Goal: Information Seeking & Learning: Learn about a topic

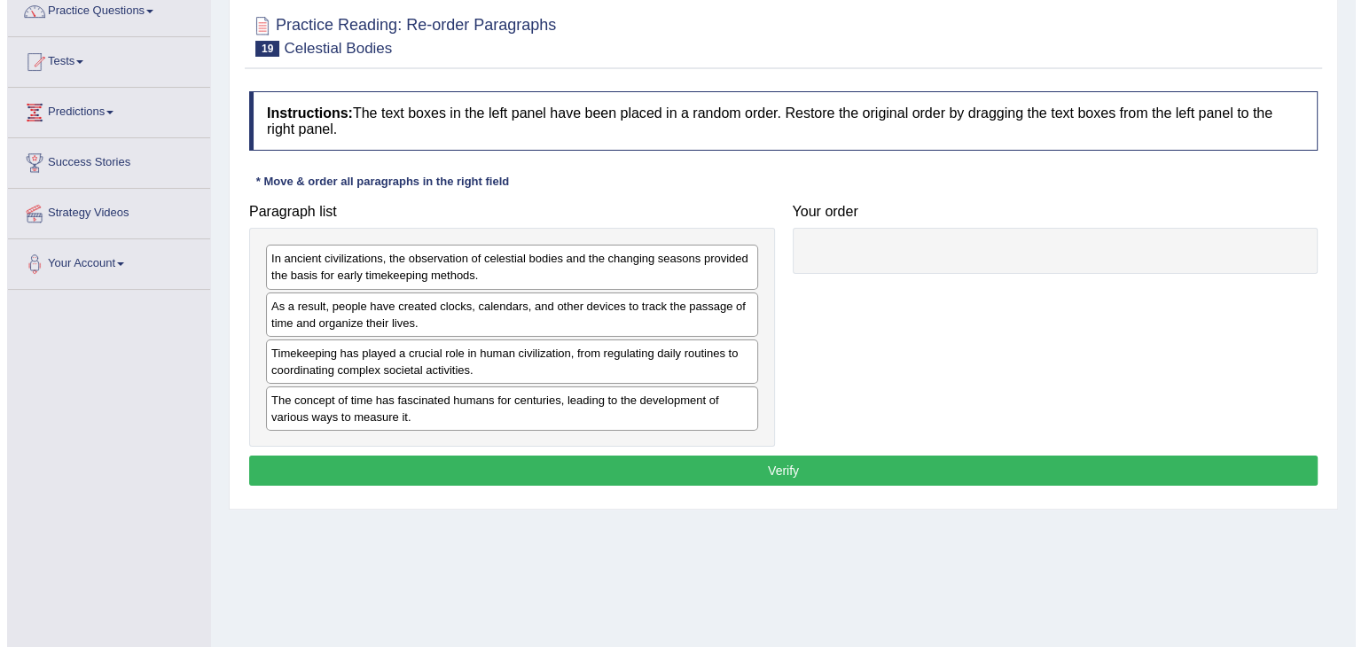
scroll to position [177, 0]
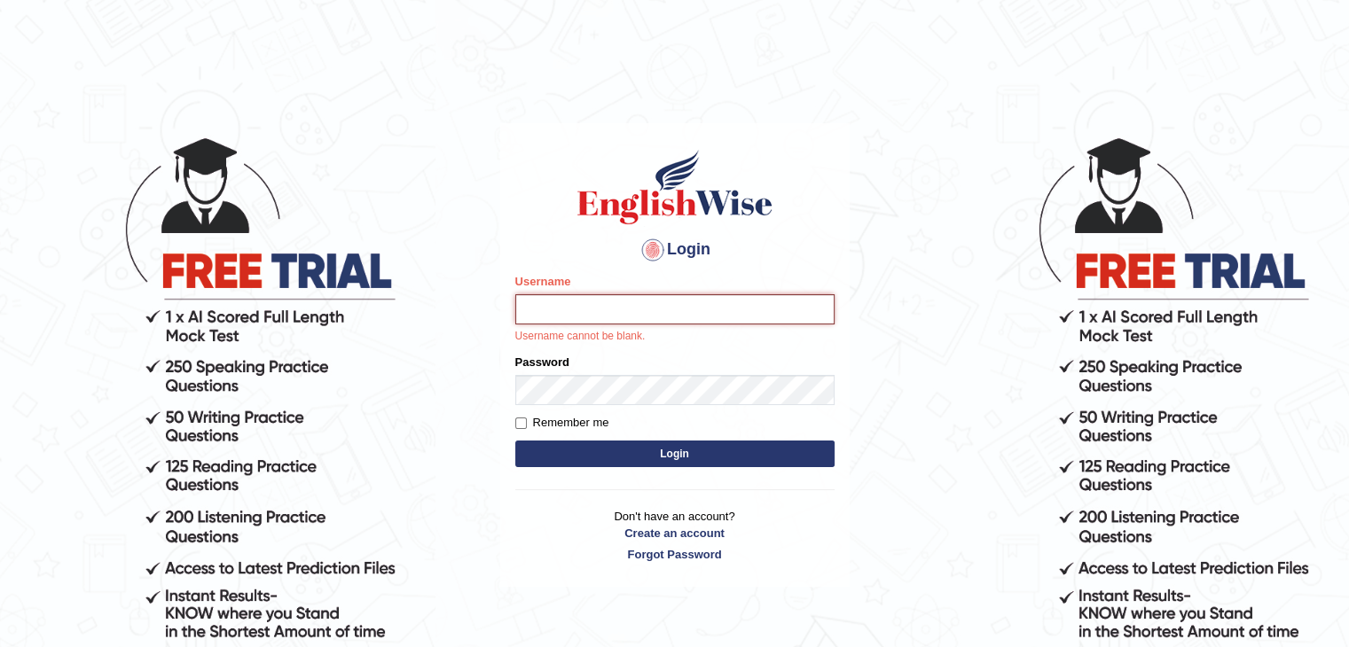
type input "tsheten5579"
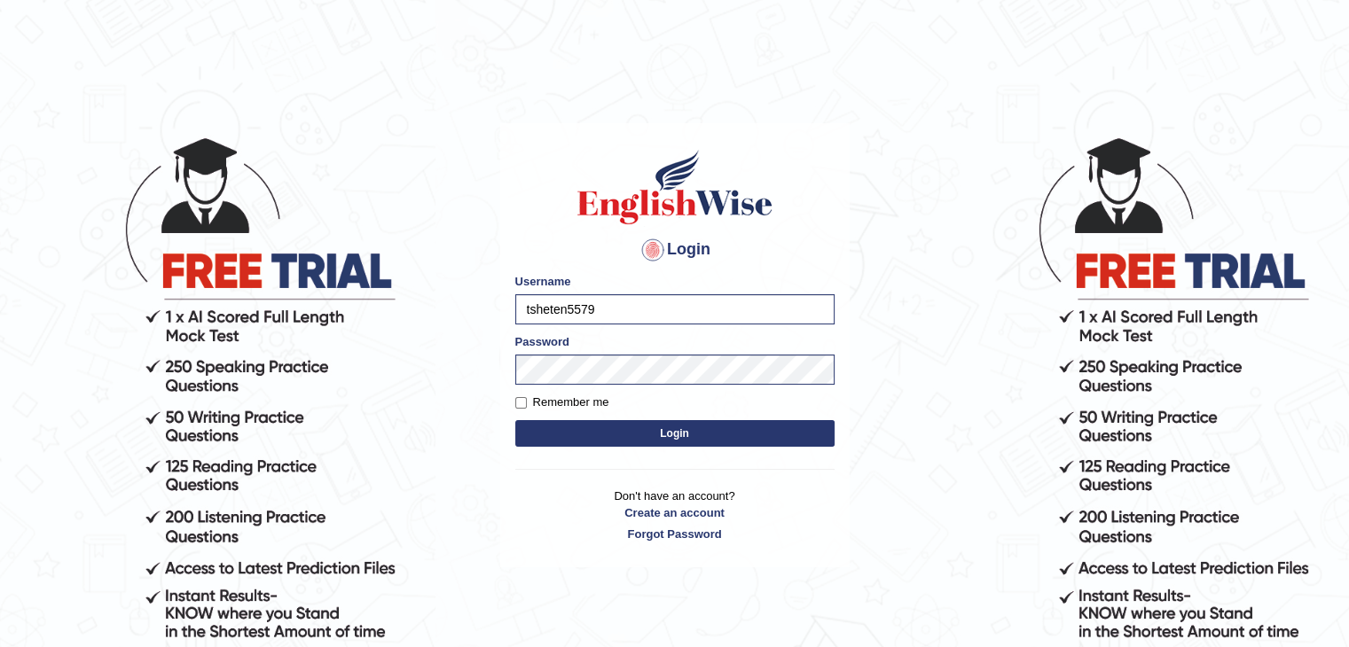
click at [669, 441] on button "Login" at bounding box center [674, 433] width 319 height 27
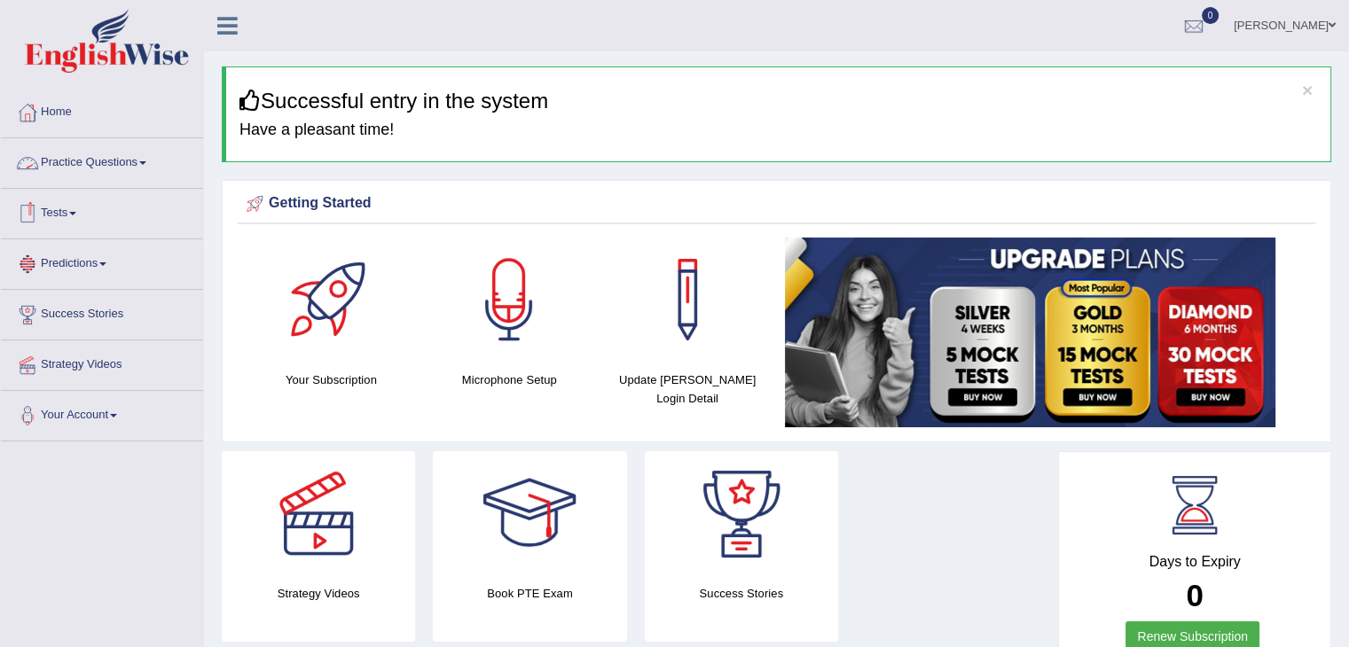
click at [146, 162] on span at bounding box center [142, 163] width 7 height 4
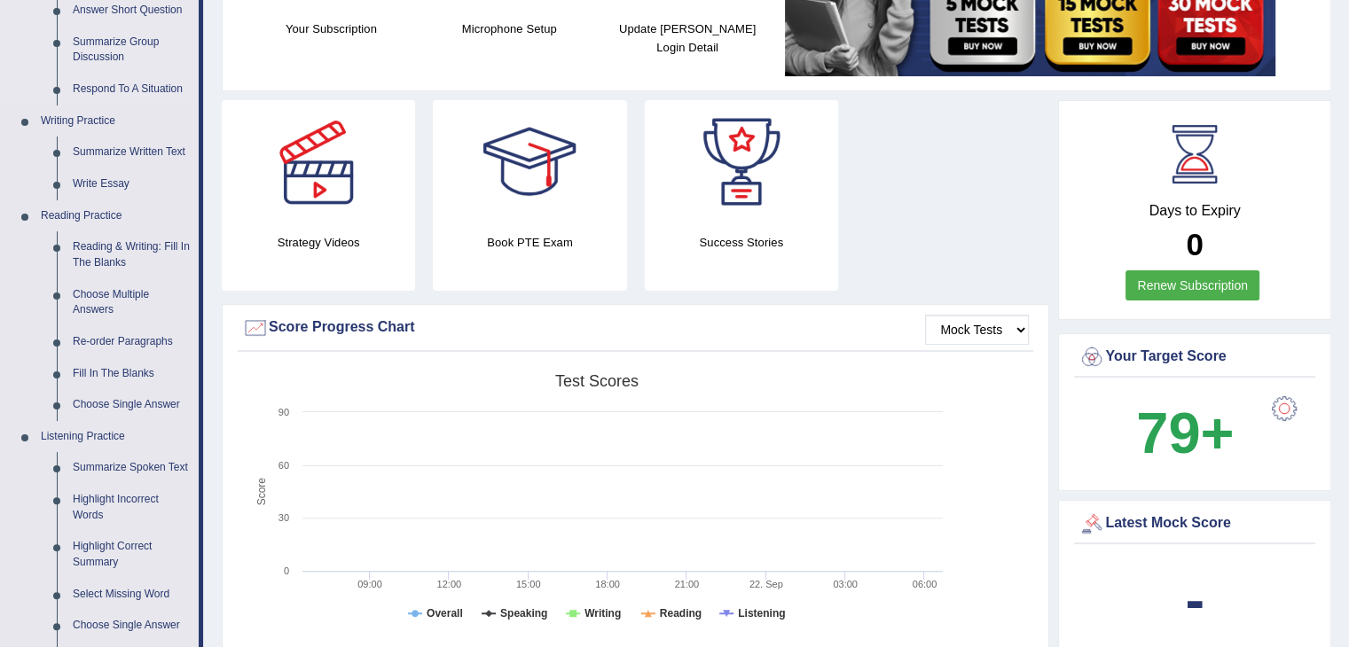
scroll to position [355, 0]
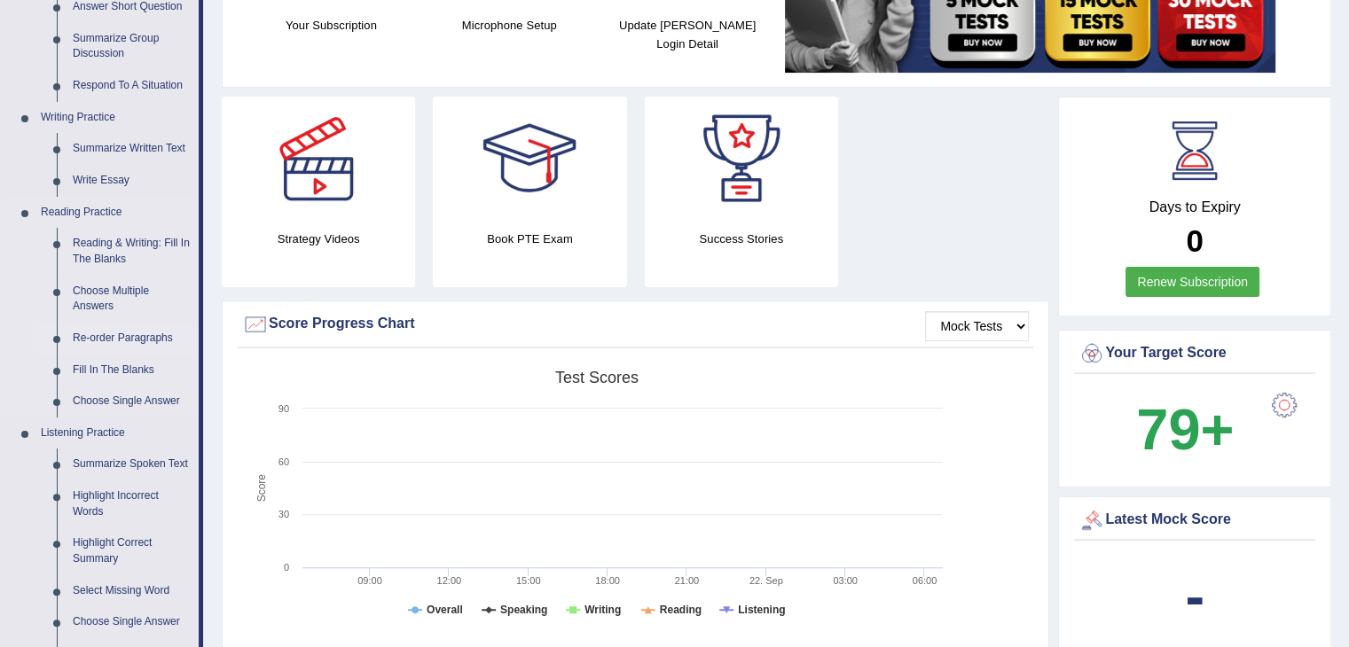
click at [106, 338] on link "Re-order Paragraphs" at bounding box center [132, 339] width 134 height 32
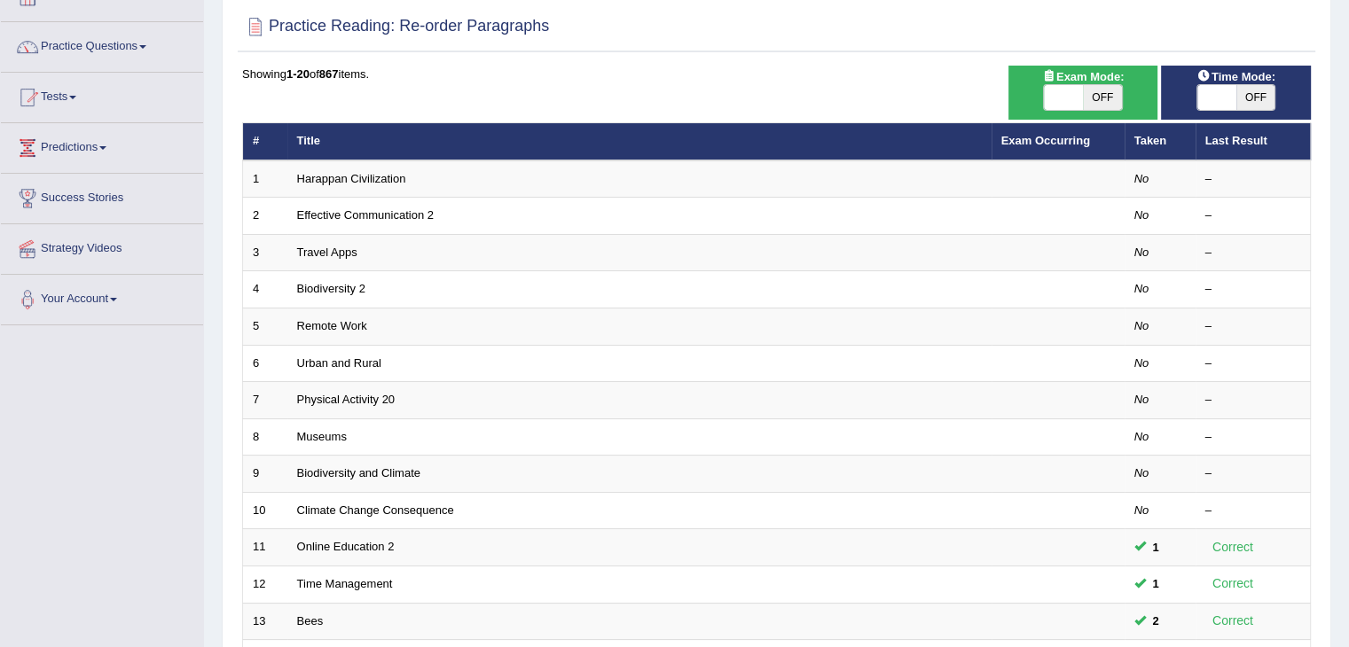
scroll to position [167, 0]
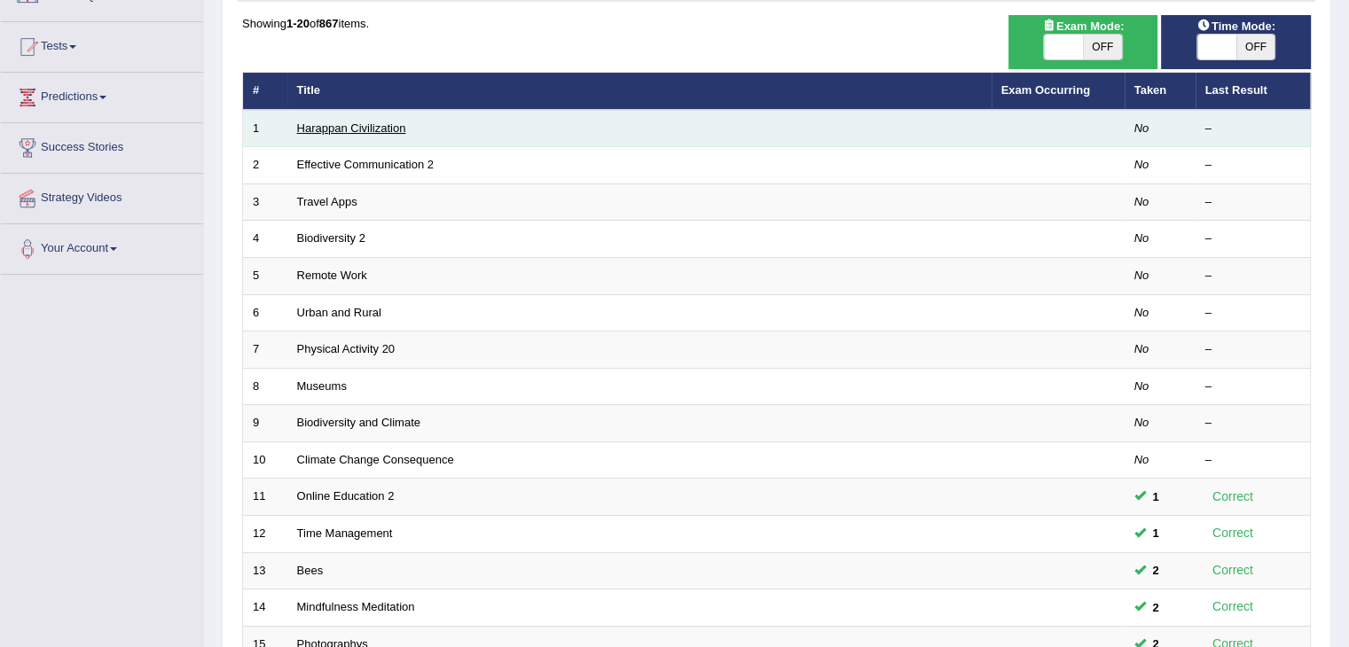
click at [381, 130] on link "Harappan Civilization" at bounding box center [351, 127] width 109 height 13
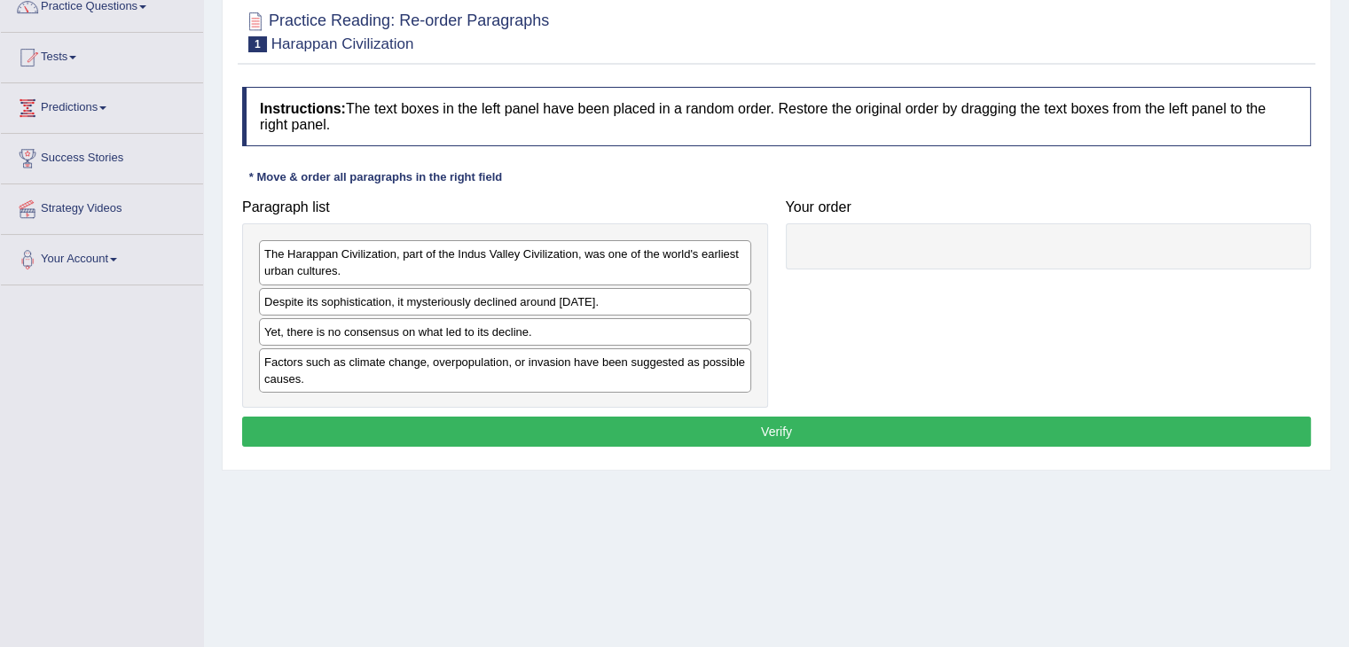
scroll to position [177, 0]
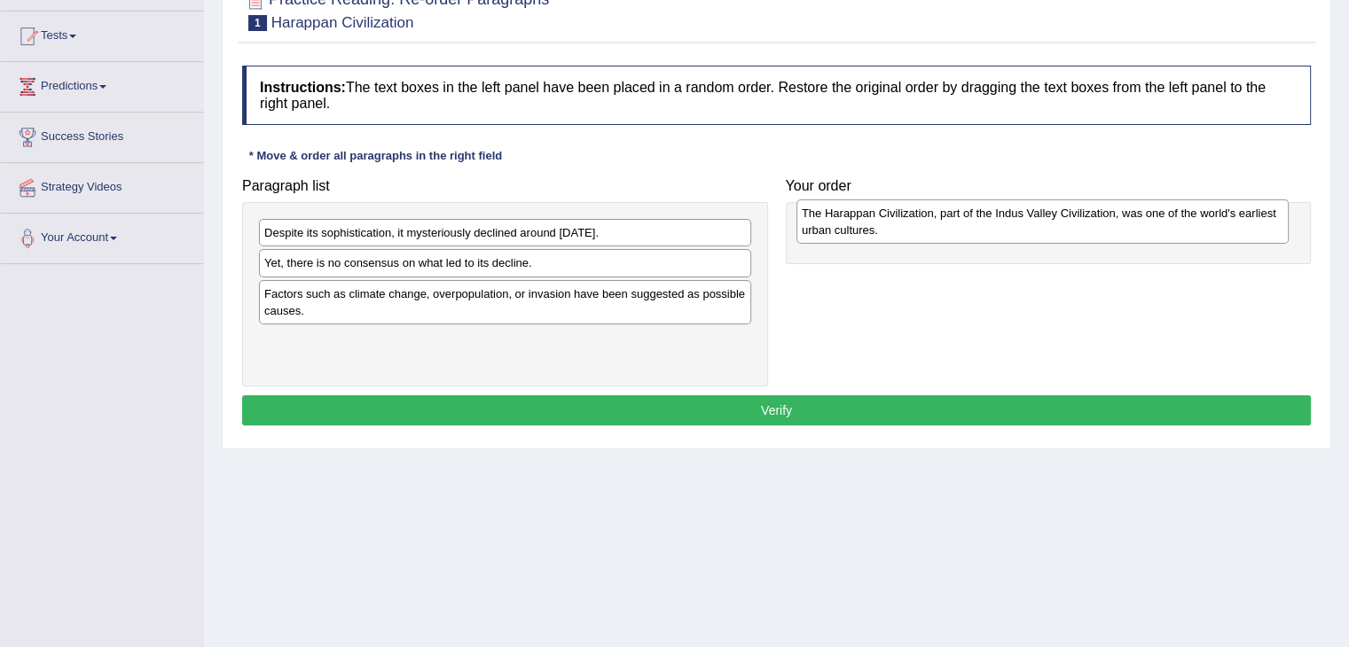
drag, startPoint x: 500, startPoint y: 231, endPoint x: 1038, endPoint y: 212, distance: 537.8
click at [1038, 212] on div "The Harappan Civilization, part of the Indus Valley Civilization, was one of th…" at bounding box center [1042, 222] width 492 height 44
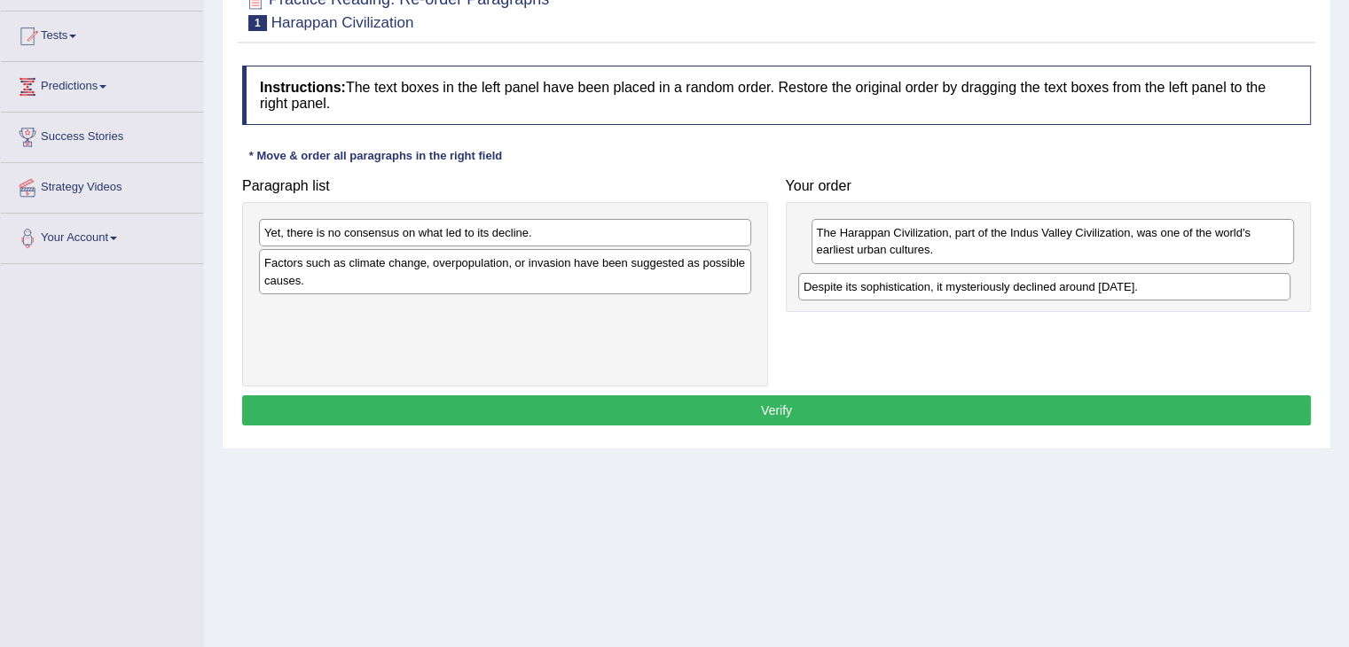
drag, startPoint x: 539, startPoint y: 228, endPoint x: 1078, endPoint y: 282, distance: 541.9
click at [1078, 282] on div "Despite its sophistication, it mysteriously declined around 1900 BCE." at bounding box center [1044, 286] width 492 height 27
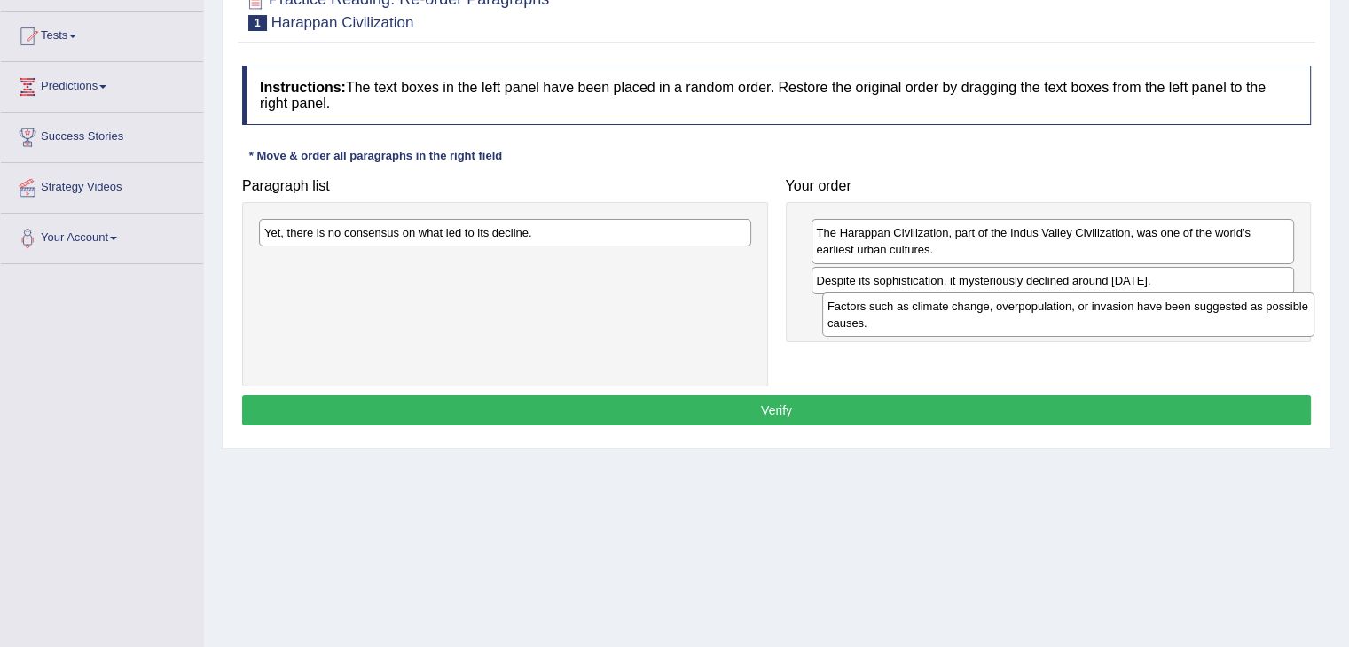
drag, startPoint x: 395, startPoint y: 267, endPoint x: 948, endPoint y: 310, distance: 555.1
click at [948, 310] on div "Factors such as climate change, overpopulation, or invasion have been suggested…" at bounding box center [1068, 315] width 492 height 44
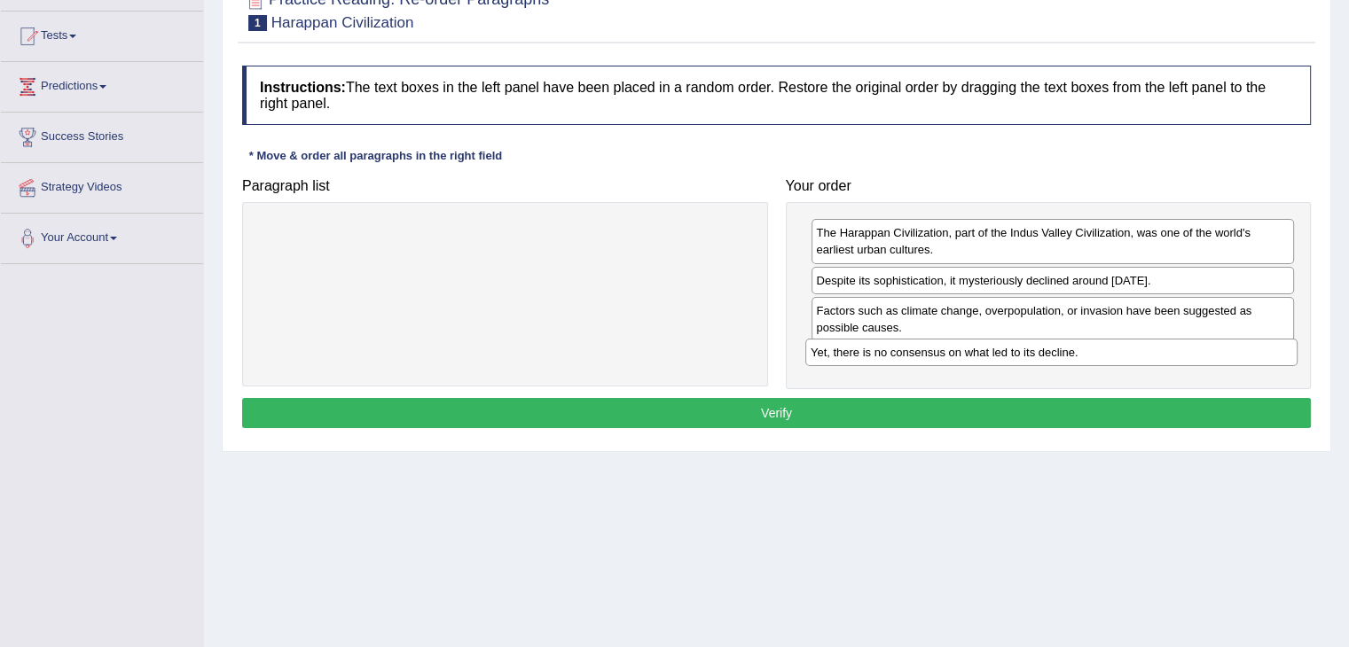
drag, startPoint x: 434, startPoint y: 229, endPoint x: 983, endPoint y: 349, distance: 561.8
click at [983, 349] on div "Yet, there is no consensus on what led to its decline." at bounding box center [1051, 352] width 492 height 27
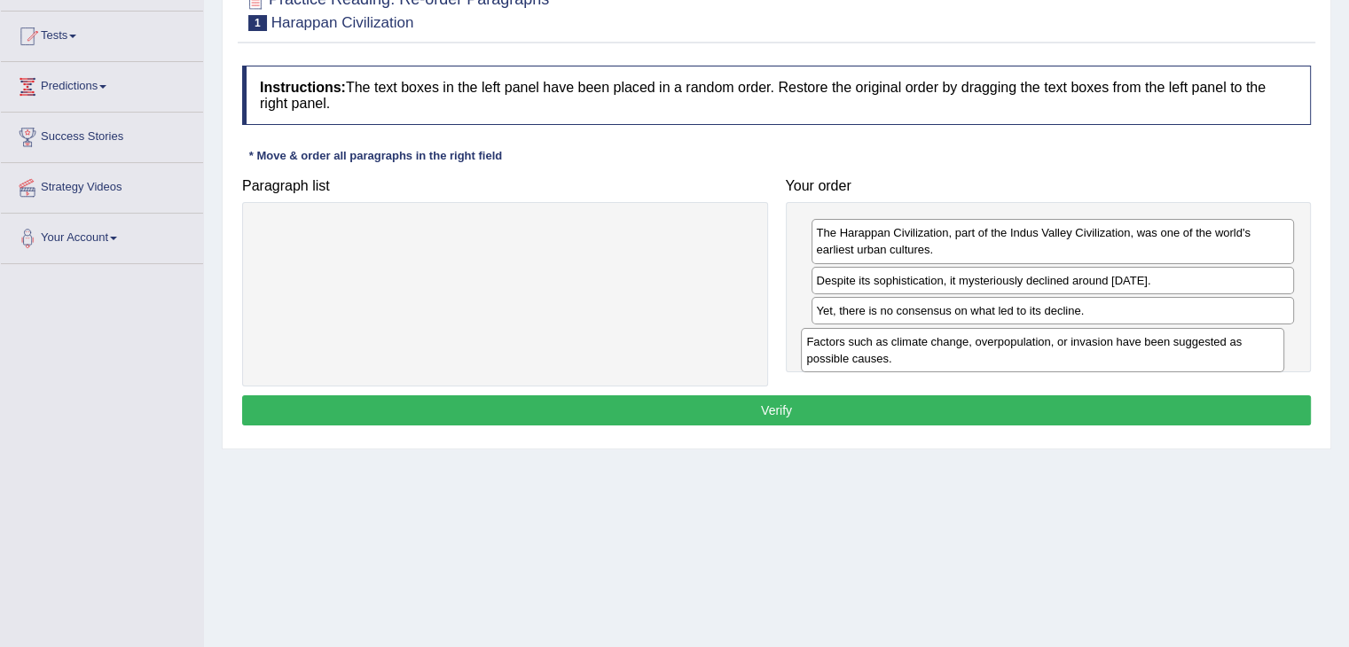
drag, startPoint x: 955, startPoint y: 319, endPoint x: 945, endPoint y: 351, distance: 33.4
click at [945, 351] on div "Factors such as climate change, overpopulation, or invasion have been suggested…" at bounding box center [1042, 350] width 483 height 44
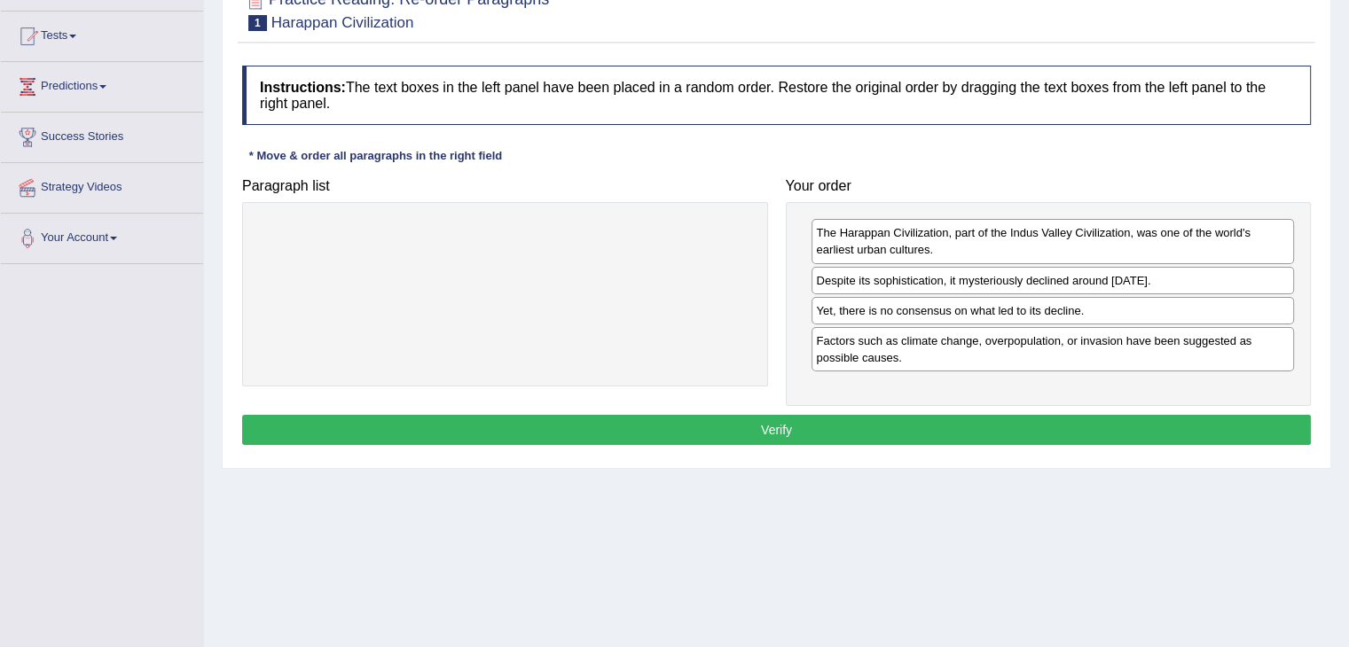
click at [842, 431] on button "Verify" at bounding box center [776, 430] width 1069 height 30
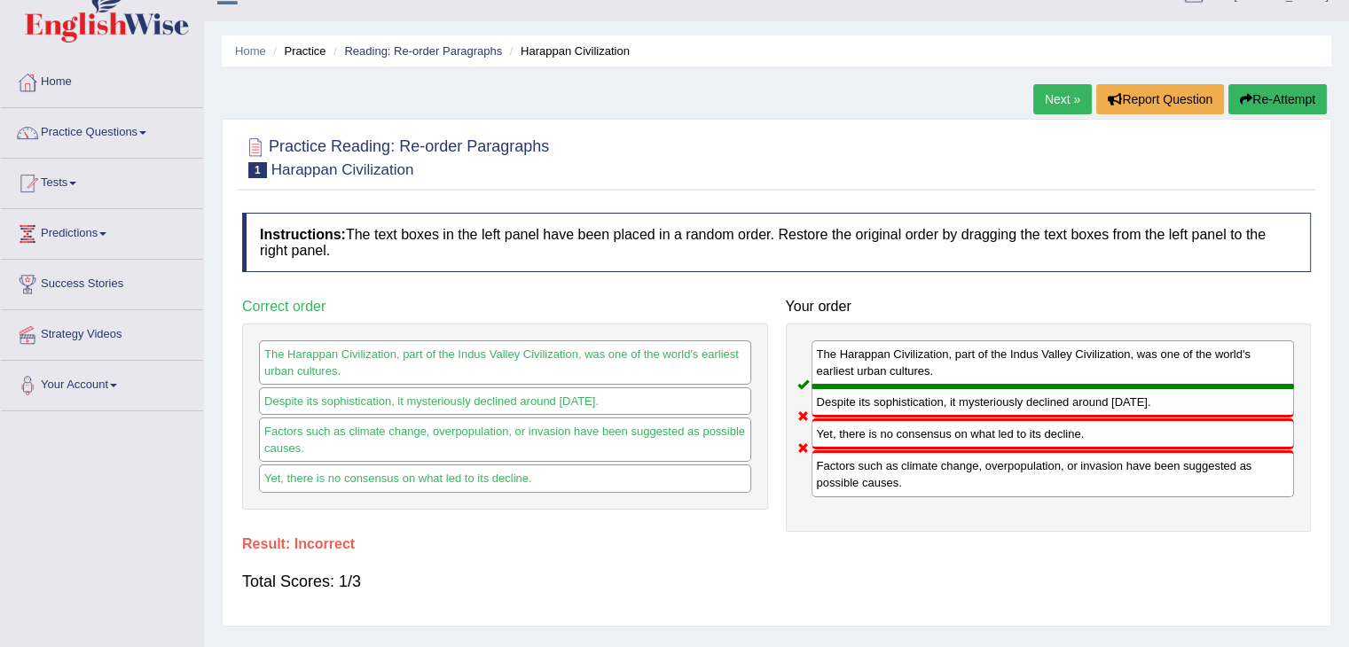
scroll to position [0, 0]
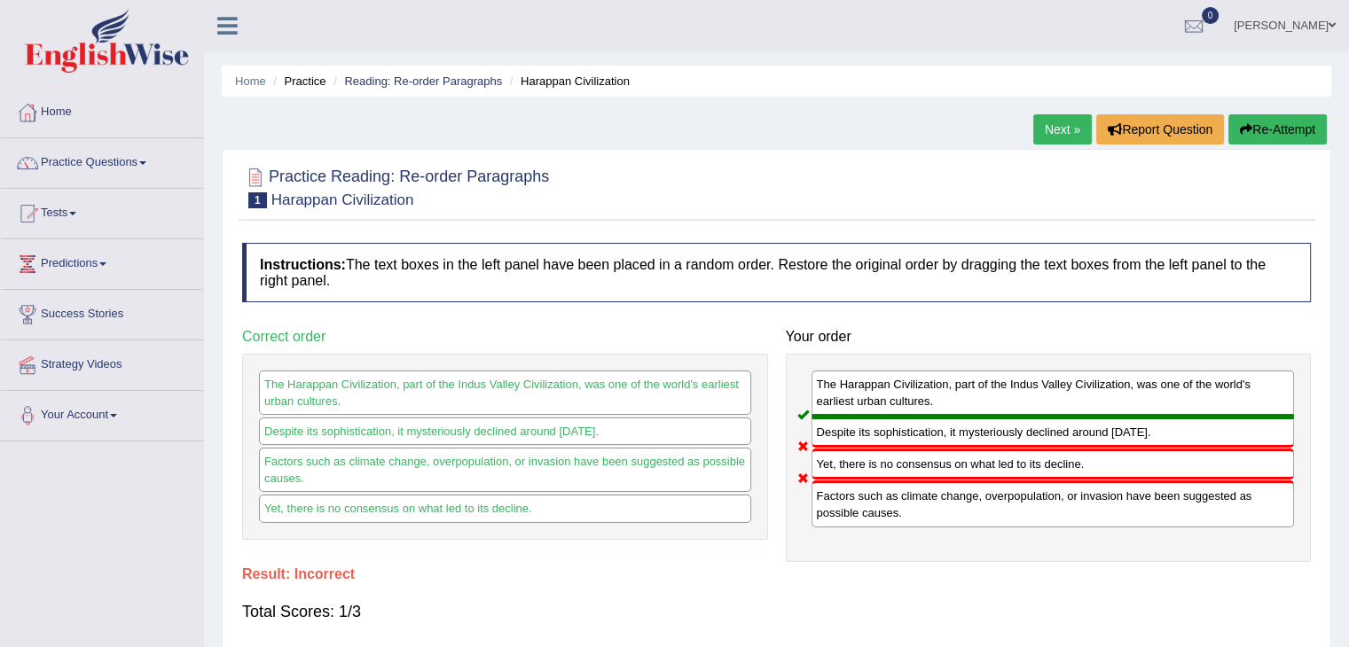
click at [1265, 129] on button "Re-Attempt" at bounding box center [1277, 129] width 98 height 30
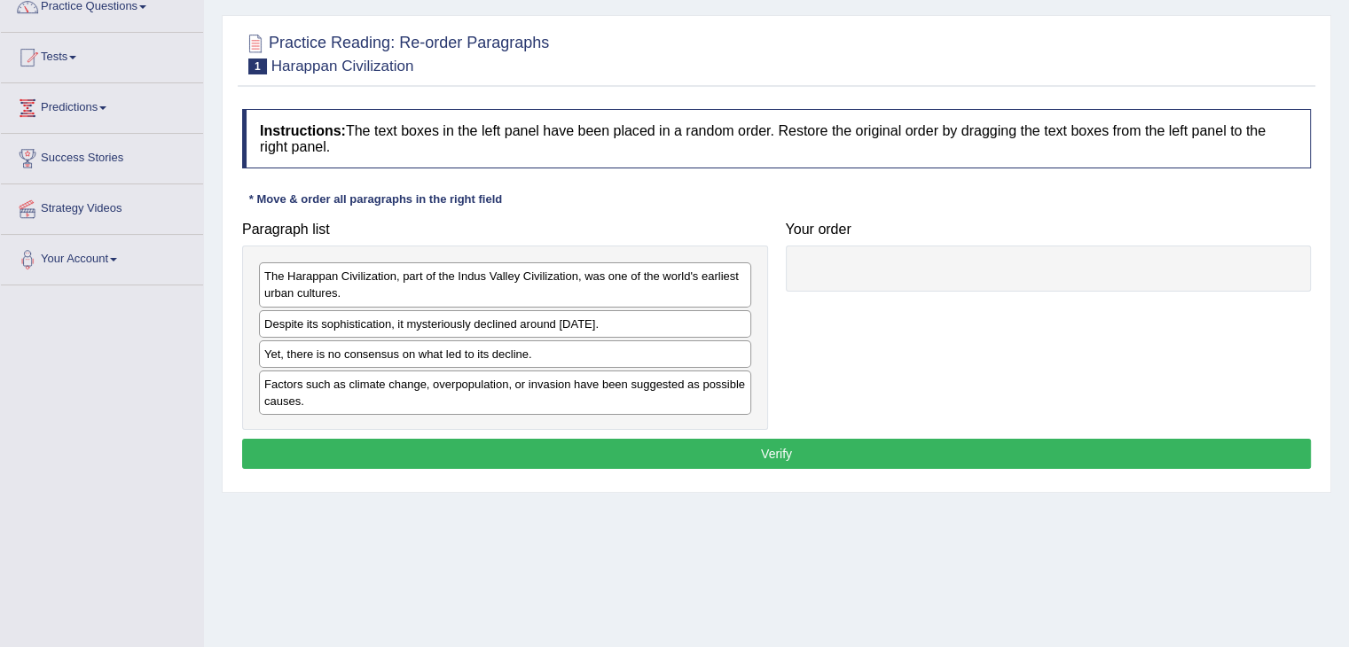
scroll to position [177, 0]
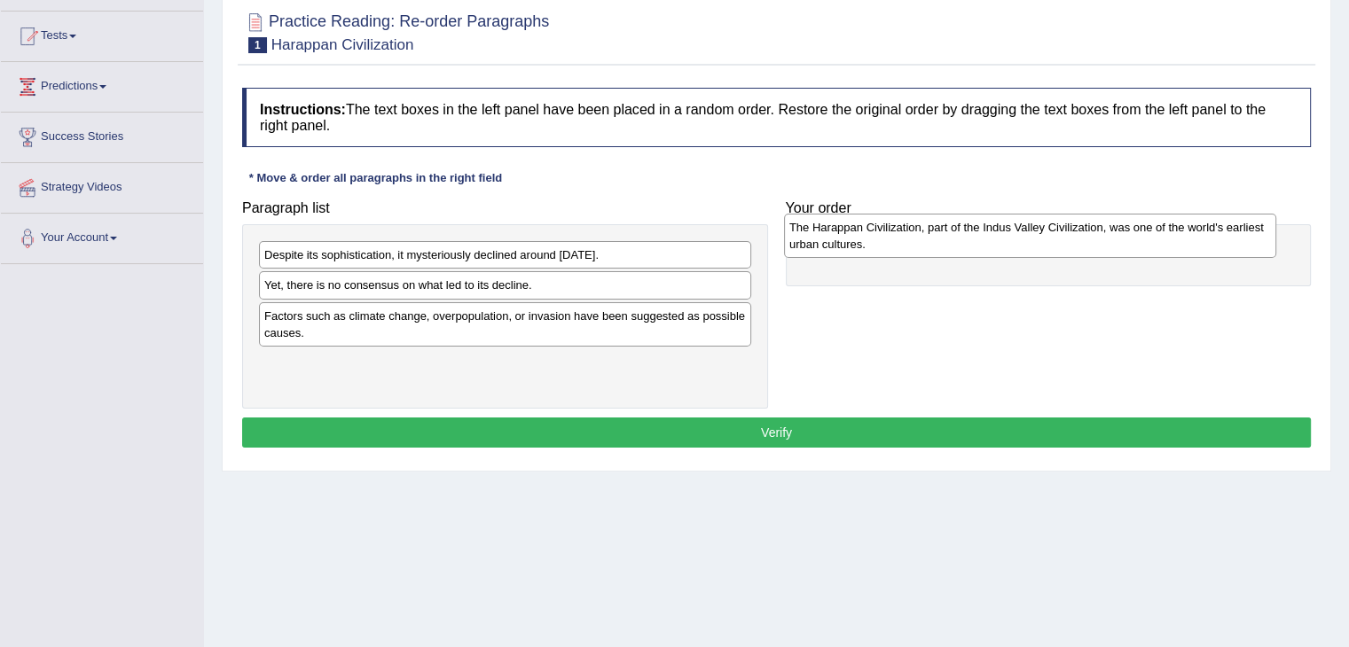
drag, startPoint x: 607, startPoint y: 262, endPoint x: 1134, endPoint y: 239, distance: 528.1
click at [1134, 239] on div "The Harappan Civilization, part of the Indus Valley Civilization, was one of th…" at bounding box center [1030, 236] width 492 height 44
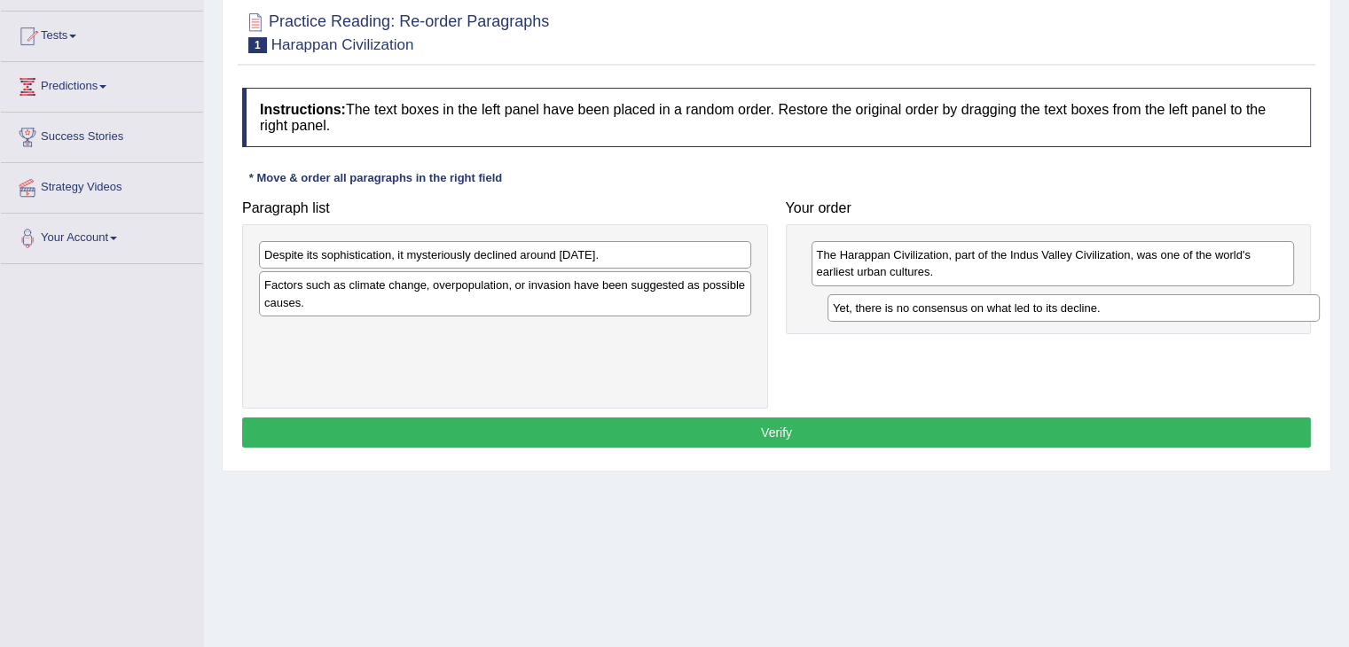
drag, startPoint x: 418, startPoint y: 284, endPoint x: 986, endPoint y: 307, distance: 568.9
click at [986, 307] on div "Yet, there is no consensus on what led to its decline." at bounding box center [1073, 307] width 492 height 27
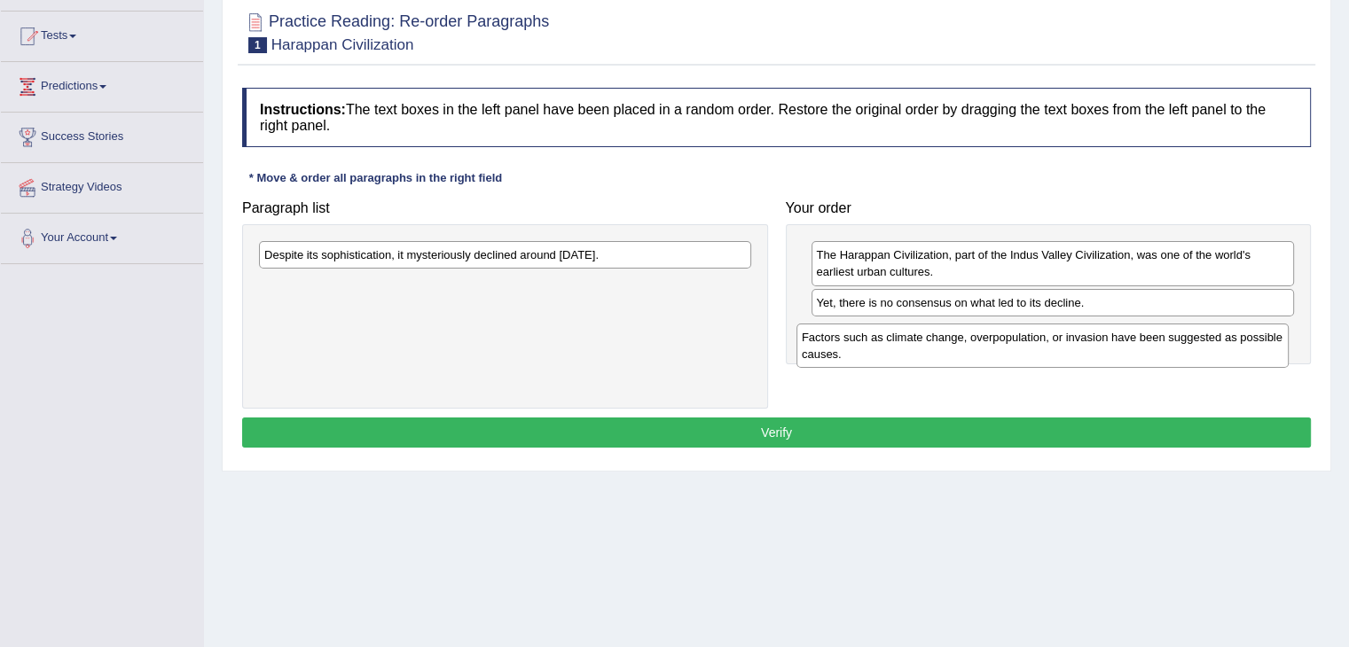
drag, startPoint x: 318, startPoint y: 281, endPoint x: 856, endPoint y: 333, distance: 539.9
click at [856, 333] on div "Factors such as climate change, overpopulation, or invasion have been suggested…" at bounding box center [1042, 346] width 492 height 44
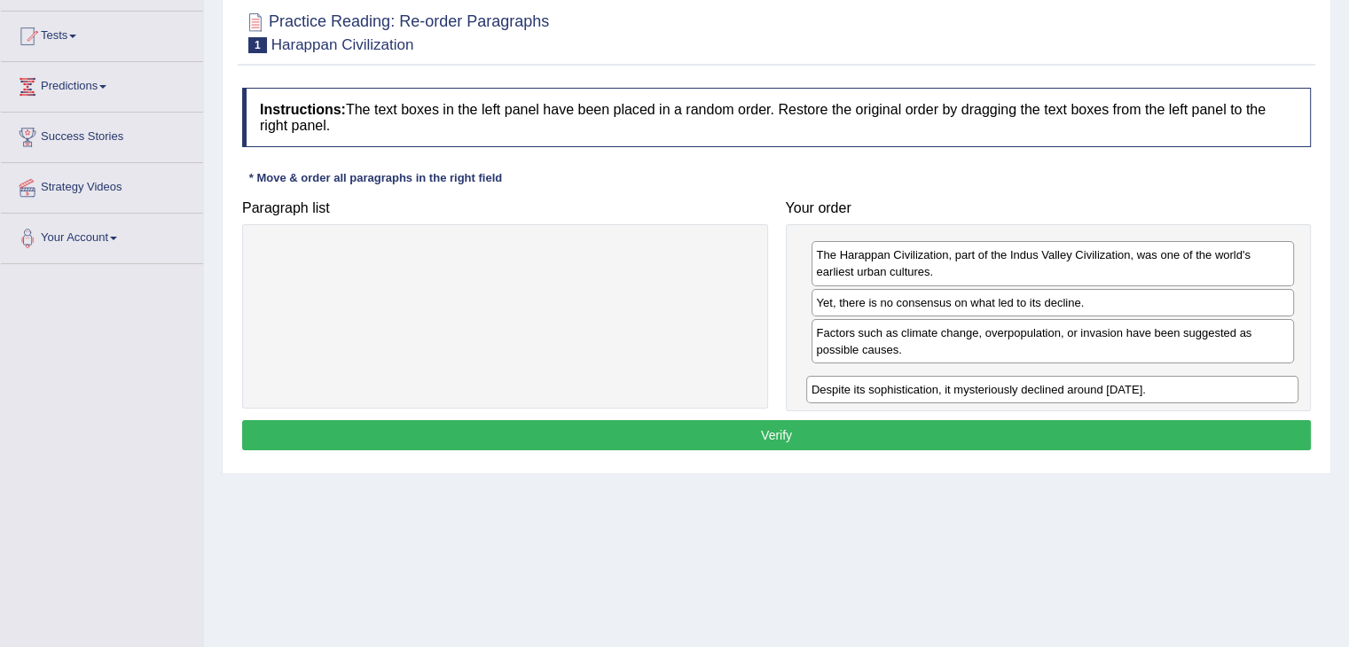
drag, startPoint x: 440, startPoint y: 249, endPoint x: 987, endPoint y: 384, distance: 563.5
click at [987, 384] on div "Despite its sophistication, it mysteriously declined around 1900 BCE." at bounding box center [1052, 389] width 492 height 27
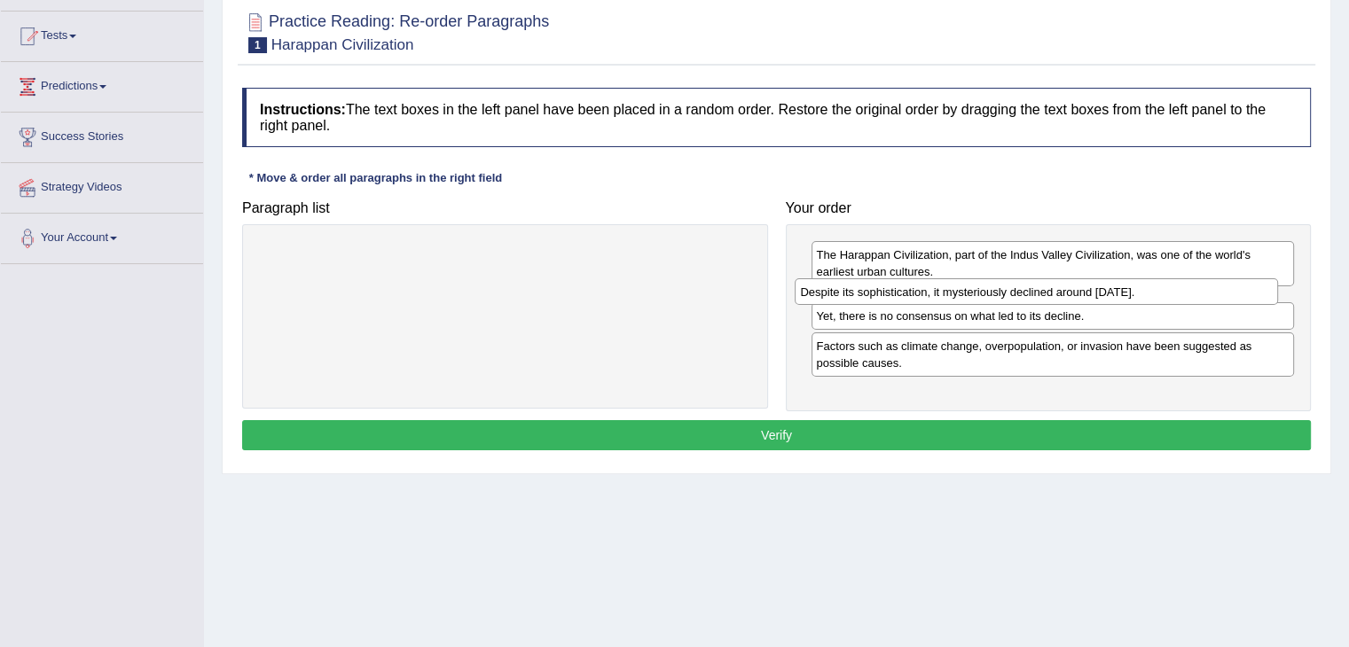
drag, startPoint x: 960, startPoint y: 378, endPoint x: 944, endPoint y: 291, distance: 88.4
click at [944, 291] on div "Despite its sophistication, it mysteriously declined around 1900 BCE." at bounding box center [1036, 291] width 483 height 27
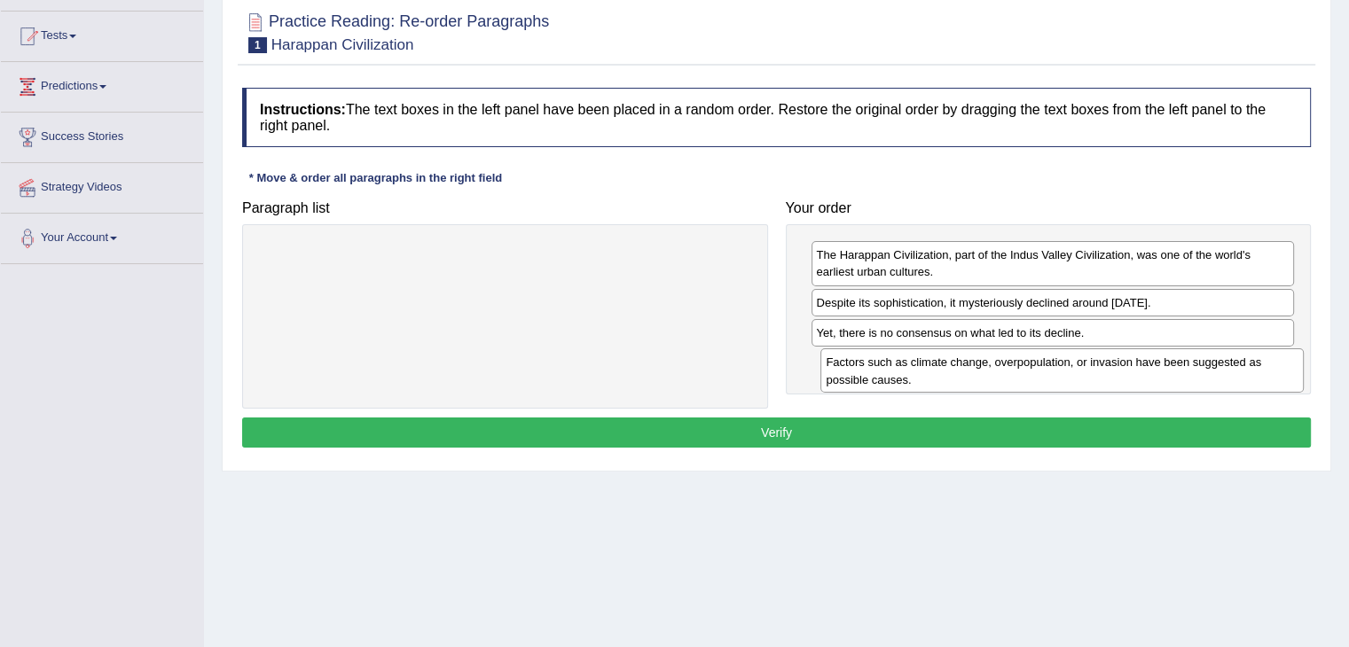
drag, startPoint x: 857, startPoint y: 363, endPoint x: 866, endPoint y: 364, distance: 8.9
click at [866, 364] on div "Factors such as climate change, overpopulation, or invasion have been suggested…" at bounding box center [1061, 371] width 483 height 44
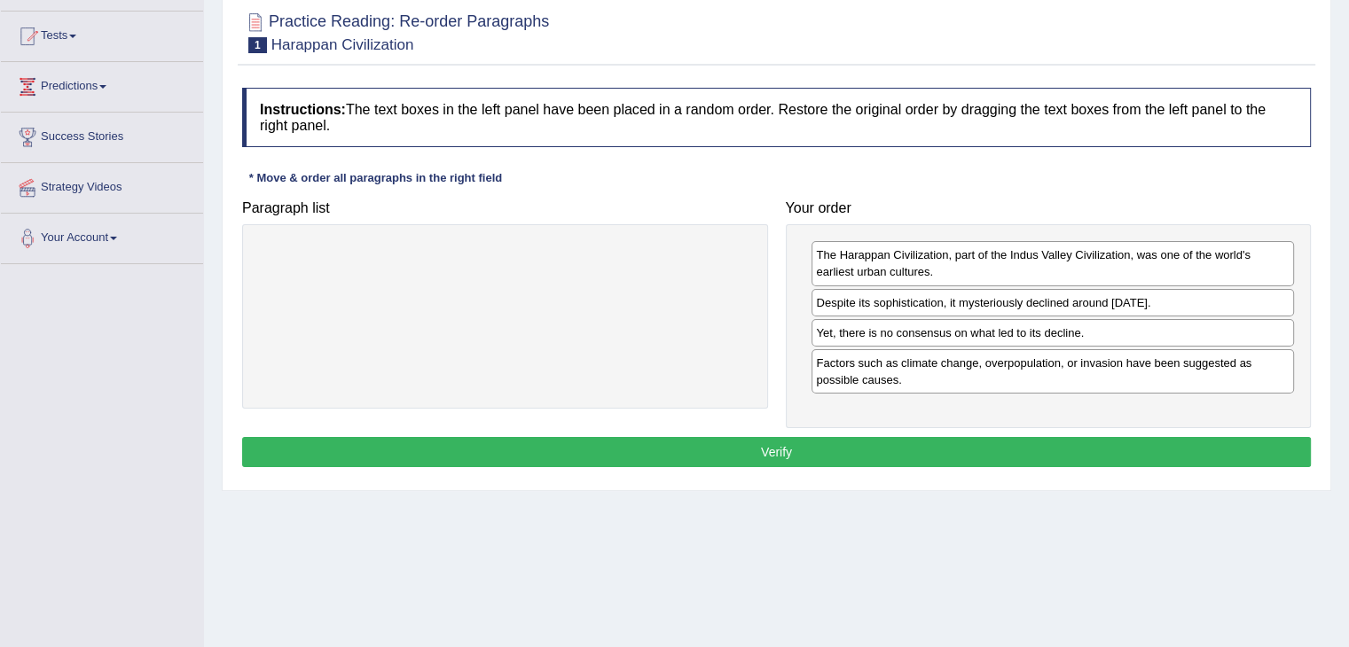
click at [922, 441] on button "Verify" at bounding box center [776, 452] width 1069 height 30
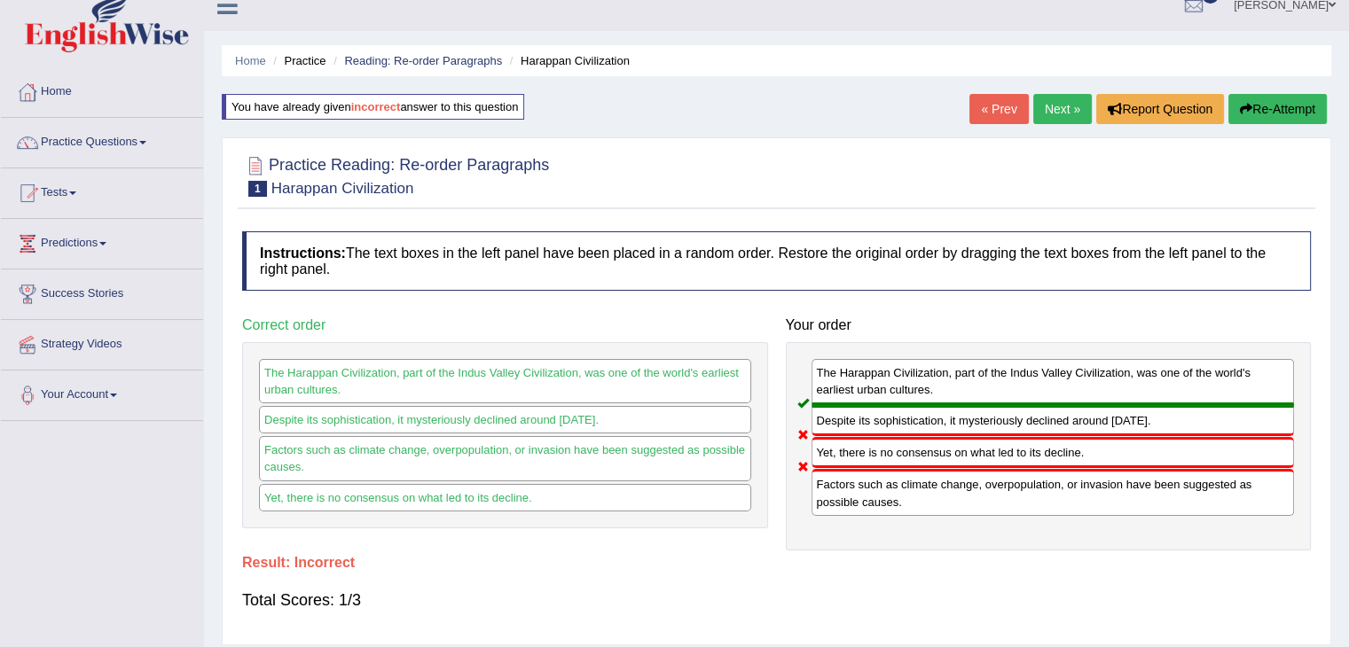
scroll to position [0, 0]
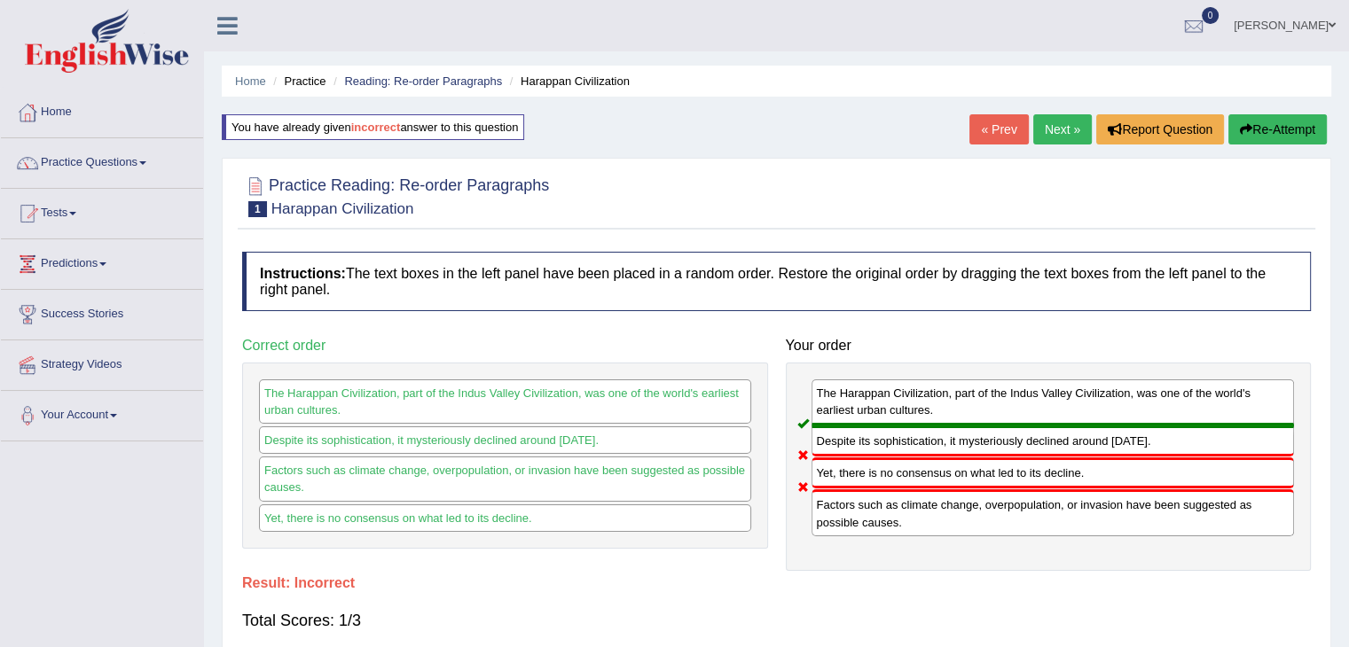
click at [1274, 131] on button "Re-Attempt" at bounding box center [1277, 129] width 98 height 30
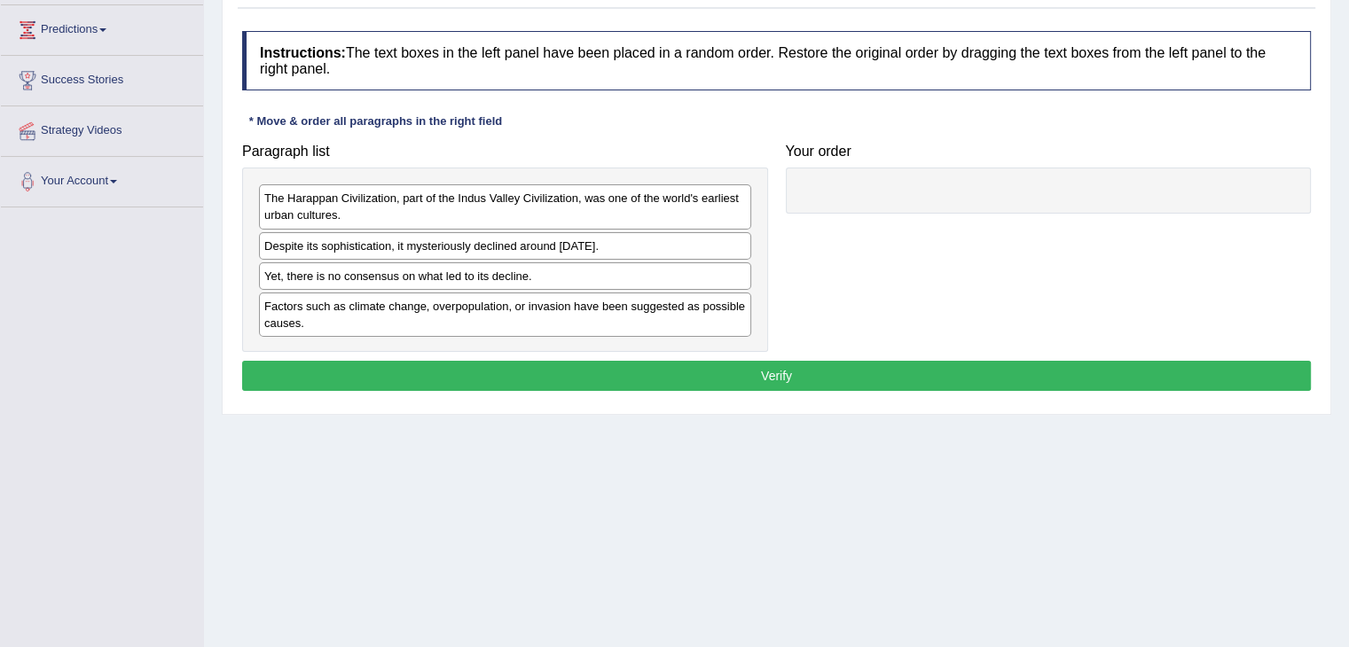
scroll to position [266, 0]
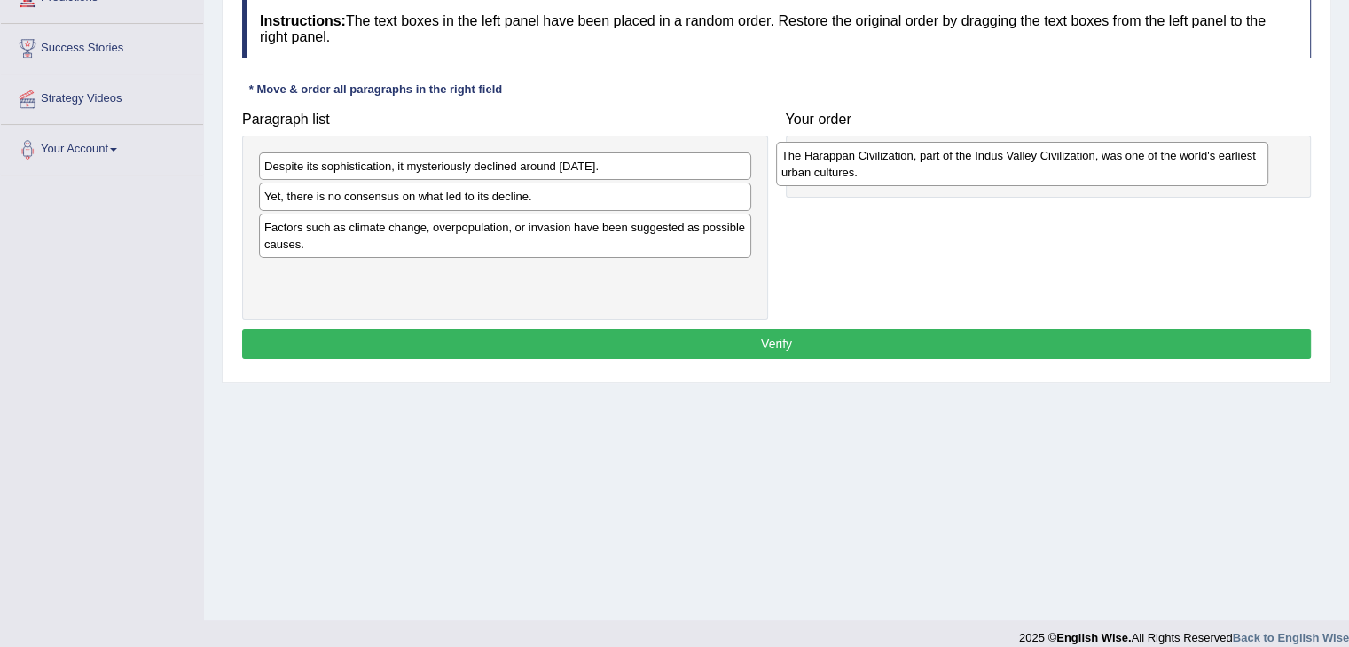
drag, startPoint x: 589, startPoint y: 176, endPoint x: 1106, endPoint y: 166, distance: 517.1
click at [1106, 166] on div "The Harappan Civilization, part of the Indus Valley Civilization, was one of th…" at bounding box center [1022, 164] width 492 height 44
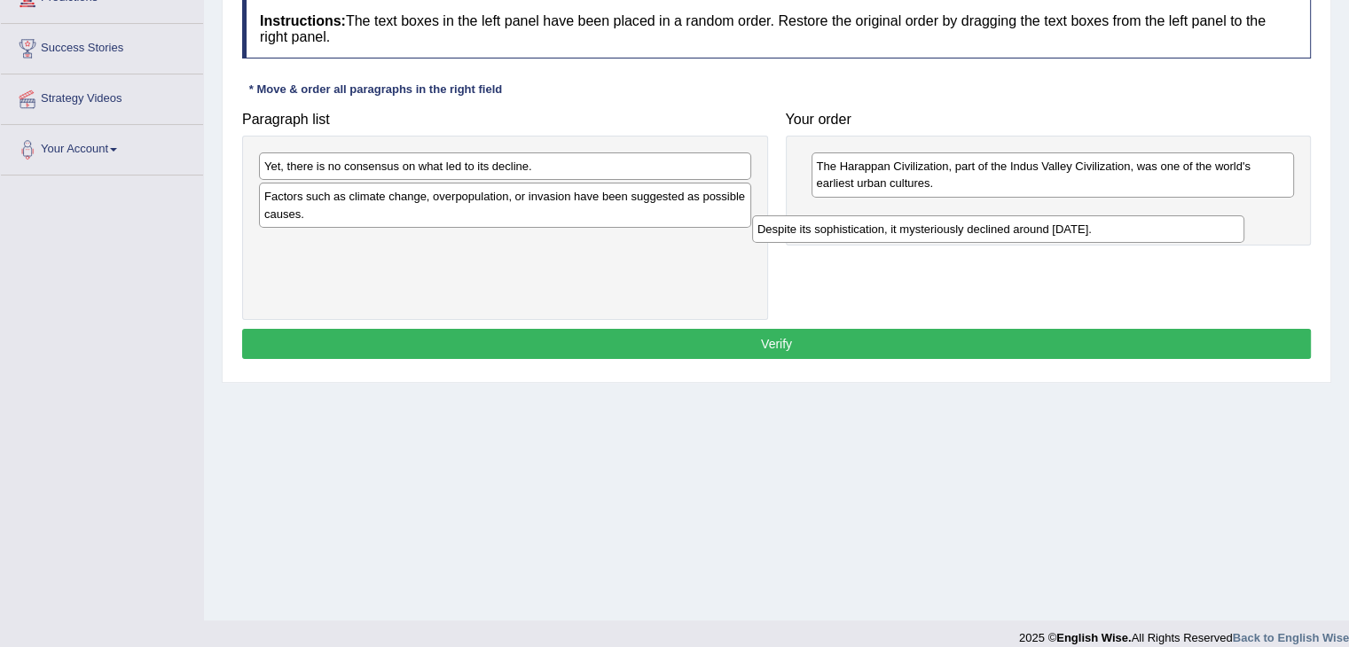
drag, startPoint x: 550, startPoint y: 161, endPoint x: 1092, endPoint y: 209, distance: 543.9
click at [1054, 219] on div "Despite its sophistication, it mysteriously declined around 1900 BCE." at bounding box center [998, 228] width 492 height 27
click at [1092, 215] on div "Despite its sophistication, it mysteriously declined around 1900 BCE." at bounding box center [998, 228] width 492 height 27
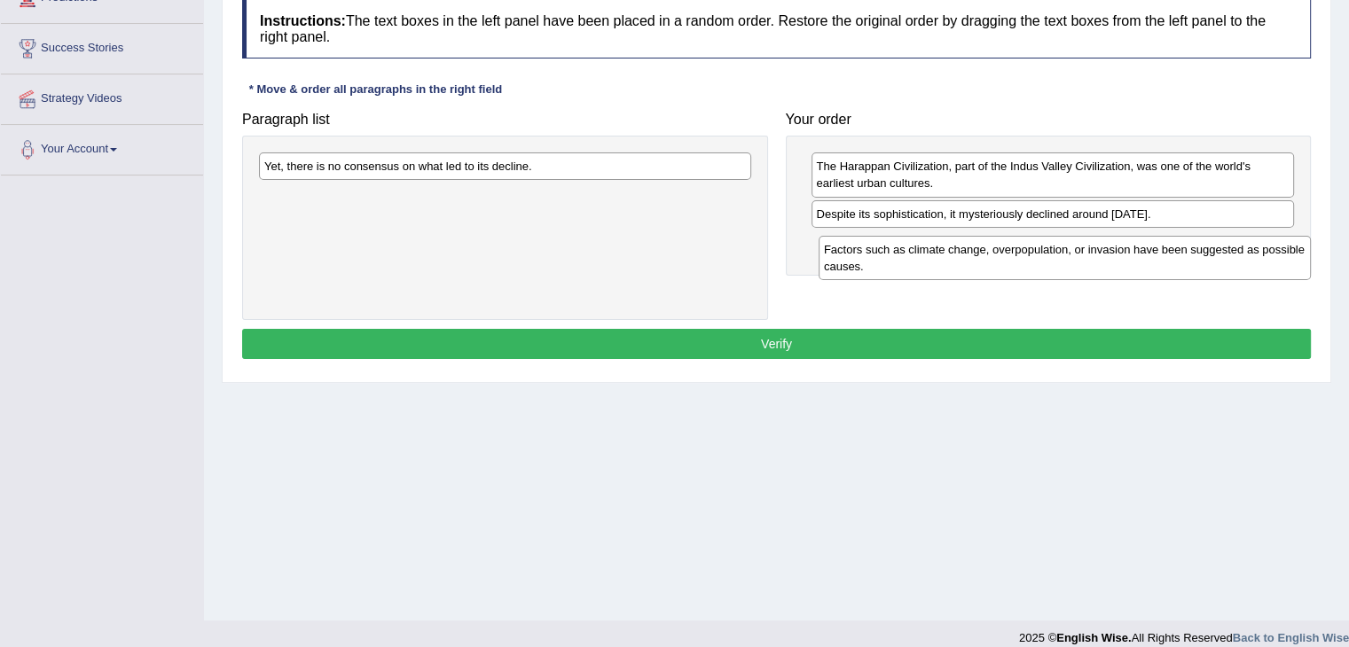
drag, startPoint x: 631, startPoint y: 196, endPoint x: 1191, endPoint y: 249, distance: 562.1
click at [1191, 249] on div "Factors such as climate change, overpopulation, or invasion have been suggested…" at bounding box center [1065, 258] width 492 height 44
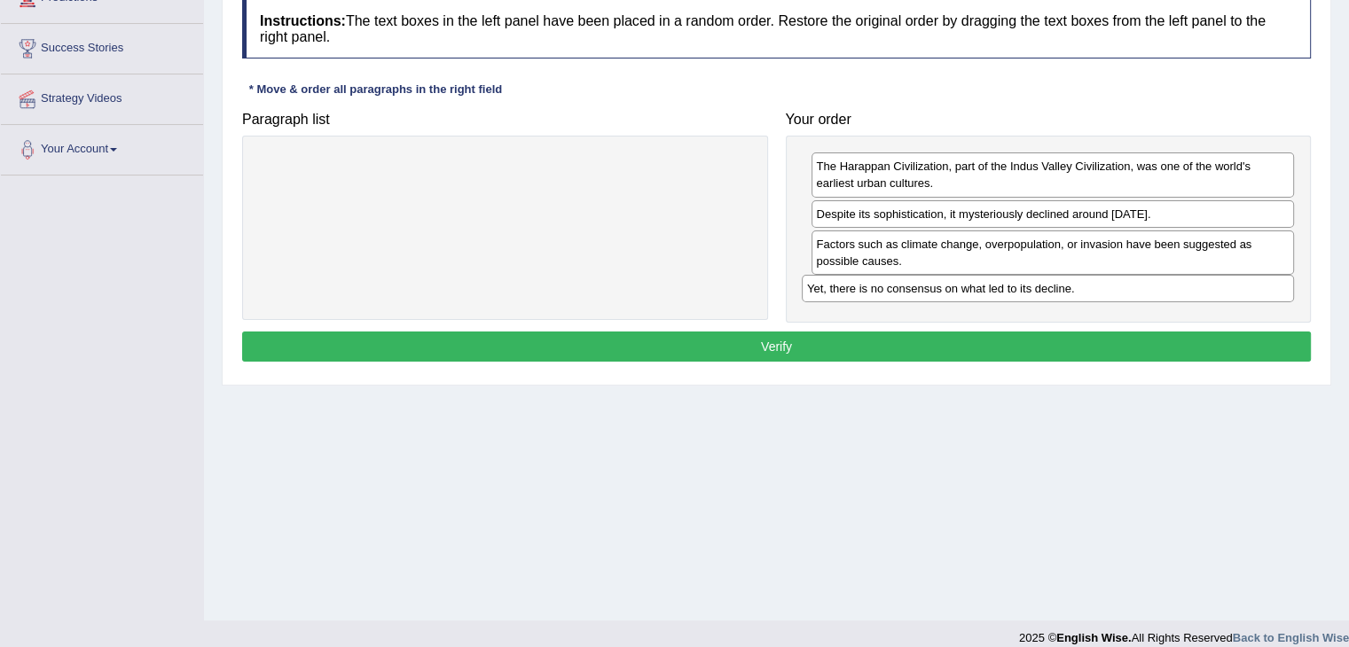
drag, startPoint x: 641, startPoint y: 154, endPoint x: 1208, endPoint y: 272, distance: 578.8
click at [1208, 275] on div "Yet, there is no consensus on what led to its decline." at bounding box center [1048, 288] width 492 height 27
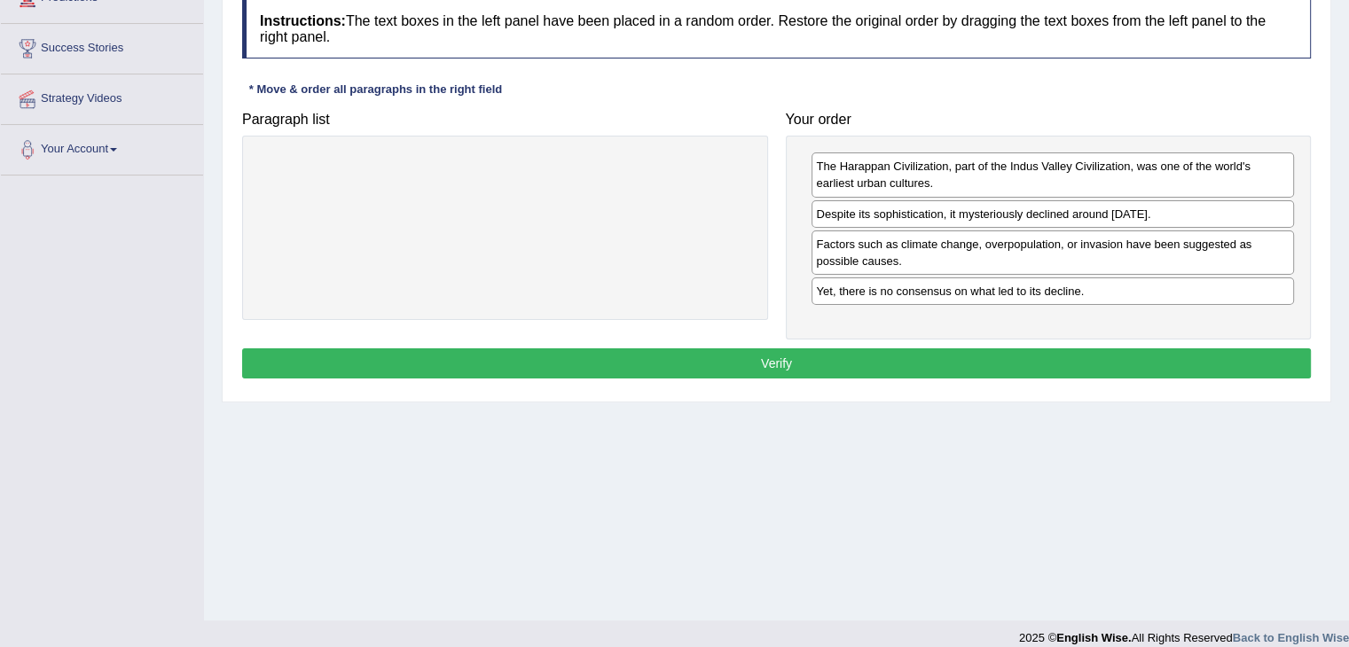
click at [920, 354] on button "Verify" at bounding box center [776, 364] width 1069 height 30
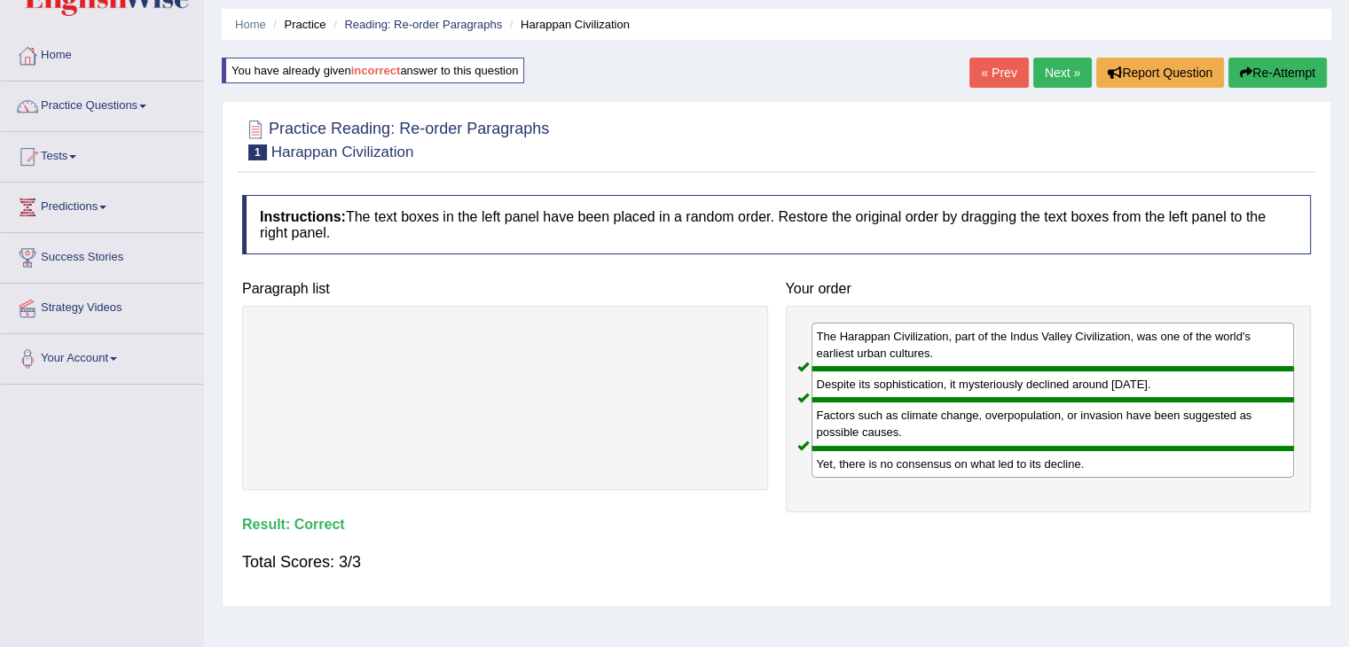
scroll to position [0, 0]
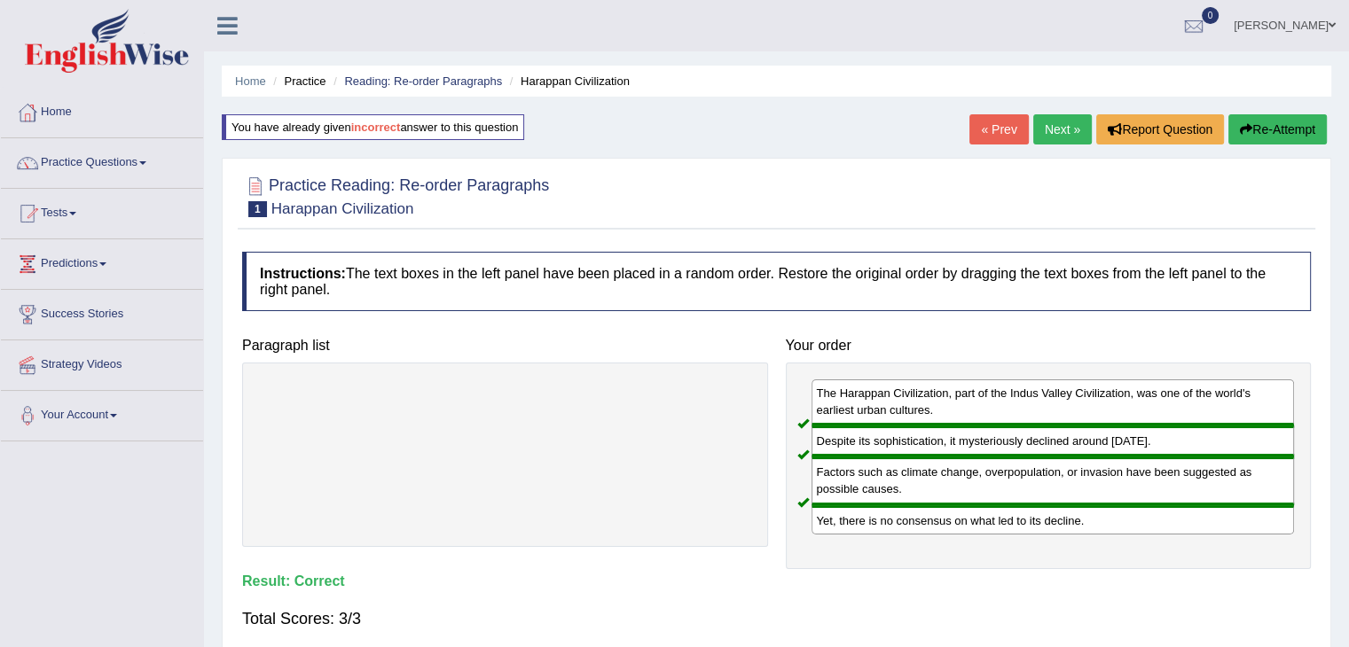
click at [1064, 129] on link "Next »" at bounding box center [1062, 129] width 59 height 30
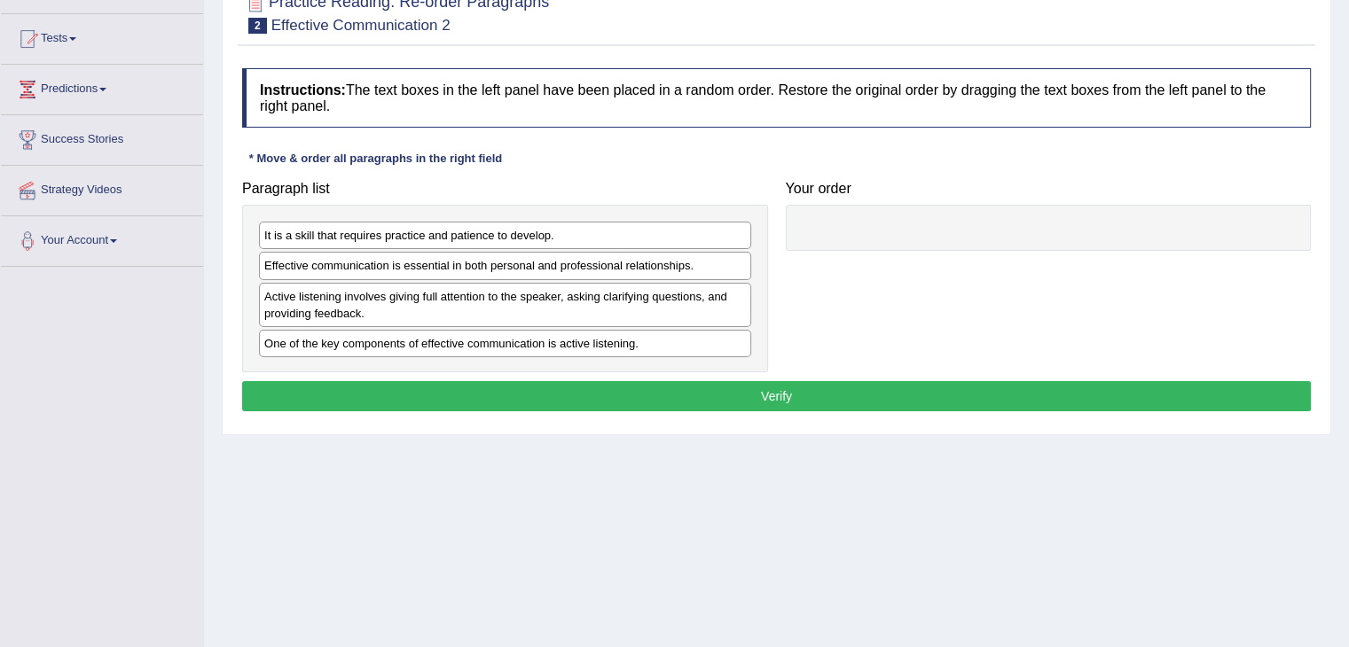
scroll to position [177, 0]
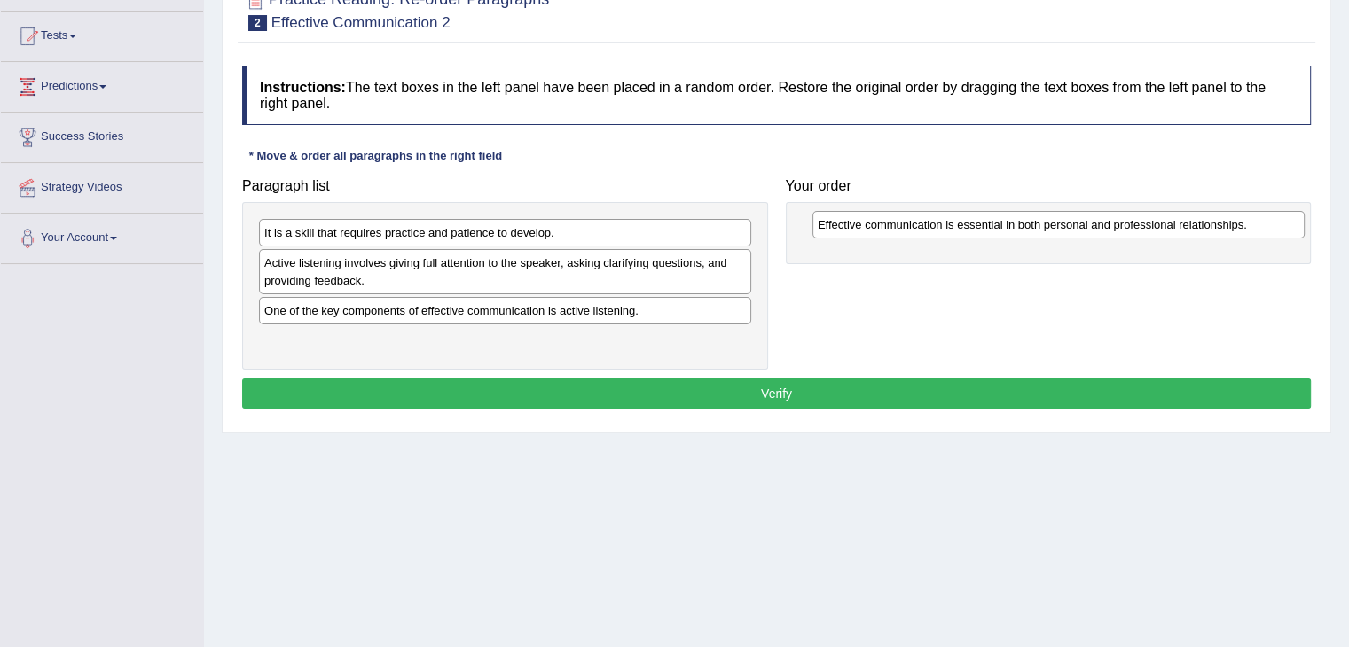
drag, startPoint x: 514, startPoint y: 262, endPoint x: 1061, endPoint y: 219, distance: 548.8
click at [1061, 219] on div "Effective communication is essential in both personal and professional relation…" at bounding box center [1058, 224] width 492 height 27
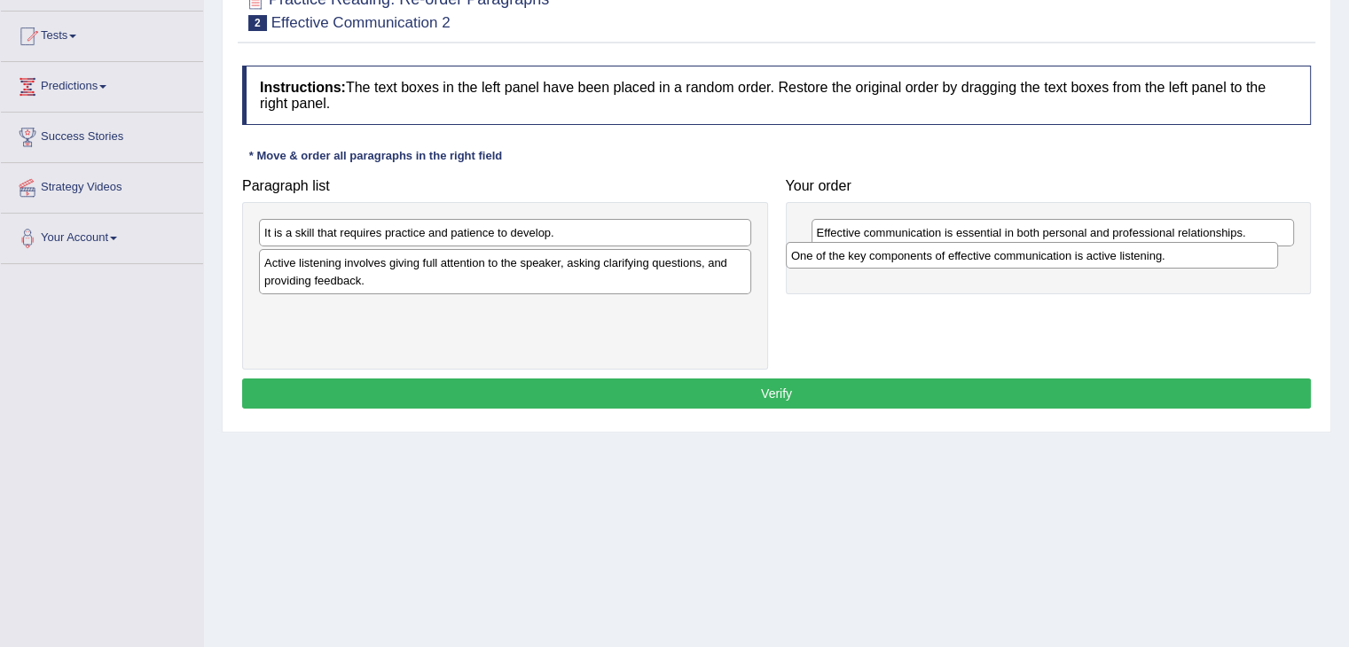
drag, startPoint x: 407, startPoint y: 309, endPoint x: 934, endPoint y: 255, distance: 529.5
click at [934, 255] on div "One of the key components of effective communication is active listening." at bounding box center [1032, 255] width 492 height 27
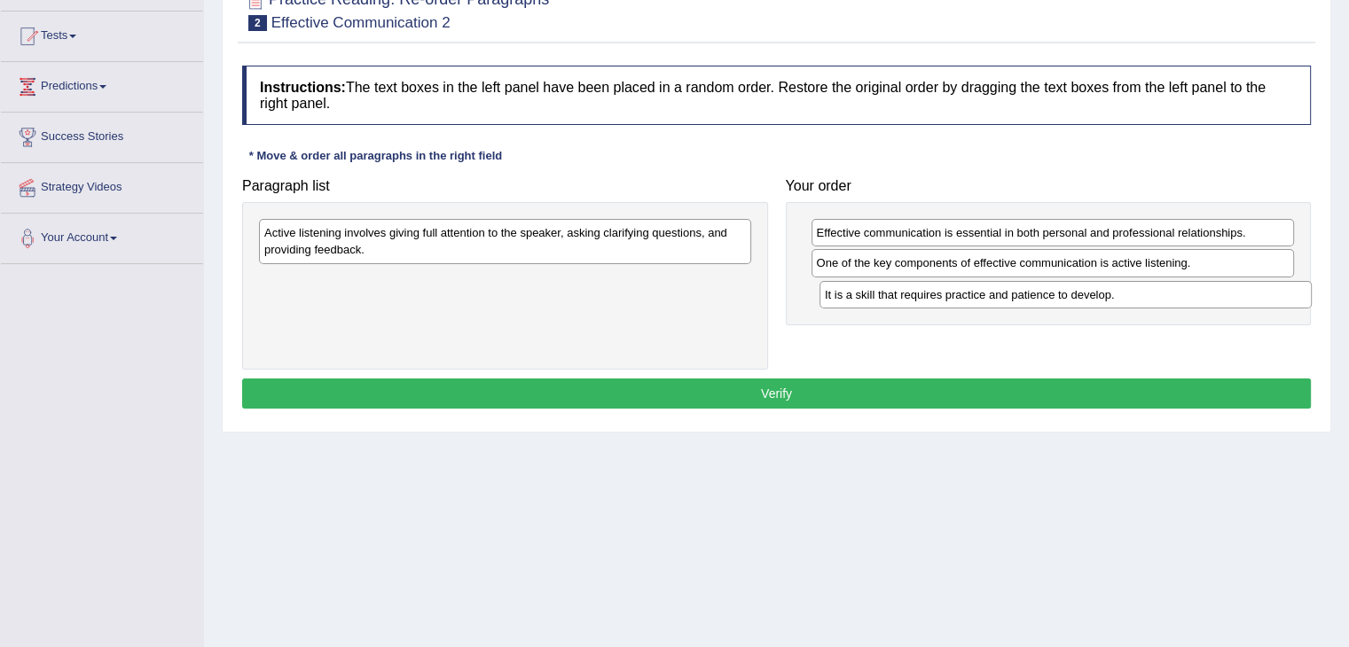
drag, startPoint x: 372, startPoint y: 231, endPoint x: 935, endPoint y: 293, distance: 565.6
click at [935, 293] on div "It is a skill that requires practice and patience to develop." at bounding box center [1065, 294] width 492 height 27
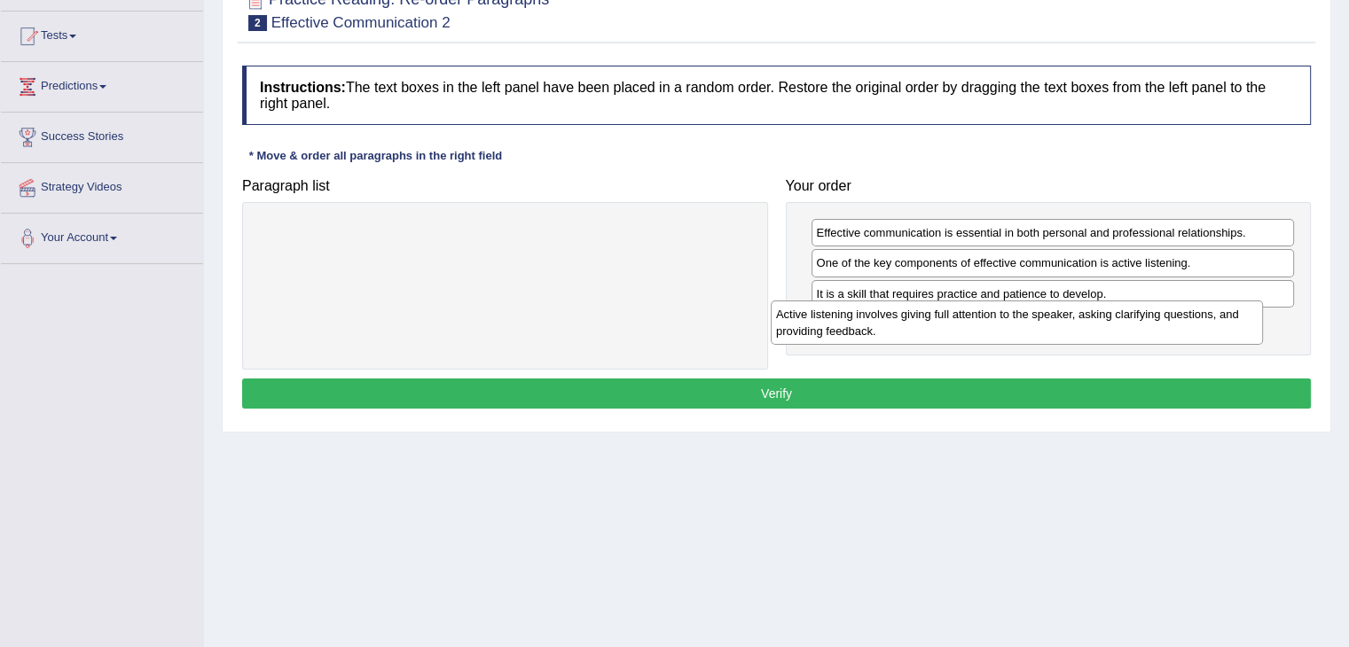
drag, startPoint x: 571, startPoint y: 242, endPoint x: 1083, endPoint y: 324, distance: 518.1
click at [1083, 324] on div "Active listening involves giving full attention to the speaker, asking clarifyi…" at bounding box center [1017, 323] width 492 height 44
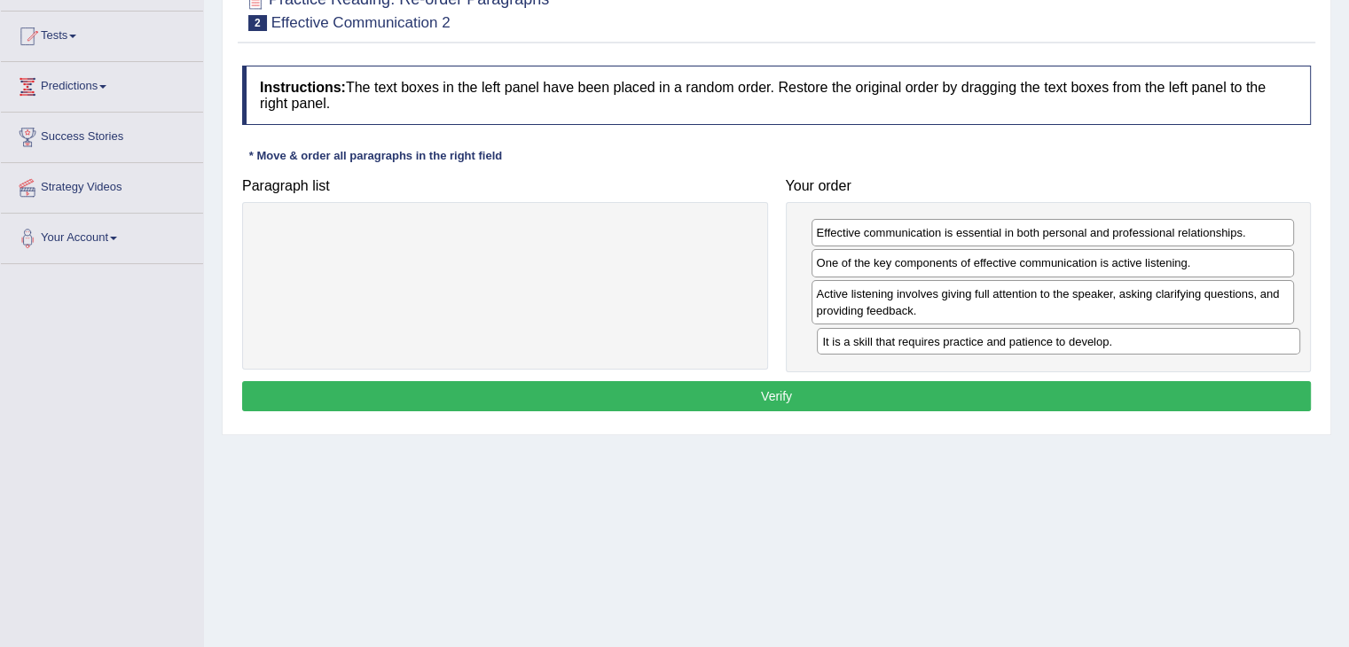
drag, startPoint x: 953, startPoint y: 288, endPoint x: 960, endPoint y: 337, distance: 49.2
click at [960, 337] on div "It is a skill that requires practice and patience to develop." at bounding box center [1058, 341] width 483 height 27
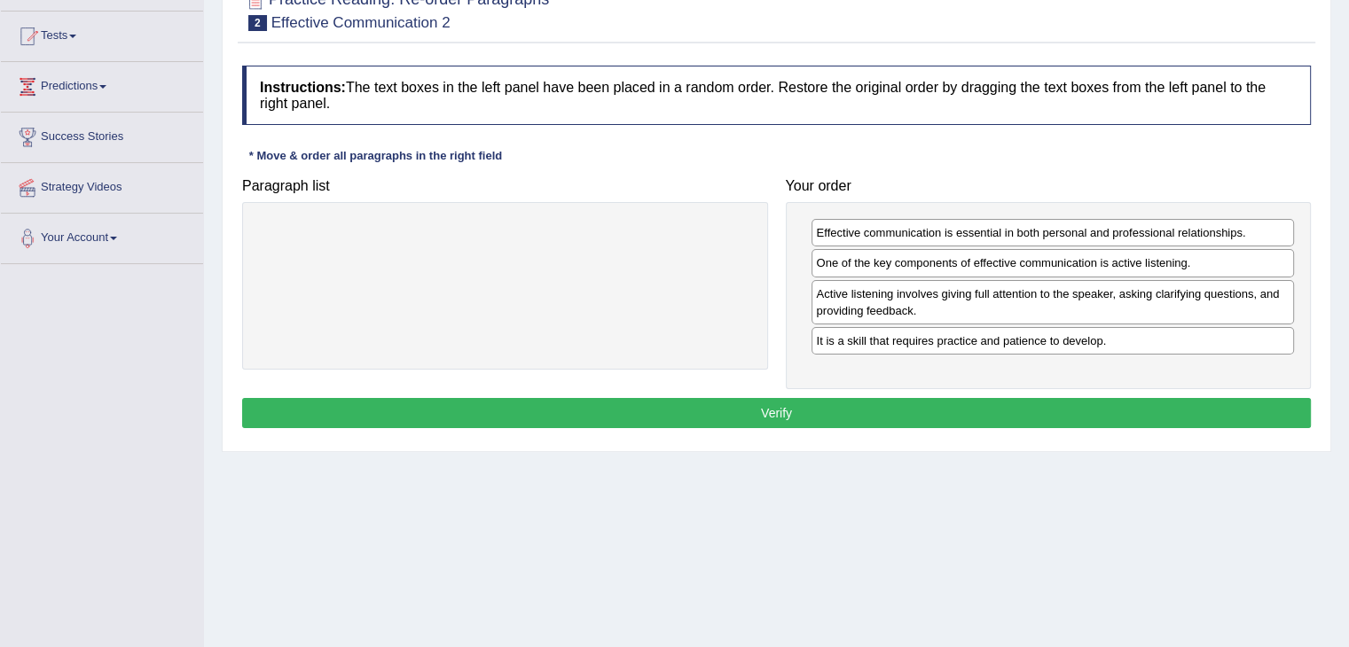
click at [792, 405] on button "Verify" at bounding box center [776, 413] width 1069 height 30
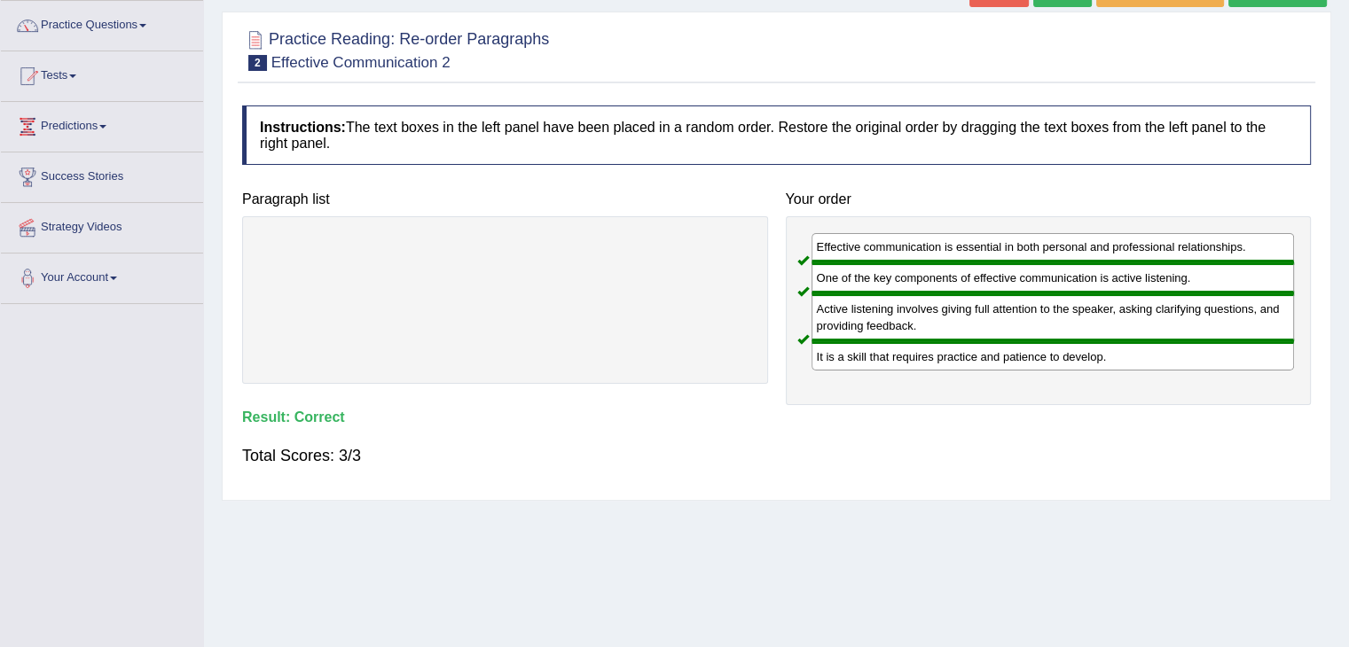
scroll to position [89, 0]
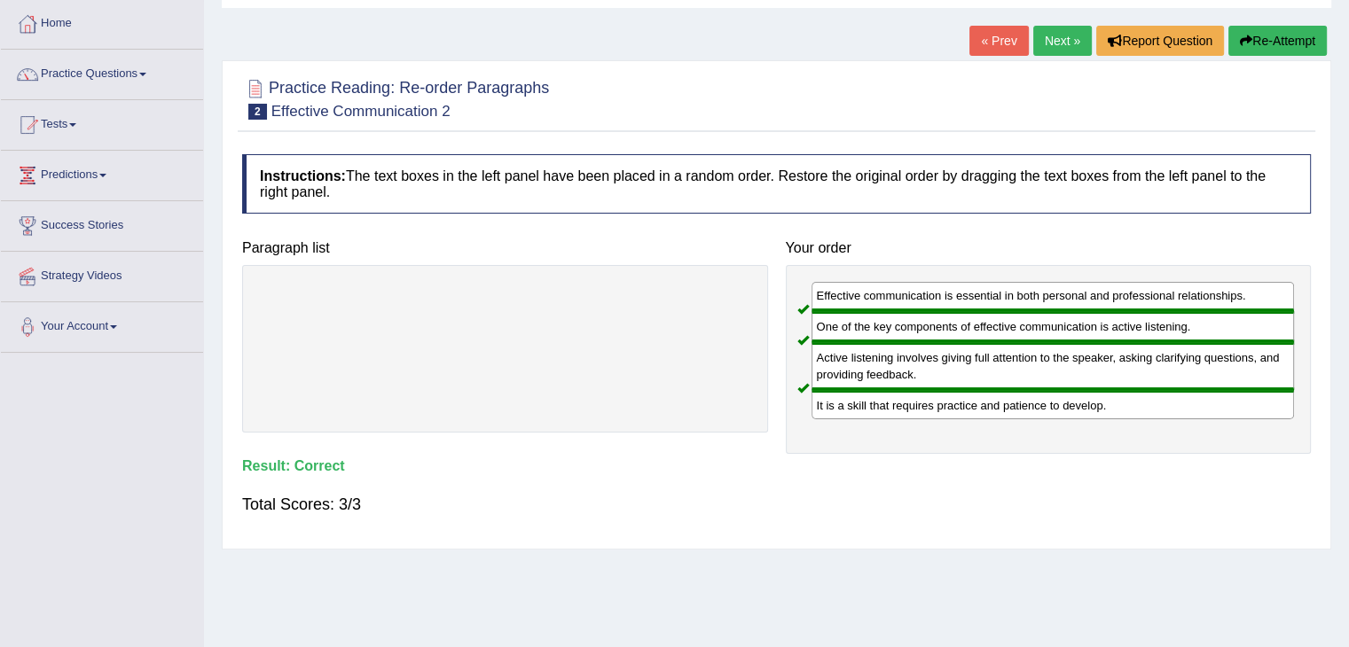
click at [1053, 33] on link "Next »" at bounding box center [1062, 41] width 59 height 30
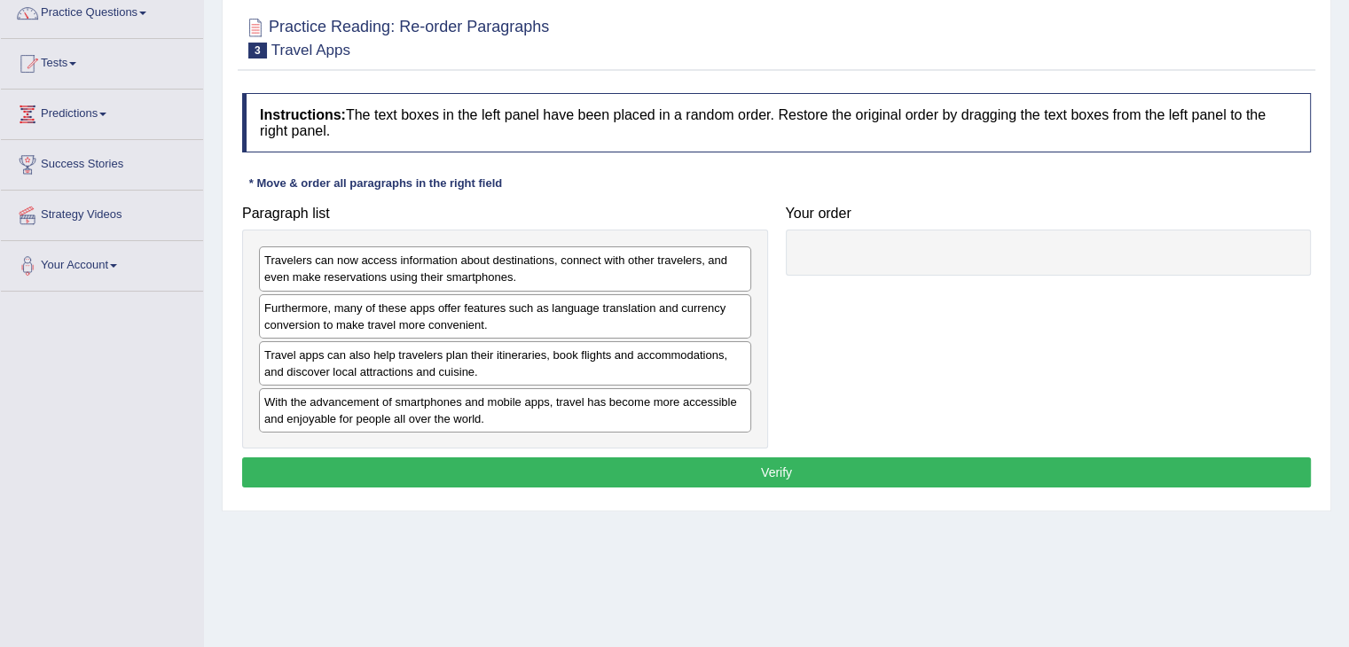
scroll to position [177, 0]
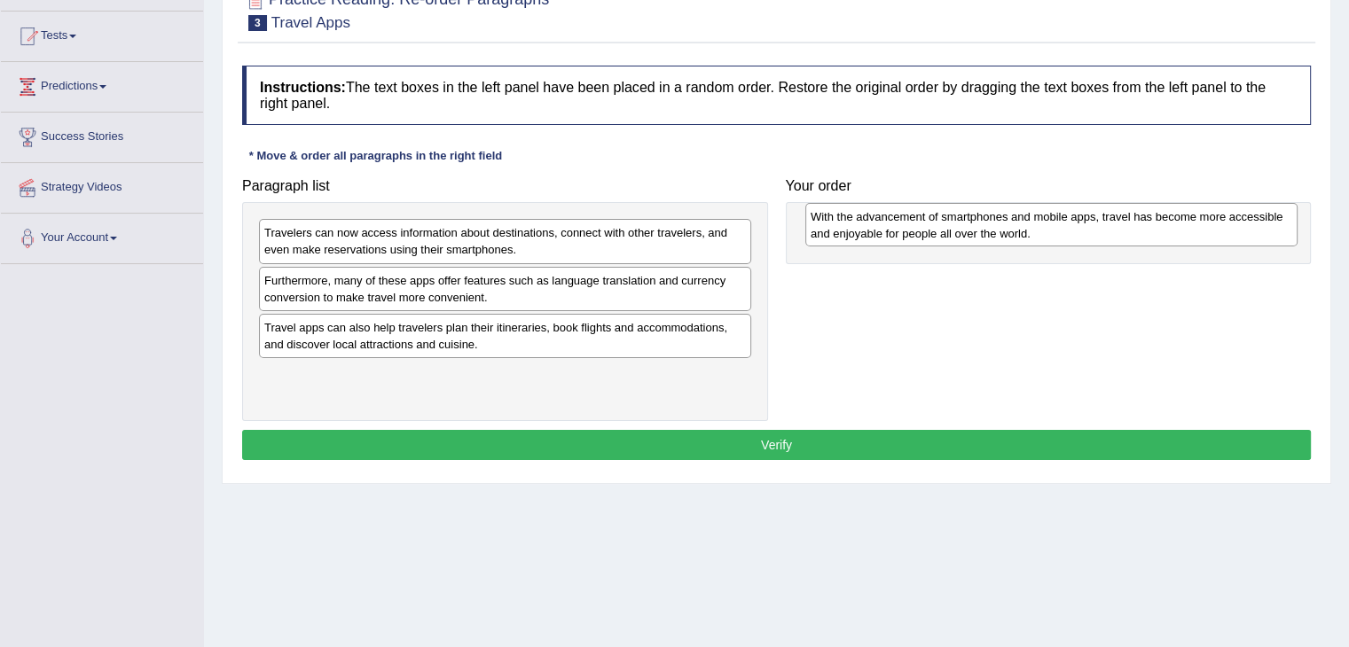
drag, startPoint x: 513, startPoint y: 377, endPoint x: 1060, endPoint y: 220, distance: 568.4
click at [1060, 220] on div "With the advancement of smartphones and mobile apps, travel has become more acc…" at bounding box center [1051, 225] width 492 height 44
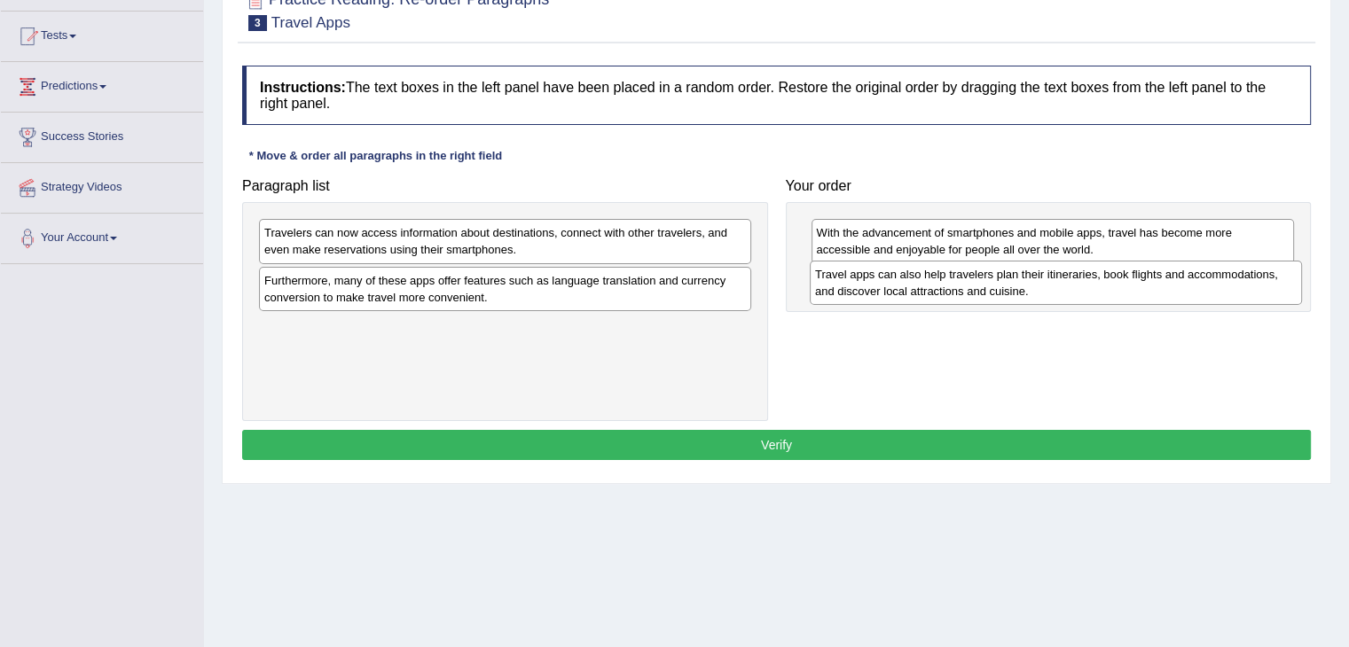
drag, startPoint x: 521, startPoint y: 324, endPoint x: 1071, endPoint y: 271, distance: 552.3
click at [1071, 271] on div "Travel apps can also help travelers plan their itineraries, book flights and ac…" at bounding box center [1056, 283] width 492 height 44
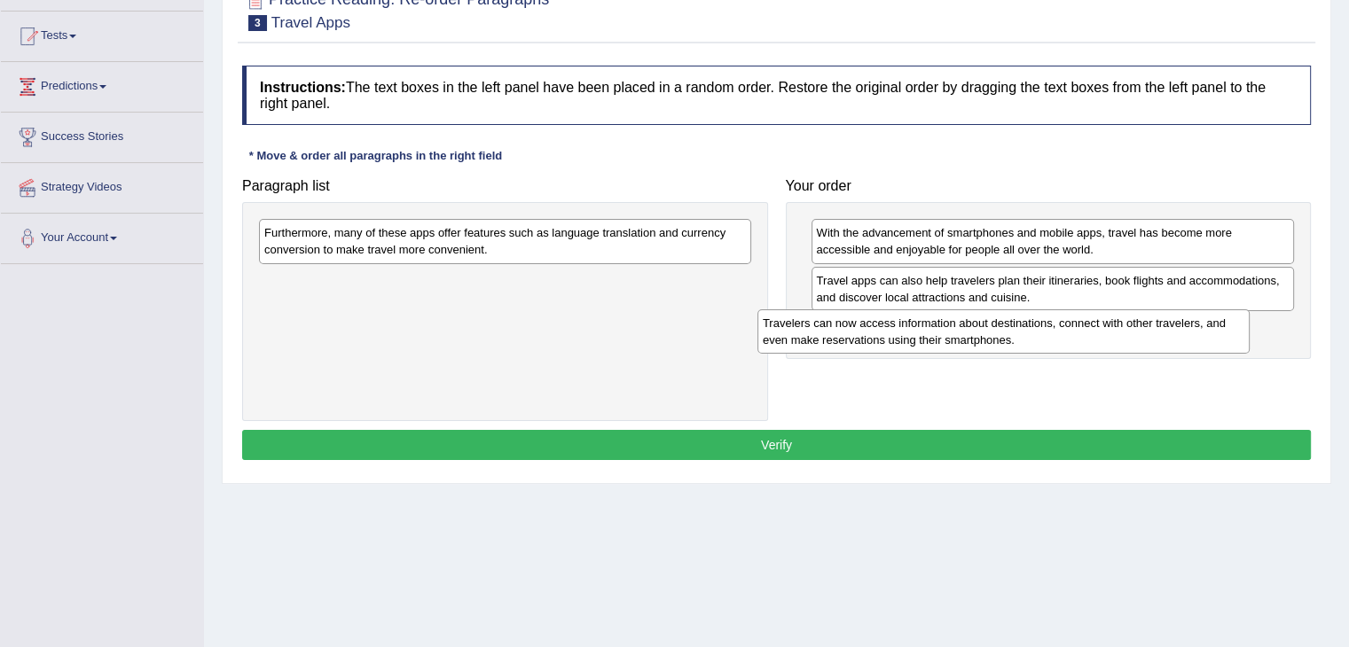
drag, startPoint x: 606, startPoint y: 245, endPoint x: 1117, endPoint y: 333, distance: 519.3
click at [1117, 333] on div "Travelers can now access information about destinations, connect with other tra…" at bounding box center [1003, 331] width 492 height 44
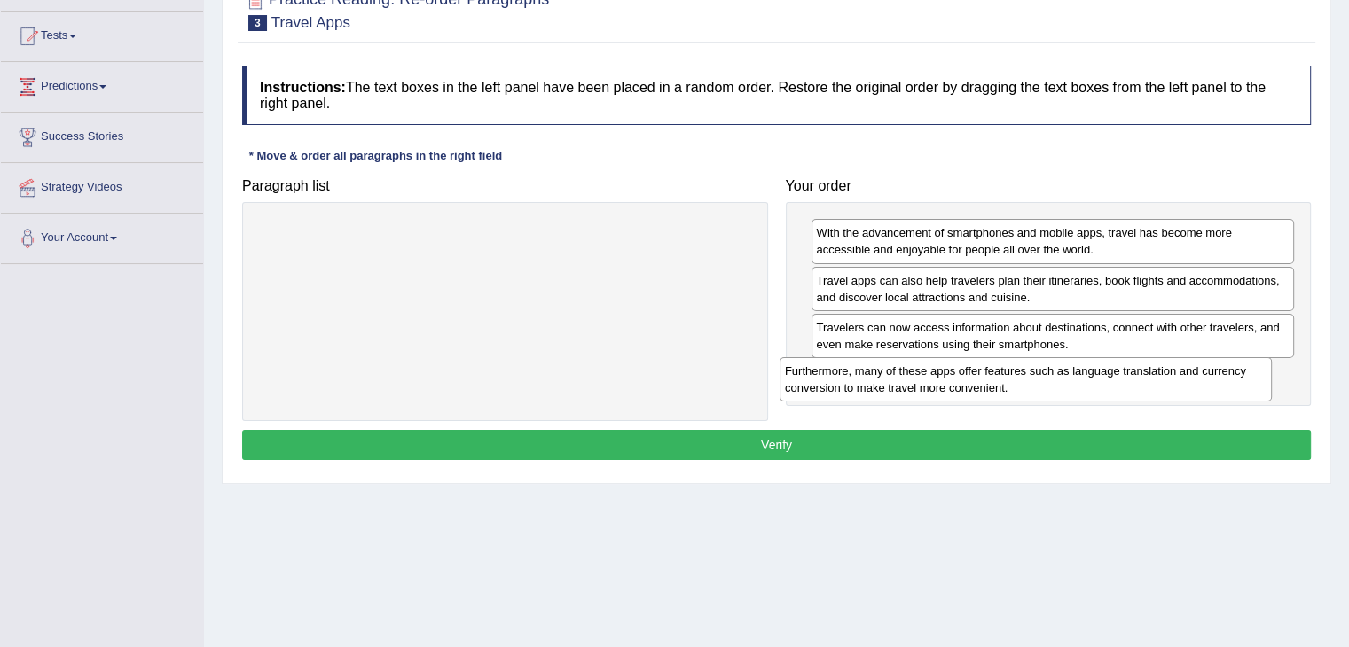
drag, startPoint x: 415, startPoint y: 237, endPoint x: 947, endPoint y: 377, distance: 550.2
click at [947, 377] on div "Furthermore, many of these apps offer features such as language translation and…" at bounding box center [1025, 379] width 492 height 44
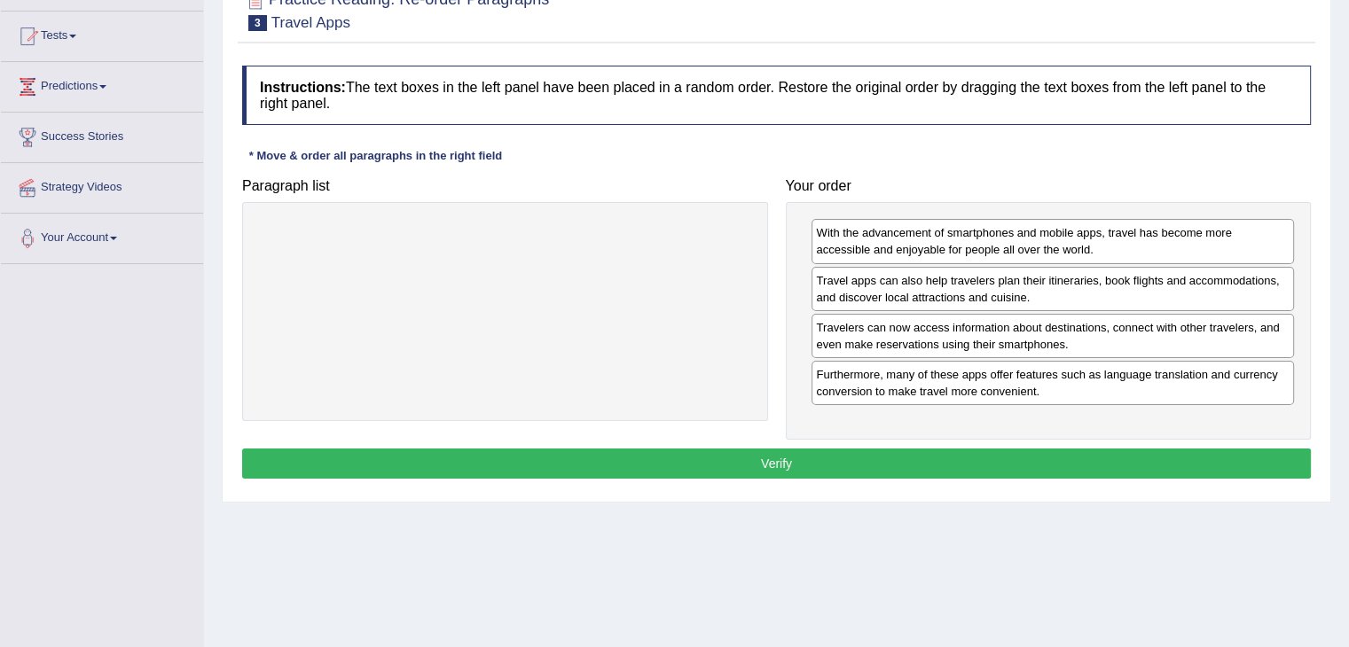
click at [790, 465] on button "Verify" at bounding box center [776, 464] width 1069 height 30
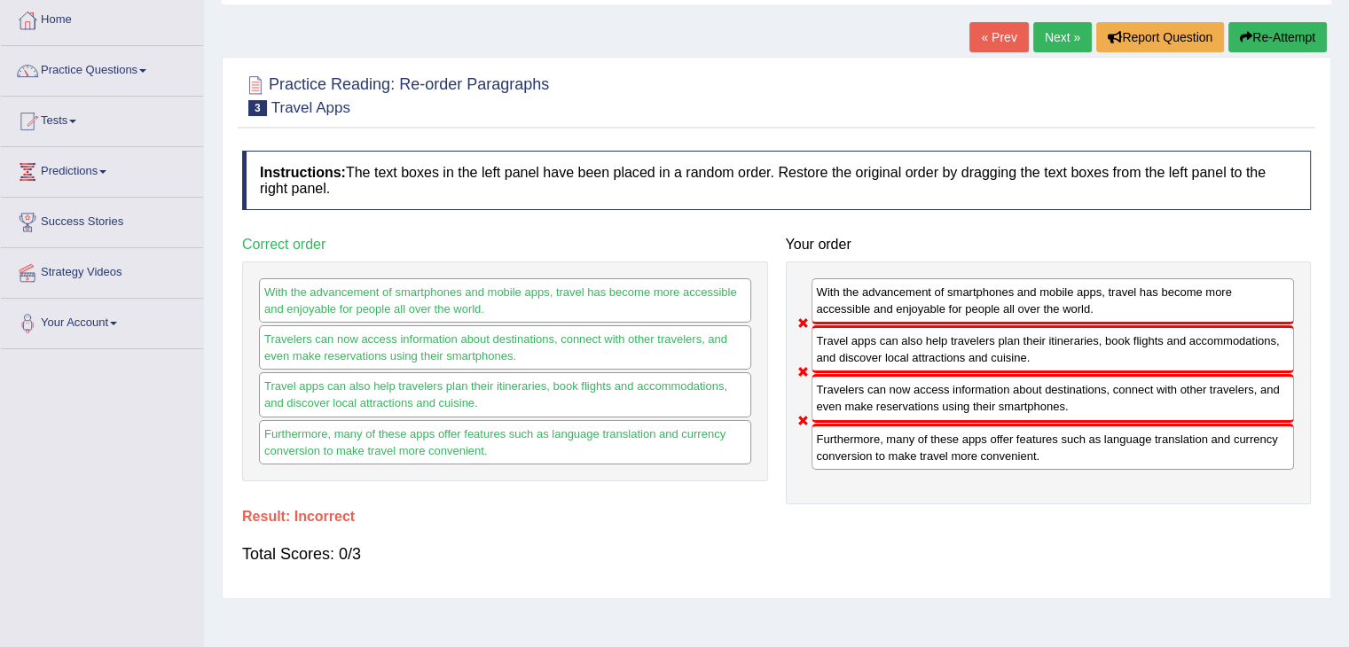
scroll to position [89, 0]
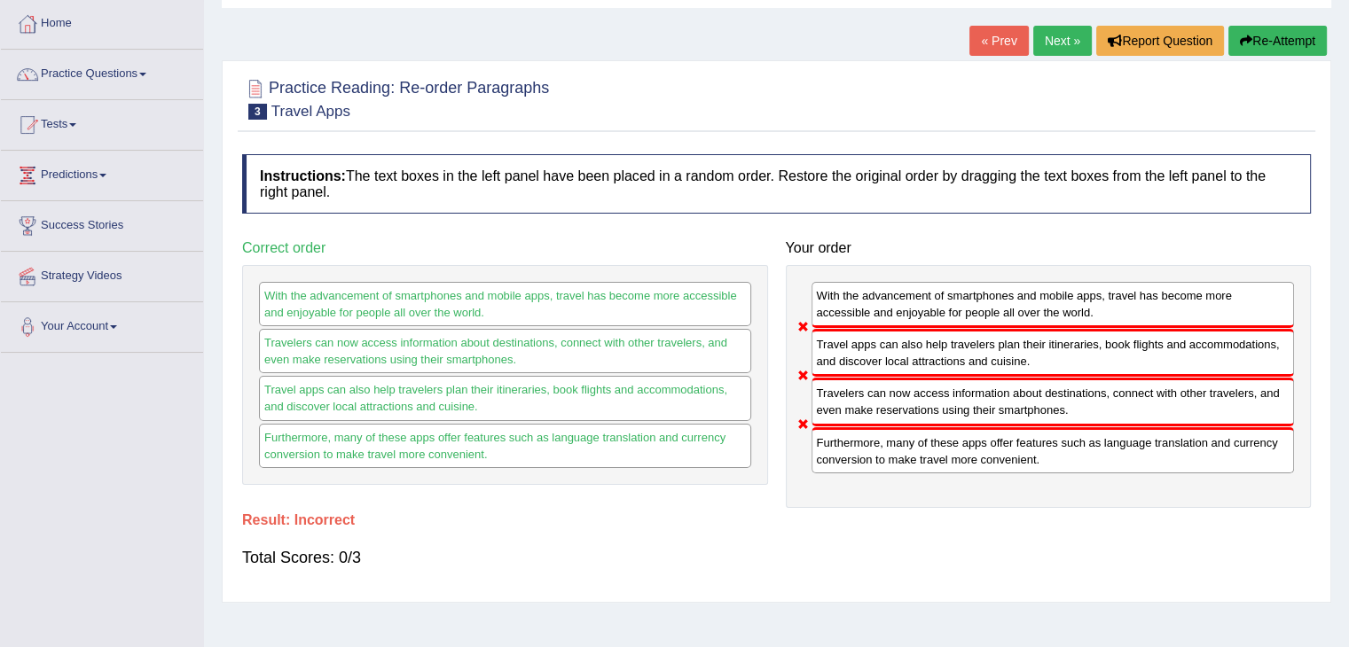
click at [1273, 43] on button "Re-Attempt" at bounding box center [1277, 41] width 98 height 30
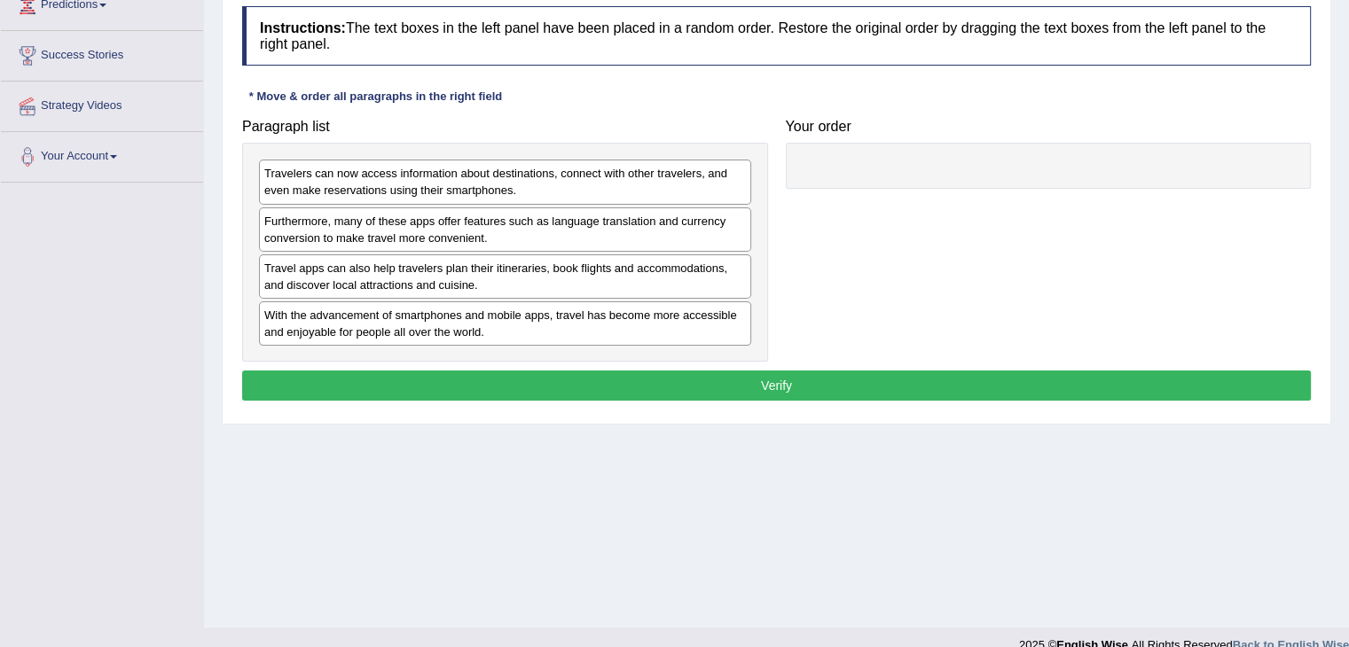
scroll to position [266, 0]
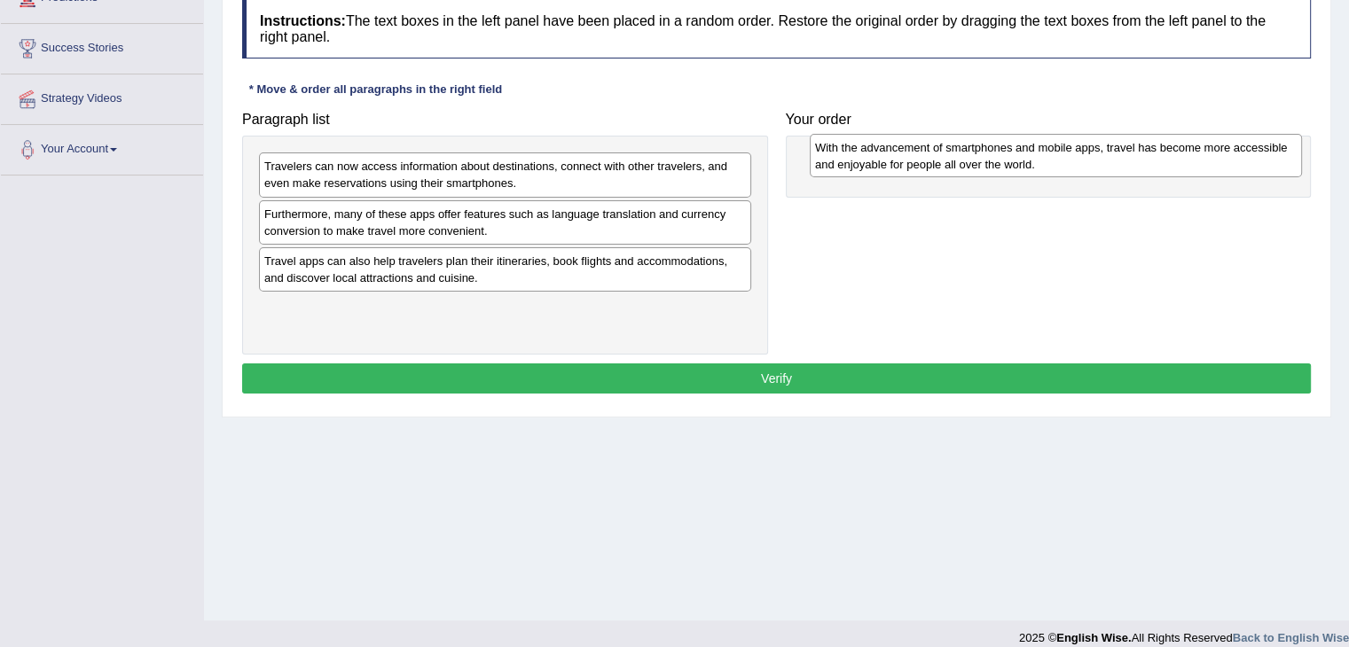
drag, startPoint x: 416, startPoint y: 314, endPoint x: 959, endPoint y: 154, distance: 565.7
click at [959, 154] on div "With the advancement of smartphones and mobile apps, travel has become more acc…" at bounding box center [1056, 156] width 492 height 44
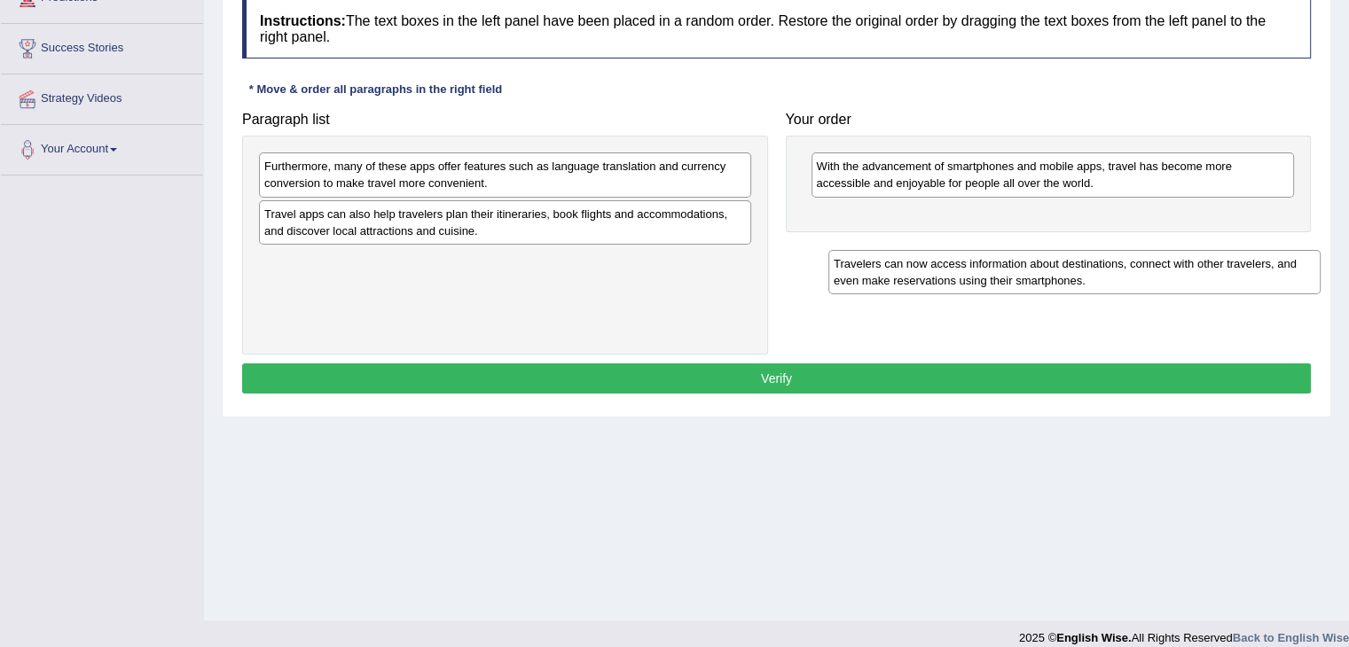
drag, startPoint x: 356, startPoint y: 169, endPoint x: 926, endPoint y: 267, distance: 577.6
click at [926, 267] on div "Travelers can now access information about destinations, connect with other tra…" at bounding box center [1074, 272] width 492 height 44
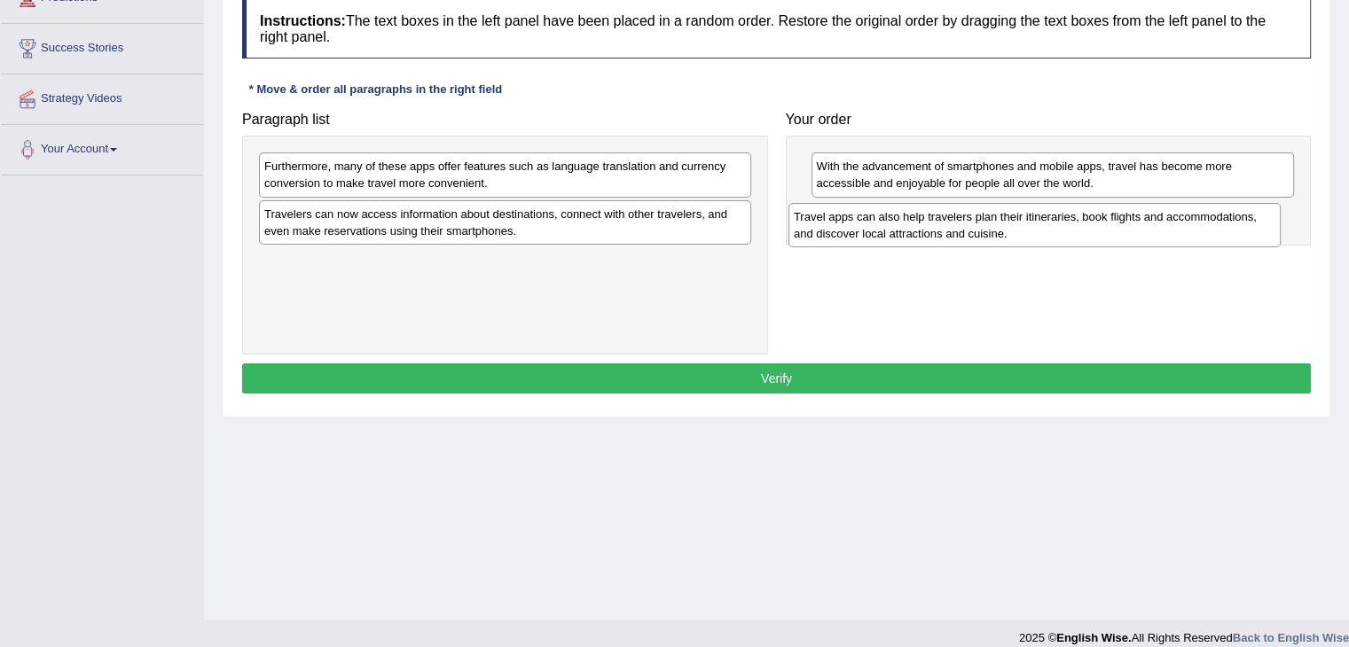
drag, startPoint x: 325, startPoint y: 214, endPoint x: 865, endPoint y: 217, distance: 539.2
click at [865, 217] on div "Travel apps can also help travelers plan their itineraries, book flights and ac…" at bounding box center [1034, 225] width 492 height 44
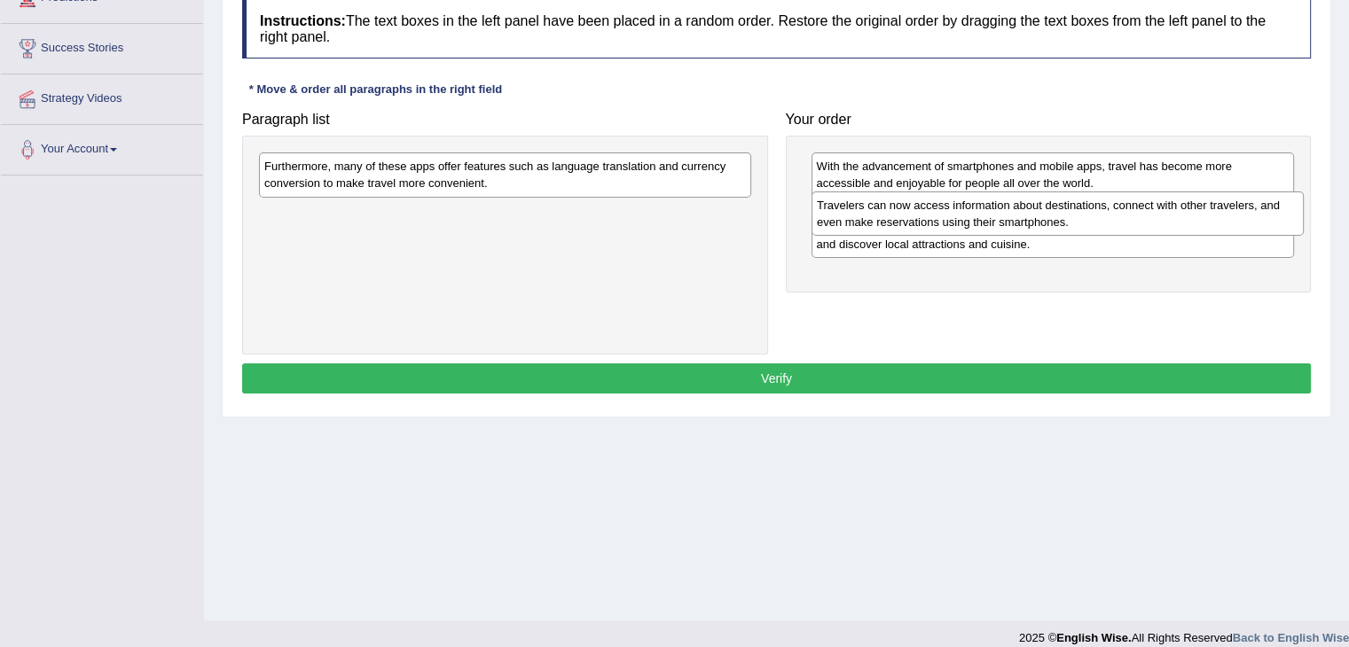
drag, startPoint x: 646, startPoint y: 221, endPoint x: 1199, endPoint y: 213, distance: 552.5
click at [1199, 213] on div "Travelers can now access information about destinations, connect with other tra…" at bounding box center [1057, 214] width 492 height 44
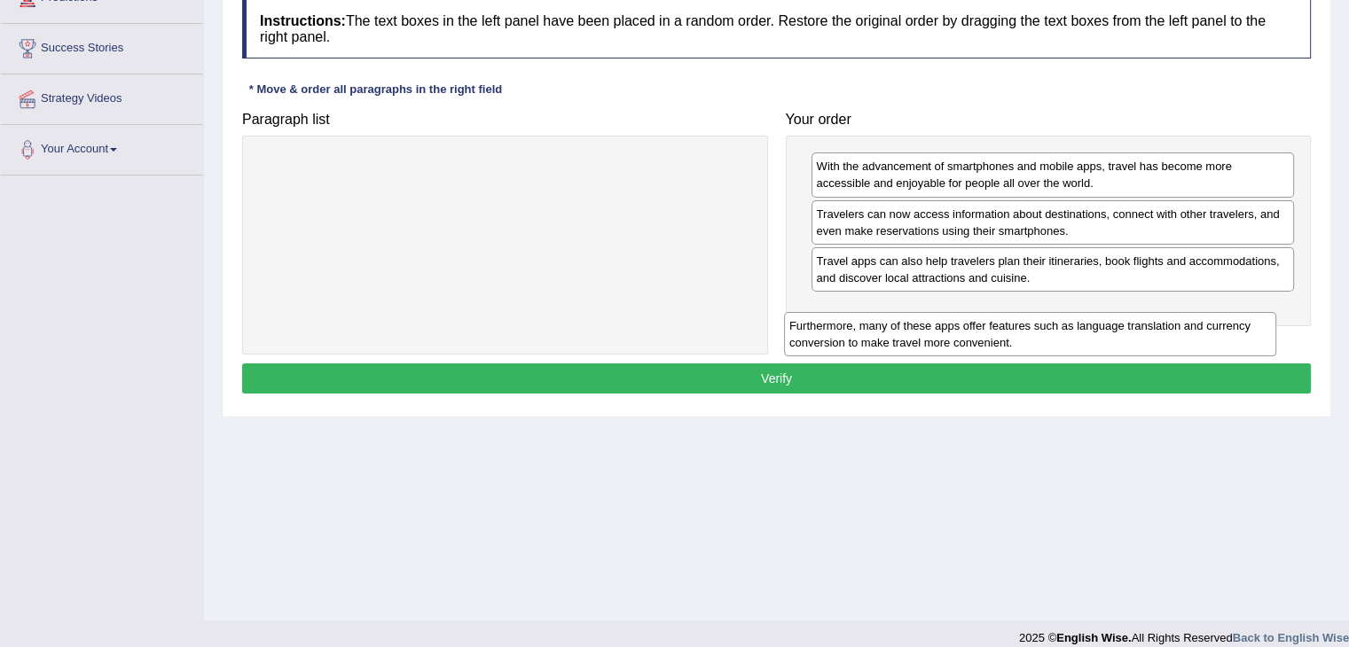
drag, startPoint x: 614, startPoint y: 175, endPoint x: 1155, endPoint y: 335, distance: 564.3
click at [1155, 335] on div "Furthermore, many of these apps offer features such as language translation and…" at bounding box center [1030, 334] width 492 height 44
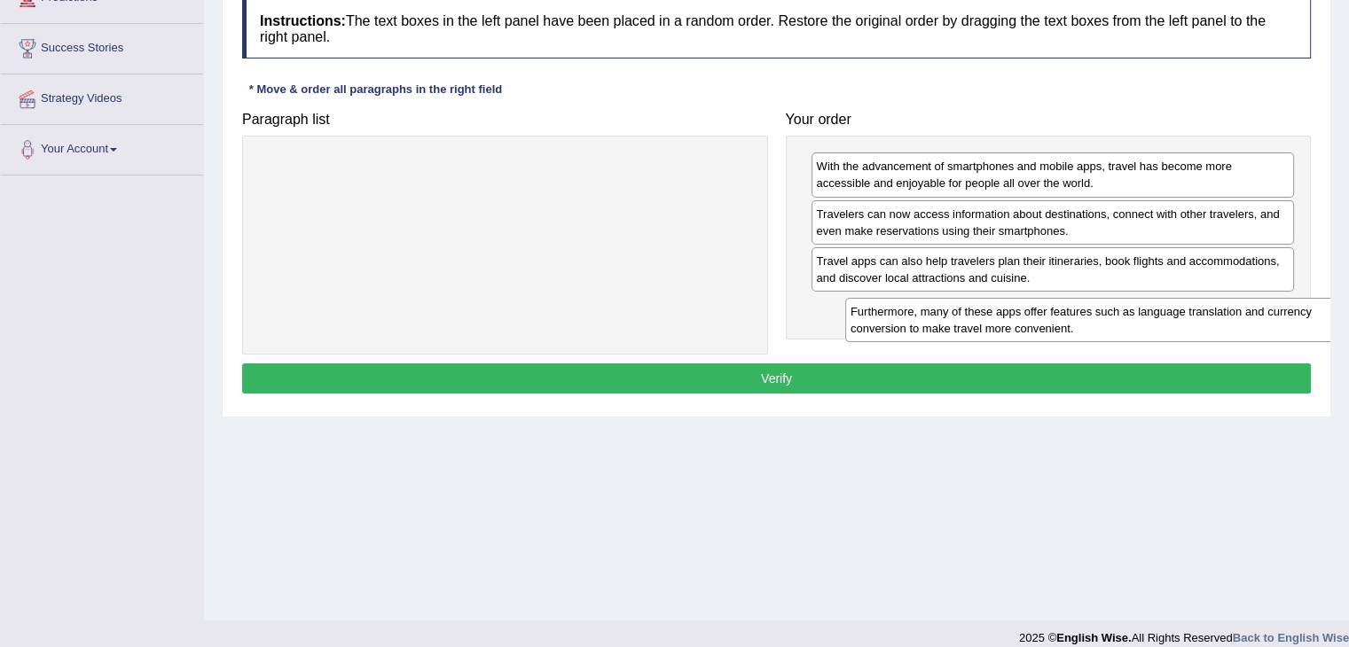
drag, startPoint x: 499, startPoint y: 176, endPoint x: 1085, endPoint y: 322, distance: 603.9
click at [1085, 322] on div "Furthermore, many of these apps offer features such as language translation and…" at bounding box center [1091, 320] width 492 height 44
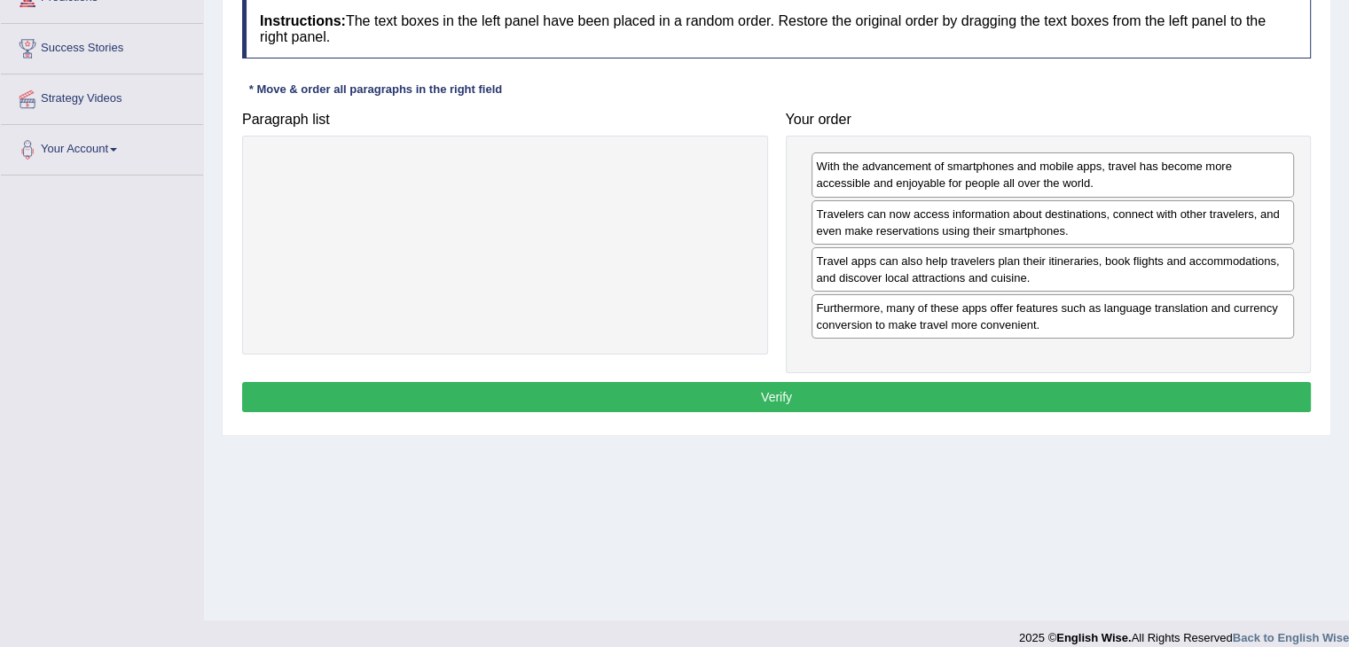
click at [780, 396] on button "Verify" at bounding box center [776, 397] width 1069 height 30
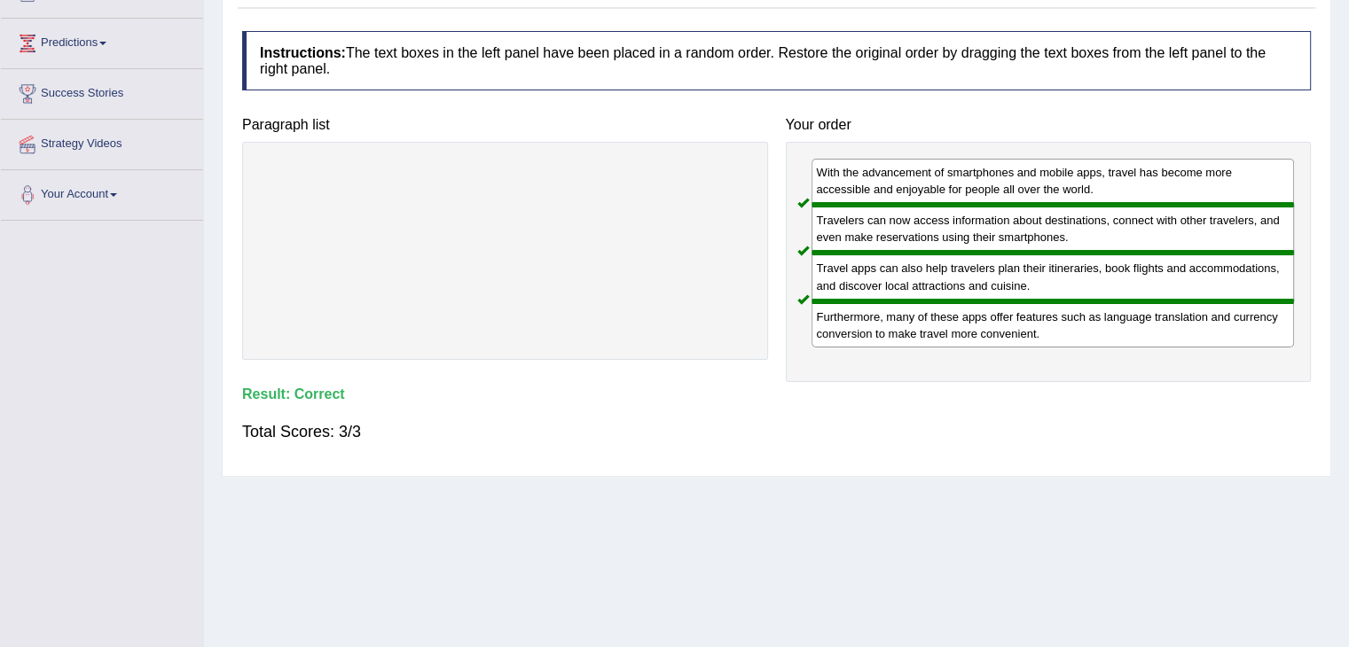
scroll to position [89, 0]
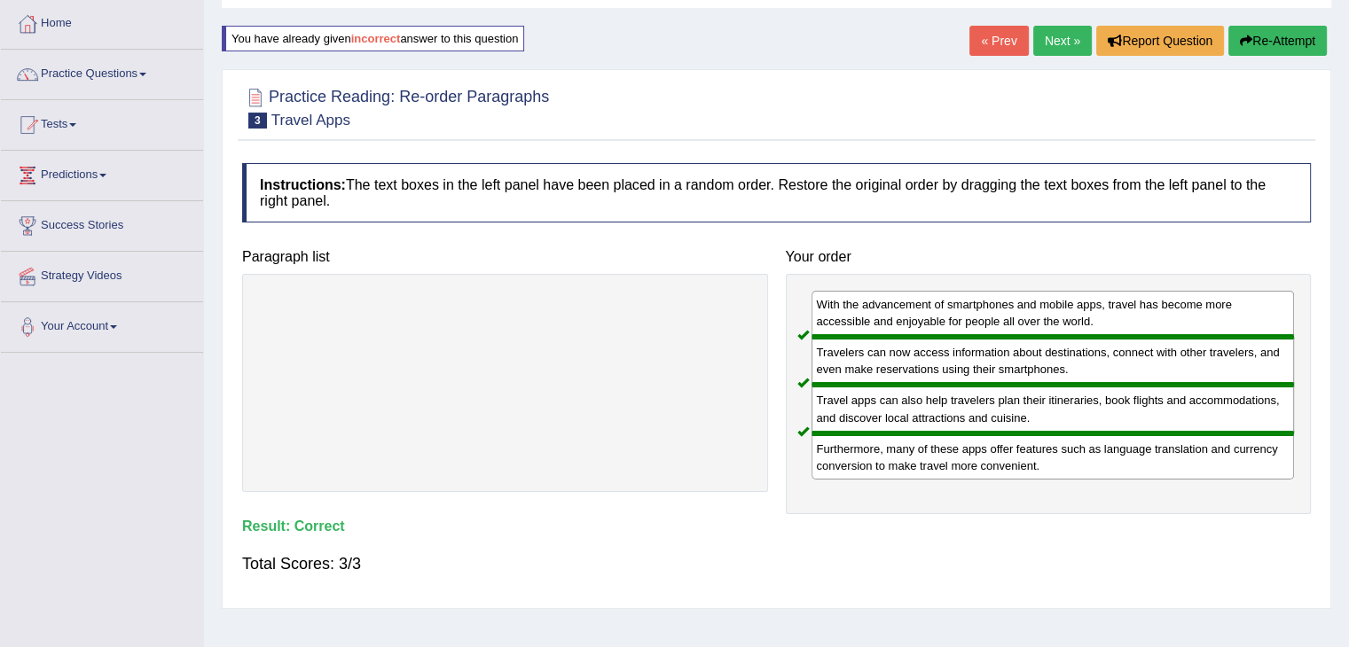
click at [1058, 41] on link "Next »" at bounding box center [1062, 41] width 59 height 30
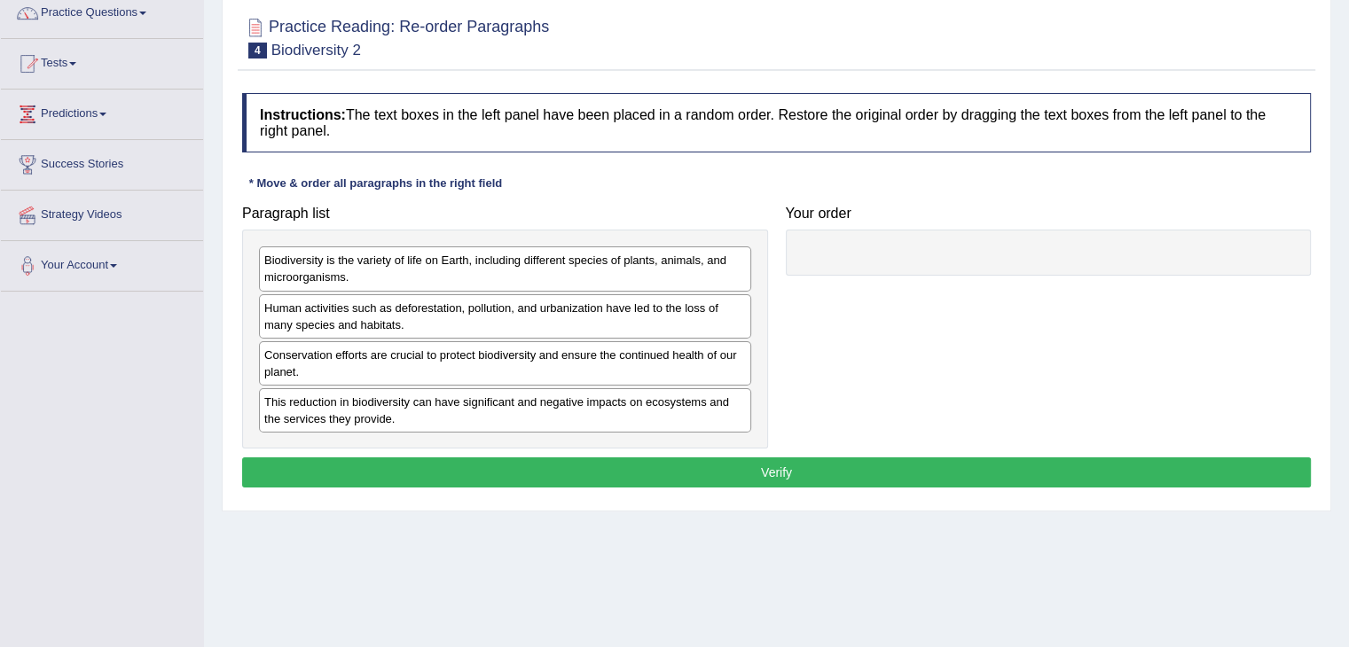
scroll to position [177, 0]
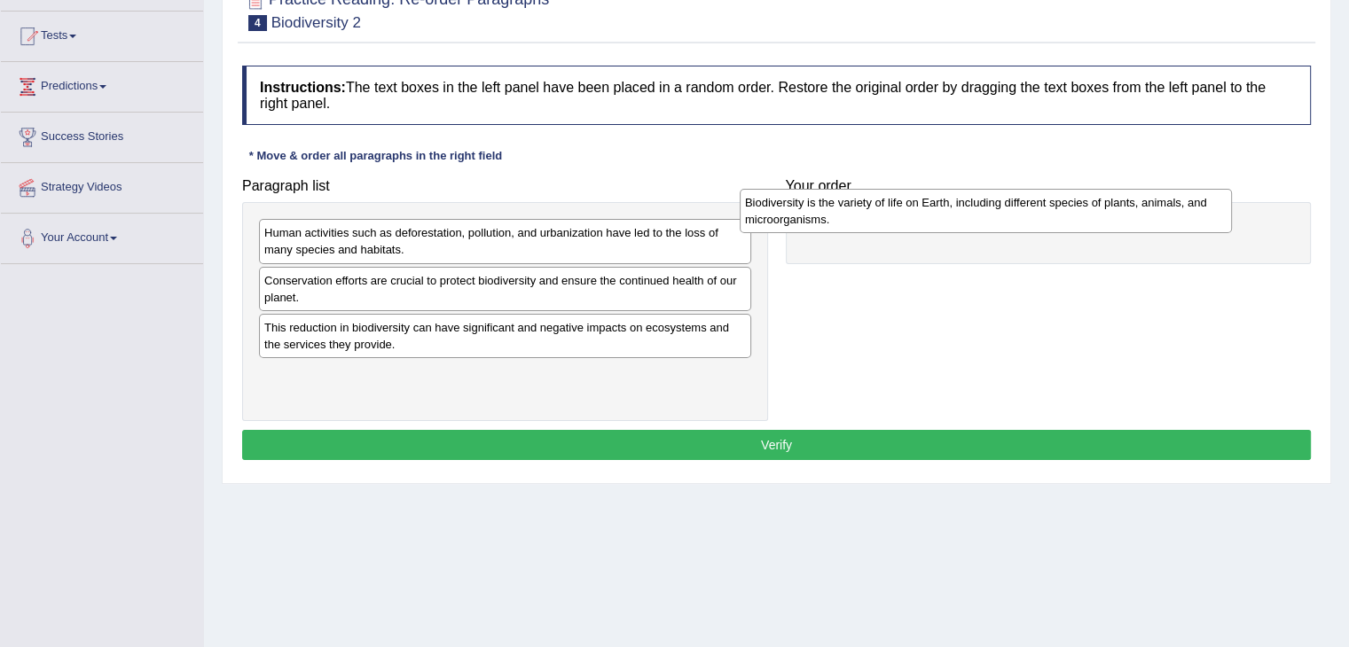
drag, startPoint x: 546, startPoint y: 236, endPoint x: 1027, endPoint y: 207, distance: 481.5
click at [1027, 207] on div "Biodiversity is the variety of life on Earth, including different species of pl…" at bounding box center [986, 211] width 492 height 44
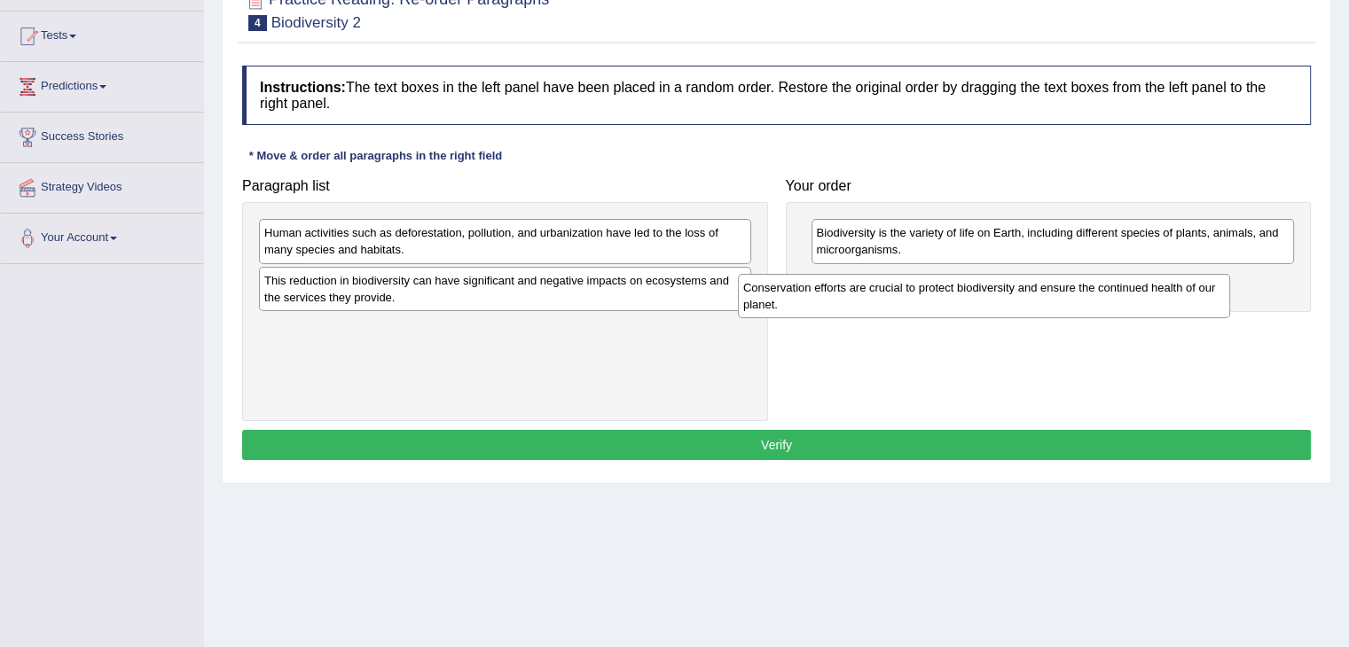
drag, startPoint x: 518, startPoint y: 280, endPoint x: 1023, endPoint y: 285, distance: 505.5
click at [1023, 285] on div "Conservation efforts are crucial to protect biodiversity and ensure the continu…" at bounding box center [984, 296] width 492 height 44
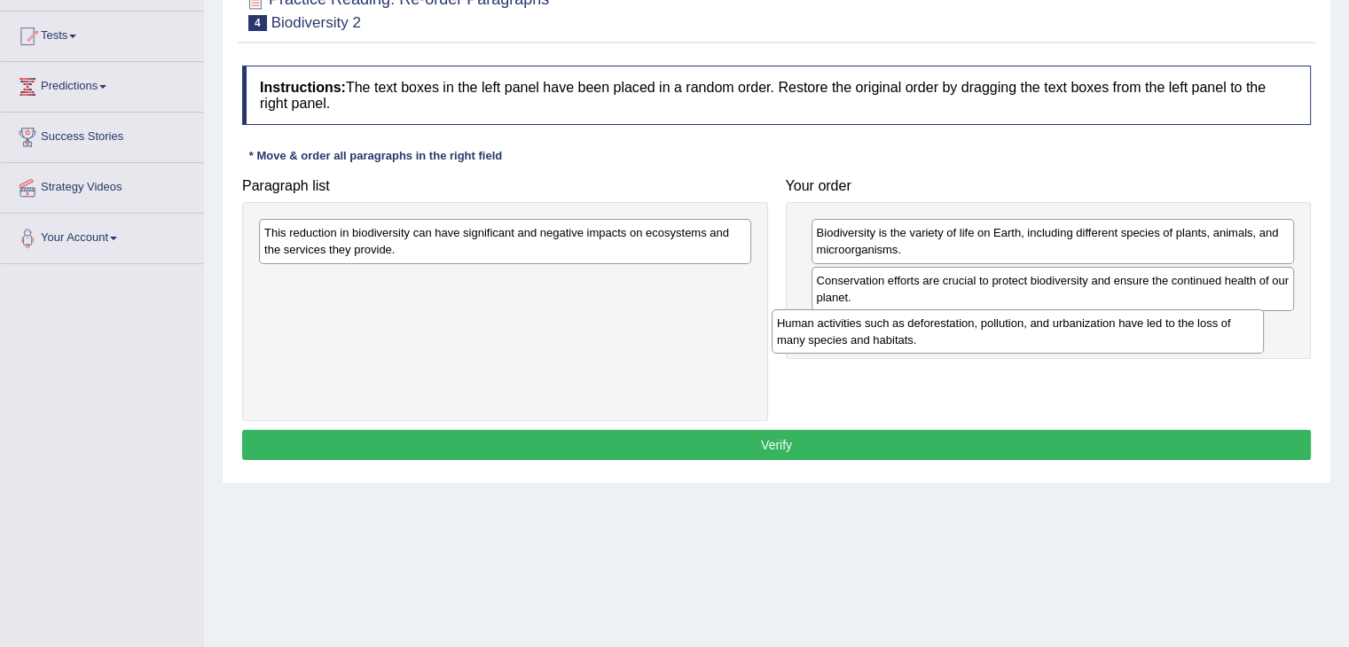
drag, startPoint x: 585, startPoint y: 243, endPoint x: 1098, endPoint y: 333, distance: 520.5
click at [1098, 333] on div "Human activities such as deforestation, pollution, and urbanization have led to…" at bounding box center [1018, 331] width 492 height 44
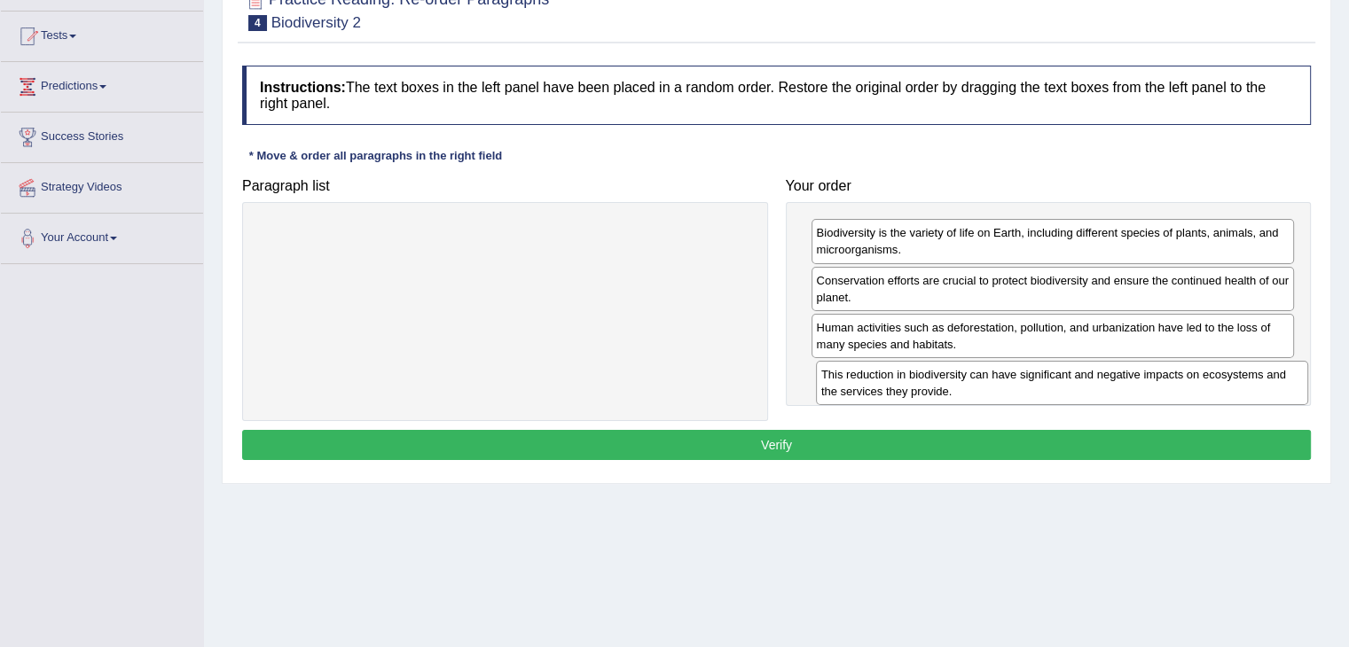
drag, startPoint x: 520, startPoint y: 239, endPoint x: 1084, endPoint y: 381, distance: 581.8
click at [1084, 381] on div "This reduction in biodiversity can have significant and negative impacts on eco…" at bounding box center [1062, 383] width 492 height 44
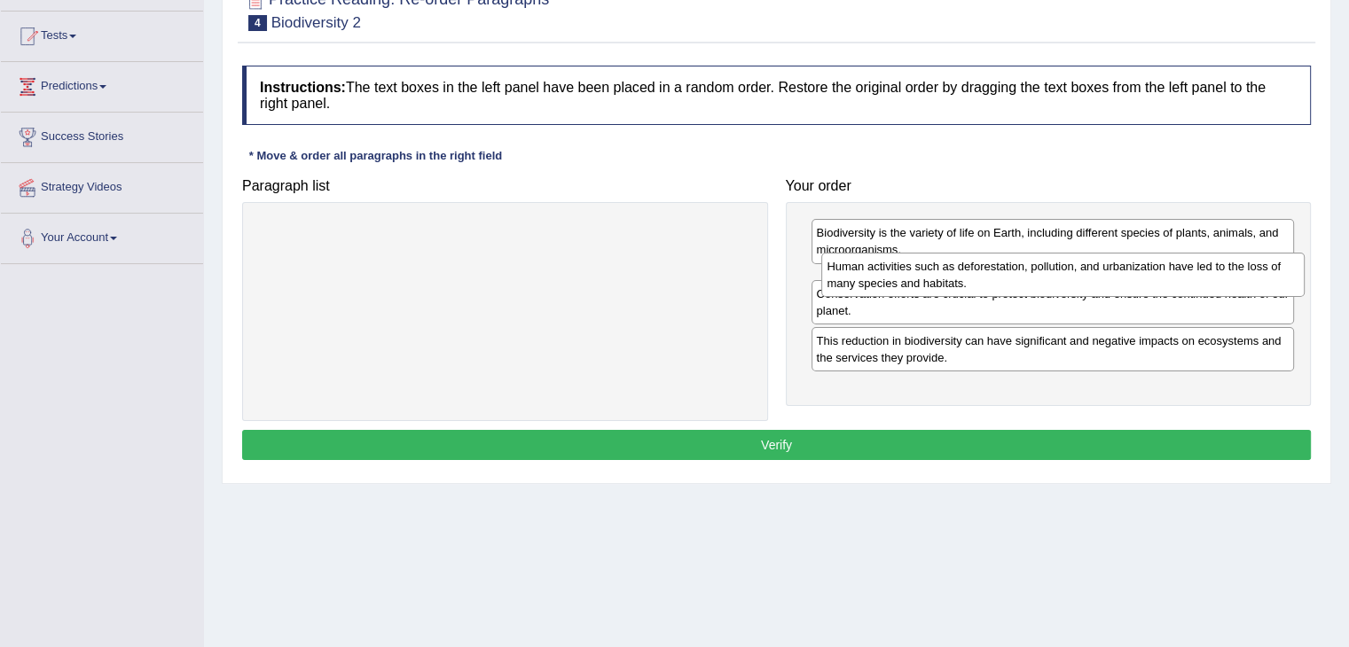
drag, startPoint x: 968, startPoint y: 346, endPoint x: 979, endPoint y: 286, distance: 61.2
click at [979, 286] on div "Human activities such as deforestation, pollution, and urbanization have led to…" at bounding box center [1062, 275] width 483 height 44
drag, startPoint x: 905, startPoint y: 388, endPoint x: 901, endPoint y: 279, distance: 108.3
click at [901, 279] on div "This reduction in biodiversity can have significant and negative impacts on eco…" at bounding box center [1047, 274] width 483 height 44
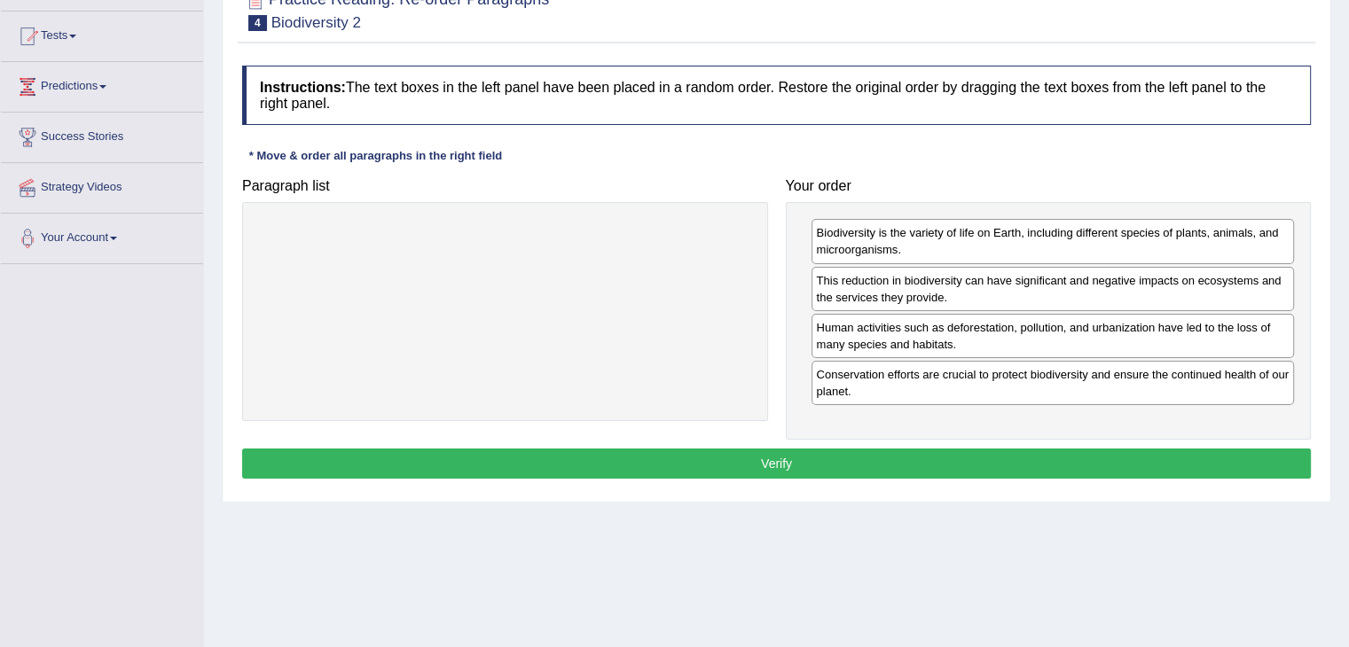
click at [761, 458] on button "Verify" at bounding box center [776, 464] width 1069 height 30
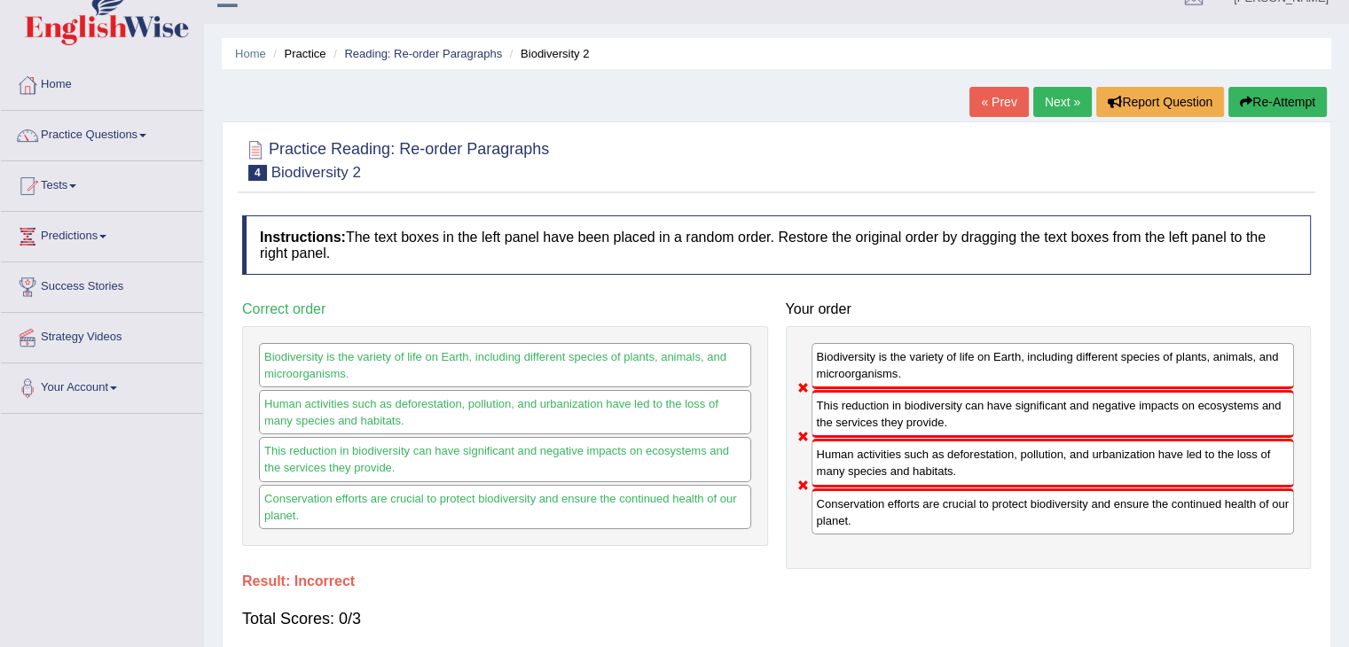
scroll to position [0, 0]
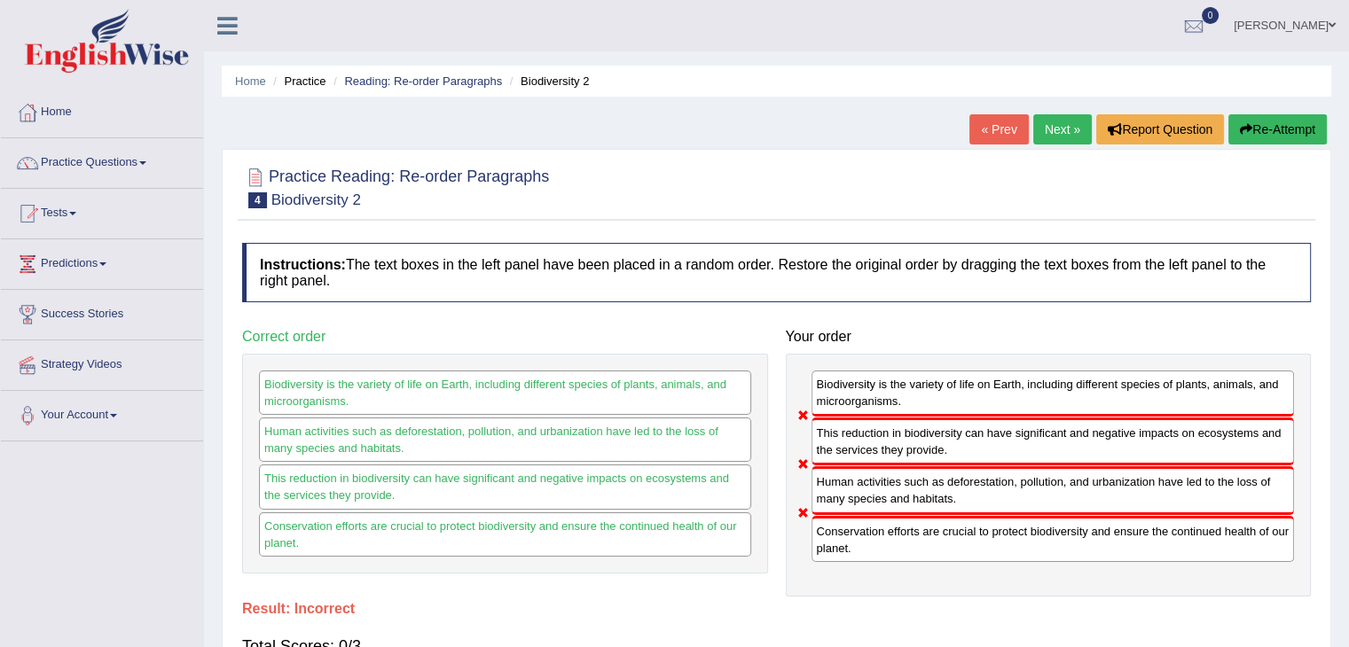
click at [1280, 127] on button "Re-Attempt" at bounding box center [1277, 129] width 98 height 30
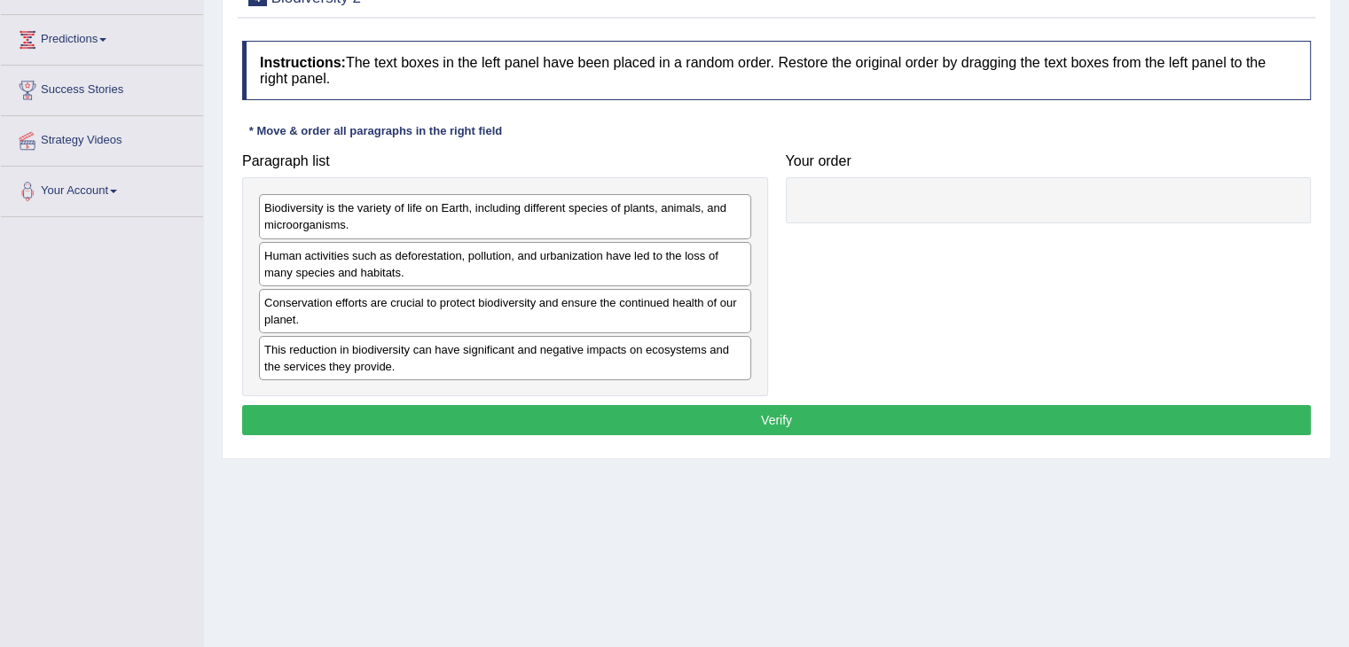
scroll to position [266, 0]
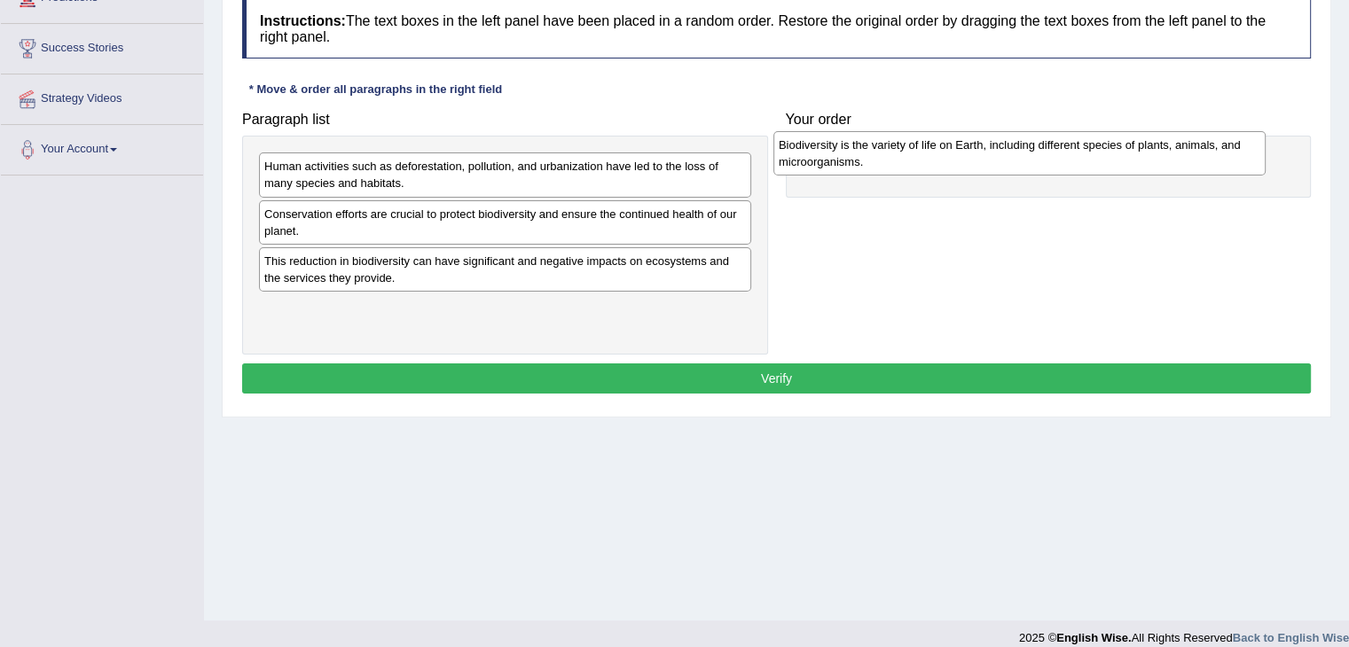
drag, startPoint x: 472, startPoint y: 166, endPoint x: 986, endPoint y: 145, distance: 514.8
click at [986, 145] on div "Biodiversity is the variety of life on Earth, including different species of pl…" at bounding box center [1019, 153] width 492 height 44
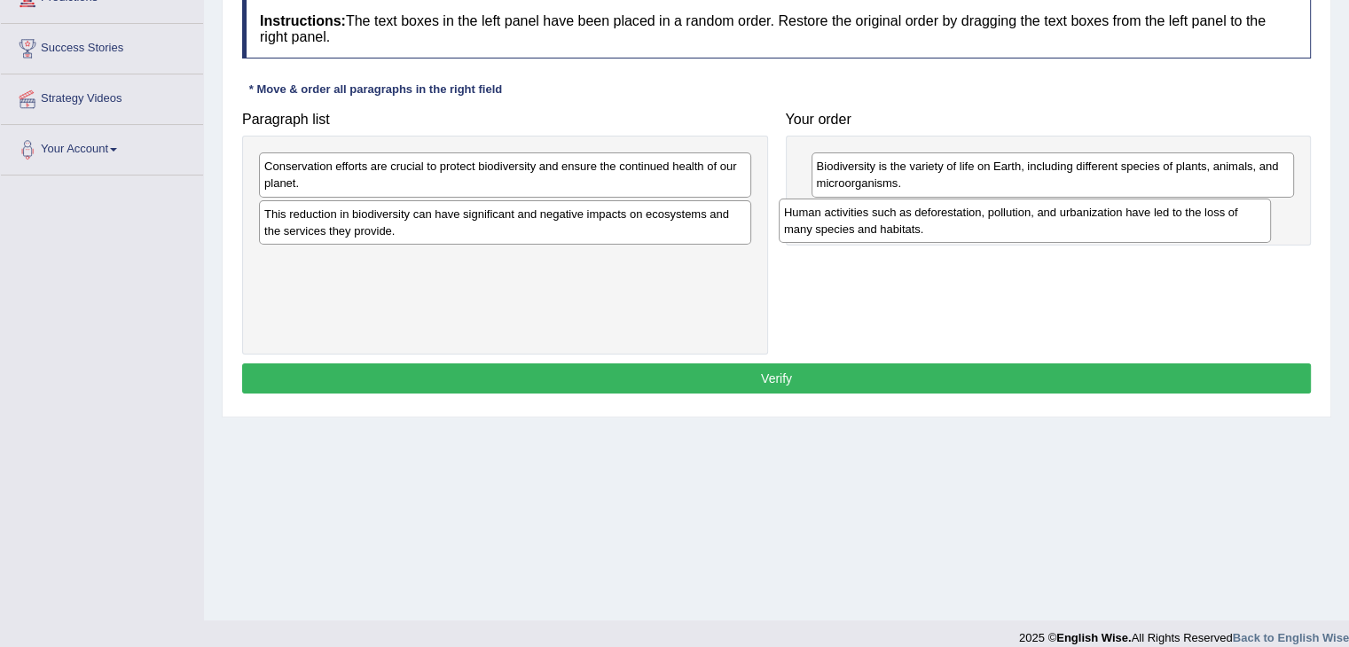
drag, startPoint x: 342, startPoint y: 169, endPoint x: 862, endPoint y: 215, distance: 521.7
click at [862, 215] on div "Human activities such as deforestation, pollution, and urbanization have led to…" at bounding box center [1025, 221] width 492 height 44
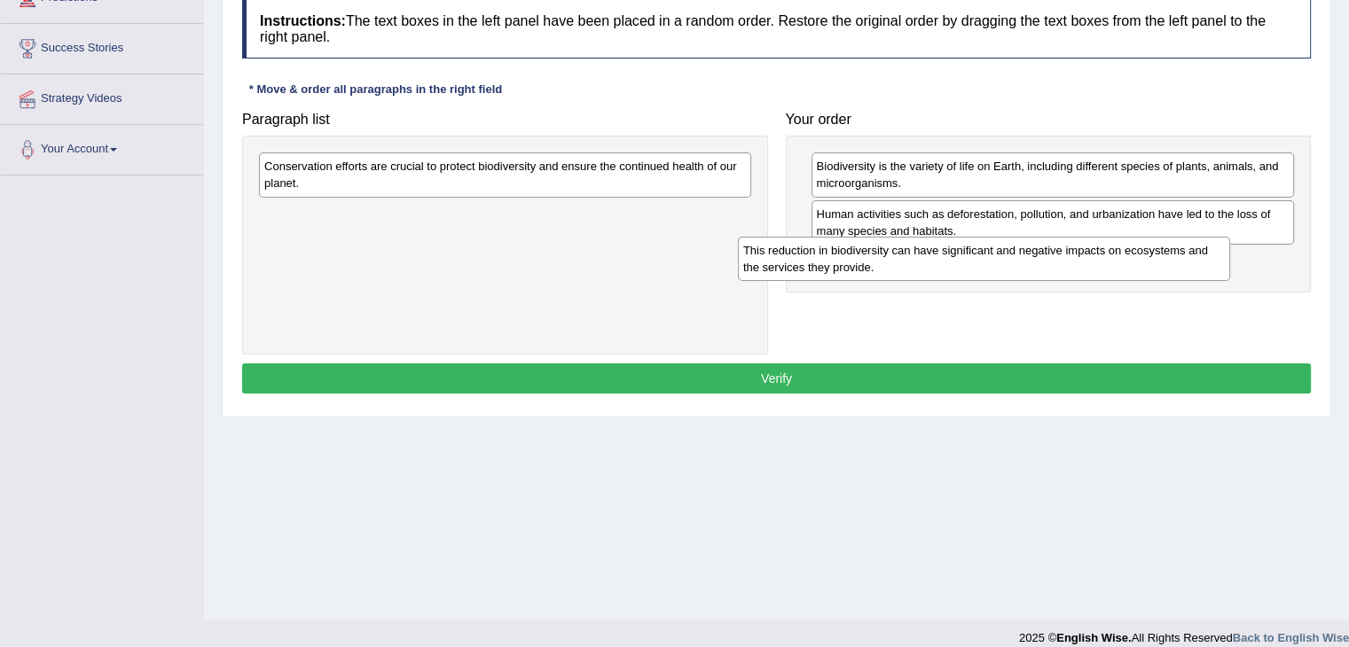
drag, startPoint x: 421, startPoint y: 214, endPoint x: 903, endPoint y: 251, distance: 483.0
click at [903, 251] on div "This reduction in biodiversity can have significant and negative impacts on eco…" at bounding box center [984, 259] width 492 height 44
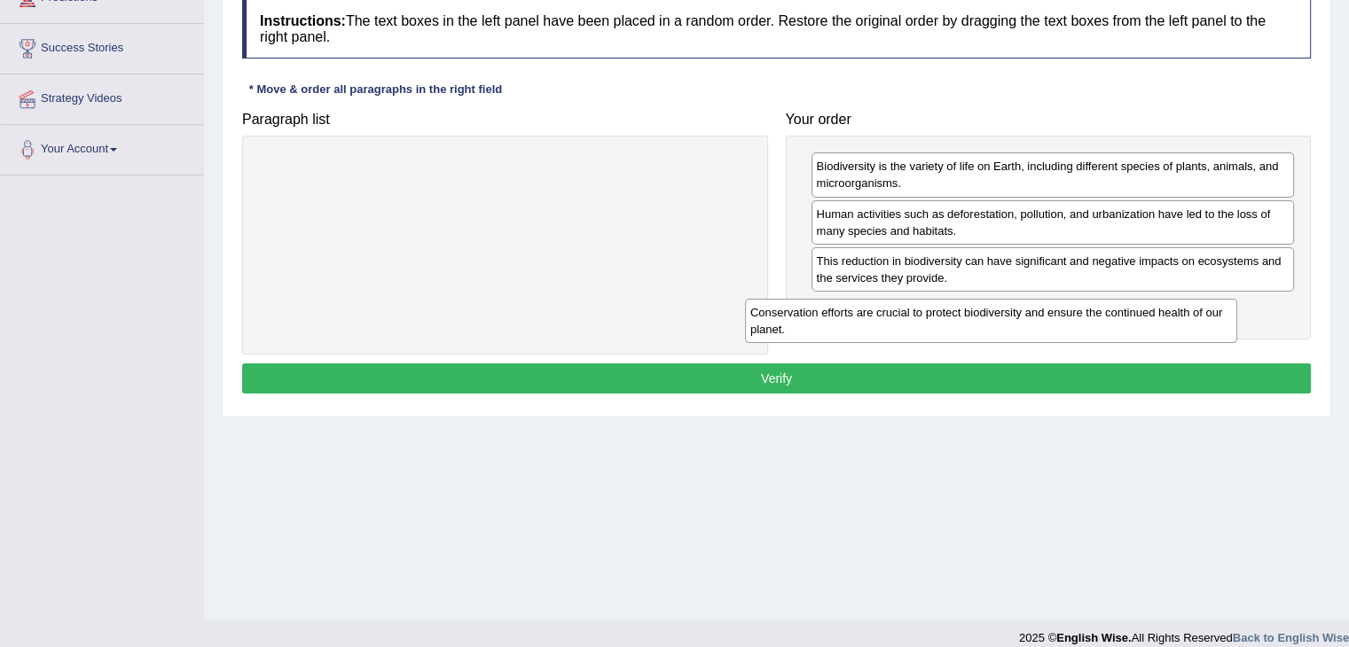
drag, startPoint x: 506, startPoint y: 169, endPoint x: 992, endPoint y: 316, distance: 507.5
click at [992, 316] on div "Conservation efforts are crucial to protect biodiversity and ensure the continu…" at bounding box center [991, 321] width 492 height 44
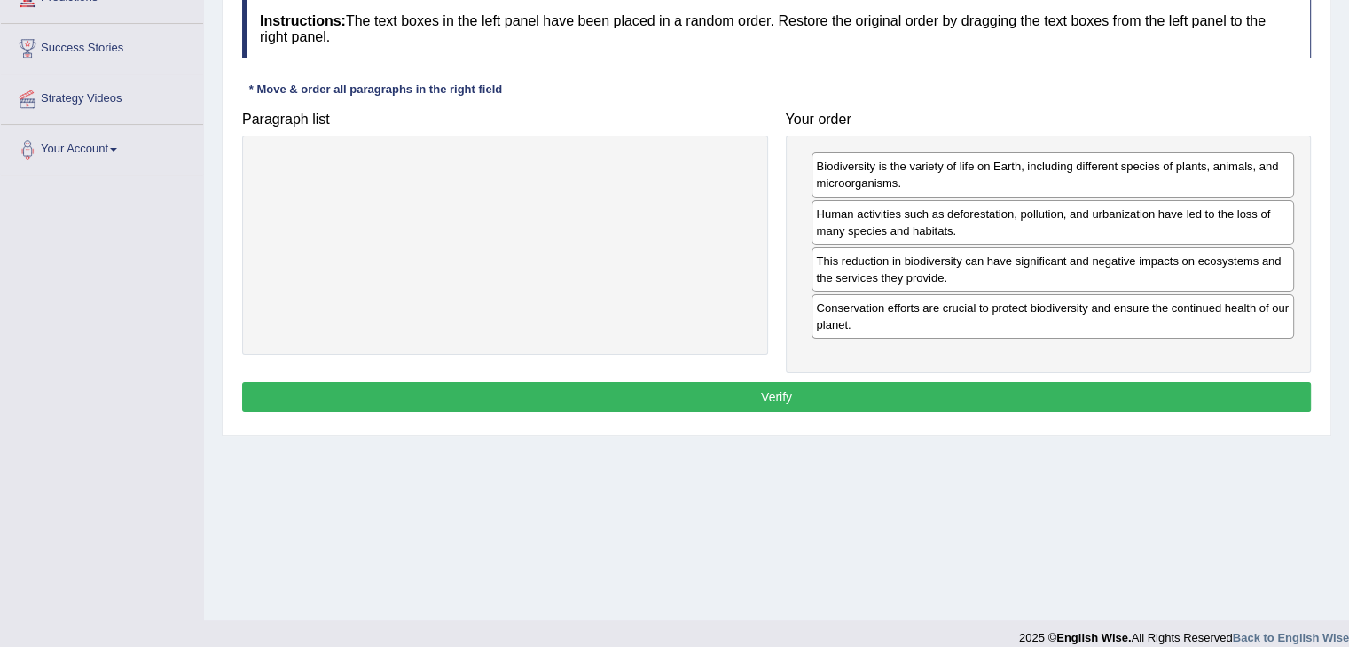
click at [897, 391] on button "Verify" at bounding box center [776, 397] width 1069 height 30
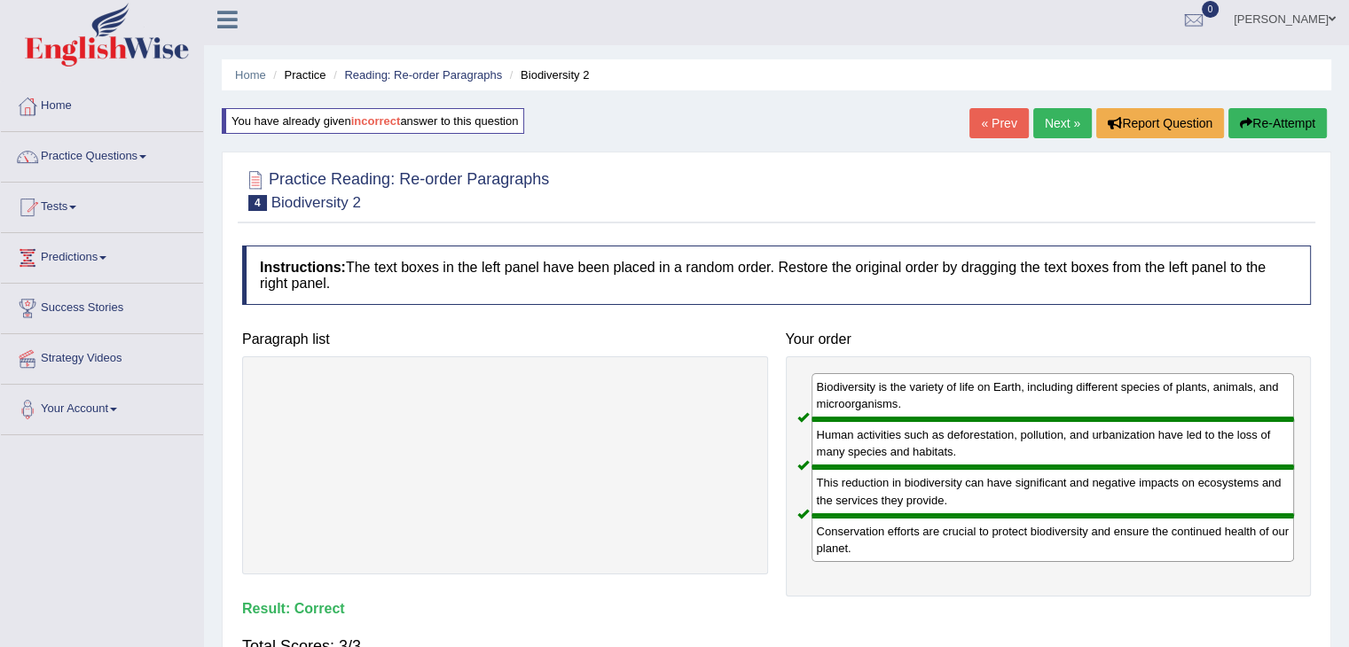
scroll to position [0, 0]
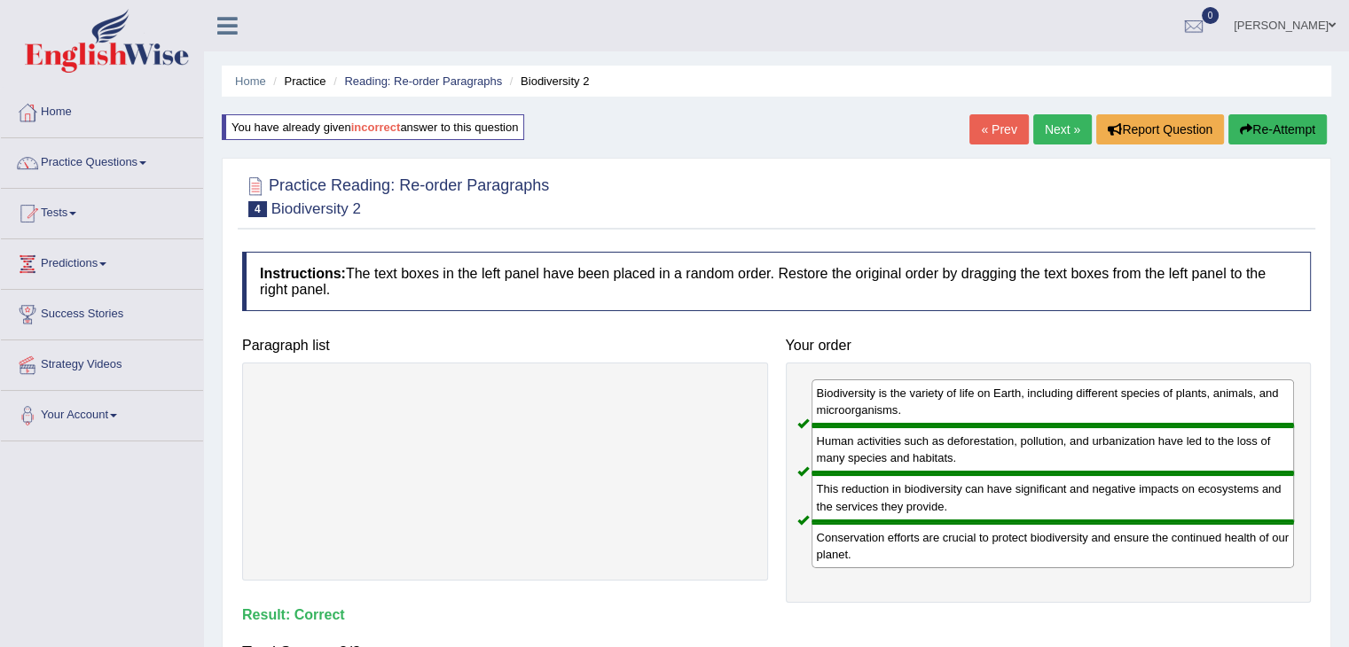
click at [1062, 137] on link "Next »" at bounding box center [1062, 129] width 59 height 30
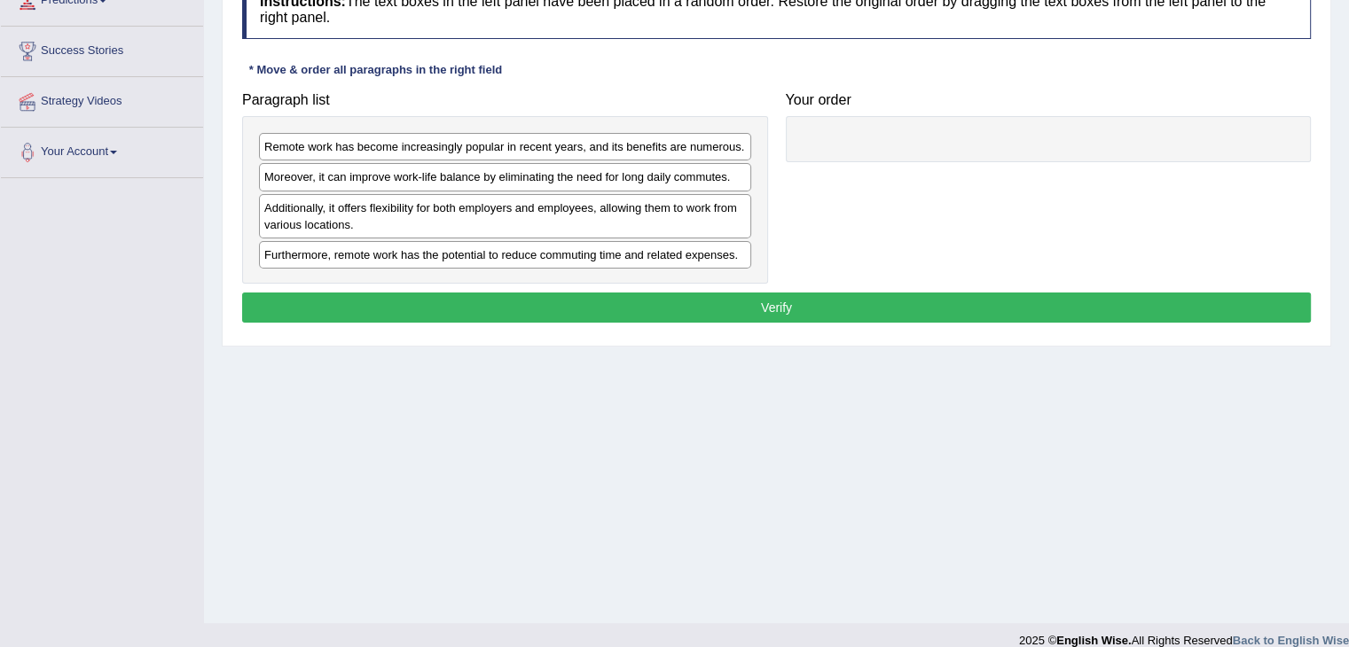
scroll to position [266, 0]
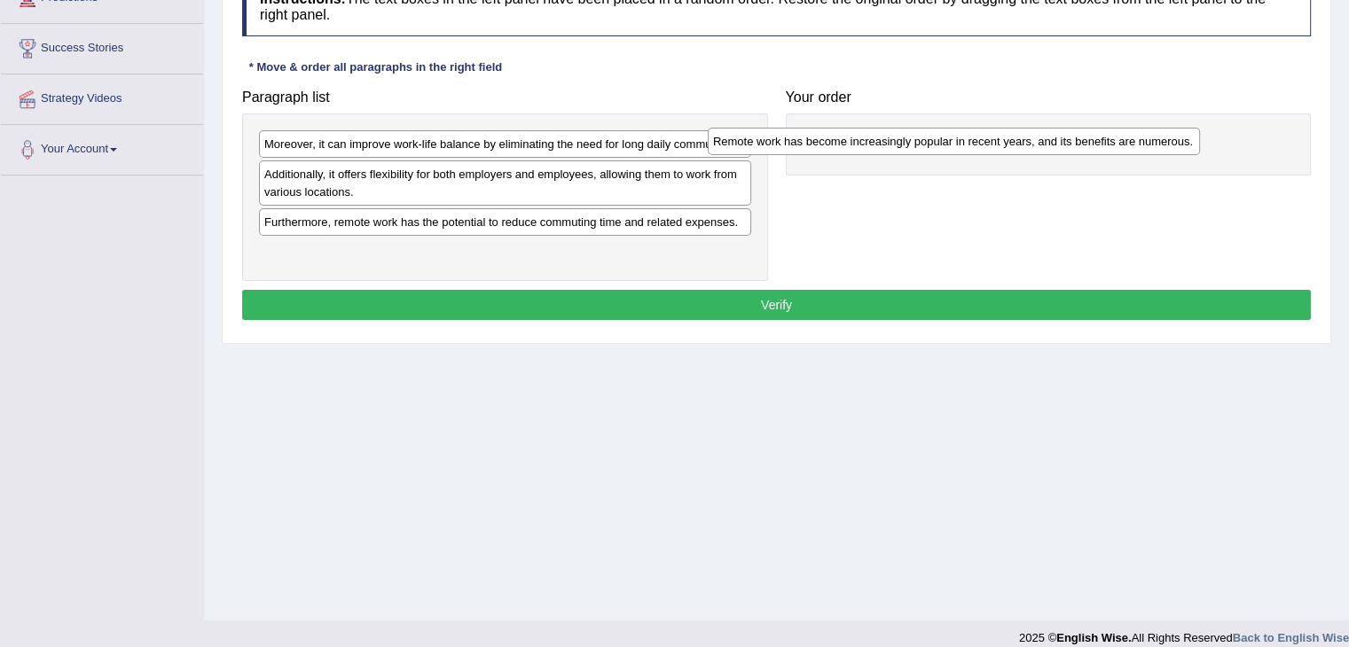
drag, startPoint x: 580, startPoint y: 143, endPoint x: 1029, endPoint y: 139, distance: 448.7
click at [1029, 139] on div "Remote work has become increasingly popular in recent years, and its benefits a…" at bounding box center [954, 141] width 492 height 27
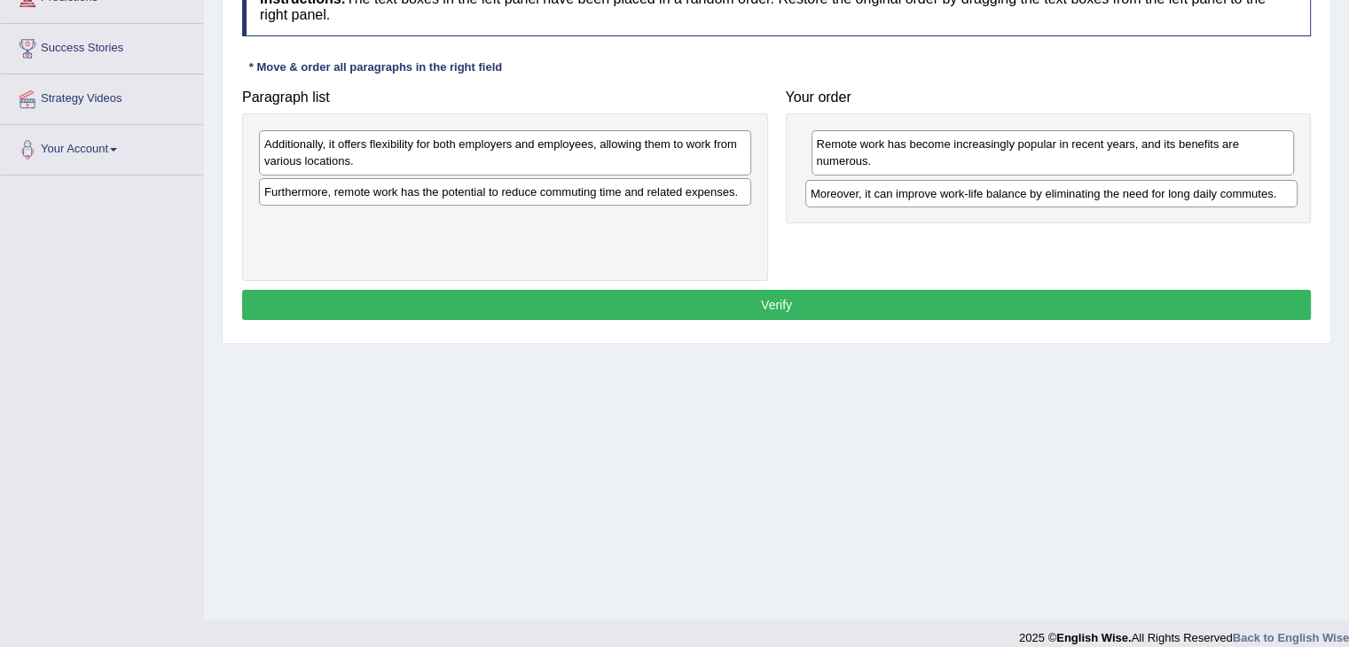
drag, startPoint x: 581, startPoint y: 144, endPoint x: 1123, endPoint y: 192, distance: 544.0
click at [1123, 192] on div "Moreover, it can improve work-life balance by eliminating the need for long dai…" at bounding box center [1051, 193] width 492 height 27
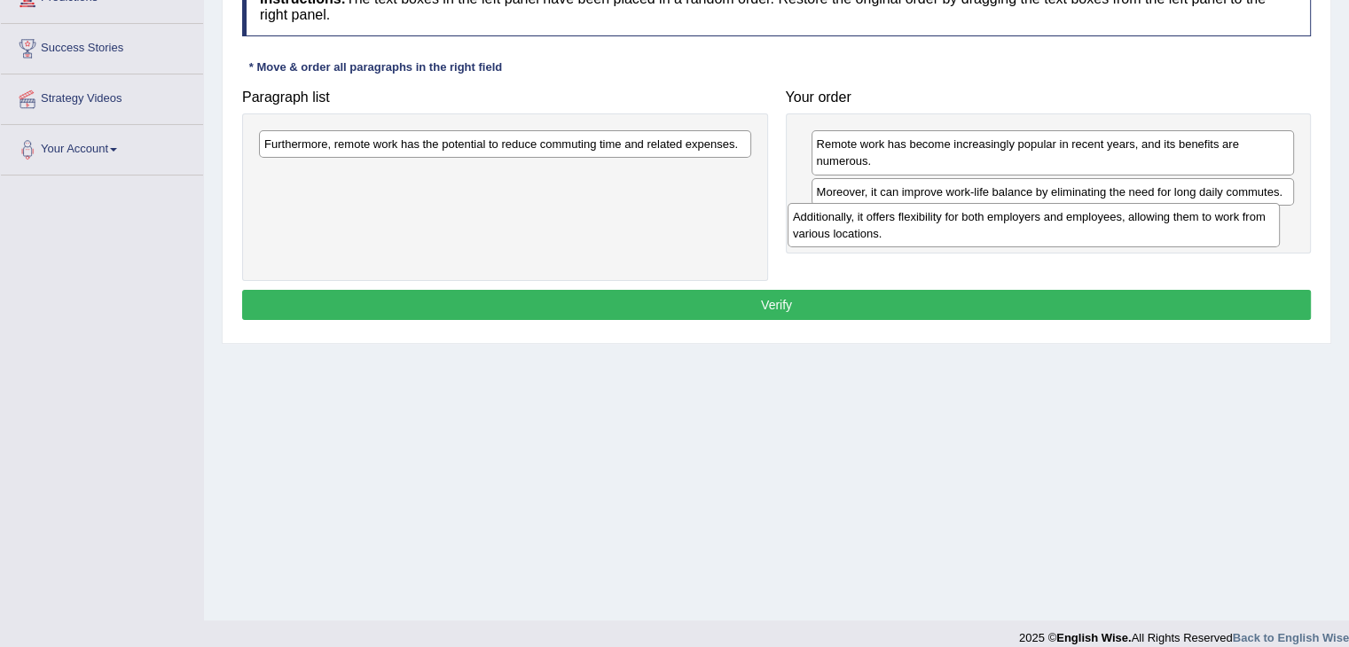
drag, startPoint x: 403, startPoint y: 149, endPoint x: 931, endPoint y: 222, distance: 533.5
click at [931, 222] on div "Additionally, it offers flexibility for both employers and employees, allowing …" at bounding box center [1033, 225] width 492 height 44
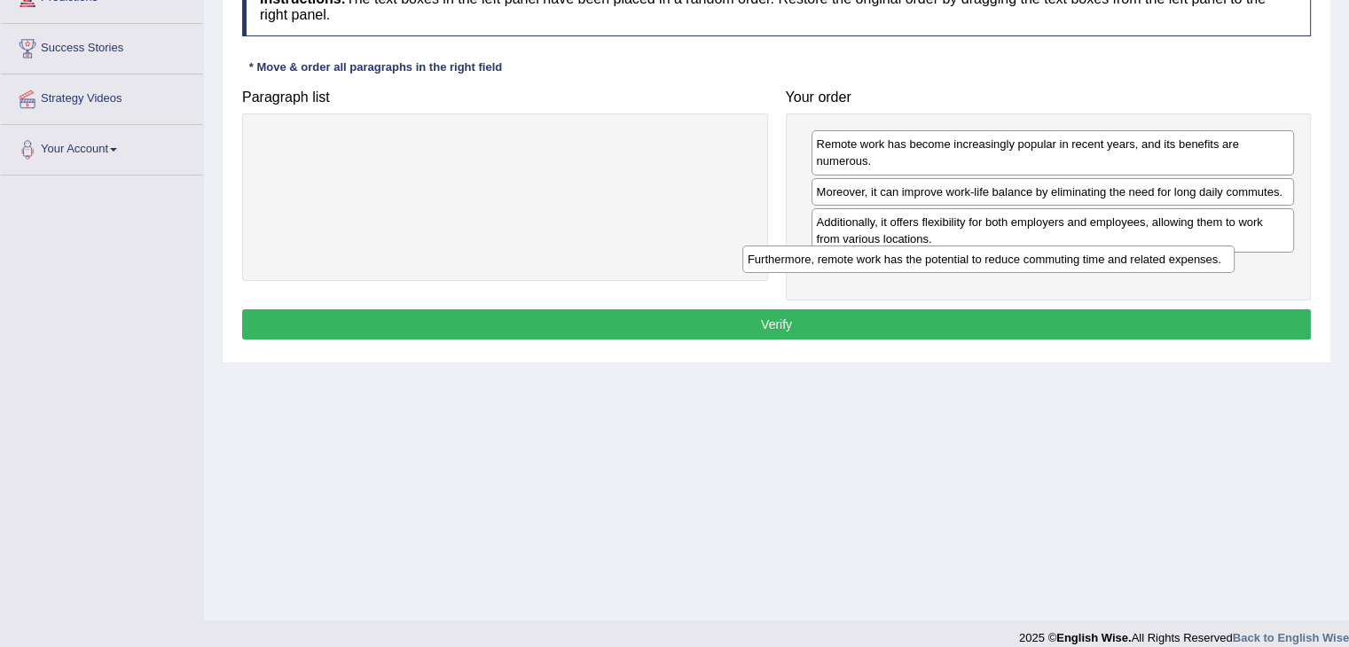
drag, startPoint x: 476, startPoint y: 140, endPoint x: 975, endPoint y: 259, distance: 513.2
click at [975, 259] on div "Furthermore, remote work has the potential to reduce commuting time and related…" at bounding box center [988, 259] width 492 height 27
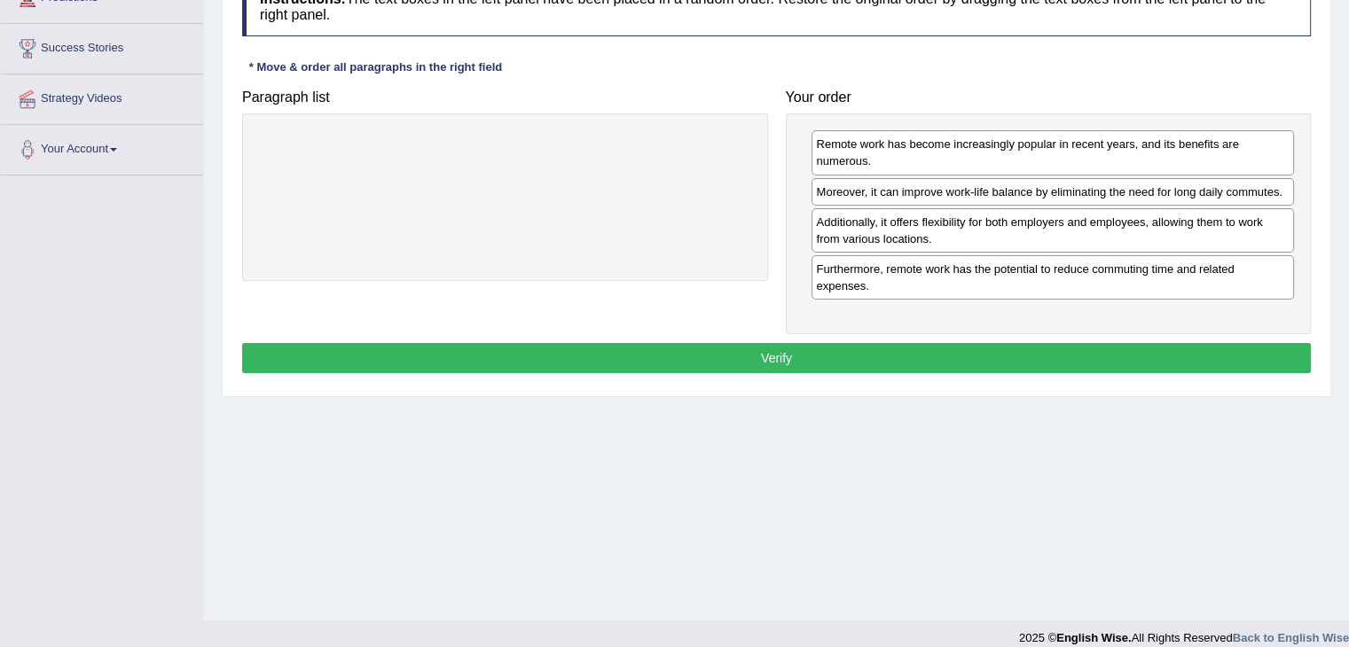
click at [785, 358] on button "Verify" at bounding box center [776, 358] width 1069 height 30
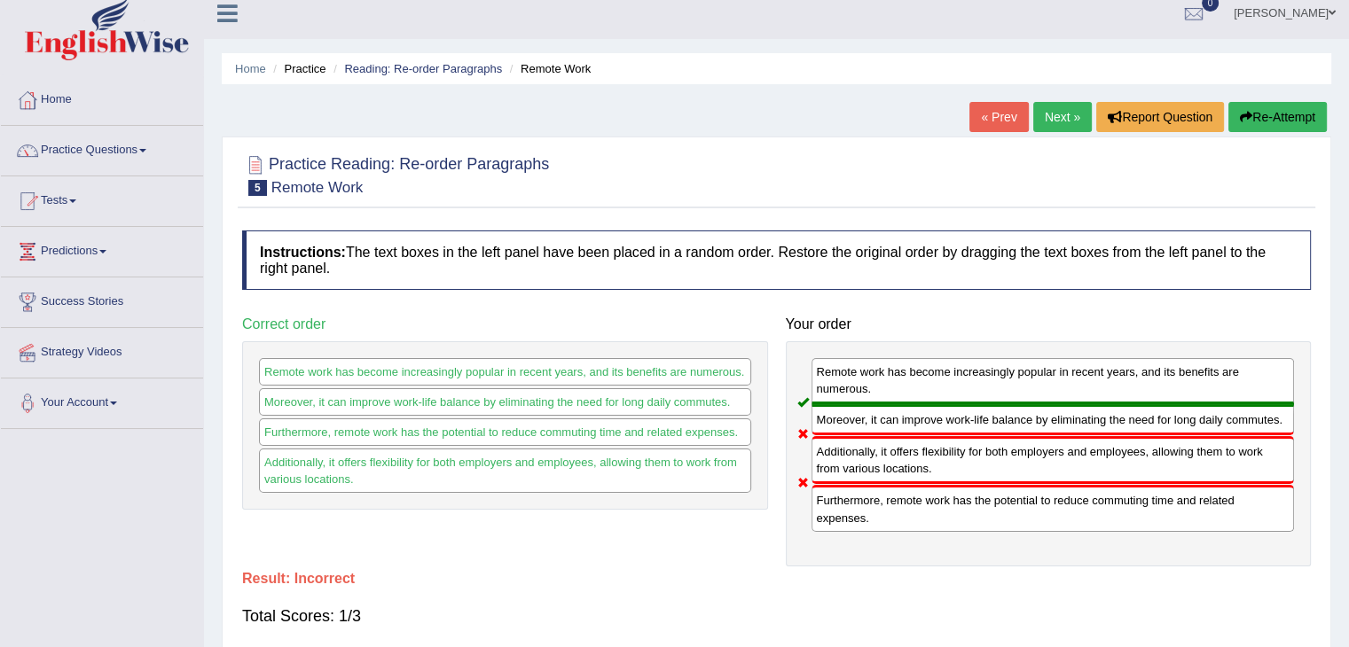
scroll to position [0, 0]
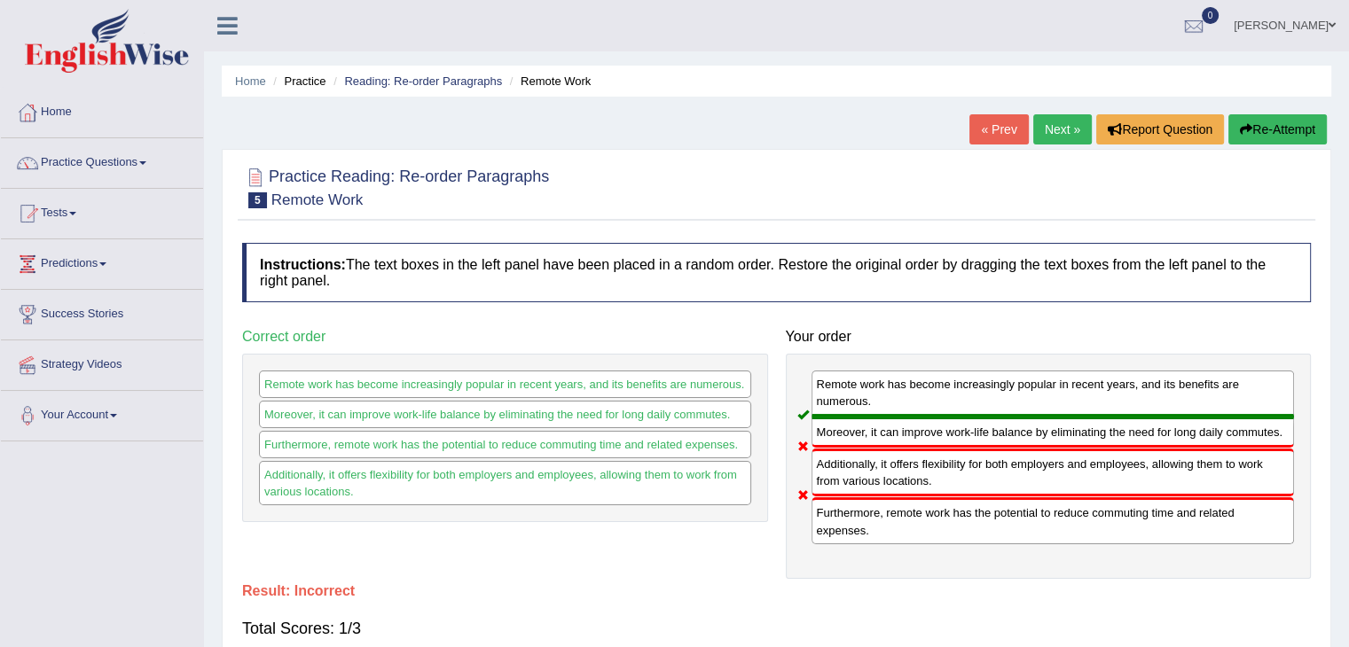
click at [1258, 124] on button "Re-Attempt" at bounding box center [1277, 129] width 98 height 30
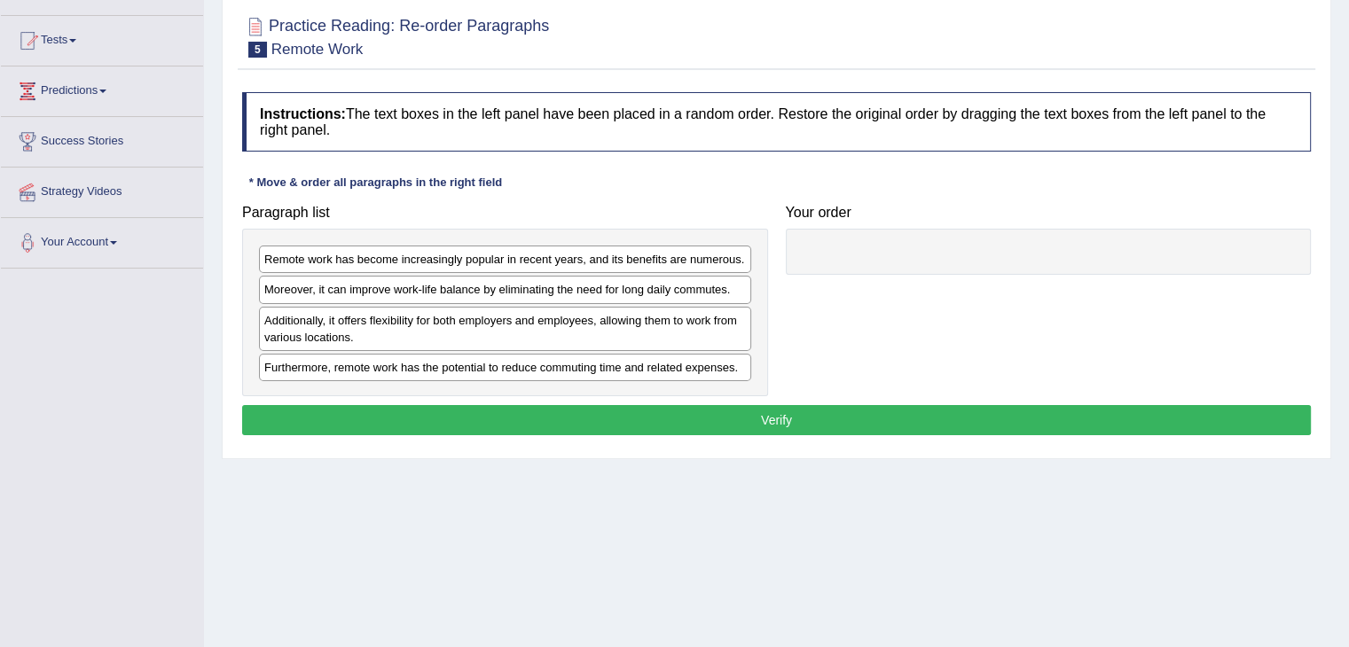
scroll to position [177, 0]
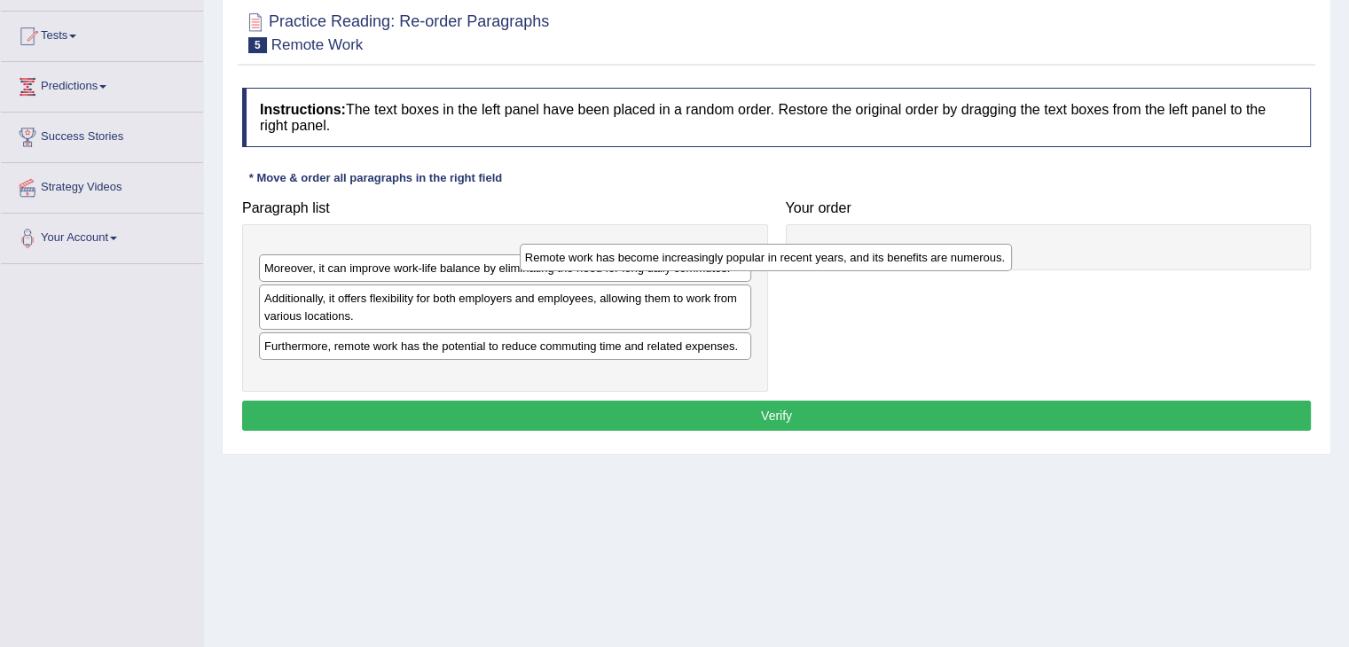
drag, startPoint x: 723, startPoint y: 252, endPoint x: 1087, endPoint y: 231, distance: 365.1
click at [1012, 244] on div "Remote work has become increasingly popular in recent years, and its benefits a…" at bounding box center [766, 257] width 492 height 27
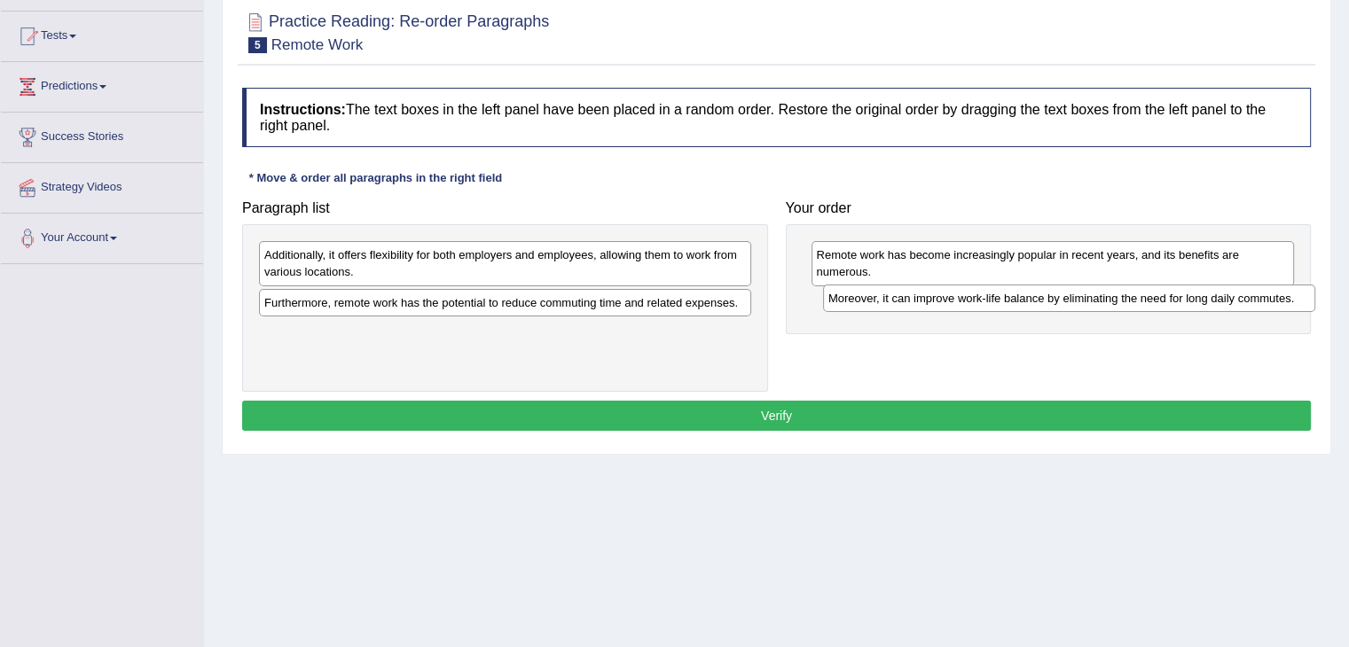
drag, startPoint x: 433, startPoint y: 250, endPoint x: 997, endPoint y: 294, distance: 565.7
click at [997, 294] on div "Moreover, it can improve work-life balance by eliminating the need for long dai…" at bounding box center [1069, 298] width 492 height 27
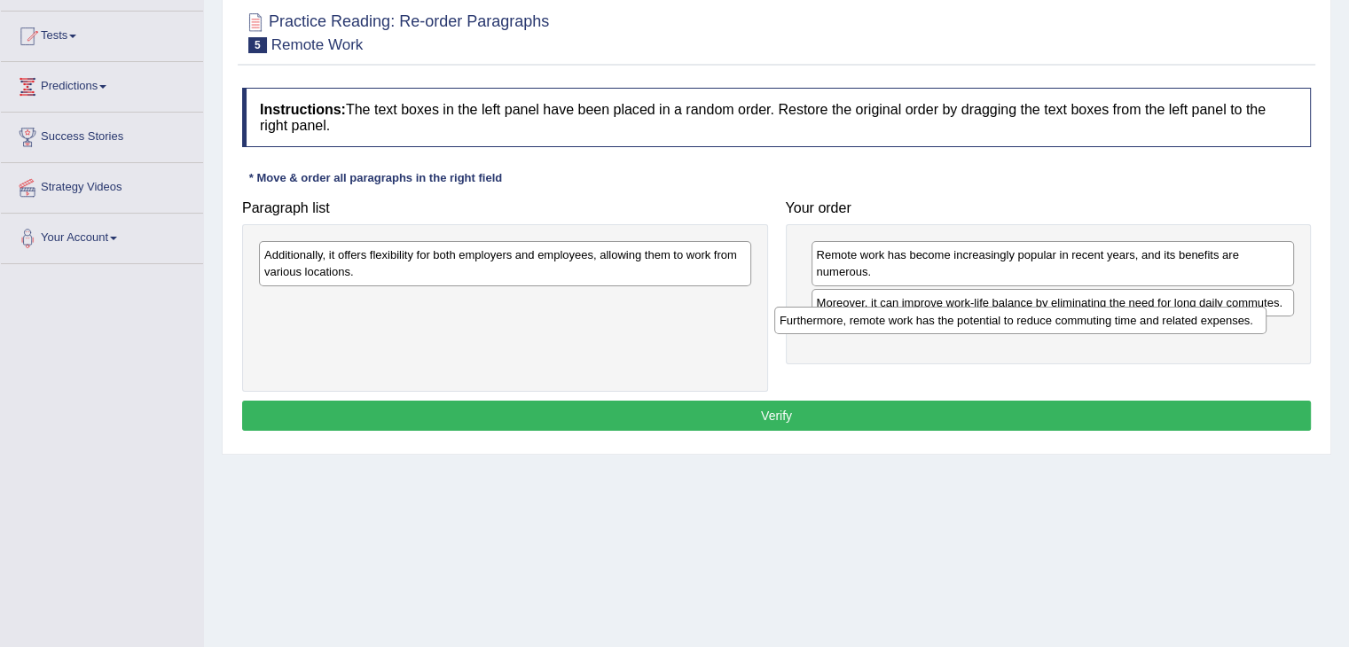
drag, startPoint x: 485, startPoint y: 303, endPoint x: 1000, endPoint y: 322, distance: 515.6
click at [1000, 322] on div "Furthermore, remote work has the potential to reduce commuting time and related…" at bounding box center [1020, 320] width 492 height 27
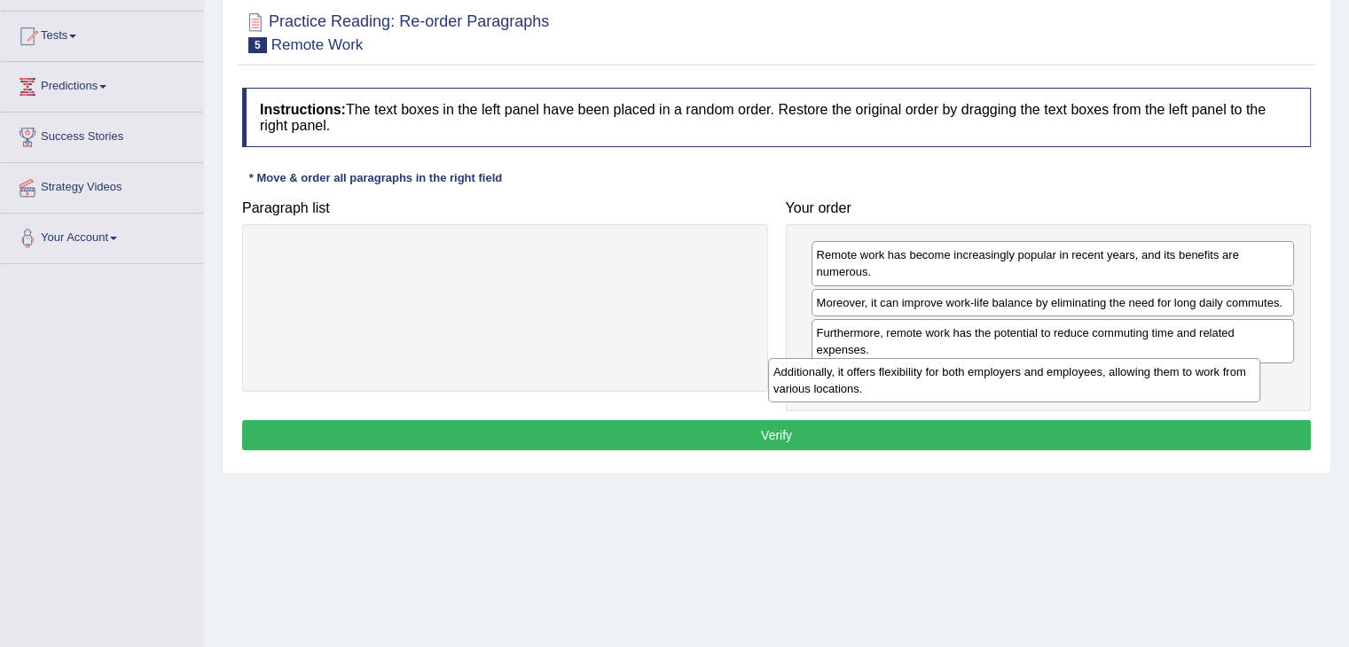
drag, startPoint x: 654, startPoint y: 260, endPoint x: 1190, endPoint y: 372, distance: 547.2
click at [1190, 372] on div "Additionally, it offers flexibility for both employers and employees, allowing …" at bounding box center [1014, 380] width 492 height 44
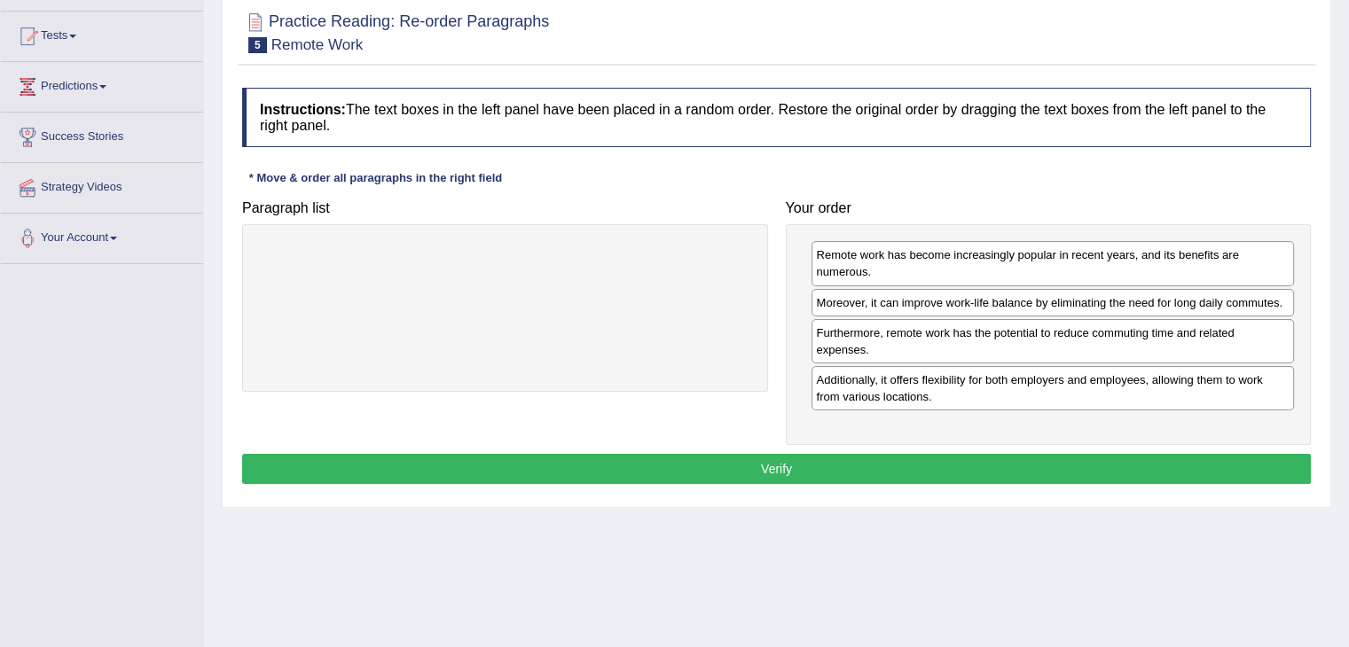
click at [986, 459] on button "Verify" at bounding box center [776, 469] width 1069 height 30
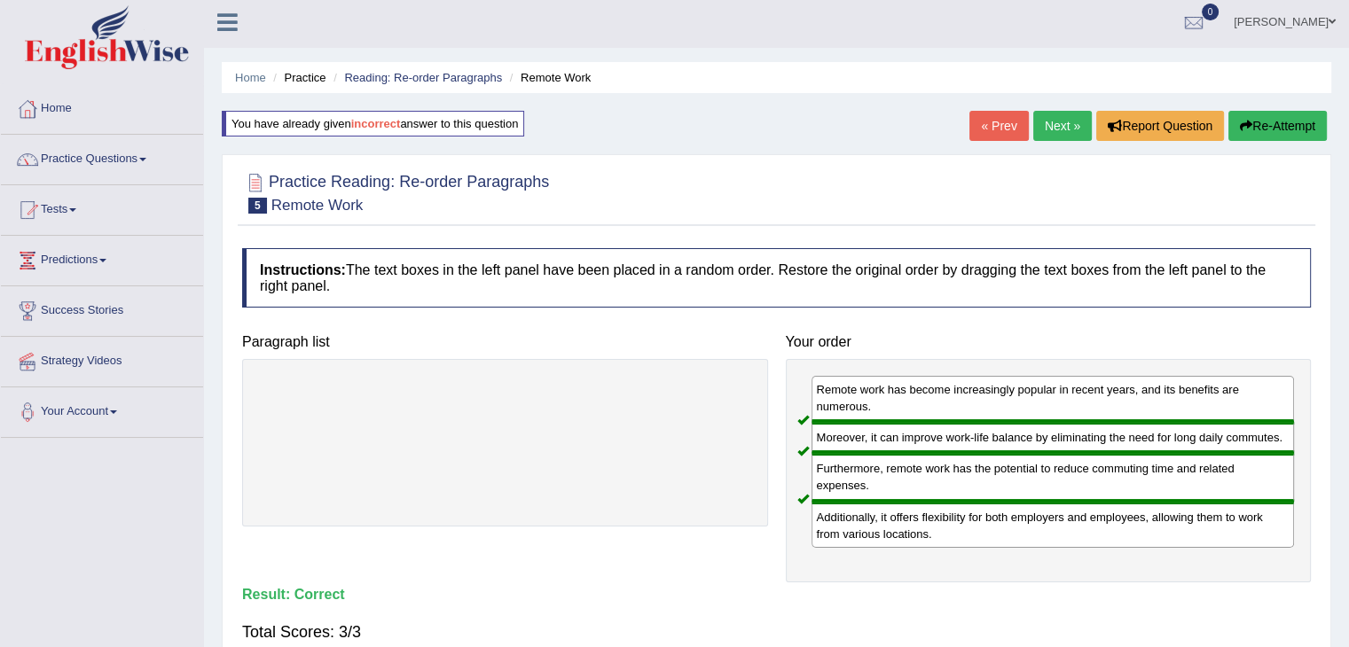
scroll to position [0, 0]
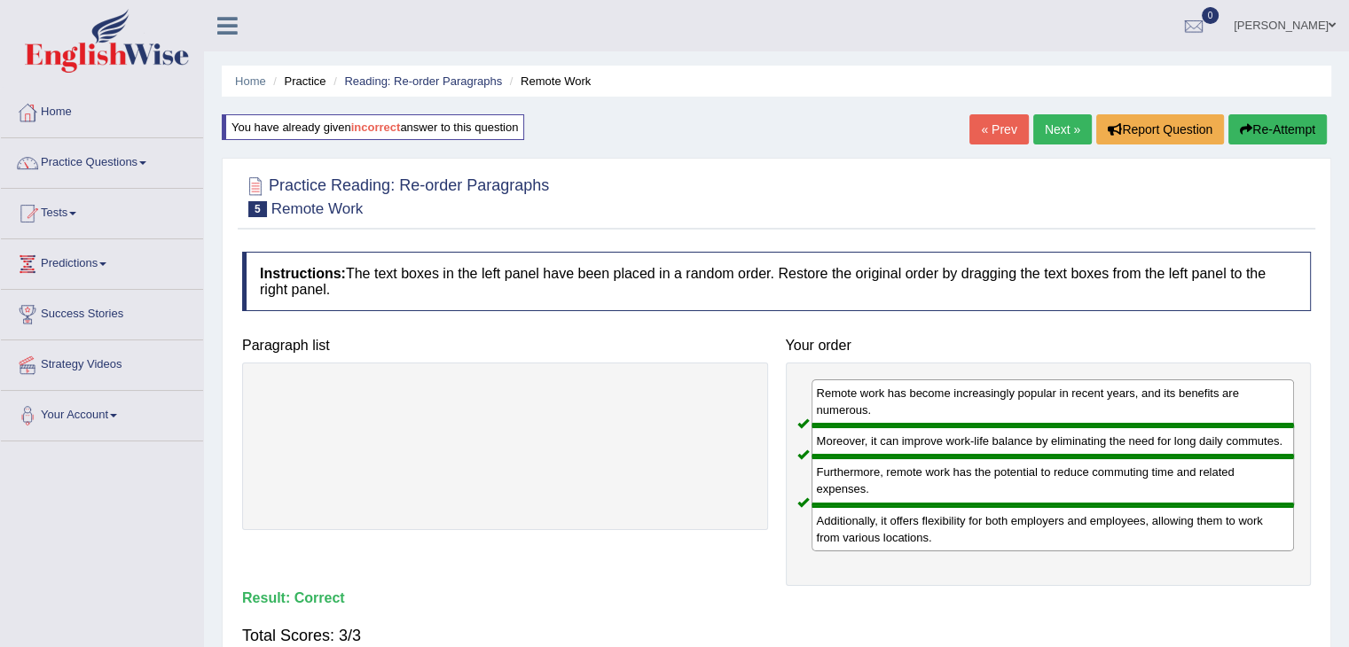
click at [1061, 126] on link "Next »" at bounding box center [1062, 129] width 59 height 30
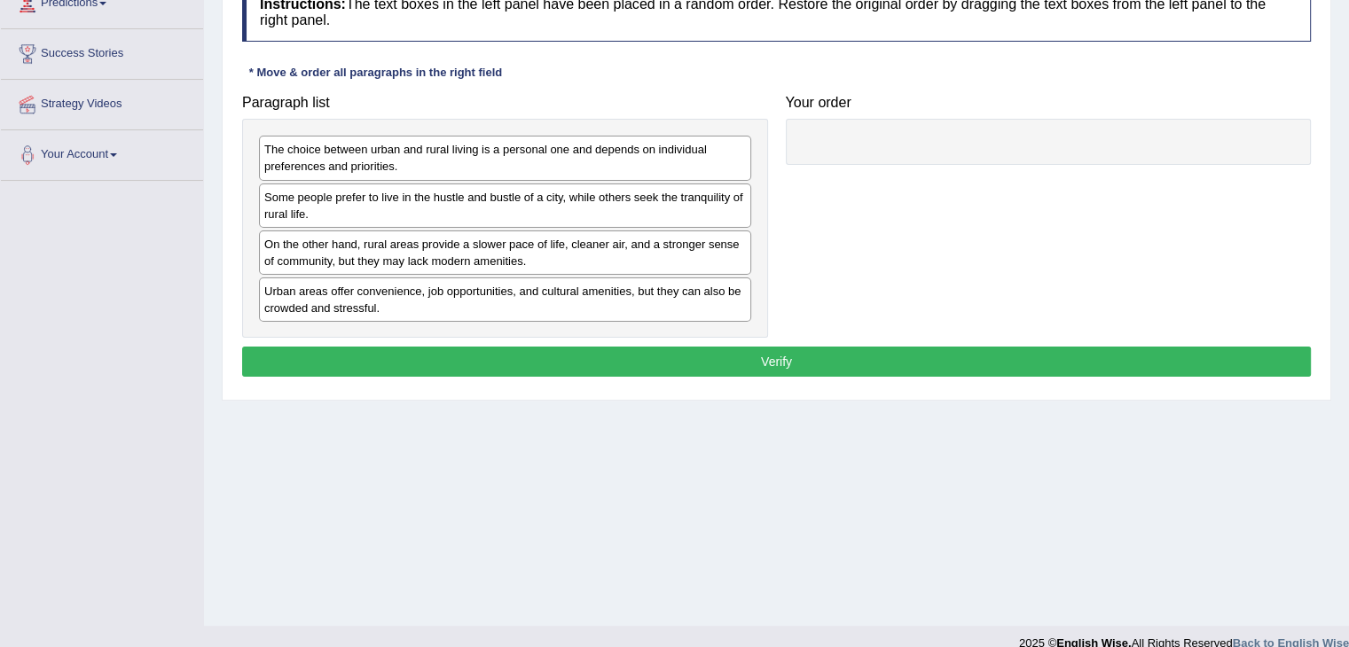
scroll to position [266, 0]
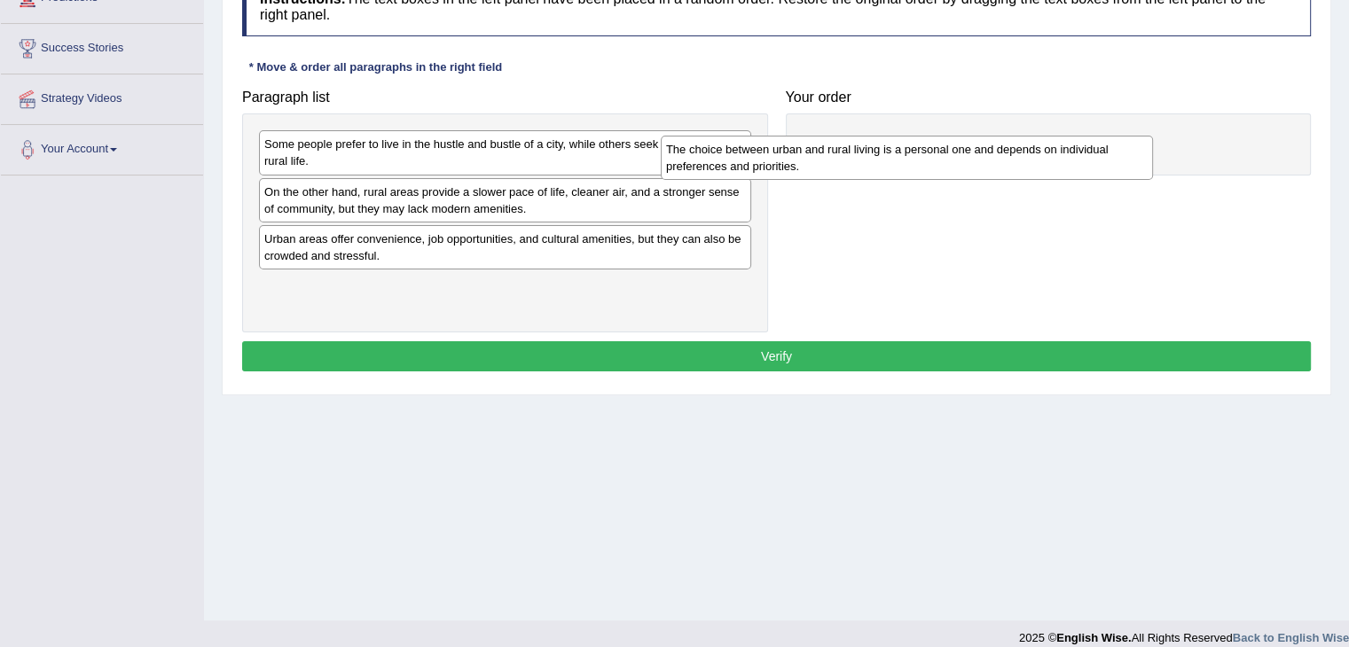
drag, startPoint x: 591, startPoint y: 155, endPoint x: 993, endPoint y: 161, distance: 401.8
click at [993, 161] on div "The choice between urban and rural living is a personal one and depends on indi…" at bounding box center [907, 158] width 492 height 44
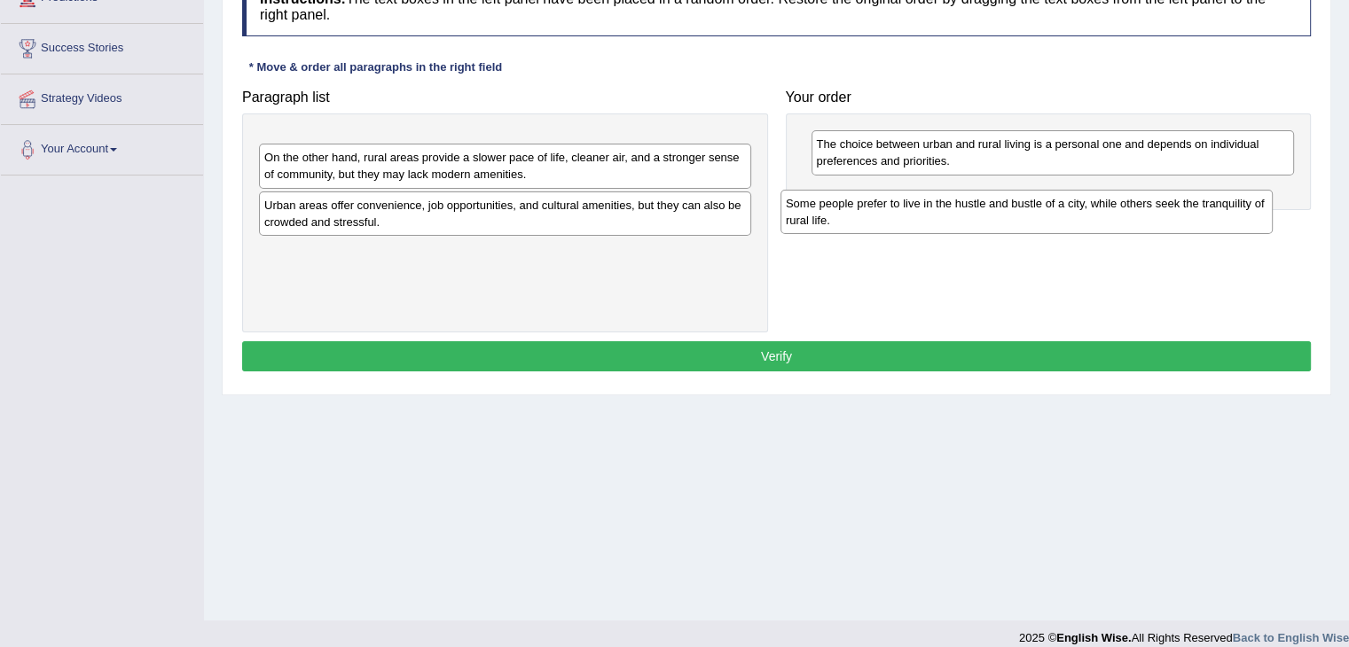
drag, startPoint x: 508, startPoint y: 139, endPoint x: 1030, endPoint y: 199, distance: 524.8
click at [1030, 199] on div "Some people prefer to live in the hustle and bustle of a city, while others see…" at bounding box center [1026, 212] width 492 height 44
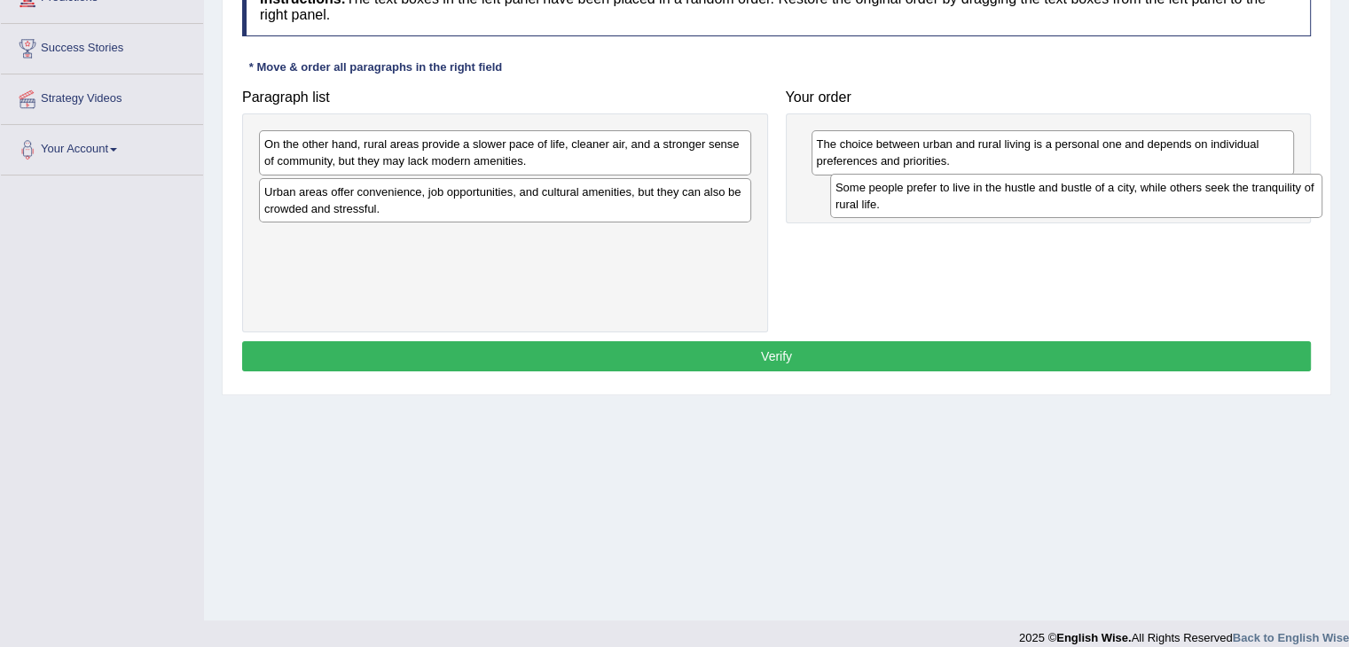
drag, startPoint x: 490, startPoint y: 146, endPoint x: 1061, endPoint y: 190, distance: 572.7
click at [1061, 190] on div "Some people prefer to live in the hustle and bustle of a city, while others see…" at bounding box center [1076, 196] width 492 height 44
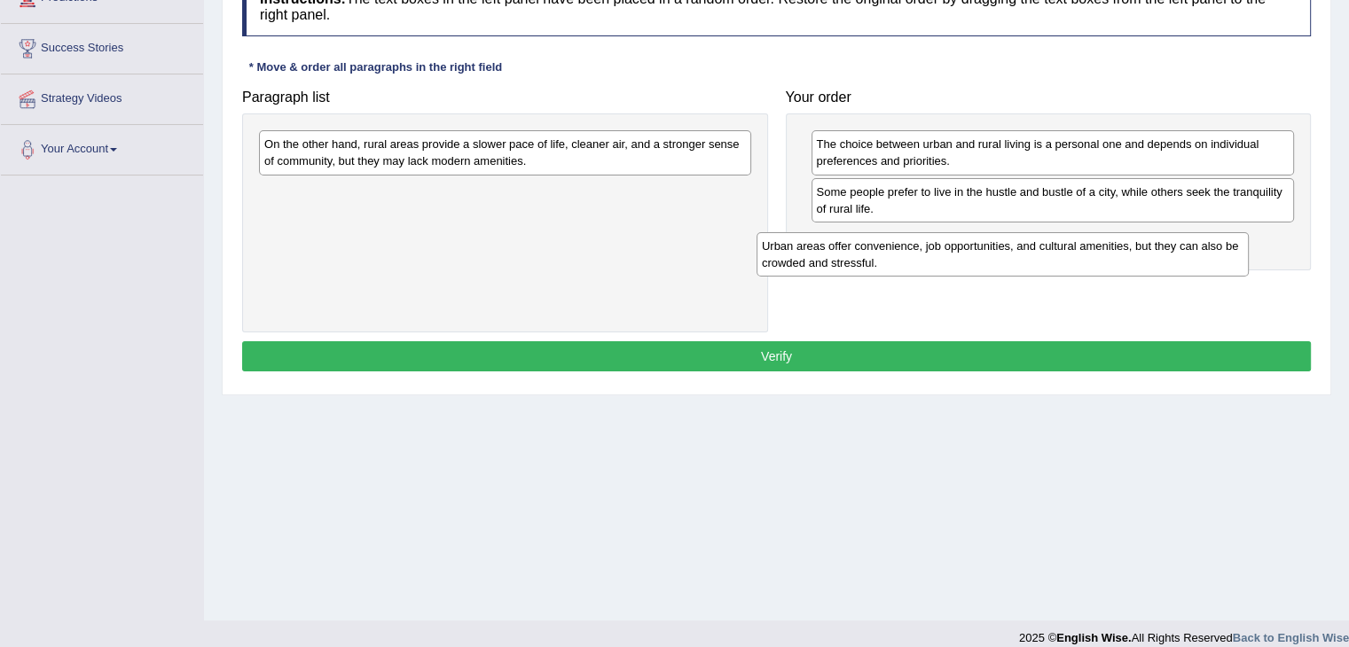
drag, startPoint x: 537, startPoint y: 196, endPoint x: 1035, endPoint y: 251, distance: 500.5
click at [1035, 251] on div "Urban areas offer convenience, job opportunities, and cultural amenities, but t…" at bounding box center [1002, 254] width 492 height 44
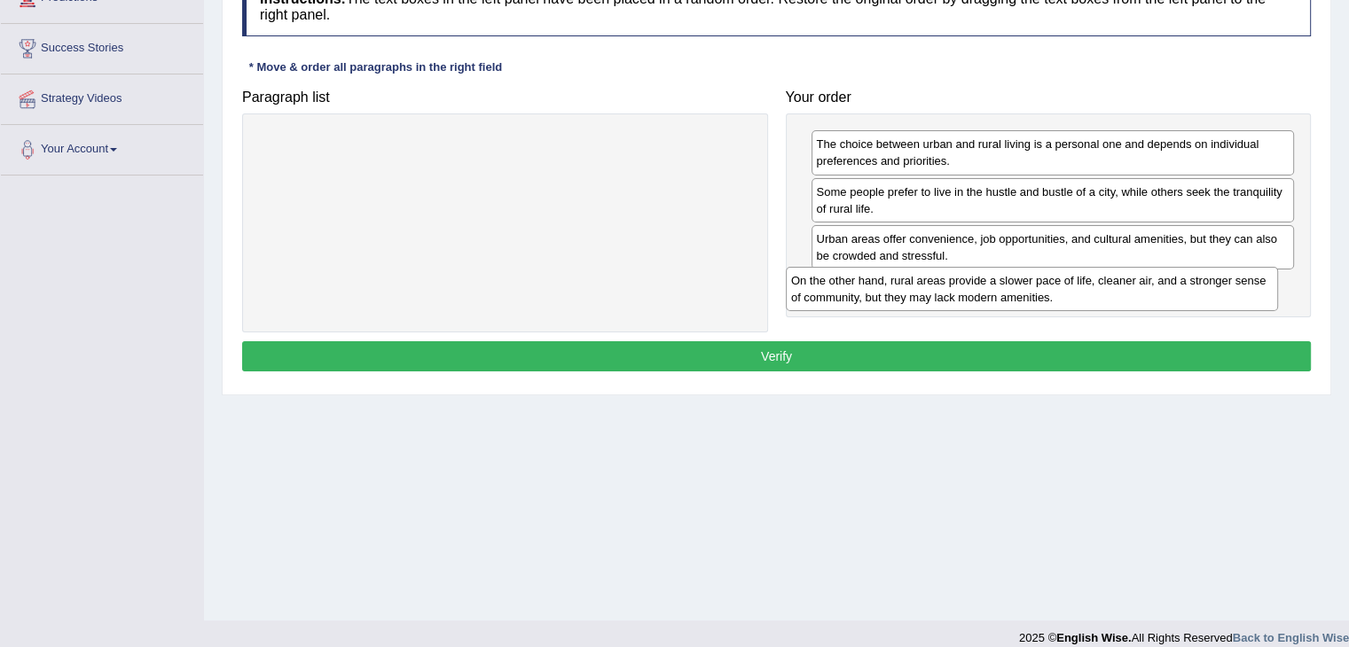
drag, startPoint x: 450, startPoint y: 151, endPoint x: 977, endPoint y: 287, distance: 544.2
click at [977, 287] on div "On the other hand, rural areas provide a slower pace of life, cleaner air, and …" at bounding box center [1032, 289] width 492 height 44
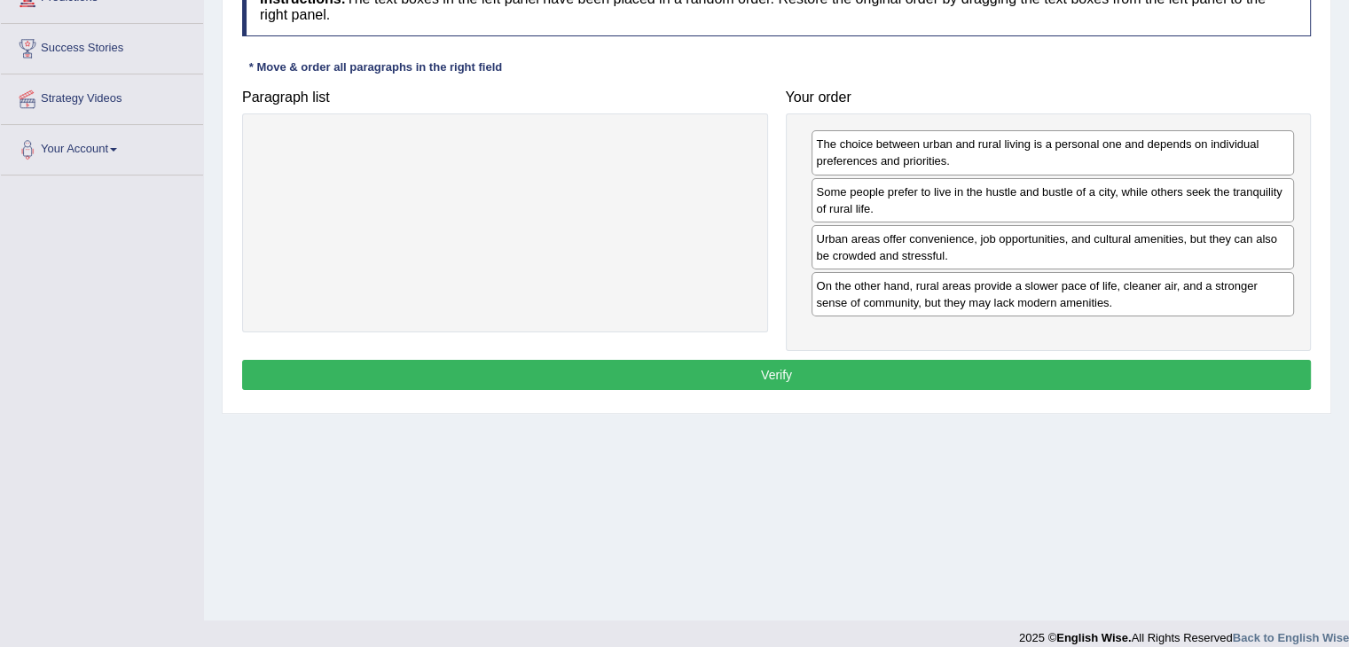
click at [809, 366] on button "Verify" at bounding box center [776, 375] width 1069 height 30
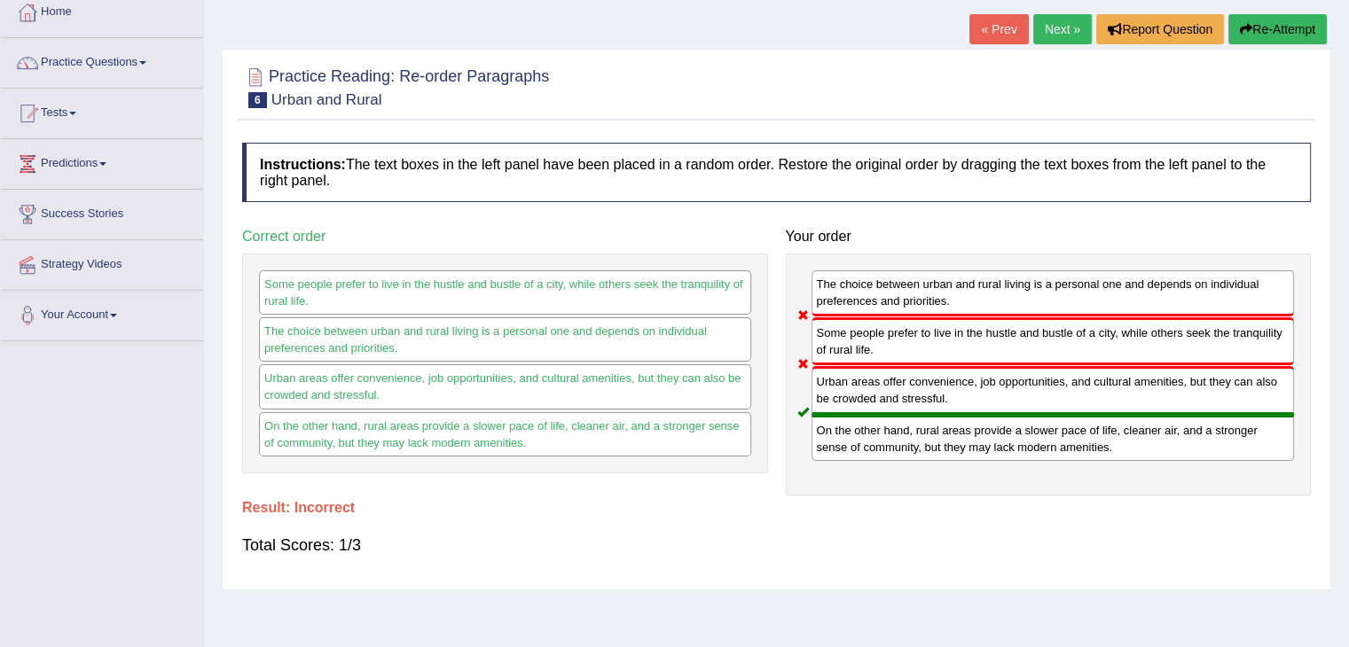
scroll to position [89, 0]
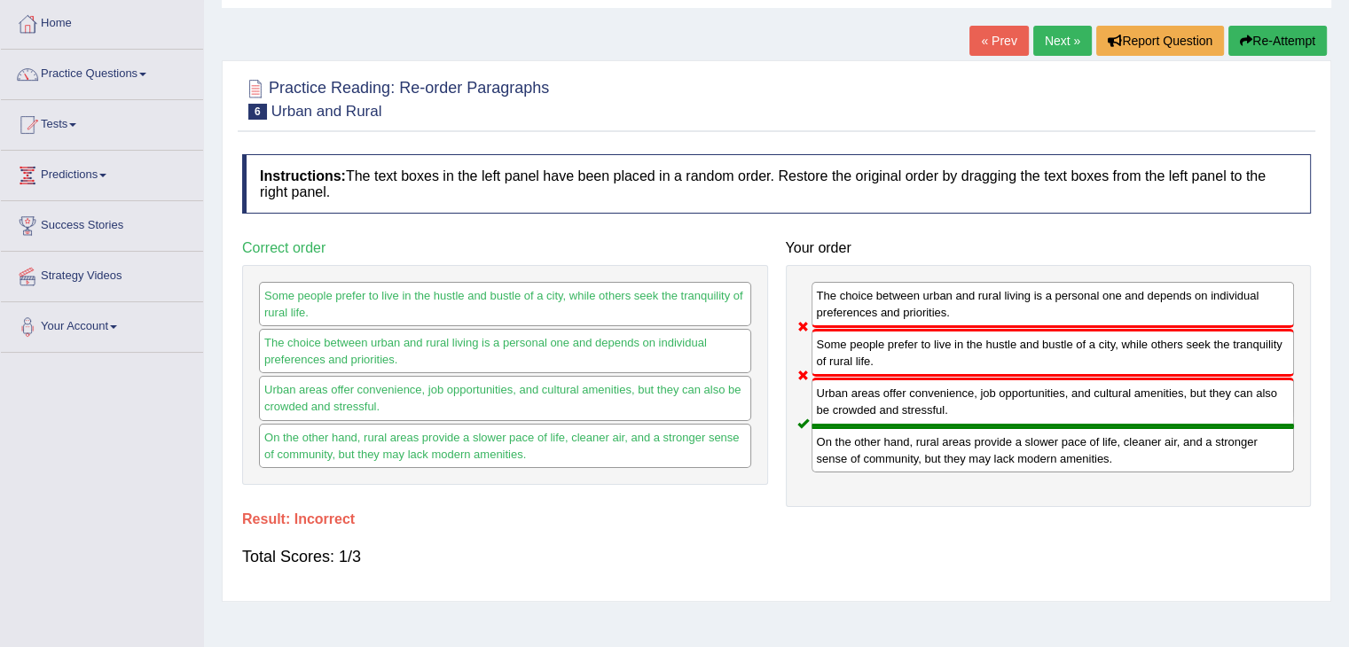
click at [1277, 31] on button "Re-Attempt" at bounding box center [1277, 41] width 98 height 30
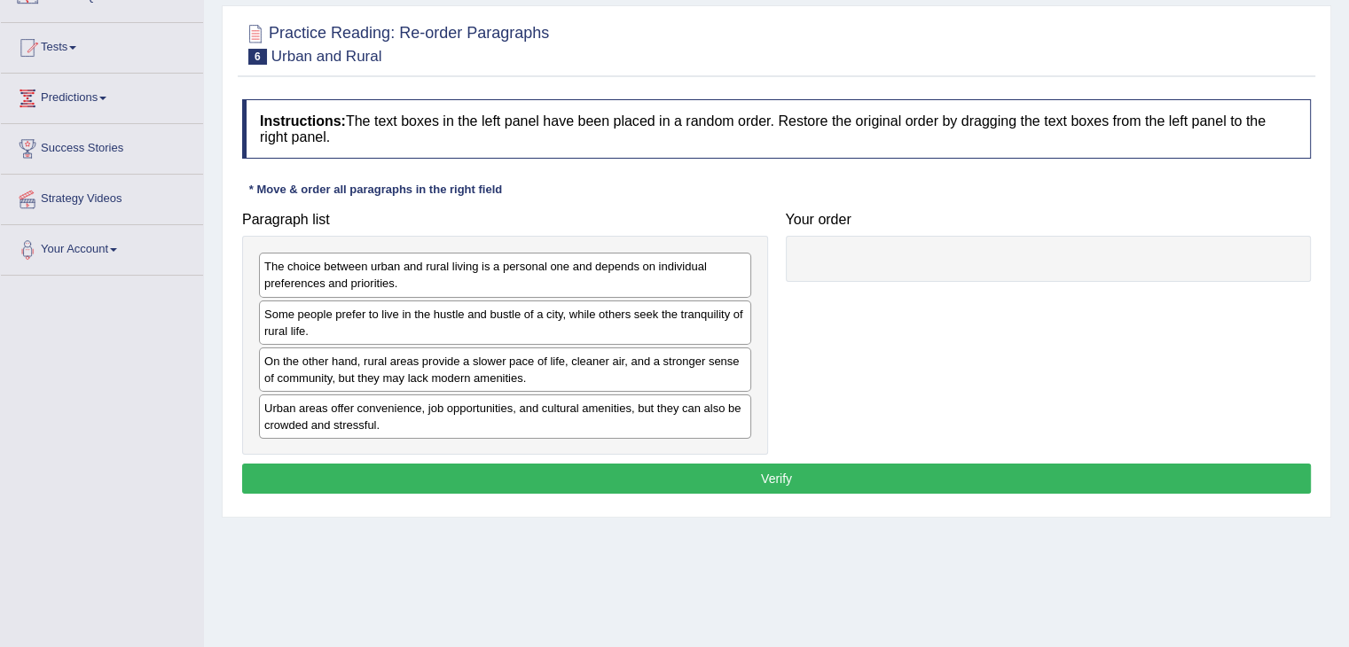
scroll to position [177, 0]
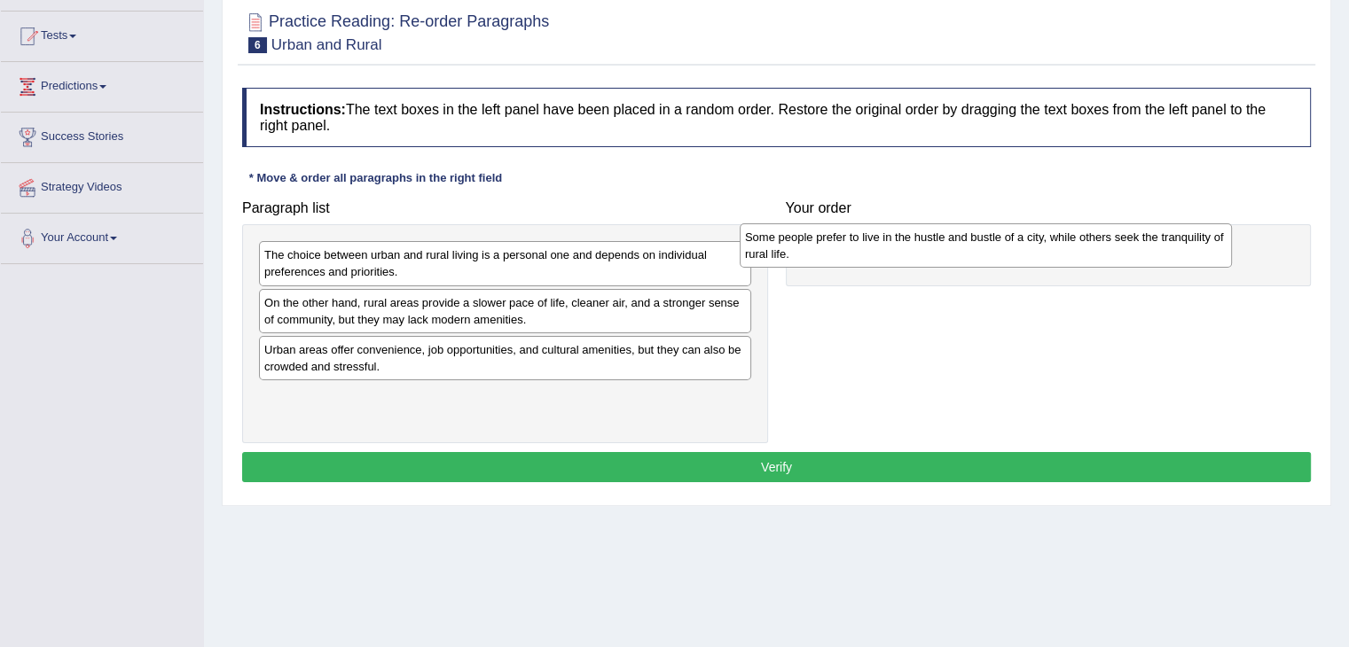
drag, startPoint x: 396, startPoint y: 306, endPoint x: 876, endPoint y: 241, distance: 485.0
click at [876, 241] on div "Some people prefer to live in the hustle and bustle of a city, while others see…" at bounding box center [986, 245] width 492 height 44
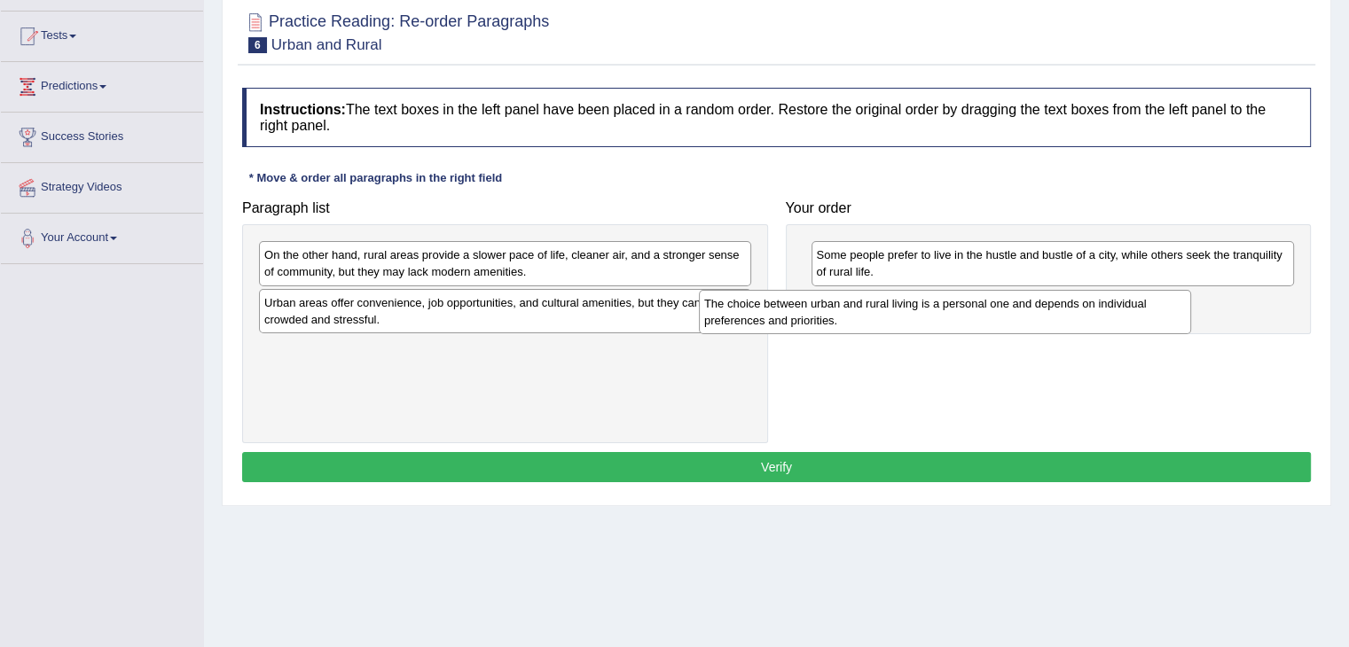
drag, startPoint x: 607, startPoint y: 263, endPoint x: 1128, endPoint y: 309, distance: 522.5
click at [1128, 309] on div "The choice between urban and rural living is a personal one and depends on indi…" at bounding box center [945, 312] width 492 height 44
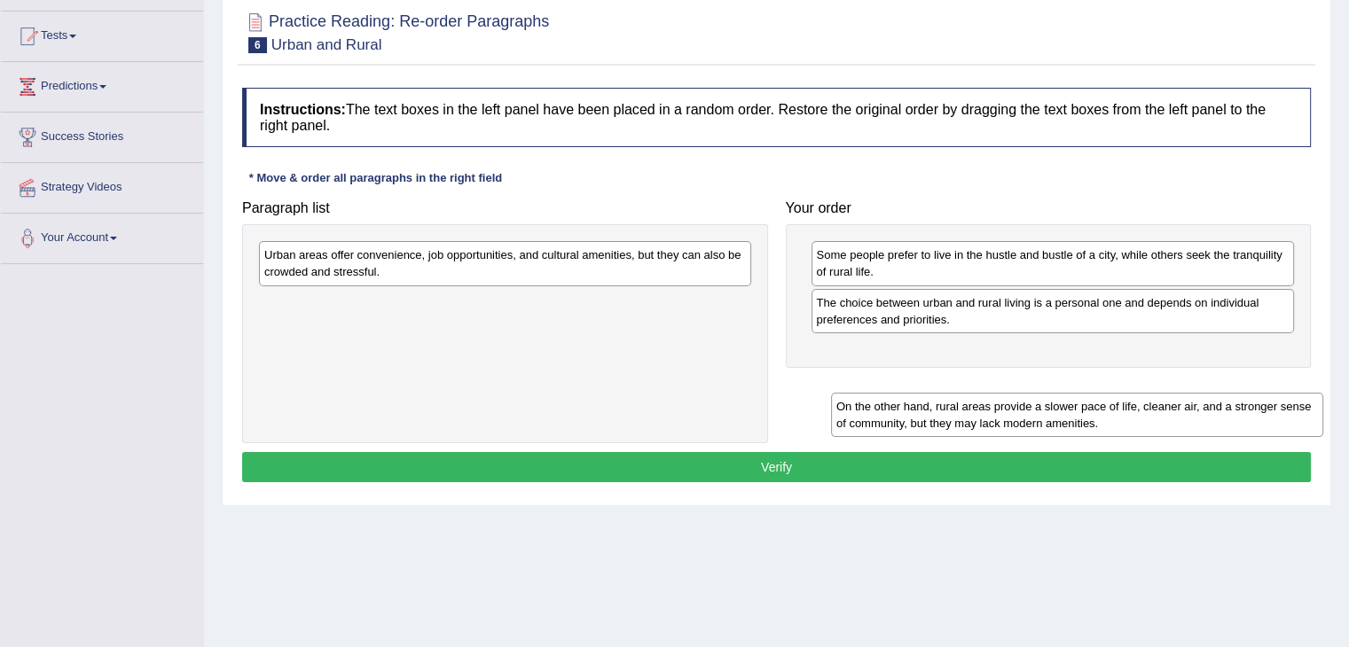
drag, startPoint x: 528, startPoint y: 258, endPoint x: 1100, endPoint y: 410, distance: 591.7
click at [1100, 410] on div "On the other hand, rural areas provide a slower pace of life, cleaner air, and …" at bounding box center [1077, 415] width 492 height 44
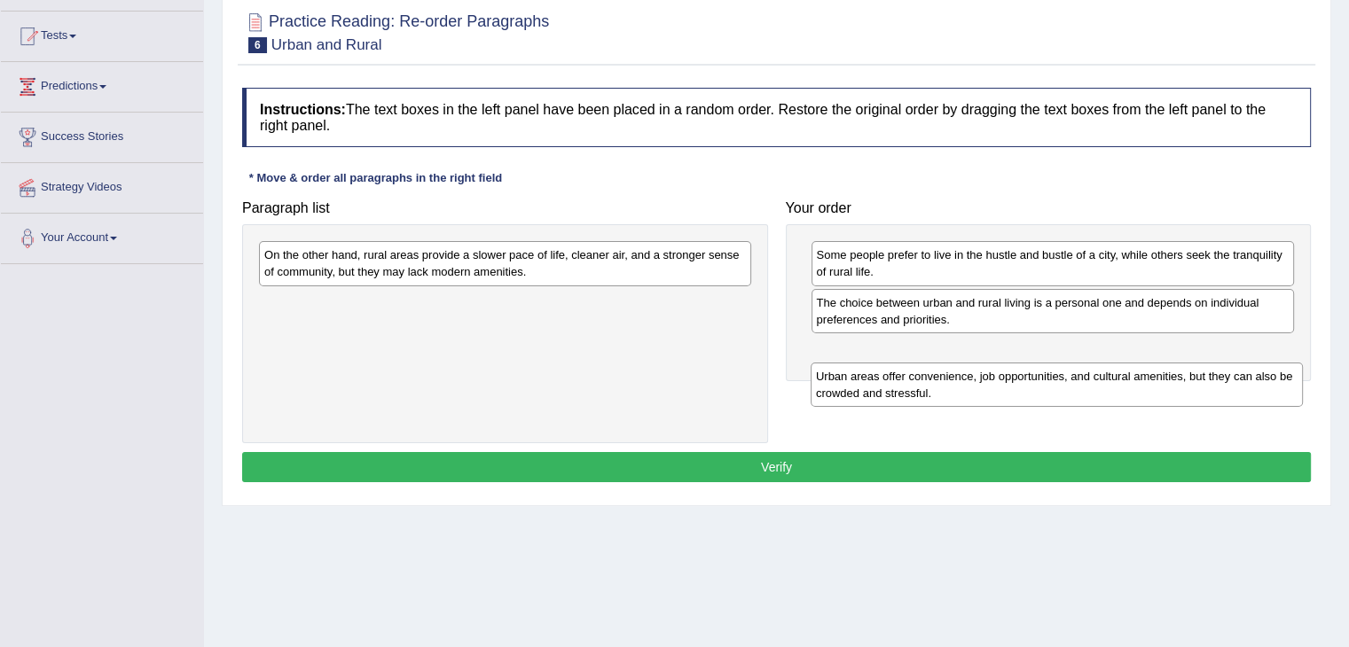
drag, startPoint x: 575, startPoint y: 263, endPoint x: 1126, endPoint y: 385, distance: 564.8
click at [1126, 385] on div "Urban areas offer convenience, job opportunities, and cultural amenities, but t…" at bounding box center [1057, 385] width 492 height 44
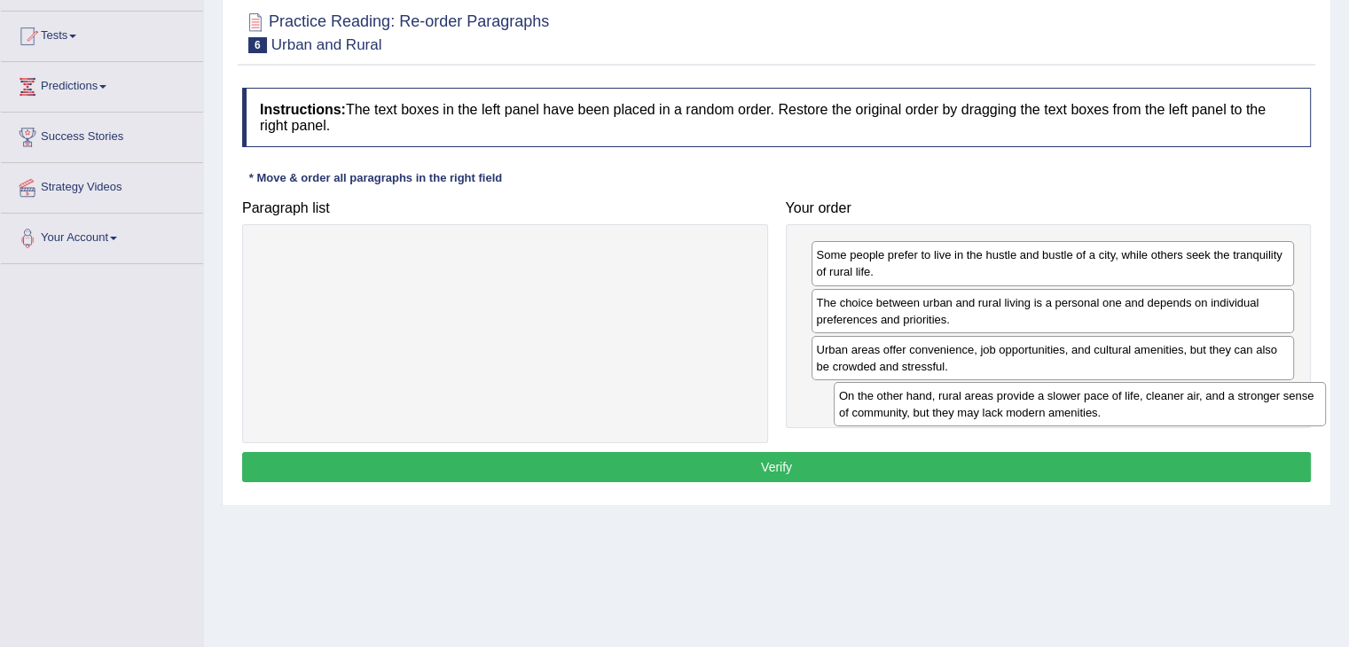
drag, startPoint x: 681, startPoint y: 265, endPoint x: 1256, endPoint y: 406, distance: 591.7
click at [1256, 406] on div "On the other hand, rural areas provide a slower pace of life, cleaner air, and …" at bounding box center [1080, 404] width 492 height 44
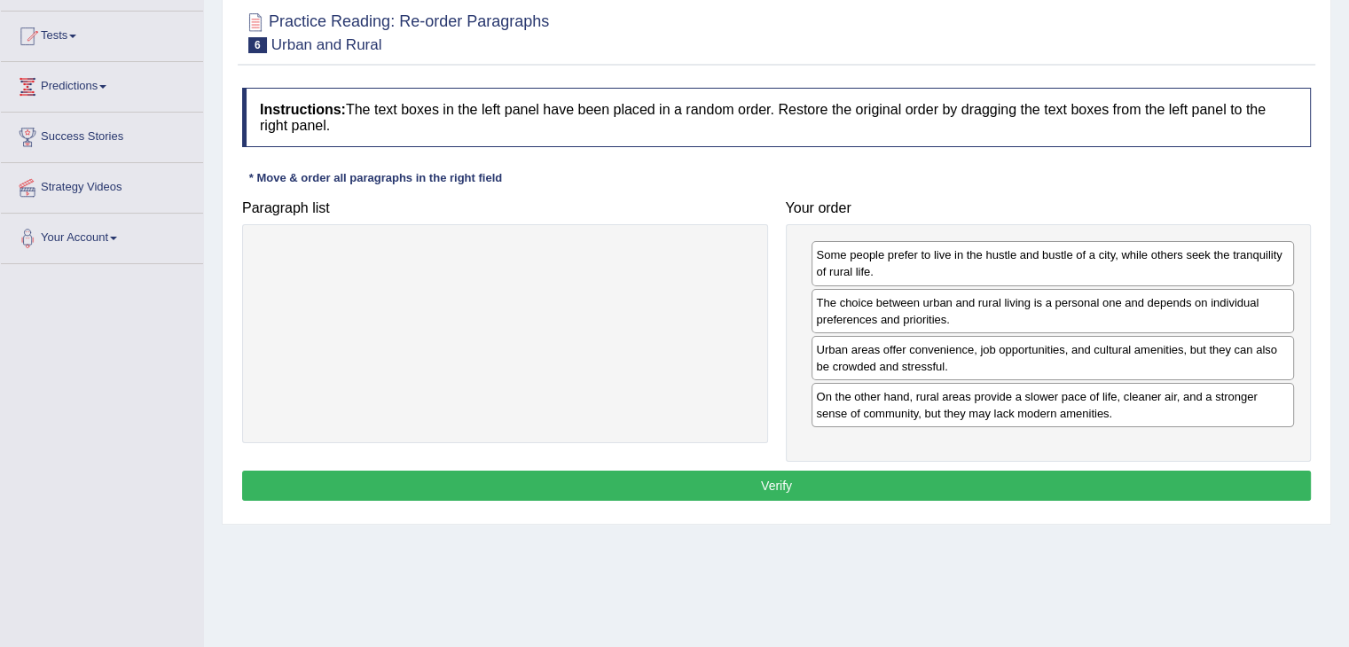
click at [1010, 482] on button "Verify" at bounding box center [776, 486] width 1069 height 30
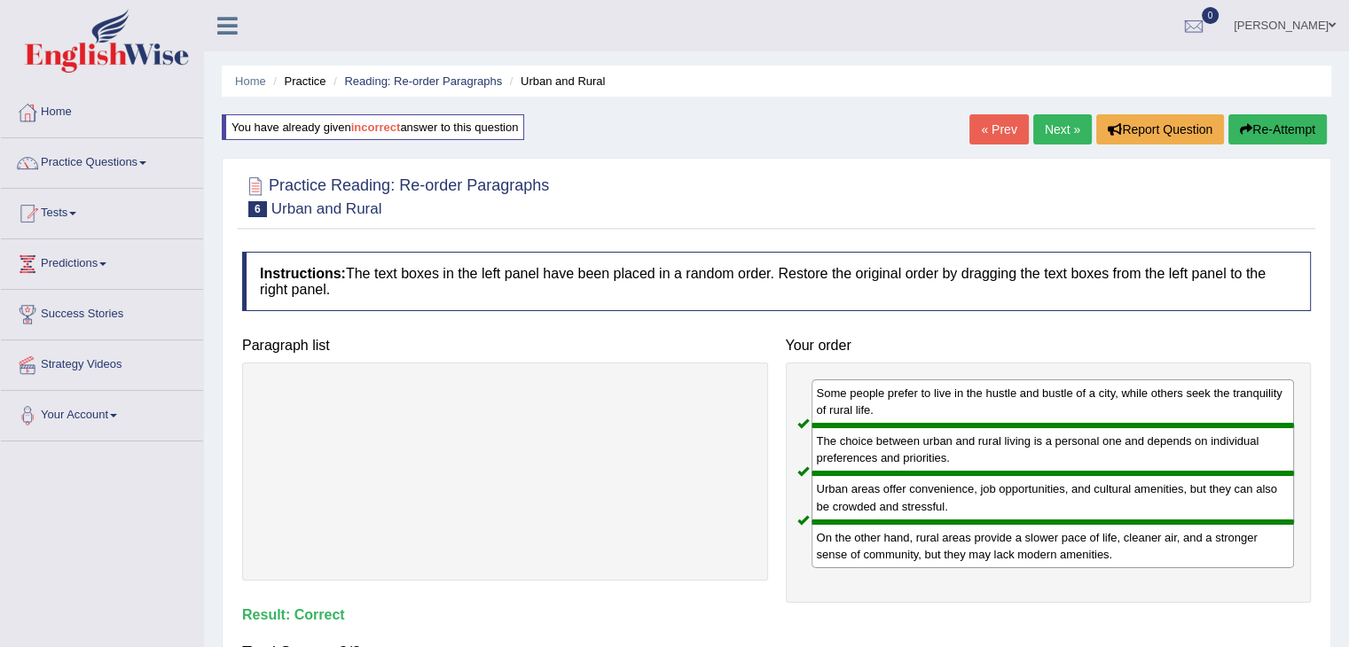
scroll to position [0, 0]
click at [1054, 128] on link "Next »" at bounding box center [1062, 129] width 59 height 30
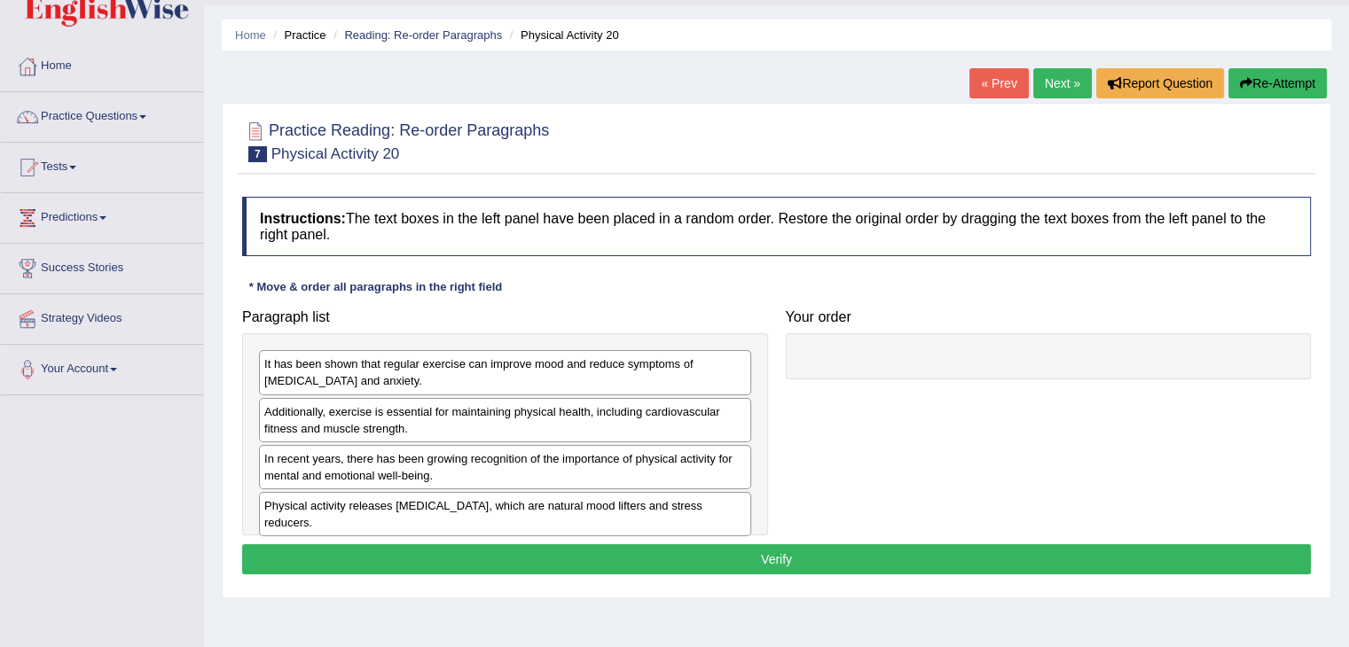
scroll to position [177, 0]
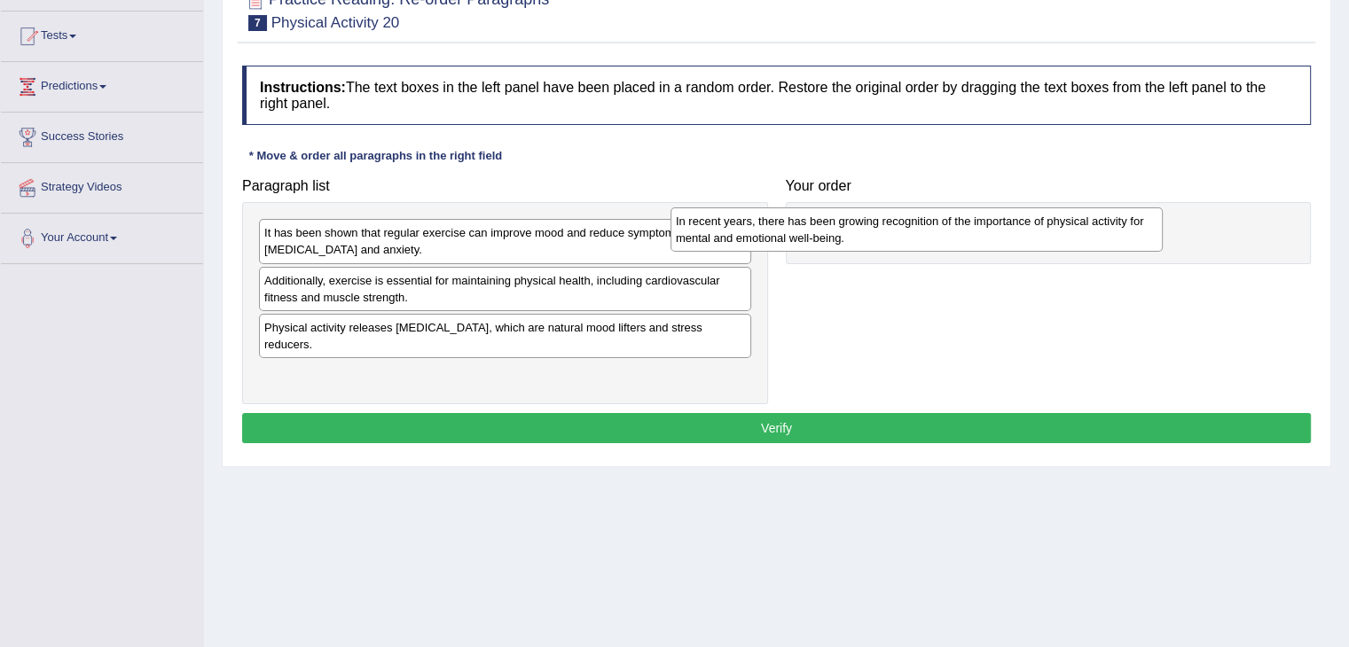
drag, startPoint x: 635, startPoint y: 347, endPoint x: 1051, endPoint y: 239, distance: 429.8
click at [1051, 239] on div "In recent years, there has been growing recognition of the importance of physic…" at bounding box center [916, 230] width 492 height 44
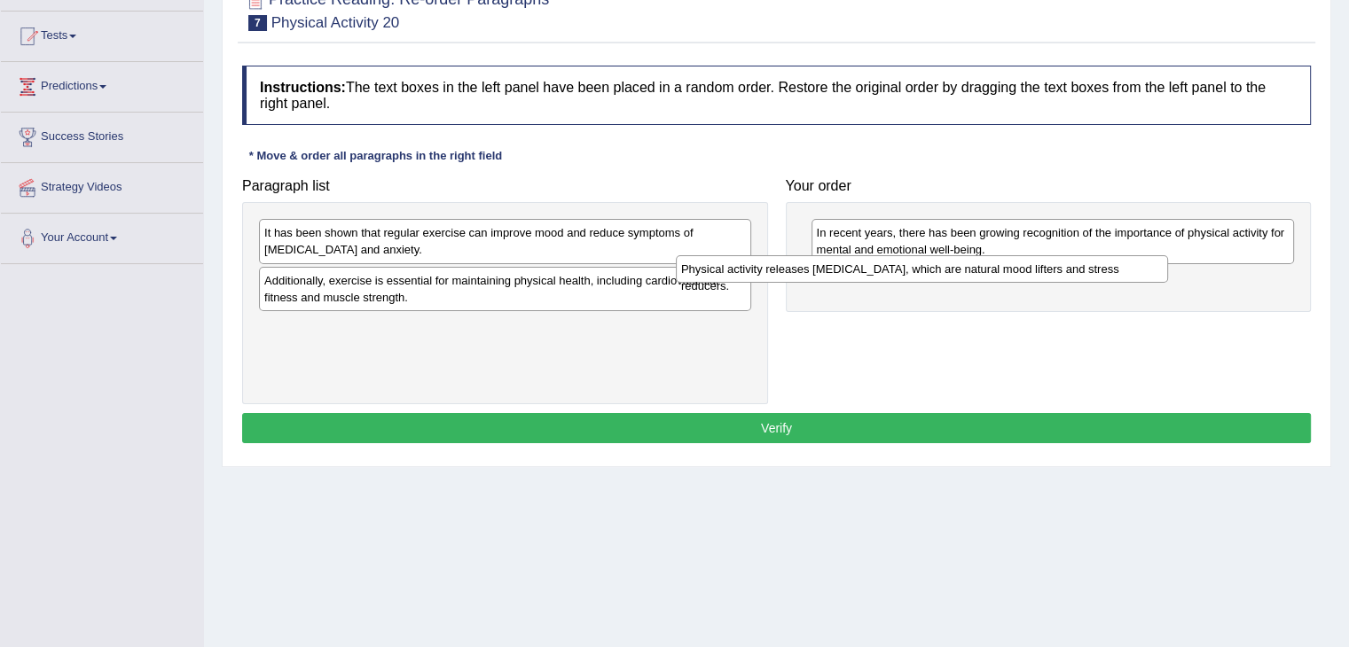
drag, startPoint x: 598, startPoint y: 324, endPoint x: 1014, endPoint y: 266, distance: 420.8
click at [1014, 266] on div "Physical activity releases [MEDICAL_DATA], which are natural mood lifters and s…" at bounding box center [922, 268] width 492 height 27
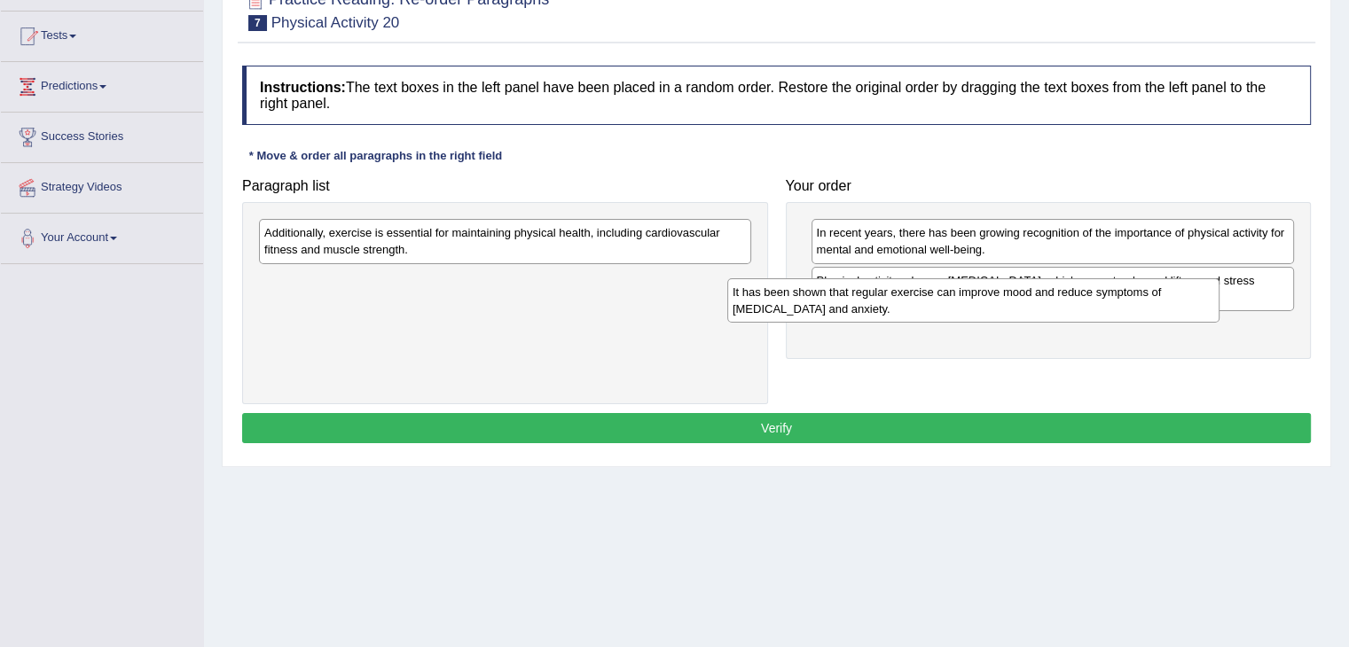
drag, startPoint x: 422, startPoint y: 241, endPoint x: 890, endPoint y: 301, distance: 472.0
click at [890, 301] on div "It has been shown that regular exercise can improve mood and reduce symptoms of…" at bounding box center [973, 300] width 492 height 44
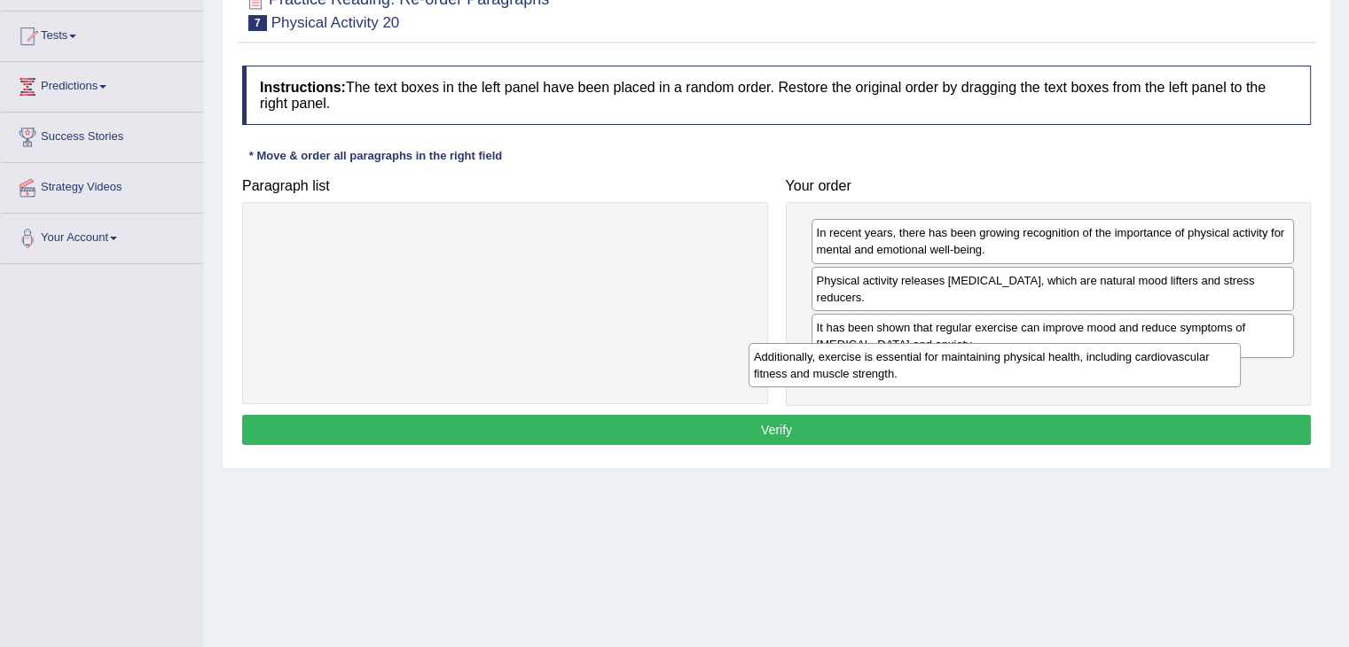
drag, startPoint x: 534, startPoint y: 239, endPoint x: 1026, endPoint y: 363, distance: 507.6
click at [1026, 363] on div "Additionally, exercise is essential for maintaining physical health, including …" at bounding box center [994, 365] width 492 height 44
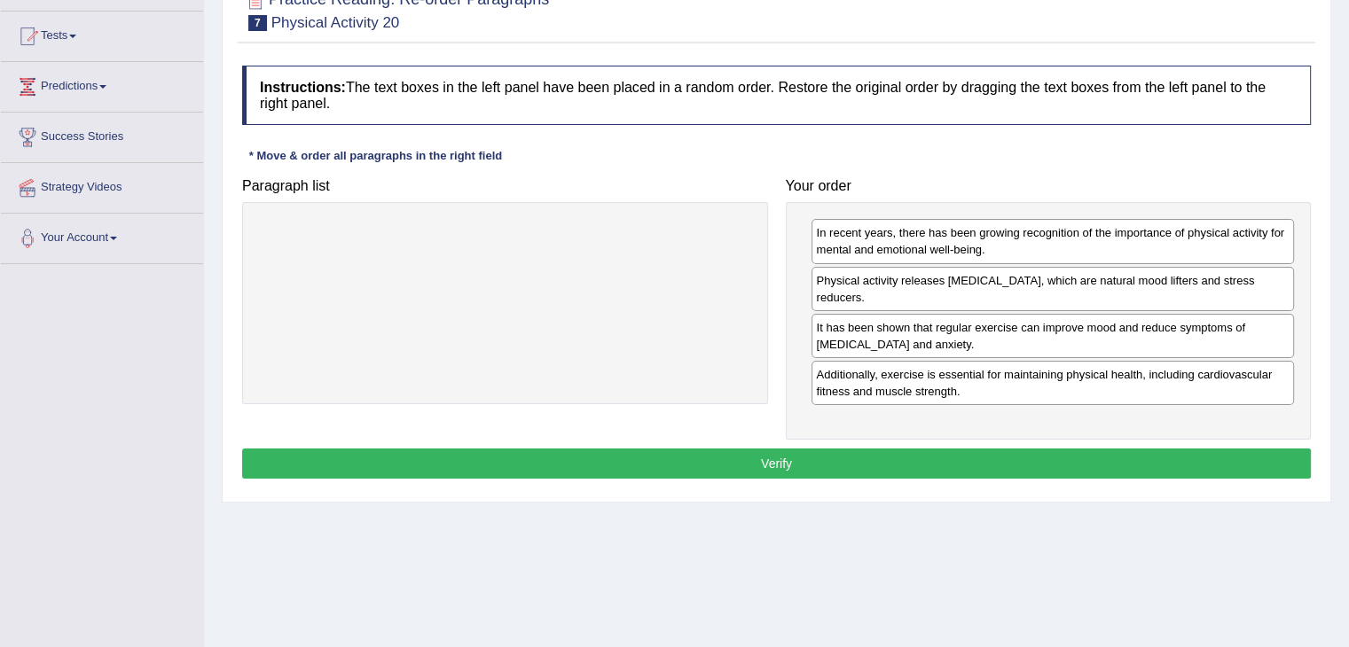
click at [814, 449] on button "Verify" at bounding box center [776, 464] width 1069 height 30
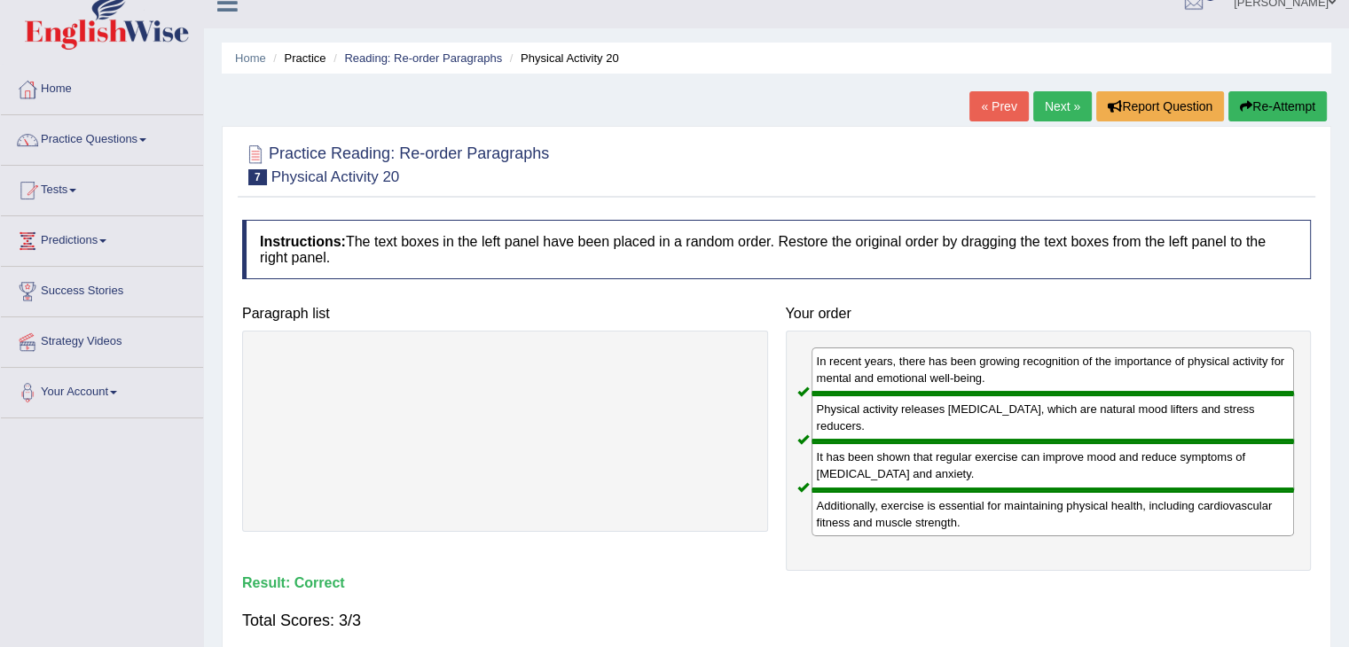
scroll to position [0, 0]
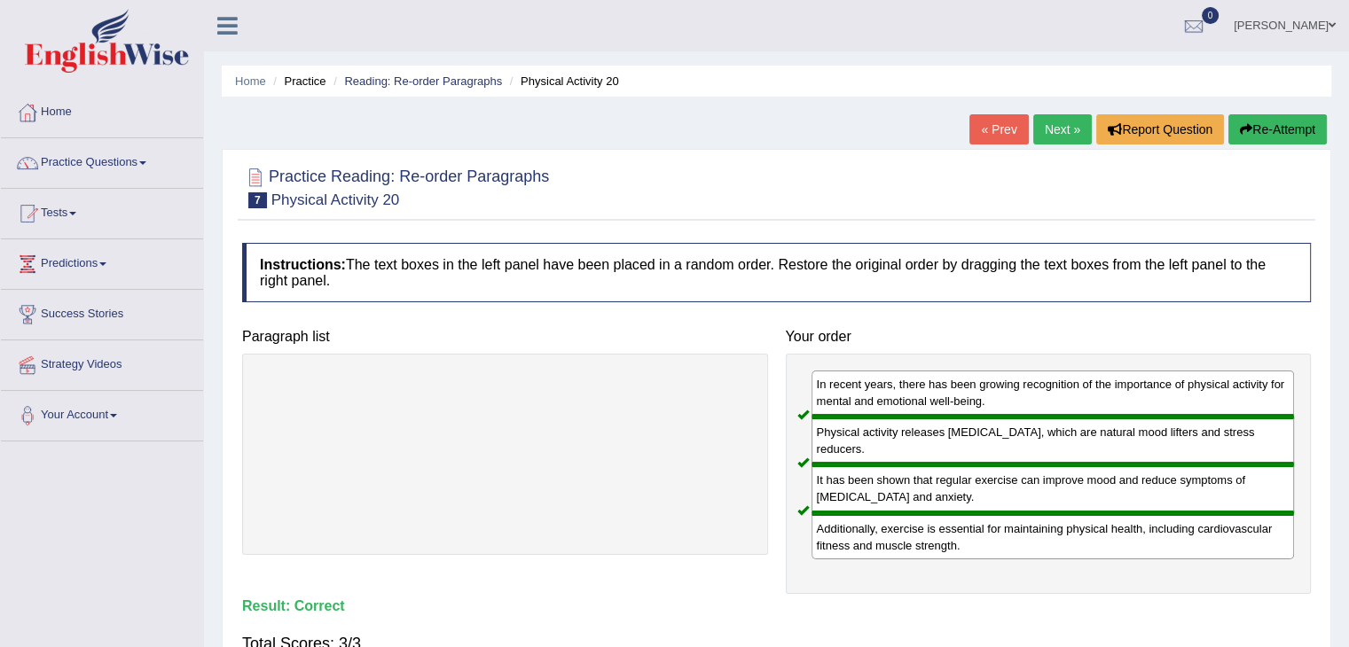
click at [1054, 125] on link "Next »" at bounding box center [1062, 129] width 59 height 30
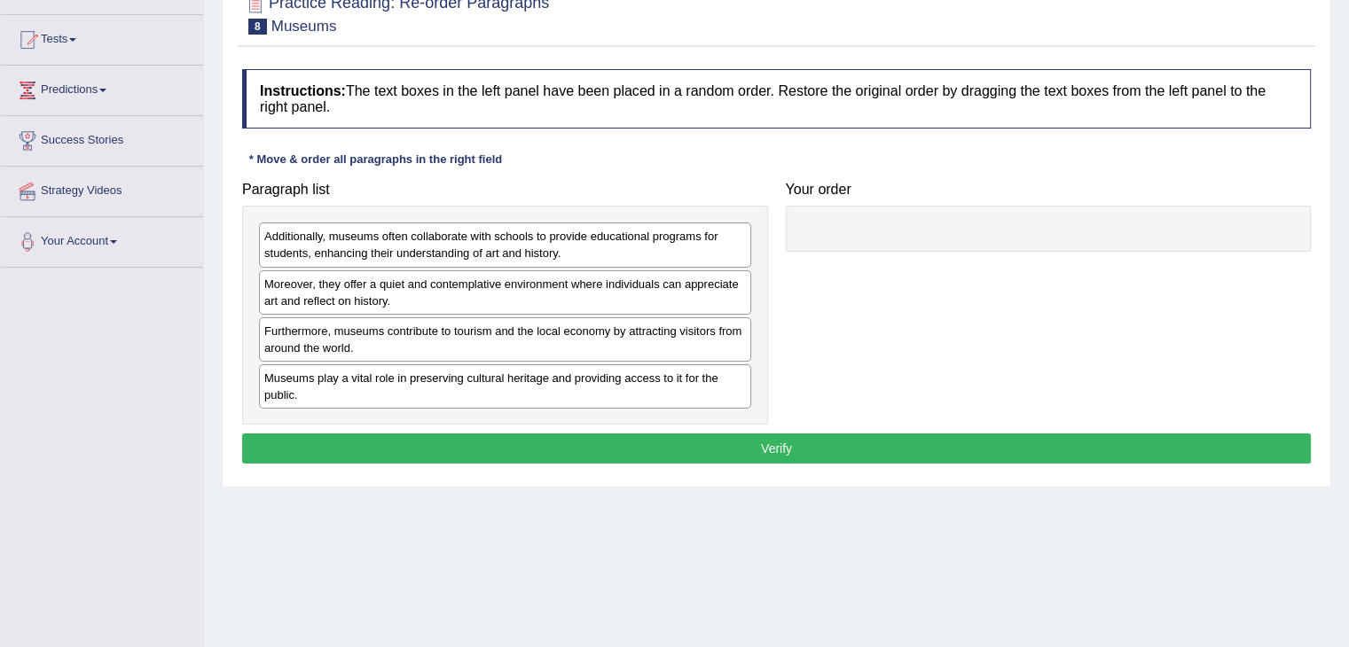
scroll to position [177, 0]
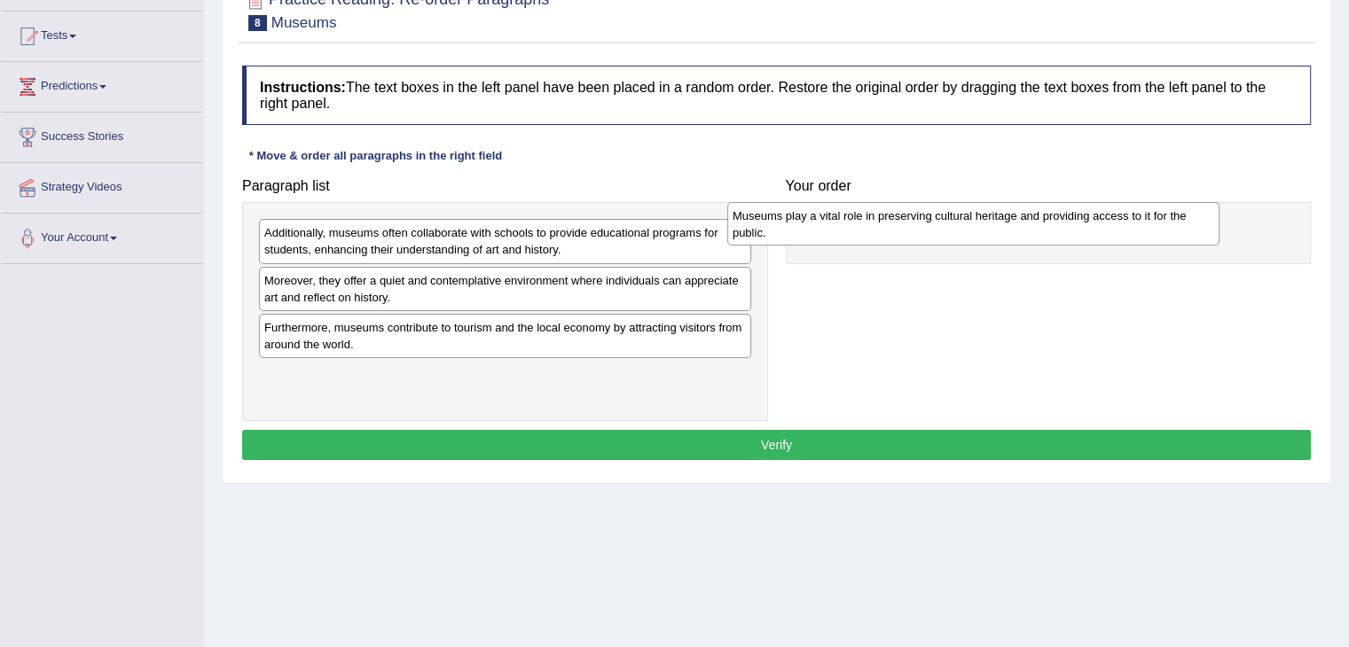
drag, startPoint x: 554, startPoint y: 376, endPoint x: 1022, endPoint y: 218, distance: 494.1
click at [1022, 218] on div "Museums play a vital role in preserving cultural heritage and providing access …" at bounding box center [973, 224] width 492 height 44
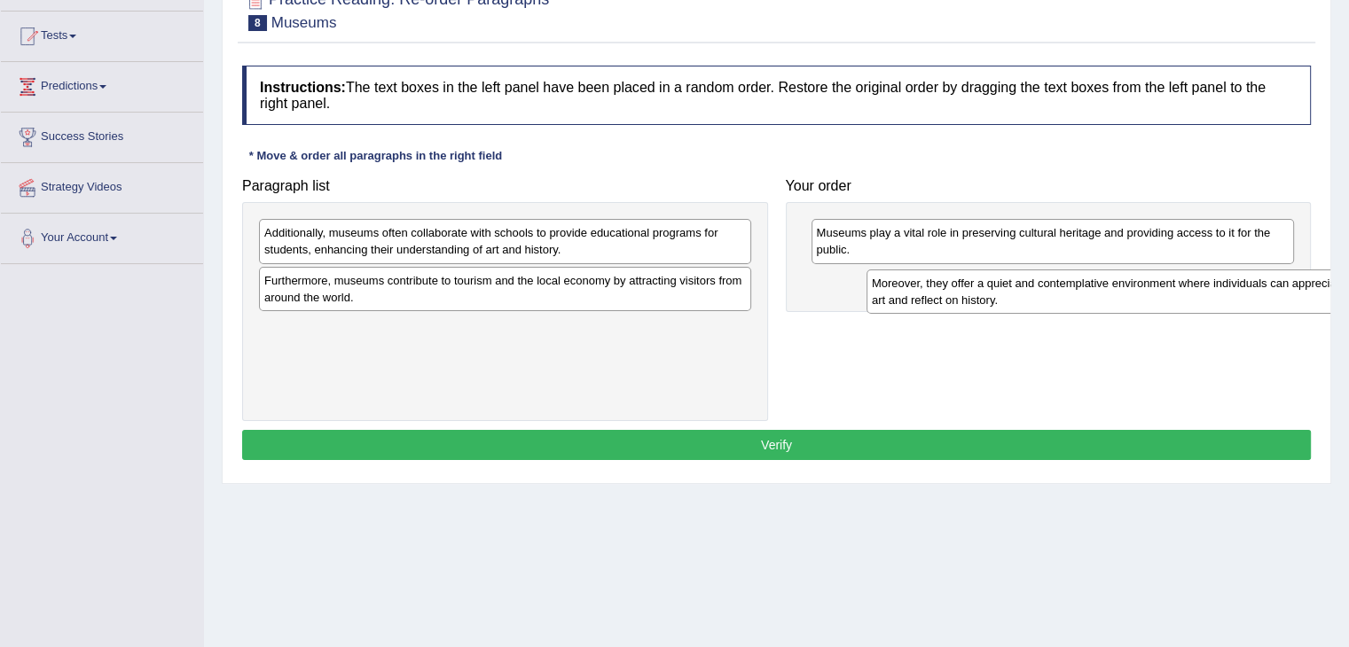
drag, startPoint x: 447, startPoint y: 288, endPoint x: 1054, endPoint y: 292, distance: 607.5
click at [1054, 292] on div "Moreover, they offer a quiet and contemplative environment where individuals ca…" at bounding box center [1112, 292] width 492 height 44
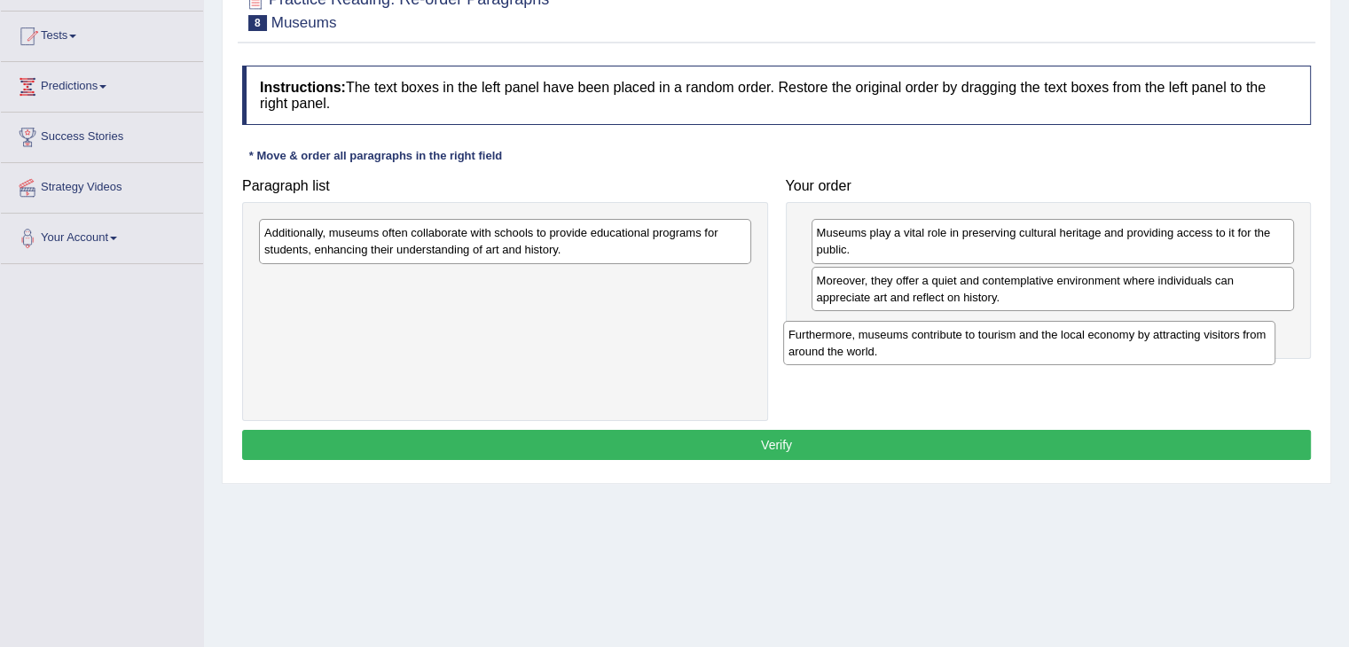
drag, startPoint x: 437, startPoint y: 286, endPoint x: 961, endPoint y: 341, distance: 527.0
click at [961, 341] on div "Furthermore, museums contribute to tourism and the local economy by attracting …" at bounding box center [1029, 343] width 492 height 44
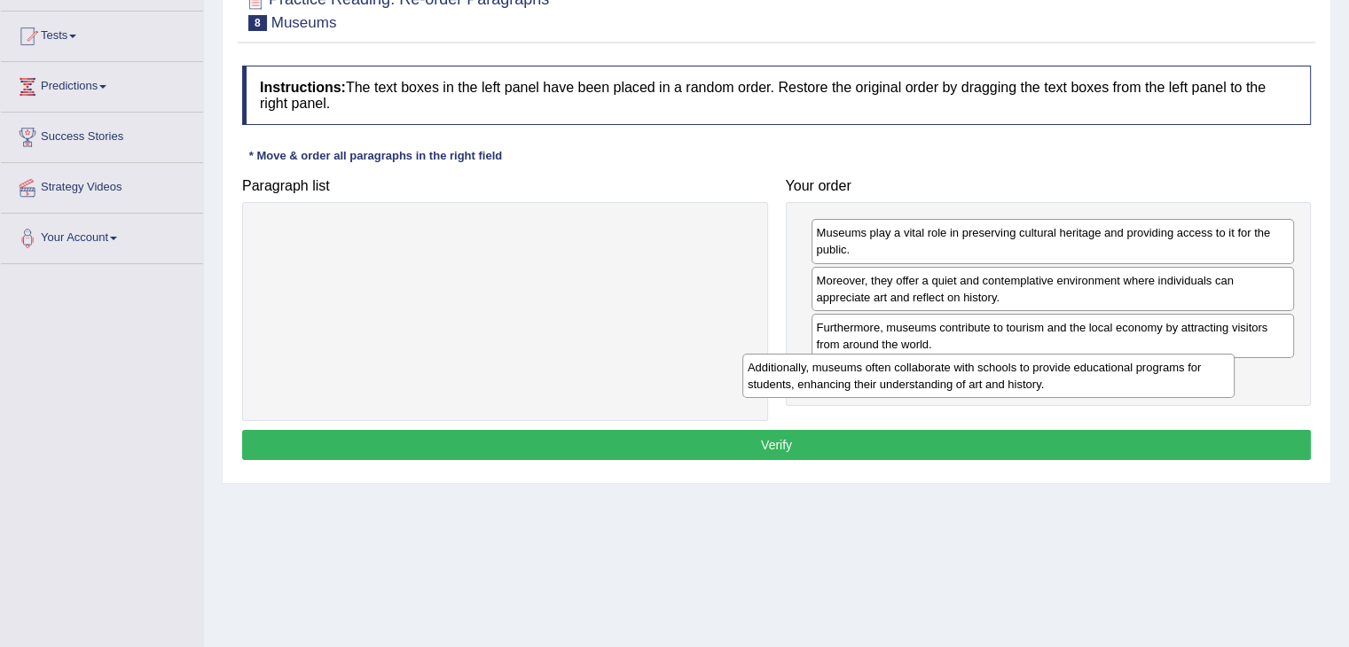
drag, startPoint x: 655, startPoint y: 229, endPoint x: 1139, endPoint y: 364, distance: 501.8
click at [1139, 364] on div "Additionally, museums often collaborate with schools to provide educational pro…" at bounding box center [988, 376] width 492 height 44
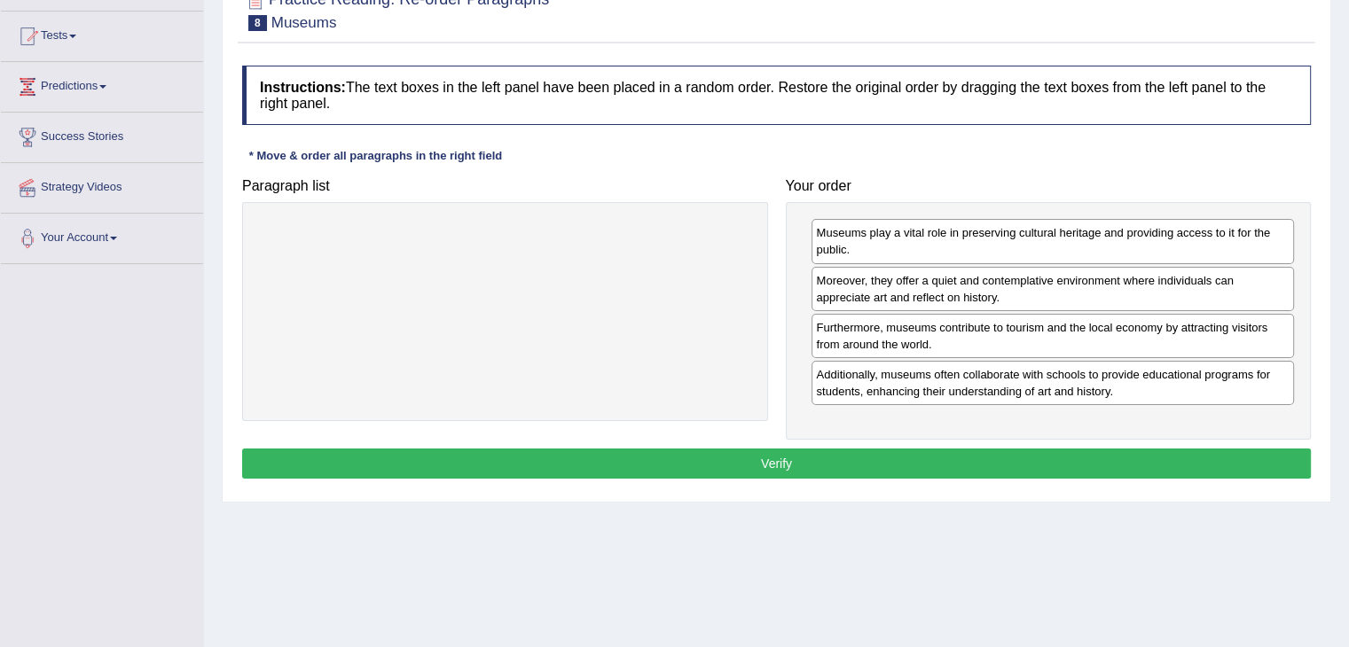
click at [939, 461] on button "Verify" at bounding box center [776, 464] width 1069 height 30
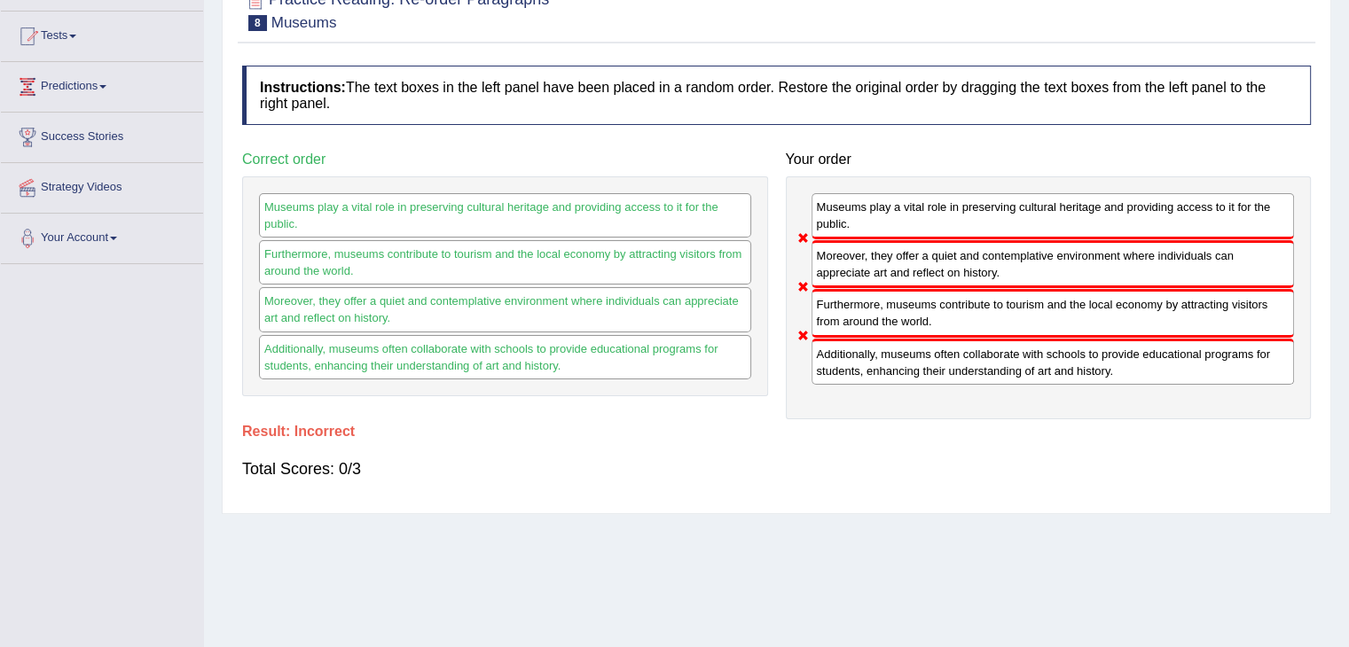
drag, startPoint x: 869, startPoint y: 310, endPoint x: 894, endPoint y: 246, distance: 69.3
click at [894, 246] on div "Museums play a vital role in preserving cultural heritage and providing access …" at bounding box center [1049, 297] width 526 height 243
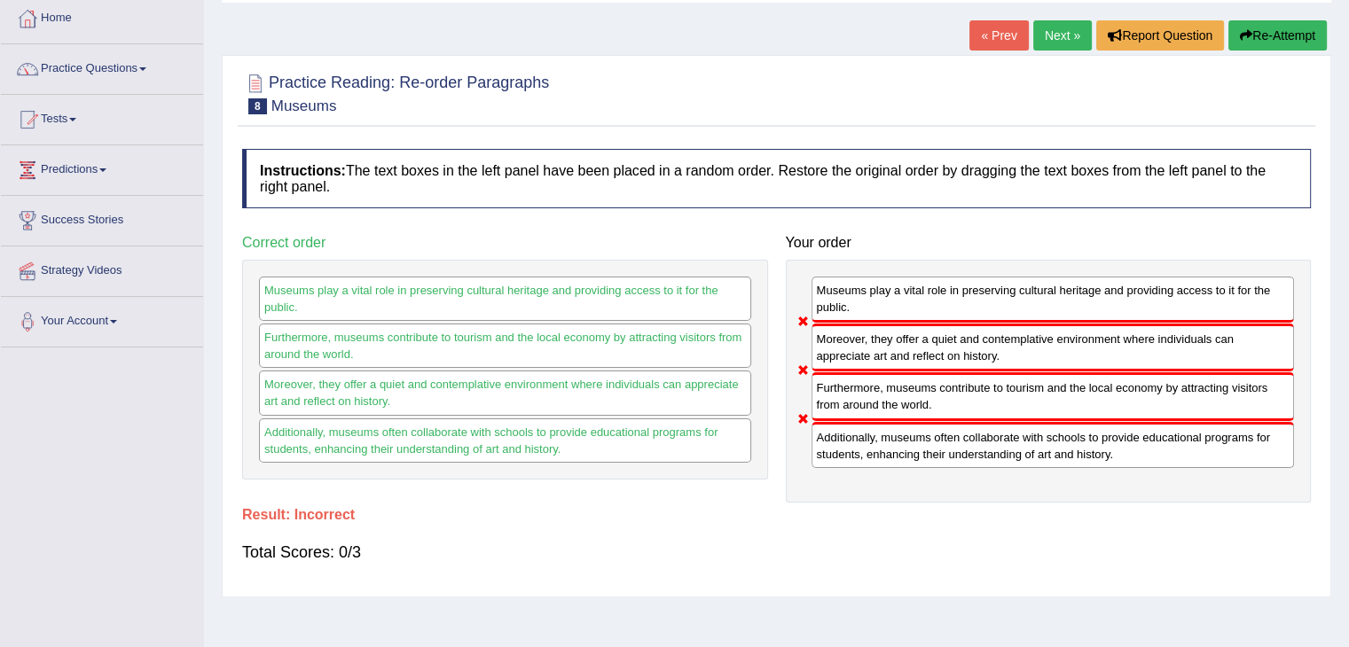
scroll to position [89, 0]
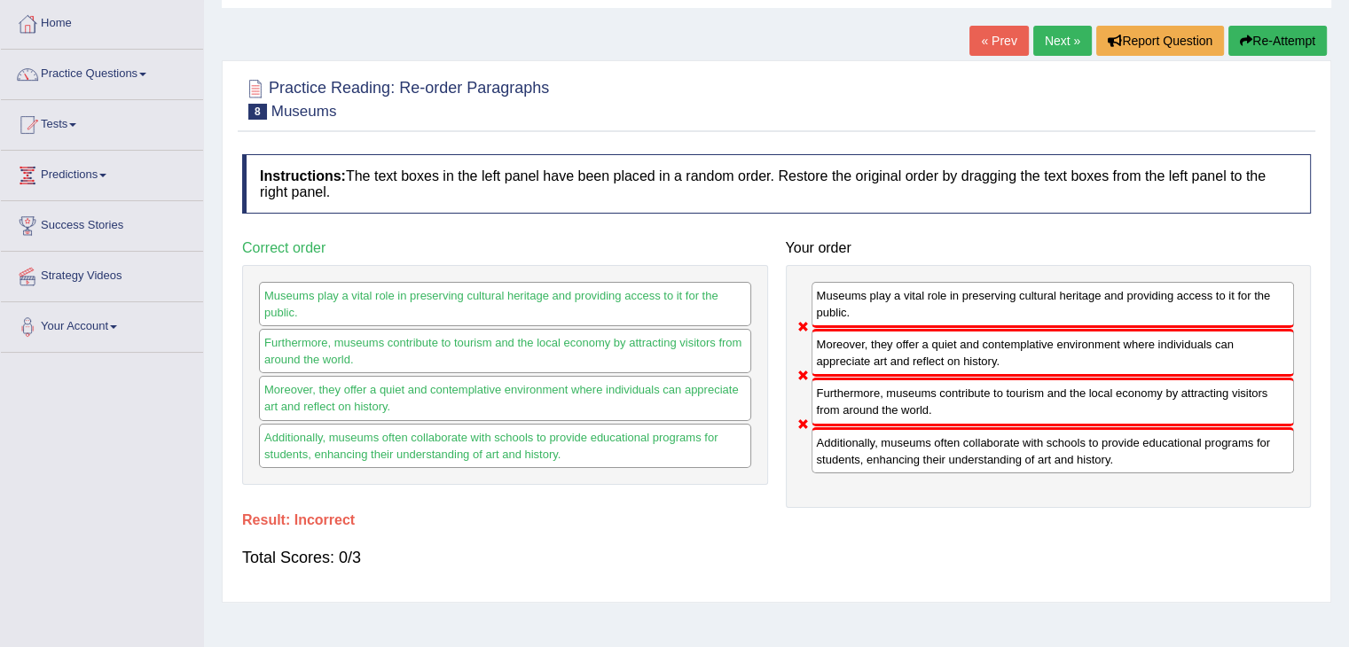
click at [1281, 44] on button "Re-Attempt" at bounding box center [1277, 41] width 98 height 30
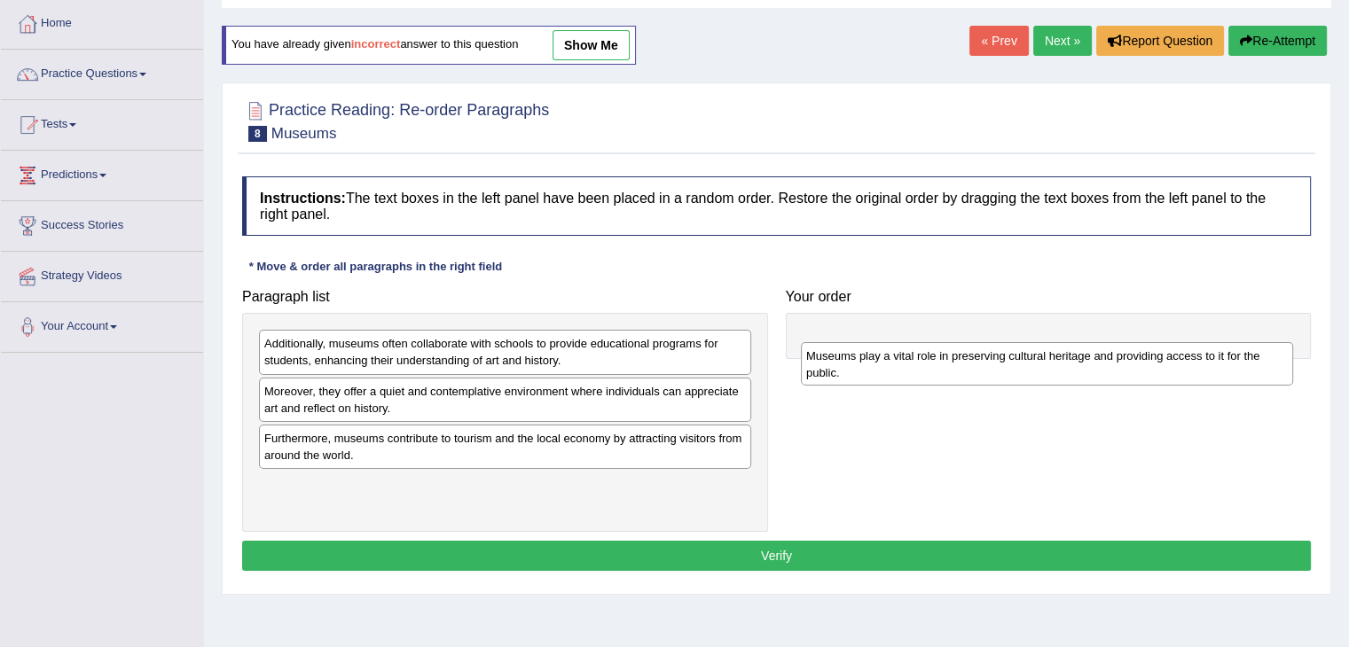
drag, startPoint x: 395, startPoint y: 491, endPoint x: 936, endPoint y: 363, distance: 556.9
click at [936, 363] on div "Museums play a vital role in preserving cultural heritage and providing access …" at bounding box center [1047, 364] width 492 height 44
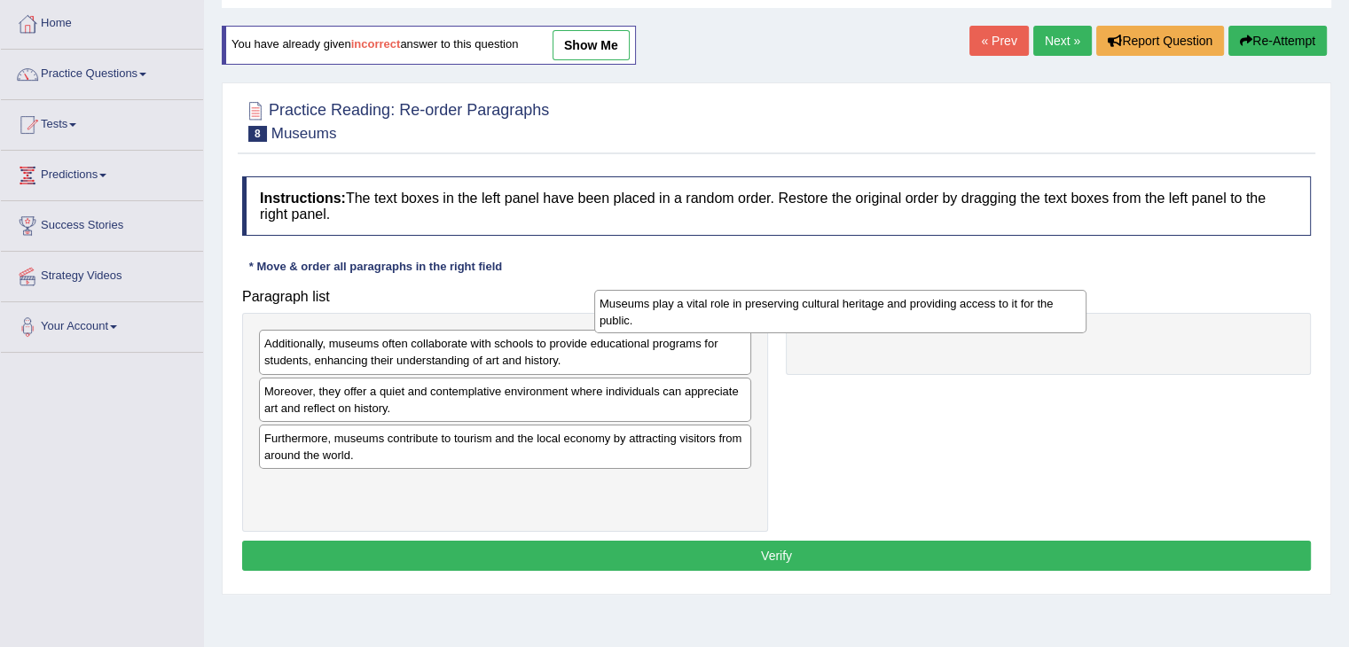
drag, startPoint x: 701, startPoint y: 493, endPoint x: 1036, endPoint y: 312, distance: 380.9
click at [1036, 312] on div "Museums play a vital role in preserving cultural heritage and providing access …" at bounding box center [840, 312] width 492 height 44
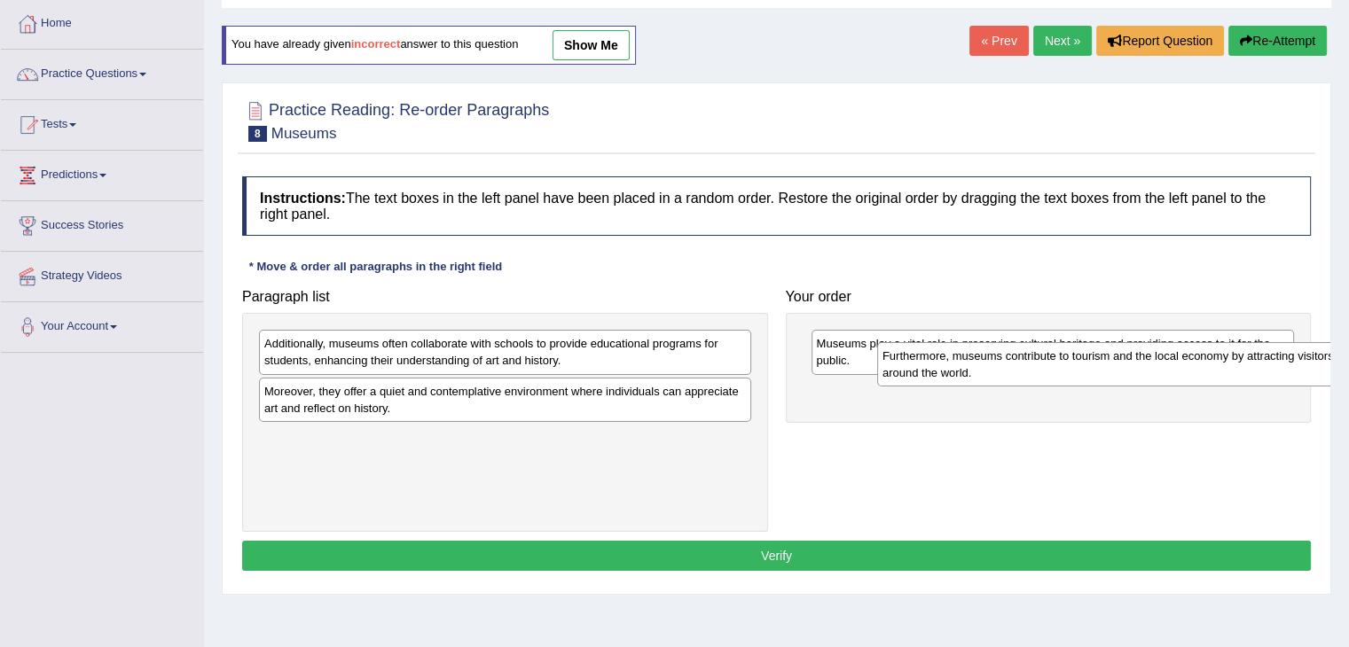
drag, startPoint x: 316, startPoint y: 444, endPoint x: 934, endPoint y: 363, distance: 623.5
click at [934, 363] on div "Furthermore, museums contribute to tourism and the local economy by attracting …" at bounding box center [1123, 364] width 492 height 44
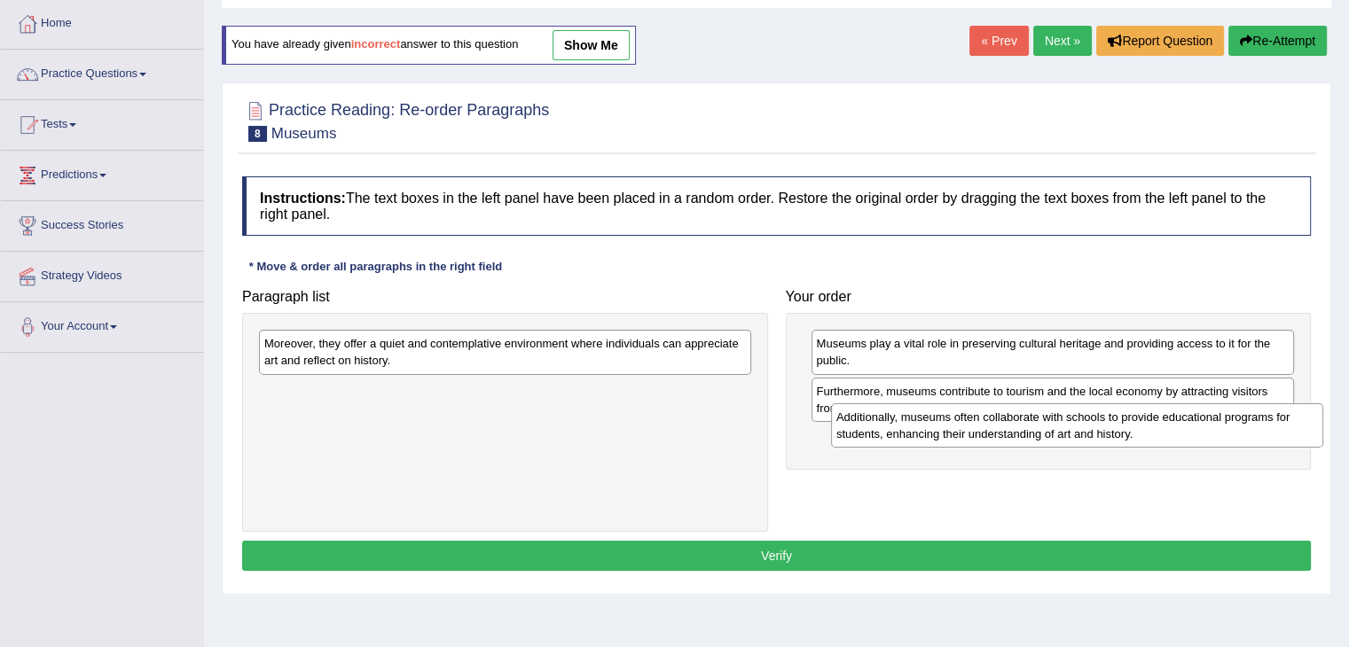
drag, startPoint x: 433, startPoint y: 356, endPoint x: 1005, endPoint y: 429, distance: 576.7
click at [1005, 429] on div "Additionally, museums often collaborate with schools to provide educational pro…" at bounding box center [1077, 425] width 492 height 44
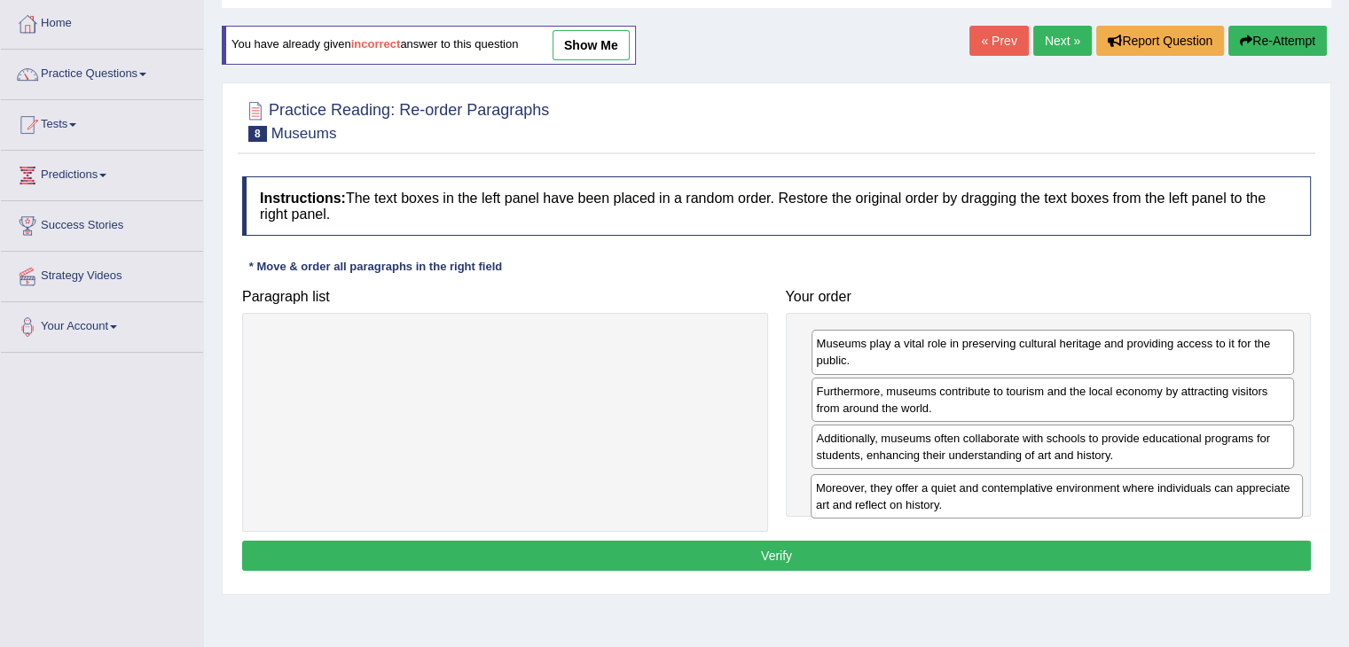
drag, startPoint x: 469, startPoint y: 349, endPoint x: 1021, endPoint y: 493, distance: 570.2
click at [1021, 493] on div "Moreover, they offer a quiet and contemplative environment where individuals ca…" at bounding box center [1057, 496] width 492 height 44
drag, startPoint x: 928, startPoint y: 451, endPoint x: 944, endPoint y: 505, distance: 55.8
click at [944, 505] on div "Additionally, museums often collaborate with schools to provide educational pro…" at bounding box center [1068, 496] width 483 height 44
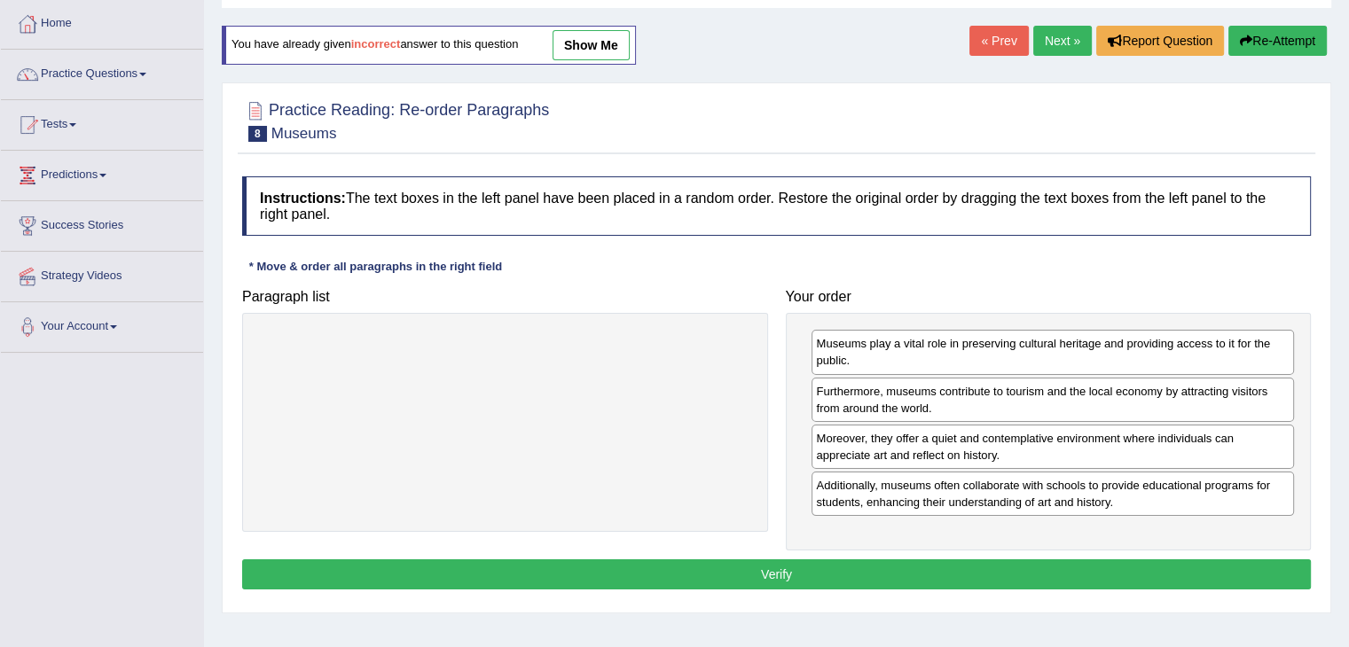
click at [776, 560] on button "Verify" at bounding box center [776, 575] width 1069 height 30
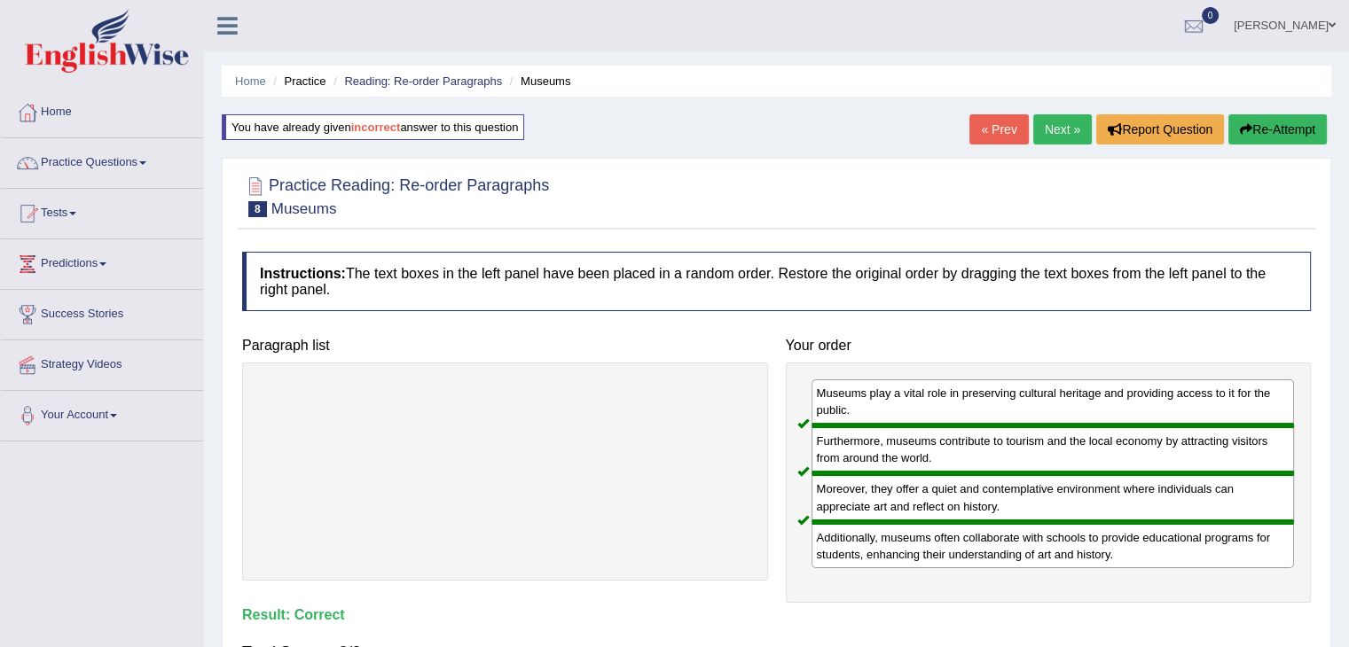
click at [1043, 127] on link "Next »" at bounding box center [1062, 129] width 59 height 30
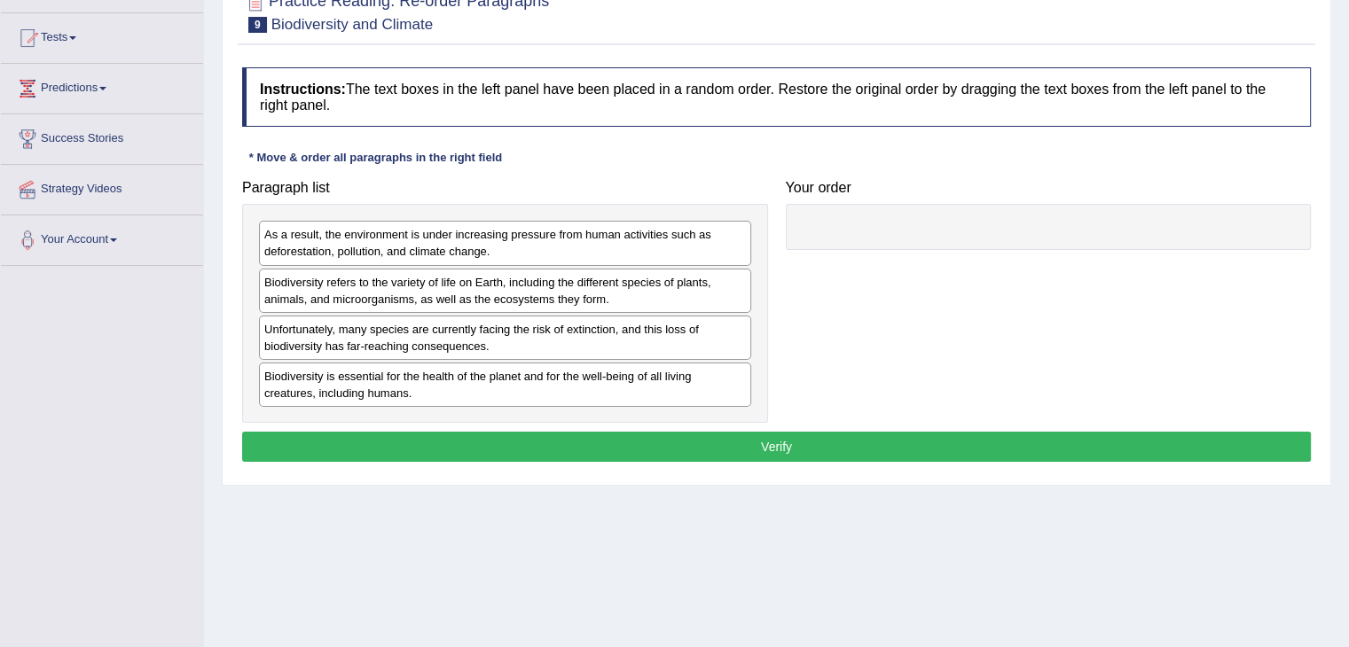
scroll to position [177, 0]
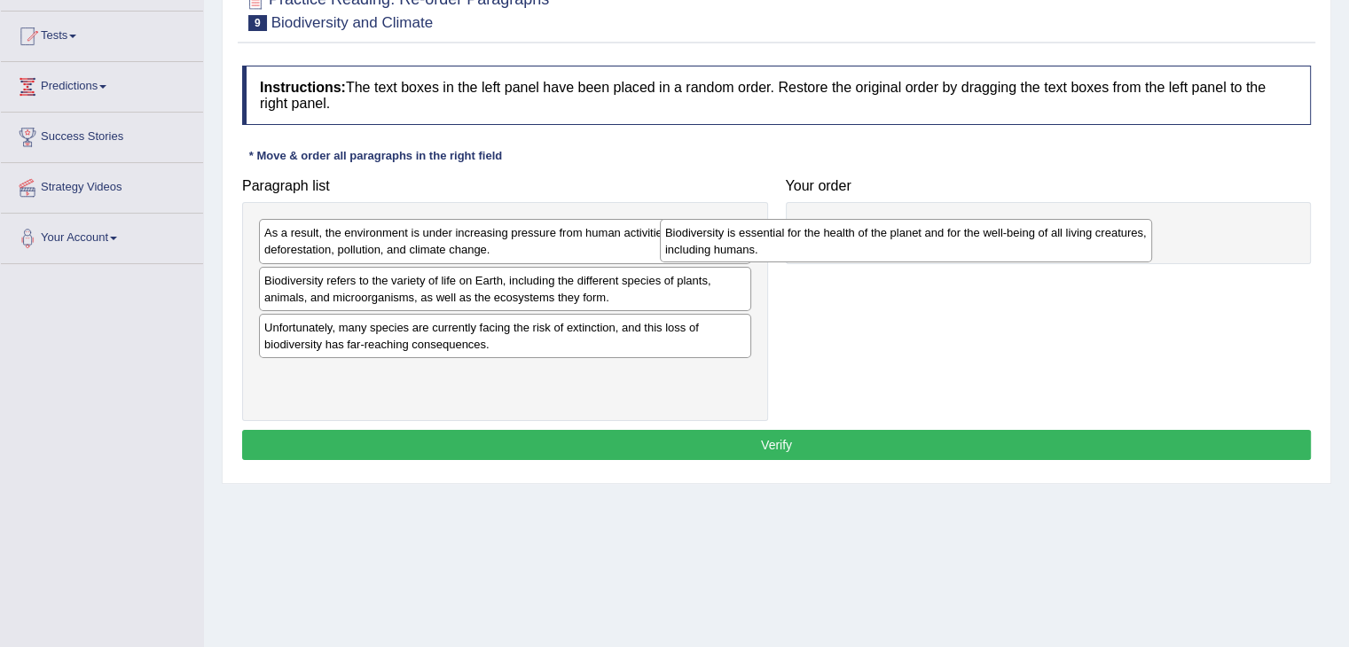
drag, startPoint x: 621, startPoint y: 381, endPoint x: 1022, endPoint y: 240, distance: 424.9
click at [1022, 240] on div "Biodiversity is essential for the health of the planet and for the well-being o…" at bounding box center [906, 241] width 492 height 44
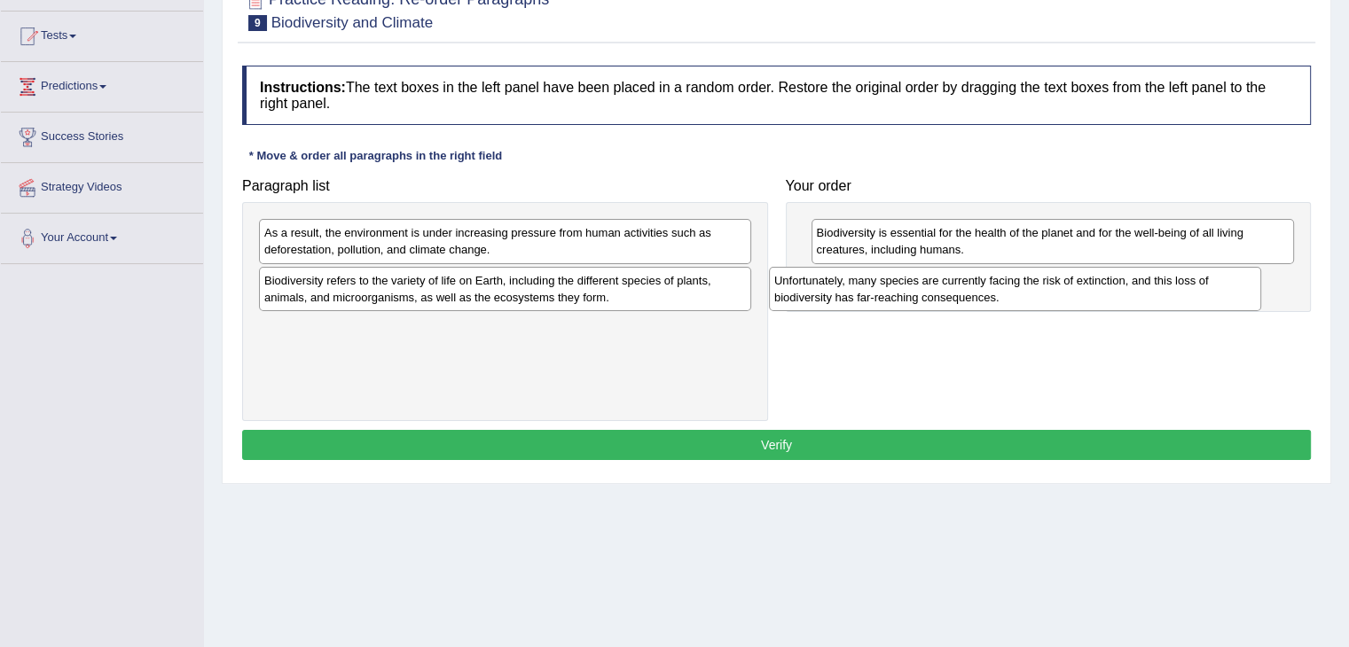
drag, startPoint x: 599, startPoint y: 331, endPoint x: 1109, endPoint y: 285, distance: 512.0
click at [1109, 285] on div "Unfortunately, many species are currently facing the risk of extinction, and th…" at bounding box center [1015, 289] width 492 height 44
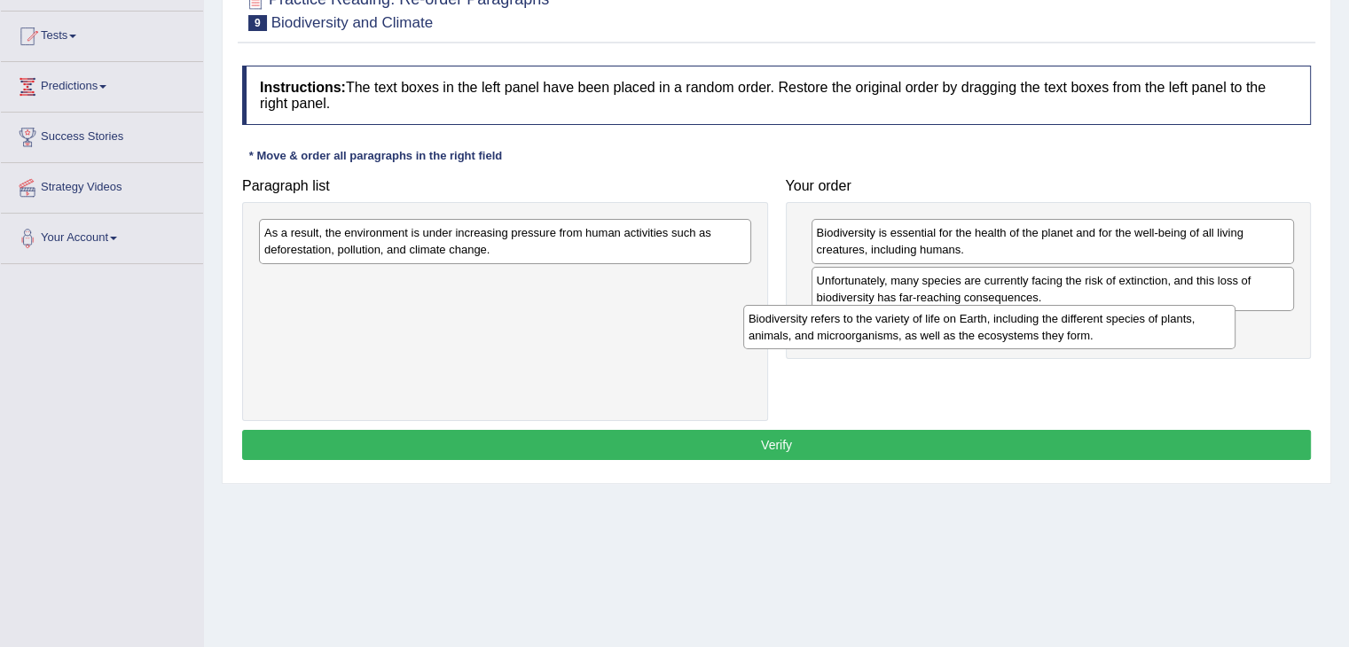
drag, startPoint x: 631, startPoint y: 292, endPoint x: 1116, endPoint y: 331, distance: 485.8
click at [1116, 331] on div "Biodiversity refers to the variety of life on Earth, including the different sp…" at bounding box center [989, 327] width 492 height 44
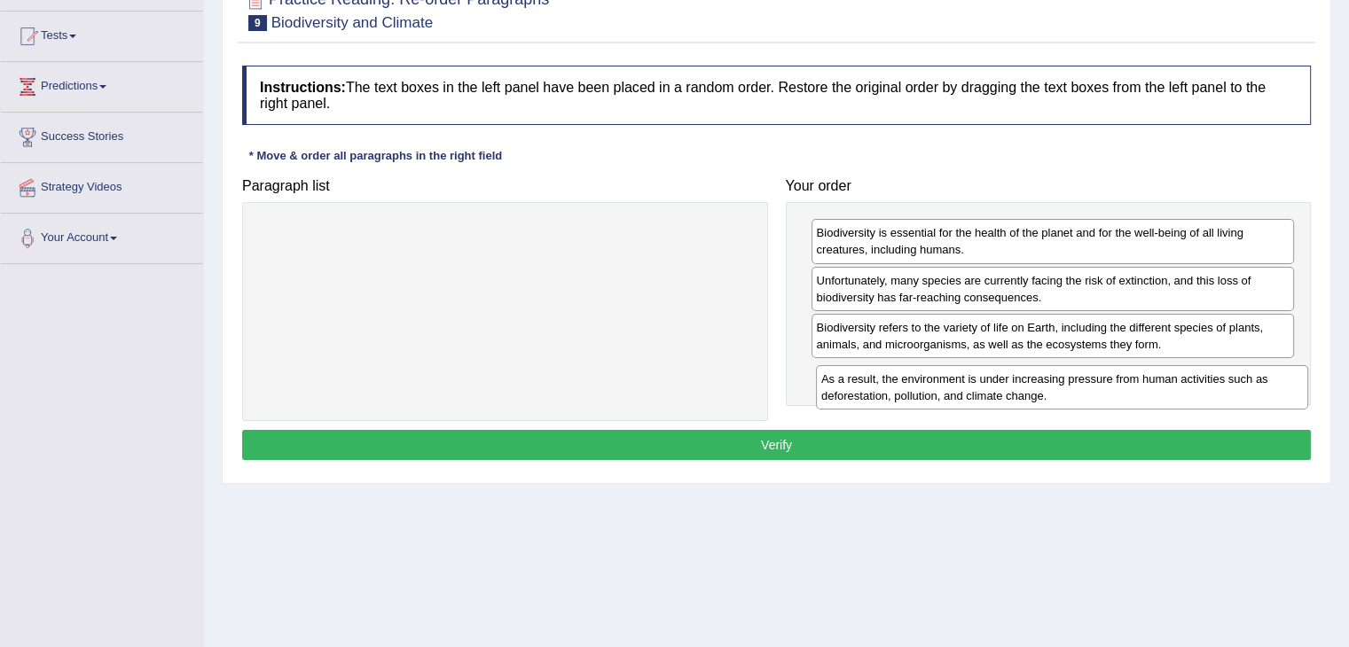
drag, startPoint x: 406, startPoint y: 242, endPoint x: 963, endPoint y: 388, distance: 575.8
click at [963, 388] on div "As a result, the environment is under increasing pressure from human activities…" at bounding box center [1062, 387] width 492 height 44
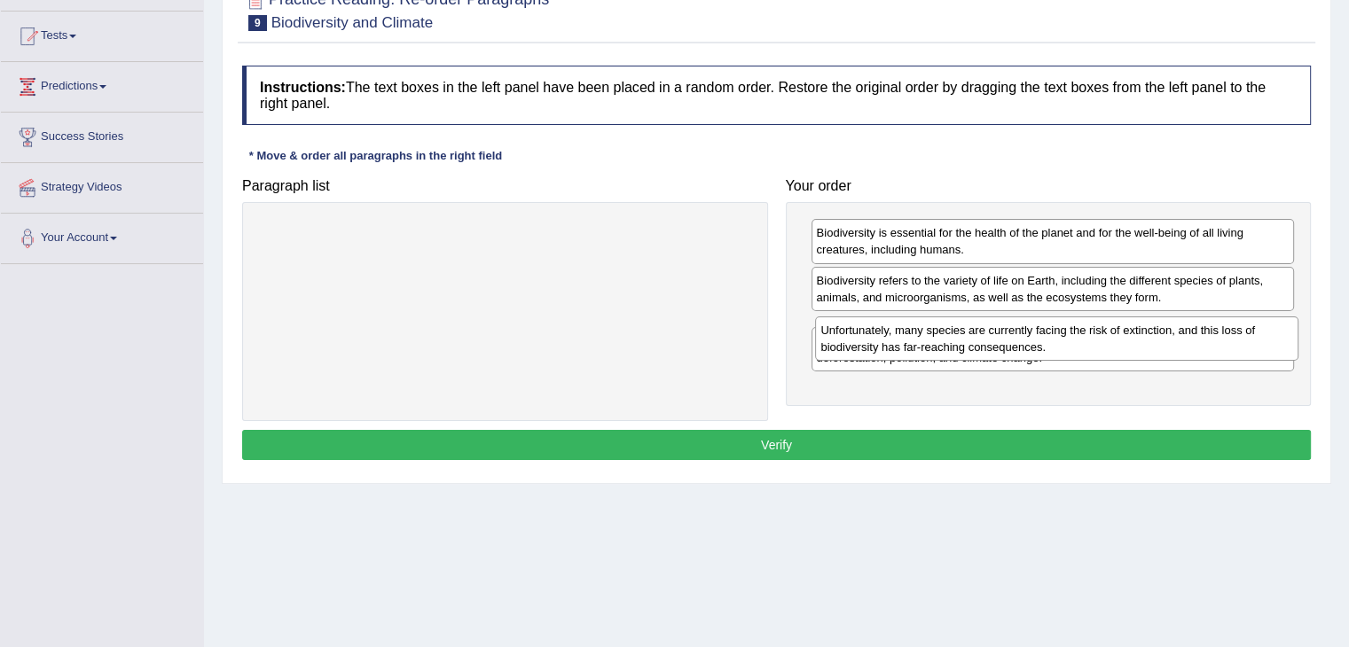
drag, startPoint x: 922, startPoint y: 284, endPoint x: 927, endPoint y: 334, distance: 50.7
click at [927, 334] on div "Unfortunately, many species are currently facing the risk of extinction, and th…" at bounding box center [1056, 339] width 483 height 44
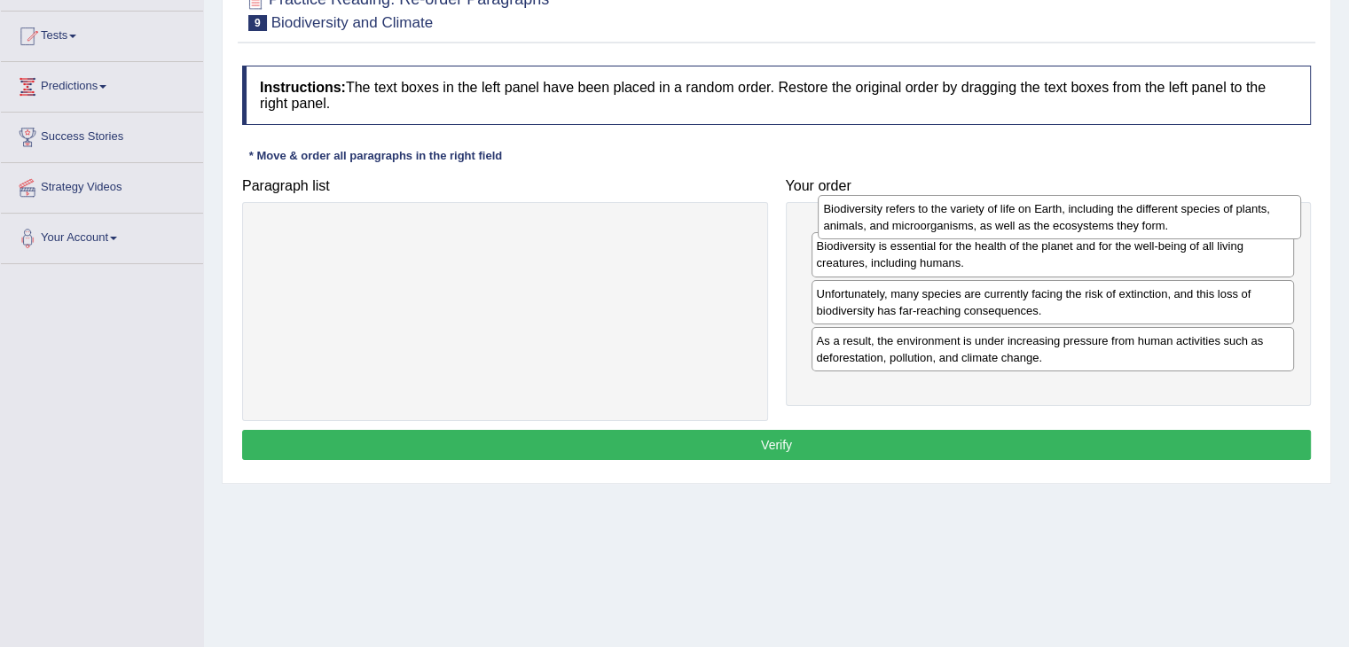
drag, startPoint x: 908, startPoint y: 288, endPoint x: 915, endPoint y: 217, distance: 71.3
click at [915, 217] on div "Biodiversity refers to the variety of life on Earth, including the different sp…" at bounding box center [1059, 217] width 483 height 44
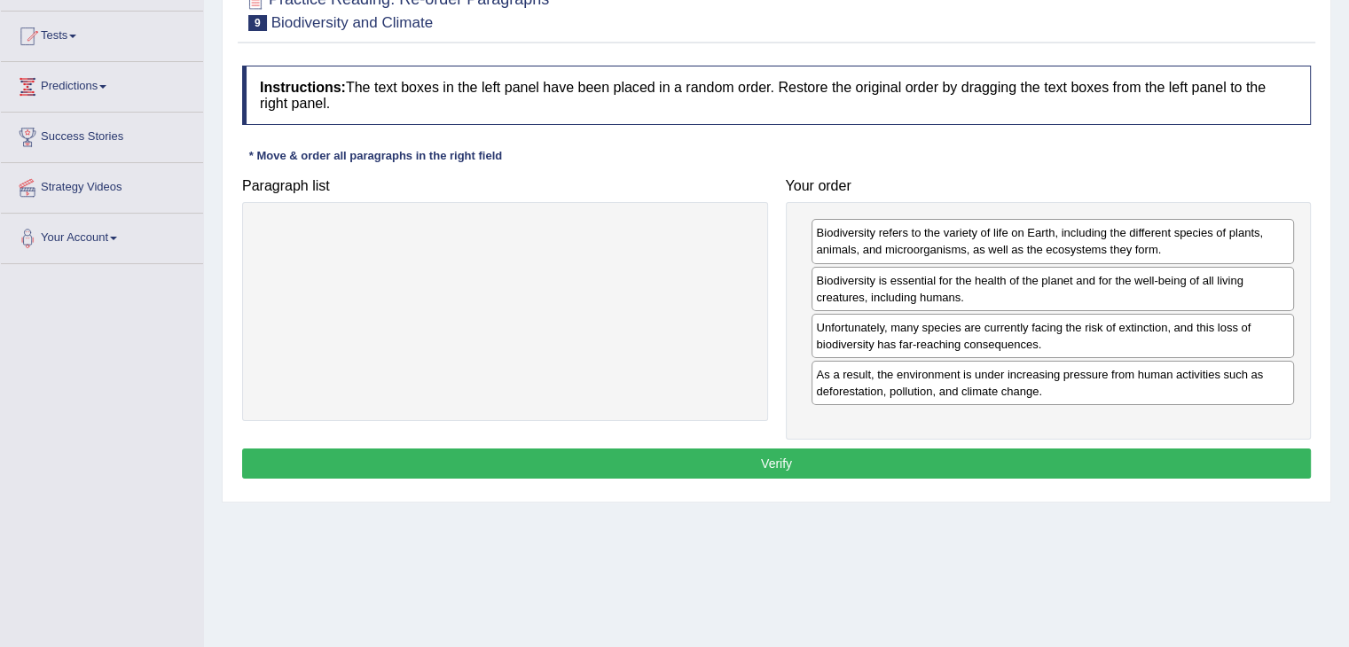
click at [911, 458] on button "Verify" at bounding box center [776, 464] width 1069 height 30
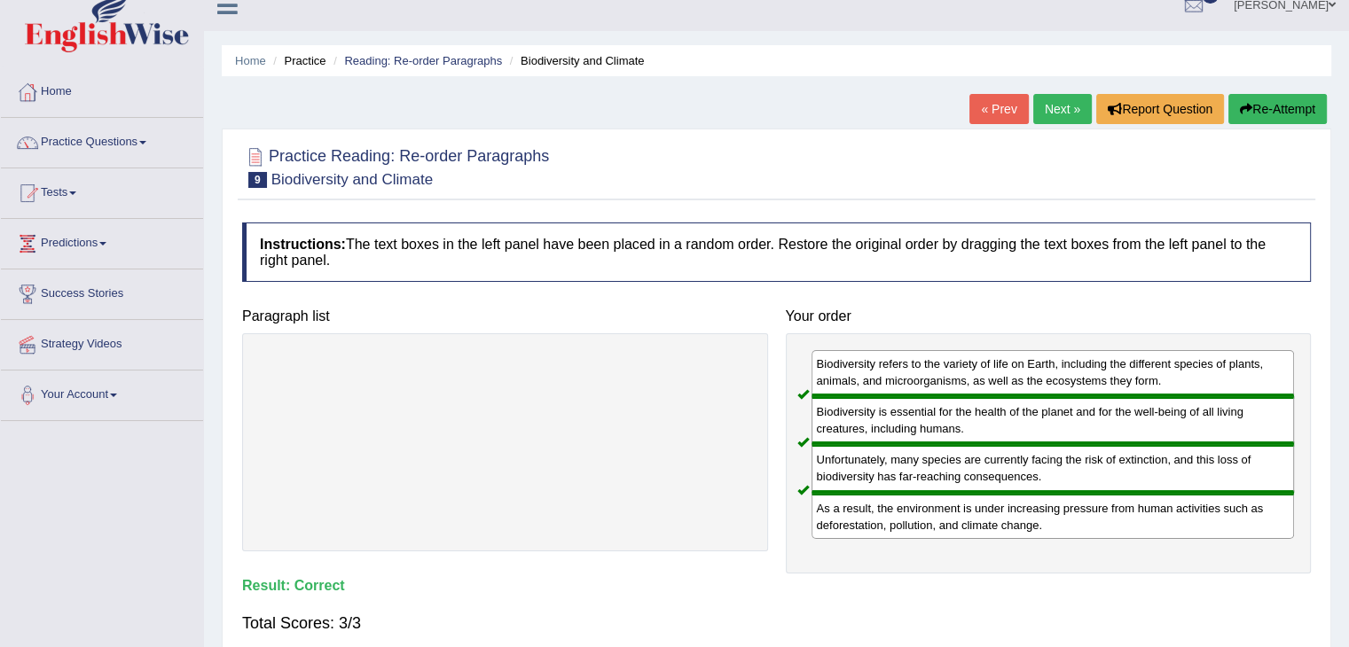
scroll to position [18, 0]
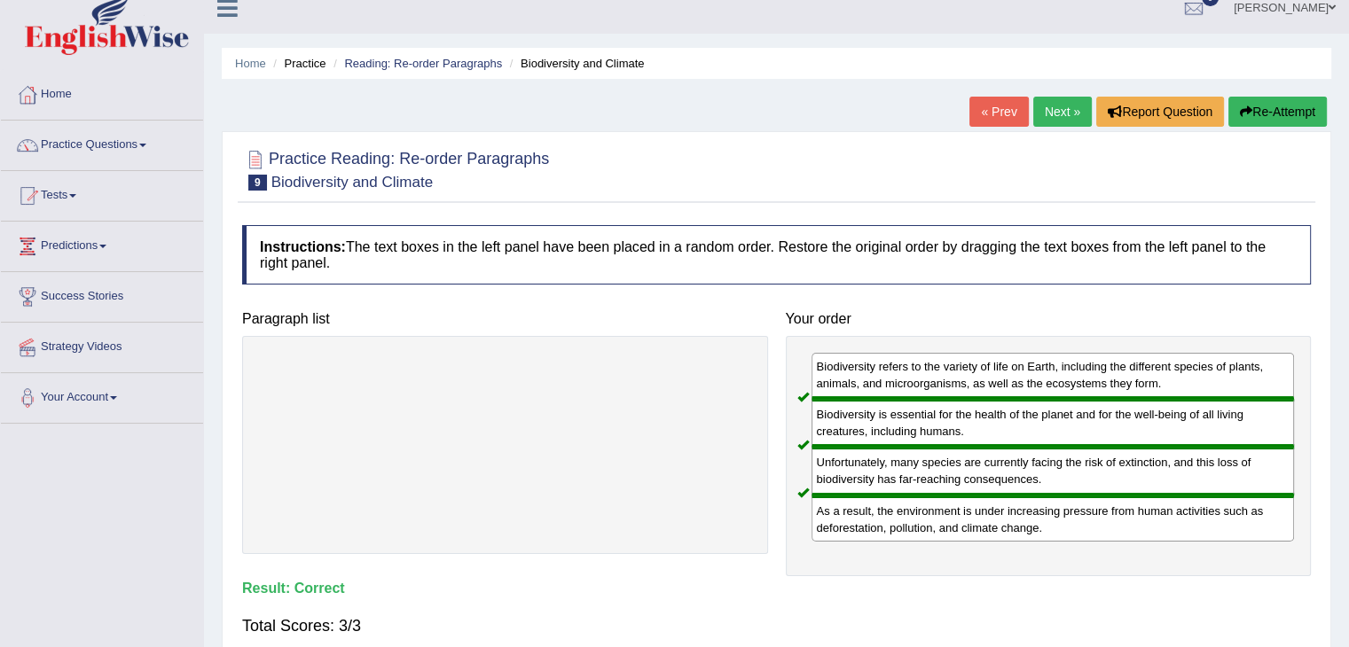
click at [1054, 107] on link "Next »" at bounding box center [1062, 112] width 59 height 30
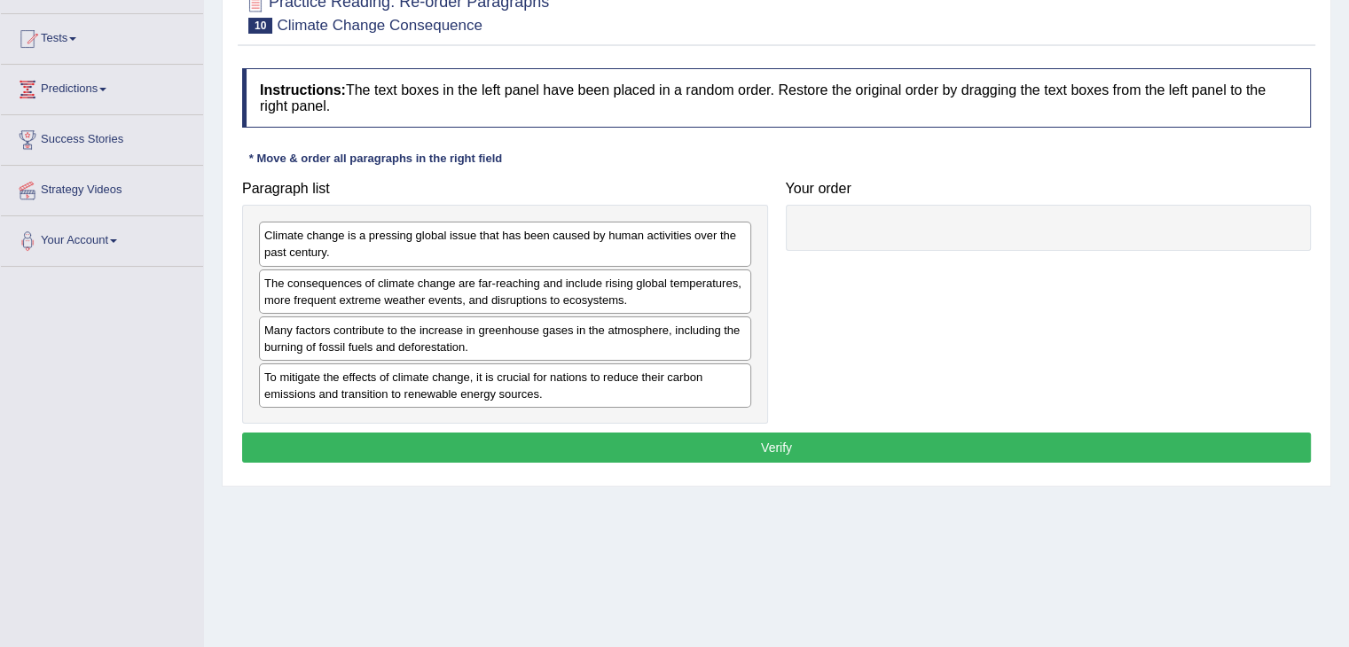
scroll to position [177, 0]
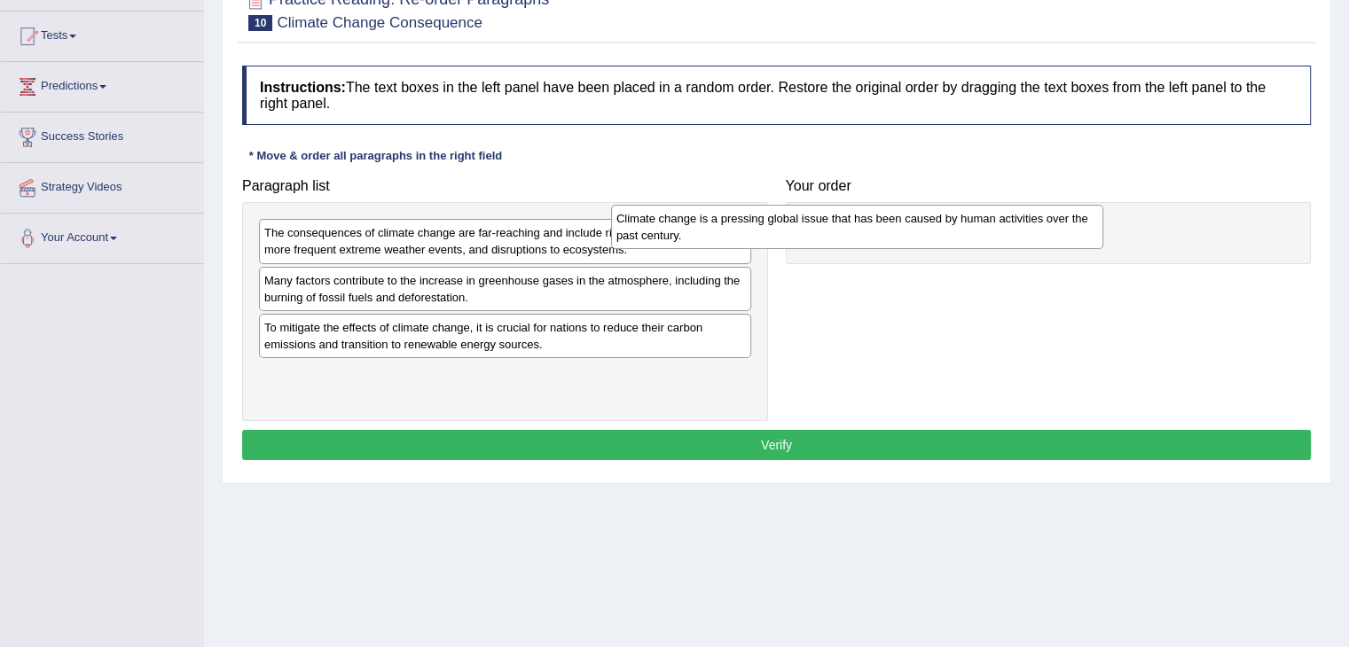
drag, startPoint x: 620, startPoint y: 237, endPoint x: 983, endPoint y: 221, distance: 363.1
click at [983, 221] on div "Climate change is a pressing global issue that has been caused by human activit…" at bounding box center [857, 227] width 492 height 44
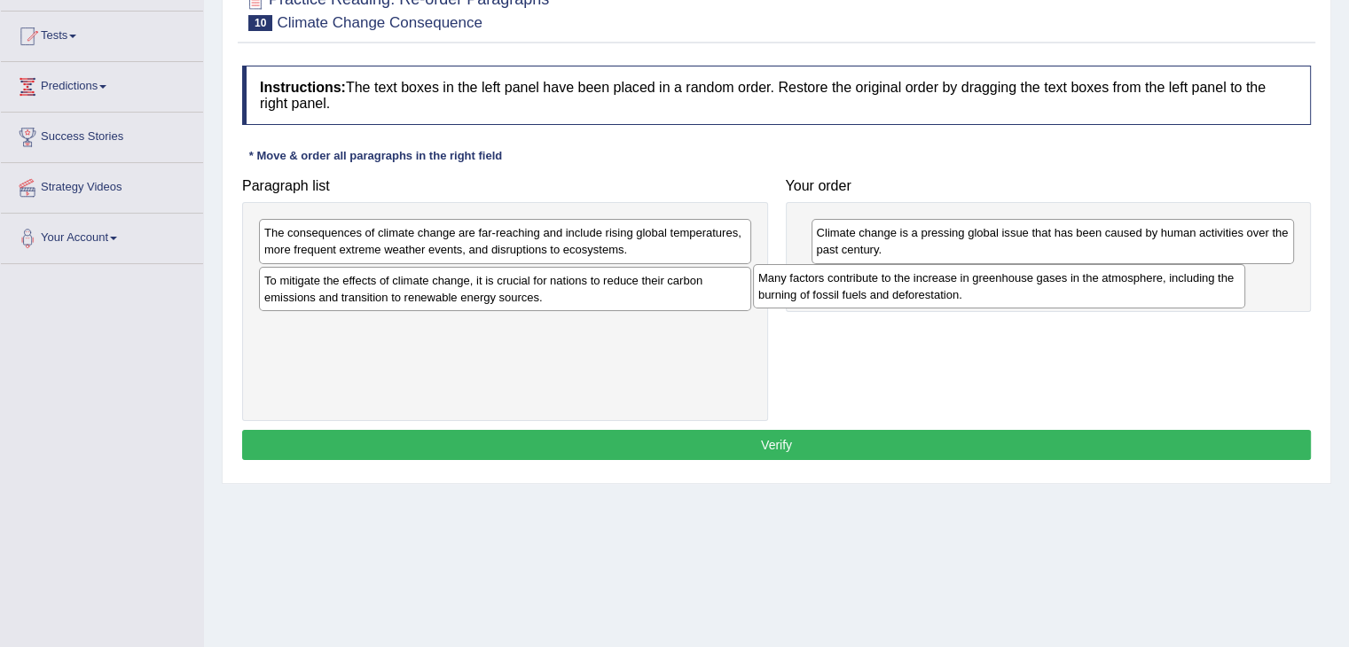
drag, startPoint x: 638, startPoint y: 289, endPoint x: 1132, endPoint y: 287, distance: 494.0
click at [1132, 287] on div "Many factors contribute to the increase in greenhouse gases in the atmosphere, …" at bounding box center [999, 286] width 492 height 44
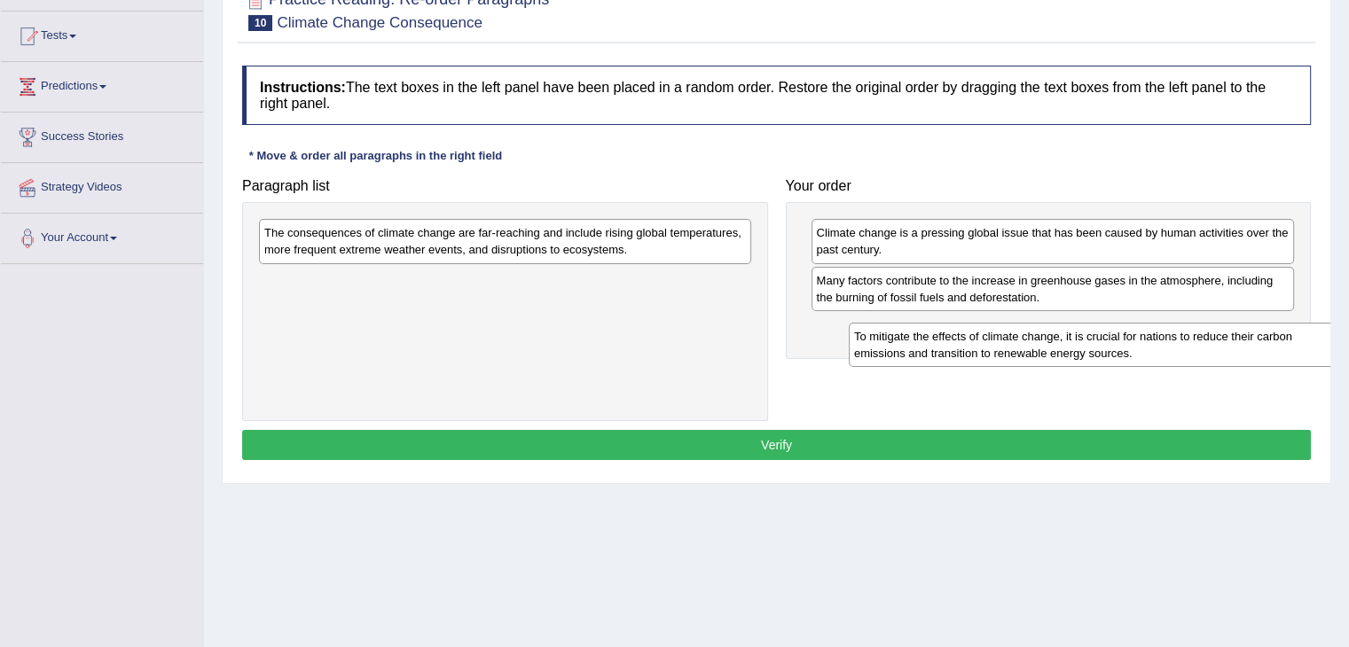
drag, startPoint x: 545, startPoint y: 288, endPoint x: 1122, endPoint y: 342, distance: 579.0
click at [1123, 342] on div "To mitigate the effects of climate change, it is crucial for nations to reduce …" at bounding box center [1095, 345] width 492 height 44
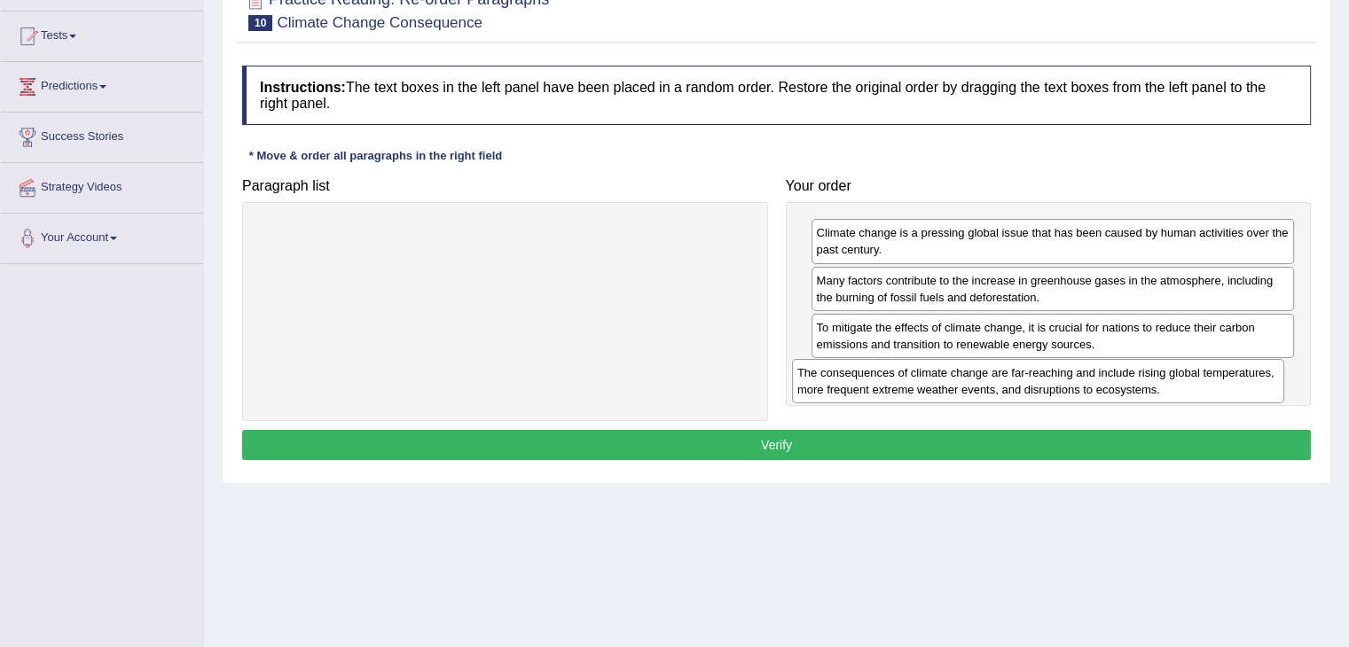
drag, startPoint x: 452, startPoint y: 242, endPoint x: 986, endPoint y: 383, distance: 552.2
click at [986, 383] on div "The consequences of climate change are far-reaching and include rising global t…" at bounding box center [1038, 381] width 492 height 44
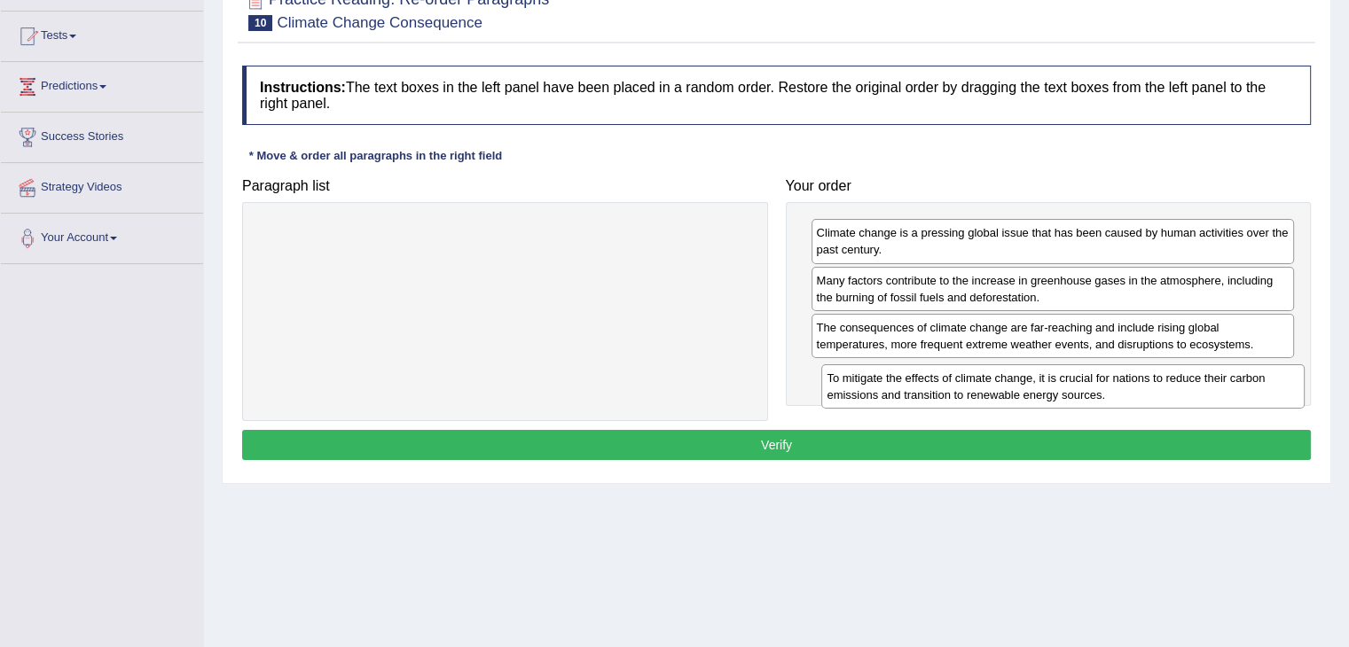
drag, startPoint x: 903, startPoint y: 336, endPoint x: 913, endPoint y: 388, distance: 53.2
click at [913, 388] on div "To mitigate the effects of climate change, it is crucial for nations to reduce …" at bounding box center [1062, 386] width 483 height 44
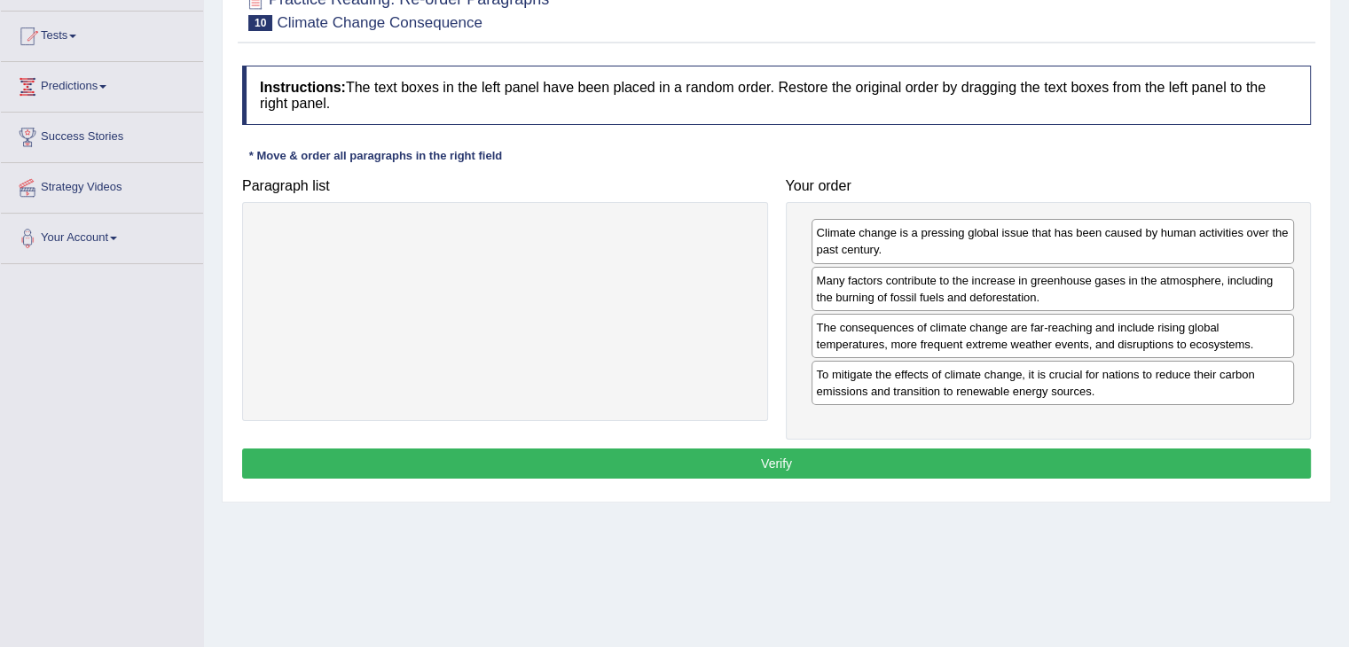
click at [938, 466] on button "Verify" at bounding box center [776, 464] width 1069 height 30
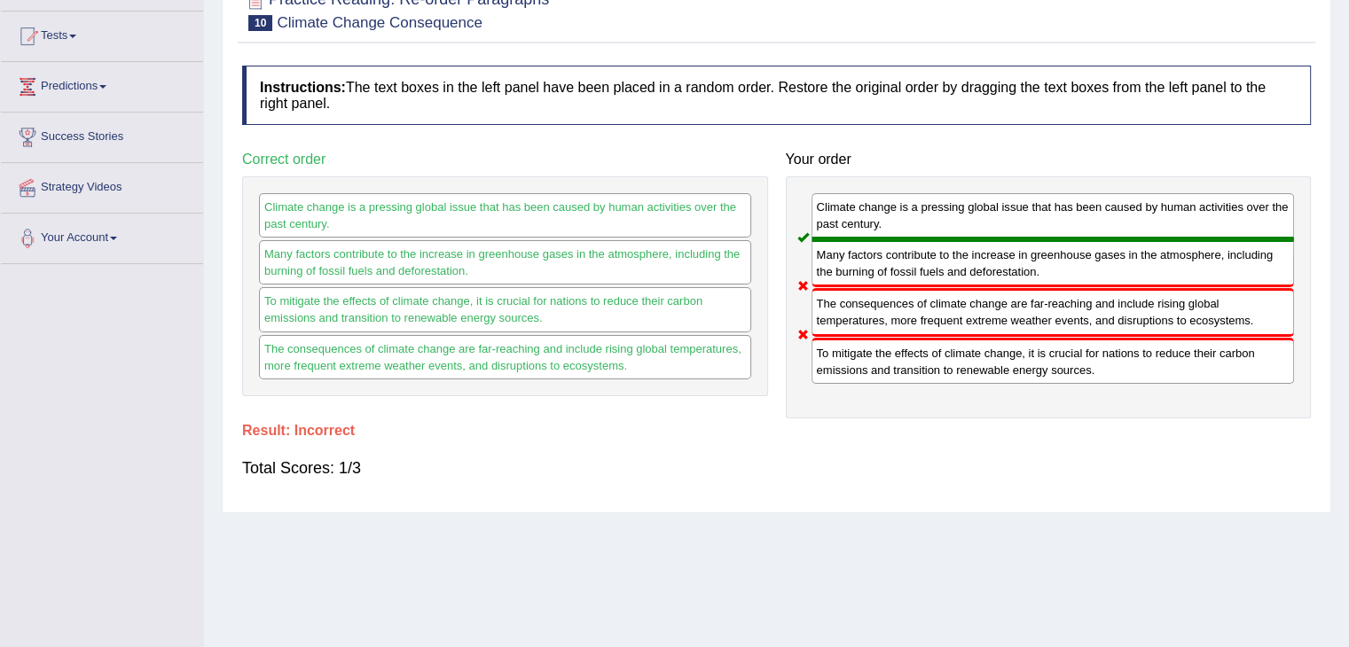
drag, startPoint x: 870, startPoint y: 357, endPoint x: 858, endPoint y: 330, distance: 29.8
click at [858, 330] on div "Climate change is a pressing global issue that has been caused by human activit…" at bounding box center [1049, 297] width 526 height 242
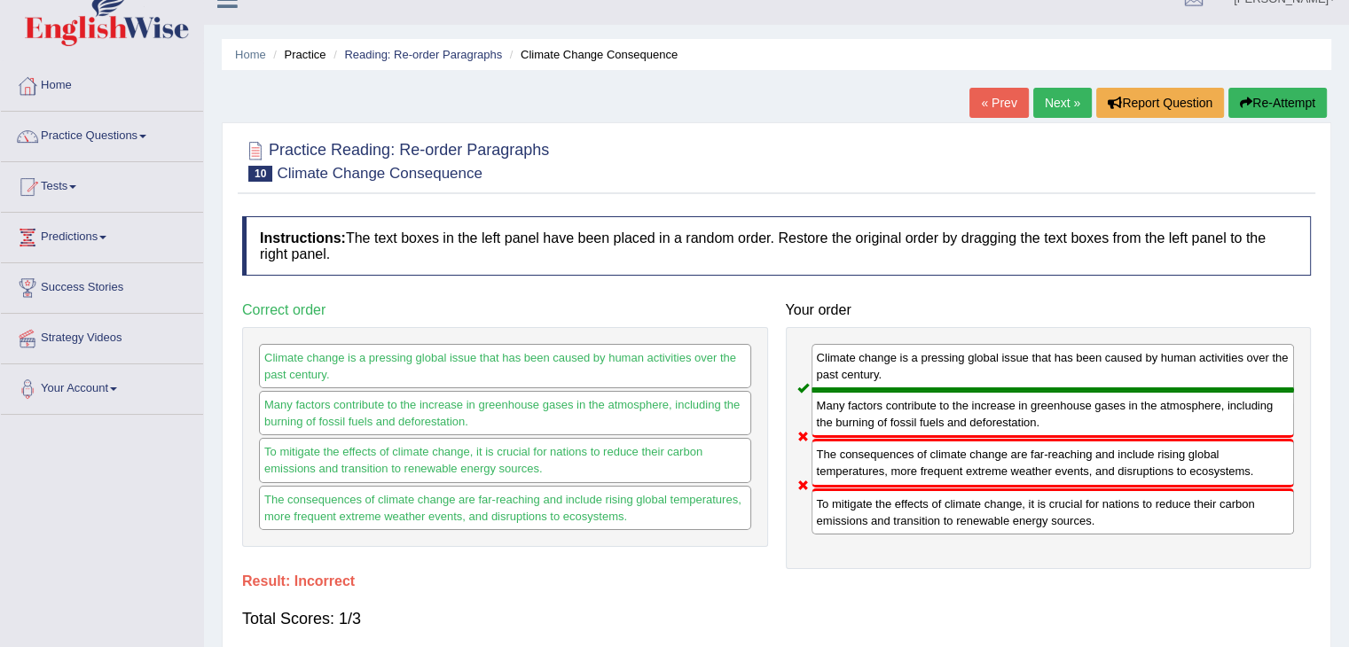
scroll to position [0, 0]
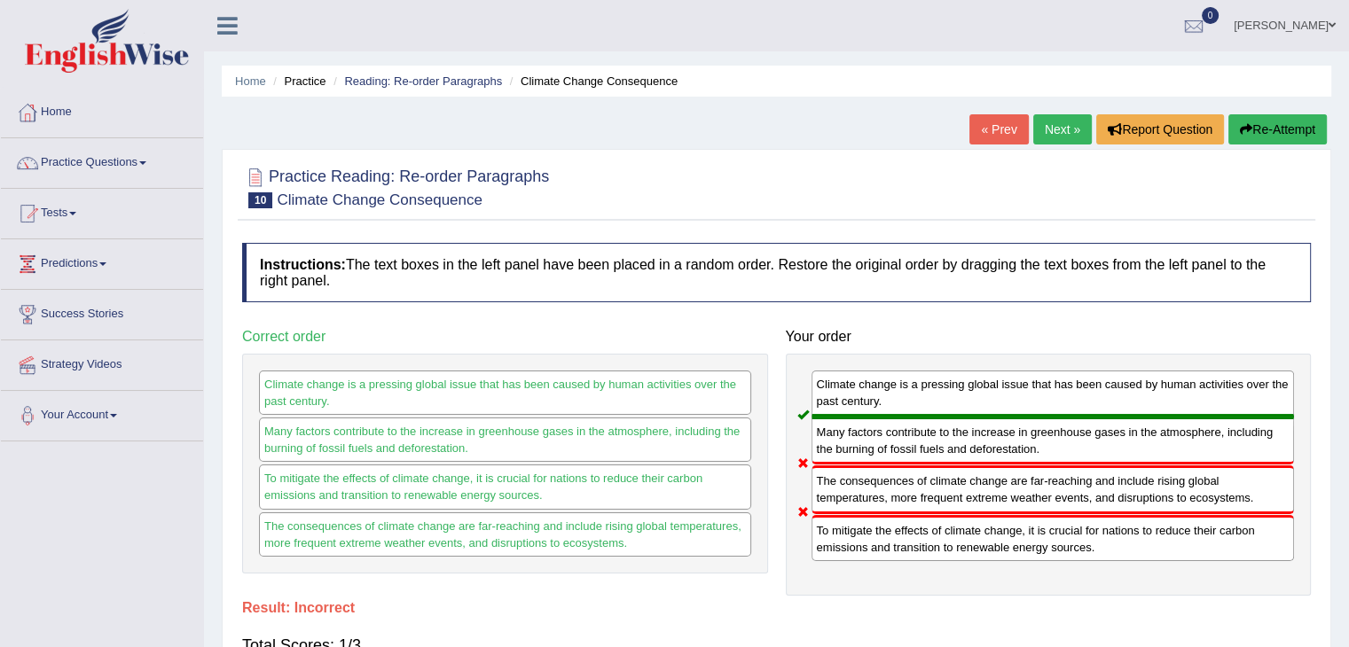
click at [1256, 138] on button "Re-Attempt" at bounding box center [1277, 129] width 98 height 30
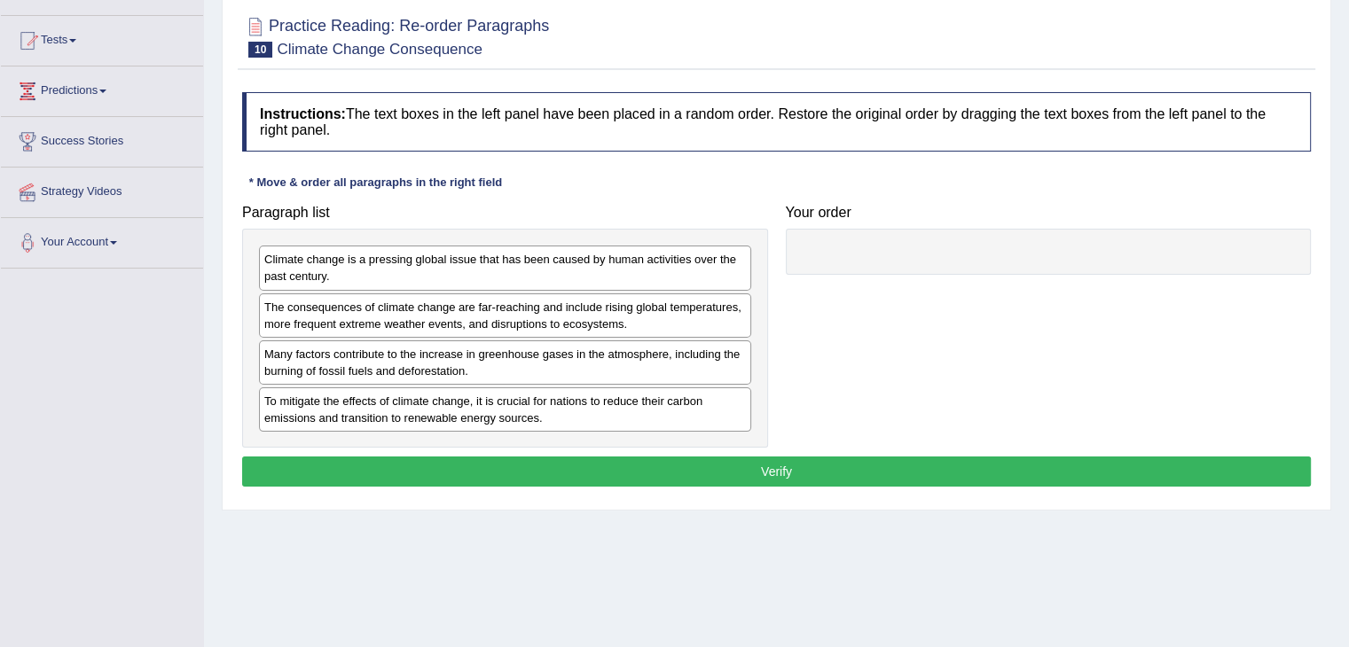
scroll to position [177, 0]
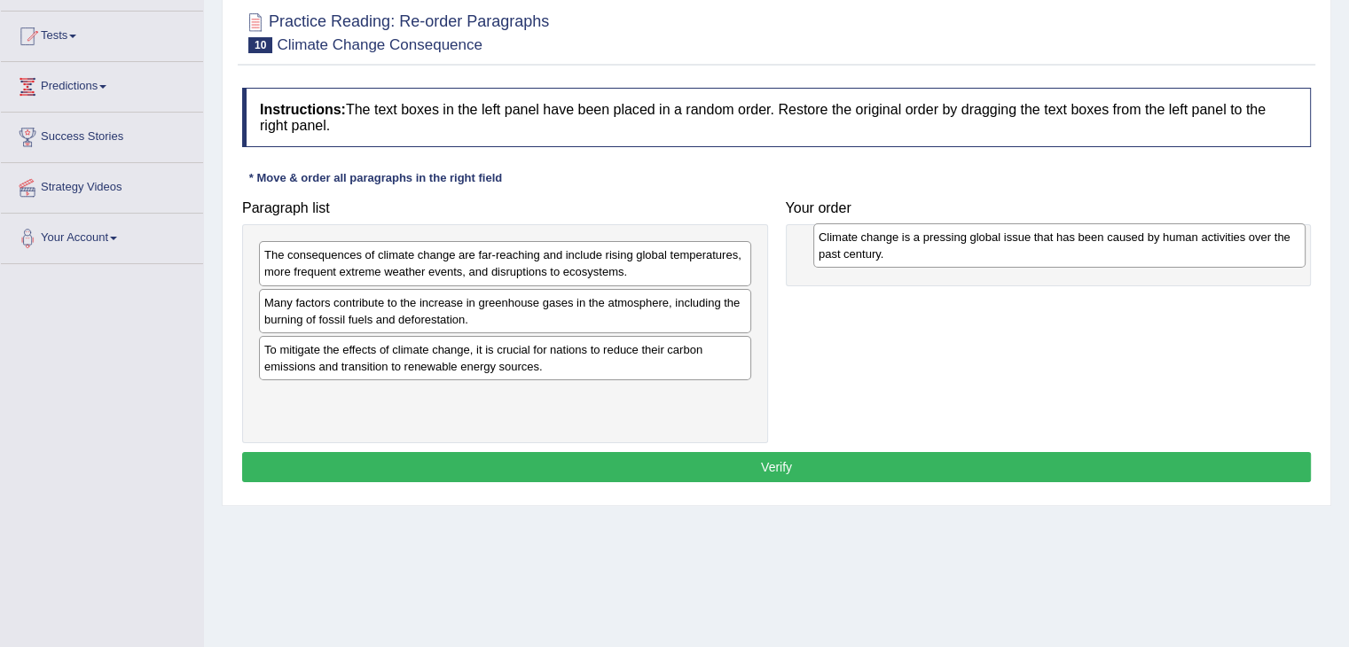
drag, startPoint x: 372, startPoint y: 266, endPoint x: 927, endPoint y: 248, distance: 554.5
click at [927, 248] on div "Climate change is a pressing global issue that has been caused by human activit…" at bounding box center [1059, 245] width 492 height 44
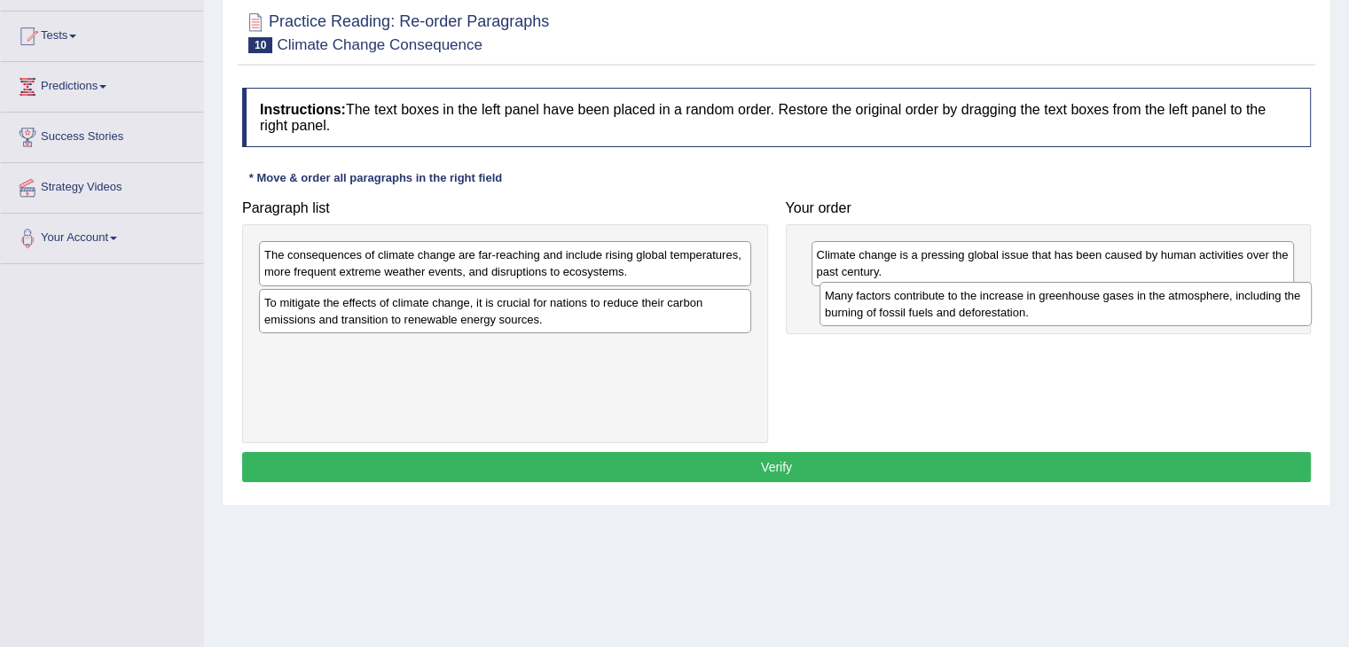
drag, startPoint x: 392, startPoint y: 309, endPoint x: 952, endPoint y: 302, distance: 560.5
click at [952, 302] on div "Many factors contribute to the increase in greenhouse gases in the atmosphere, …" at bounding box center [1065, 304] width 492 height 44
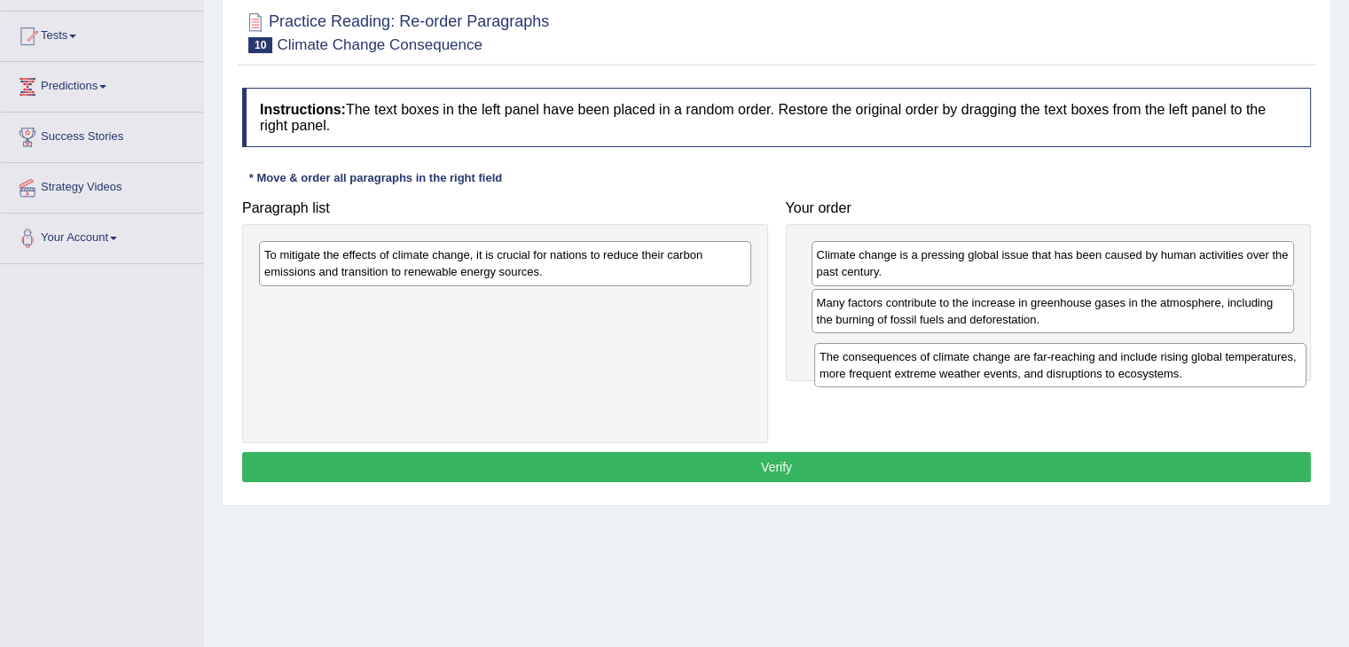
drag, startPoint x: 447, startPoint y: 263, endPoint x: 1002, endPoint y: 365, distance: 564.4
click at [1002, 365] on div "The consequences of climate change are far-reaching and include rising global t…" at bounding box center [1060, 365] width 492 height 44
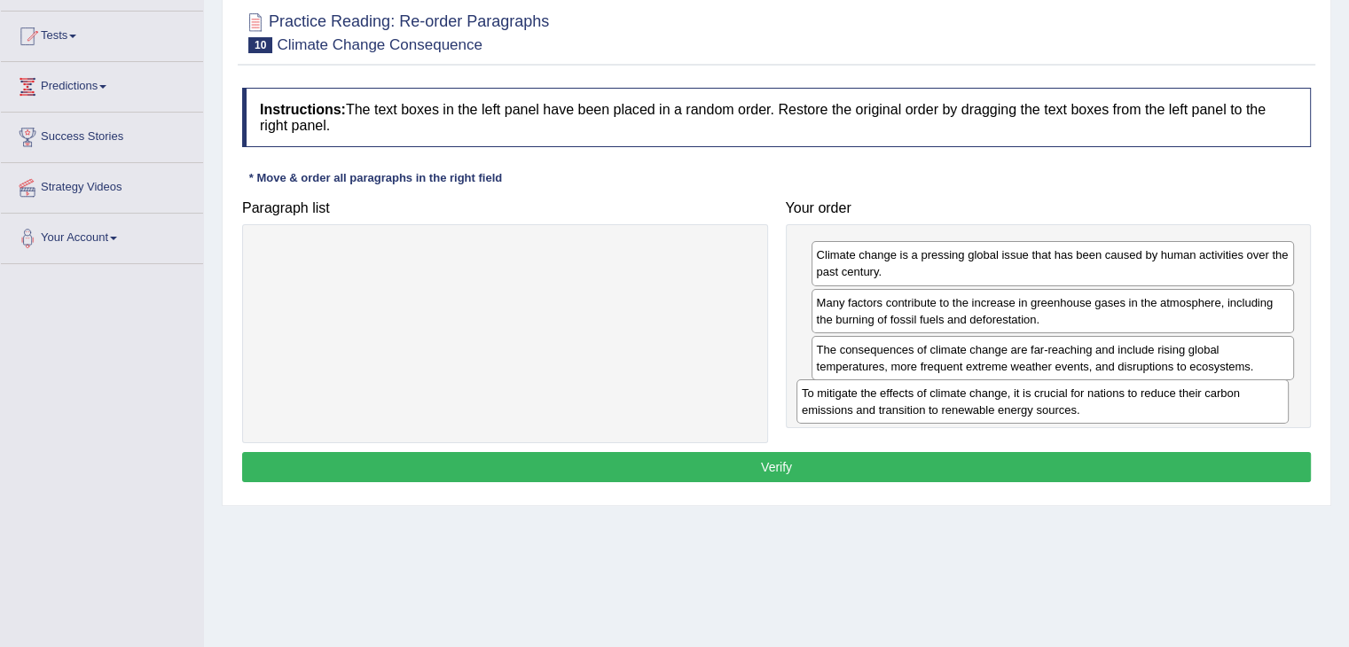
drag, startPoint x: 623, startPoint y: 270, endPoint x: 1160, endPoint y: 409, distance: 554.9
click at [1160, 409] on div "To mitigate the effects of climate change, it is crucial for nations to reduce …" at bounding box center [1042, 402] width 492 height 44
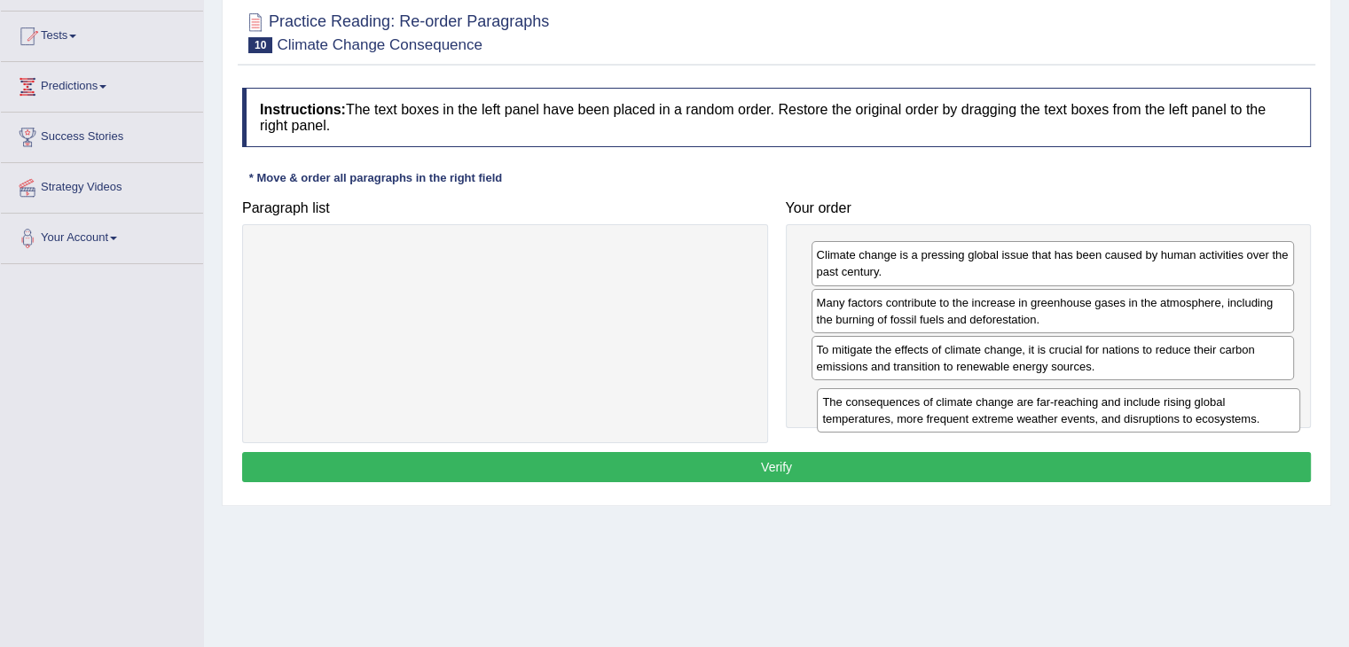
drag, startPoint x: 955, startPoint y: 359, endPoint x: 961, endPoint y: 412, distance: 53.6
click at [961, 412] on div "The consequences of climate change are far-reaching and include rising global t…" at bounding box center [1058, 410] width 483 height 44
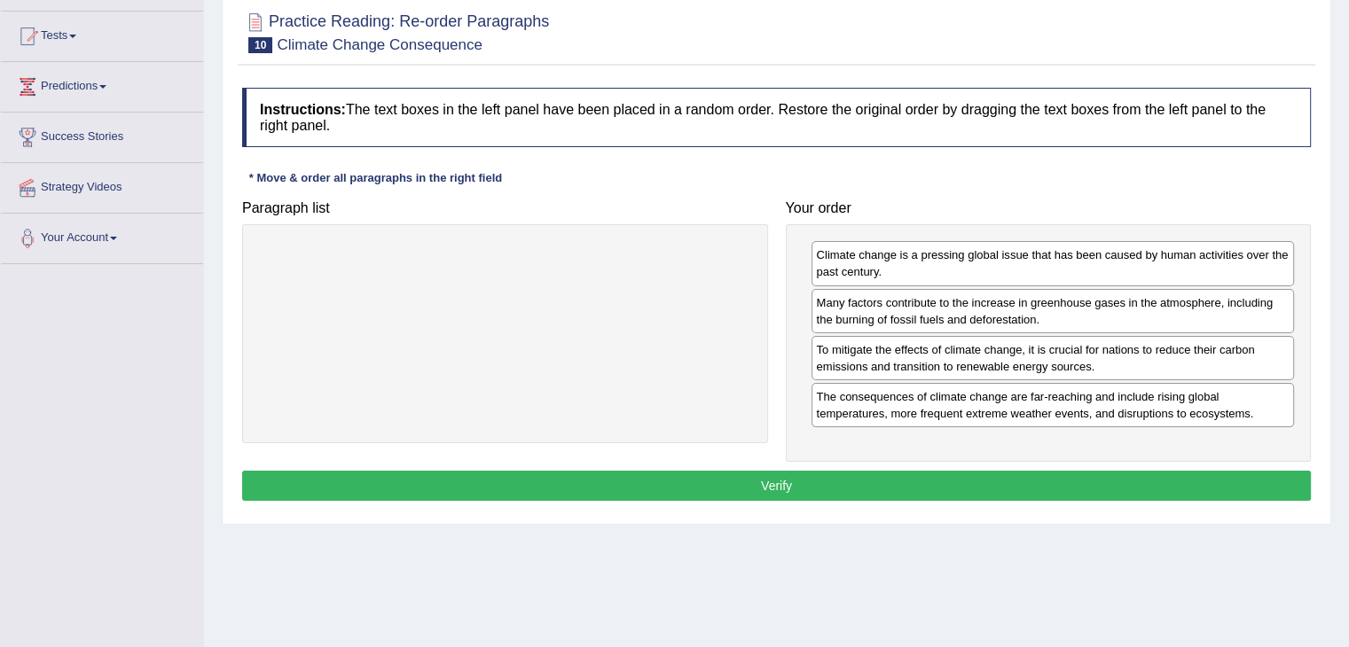
click at [986, 474] on button "Verify" at bounding box center [776, 486] width 1069 height 30
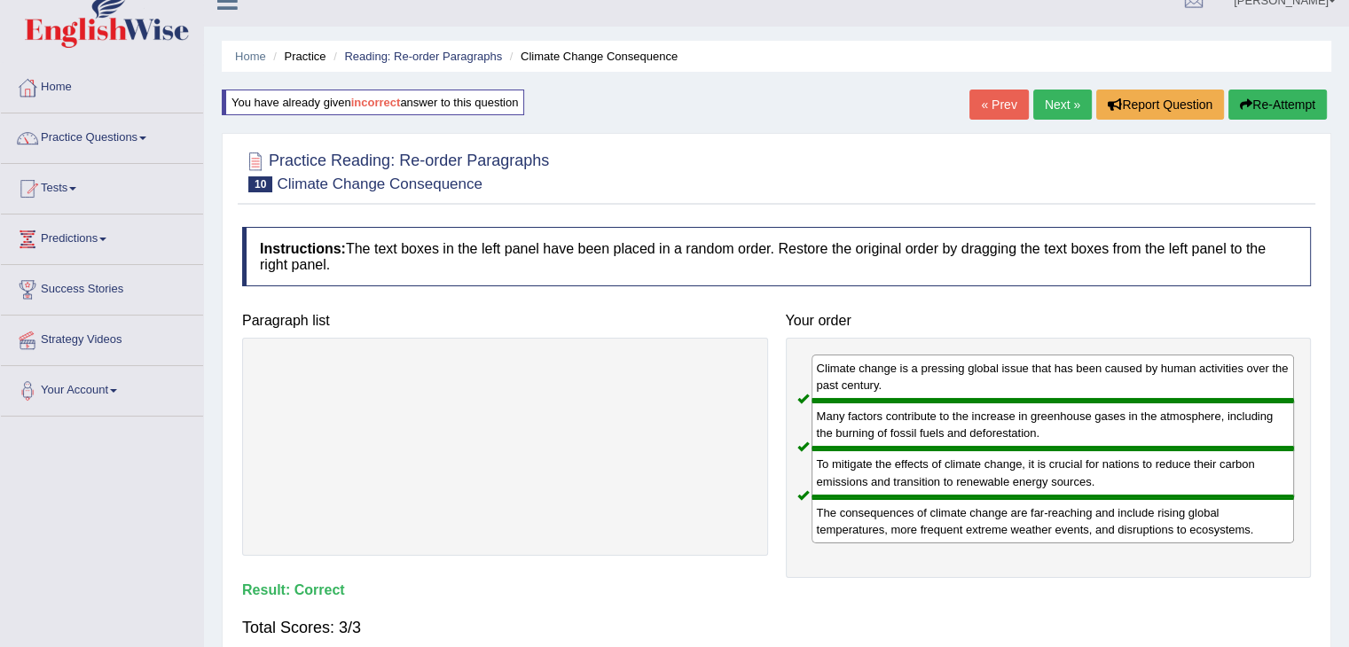
scroll to position [0, 0]
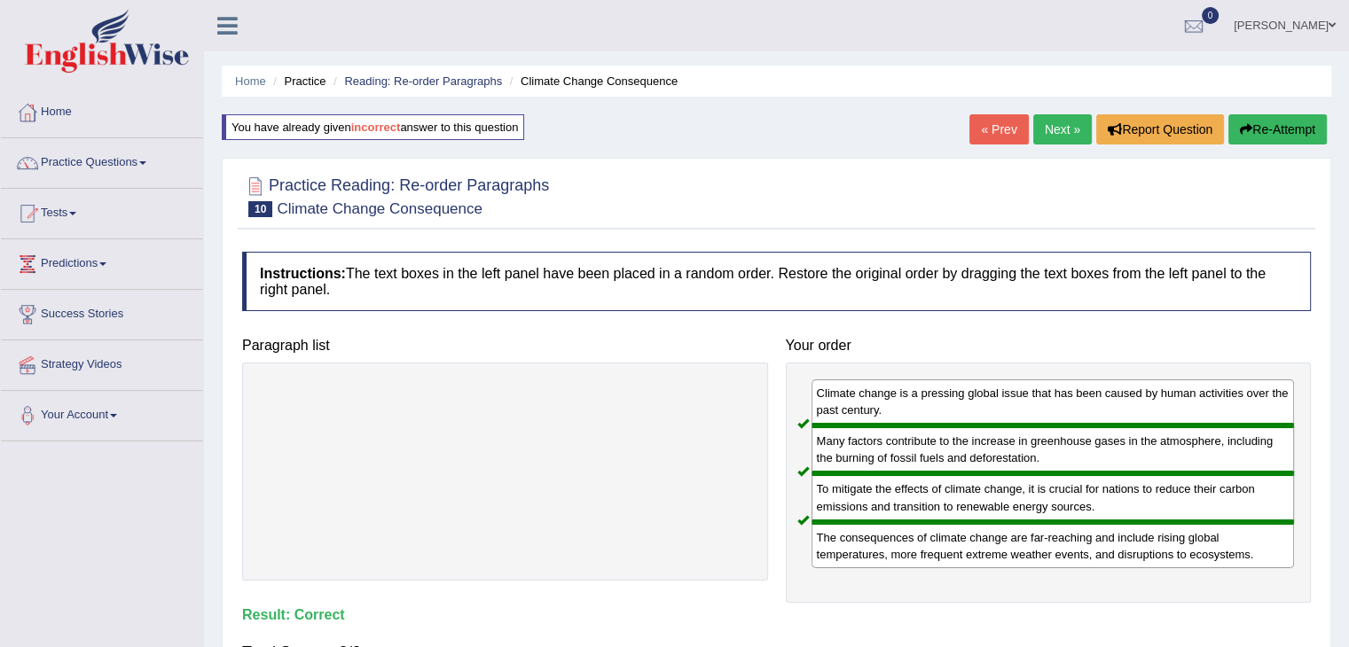
click at [1061, 128] on link "Next »" at bounding box center [1062, 129] width 59 height 30
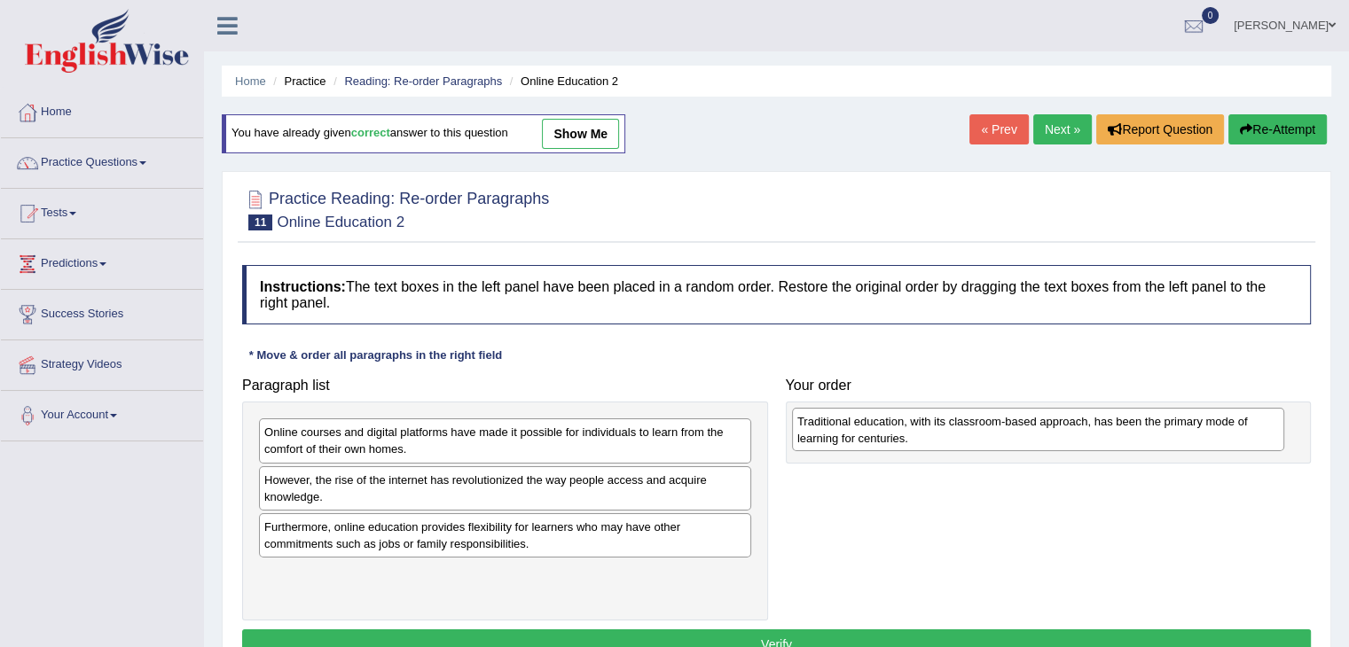
drag, startPoint x: 446, startPoint y: 583, endPoint x: 979, endPoint y: 431, distance: 554.1
click at [979, 431] on div "Traditional education, with its classroom-based approach, has been the primary …" at bounding box center [1038, 430] width 492 height 44
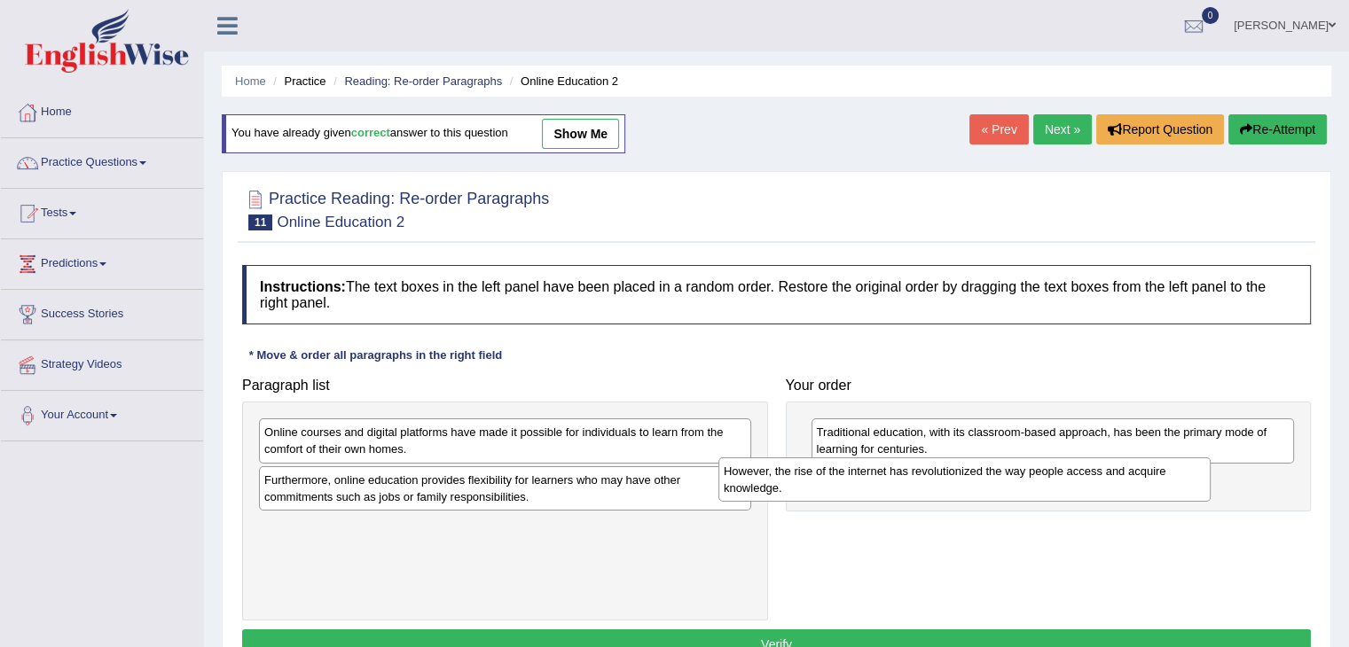
drag, startPoint x: 522, startPoint y: 488, endPoint x: 990, endPoint y: 481, distance: 467.4
click at [990, 481] on div "However, the rise of the internet has revolutionized the way people access and …" at bounding box center [964, 480] width 492 height 44
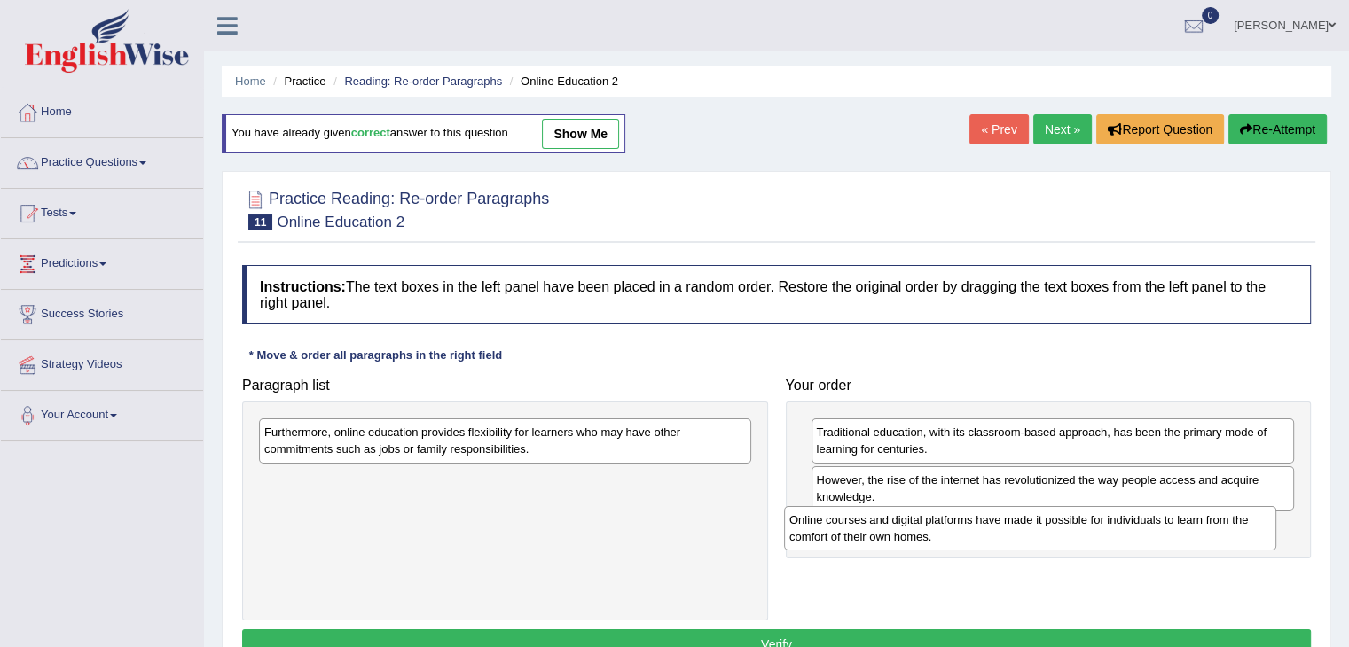
drag, startPoint x: 455, startPoint y: 435, endPoint x: 980, endPoint y: 522, distance: 532.3
click at [980, 522] on div "Online courses and digital platforms have made it possible for individuals to l…" at bounding box center [1030, 528] width 492 height 44
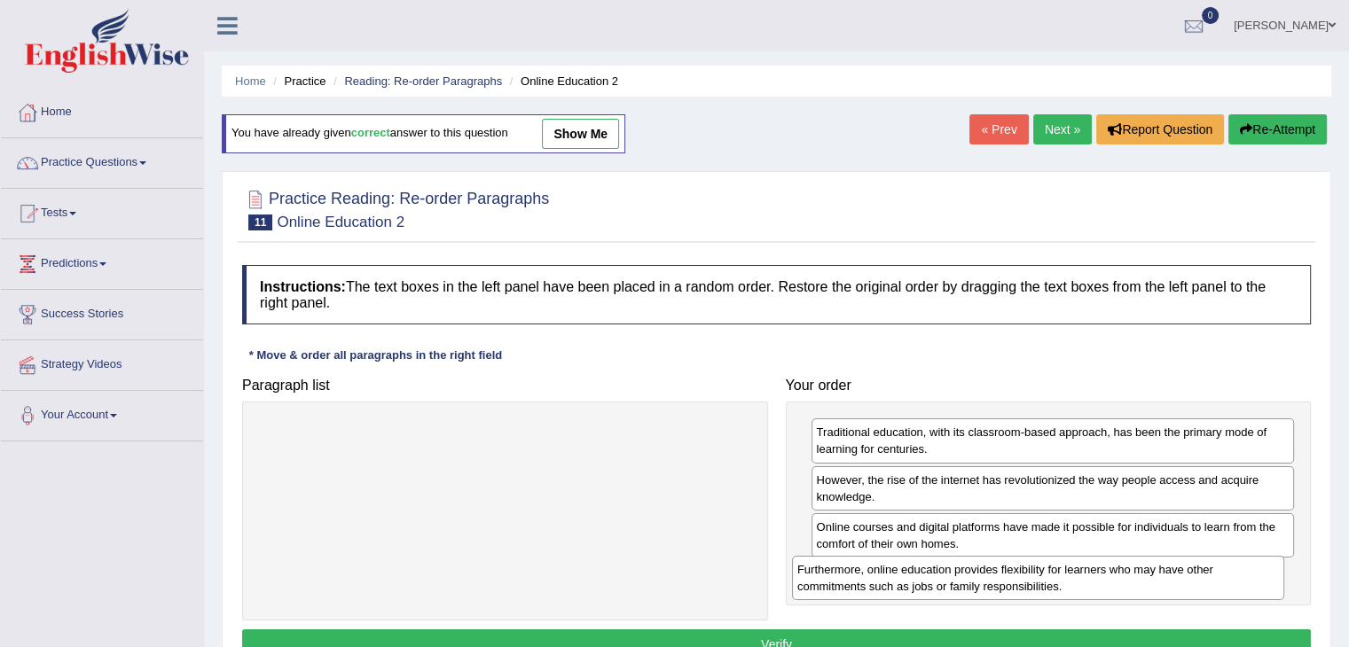
drag, startPoint x: 623, startPoint y: 437, endPoint x: 1156, endPoint y: 575, distance: 550.4
click at [1156, 575] on div "Furthermore, online education provides flexibility for learners who may have ot…" at bounding box center [1038, 578] width 492 height 44
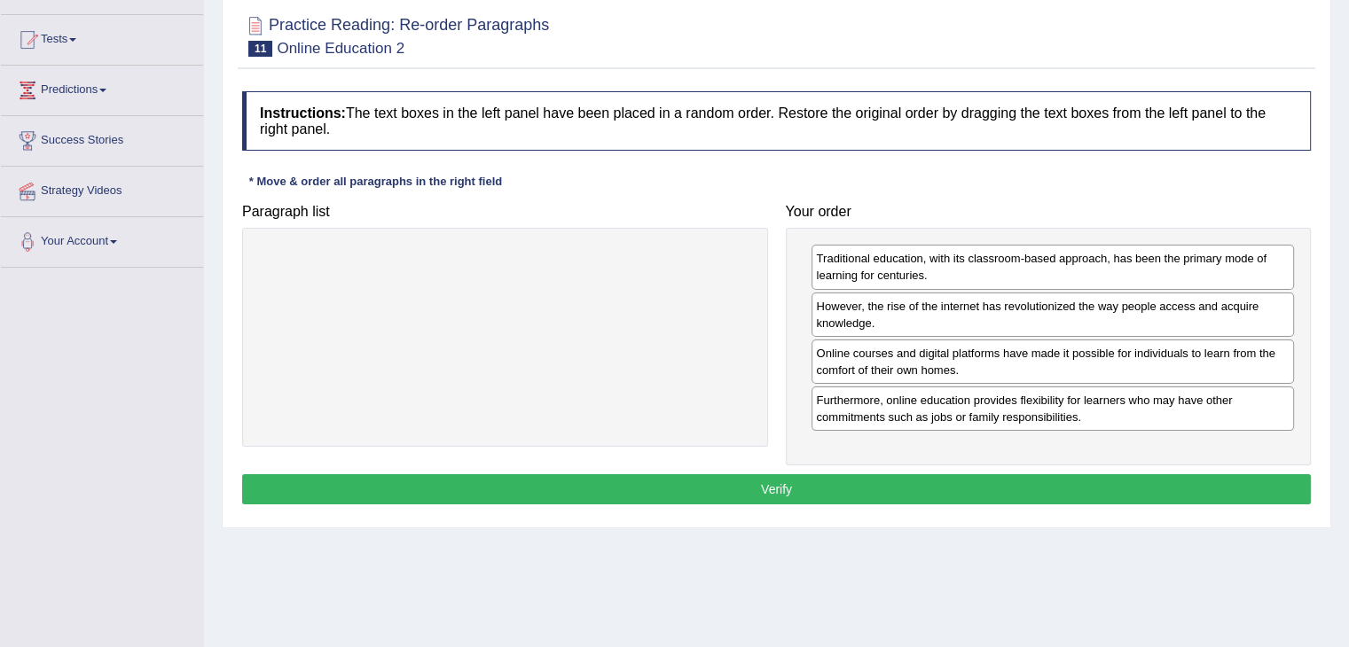
scroll to position [177, 0]
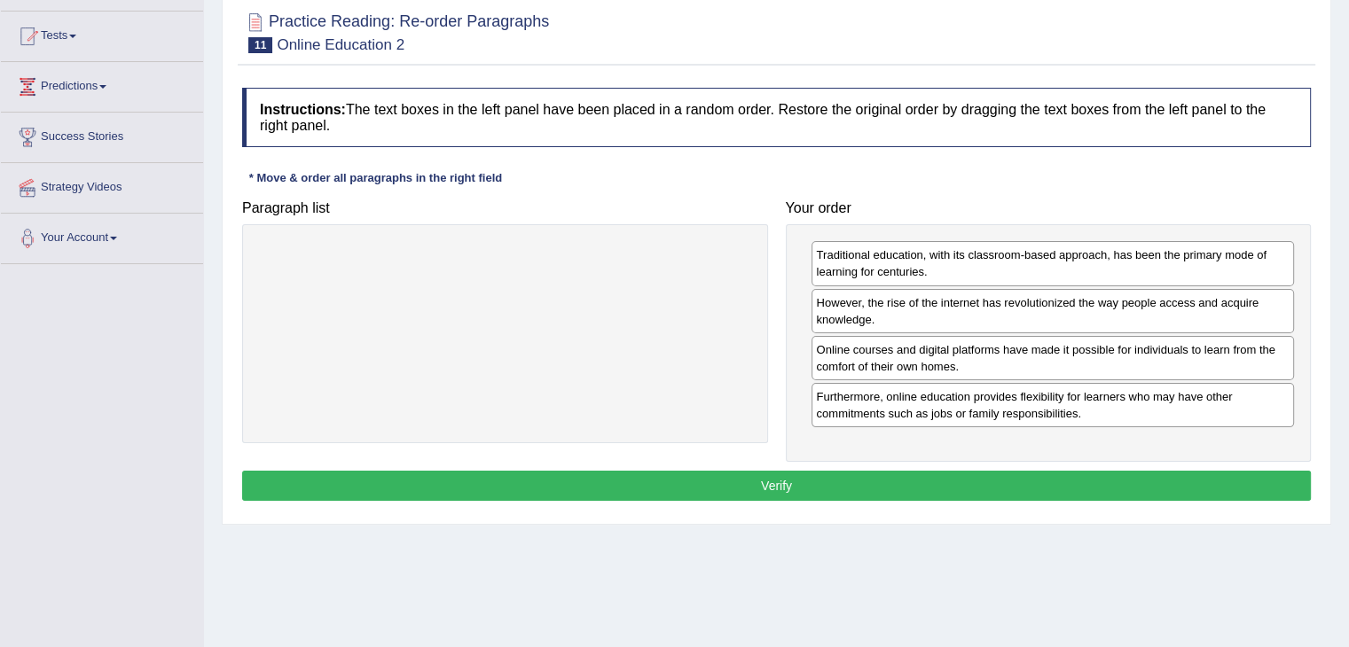
click at [826, 478] on button "Verify" at bounding box center [776, 486] width 1069 height 30
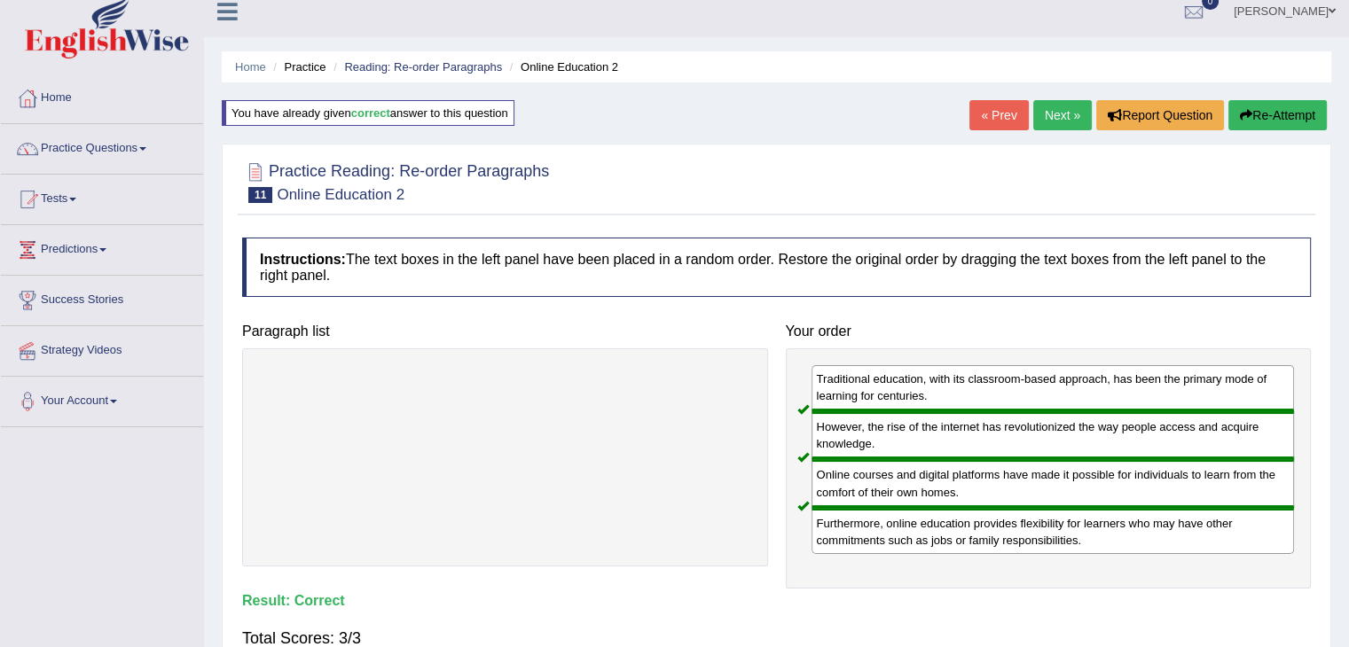
scroll to position [0, 0]
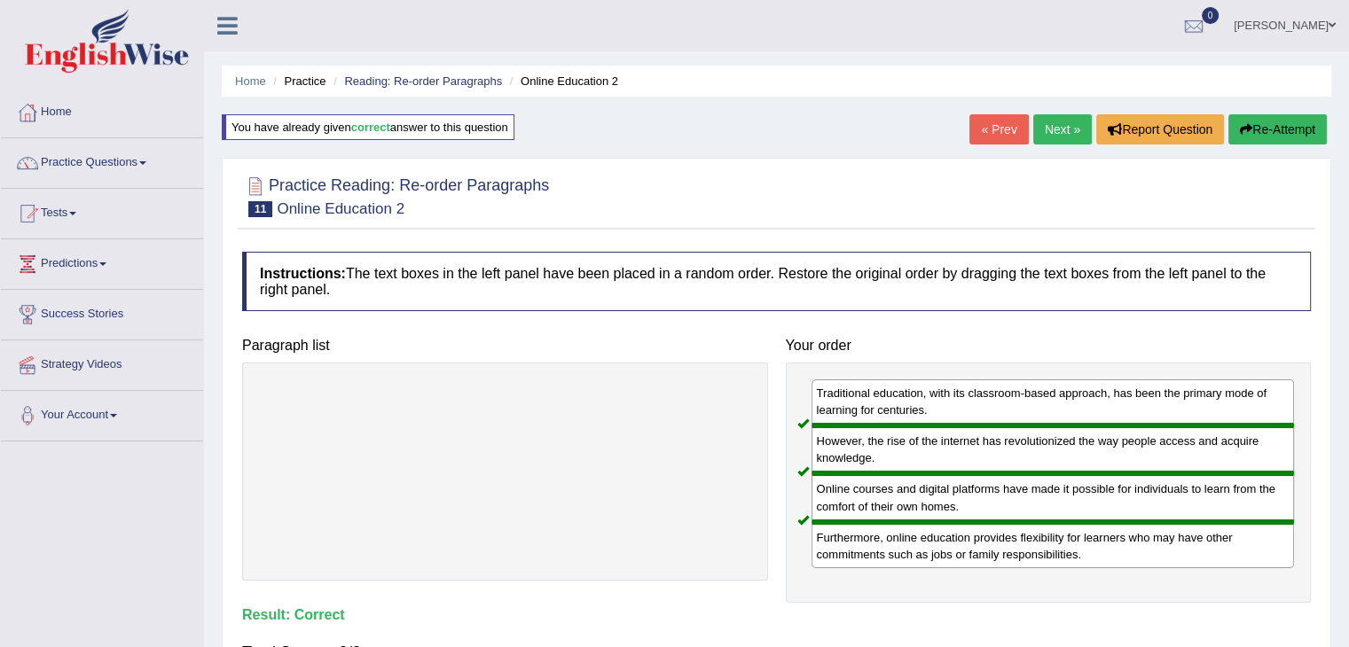
click at [1061, 120] on link "Next »" at bounding box center [1062, 129] width 59 height 30
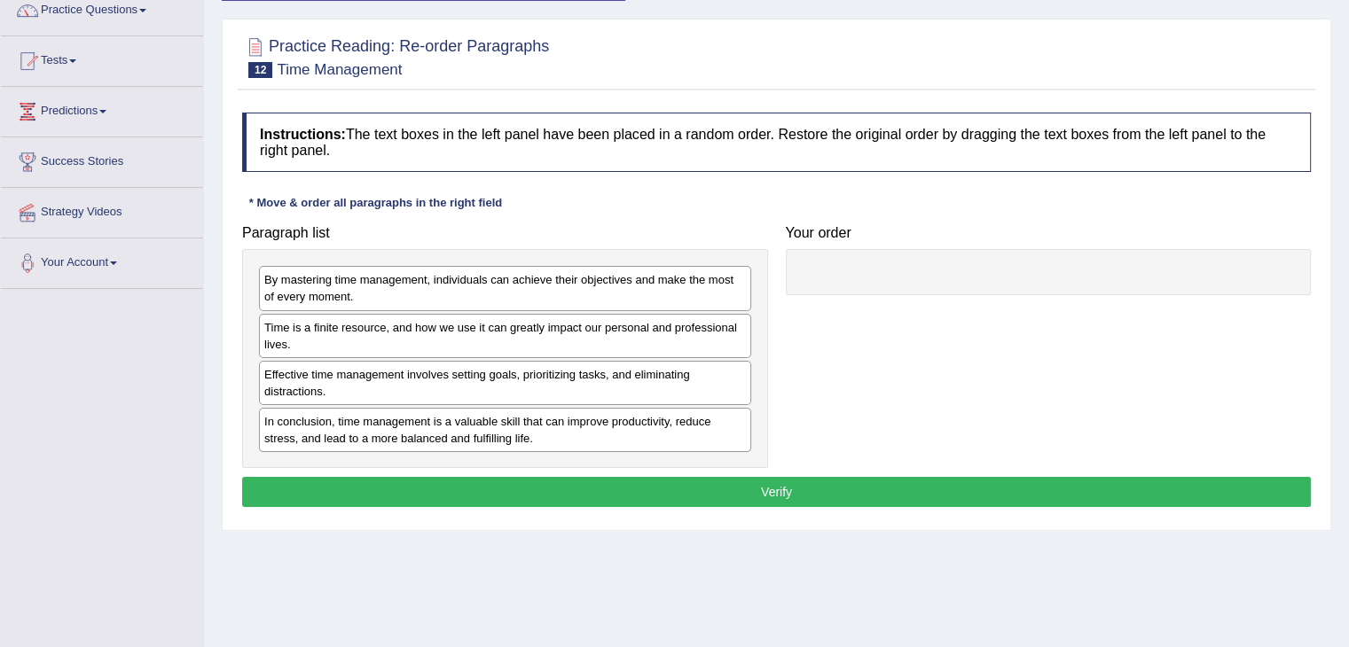
scroll to position [177, 0]
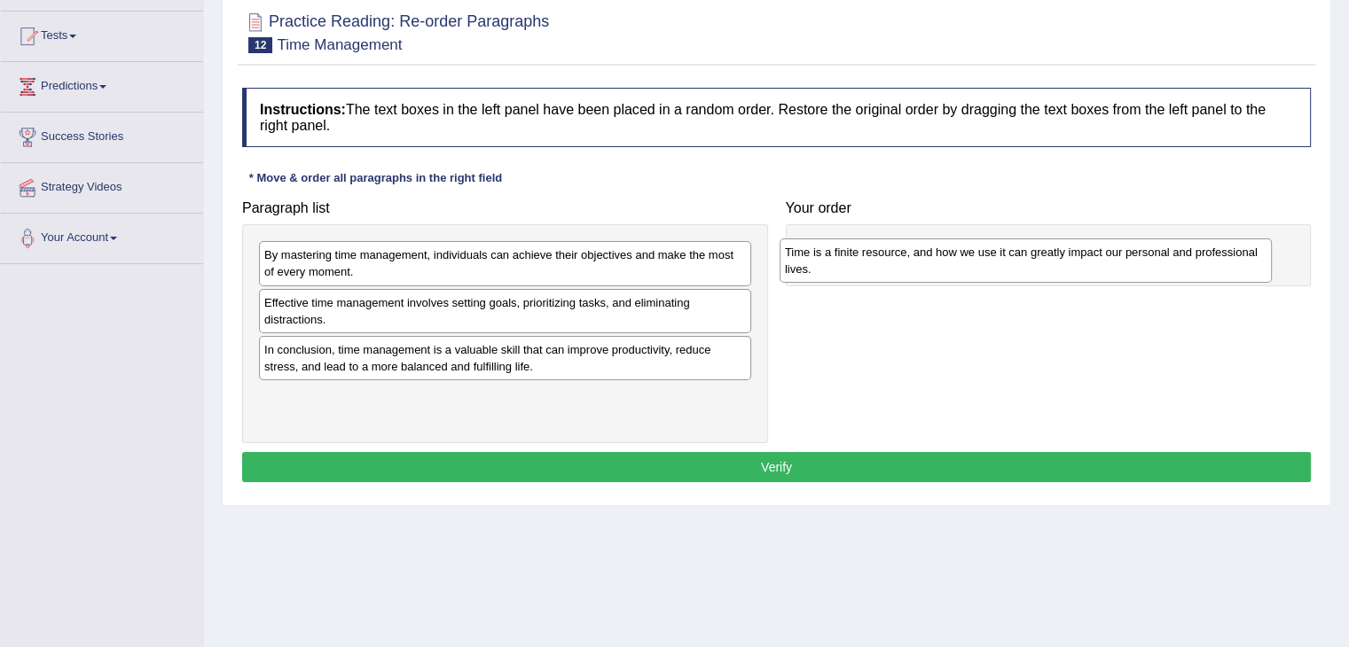
drag, startPoint x: 349, startPoint y: 303, endPoint x: 869, endPoint y: 254, distance: 522.9
click at [869, 254] on div "Time is a finite resource, and how we use it can greatly impact our personal an…" at bounding box center [1025, 261] width 492 height 44
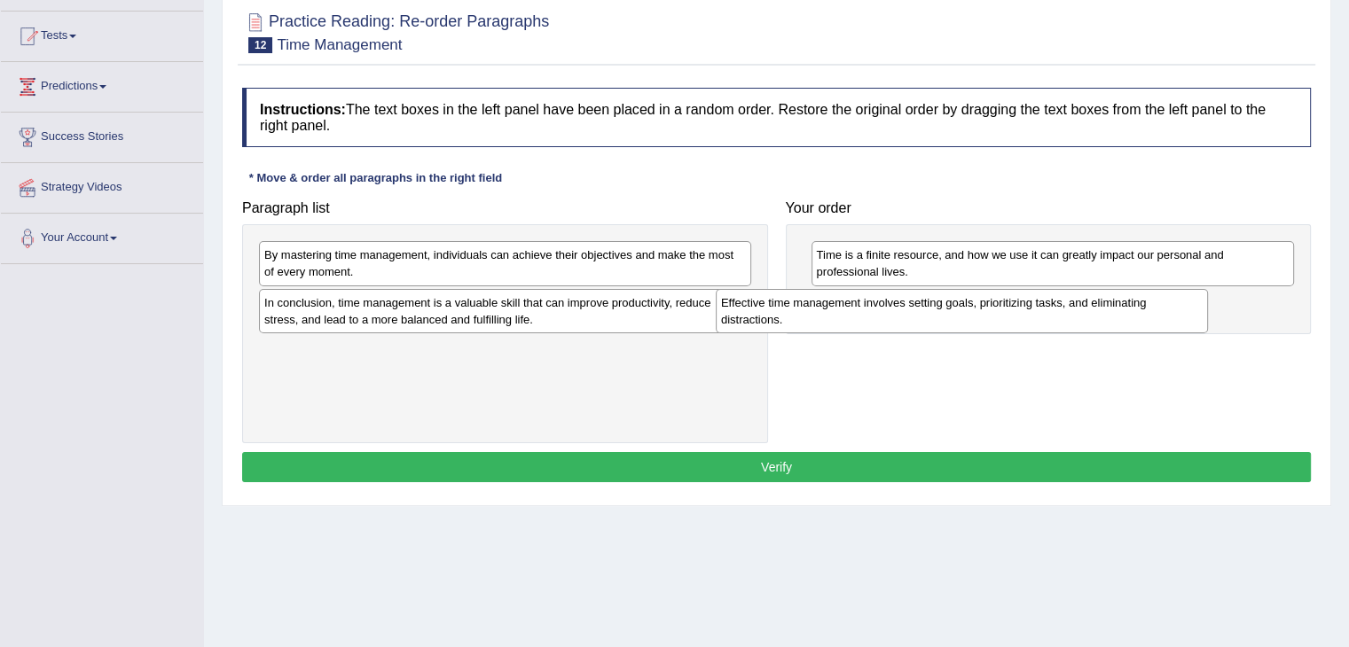
drag, startPoint x: 423, startPoint y: 302, endPoint x: 881, endPoint y: 302, distance: 458.5
click at [881, 302] on div "Effective time management involves setting goals, prioritizing tasks, and elimi…" at bounding box center [962, 311] width 492 height 44
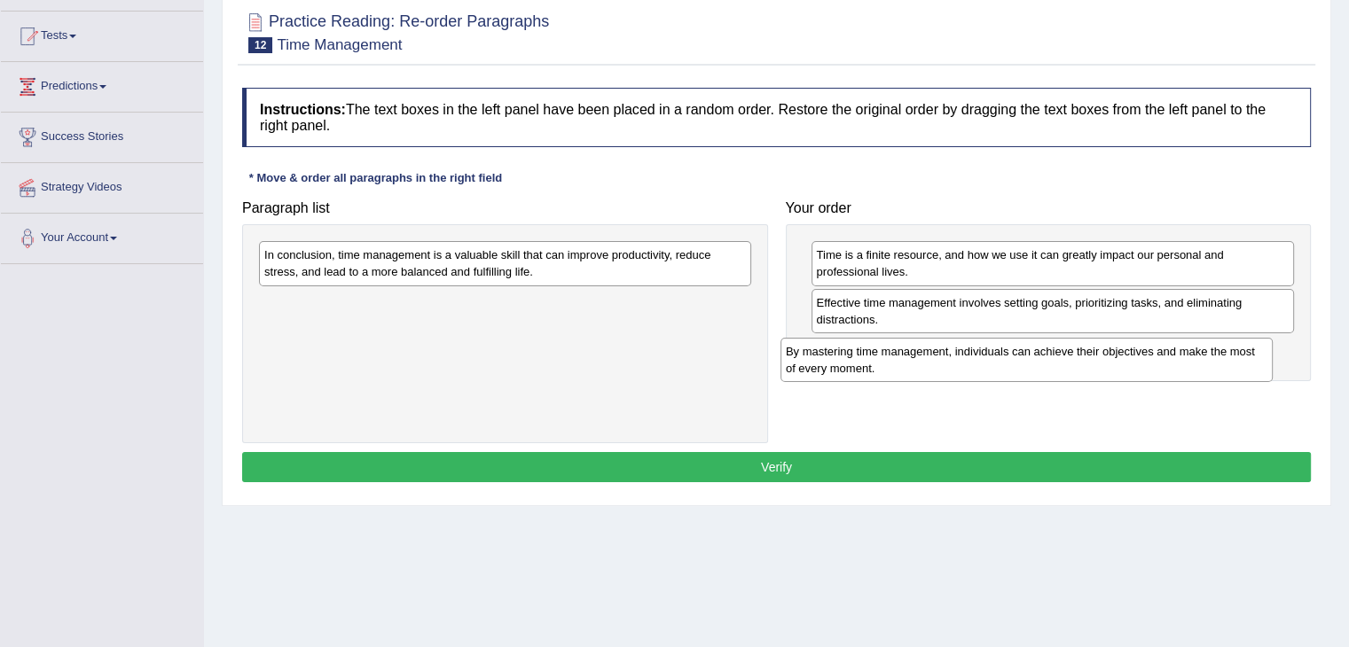
drag, startPoint x: 458, startPoint y: 266, endPoint x: 979, endPoint y: 363, distance: 530.3
click at [979, 363] on div "By mastering time management, individuals can achieve their objectives and make…" at bounding box center [1026, 360] width 492 height 44
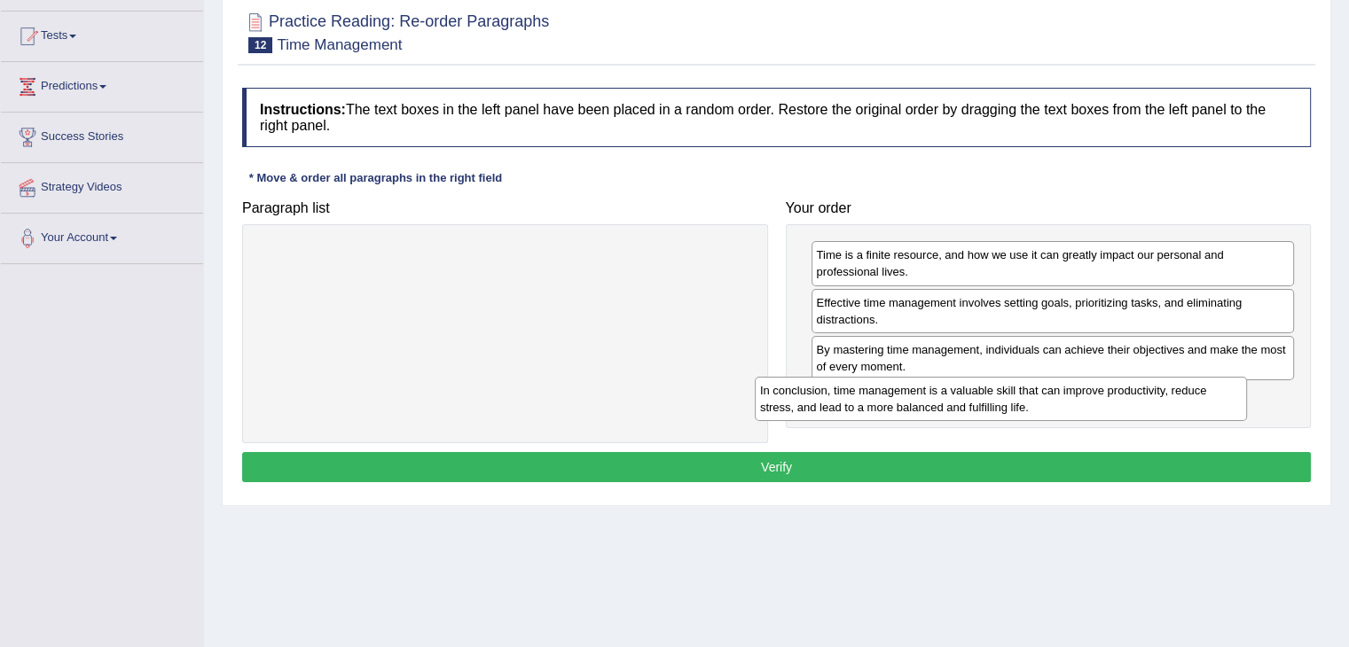
drag, startPoint x: 578, startPoint y: 262, endPoint x: 1074, endPoint y: 397, distance: 514.0
click at [1074, 397] on div "In conclusion, time management is a valuable skill that can improve productivit…" at bounding box center [1001, 399] width 492 height 44
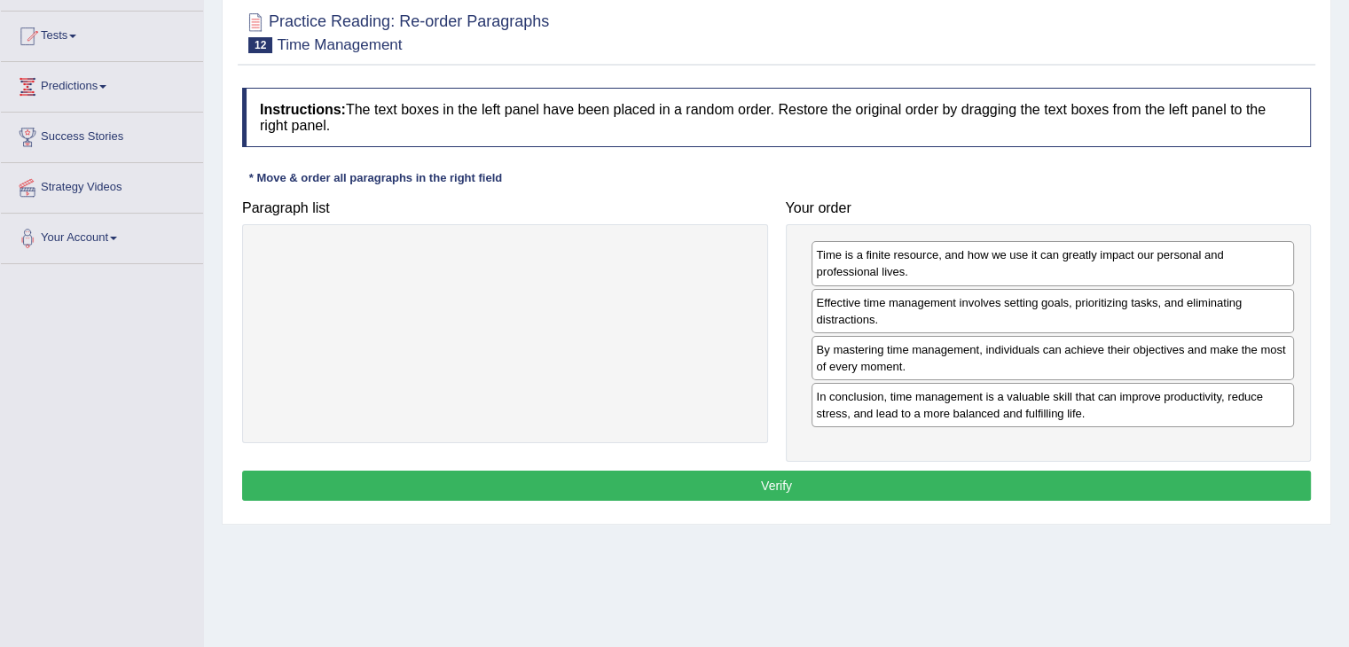
click at [873, 481] on button "Verify" at bounding box center [776, 486] width 1069 height 30
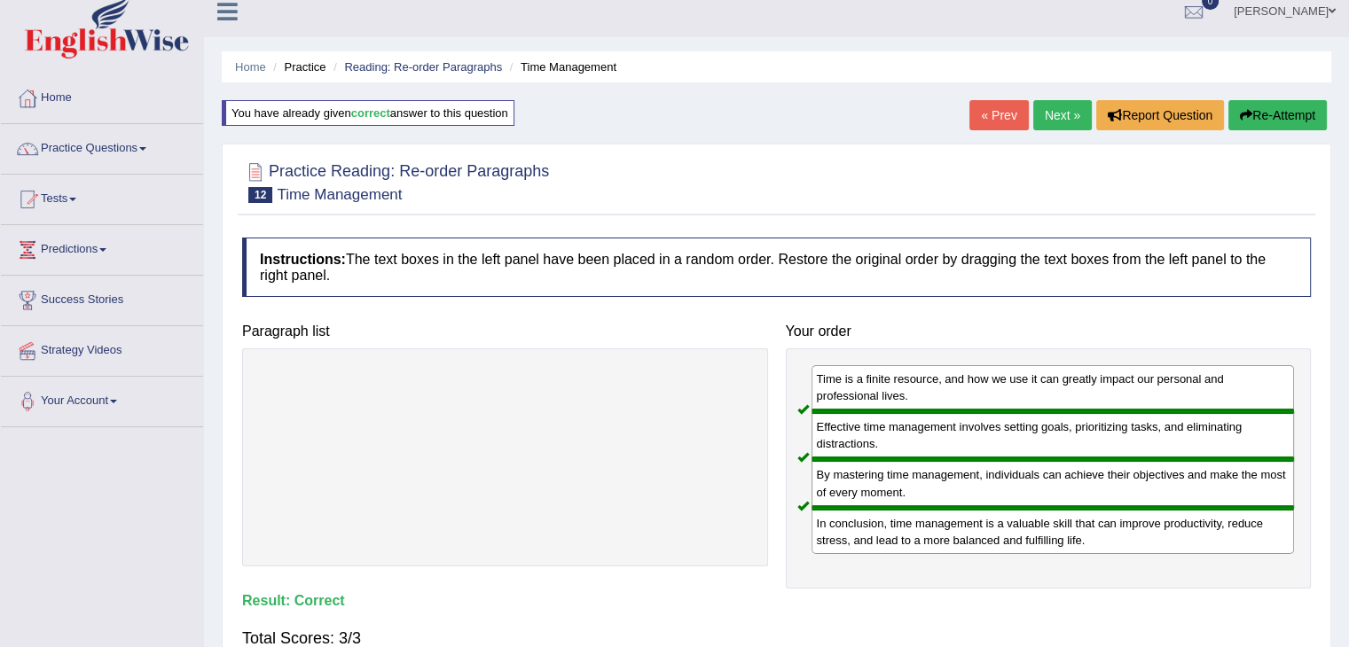
scroll to position [0, 0]
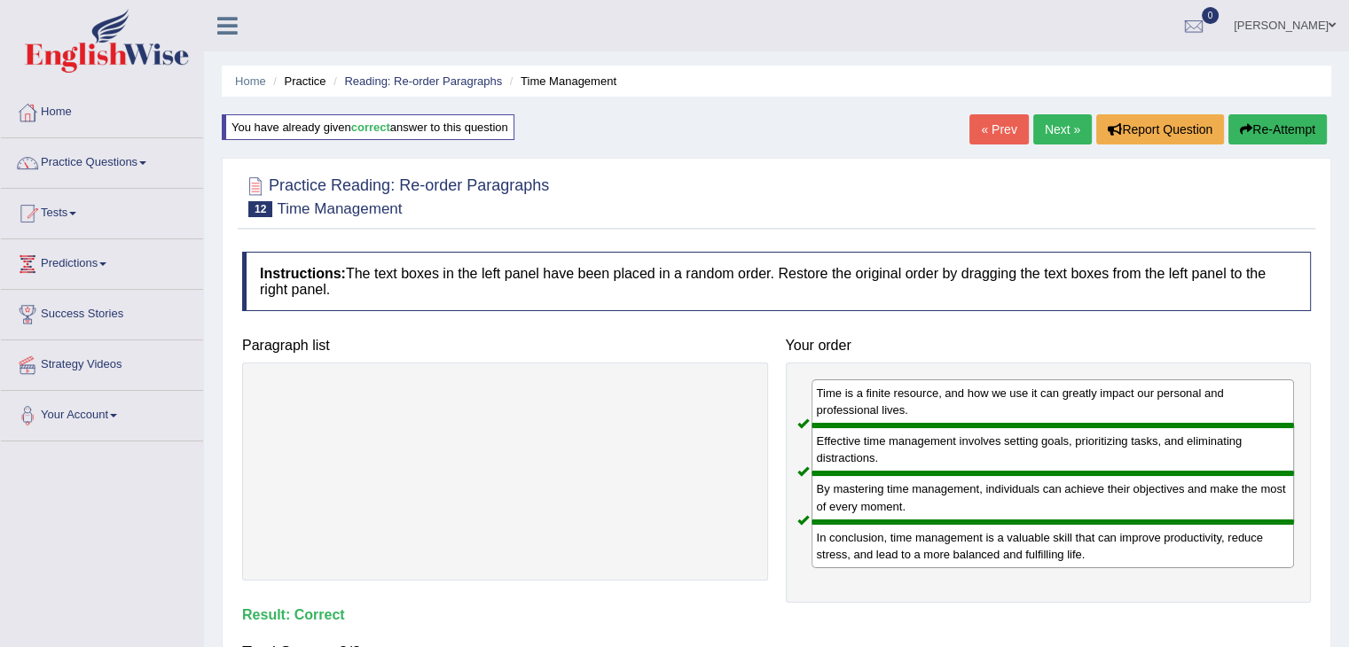
click at [1054, 131] on link "Next »" at bounding box center [1062, 129] width 59 height 30
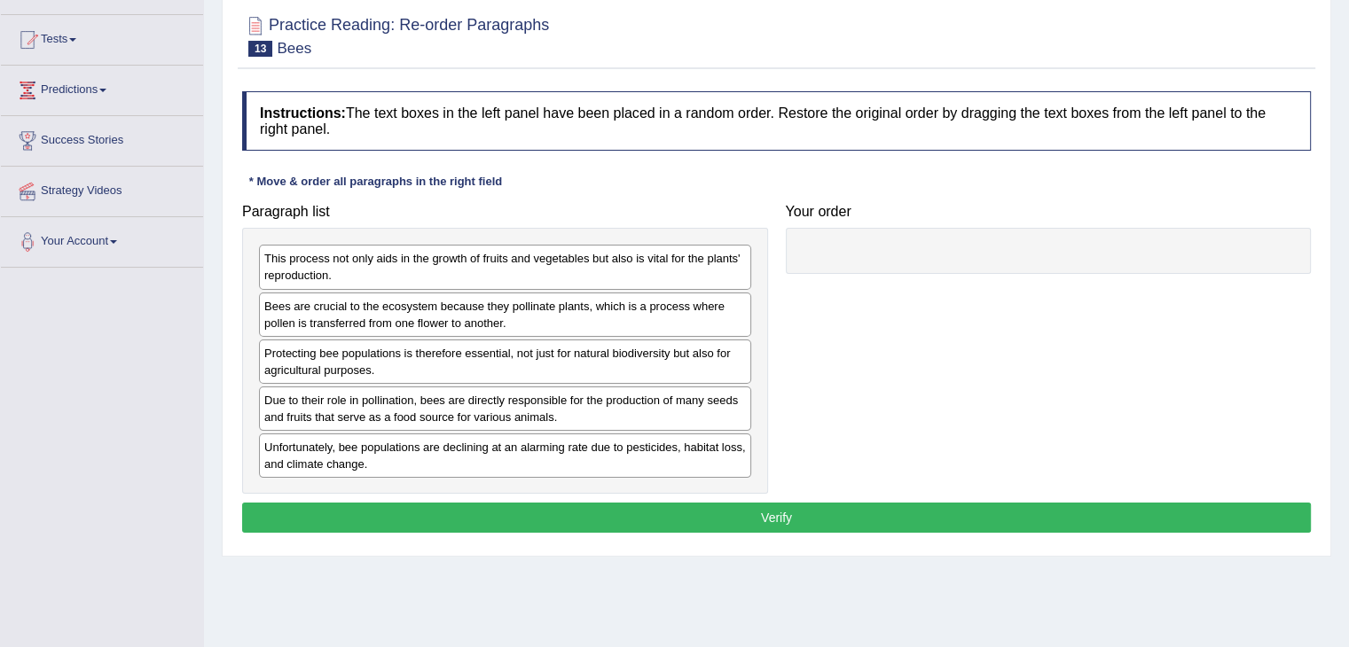
scroll to position [177, 0]
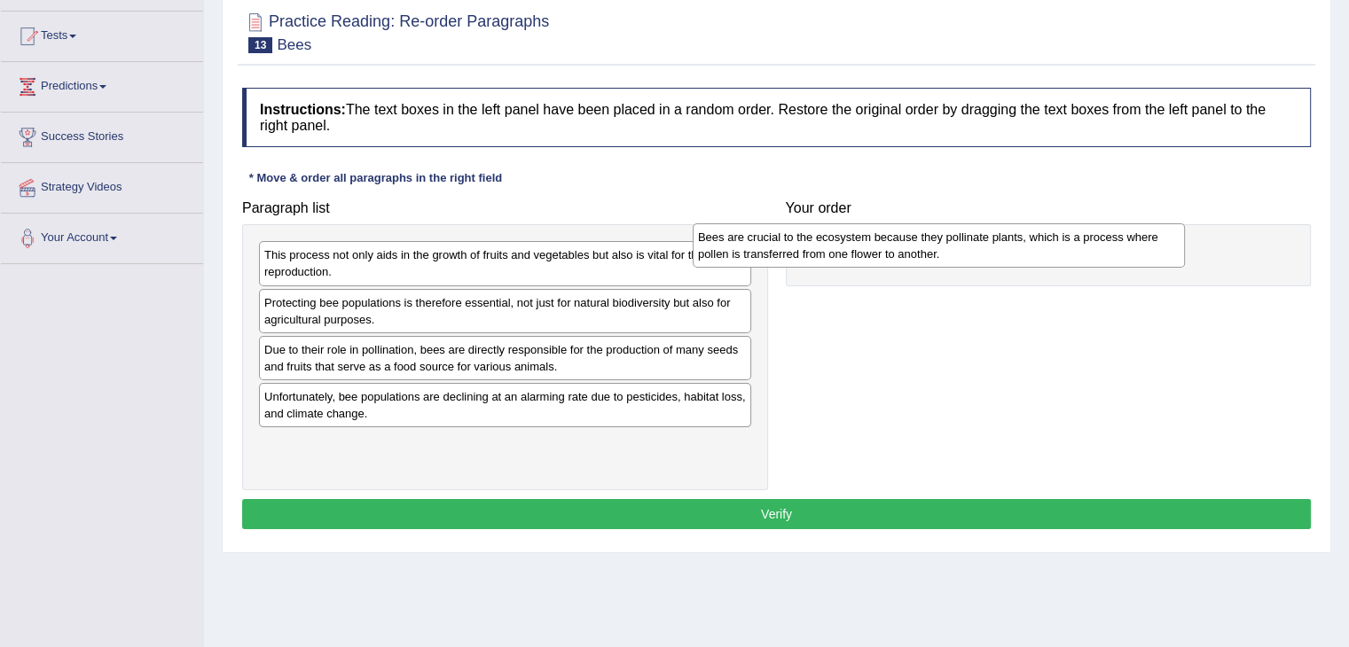
drag, startPoint x: 615, startPoint y: 307, endPoint x: 1052, endPoint y: 242, distance: 441.1
click at [1052, 242] on div "Bees are crucial to the ecosystem because they pollinate plants, which is a pro…" at bounding box center [939, 245] width 492 height 44
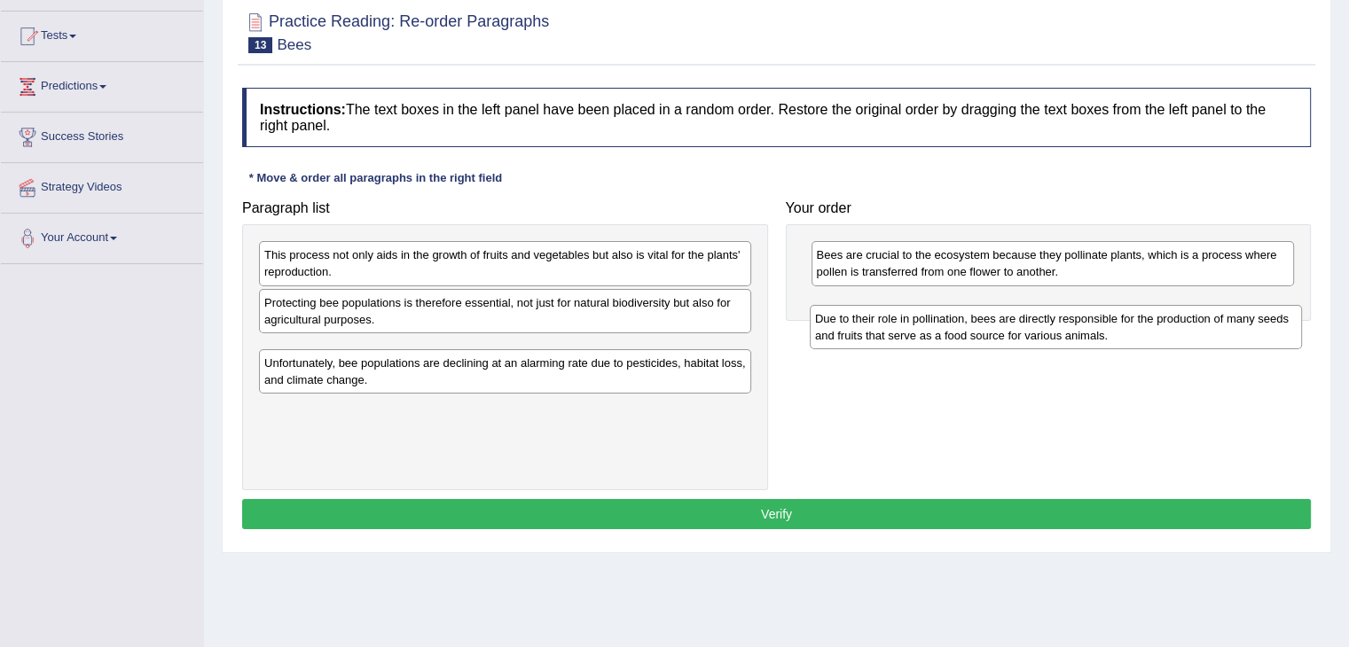
drag, startPoint x: 329, startPoint y: 359, endPoint x: 880, endPoint y: 329, distance: 551.5
click at [880, 329] on div "Due to their role in pollination, bees are directly responsible for the product…" at bounding box center [1056, 327] width 492 height 44
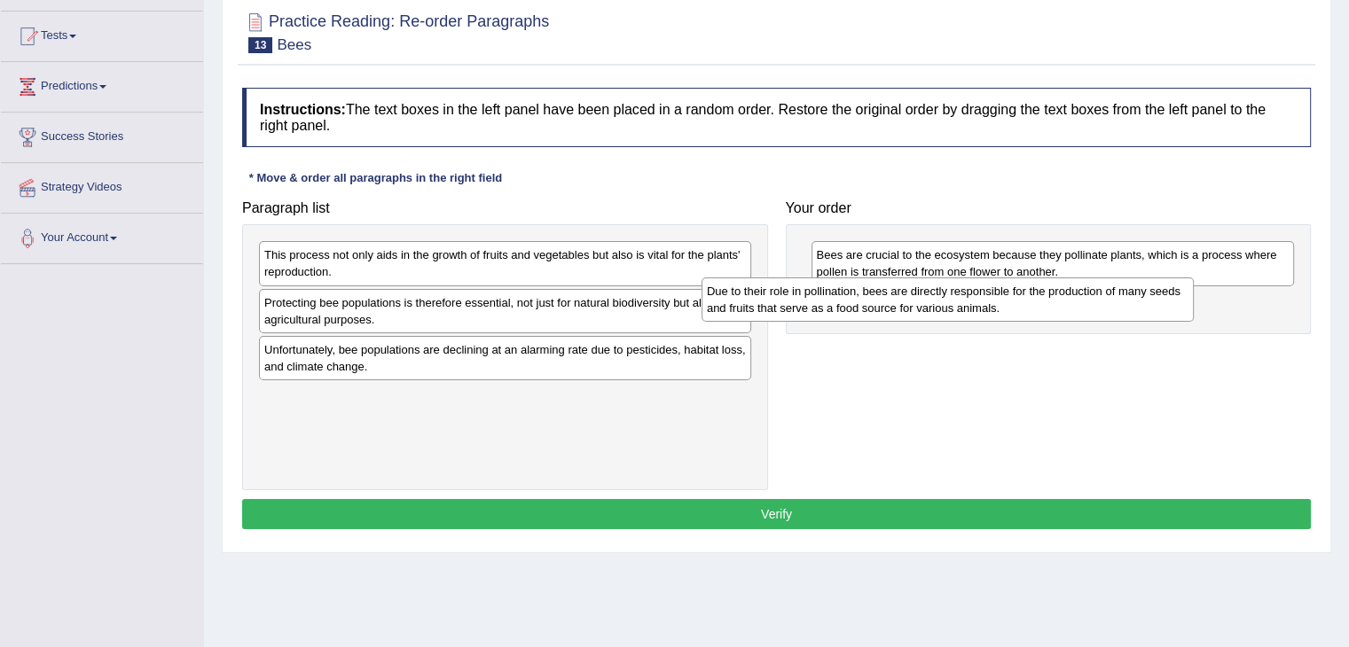
drag, startPoint x: 673, startPoint y: 351, endPoint x: 1116, endPoint y: 294, distance: 446.3
click at [1116, 294] on div "Due to their role in pollination, bees are directly responsible for the product…" at bounding box center [947, 300] width 492 height 44
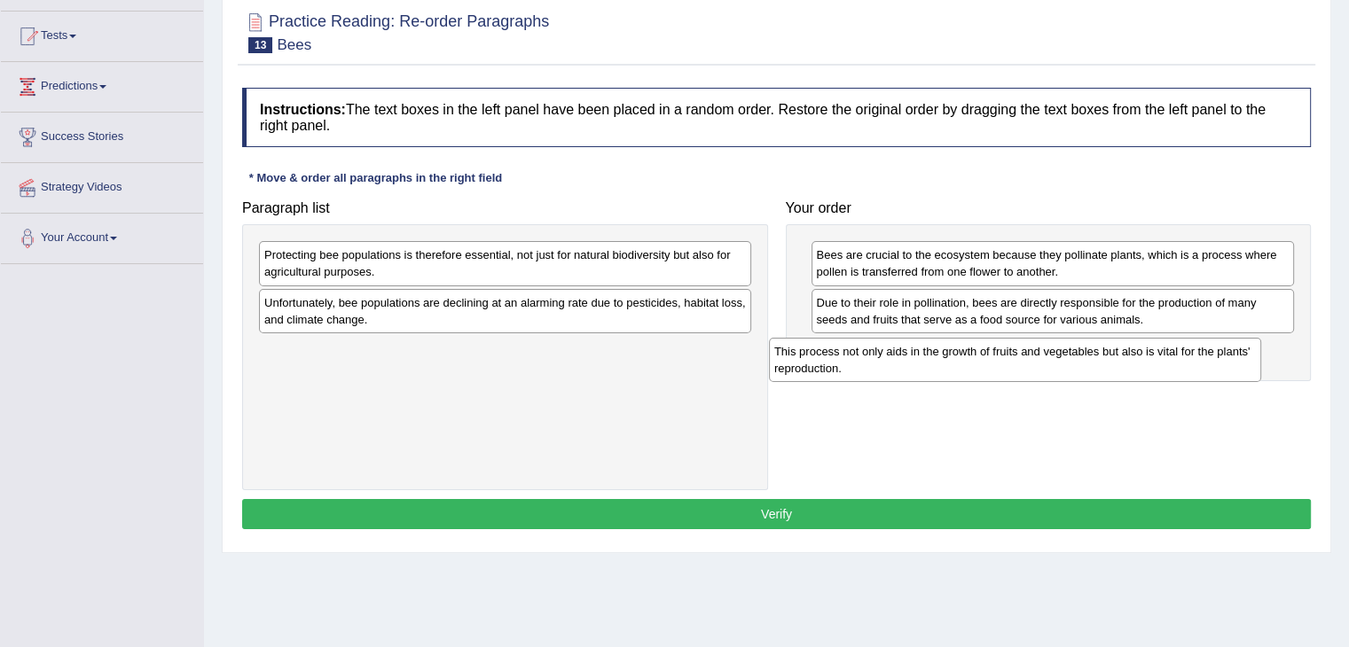
drag, startPoint x: 660, startPoint y: 260, endPoint x: 1170, endPoint y: 356, distance: 519.0
click at [1170, 356] on div "This process not only aids in the growth of fruits and vegetables but also is v…" at bounding box center [1015, 360] width 492 height 44
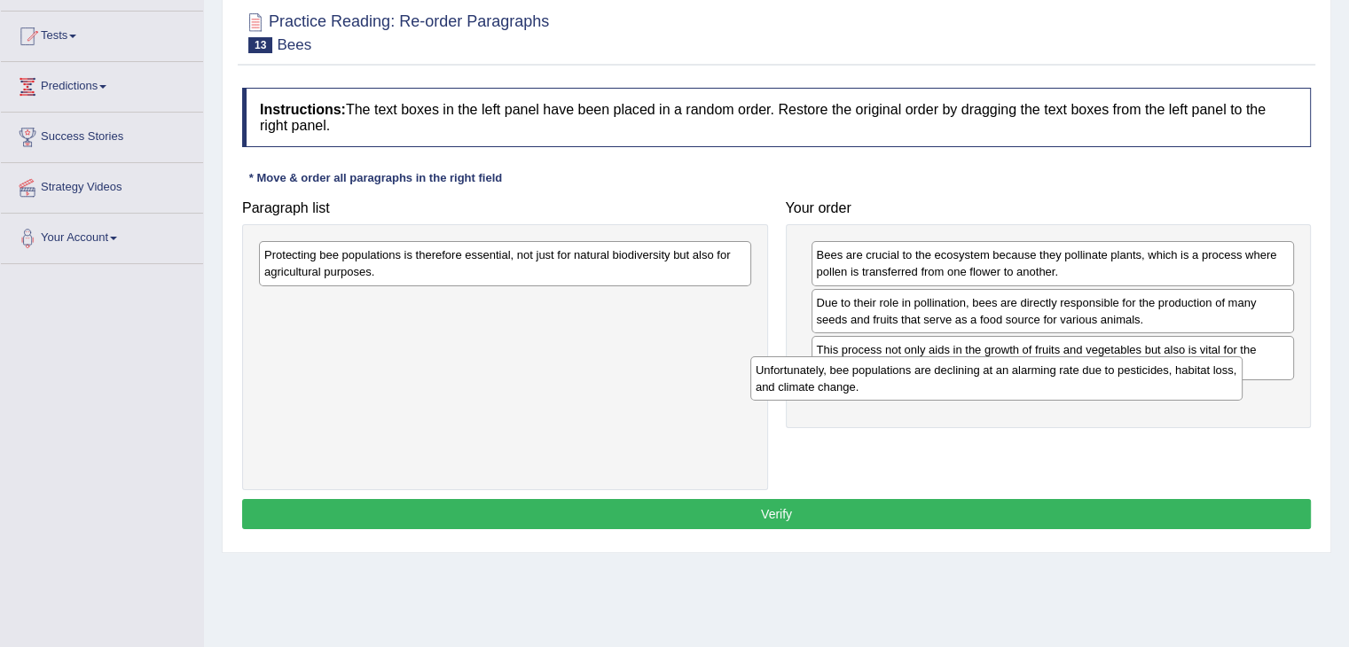
drag, startPoint x: 472, startPoint y: 306, endPoint x: 963, endPoint y: 374, distance: 496.0
click at [963, 374] on div "Unfortunately, bee populations are declining at an alarming rate due to pestici…" at bounding box center [996, 378] width 492 height 44
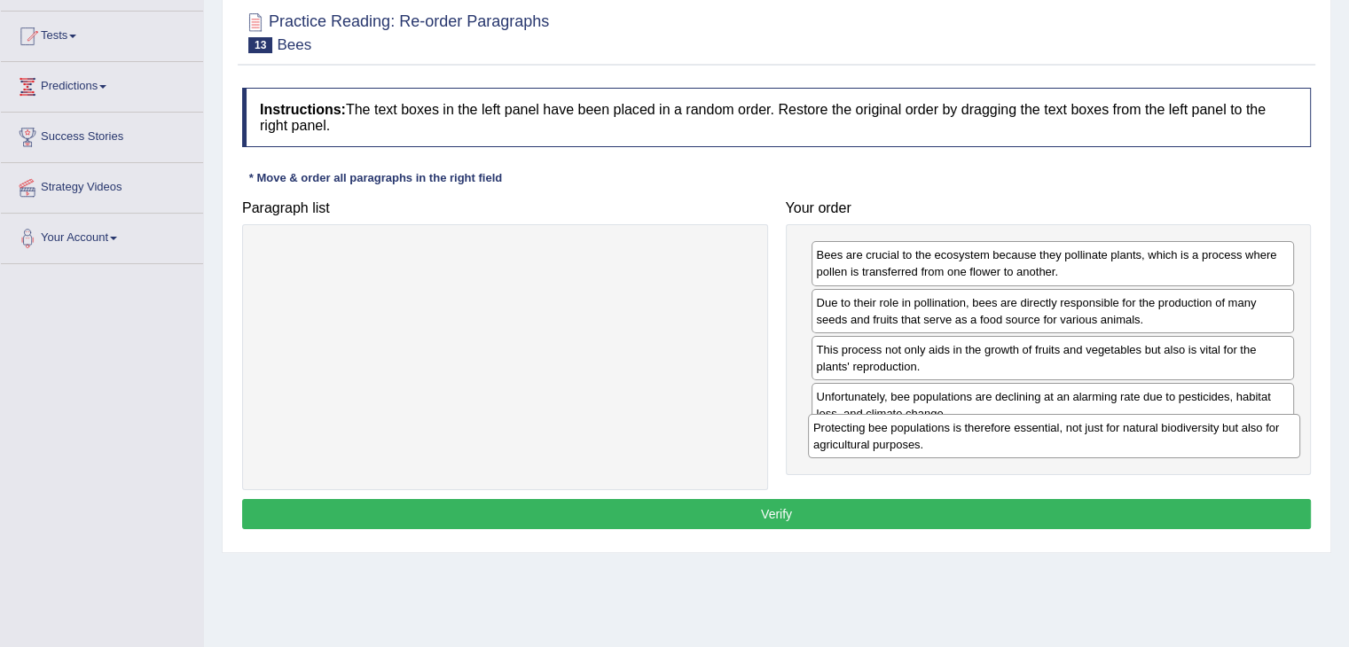
drag, startPoint x: 455, startPoint y: 264, endPoint x: 1004, endPoint y: 437, distance: 575.5
click at [1004, 437] on div "Protecting bee populations is therefore essential, not just for natural biodive…" at bounding box center [1054, 436] width 492 height 44
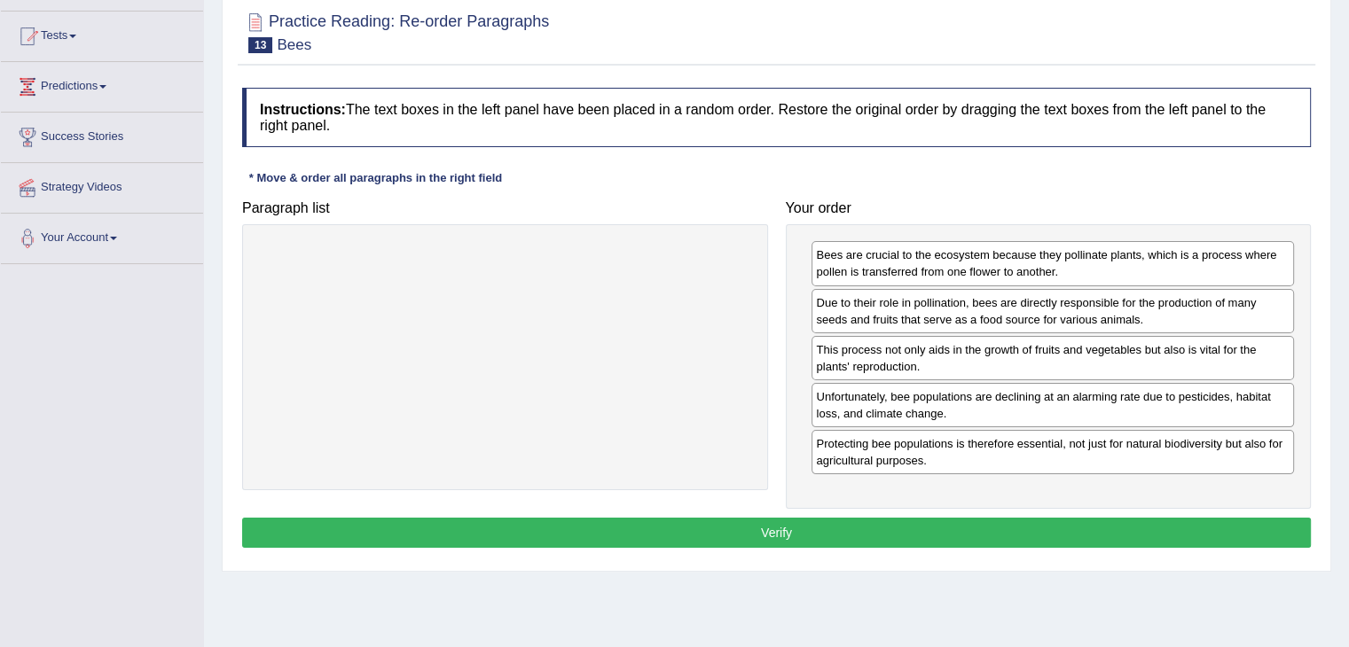
click at [931, 522] on button "Verify" at bounding box center [776, 533] width 1069 height 30
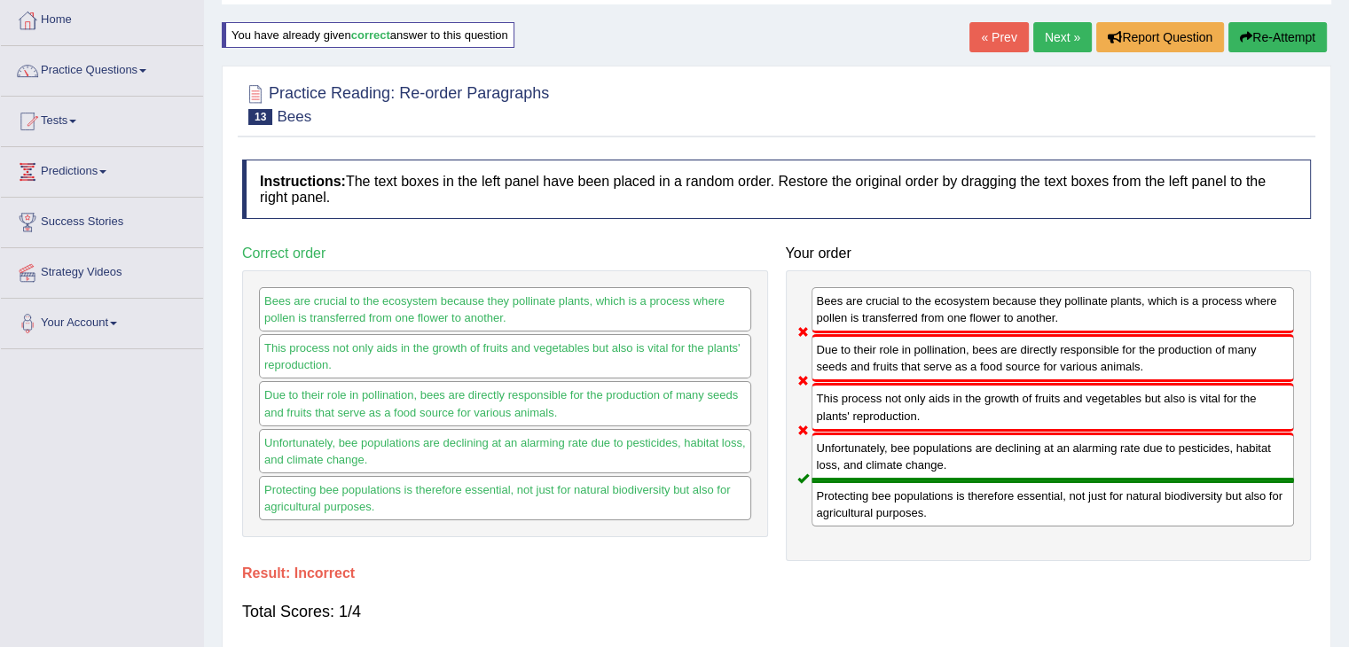
scroll to position [89, 0]
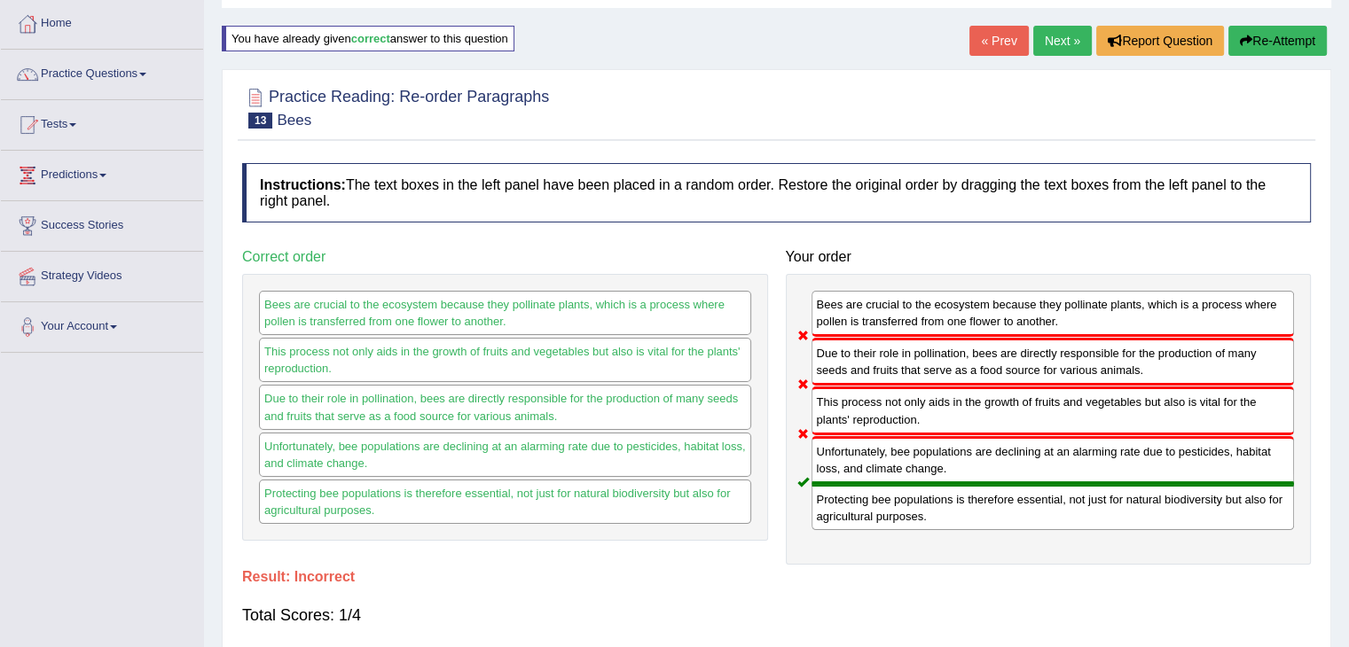
click at [1267, 36] on button "Re-Attempt" at bounding box center [1277, 41] width 98 height 30
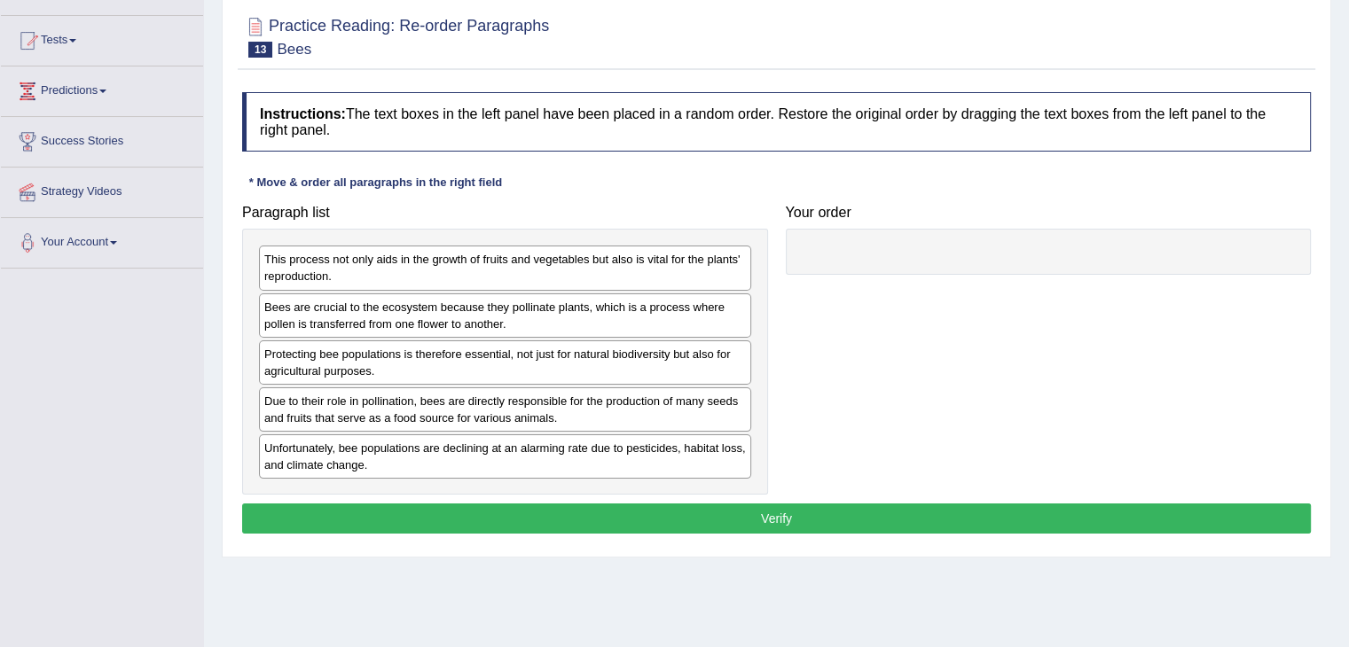
scroll to position [177, 0]
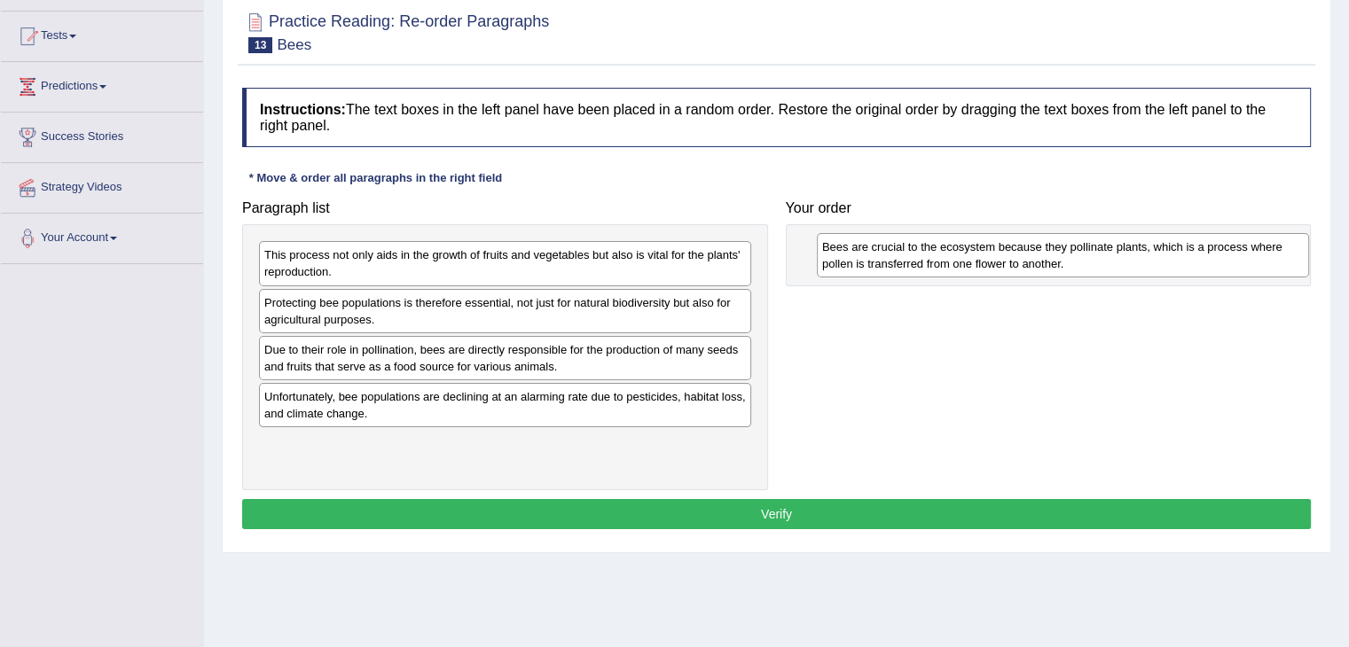
drag, startPoint x: 487, startPoint y: 306, endPoint x: 1041, endPoint y: 250, distance: 557.1
click at [1041, 250] on div "Bees are crucial to the ecosystem because they pollinate plants, which is a pro…" at bounding box center [1063, 255] width 492 height 44
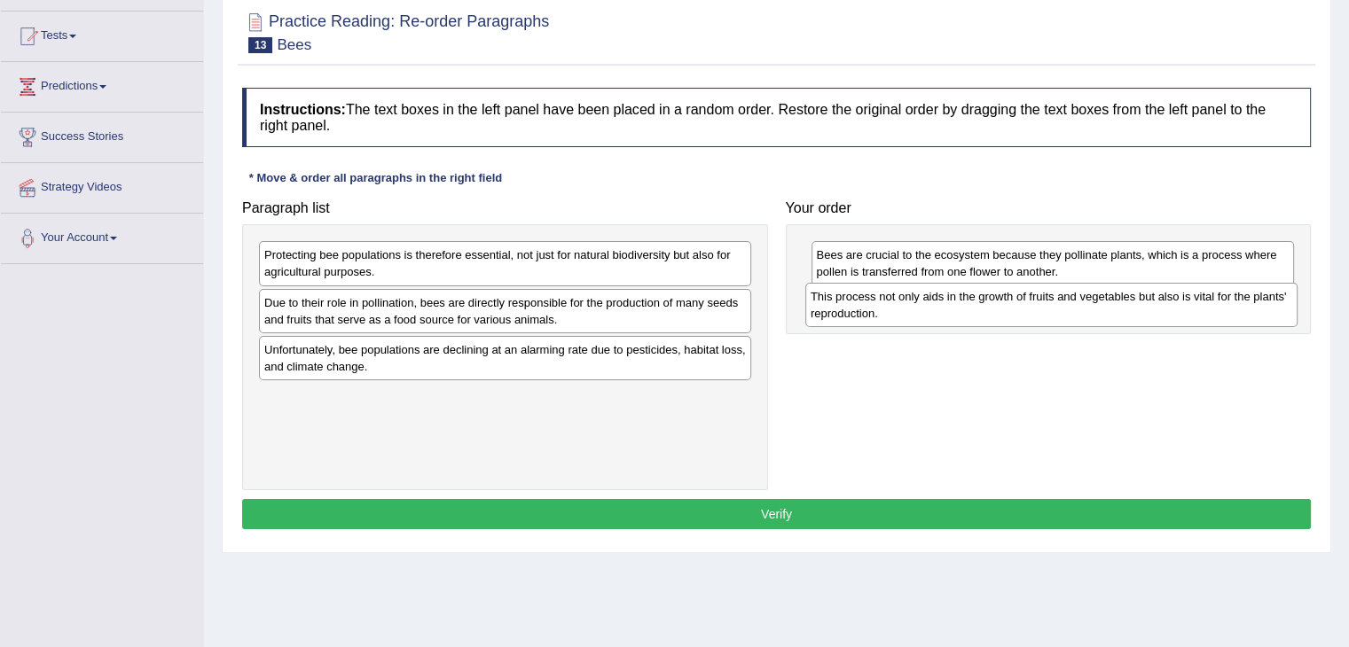
drag, startPoint x: 426, startPoint y: 255, endPoint x: 972, endPoint y: 296, distance: 547.9
click at [972, 296] on div "This process not only aids in the growth of fruits and vegetables but also is v…" at bounding box center [1051, 305] width 492 height 44
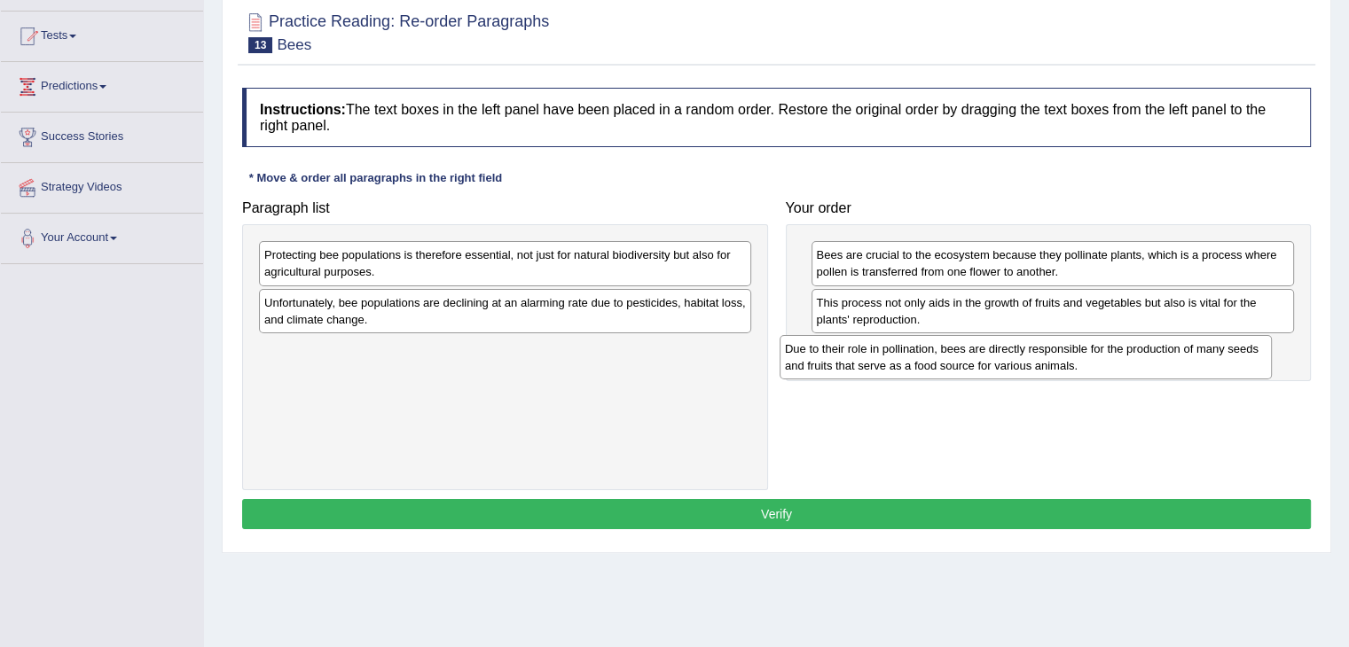
drag, startPoint x: 475, startPoint y: 317, endPoint x: 996, endPoint y: 364, distance: 522.7
click at [996, 364] on div "Due to their role in pollination, bees are directly responsible for the product…" at bounding box center [1025, 357] width 492 height 44
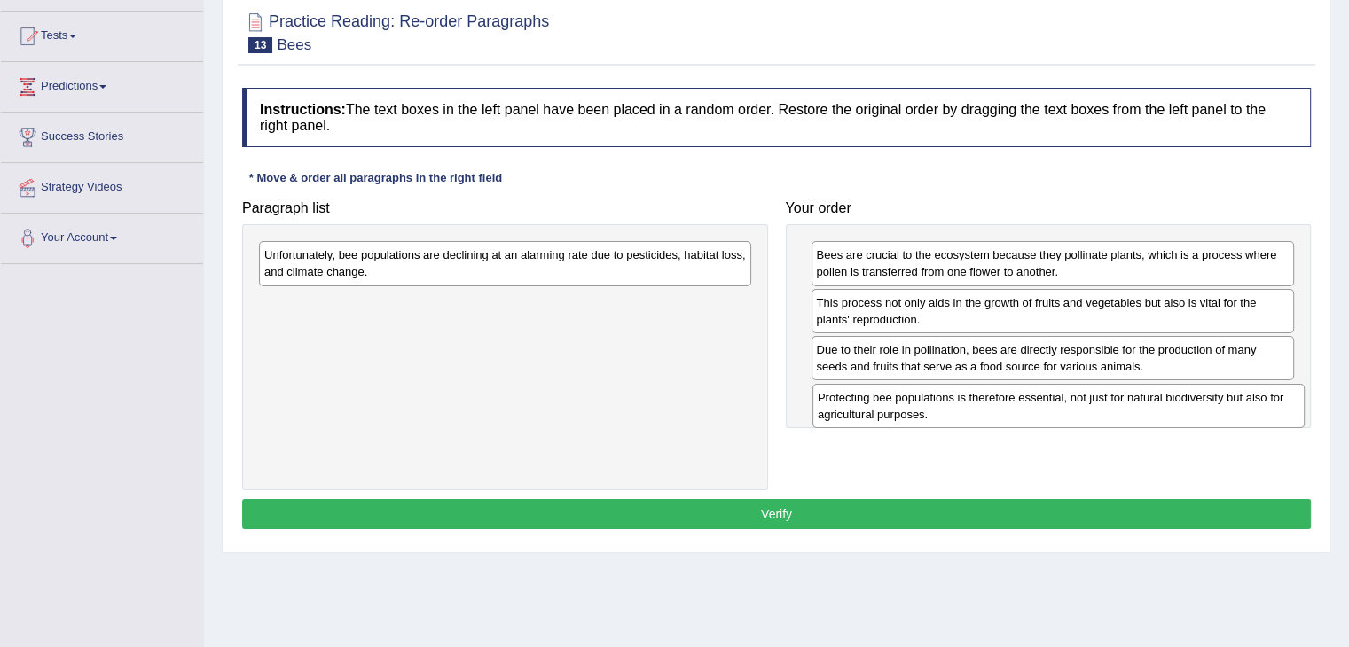
drag, startPoint x: 411, startPoint y: 260, endPoint x: 965, endPoint y: 403, distance: 571.5
click at [965, 403] on div "Protecting bee populations is therefore essential, not just for natural biodive…" at bounding box center [1058, 406] width 492 height 44
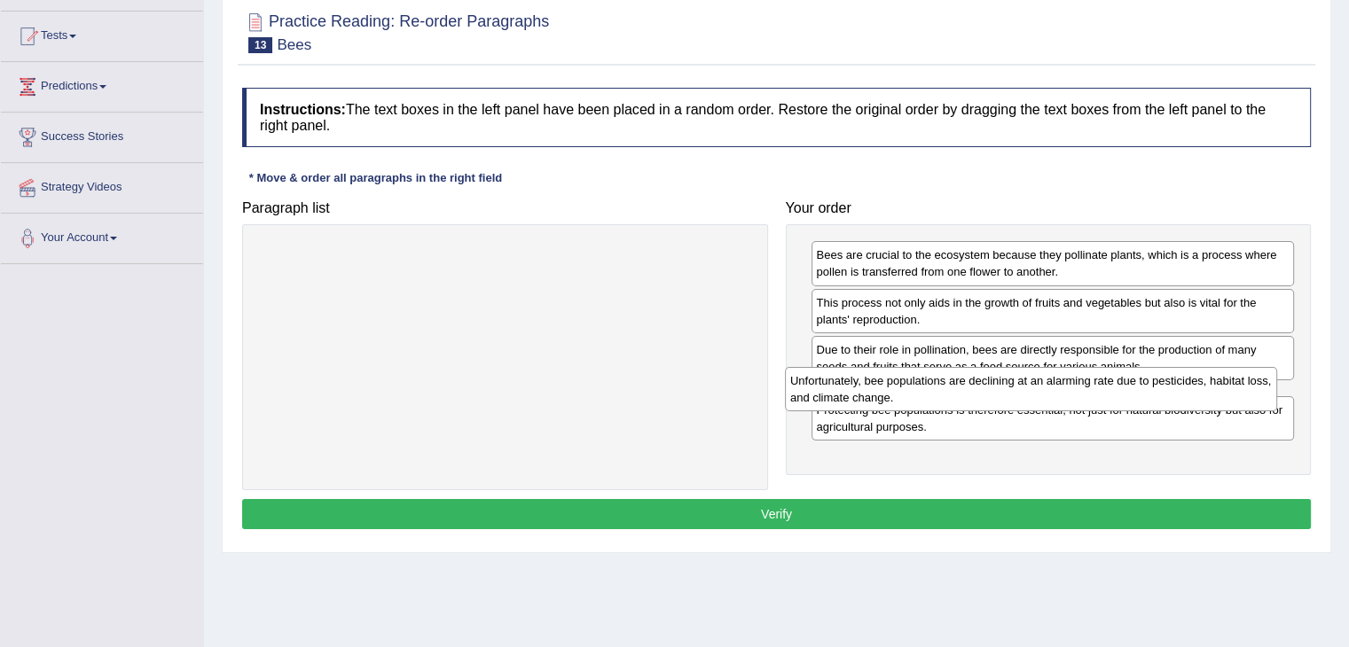
drag, startPoint x: 591, startPoint y: 265, endPoint x: 1117, endPoint y: 391, distance: 540.7
click at [1117, 391] on div "Unfortunately, bee populations are declining at an alarming rate due to pestici…" at bounding box center [1031, 389] width 492 height 44
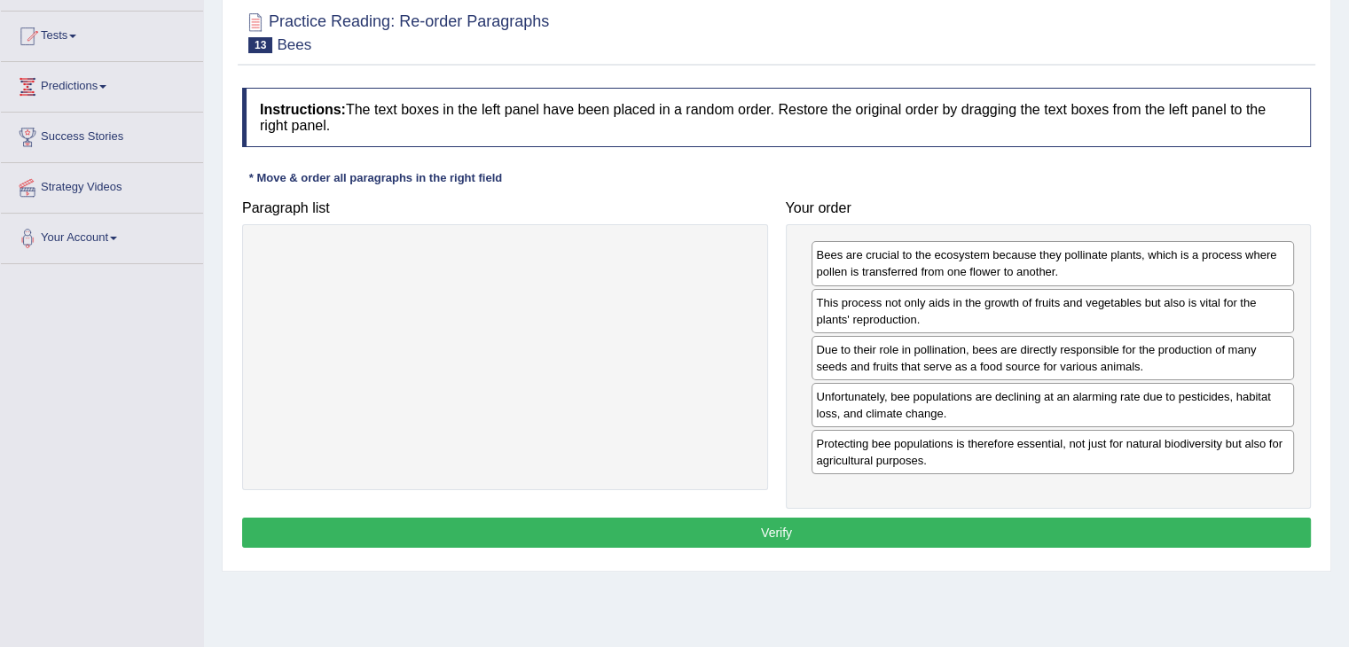
click at [957, 523] on button "Verify" at bounding box center [776, 533] width 1069 height 30
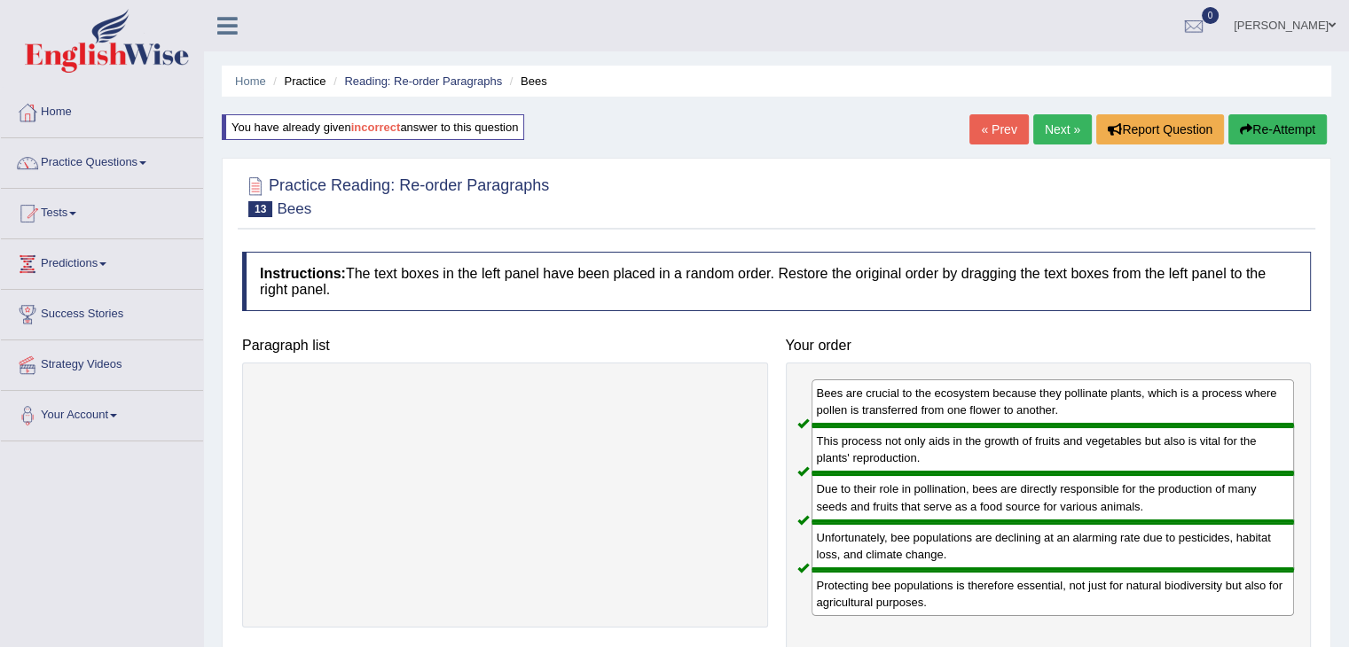
scroll to position [0, 0]
click at [1061, 129] on link "Next »" at bounding box center [1062, 129] width 59 height 30
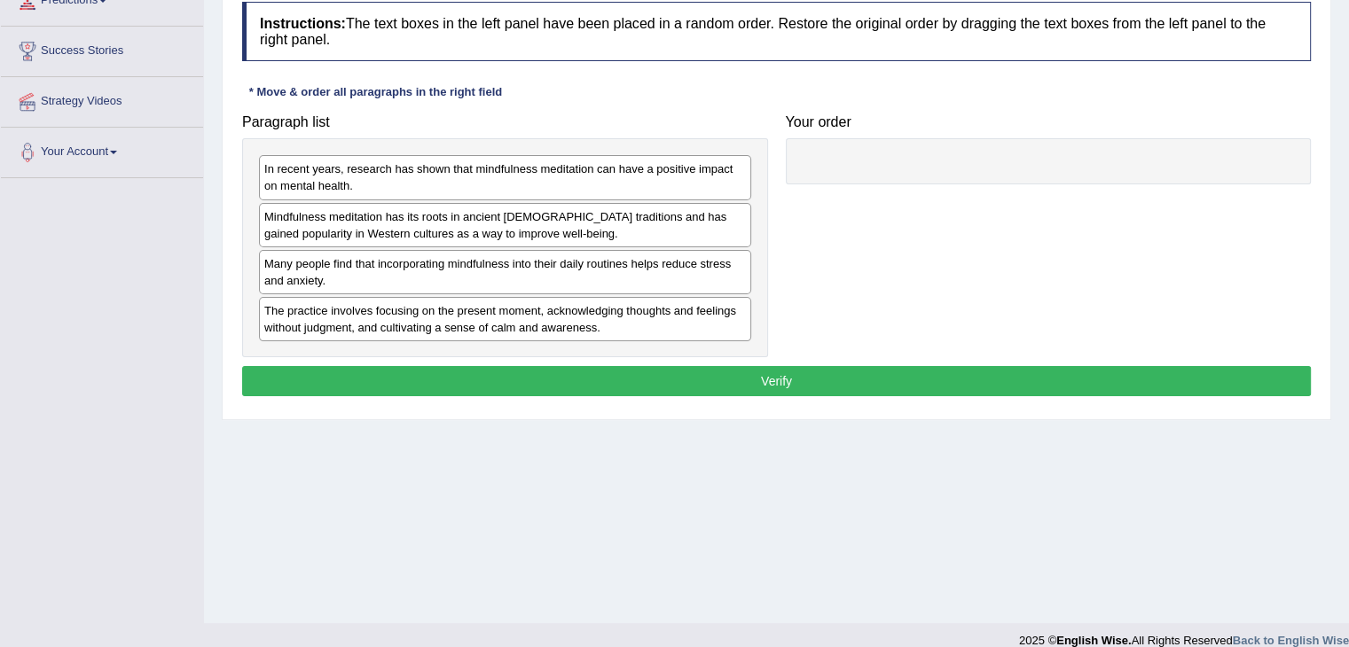
scroll to position [266, 0]
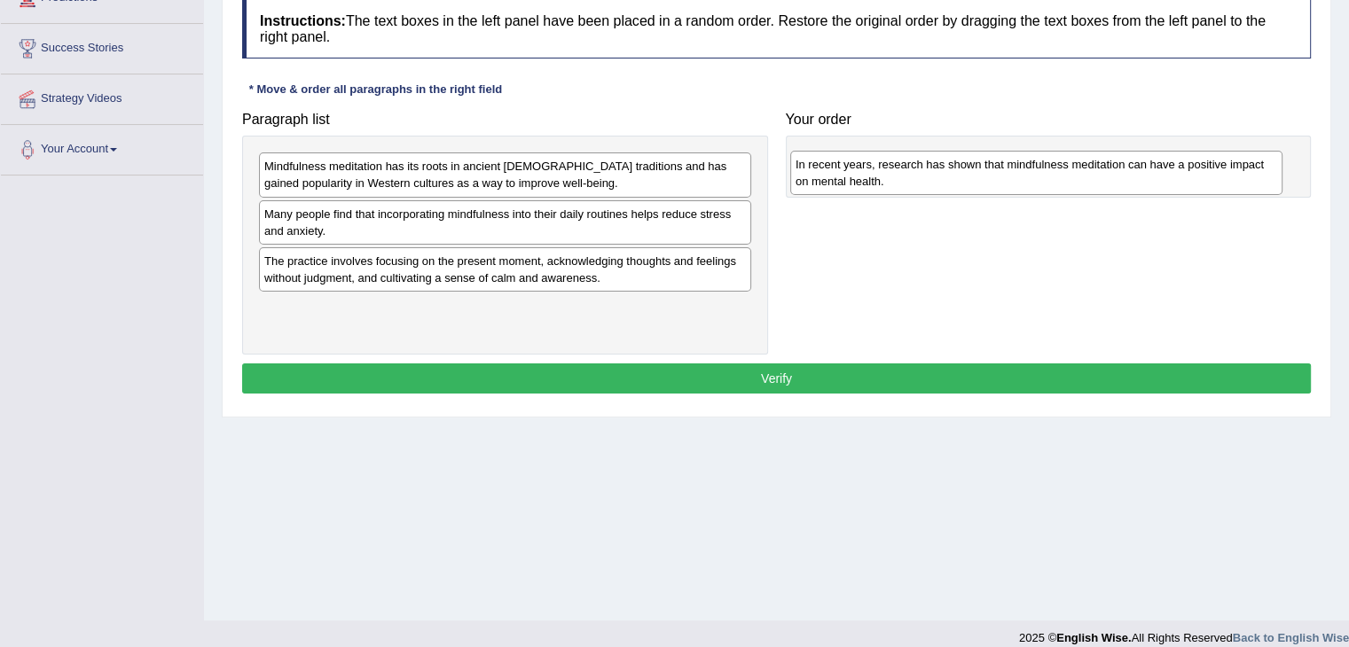
drag, startPoint x: 426, startPoint y: 172, endPoint x: 957, endPoint y: 170, distance: 531.2
click at [957, 170] on div "In recent years, research has shown that mindfulness meditation can have a posi…" at bounding box center [1036, 173] width 492 height 44
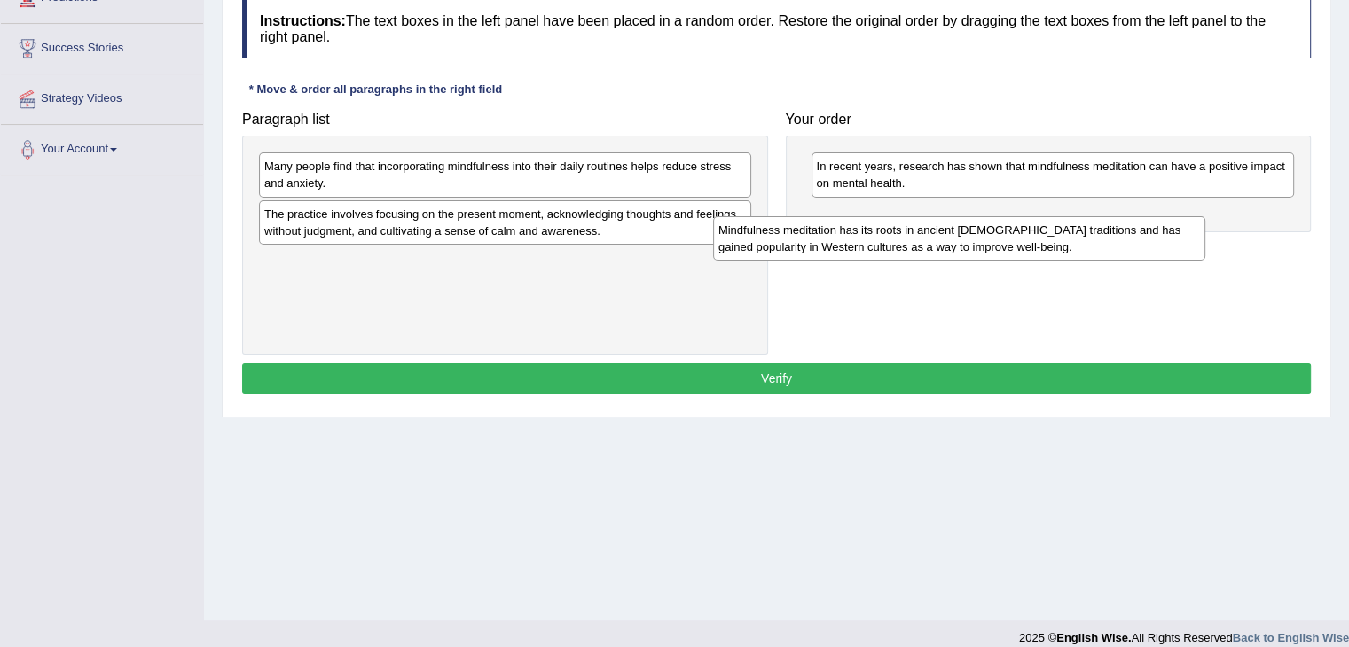
drag, startPoint x: 585, startPoint y: 178, endPoint x: 1041, endPoint y: 242, distance: 460.3
click at [1041, 242] on div "Mindfulness meditation has its roots in ancient [DEMOGRAPHIC_DATA] traditions a…" at bounding box center [959, 238] width 492 height 44
drag, startPoint x: 648, startPoint y: 270, endPoint x: 1213, endPoint y: 244, distance: 565.5
click at [1213, 244] on div "Mindfulness meditation has its roots in ancient [DEMOGRAPHIC_DATA] traditions a…" at bounding box center [1070, 242] width 492 height 44
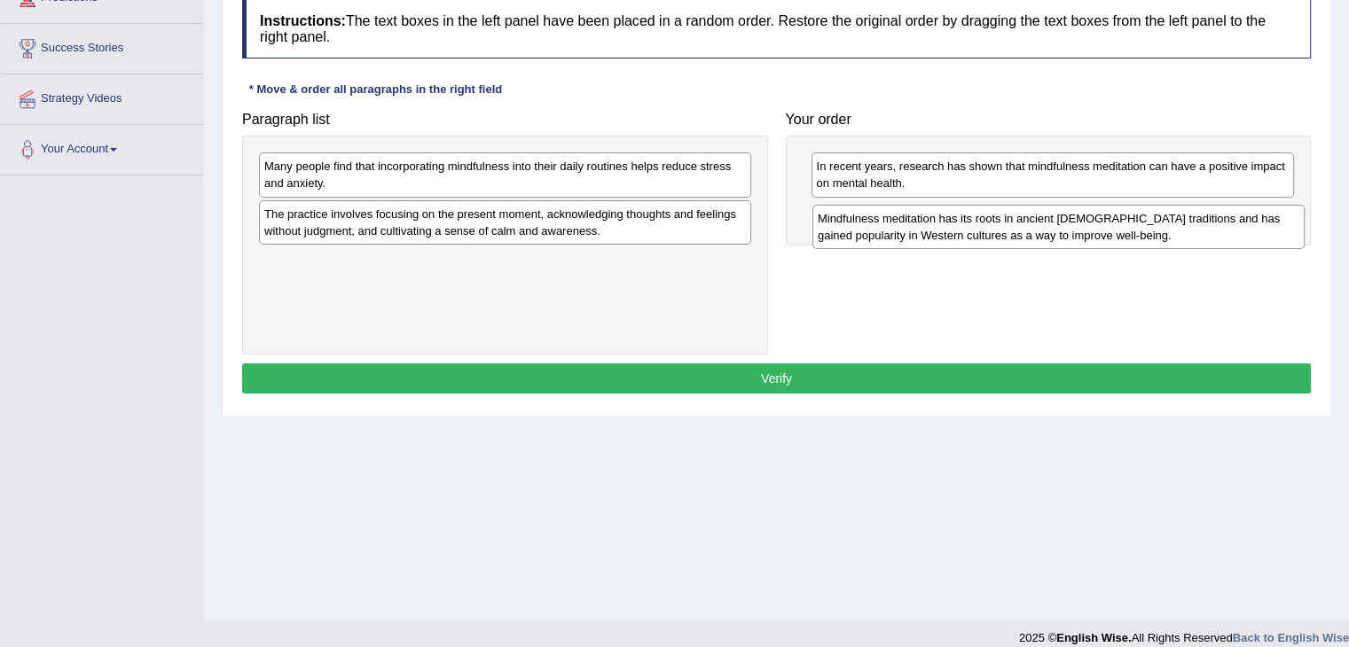
drag, startPoint x: 592, startPoint y: 263, endPoint x: 1146, endPoint y: 222, distance: 554.9
click at [1146, 222] on div "Mindfulness meditation has its roots in ancient [DEMOGRAPHIC_DATA] traditions a…" at bounding box center [1058, 227] width 492 height 44
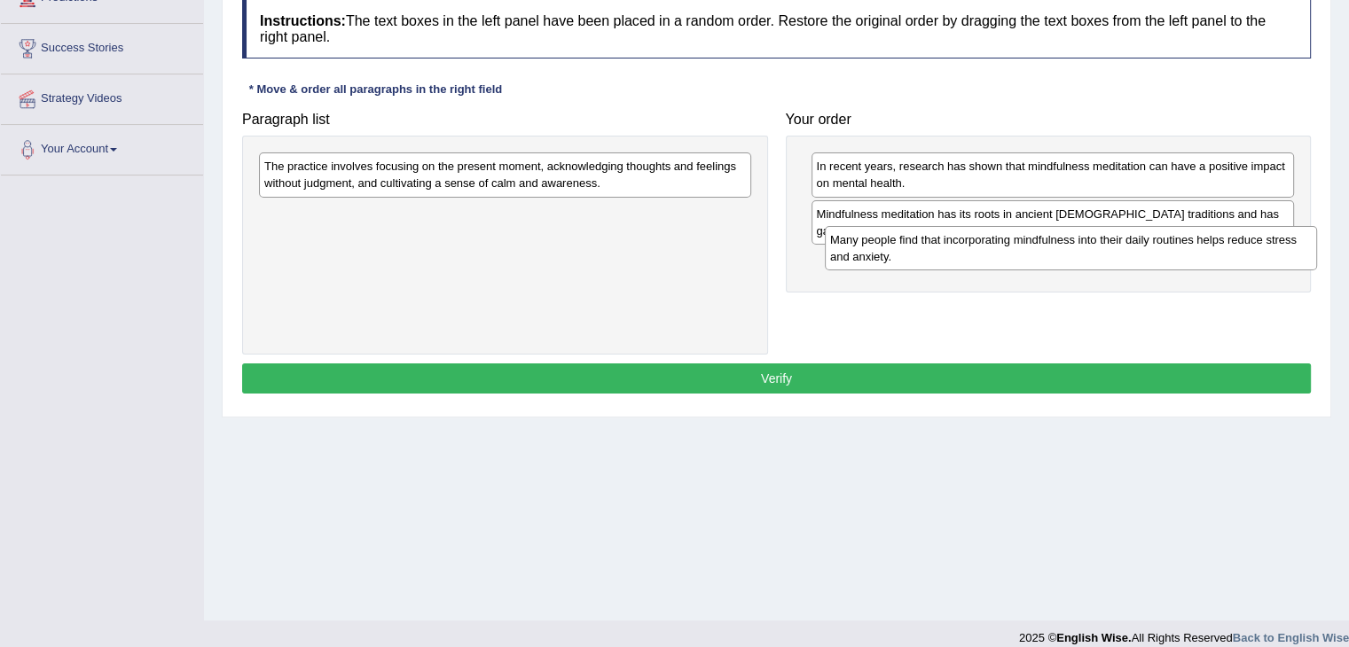
drag, startPoint x: 651, startPoint y: 178, endPoint x: 1217, endPoint y: 252, distance: 570.5
click at [1217, 252] on div "Many people find that incorporating mindfulness into their daily routines helps…" at bounding box center [1071, 248] width 492 height 44
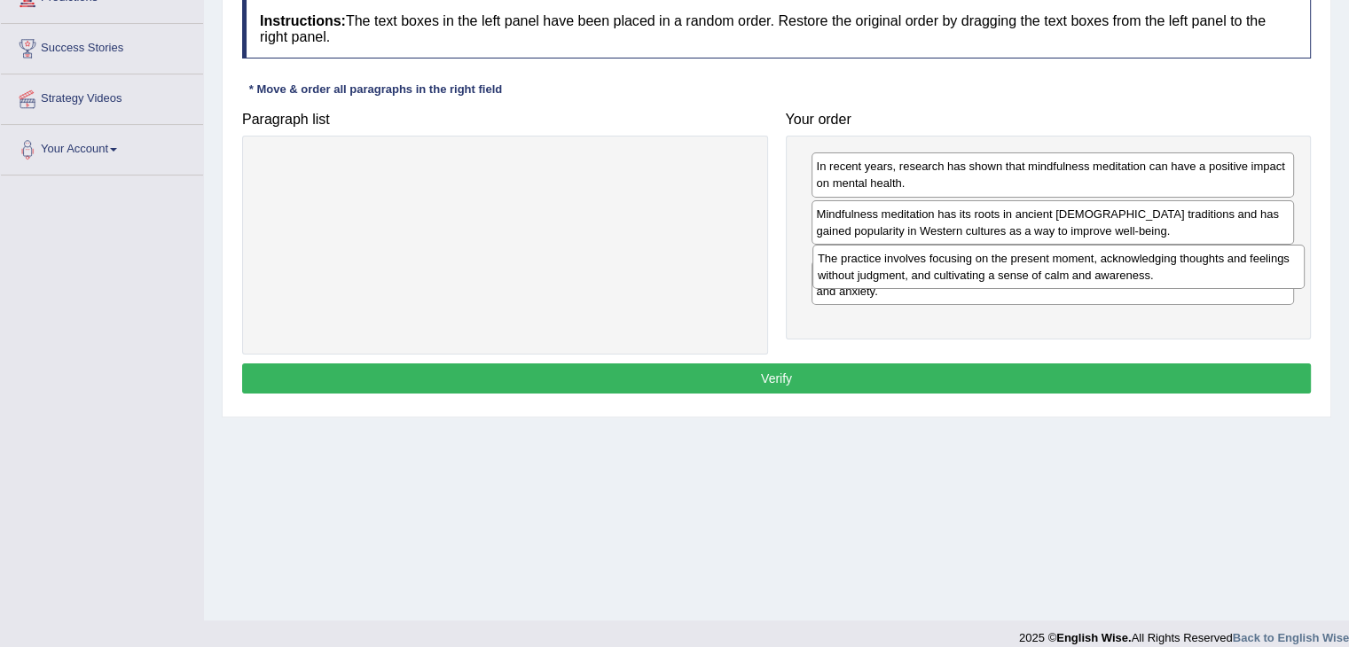
drag, startPoint x: 385, startPoint y: 165, endPoint x: 938, endPoint y: 257, distance: 561.0
click at [938, 257] on div "The practice involves focusing on the present moment, acknowledging thoughts an…" at bounding box center [1058, 267] width 492 height 44
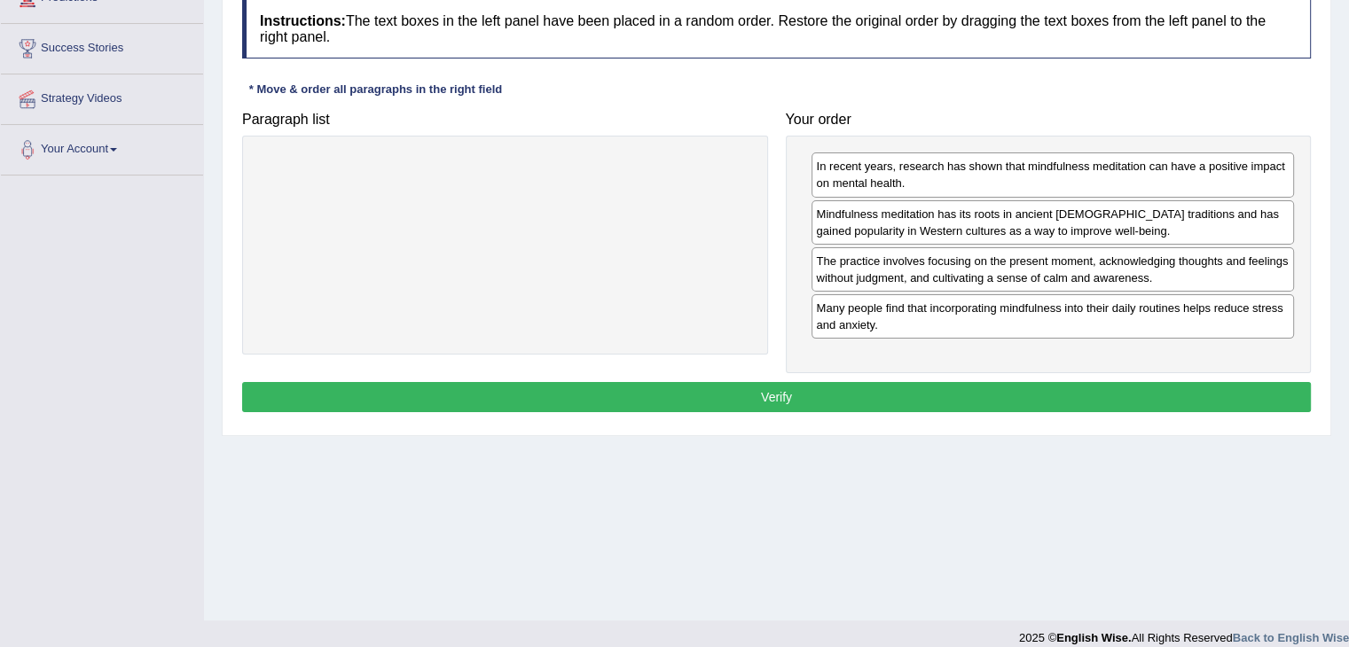
click at [798, 385] on button "Verify" at bounding box center [776, 397] width 1069 height 30
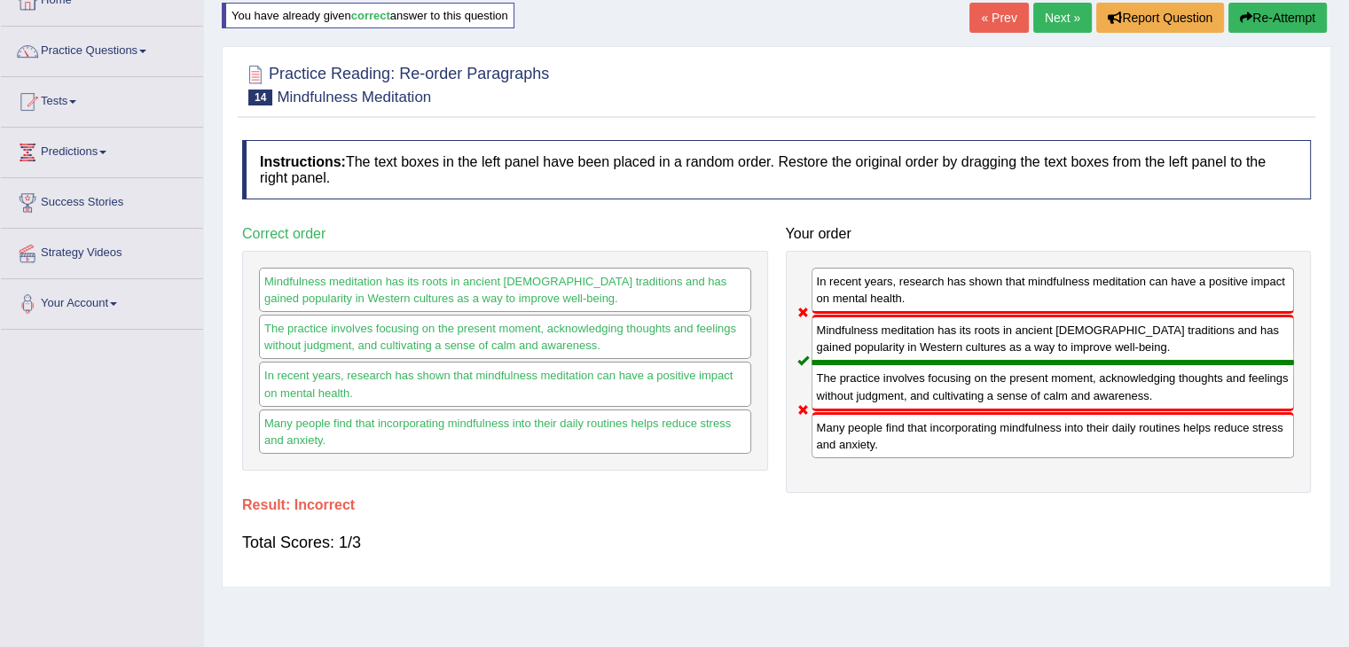
scroll to position [89, 0]
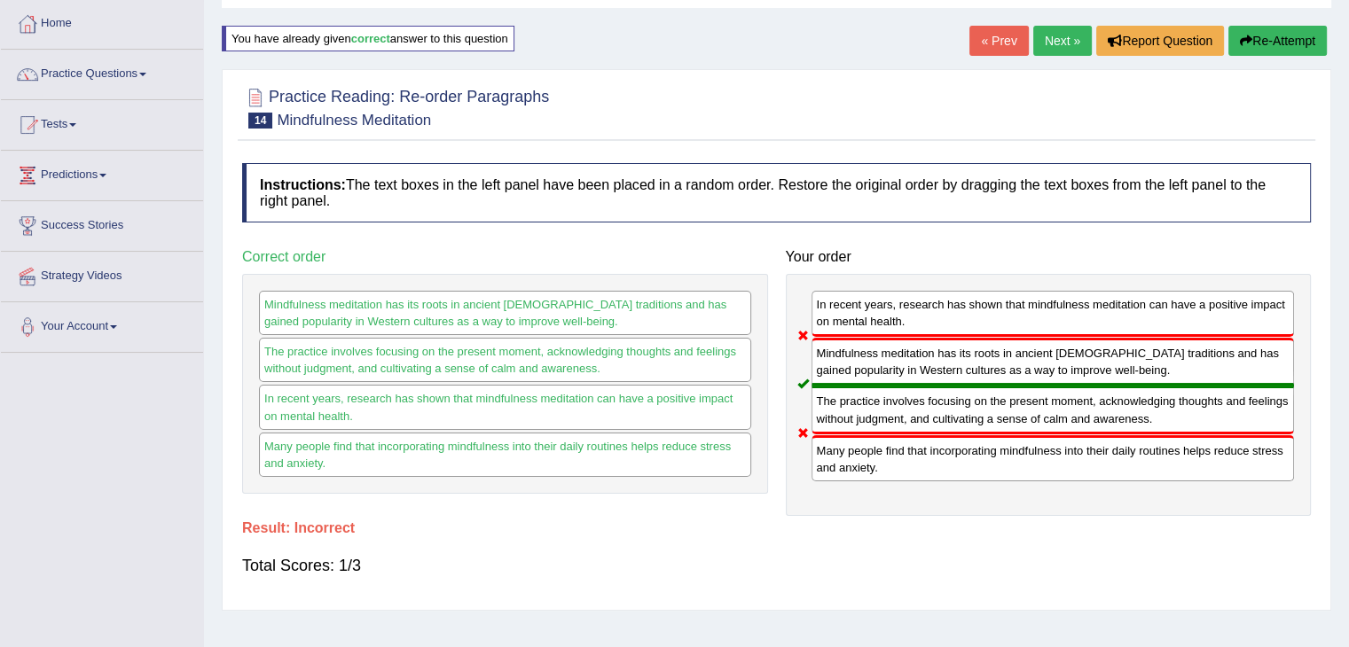
click at [1258, 41] on button "Re-Attempt" at bounding box center [1277, 41] width 98 height 30
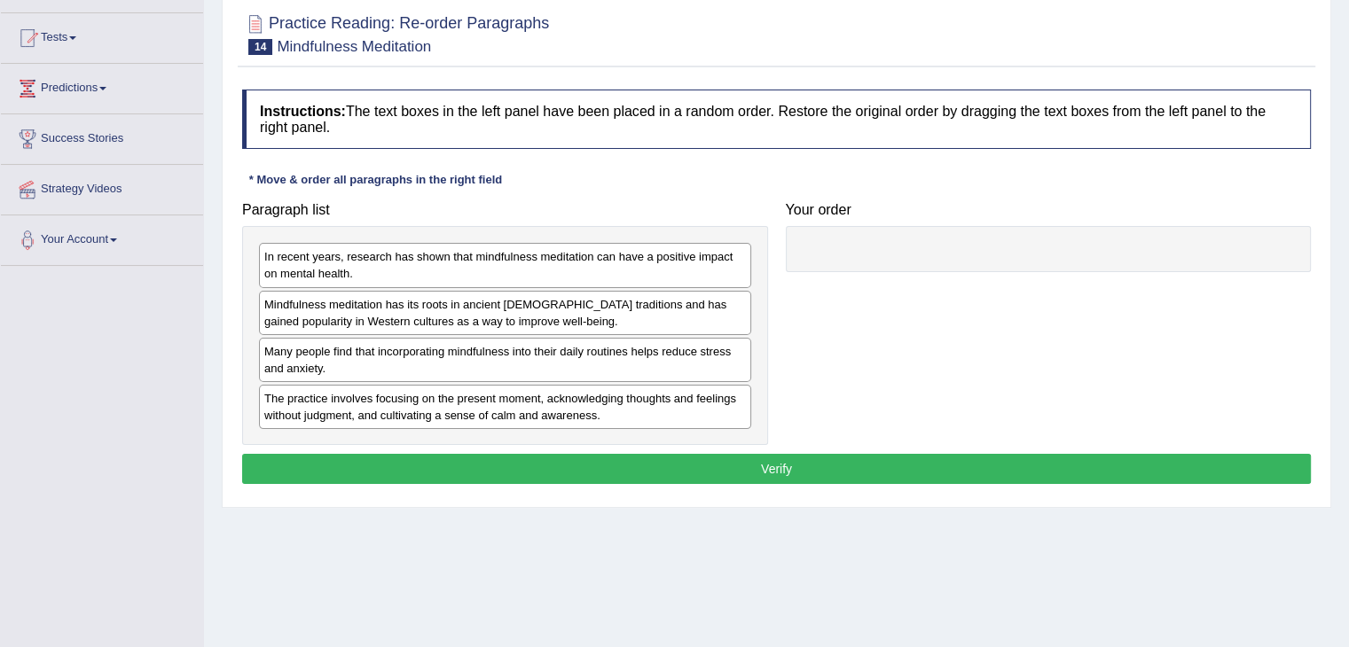
scroll to position [177, 0]
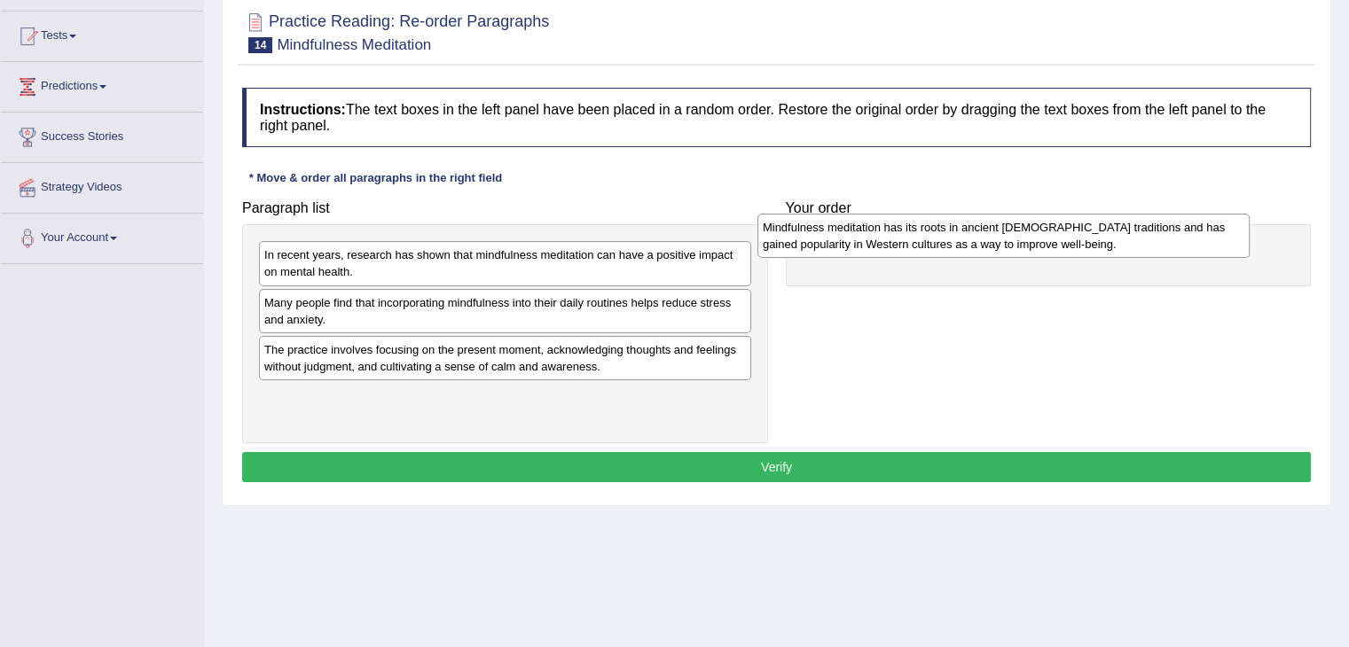
drag, startPoint x: 533, startPoint y: 309, endPoint x: 1031, endPoint y: 235, distance: 503.9
click at [1031, 235] on div "Mindfulness meditation has its roots in ancient [DEMOGRAPHIC_DATA] traditions a…" at bounding box center [1003, 236] width 492 height 44
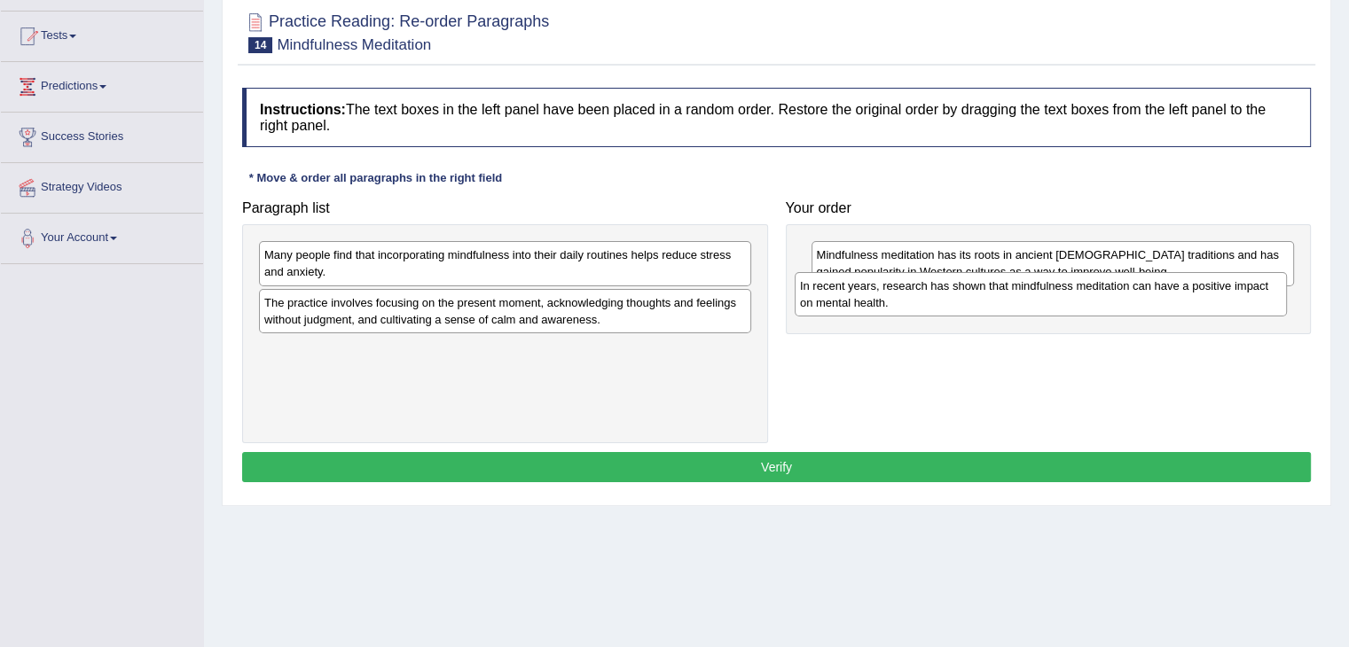
drag, startPoint x: 380, startPoint y: 257, endPoint x: 916, endPoint y: 288, distance: 536.5
click at [916, 288] on div "In recent years, research has shown that mindfulness meditation can have a posi…" at bounding box center [1041, 294] width 492 height 44
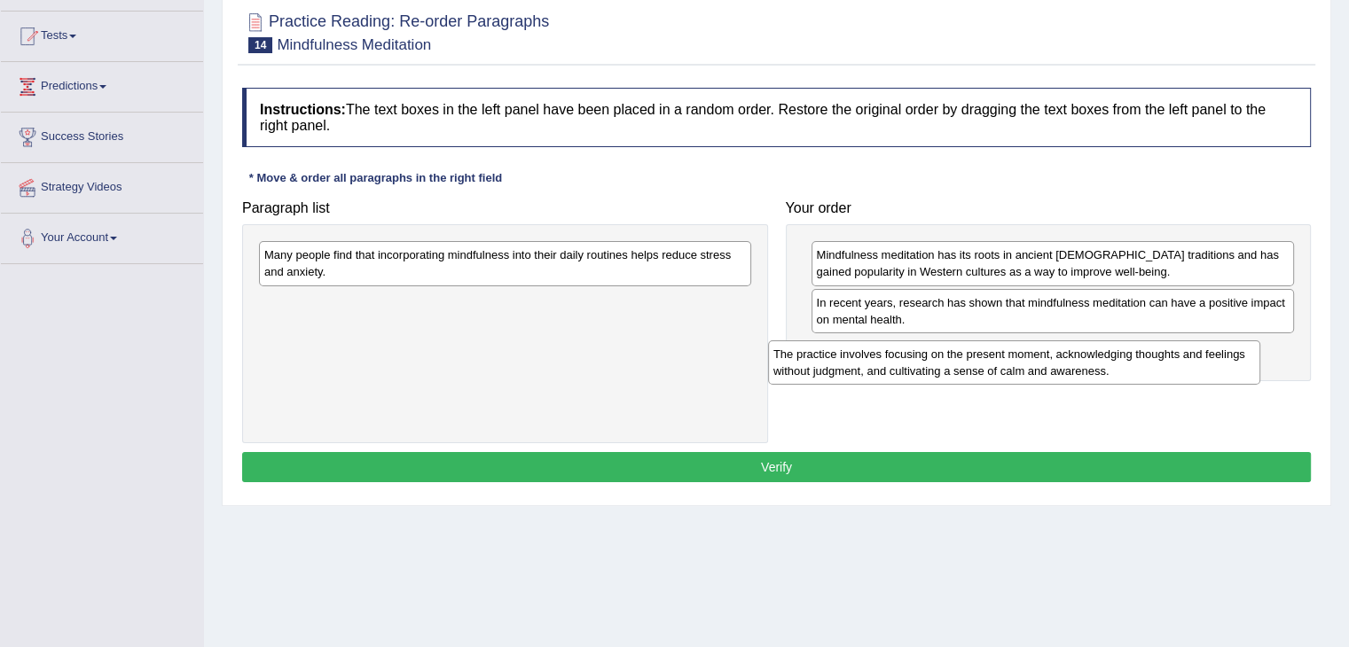
drag, startPoint x: 447, startPoint y: 307, endPoint x: 956, endPoint y: 359, distance: 511.7
click at [956, 359] on div "The practice involves focusing on the present moment, acknowledging thoughts an…" at bounding box center [1014, 363] width 492 height 44
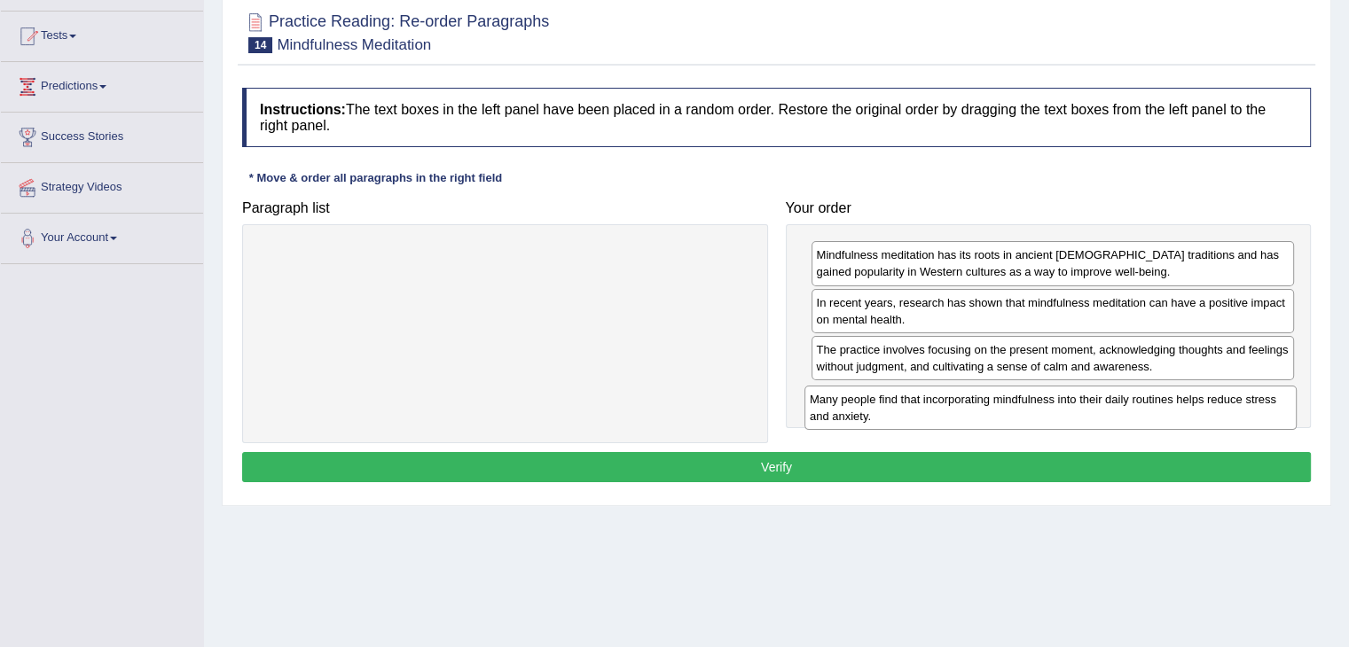
drag, startPoint x: 600, startPoint y: 251, endPoint x: 1146, endPoint y: 395, distance: 564.0
click at [1146, 395] on div "Many people find that incorporating mindfulness into their daily routines helps…" at bounding box center [1050, 408] width 492 height 44
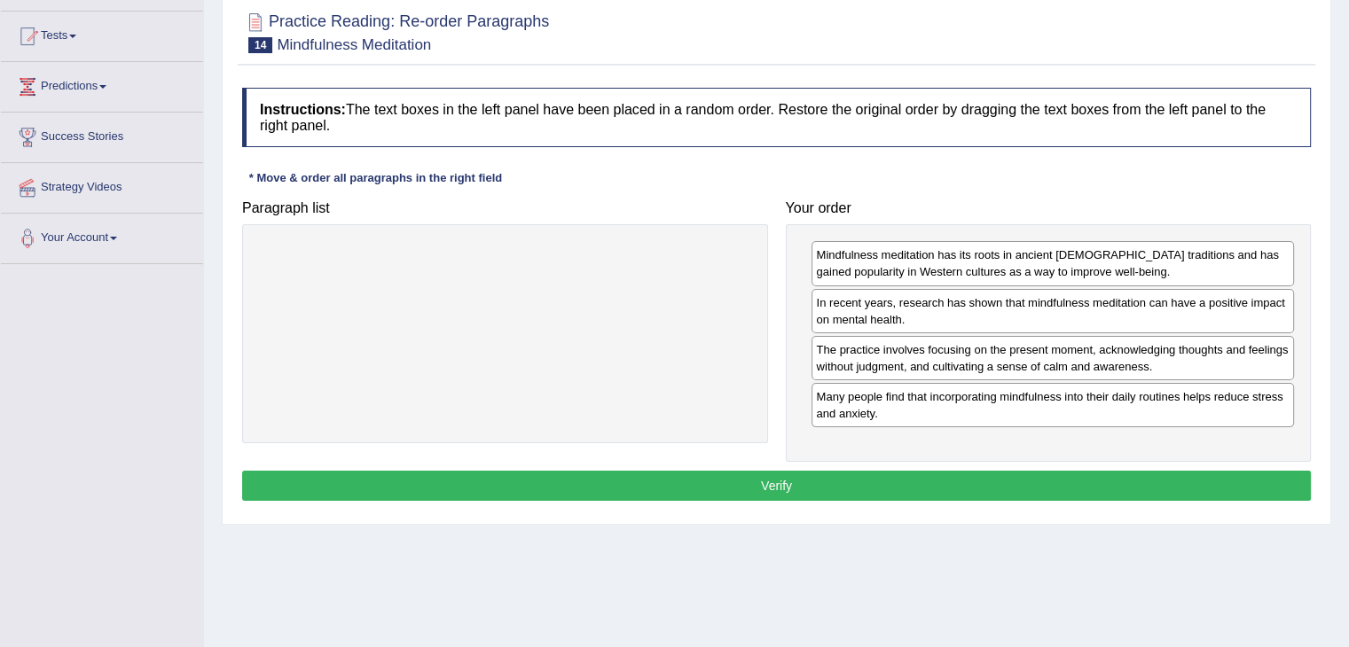
click at [947, 476] on button "Verify" at bounding box center [776, 486] width 1069 height 30
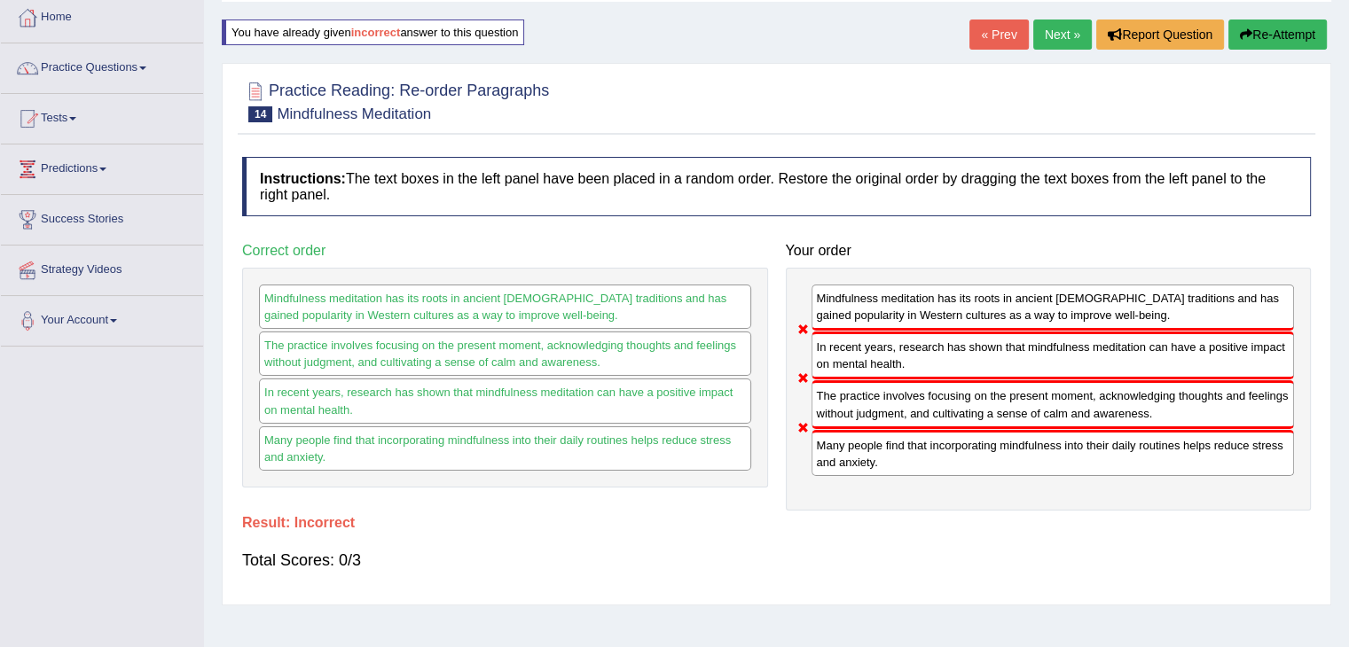
scroll to position [89, 0]
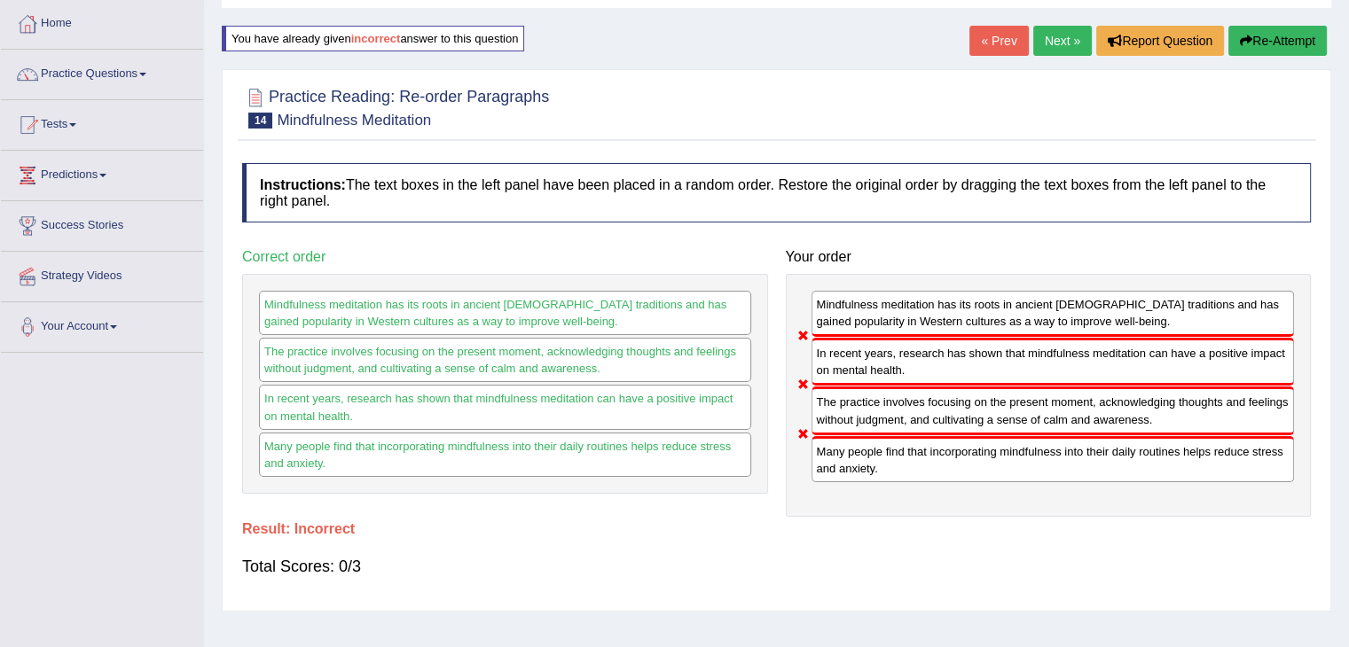
click at [1253, 35] on button "Re-Attempt" at bounding box center [1277, 41] width 98 height 30
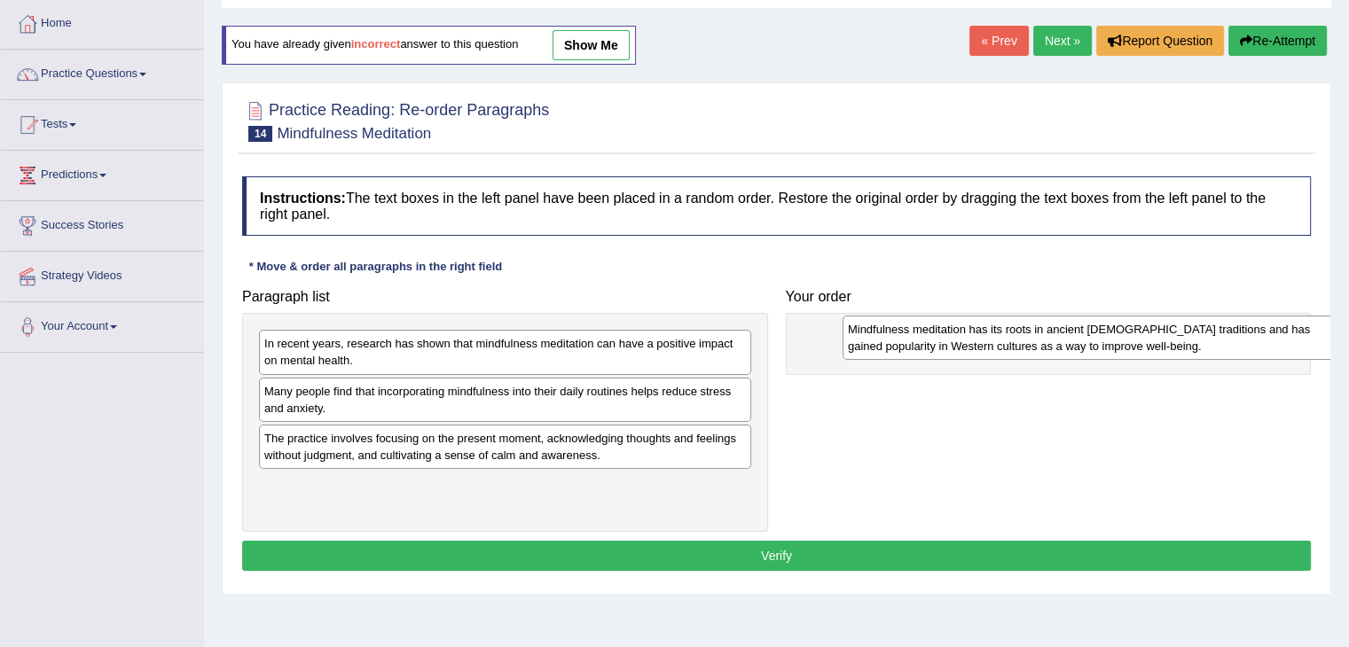
drag, startPoint x: 362, startPoint y: 403, endPoint x: 914, endPoint y: 340, distance: 556.1
click at [914, 340] on div "Mindfulness meditation has its roots in ancient Buddhist traditions and has gai…" at bounding box center [1088, 338] width 492 height 44
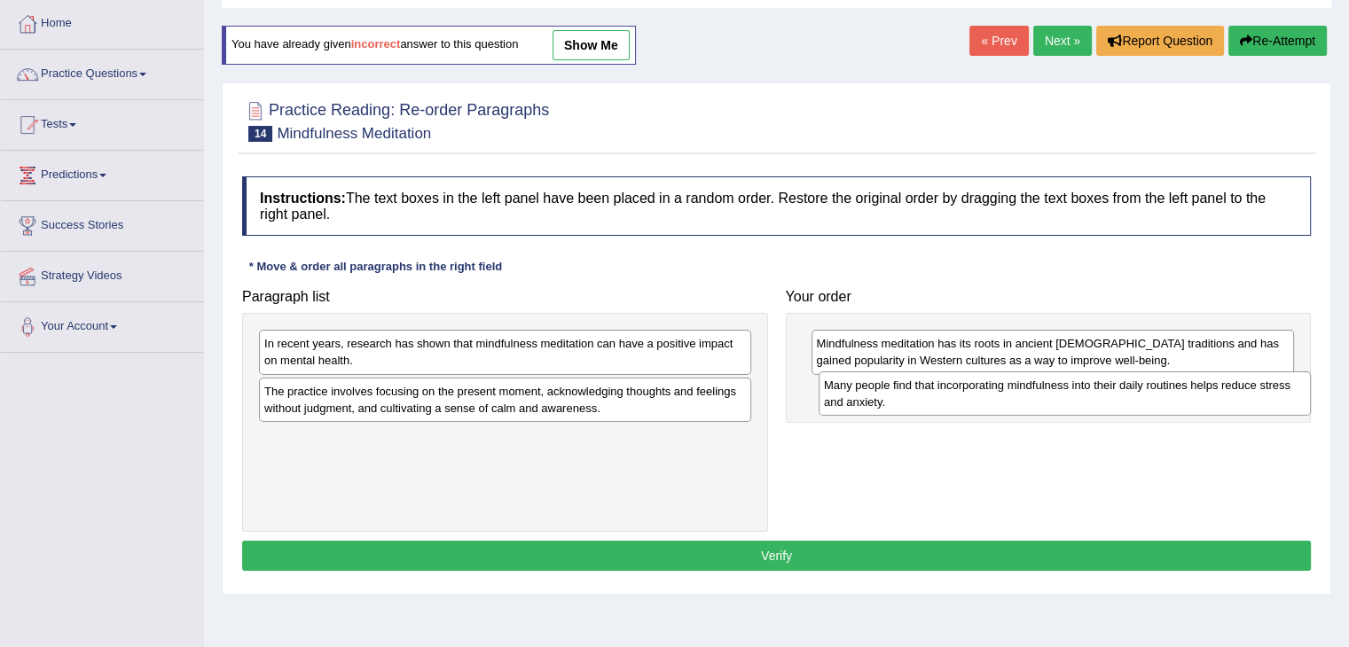
drag, startPoint x: 356, startPoint y: 396, endPoint x: 916, endPoint y: 391, distance: 559.6
click at [916, 391] on div "Many people find that incorporating mindfulness into their daily routines helps…" at bounding box center [1065, 394] width 492 height 44
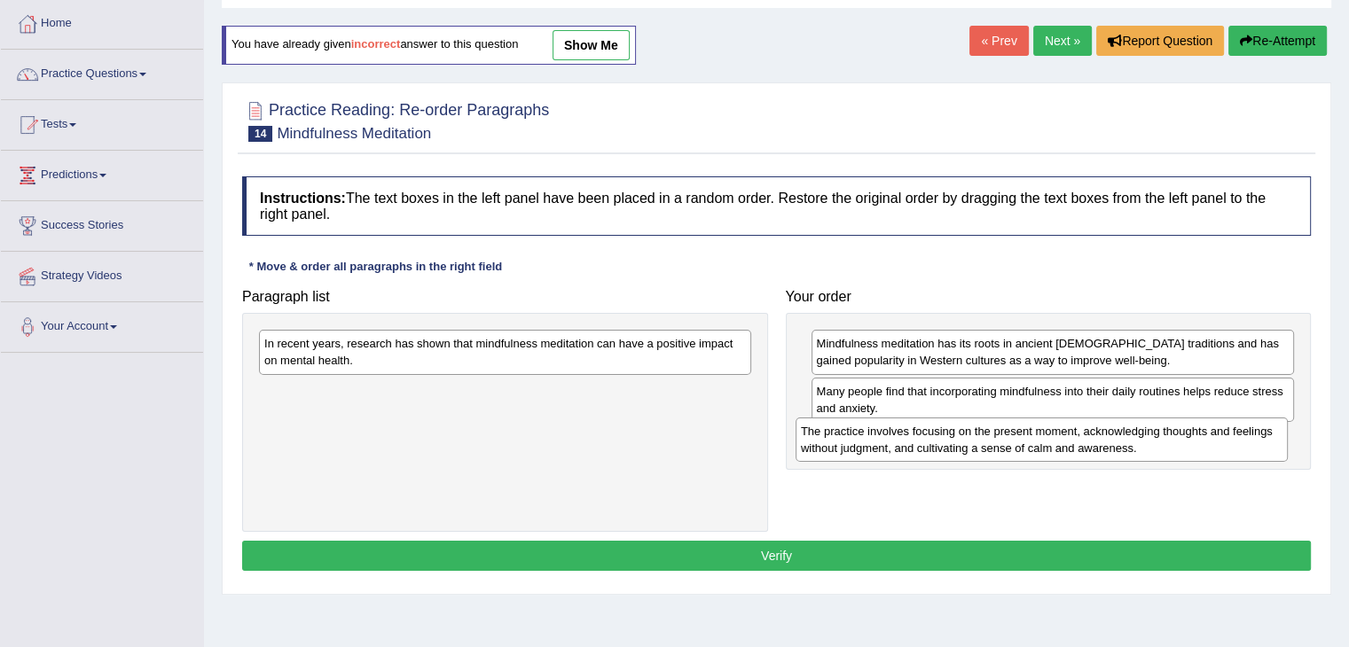
drag, startPoint x: 369, startPoint y: 394, endPoint x: 905, endPoint y: 435, distance: 538.1
click at [905, 435] on div "The practice involves focusing on the present moment, acknowledging thoughts an…" at bounding box center [1041, 440] width 492 height 44
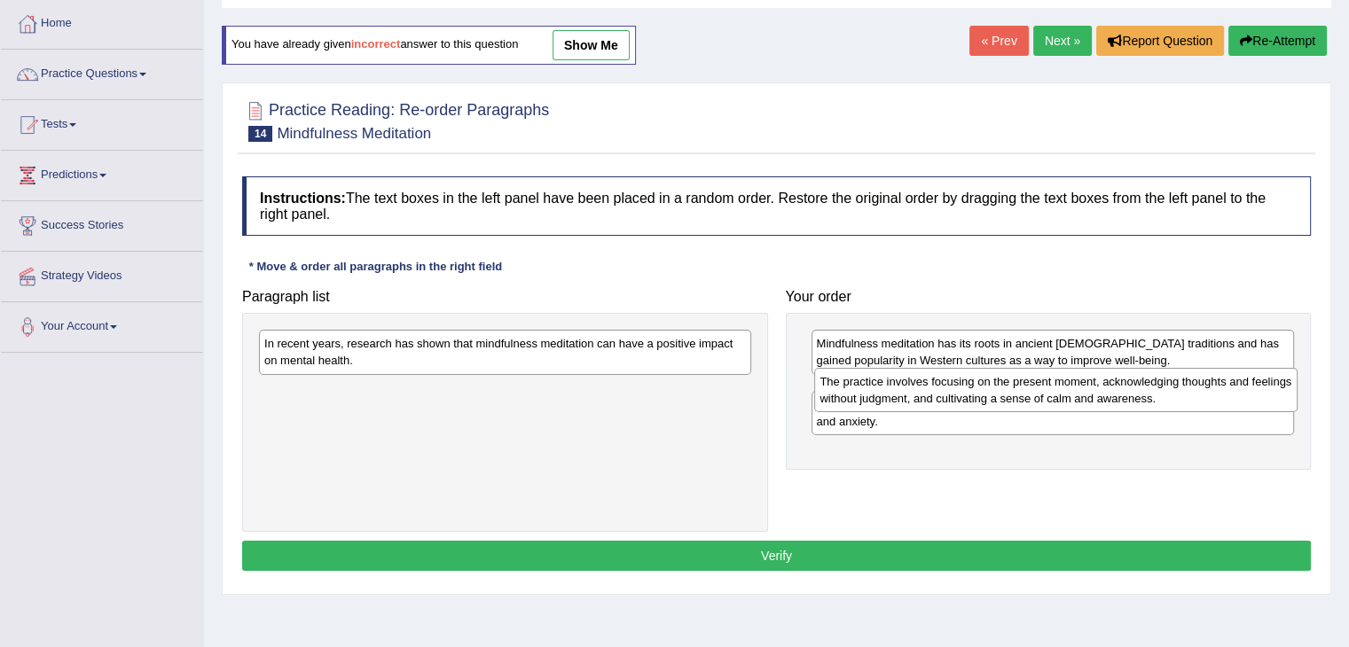
drag, startPoint x: 887, startPoint y: 443, endPoint x: 890, endPoint y: 386, distance: 56.9
click at [890, 386] on div "The practice involves focusing on the present moment, acknowledging thoughts an…" at bounding box center [1055, 390] width 483 height 44
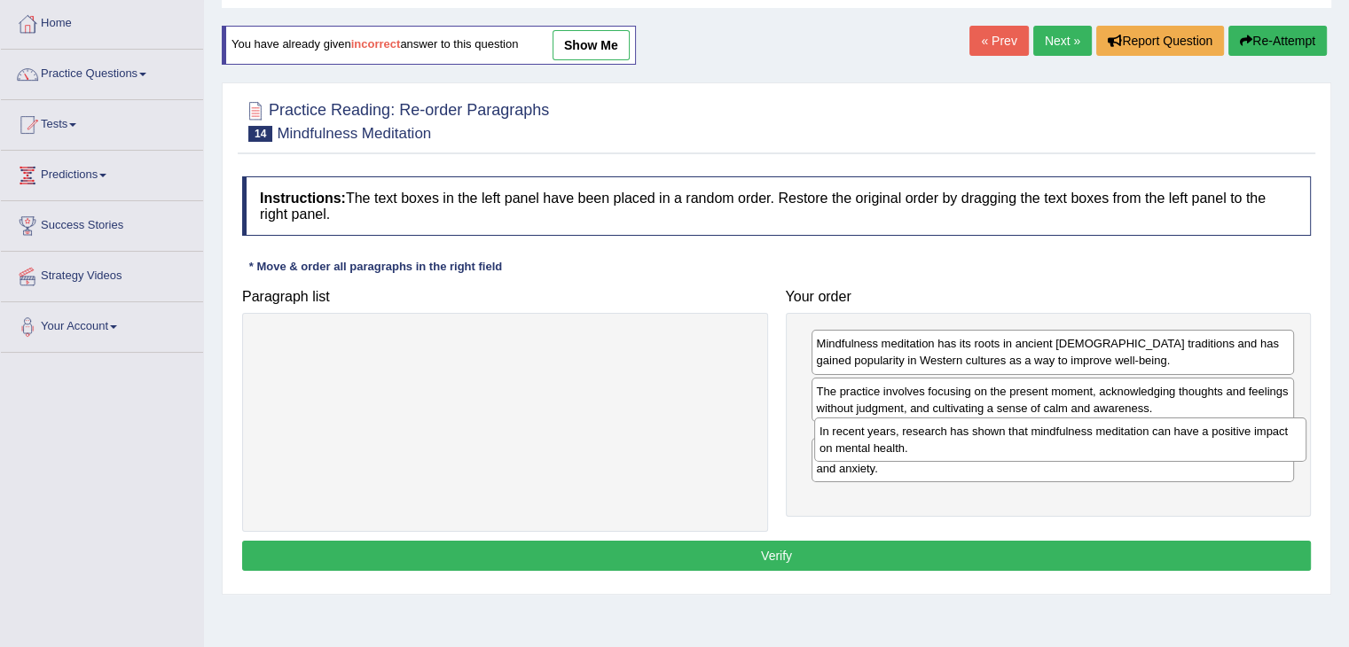
drag, startPoint x: 411, startPoint y: 346, endPoint x: 967, endPoint y: 434, distance: 562.0
click at [967, 434] on div "In recent years, research has shown that mindfulness meditation can have a posi…" at bounding box center [1060, 440] width 492 height 44
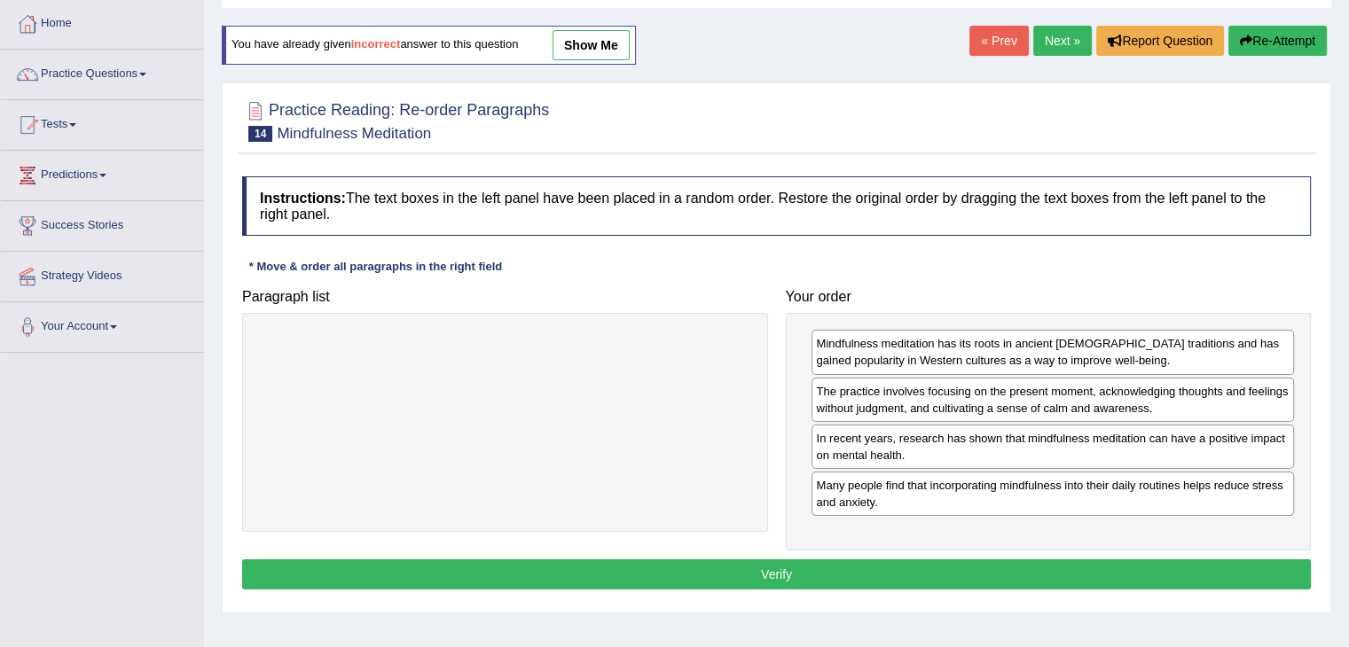
click at [945, 569] on button "Verify" at bounding box center [776, 575] width 1069 height 30
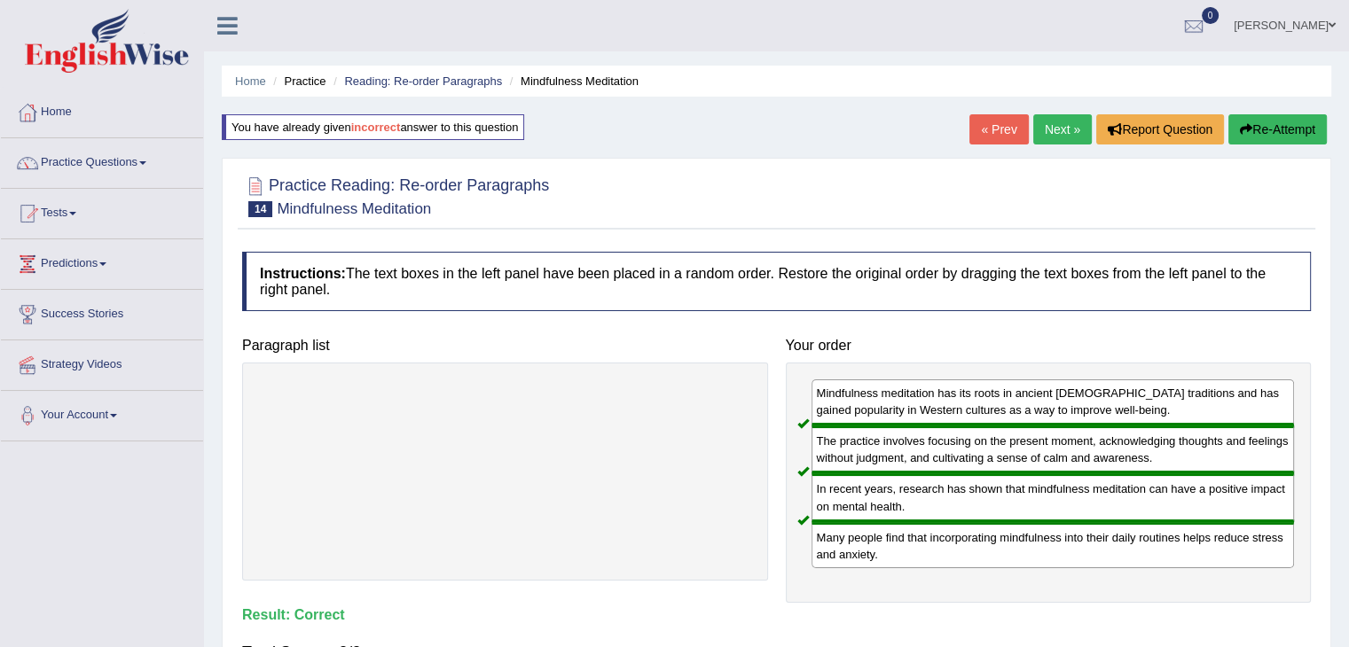
click at [1046, 126] on link "Next »" at bounding box center [1062, 129] width 59 height 30
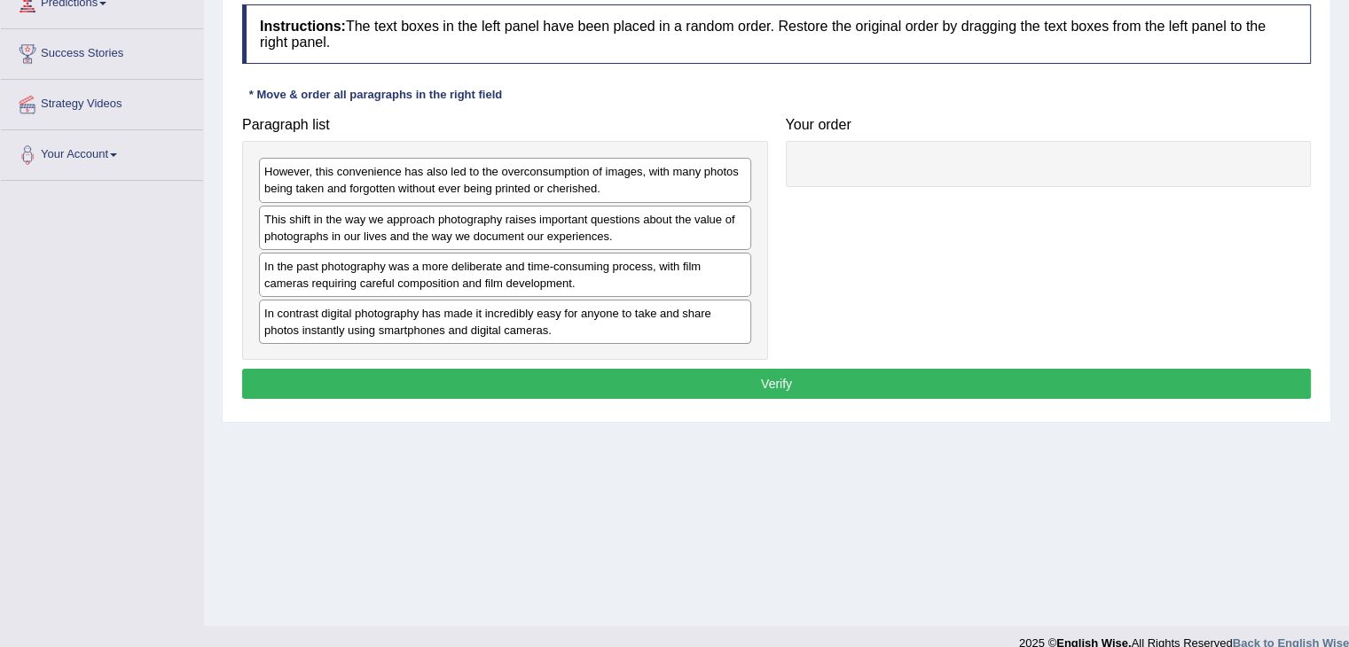
scroll to position [284, 0]
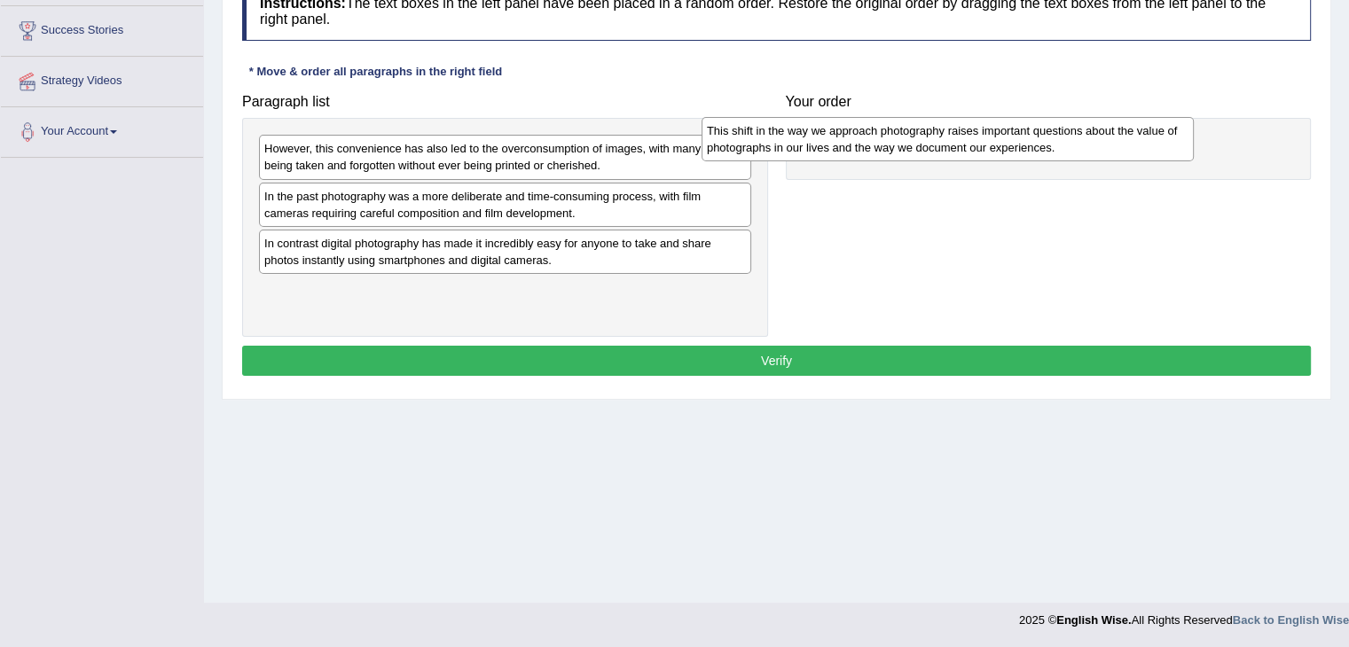
drag, startPoint x: 608, startPoint y: 207, endPoint x: 1051, endPoint y: 142, distance: 447.2
click at [1051, 142] on div "This shift in the way we approach photography raises important questions about …" at bounding box center [947, 139] width 492 height 44
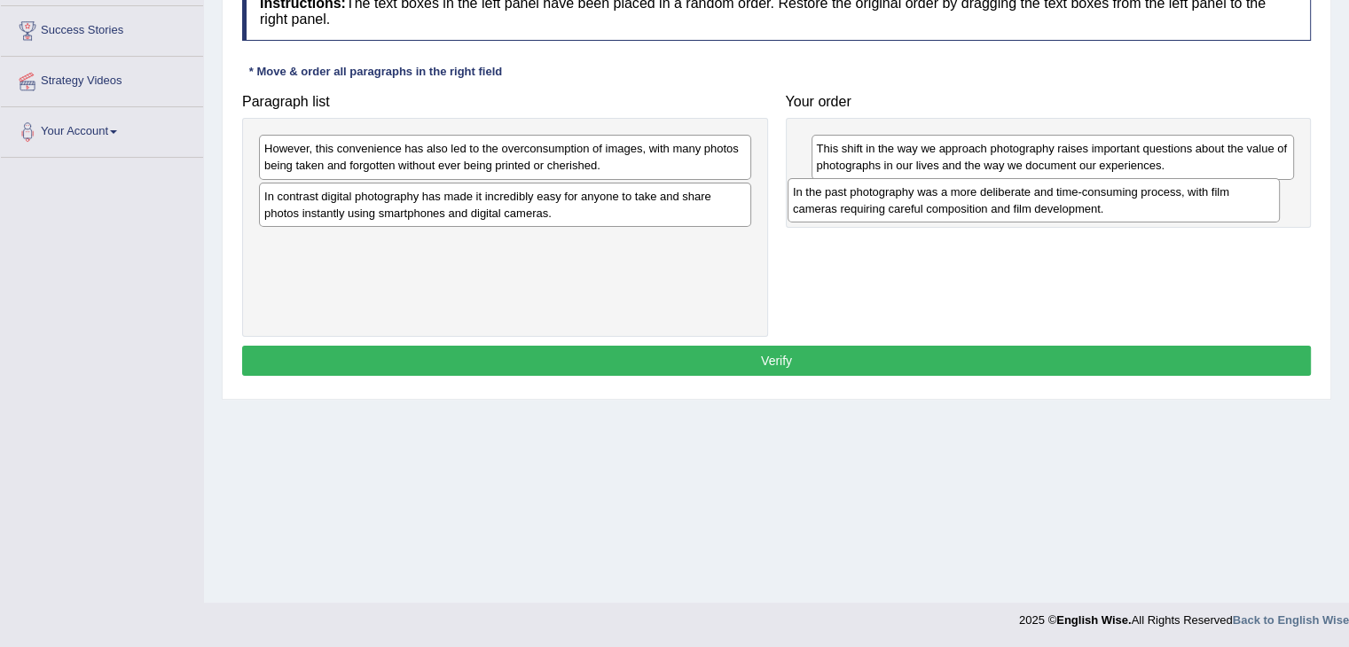
drag, startPoint x: 458, startPoint y: 202, endPoint x: 986, endPoint y: 198, distance: 528.6
click at [986, 198] on div "In the past photography was a more deliberate and time-consuming process, with …" at bounding box center [1033, 200] width 492 height 44
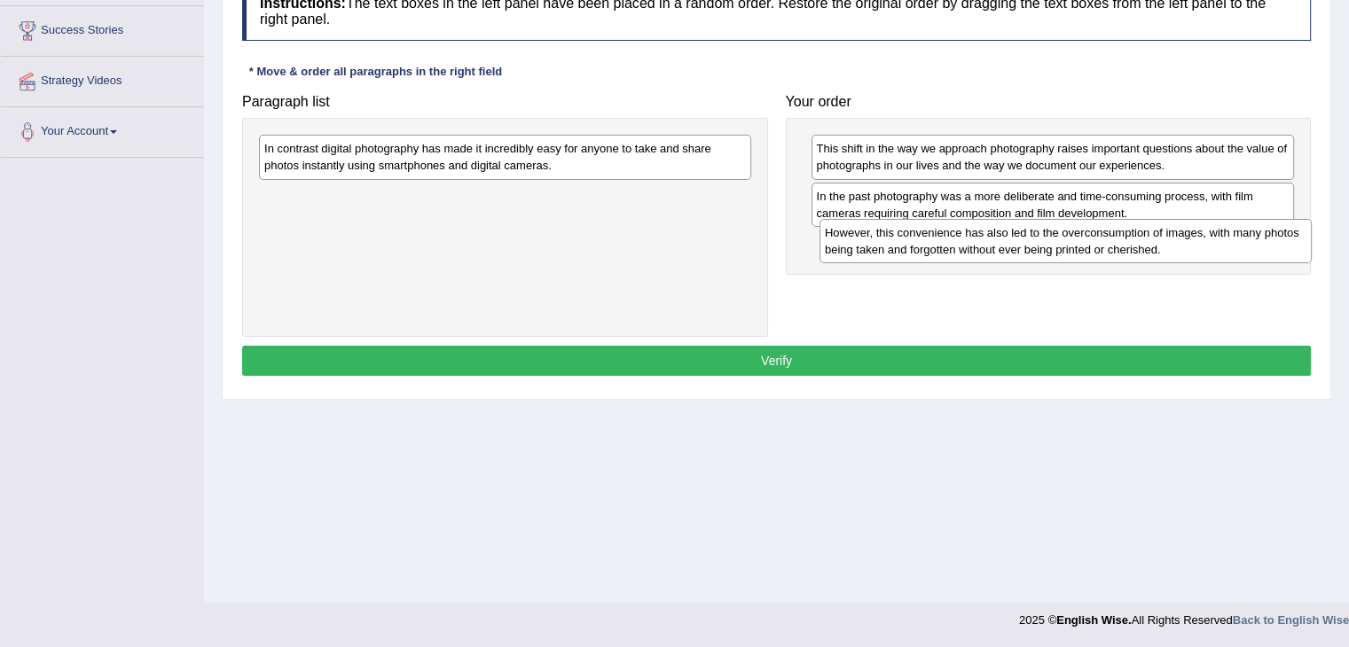
drag, startPoint x: 452, startPoint y: 153, endPoint x: 1013, endPoint y: 237, distance: 566.6
click at [1013, 237] on div "However, this convenience has also led to the overconsumption of images, with m…" at bounding box center [1065, 241] width 492 height 44
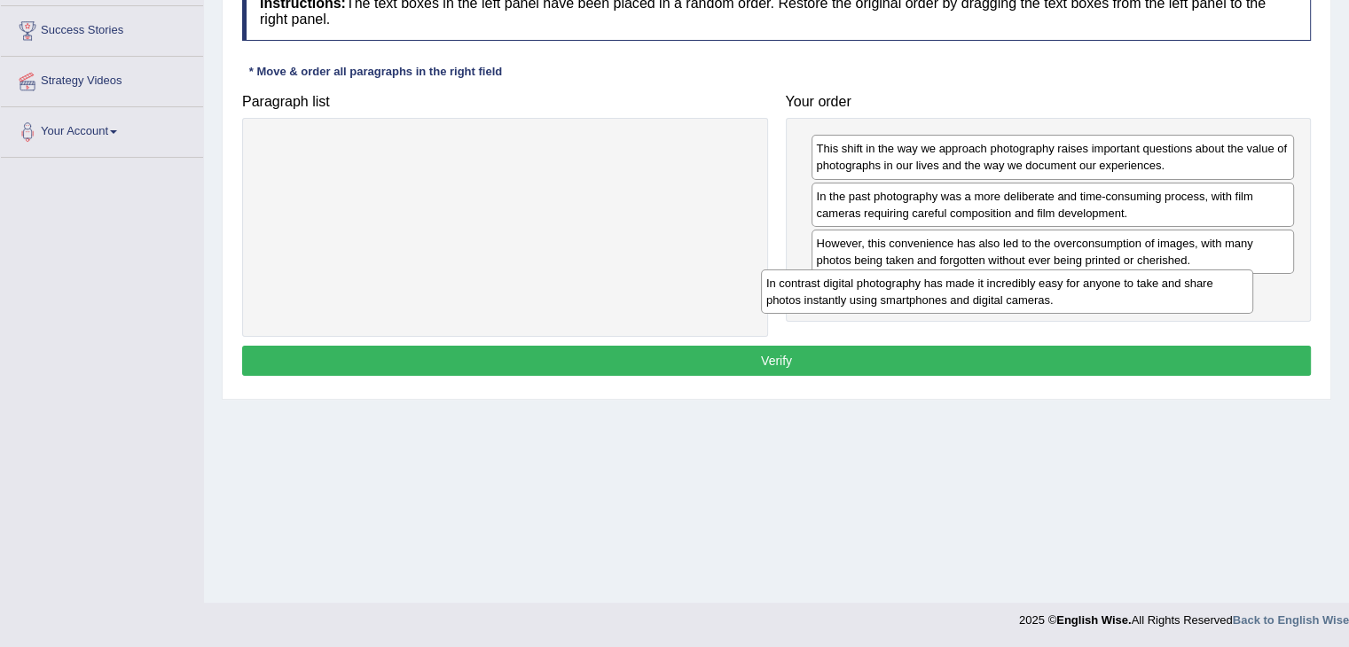
drag, startPoint x: 518, startPoint y: 150, endPoint x: 1020, endPoint y: 284, distance: 519.5
click at [1020, 284] on div "In contrast digital photography has made it incredibly easy for anyone to take …" at bounding box center [1007, 292] width 492 height 44
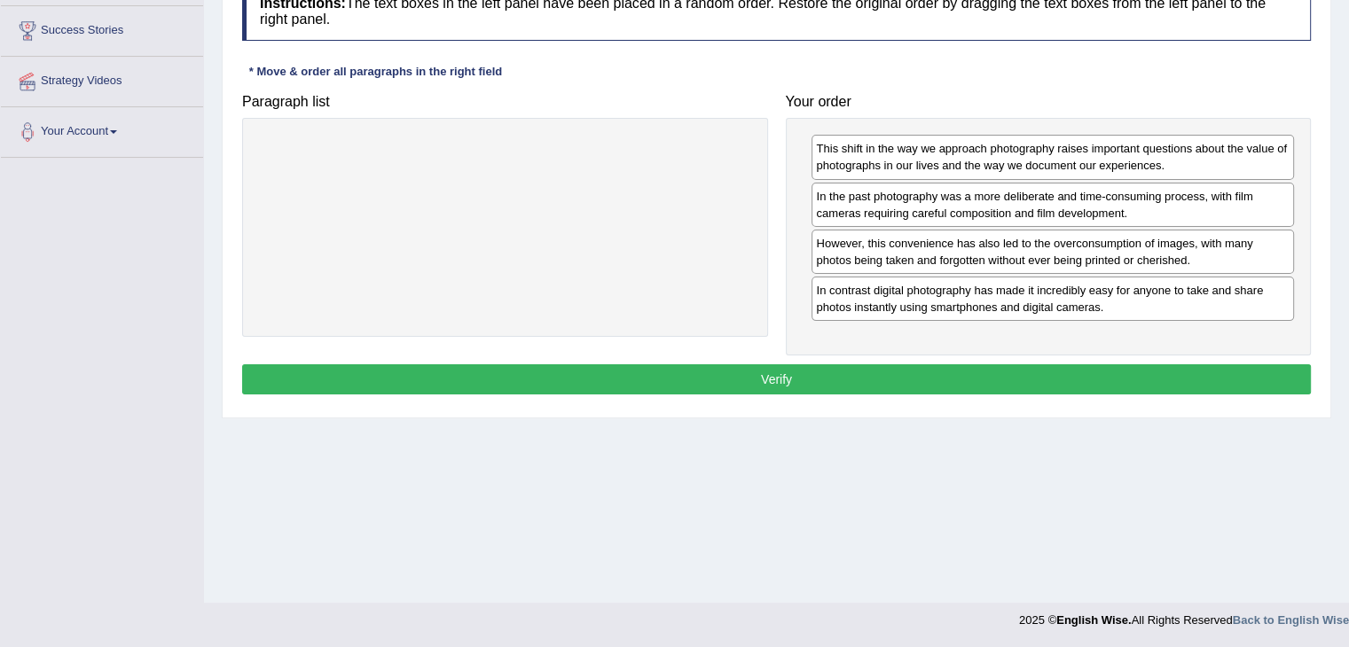
click at [792, 379] on button "Verify" at bounding box center [776, 379] width 1069 height 30
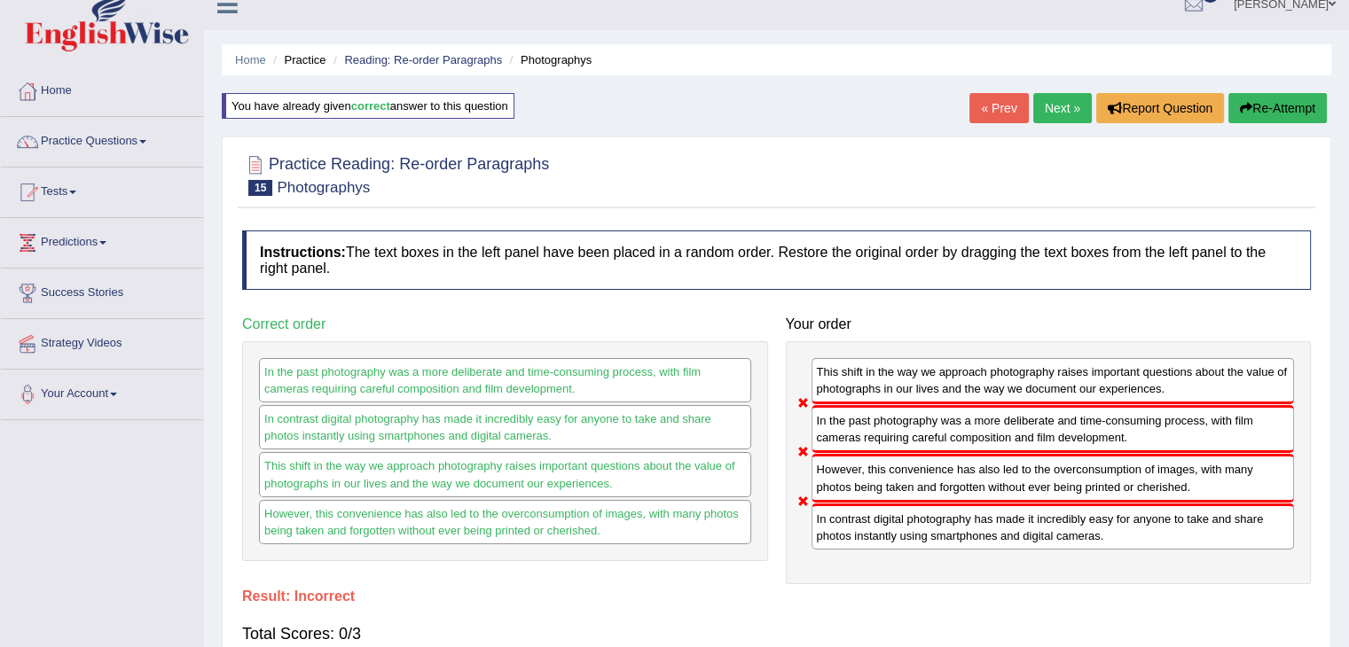
scroll to position [18, 0]
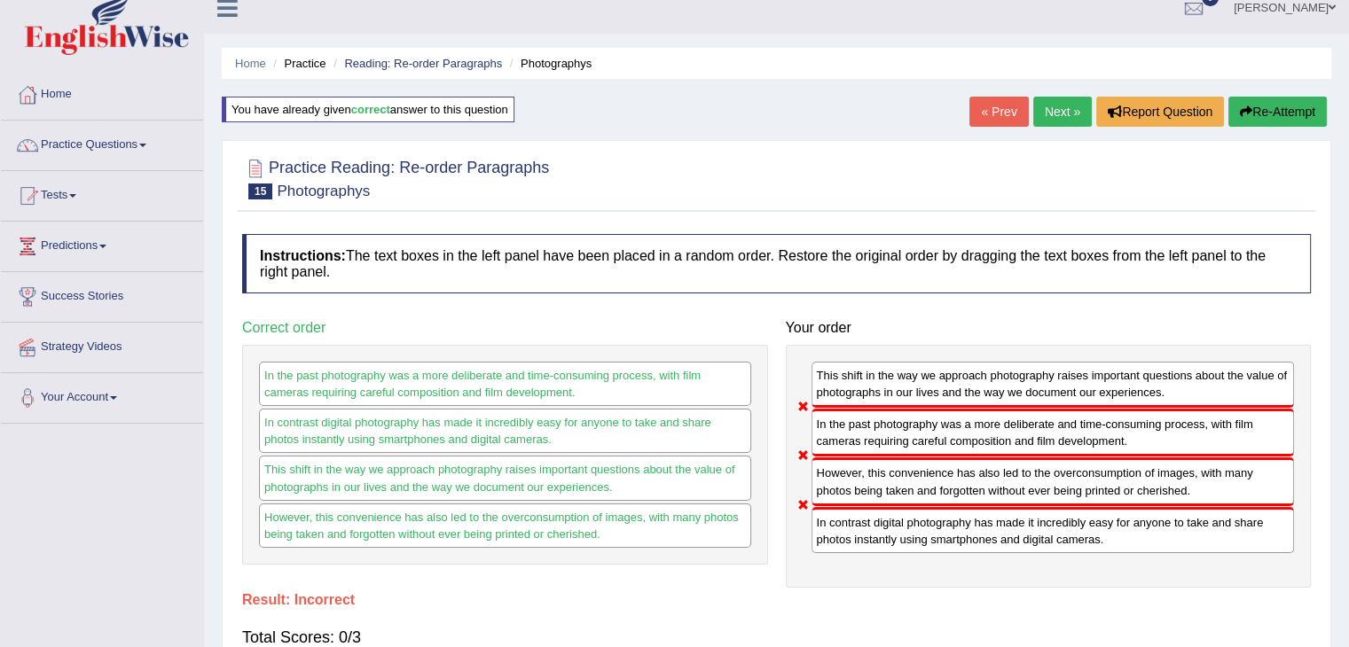
click at [1287, 118] on button "Re-Attempt" at bounding box center [1277, 112] width 98 height 30
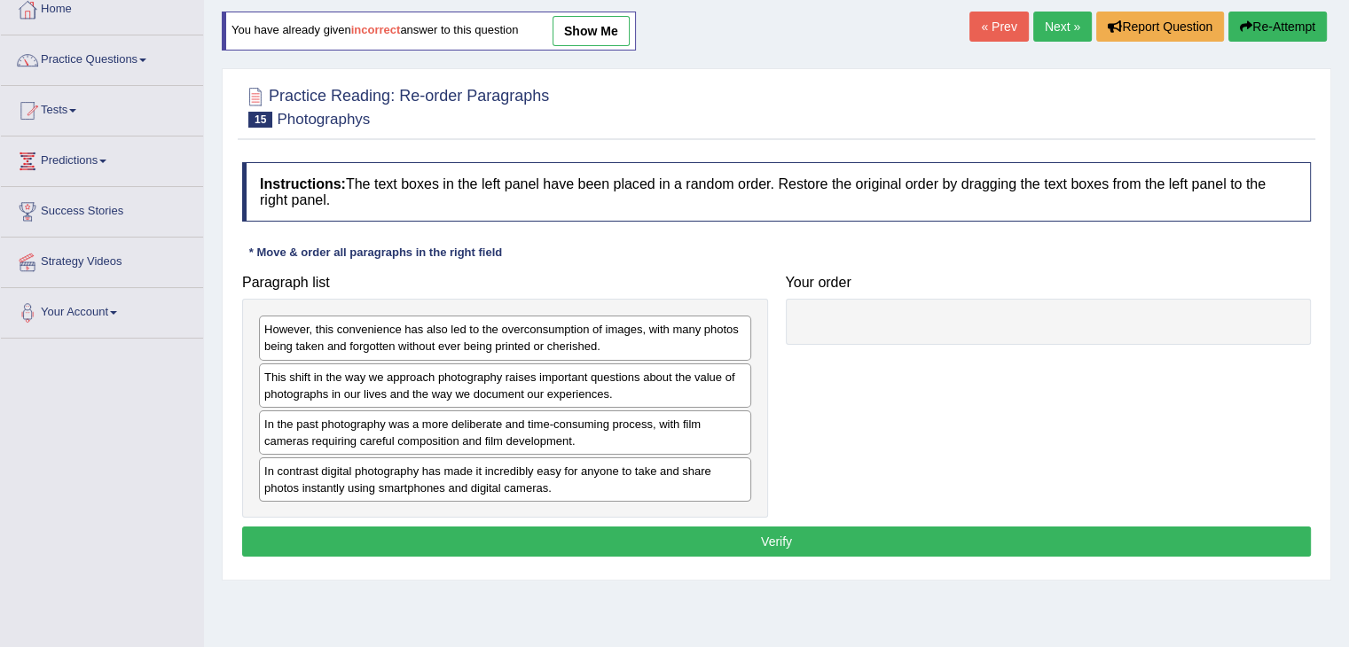
scroll to position [106, 0]
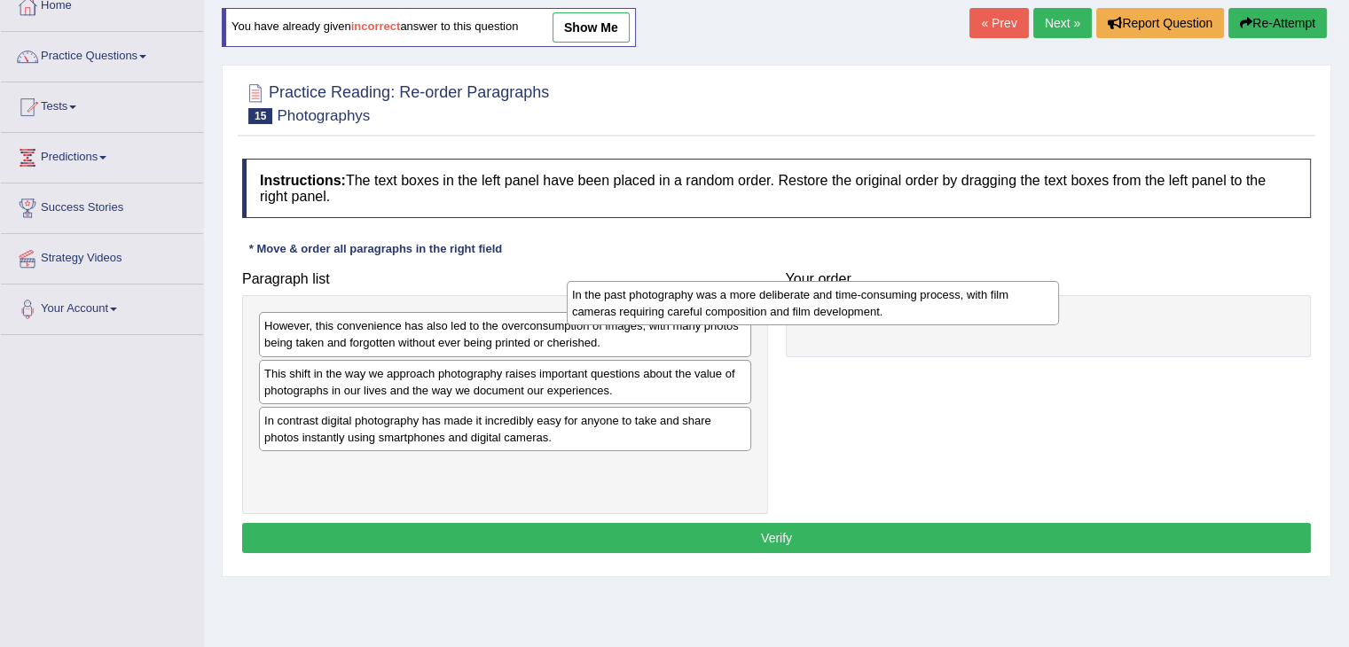
drag, startPoint x: 621, startPoint y: 426, endPoint x: 928, endPoint y: 301, distance: 332.2
click at [928, 301] on div "In the past photography was a more deliberate and time-consuming process, with …" at bounding box center [813, 303] width 492 height 44
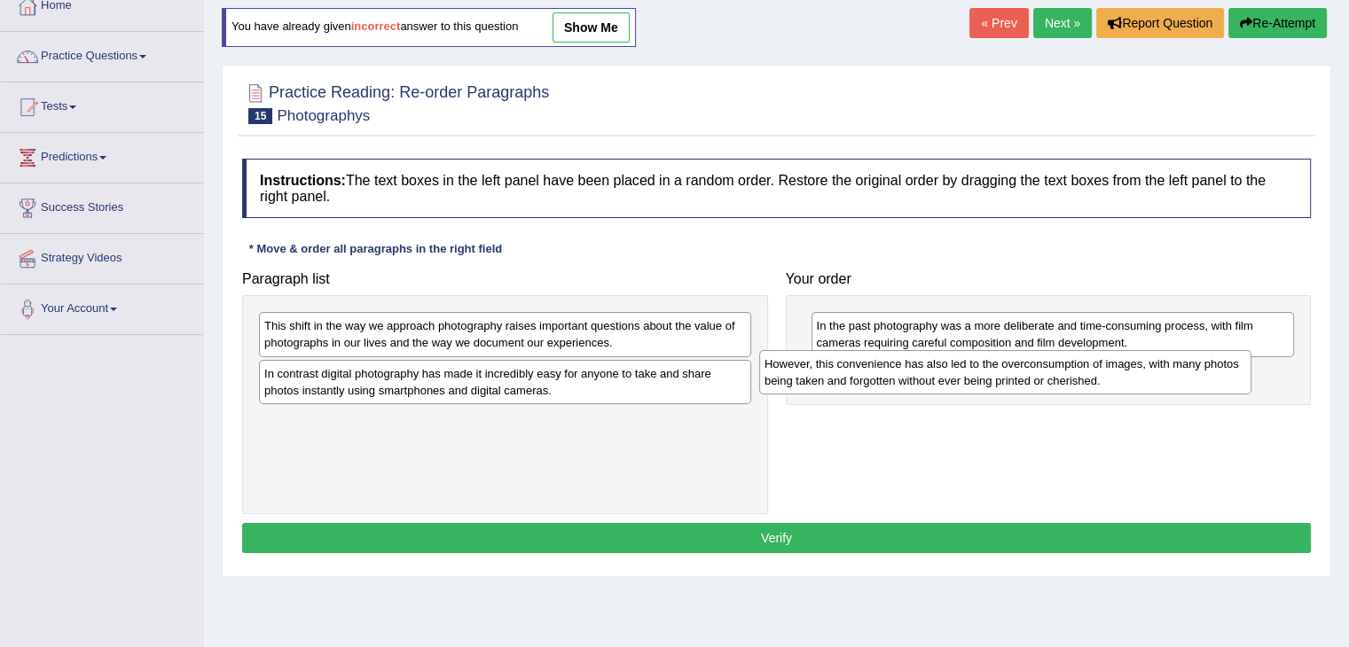
drag, startPoint x: 587, startPoint y: 334, endPoint x: 1087, endPoint y: 372, distance: 501.5
click at [1087, 372] on div "However, this convenience has also led to the overconsumption of images, with m…" at bounding box center [1005, 372] width 492 height 44
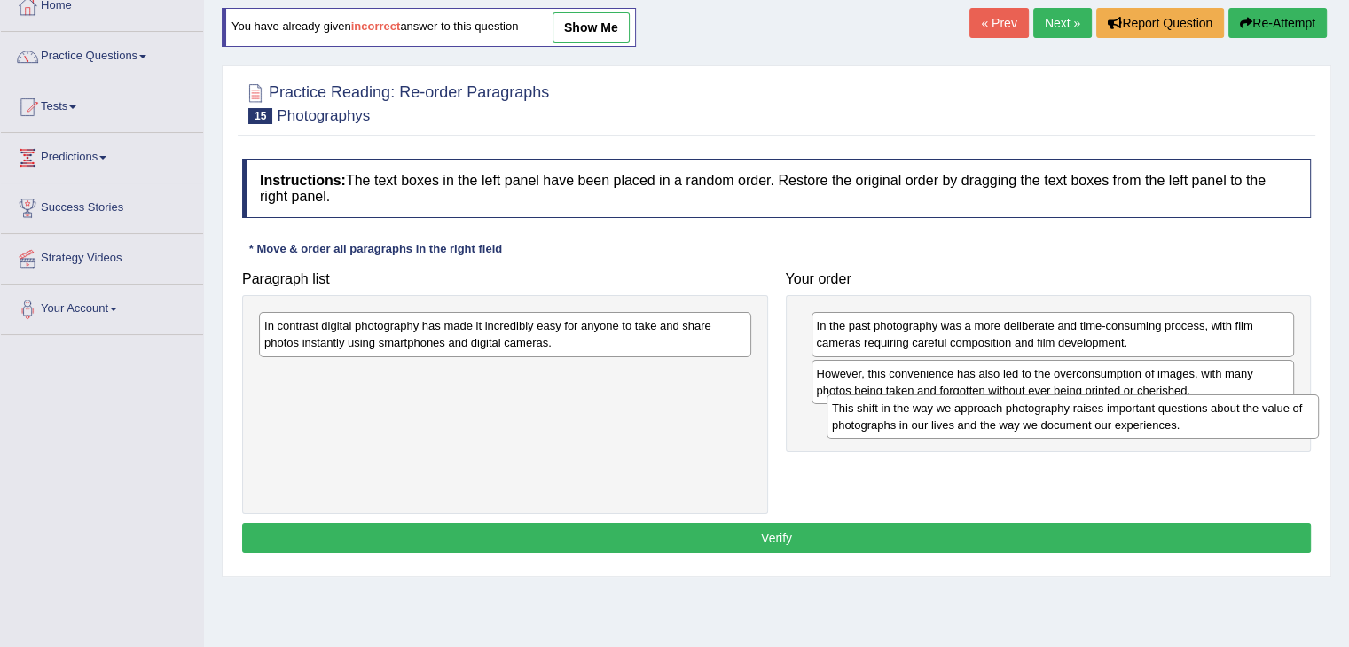
drag, startPoint x: 411, startPoint y: 331, endPoint x: 979, endPoint y: 412, distance: 573.4
click at [979, 412] on div "This shift in the way we approach photography raises important questions about …" at bounding box center [1072, 417] width 492 height 44
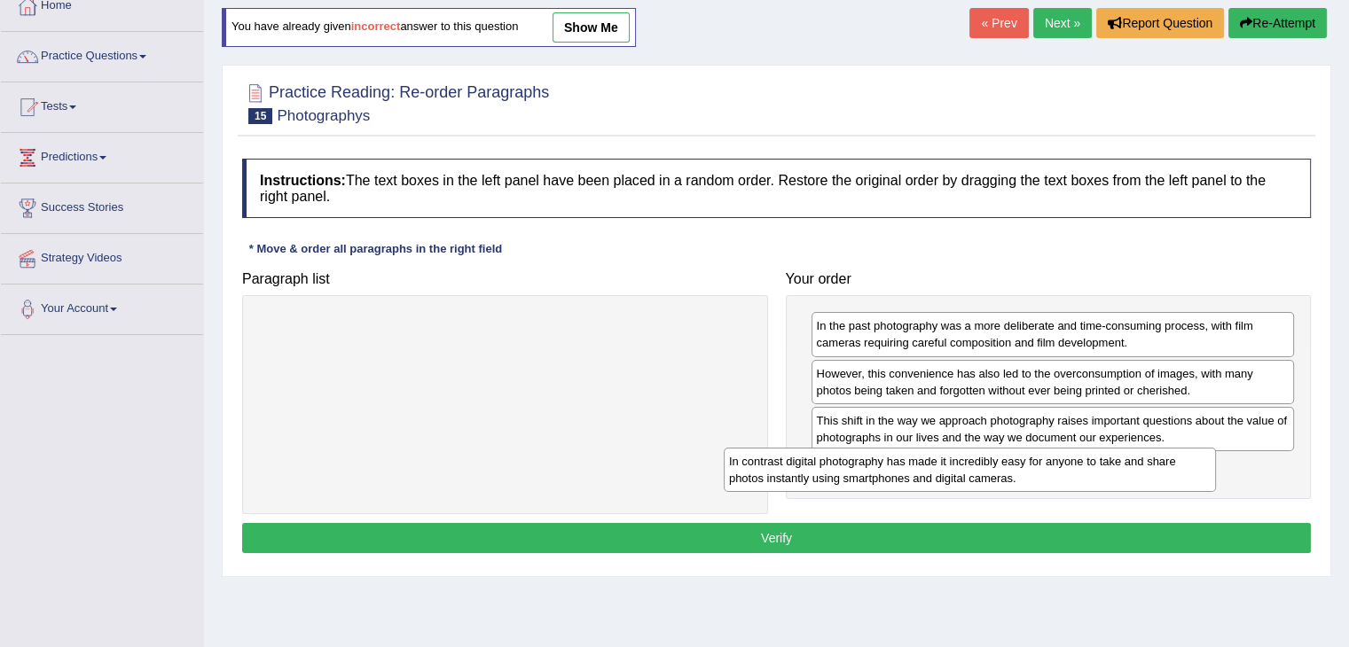
drag, startPoint x: 493, startPoint y: 330, endPoint x: 958, endPoint y: 466, distance: 484.1
click at [958, 466] on div "In contrast digital photography has made it incredibly easy for anyone to take …" at bounding box center [970, 470] width 492 height 44
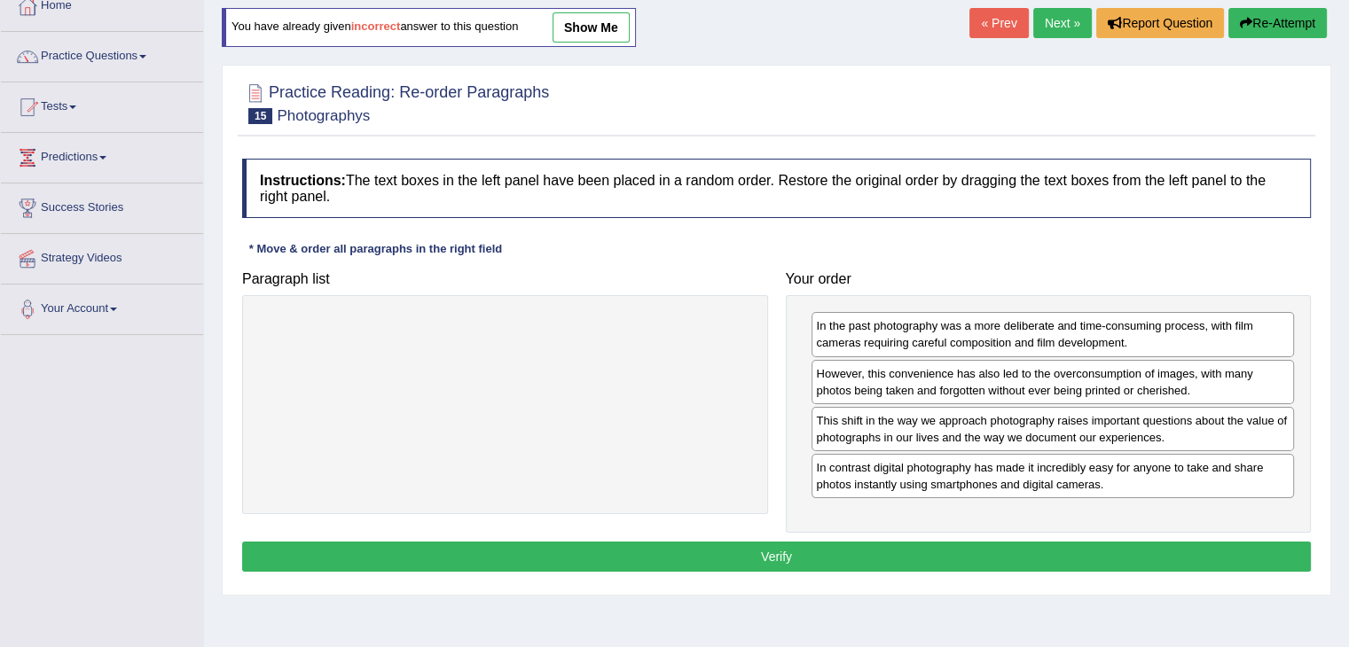
click at [908, 552] on button "Verify" at bounding box center [776, 557] width 1069 height 30
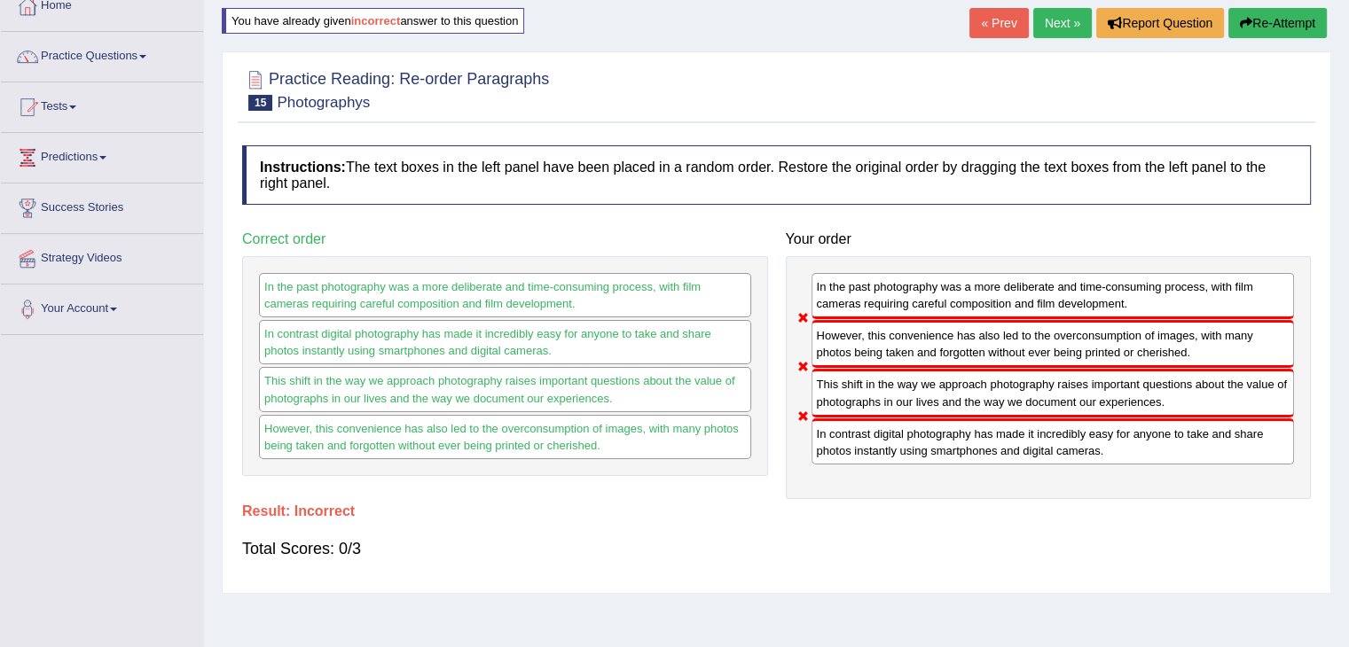
drag, startPoint x: 852, startPoint y: 444, endPoint x: 887, endPoint y: 349, distance: 101.0
click at [887, 349] on div "In the past photography was a more deliberate and time-consuming process, with …" at bounding box center [1049, 377] width 526 height 243
click at [1263, 29] on button "Re-Attempt" at bounding box center [1277, 23] width 98 height 30
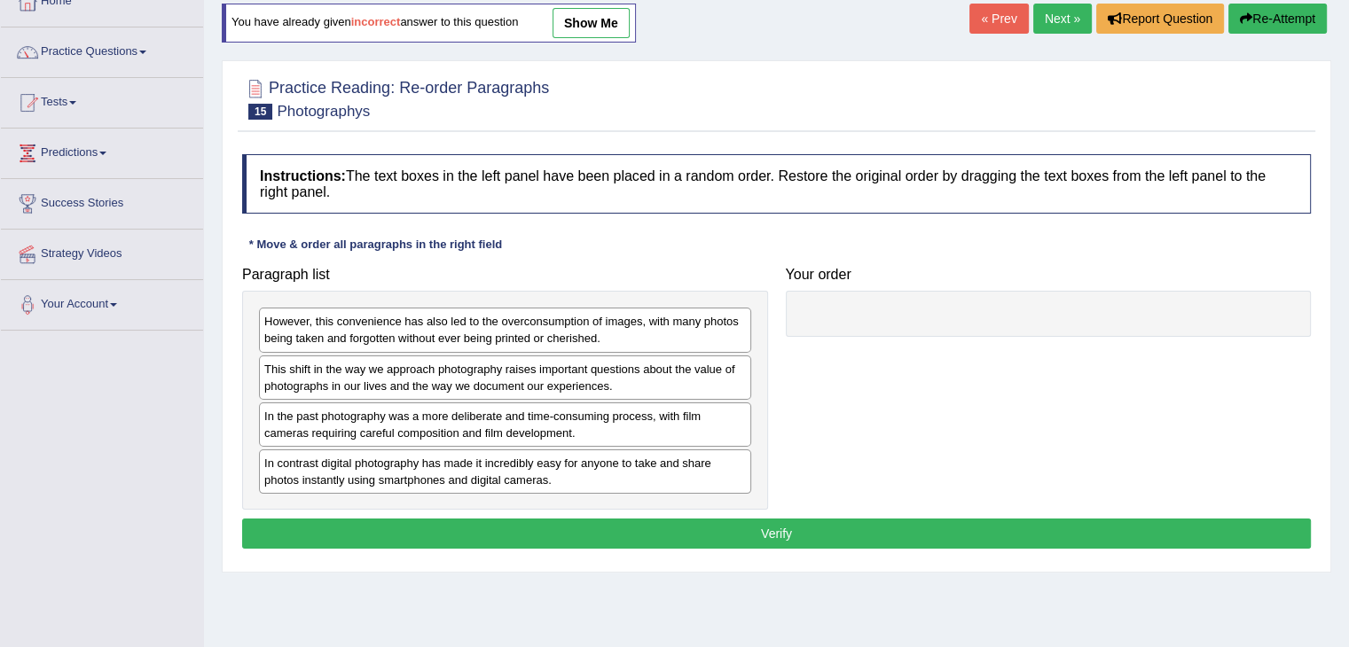
scroll to position [106, 0]
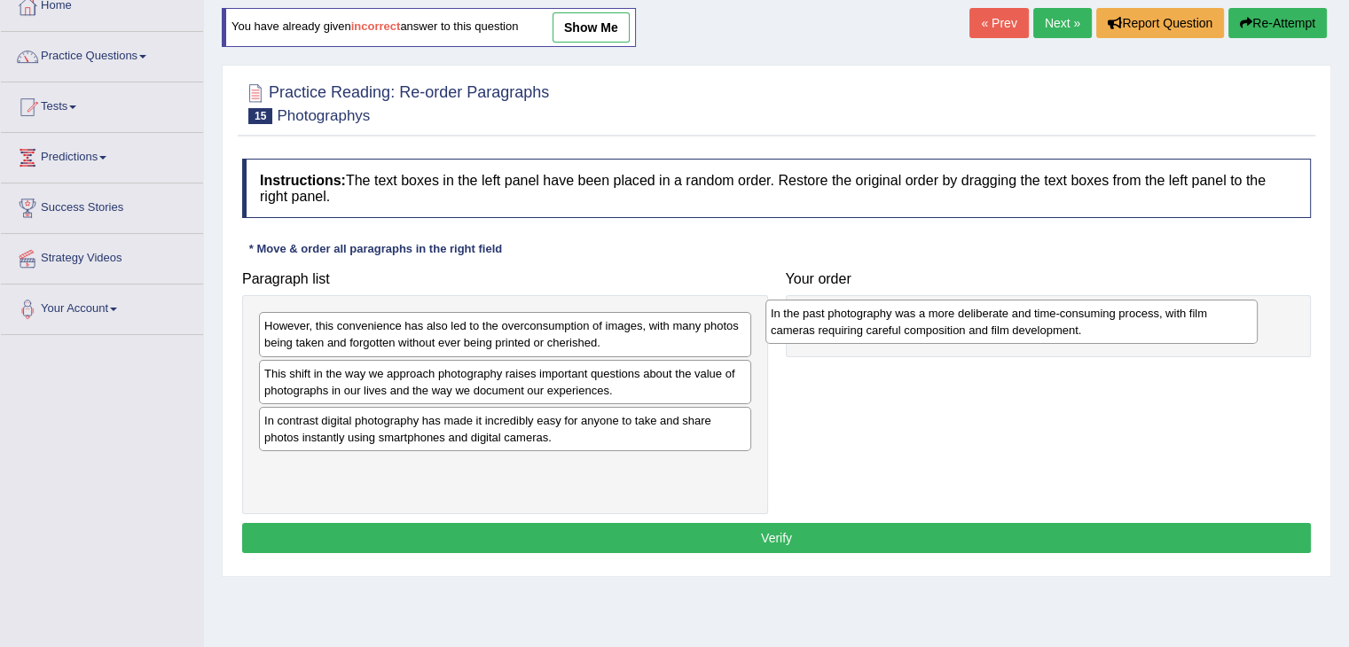
drag, startPoint x: 391, startPoint y: 430, endPoint x: 897, endPoint y: 324, distance: 517.4
click at [897, 324] on div "In the past photography was a more deliberate and time-consuming process, with …" at bounding box center [1011, 322] width 492 height 44
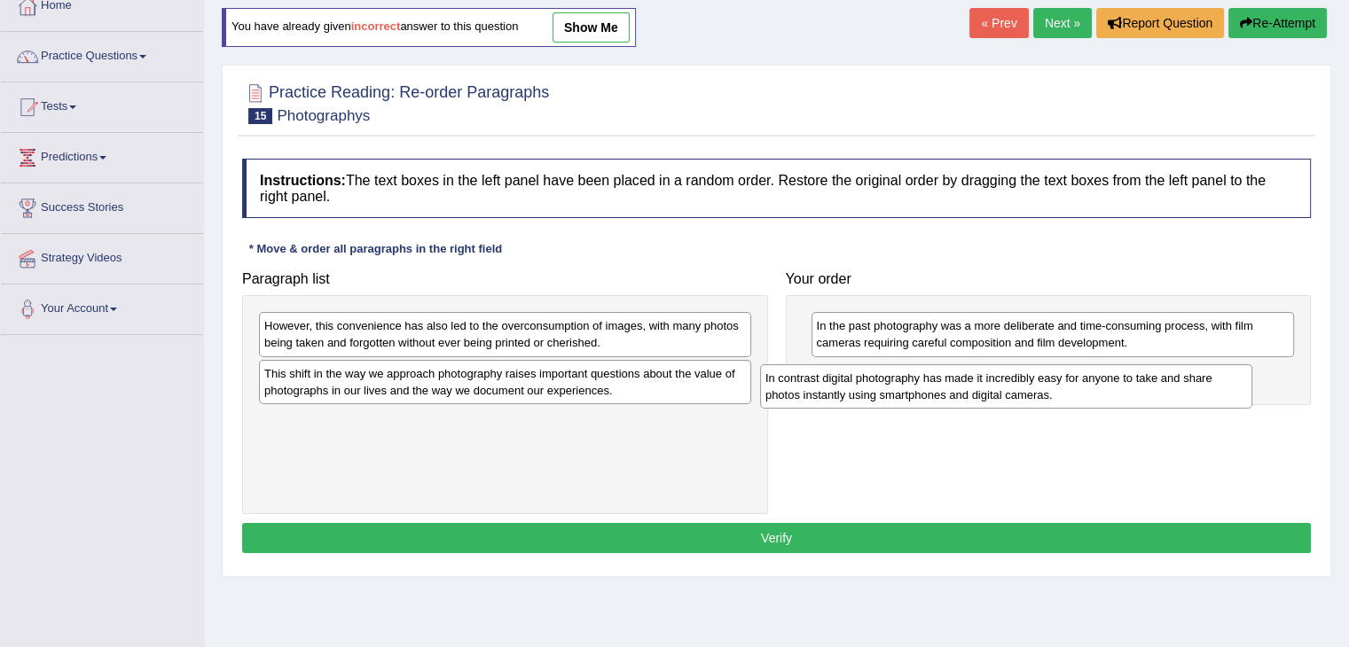
drag, startPoint x: 459, startPoint y: 425, endPoint x: 961, endPoint y: 383, distance: 503.7
click at [961, 383] on div "In contrast digital photography has made it incredibly easy for anyone to take …" at bounding box center [1006, 386] width 492 height 44
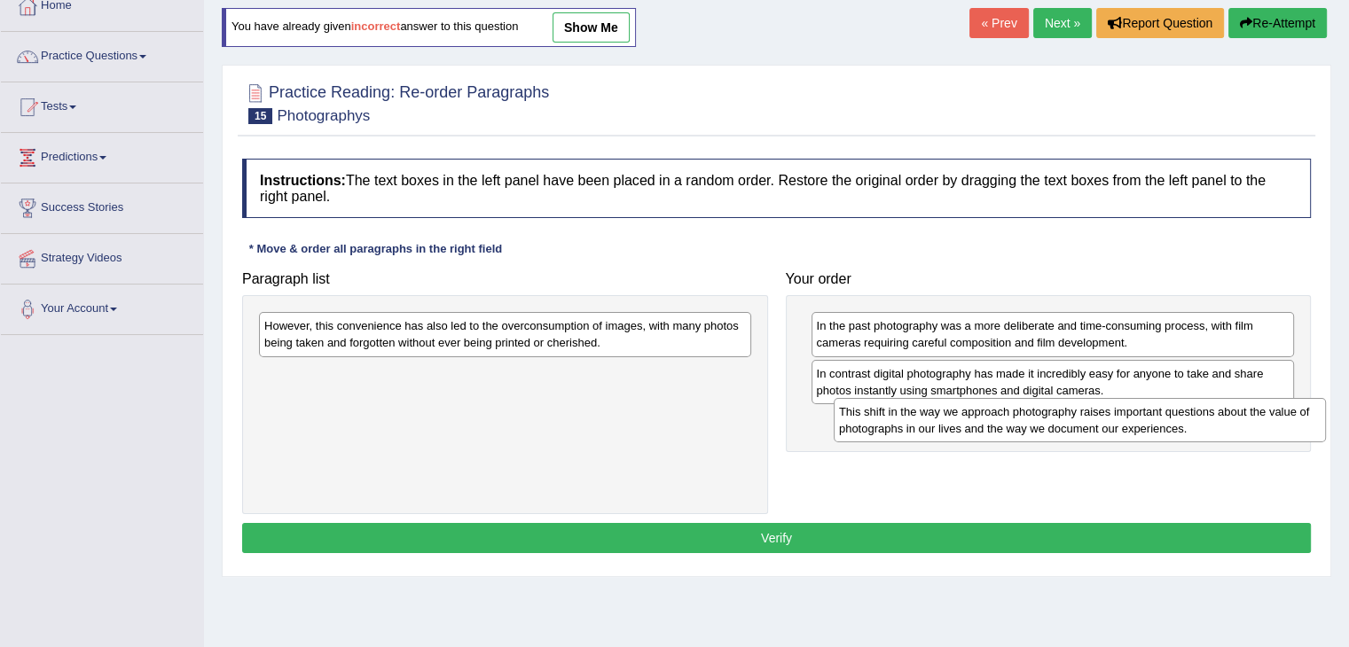
drag, startPoint x: 379, startPoint y: 388, endPoint x: 953, endPoint y: 426, distance: 575.9
click at [953, 426] on div "This shift in the way we approach photography raises important questions about …" at bounding box center [1080, 420] width 492 height 44
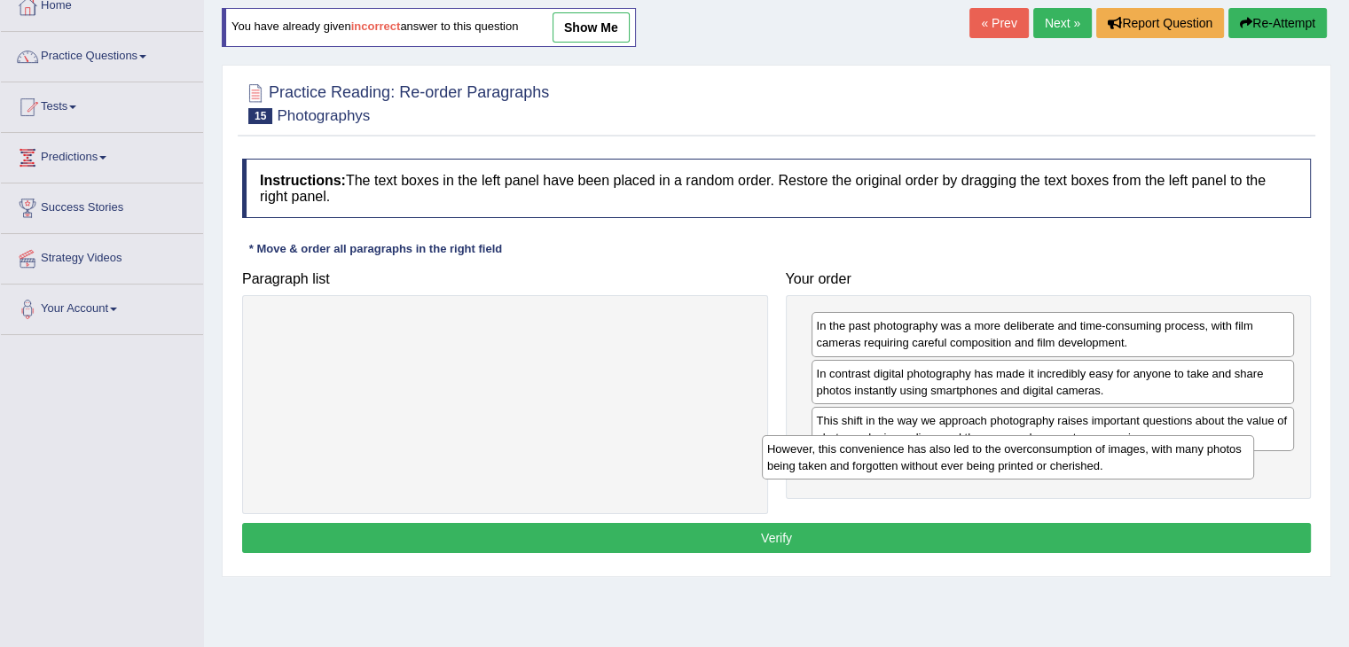
drag, startPoint x: 564, startPoint y: 330, endPoint x: 1067, endPoint y: 453, distance: 517.7
click at [1067, 453] on div "However, this convenience has also led to the overconsumption of images, with m…" at bounding box center [1008, 457] width 492 height 44
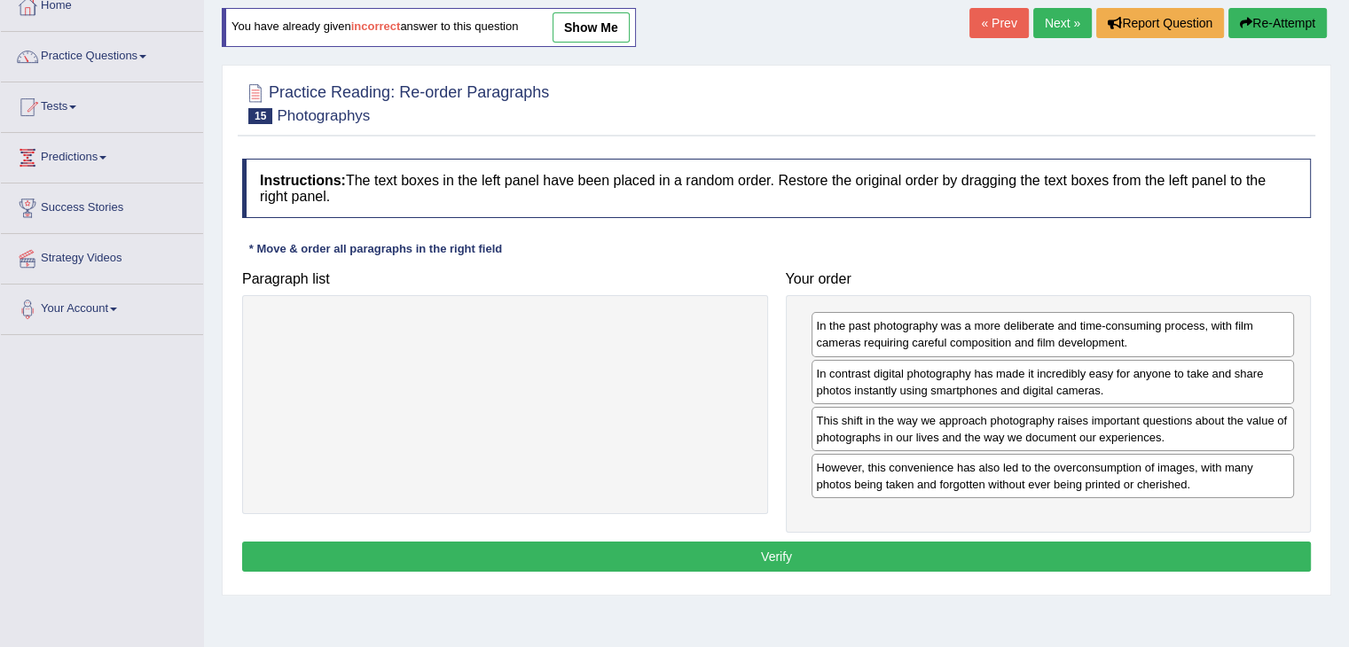
click at [978, 547] on button "Verify" at bounding box center [776, 557] width 1069 height 30
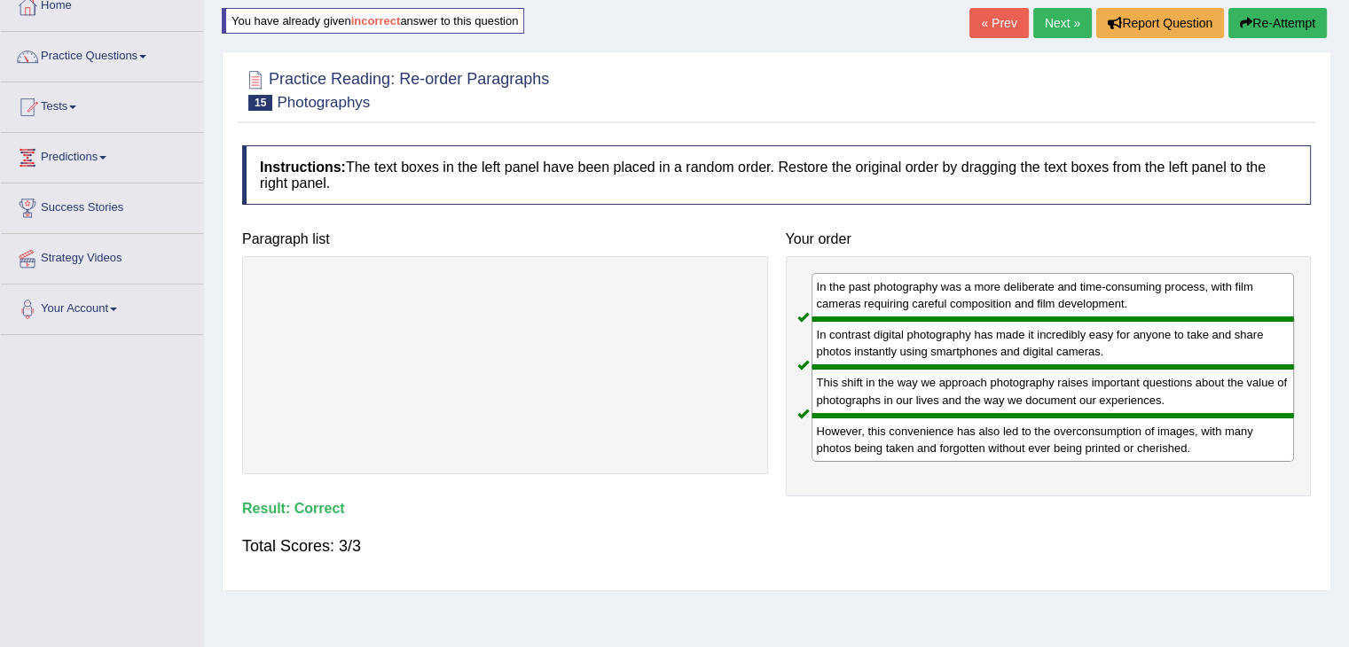
click at [1046, 22] on link "Next »" at bounding box center [1062, 23] width 59 height 30
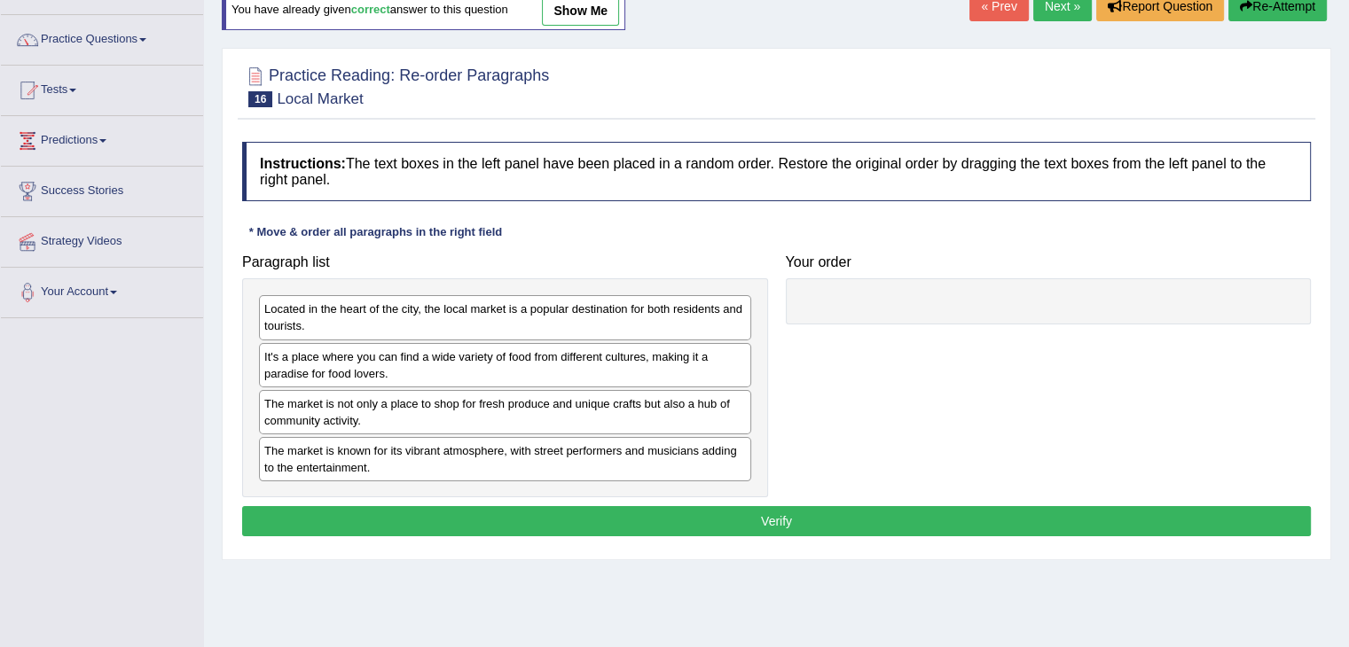
scroll to position [177, 0]
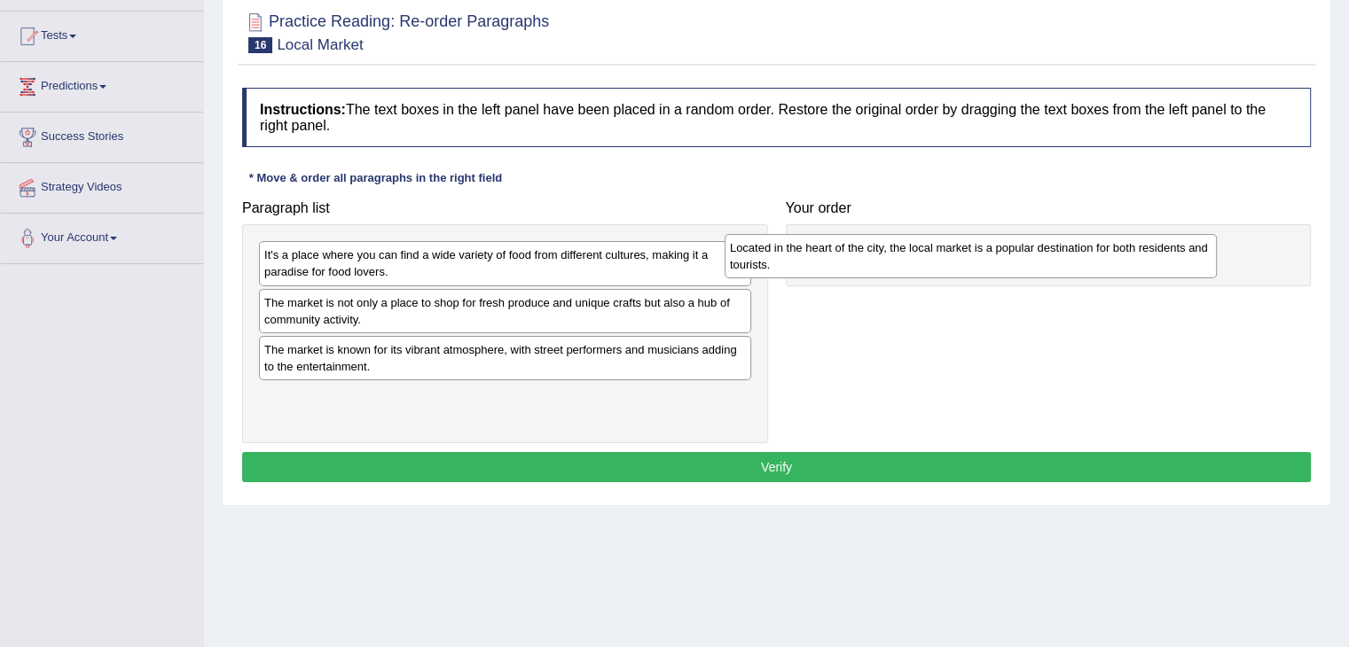
drag, startPoint x: 638, startPoint y: 262, endPoint x: 1103, endPoint y: 255, distance: 465.6
click at [1103, 255] on div "Located in the heart of the city, the local market is a popular destination for…" at bounding box center [971, 256] width 492 height 44
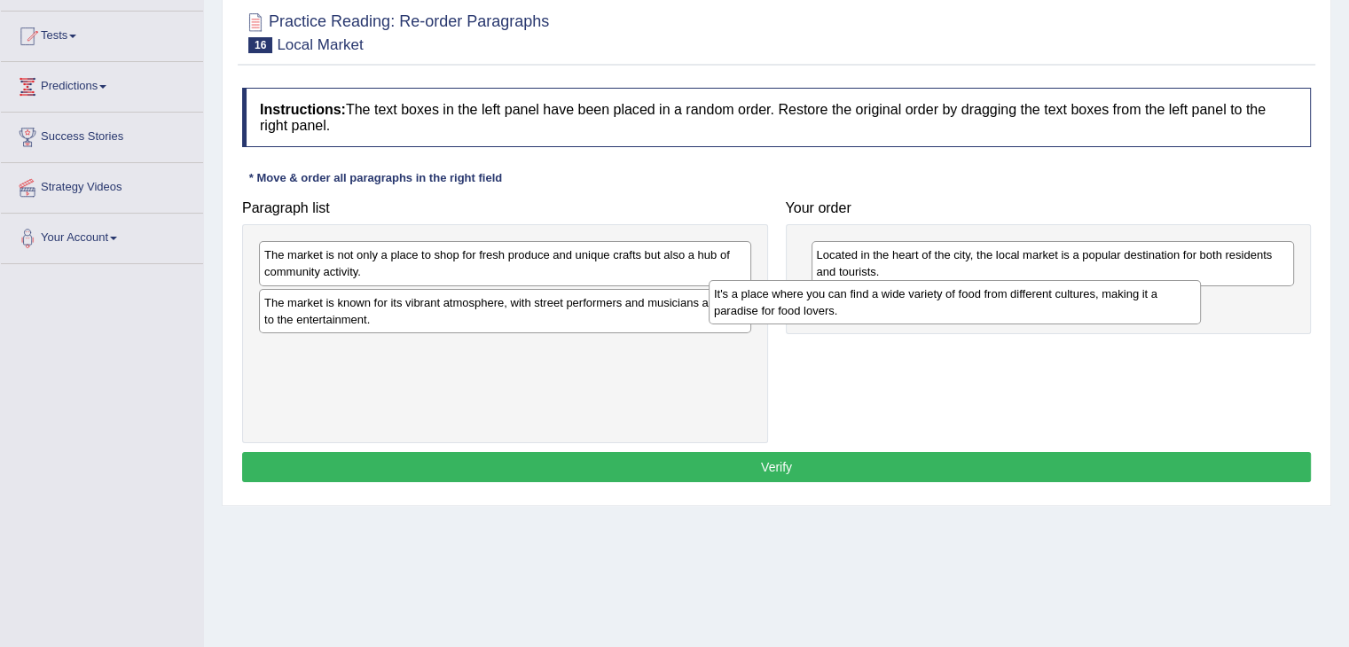
drag, startPoint x: 529, startPoint y: 260, endPoint x: 978, endPoint y: 299, distance: 451.3
click at [978, 299] on div "It's a place where you can find a wide variety of food from different cultures,…" at bounding box center [955, 302] width 492 height 44
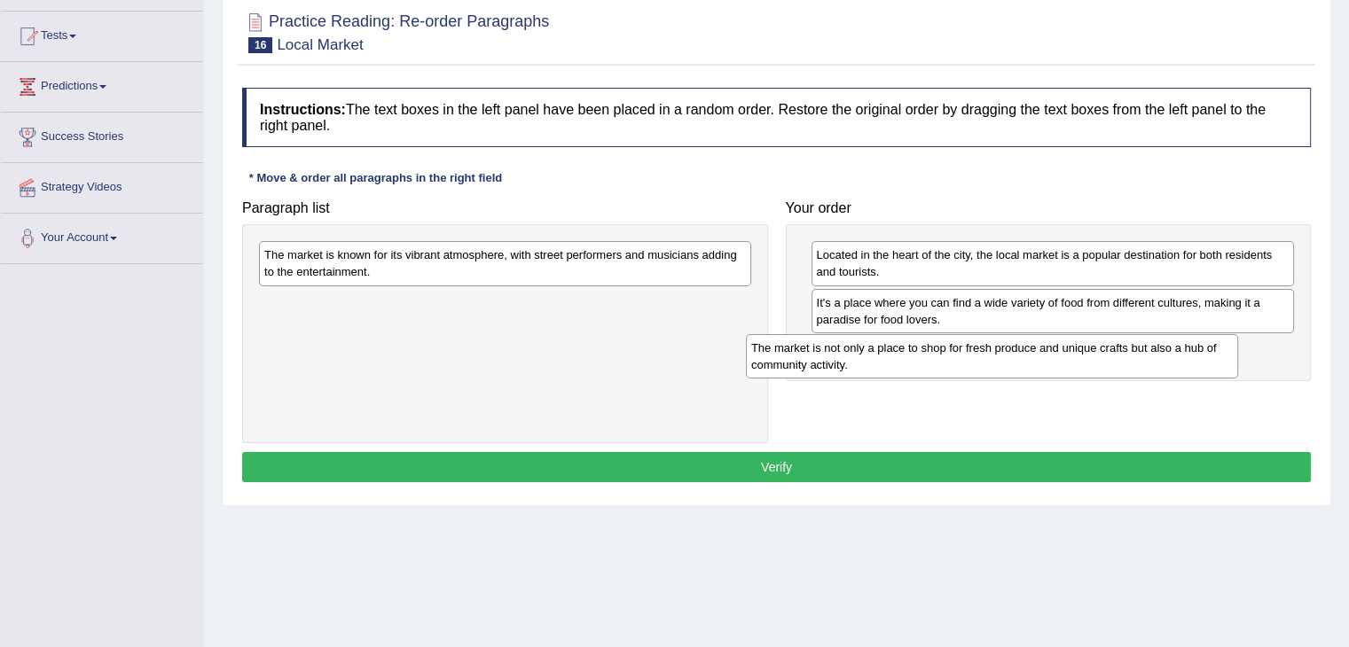
drag, startPoint x: 653, startPoint y: 258, endPoint x: 1140, endPoint y: 351, distance: 495.7
click at [1140, 351] on div "The market is not only a place to shop for fresh produce and unique crafts but …" at bounding box center [992, 356] width 492 height 44
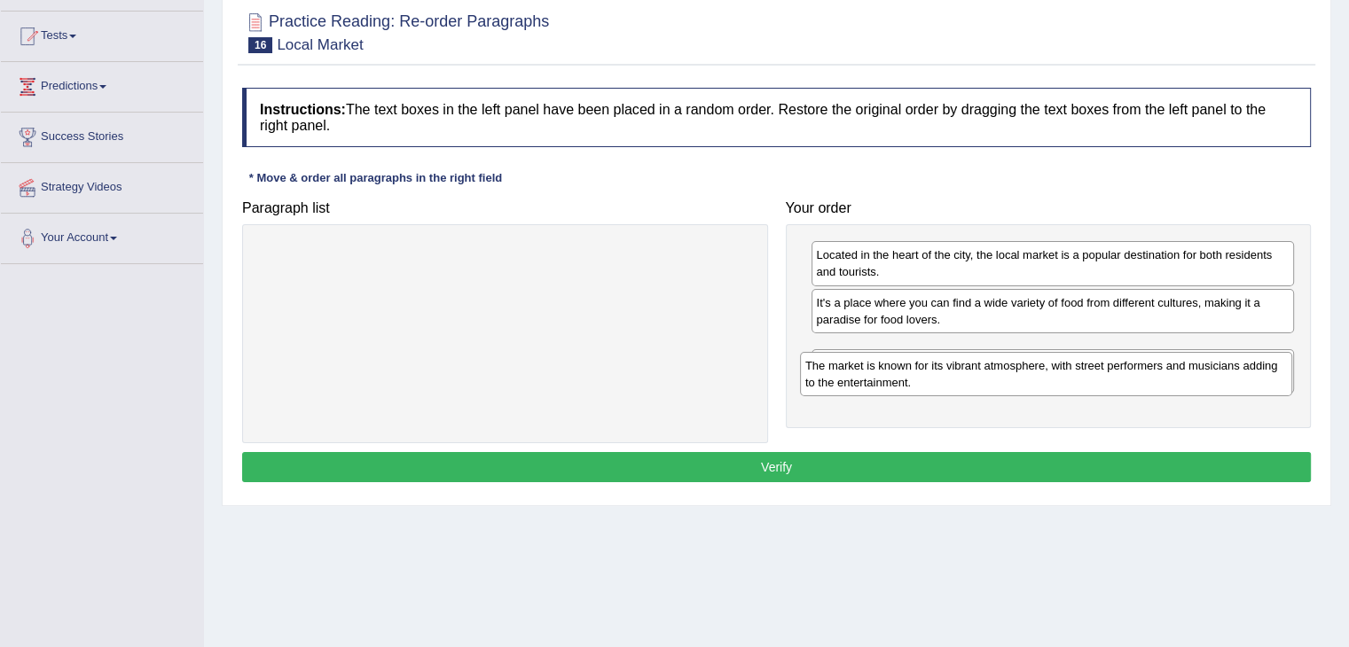
drag, startPoint x: 440, startPoint y: 249, endPoint x: 981, endPoint y: 360, distance: 552.2
click at [981, 360] on div "The market is known for its vibrant atmosphere, with street performers and musi…" at bounding box center [1046, 374] width 492 height 44
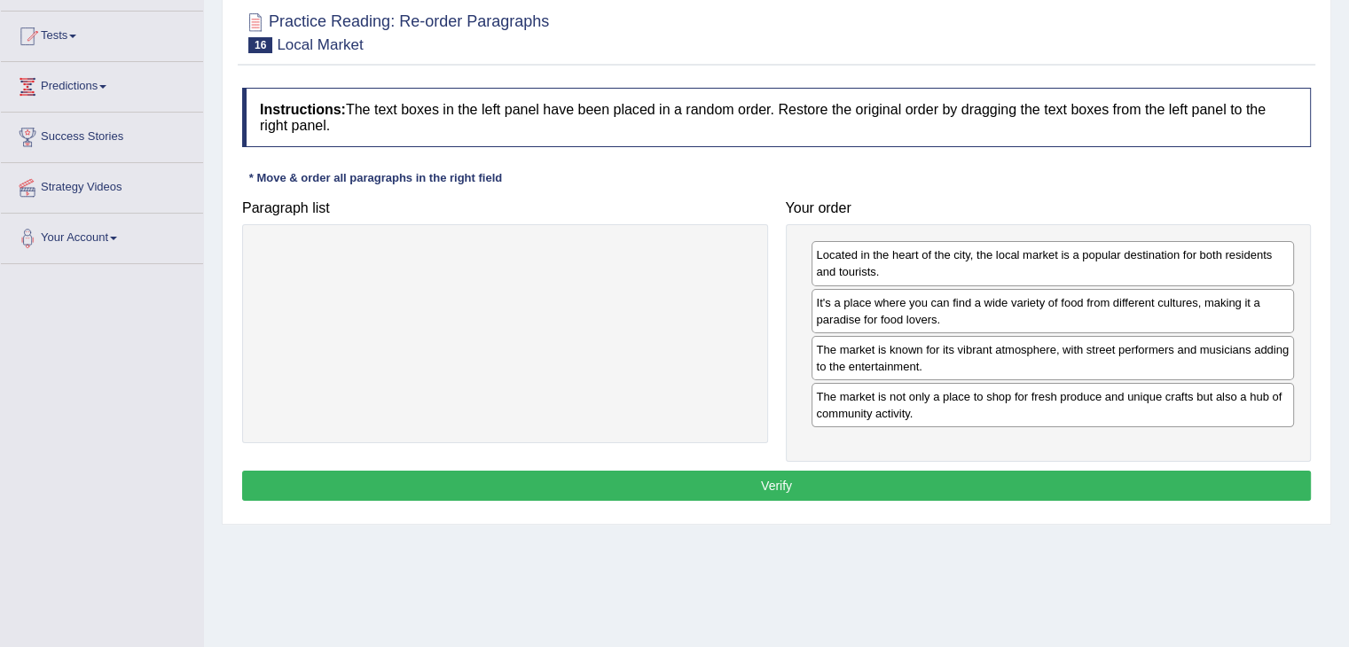
click at [843, 482] on button "Verify" at bounding box center [776, 486] width 1069 height 30
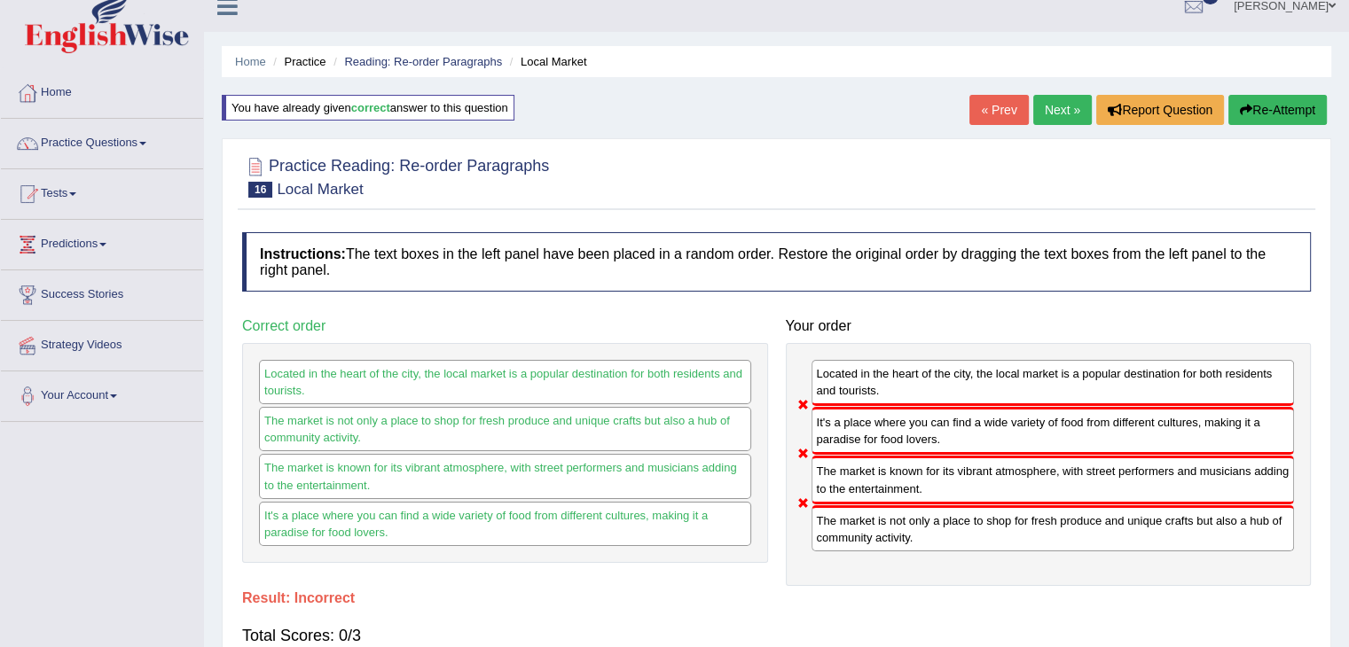
scroll to position [0, 0]
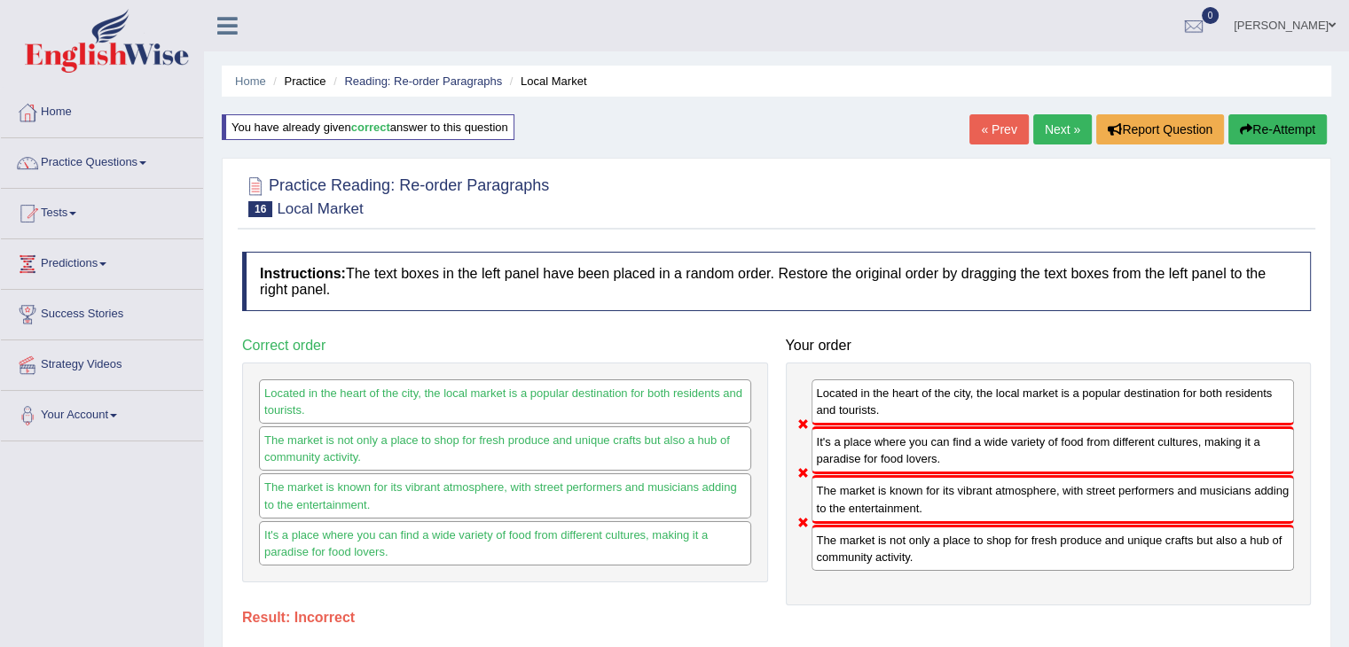
click at [1288, 129] on button "Re-Attempt" at bounding box center [1277, 129] width 98 height 30
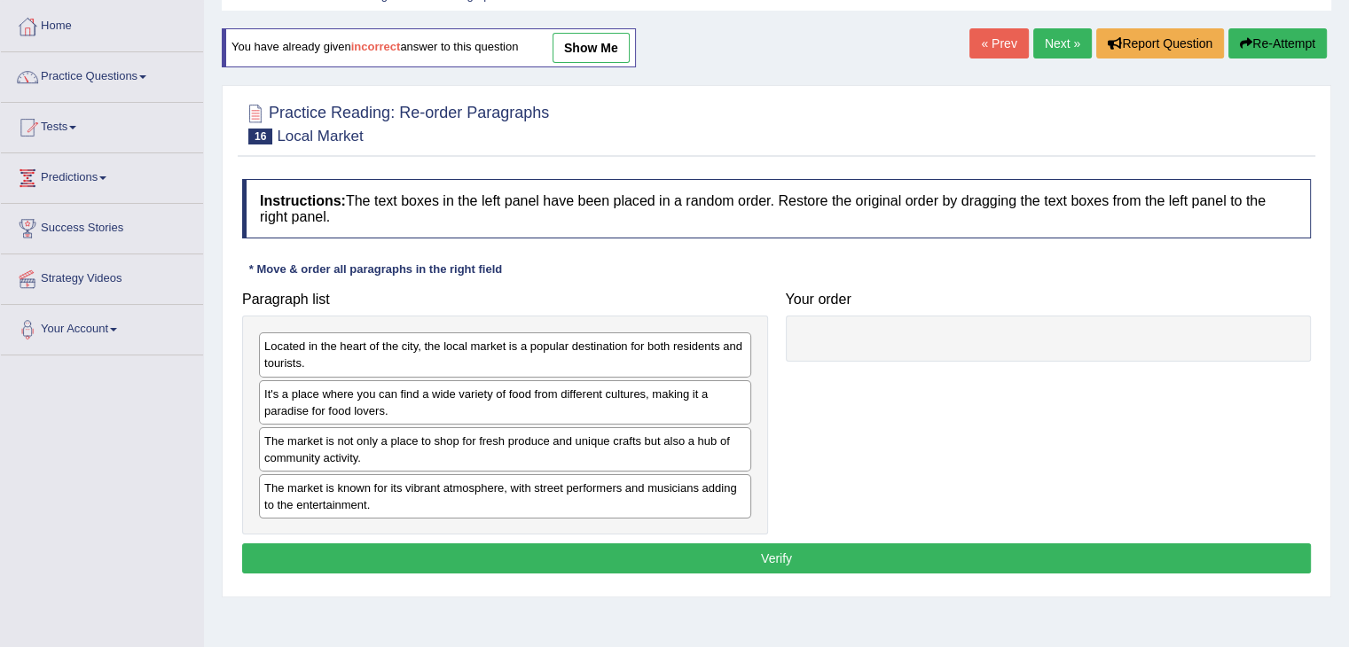
scroll to position [89, 0]
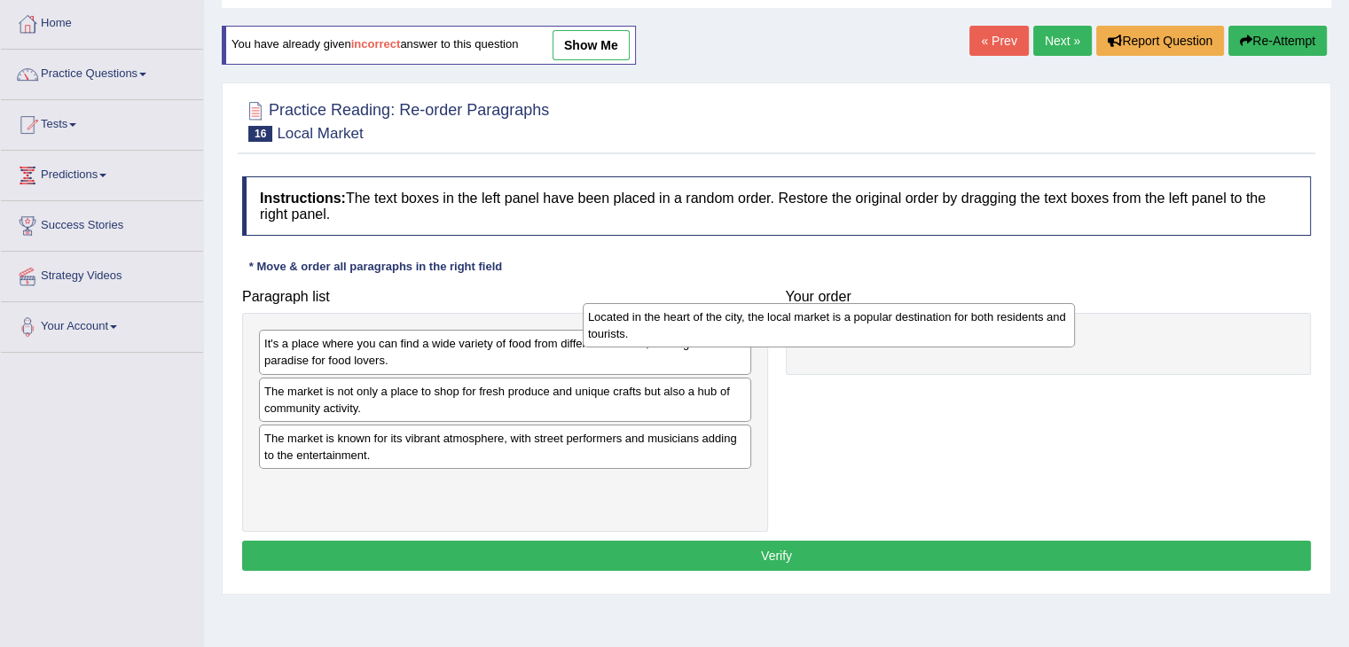
drag, startPoint x: 660, startPoint y: 356, endPoint x: 1046, endPoint y: 333, distance: 386.4
click at [1046, 333] on div "Located in the heart of the city, the local market is a popular destination for…" at bounding box center [829, 325] width 492 height 44
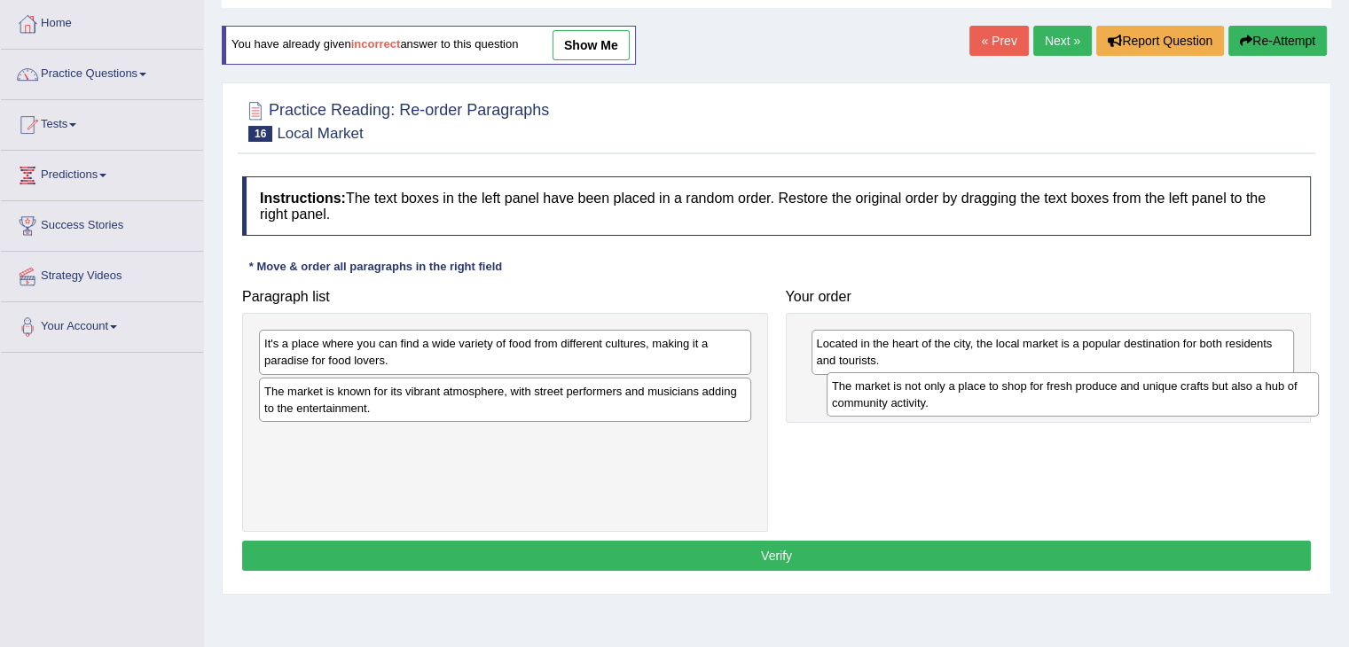
drag, startPoint x: 532, startPoint y: 395, endPoint x: 1100, endPoint y: 390, distance: 567.6
click at [1100, 390] on div "The market is not only a place to shop for fresh produce and unique crafts but …" at bounding box center [1072, 394] width 492 height 44
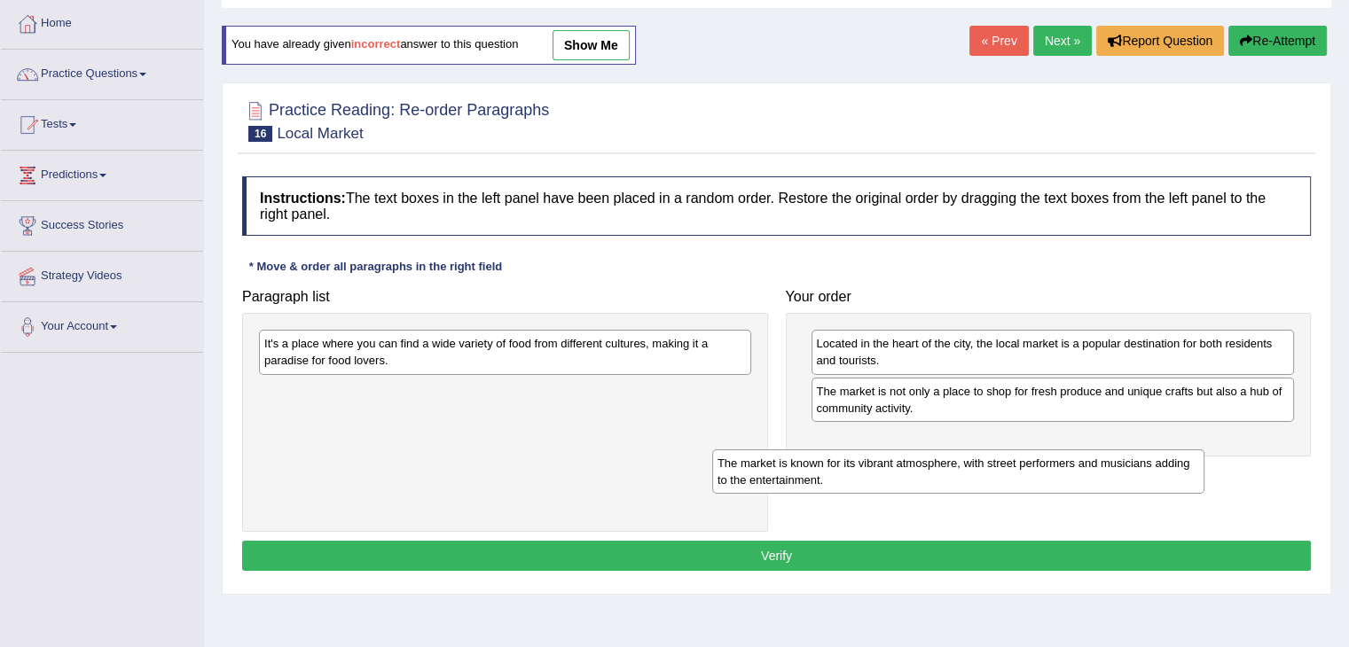
drag, startPoint x: 495, startPoint y: 396, endPoint x: 948, endPoint y: 469, distance: 459.0
click at [948, 469] on div "The market is known for its vibrant atmosphere, with street performers and musi…" at bounding box center [958, 472] width 492 height 44
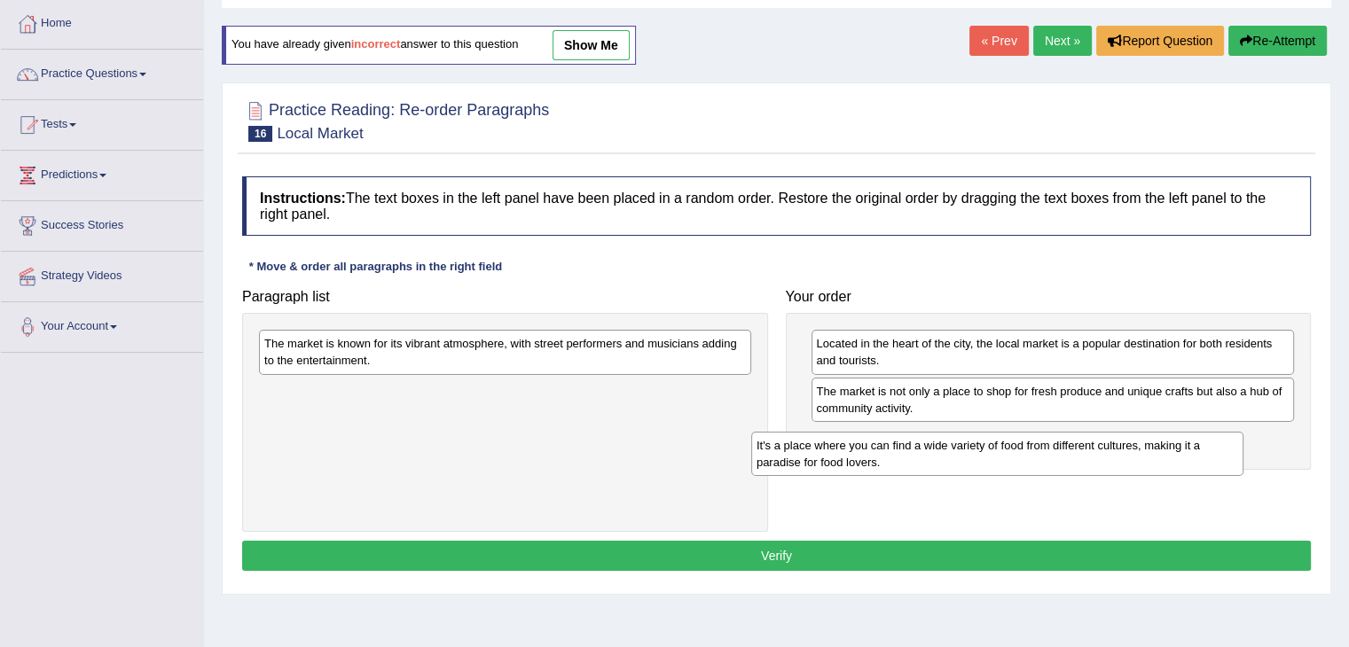
drag, startPoint x: 636, startPoint y: 353, endPoint x: 1128, endPoint y: 455, distance: 502.6
click at [1128, 455] on div "It's a place where you can find a wide variety of food from different cultures,…" at bounding box center [997, 454] width 492 height 44
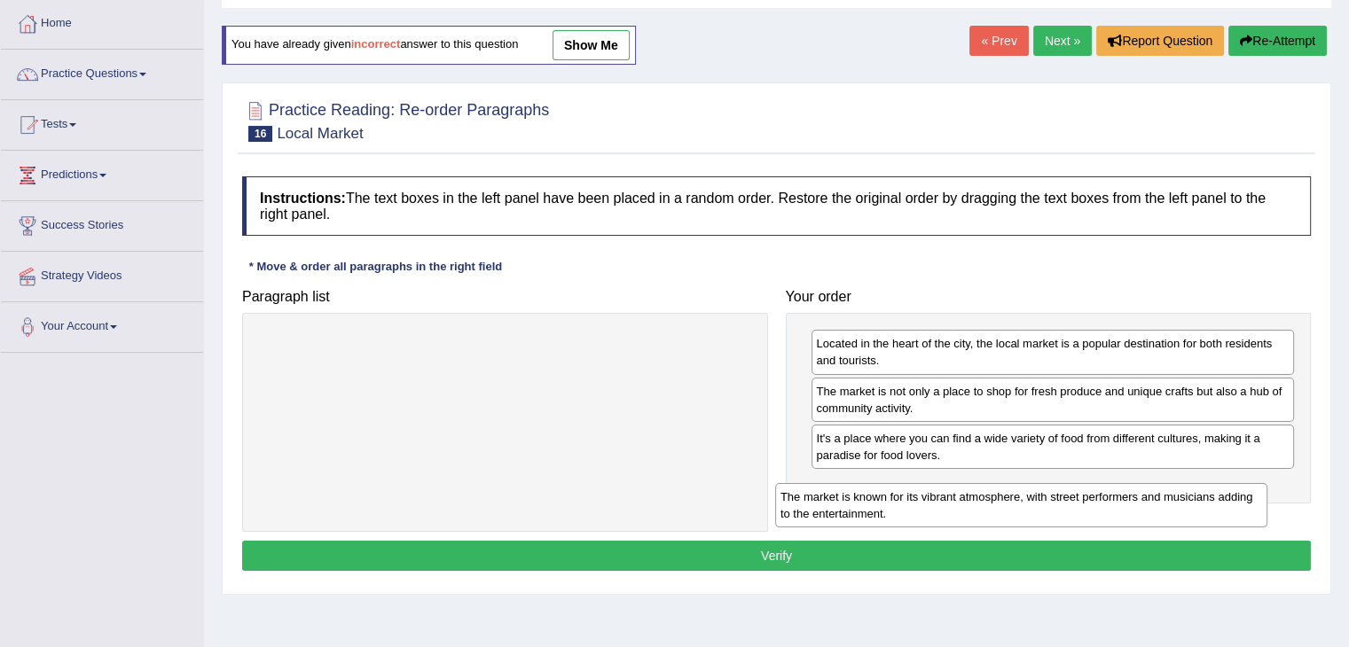
drag, startPoint x: 590, startPoint y: 349, endPoint x: 1106, endPoint y: 503, distance: 538.4
click at [1106, 503] on div "The market is known for its vibrant atmosphere, with street performers and musi…" at bounding box center [1021, 505] width 492 height 44
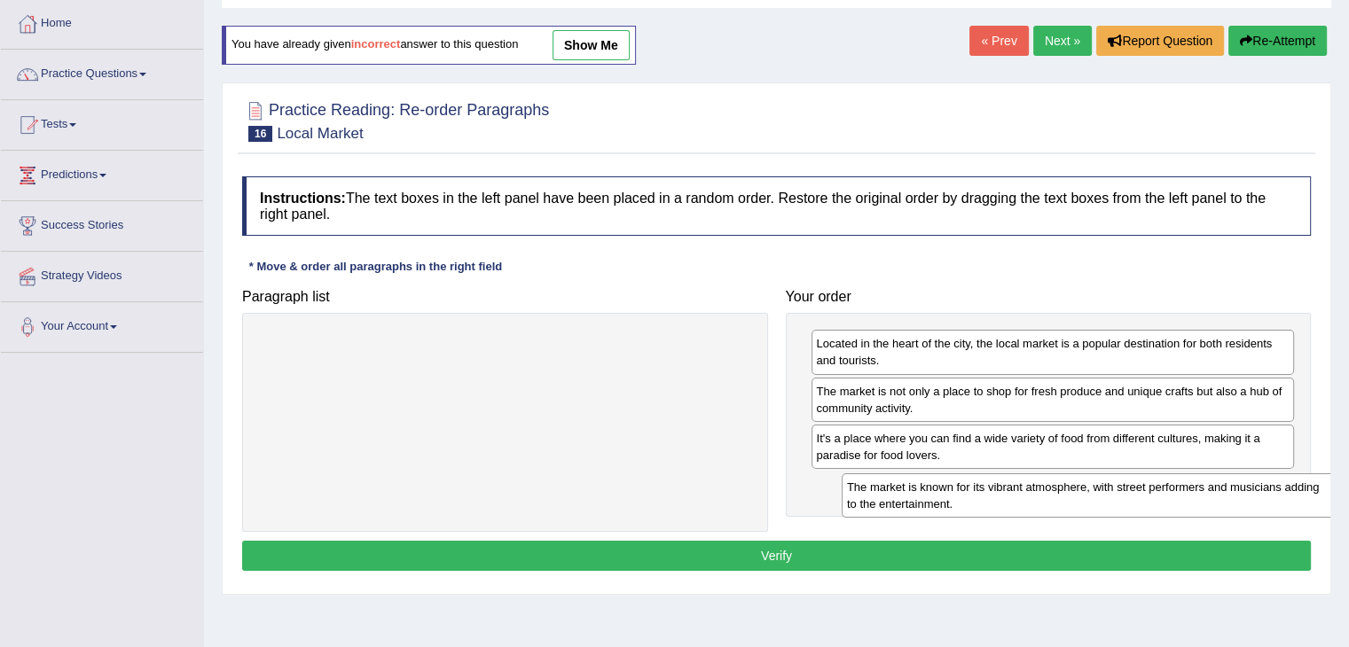
drag, startPoint x: 614, startPoint y: 347, endPoint x: 1196, endPoint y: 490, distance: 600.1
click at [1196, 490] on div "The market is known for its vibrant atmosphere, with street performers and musi…" at bounding box center [1088, 496] width 492 height 44
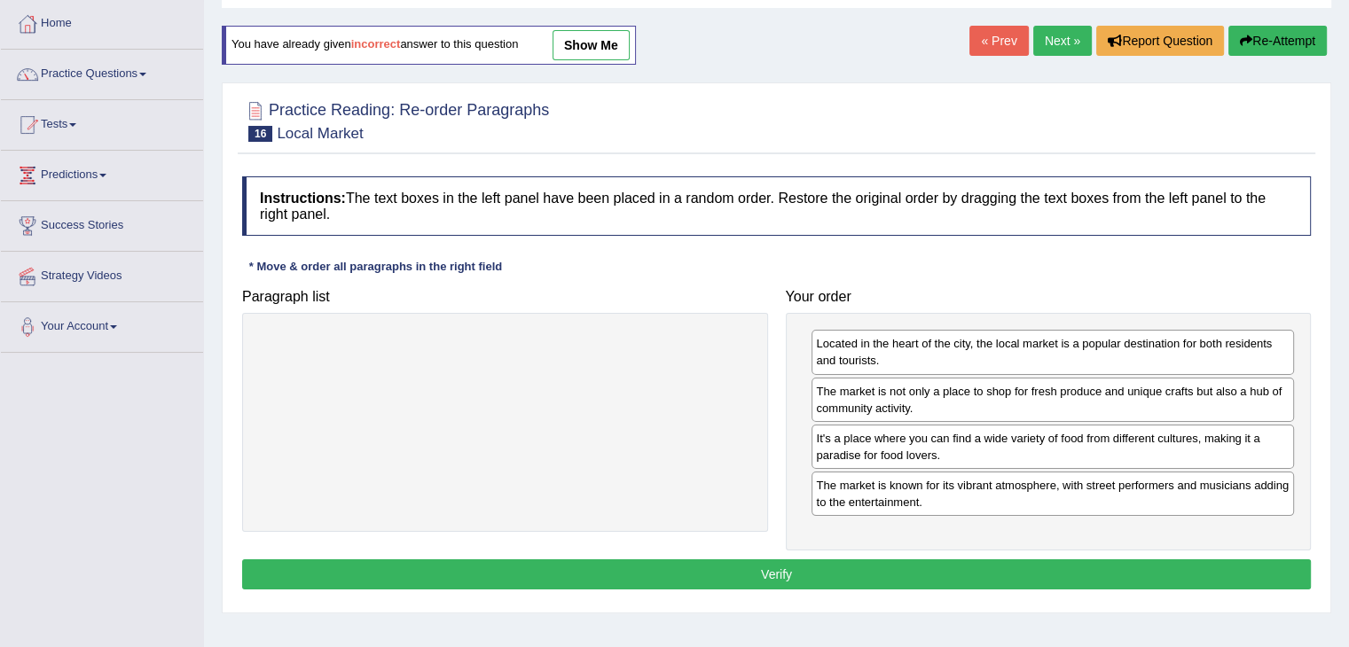
click at [1073, 566] on button "Verify" at bounding box center [776, 575] width 1069 height 30
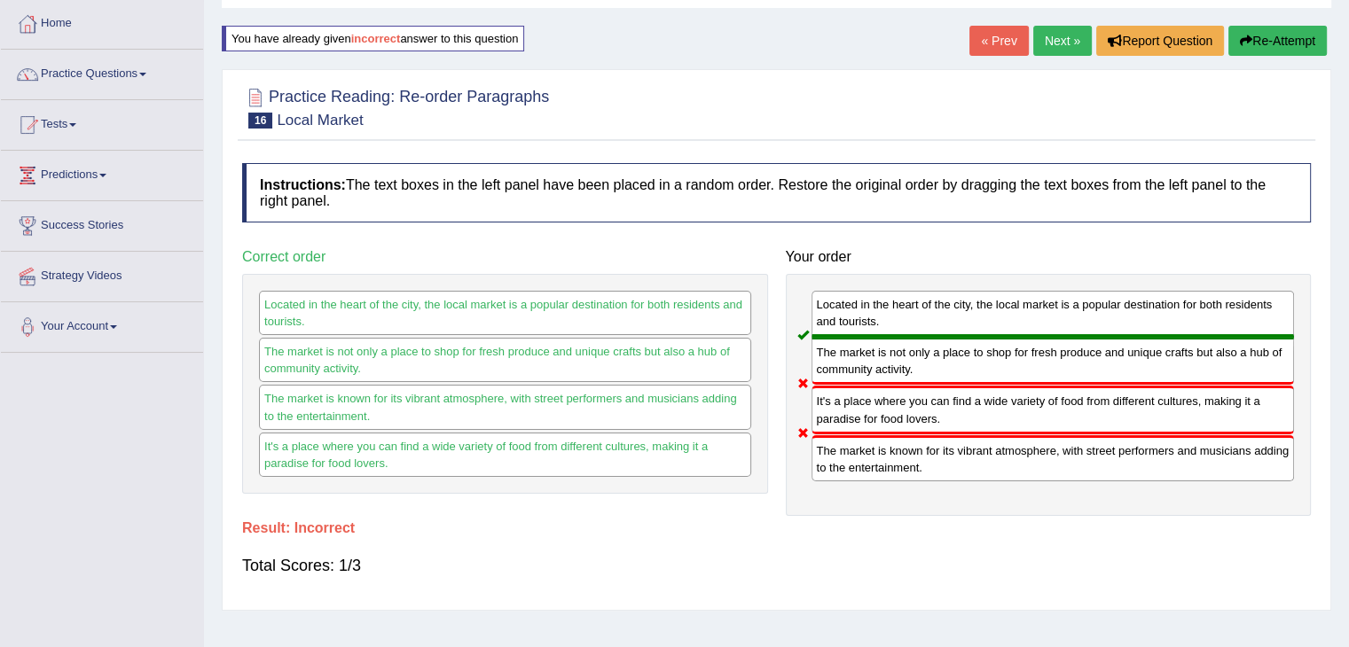
click at [1272, 47] on button "Re-Attempt" at bounding box center [1277, 41] width 98 height 30
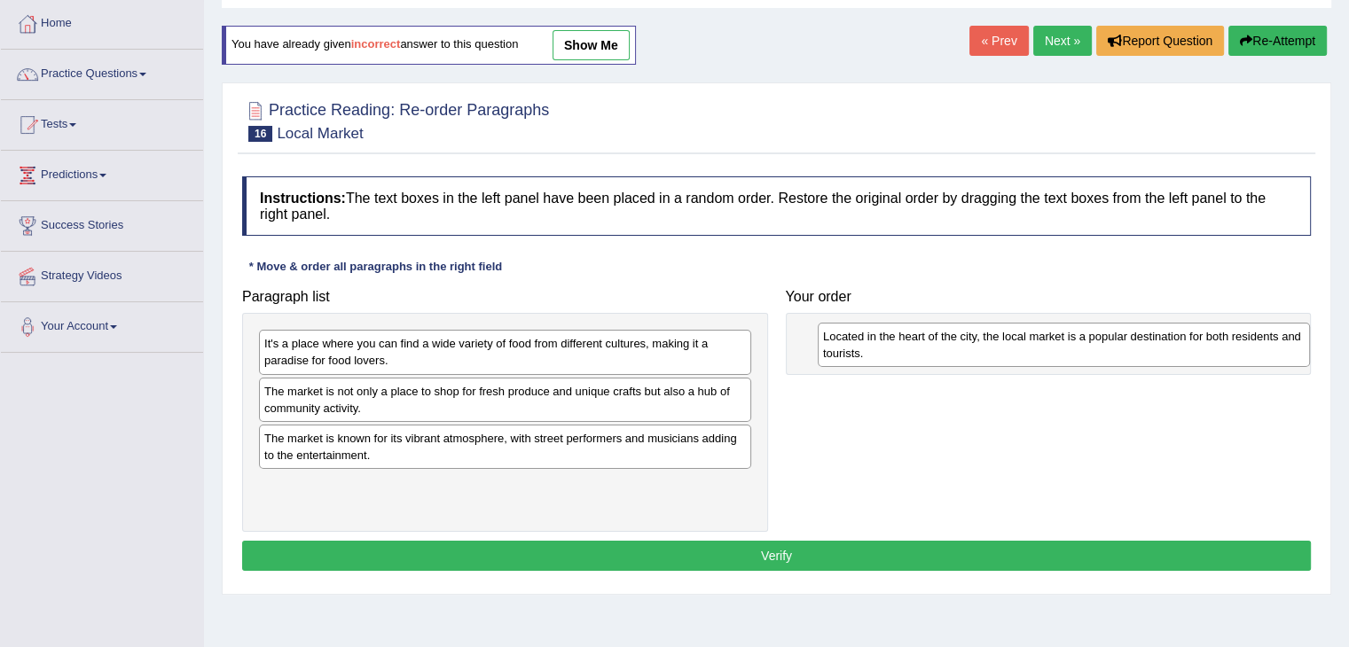
drag, startPoint x: 475, startPoint y: 341, endPoint x: 1035, endPoint y: 334, distance: 559.6
click at [1035, 334] on div "Located in the heart of the city, the local market is a popular destination for…" at bounding box center [1064, 345] width 492 height 44
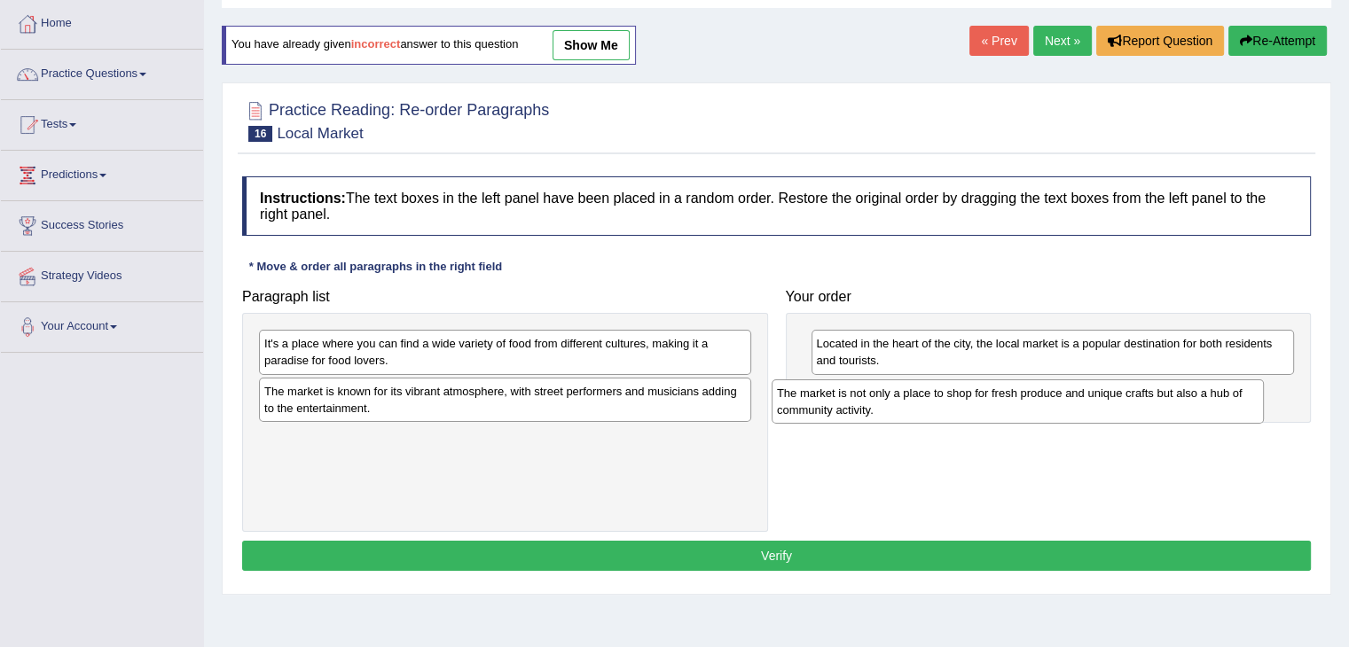
drag, startPoint x: 400, startPoint y: 396, endPoint x: 915, endPoint y: 398, distance: 515.2
click at [915, 398] on div "The market is not only a place to shop for fresh produce and unique crafts but …" at bounding box center [1018, 402] width 492 height 44
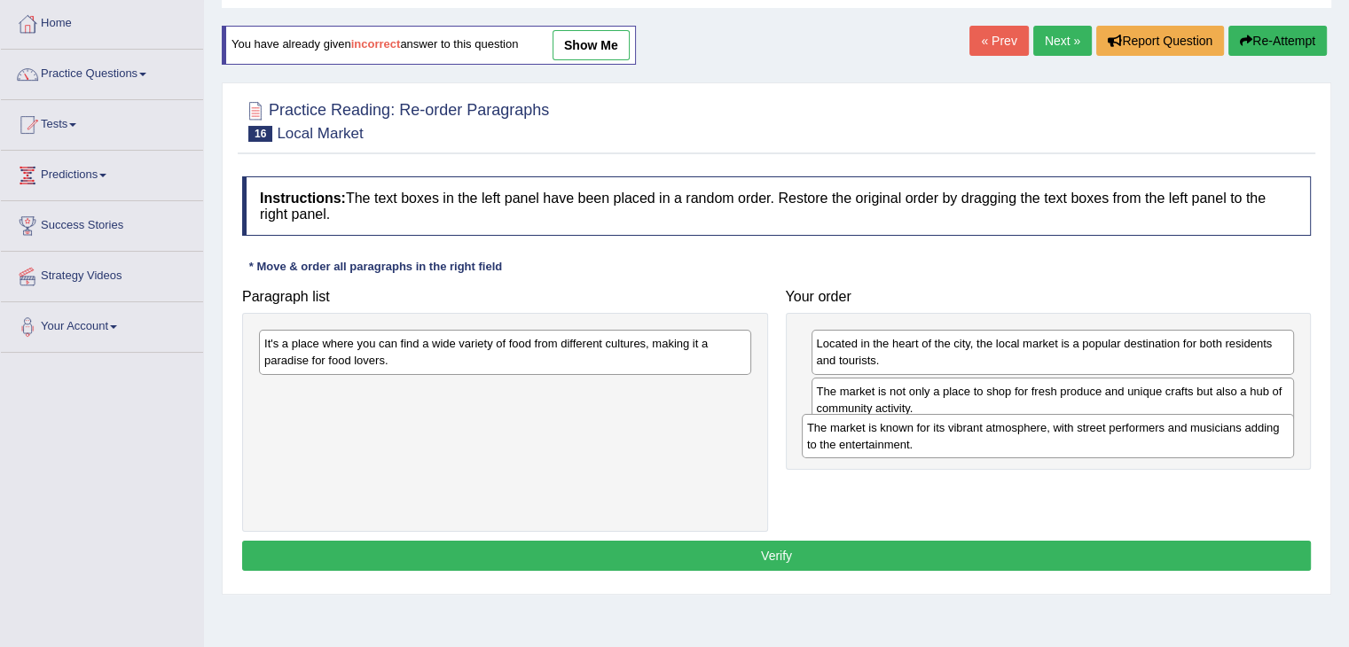
drag, startPoint x: 499, startPoint y: 400, endPoint x: 1042, endPoint y: 437, distance: 544.0
click at [1042, 437] on div "The market is known for its vibrant atmosphere, with street performers and musi…" at bounding box center [1048, 436] width 492 height 44
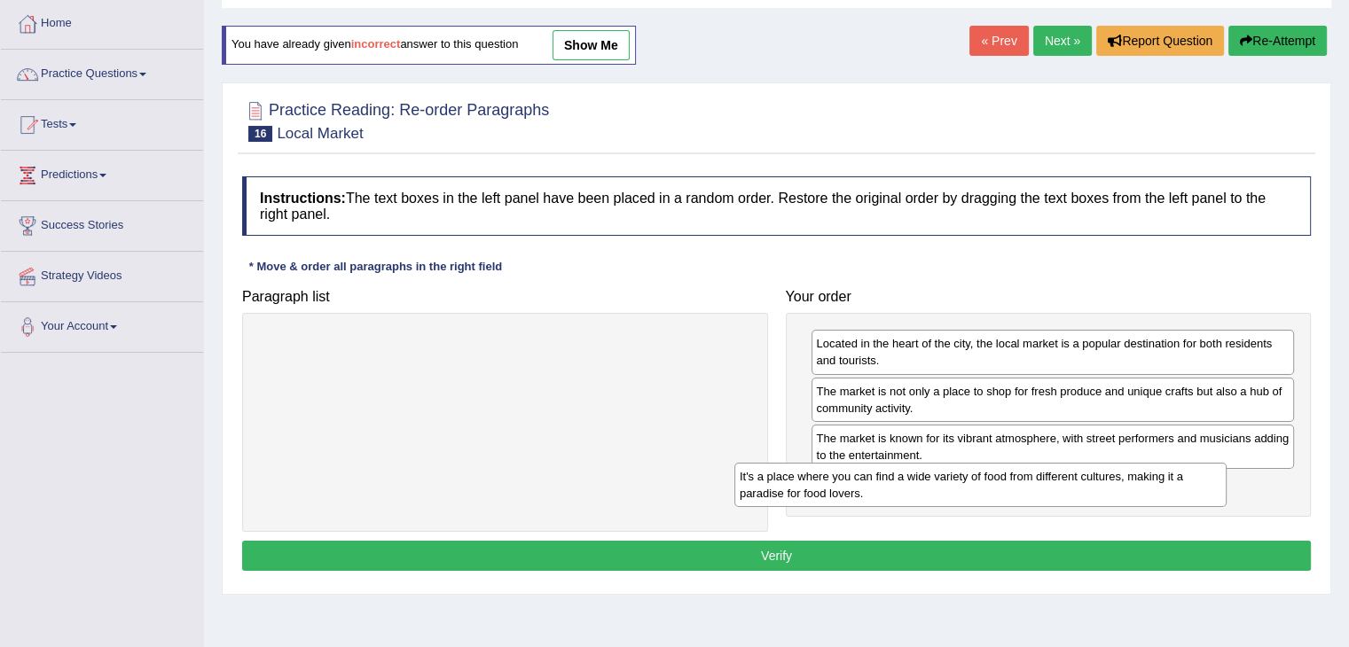
drag, startPoint x: 660, startPoint y: 352, endPoint x: 1135, endPoint y: 485, distance: 493.6
click at [1135, 485] on div "It's a place where you can find a wide variety of food from different cultures,…" at bounding box center [980, 485] width 492 height 44
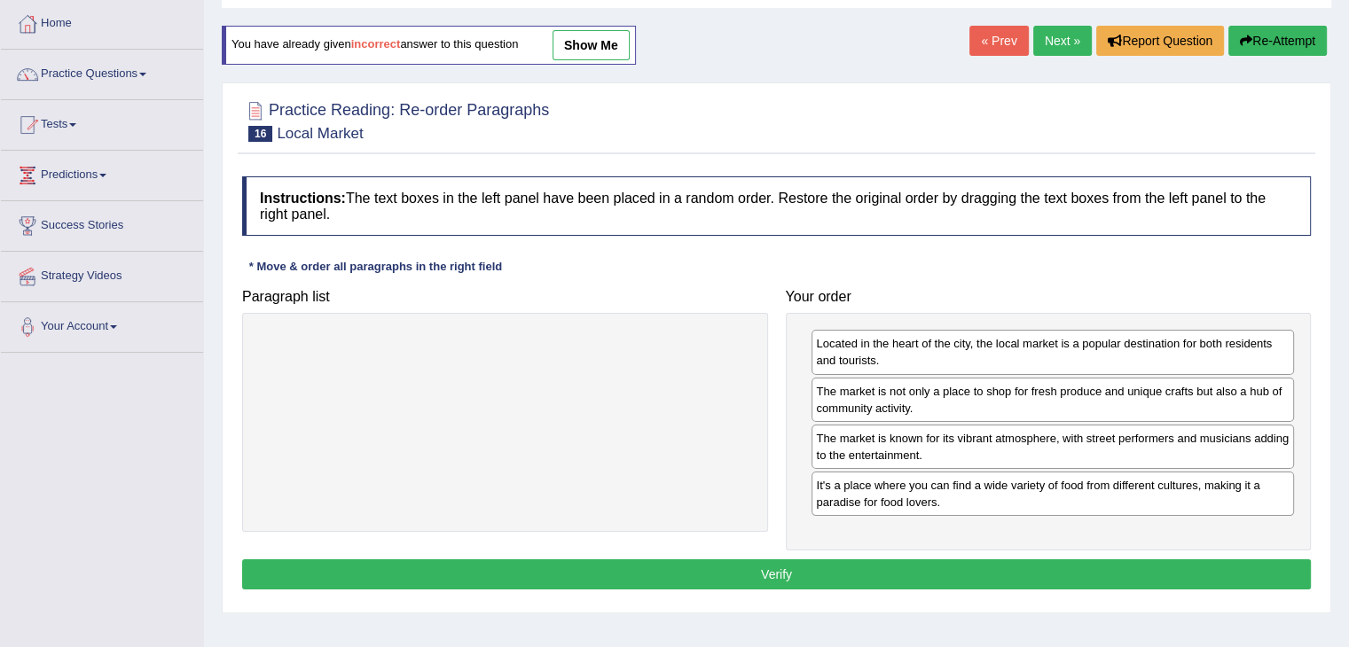
click at [880, 567] on button "Verify" at bounding box center [776, 575] width 1069 height 30
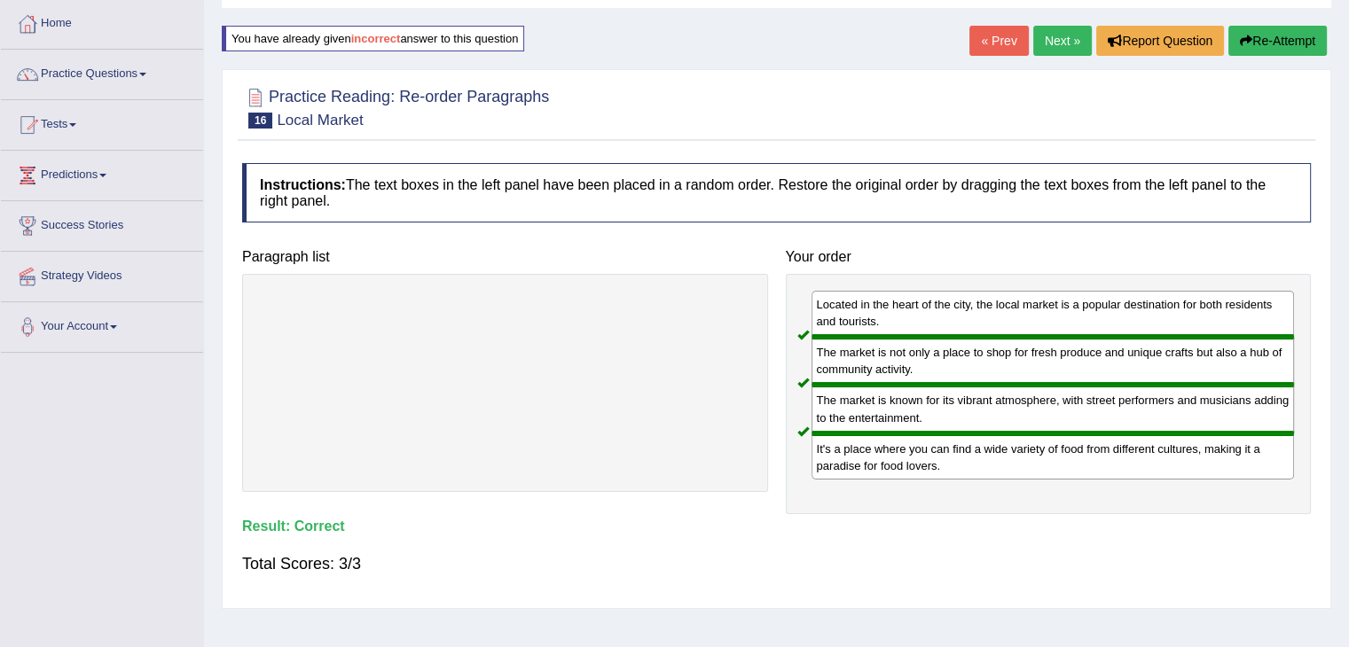
click at [1056, 38] on link "Next »" at bounding box center [1062, 41] width 59 height 30
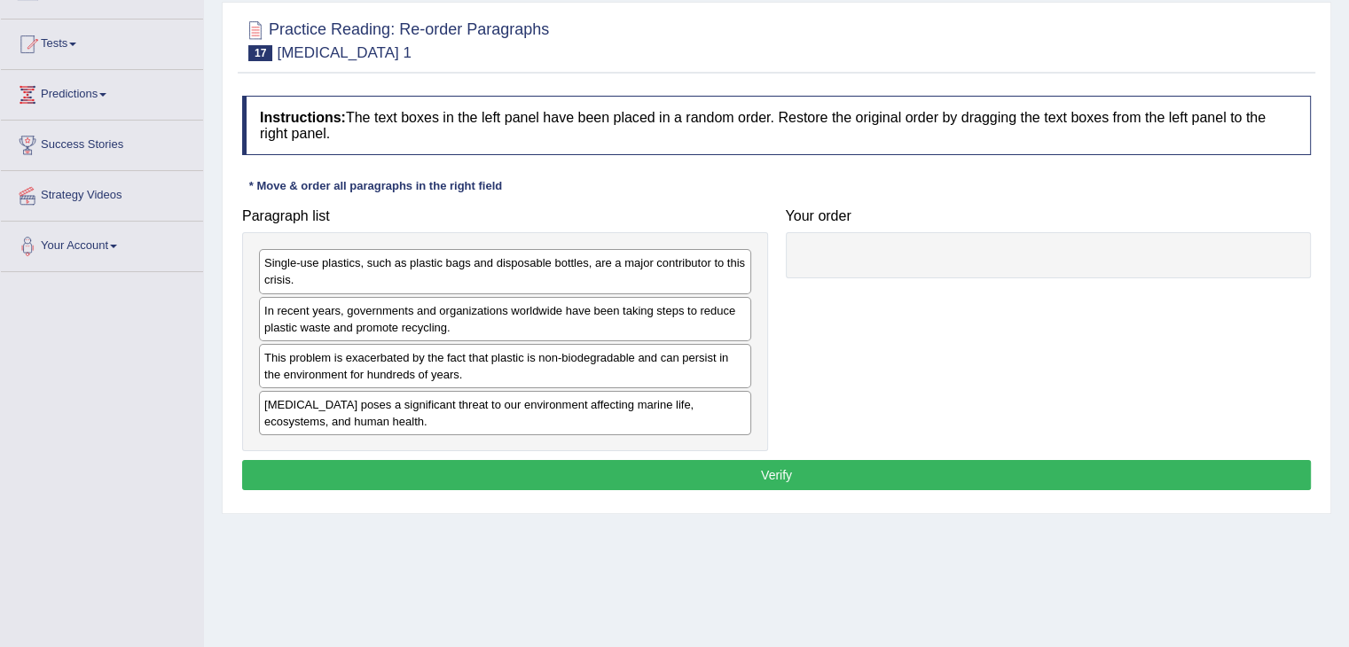
scroll to position [177, 0]
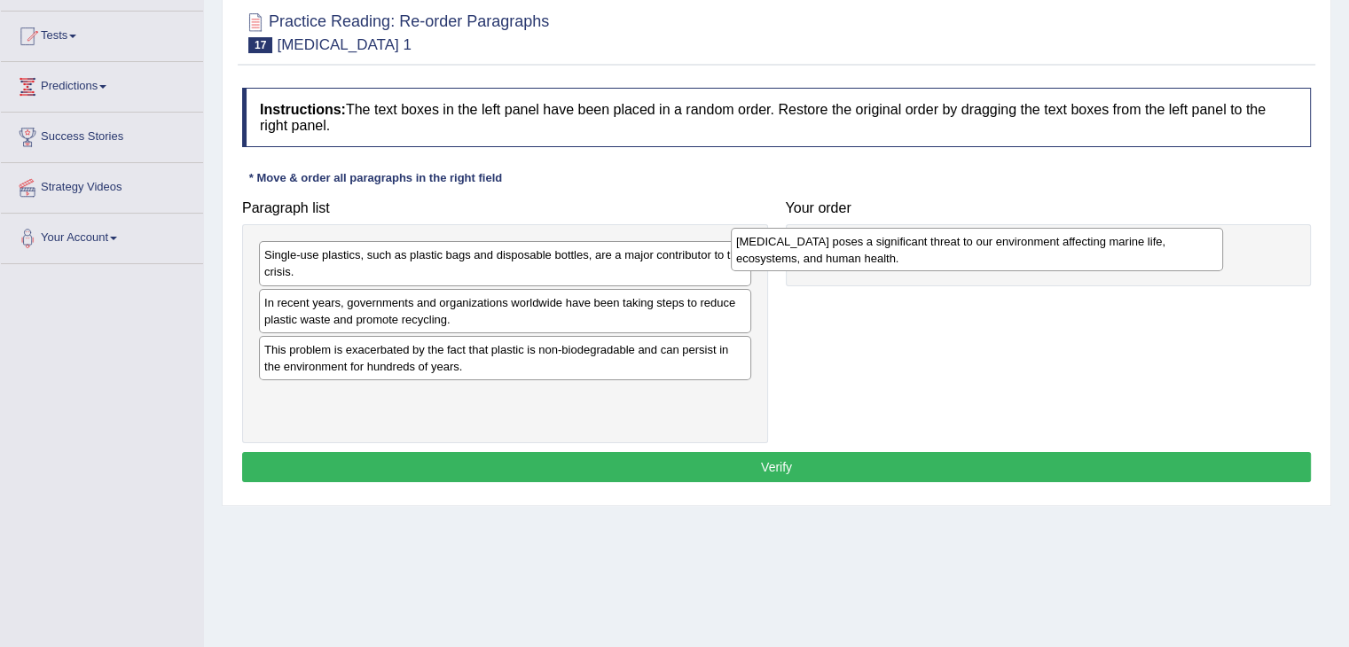
drag, startPoint x: 611, startPoint y: 400, endPoint x: 1083, endPoint y: 246, distance: 496.4
click at [1083, 246] on div "[MEDICAL_DATA] poses a significant threat to our environment affecting marine l…" at bounding box center [977, 250] width 492 height 44
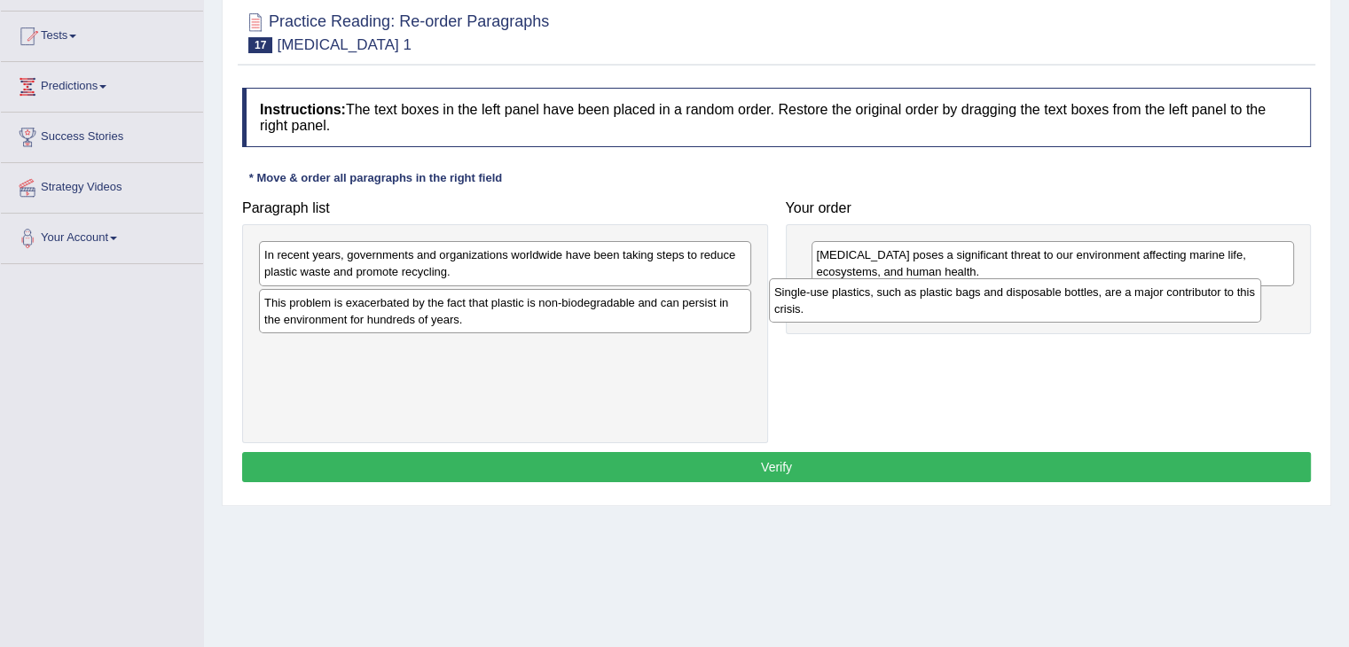
drag, startPoint x: 624, startPoint y: 254, endPoint x: 1134, endPoint y: 291, distance: 511.3
click at [1134, 291] on div "Single-use plastics, such as plastic bags and disposable bottles, are a major c…" at bounding box center [1015, 300] width 492 height 44
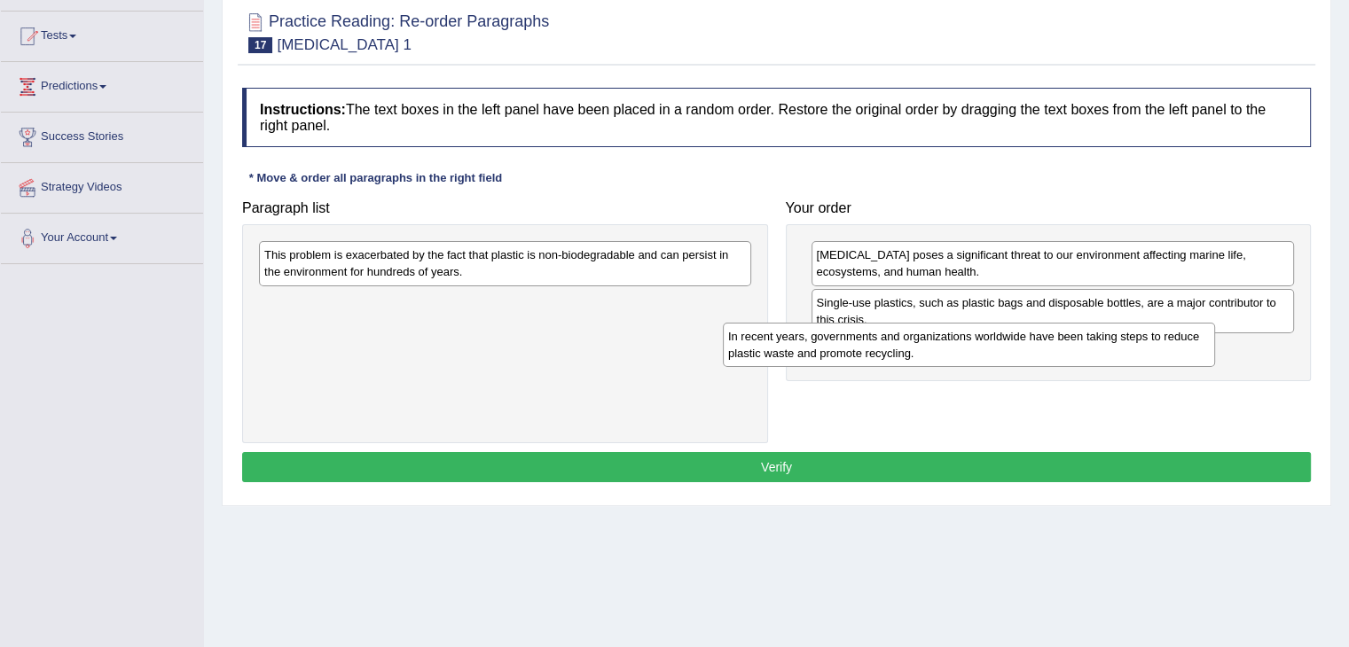
drag, startPoint x: 663, startPoint y: 267, endPoint x: 1127, endPoint y: 349, distance: 470.9
click at [1127, 349] on div "In recent years, governments and organizations worldwide have been taking steps…" at bounding box center [969, 345] width 492 height 44
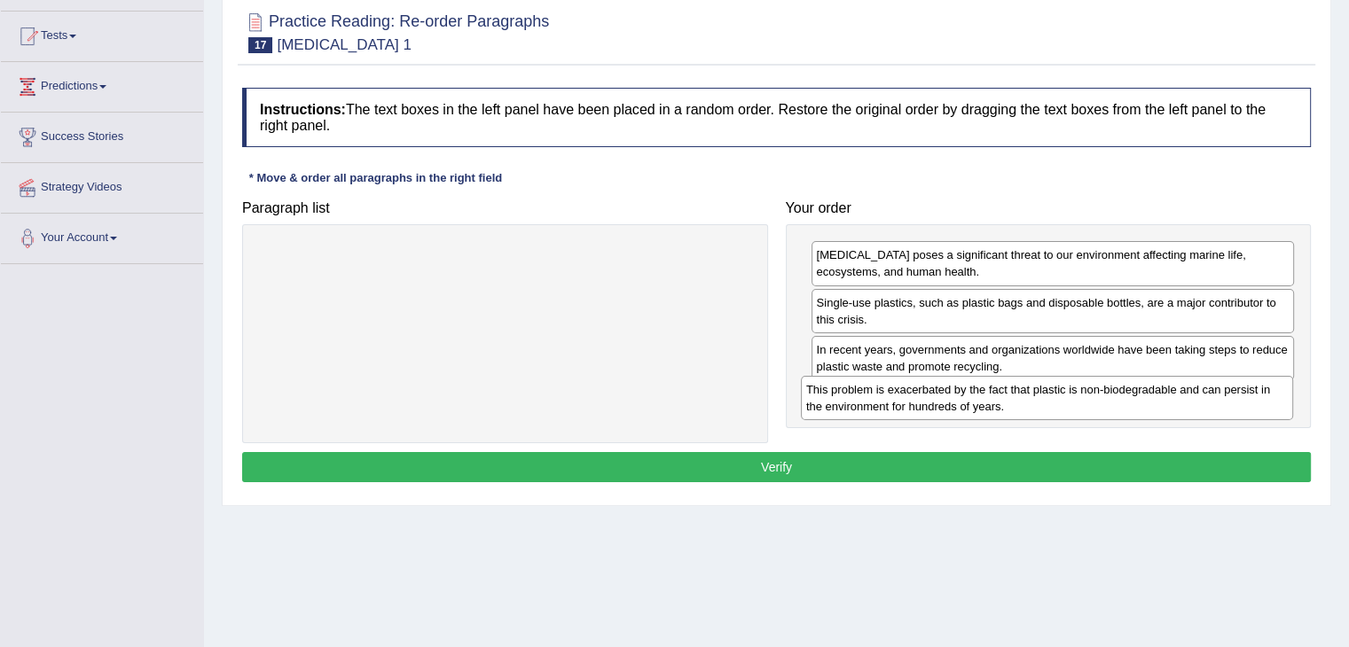
drag, startPoint x: 490, startPoint y: 261, endPoint x: 1031, endPoint y: 396, distance: 558.3
click at [1031, 396] on div "This problem is exacerbated by the fact that plastic is non-biodegradable and c…" at bounding box center [1047, 398] width 492 height 44
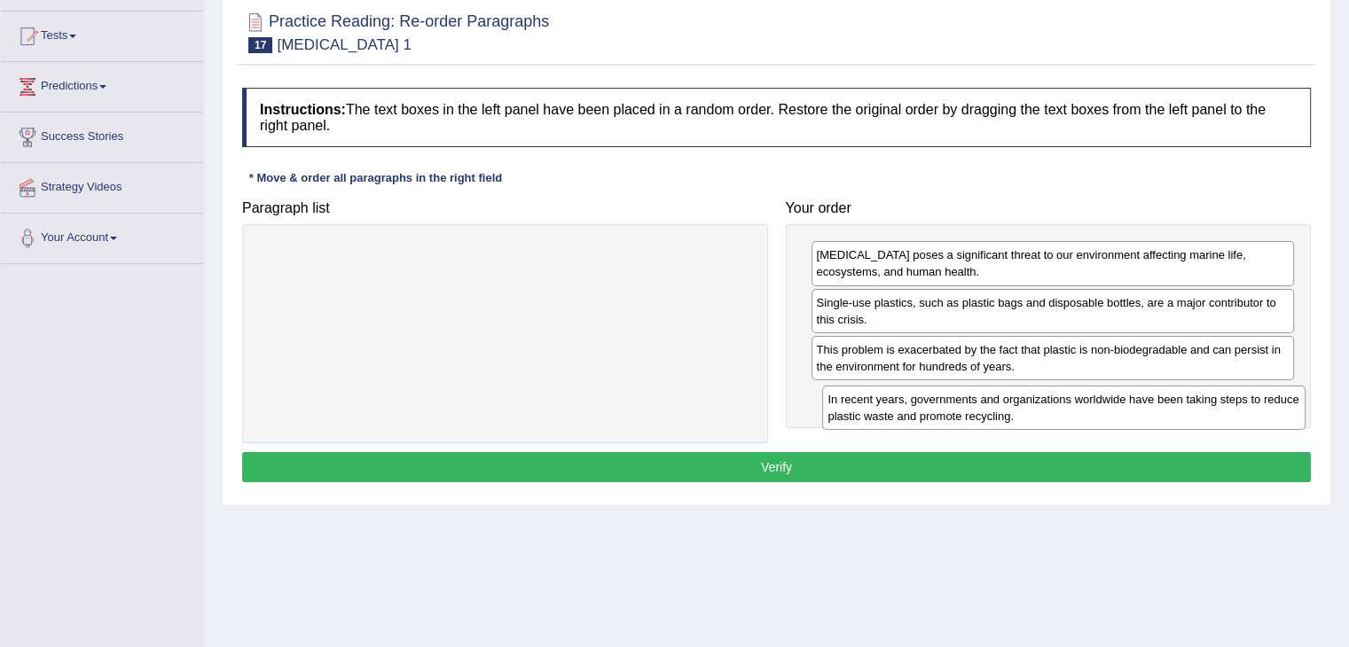
drag, startPoint x: 984, startPoint y: 352, endPoint x: 996, endPoint y: 403, distance: 51.8
click at [996, 403] on div "In recent years, governments and organizations worldwide have been taking steps…" at bounding box center [1063, 408] width 483 height 44
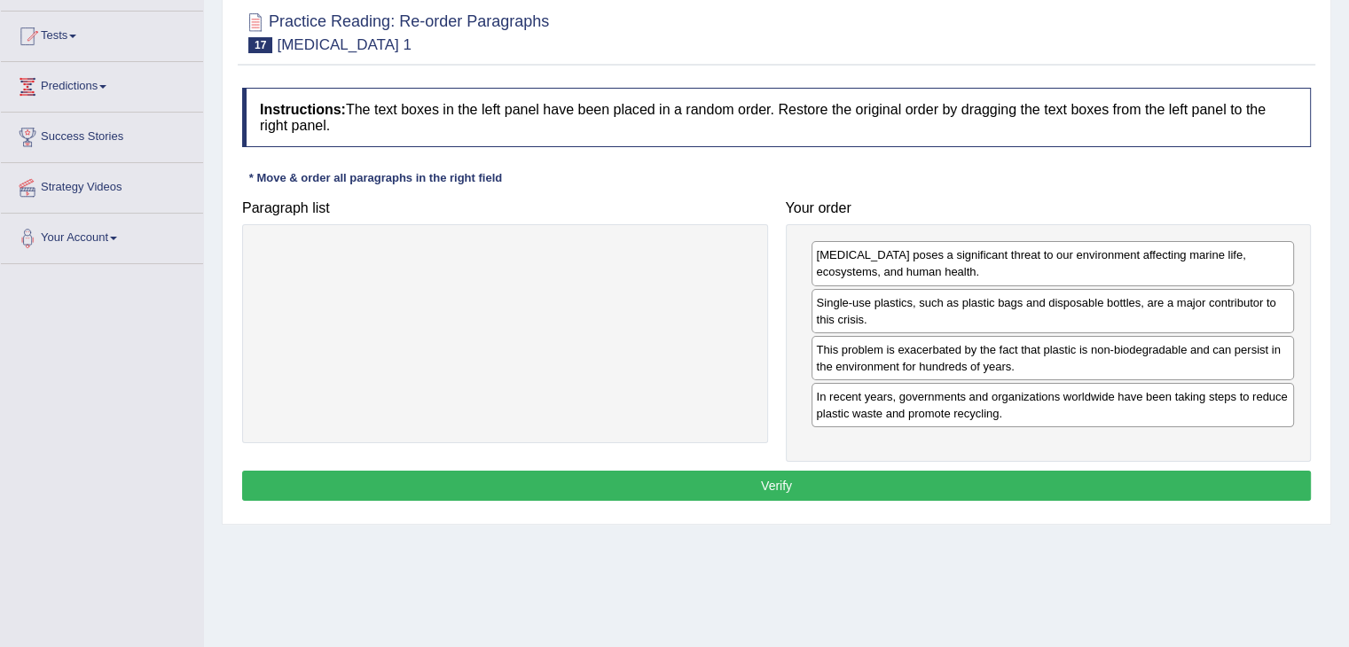
click at [932, 479] on button "Verify" at bounding box center [776, 486] width 1069 height 30
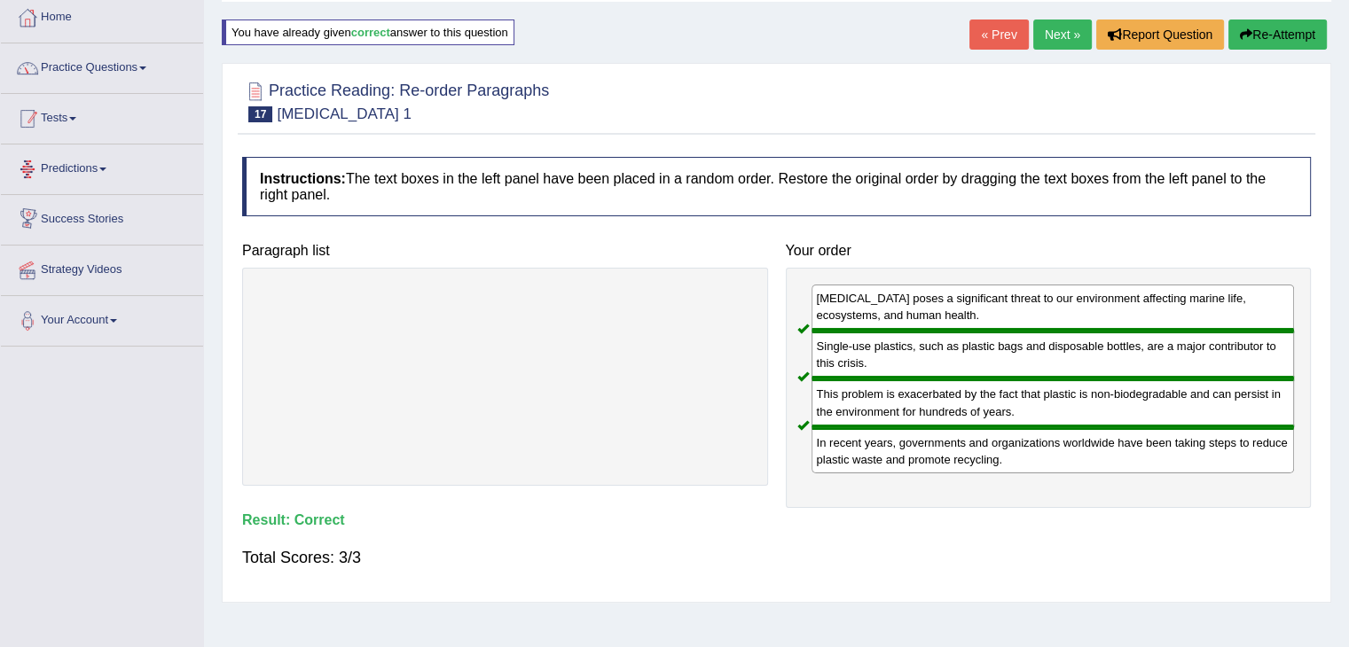
scroll to position [89, 0]
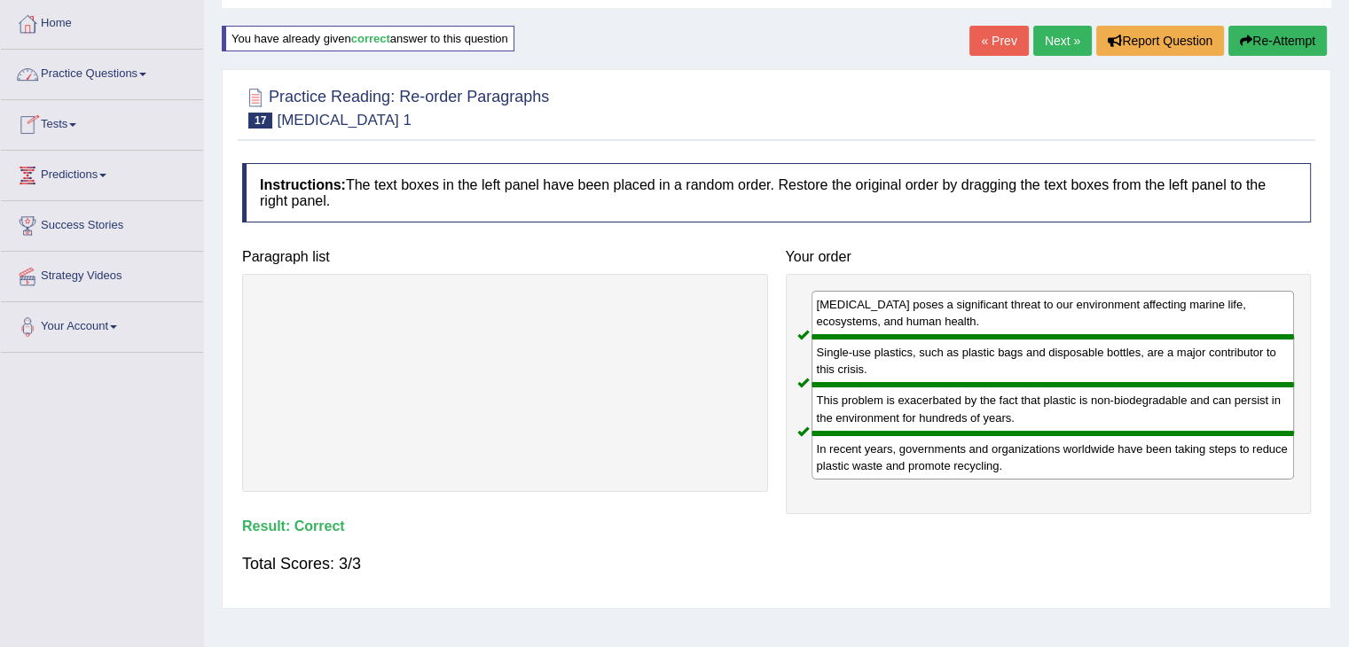
click at [151, 76] on link "Practice Questions" at bounding box center [102, 72] width 202 height 44
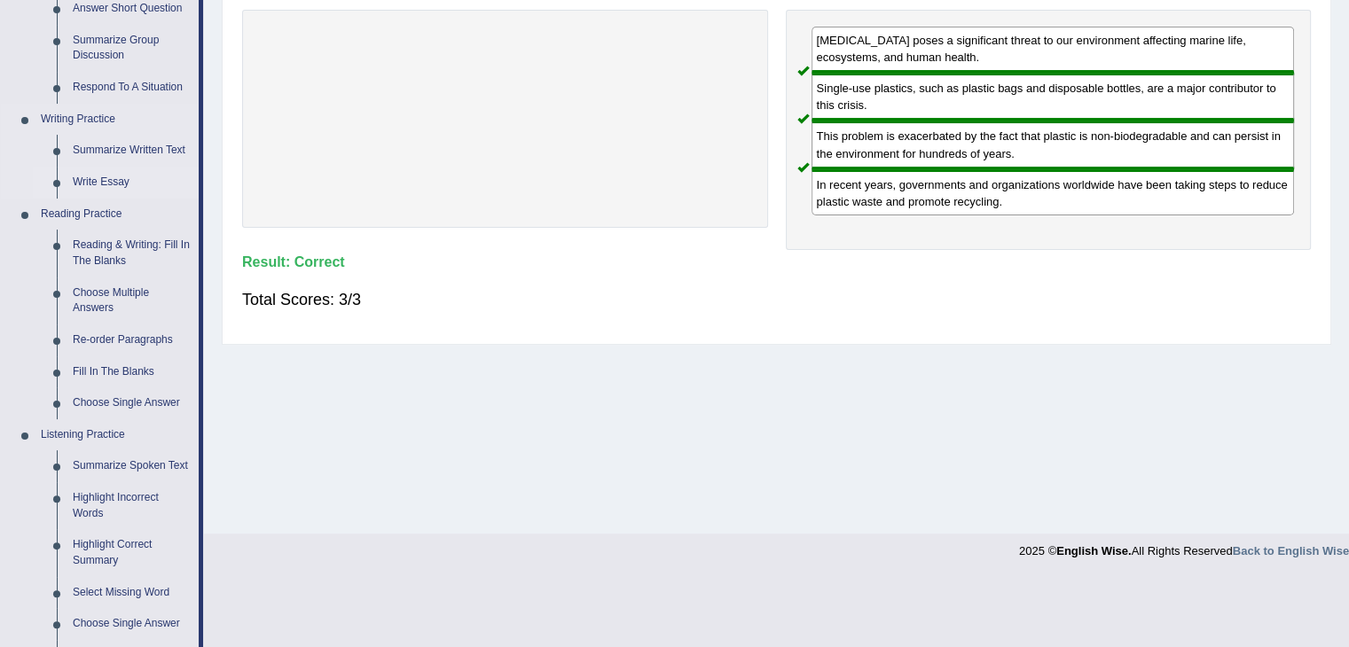
scroll to position [355, 0]
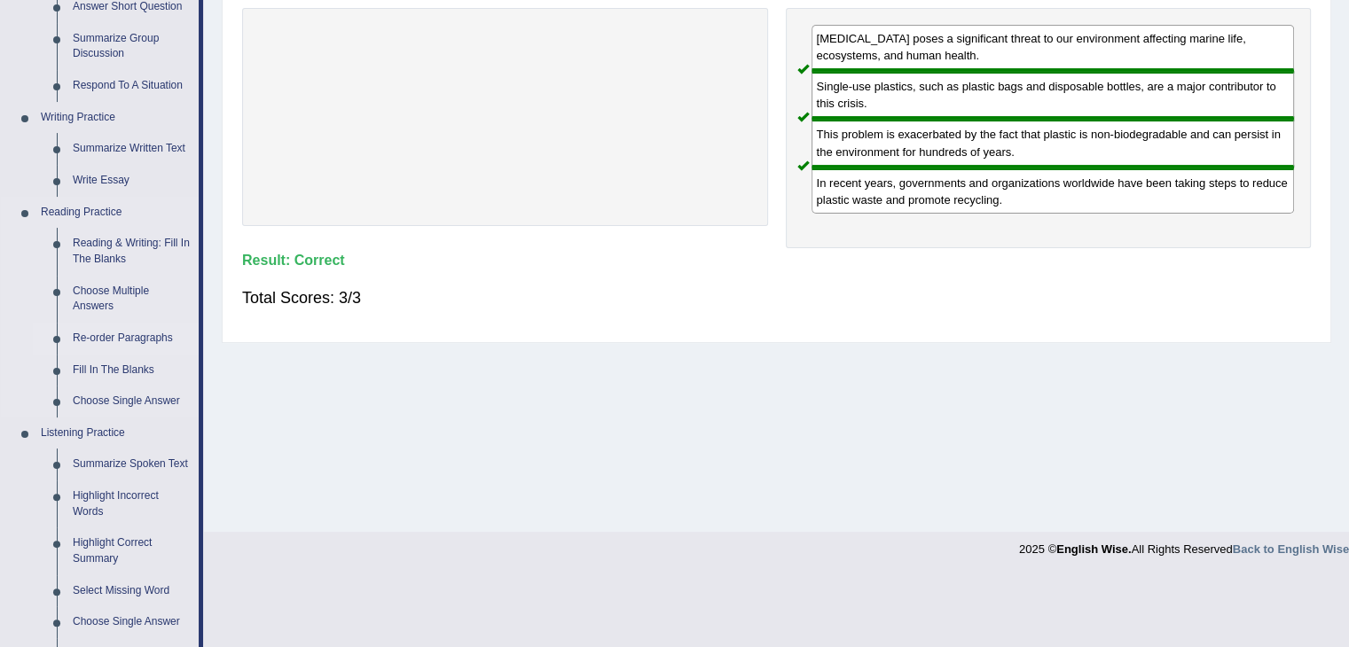
click at [121, 333] on link "Re-order Paragraphs" at bounding box center [132, 339] width 134 height 32
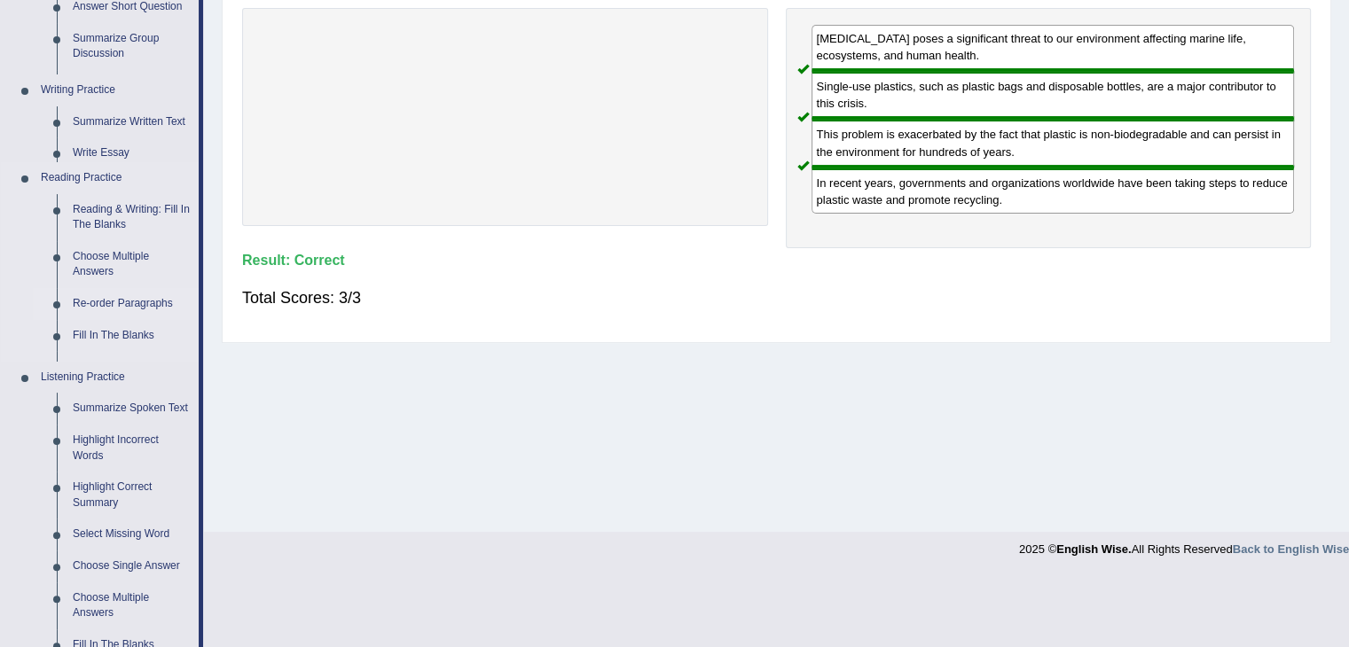
scroll to position [284, 0]
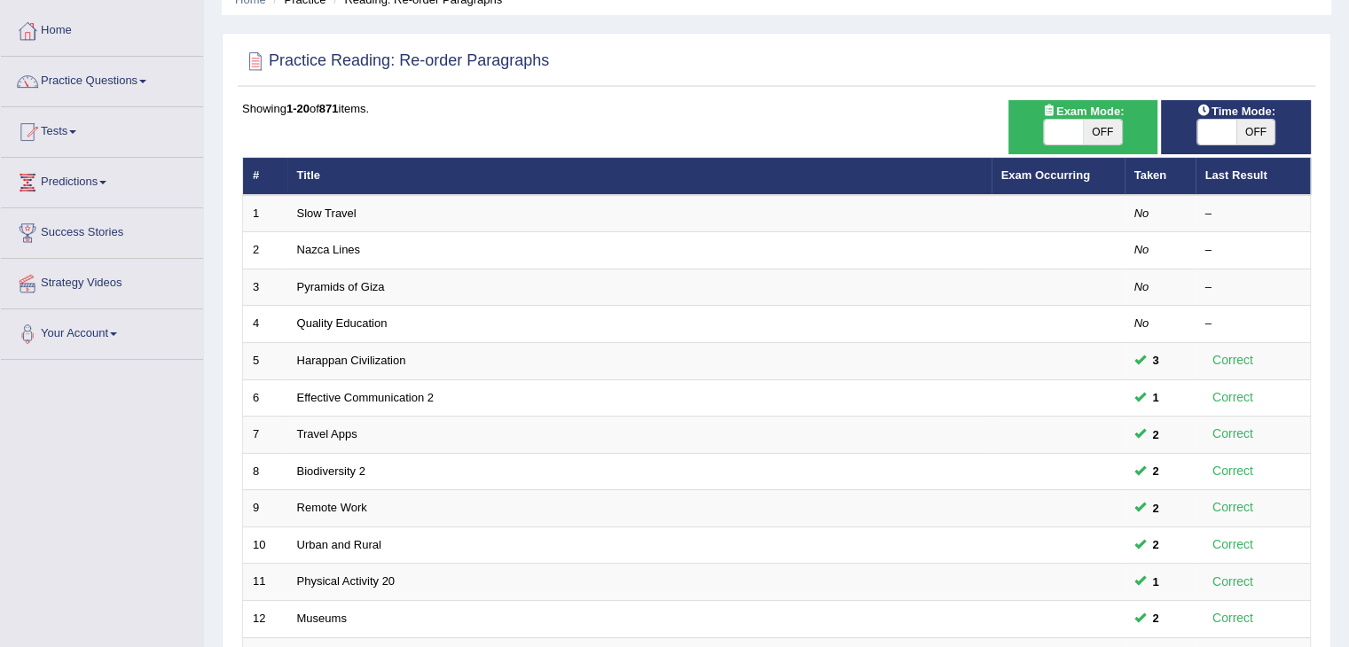
scroll to position [78, 0]
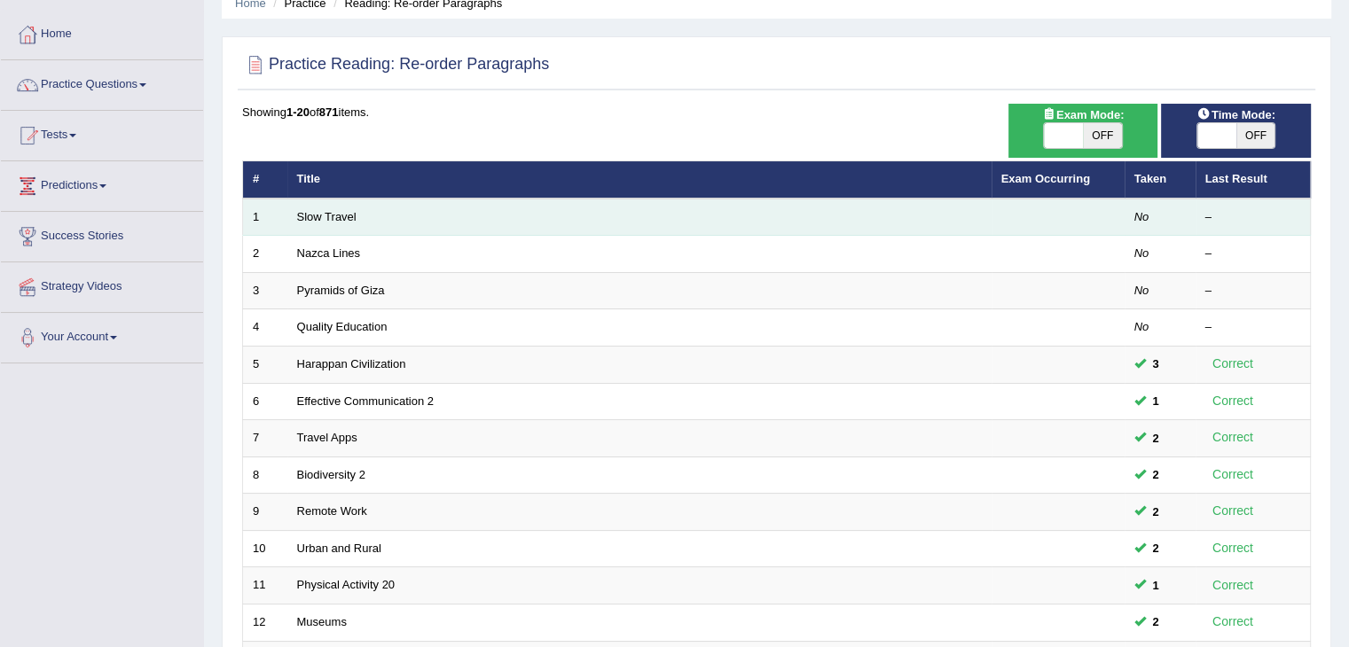
click at [359, 210] on td "Slow Travel" at bounding box center [639, 217] width 704 height 37
click at [327, 212] on link "Slow Travel" at bounding box center [326, 216] width 59 height 13
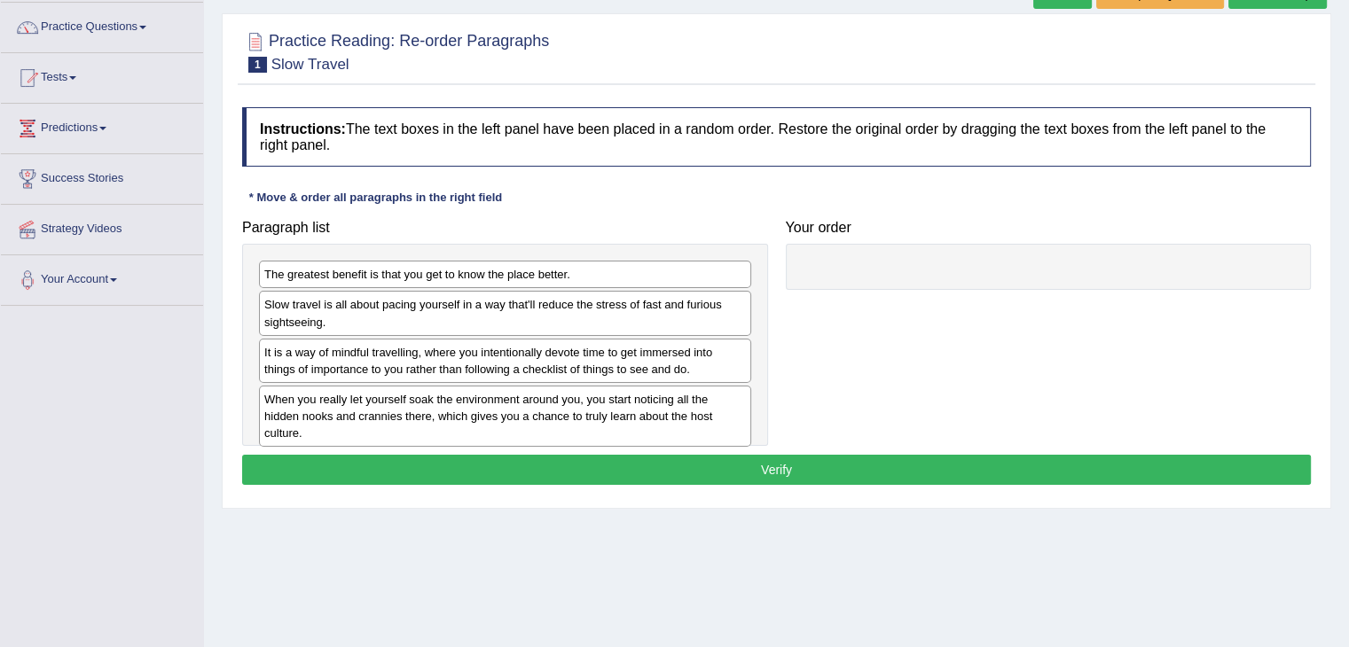
scroll to position [177, 0]
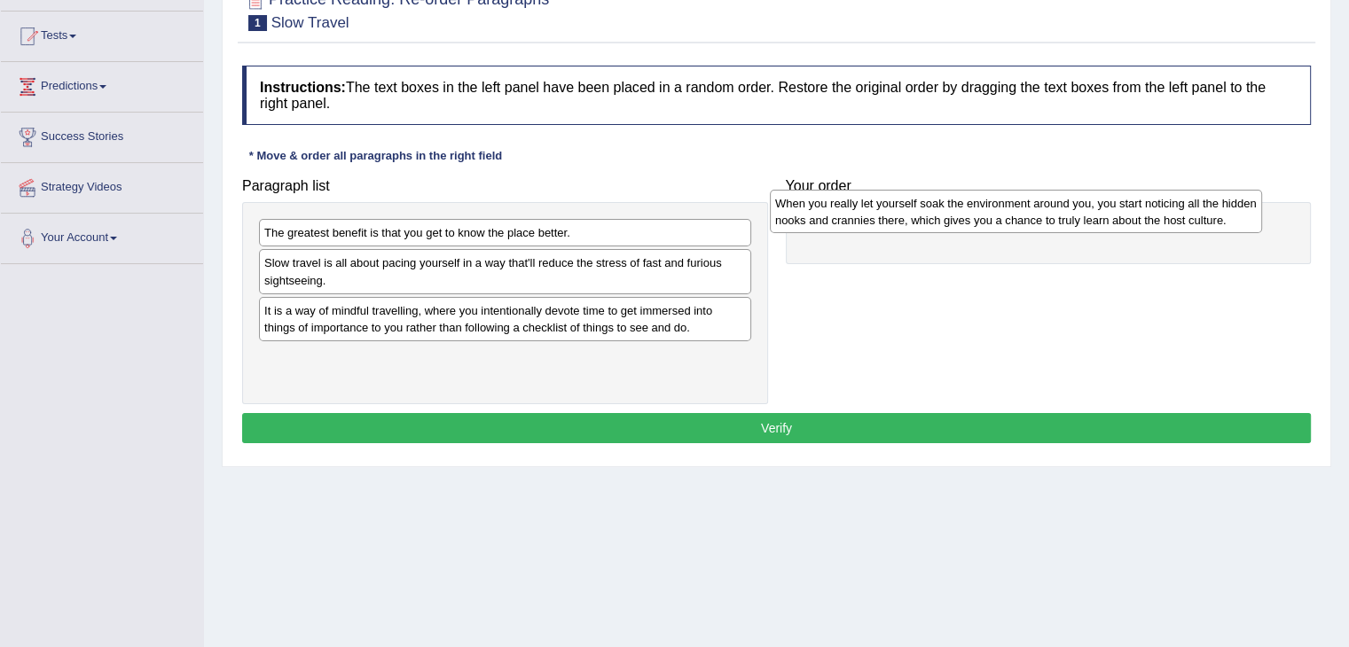
drag, startPoint x: 646, startPoint y: 361, endPoint x: 1156, endPoint y: 208, distance: 533.3
click at [1156, 208] on div "When you really let yourself soak the environment around you, you start noticin…" at bounding box center [1016, 212] width 492 height 44
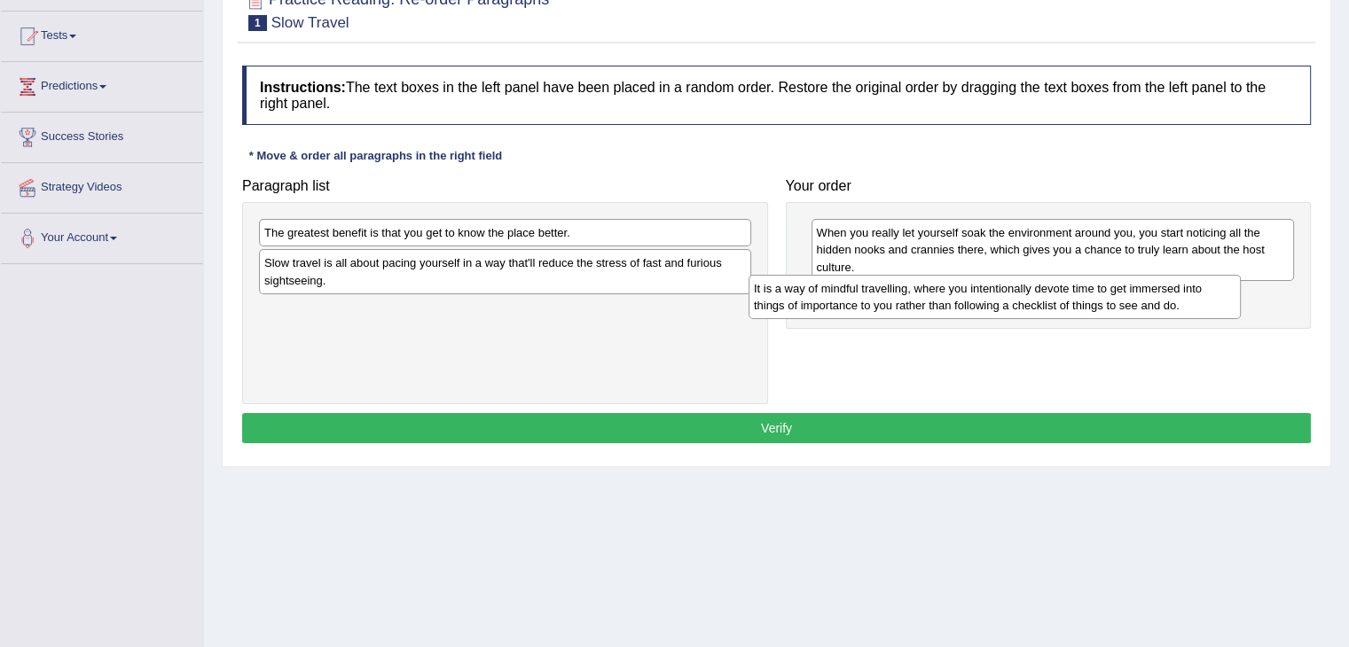
drag, startPoint x: 556, startPoint y: 319, endPoint x: 1046, endPoint y: 298, distance: 490.0
click at [1046, 298] on div "It is a way of mindful travelling, where you intentionally devote time to get i…" at bounding box center [994, 297] width 492 height 44
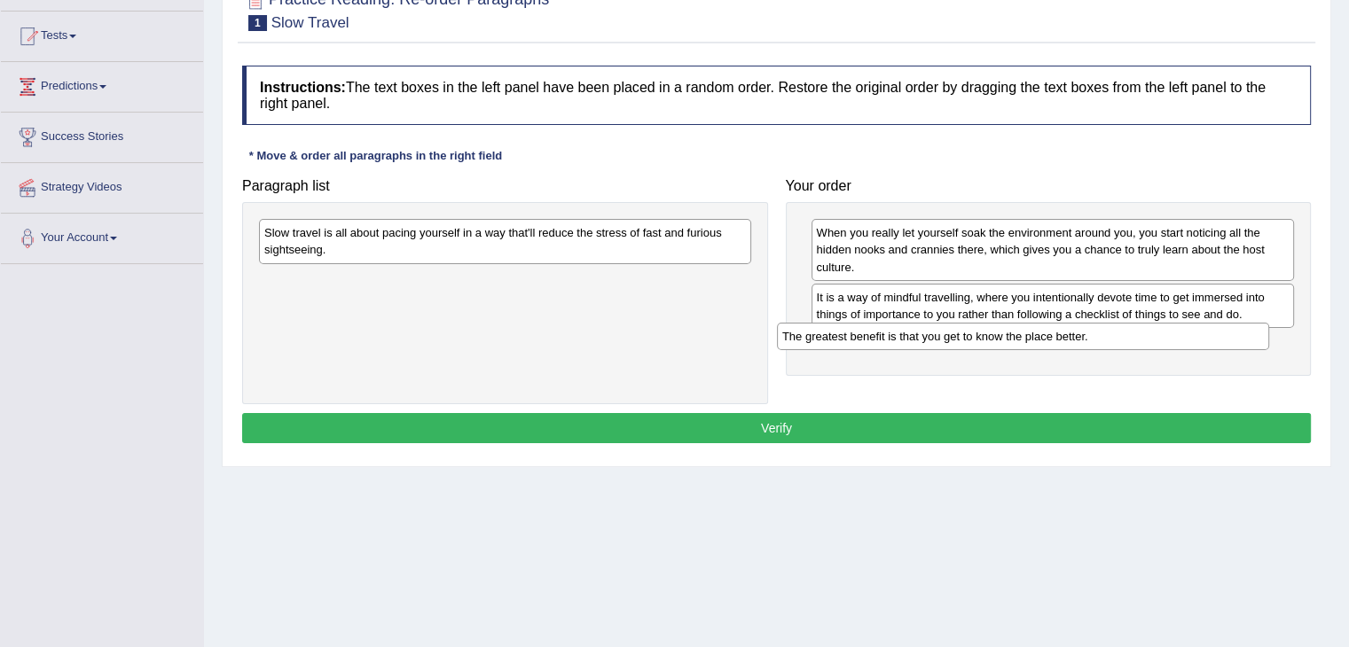
drag, startPoint x: 592, startPoint y: 234, endPoint x: 1110, endPoint y: 338, distance: 528.2
click at [1110, 338] on div "The greatest benefit is that you get to know the place better." at bounding box center [1023, 336] width 492 height 27
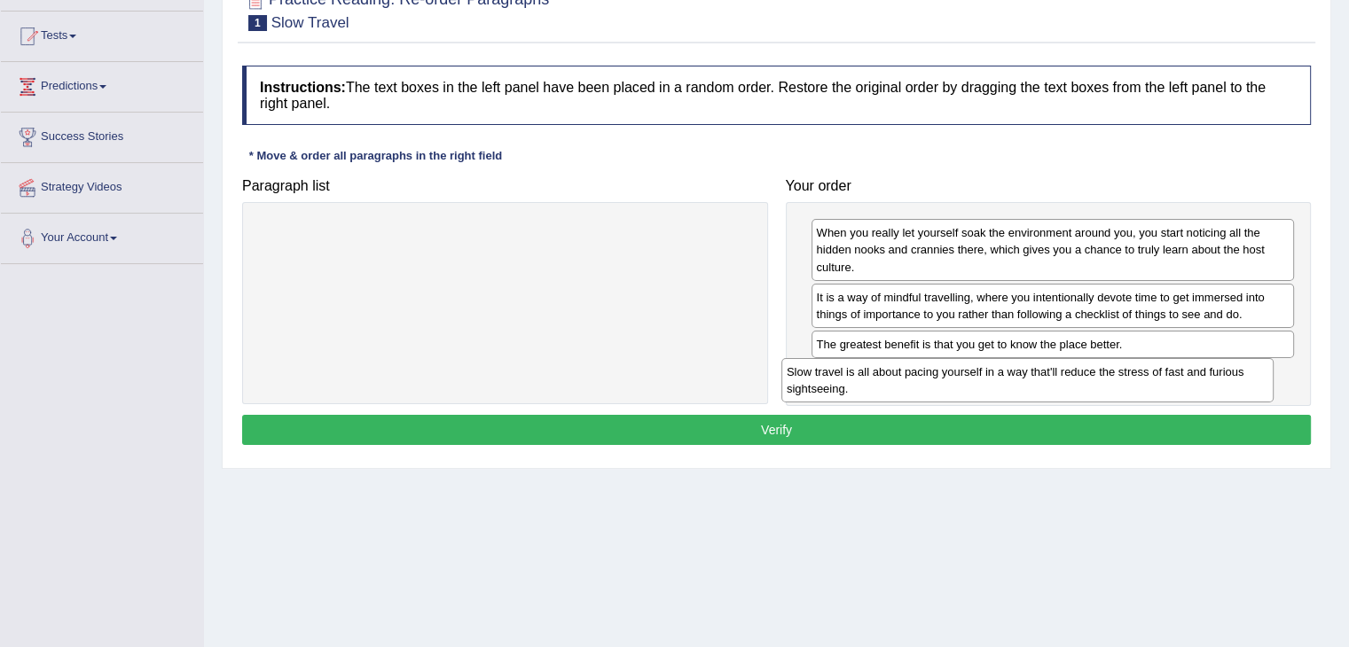
drag, startPoint x: 671, startPoint y: 236, endPoint x: 1194, endPoint y: 375, distance: 540.6
click at [1194, 375] on div "Slow travel is all about pacing yourself in a way that'll reduce the stress of …" at bounding box center [1027, 380] width 492 height 44
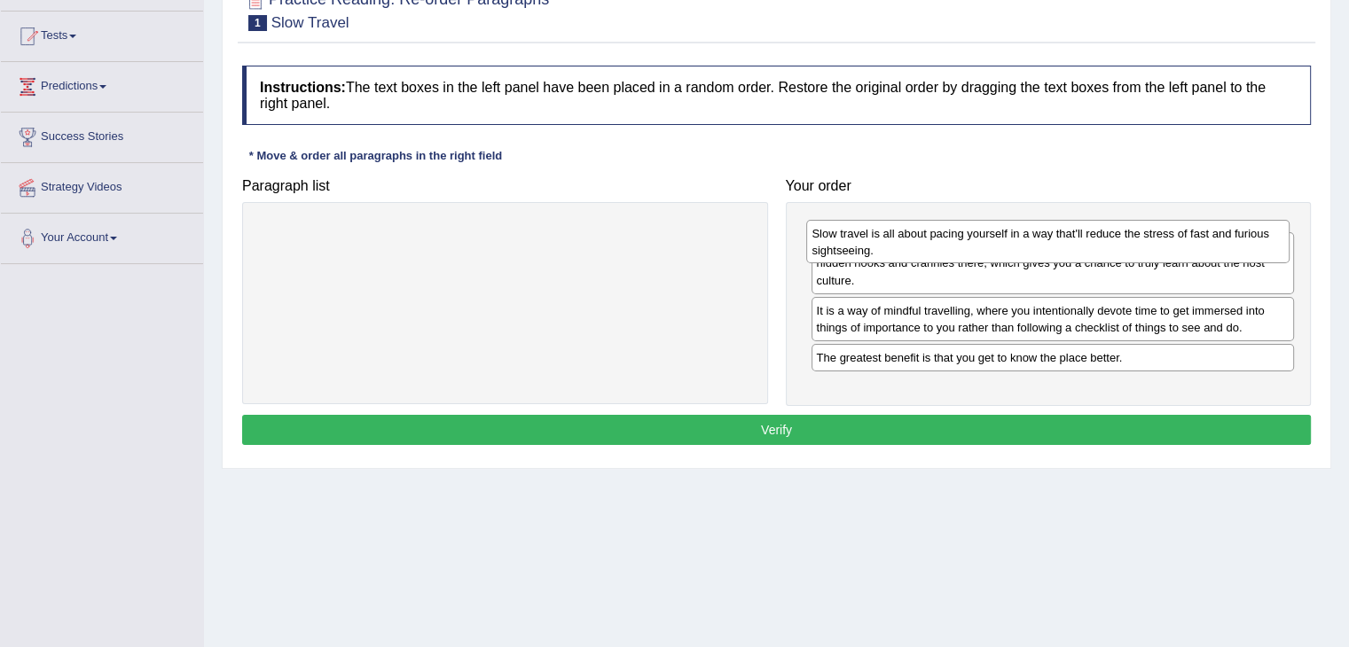
drag, startPoint x: 881, startPoint y: 384, endPoint x: 876, endPoint y: 244, distance: 140.2
click at [876, 244] on div "Slow travel is all about pacing yourself in a way that'll reduce the stress of …" at bounding box center [1047, 242] width 483 height 44
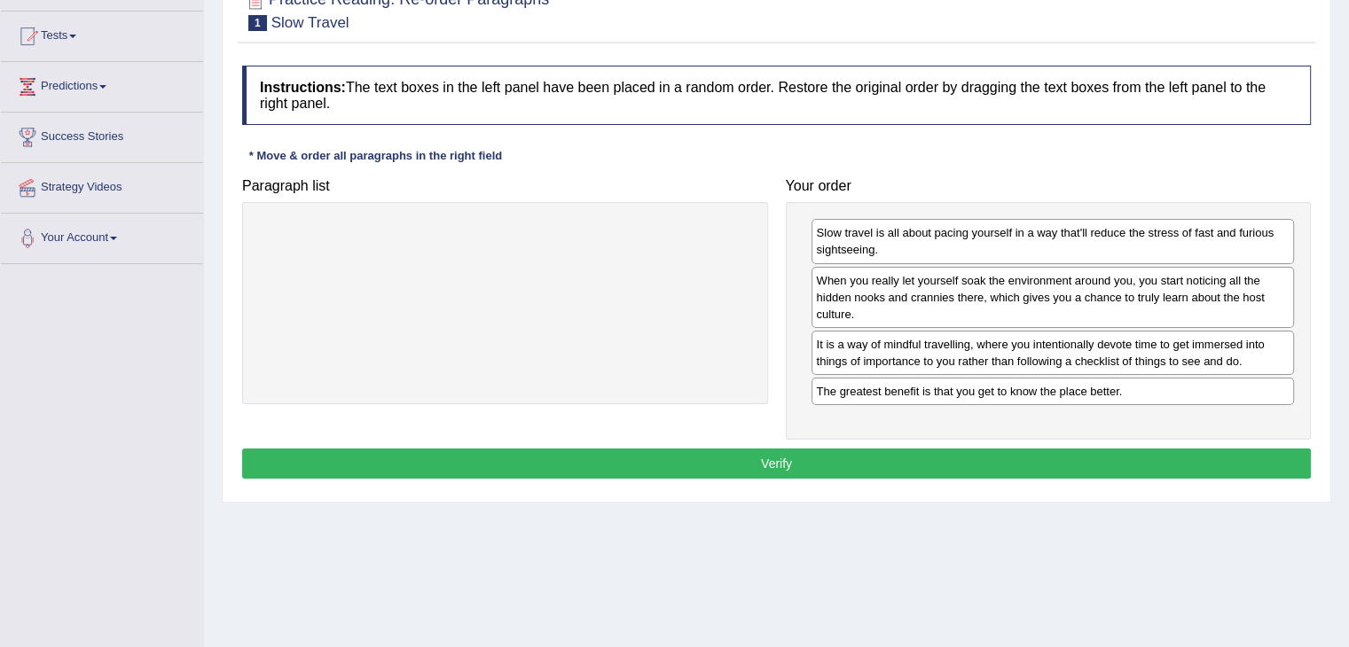
click at [951, 465] on button "Verify" at bounding box center [776, 464] width 1069 height 30
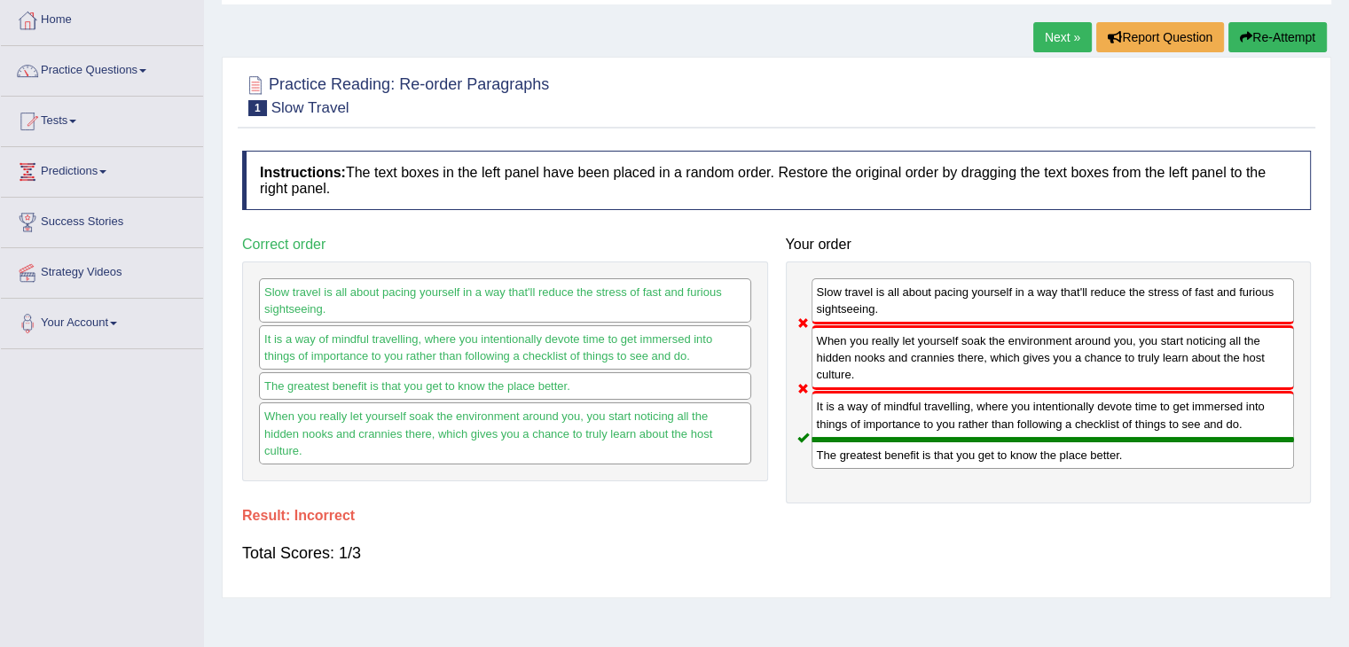
scroll to position [89, 0]
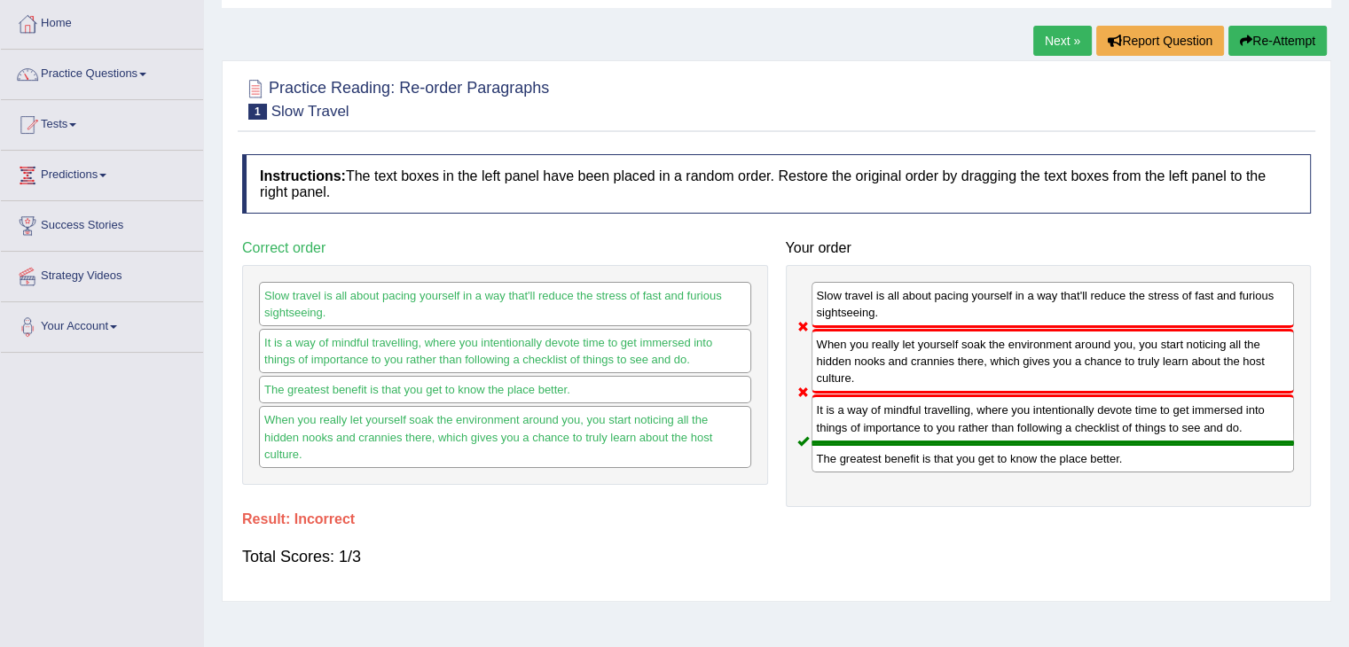
click at [1253, 40] on button "Re-Attempt" at bounding box center [1277, 41] width 98 height 30
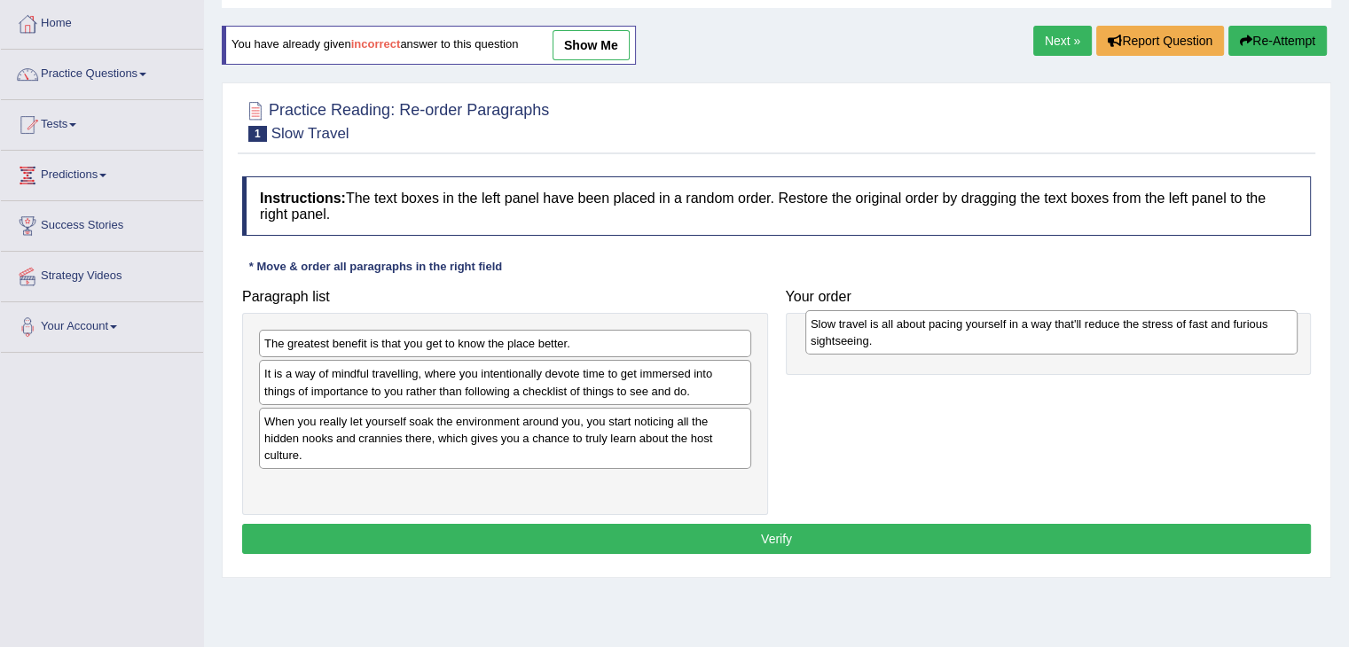
drag, startPoint x: 349, startPoint y: 382, endPoint x: 888, endPoint y: 331, distance: 541.6
click at [888, 331] on div "Slow travel is all about pacing yourself in a way that'll reduce the stress of …" at bounding box center [1051, 332] width 492 height 44
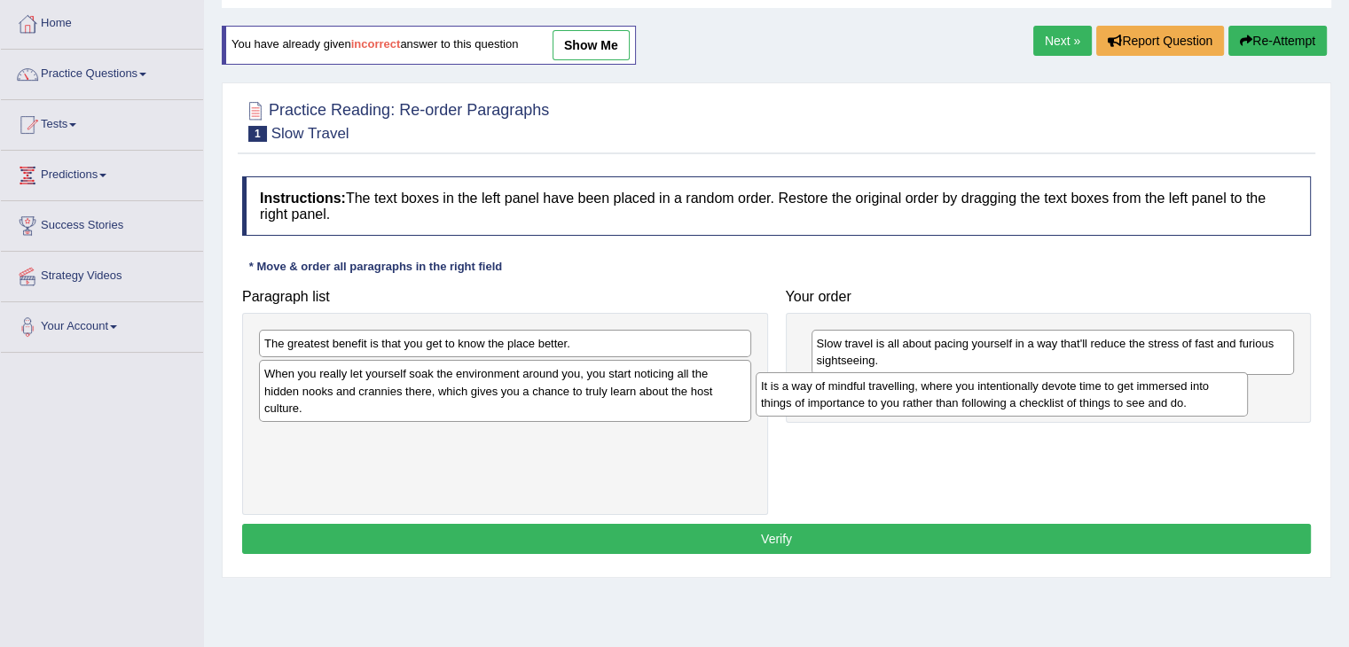
drag, startPoint x: 367, startPoint y: 377, endPoint x: 864, endPoint y: 389, distance: 496.8
click at [864, 389] on div "It is a way of mindful travelling, where you intentionally devote time to get i…" at bounding box center [1002, 394] width 492 height 44
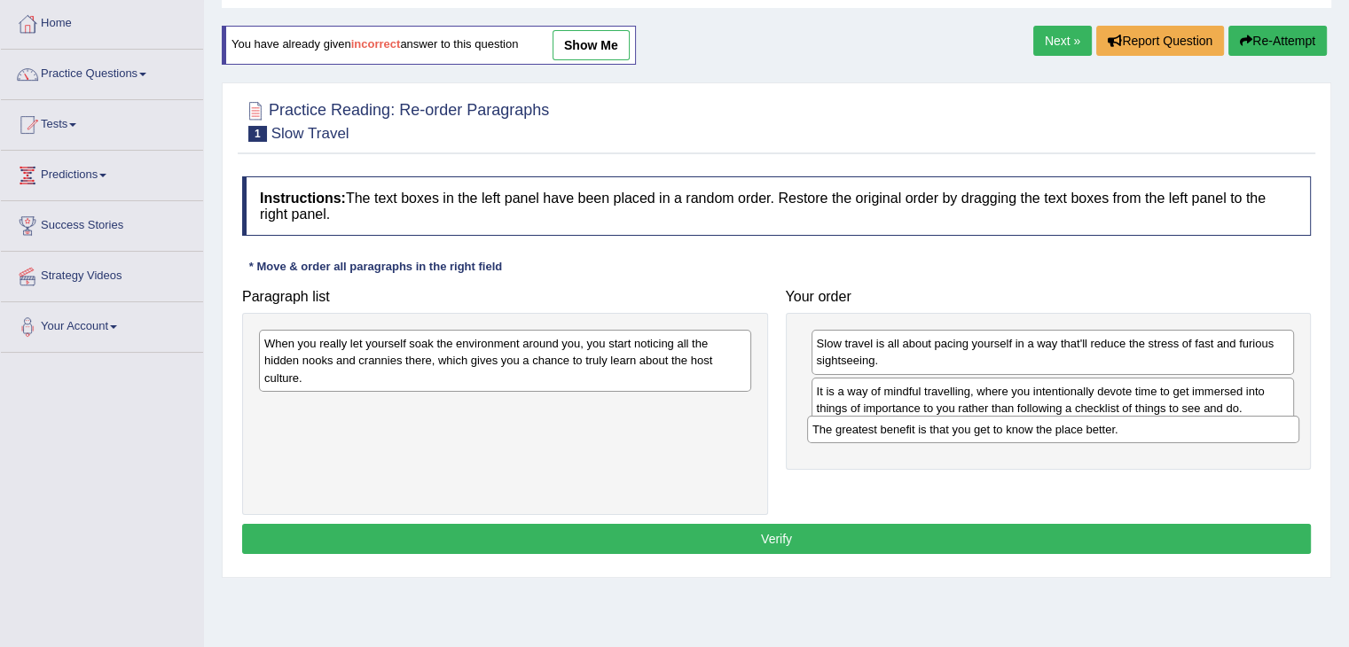
drag, startPoint x: 351, startPoint y: 341, endPoint x: 899, endPoint y: 427, distance: 554.8
click at [899, 427] on div "The greatest benefit is that you get to know the place better." at bounding box center [1053, 429] width 492 height 27
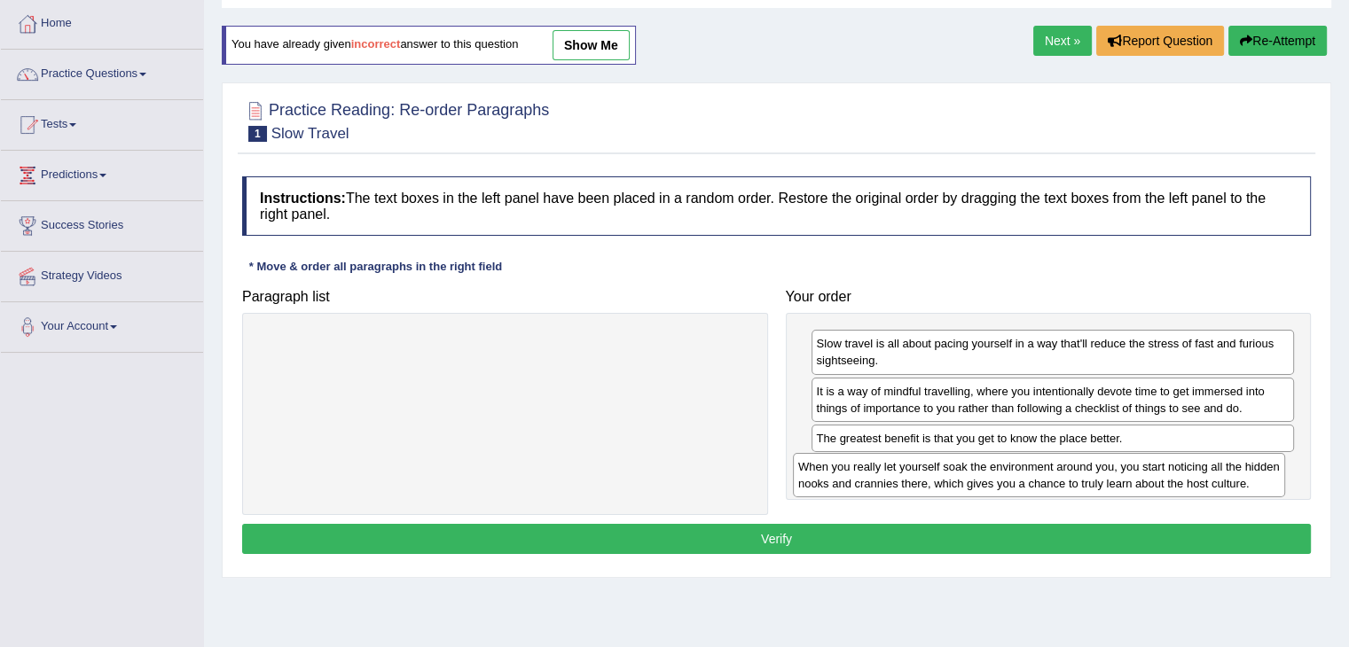
drag, startPoint x: 630, startPoint y: 352, endPoint x: 1163, endPoint y: 475, distance: 547.9
click at [1163, 475] on div "When you really let yourself soak the environment around you, you start noticin…" at bounding box center [1039, 475] width 492 height 44
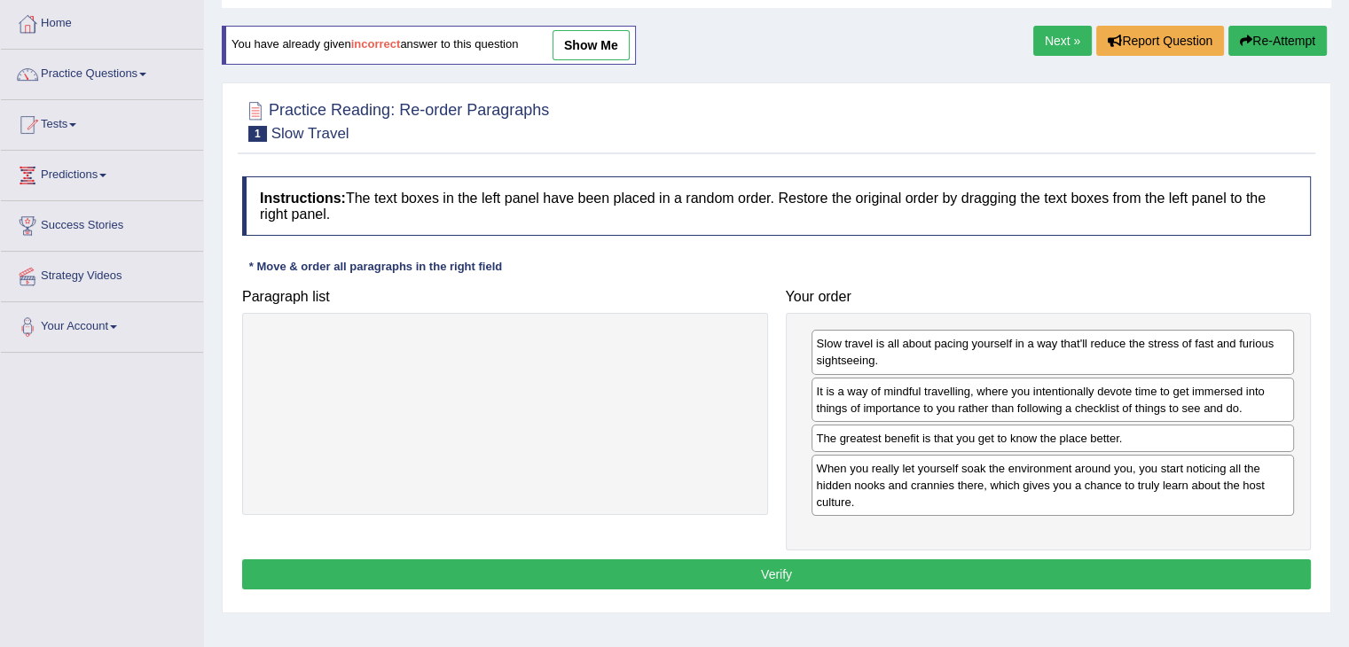
click at [908, 572] on button "Verify" at bounding box center [776, 575] width 1069 height 30
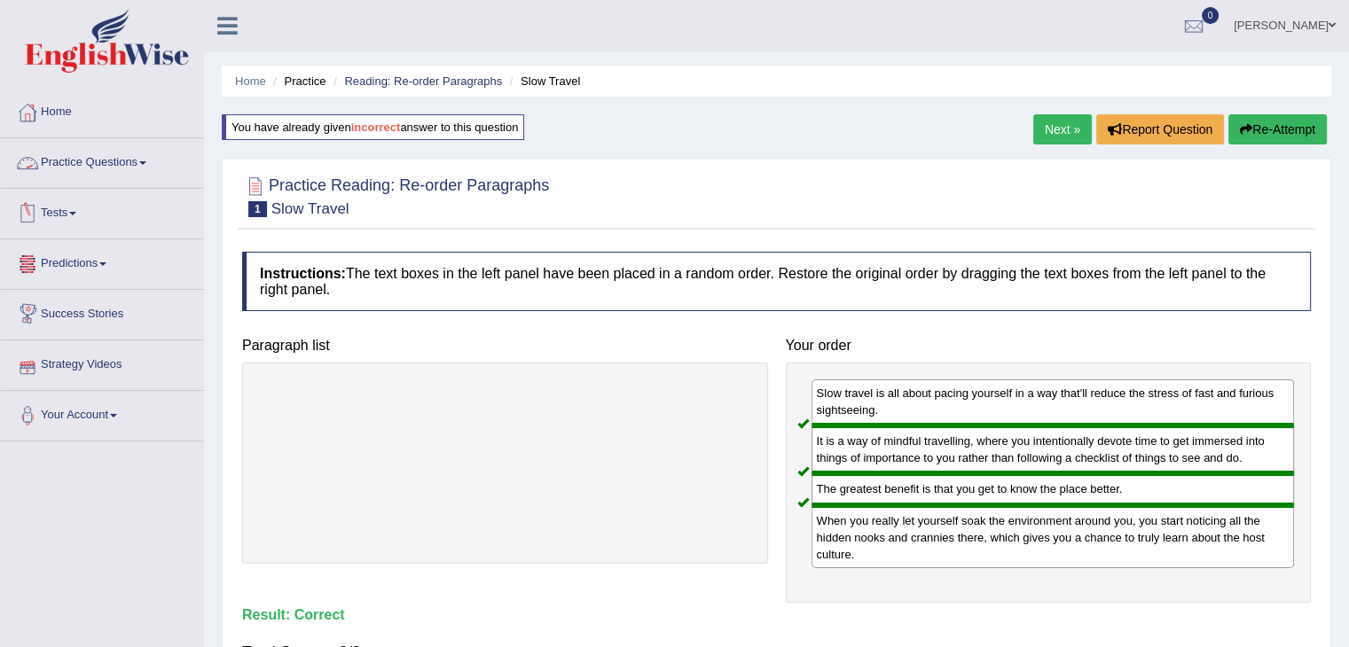
click at [148, 166] on link "Practice Questions" at bounding box center [102, 160] width 202 height 44
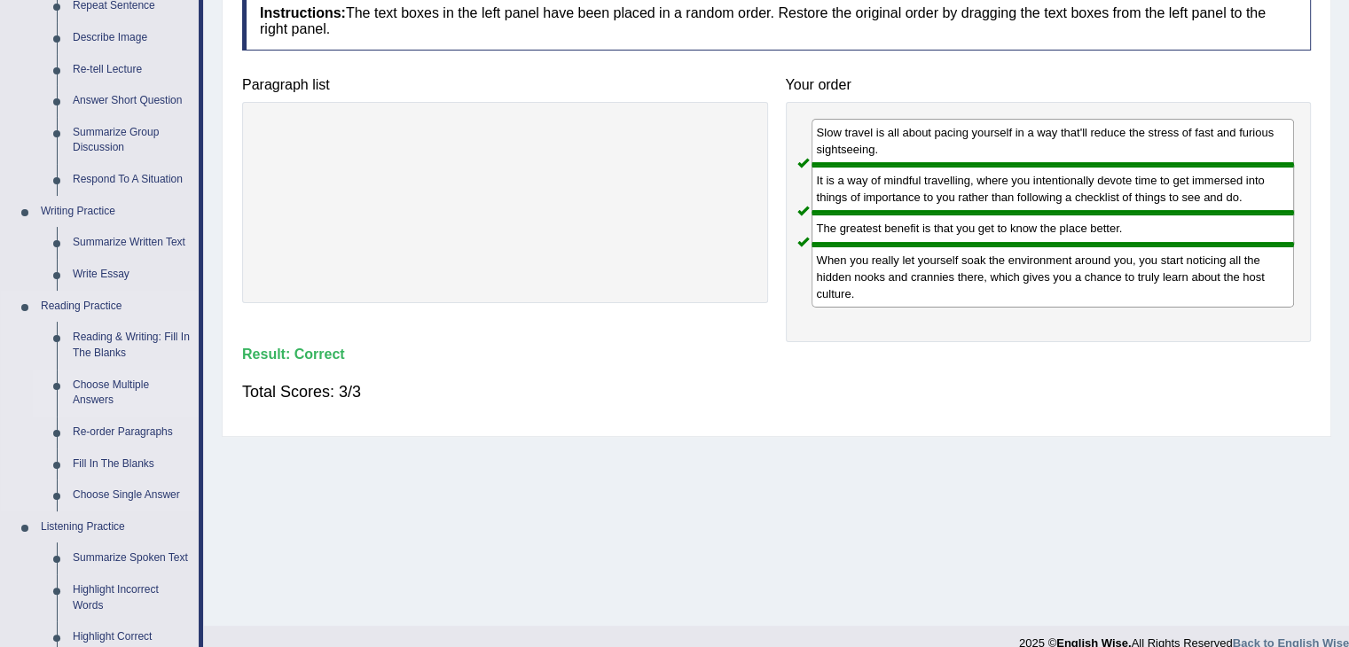
scroll to position [266, 0]
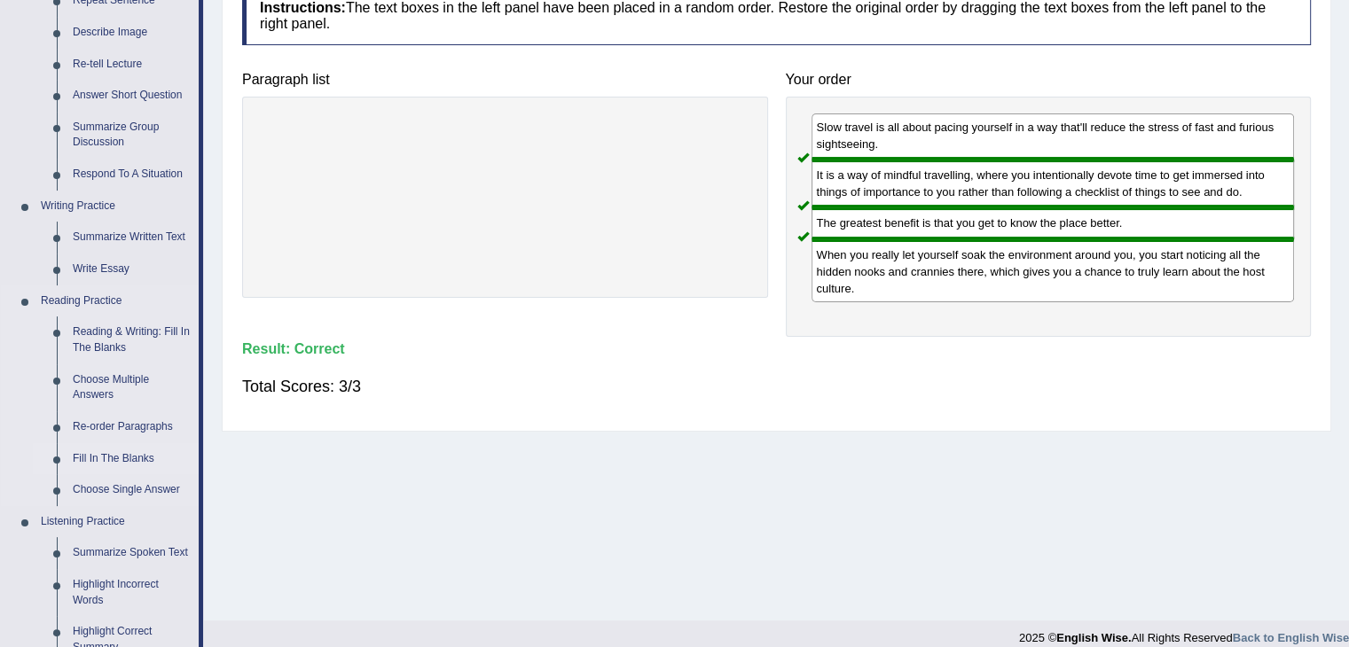
click at [100, 455] on link "Fill In The Blanks" at bounding box center [132, 459] width 134 height 32
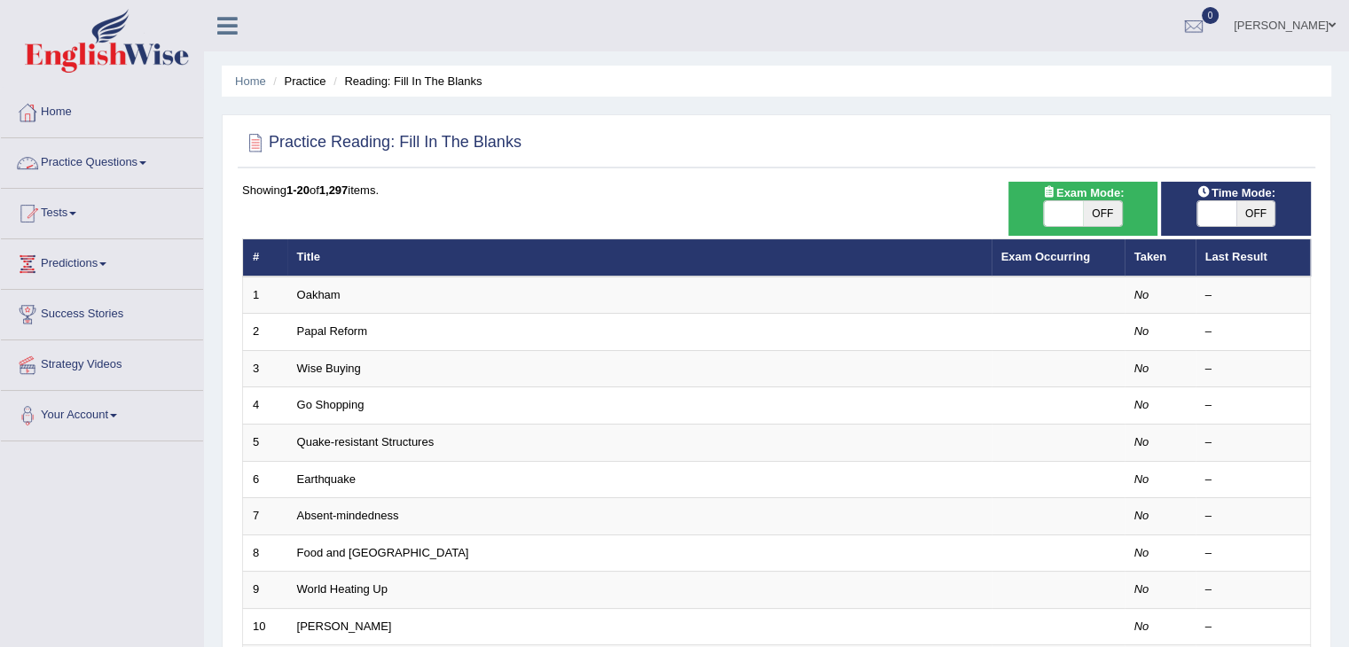
click at [146, 161] on span at bounding box center [142, 163] width 7 height 4
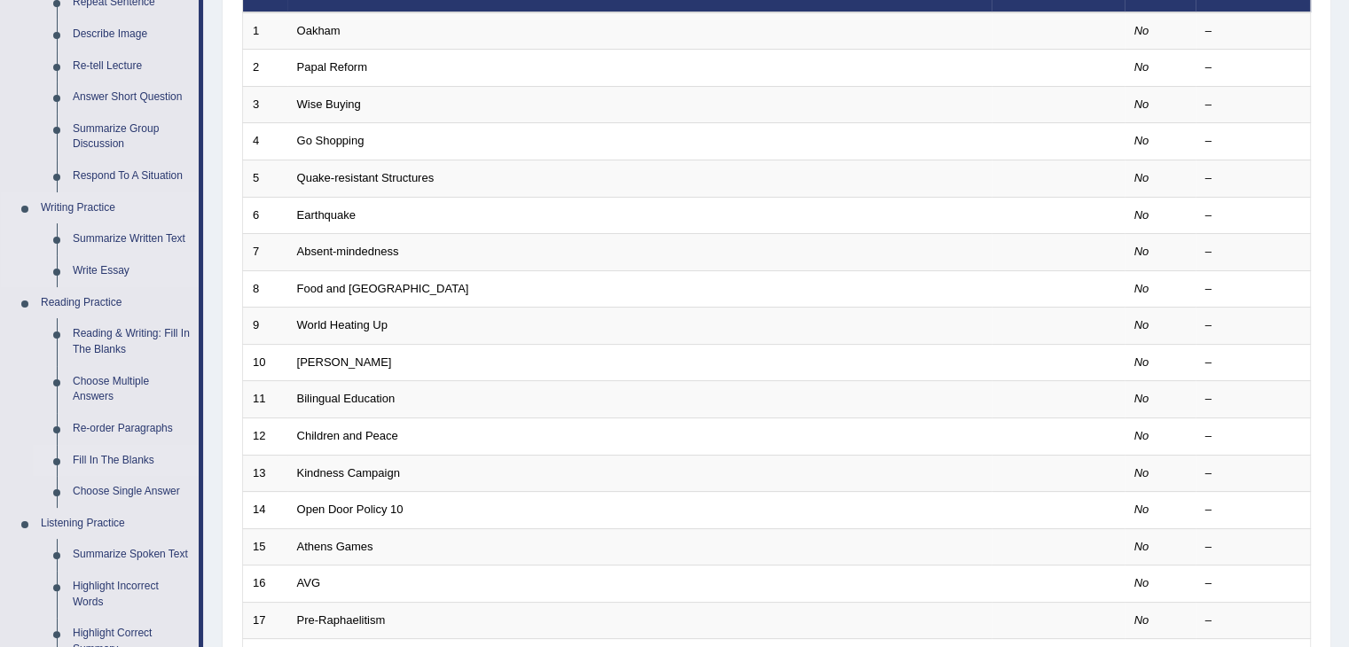
scroll to position [266, 0]
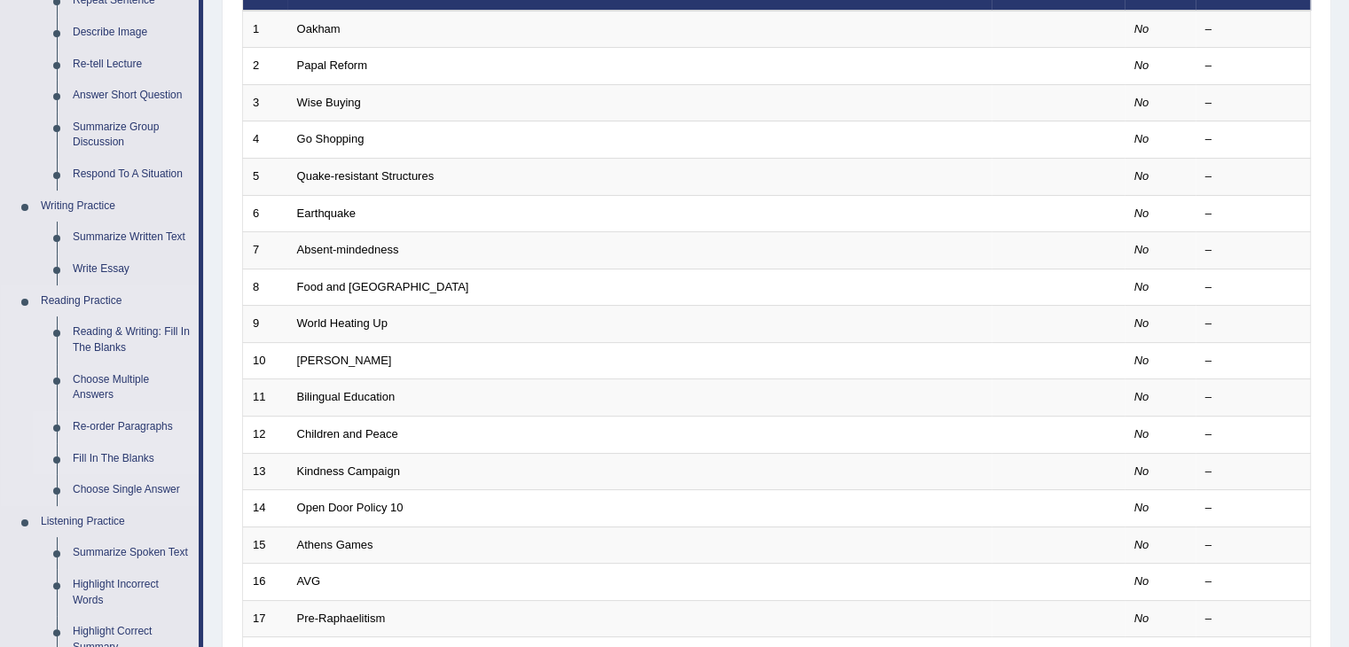
click at [99, 425] on link "Re-order Paragraphs" at bounding box center [132, 427] width 134 height 32
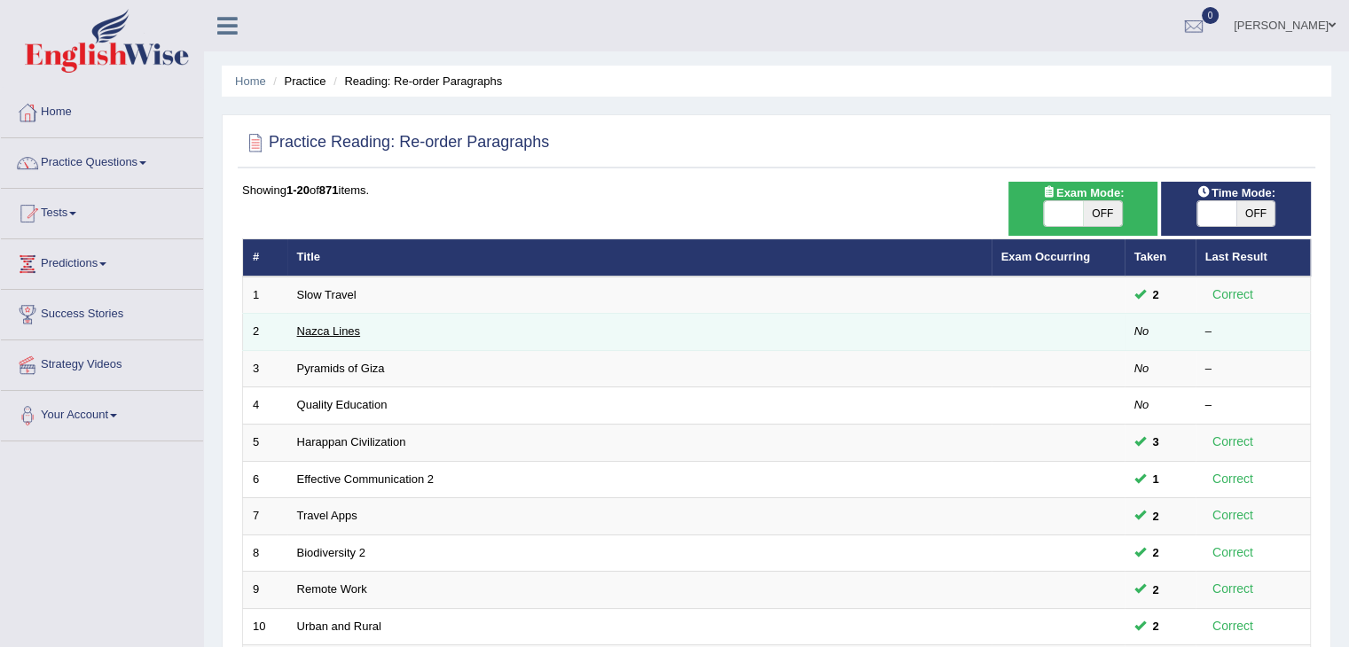
click at [353, 331] on link "Nazca Lines" at bounding box center [329, 331] width 64 height 13
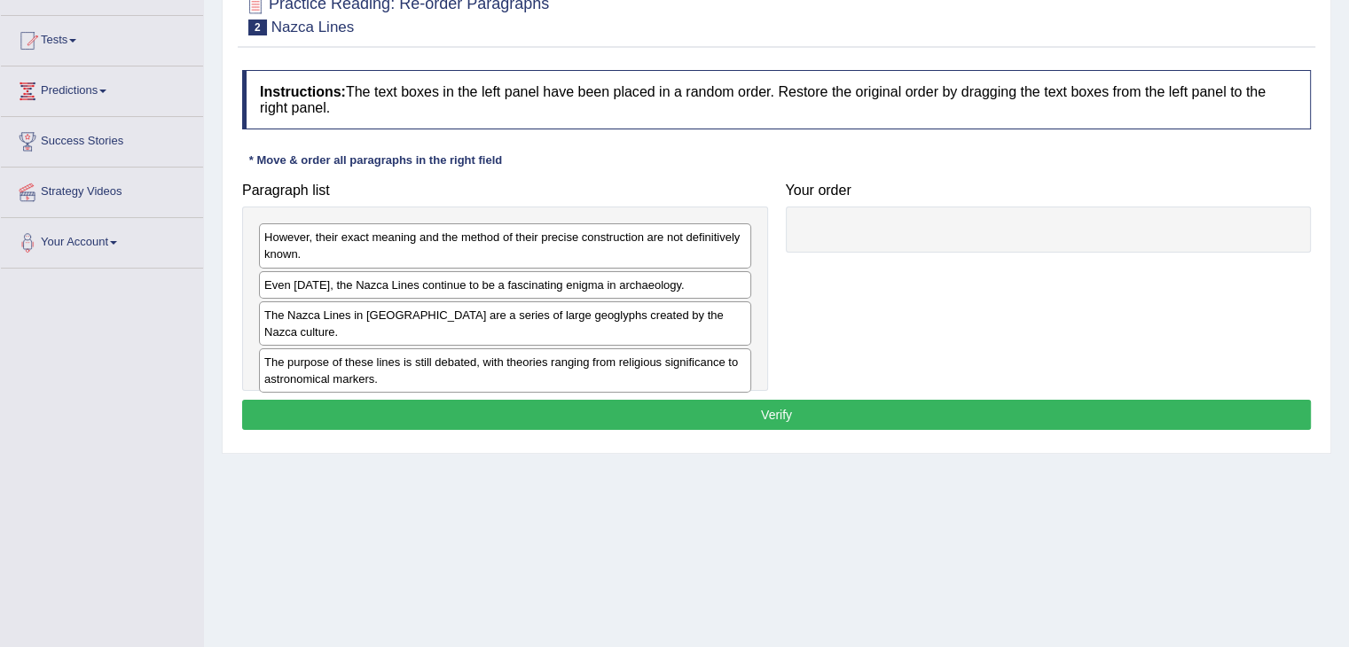
scroll to position [177, 0]
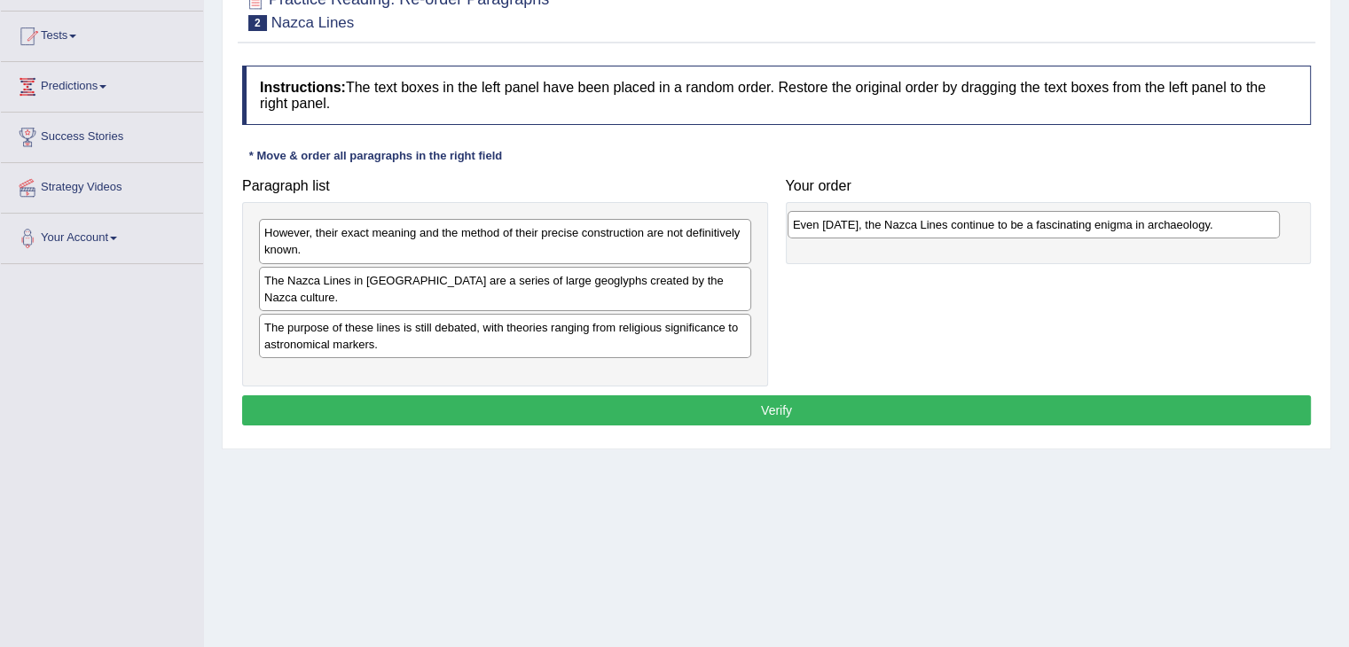
drag, startPoint x: 421, startPoint y: 276, endPoint x: 950, endPoint y: 221, distance: 531.4
click at [950, 221] on div "Even [DATE], the Nazca Lines continue to be a fascinating enigma in archaeology." at bounding box center [1033, 224] width 492 height 27
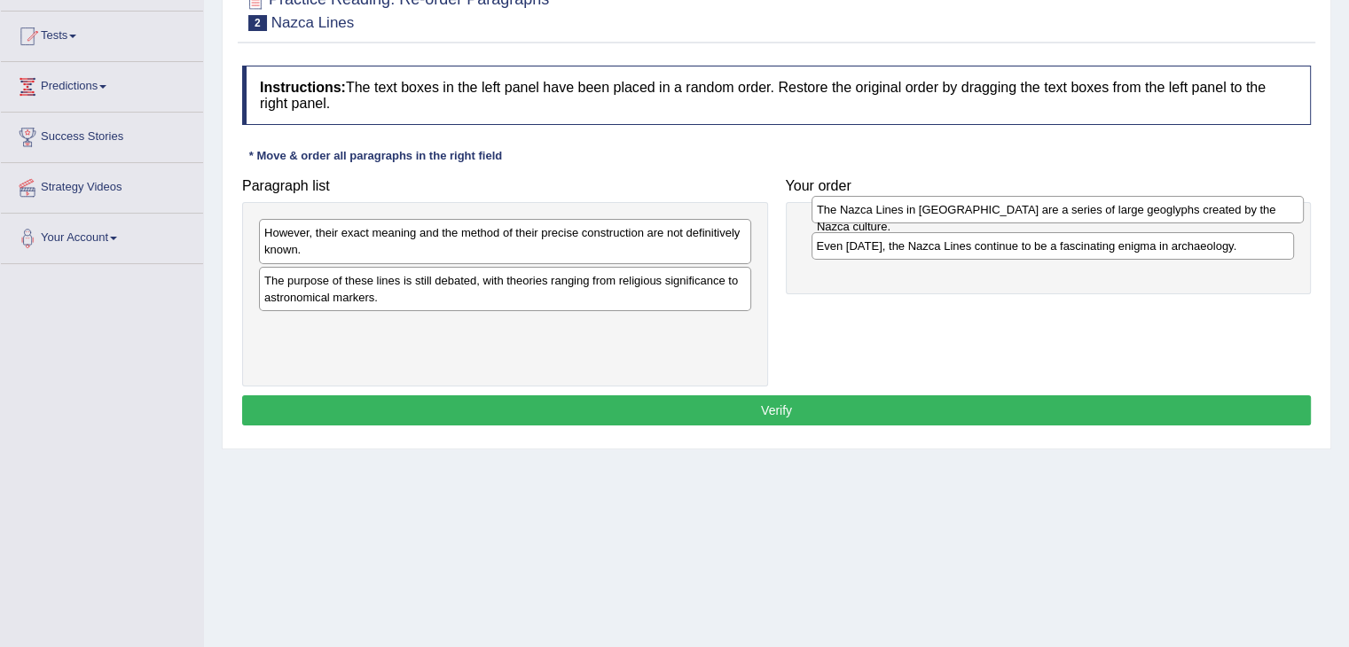
drag, startPoint x: 398, startPoint y: 280, endPoint x: 951, endPoint y: 210, distance: 556.9
click at [951, 210] on div "The Nazca Lines in [GEOGRAPHIC_DATA] are a series of large geoglyphs created by…" at bounding box center [1057, 209] width 492 height 27
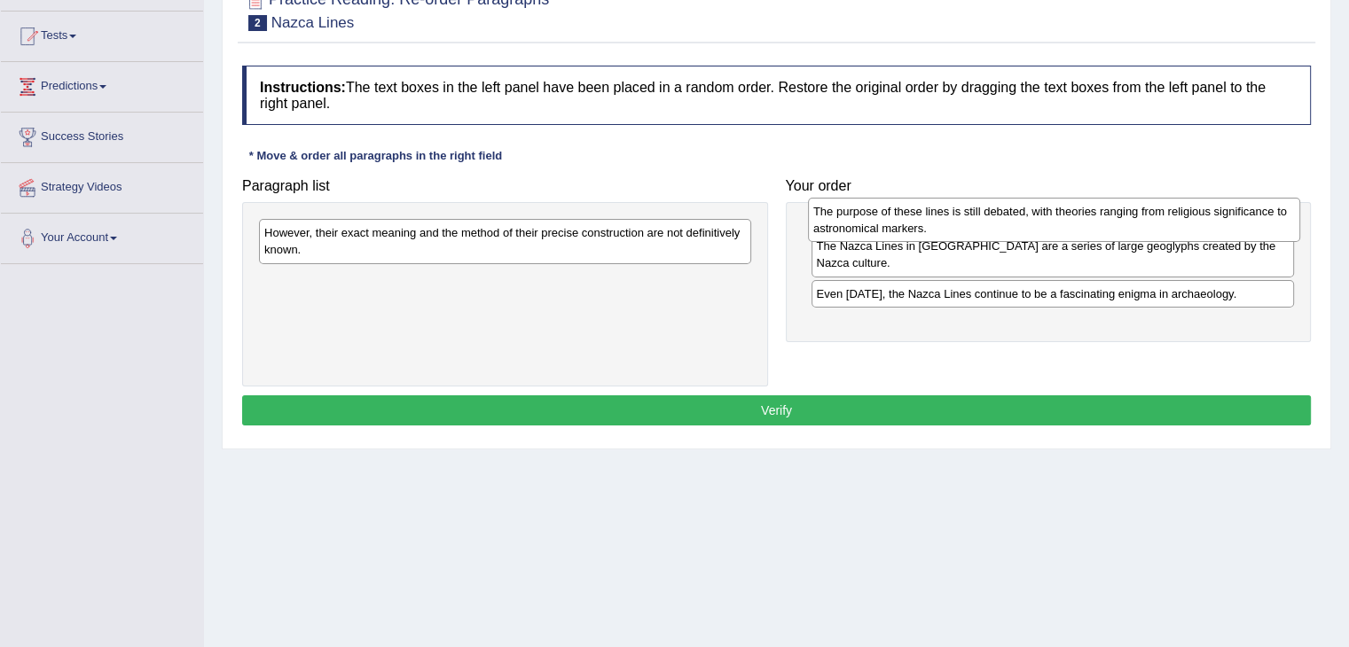
drag, startPoint x: 442, startPoint y: 278, endPoint x: 991, endPoint y: 209, distance: 553.2
click at [991, 209] on div "The purpose of these lines is still debated, with theories ranging from religio…" at bounding box center [1054, 220] width 492 height 44
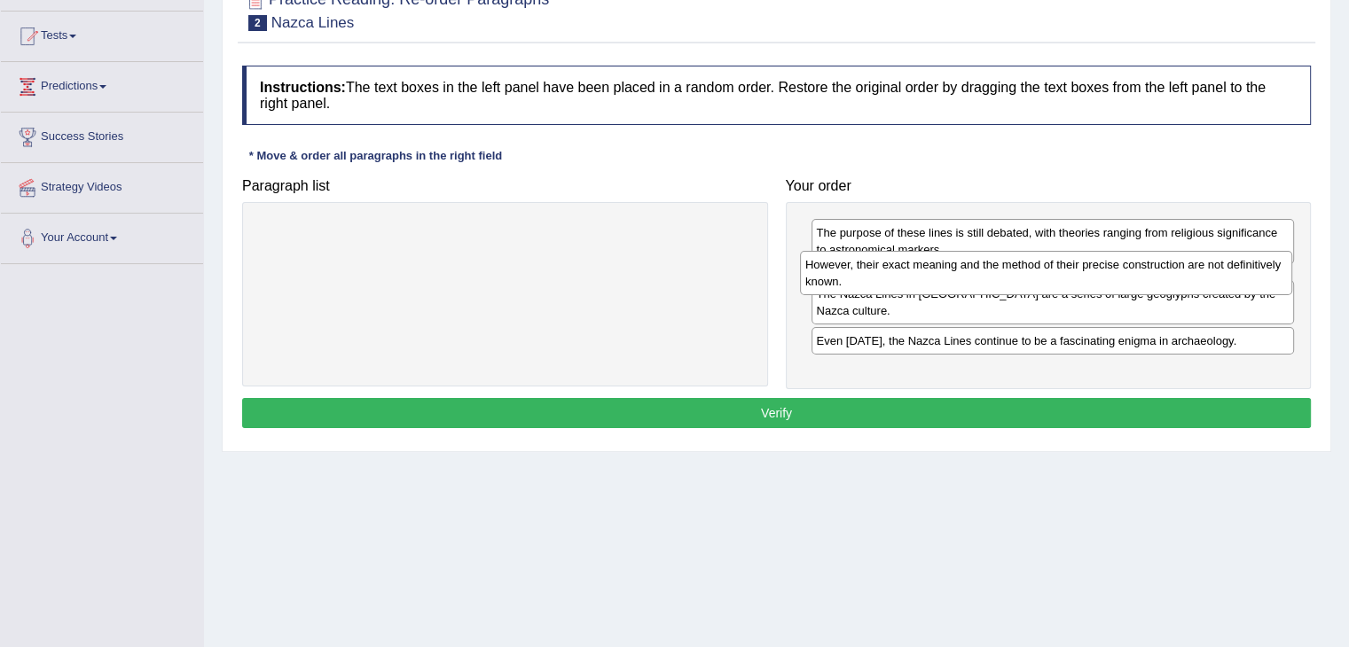
drag, startPoint x: 440, startPoint y: 232, endPoint x: 981, endPoint y: 264, distance: 541.9
click at [981, 264] on div "However, their exact meaning and the method of their precise construction are n…" at bounding box center [1046, 273] width 492 height 44
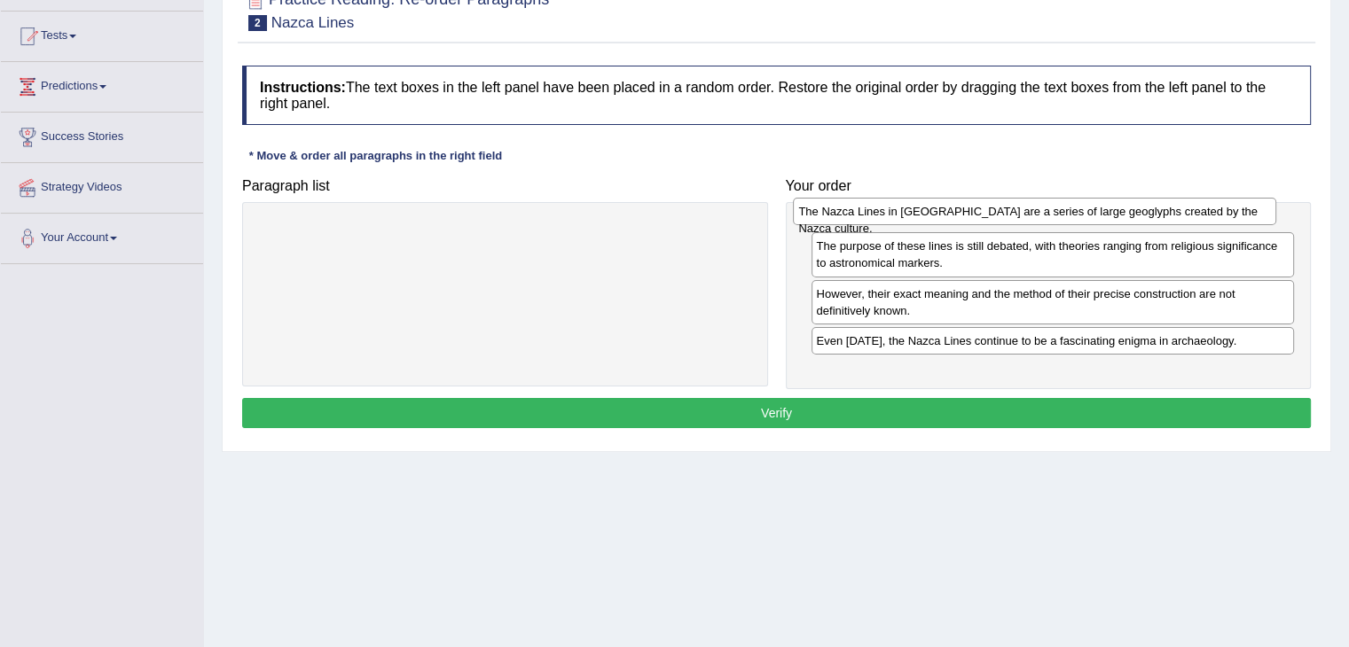
drag, startPoint x: 978, startPoint y: 327, endPoint x: 976, endPoint y: 212, distance: 115.3
click at [976, 212] on div "The Nazca Lines in [GEOGRAPHIC_DATA] are a series of large geoglyphs created by…" at bounding box center [1034, 211] width 483 height 27
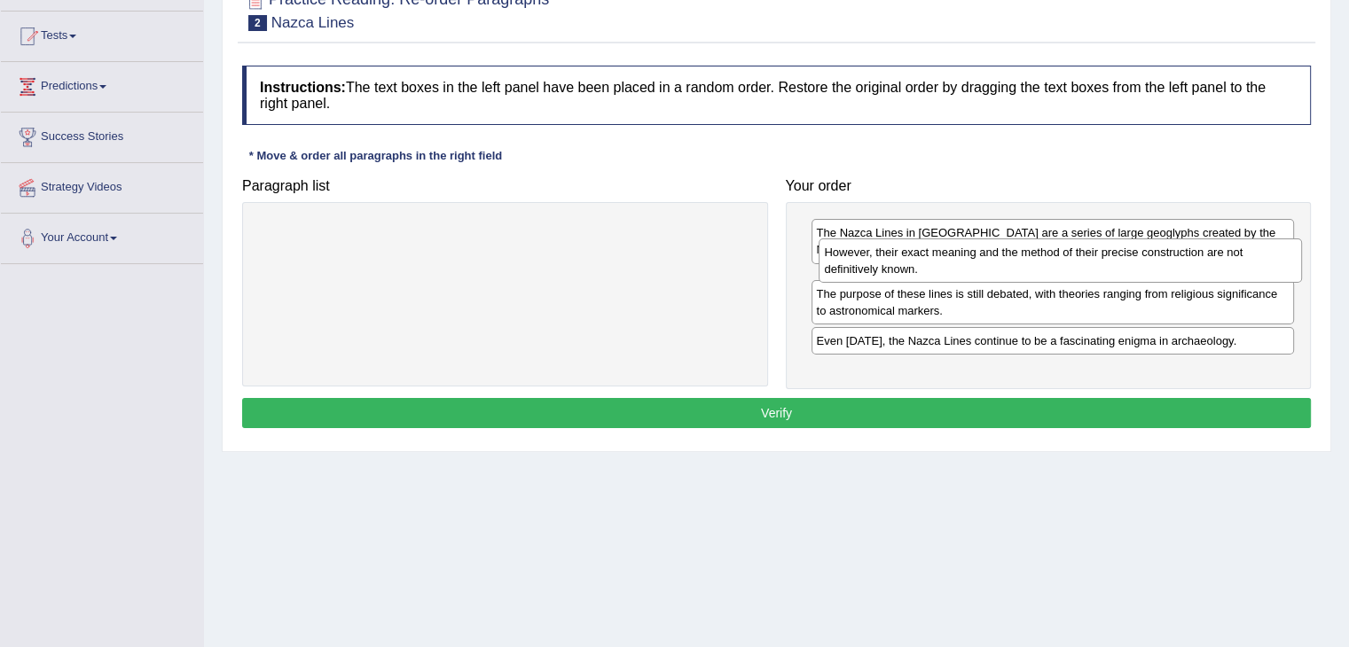
drag, startPoint x: 977, startPoint y: 326, endPoint x: 985, endPoint y: 269, distance: 58.2
click at [985, 269] on div "However, their exact meaning and the method of their precise construction are n…" at bounding box center [1060, 261] width 483 height 44
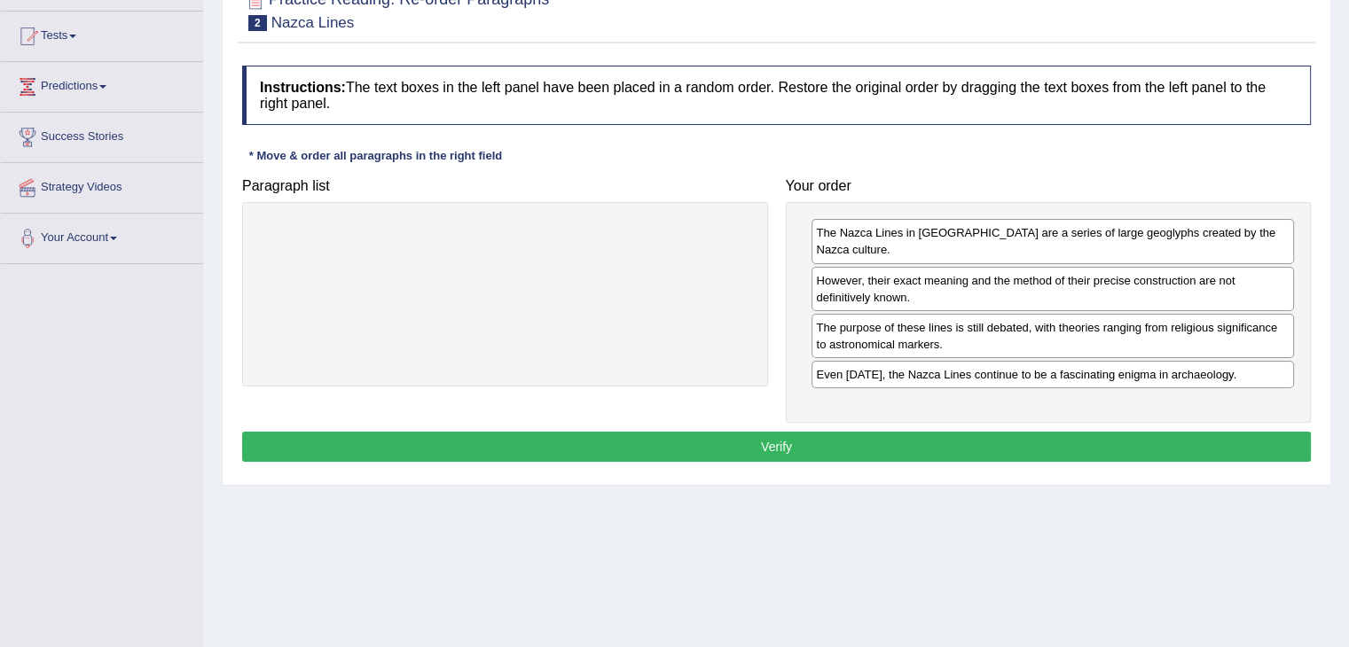
click at [887, 432] on button "Verify" at bounding box center [776, 447] width 1069 height 30
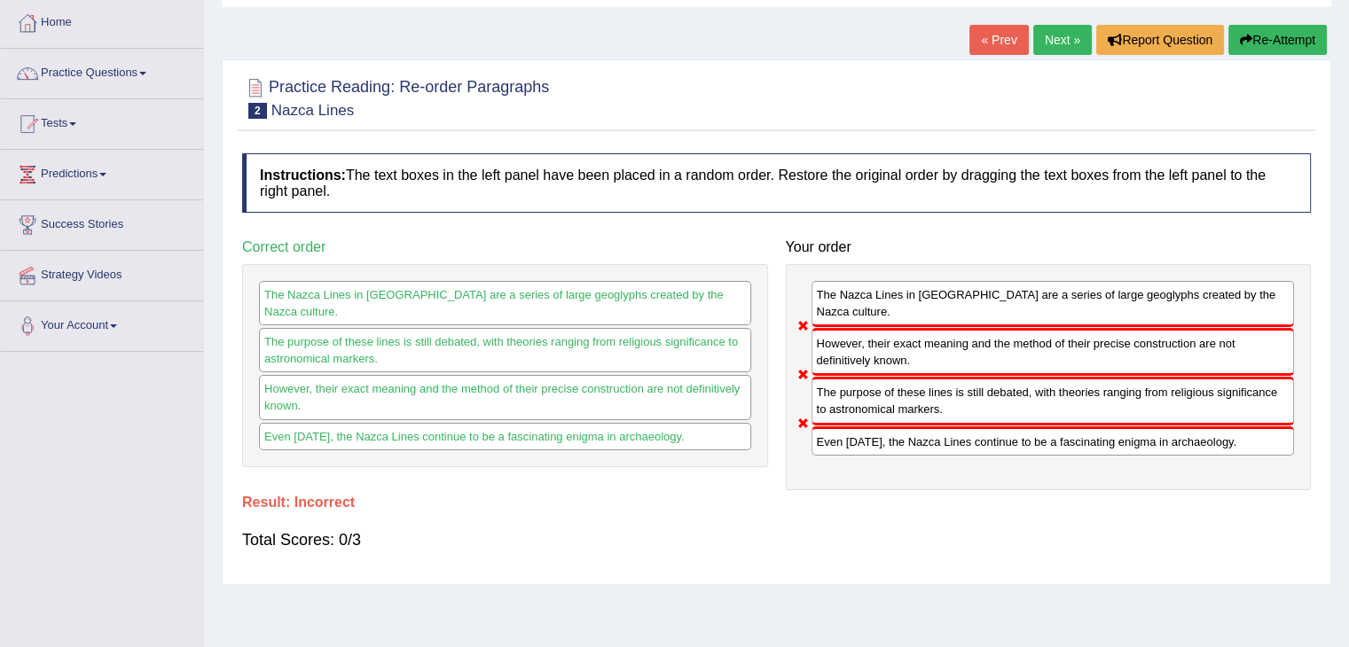
scroll to position [89, 0]
click at [1259, 41] on button "Re-Attempt" at bounding box center [1277, 41] width 98 height 30
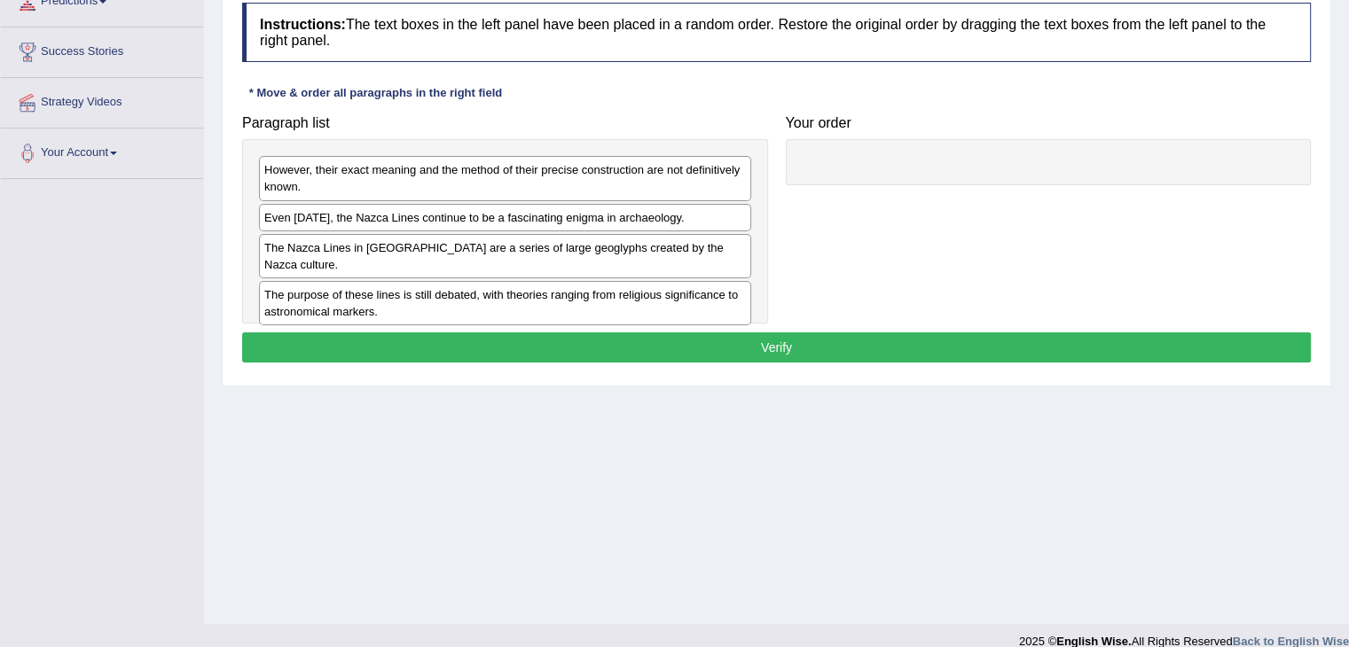
scroll to position [266, 0]
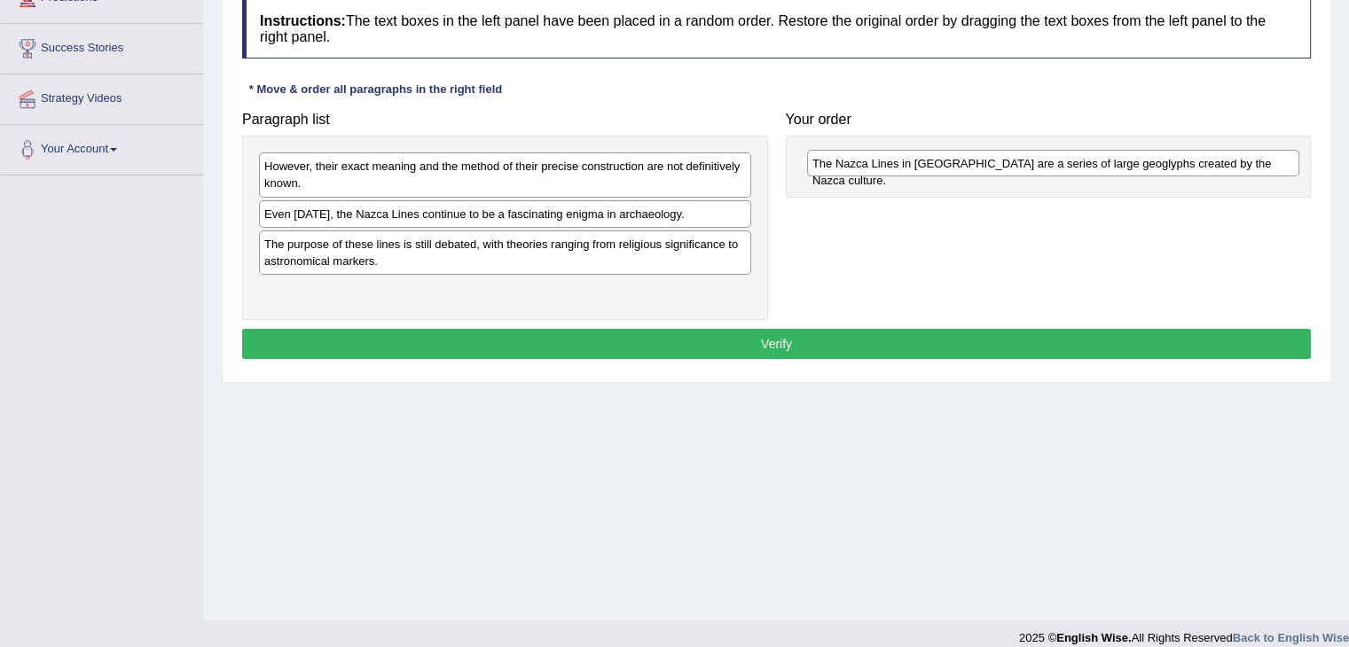
drag, startPoint x: 367, startPoint y: 237, endPoint x: 915, endPoint y: 157, distance: 553.8
click at [915, 157] on div "The Nazca Lines in [GEOGRAPHIC_DATA] are a series of large geoglyphs created by…" at bounding box center [1053, 163] width 492 height 27
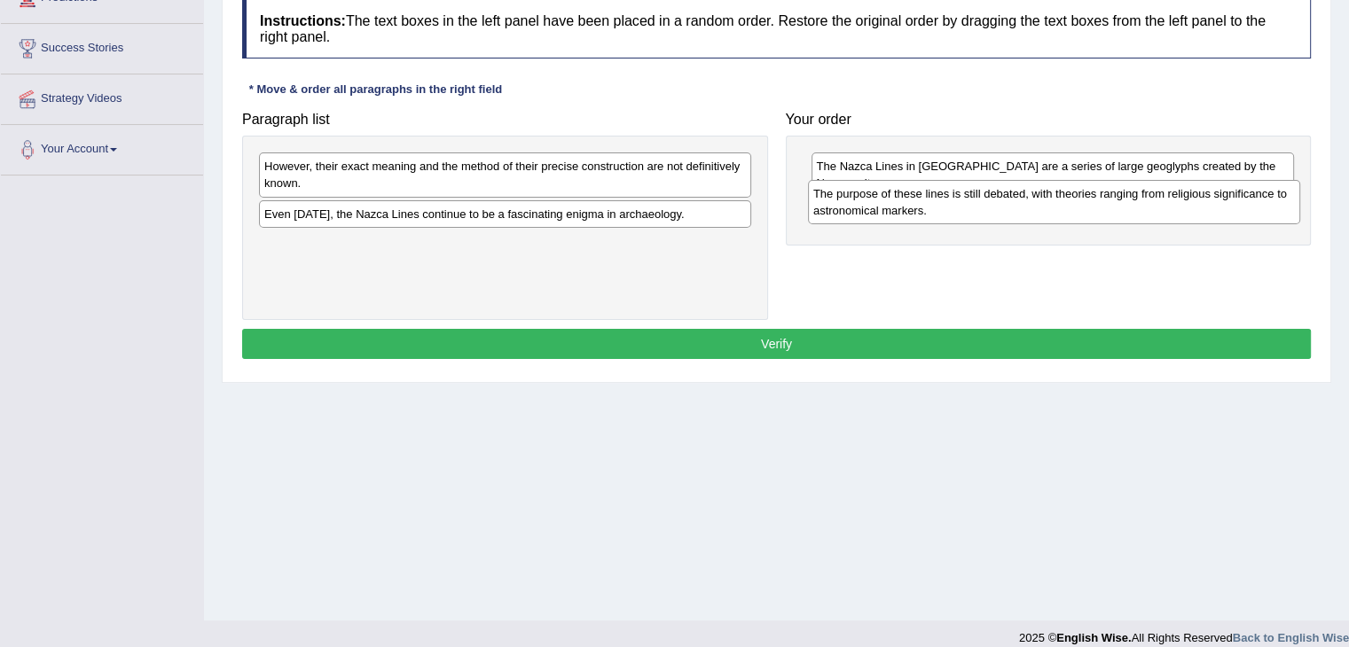
drag, startPoint x: 341, startPoint y: 246, endPoint x: 889, endPoint y: 196, distance: 551.2
click at [889, 196] on div "The purpose of these lines is still debated, with theories ranging from religio…" at bounding box center [1054, 202] width 492 height 44
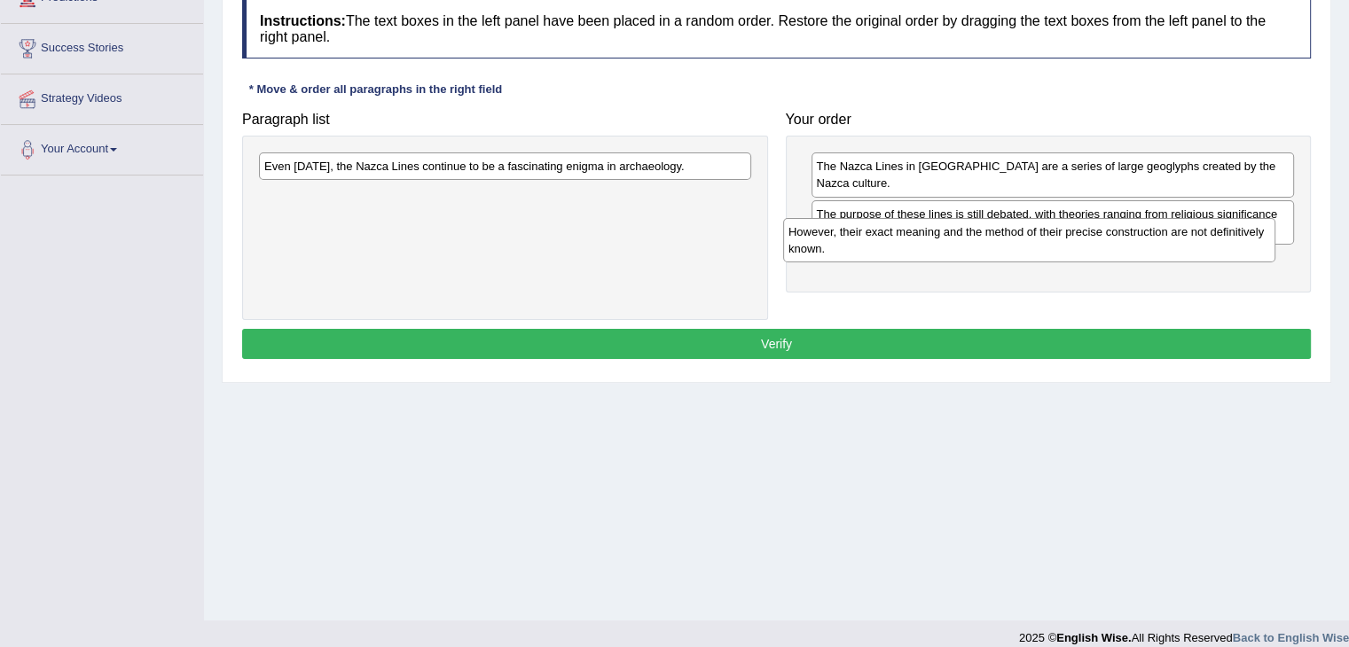
drag, startPoint x: 441, startPoint y: 170, endPoint x: 975, endPoint y: 237, distance: 538.0
click at [975, 237] on div "However, their exact meaning and the method of their precise construction are n…" at bounding box center [1029, 240] width 492 height 44
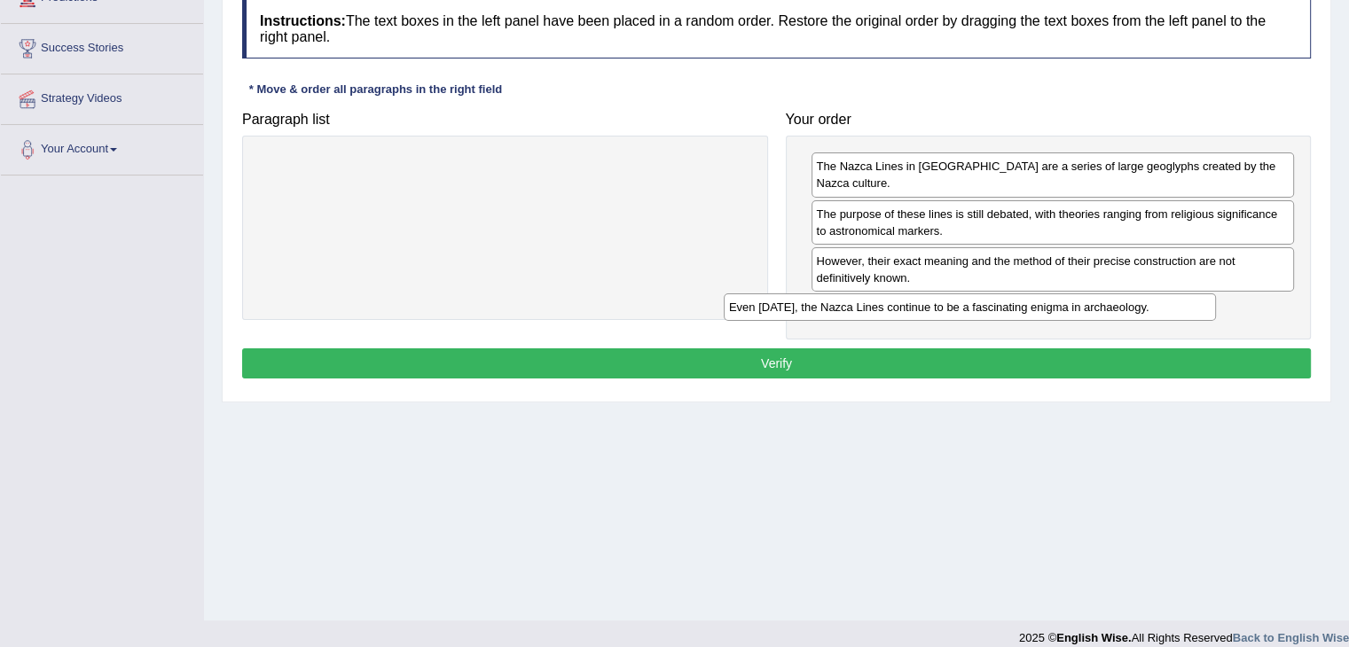
drag, startPoint x: 635, startPoint y: 165, endPoint x: 1140, endPoint y: 307, distance: 525.0
click at [1140, 307] on div "Even [DATE], the Nazca Lines continue to be a fascinating enigma in archaeology." at bounding box center [970, 307] width 492 height 27
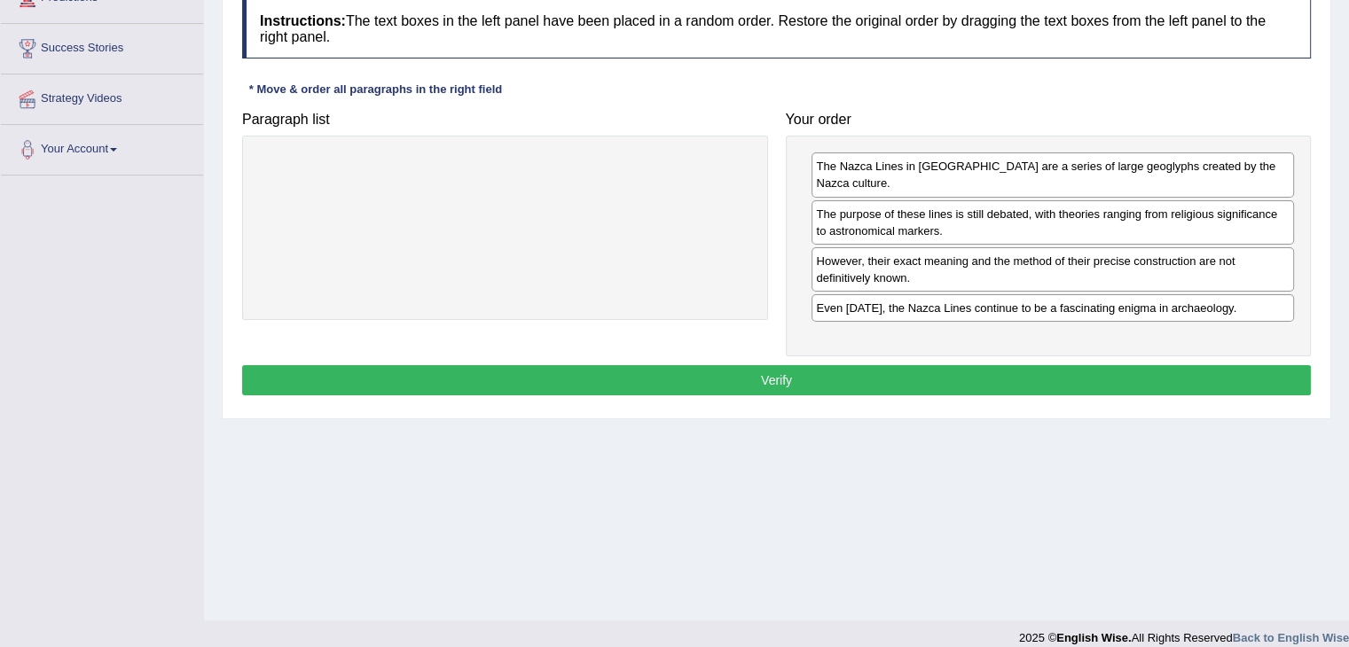
click at [934, 365] on button "Verify" at bounding box center [776, 380] width 1069 height 30
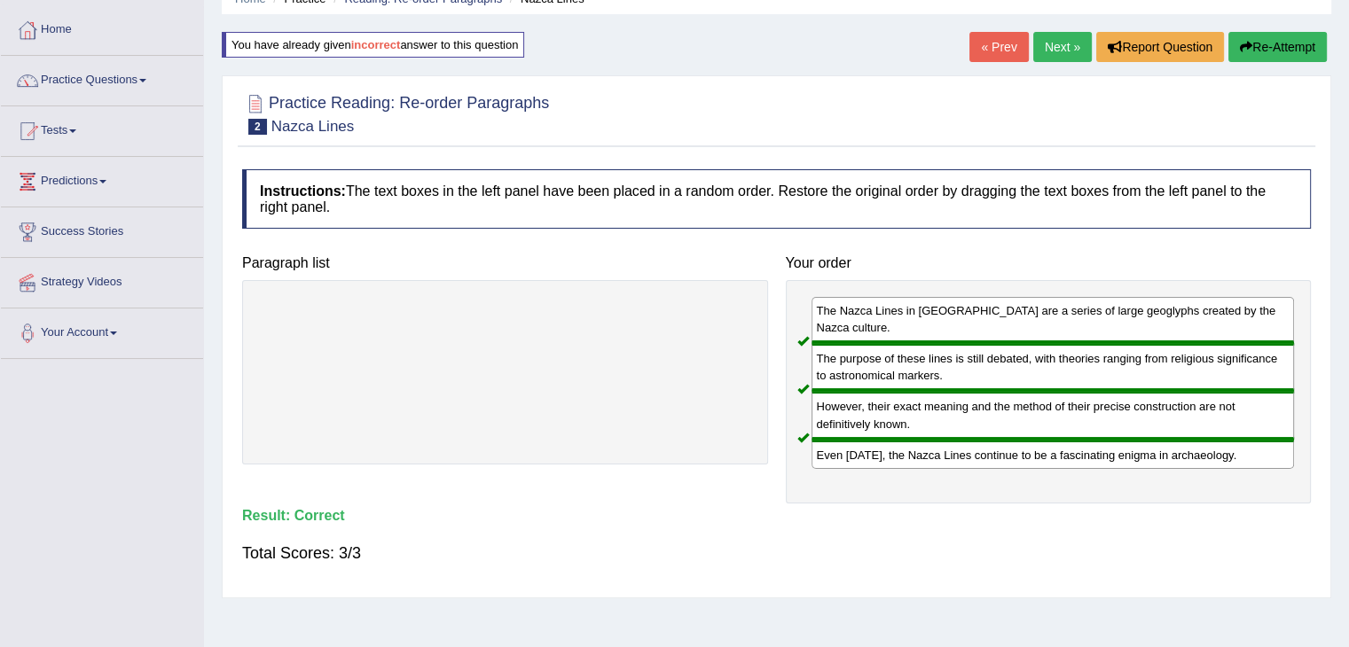
scroll to position [0, 0]
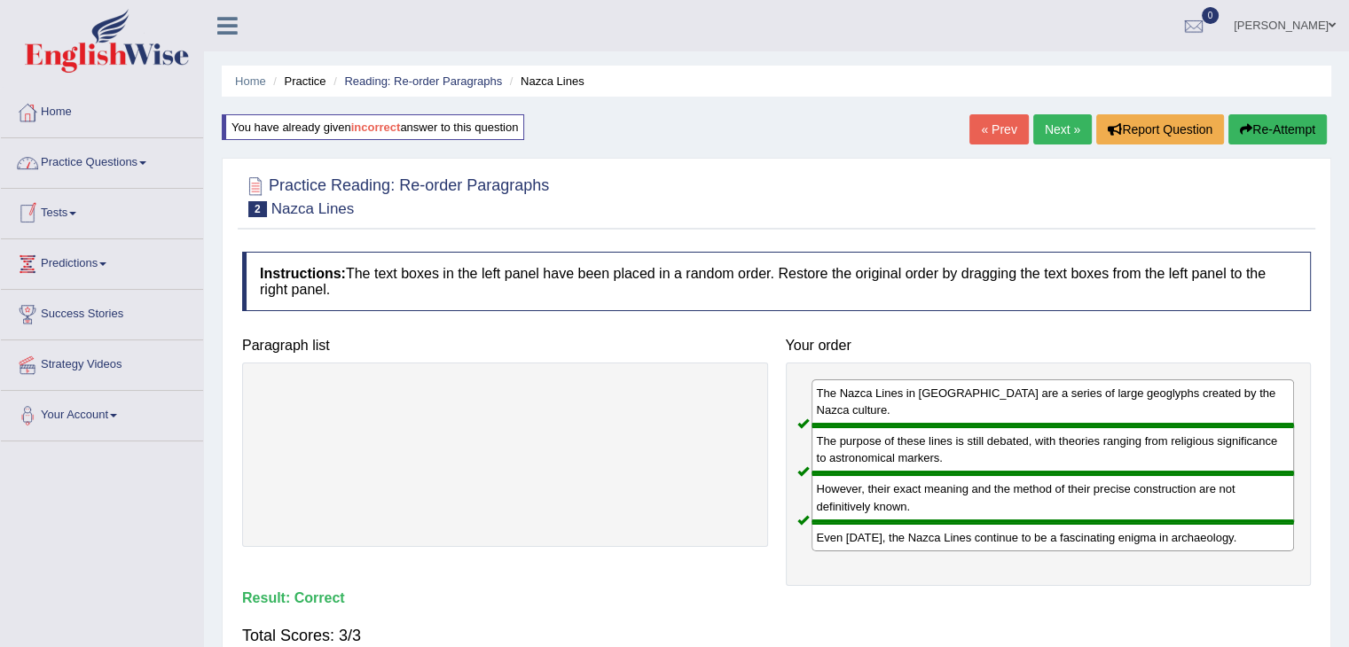
click at [142, 168] on link "Practice Questions" at bounding box center [102, 160] width 202 height 44
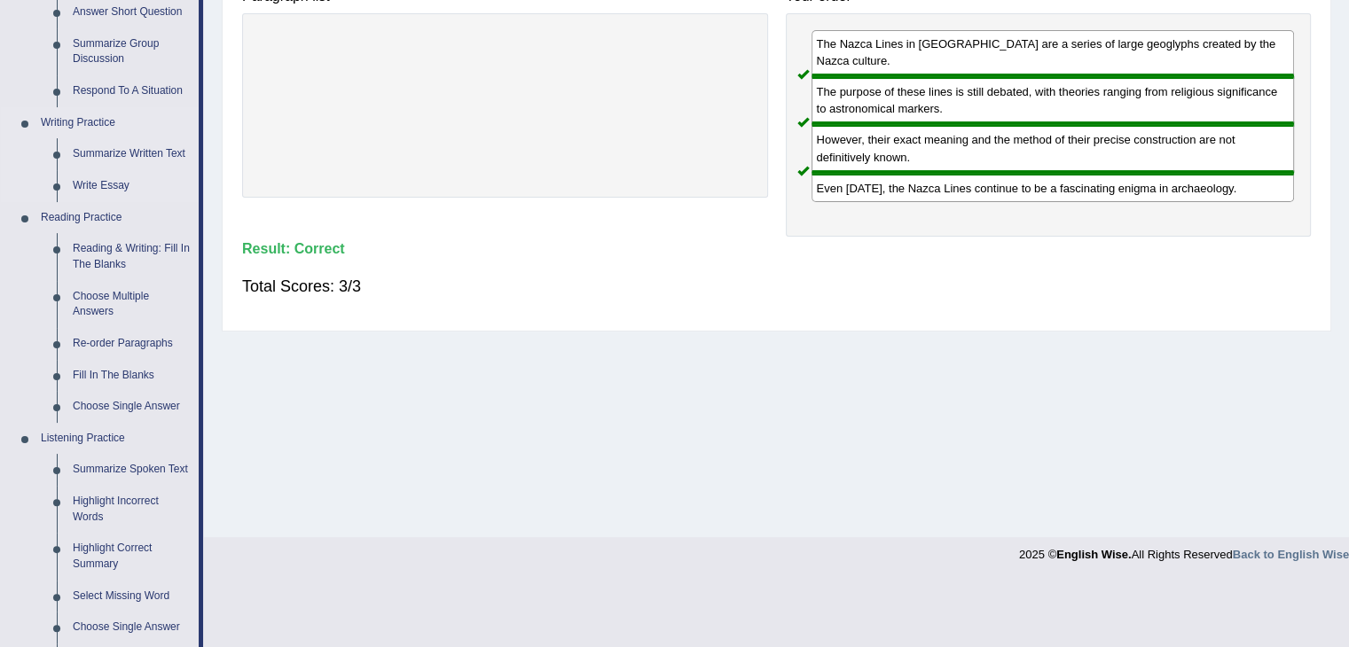
scroll to position [355, 0]
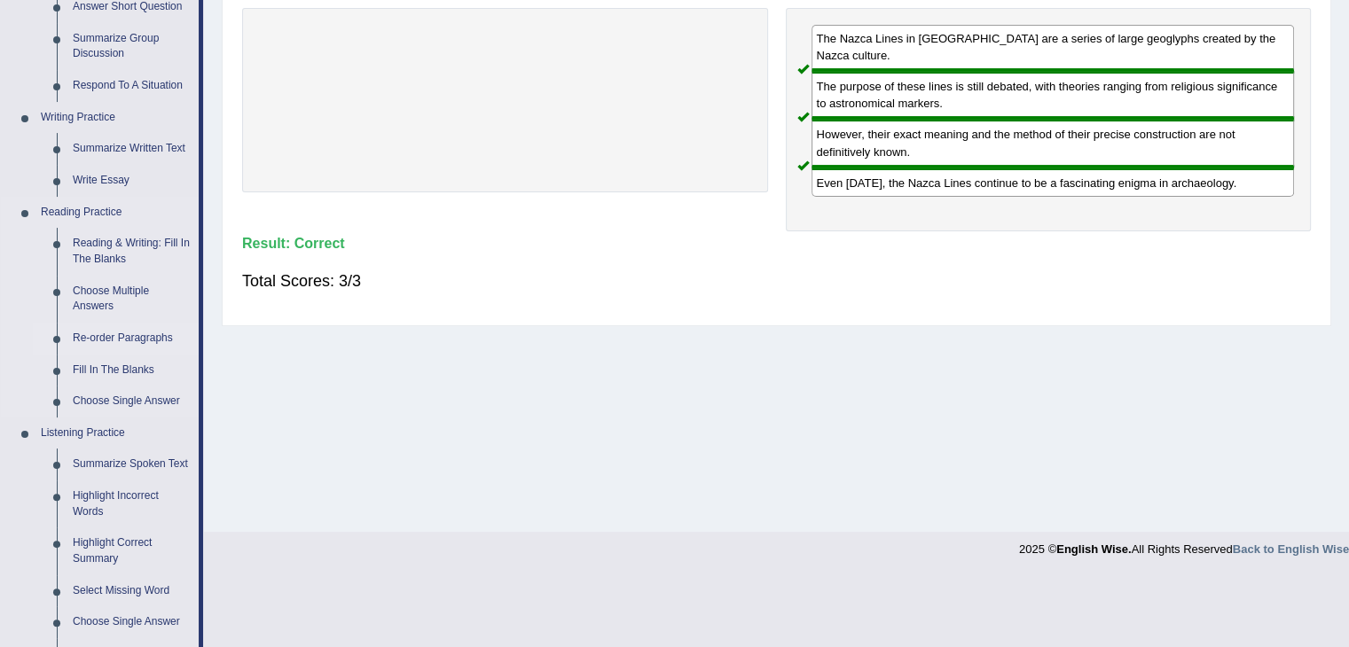
click at [109, 339] on link "Re-order Paragraphs" at bounding box center [132, 339] width 134 height 32
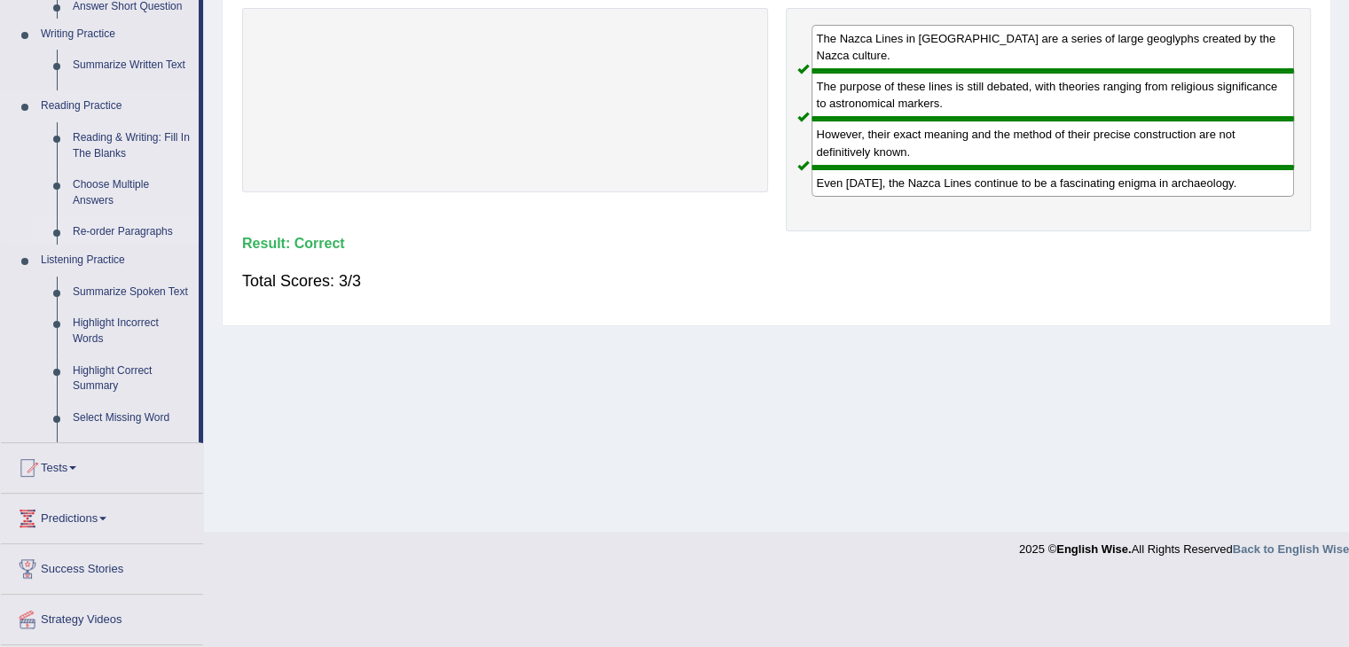
scroll to position [326, 0]
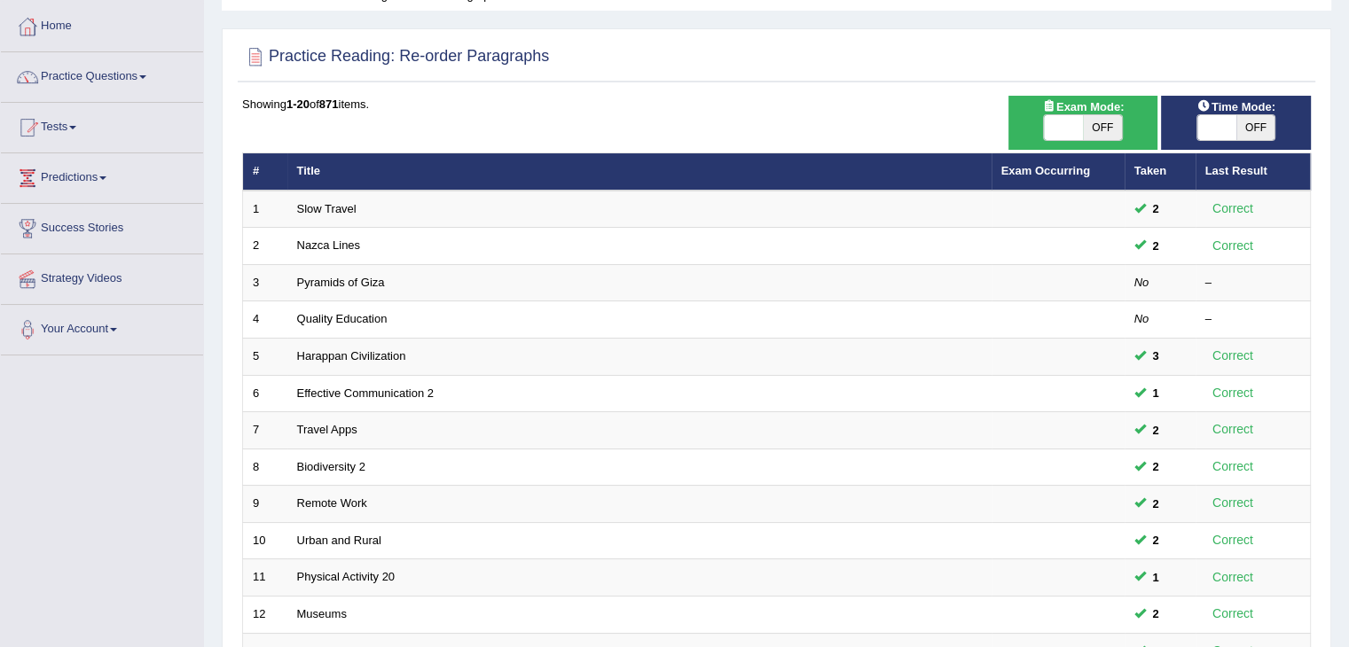
scroll to position [89, 0]
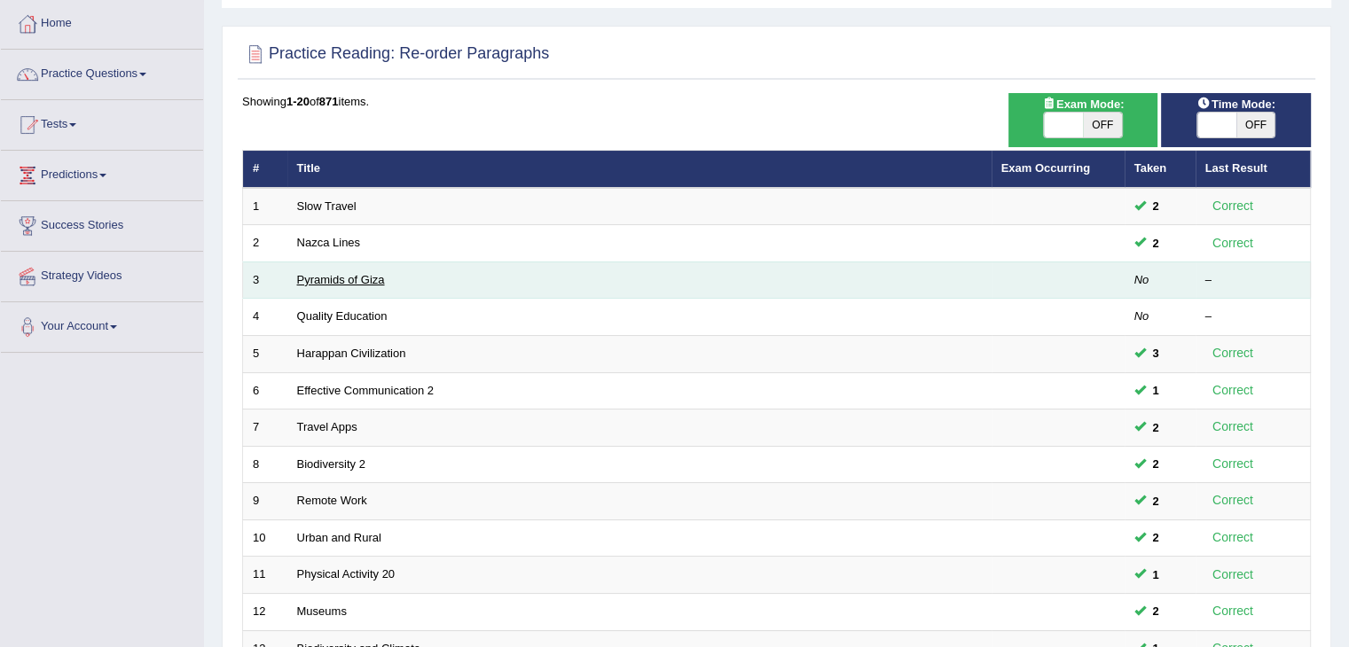
click at [333, 276] on link "Pyramids of Giza" at bounding box center [341, 279] width 88 height 13
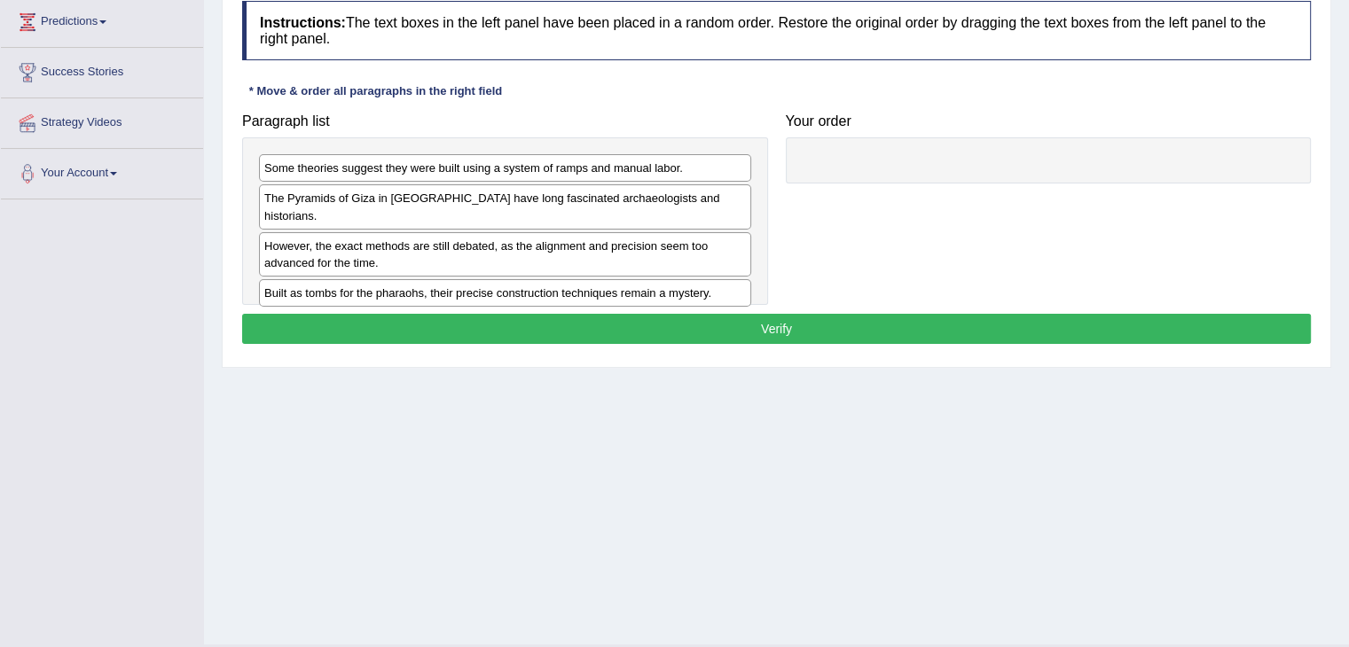
scroll to position [266, 0]
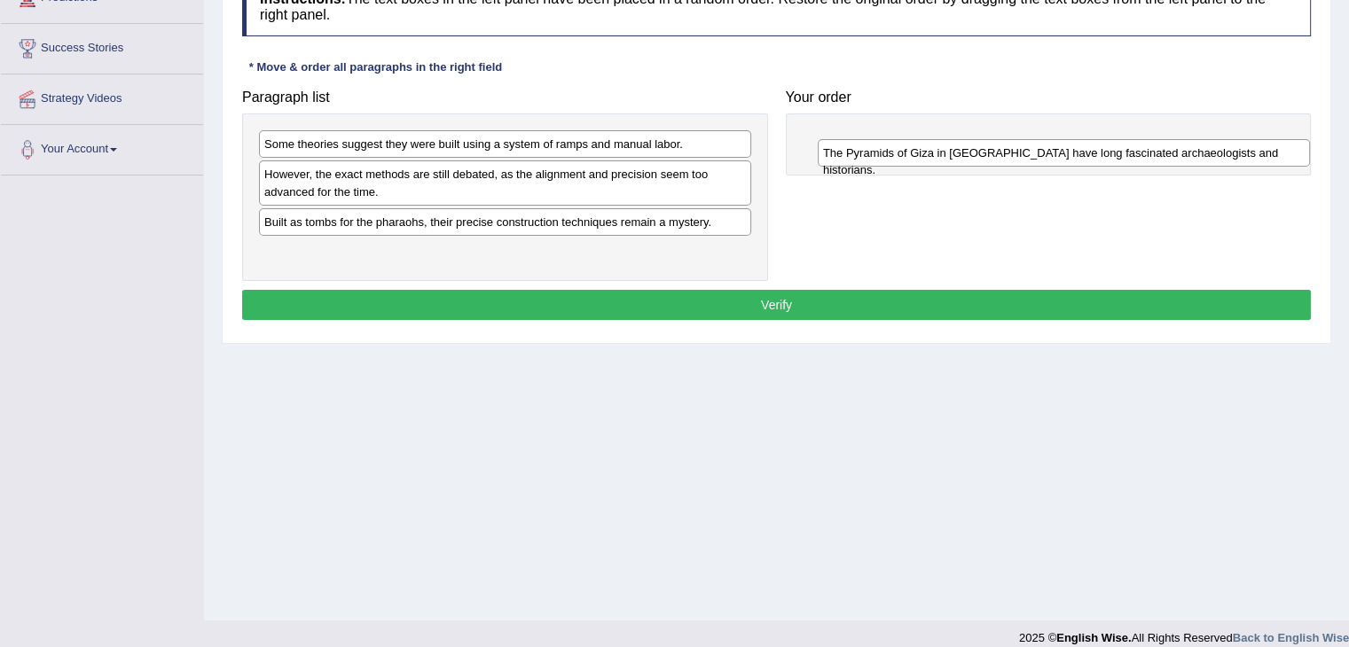
drag, startPoint x: 419, startPoint y: 175, endPoint x: 990, endPoint y: 146, distance: 571.8
click at [990, 146] on div "The Pyramids of Giza in [GEOGRAPHIC_DATA] have long fascinated archaeologists a…" at bounding box center [1064, 152] width 492 height 27
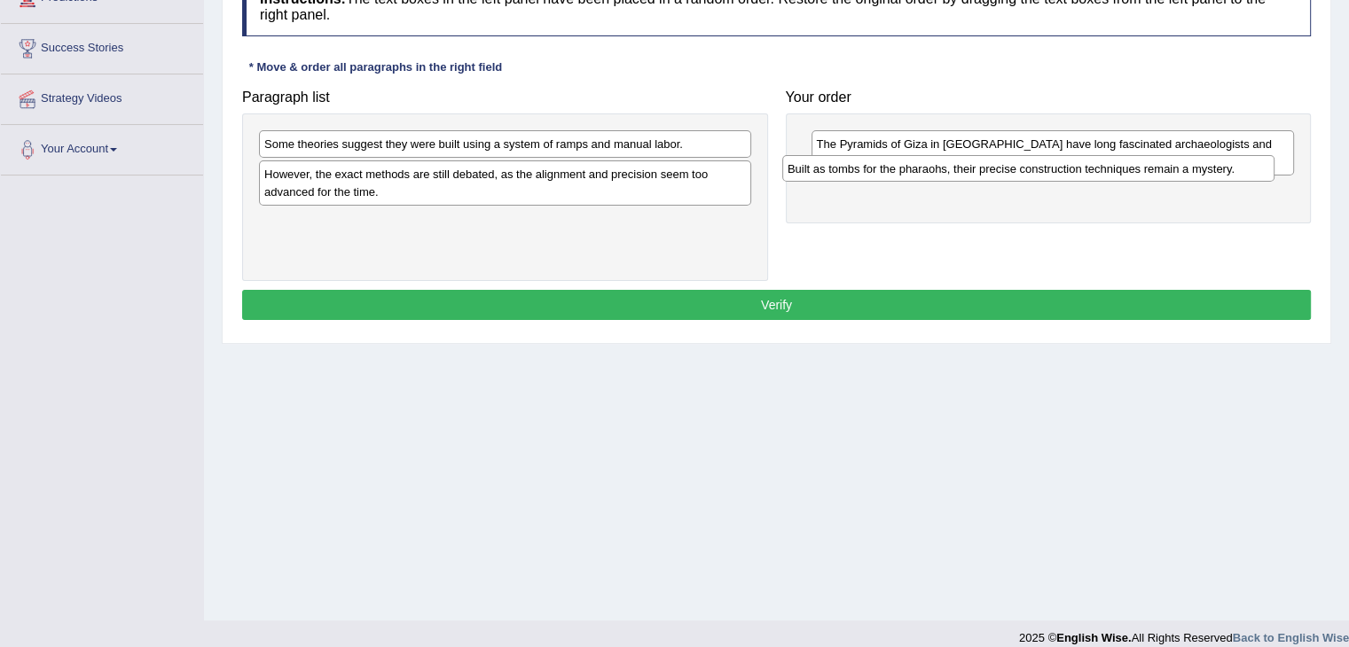
drag, startPoint x: 465, startPoint y: 218, endPoint x: 988, endPoint y: 166, distance: 525.8
click at [988, 166] on div "Built as tombs for the pharaohs, their precise construction techniques remain a…" at bounding box center [1028, 168] width 492 height 27
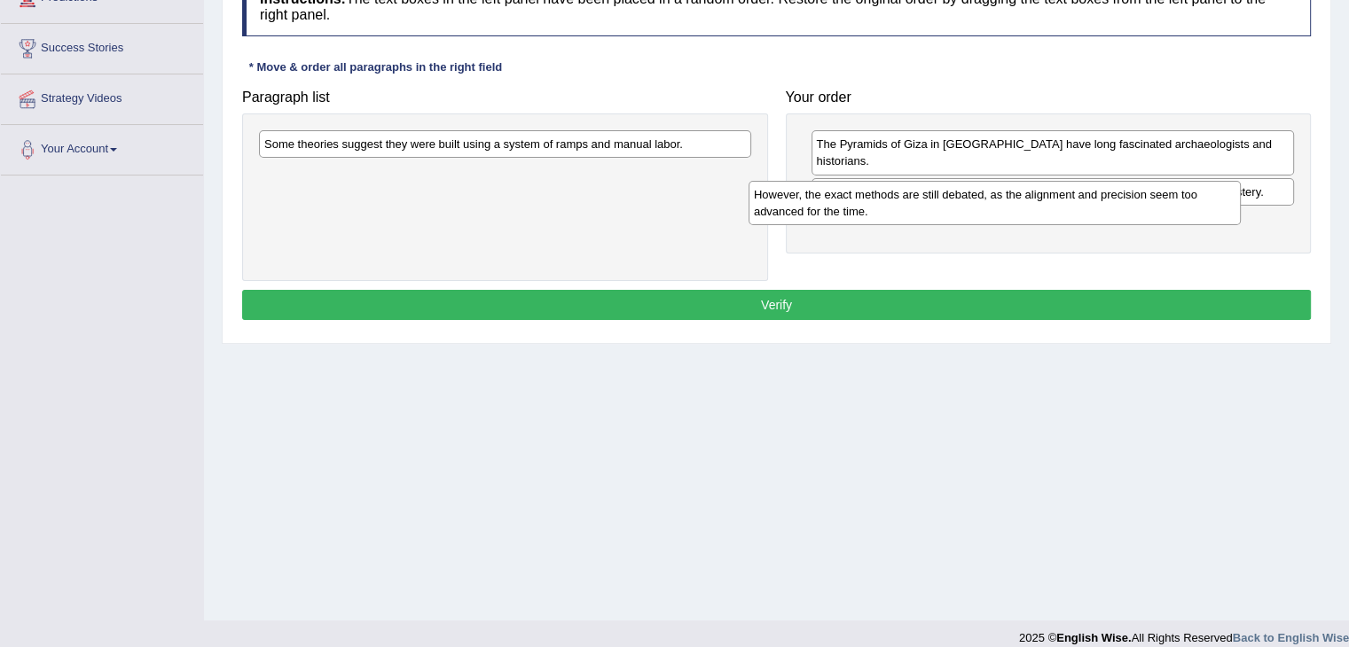
drag, startPoint x: 461, startPoint y: 183, endPoint x: 951, endPoint y: 203, distance: 489.9
click at [951, 203] on div "However, the exact methods are still debated, as the alignment and precision se…" at bounding box center [994, 203] width 492 height 44
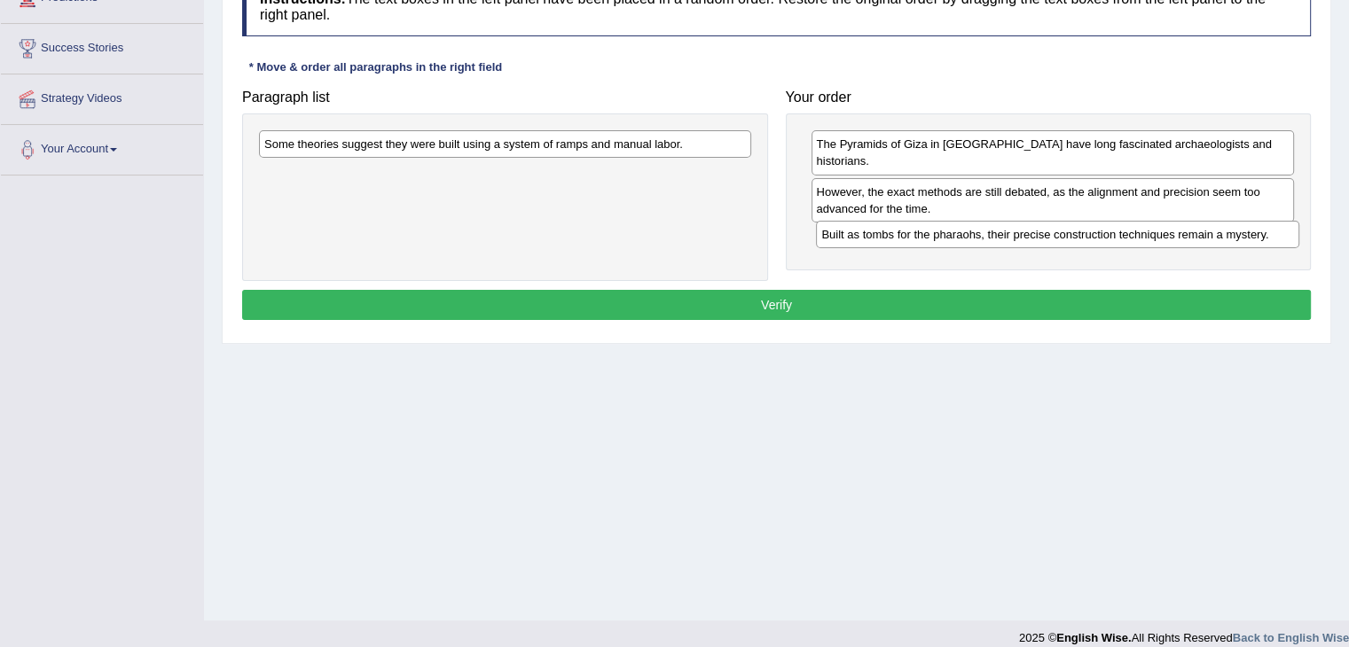
drag, startPoint x: 855, startPoint y: 168, endPoint x: 860, endPoint y: 228, distance: 60.5
click at [860, 228] on div "Built as tombs for the pharaohs, their precise construction techniques remain a…" at bounding box center [1057, 234] width 483 height 27
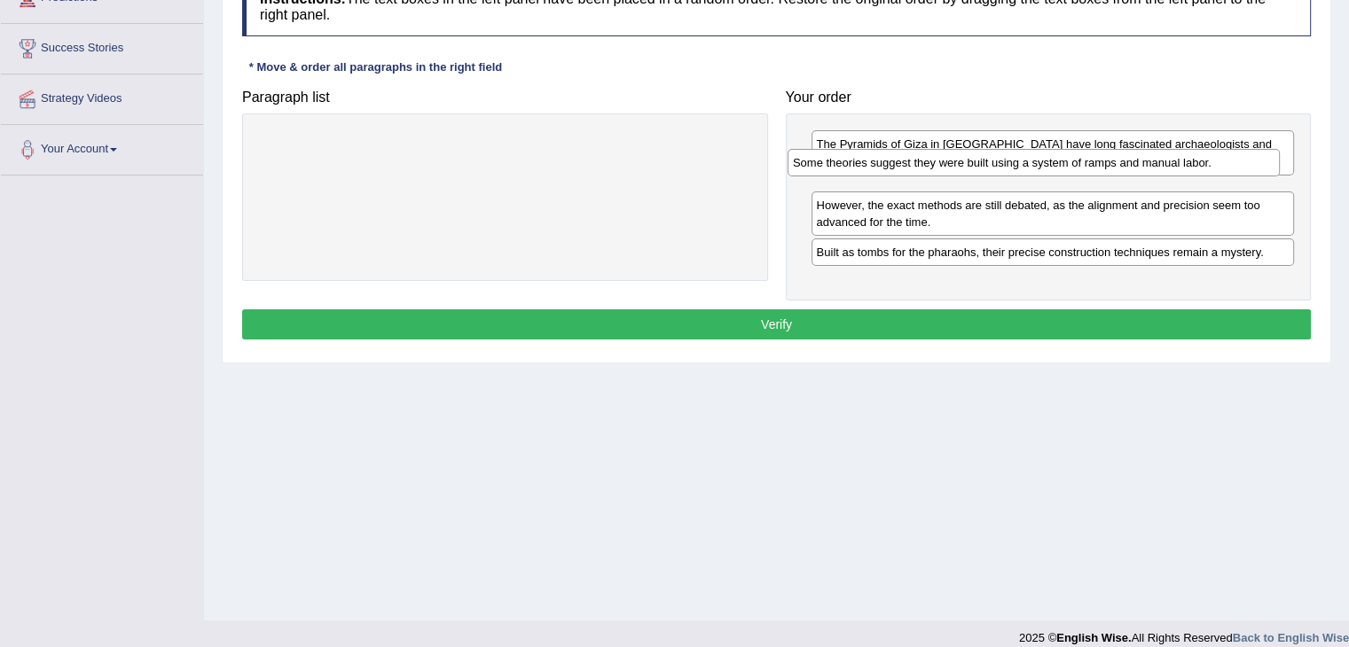
drag, startPoint x: 603, startPoint y: 137, endPoint x: 1132, endPoint y: 155, distance: 528.9
click at [1132, 155] on div "Some theories suggest they were built using a system of ramps and manual labor." at bounding box center [1033, 162] width 492 height 27
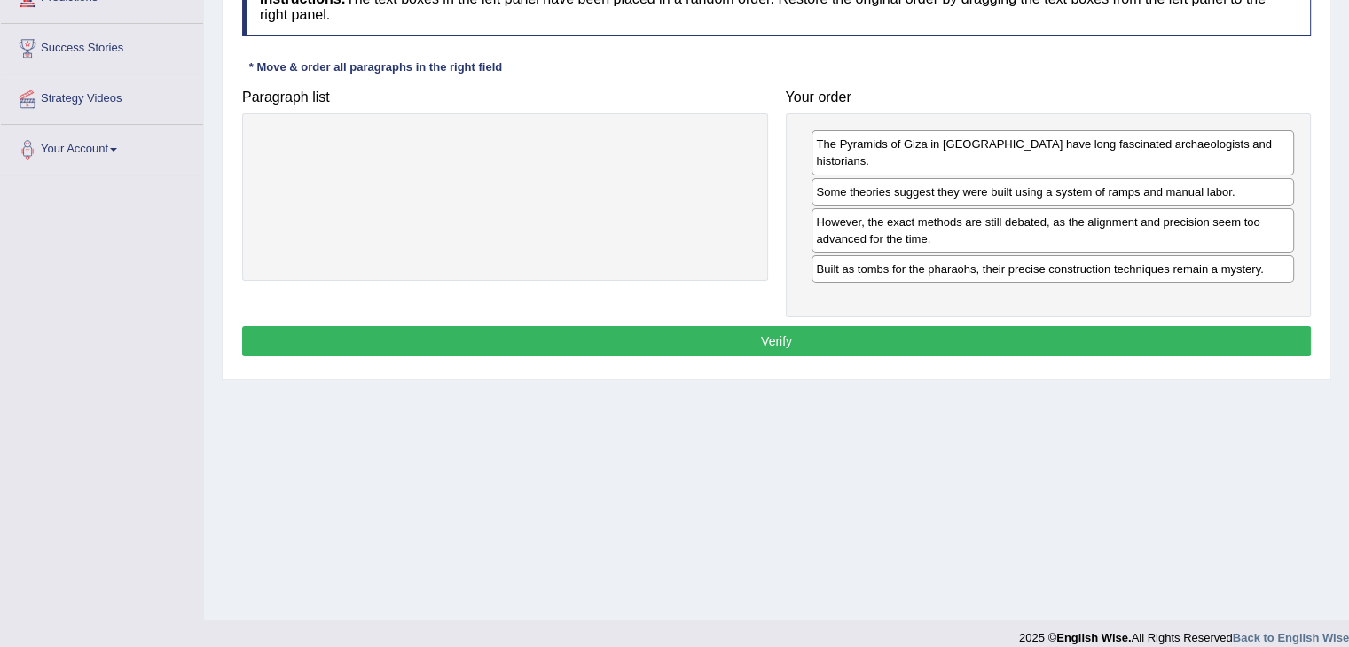
click at [880, 326] on button "Verify" at bounding box center [776, 341] width 1069 height 30
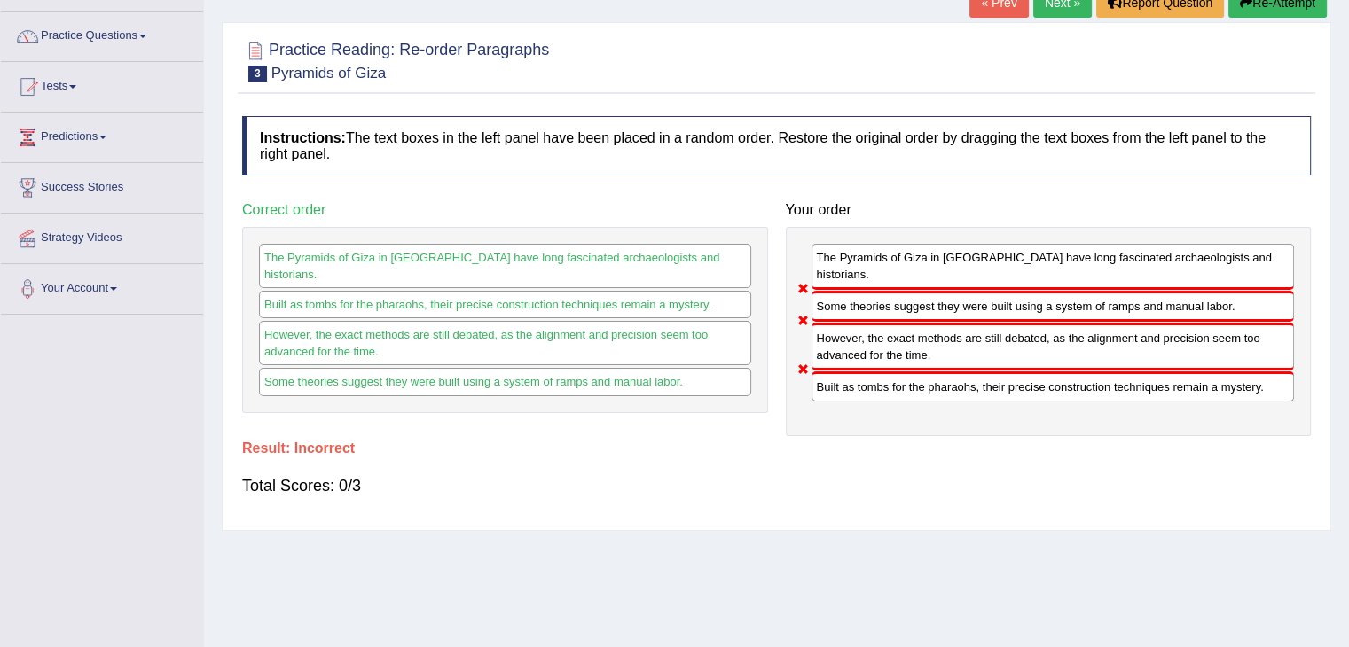
scroll to position [89, 0]
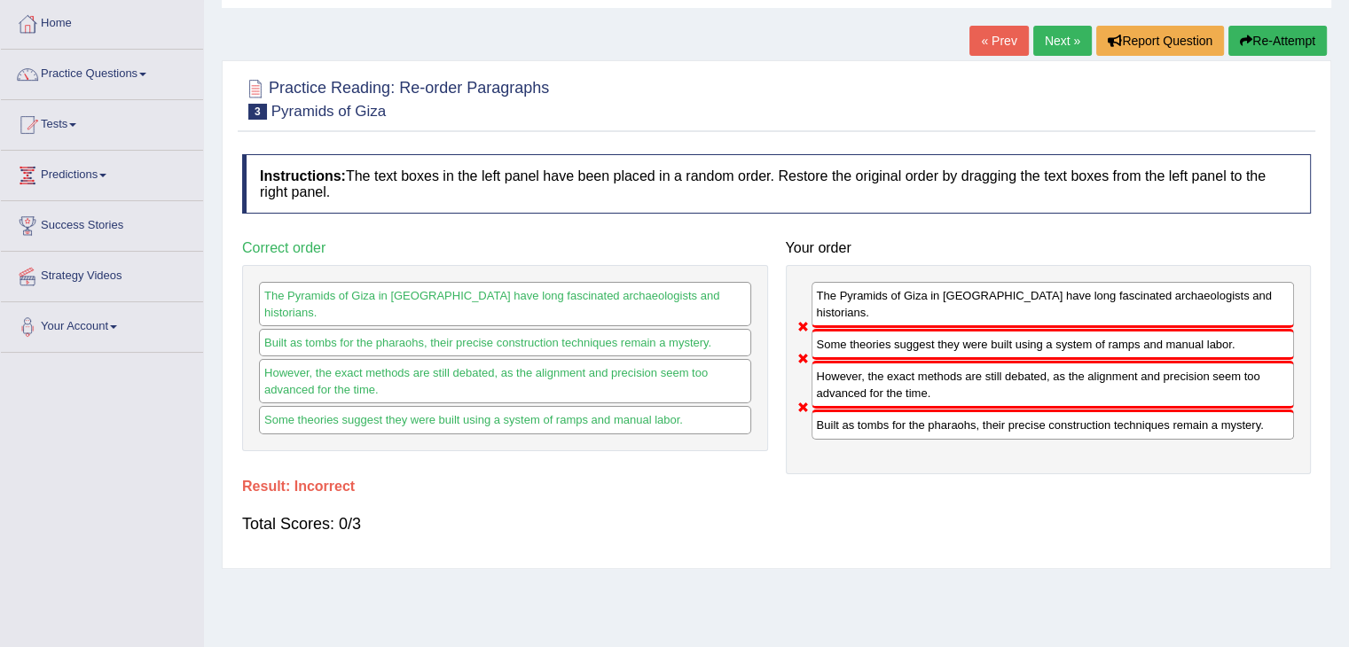
click at [1271, 40] on button "Re-Attempt" at bounding box center [1277, 41] width 98 height 30
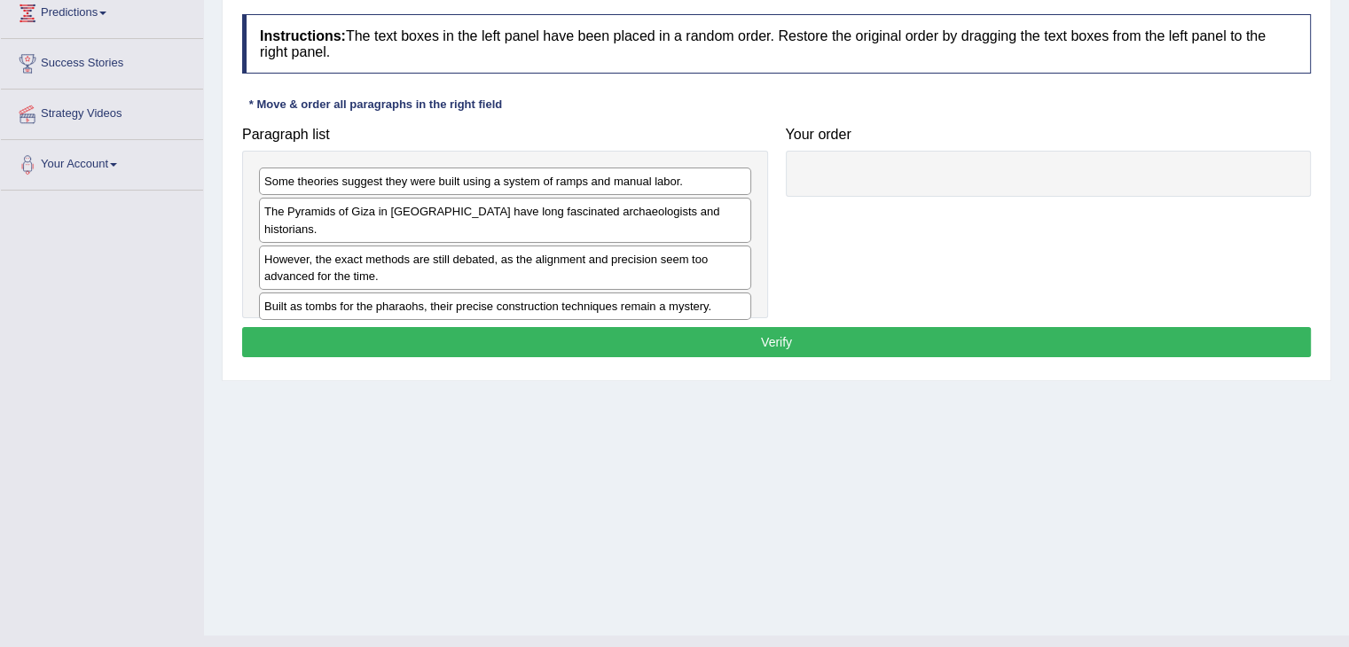
scroll to position [266, 0]
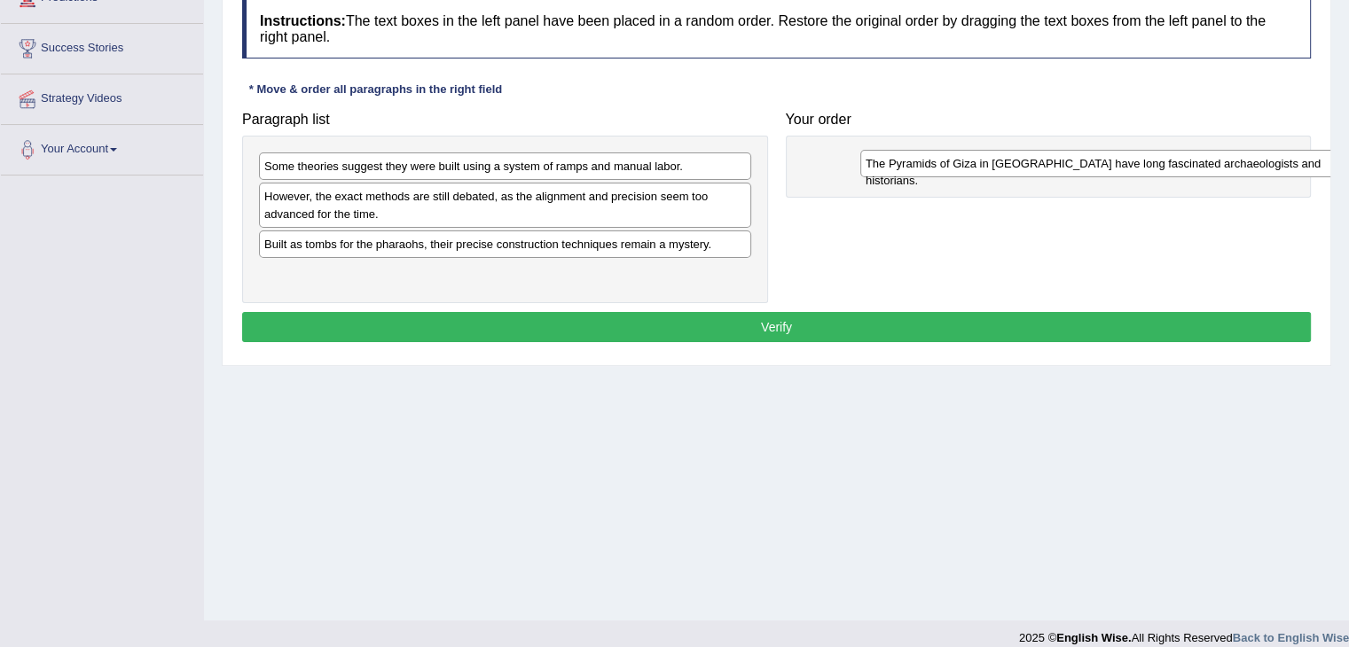
drag, startPoint x: 326, startPoint y: 200, endPoint x: 928, endPoint y: 167, distance: 602.1
click at [928, 167] on div "The Pyramids of Giza in [GEOGRAPHIC_DATA] have long fascinated archaeologists a…" at bounding box center [1106, 163] width 492 height 27
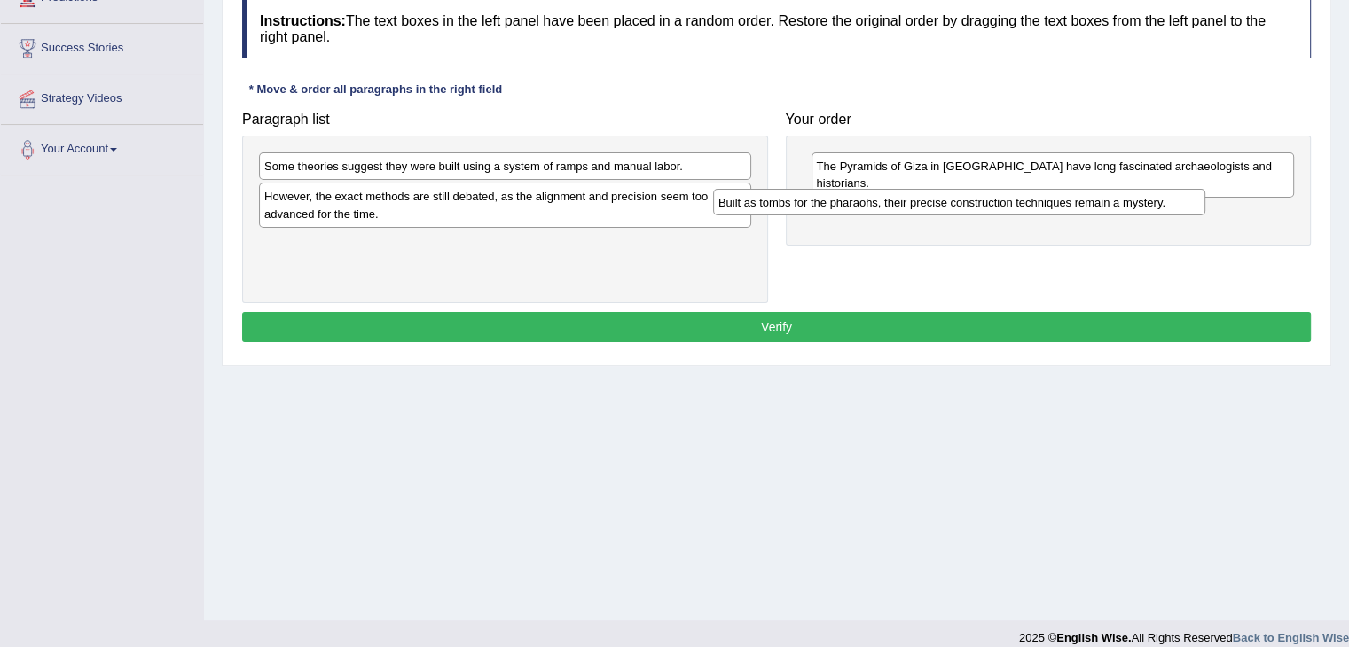
drag, startPoint x: 447, startPoint y: 241, endPoint x: 951, endPoint y: 189, distance: 506.4
click at [951, 189] on div "Built as tombs for the pharaohs, their precise construction techniques remain a…" at bounding box center [959, 202] width 492 height 27
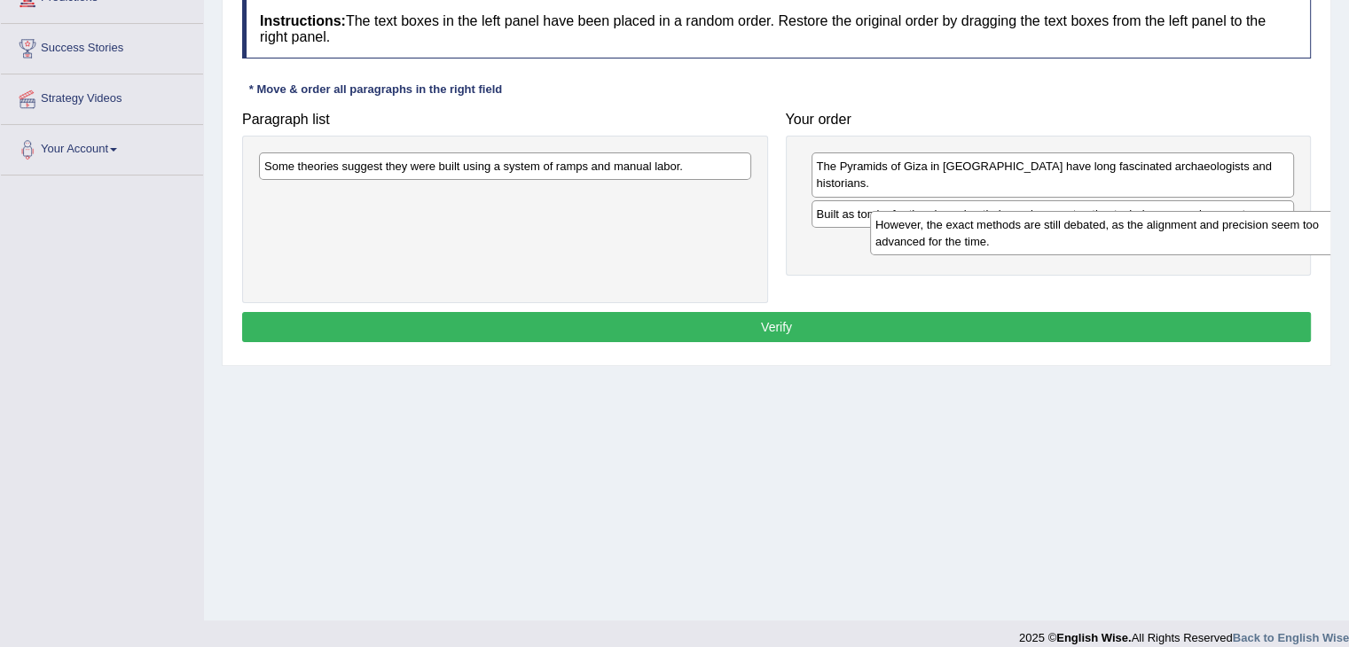
drag, startPoint x: 309, startPoint y: 201, endPoint x: 921, endPoint y: 228, distance: 613.4
click at [921, 228] on div "However, the exact methods are still debated, as the alignment and precision se…" at bounding box center [1116, 233] width 492 height 44
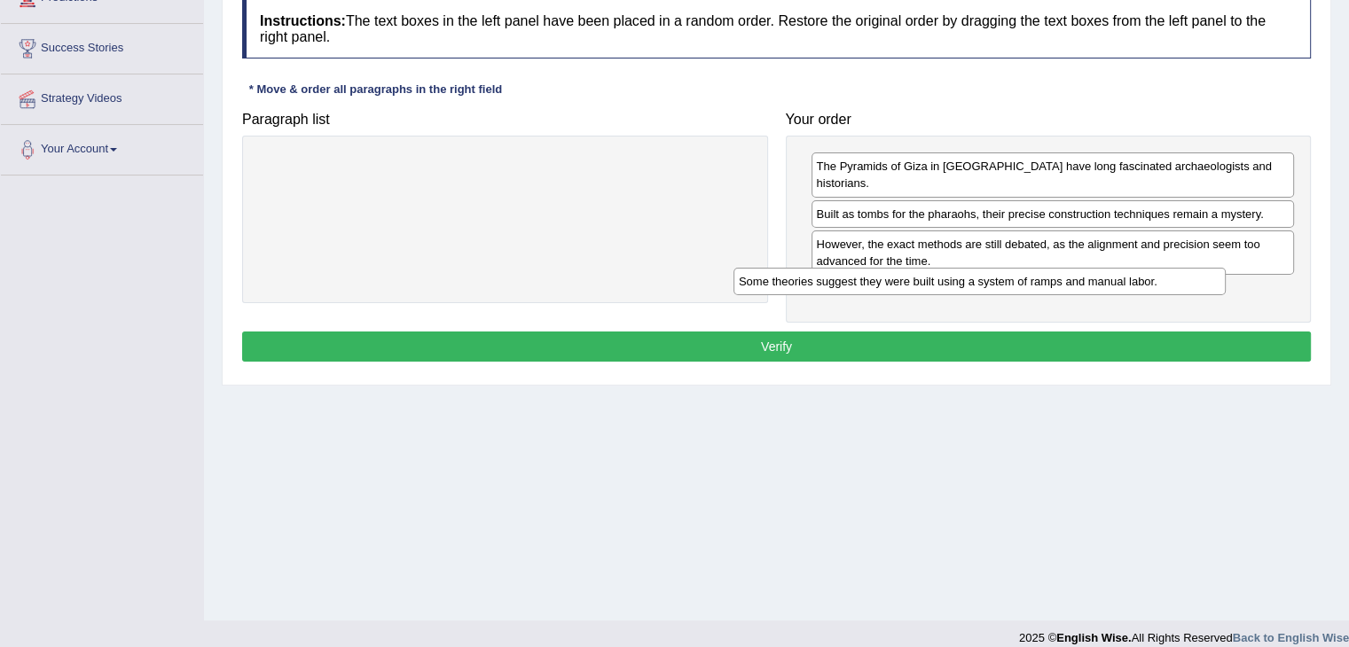
drag, startPoint x: 557, startPoint y: 164, endPoint x: 1040, endPoint y: 277, distance: 496.3
click at [1040, 277] on div "Some theories suggest they were built using a system of ramps and manual labor." at bounding box center [979, 281] width 492 height 27
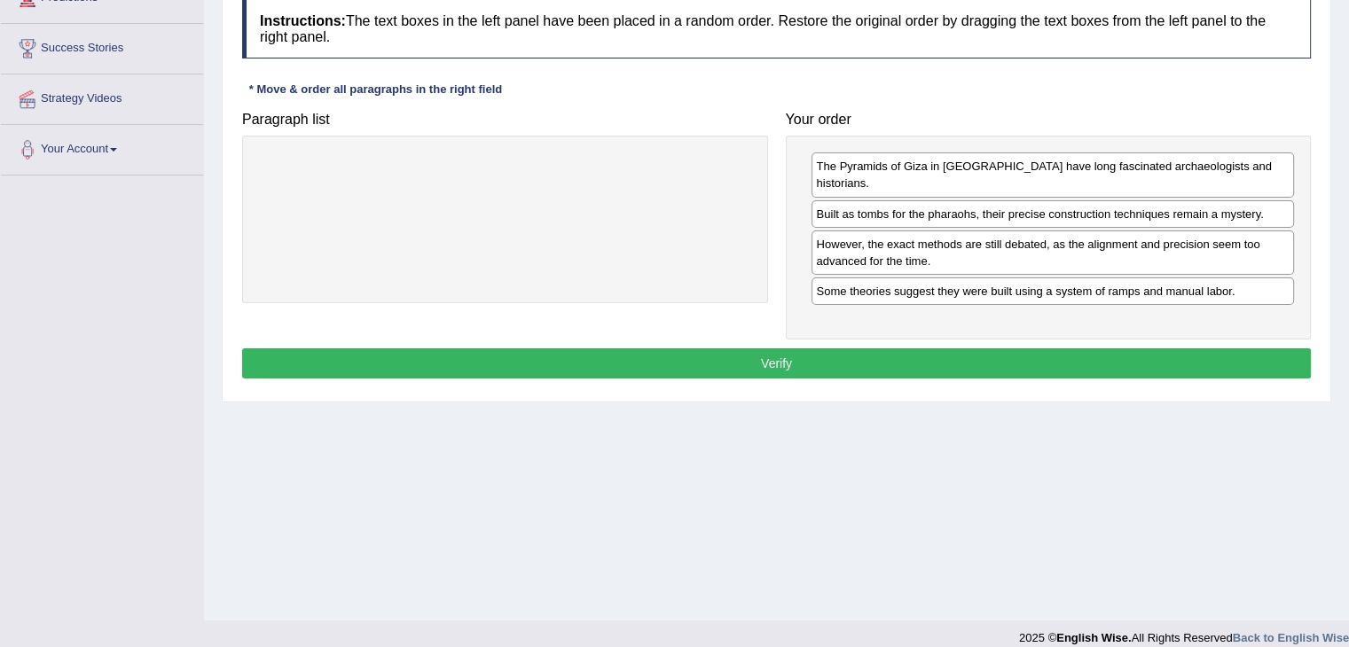
click at [926, 349] on button "Verify" at bounding box center [776, 364] width 1069 height 30
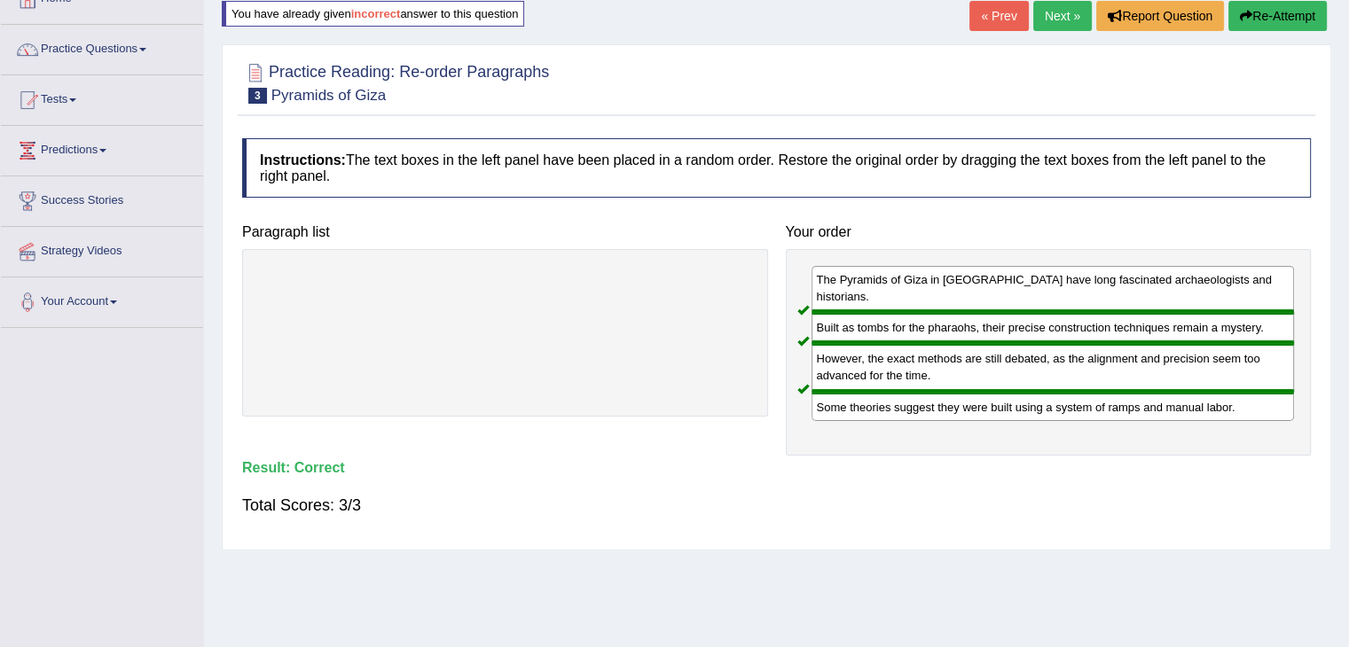
scroll to position [106, 0]
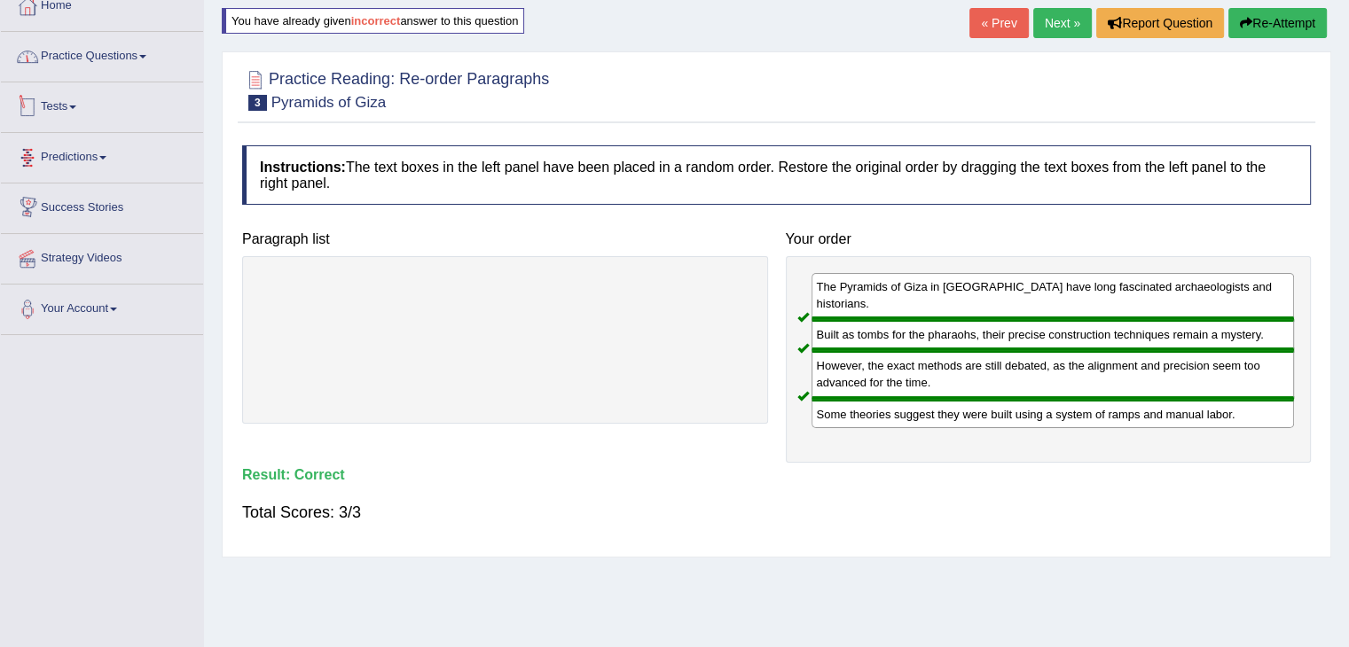
click at [152, 58] on link "Practice Questions" at bounding box center [102, 54] width 202 height 44
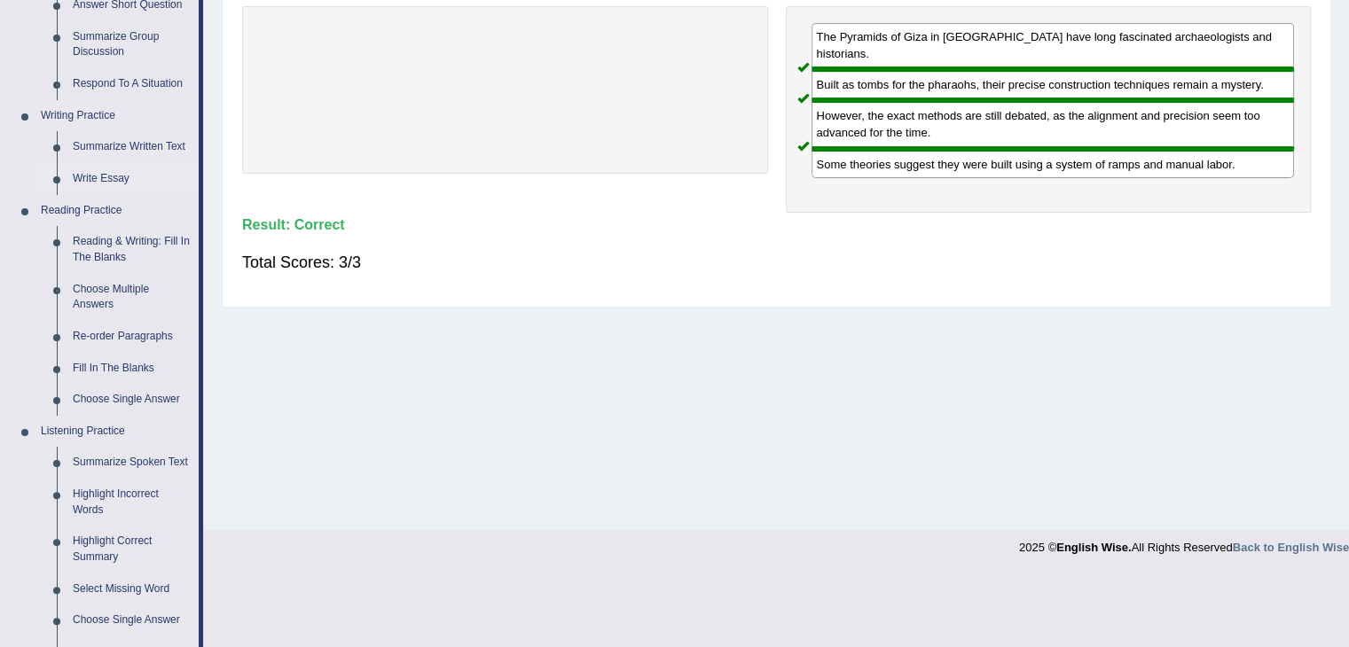
scroll to position [372, 0]
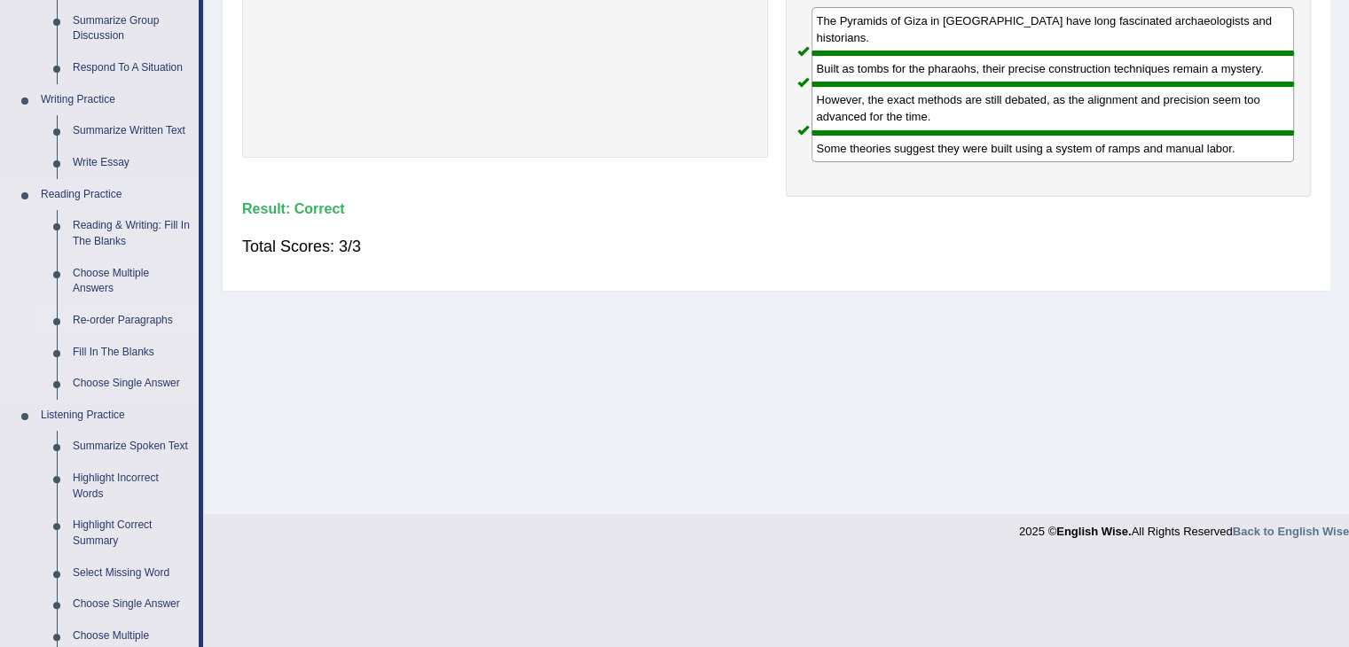
click at [105, 320] on link "Re-order Paragraphs" at bounding box center [132, 321] width 134 height 32
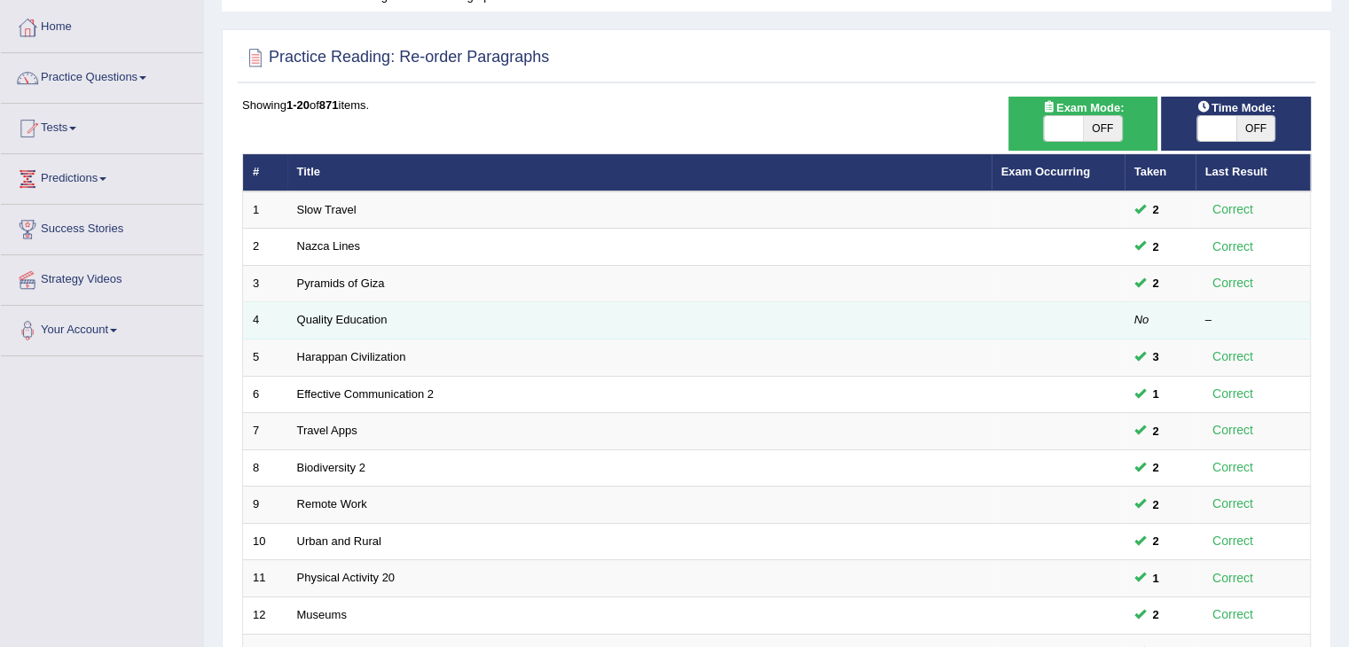
scroll to position [89, 0]
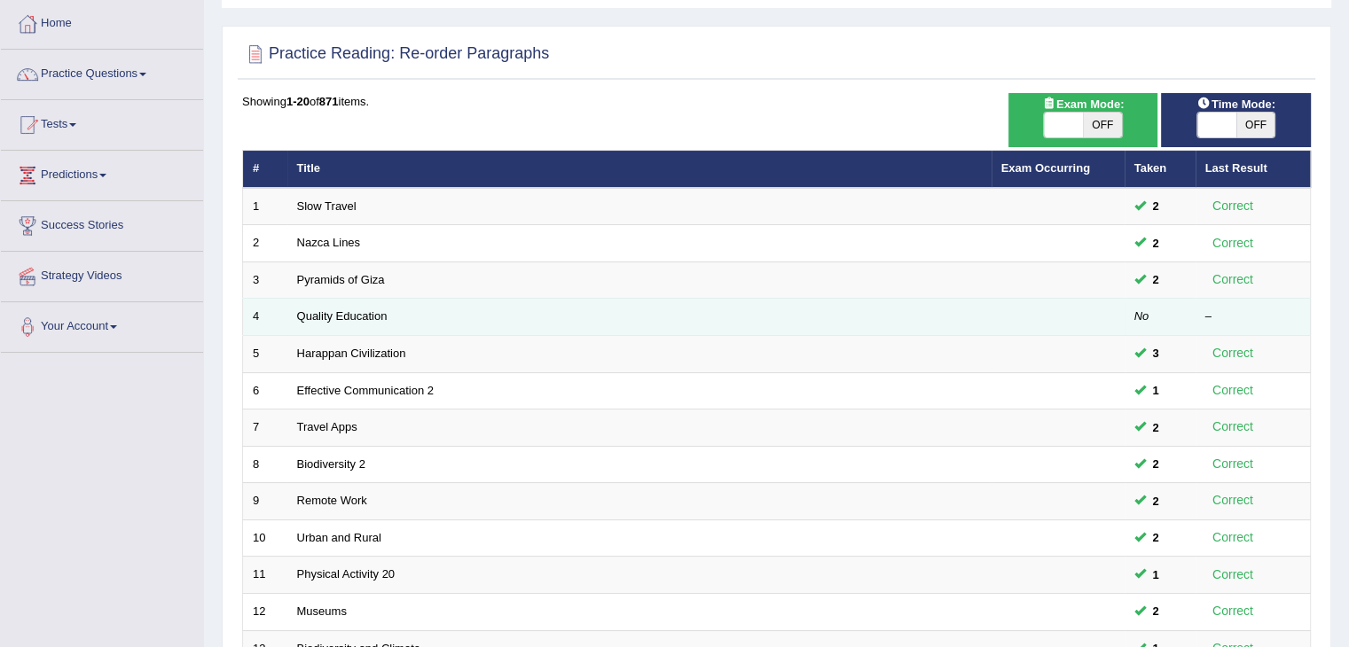
click at [414, 309] on td "Quality Education" at bounding box center [639, 317] width 704 height 37
click at [363, 314] on link "Quality Education" at bounding box center [342, 315] width 90 height 13
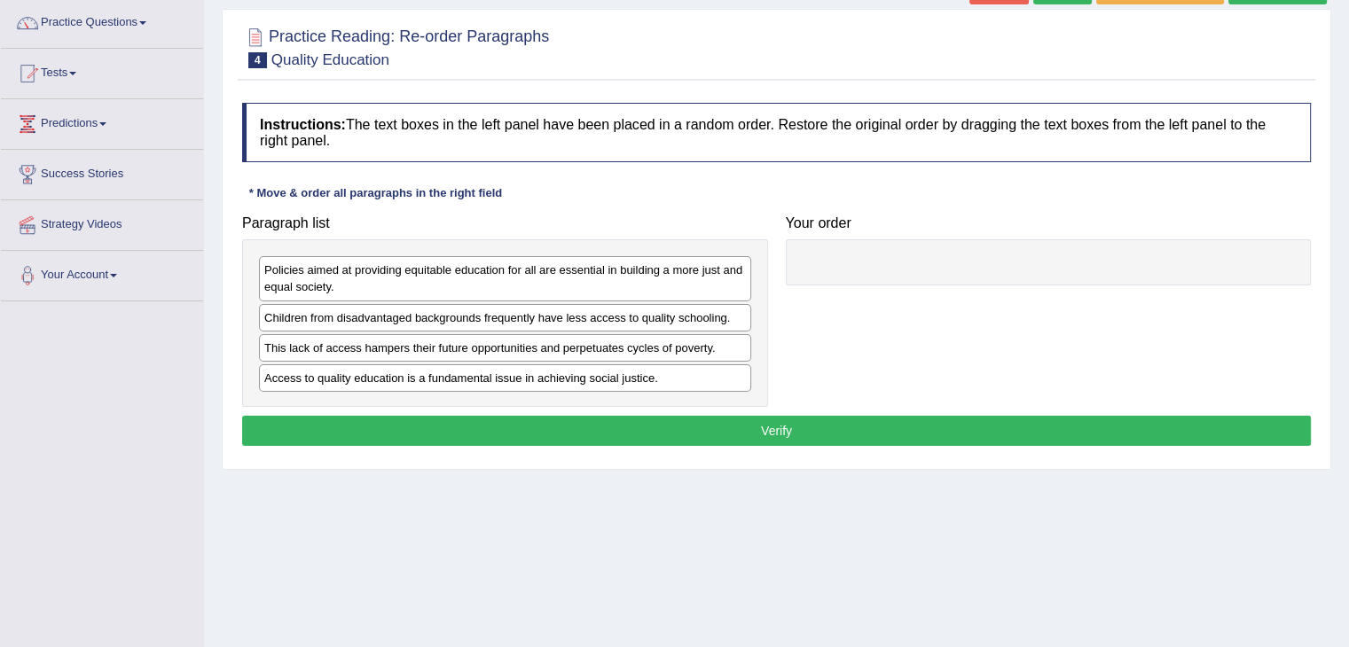
scroll to position [177, 0]
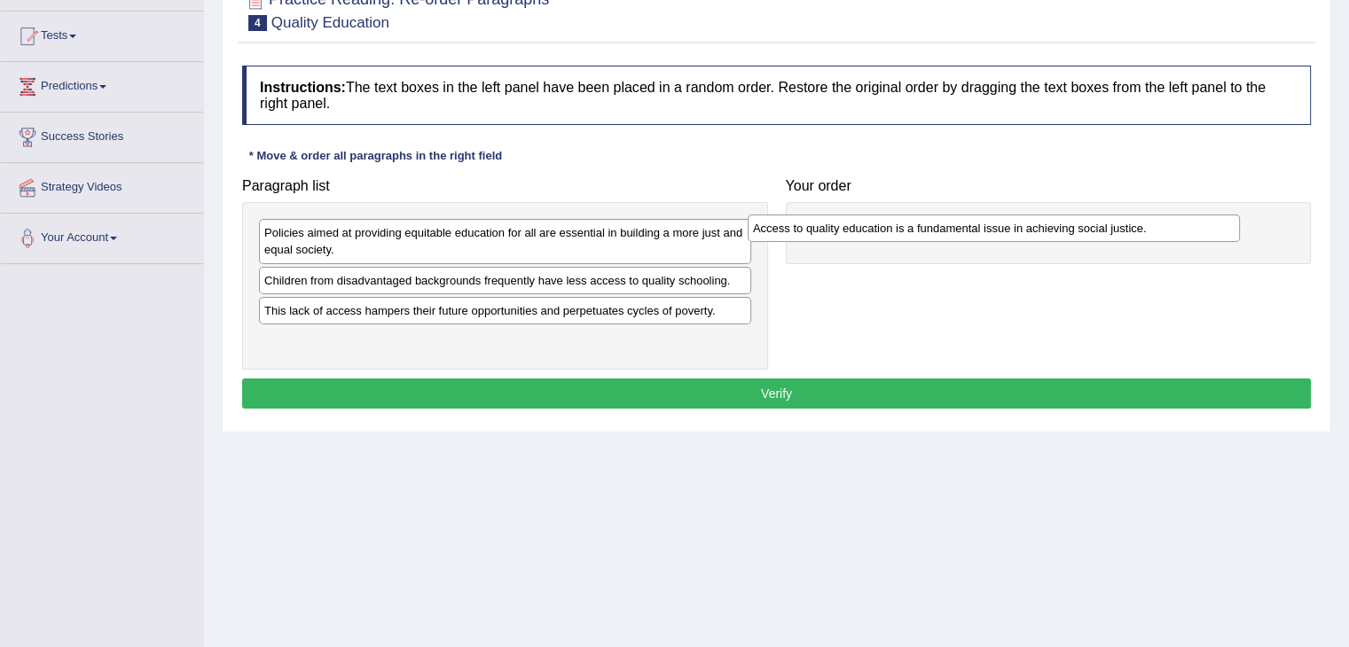
drag, startPoint x: 522, startPoint y: 338, endPoint x: 1011, endPoint y: 227, distance: 501.0
click at [1011, 227] on div "Access to quality education is a fundamental issue in achieving social justice." at bounding box center [994, 228] width 492 height 27
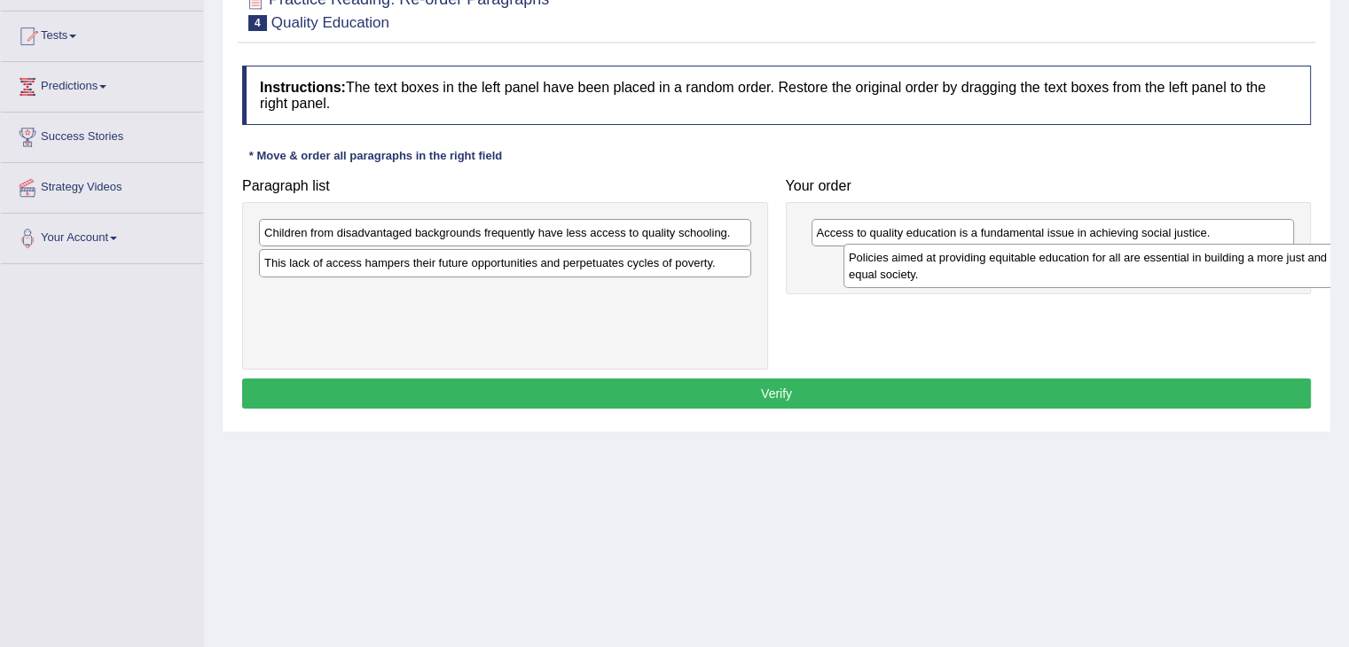
drag, startPoint x: 446, startPoint y: 242, endPoint x: 1030, endPoint y: 267, distance: 584.9
click at [1030, 267] on div "Policies aimed at providing equitable education for all are essential in buildi…" at bounding box center [1089, 266] width 492 height 44
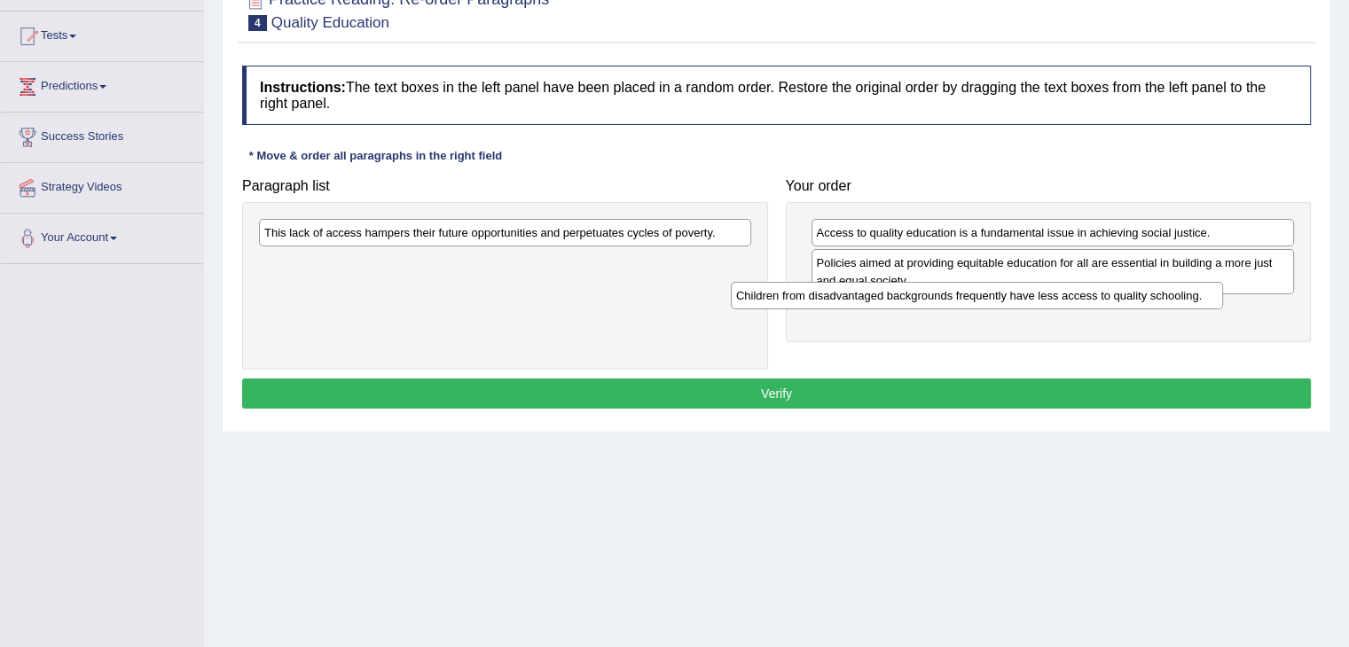
drag, startPoint x: 552, startPoint y: 234, endPoint x: 1024, endPoint y: 297, distance: 476.0
click at [1024, 297] on div "Children from disadvantaged backgrounds frequently have less access to quality …" at bounding box center [977, 295] width 492 height 27
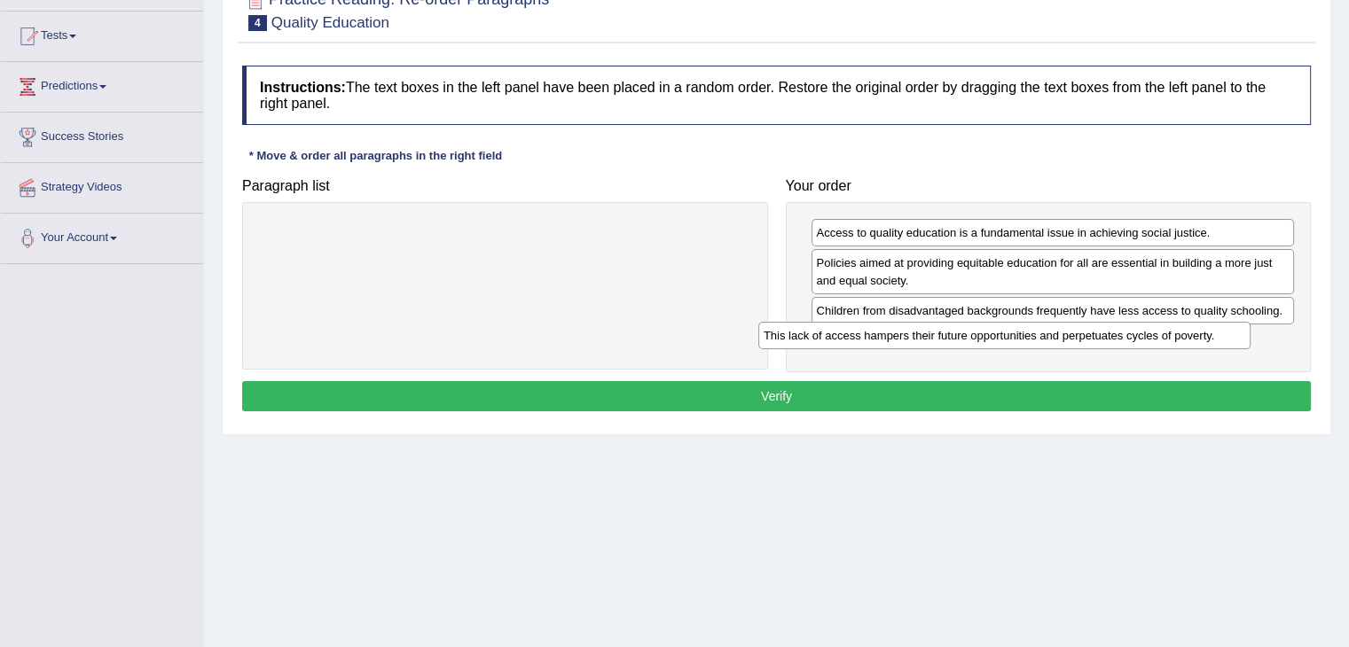
drag, startPoint x: 623, startPoint y: 228, endPoint x: 1122, endPoint y: 331, distance: 509.8
click at [1122, 331] on div "This lack of access hampers their future opportunities and perpetuates cycles o…" at bounding box center [1004, 335] width 492 height 27
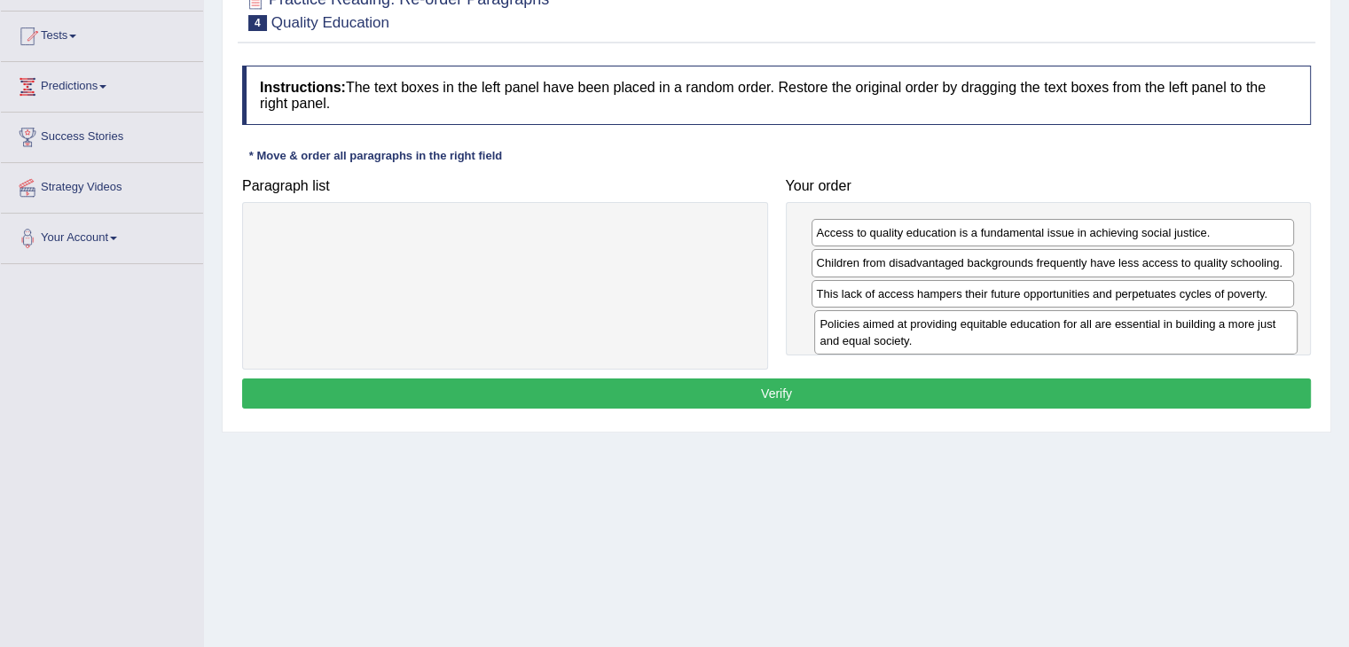
drag, startPoint x: 1014, startPoint y: 272, endPoint x: 1018, endPoint y: 333, distance: 61.3
click at [1018, 333] on div "Policies aimed at providing equitable education for all are essential in buildi…" at bounding box center [1055, 332] width 483 height 44
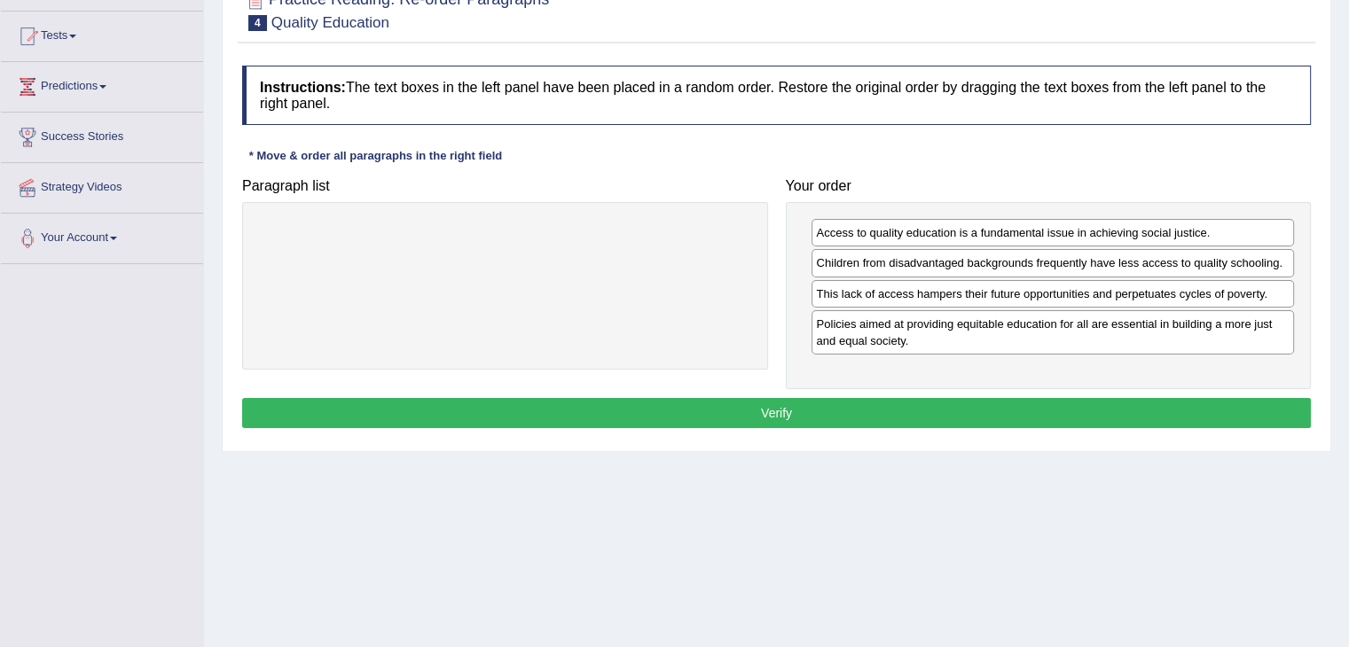
click at [874, 403] on button "Verify" at bounding box center [776, 413] width 1069 height 30
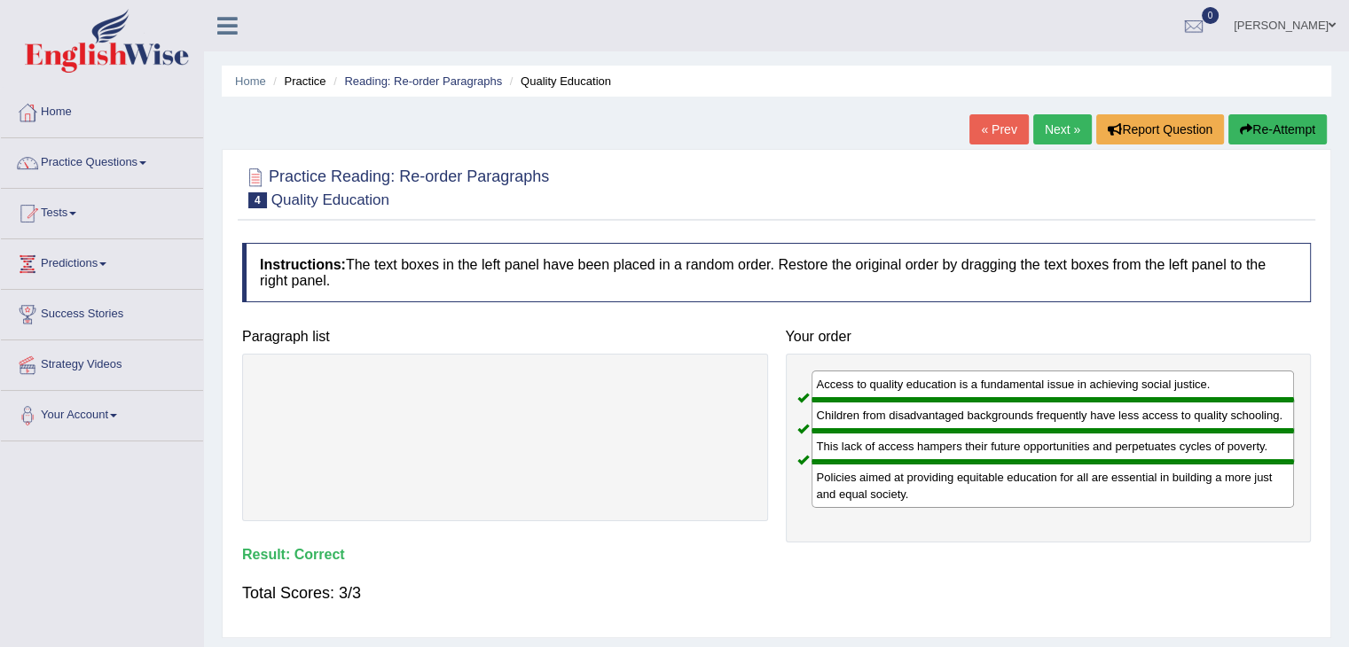
scroll to position [0, 0]
click at [1056, 132] on link "Next »" at bounding box center [1062, 129] width 59 height 30
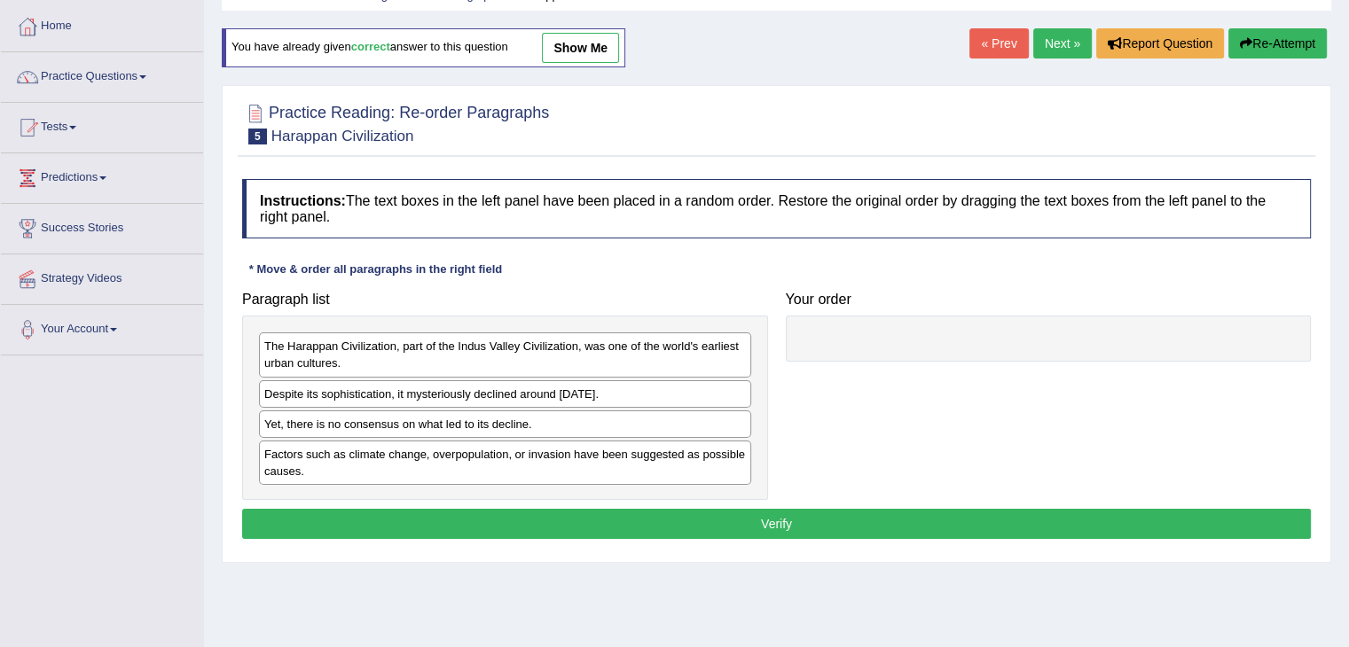
scroll to position [89, 0]
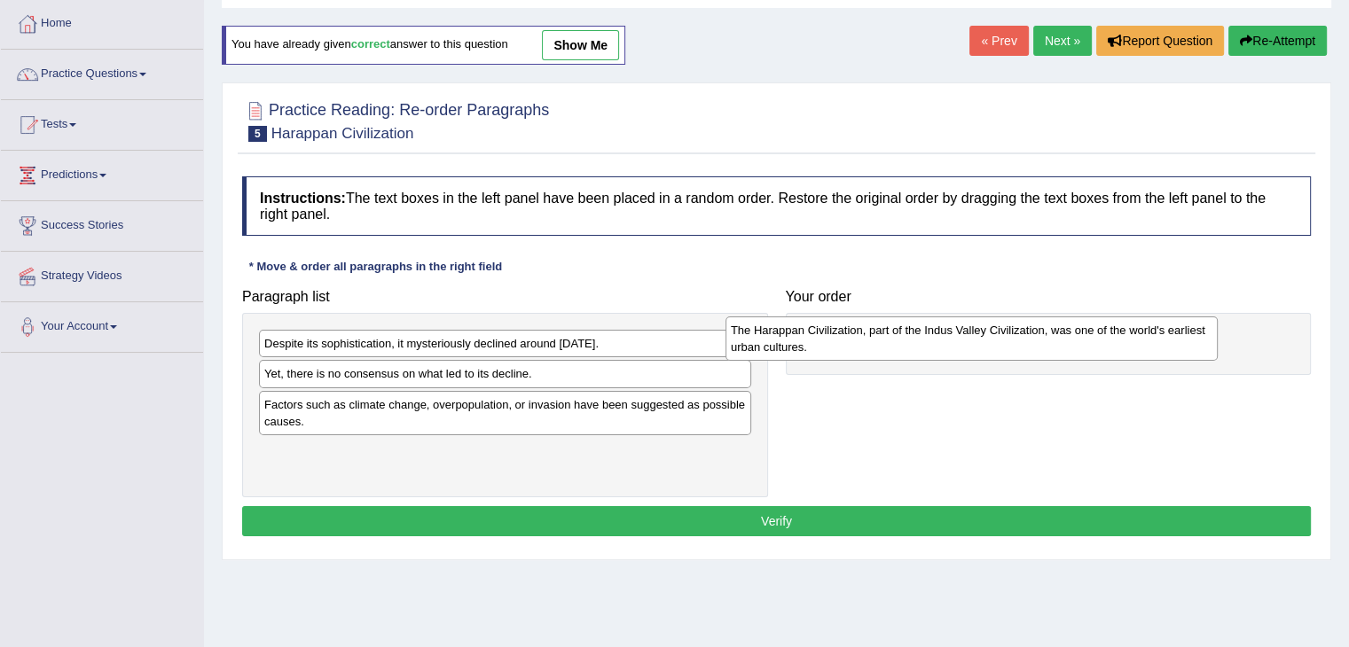
drag, startPoint x: 547, startPoint y: 344, endPoint x: 1014, endPoint y: 331, distance: 466.6
click at [1014, 331] on div "The Harappan Civilization, part of the Indus Valley Civilization, was one of th…" at bounding box center [971, 339] width 492 height 44
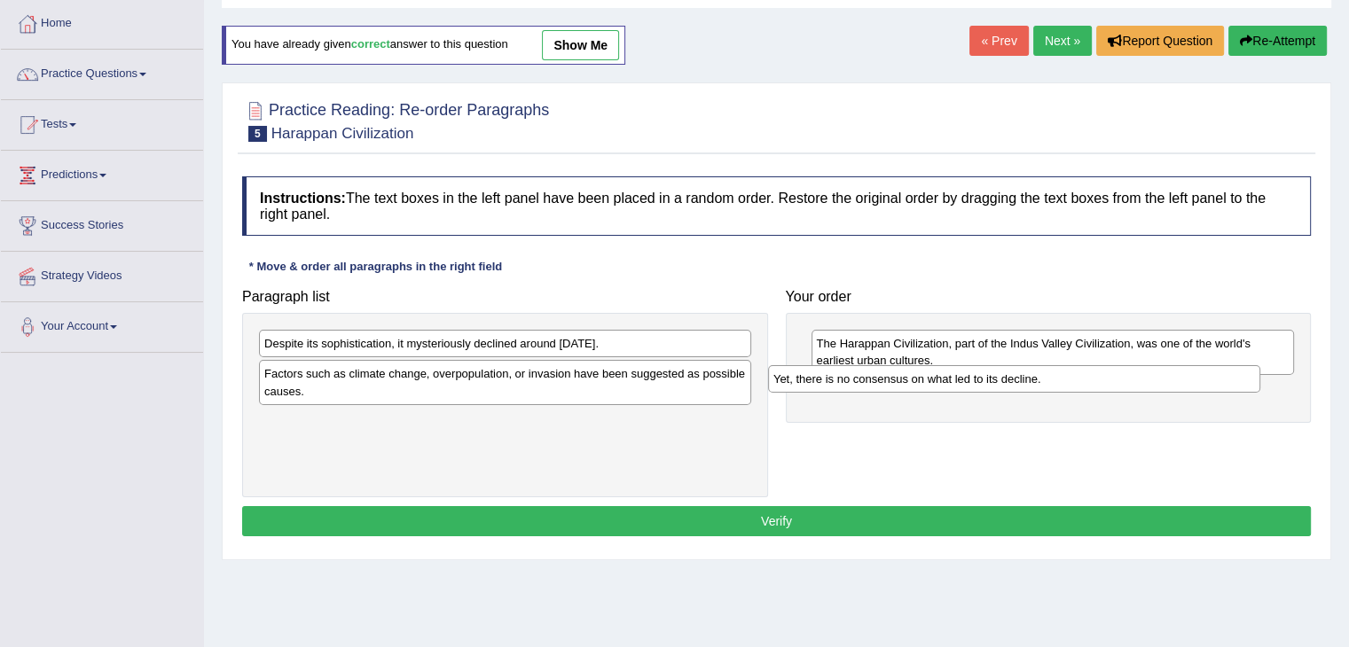
drag, startPoint x: 436, startPoint y: 372, endPoint x: 945, endPoint y: 377, distance: 509.1
click at [945, 377] on div "Yet, there is no consensus on what led to its decline." at bounding box center [1014, 378] width 492 height 27
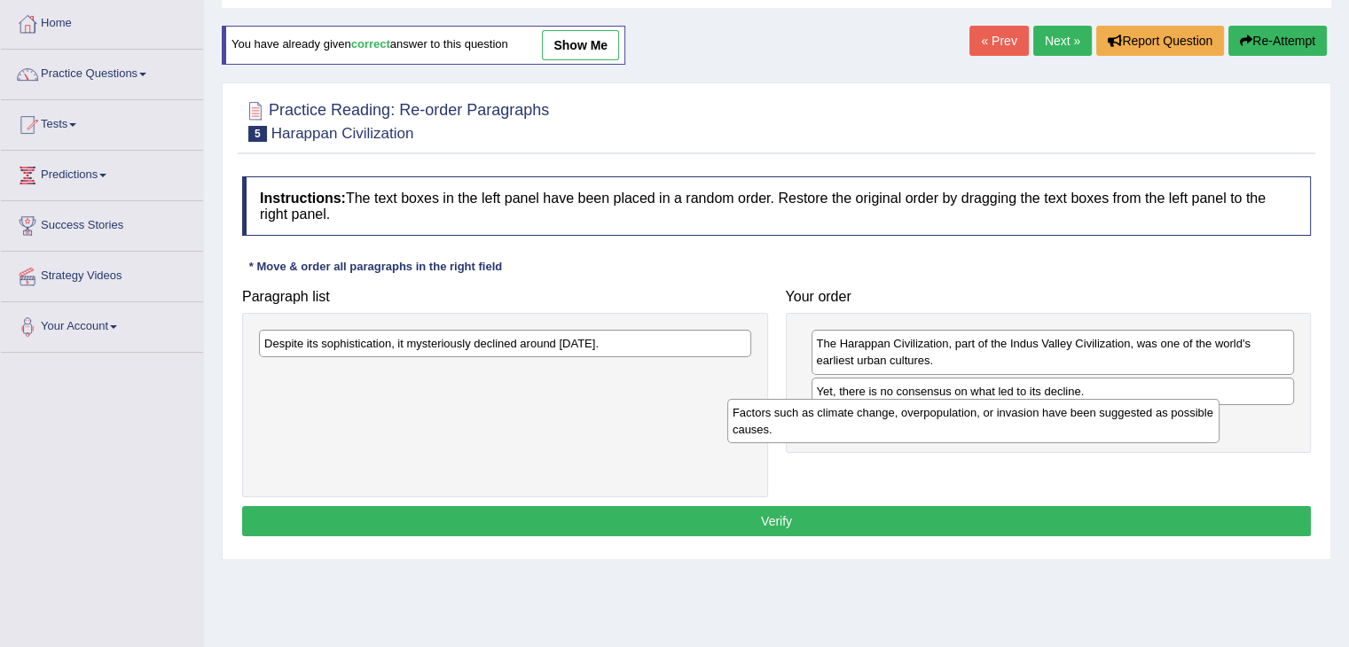
drag, startPoint x: 539, startPoint y: 377, endPoint x: 1031, endPoint y: 411, distance: 493.3
click at [1031, 411] on div "Factors such as climate change, overpopulation, or invasion have been suggested…" at bounding box center [973, 421] width 492 height 44
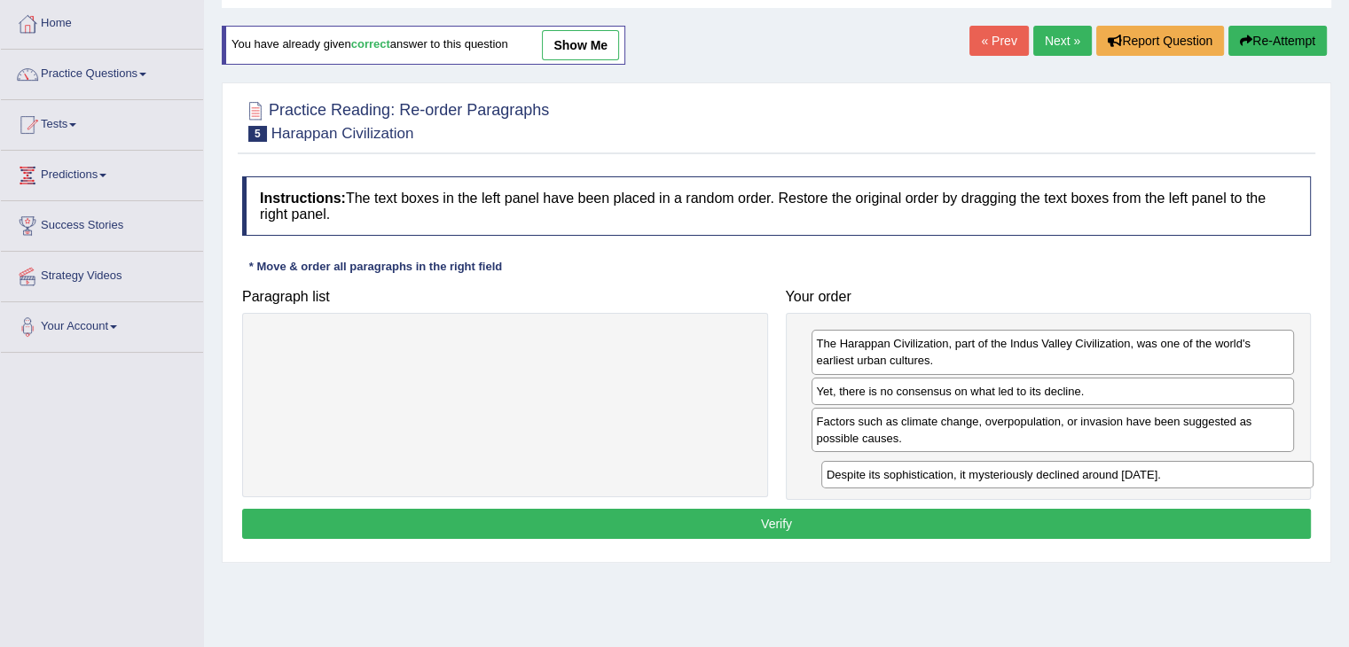
drag, startPoint x: 578, startPoint y: 338, endPoint x: 1140, endPoint y: 469, distance: 577.3
click at [1140, 469] on div "Despite its sophistication, it mysteriously declined around [DATE]." at bounding box center [1067, 474] width 492 height 27
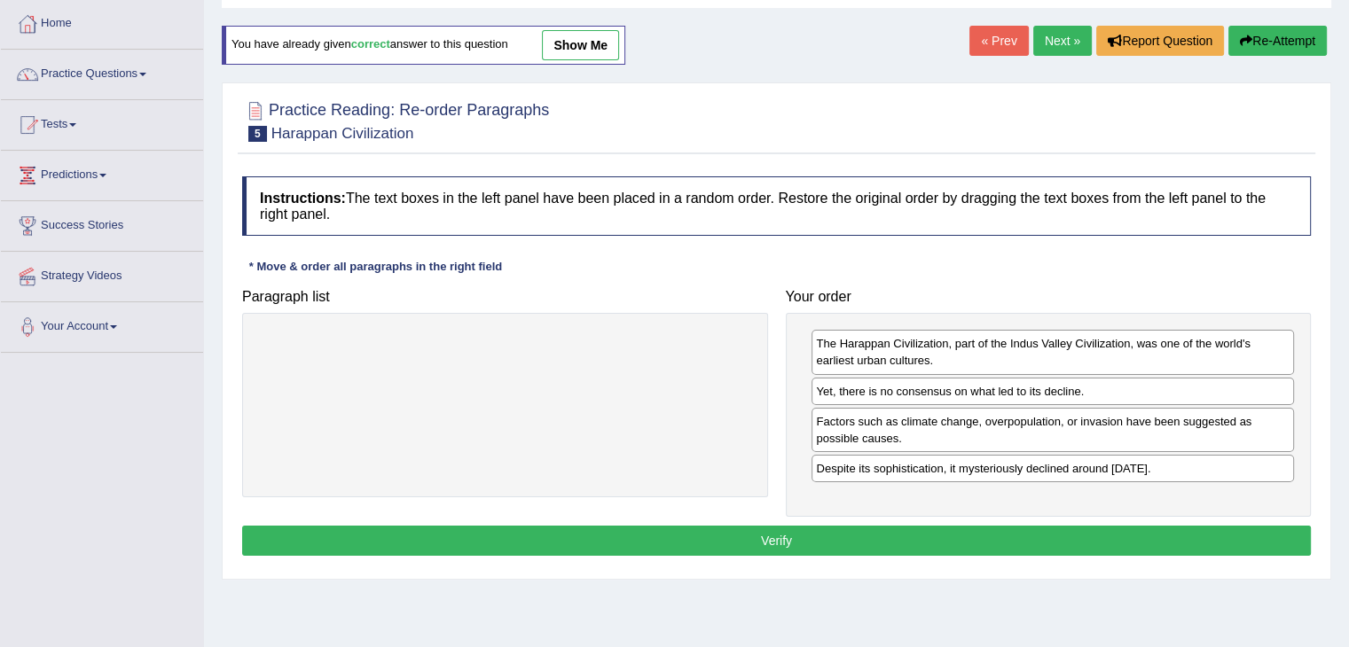
click at [904, 529] on button "Verify" at bounding box center [776, 541] width 1069 height 30
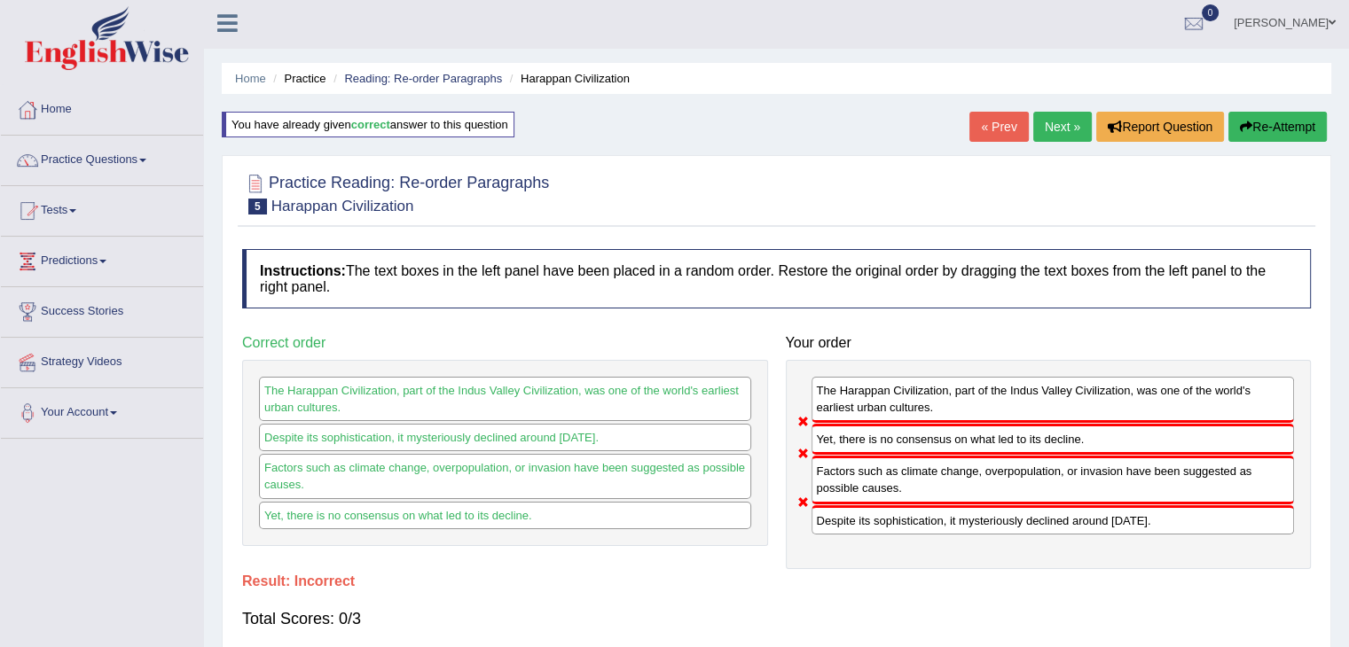
scroll to position [0, 0]
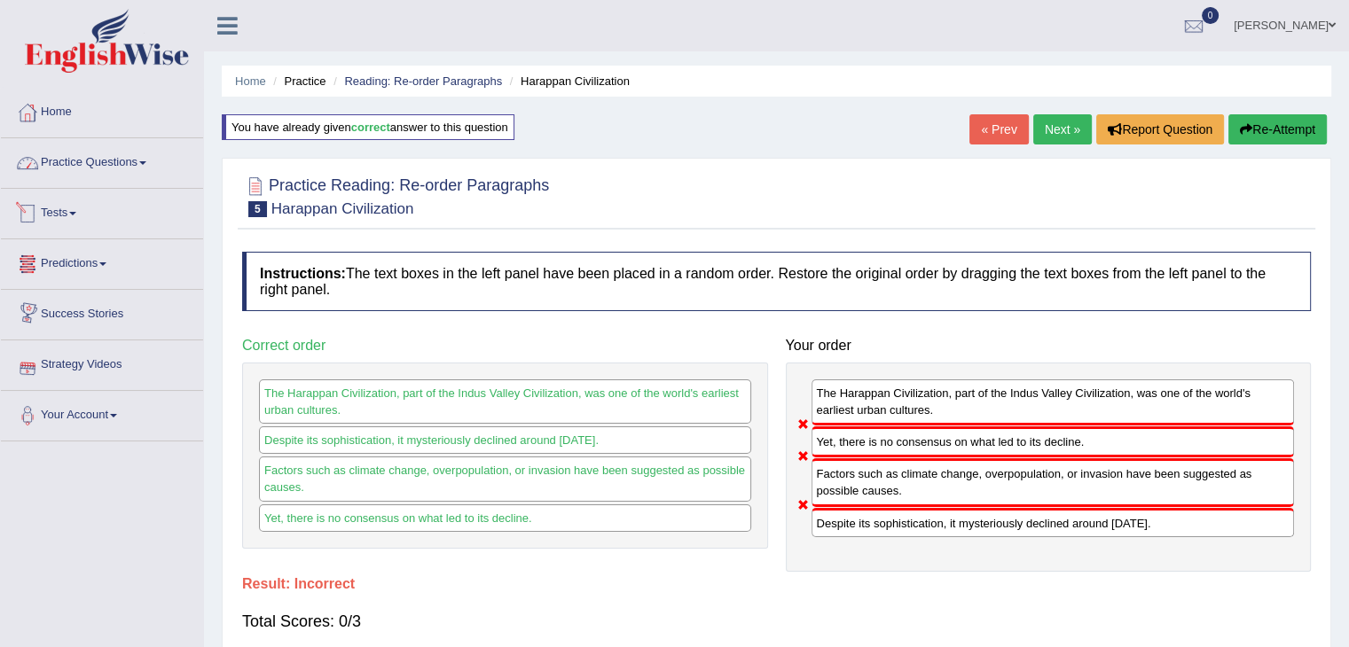
click at [146, 161] on span at bounding box center [142, 163] width 7 height 4
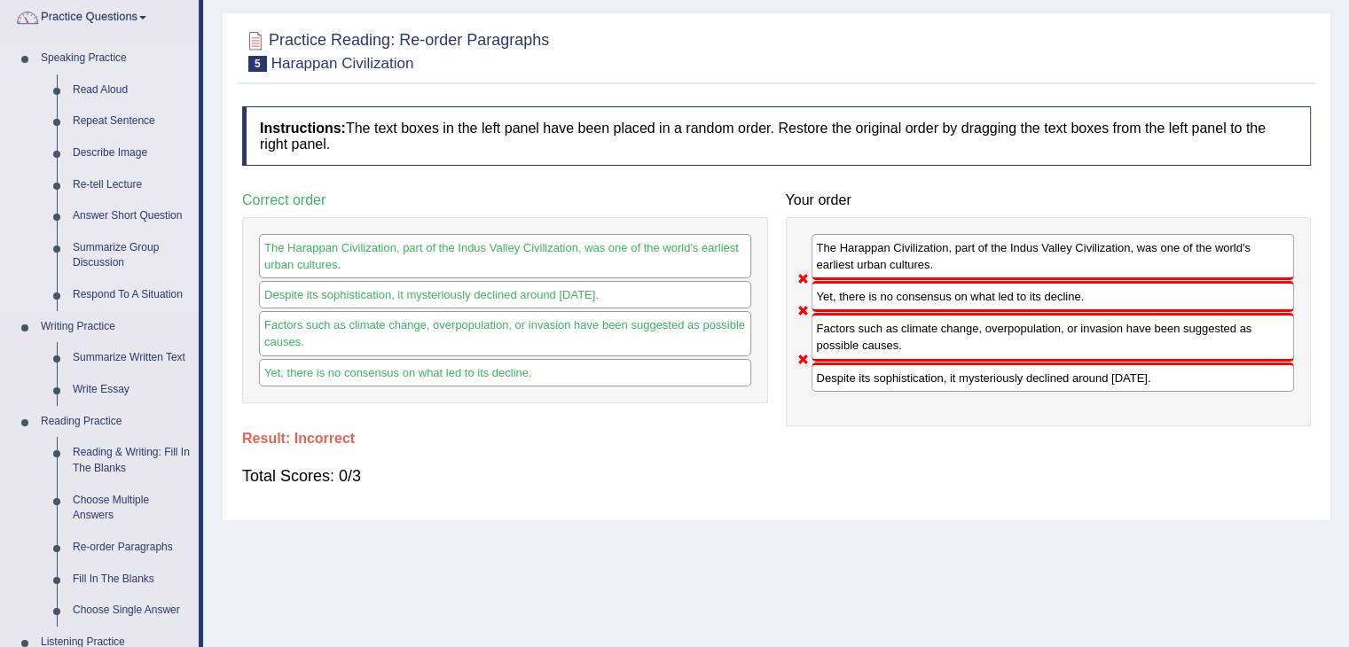
scroll to position [177, 0]
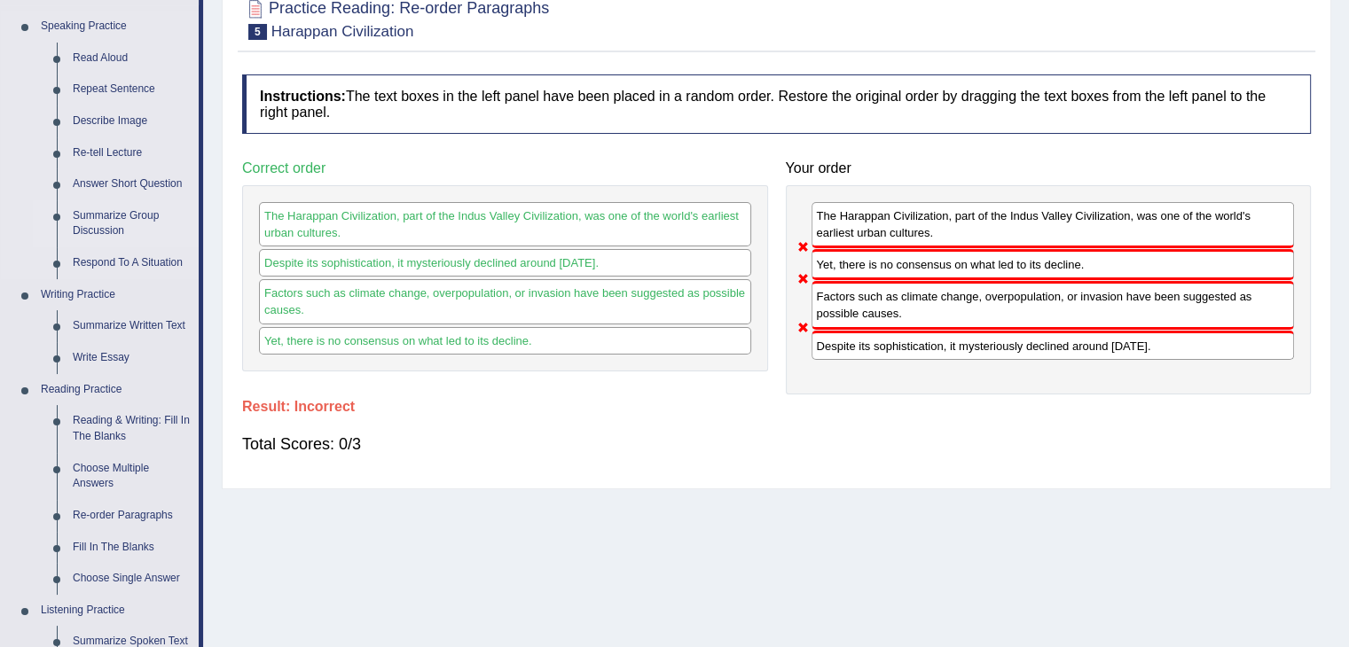
click at [99, 215] on link "Summarize Group Discussion" at bounding box center [132, 223] width 134 height 47
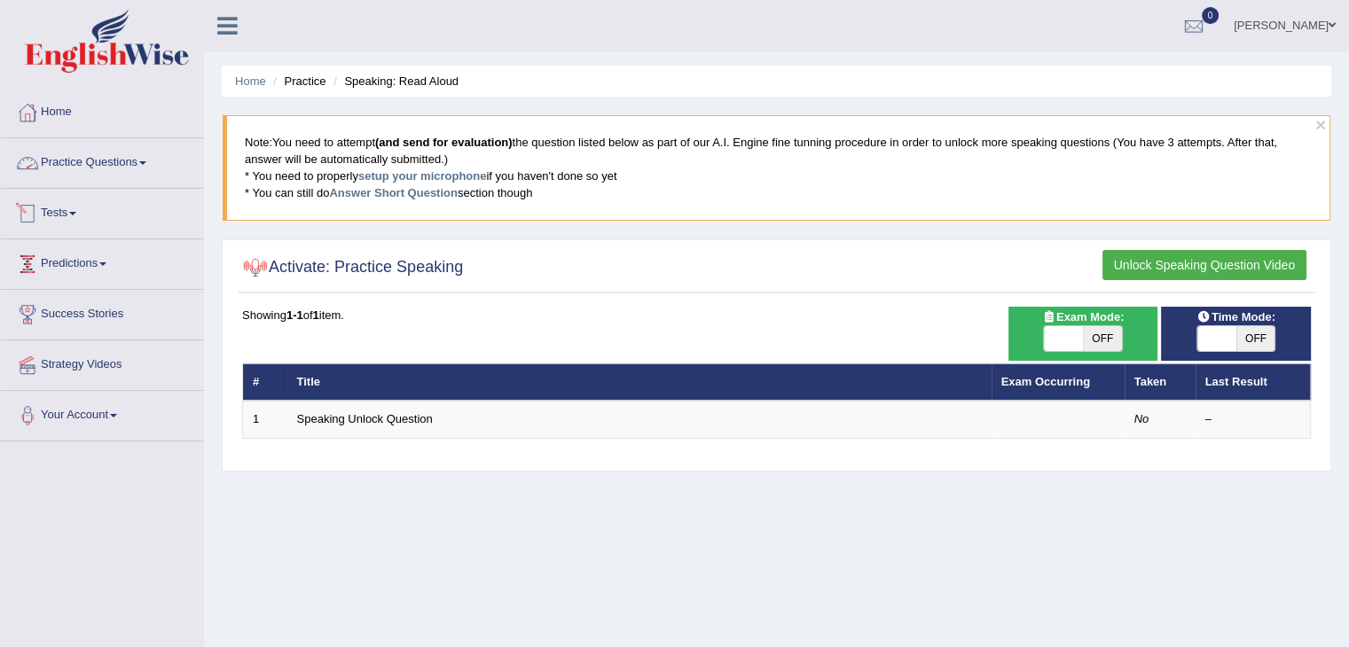
click at [153, 160] on link "Practice Questions" at bounding box center [102, 160] width 202 height 44
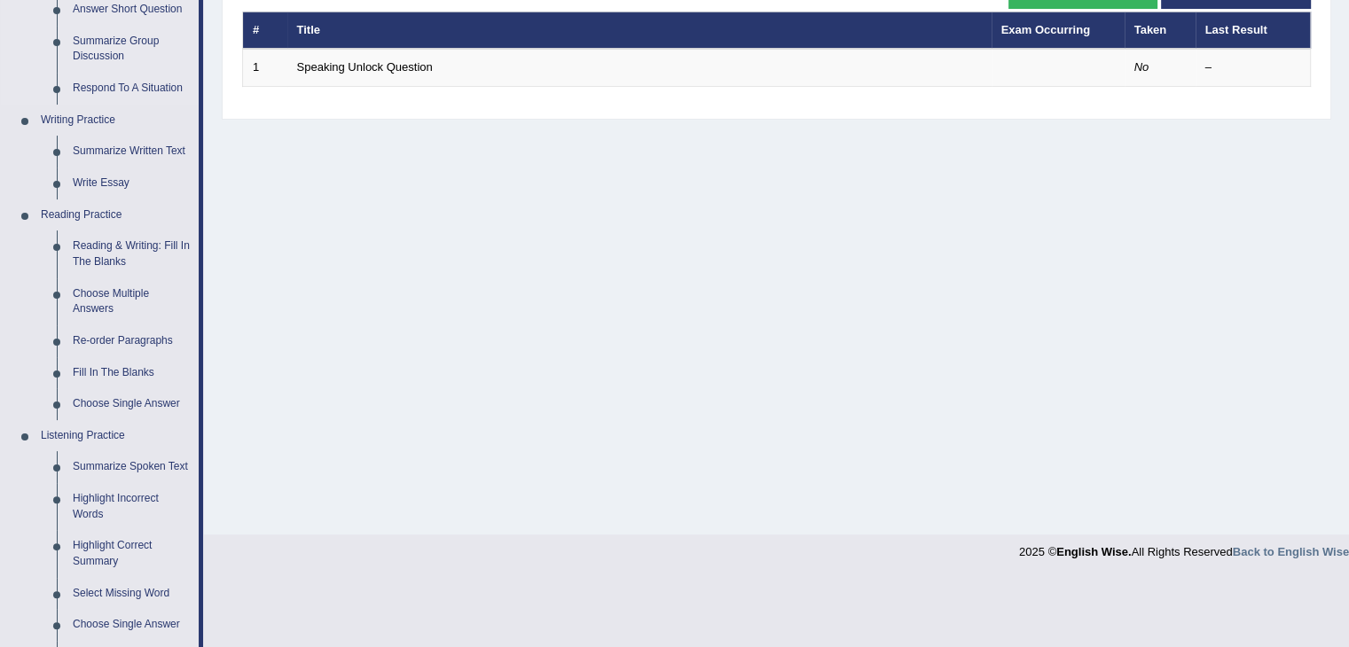
scroll to position [355, 0]
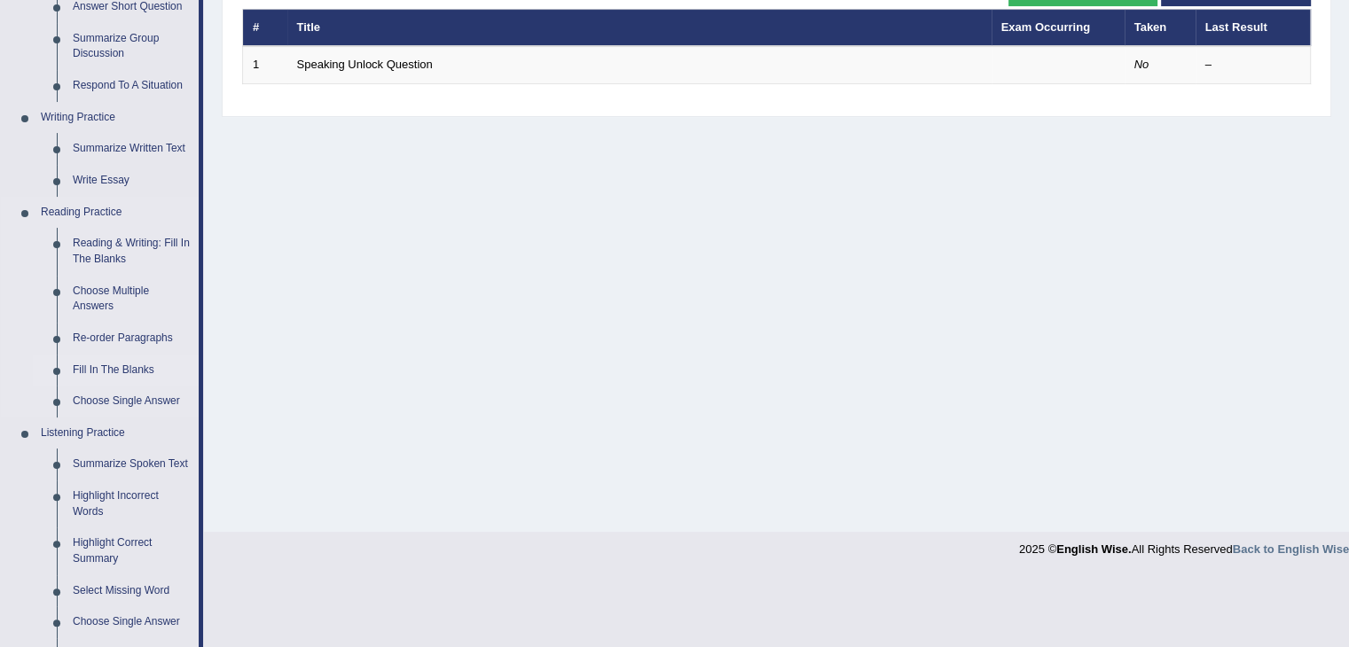
click at [121, 366] on link "Fill In The Blanks" at bounding box center [132, 371] width 134 height 32
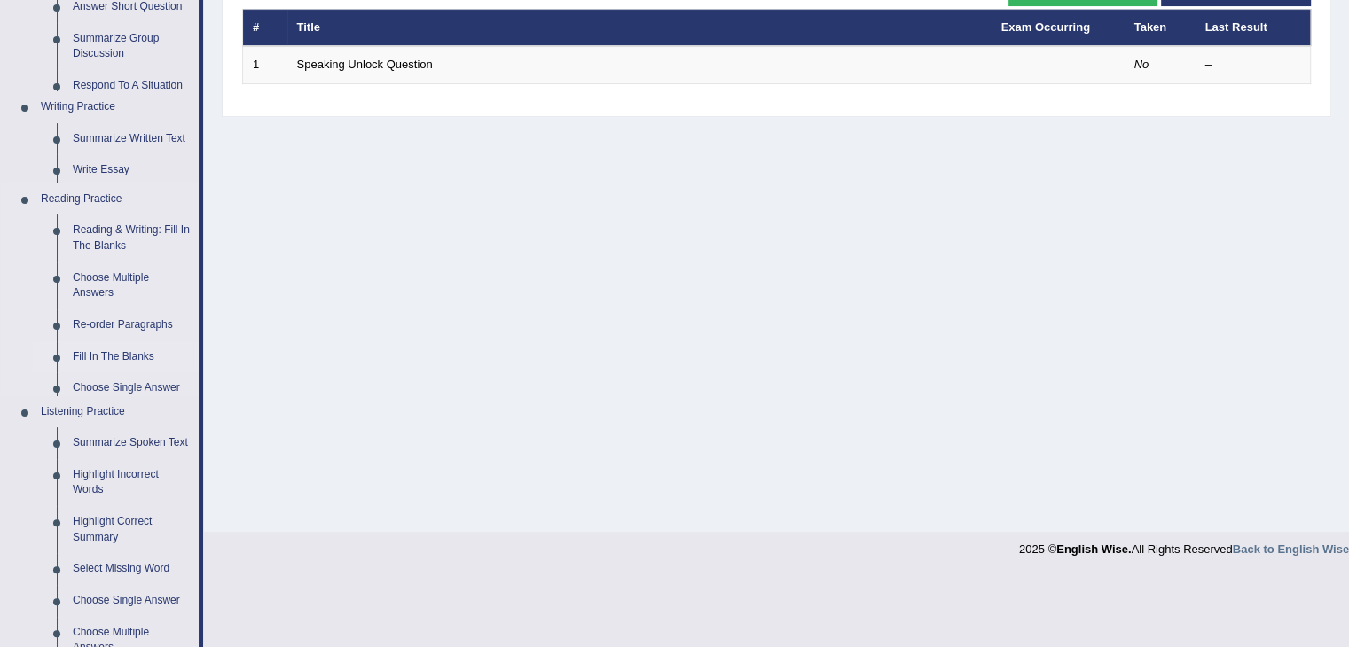
scroll to position [284, 0]
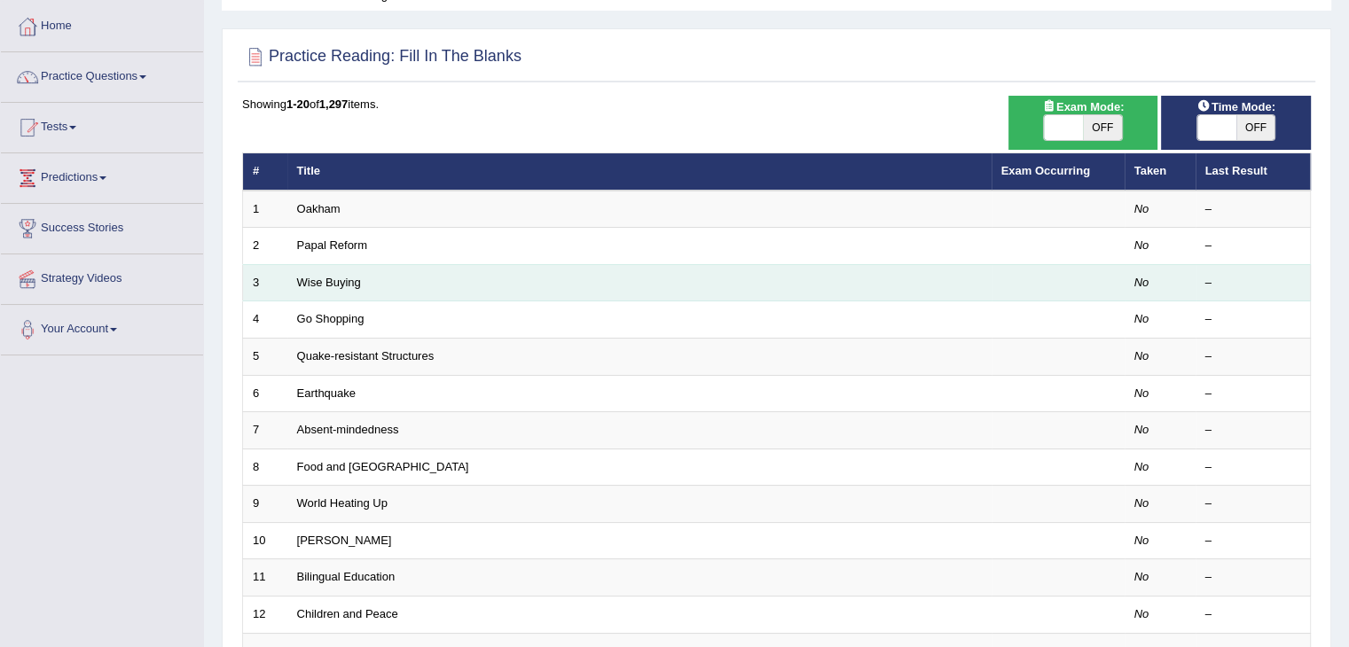
scroll to position [89, 0]
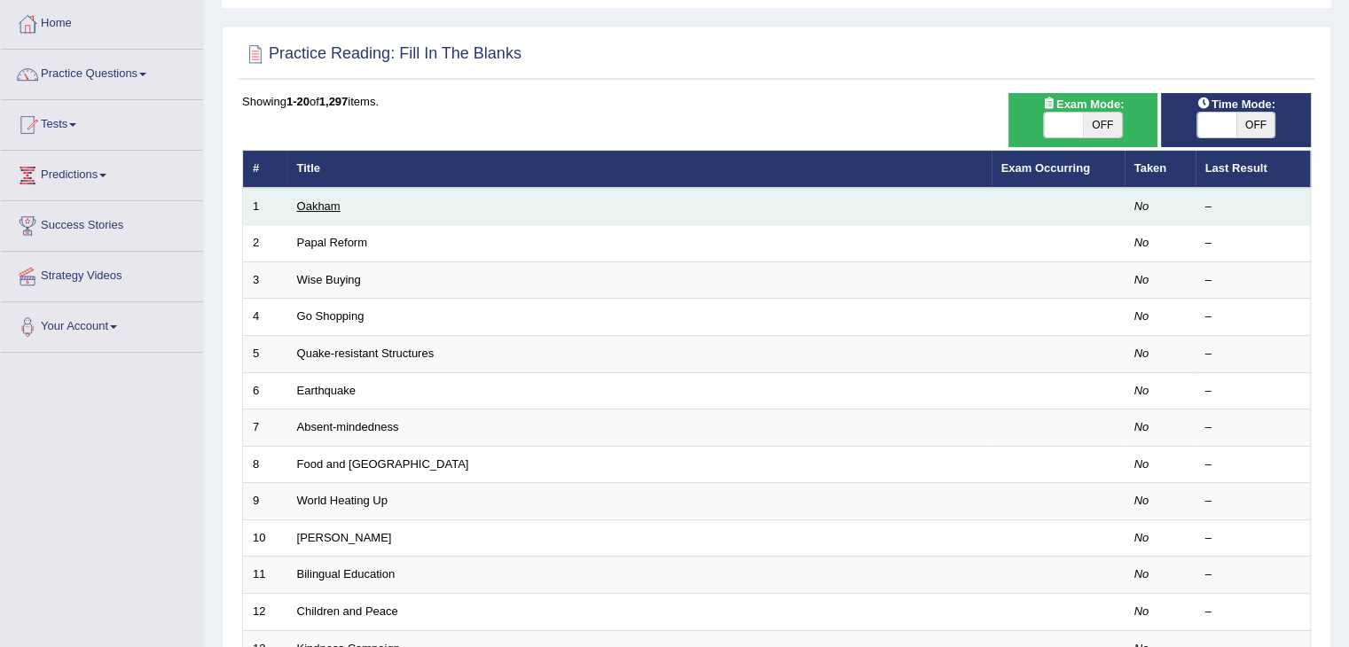
click at [310, 210] on link "Oakham" at bounding box center [318, 206] width 43 height 13
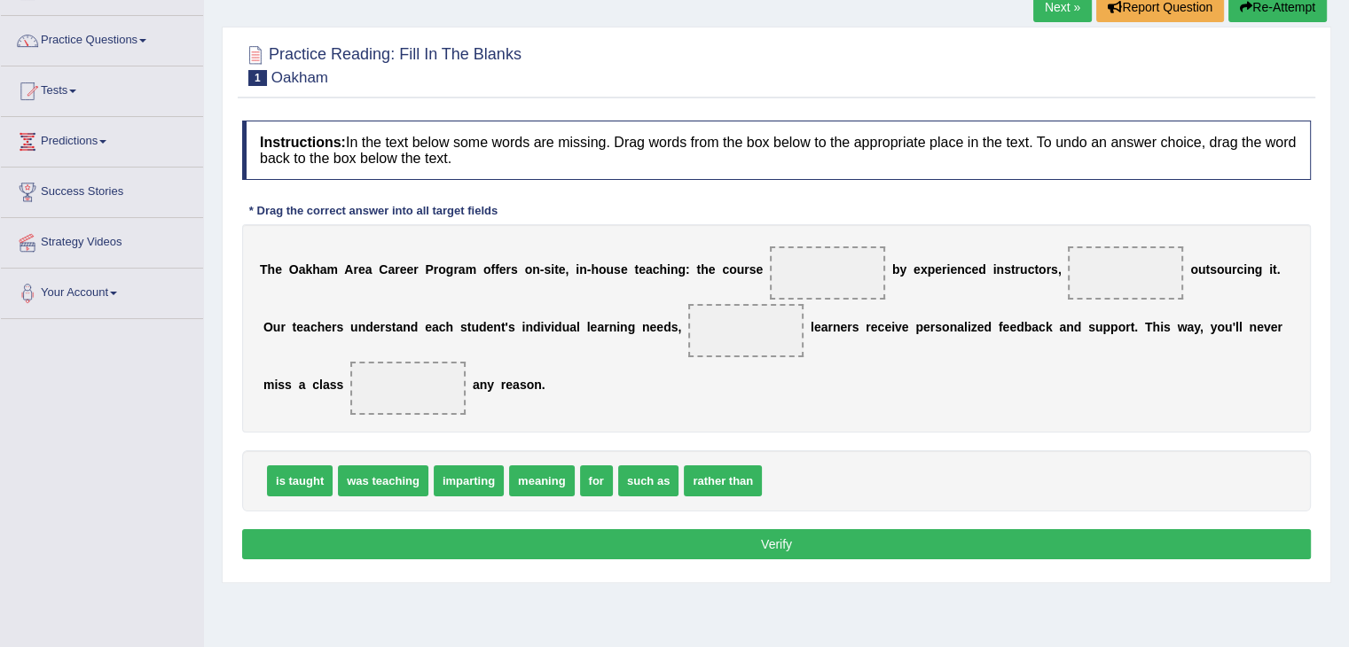
scroll to position [177, 0]
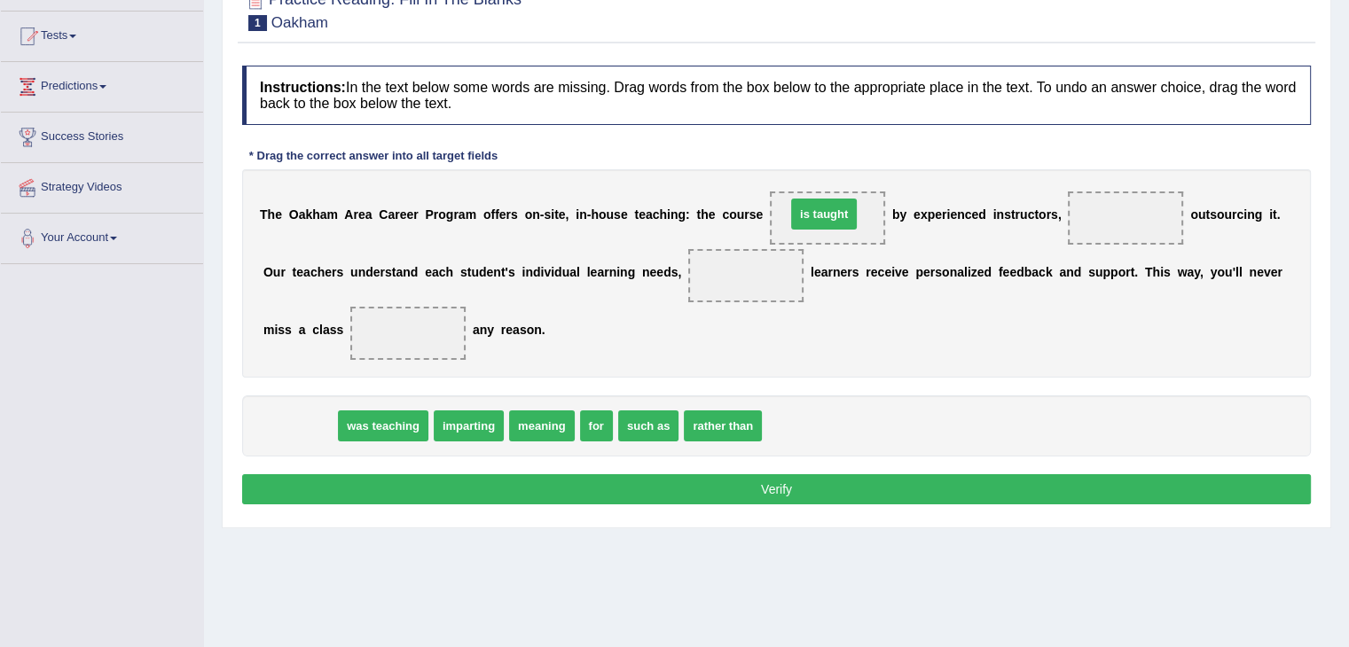
drag, startPoint x: 309, startPoint y: 421, endPoint x: 834, endPoint y: 209, distance: 566.2
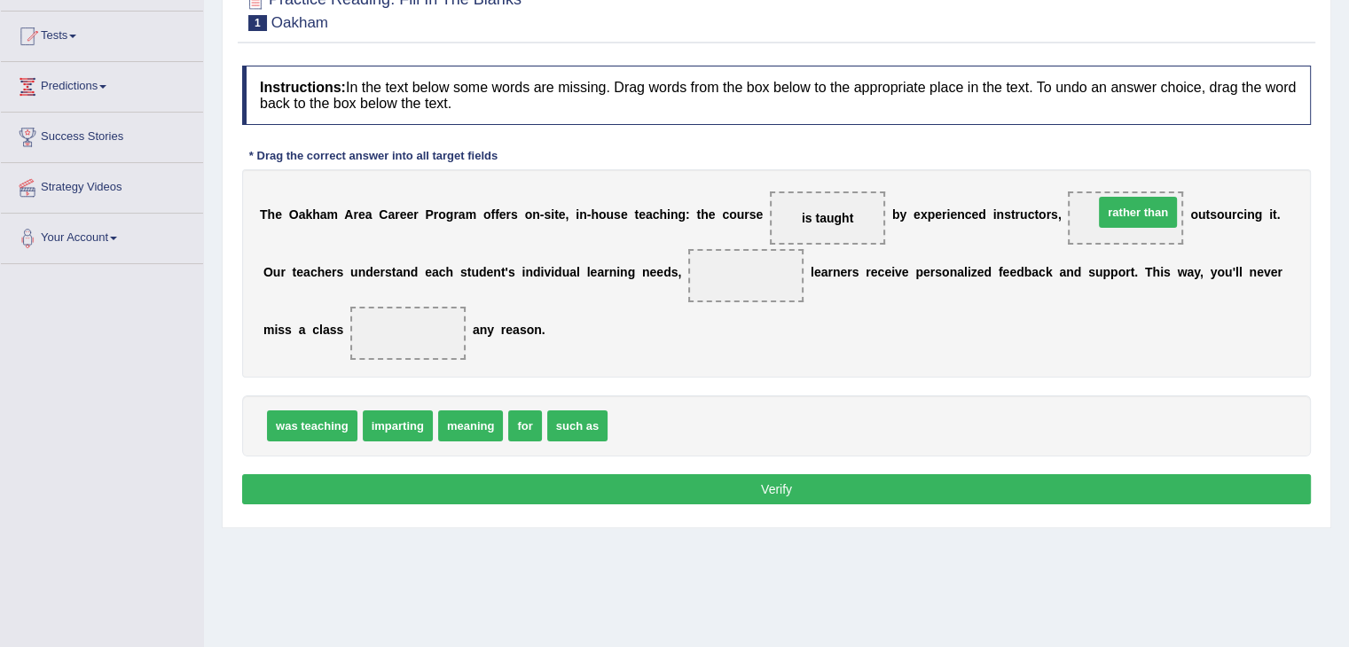
drag, startPoint x: 649, startPoint y: 423, endPoint x: 1135, endPoint y: 209, distance: 530.9
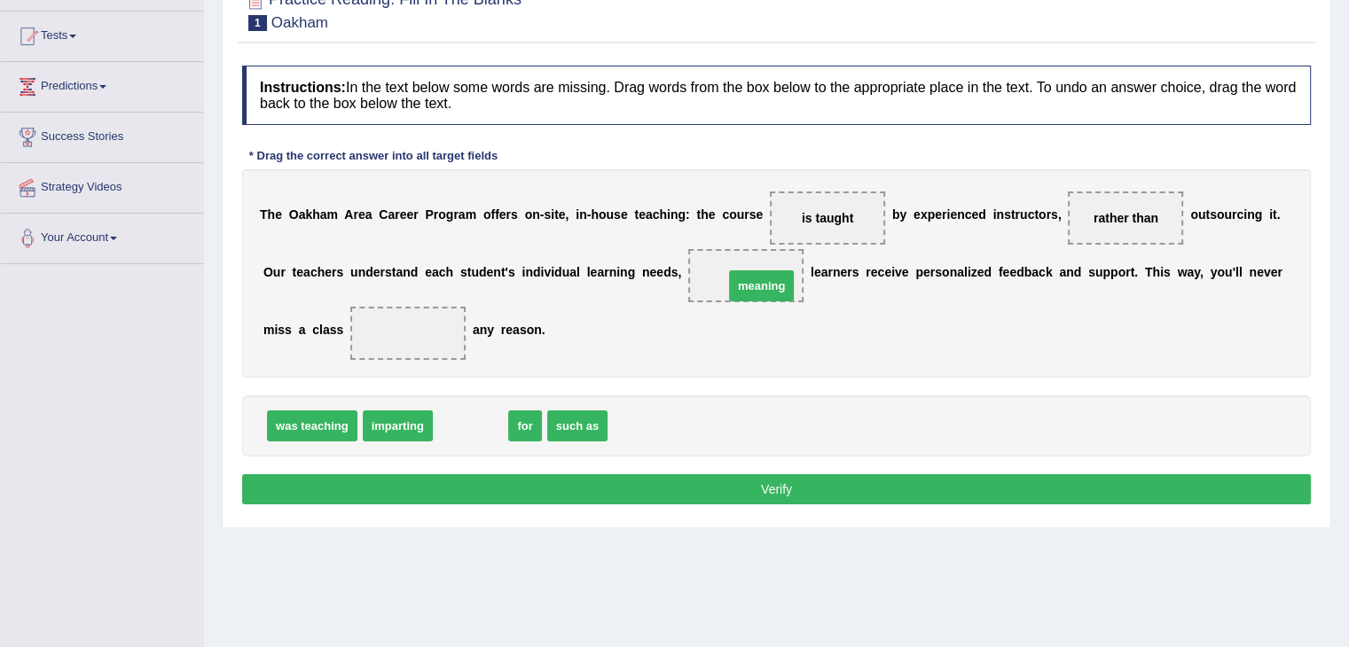
drag, startPoint x: 471, startPoint y: 419, endPoint x: 763, endPoint y: 278, distance: 324.0
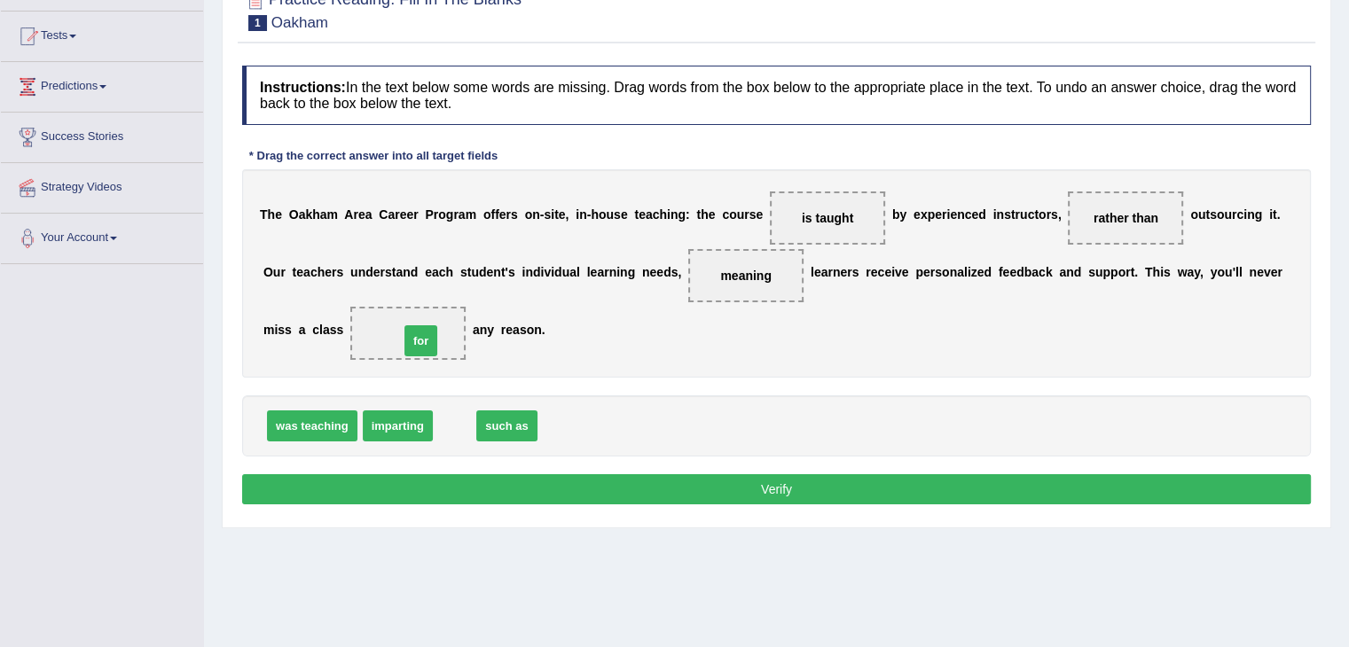
drag, startPoint x: 450, startPoint y: 422, endPoint x: 417, endPoint y: 337, distance: 91.6
click at [834, 494] on button "Verify" at bounding box center [776, 489] width 1069 height 30
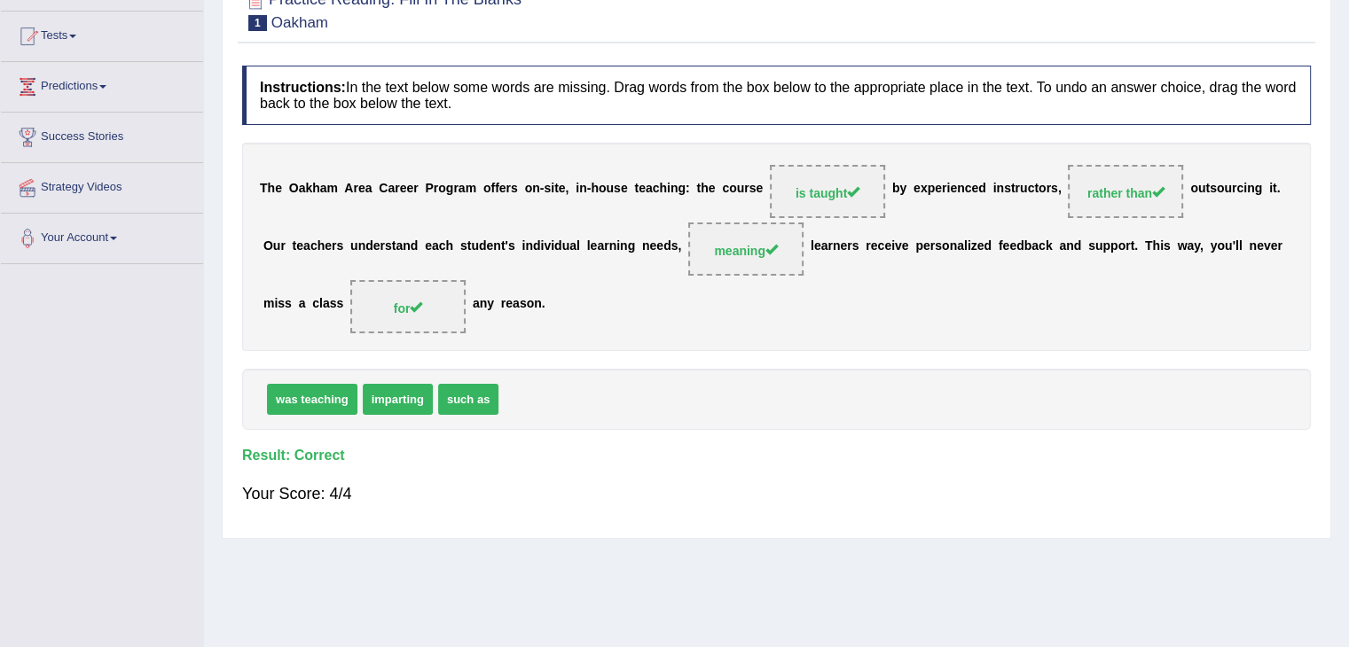
scroll to position [0, 0]
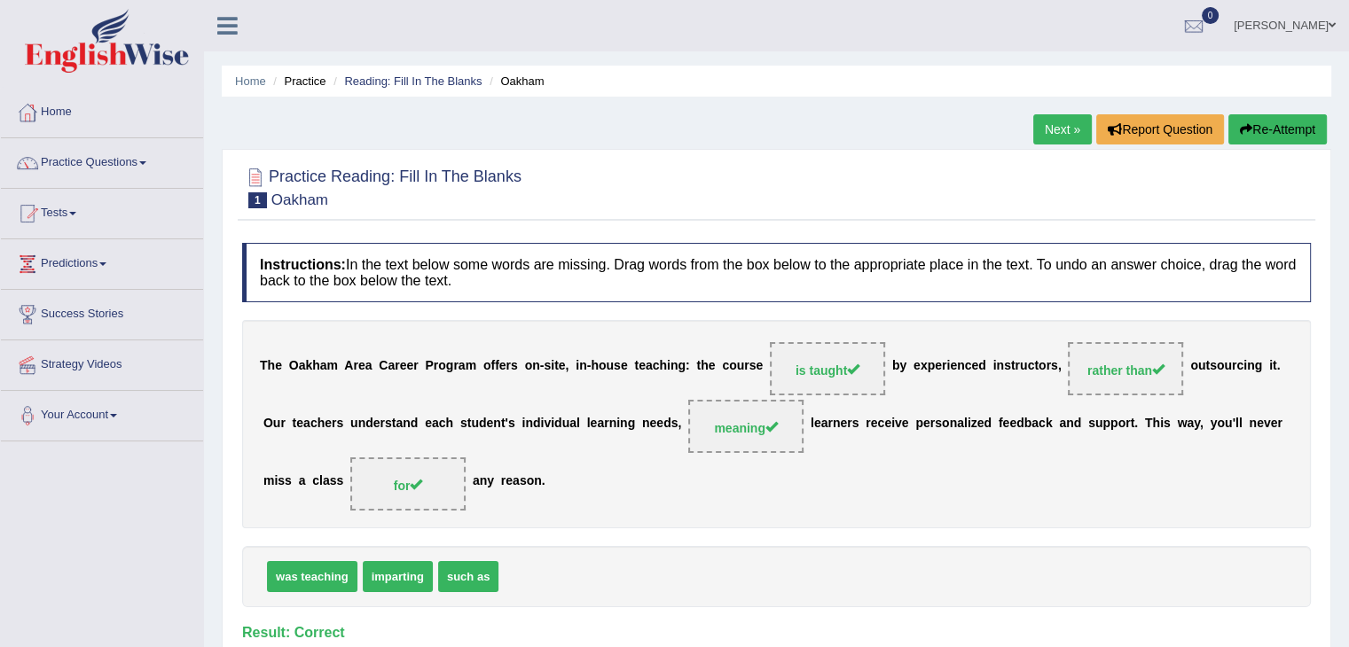
click at [1049, 131] on link "Next »" at bounding box center [1062, 129] width 59 height 30
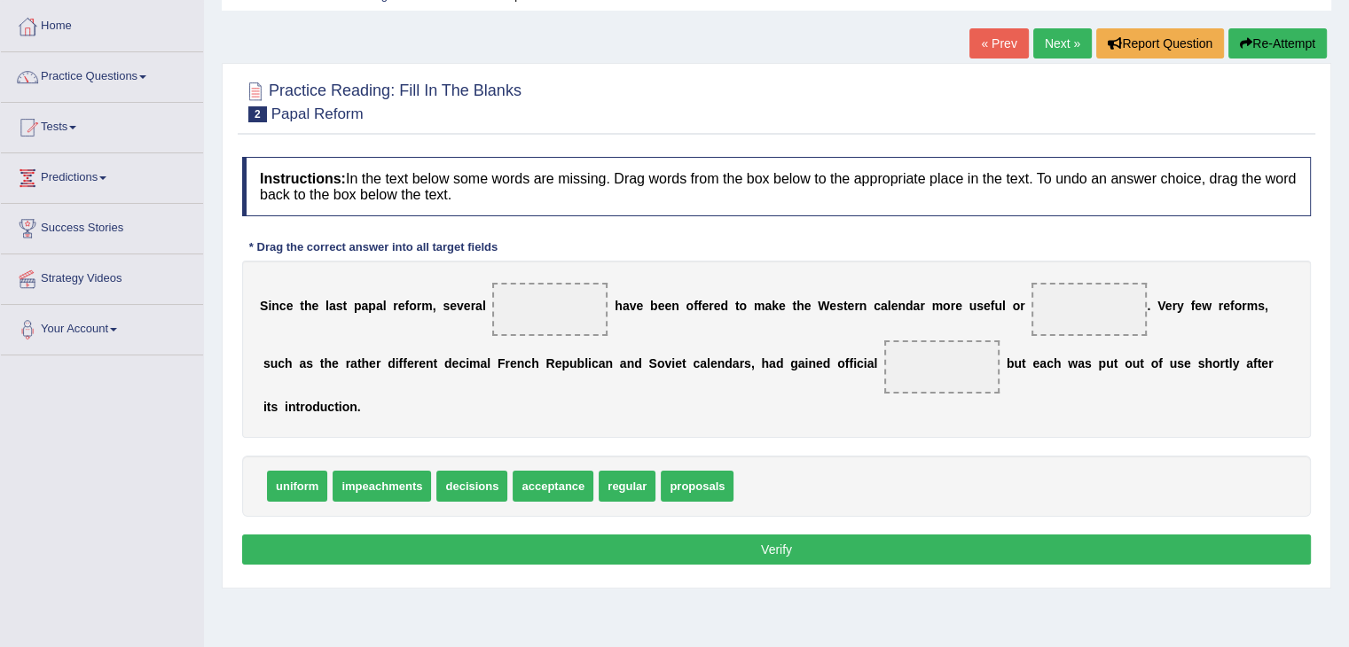
scroll to position [89, 0]
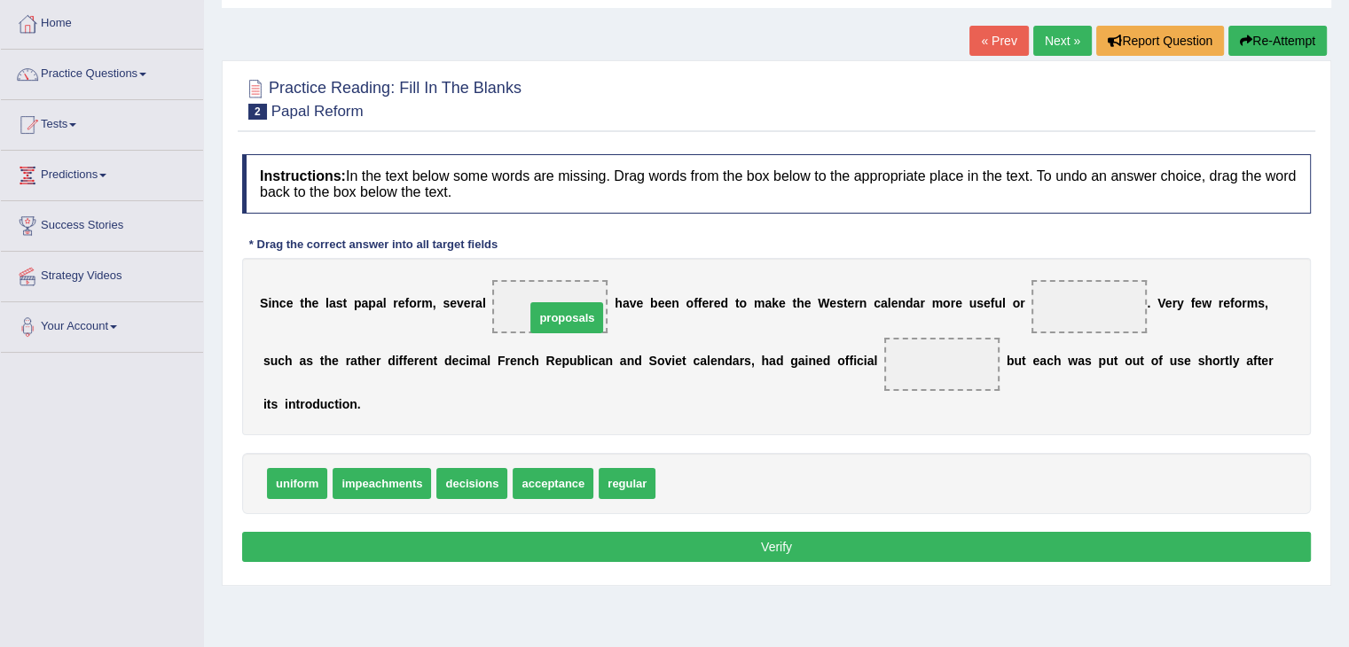
drag, startPoint x: 708, startPoint y: 487, endPoint x: 568, endPoint y: 313, distance: 223.3
drag, startPoint x: 294, startPoint y: 484, endPoint x: 1090, endPoint y: 311, distance: 814.0
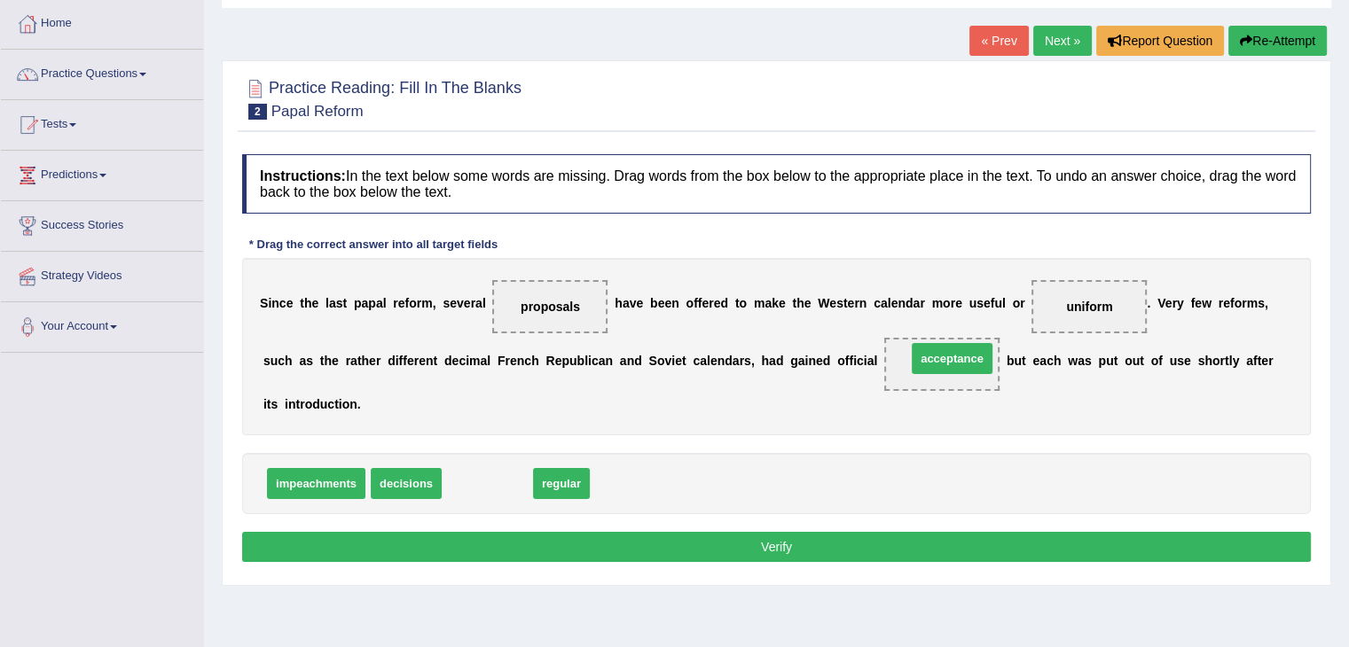
drag, startPoint x: 471, startPoint y: 481, endPoint x: 936, endPoint y: 356, distance: 481.2
click at [759, 539] on button "Verify" at bounding box center [776, 547] width 1069 height 30
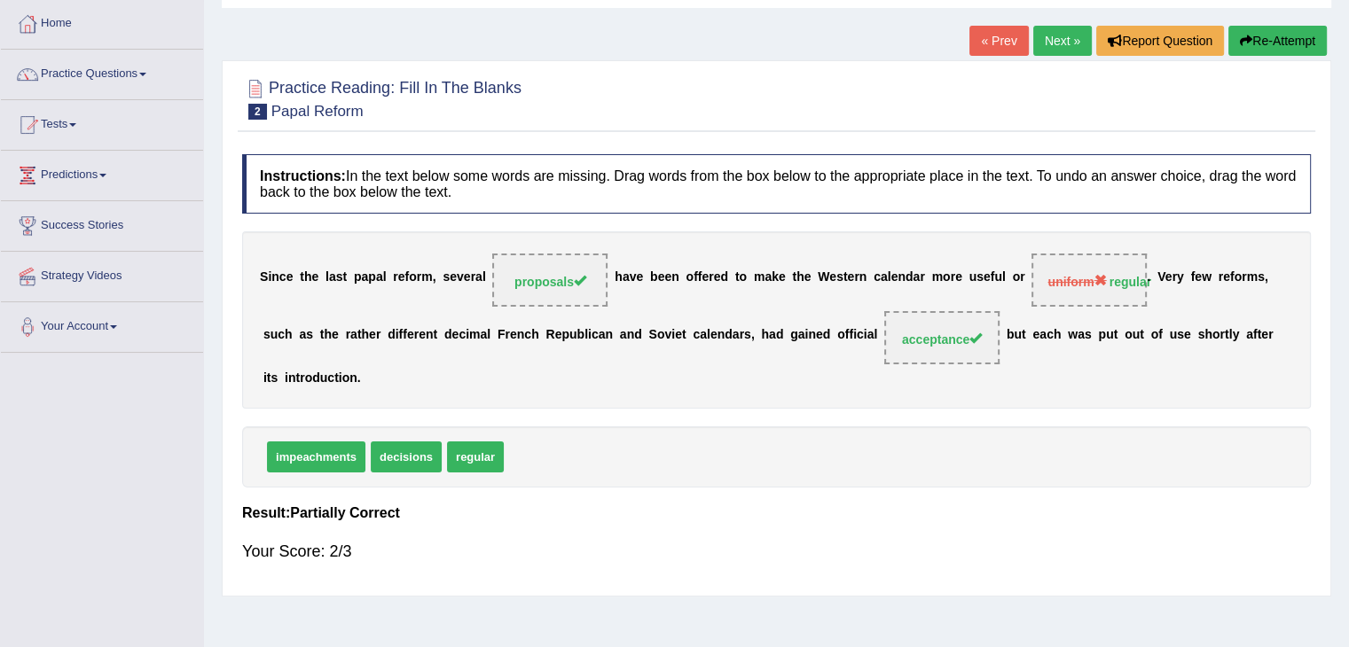
click at [1266, 42] on button "Re-Attempt" at bounding box center [1277, 41] width 98 height 30
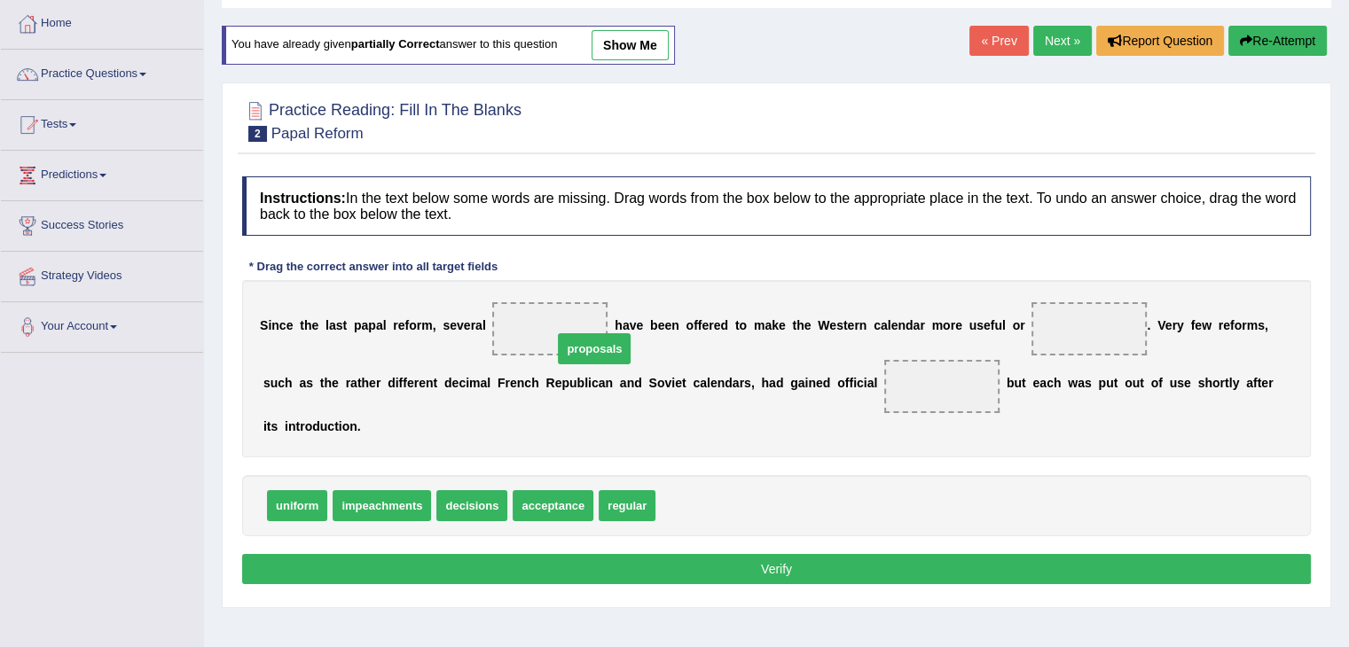
drag, startPoint x: 685, startPoint y: 499, endPoint x: 572, endPoint y: 336, distance: 198.8
drag, startPoint x: 632, startPoint y: 503, endPoint x: 1096, endPoint y: 326, distance: 496.2
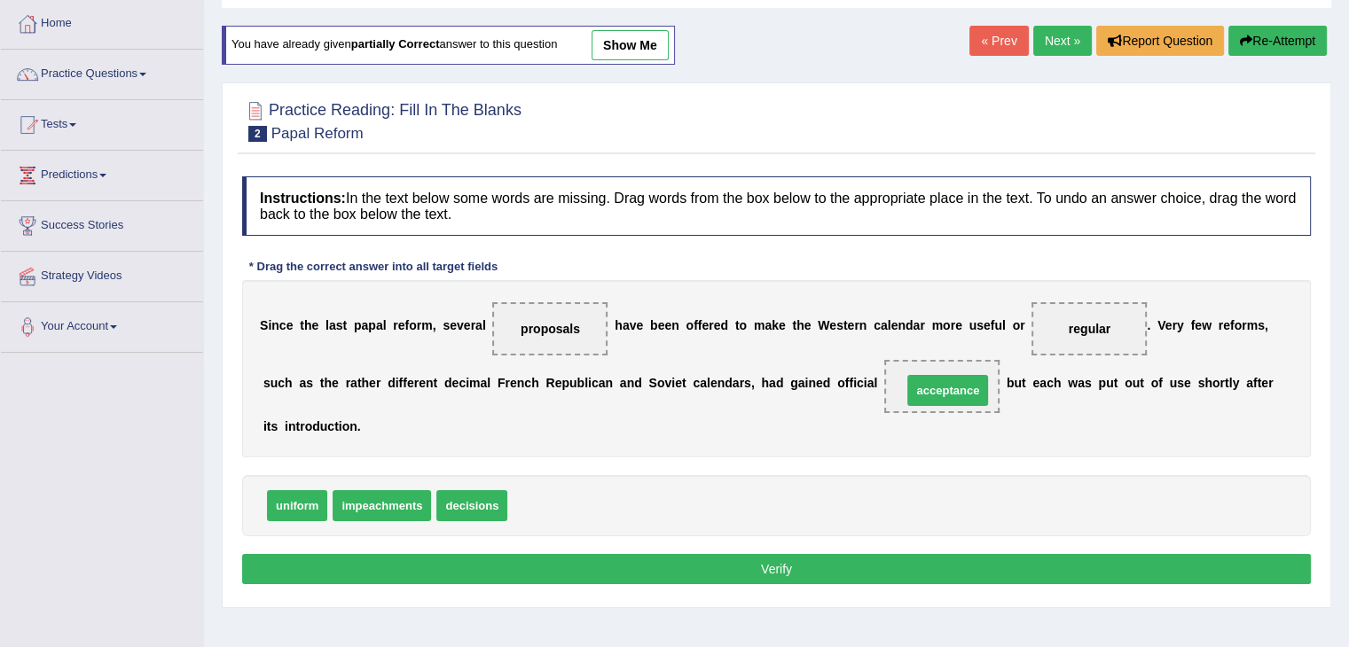
drag, startPoint x: 559, startPoint y: 502, endPoint x: 951, endPoint y: 386, distance: 408.8
click at [808, 563] on button "Verify" at bounding box center [776, 569] width 1069 height 30
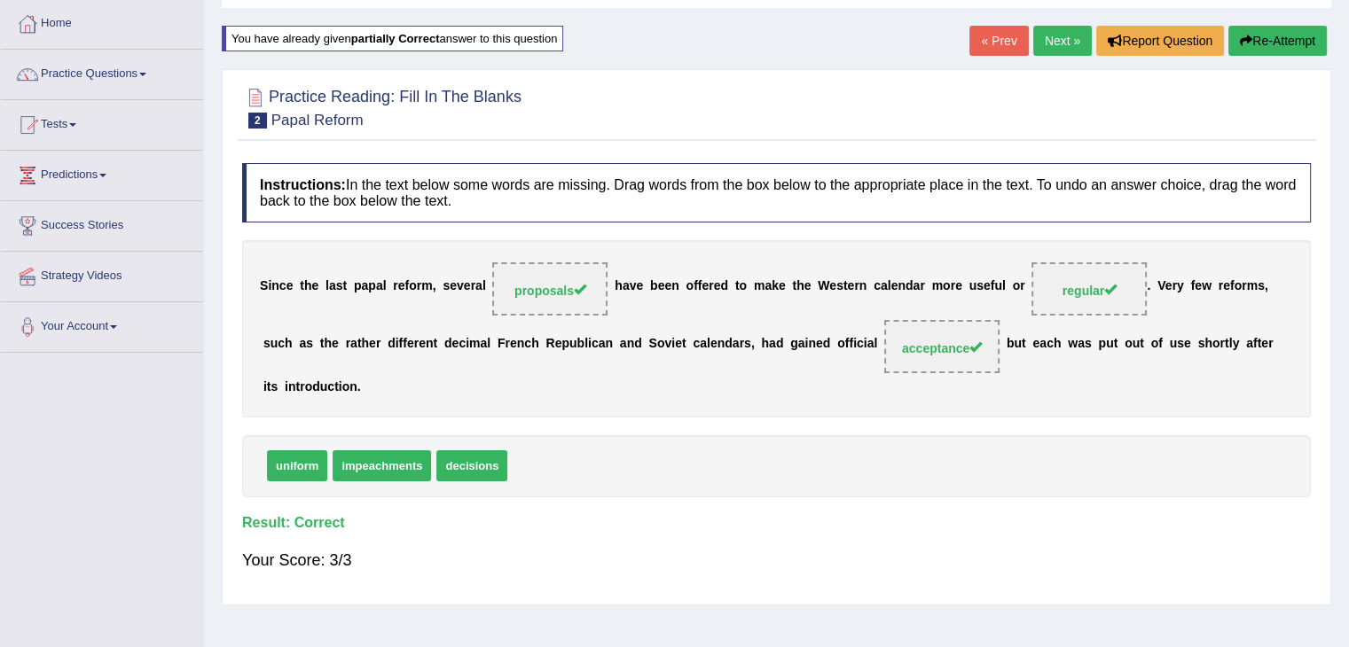
click at [1068, 41] on link "Next »" at bounding box center [1062, 41] width 59 height 30
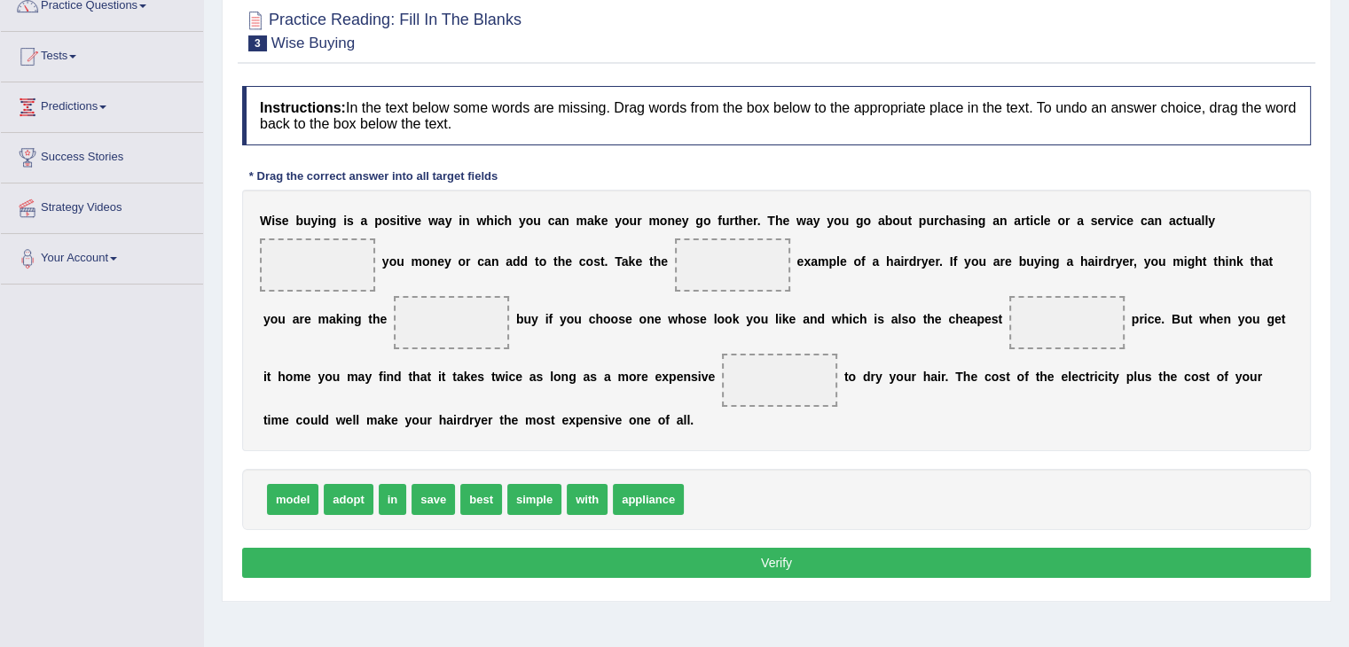
scroll to position [177, 0]
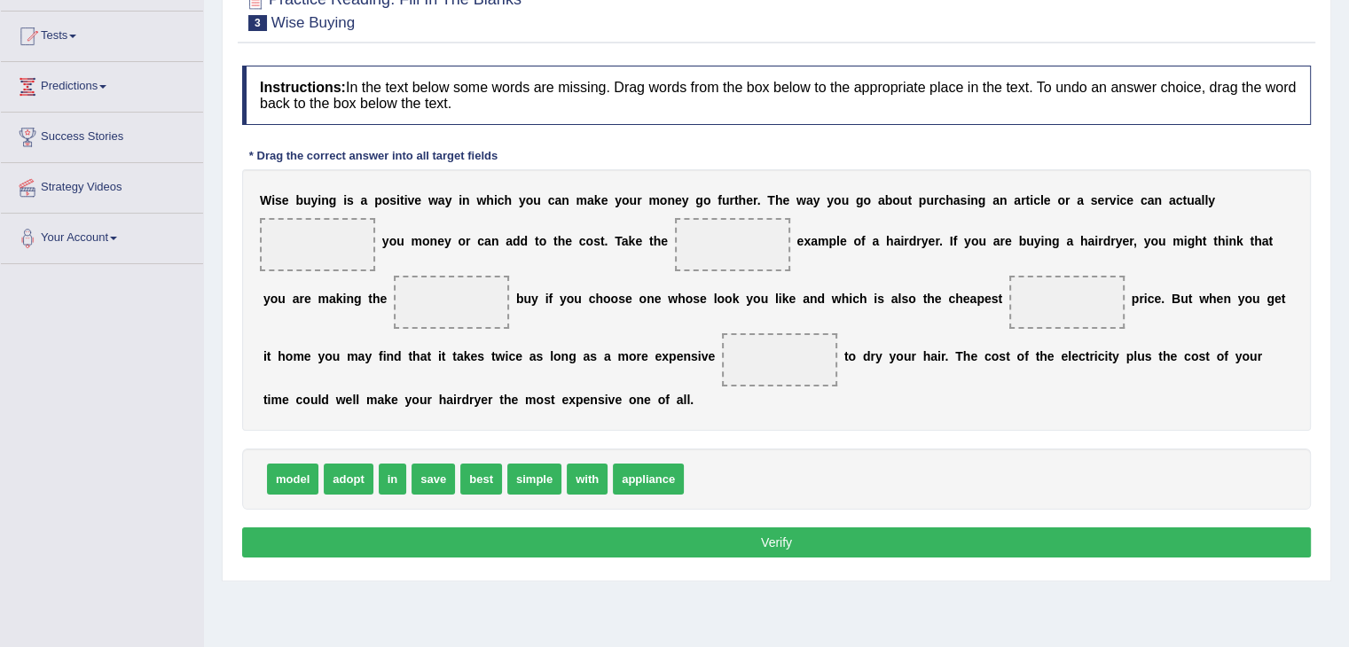
click at [430, 473] on span "save" at bounding box center [432, 479] width 43 height 31
drag, startPoint x: 430, startPoint y: 473, endPoint x: 332, endPoint y: 239, distance: 254.0
drag, startPoint x: 477, startPoint y: 478, endPoint x: 734, endPoint y: 248, distance: 344.8
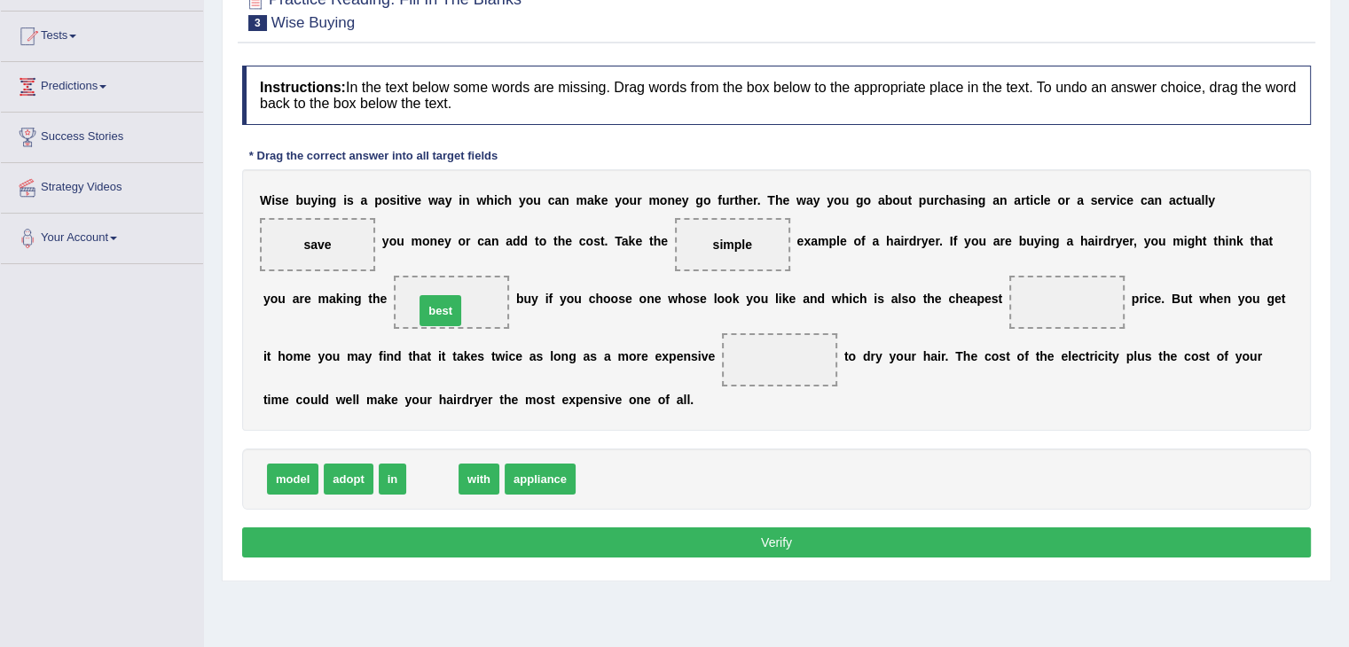
drag, startPoint x: 435, startPoint y: 476, endPoint x: 443, endPoint y: 306, distance: 170.5
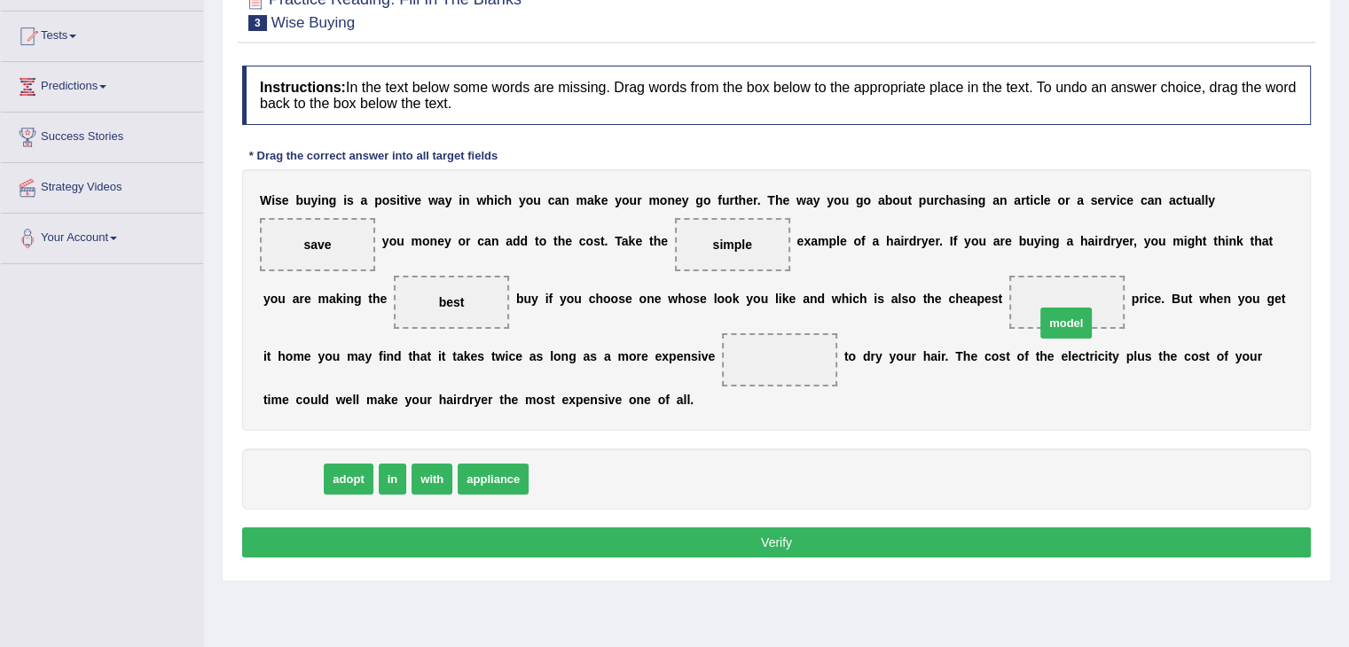
drag, startPoint x: 299, startPoint y: 476, endPoint x: 1075, endPoint y: 319, distance: 791.7
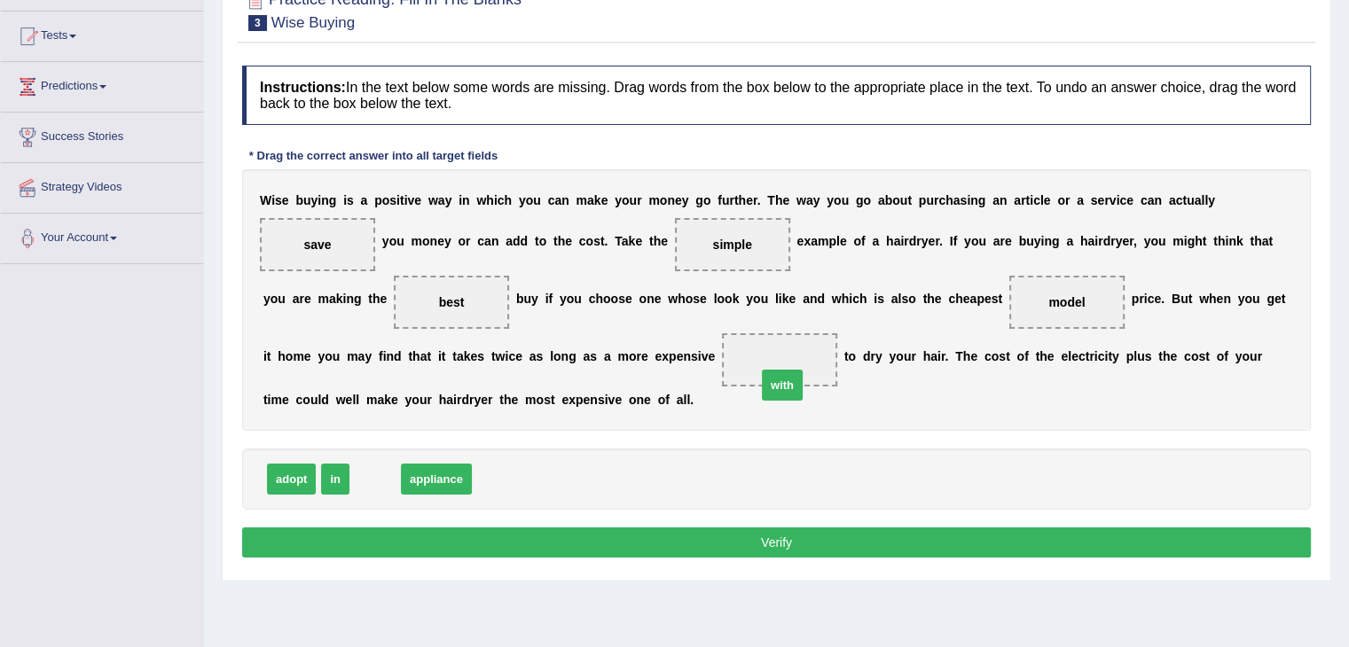
drag, startPoint x: 375, startPoint y: 472, endPoint x: 782, endPoint y: 378, distance: 417.8
drag, startPoint x: 782, startPoint y: 358, endPoint x: 463, endPoint y: 483, distance: 342.9
drag, startPoint x: 1082, startPoint y: 303, endPoint x: 798, endPoint y: 364, distance: 290.3
drag, startPoint x: 338, startPoint y: 478, endPoint x: 1064, endPoint y: 313, distance: 744.8
drag, startPoint x: 783, startPoint y: 358, endPoint x: 1086, endPoint y: 313, distance: 306.6
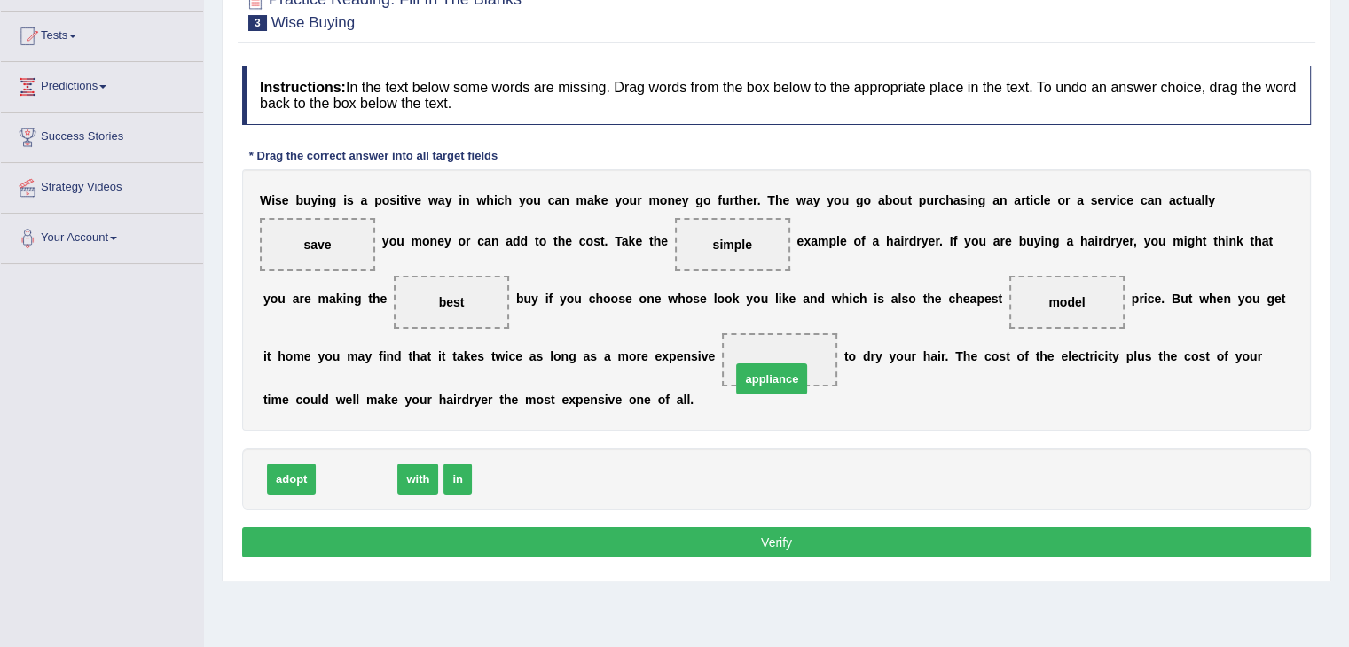
drag, startPoint x: 354, startPoint y: 477, endPoint x: 769, endPoint y: 377, distance: 426.9
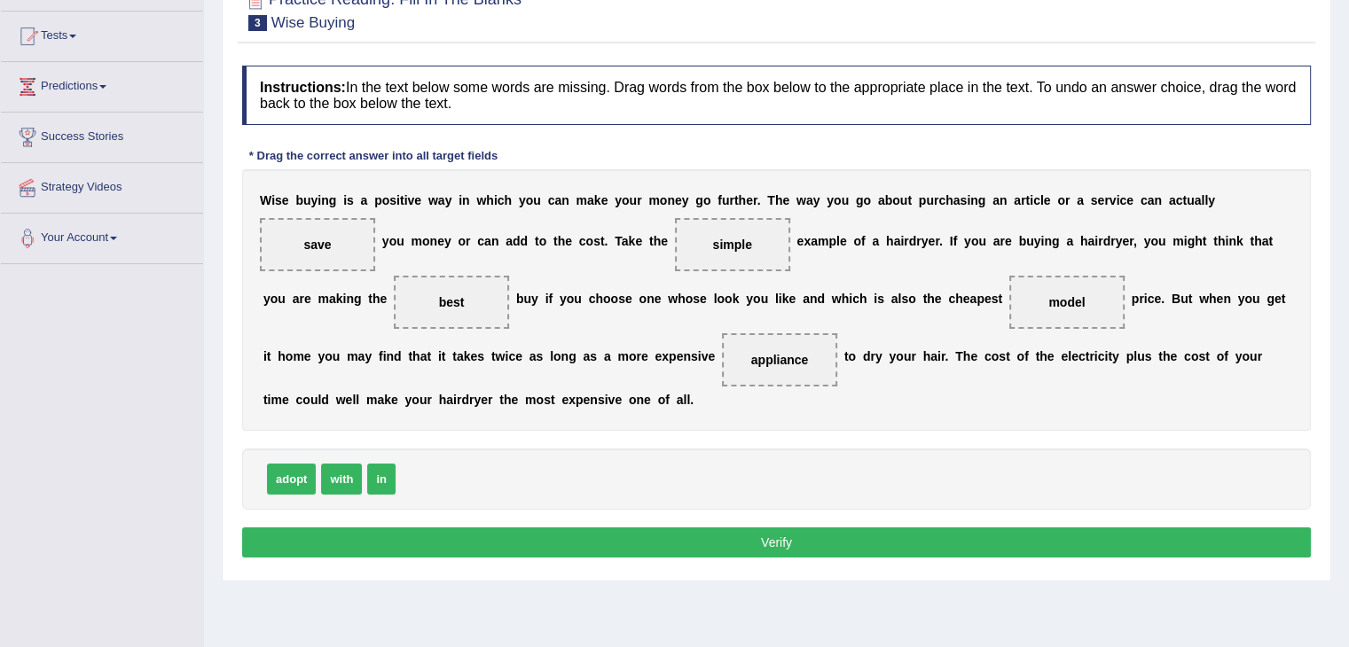
click at [828, 530] on button "Verify" at bounding box center [776, 543] width 1069 height 30
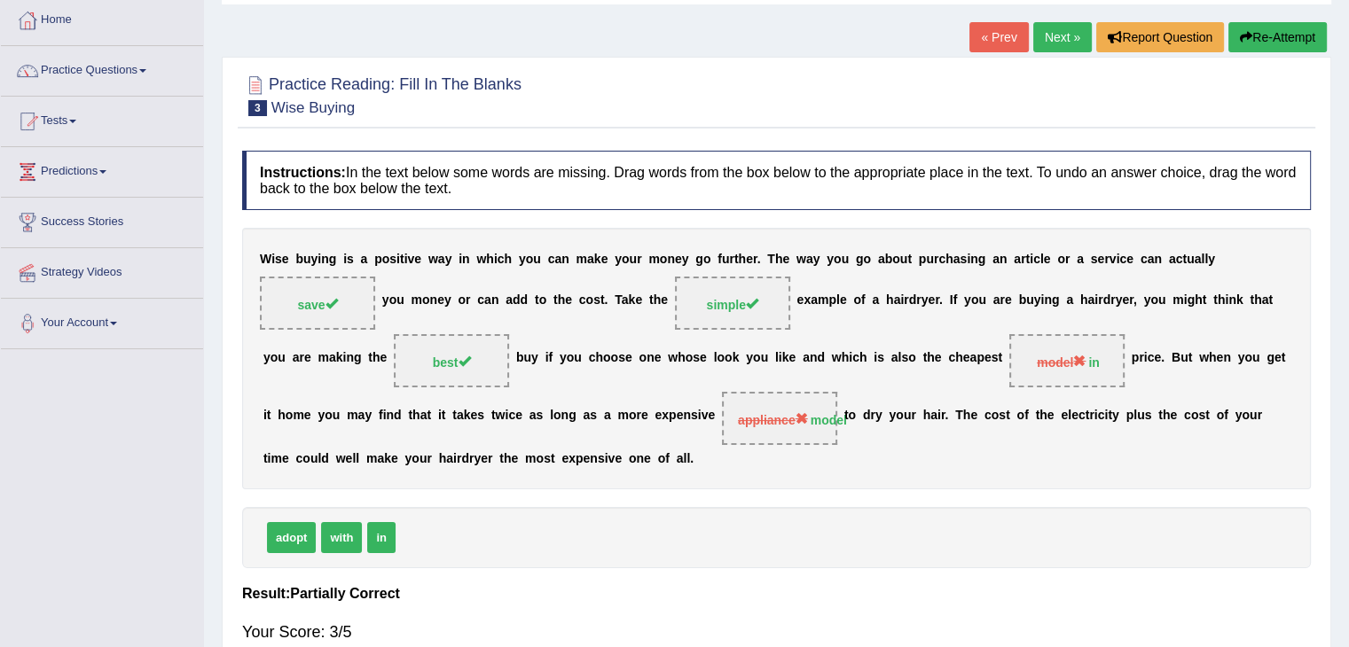
scroll to position [89, 0]
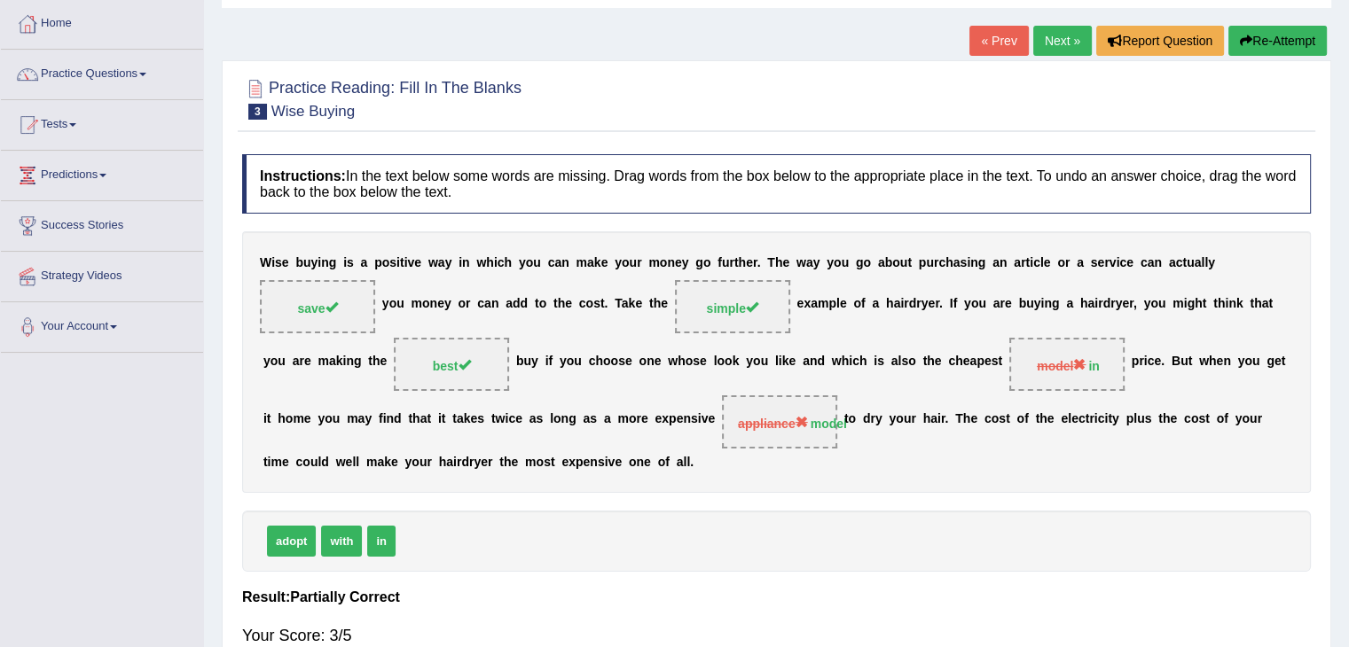
click at [1281, 48] on button "Re-Attempt" at bounding box center [1277, 41] width 98 height 30
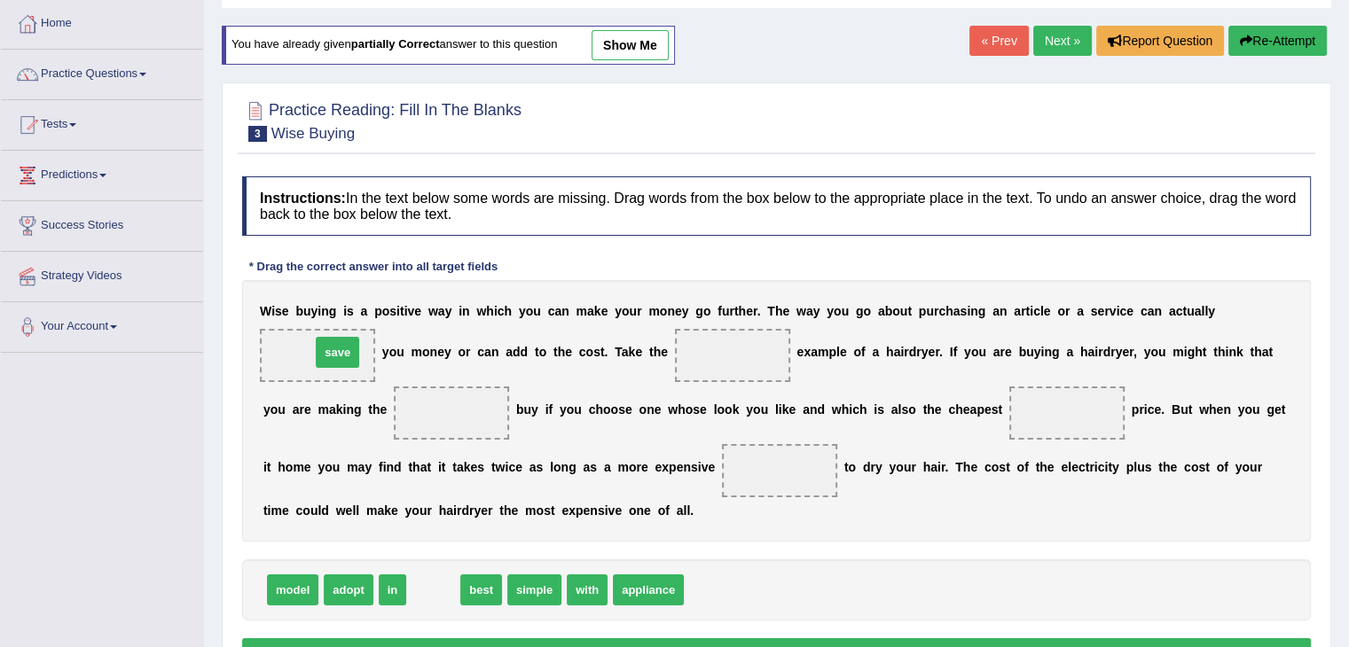
drag, startPoint x: 434, startPoint y: 582, endPoint x: 338, endPoint y: 343, distance: 257.1
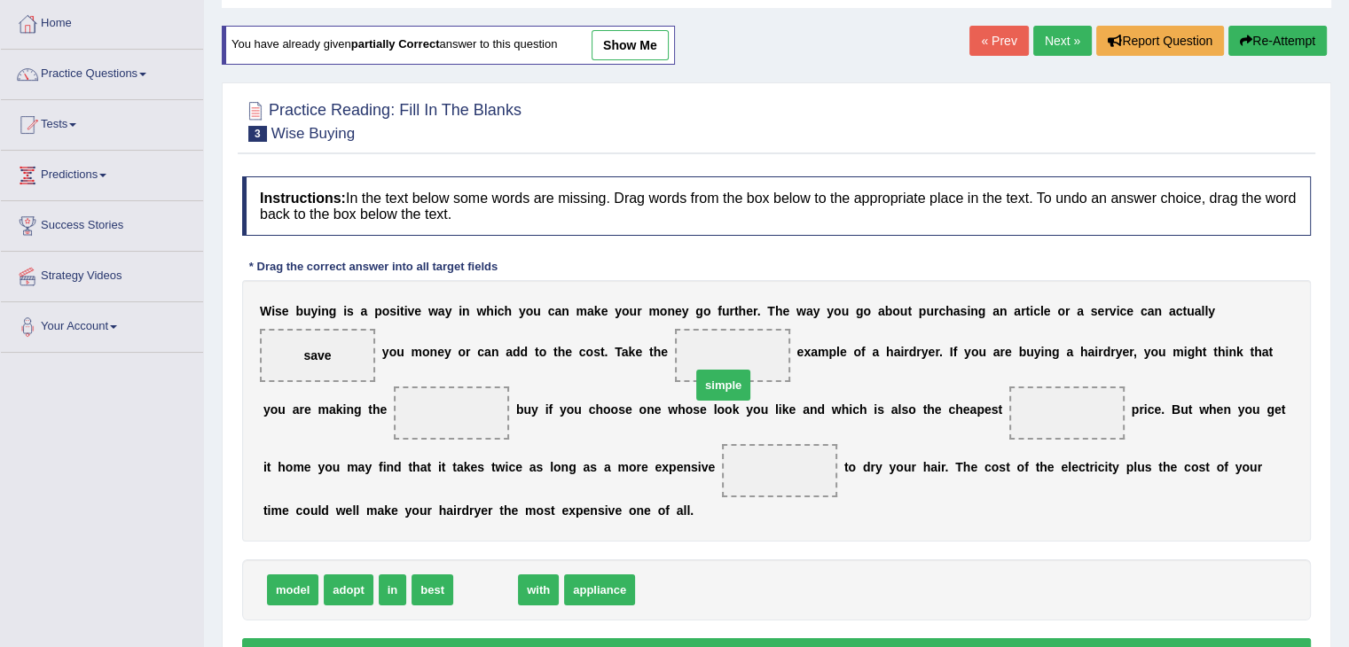
drag, startPoint x: 480, startPoint y: 589, endPoint x: 719, endPoint y: 379, distance: 318.6
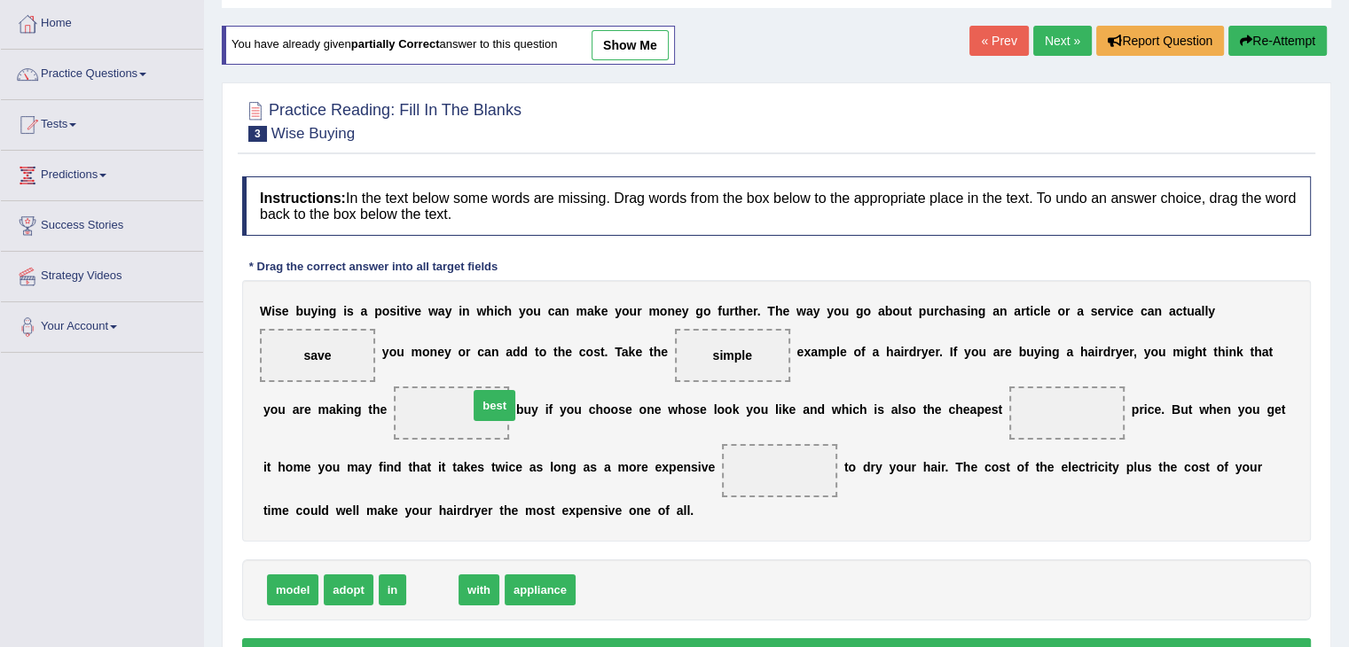
drag, startPoint x: 437, startPoint y: 589, endPoint x: 500, endPoint y: 399, distance: 199.9
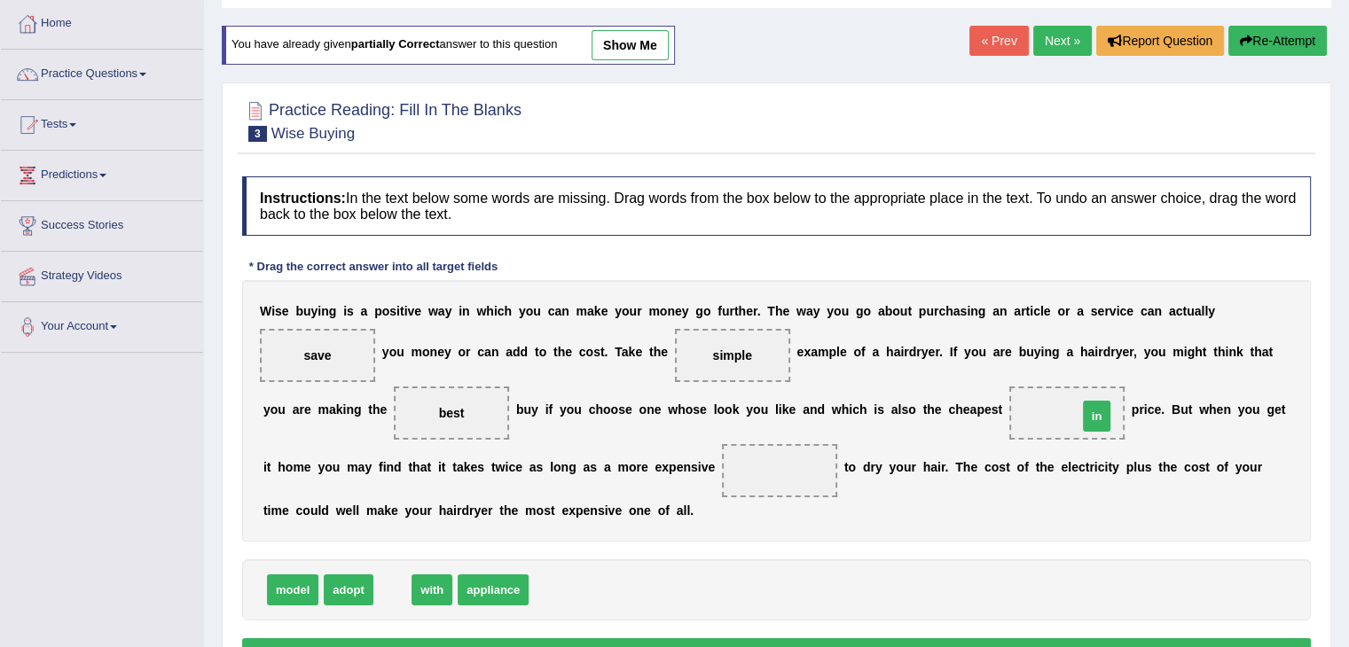
drag, startPoint x: 387, startPoint y: 585, endPoint x: 1091, endPoint y: 411, distance: 725.3
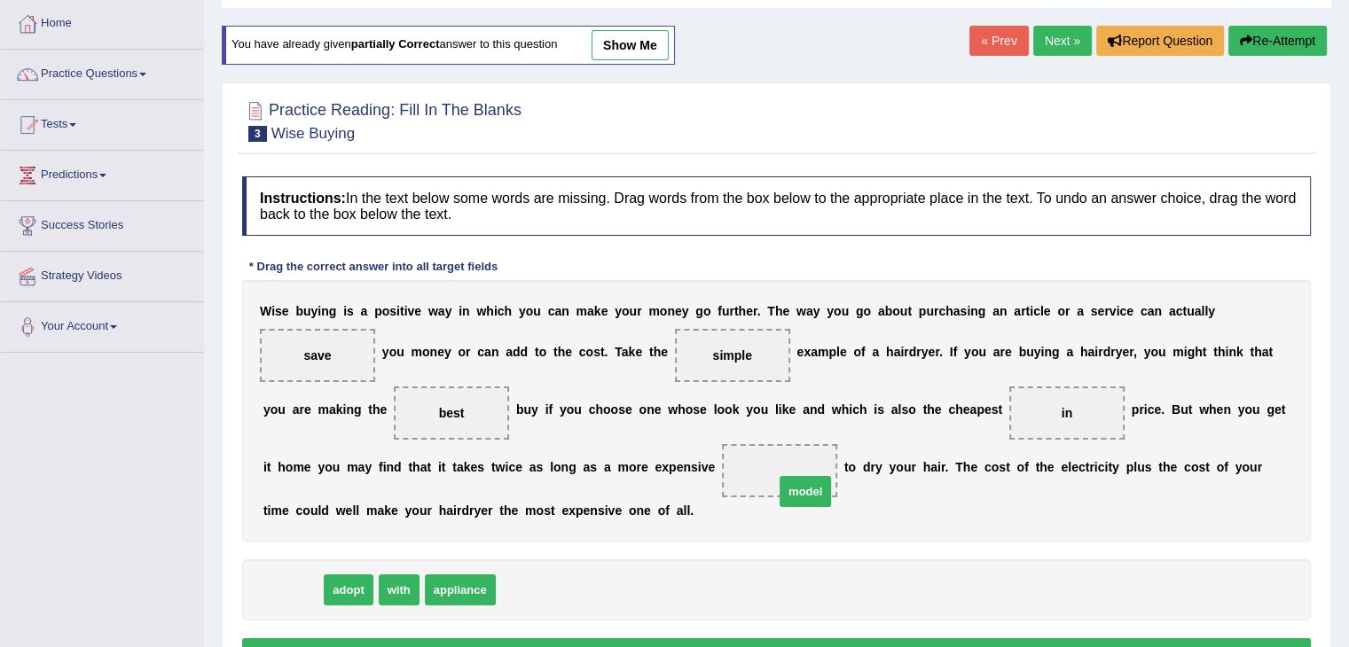
drag, startPoint x: 298, startPoint y: 589, endPoint x: 811, endPoint y: 490, distance: 522.1
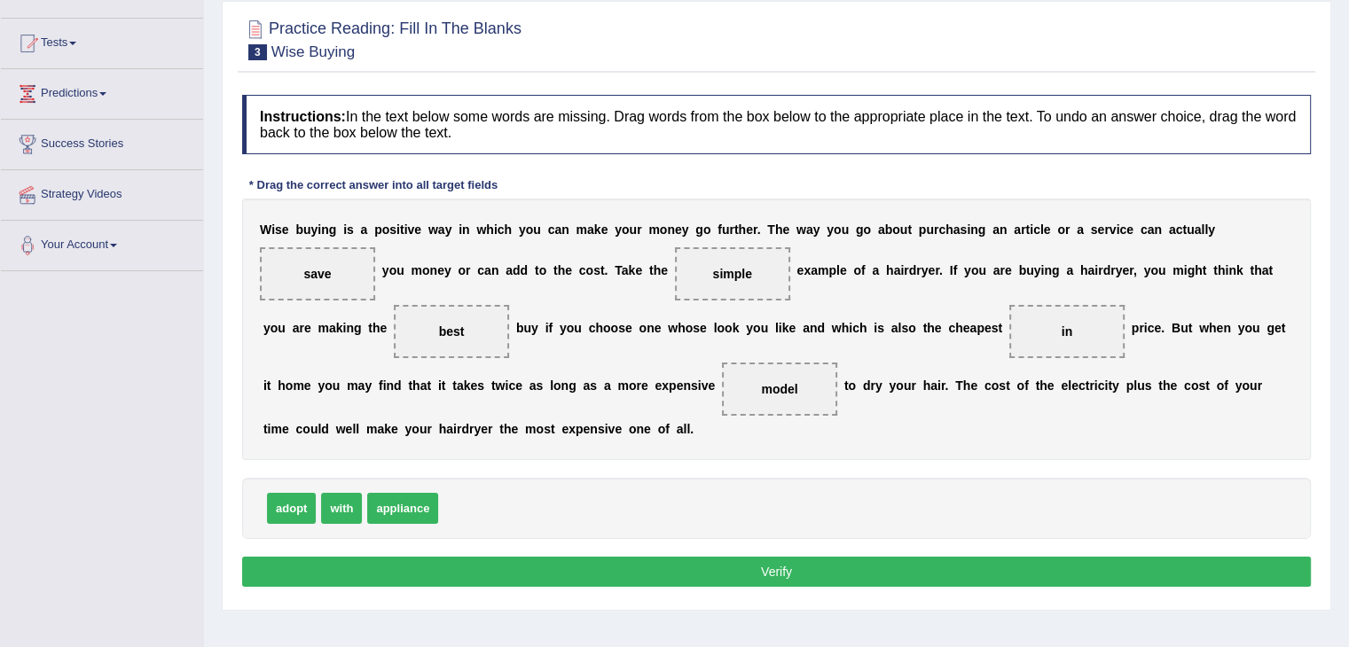
scroll to position [177, 0]
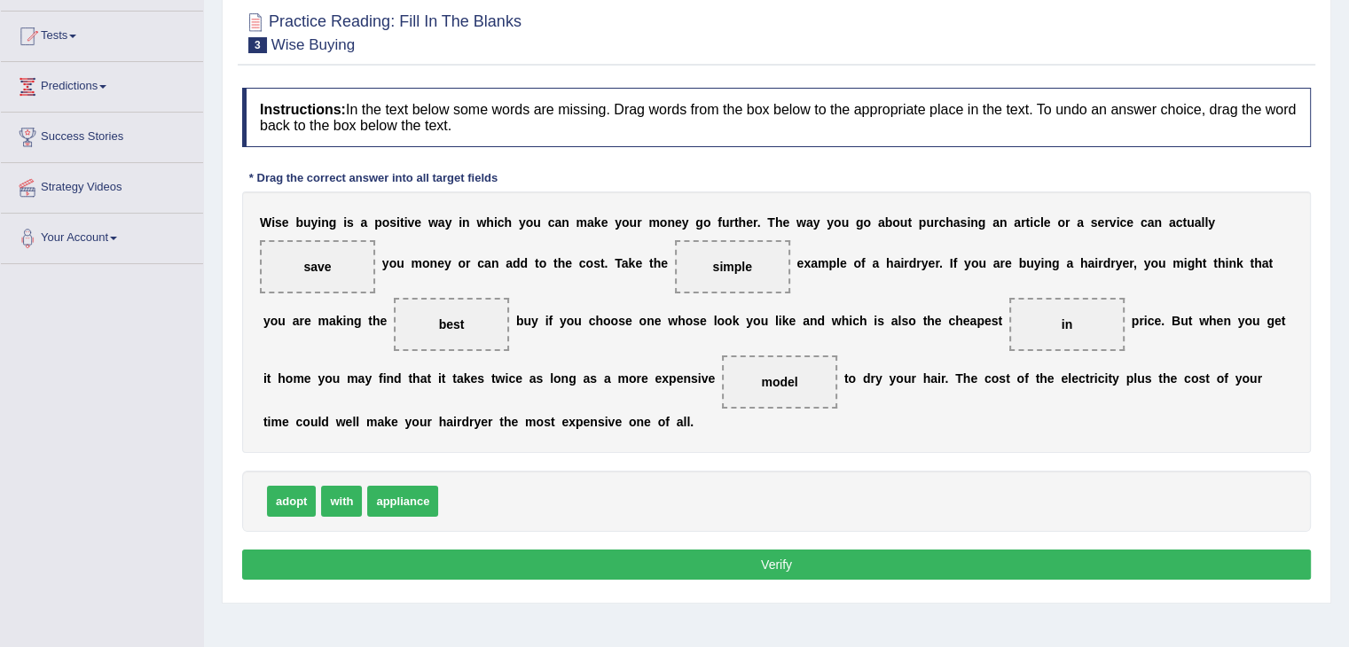
click at [834, 559] on button "Verify" at bounding box center [776, 565] width 1069 height 30
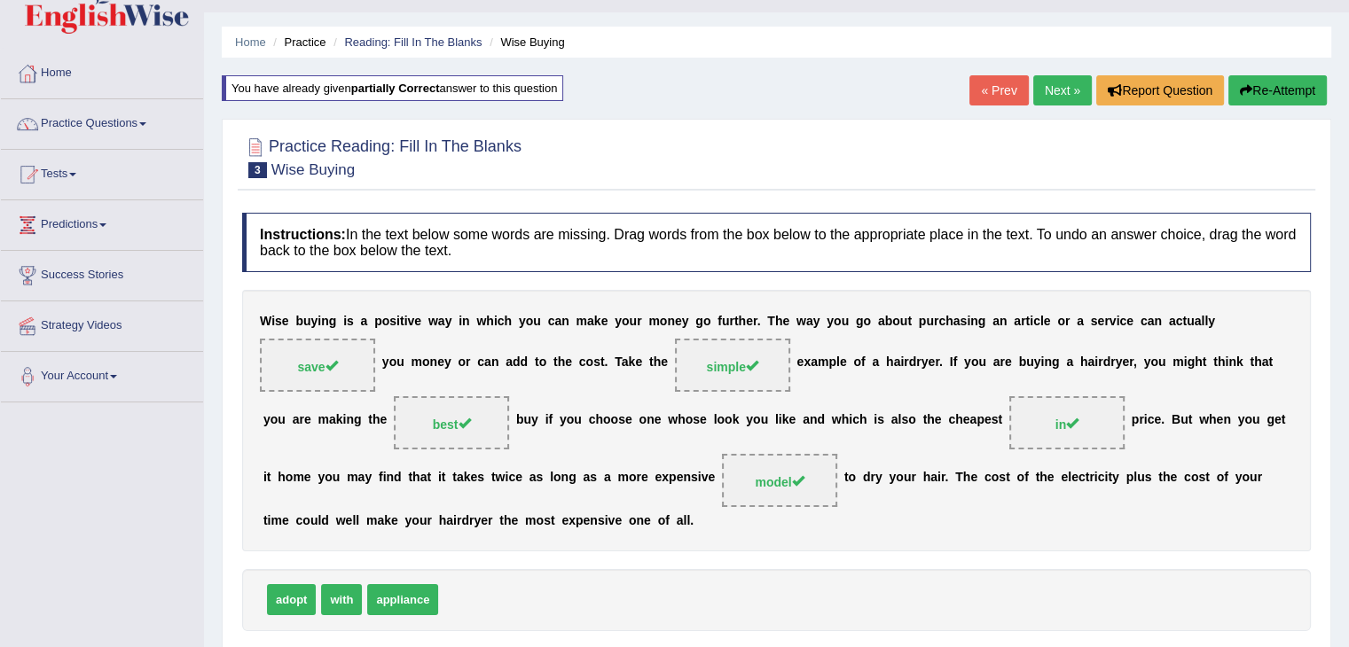
scroll to position [0, 0]
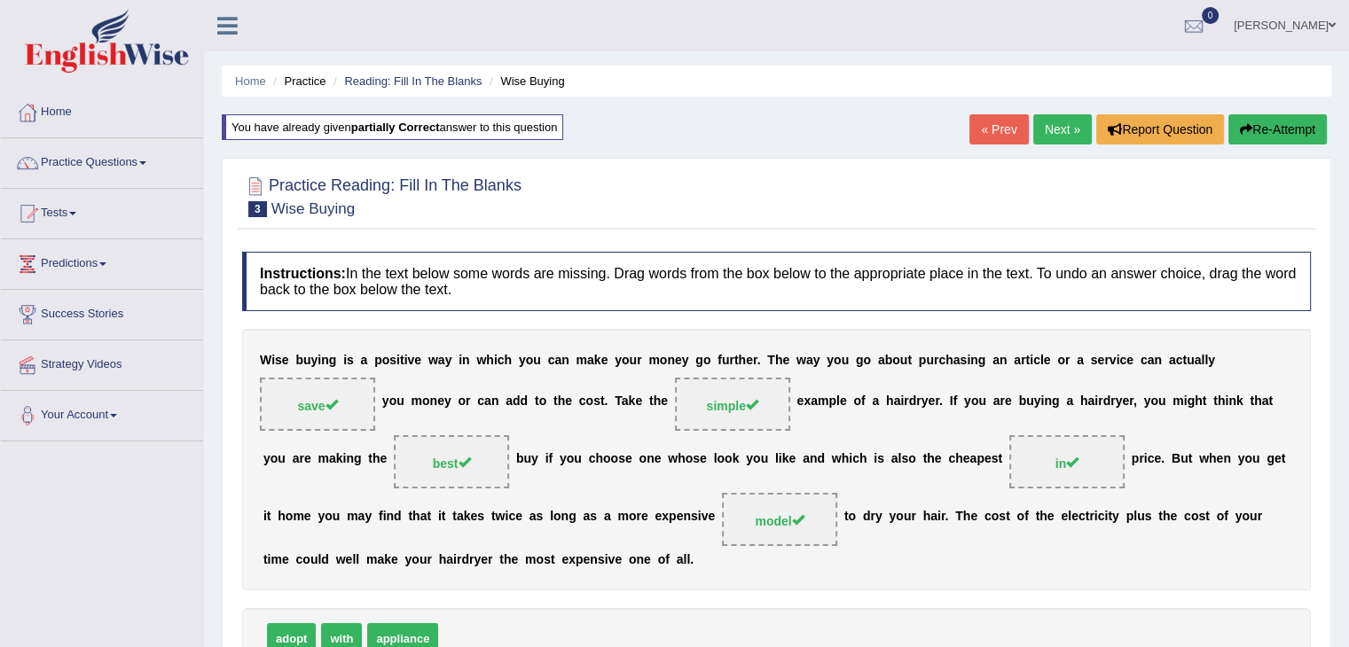
click at [1060, 128] on link "Next »" at bounding box center [1062, 129] width 59 height 30
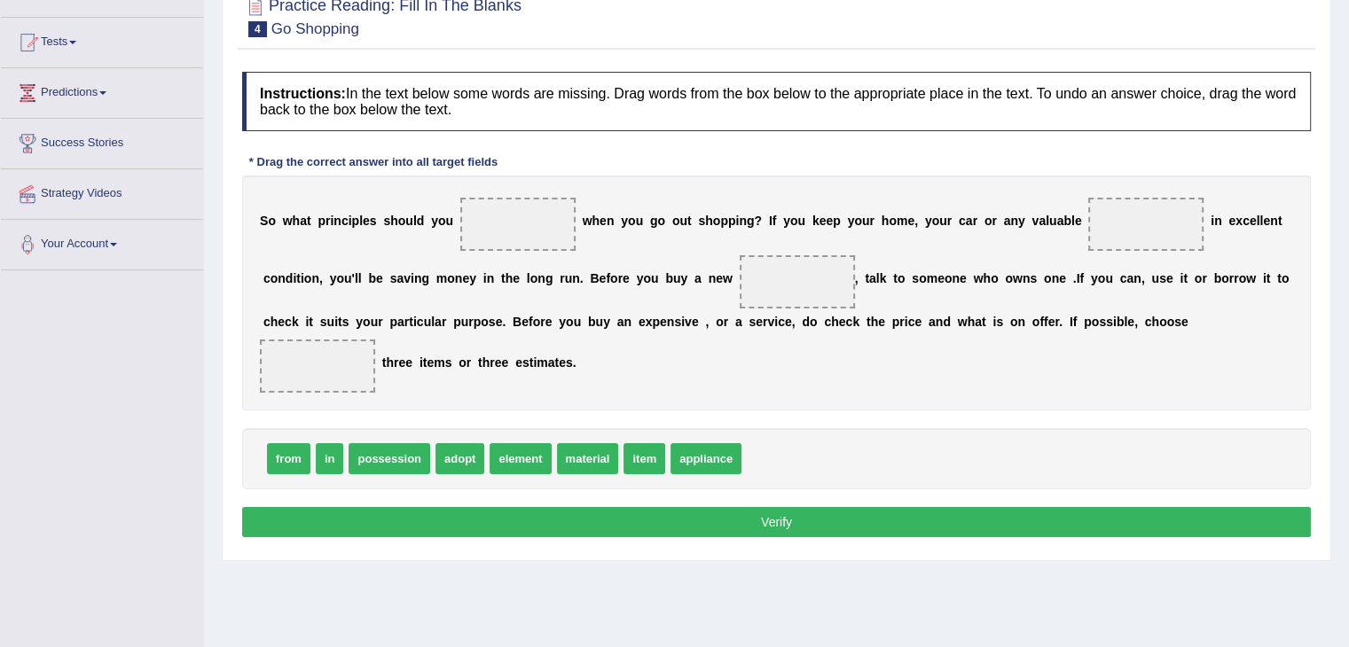
scroll to position [177, 0]
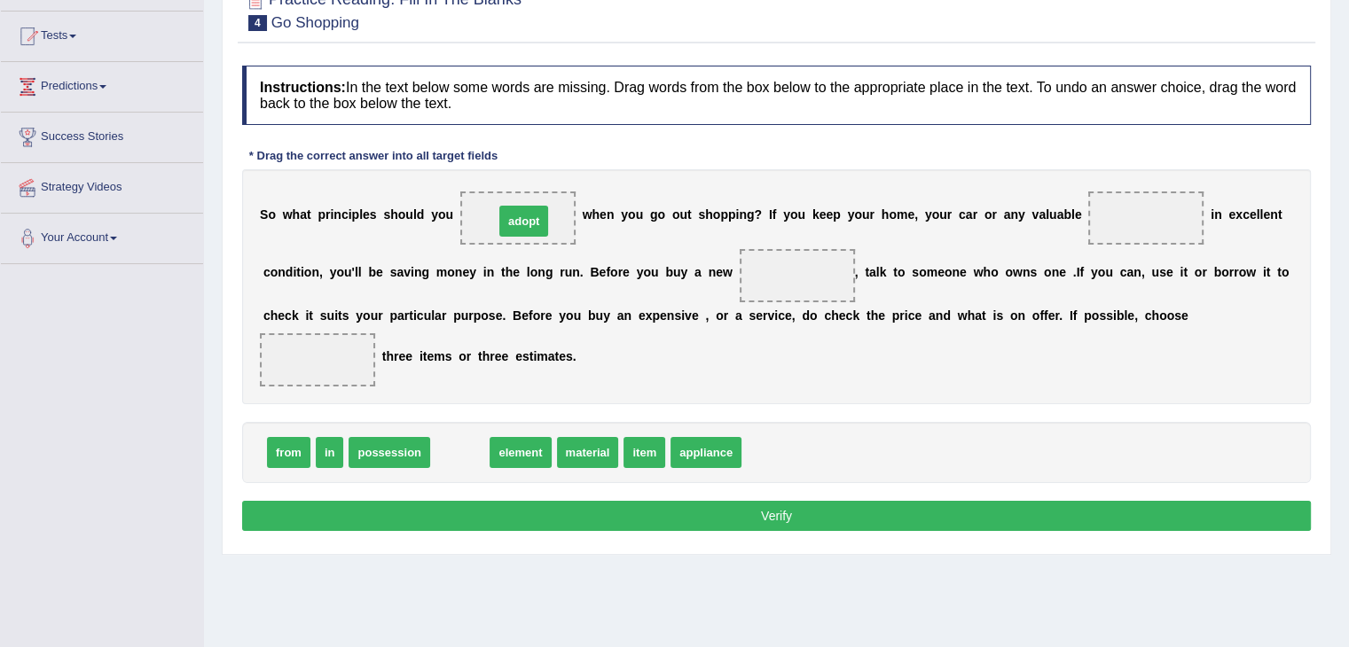
drag, startPoint x: 461, startPoint y: 449, endPoint x: 525, endPoint y: 217, distance: 240.1
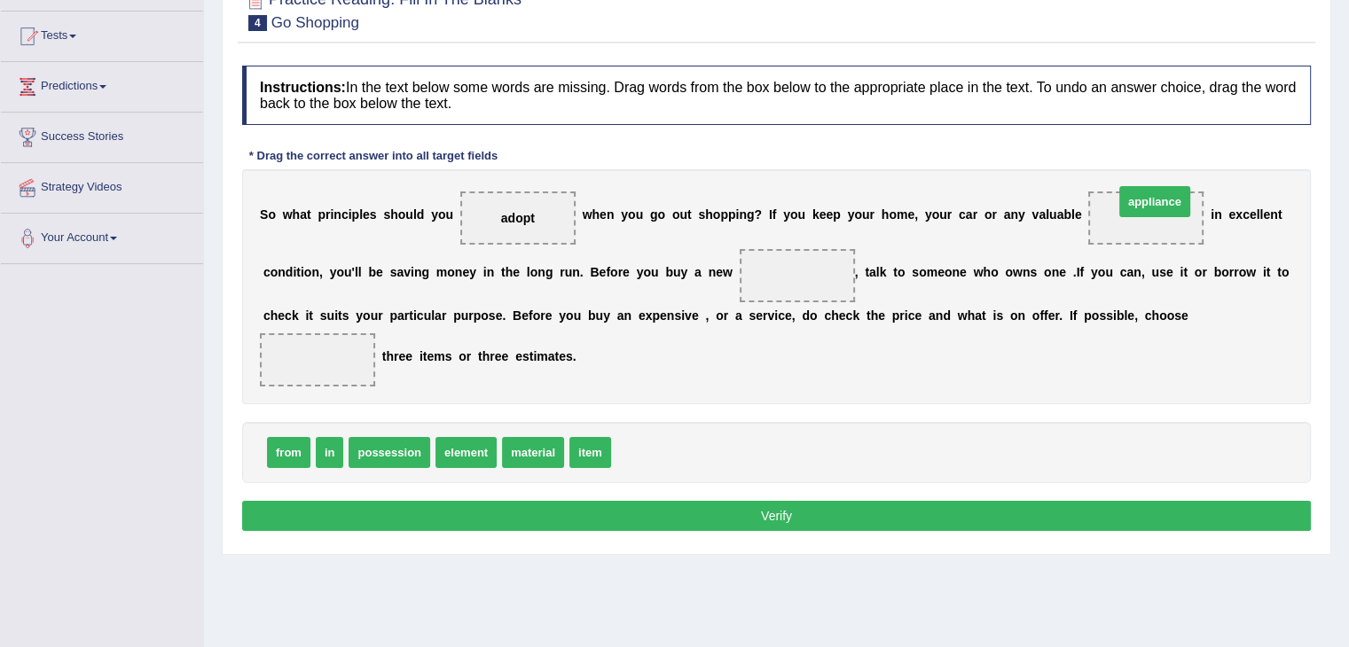
drag, startPoint x: 641, startPoint y: 447, endPoint x: 1144, endPoint y: 210, distance: 555.8
drag, startPoint x: 461, startPoint y: 449, endPoint x: 790, endPoint y: 285, distance: 367.6
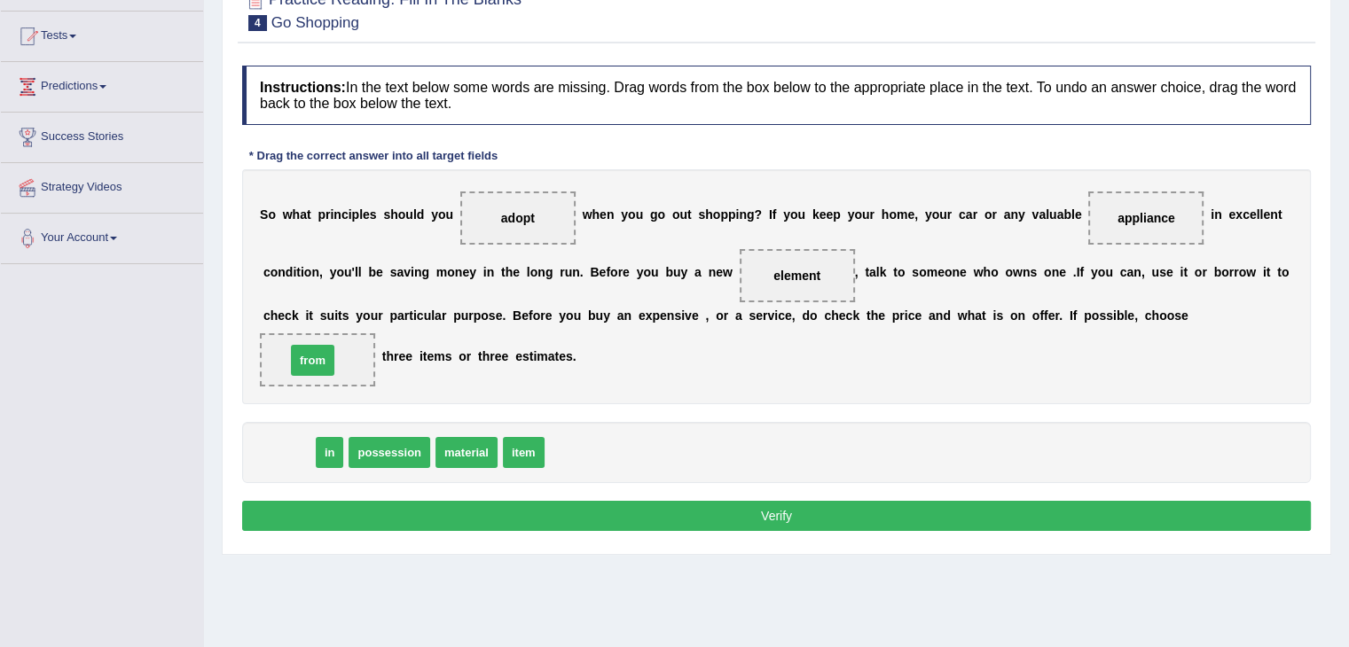
drag, startPoint x: 287, startPoint y: 447, endPoint x: 311, endPoint y: 355, distance: 95.3
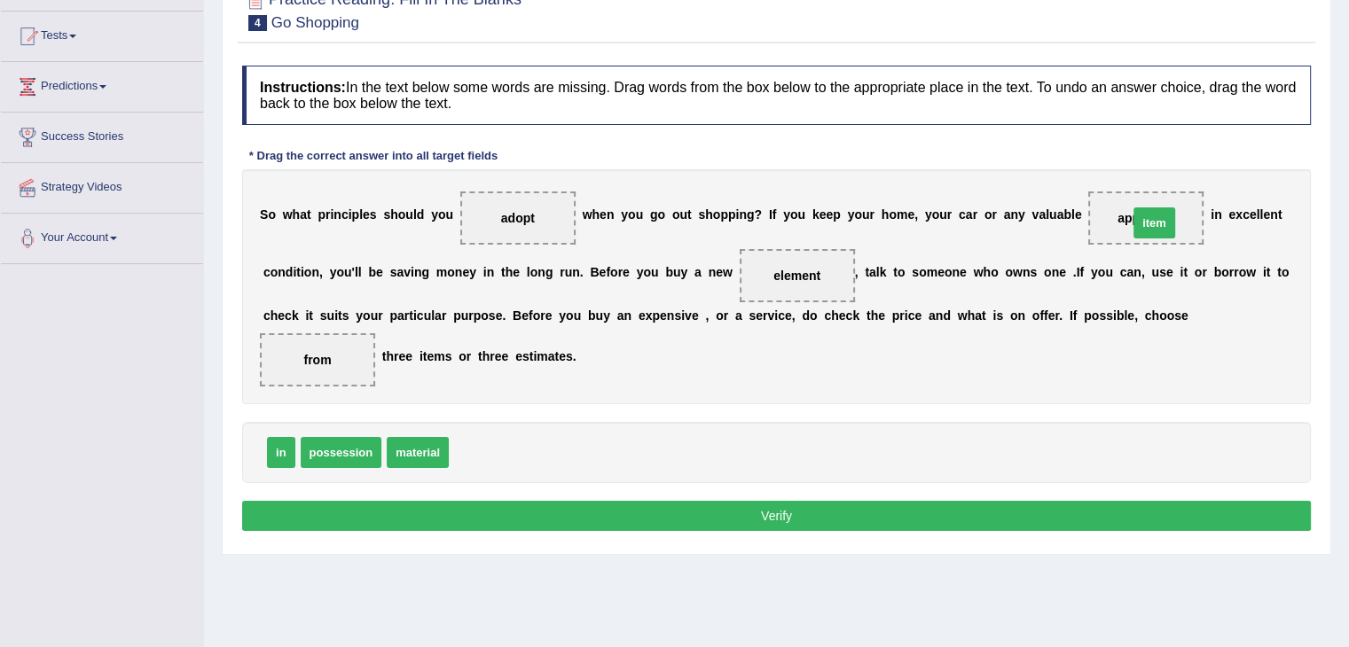
drag, startPoint x: 486, startPoint y: 448, endPoint x: 1158, endPoint y: 218, distance: 710.4
drag, startPoint x: 490, startPoint y: 449, endPoint x: 805, endPoint y: 273, distance: 360.5
drag, startPoint x: 491, startPoint y: 454, endPoint x: 816, endPoint y: 281, distance: 367.8
click at [789, 503] on button "Verify" at bounding box center [776, 516] width 1069 height 30
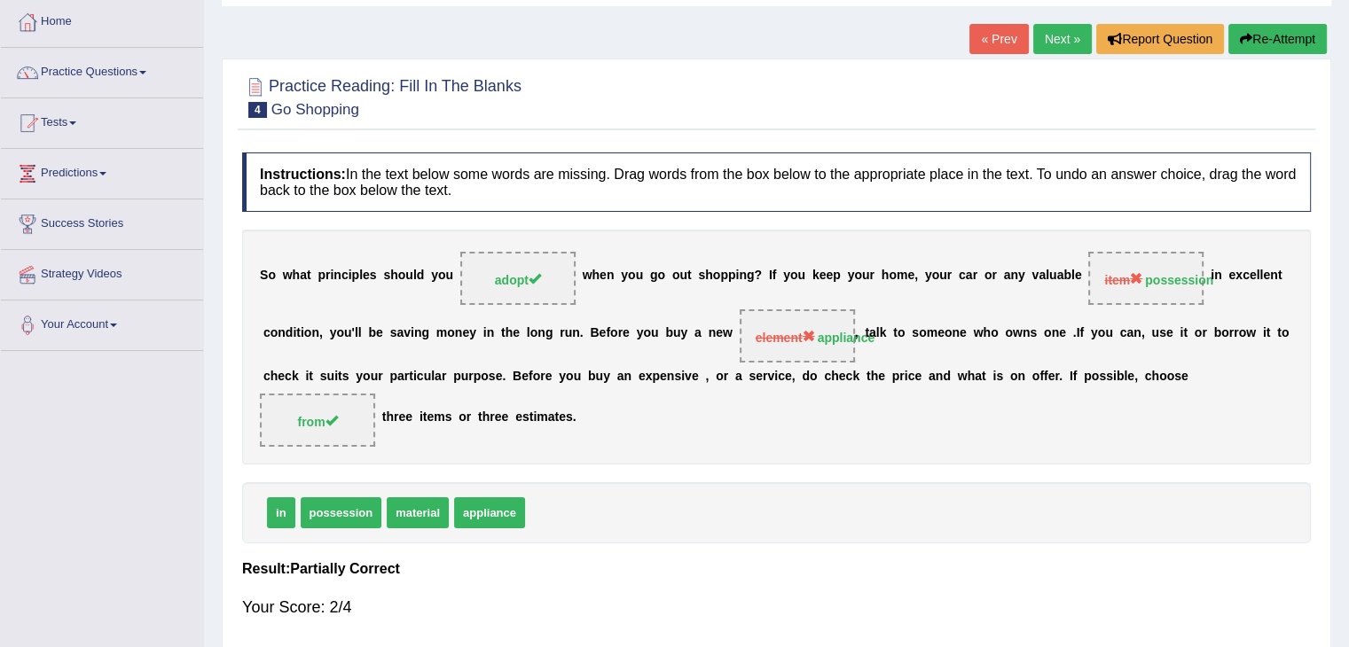
scroll to position [89, 0]
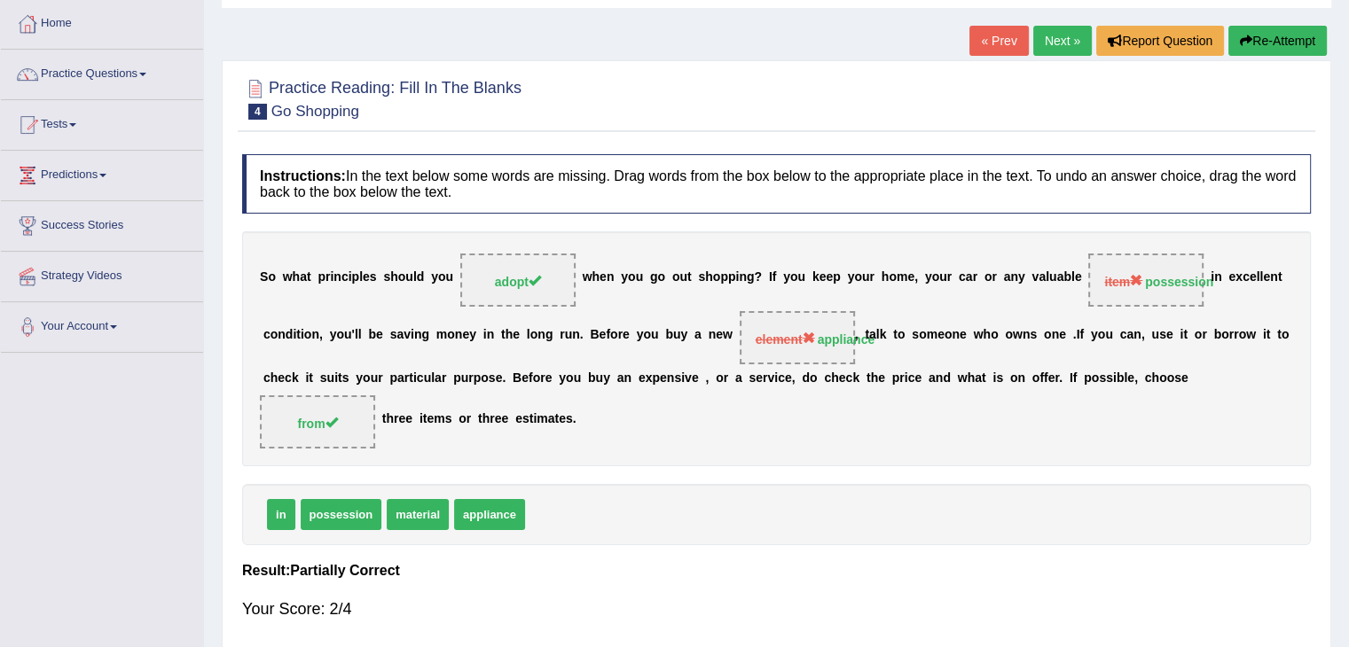
click at [1263, 43] on button "Re-Attempt" at bounding box center [1277, 41] width 98 height 30
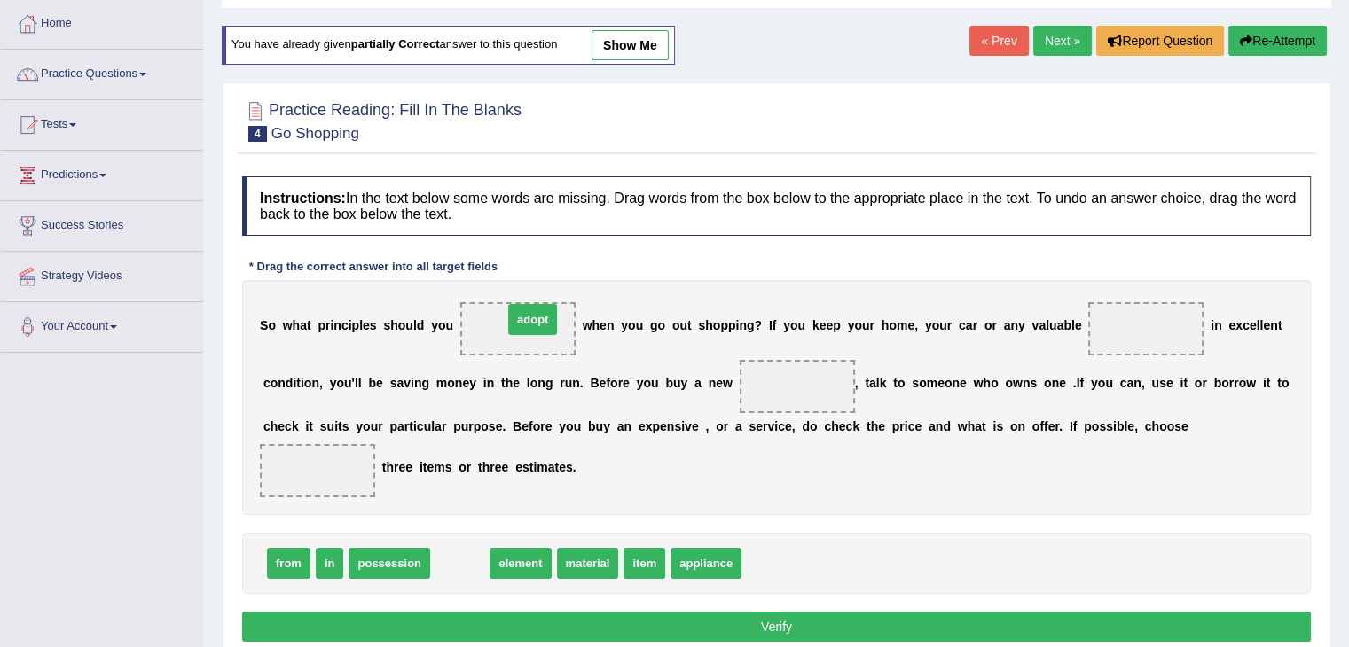
drag, startPoint x: 462, startPoint y: 558, endPoint x: 535, endPoint y: 314, distance: 254.5
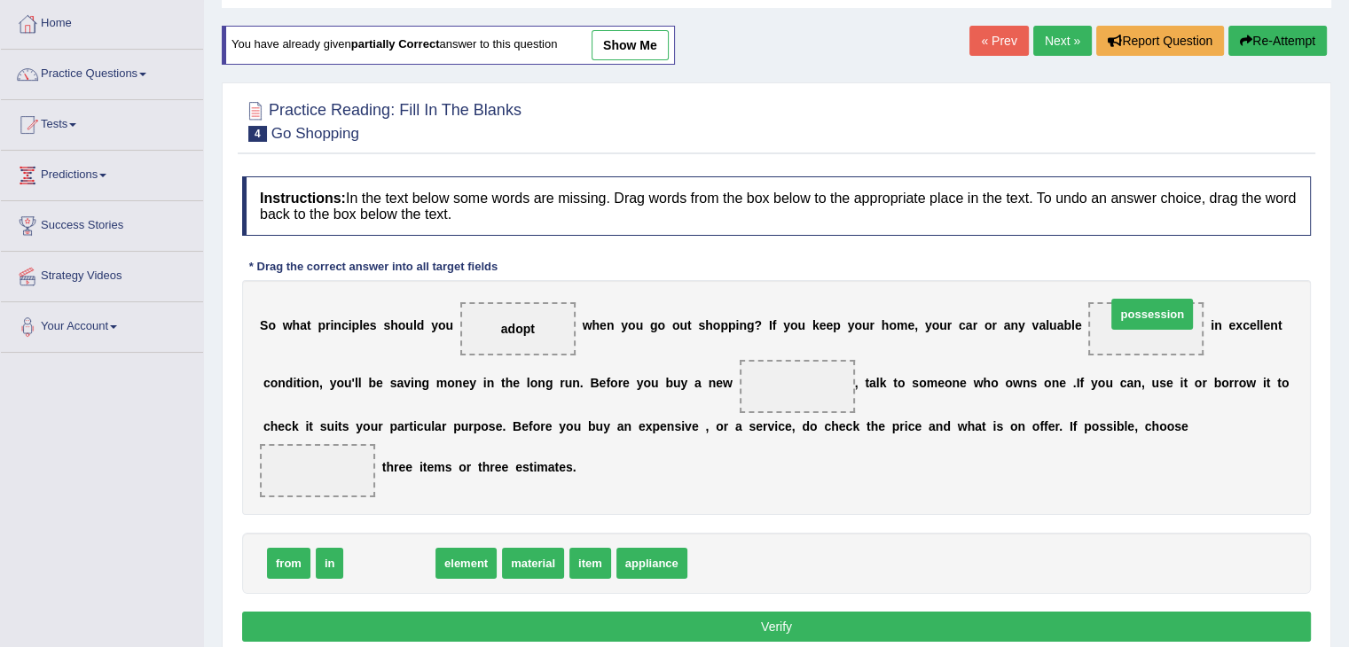
drag, startPoint x: 406, startPoint y: 559, endPoint x: 1169, endPoint y: 309, distance: 802.3
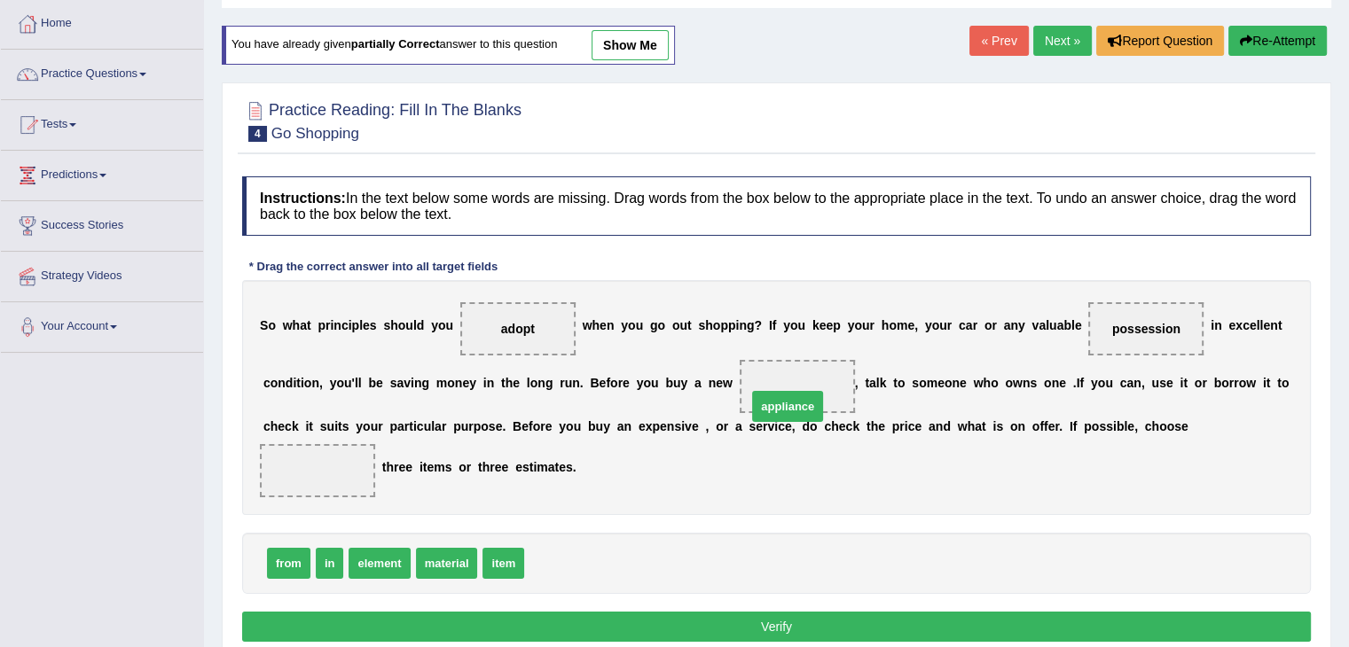
drag, startPoint x: 558, startPoint y: 564, endPoint x: 780, endPoint y: 405, distance: 273.4
drag, startPoint x: 506, startPoint y: 559, endPoint x: 332, endPoint y: 451, distance: 205.0
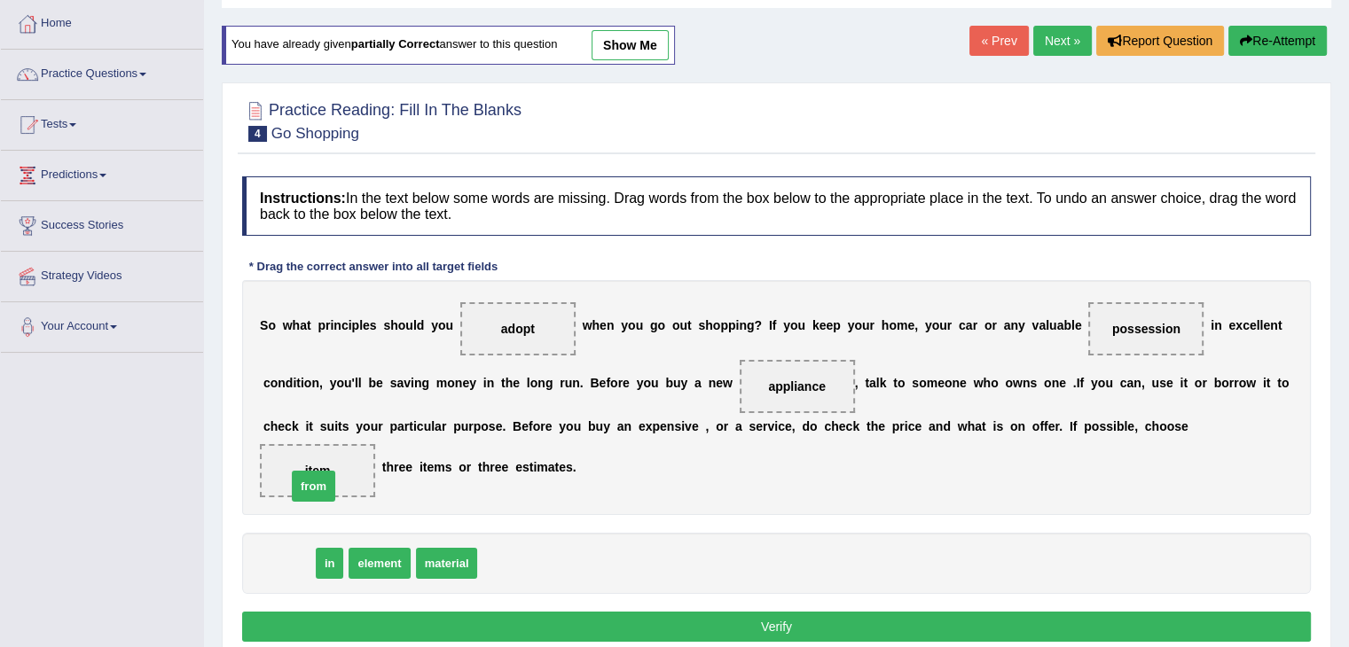
drag, startPoint x: 294, startPoint y: 566, endPoint x: 320, endPoint y: 477, distance: 92.3
click at [801, 623] on button "Verify" at bounding box center [776, 627] width 1069 height 30
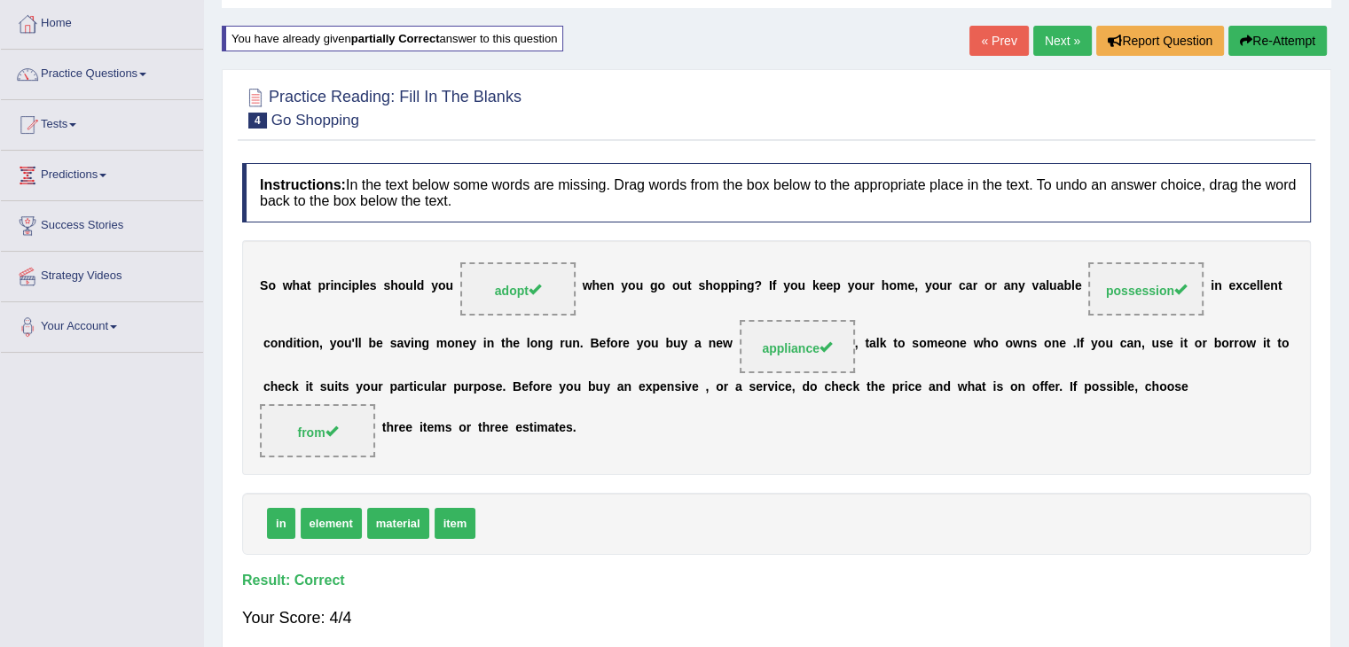
click at [1054, 36] on link "Next »" at bounding box center [1062, 41] width 59 height 30
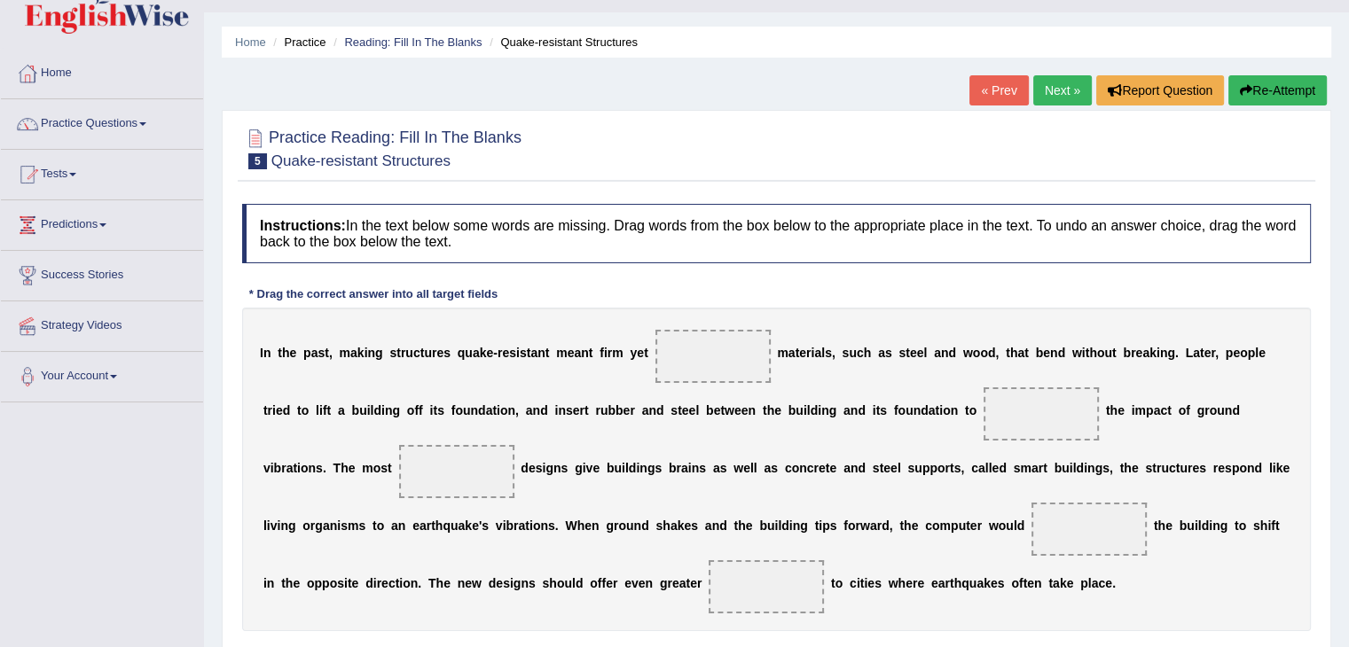
scroll to position [266, 0]
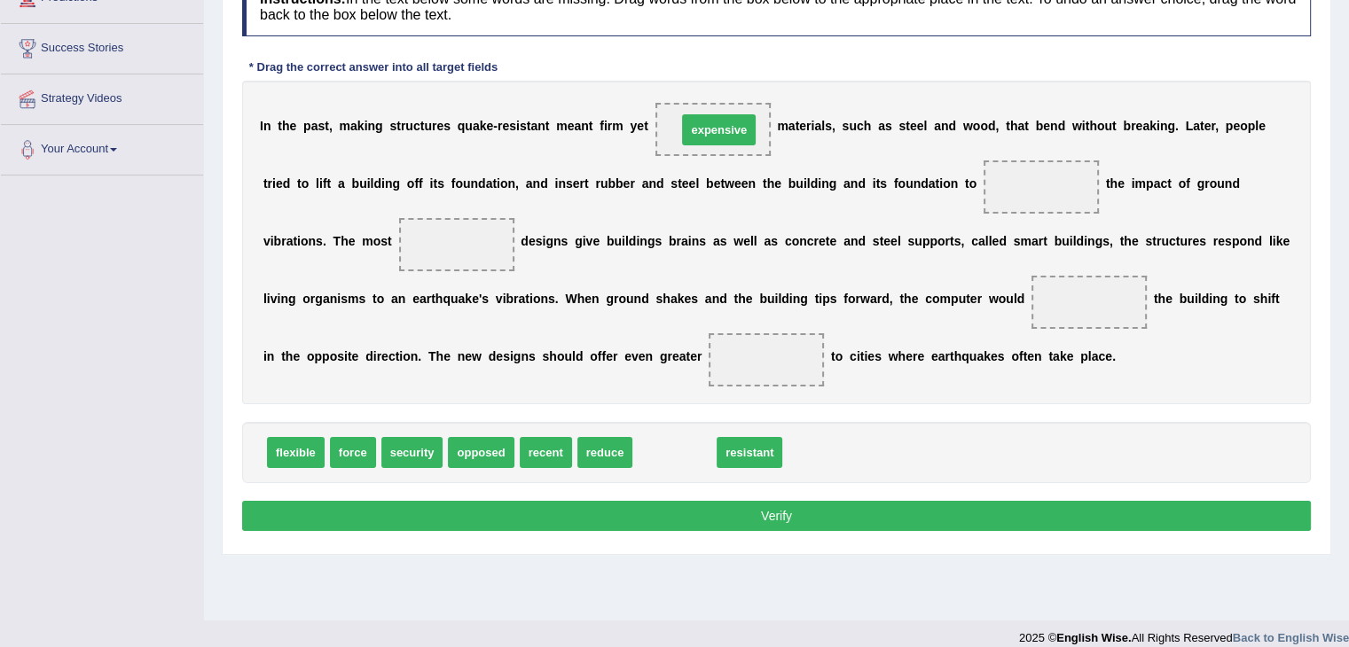
drag, startPoint x: 676, startPoint y: 449, endPoint x: 720, endPoint y: 126, distance: 325.8
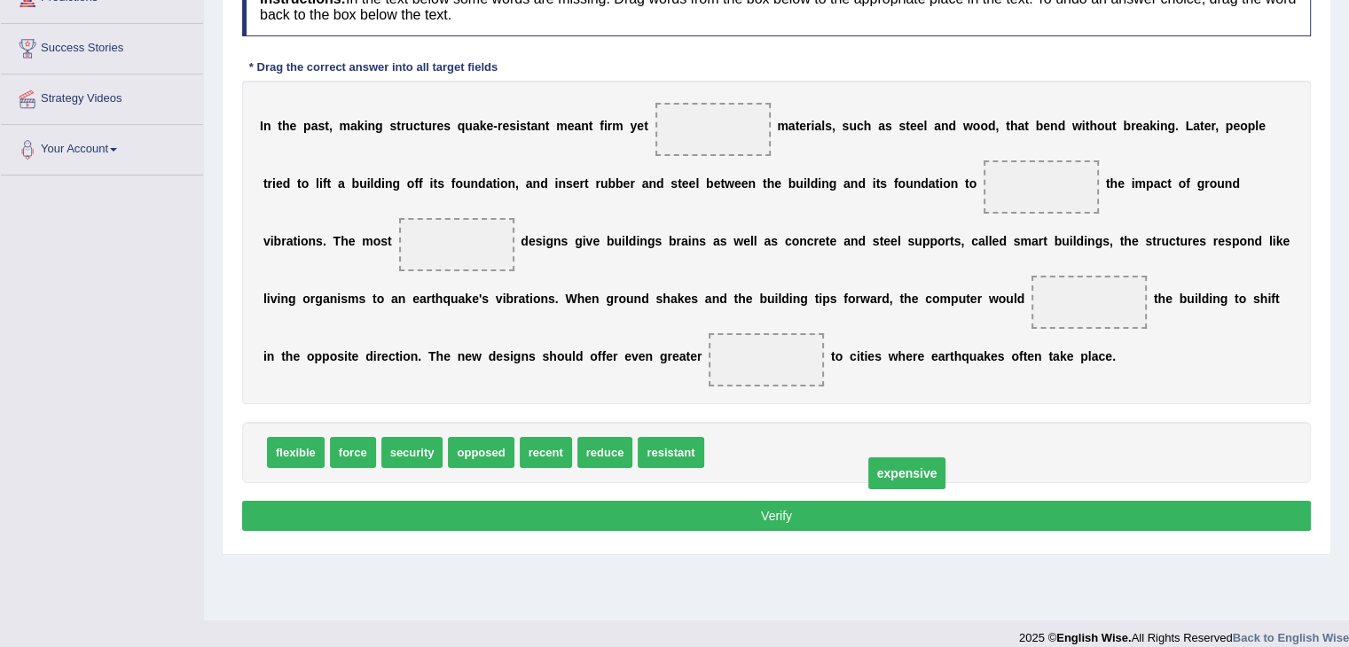
drag, startPoint x: 728, startPoint y: 129, endPoint x: 922, endPoint y: 473, distance: 395.1
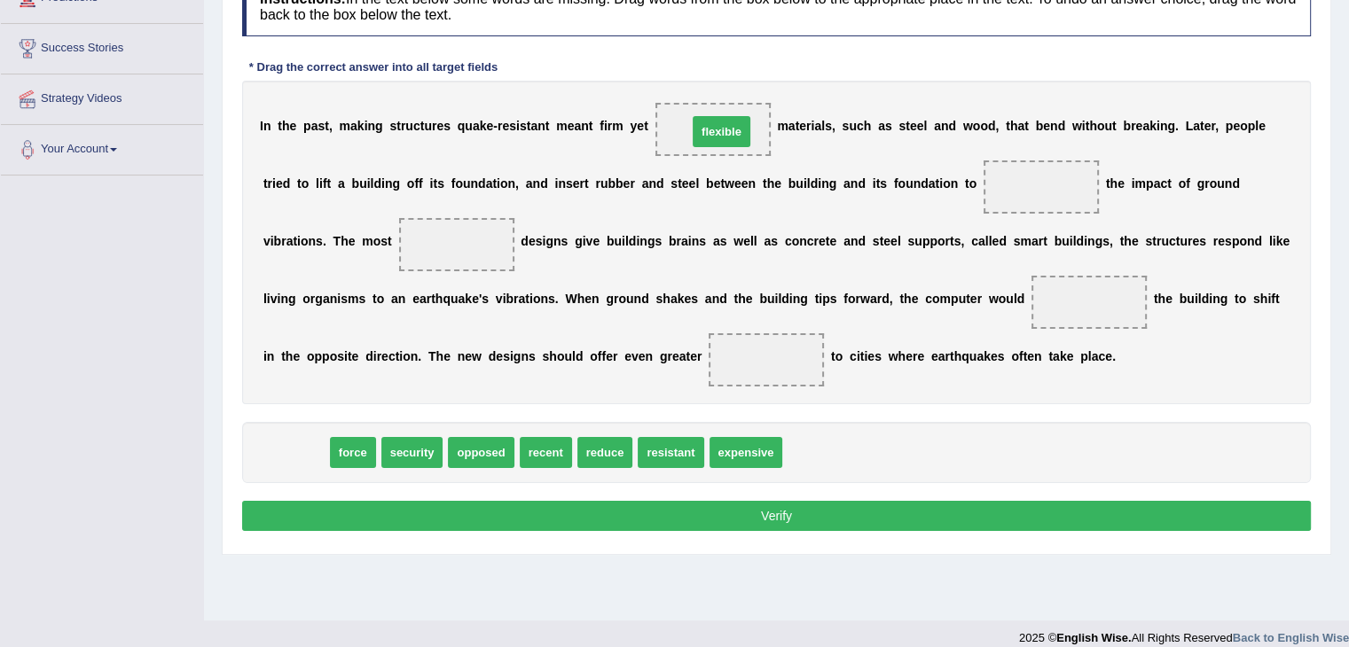
drag, startPoint x: 305, startPoint y: 449, endPoint x: 731, endPoint y: 128, distance: 533.1
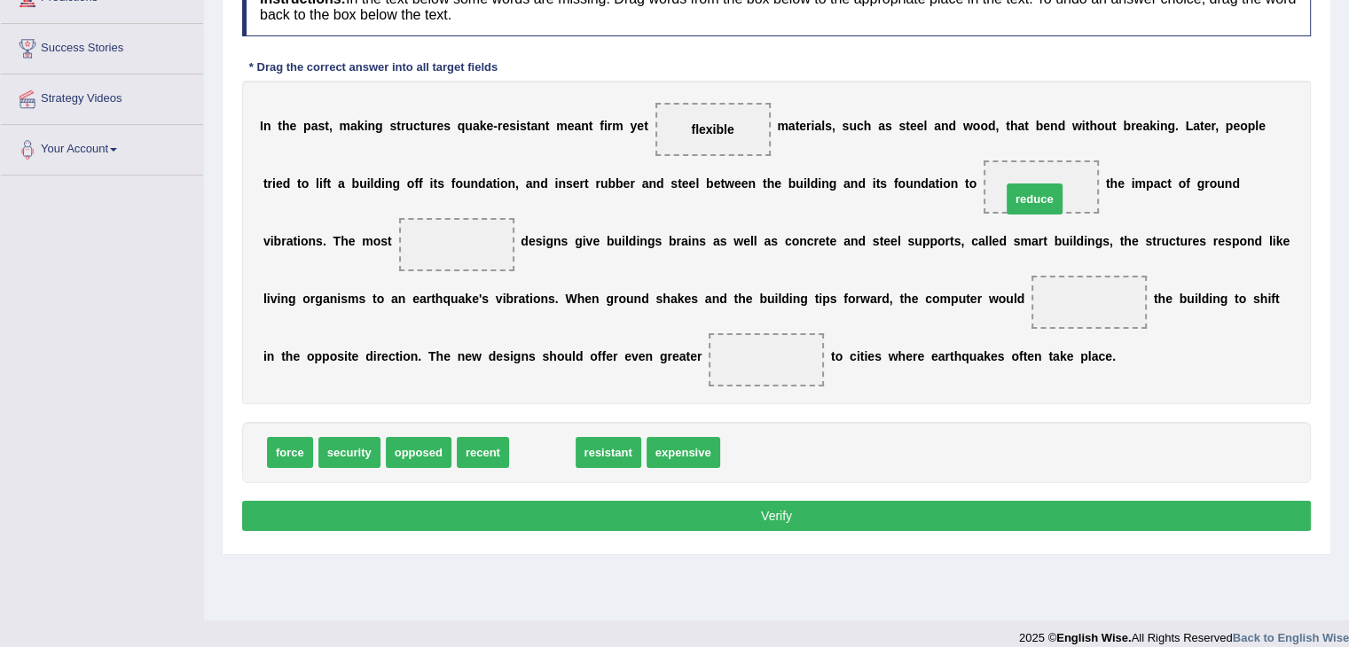
drag, startPoint x: 538, startPoint y: 448, endPoint x: 1037, endPoint y: 185, distance: 563.3
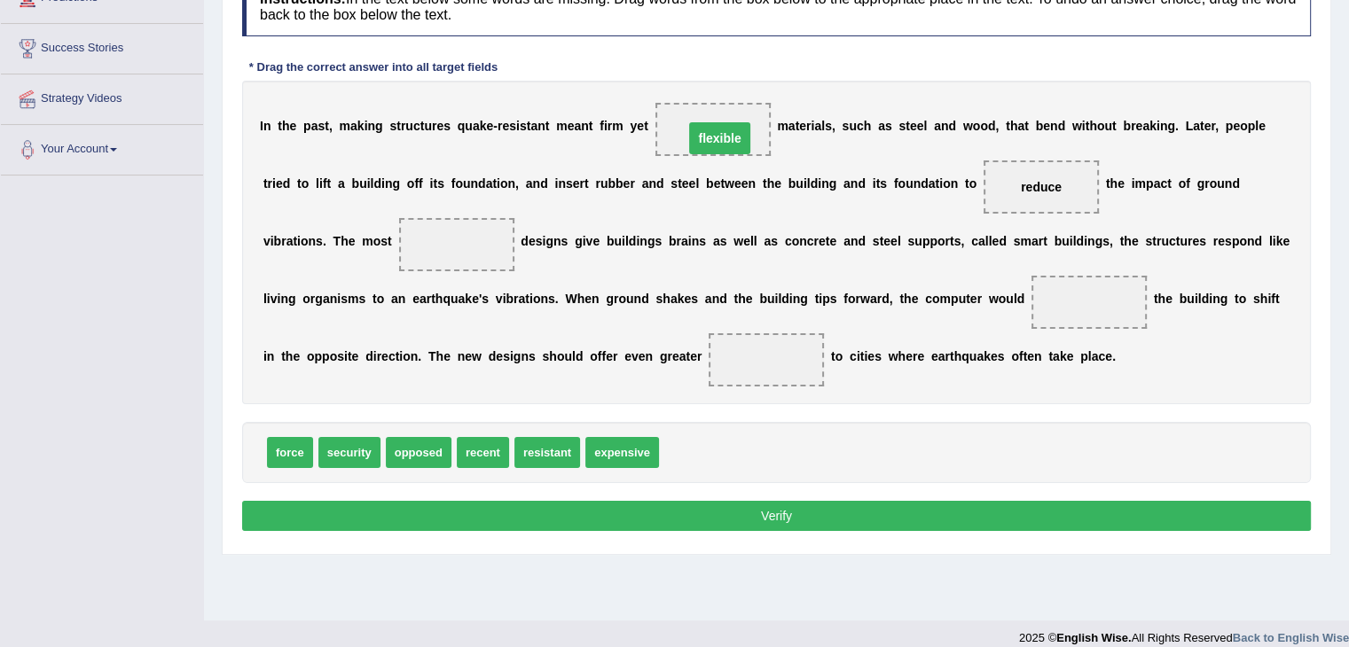
drag, startPoint x: 713, startPoint y: 130, endPoint x: 720, endPoint y: 139, distance: 11.4
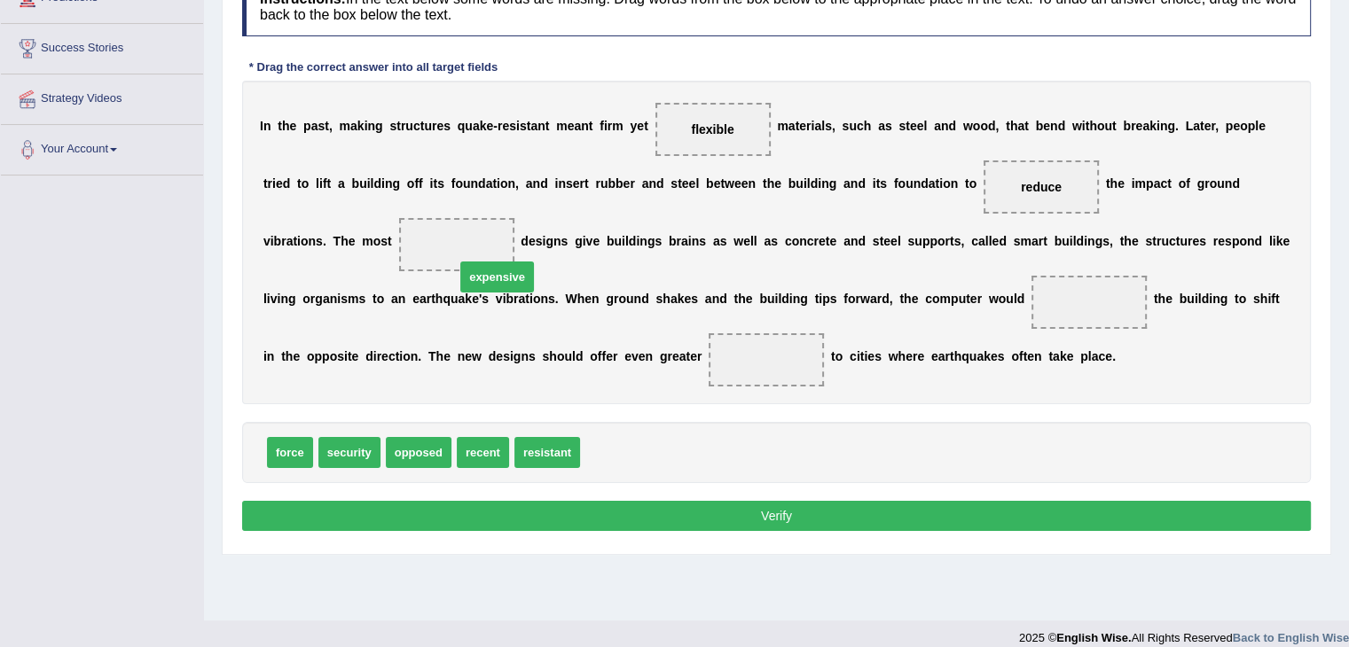
drag, startPoint x: 632, startPoint y: 458, endPoint x: 472, endPoint y: 256, distance: 257.5
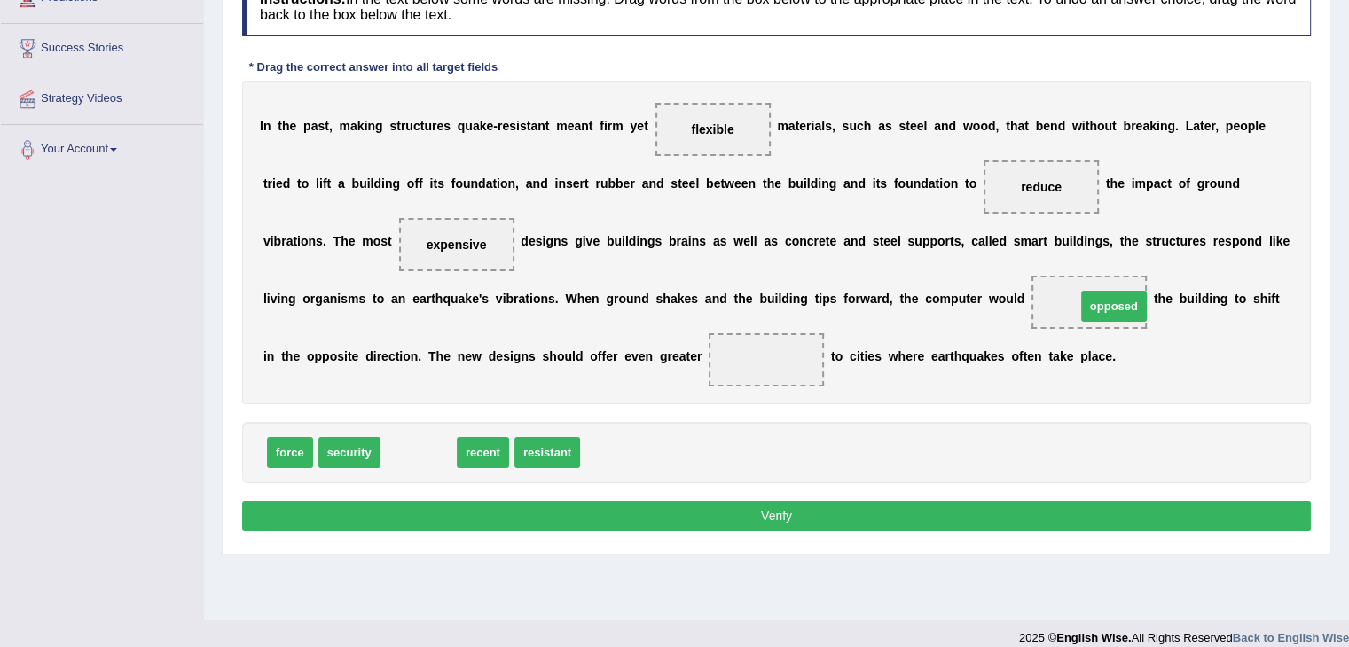
drag, startPoint x: 423, startPoint y: 452, endPoint x: 1118, endPoint y: 306, distance: 710.5
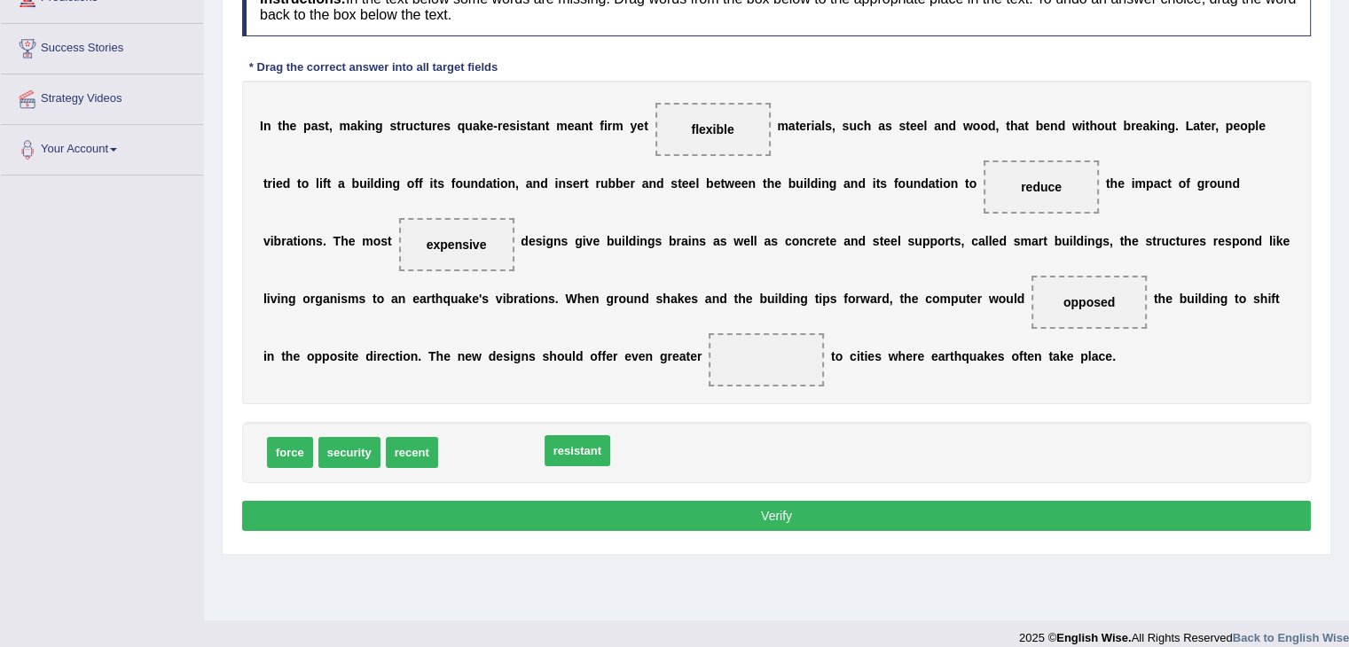
drag, startPoint x: 482, startPoint y: 450, endPoint x: 584, endPoint y: 448, distance: 101.1
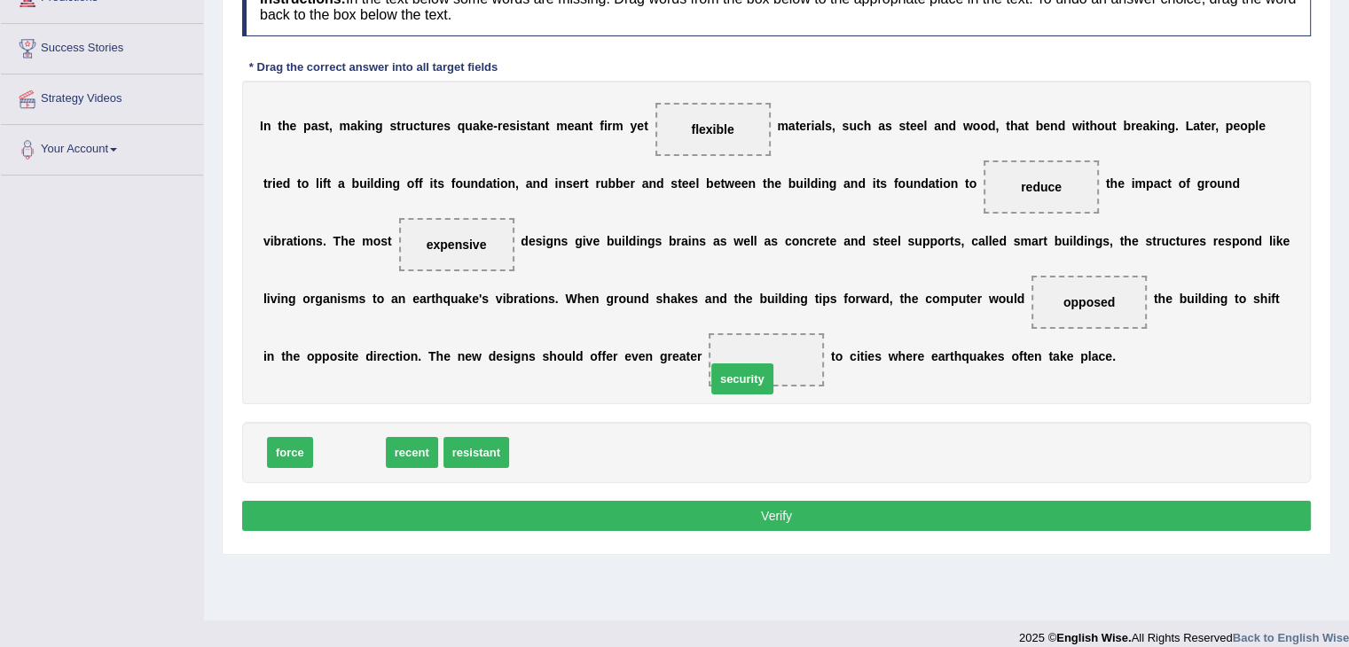
drag, startPoint x: 353, startPoint y: 446, endPoint x: 770, endPoint y: 370, distance: 423.7
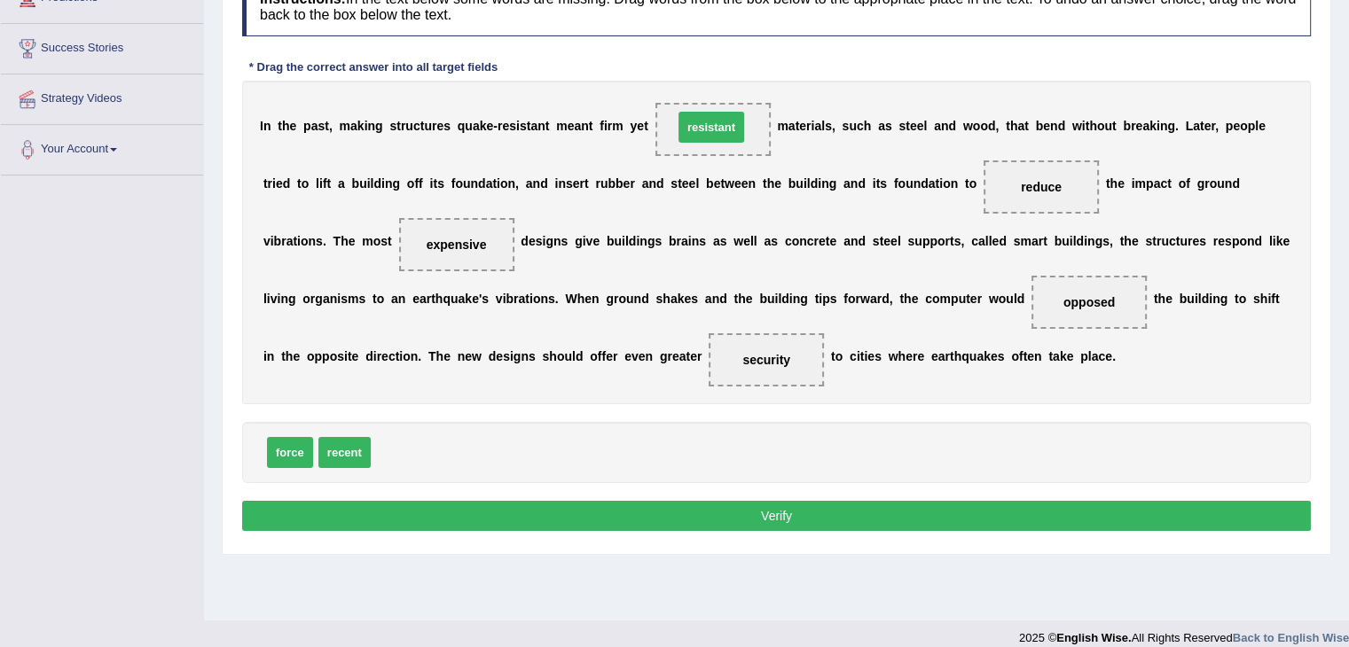
drag, startPoint x: 427, startPoint y: 450, endPoint x: 743, endPoint y: 116, distance: 460.4
drag, startPoint x: 401, startPoint y: 451, endPoint x: 486, endPoint y: 248, distance: 220.2
click at [827, 512] on button "Verify" at bounding box center [776, 516] width 1069 height 30
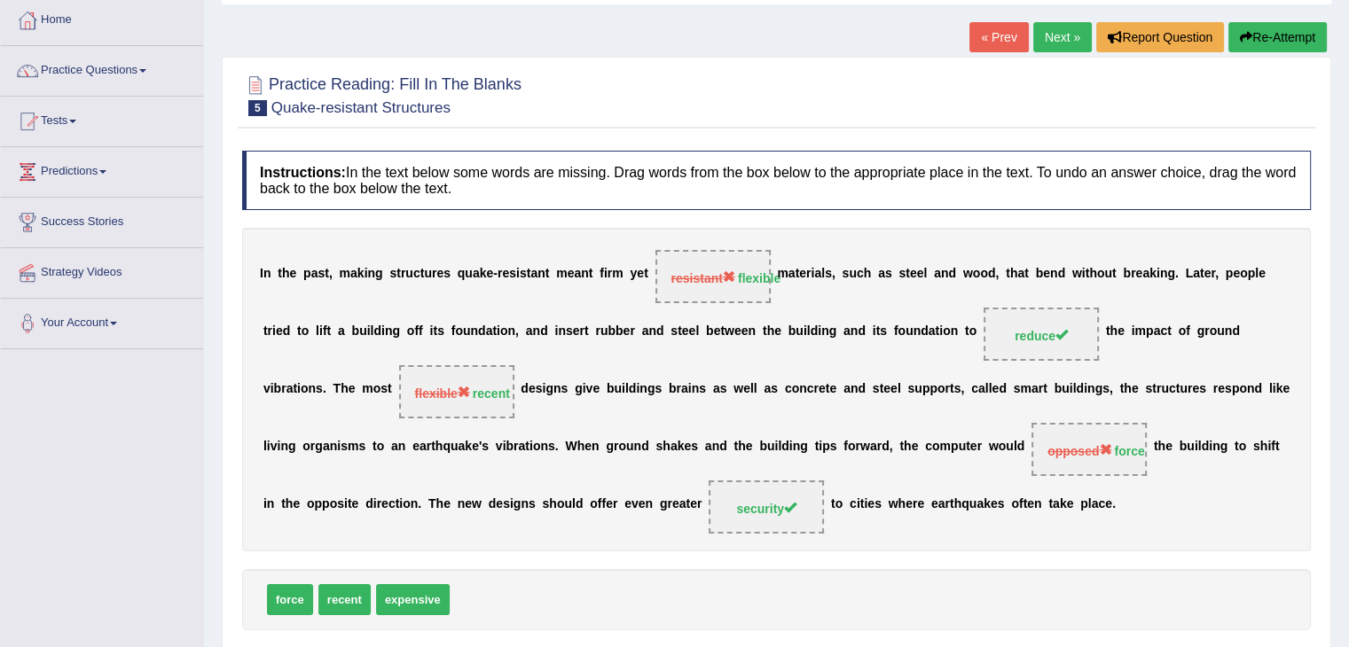
scroll to position [89, 0]
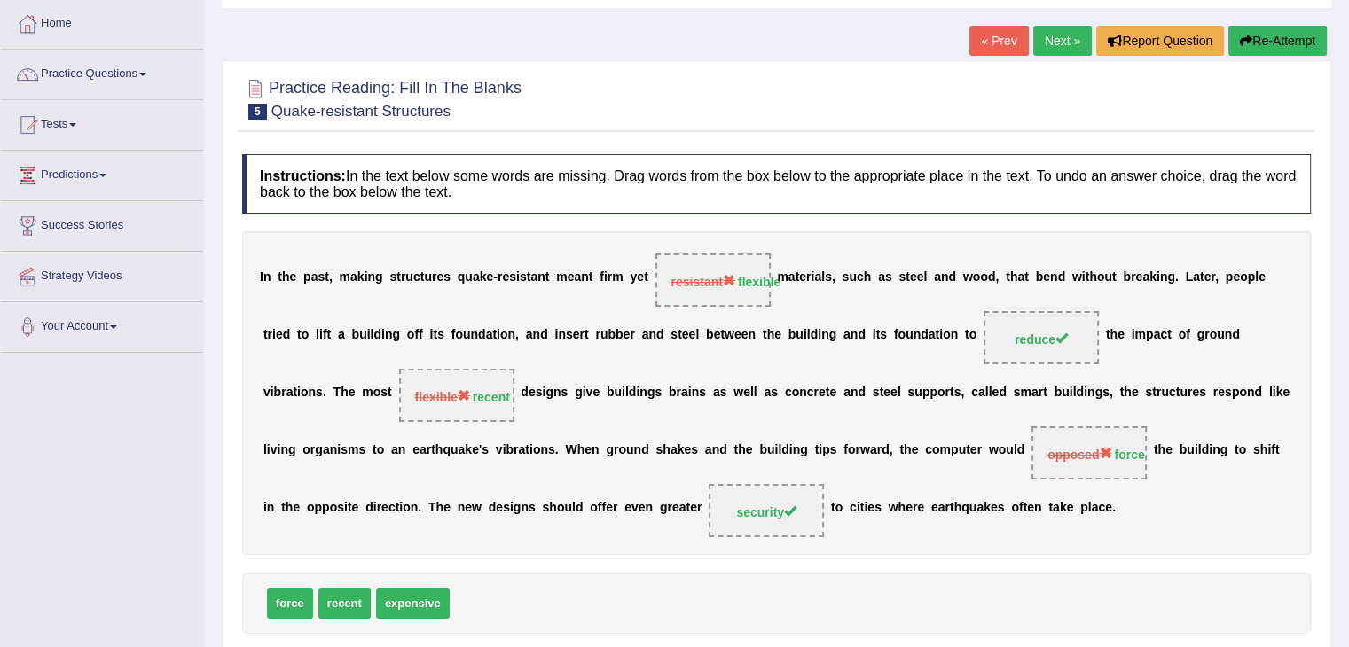
click at [1268, 40] on button "Re-Attempt" at bounding box center [1277, 41] width 98 height 30
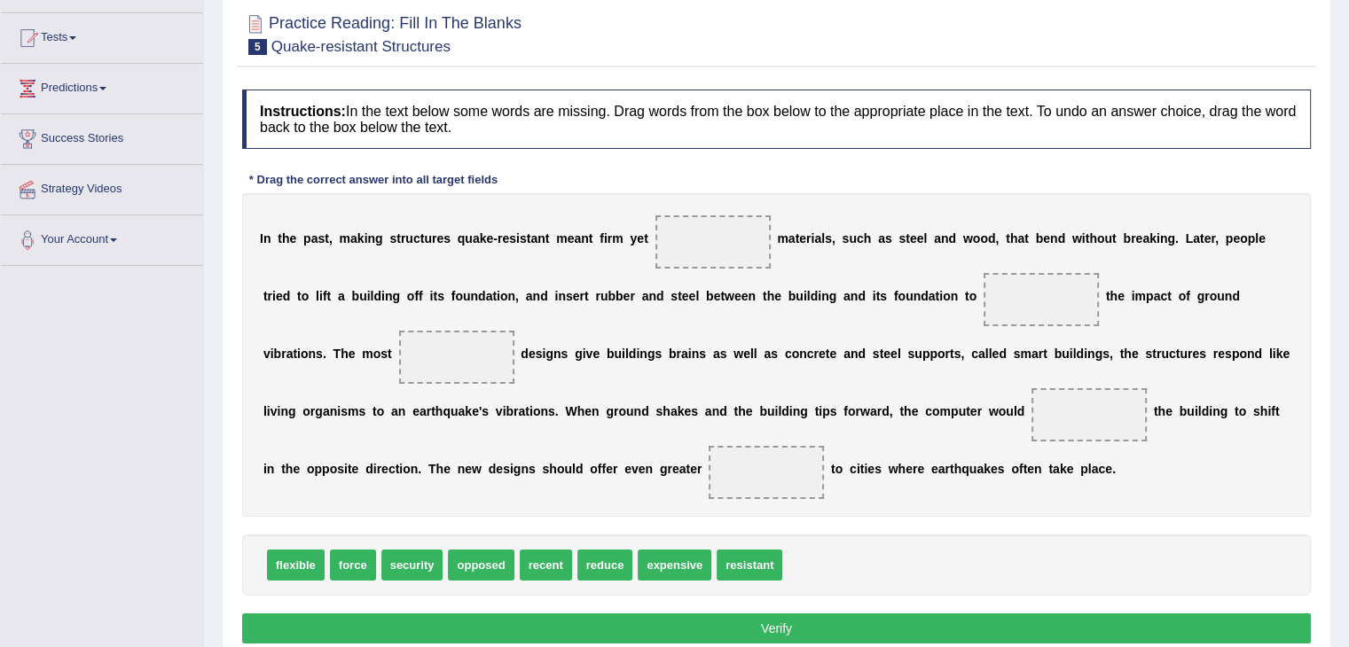
scroll to position [177, 0]
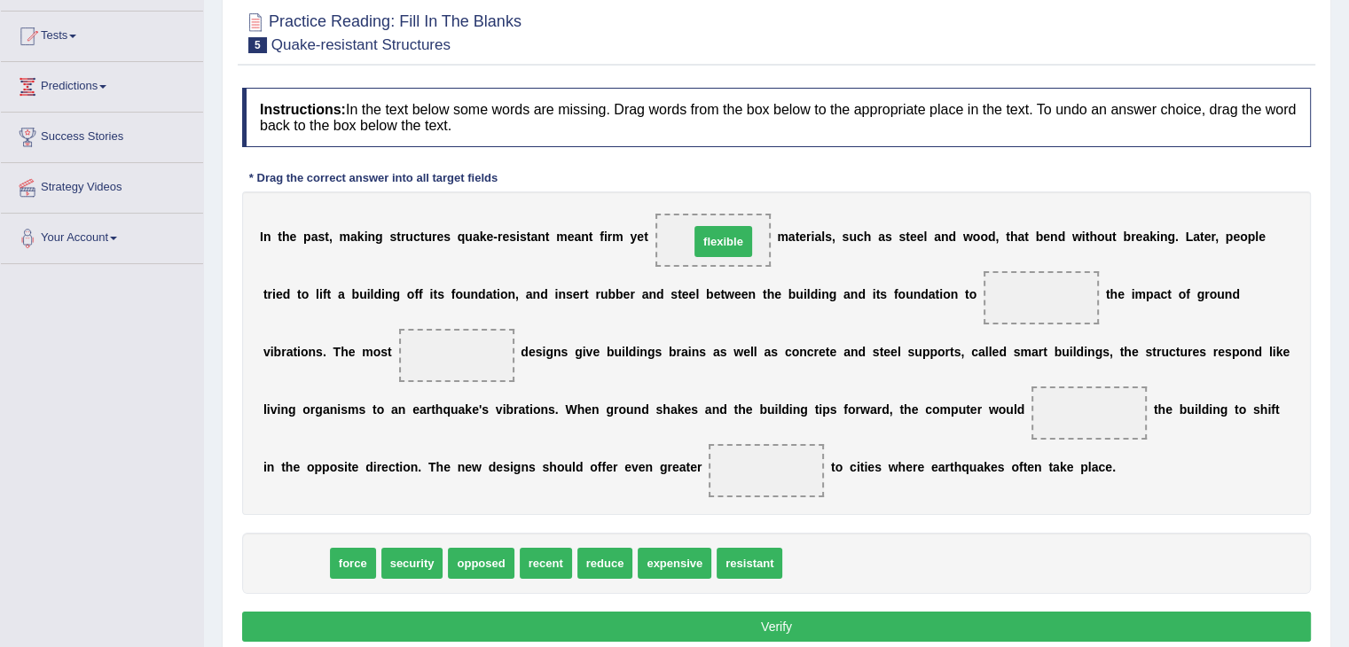
drag, startPoint x: 300, startPoint y: 561, endPoint x: 727, endPoint y: 239, distance: 535.1
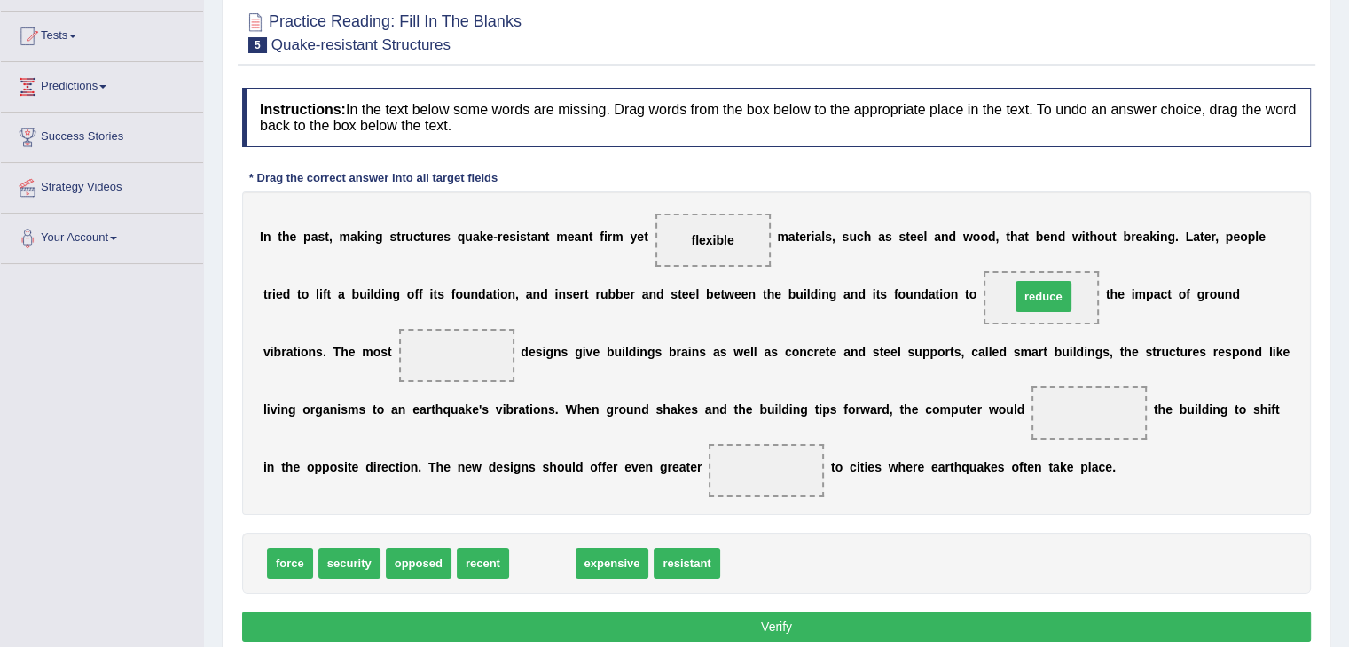
drag, startPoint x: 535, startPoint y: 555, endPoint x: 1036, endPoint y: 288, distance: 567.7
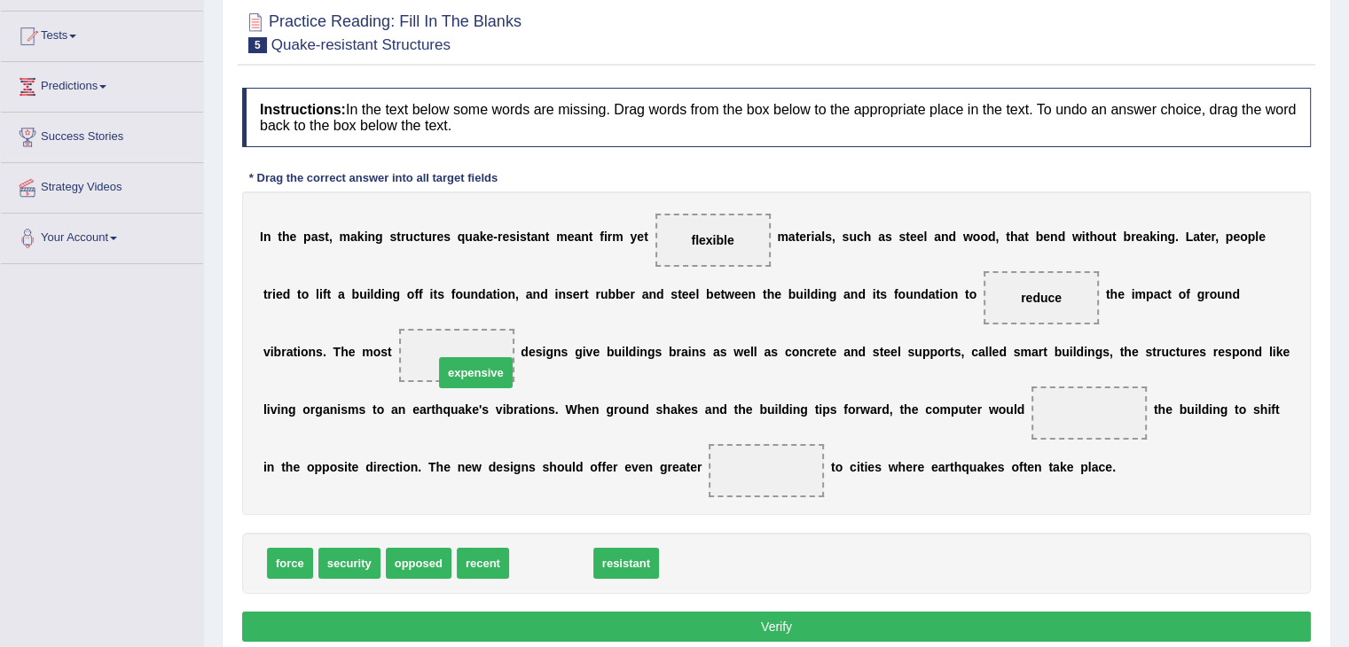
drag, startPoint x: 553, startPoint y: 556, endPoint x: 478, endPoint y: 365, distance: 205.0
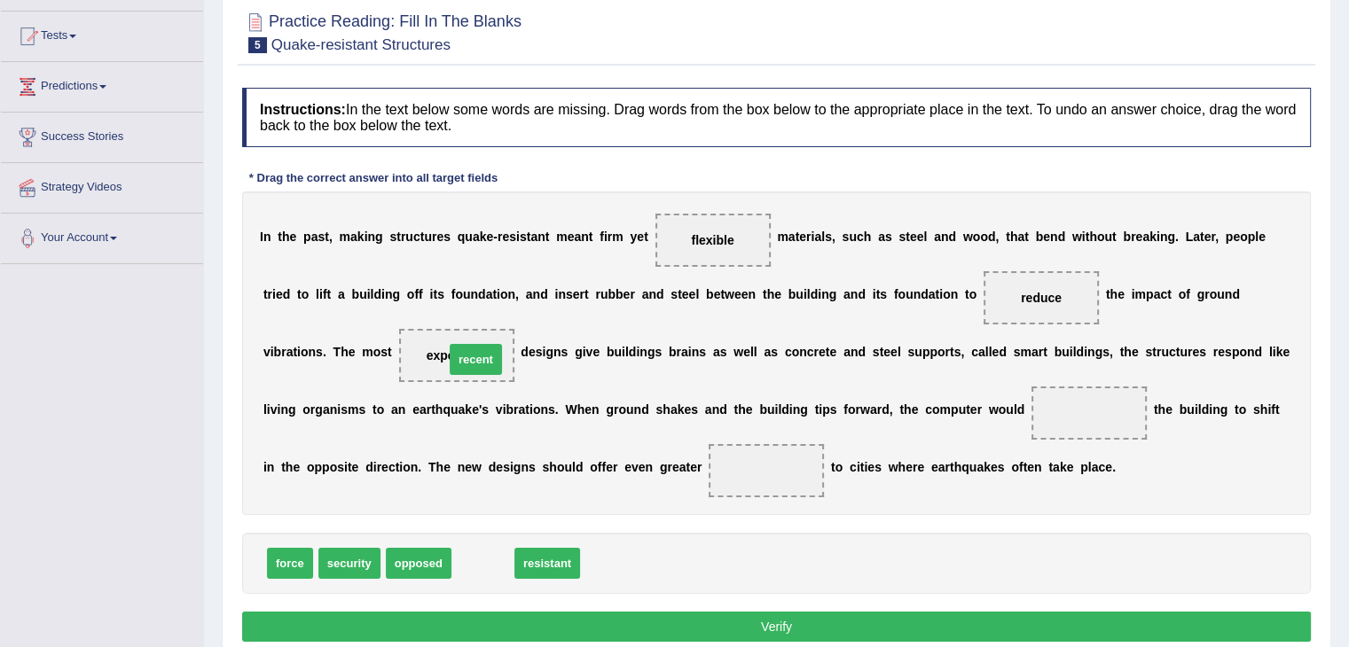
drag, startPoint x: 475, startPoint y: 556, endPoint x: 468, endPoint y: 352, distance: 204.1
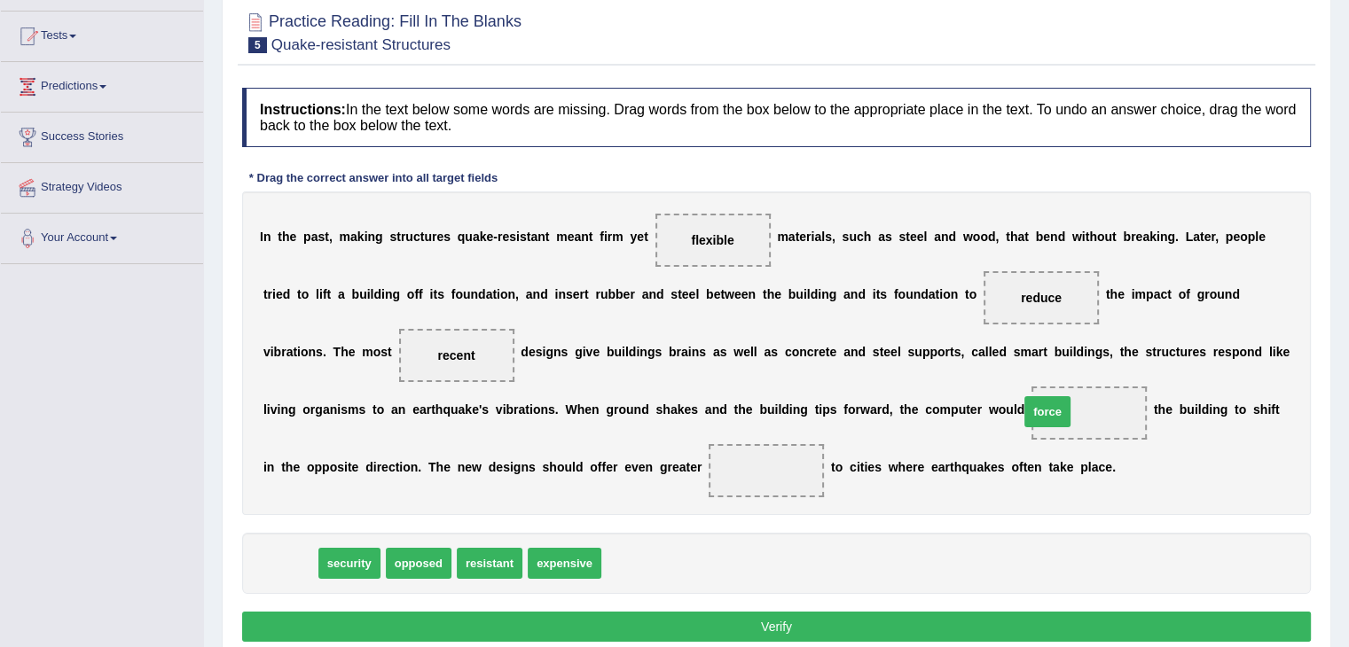
drag, startPoint x: 300, startPoint y: 560, endPoint x: 1072, endPoint y: 408, distance: 787.3
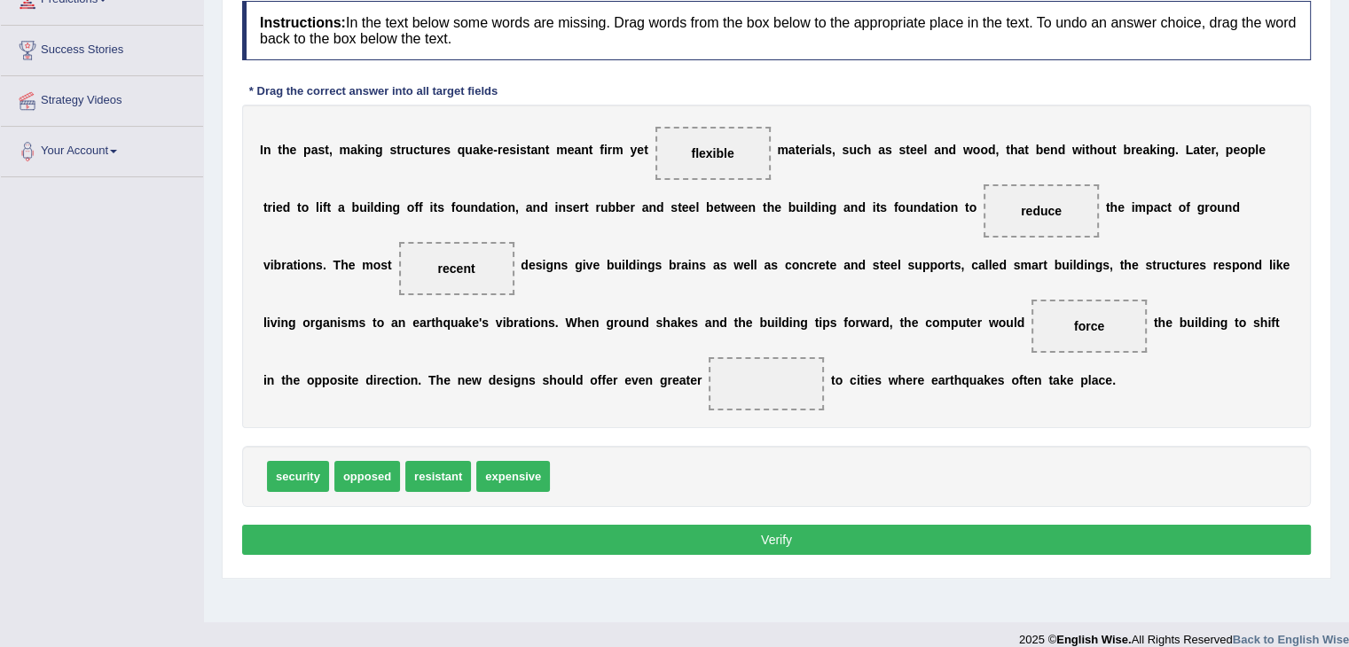
scroll to position [266, 0]
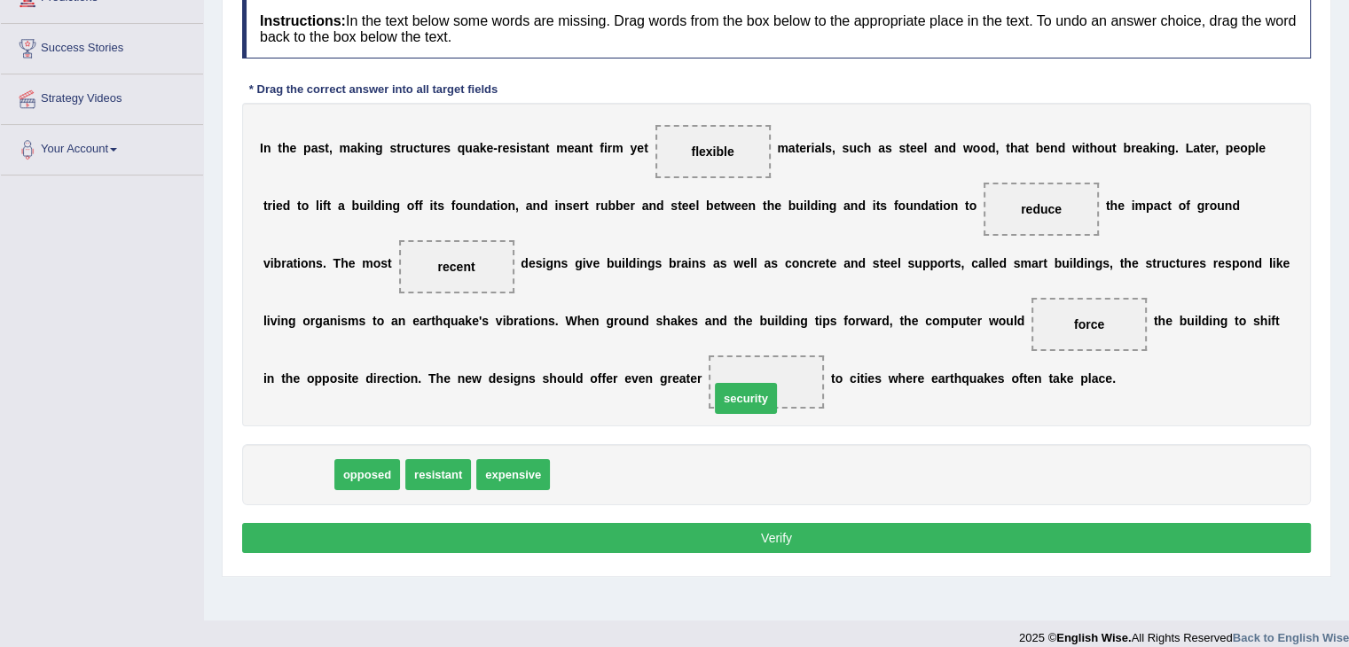
drag, startPoint x: 294, startPoint y: 470, endPoint x: 778, endPoint y: 383, distance: 491.1
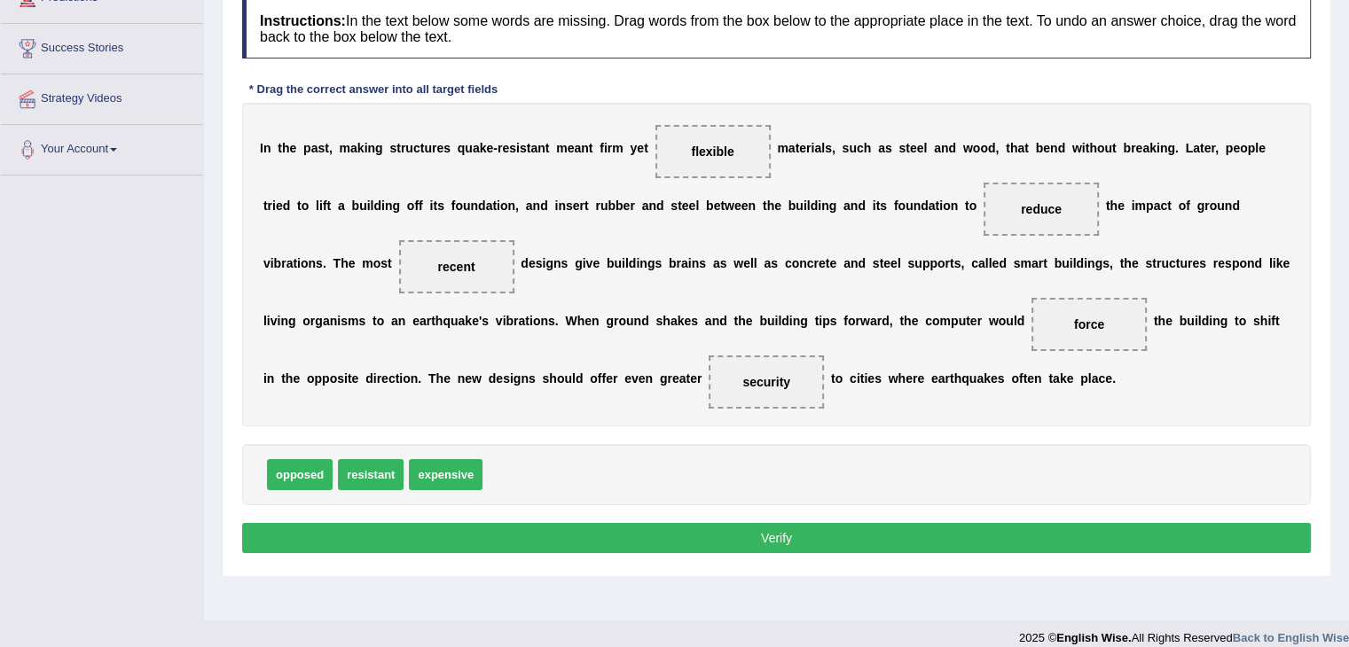
click at [831, 534] on button "Verify" at bounding box center [776, 538] width 1069 height 30
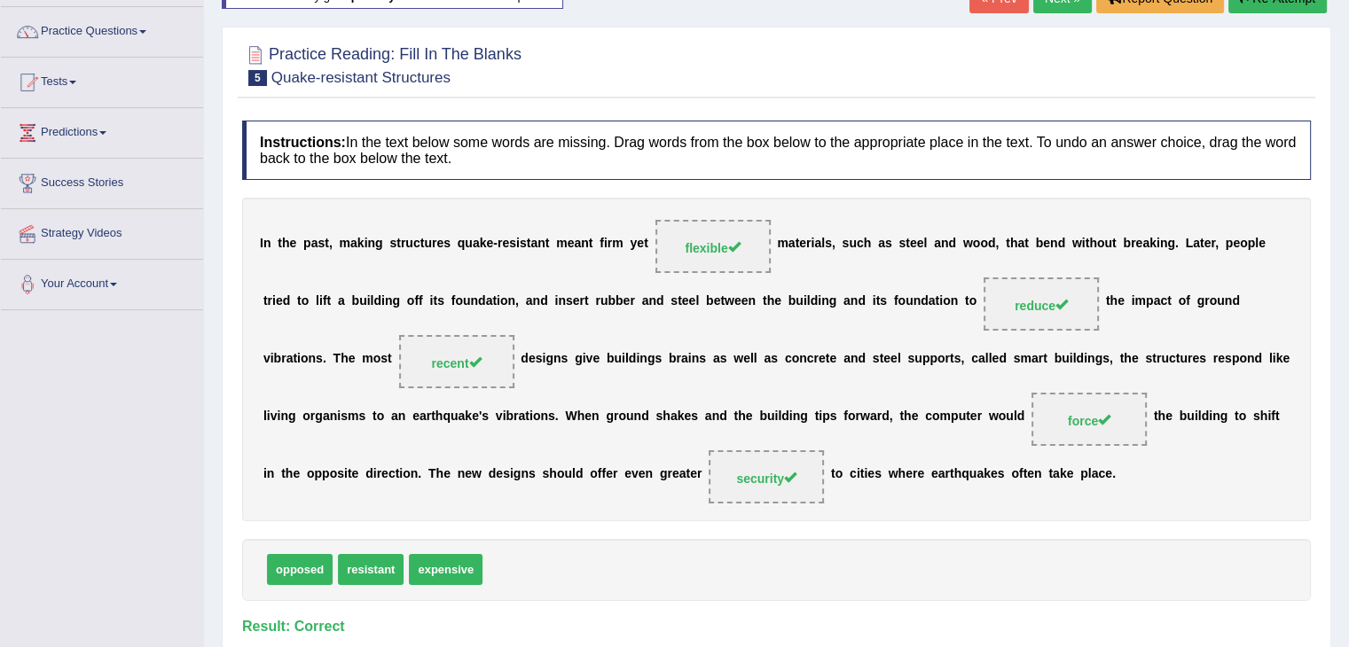
scroll to position [89, 0]
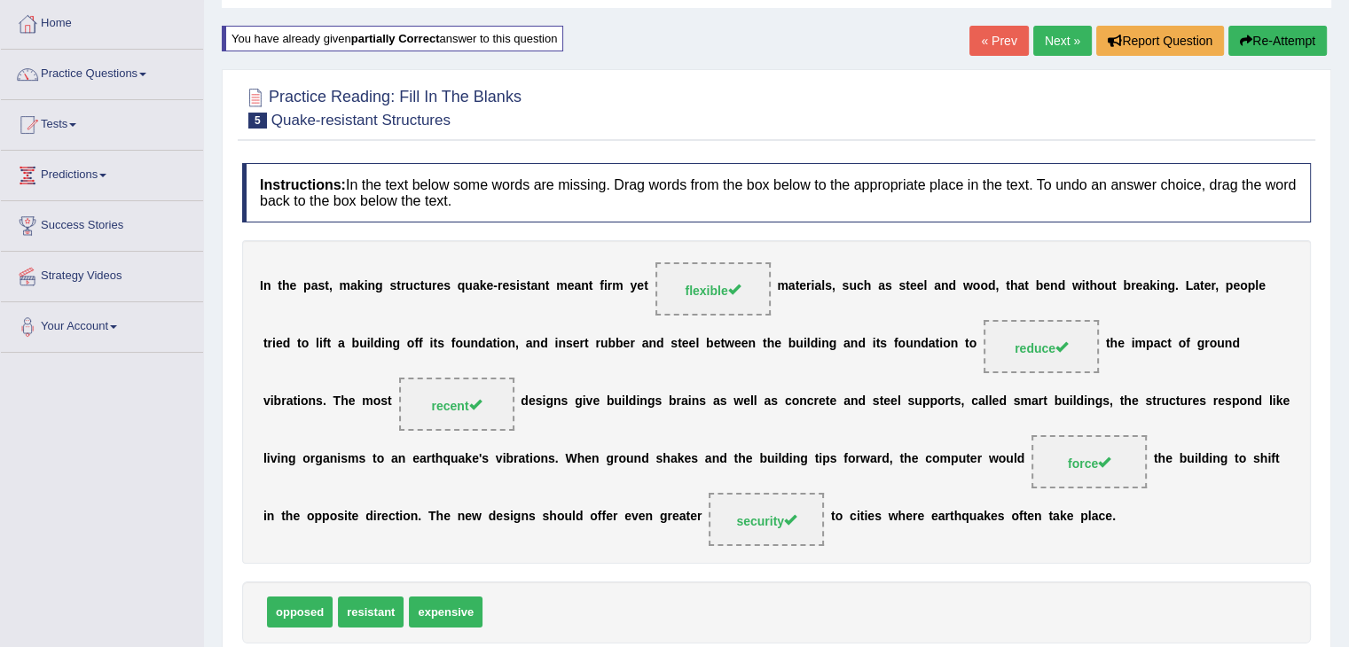
click at [1048, 42] on link "Next »" at bounding box center [1062, 41] width 59 height 30
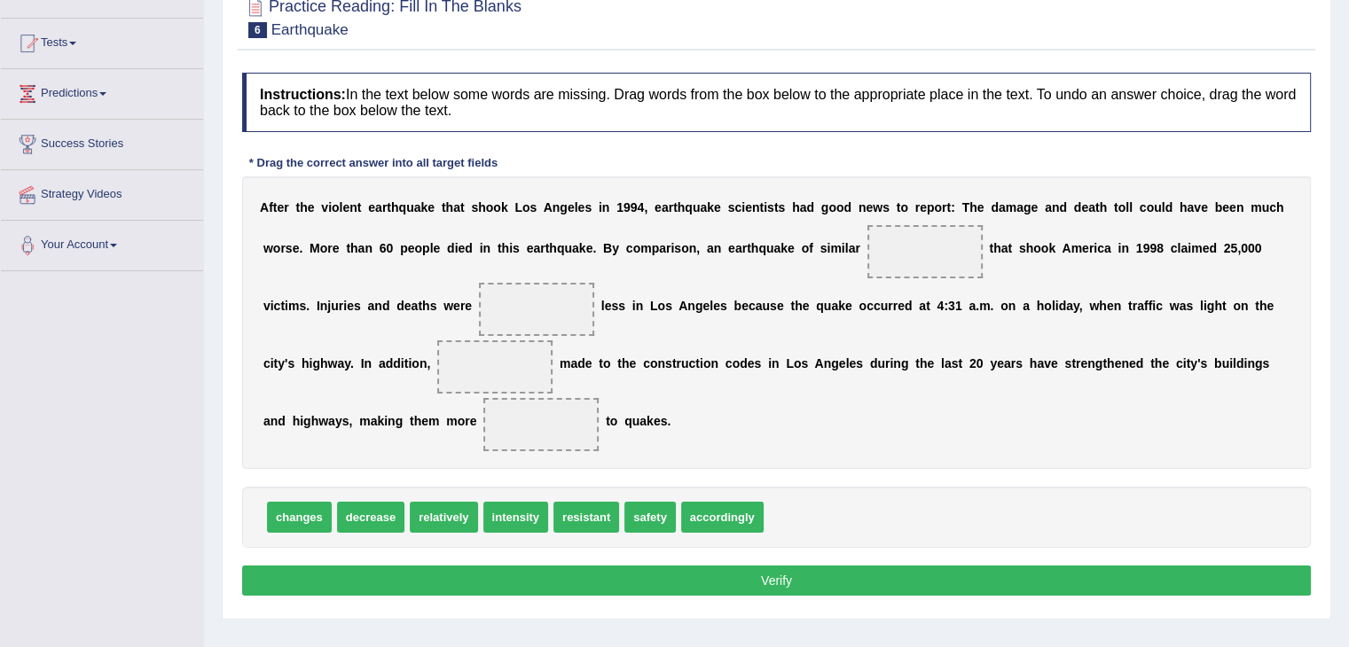
scroll to position [177, 0]
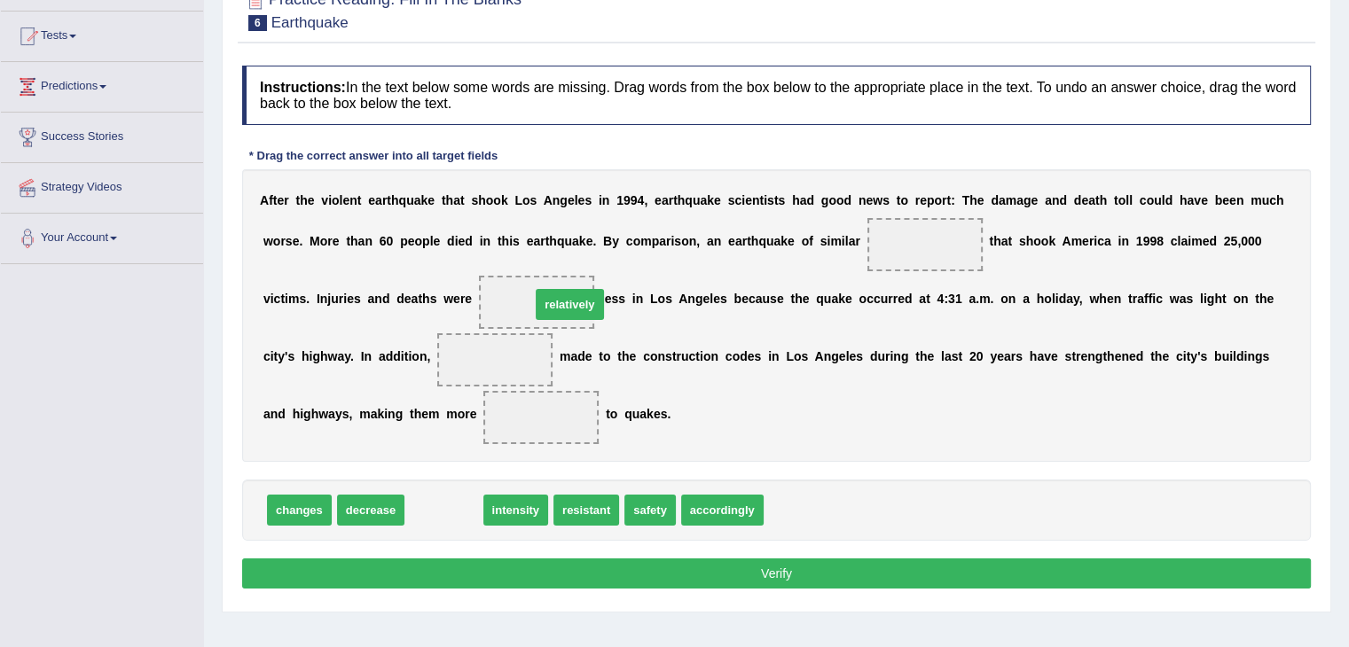
drag, startPoint x: 437, startPoint y: 507, endPoint x: 563, endPoint y: 302, distance: 241.2
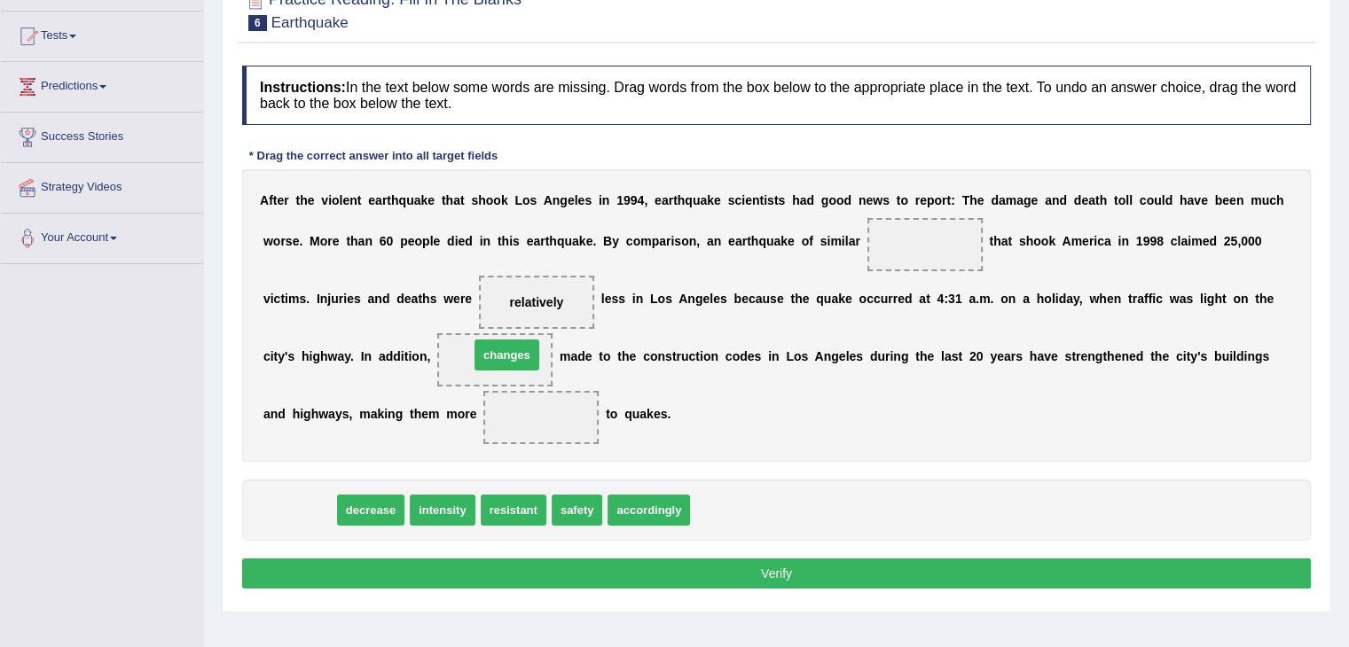
drag, startPoint x: 300, startPoint y: 505, endPoint x: 507, endPoint y: 349, distance: 259.7
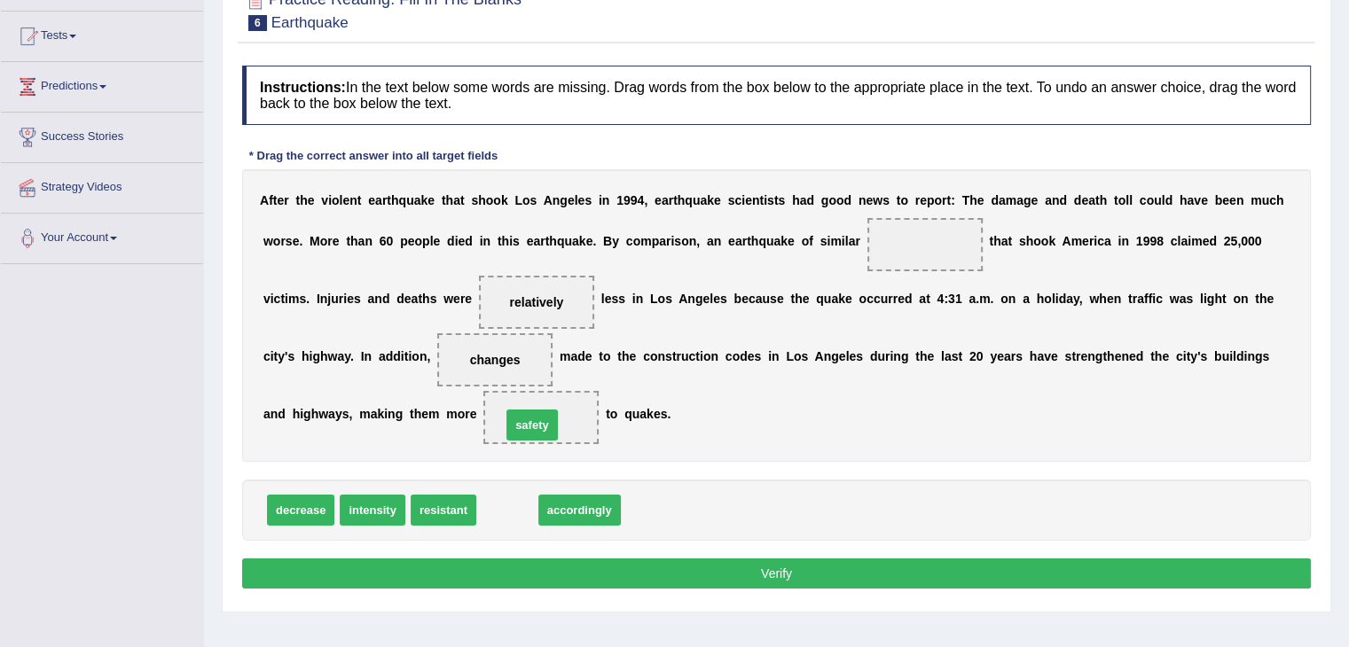
drag, startPoint x: 514, startPoint y: 505, endPoint x: 539, endPoint y: 418, distance: 90.4
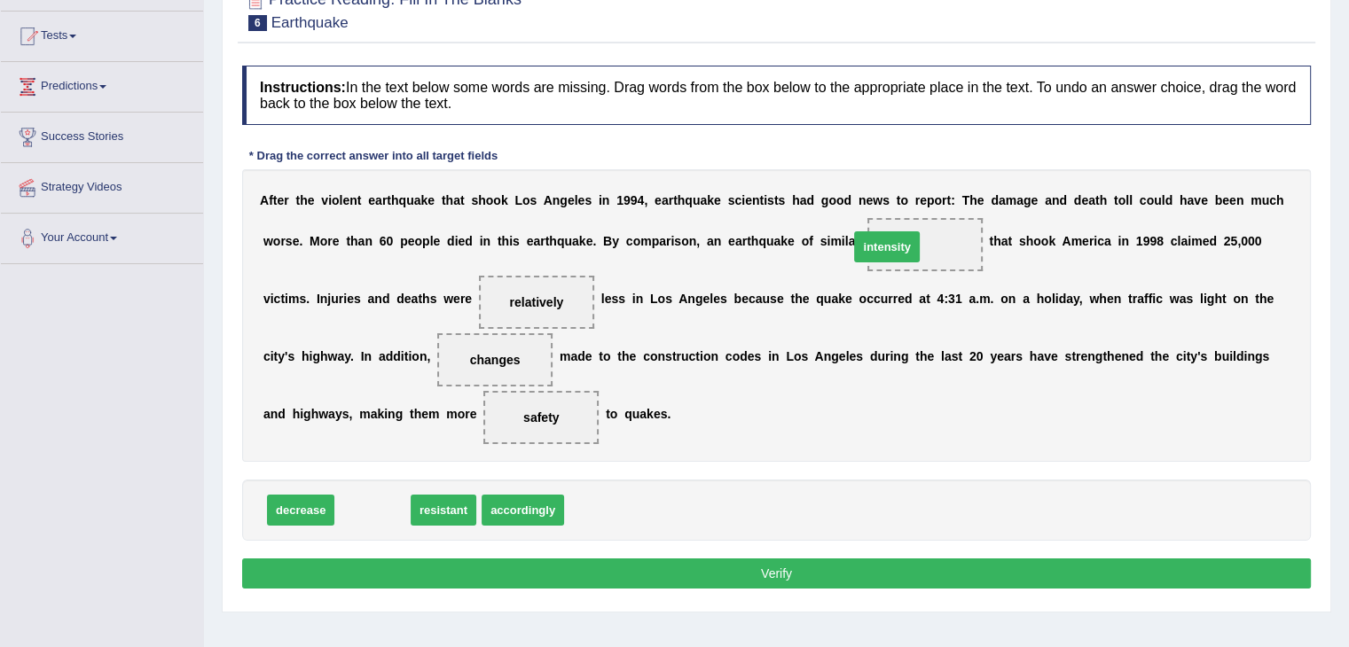
drag, startPoint x: 367, startPoint y: 508, endPoint x: 885, endPoint y: 242, distance: 582.2
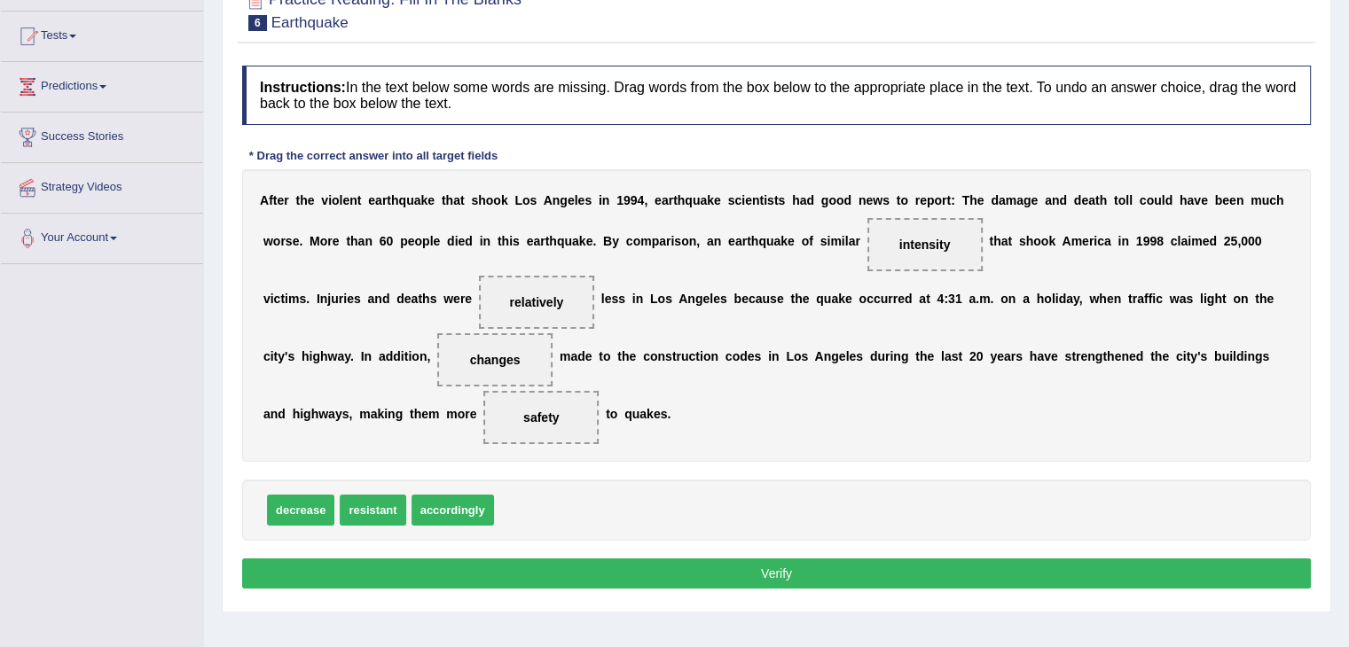
click at [800, 572] on button "Verify" at bounding box center [776, 574] width 1069 height 30
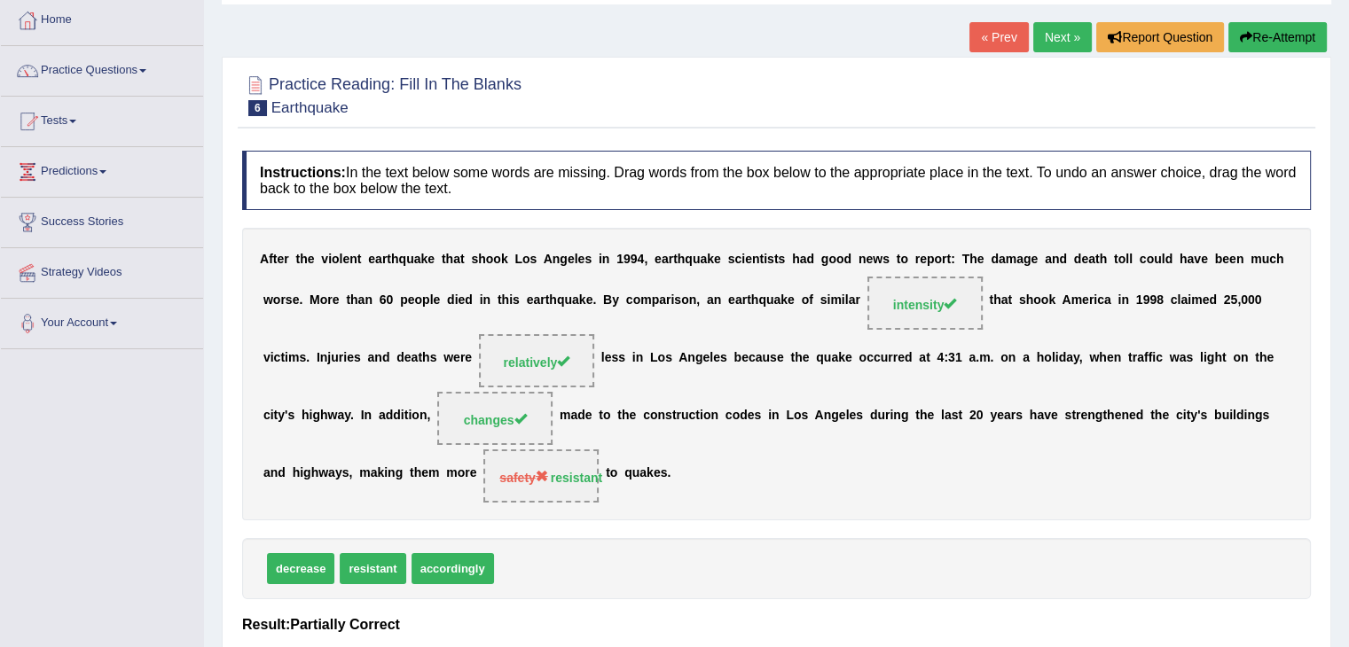
scroll to position [89, 0]
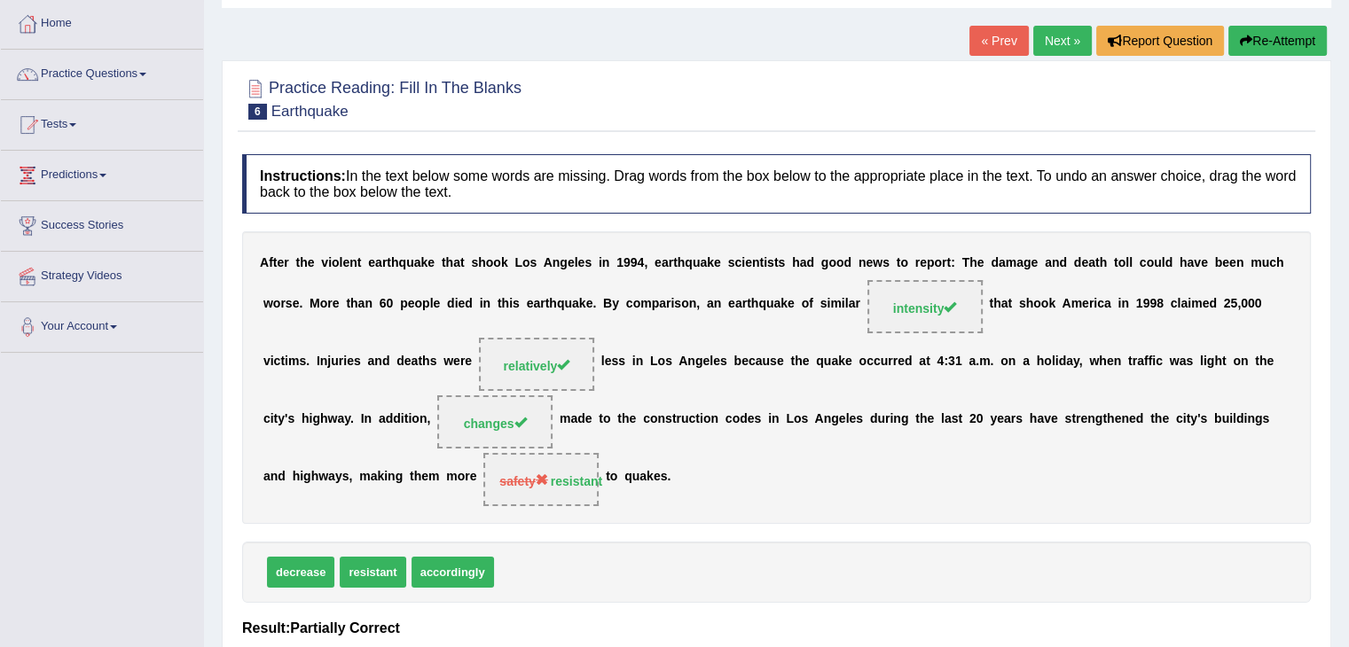
click at [1258, 34] on button "Re-Attempt" at bounding box center [1277, 41] width 98 height 30
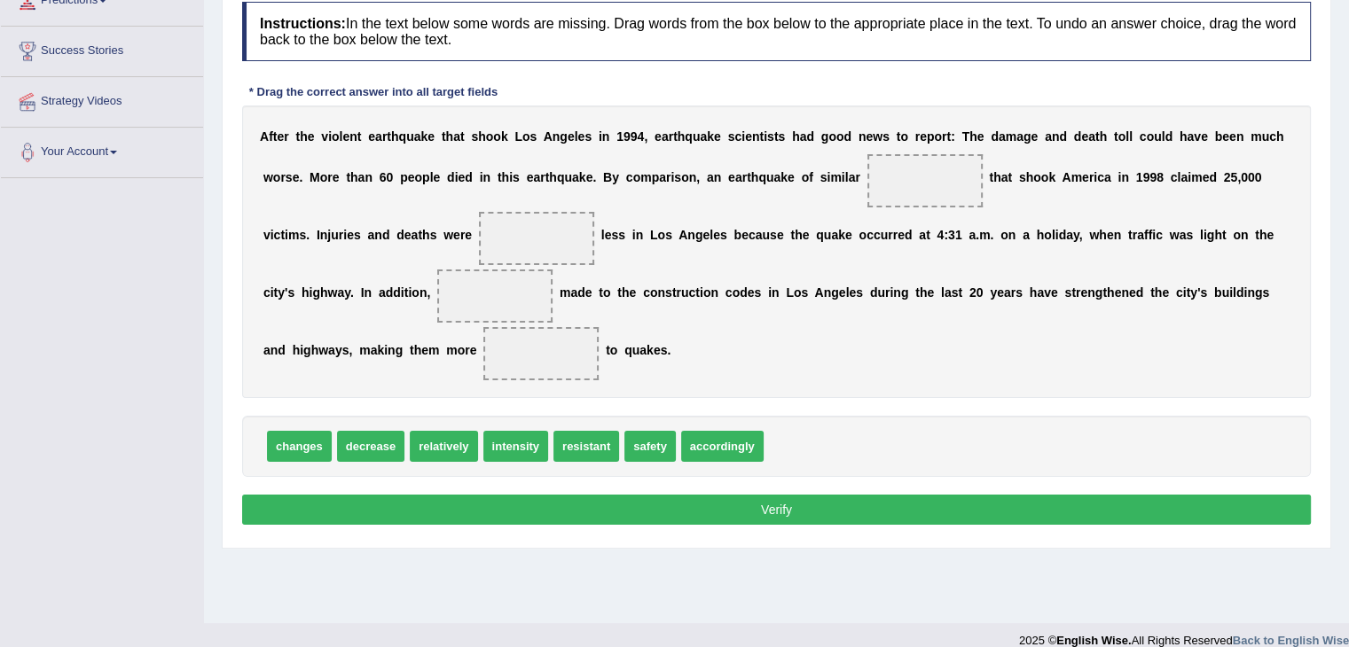
scroll to position [266, 0]
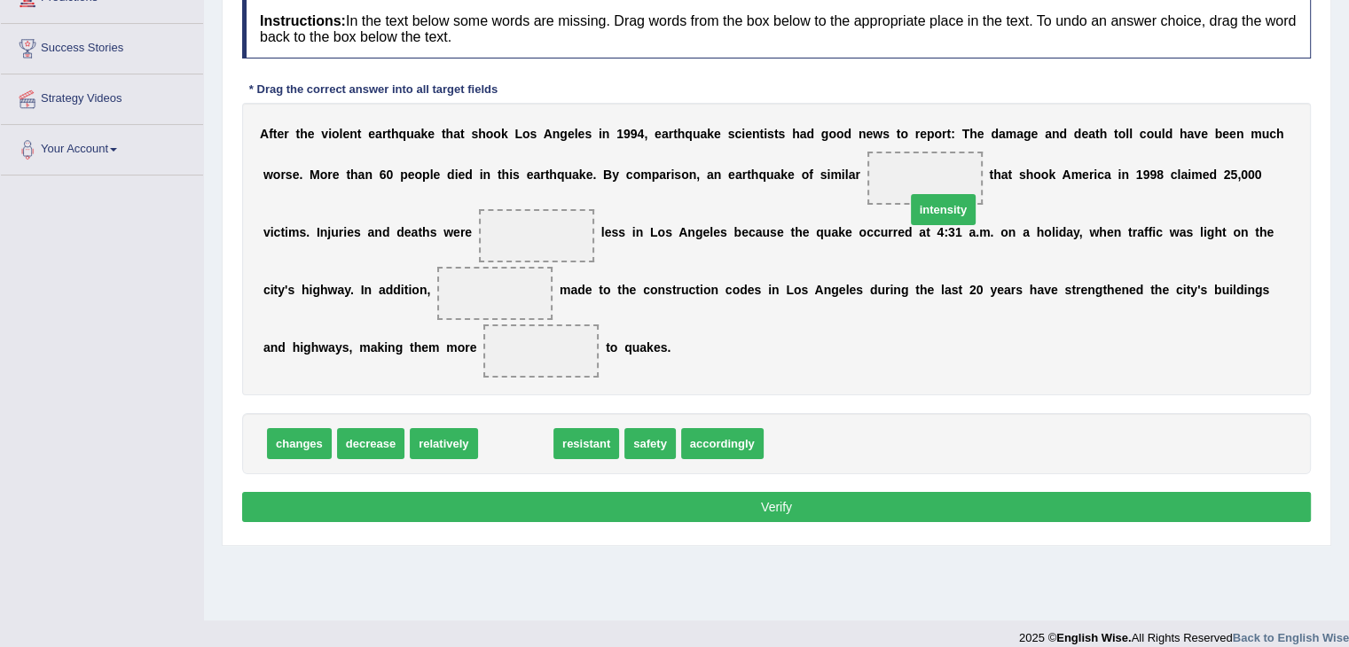
drag, startPoint x: 513, startPoint y: 441, endPoint x: 928, endPoint y: 186, distance: 487.6
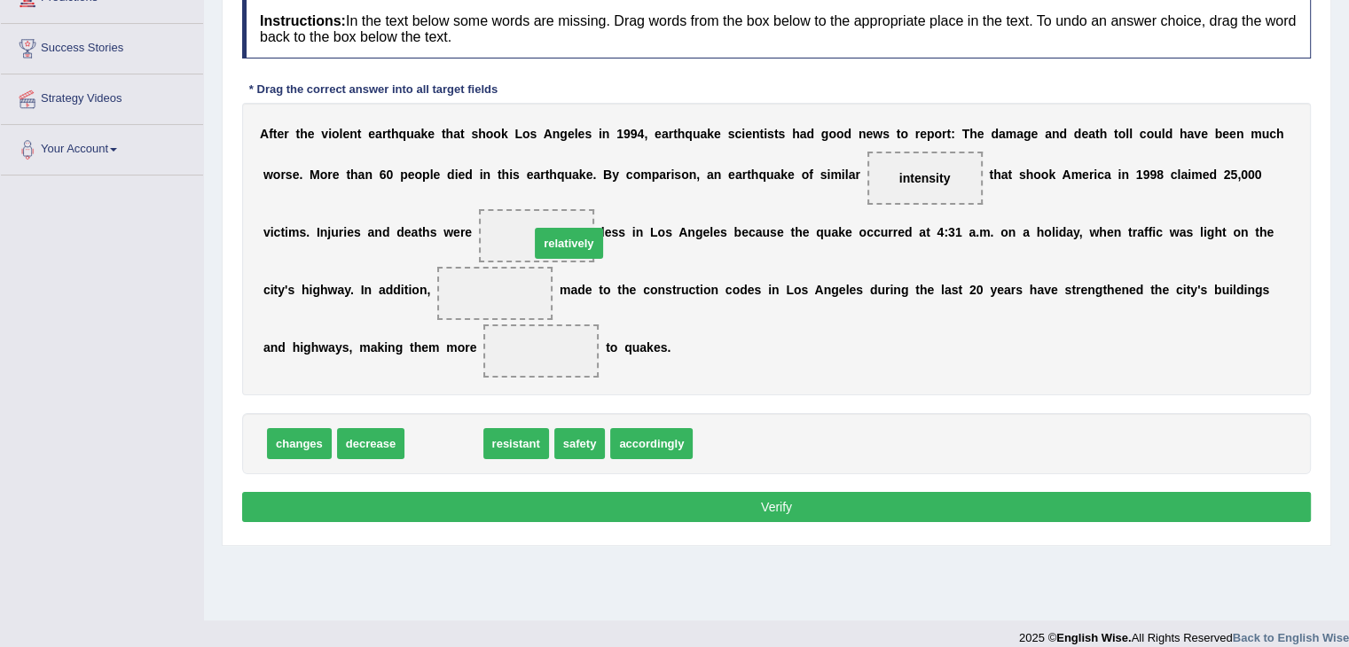
drag, startPoint x: 443, startPoint y: 437, endPoint x: 568, endPoint y: 237, distance: 236.2
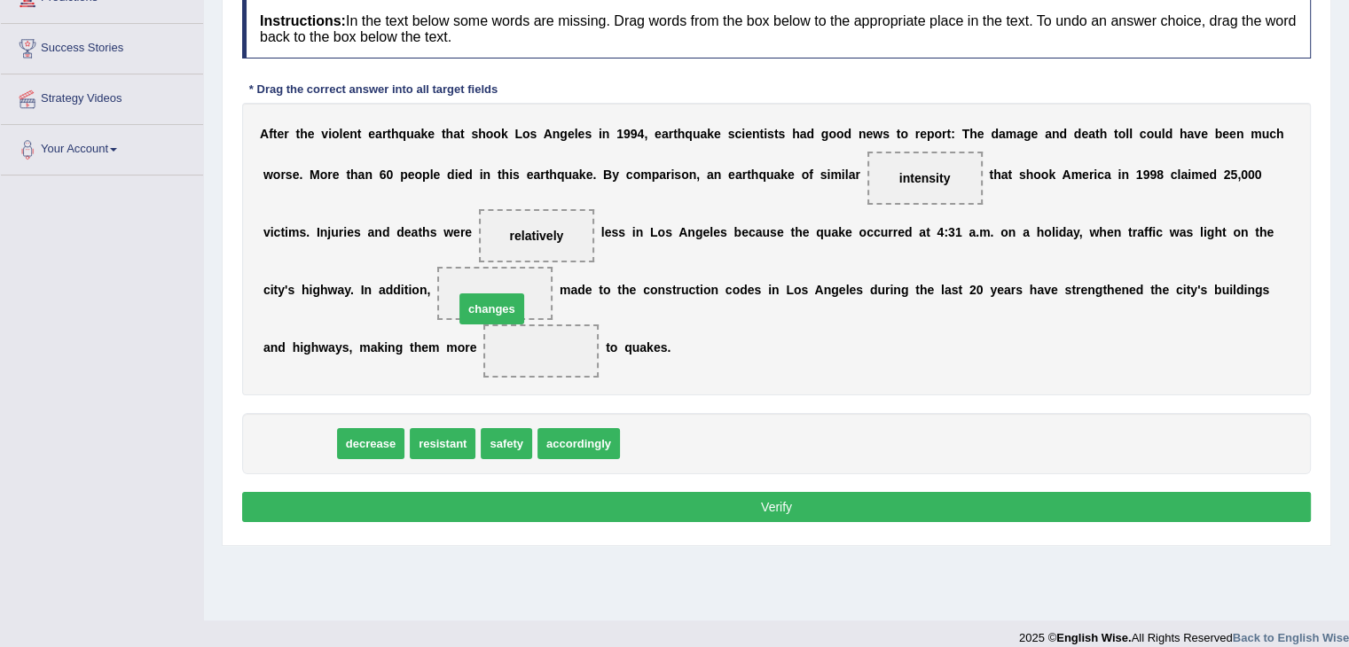
drag, startPoint x: 297, startPoint y: 442, endPoint x: 490, endPoint y: 307, distance: 234.9
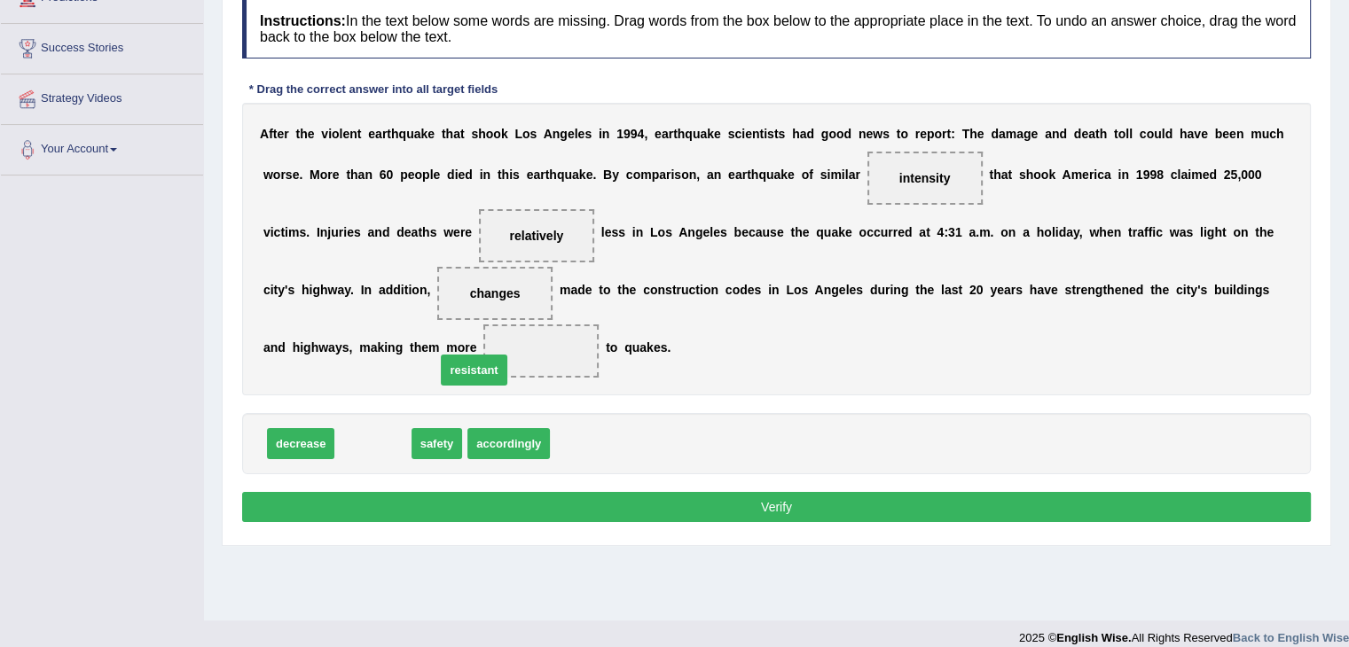
drag, startPoint x: 377, startPoint y: 441, endPoint x: 530, endPoint y: 336, distance: 185.7
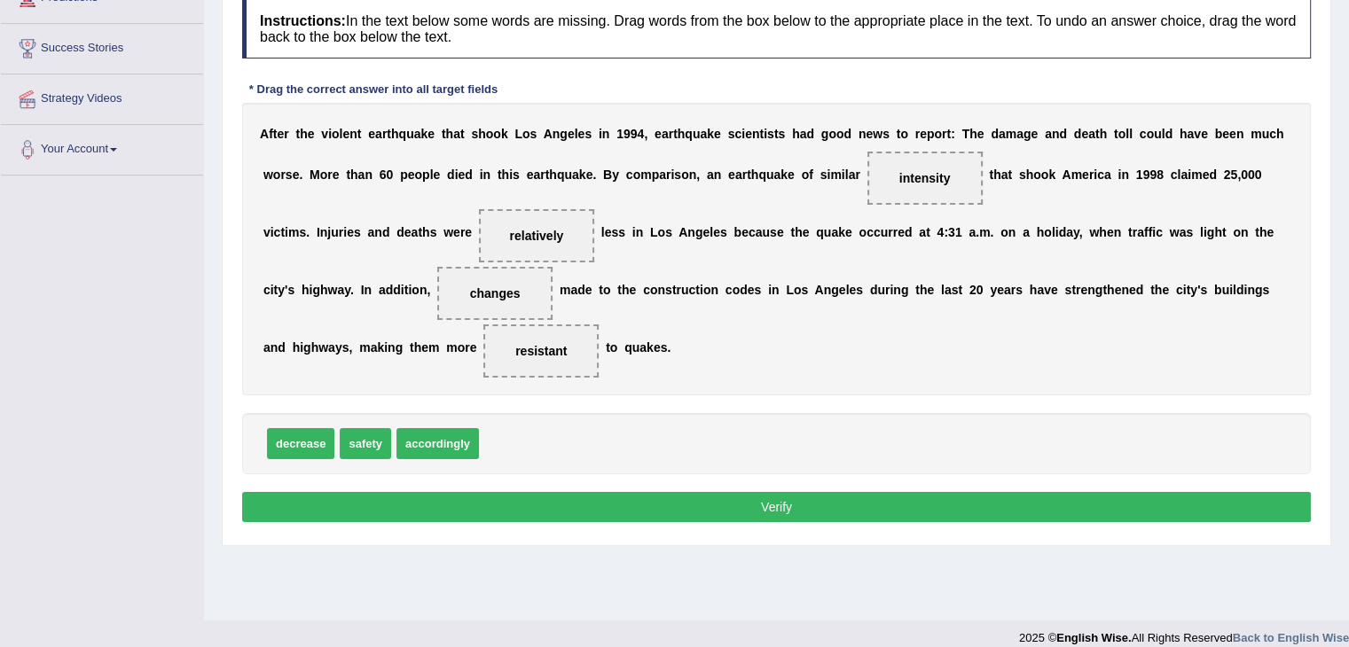
click at [773, 505] on button "Verify" at bounding box center [776, 507] width 1069 height 30
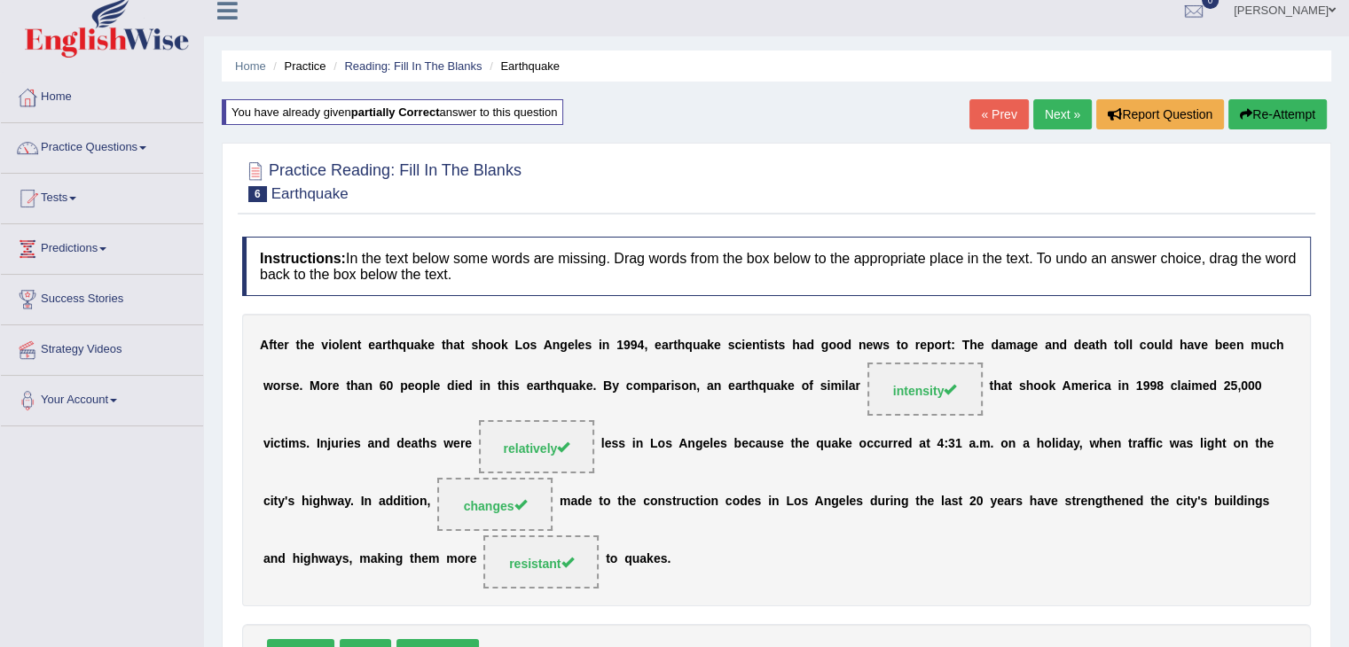
scroll to position [0, 0]
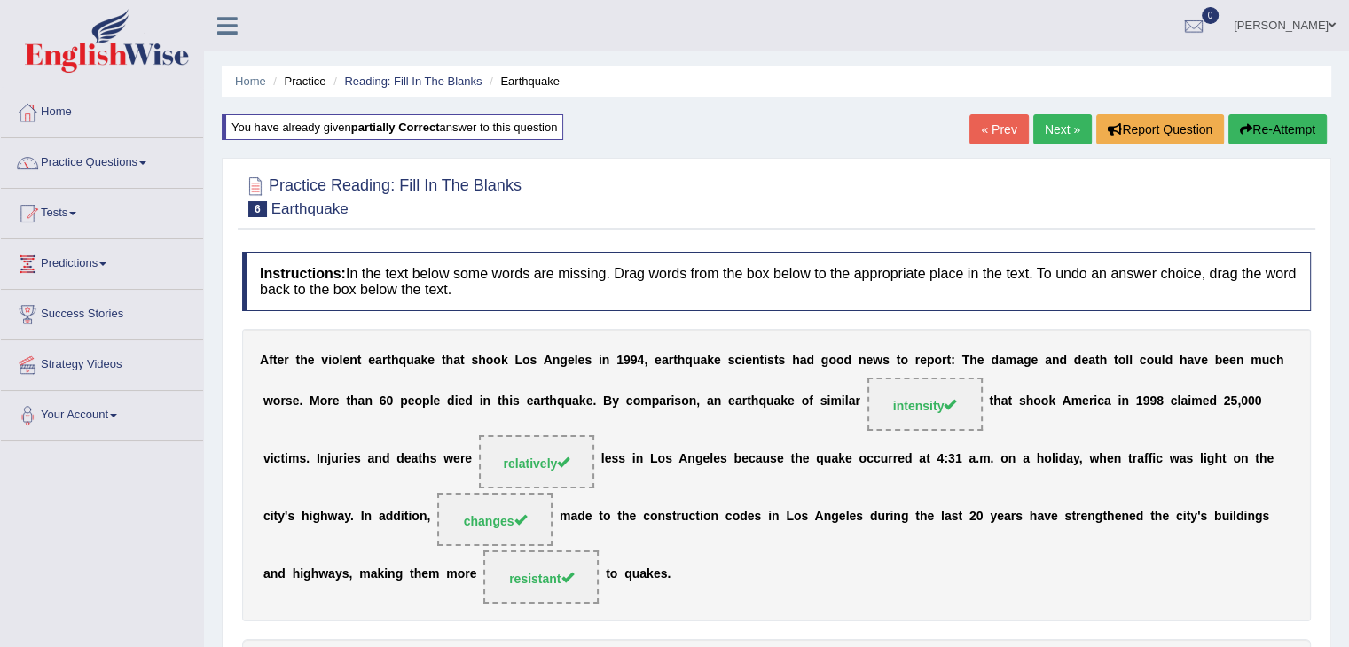
click at [1048, 123] on link "Next »" at bounding box center [1062, 129] width 59 height 30
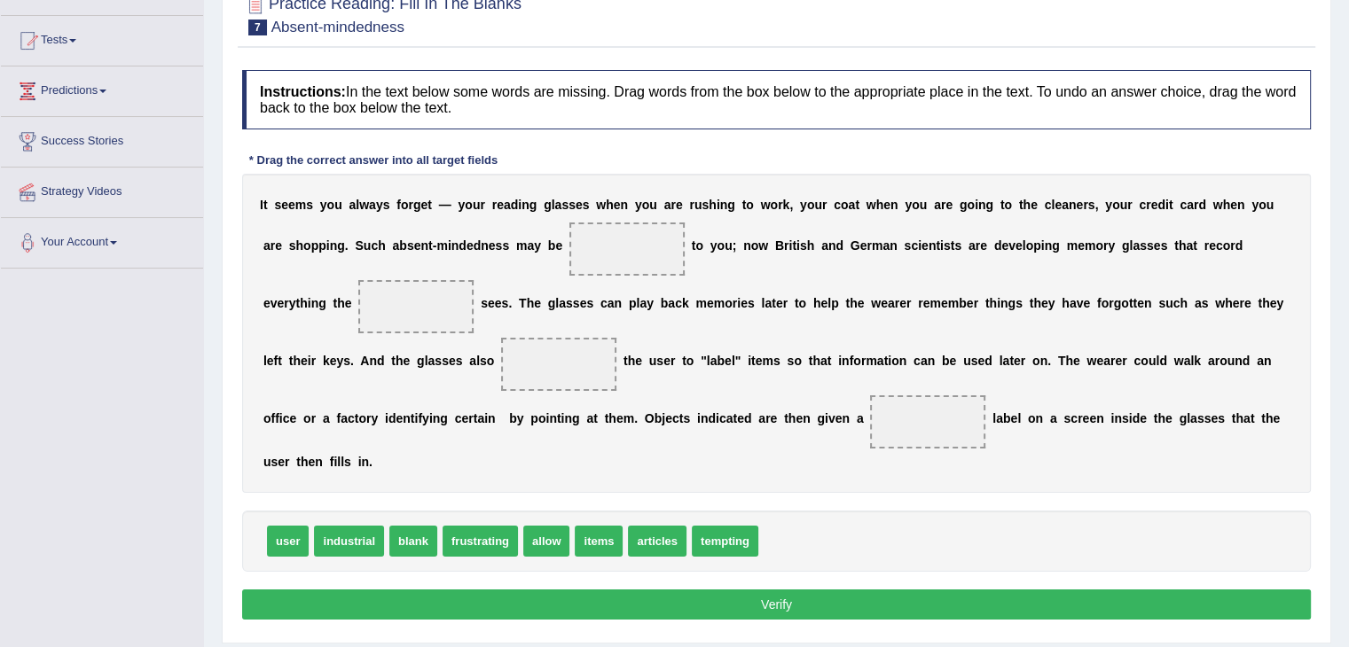
scroll to position [177, 0]
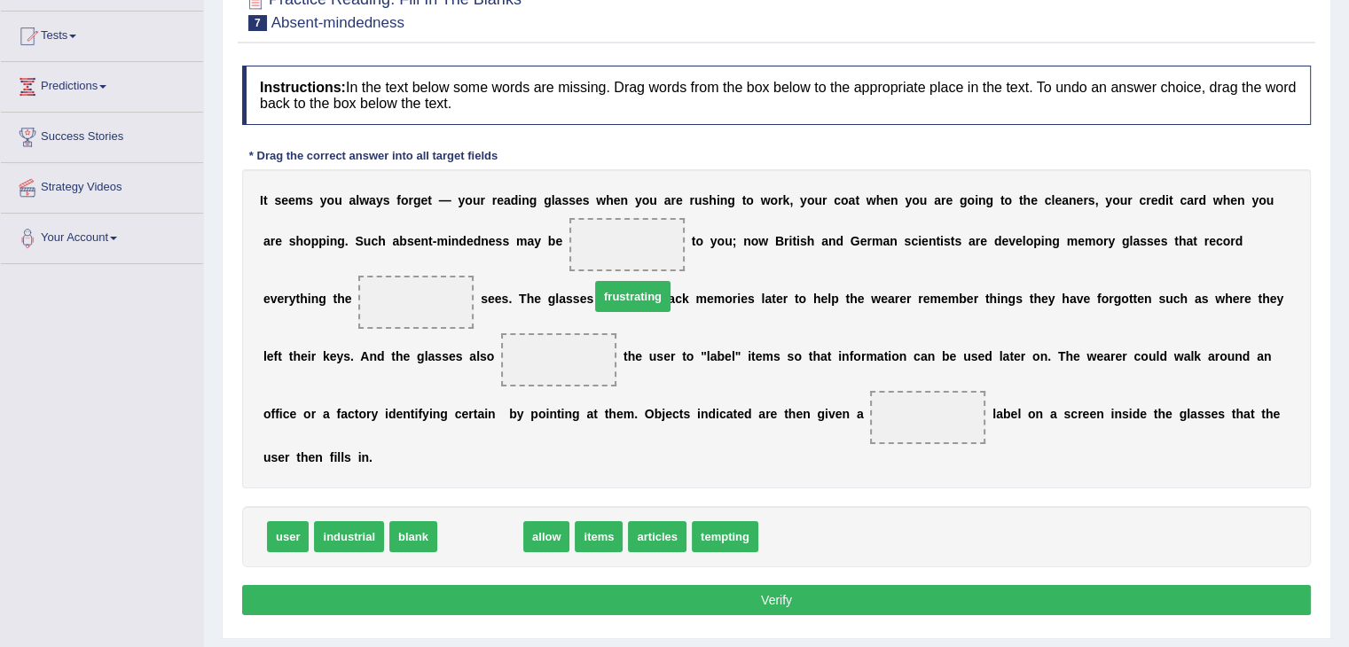
drag, startPoint x: 475, startPoint y: 526, endPoint x: 635, endPoint y: 239, distance: 328.7
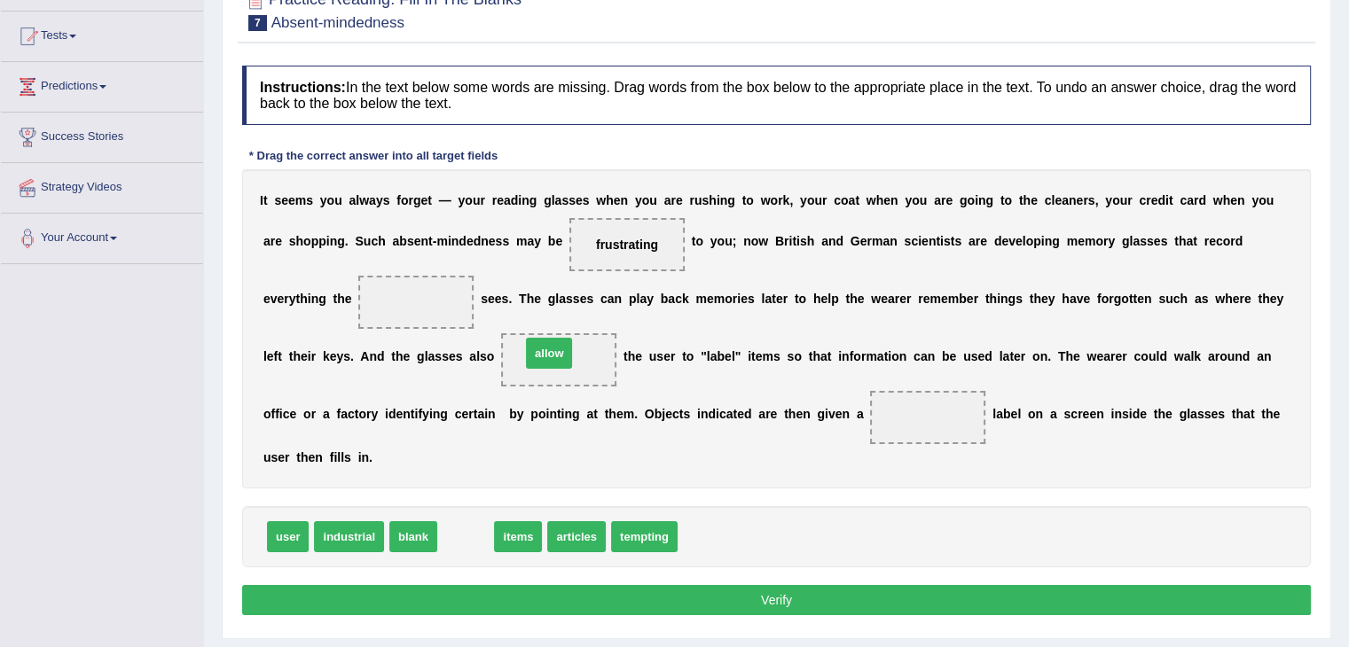
drag, startPoint x: 470, startPoint y: 533, endPoint x: 553, endPoint y: 349, distance: 201.6
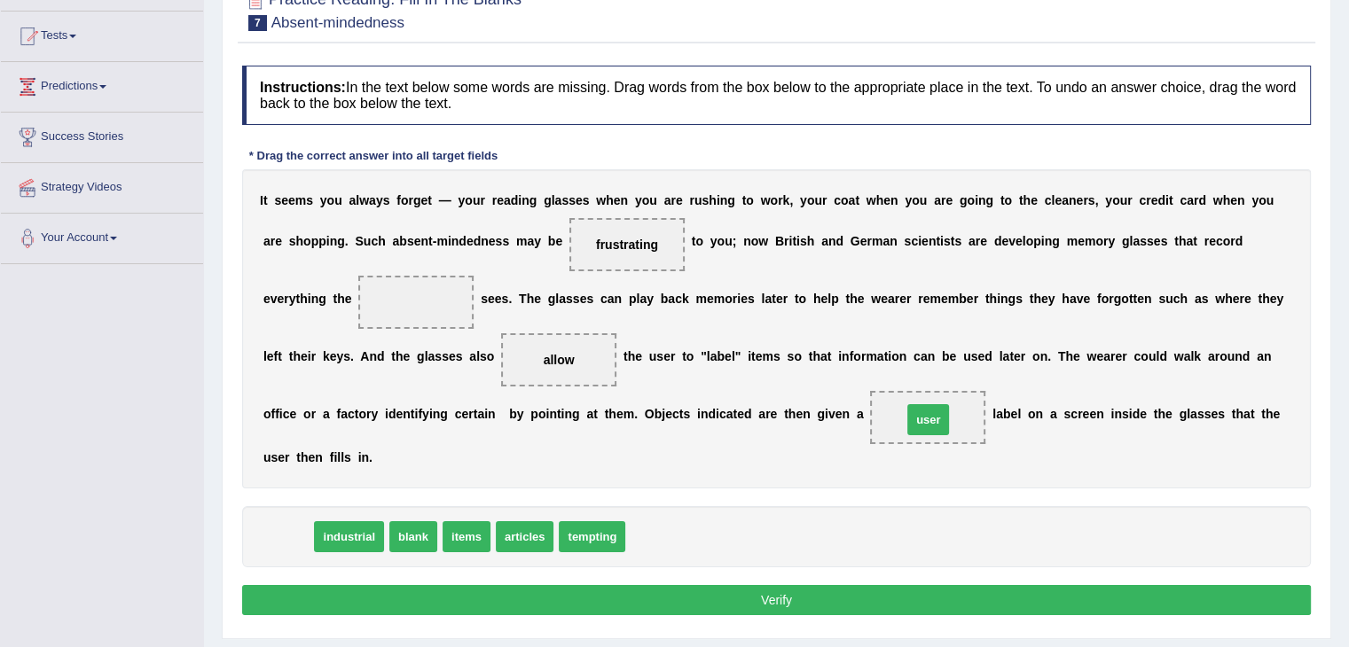
drag, startPoint x: 286, startPoint y: 533, endPoint x: 926, endPoint y: 416, distance: 650.9
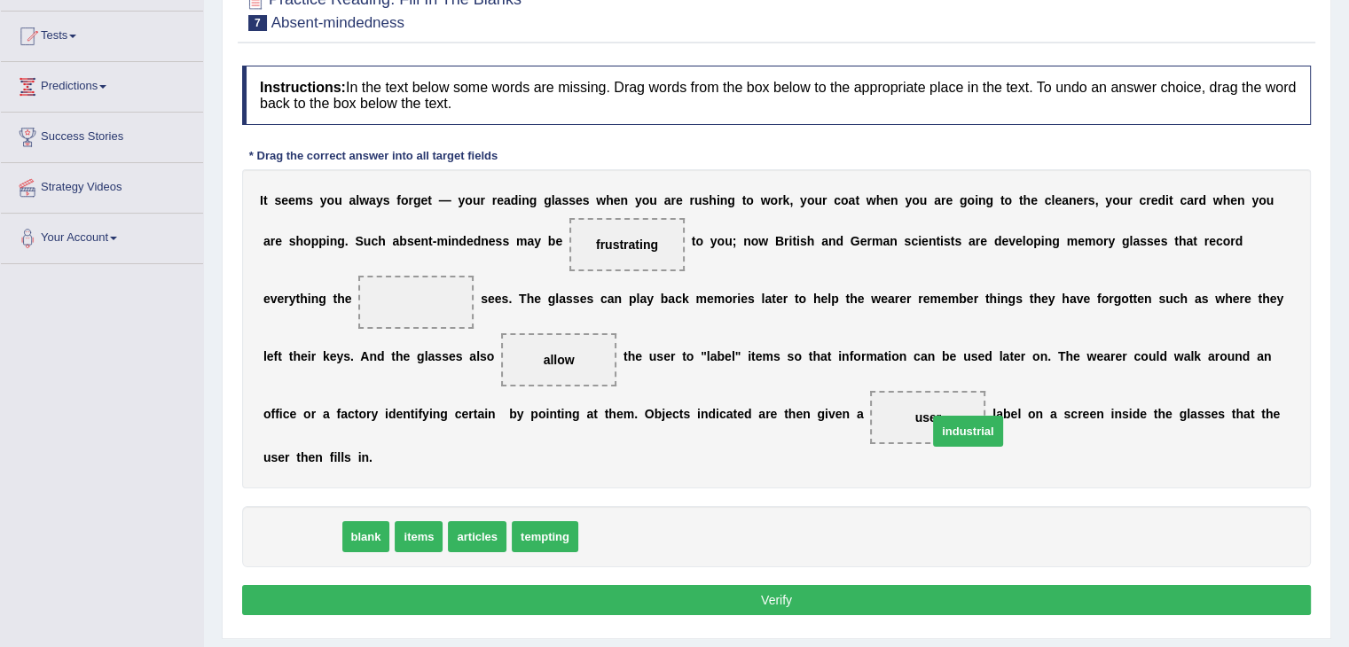
drag, startPoint x: 291, startPoint y: 532, endPoint x: 957, endPoint y: 426, distance: 674.4
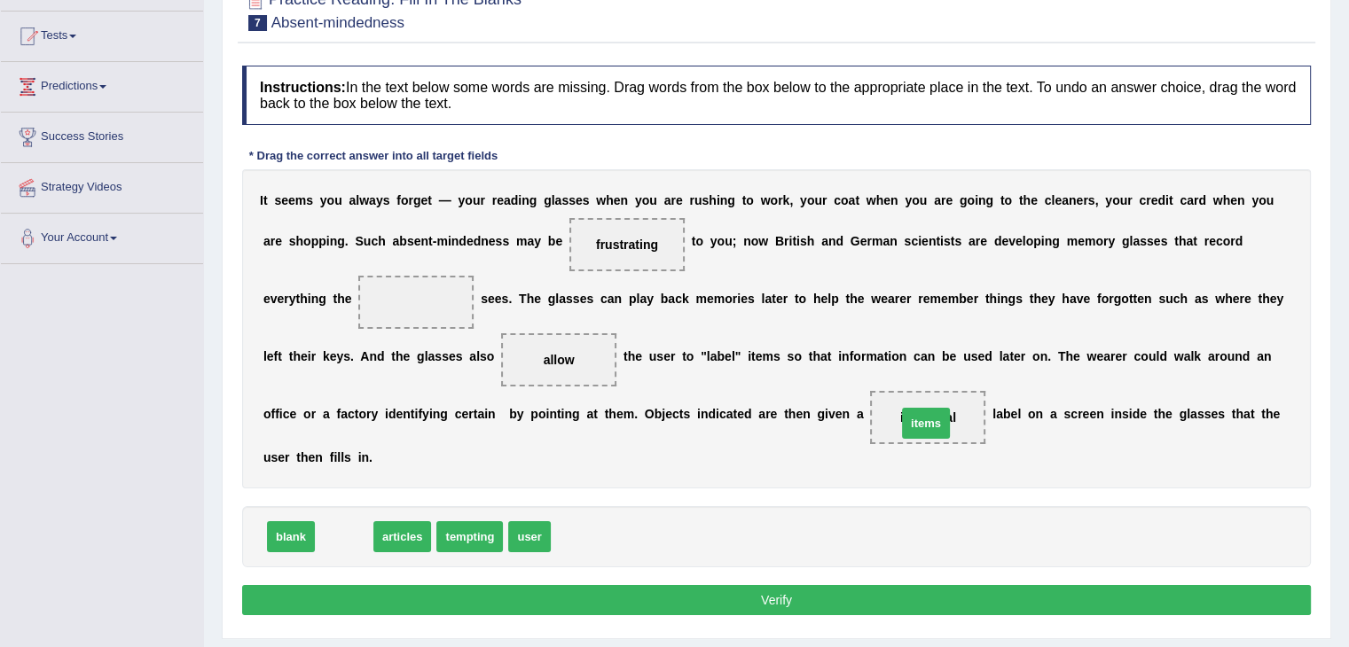
drag, startPoint x: 342, startPoint y: 530, endPoint x: 924, endPoint y: 417, distance: 592.7
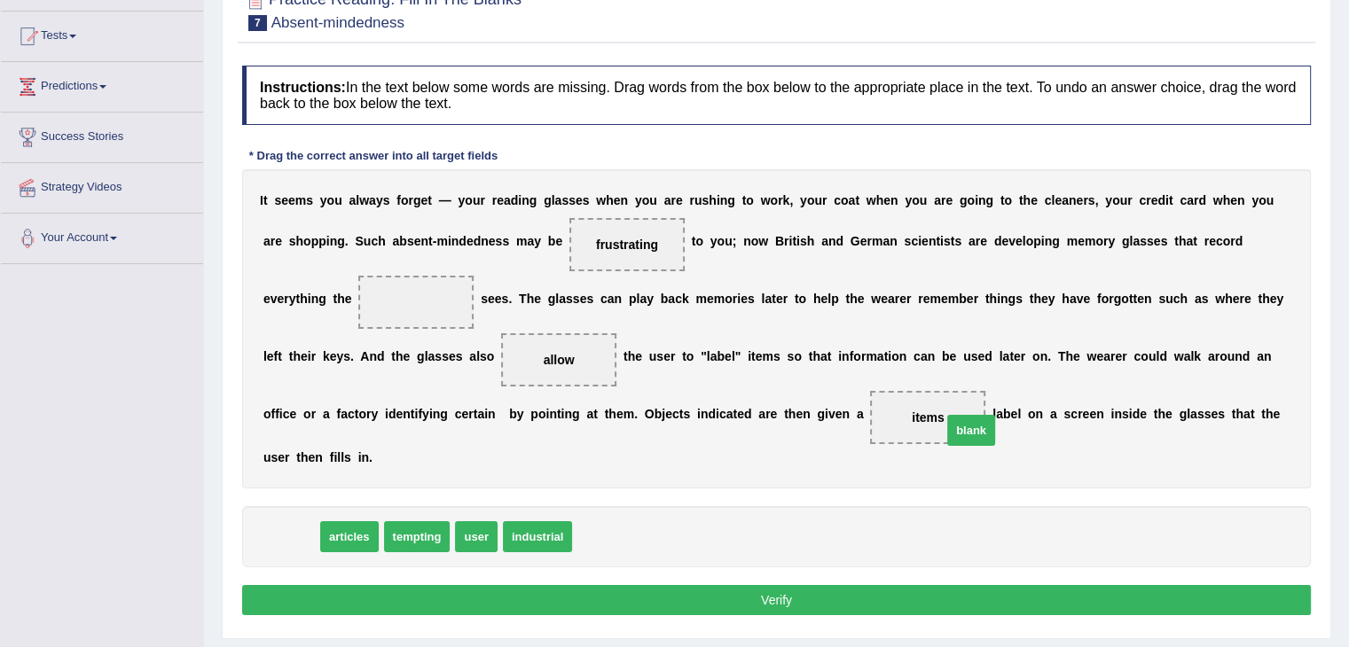
drag, startPoint x: 296, startPoint y: 529, endPoint x: 968, endPoint y: 422, distance: 680.7
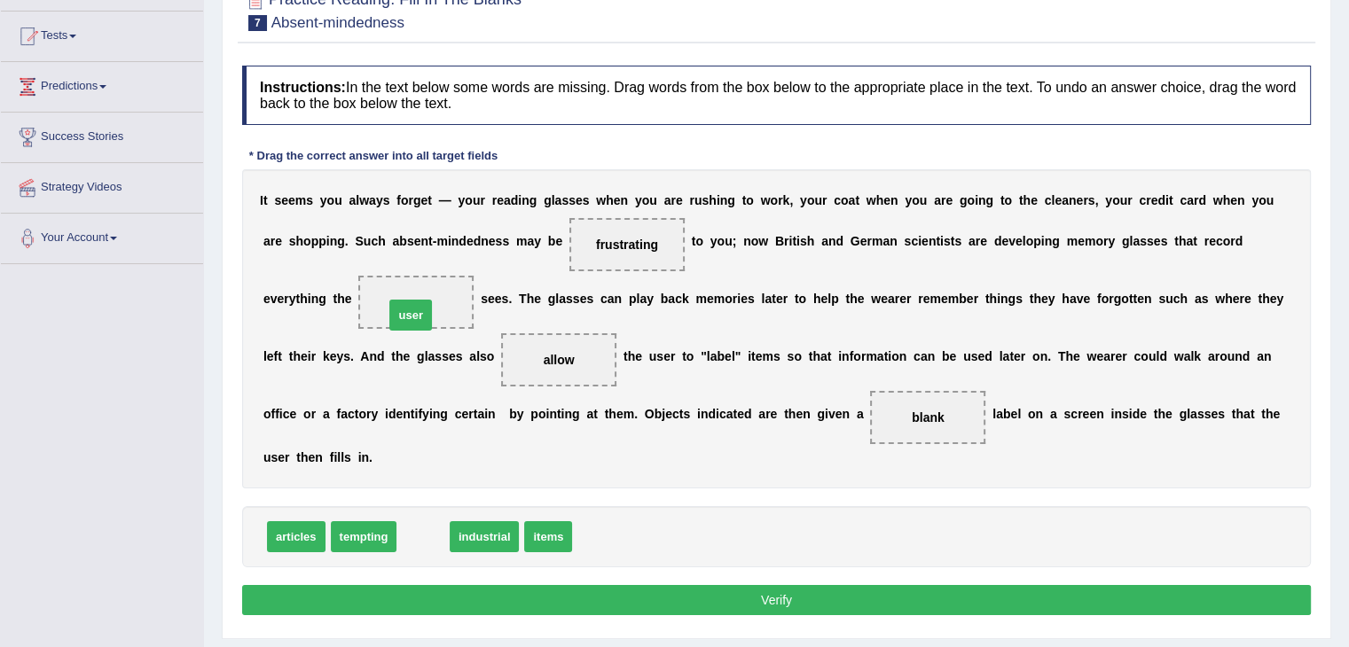
drag, startPoint x: 426, startPoint y: 529, endPoint x: 412, endPoint y: 299, distance: 231.0
click at [782, 599] on button "Verify" at bounding box center [776, 600] width 1069 height 30
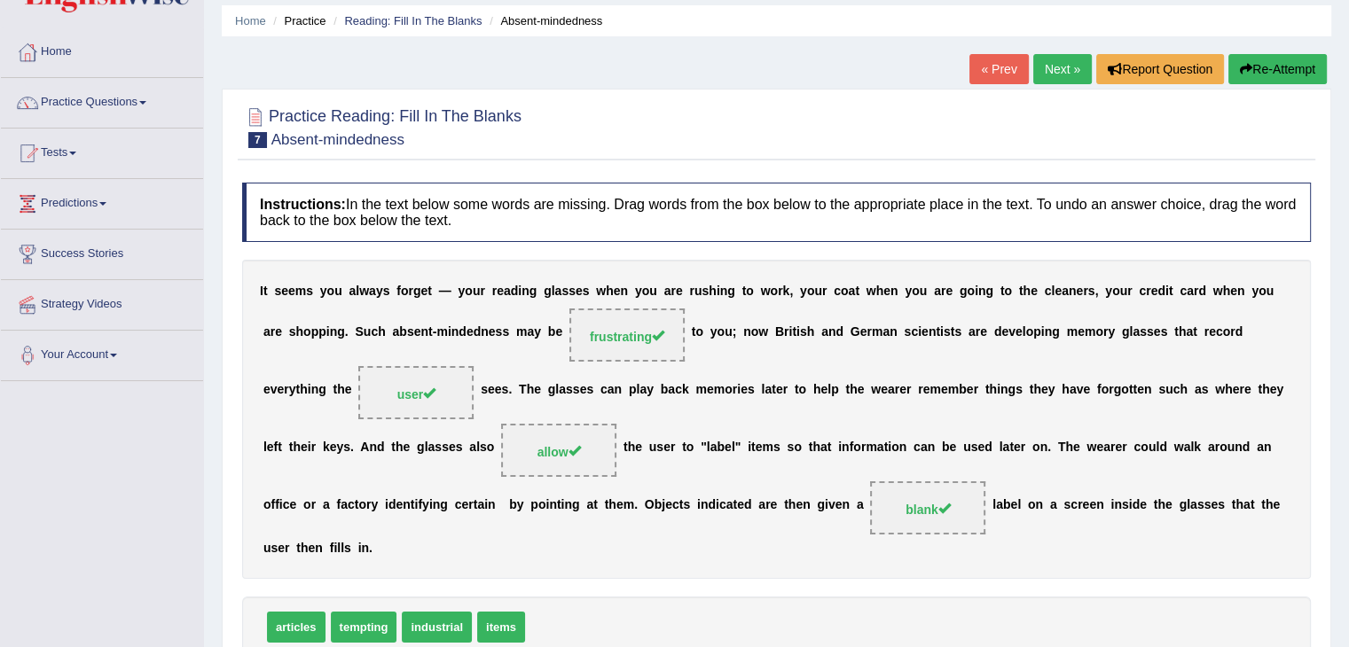
scroll to position [0, 0]
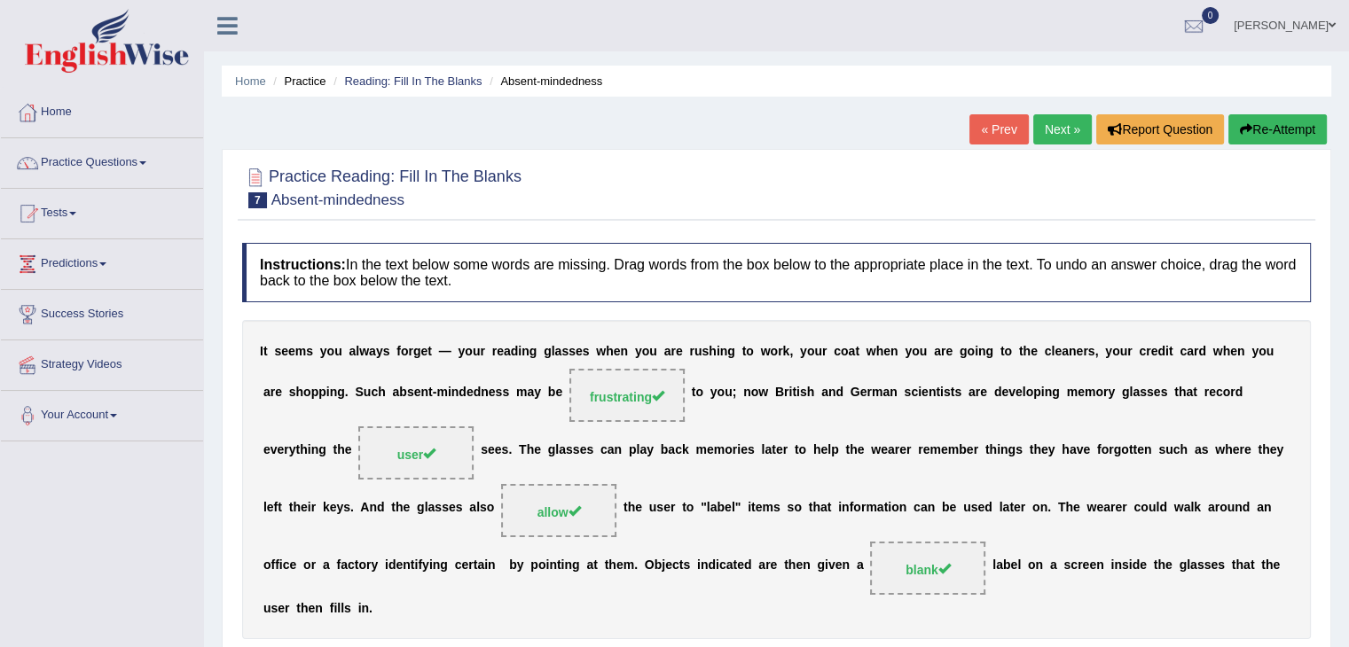
click at [1067, 129] on link "Next »" at bounding box center [1062, 129] width 59 height 30
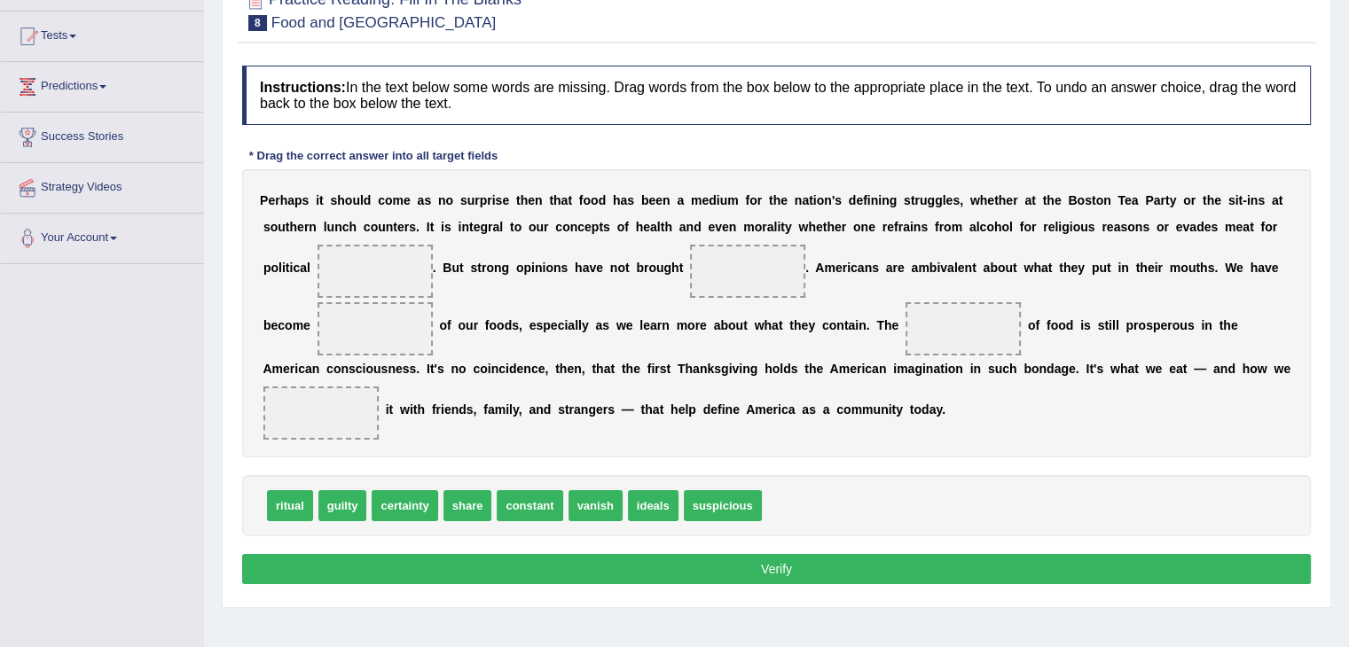
scroll to position [200, 0]
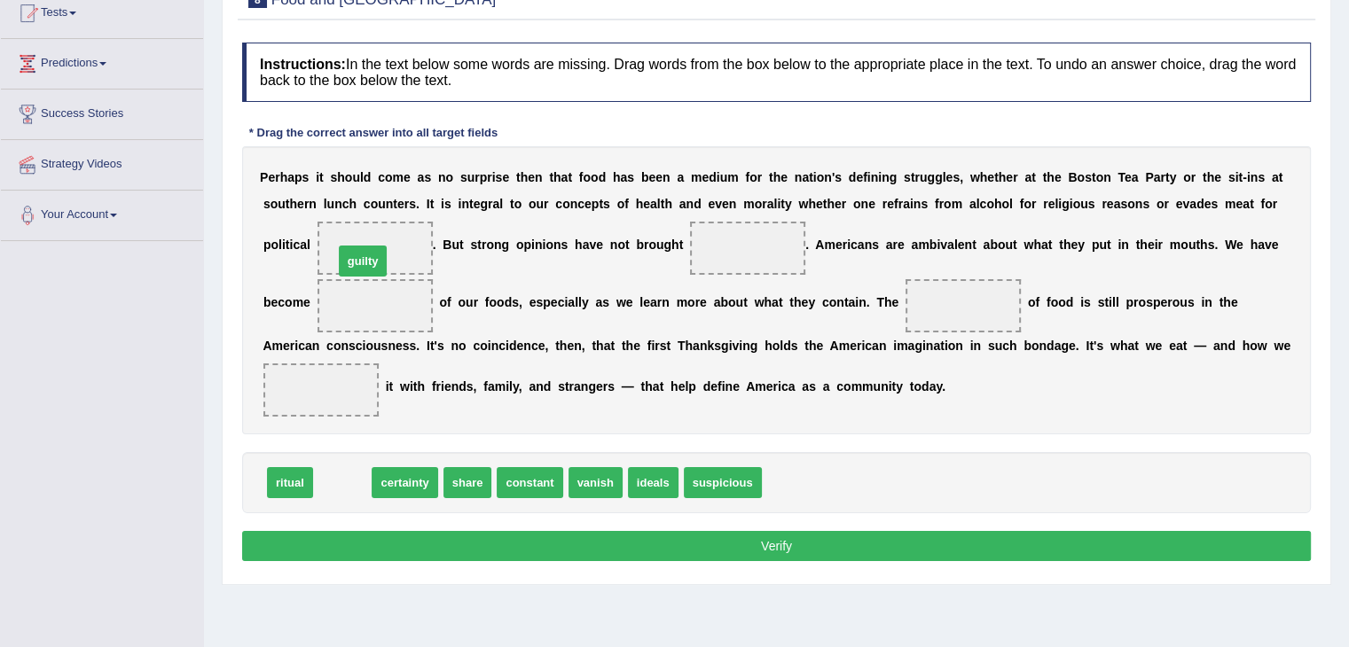
drag, startPoint x: 343, startPoint y: 480, endPoint x: 364, endPoint y: 257, distance: 223.5
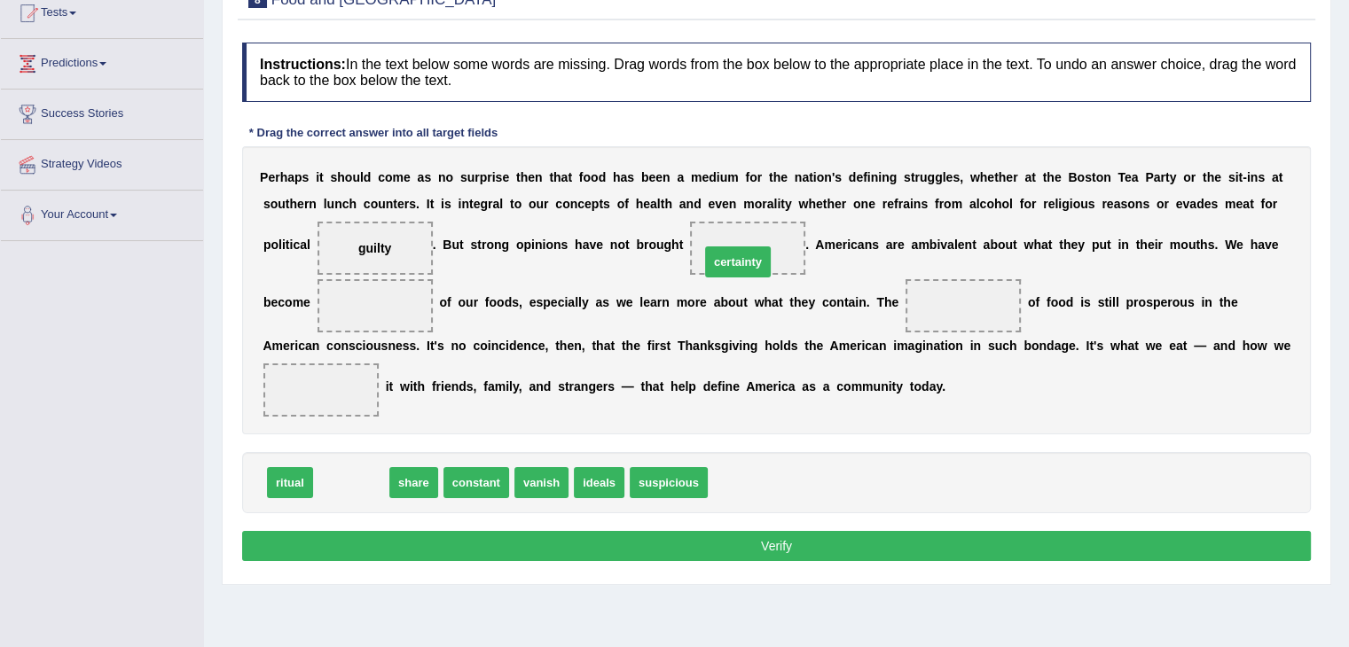
drag, startPoint x: 351, startPoint y: 476, endPoint x: 739, endPoint y: 255, distance: 446.5
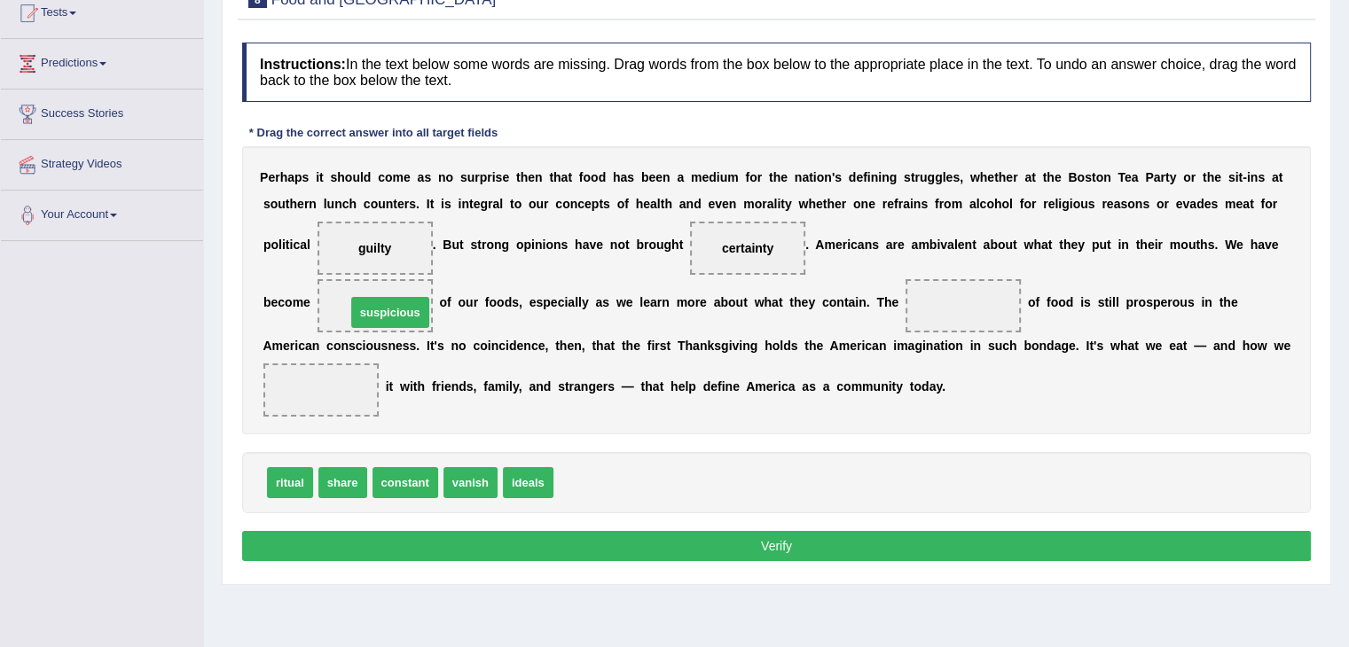
drag, startPoint x: 599, startPoint y: 482, endPoint x: 391, endPoint y: 312, distance: 268.4
drag, startPoint x: 348, startPoint y: 474, endPoint x: 330, endPoint y: 398, distance: 78.3
click at [479, 469] on span "ideals" at bounding box center [474, 482] width 51 height 31
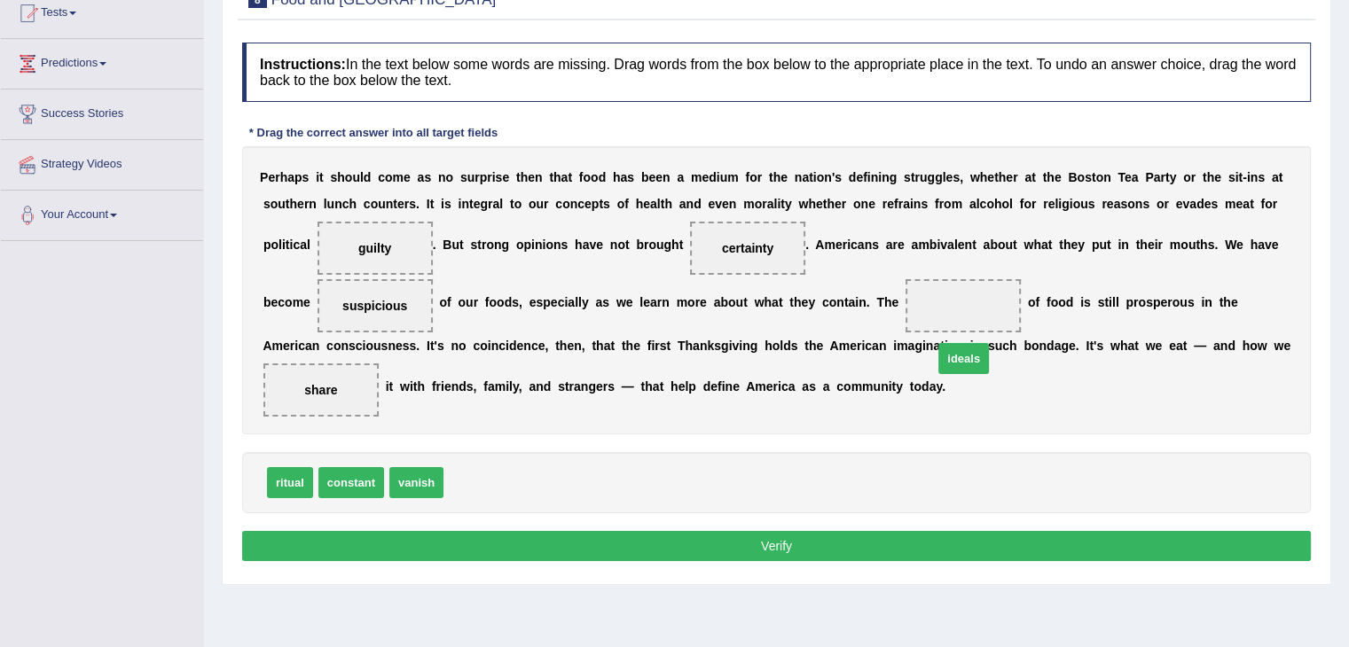
drag, startPoint x: 474, startPoint y: 476, endPoint x: 969, endPoint y: 308, distance: 522.7
drag, startPoint x: 385, startPoint y: 241, endPoint x: 544, endPoint y: 480, distance: 287.0
drag, startPoint x: 962, startPoint y: 302, endPoint x: 369, endPoint y: 231, distance: 597.5
drag, startPoint x: 476, startPoint y: 482, endPoint x: 748, endPoint y: 251, distance: 356.8
drag, startPoint x: 465, startPoint y: 478, endPoint x: 933, endPoint y: 322, distance: 493.6
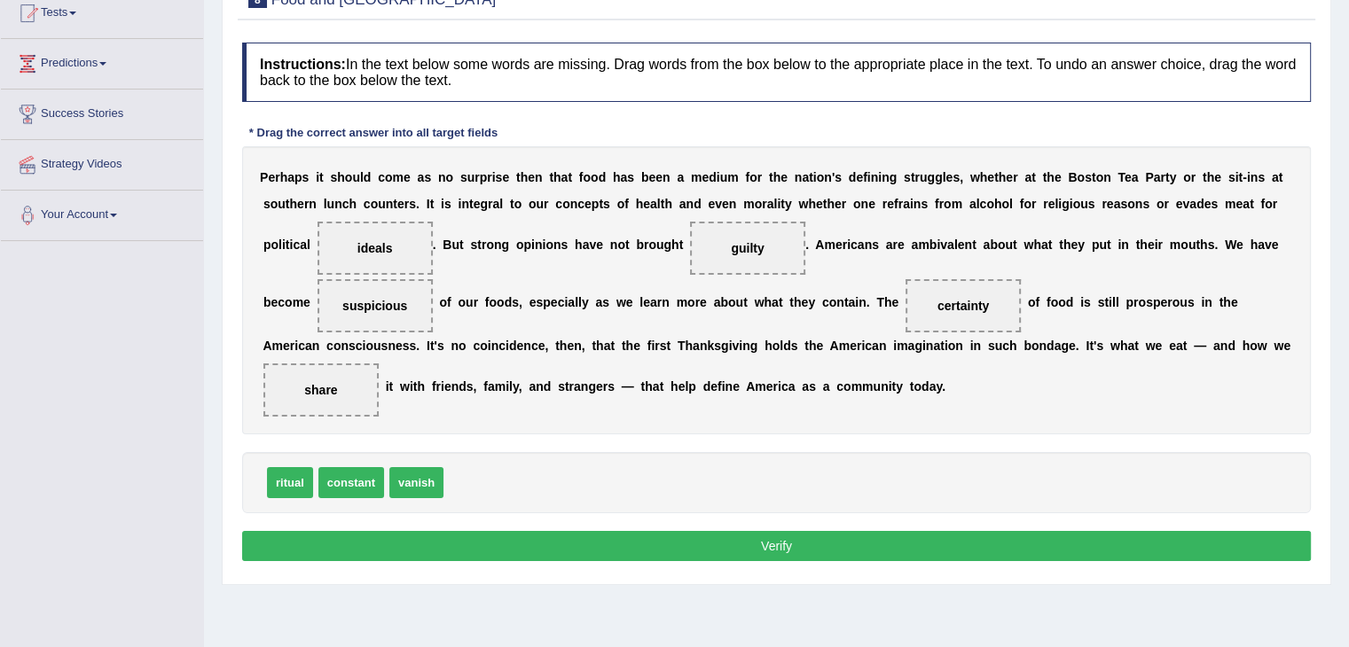
click at [908, 543] on button "Verify" at bounding box center [776, 546] width 1069 height 30
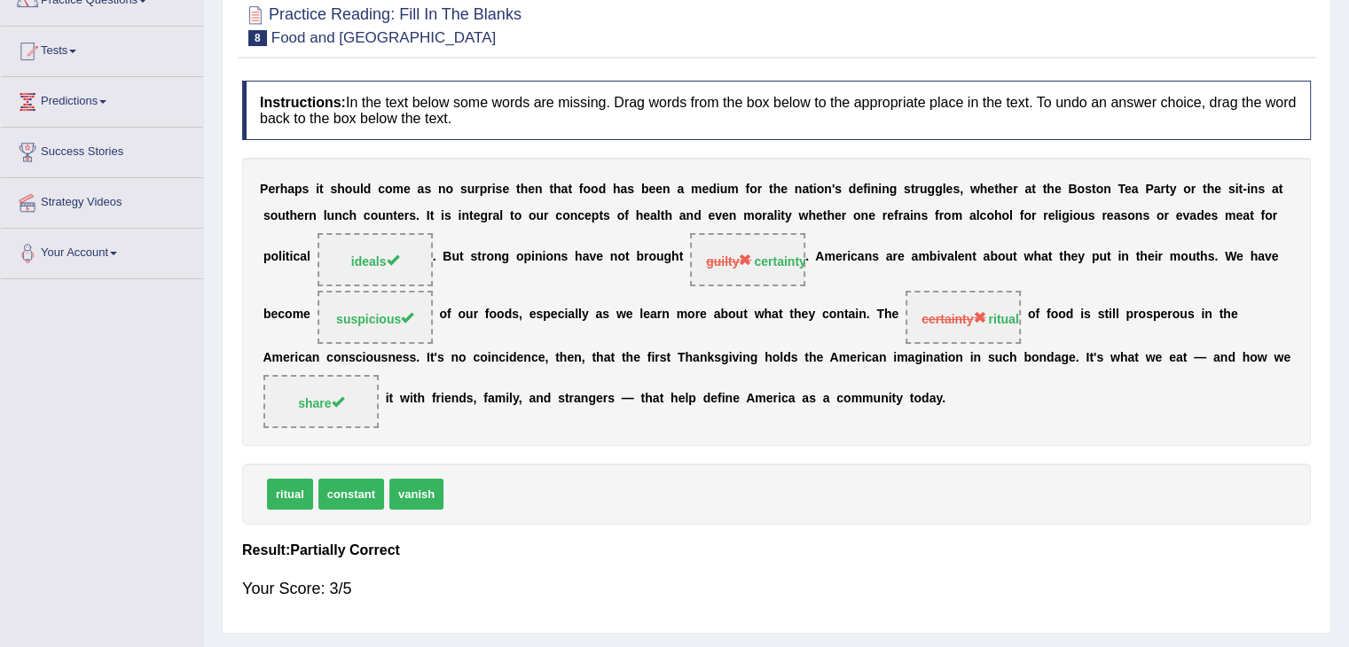
scroll to position [112, 0]
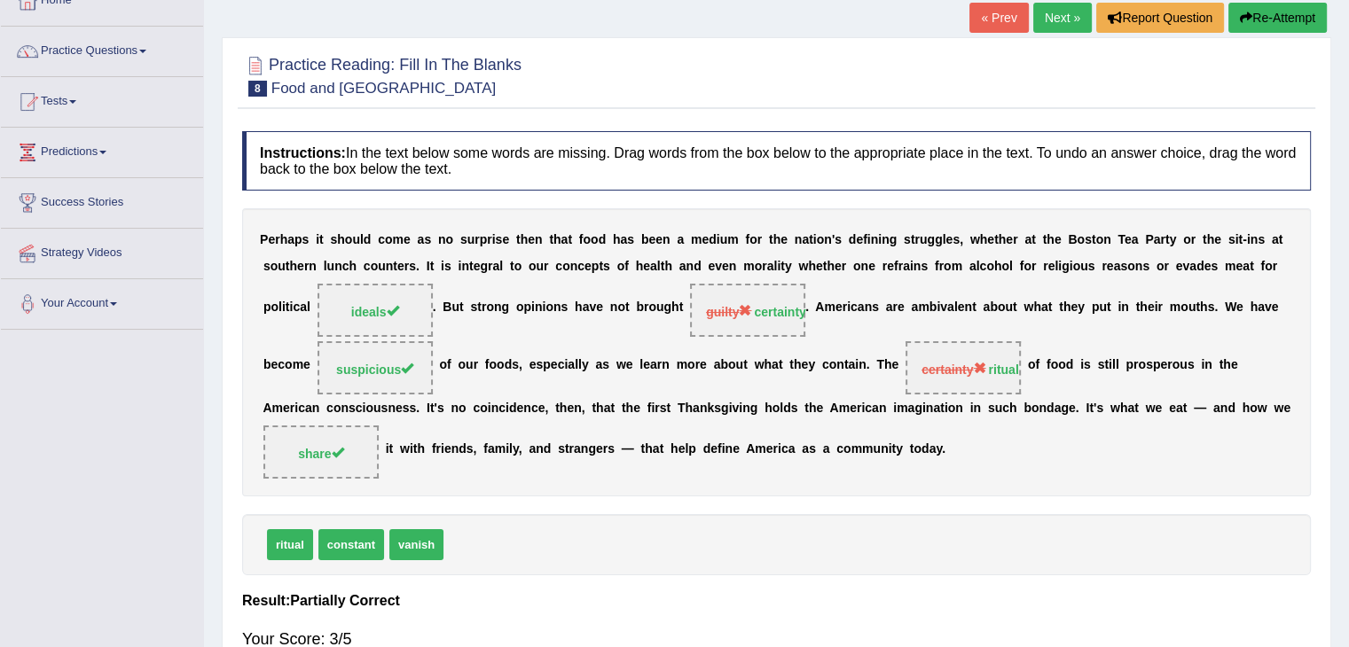
click at [1259, 19] on button "Re-Attempt" at bounding box center [1277, 18] width 98 height 30
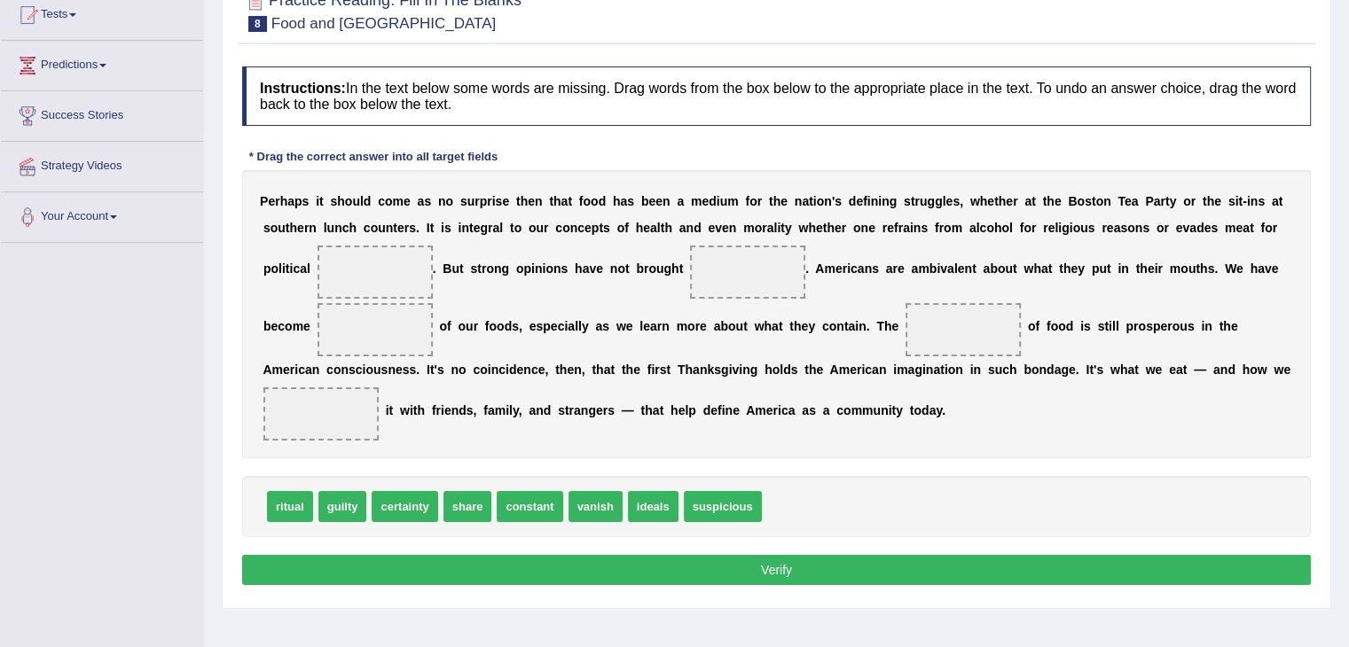
scroll to position [200, 0]
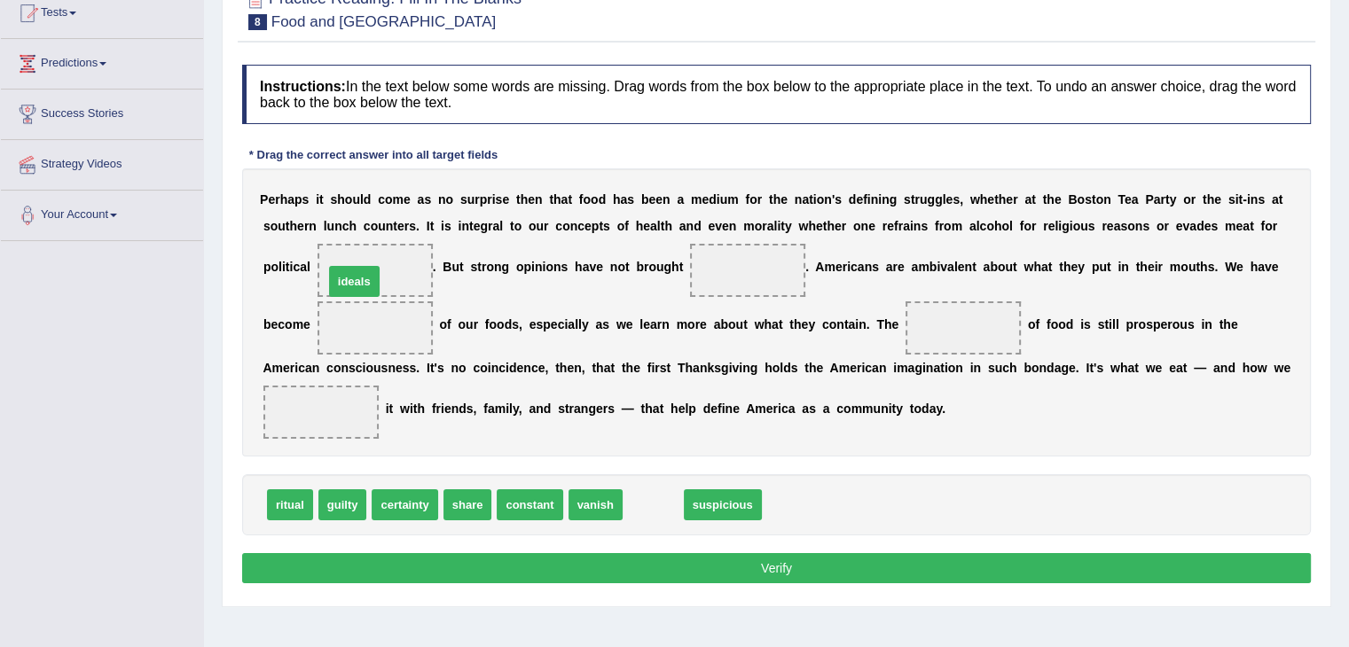
drag, startPoint x: 650, startPoint y: 505, endPoint x: 351, endPoint y: 281, distance: 373.2
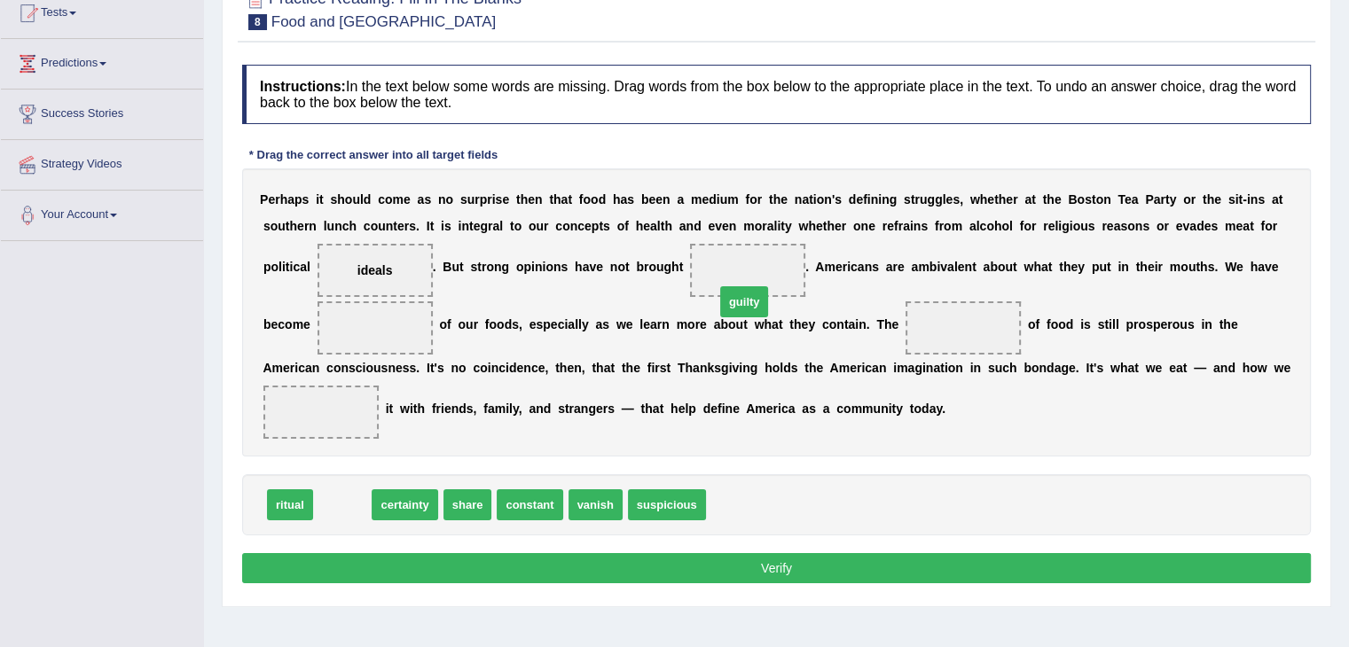
drag, startPoint x: 339, startPoint y: 504, endPoint x: 755, endPoint y: 277, distance: 473.8
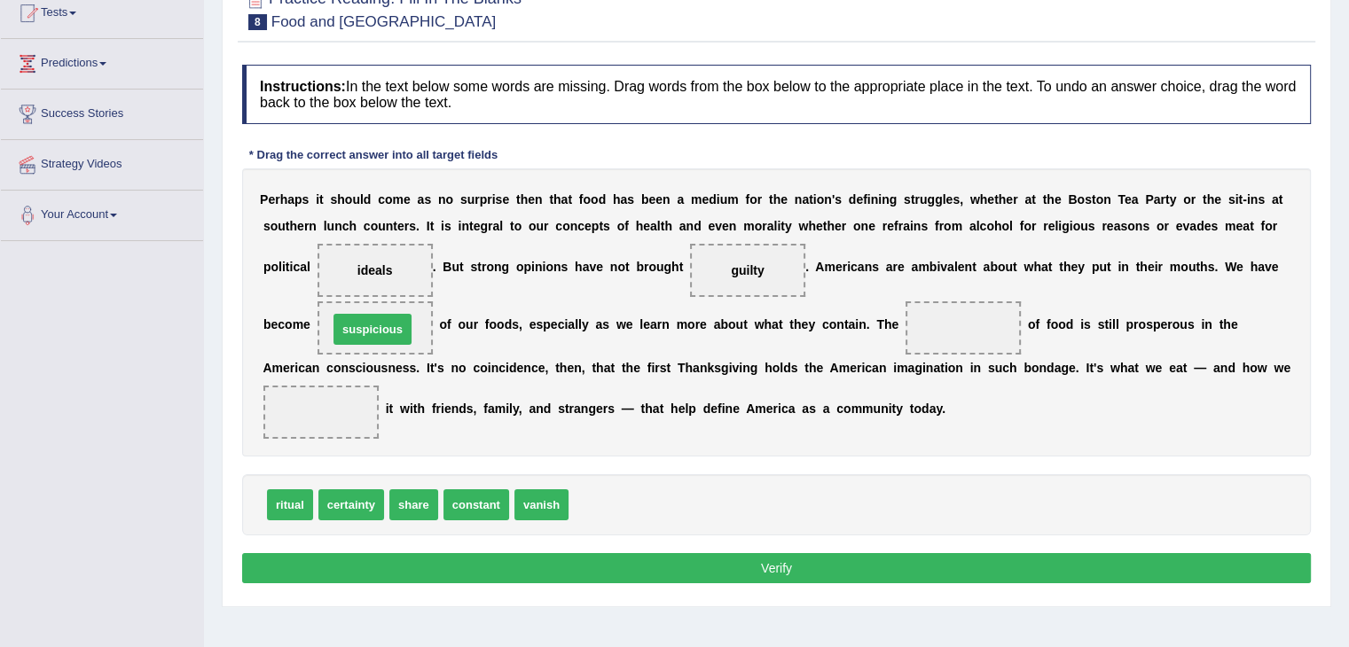
drag, startPoint x: 601, startPoint y: 499, endPoint x: 360, endPoint y: 323, distance: 298.9
drag, startPoint x: 287, startPoint y: 502, endPoint x: 984, endPoint y: 338, distance: 716.1
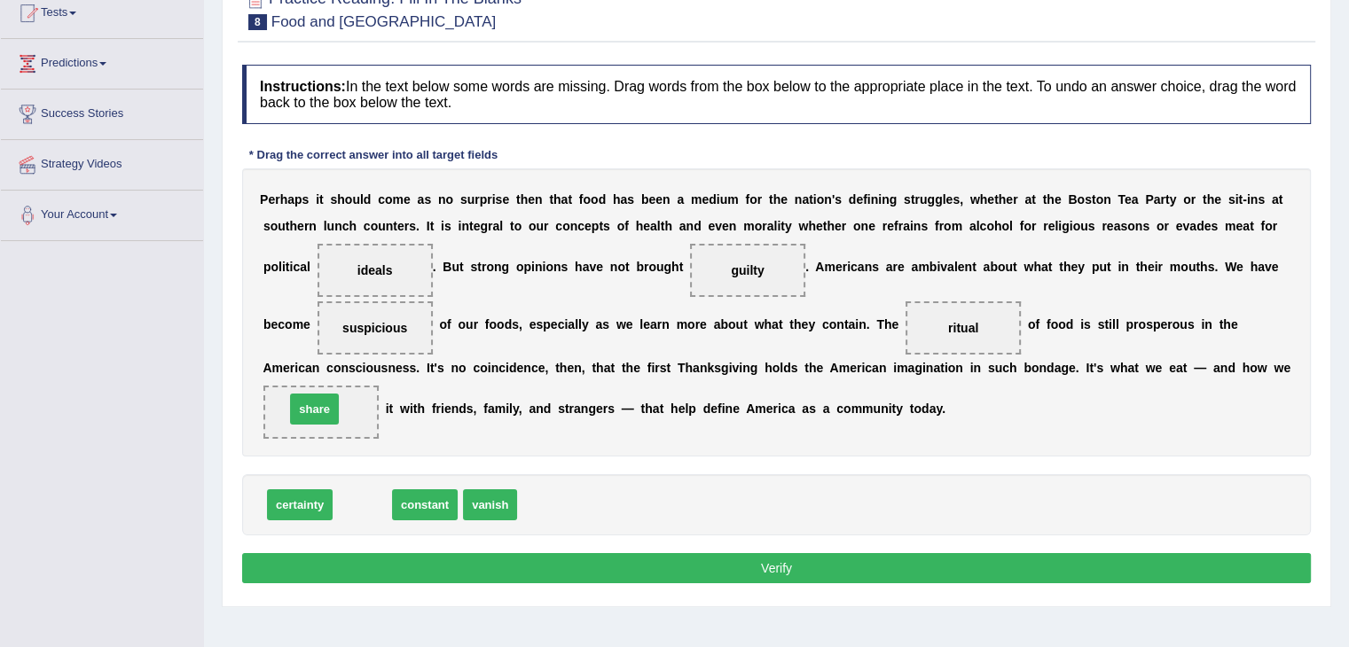
drag, startPoint x: 357, startPoint y: 502, endPoint x: 309, endPoint y: 406, distance: 107.1
click at [769, 560] on button "Verify" at bounding box center [776, 568] width 1069 height 30
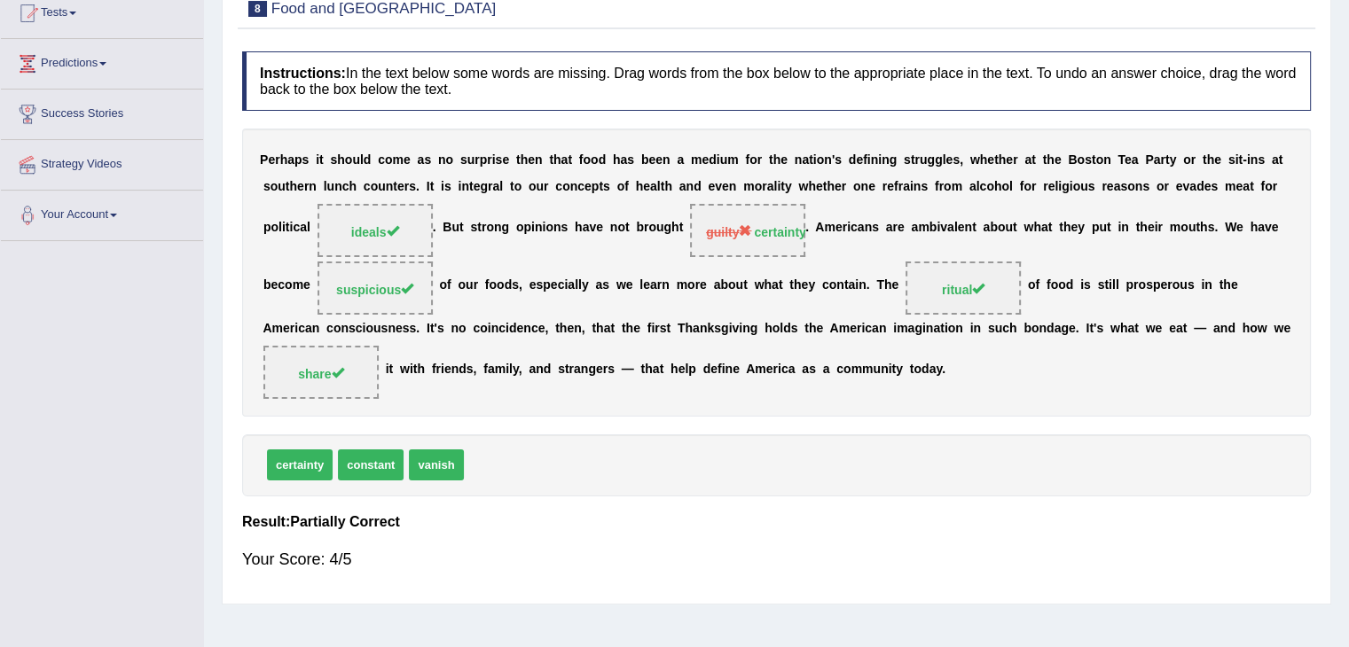
drag, startPoint x: 309, startPoint y: 458, endPoint x: 732, endPoint y: 248, distance: 471.5
click at [731, 247] on div "Instructions: In the text below some words are missing. Drag words from the box…" at bounding box center [776, 319] width 1077 height 552
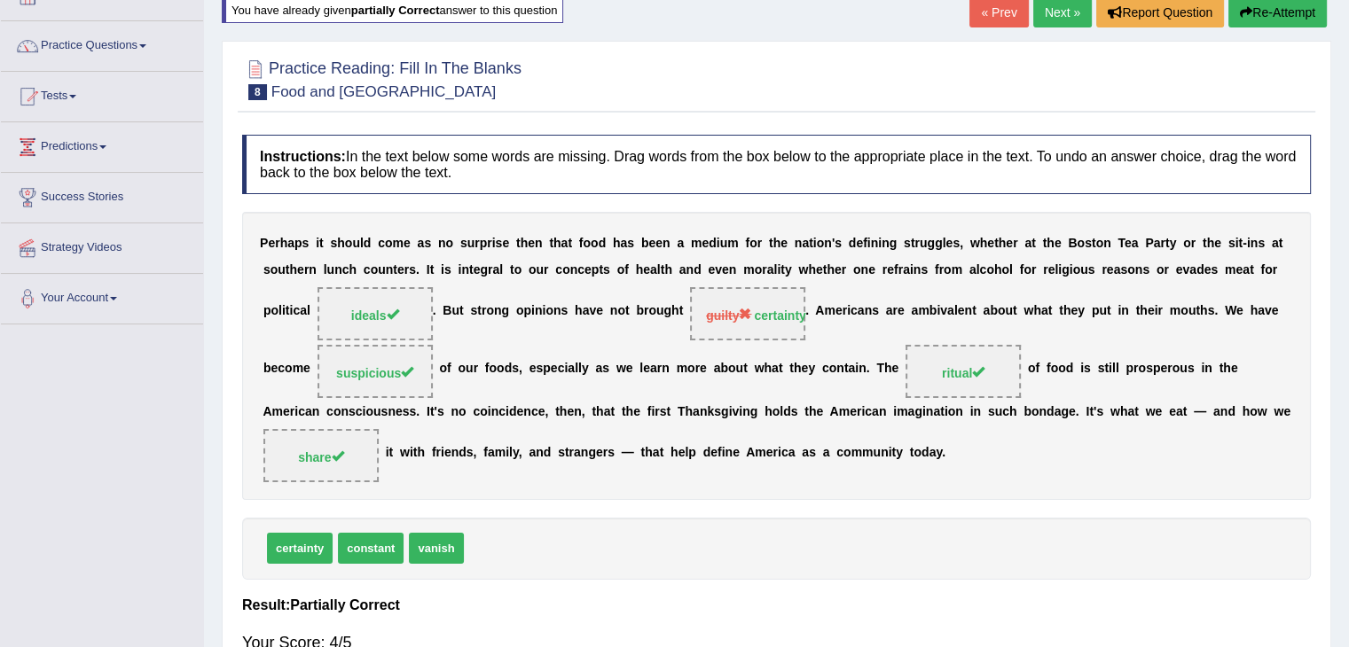
scroll to position [112, 0]
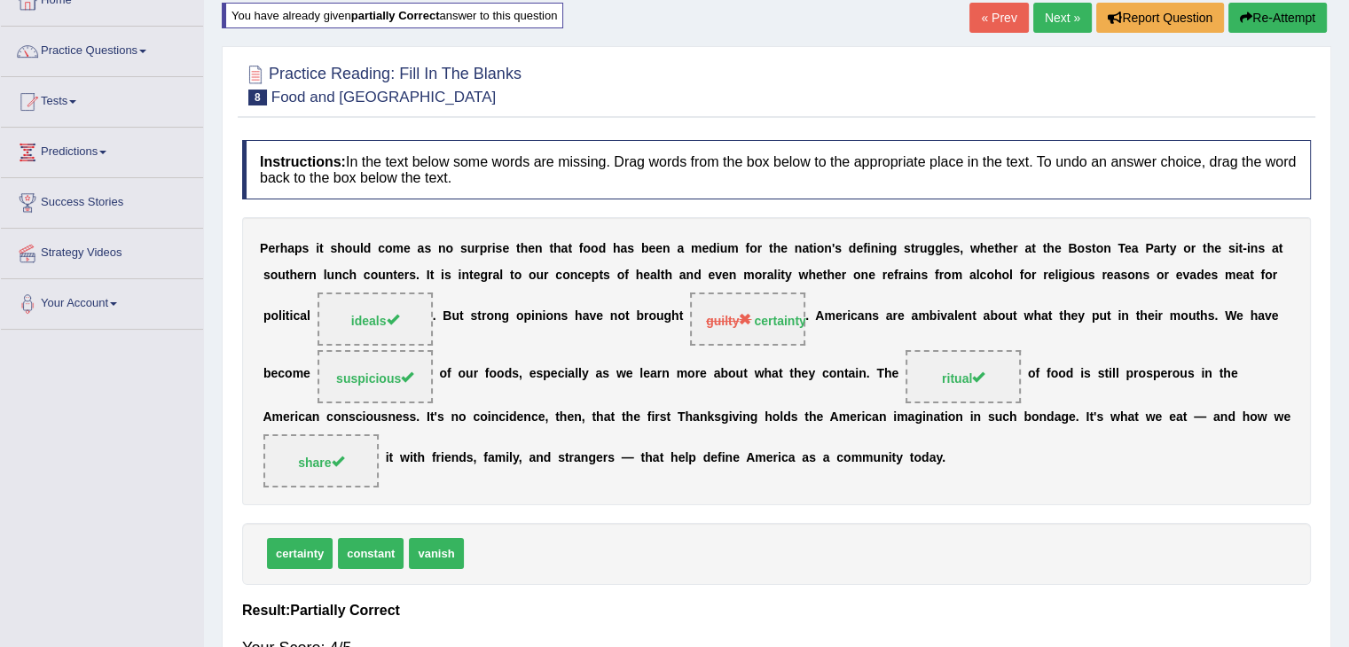
click at [1281, 24] on button "Re-Attempt" at bounding box center [1277, 18] width 98 height 30
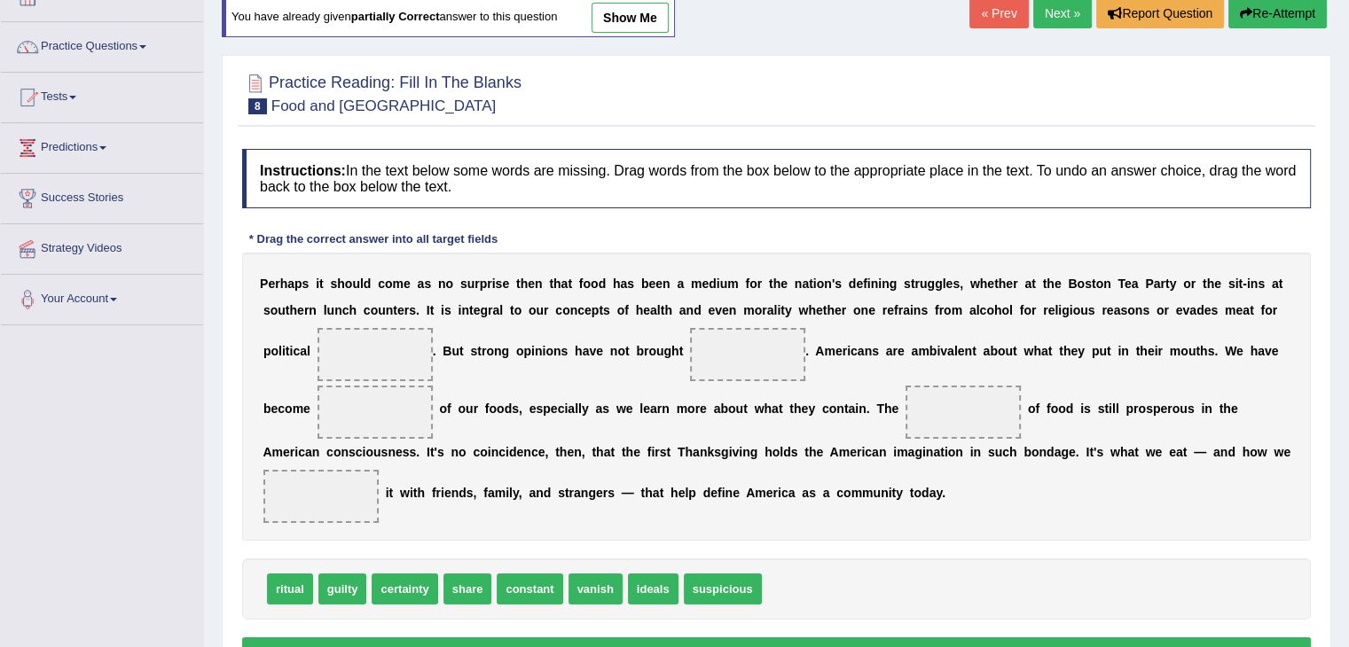
scroll to position [112, 0]
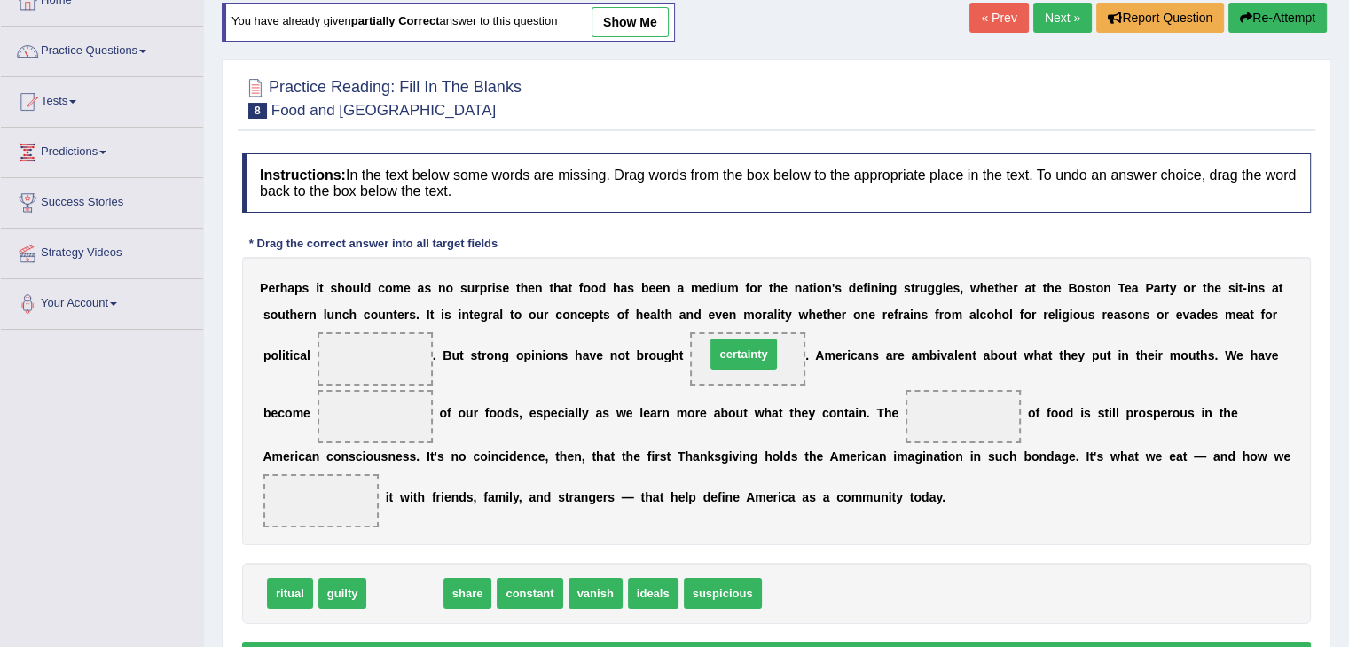
drag, startPoint x: 404, startPoint y: 590, endPoint x: 743, endPoint y: 350, distance: 414.8
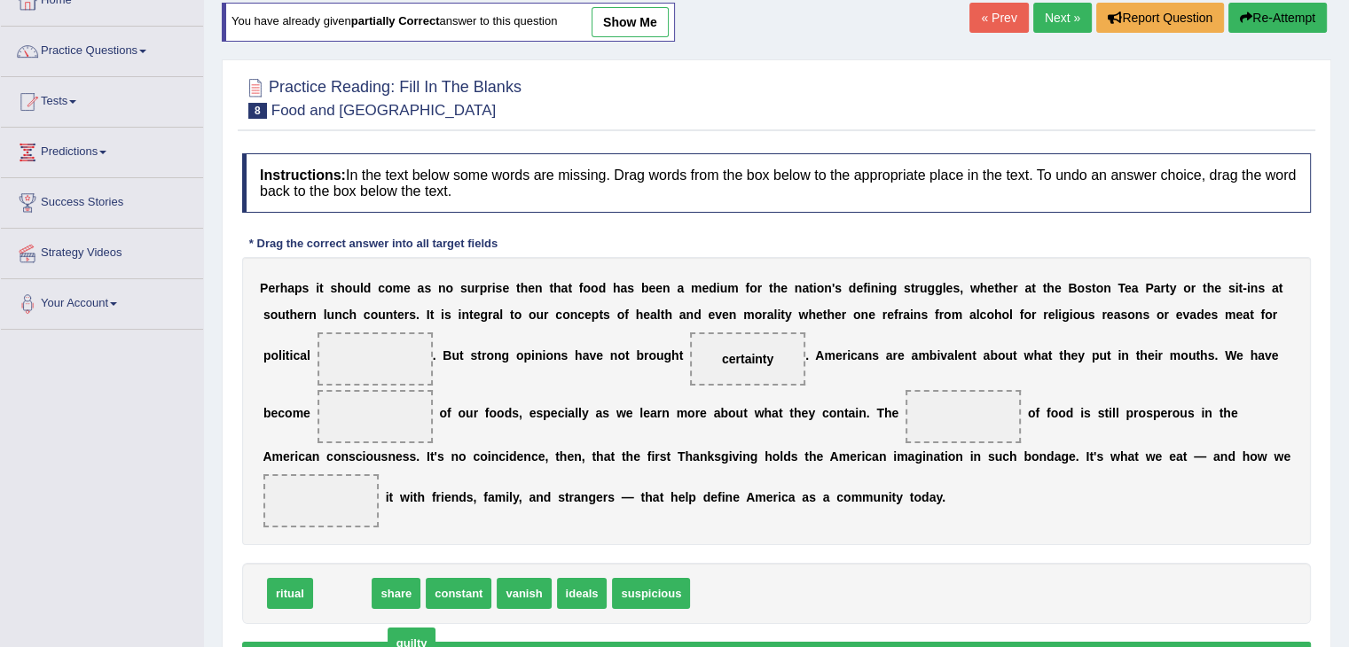
drag, startPoint x: 349, startPoint y: 591, endPoint x: 418, endPoint y: 641, distance: 85.7
click at [418, 641] on span "guilty" at bounding box center [412, 643] width 49 height 31
drag, startPoint x: 588, startPoint y: 594, endPoint x: 395, endPoint y: 361, distance: 302.9
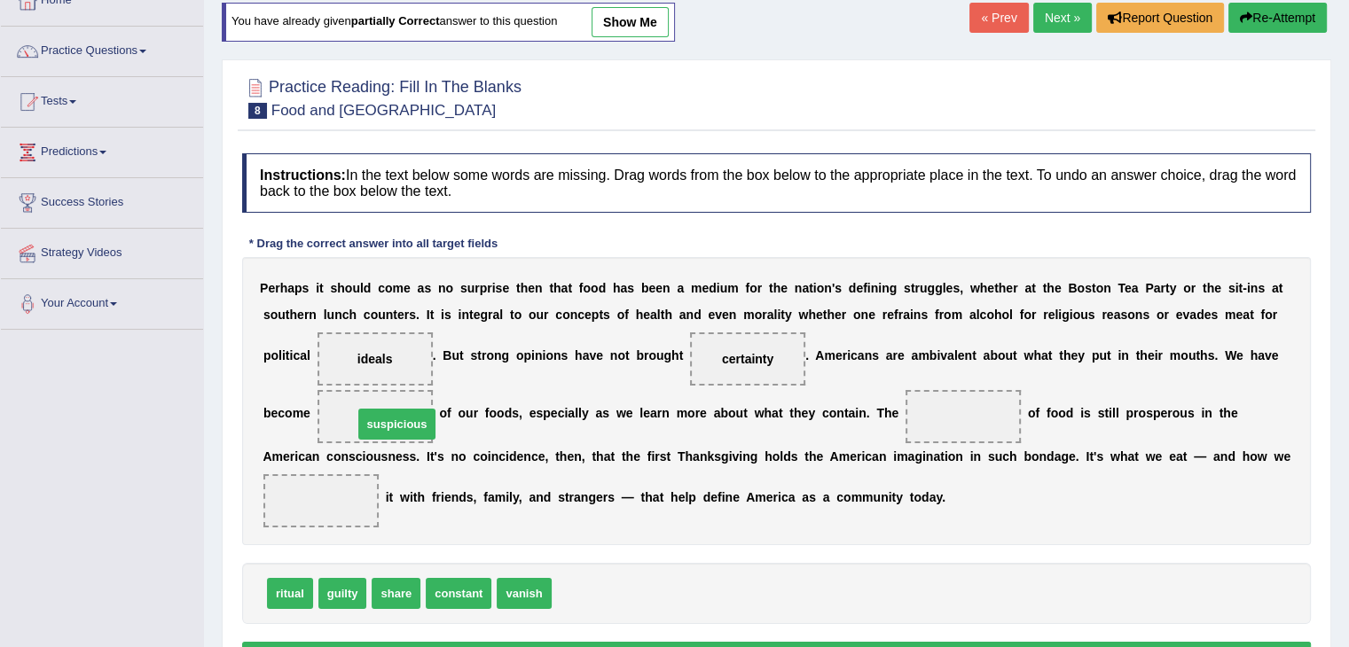
drag, startPoint x: 575, startPoint y: 586, endPoint x: 376, endPoint y: 419, distance: 259.9
drag, startPoint x: 290, startPoint y: 589, endPoint x: 936, endPoint y: 416, distance: 669.2
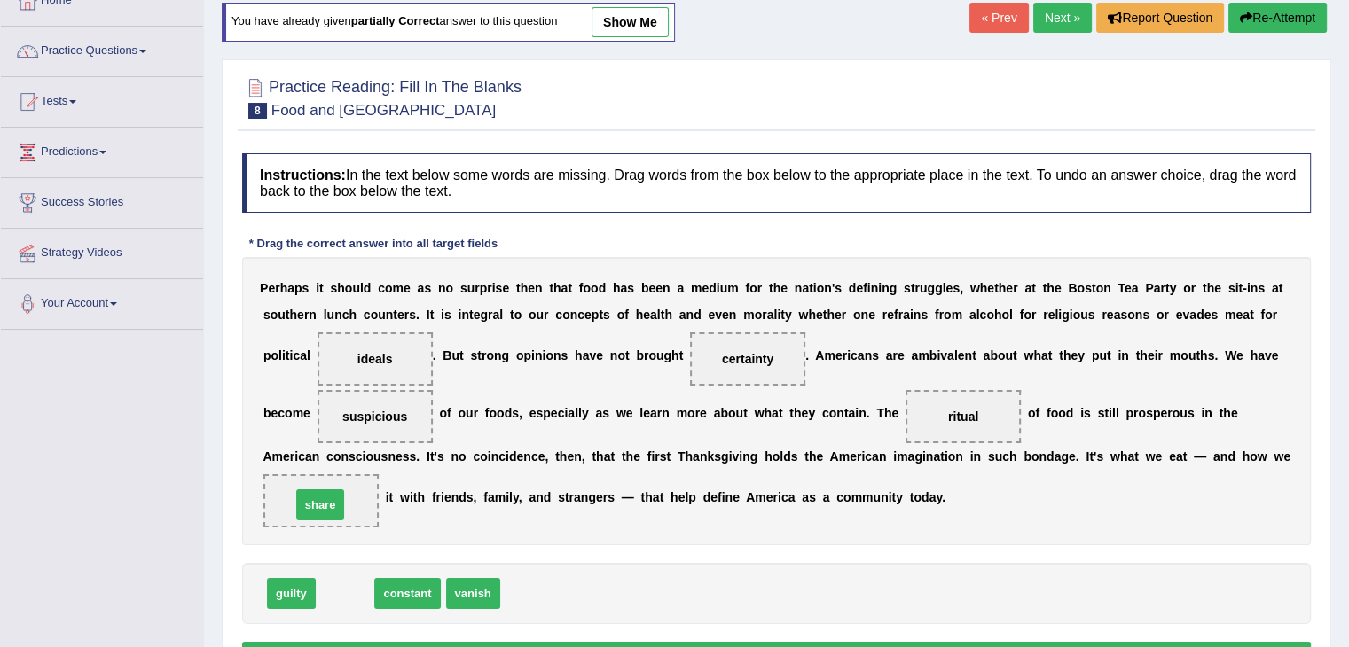
drag, startPoint x: 341, startPoint y: 584, endPoint x: 316, endPoint y: 496, distance: 91.2
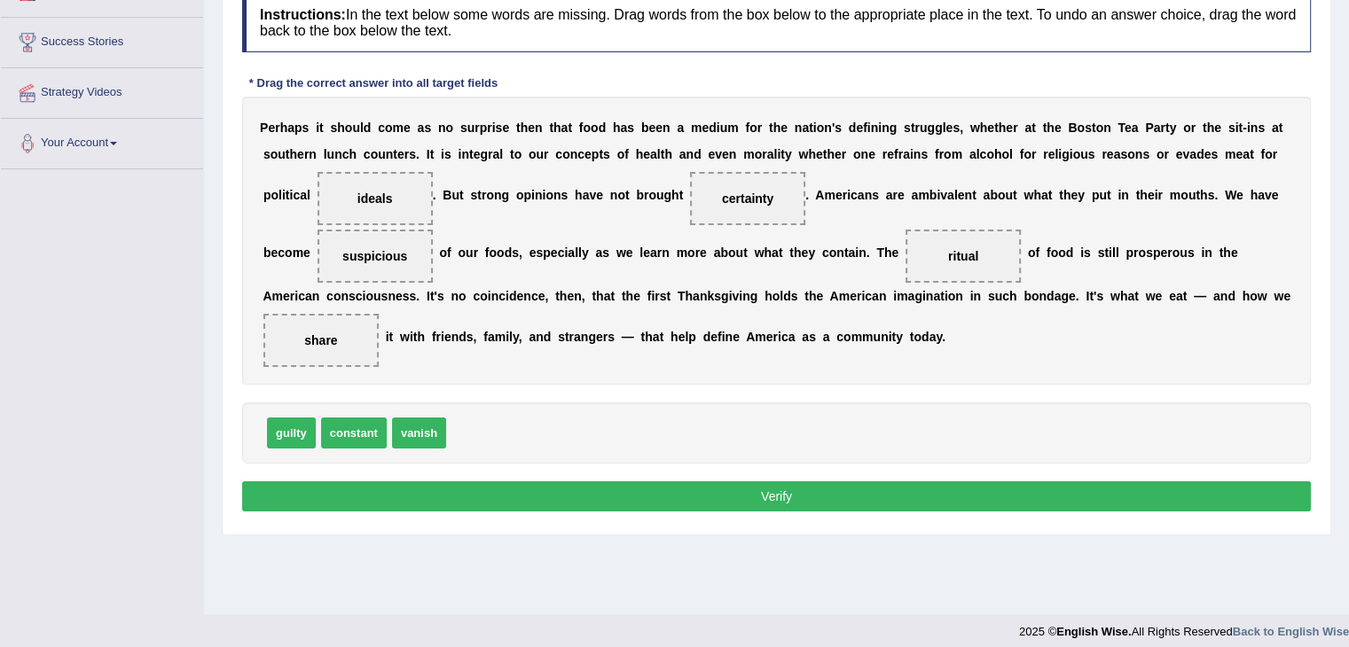
scroll to position [284, 0]
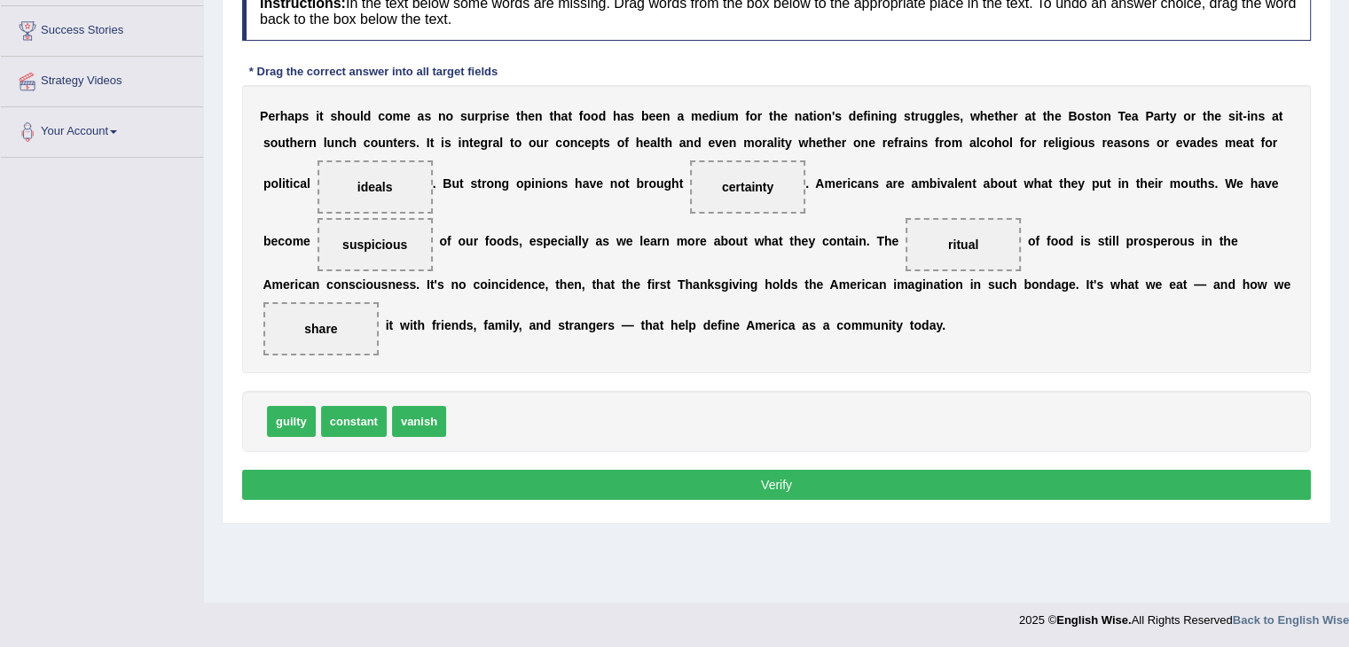
click at [960, 489] on button "Verify" at bounding box center [776, 485] width 1069 height 30
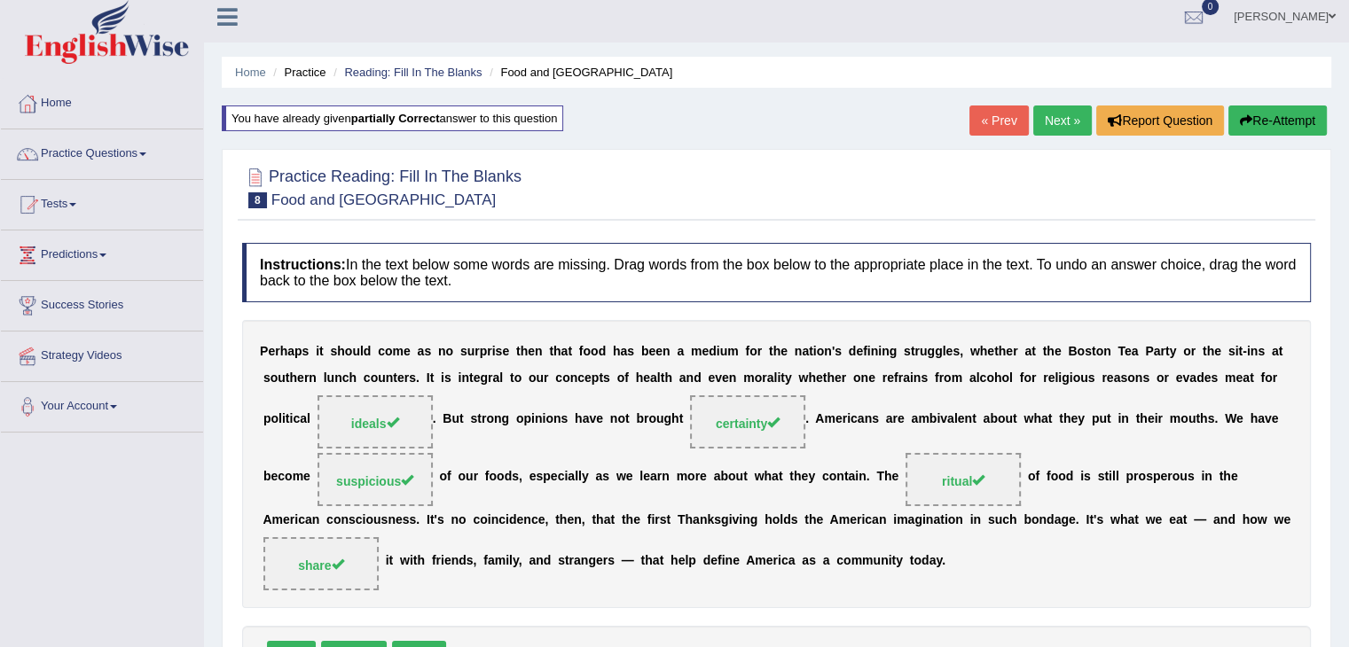
scroll to position [0, 0]
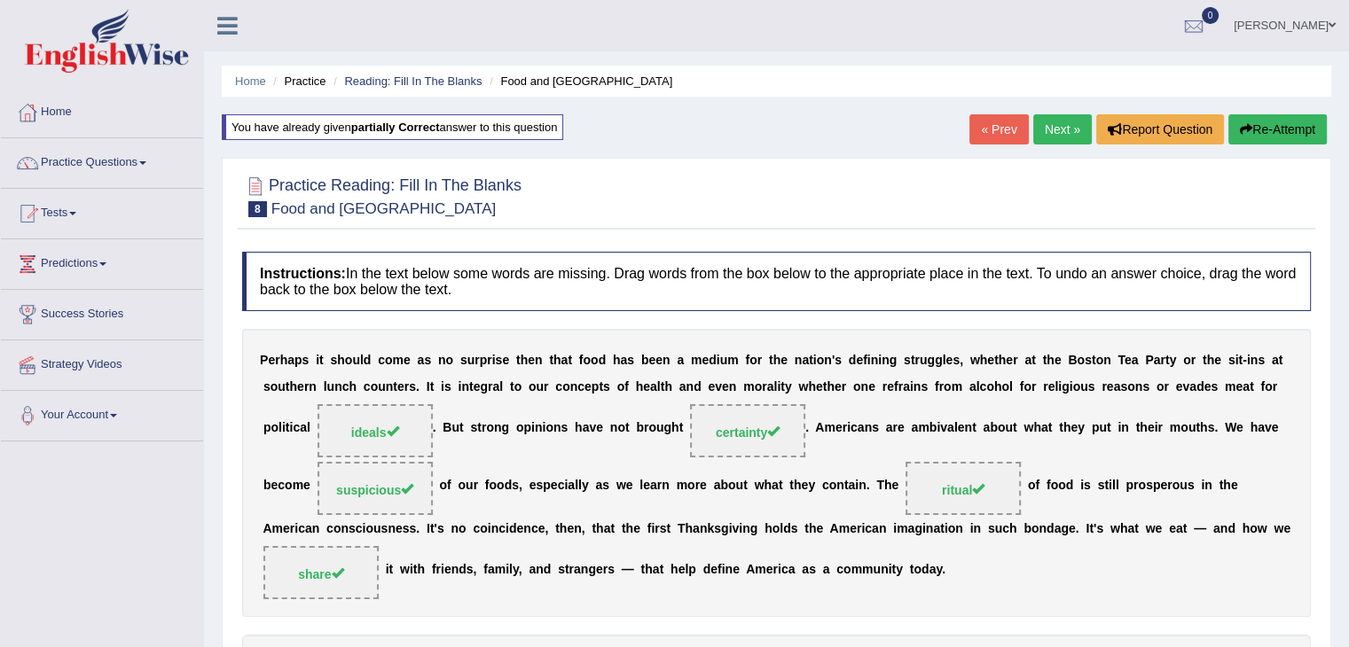
click at [1054, 128] on link "Next »" at bounding box center [1062, 129] width 59 height 30
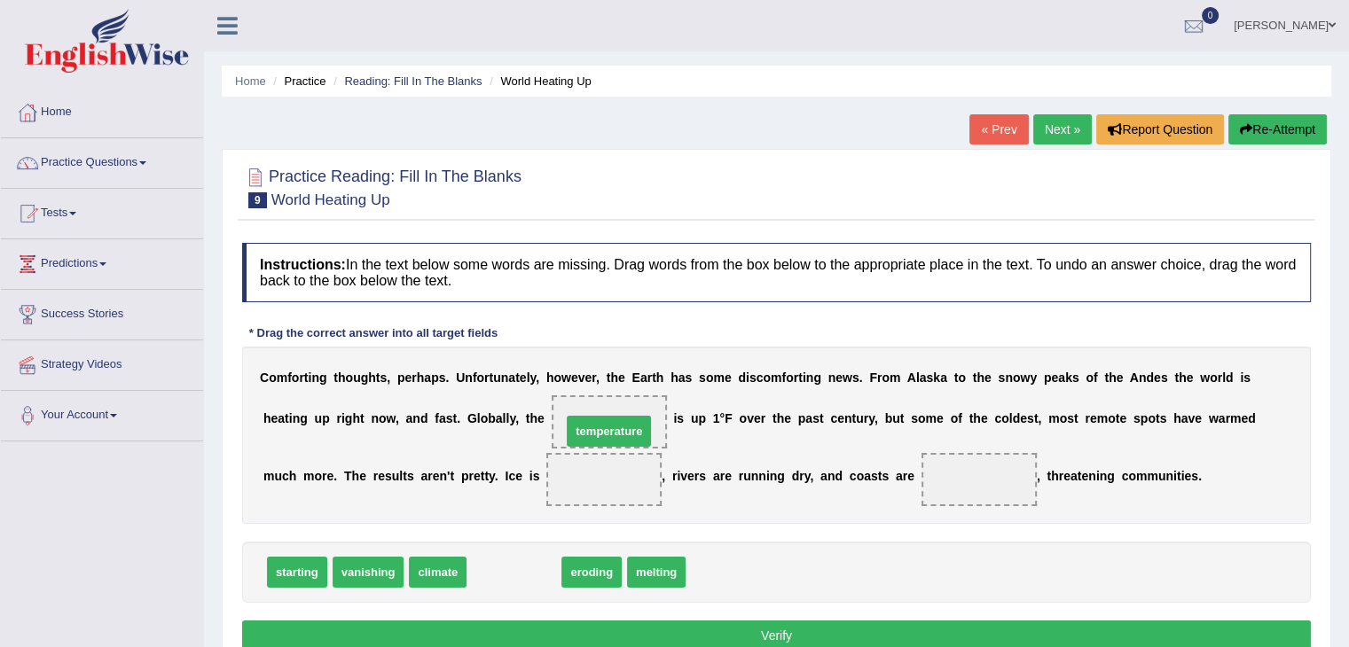
drag, startPoint x: 490, startPoint y: 575, endPoint x: 585, endPoint y: 433, distance: 170.7
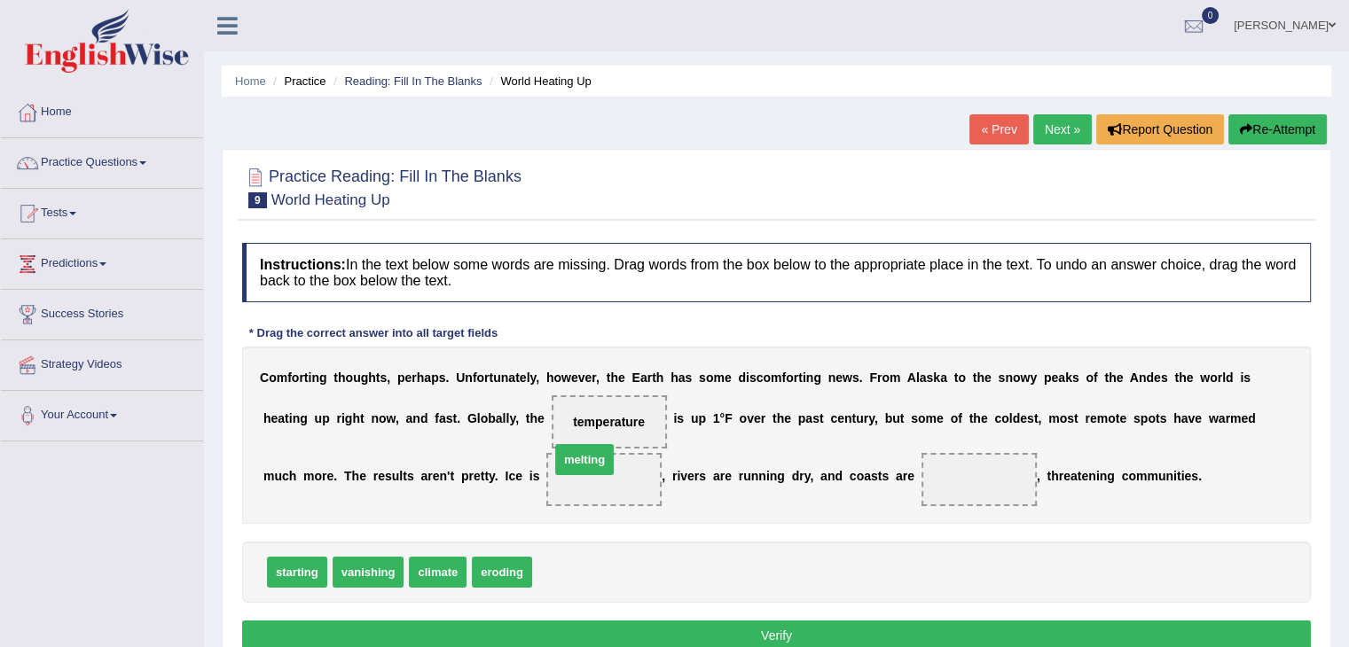
drag, startPoint x: 575, startPoint y: 568, endPoint x: 592, endPoint y: 455, distance: 114.0
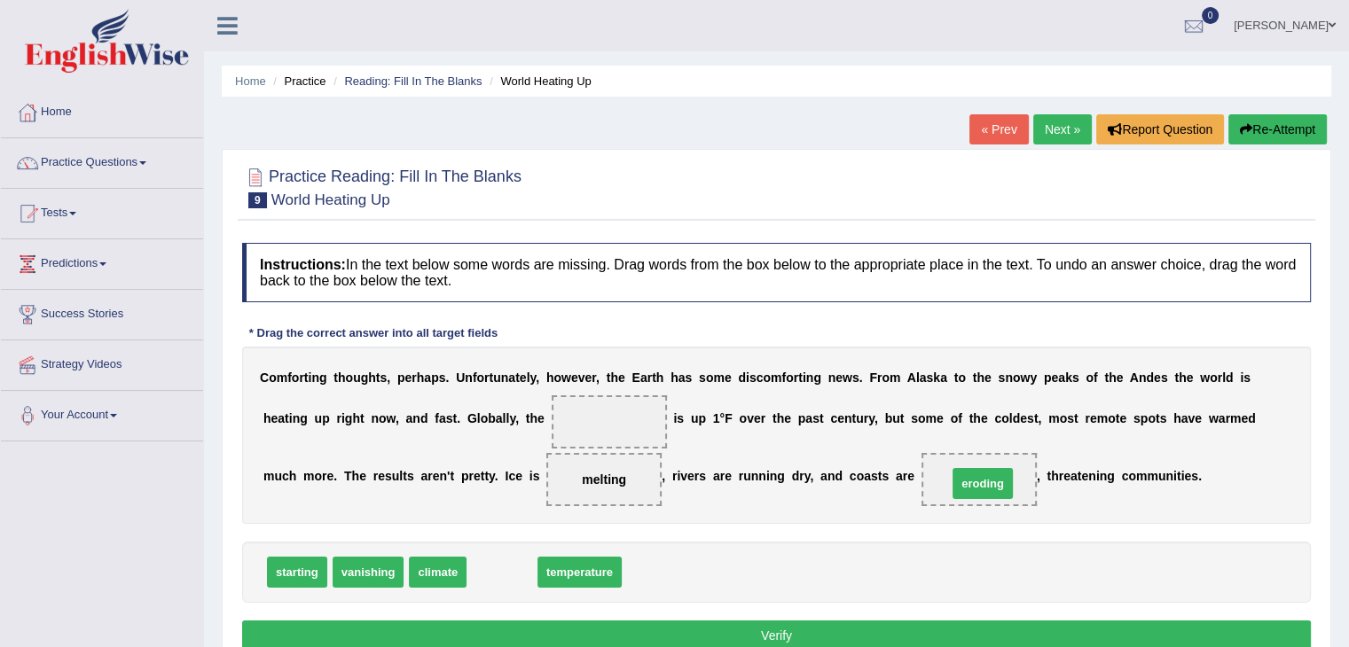
drag, startPoint x: 504, startPoint y: 568, endPoint x: 984, endPoint y: 480, distance: 488.8
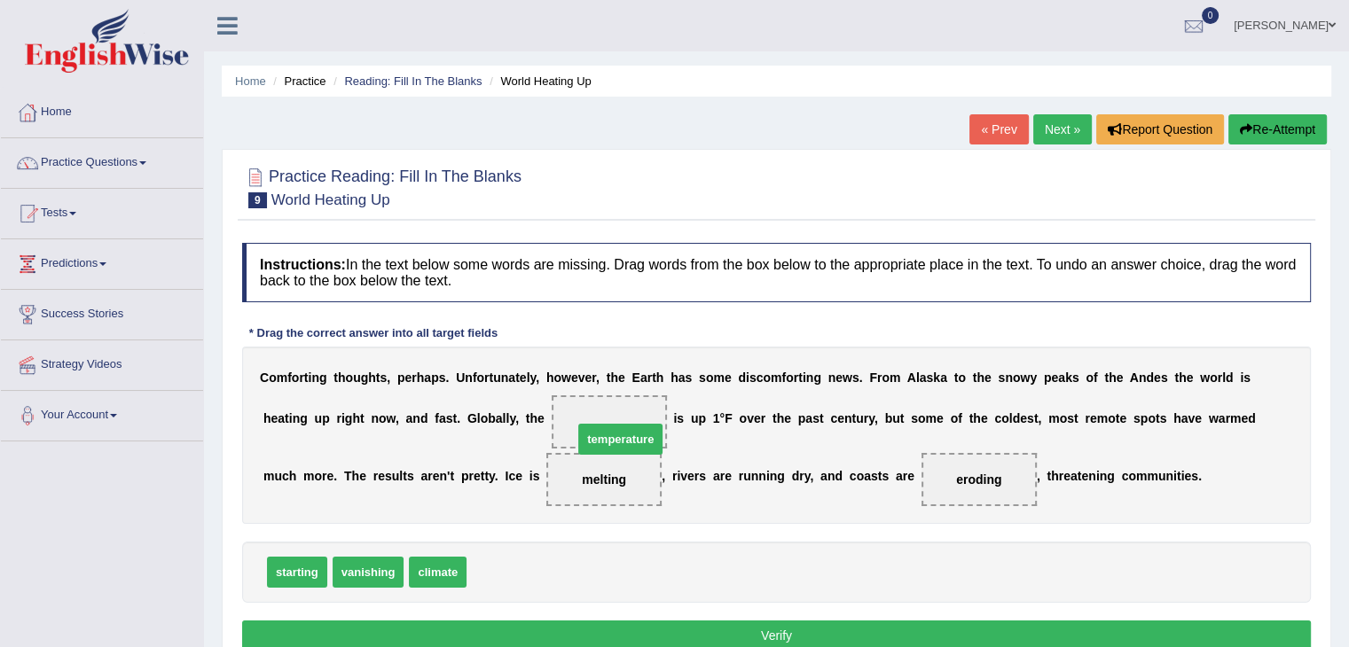
drag, startPoint x: 497, startPoint y: 574, endPoint x: 603, endPoint y: 434, distance: 175.9
click at [788, 629] on button "Verify" at bounding box center [776, 636] width 1069 height 30
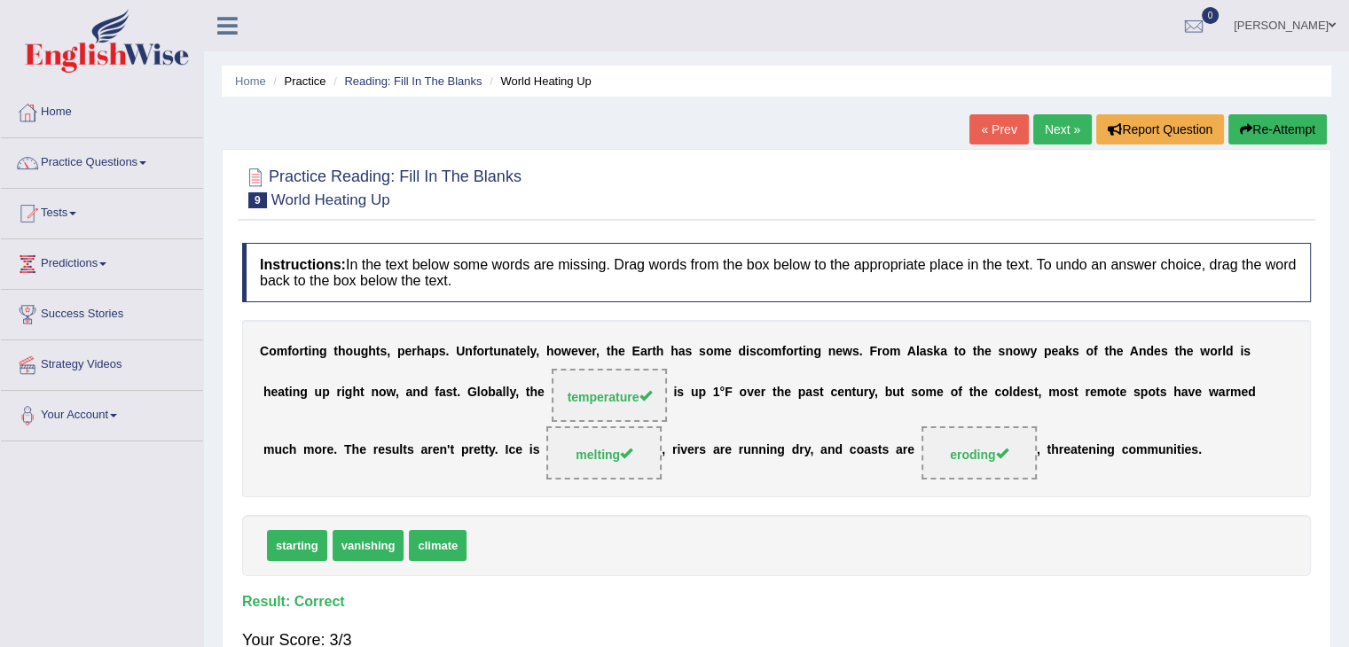
click at [1059, 131] on link "Next »" at bounding box center [1062, 129] width 59 height 30
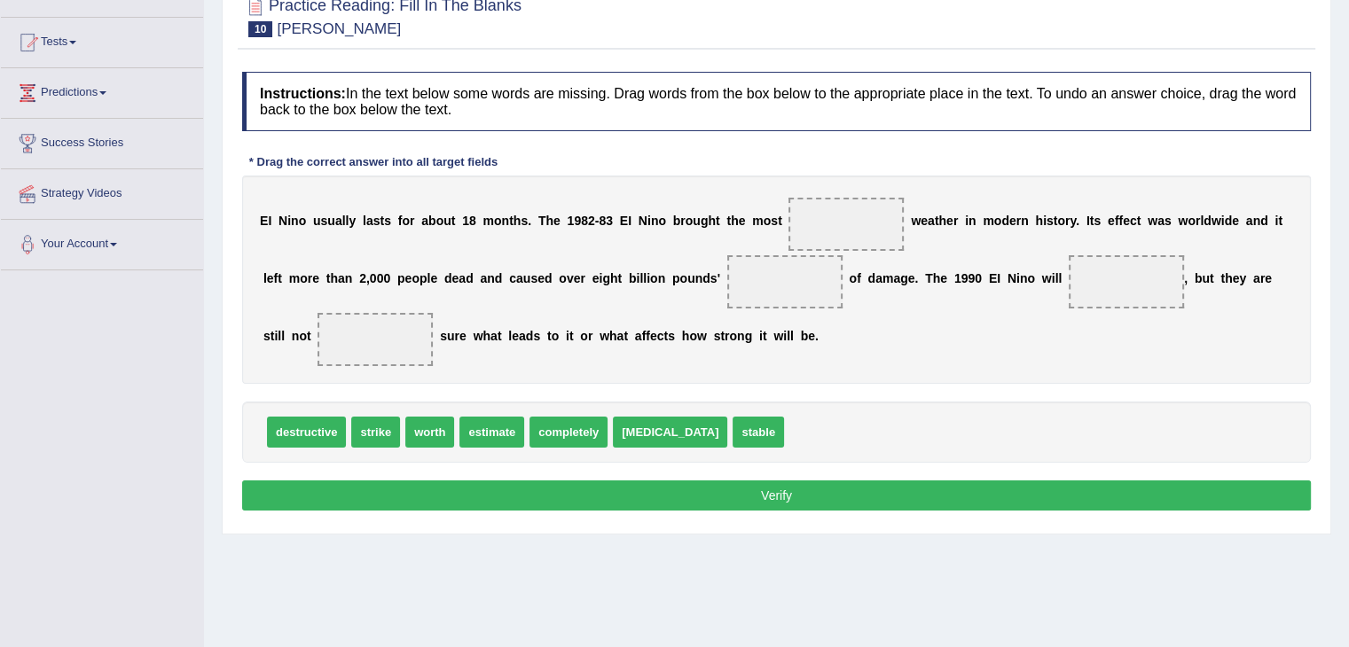
scroll to position [177, 0]
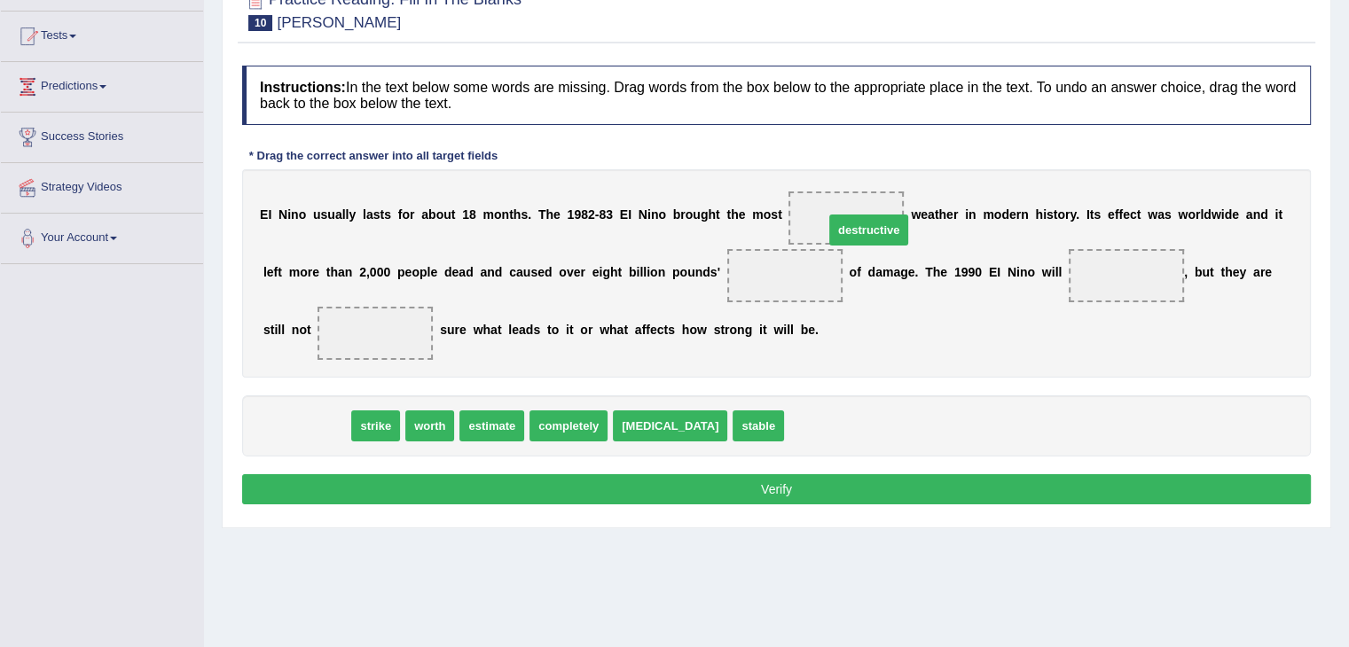
drag, startPoint x: 303, startPoint y: 422, endPoint x: 866, endPoint y: 226, distance: 595.4
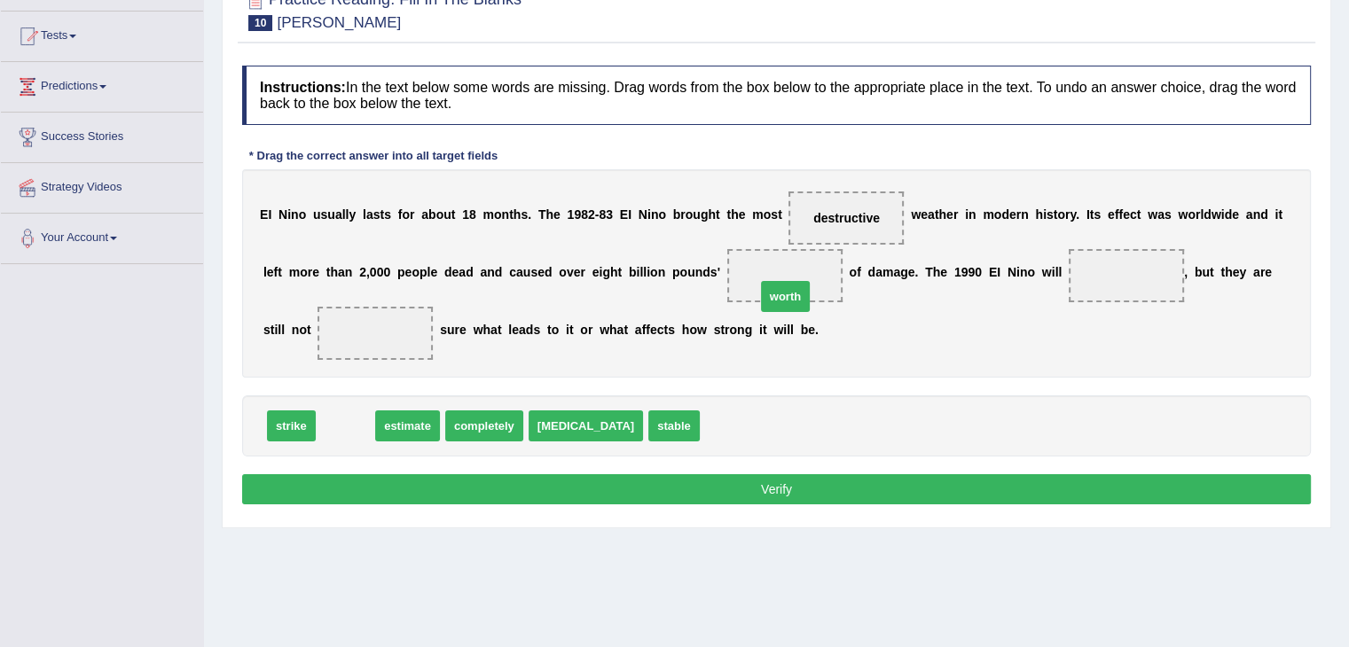
drag, startPoint x: 341, startPoint y: 425, endPoint x: 780, endPoint y: 295, distance: 458.5
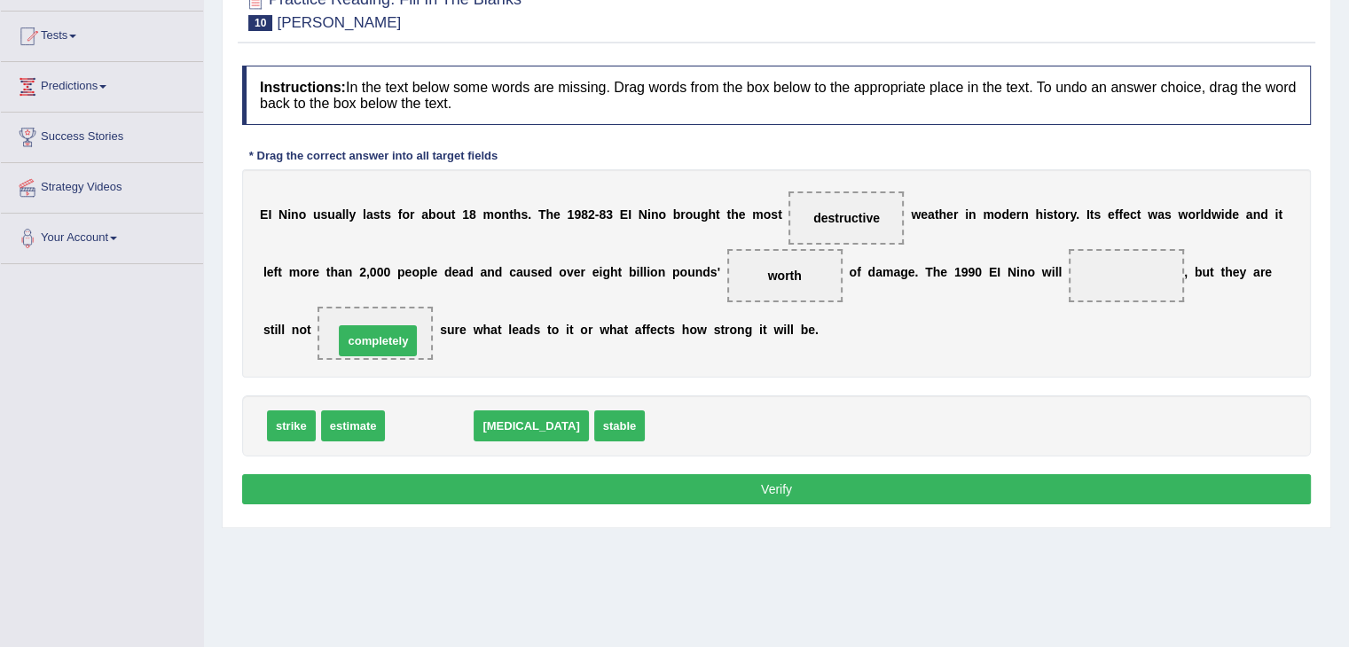
drag, startPoint x: 428, startPoint y: 421, endPoint x: 376, endPoint y: 336, distance: 99.9
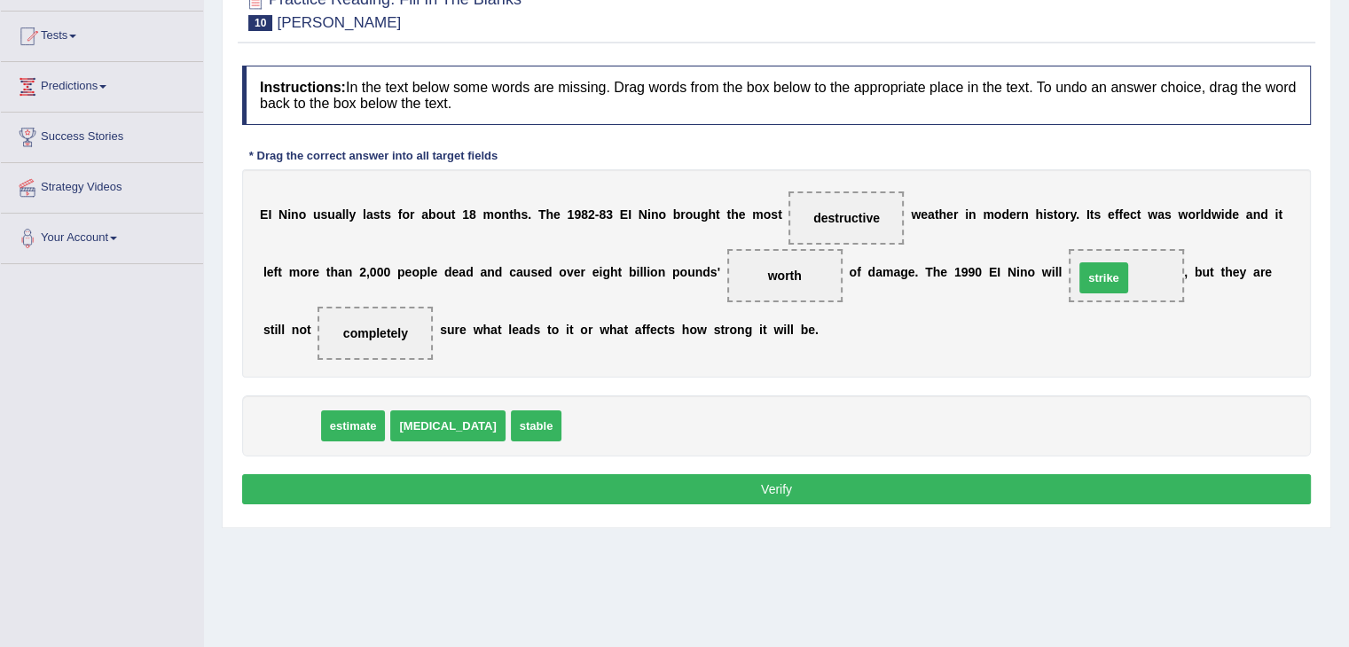
drag, startPoint x: 298, startPoint y: 419, endPoint x: 1135, endPoint y: 266, distance: 850.9
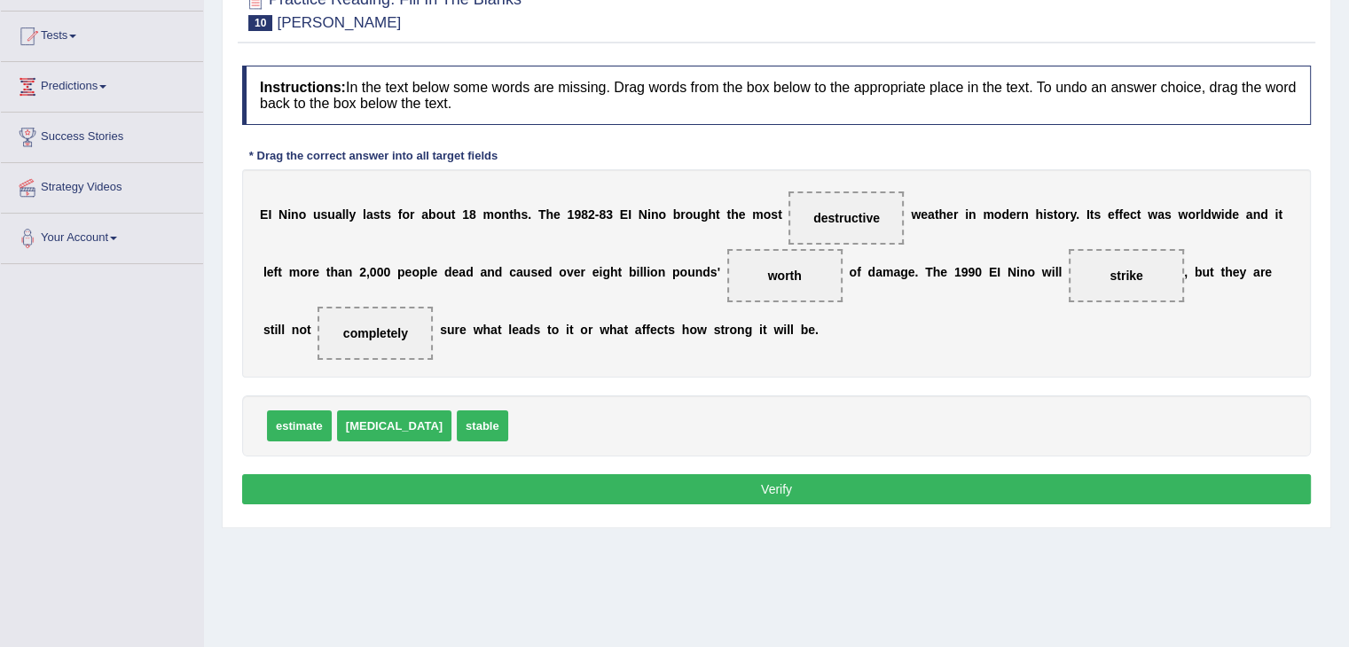
click at [817, 488] on button "Verify" at bounding box center [776, 489] width 1069 height 30
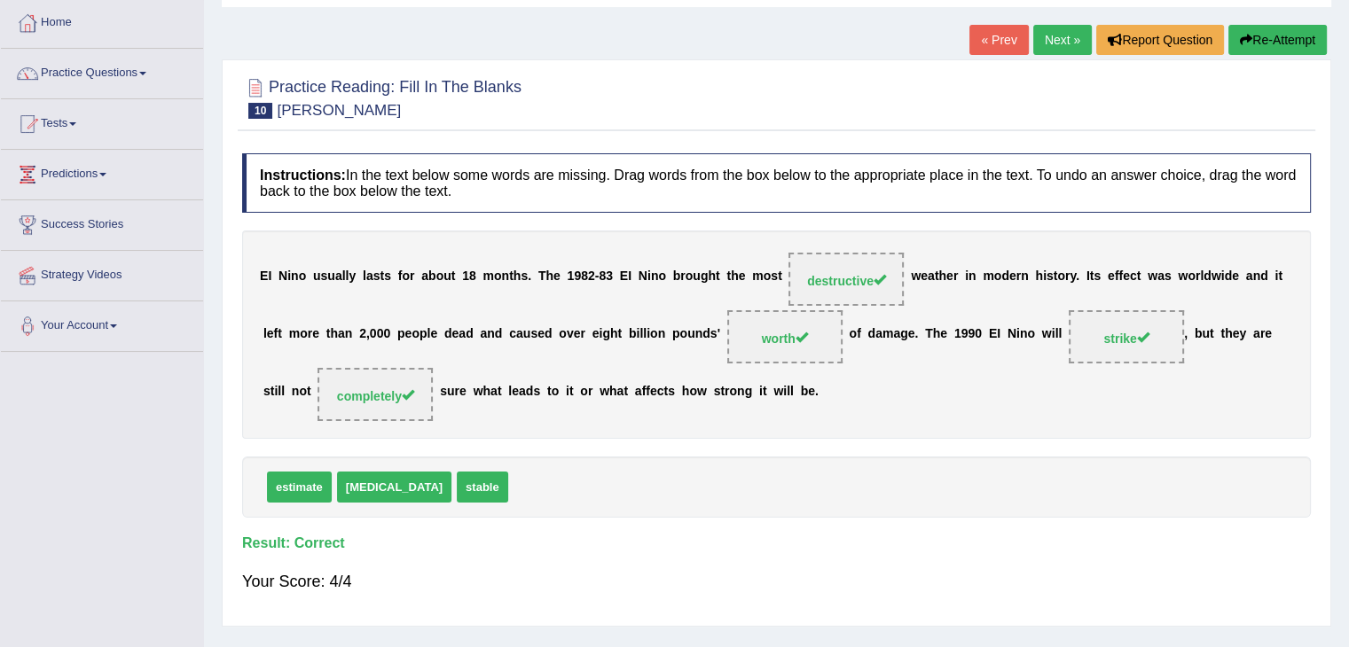
scroll to position [89, 0]
click at [1061, 49] on link "Next »" at bounding box center [1062, 41] width 59 height 30
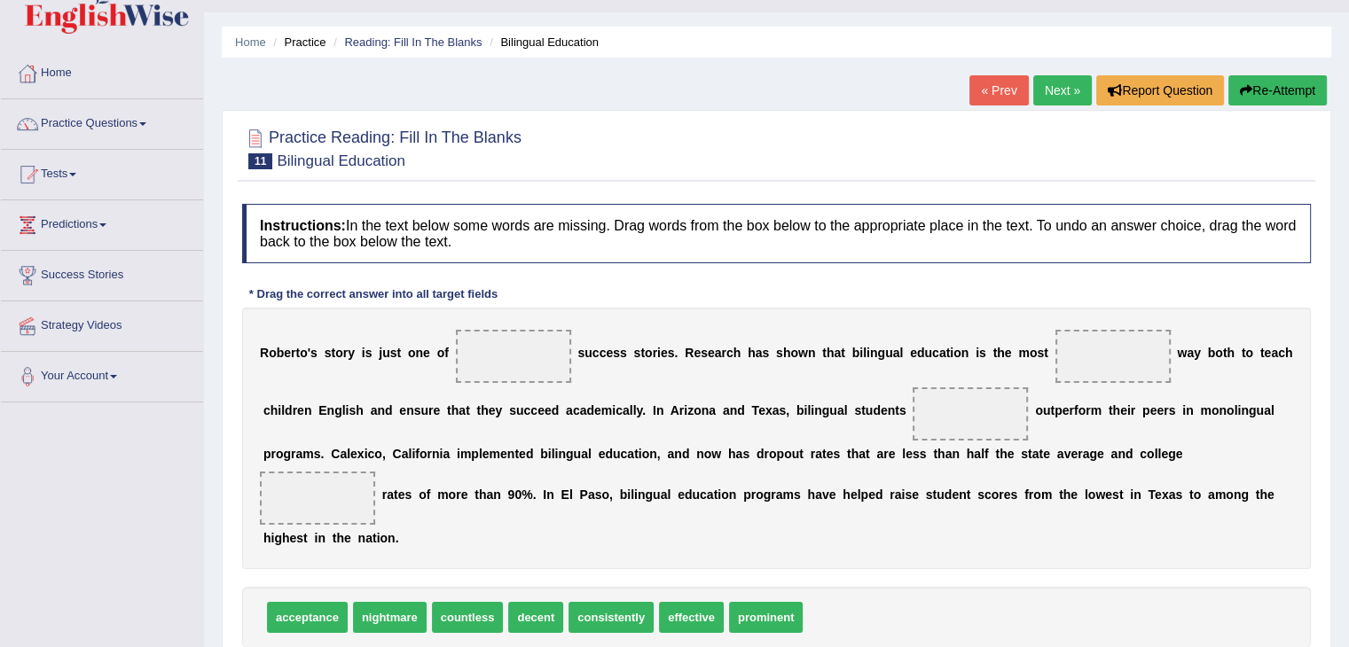
scroll to position [177, 0]
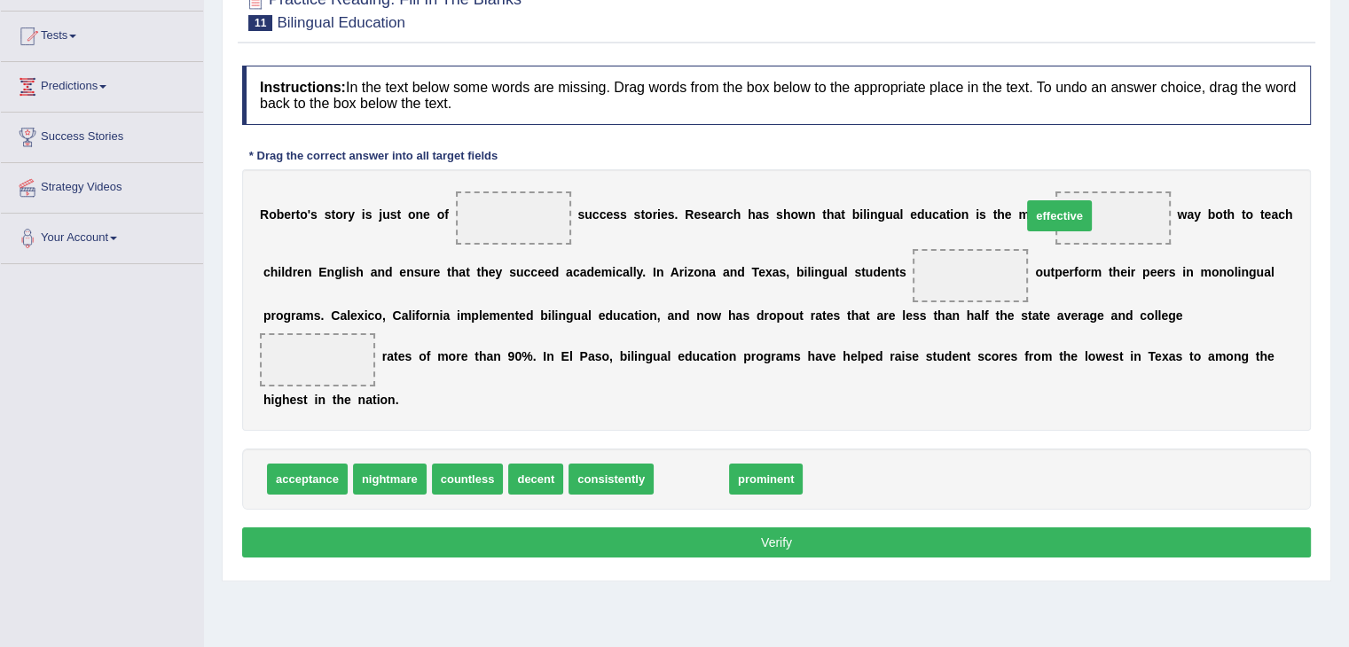
drag, startPoint x: 689, startPoint y: 473, endPoint x: 1105, endPoint y: 208, distance: 493.2
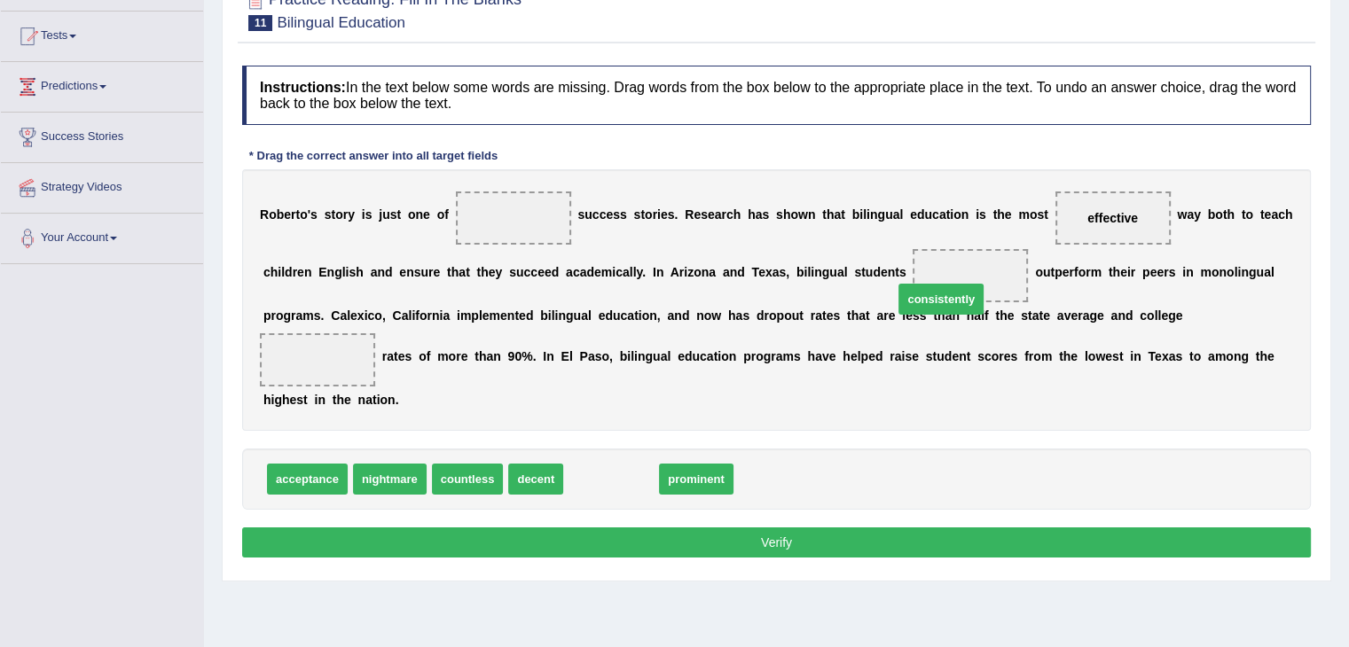
drag, startPoint x: 619, startPoint y: 479, endPoint x: 964, endPoint y: 284, distance: 396.3
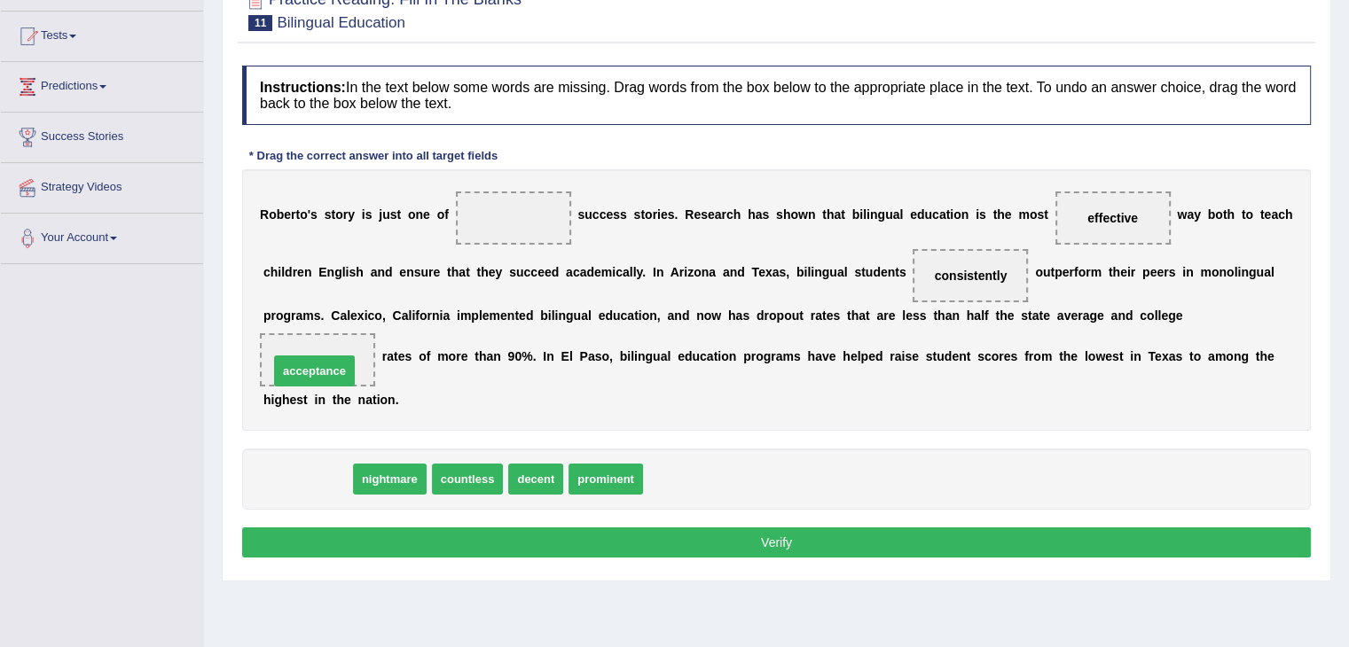
drag, startPoint x: 322, startPoint y: 475, endPoint x: 330, endPoint y: 363, distance: 112.9
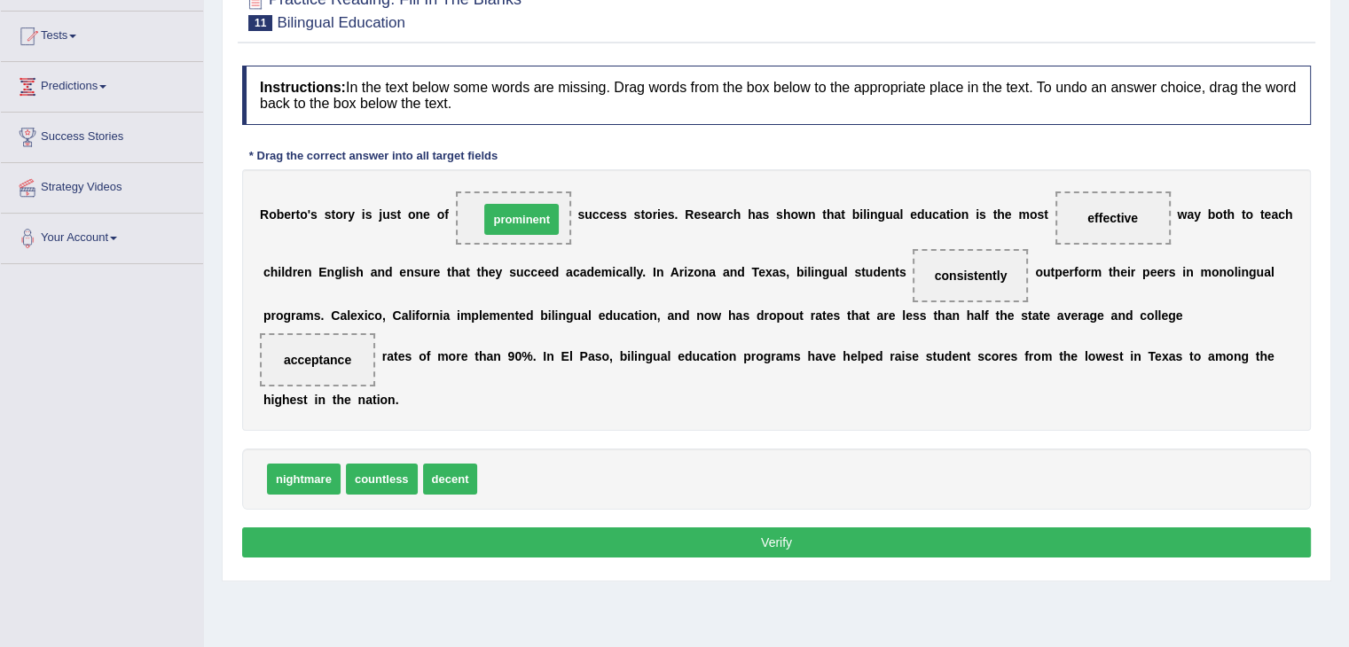
drag, startPoint x: 538, startPoint y: 479, endPoint x: 540, endPoint y: 219, distance: 259.8
click at [819, 529] on button "Verify" at bounding box center [776, 543] width 1069 height 30
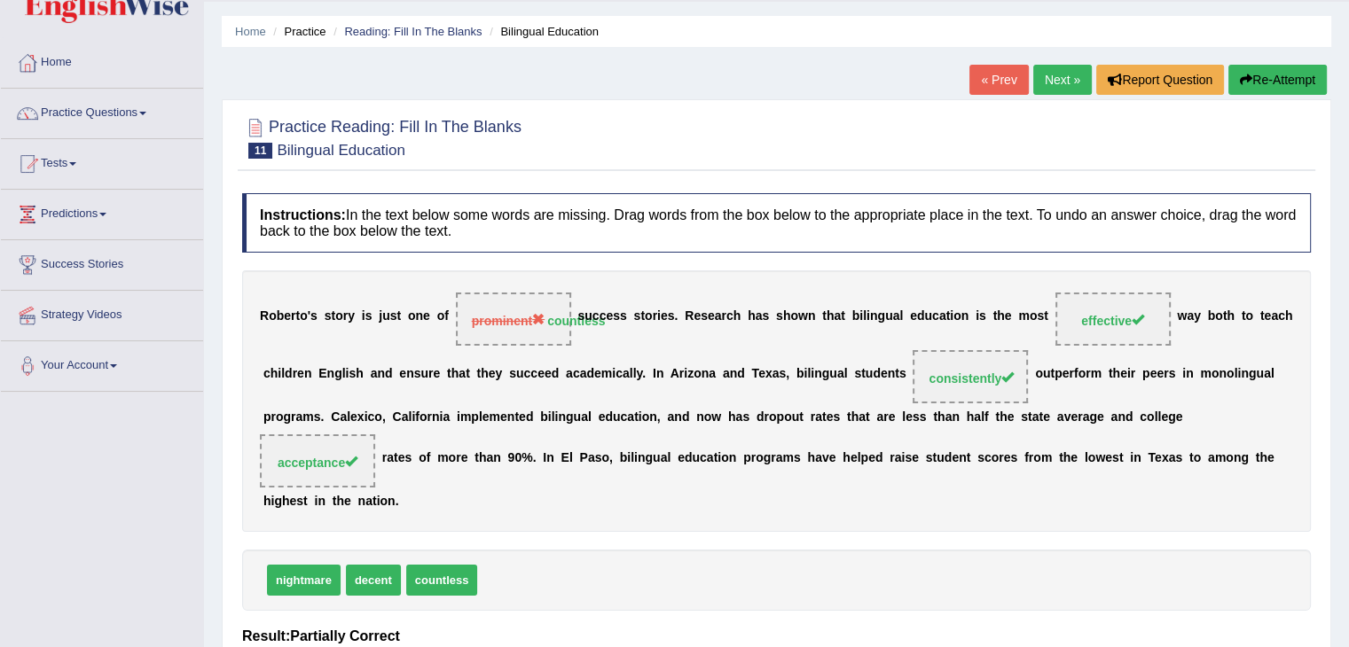
scroll to position [0, 0]
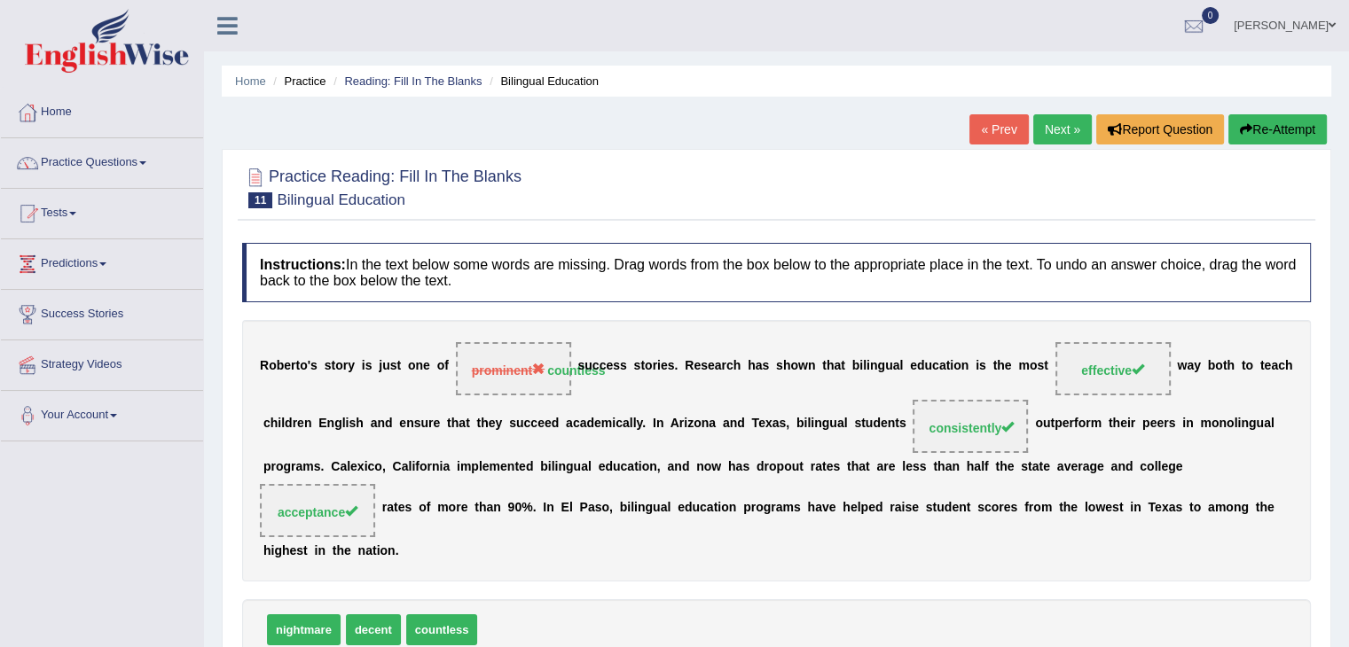
click at [1265, 127] on button "Re-Attempt" at bounding box center [1277, 129] width 98 height 30
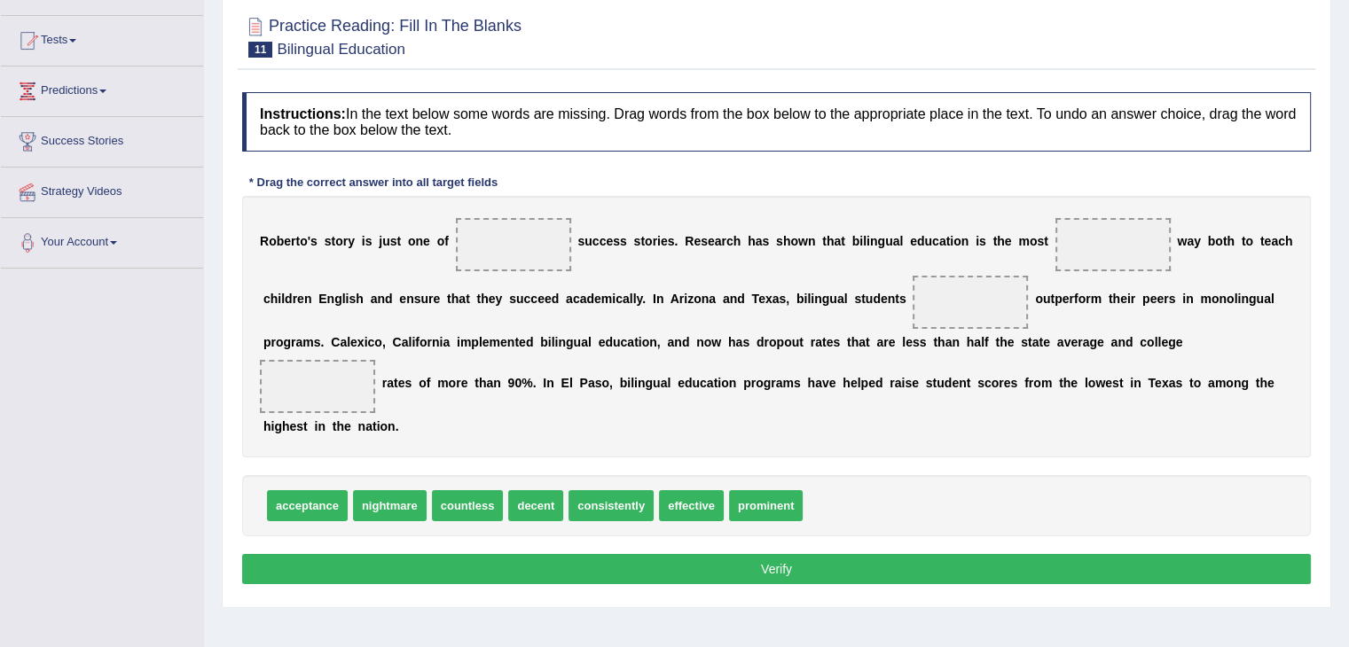
scroll to position [177, 0]
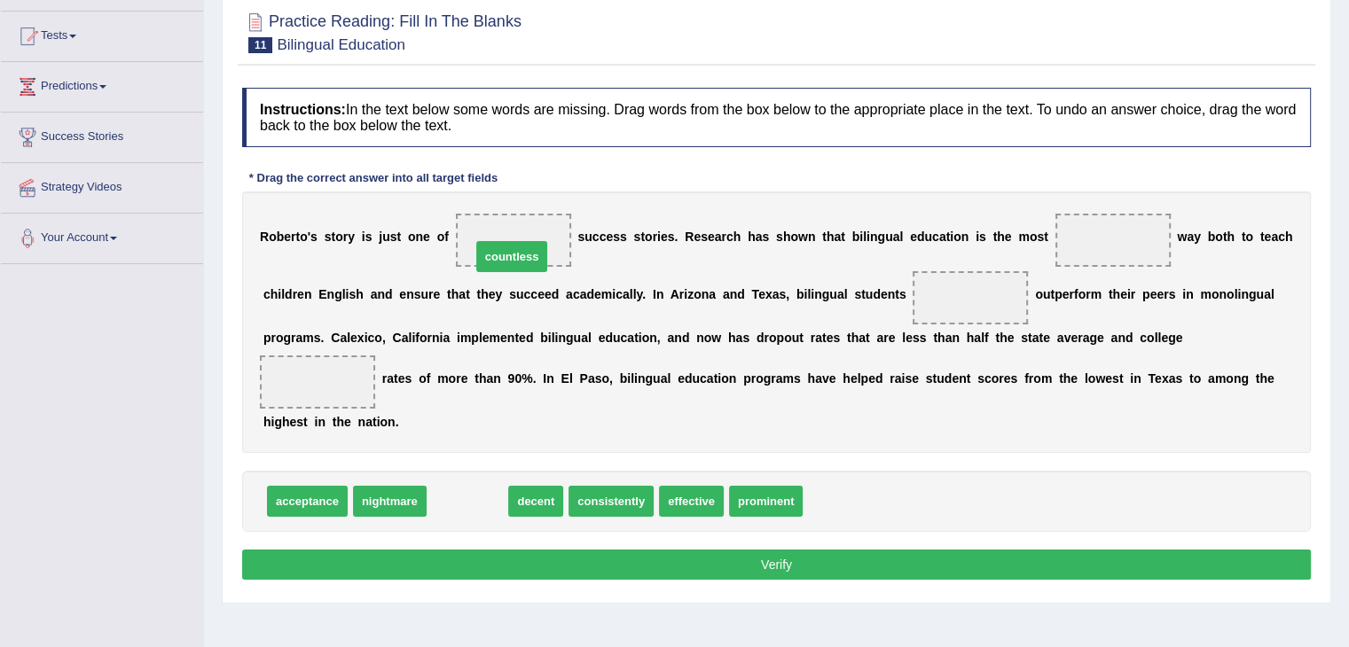
drag, startPoint x: 468, startPoint y: 501, endPoint x: 513, endPoint y: 256, distance: 248.7
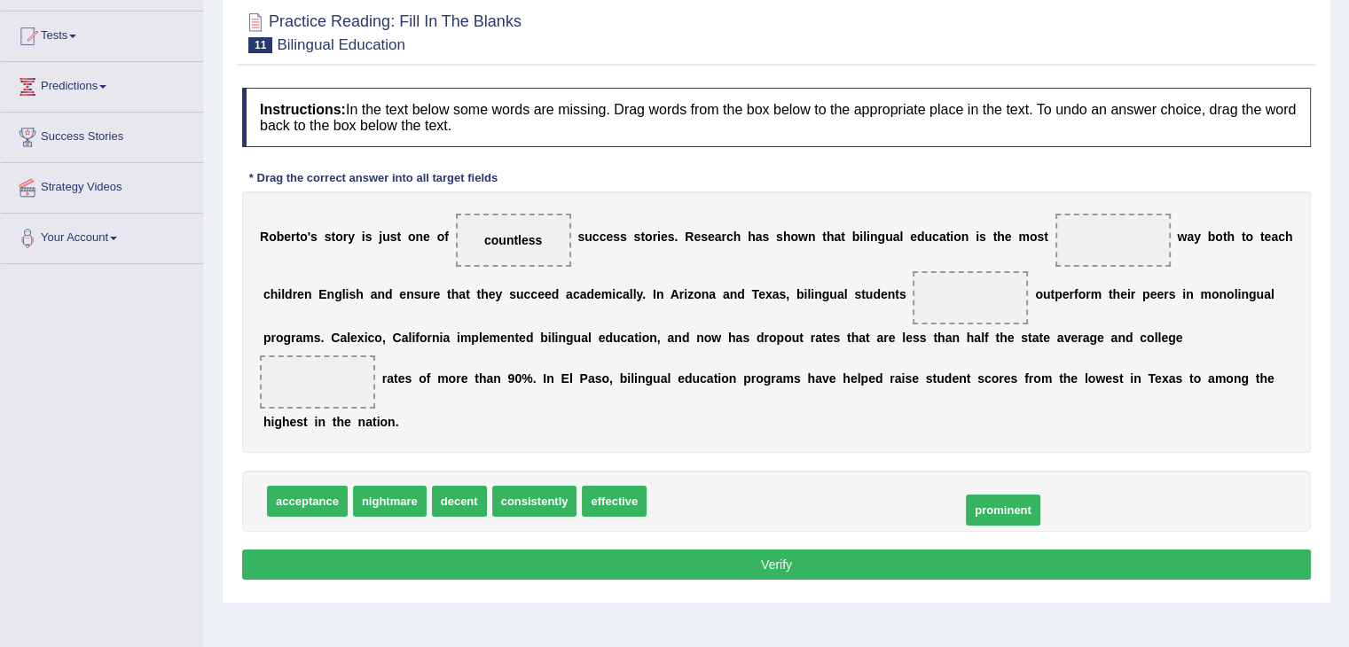
drag, startPoint x: 717, startPoint y: 497, endPoint x: 1012, endPoint y: 501, distance: 295.3
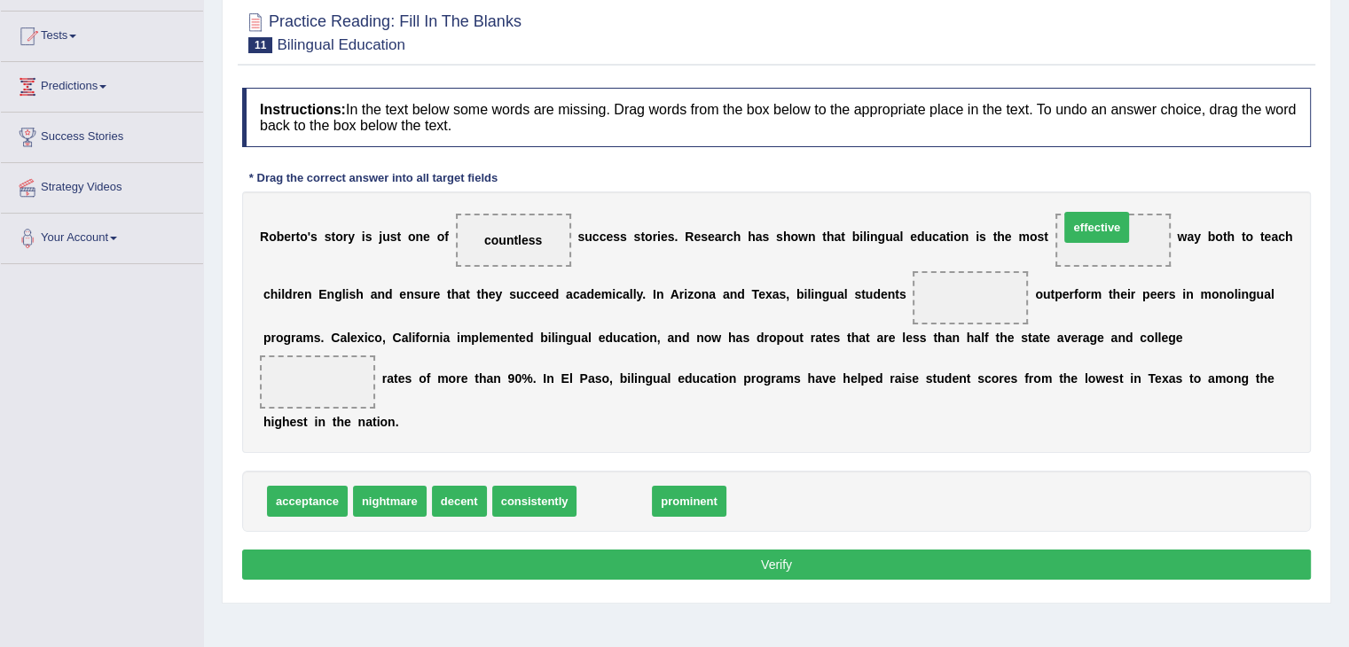
drag, startPoint x: 614, startPoint y: 496, endPoint x: 1096, endPoint y: 222, distance: 554.8
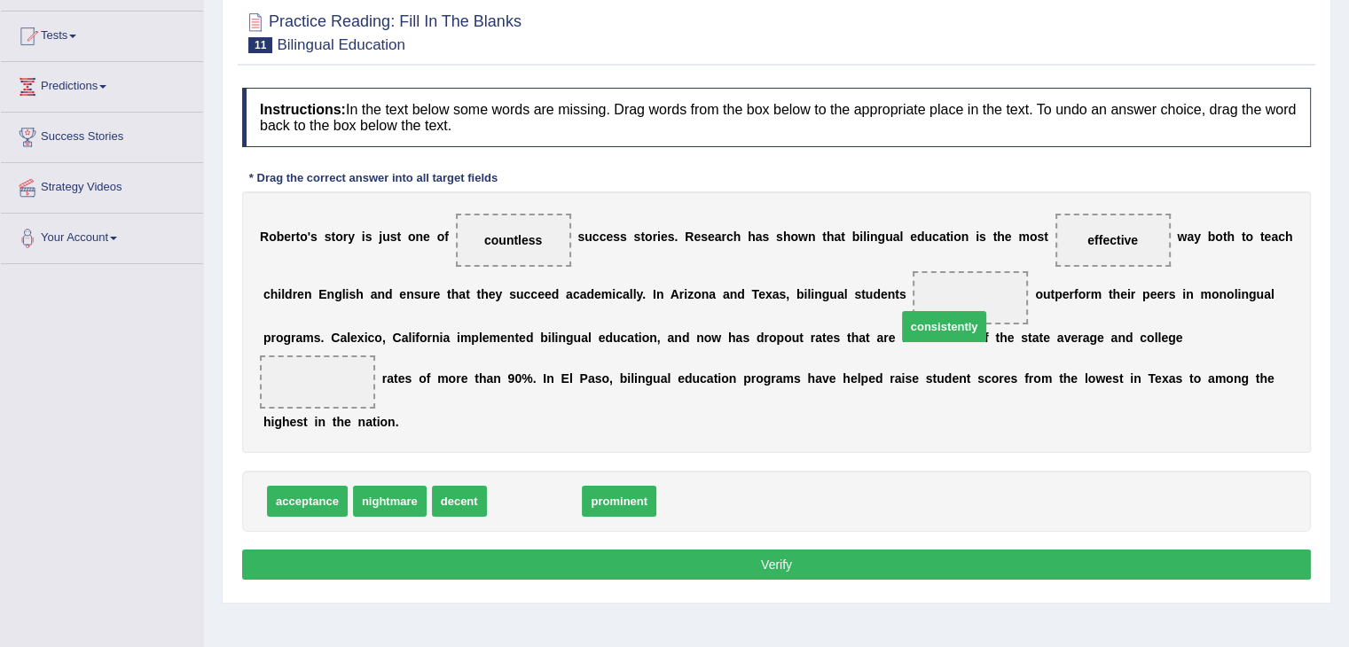
drag, startPoint x: 531, startPoint y: 498, endPoint x: 983, endPoint y: 310, distance: 489.0
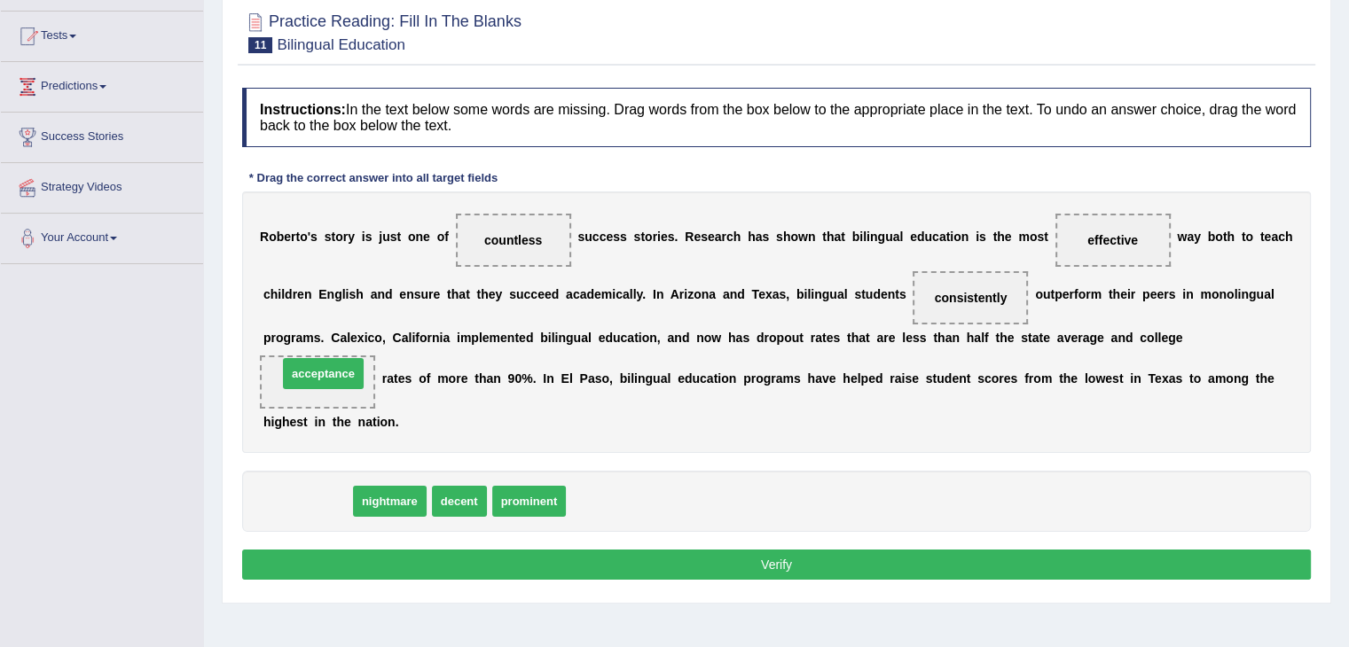
drag, startPoint x: 333, startPoint y: 496, endPoint x: 349, endPoint y: 368, distance: 128.7
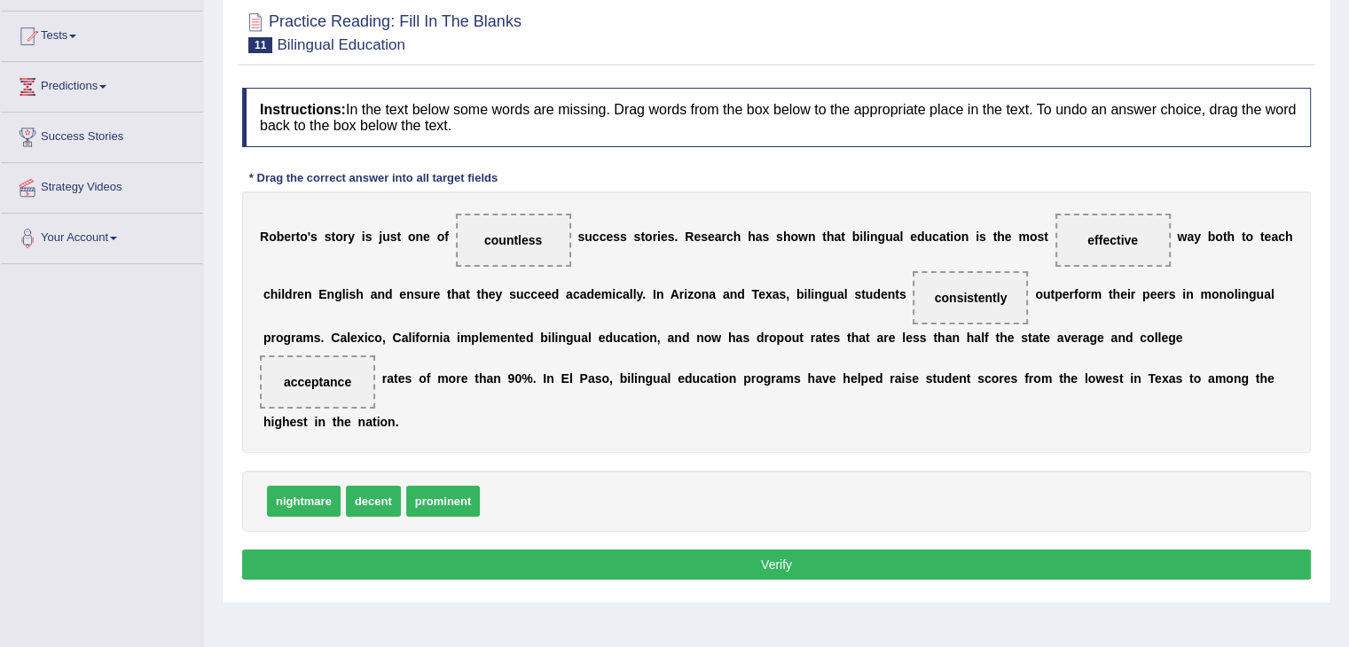
click at [922, 566] on button "Verify" at bounding box center [776, 565] width 1069 height 30
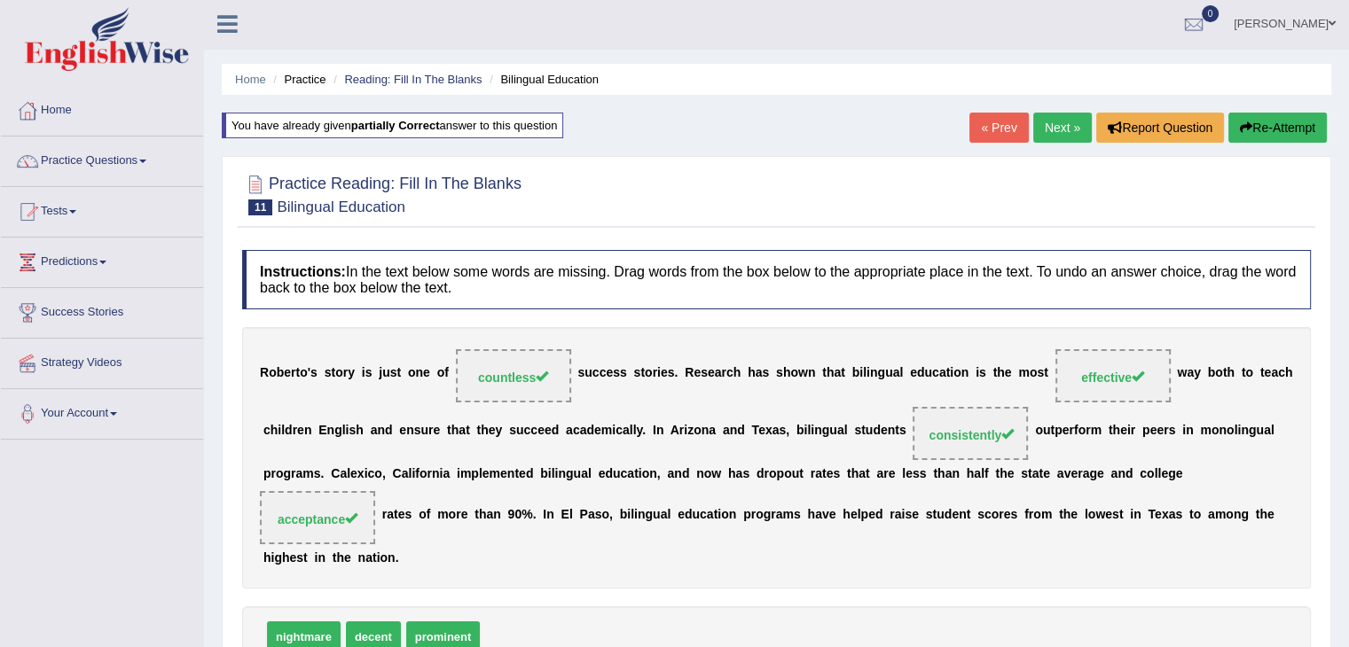
scroll to position [0, 0]
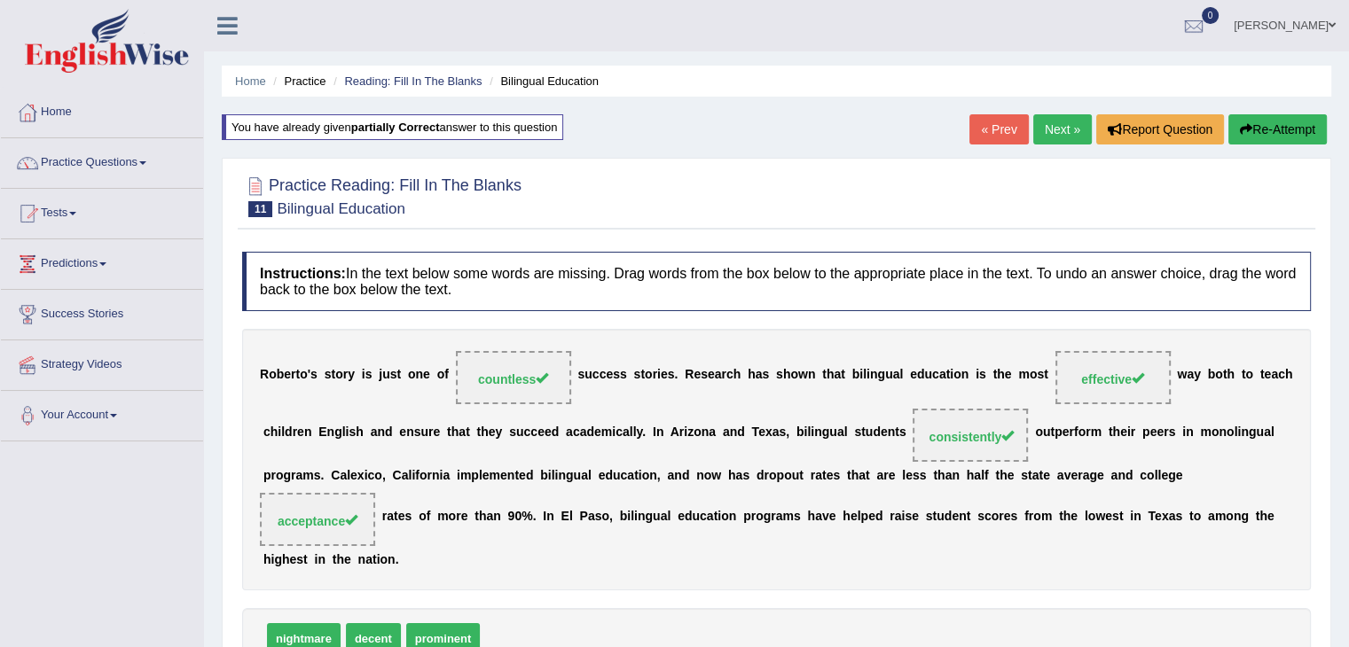
click at [1047, 124] on link "Next »" at bounding box center [1062, 129] width 59 height 30
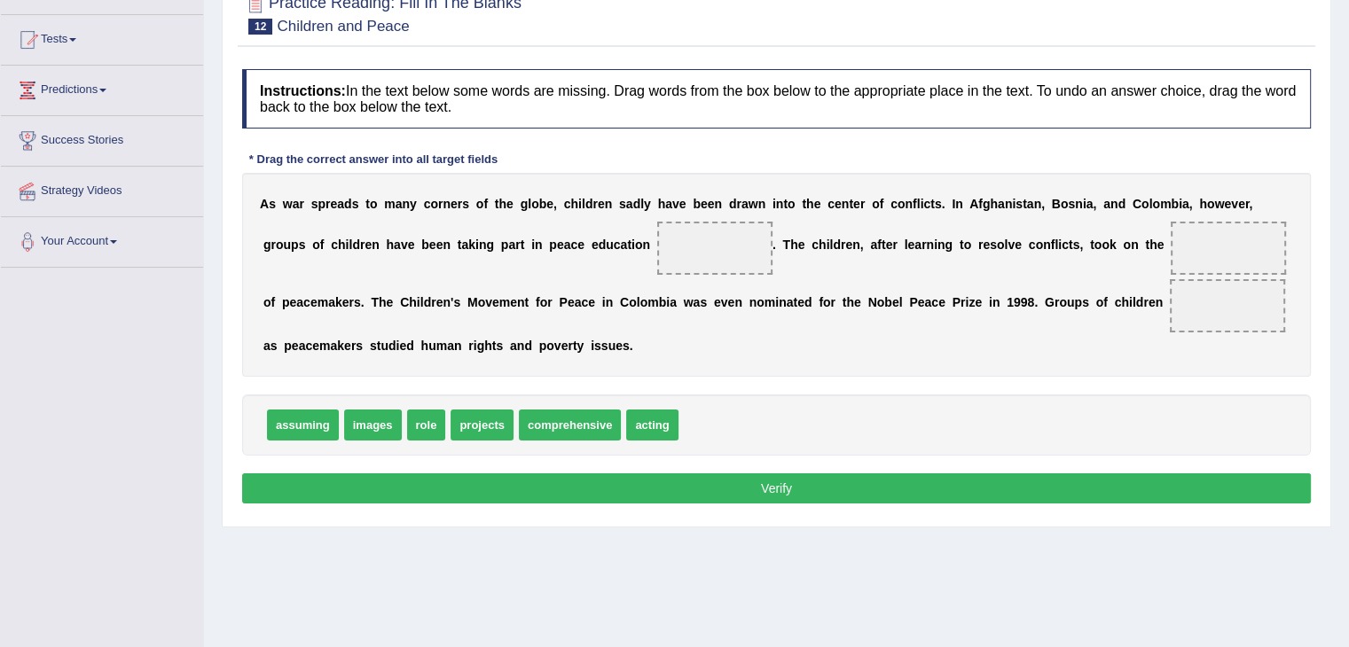
scroll to position [177, 0]
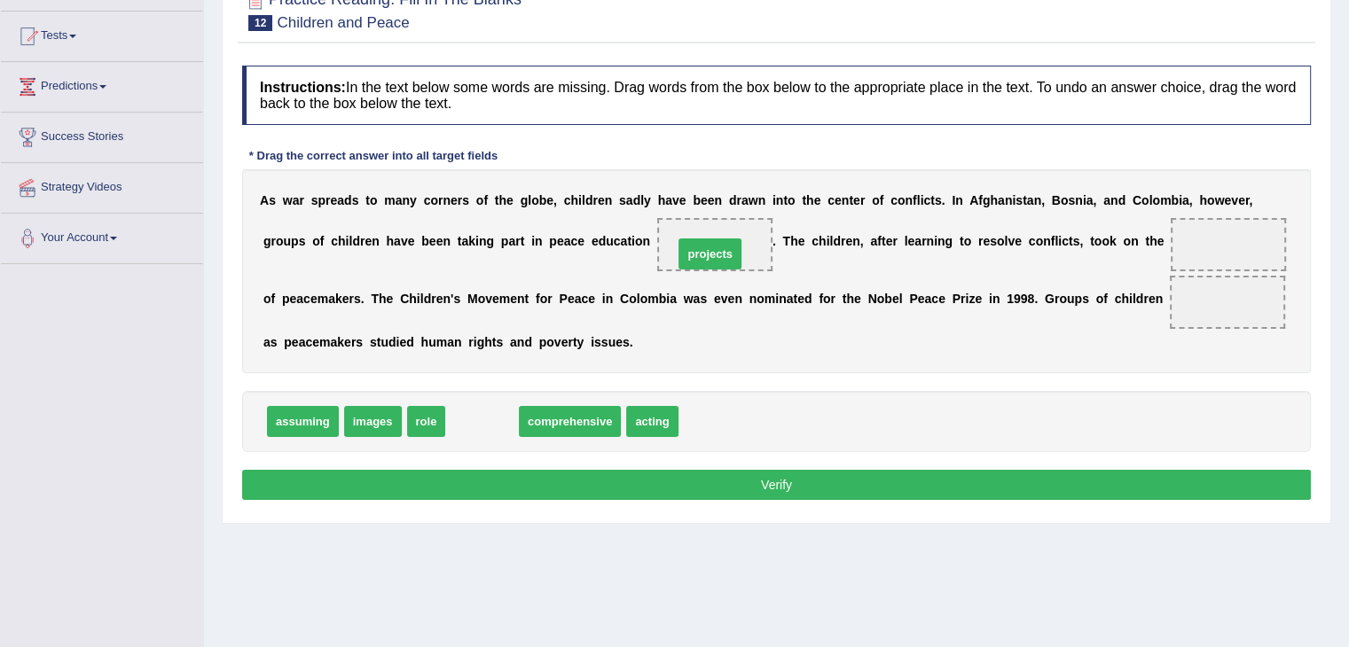
drag, startPoint x: 488, startPoint y: 419, endPoint x: 717, endPoint y: 249, distance: 285.2
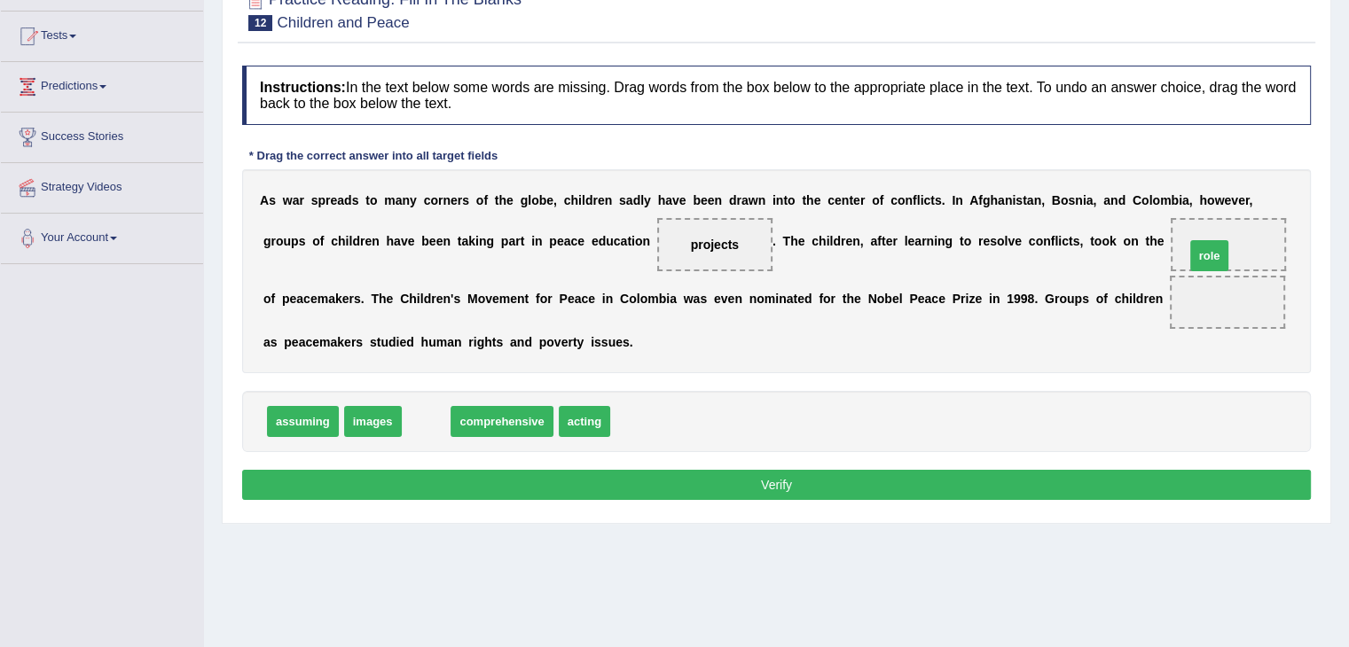
drag, startPoint x: 430, startPoint y: 419, endPoint x: 1213, endPoint y: 254, distance: 800.4
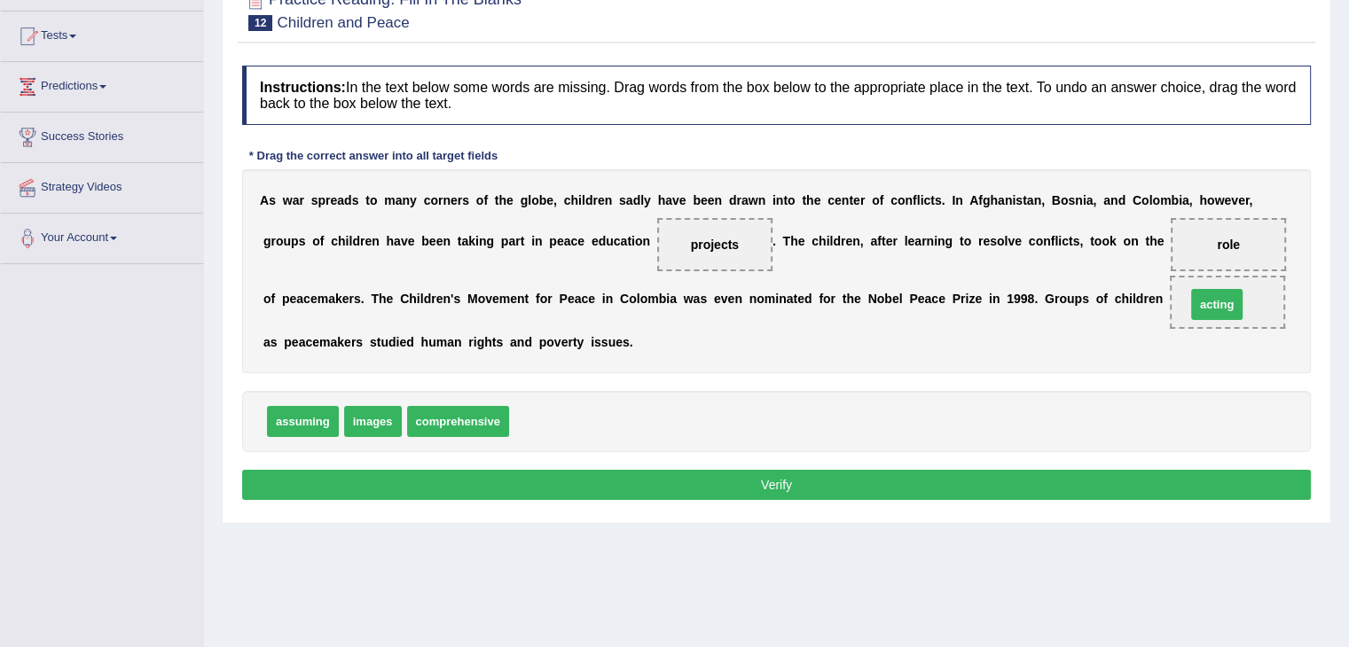
drag, startPoint x: 547, startPoint y: 418, endPoint x: 1224, endPoint y: 301, distance: 686.7
click at [787, 480] on button "Verify" at bounding box center [776, 485] width 1069 height 30
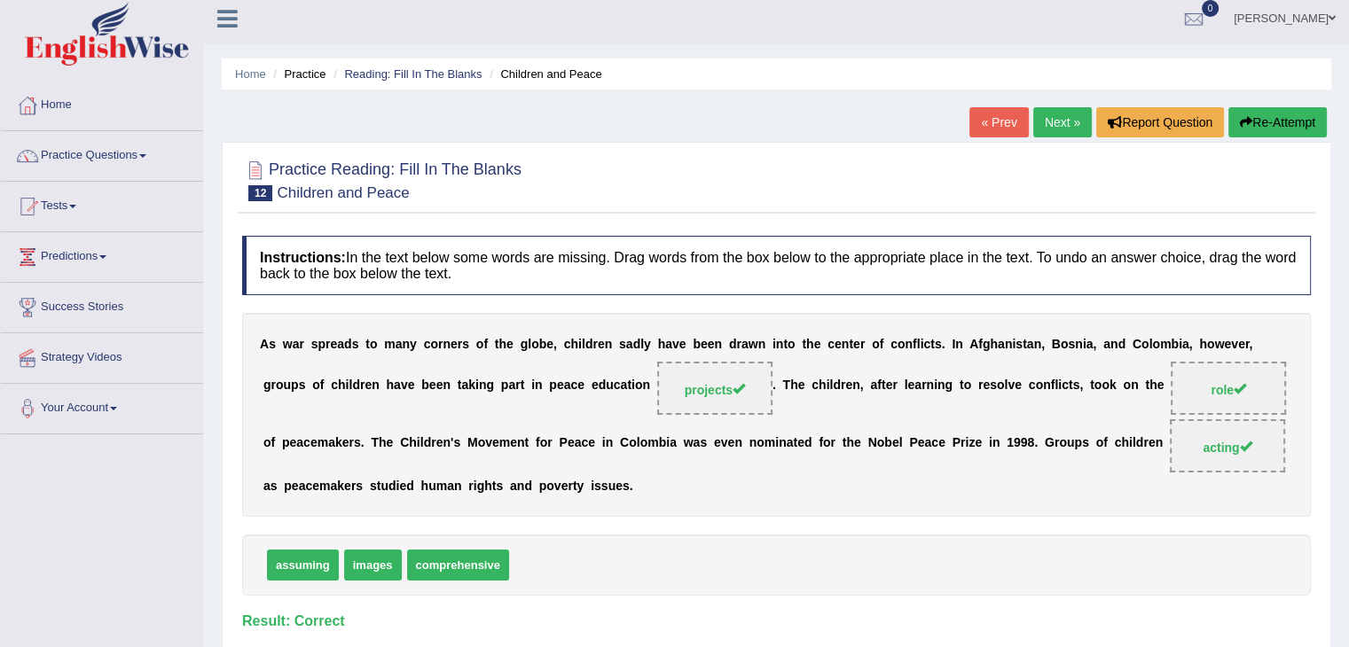
scroll to position [0, 0]
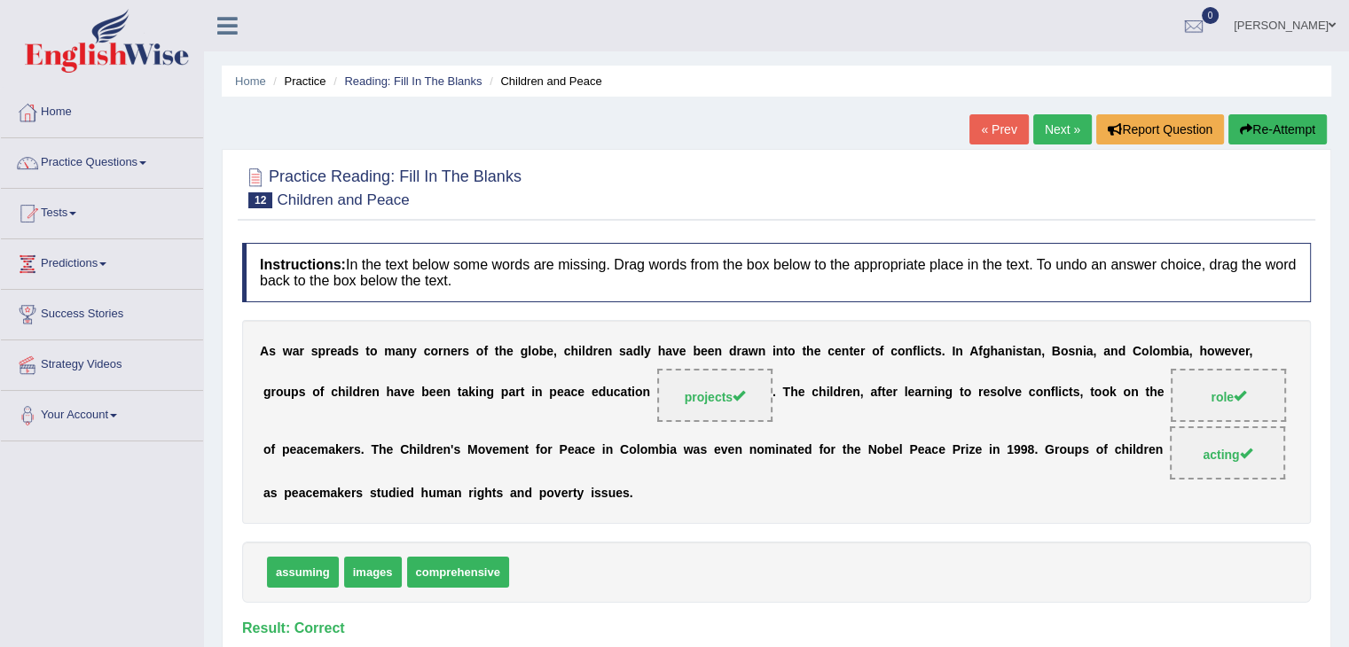
click at [1046, 121] on link "Next »" at bounding box center [1062, 129] width 59 height 30
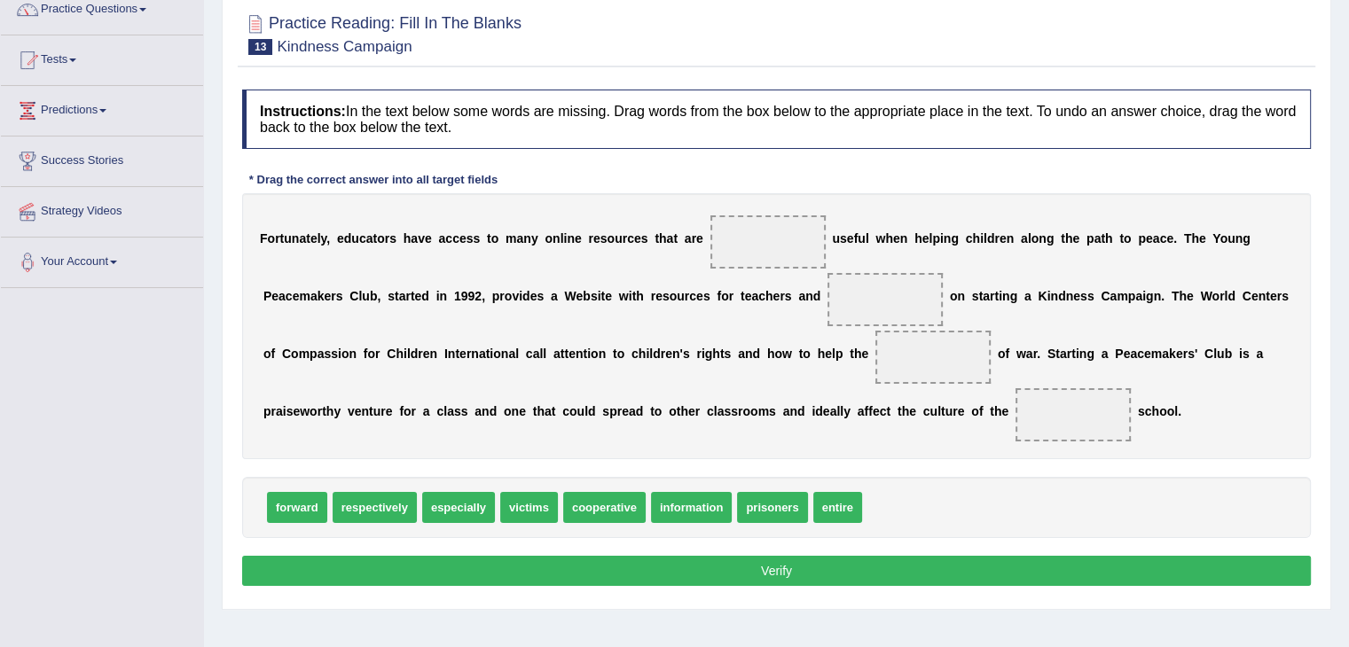
scroll to position [177, 0]
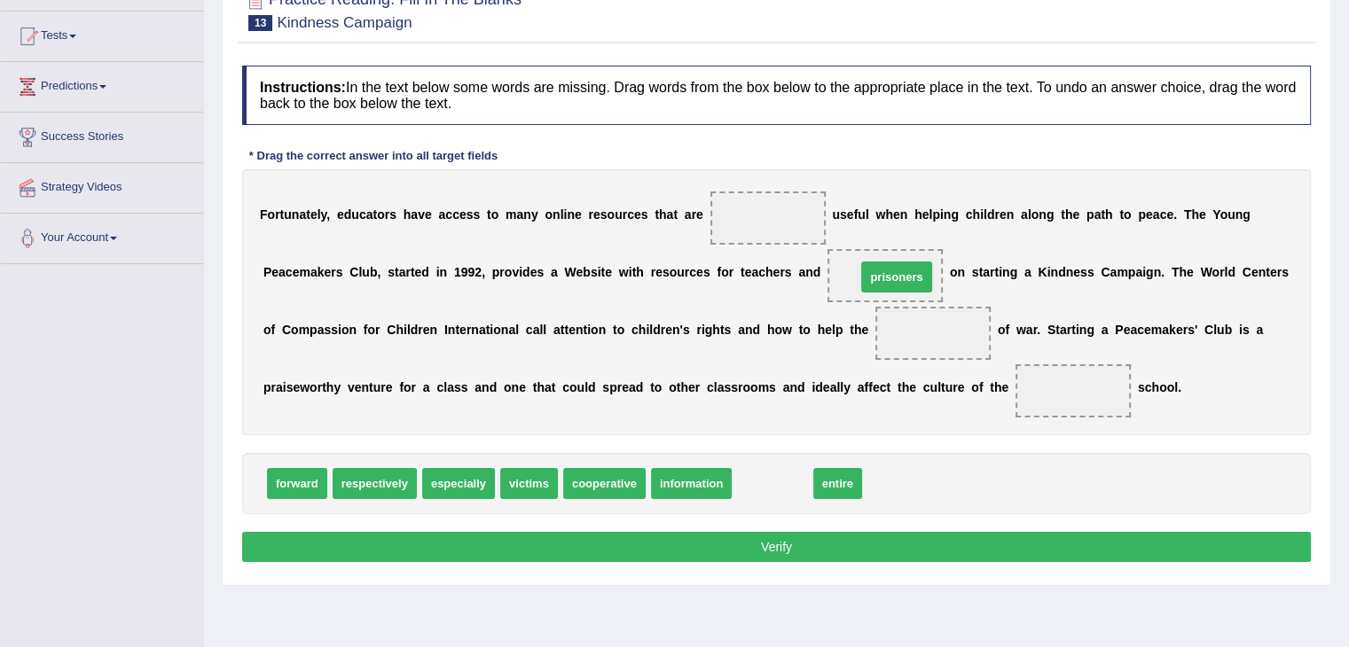
drag, startPoint x: 773, startPoint y: 480, endPoint x: 897, endPoint y: 273, distance: 241.1
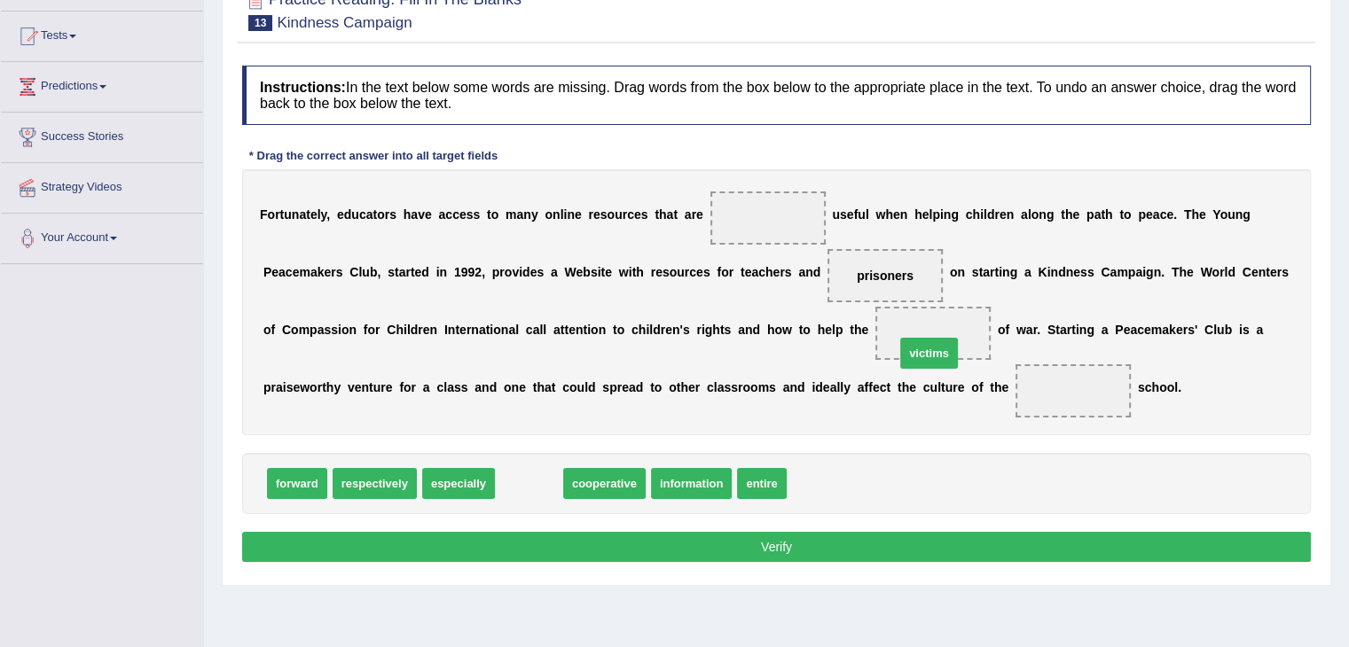
drag, startPoint x: 526, startPoint y: 483, endPoint x: 928, endPoint y: 347, distance: 424.3
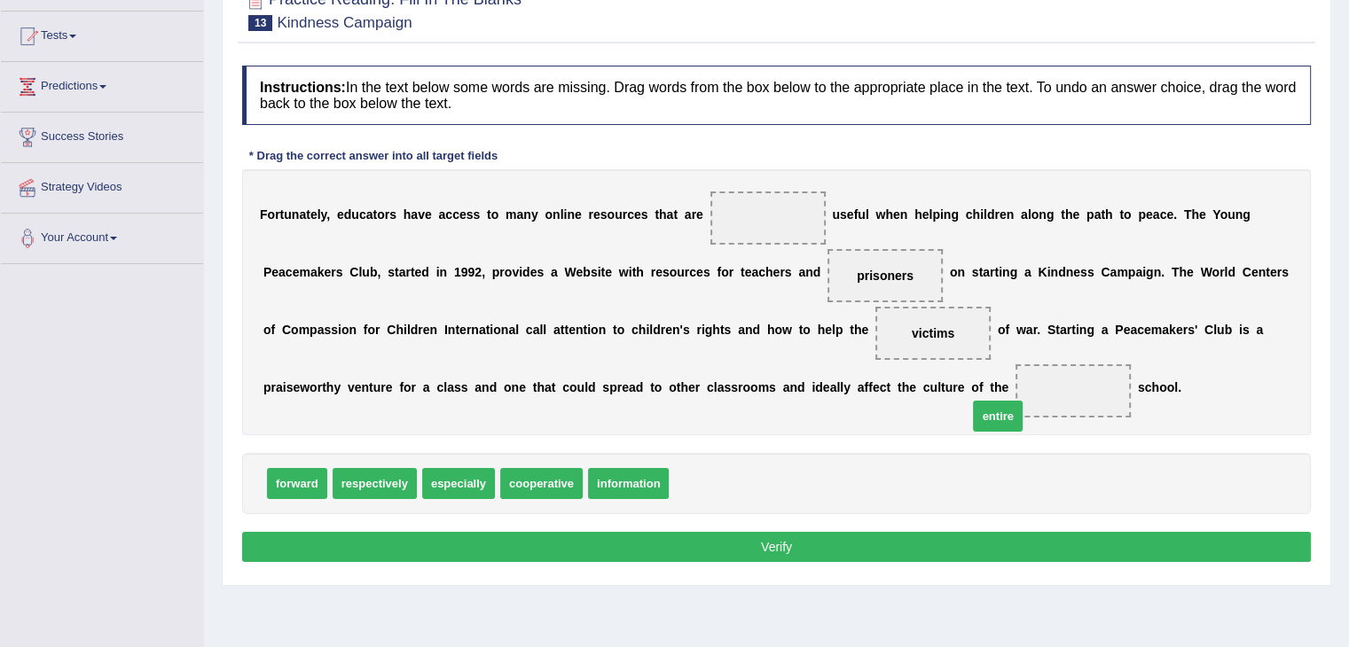
drag, startPoint x: 705, startPoint y: 481, endPoint x: 1068, endPoint y: 390, distance: 373.8
click at [1075, 474] on div "forward respectively especially cooperative information" at bounding box center [776, 483] width 1069 height 61
drag, startPoint x: 466, startPoint y: 483, endPoint x: 810, endPoint y: 231, distance: 426.9
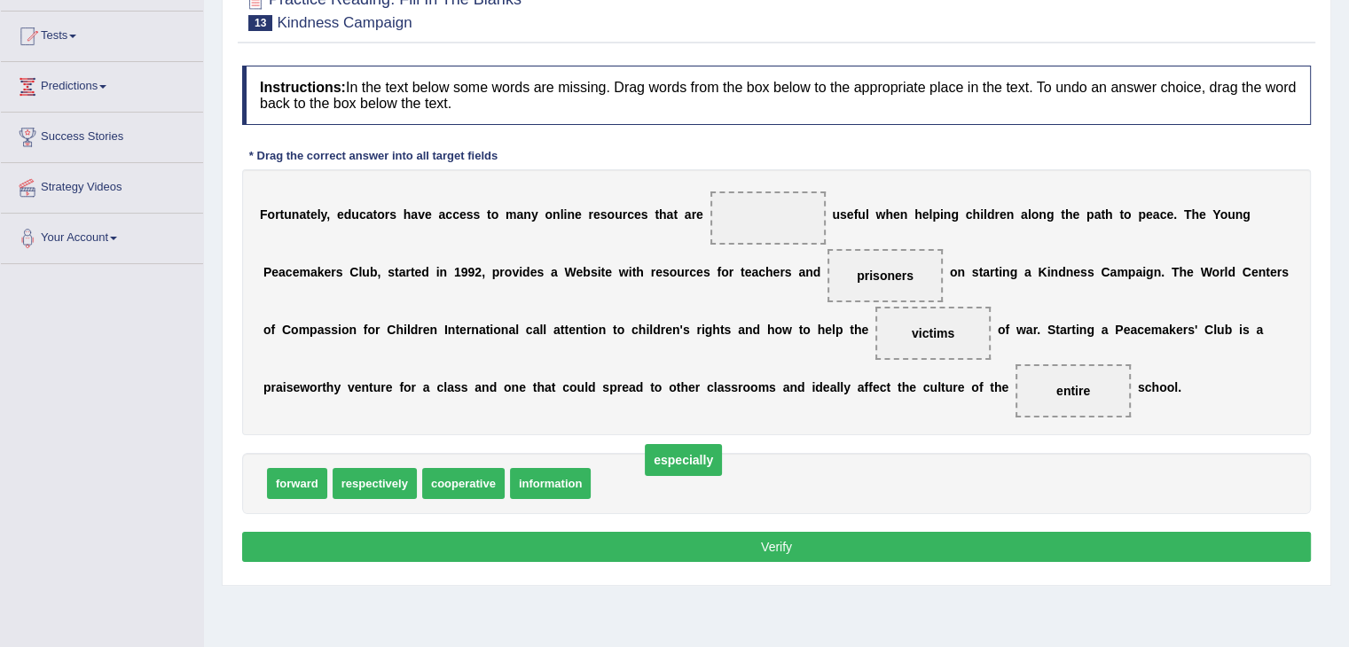
drag, startPoint x: 780, startPoint y: 215, endPoint x: 684, endPoint y: 487, distance: 288.1
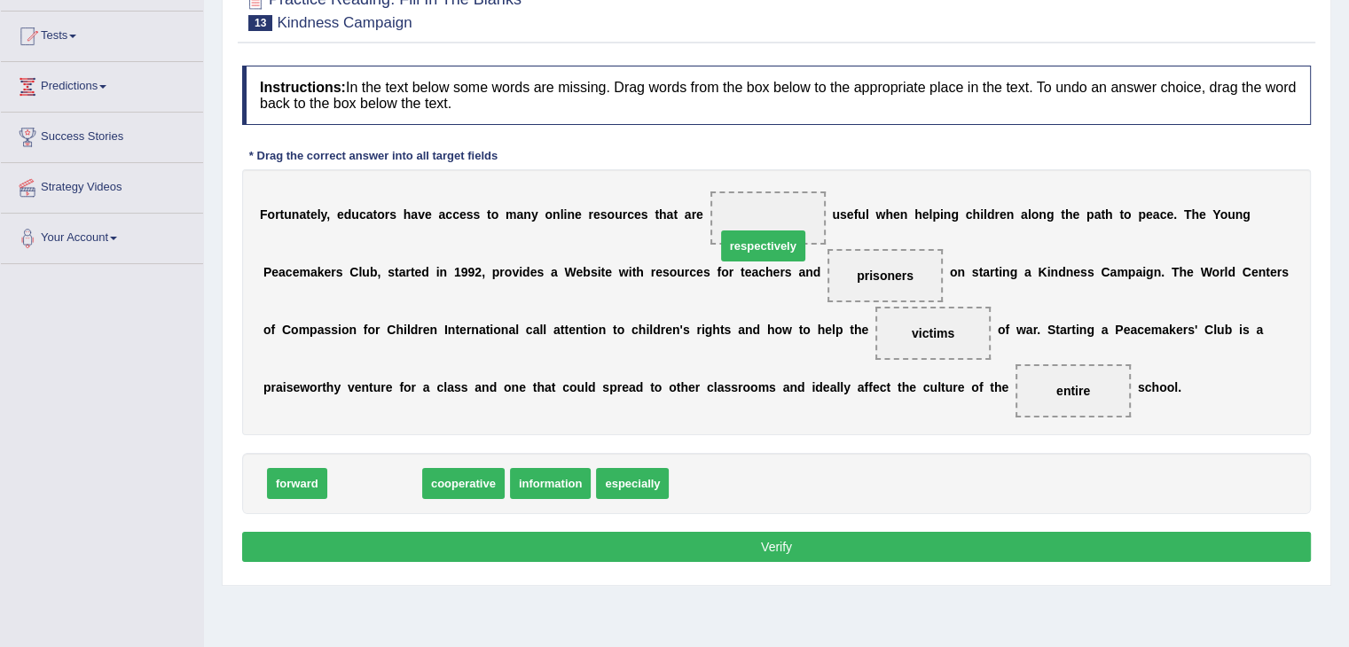
drag, startPoint x: 375, startPoint y: 480, endPoint x: 777, endPoint y: 227, distance: 474.6
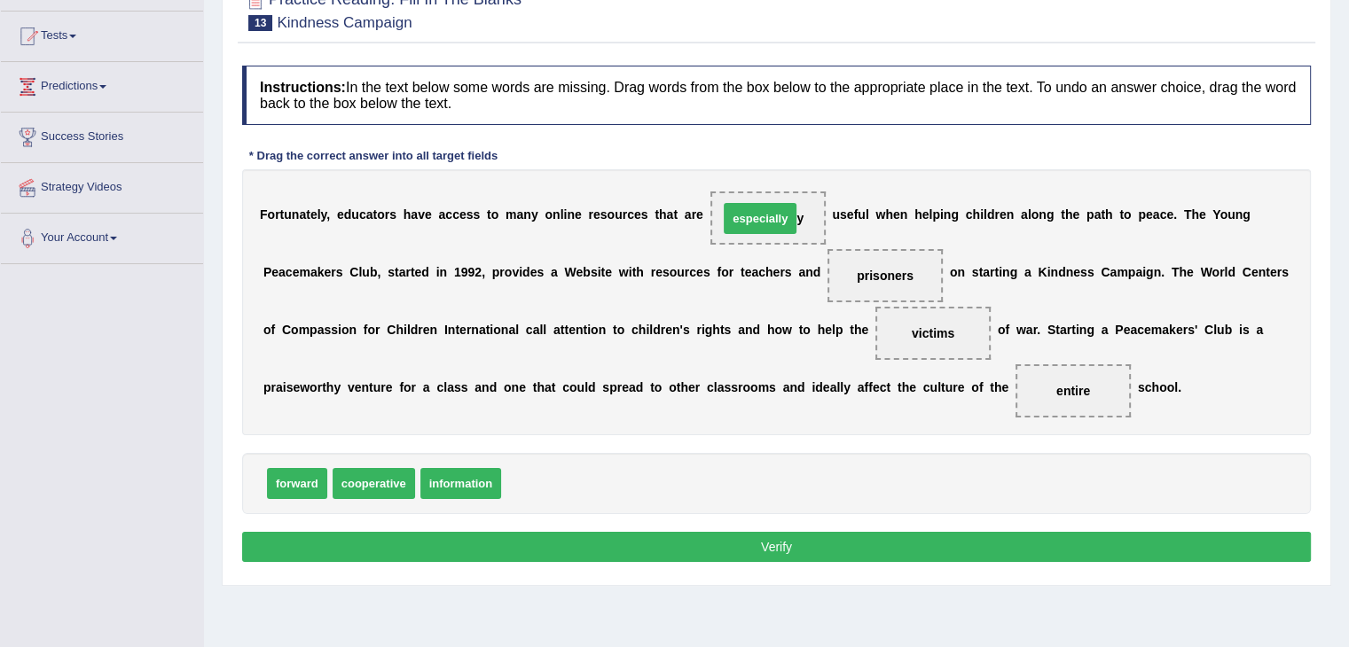
drag, startPoint x: 556, startPoint y: 479, endPoint x: 773, endPoint y: 214, distance: 342.8
drag, startPoint x: 577, startPoint y: 484, endPoint x: 788, endPoint y: 217, distance: 340.3
drag, startPoint x: 546, startPoint y: 483, endPoint x: 766, endPoint y: 221, distance: 342.4
click at [830, 546] on button "Verify" at bounding box center [776, 547] width 1069 height 30
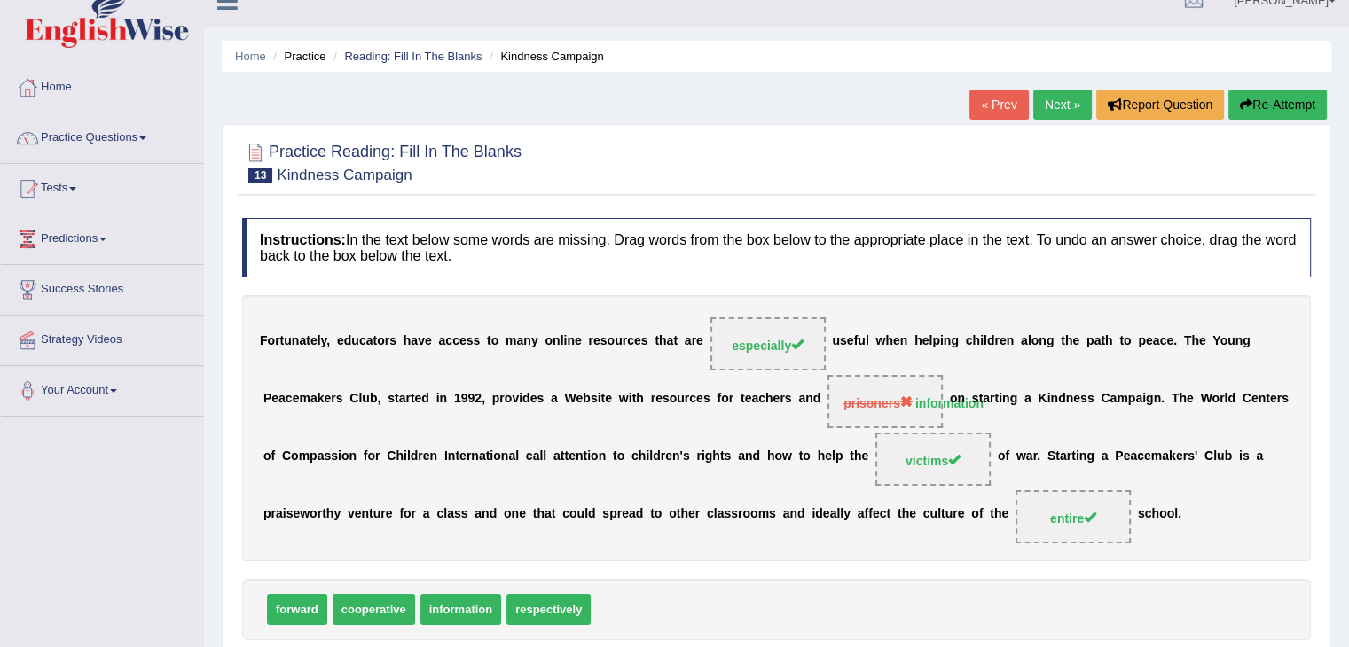
scroll to position [0, 0]
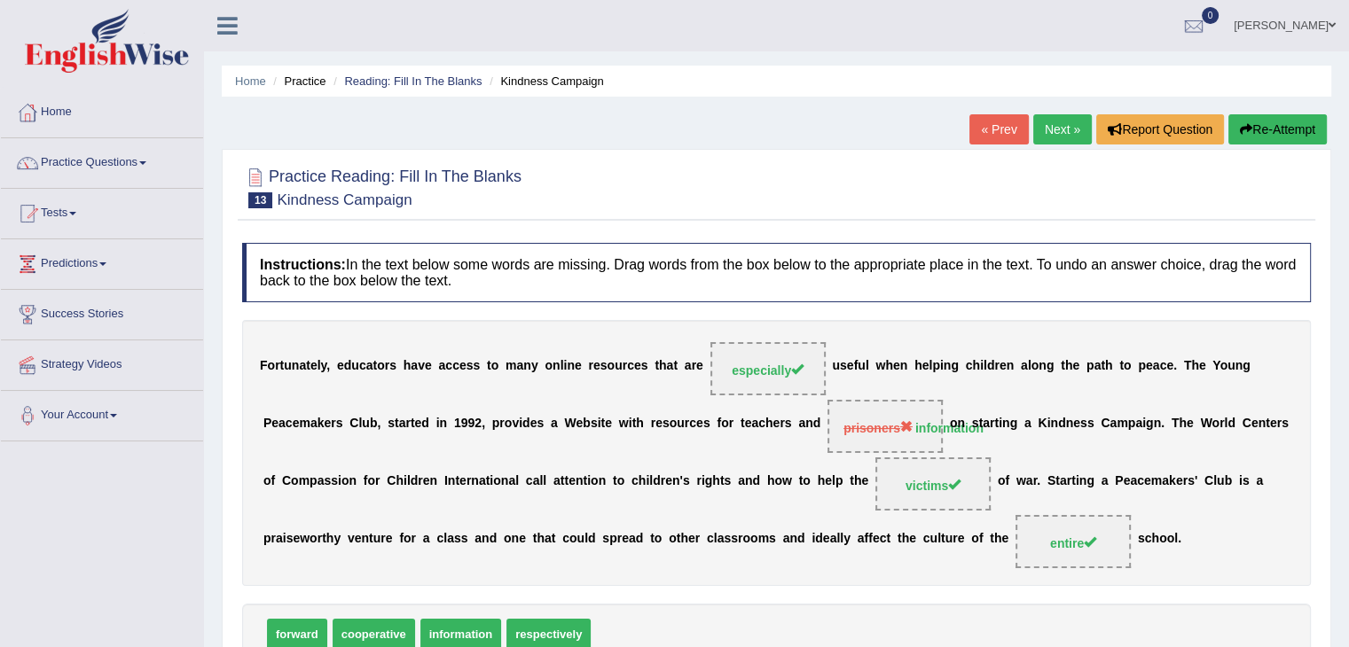
click at [1257, 123] on button "Re-Attempt" at bounding box center [1277, 129] width 98 height 30
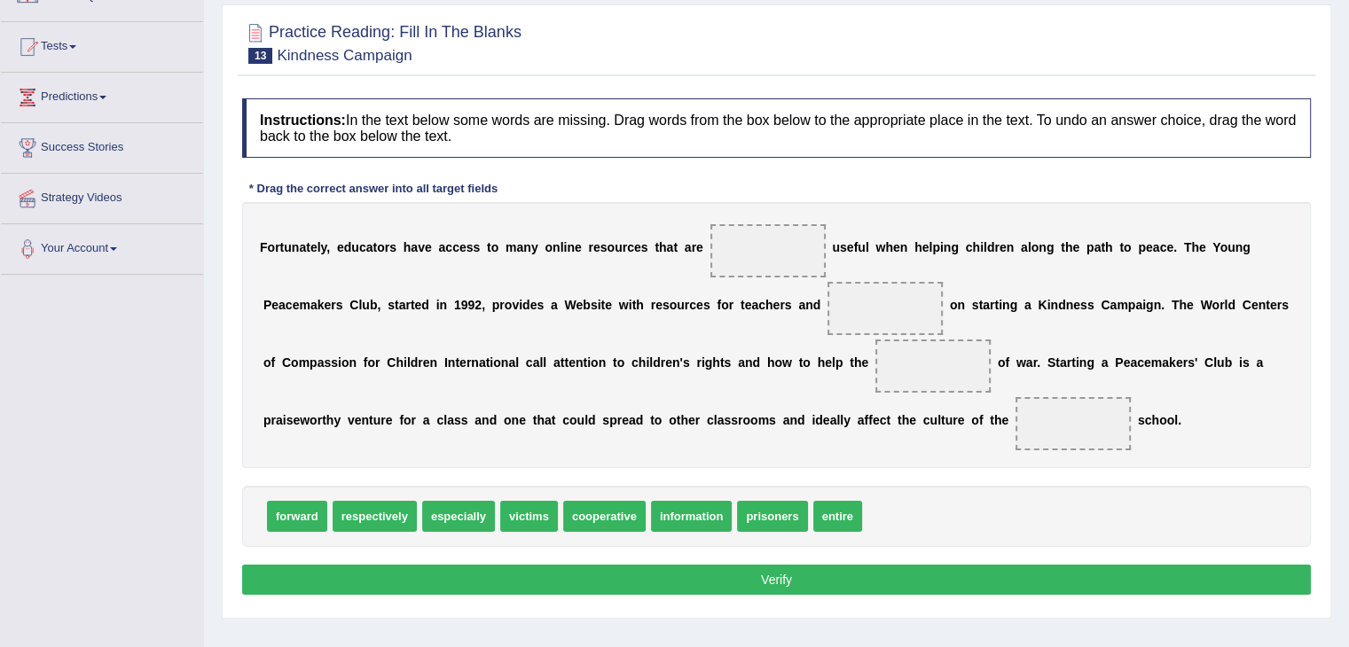
scroll to position [177, 0]
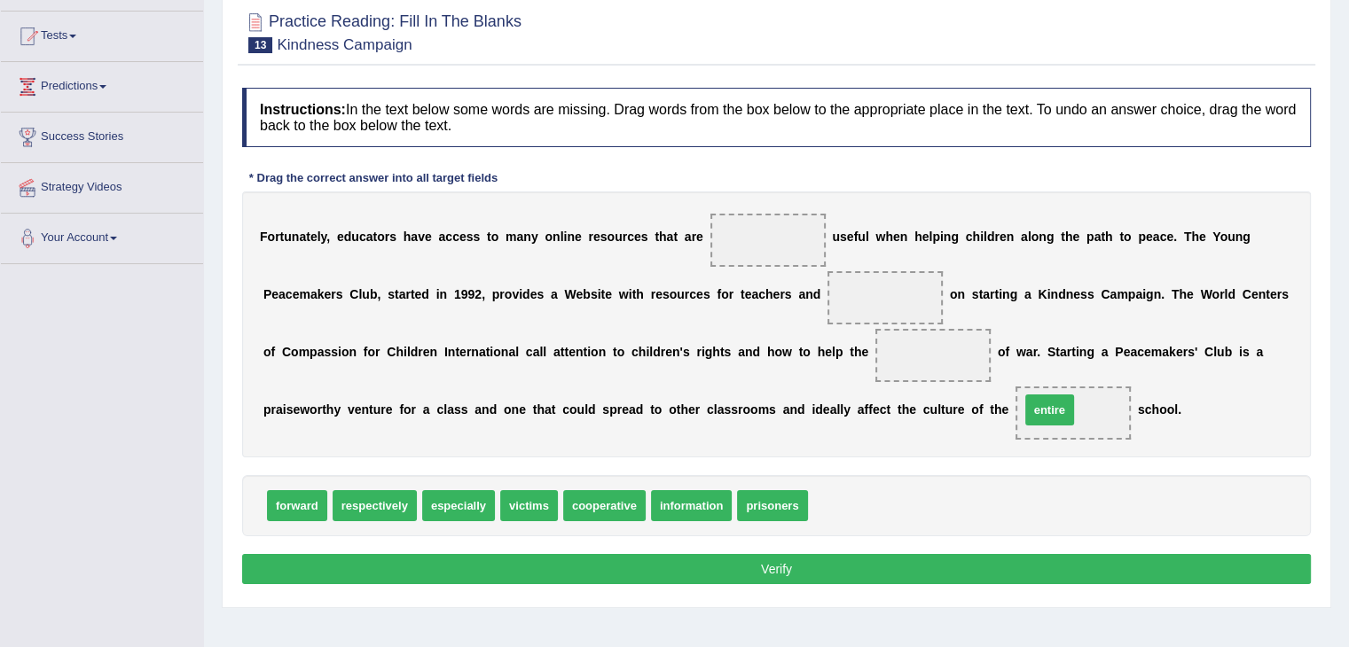
drag, startPoint x: 830, startPoint y: 501, endPoint x: 1042, endPoint y: 405, distance: 232.6
drag, startPoint x: 529, startPoint y: 505, endPoint x: 907, endPoint y: 359, distance: 405.6
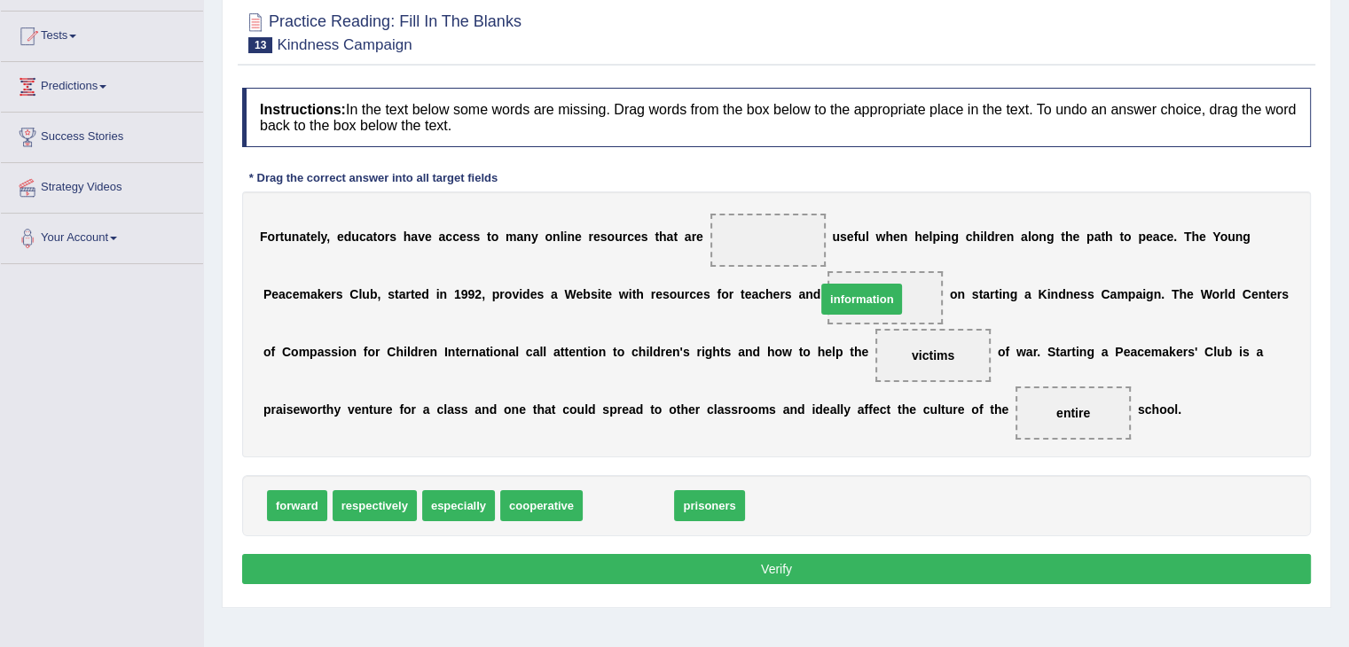
drag, startPoint x: 643, startPoint y: 498, endPoint x: 876, endPoint y: 292, distance: 311.6
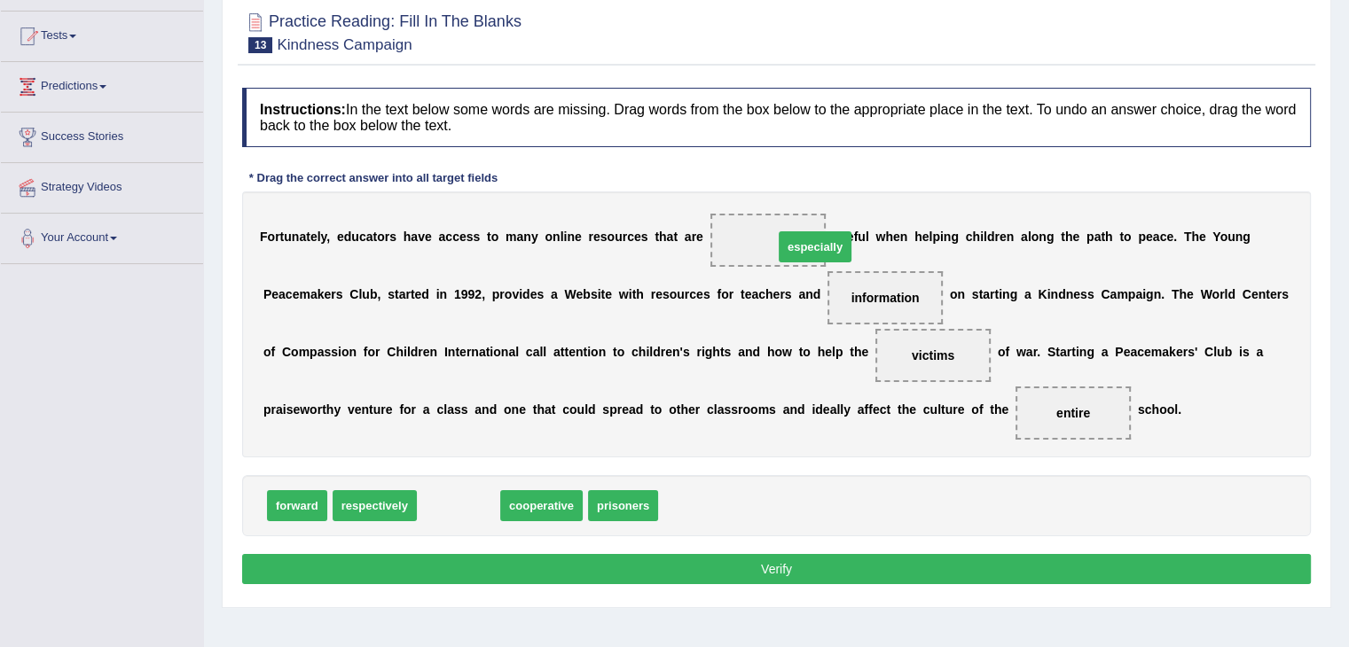
drag, startPoint x: 453, startPoint y: 499, endPoint x: 810, endPoint y: 240, distance: 440.6
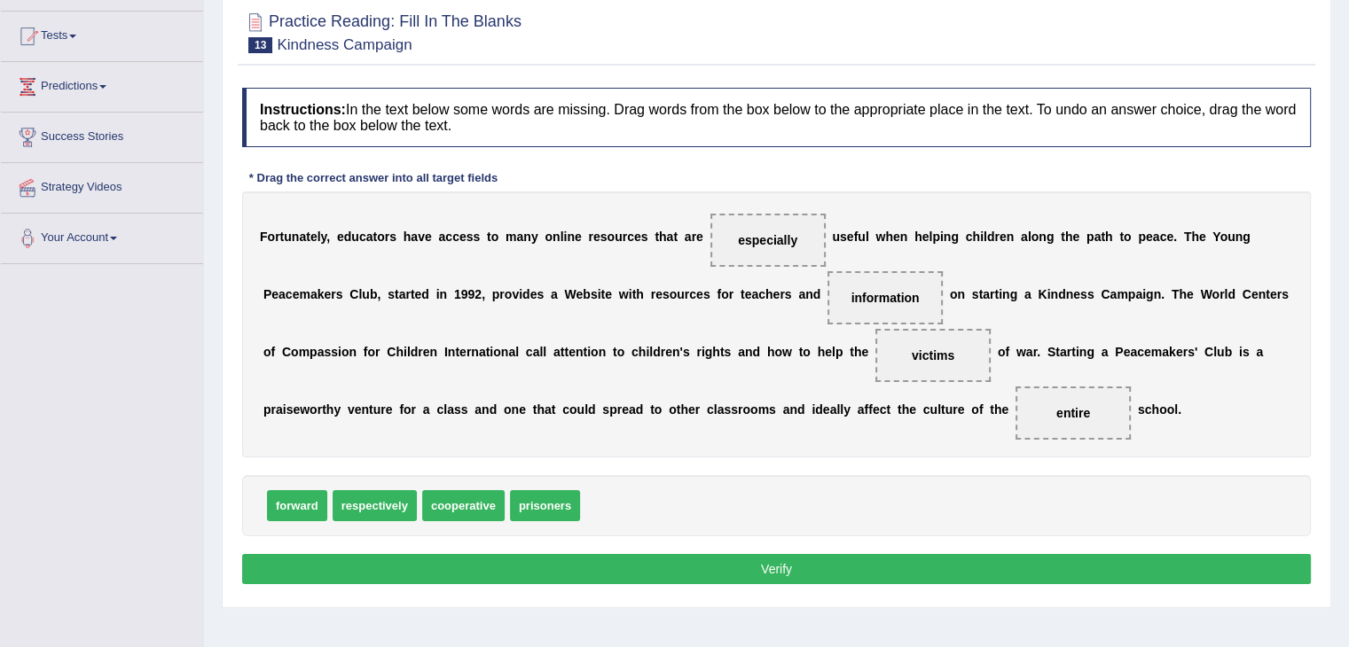
click at [812, 568] on button "Verify" at bounding box center [776, 569] width 1069 height 30
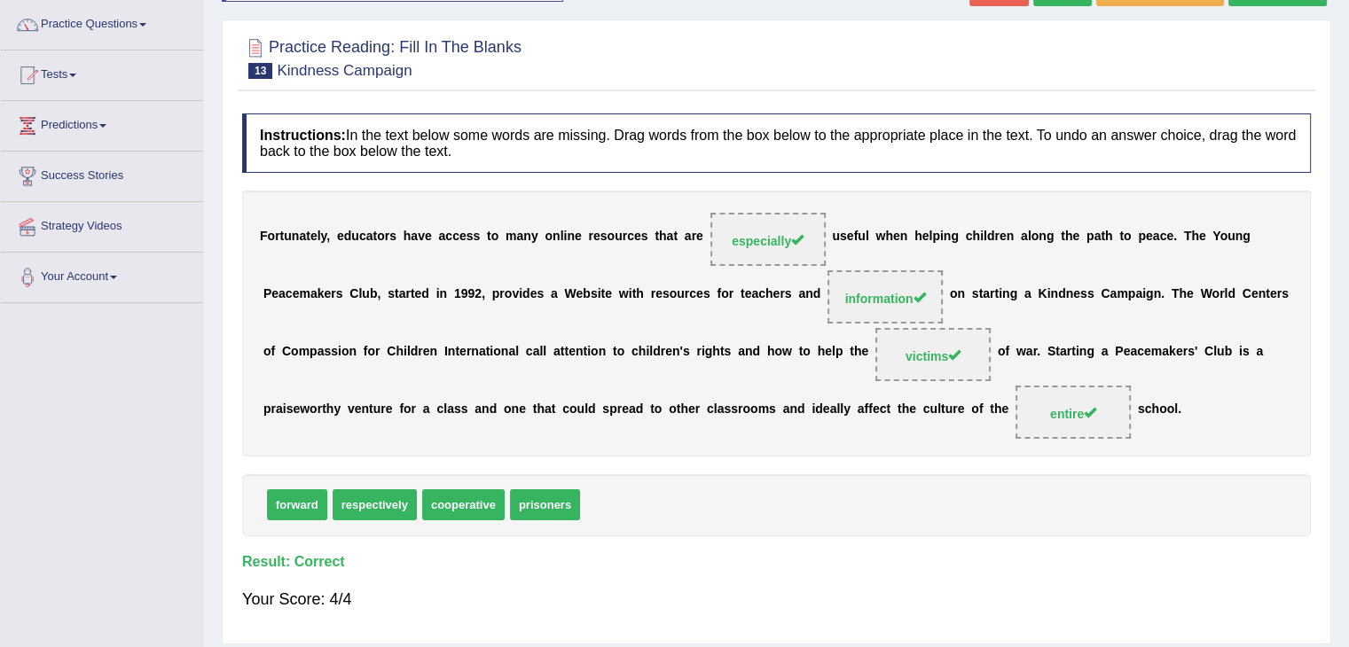
scroll to position [0, 0]
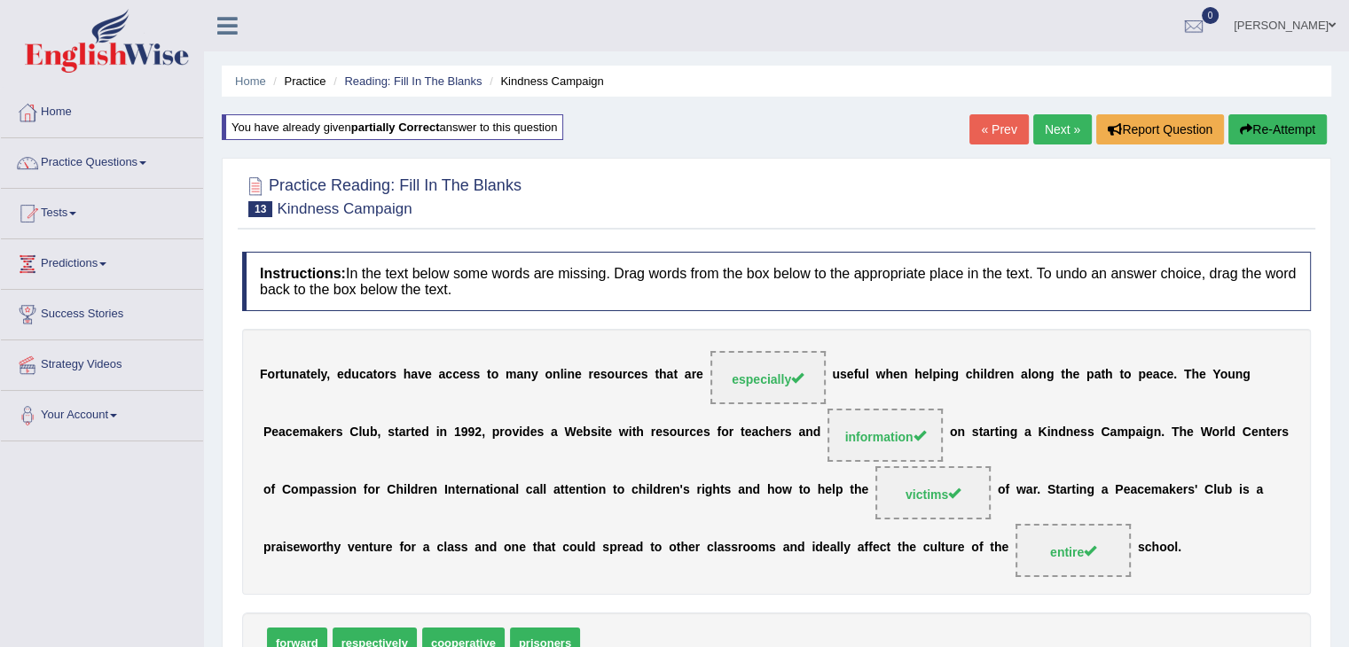
click at [1053, 125] on link "Next »" at bounding box center [1062, 129] width 59 height 30
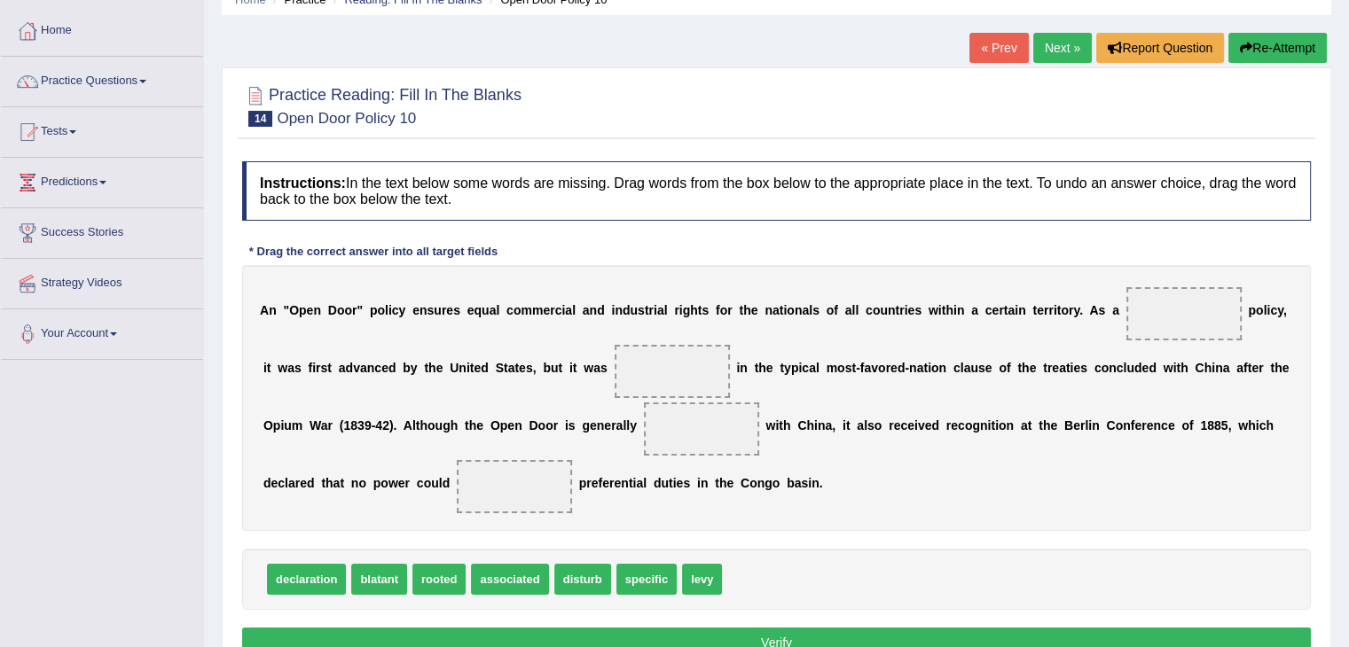
scroll to position [89, 0]
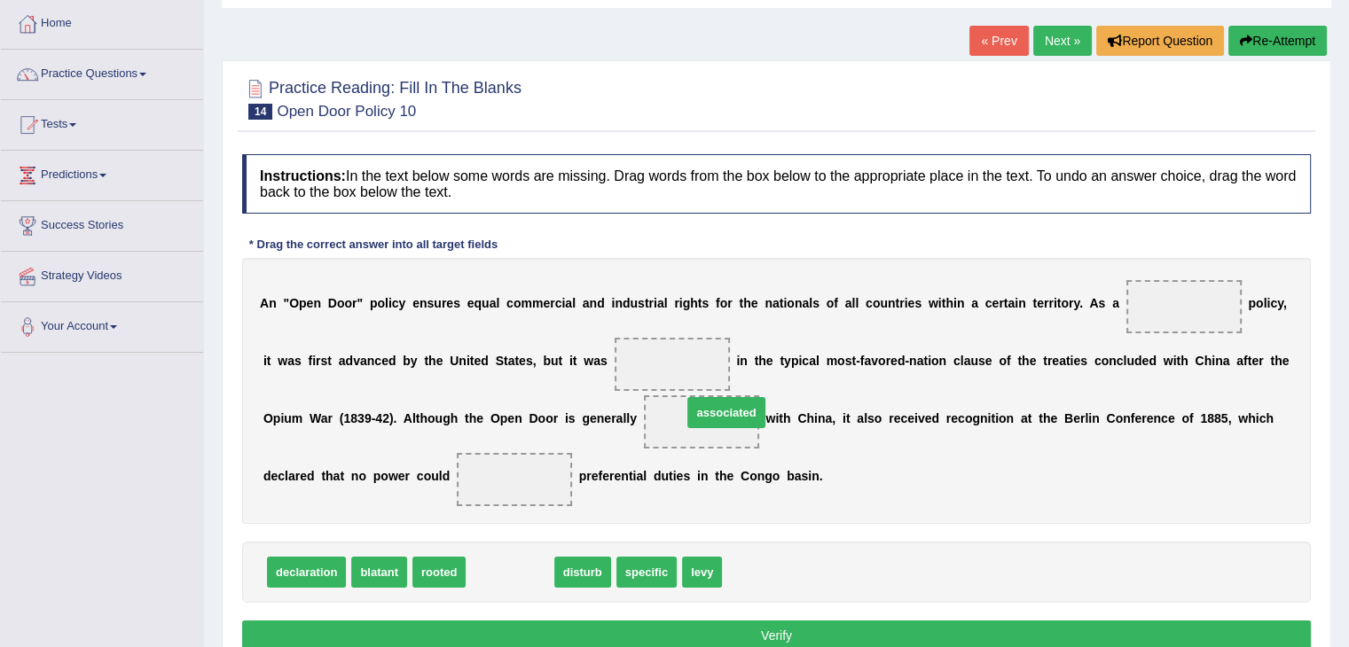
drag, startPoint x: 511, startPoint y: 572, endPoint x: 728, endPoint y: 412, distance: 269.6
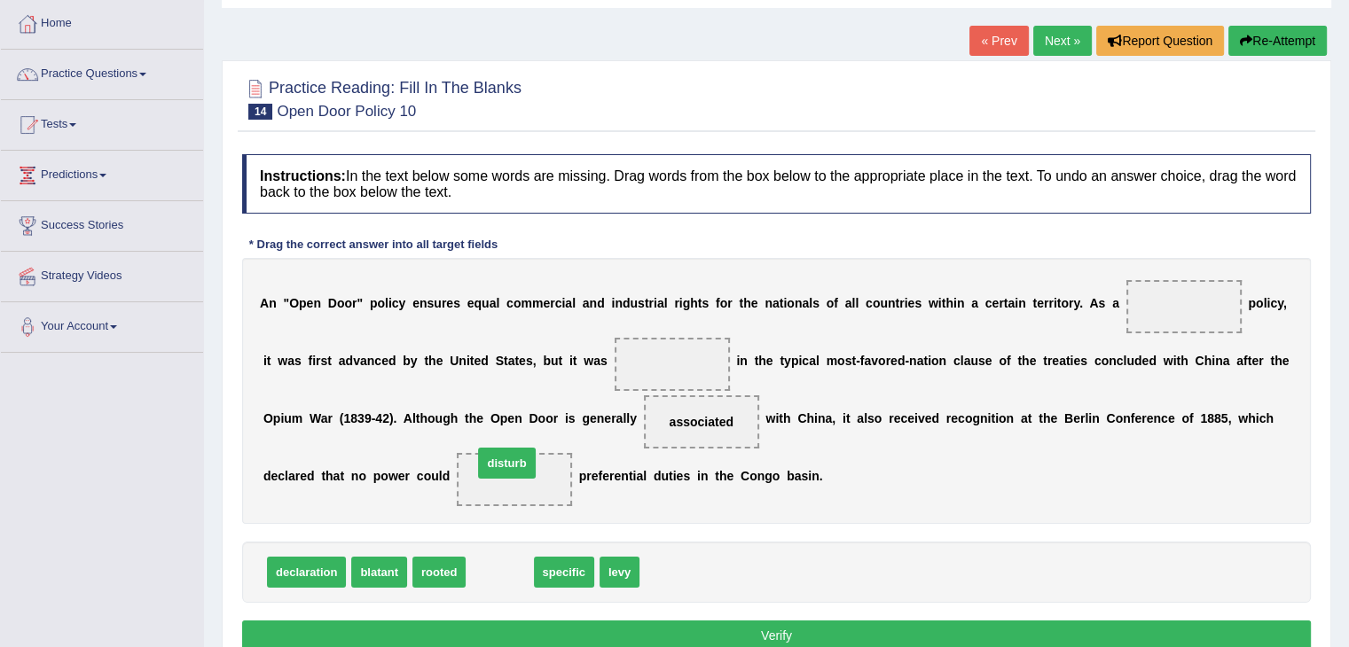
drag, startPoint x: 500, startPoint y: 571, endPoint x: 507, endPoint y: 462, distance: 109.3
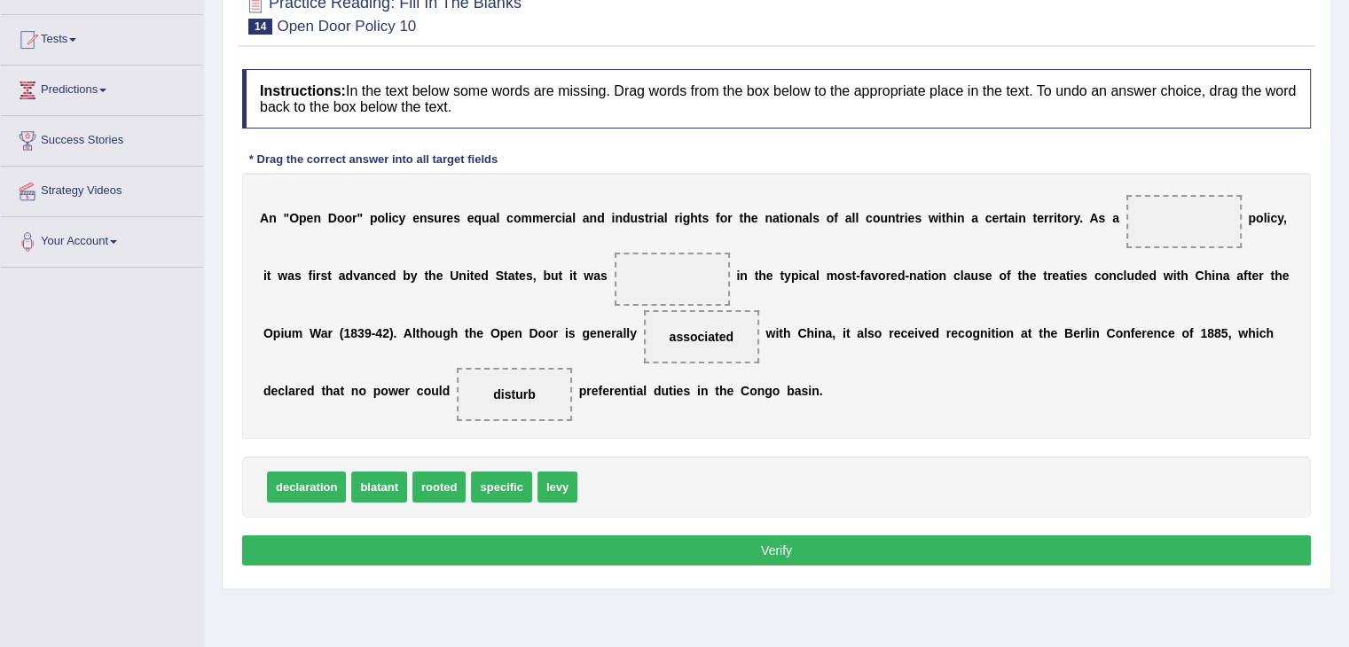
scroll to position [177, 0]
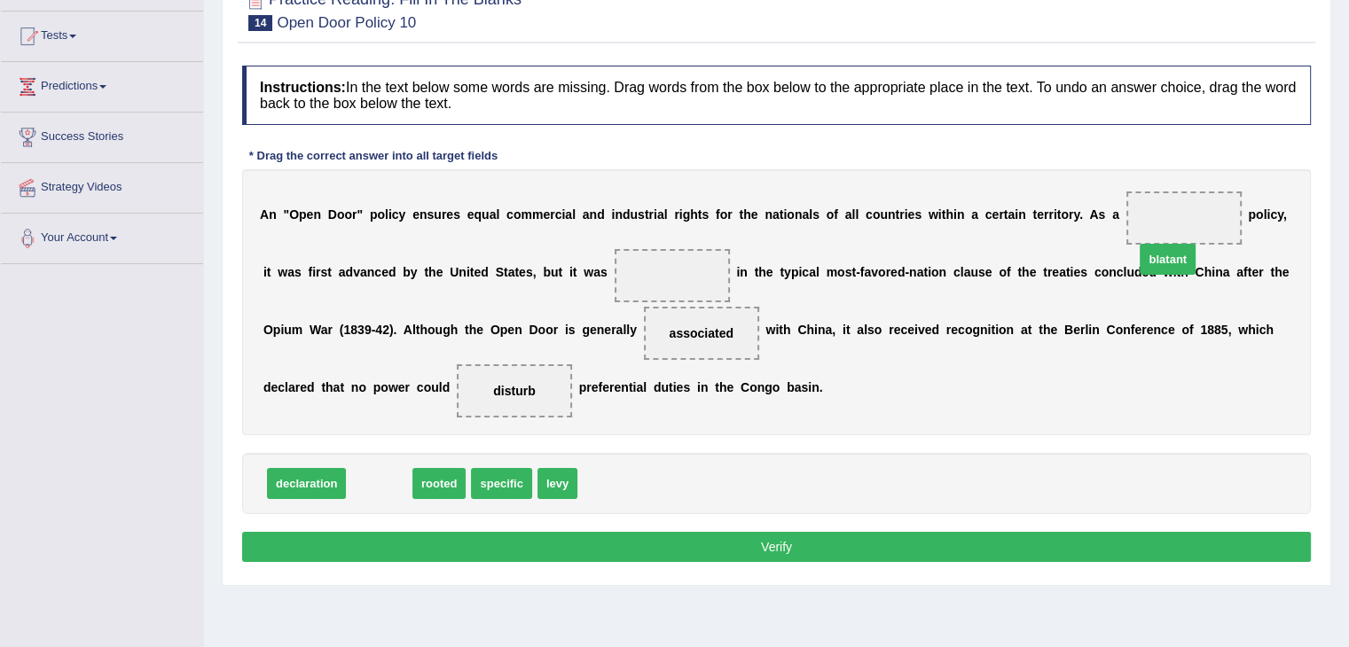
drag, startPoint x: 370, startPoint y: 480, endPoint x: 1196, endPoint y: 188, distance: 876.5
drag, startPoint x: 376, startPoint y: 483, endPoint x: 689, endPoint y: 337, distance: 345.5
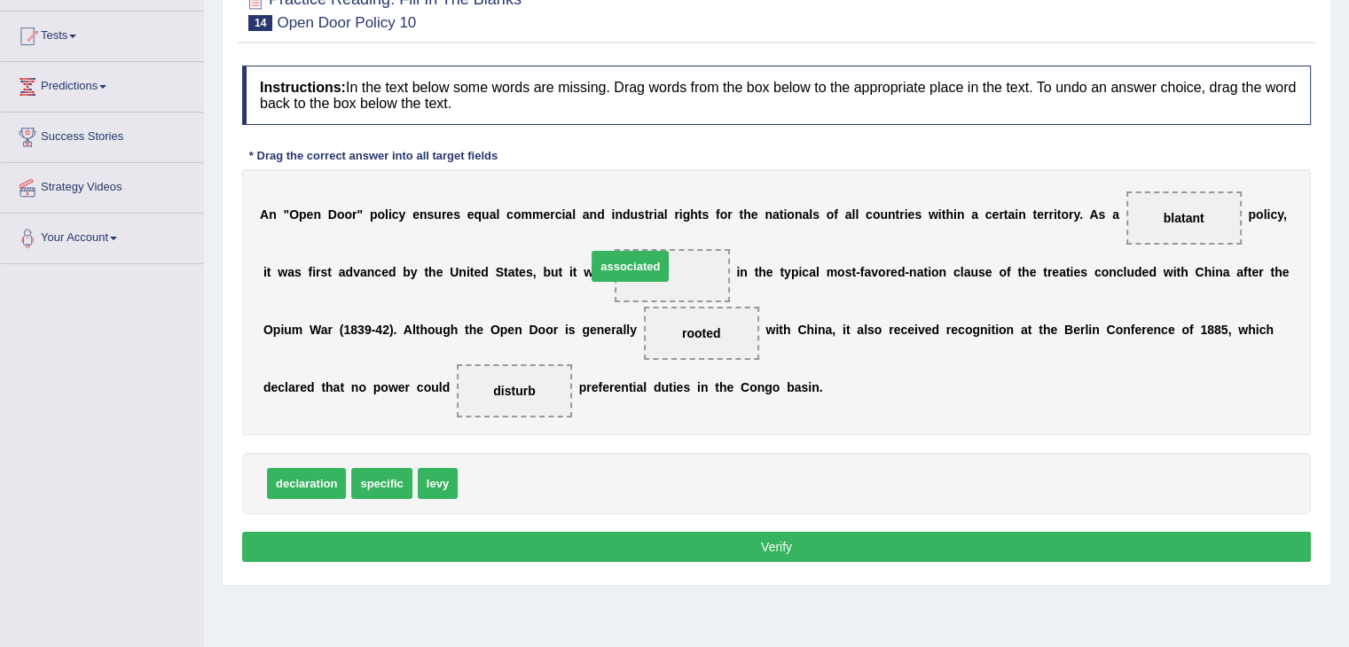
drag, startPoint x: 498, startPoint y: 479, endPoint x: 631, endPoint y: 260, distance: 256.3
drag, startPoint x: 1190, startPoint y: 212, endPoint x: 582, endPoint y: 474, distance: 662.2
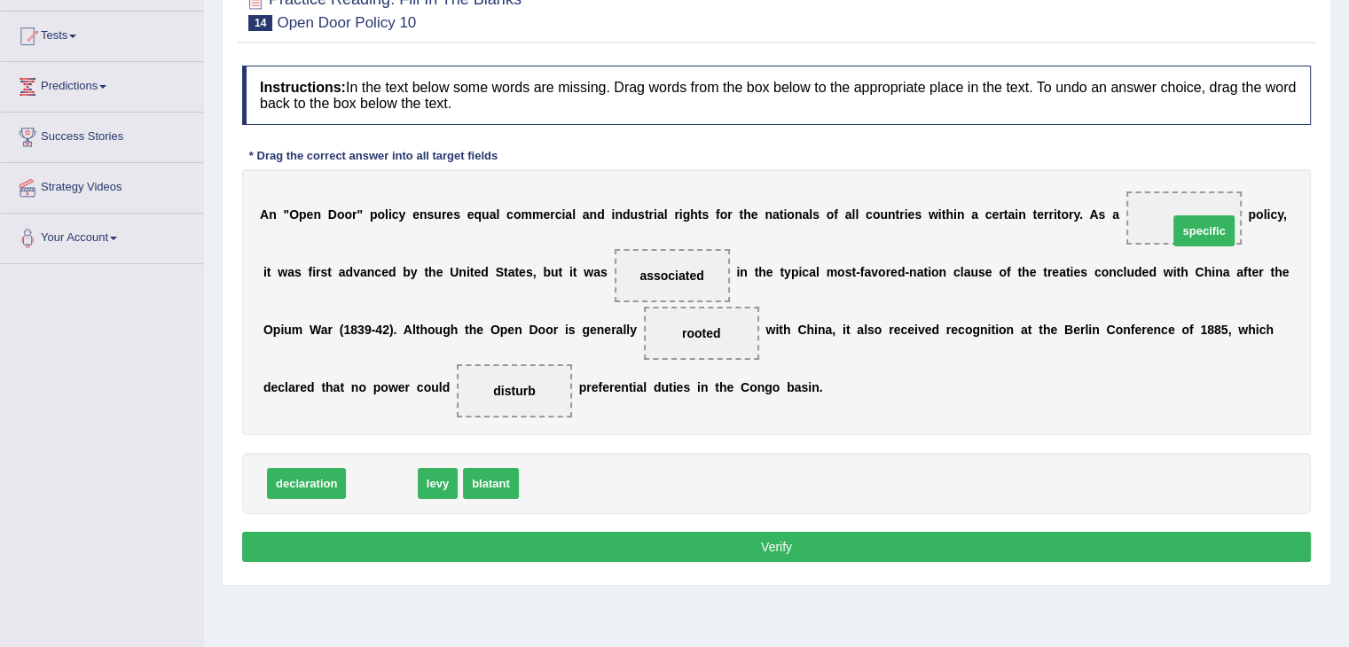
drag, startPoint x: 379, startPoint y: 484, endPoint x: 1201, endPoint y: 231, distance: 860.0
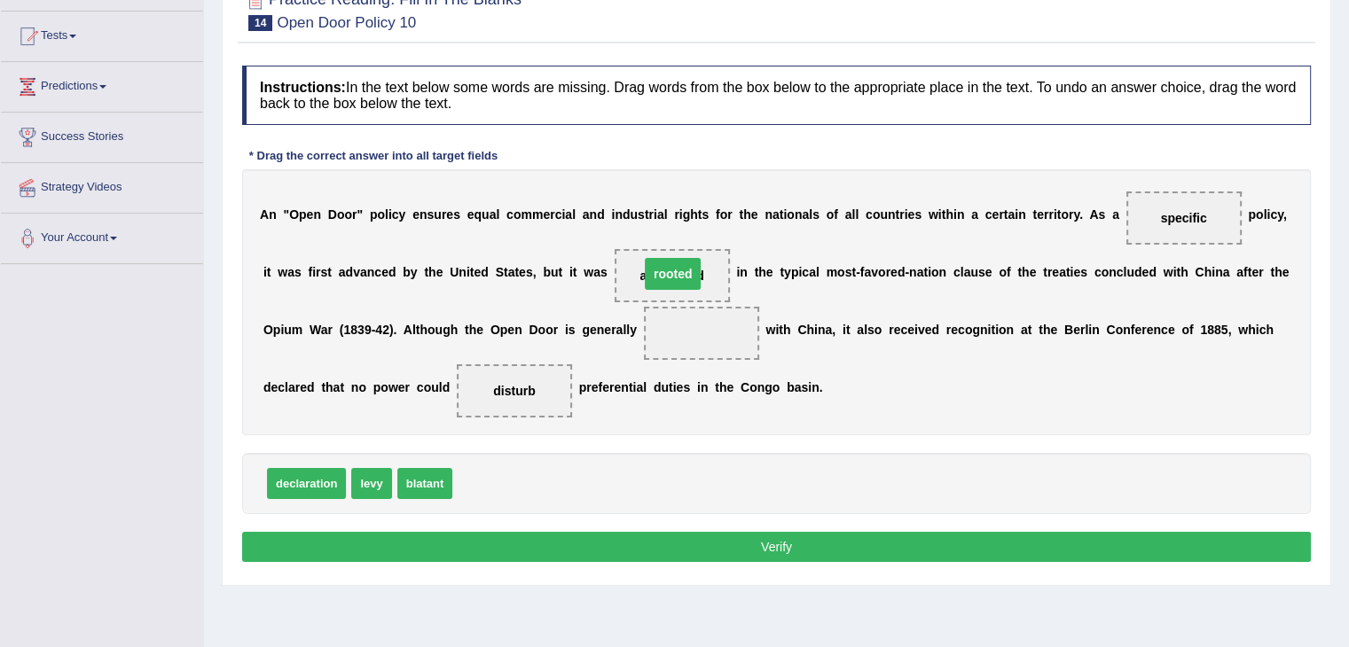
drag, startPoint x: 695, startPoint y: 325, endPoint x: 667, endPoint y: 265, distance: 65.8
drag, startPoint x: 481, startPoint y: 480, endPoint x: 688, endPoint y: 329, distance: 256.5
drag, startPoint x: 691, startPoint y: 286, endPoint x: 717, endPoint y: 341, distance: 61.5
click at [717, 341] on div "A n " O p e n D o o r " p o l i c y e n s u r e s e q u a l c o m m e r c i a l…" at bounding box center [776, 302] width 1069 height 266
drag, startPoint x: 685, startPoint y: 271, endPoint x: 701, endPoint y: 315, distance: 46.6
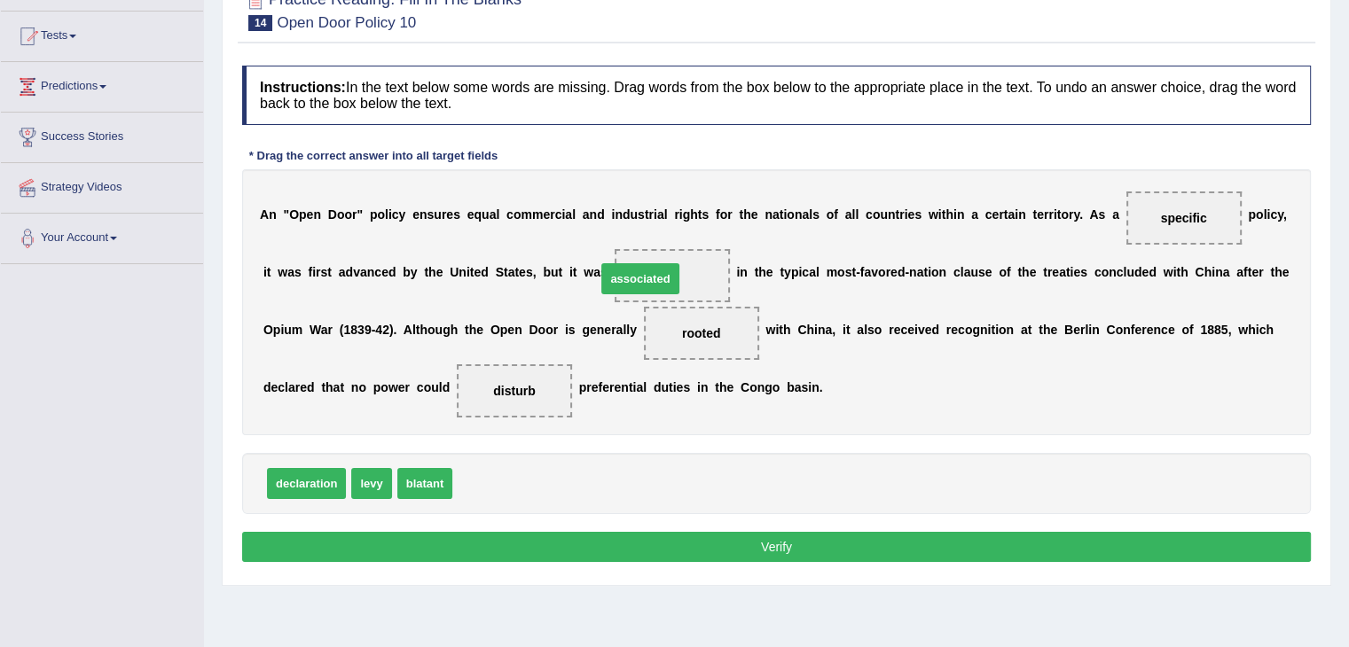
drag, startPoint x: 514, startPoint y: 479, endPoint x: 659, endPoint y: 274, distance: 250.7
click at [861, 541] on button "Verify" at bounding box center [776, 547] width 1069 height 30
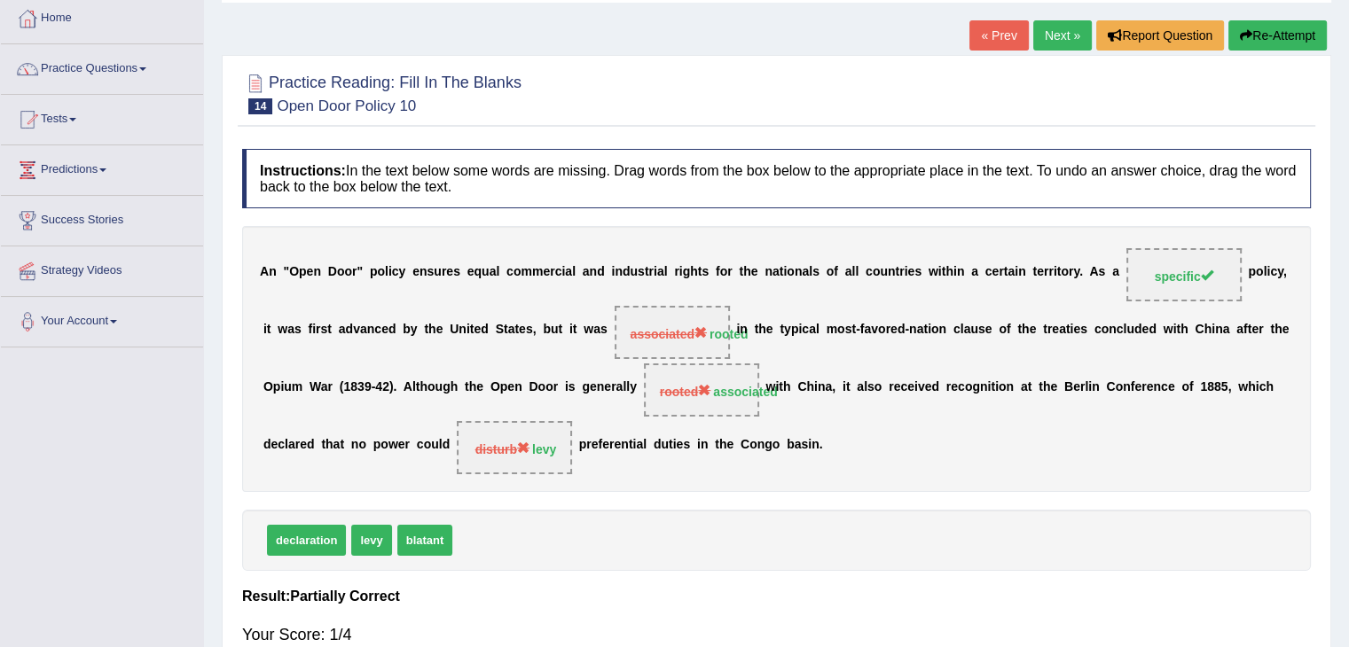
scroll to position [89, 0]
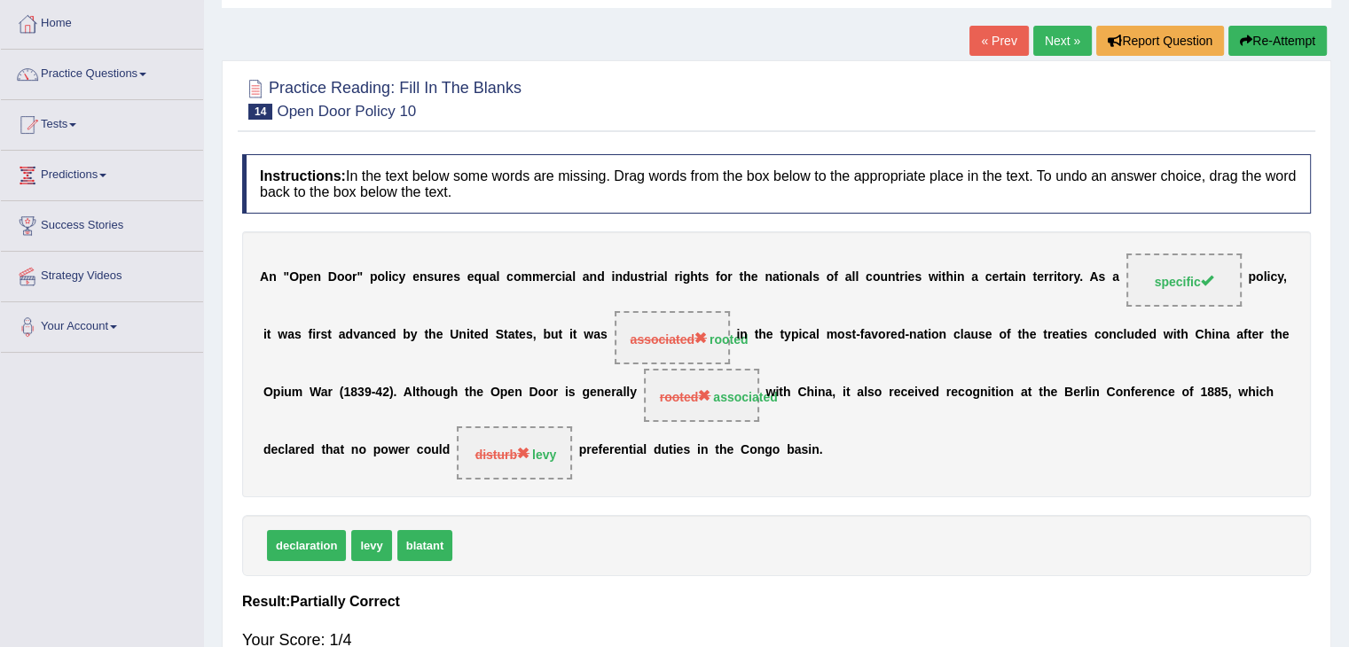
click at [1273, 42] on button "Re-Attempt" at bounding box center [1277, 41] width 98 height 30
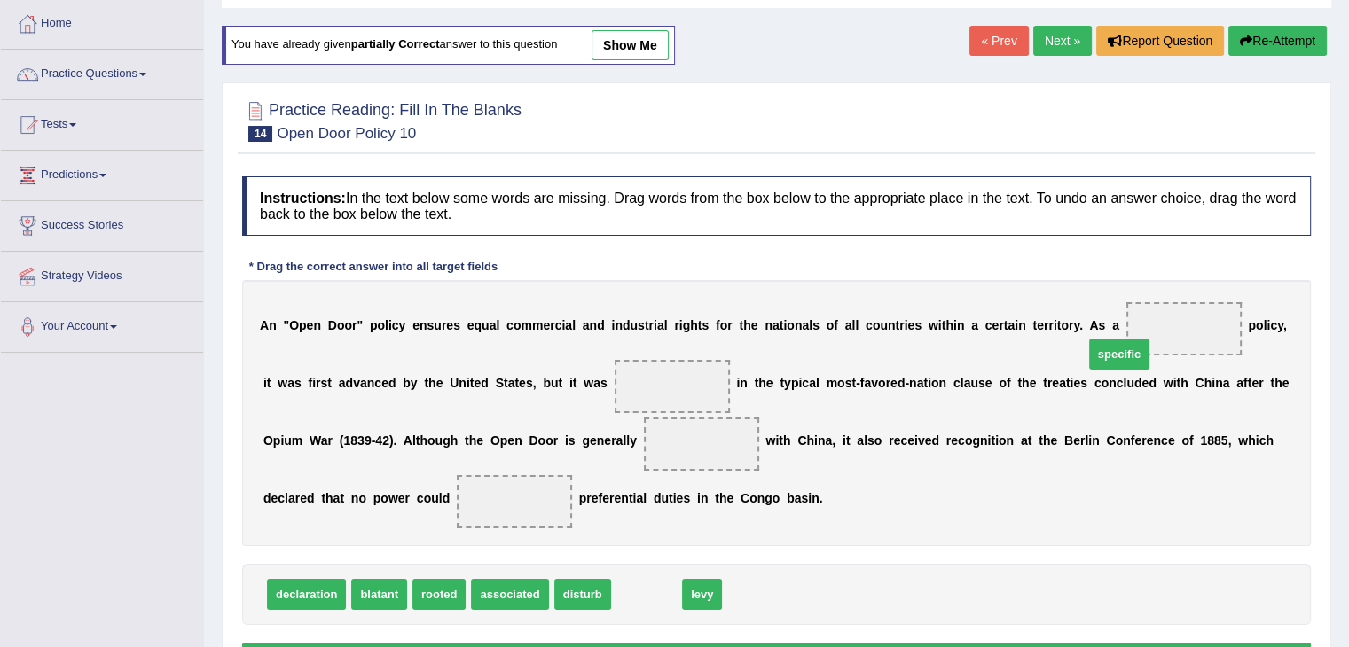
drag, startPoint x: 661, startPoint y: 592, endPoint x: 1200, endPoint y: 326, distance: 601.2
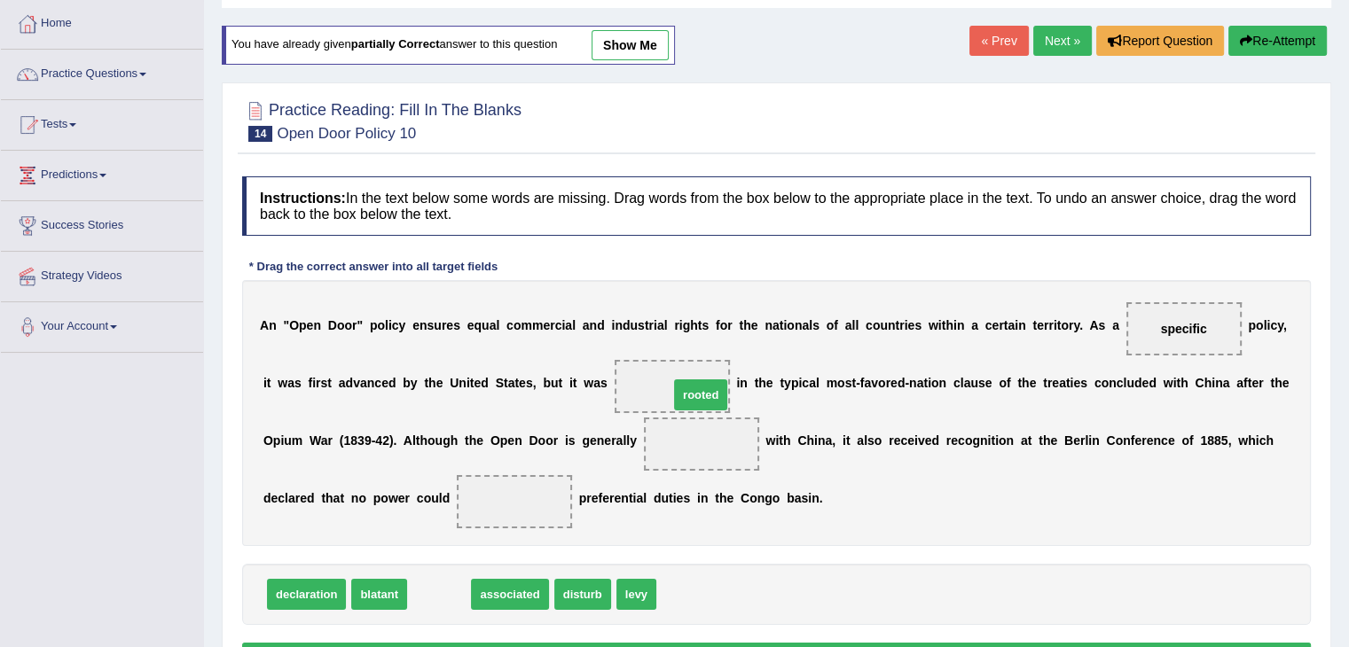
drag, startPoint x: 426, startPoint y: 594, endPoint x: 687, endPoint y: 395, distance: 329.0
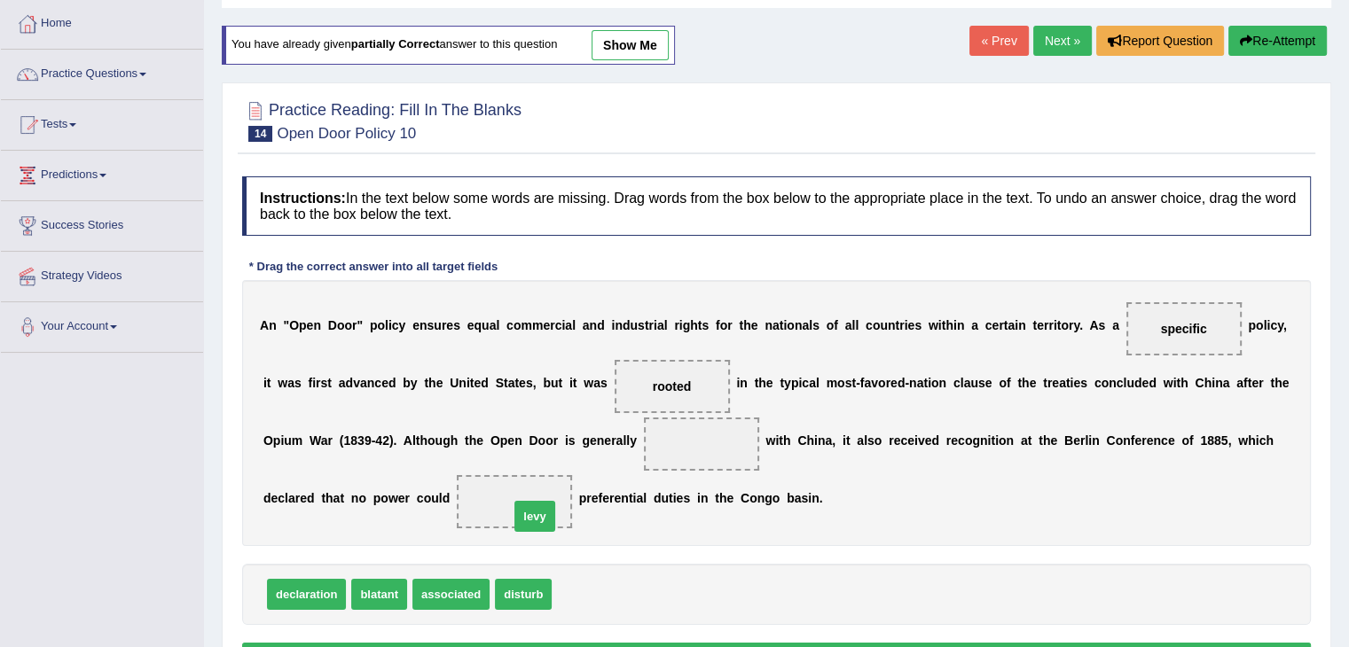
drag, startPoint x: 579, startPoint y: 593, endPoint x: 526, endPoint y: 503, distance: 104.9
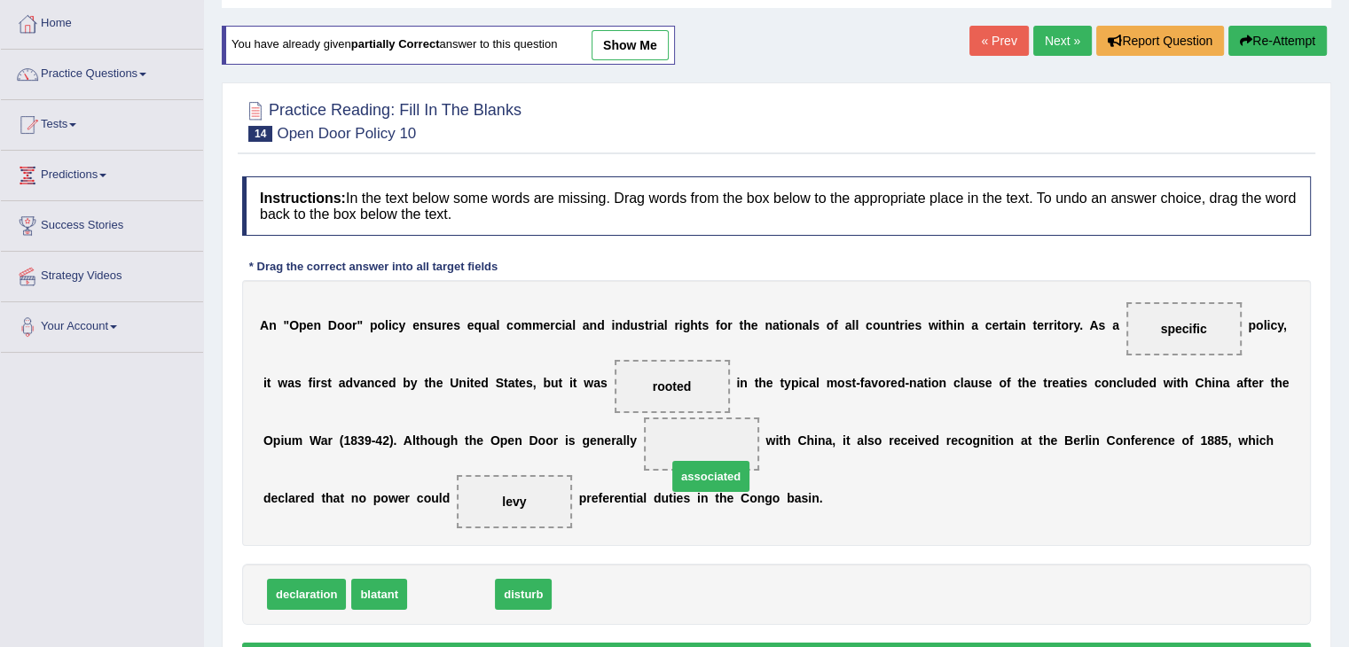
drag, startPoint x: 446, startPoint y: 584, endPoint x: 709, endPoint y: 459, distance: 291.2
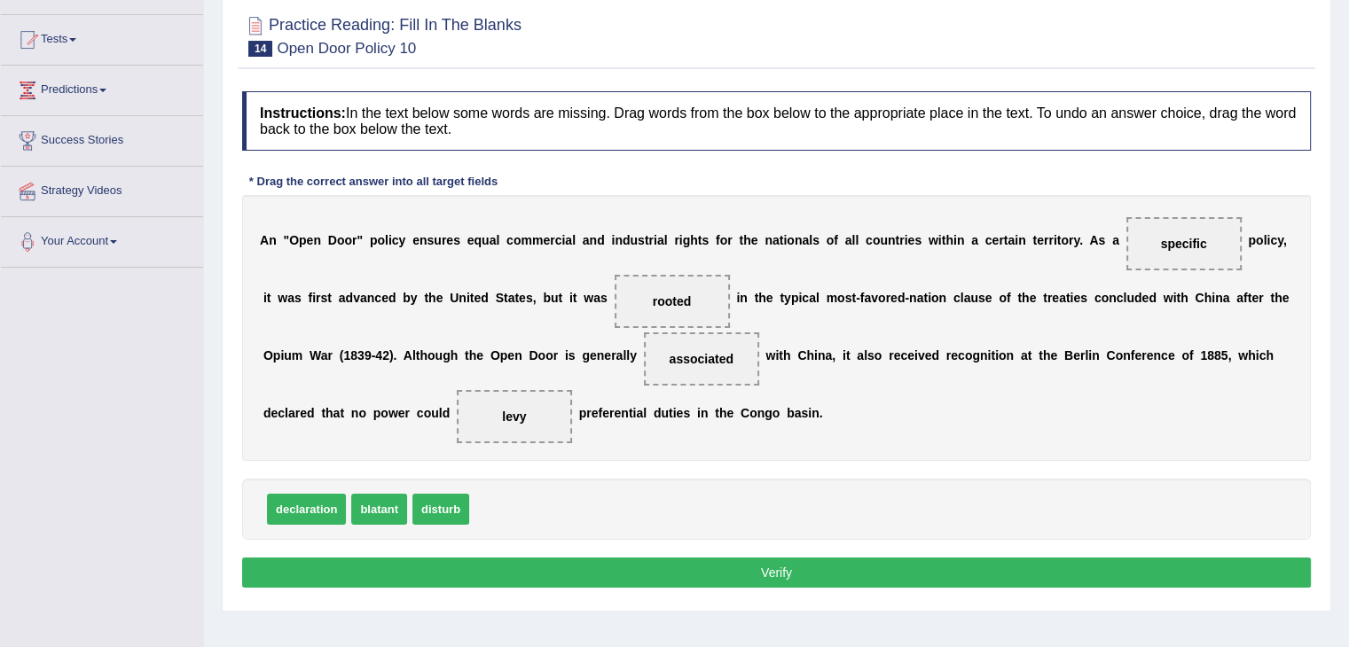
scroll to position [177, 0]
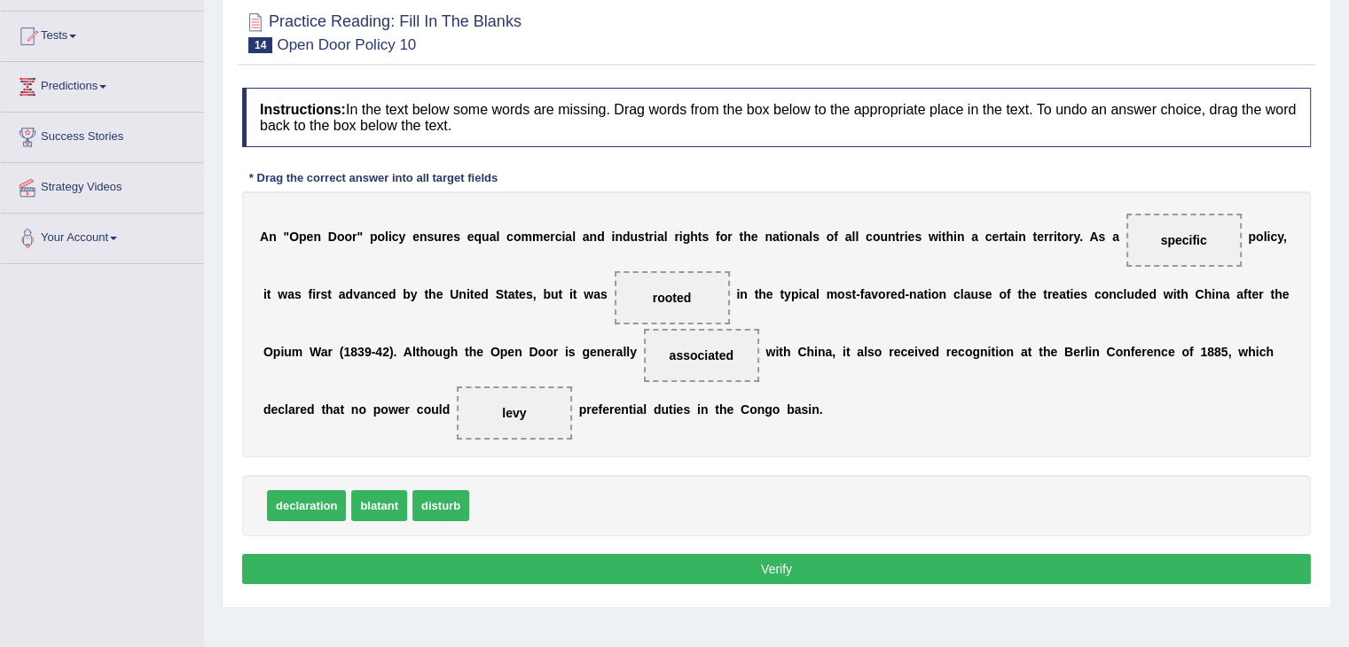
click at [804, 561] on button "Verify" at bounding box center [776, 569] width 1069 height 30
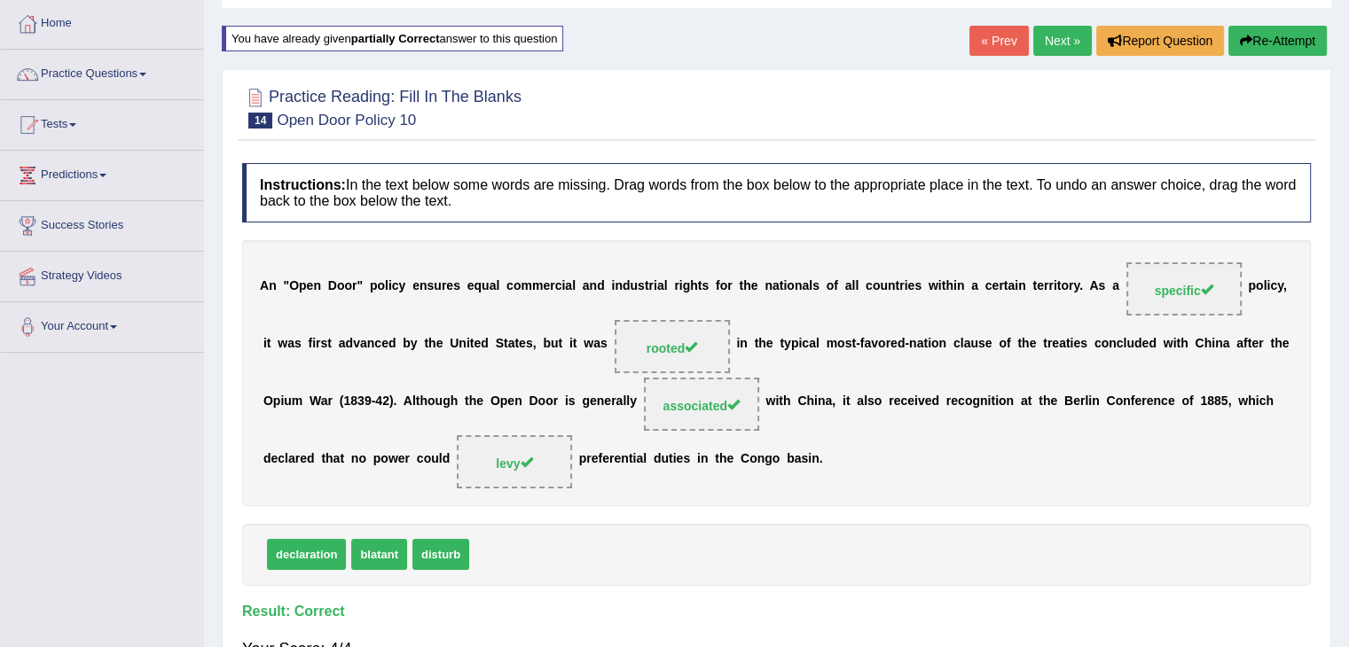
scroll to position [0, 0]
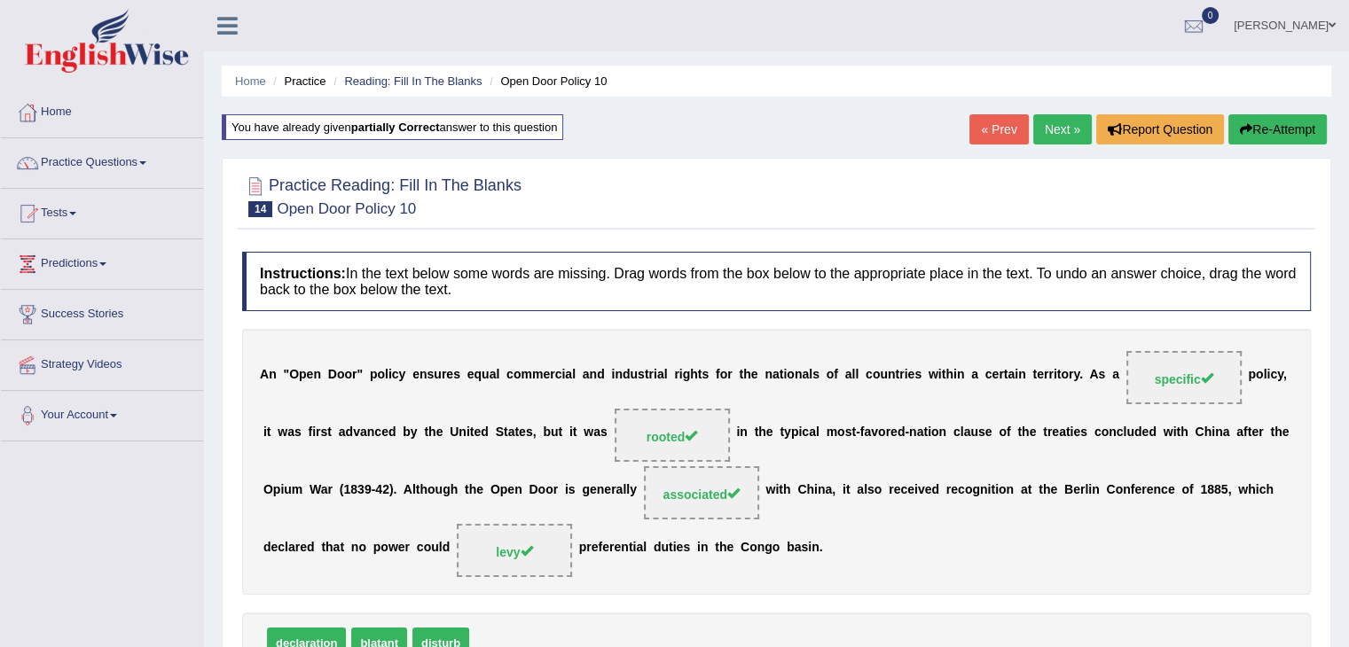
click at [1057, 125] on link "Next »" at bounding box center [1062, 129] width 59 height 30
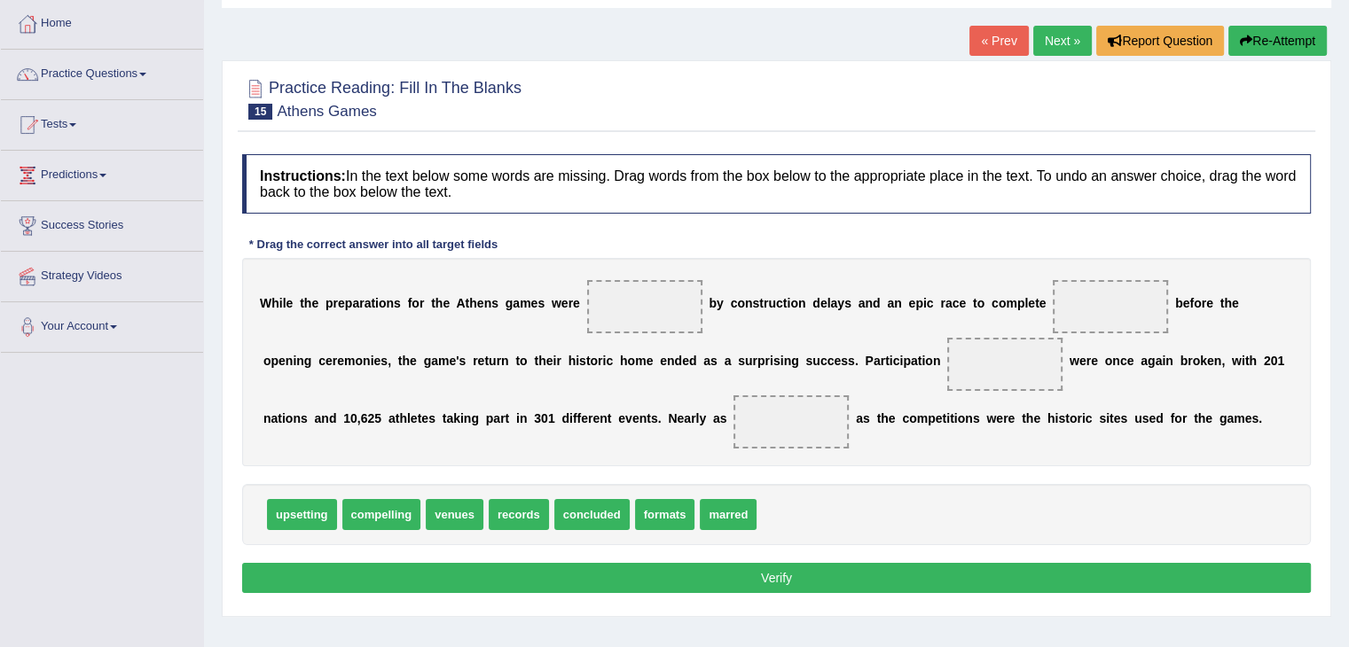
scroll to position [284, 0]
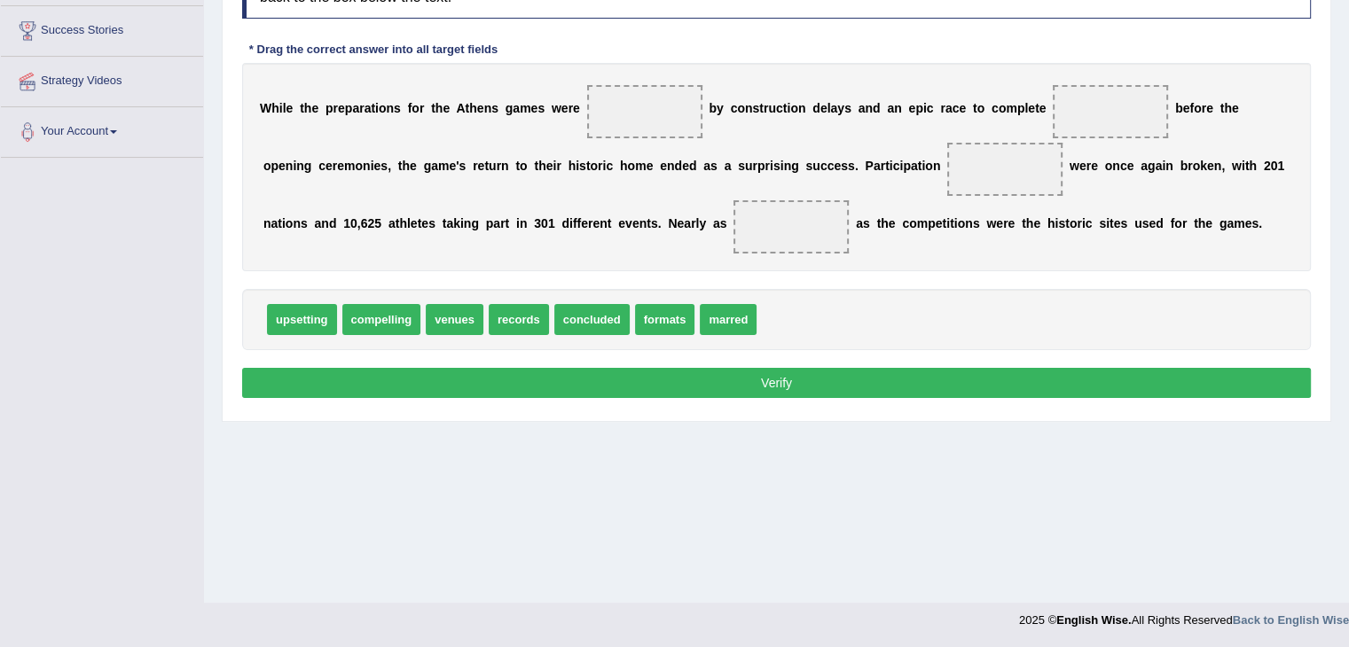
click at [1163, 386] on button "Verify" at bounding box center [776, 383] width 1069 height 30
click at [615, 319] on span "concluded" at bounding box center [591, 319] width 75 height 31
drag, startPoint x: 604, startPoint y: 313, endPoint x: 652, endPoint y: 121, distance: 198.3
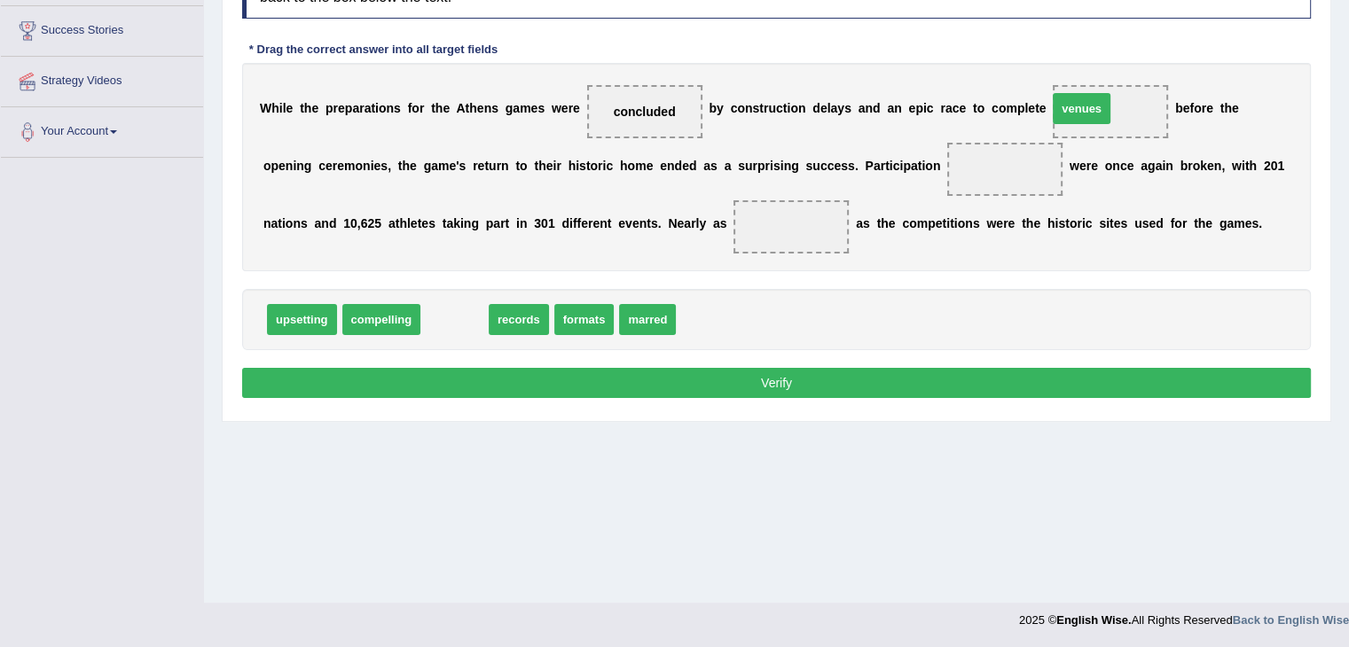
drag, startPoint x: 447, startPoint y: 314, endPoint x: 1074, endPoint y: 104, distance: 661.3
drag, startPoint x: 452, startPoint y: 317, endPoint x: 990, endPoint y: 176, distance: 555.6
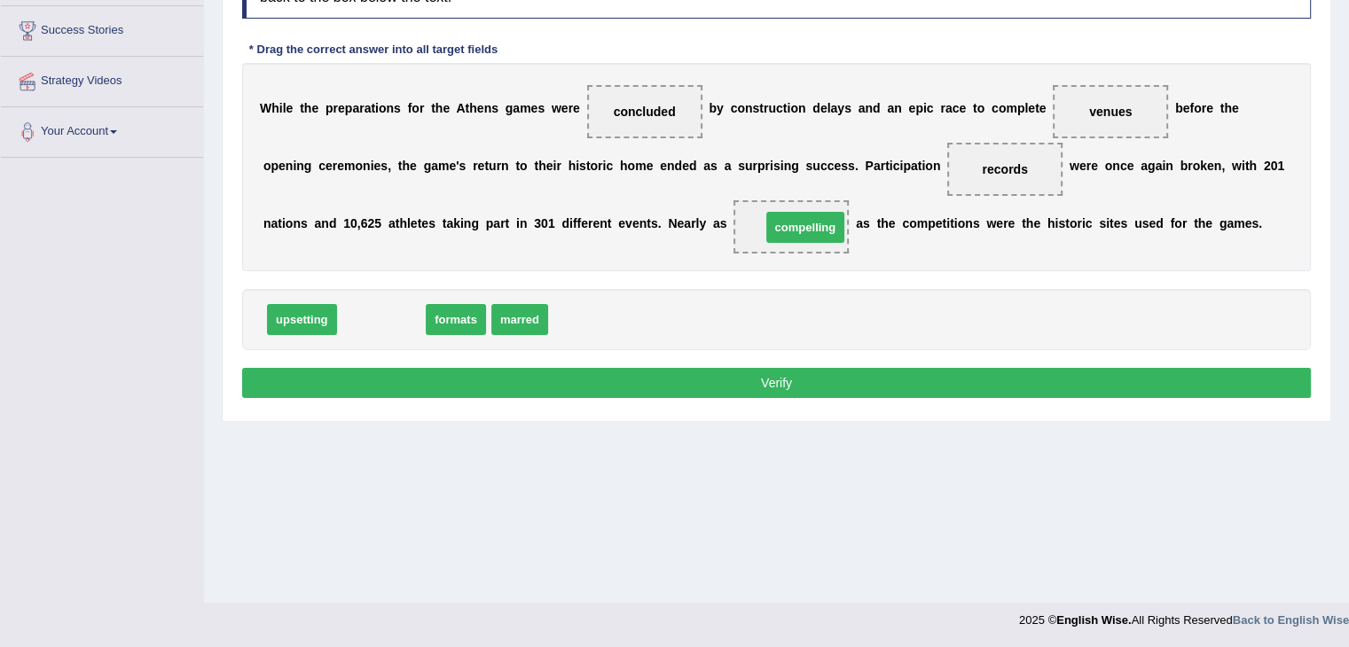
drag, startPoint x: 381, startPoint y: 315, endPoint x: 805, endPoint y: 223, distance: 433.6
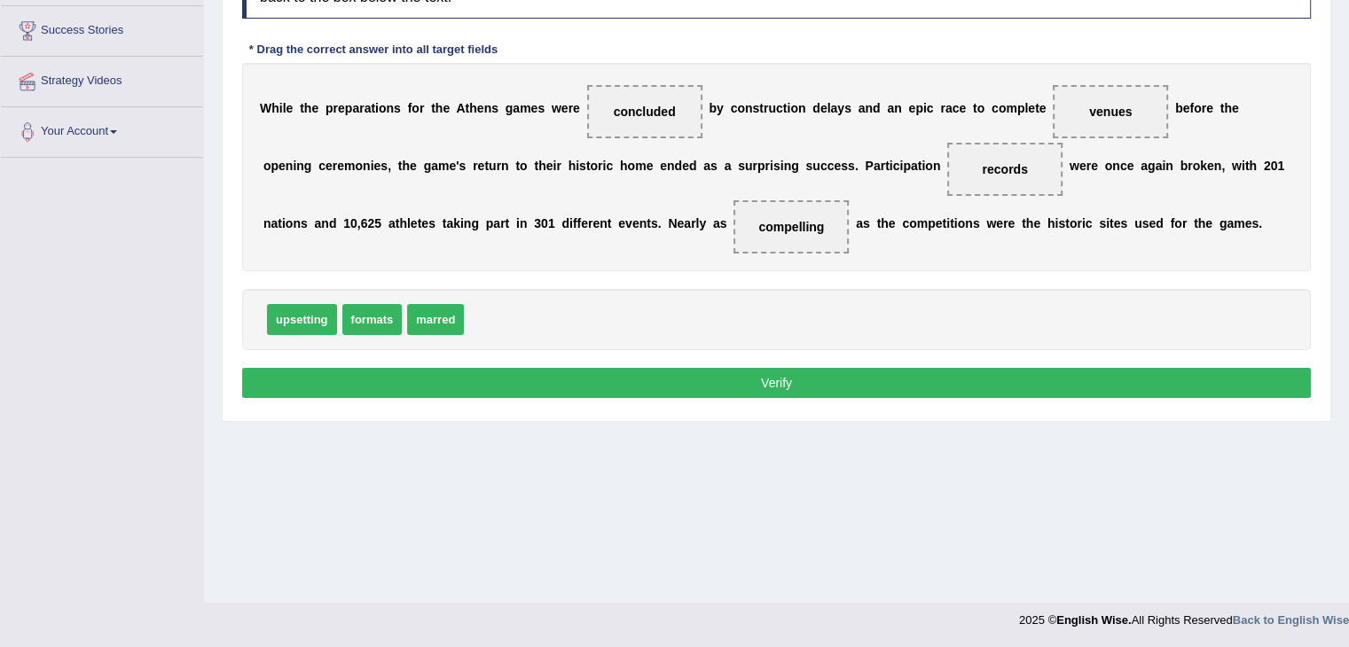
click at [784, 377] on button "Verify" at bounding box center [776, 383] width 1069 height 30
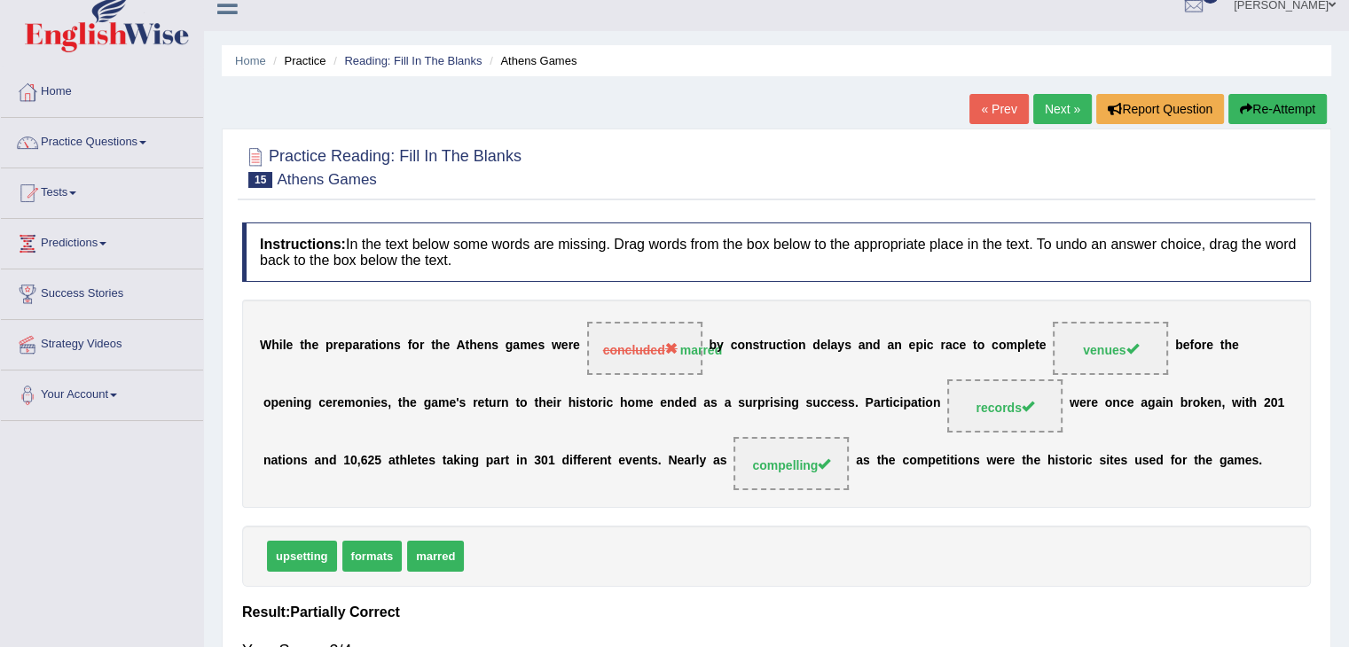
scroll to position [18, 0]
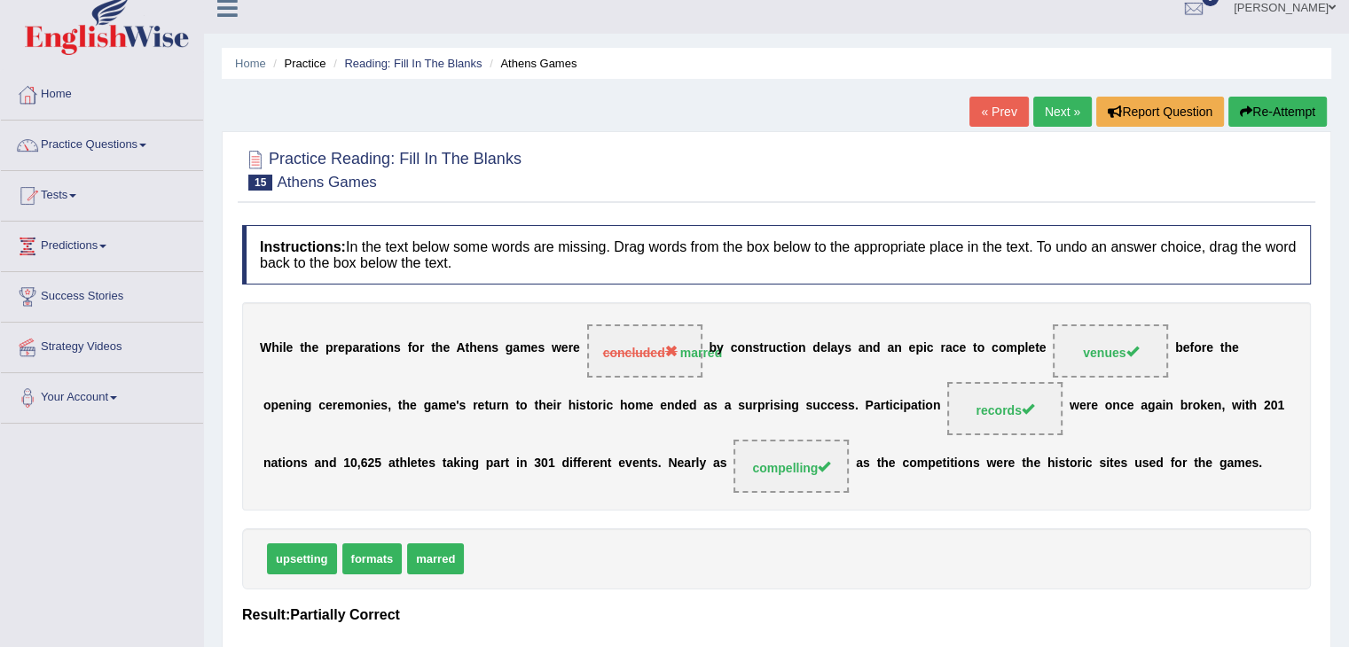
click at [1283, 111] on button "Re-Attempt" at bounding box center [1277, 112] width 98 height 30
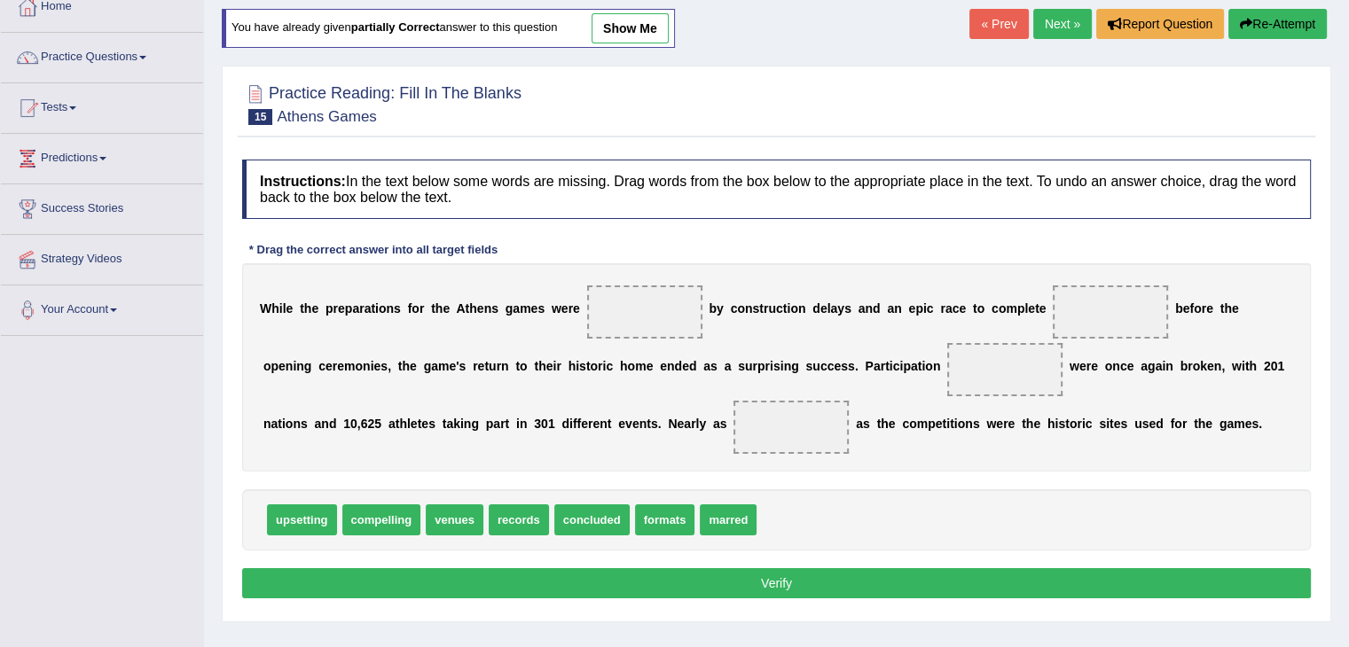
scroll to position [106, 0]
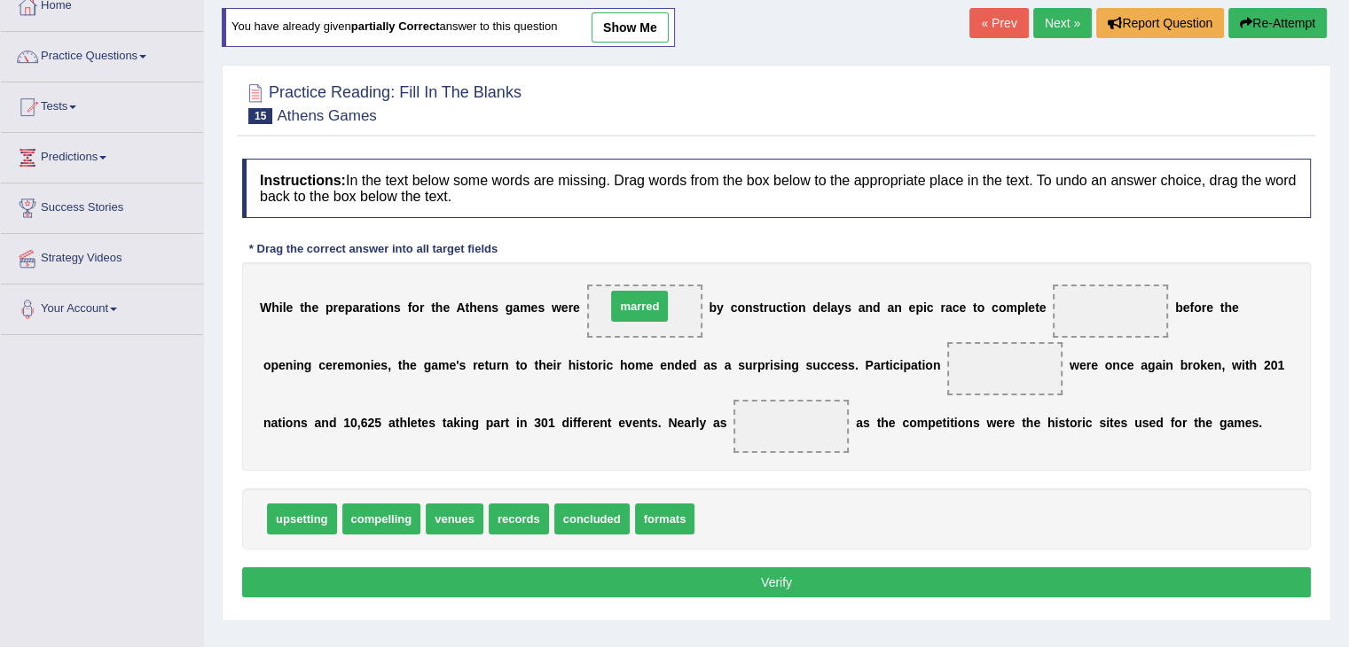
drag, startPoint x: 741, startPoint y: 519, endPoint x: 653, endPoint y: 305, distance: 231.4
drag, startPoint x: 453, startPoint y: 515, endPoint x: 1104, endPoint y: 321, distance: 679.3
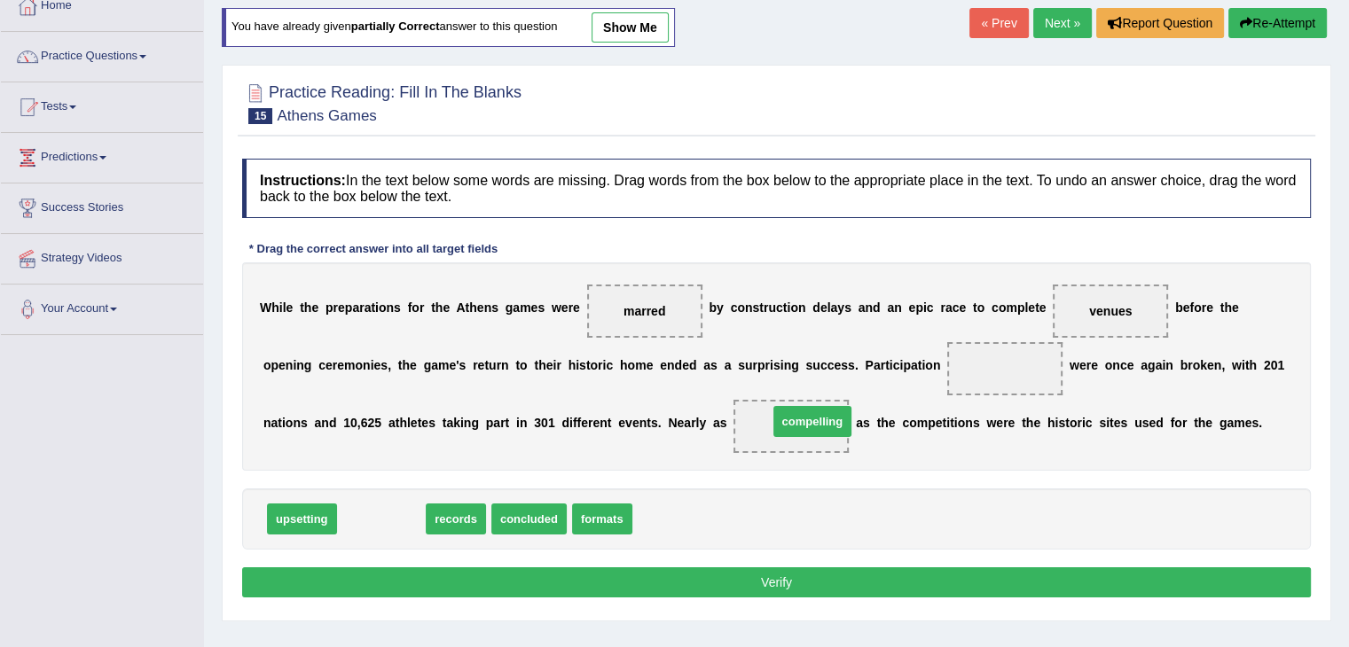
drag, startPoint x: 372, startPoint y: 515, endPoint x: 798, endPoint y: 419, distance: 437.4
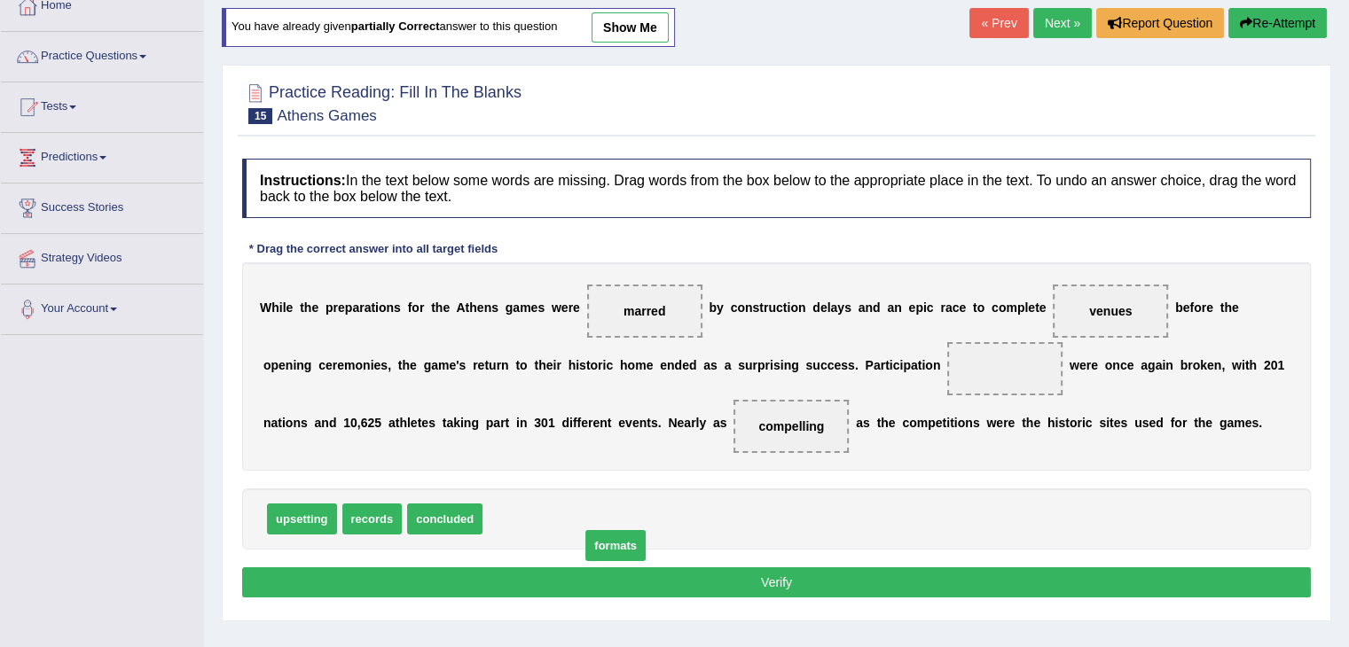
drag, startPoint x: 512, startPoint y: 512, endPoint x: 524, endPoint y: 524, distance: 17.6
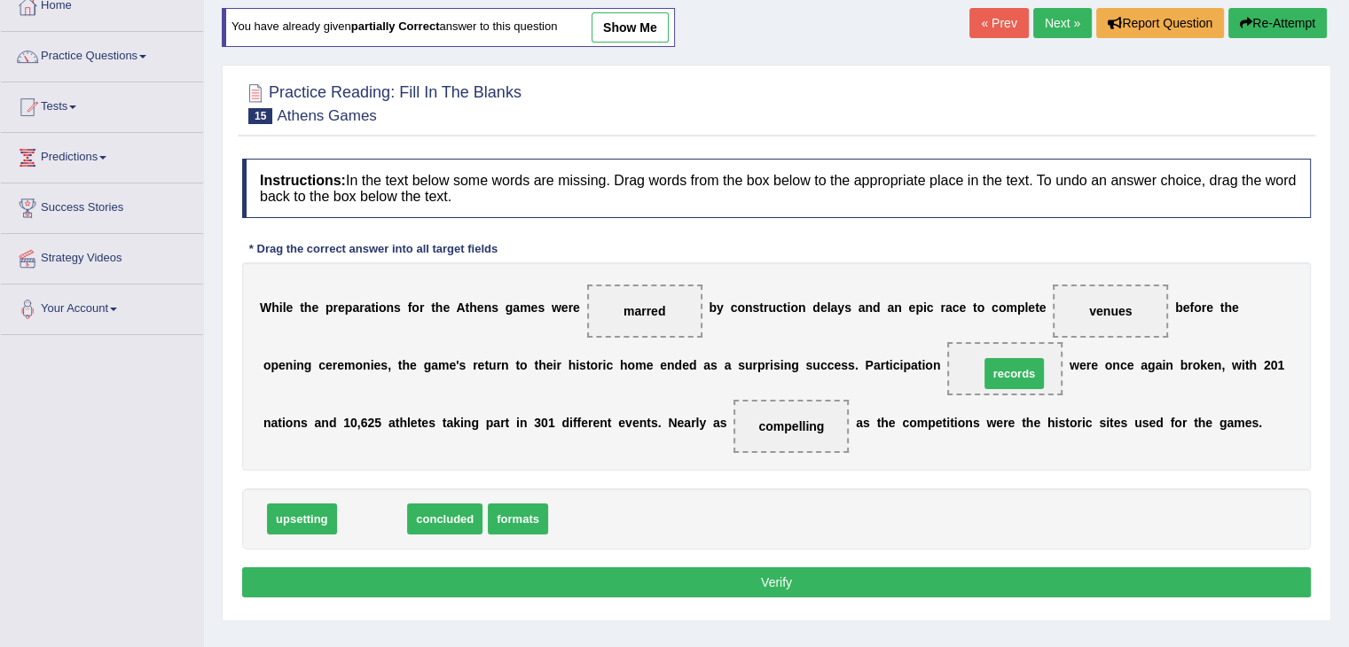
drag, startPoint x: 362, startPoint y: 511, endPoint x: 1004, endPoint y: 364, distance: 658.7
click at [841, 579] on button "Verify" at bounding box center [776, 583] width 1069 height 30
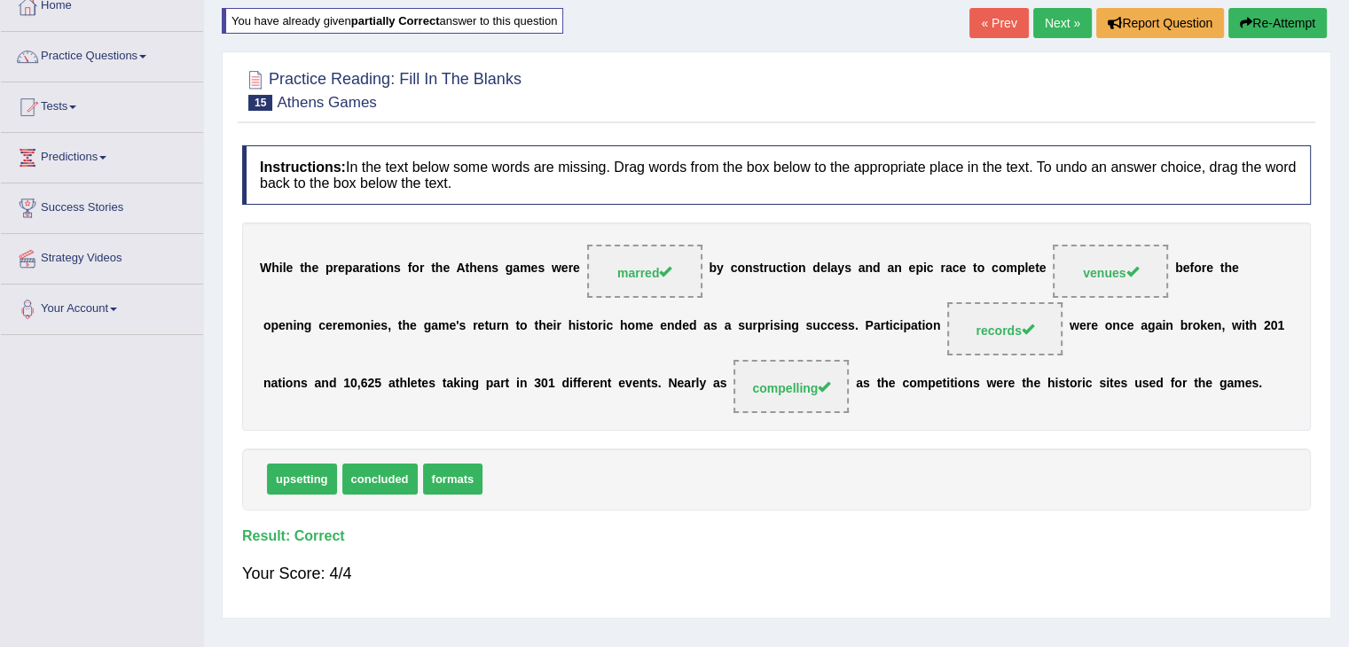
click at [1053, 15] on link "Next »" at bounding box center [1062, 23] width 59 height 30
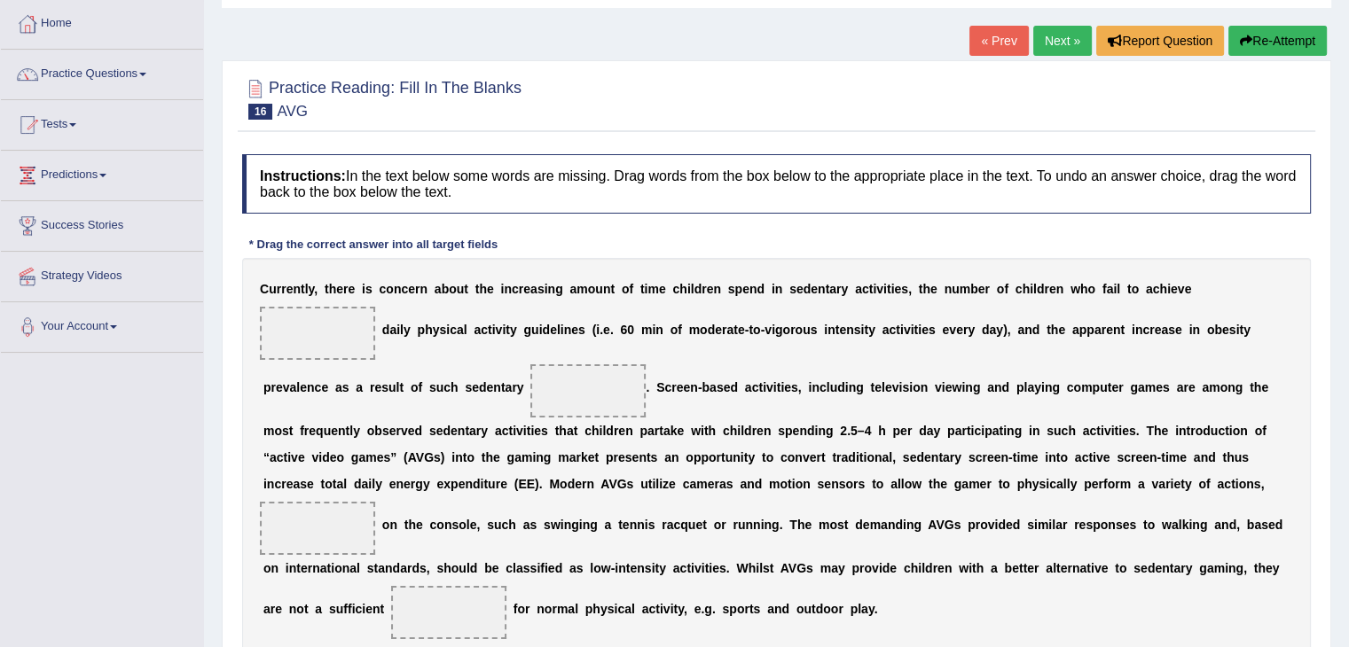
scroll to position [266, 0]
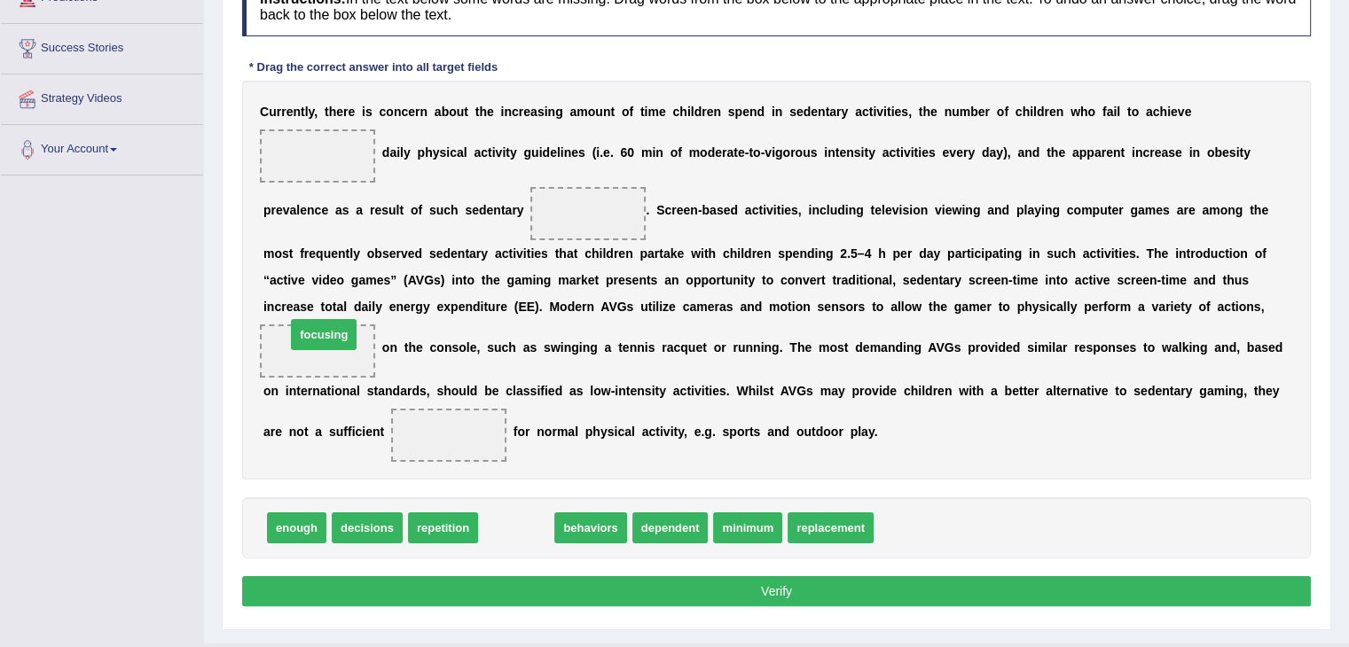
drag, startPoint x: 522, startPoint y: 530, endPoint x: 330, endPoint y: 336, distance: 273.4
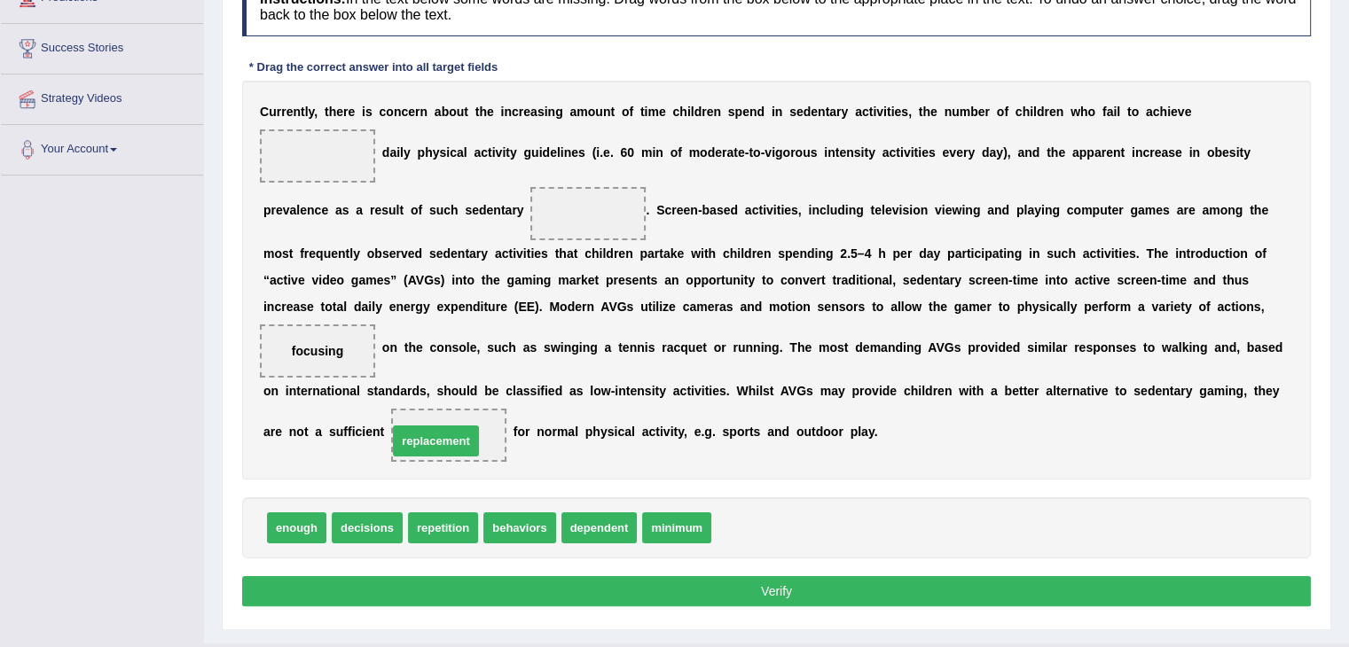
drag, startPoint x: 749, startPoint y: 528, endPoint x: 426, endPoint y: 441, distance: 335.1
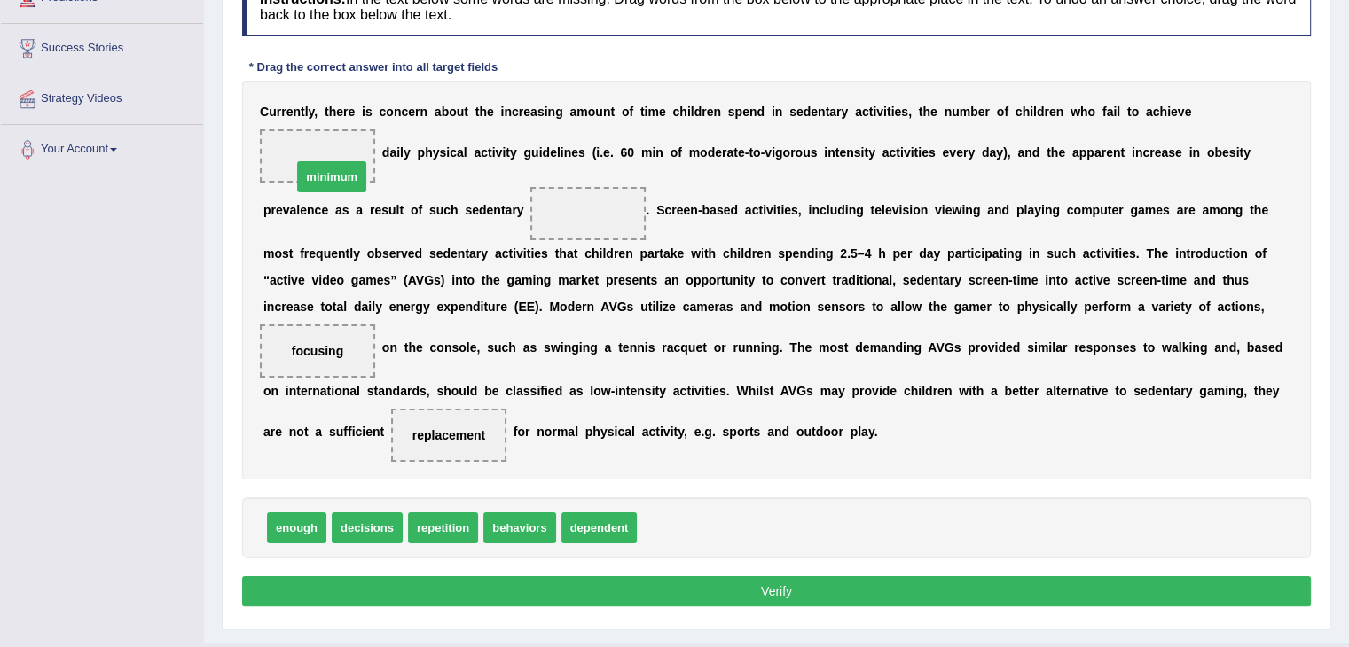
drag, startPoint x: 685, startPoint y: 524, endPoint x: 336, endPoint y: 163, distance: 502.3
drag, startPoint x: 364, startPoint y: 523, endPoint x: 590, endPoint y: 206, distance: 389.8
click at [797, 588] on button "Verify" at bounding box center [776, 591] width 1069 height 30
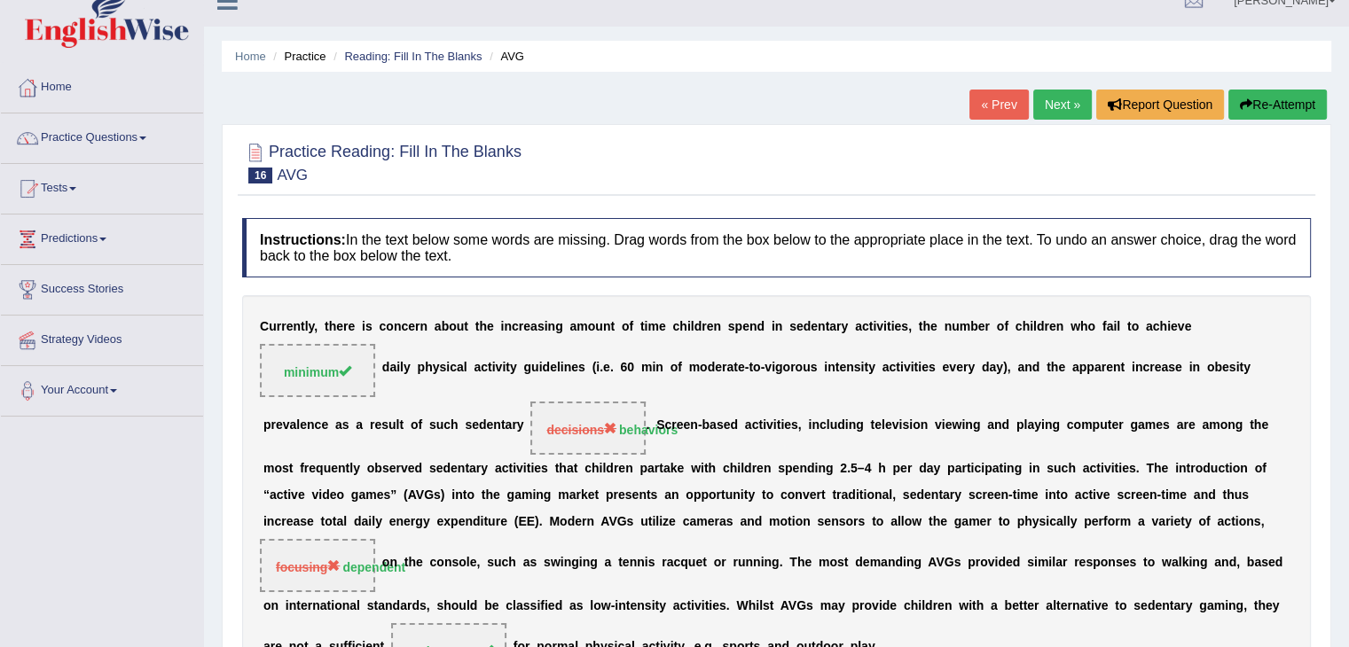
scroll to position [0, 0]
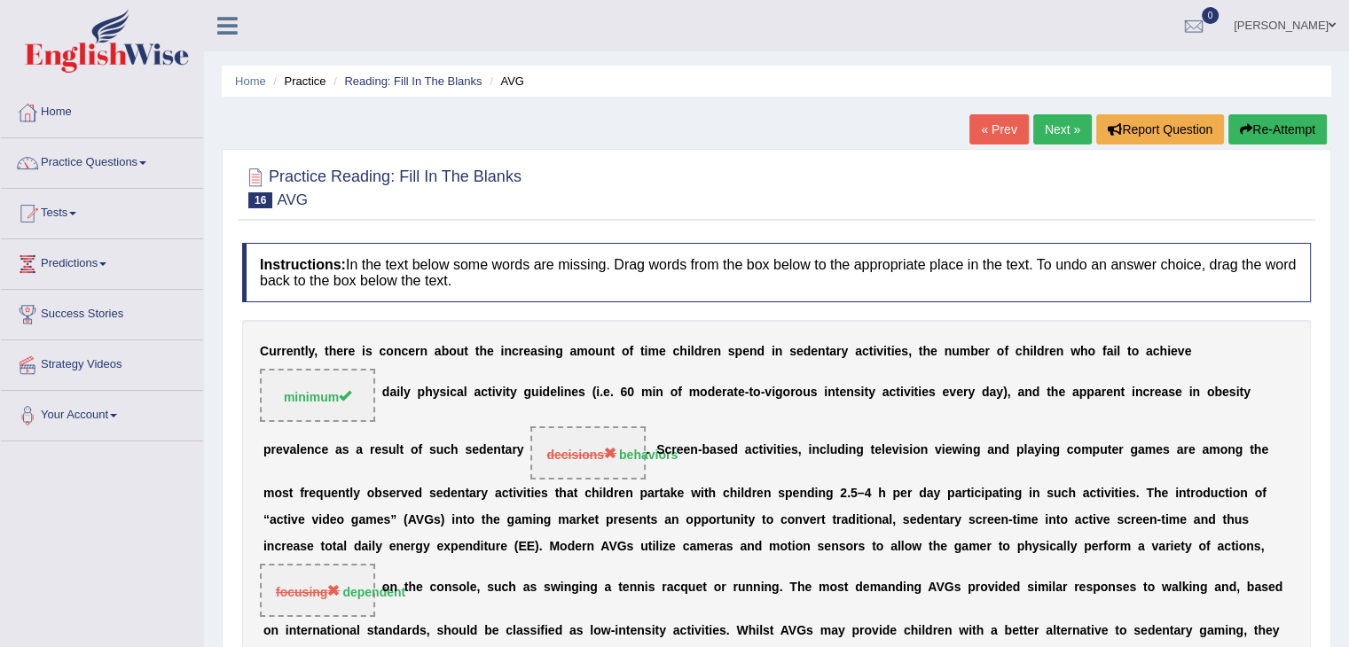
click at [1255, 125] on button "Re-Attempt" at bounding box center [1277, 129] width 98 height 30
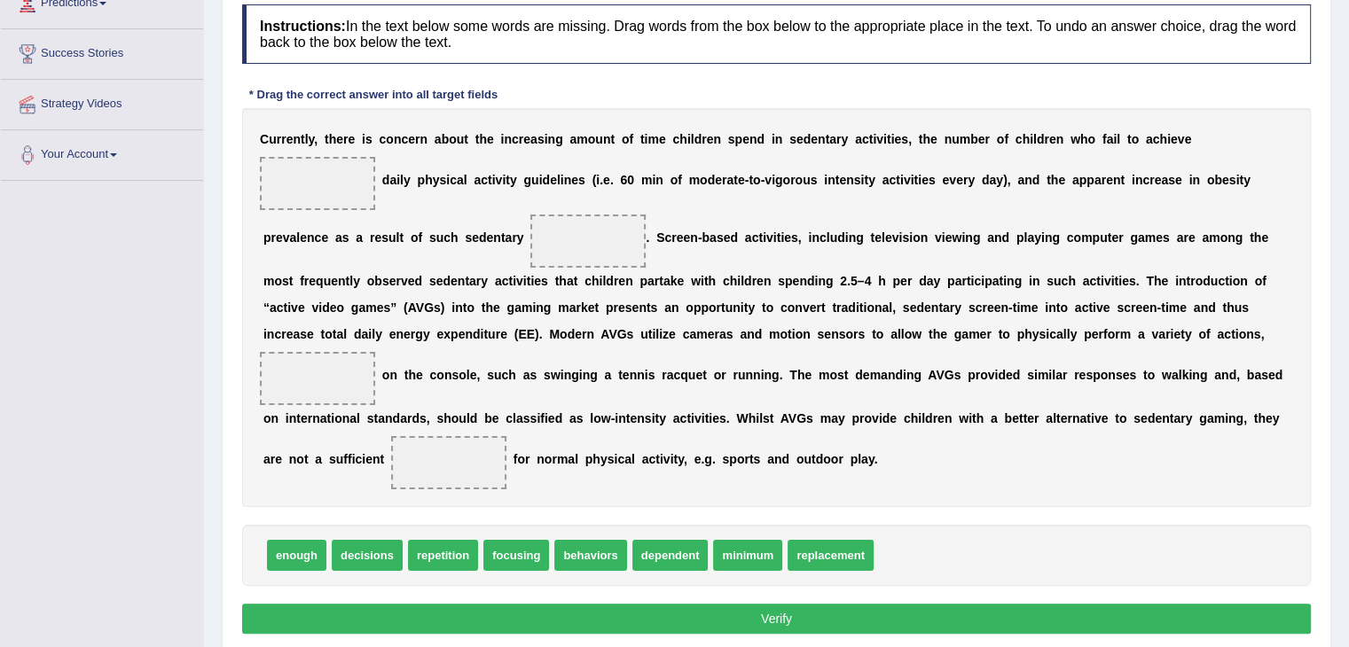
scroll to position [266, 0]
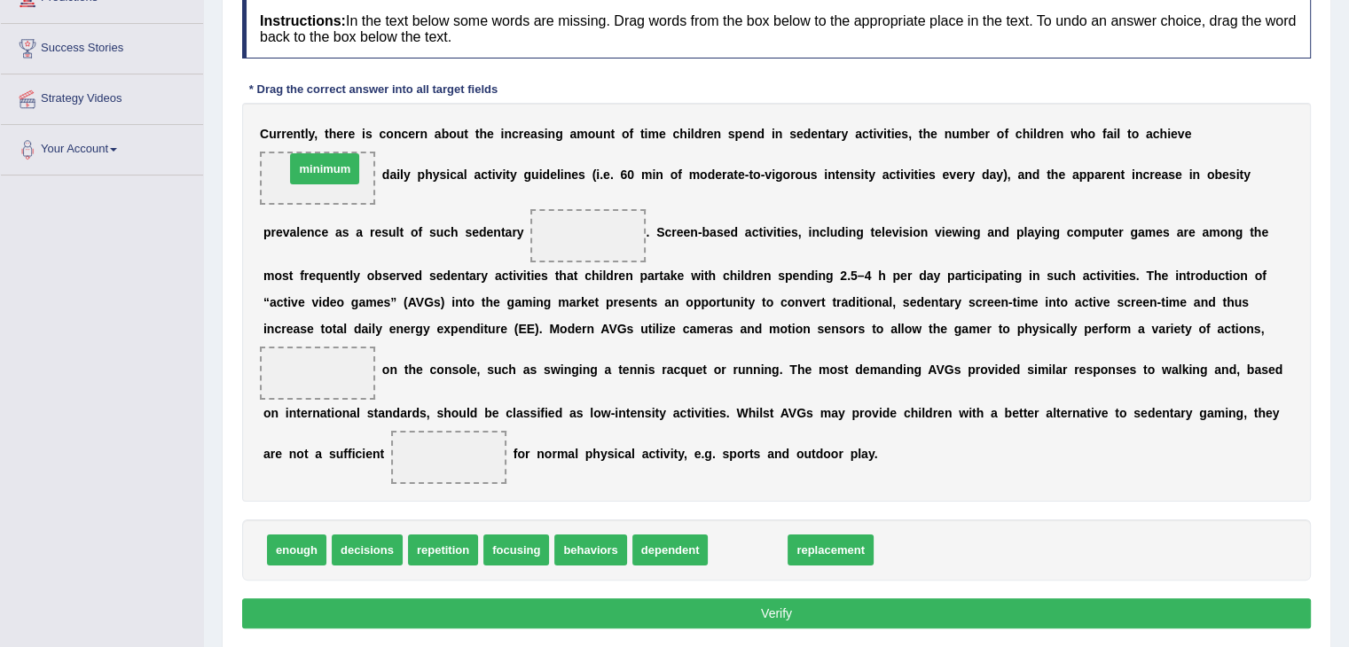
drag, startPoint x: 734, startPoint y: 544, endPoint x: 311, endPoint y: 162, distance: 569.5
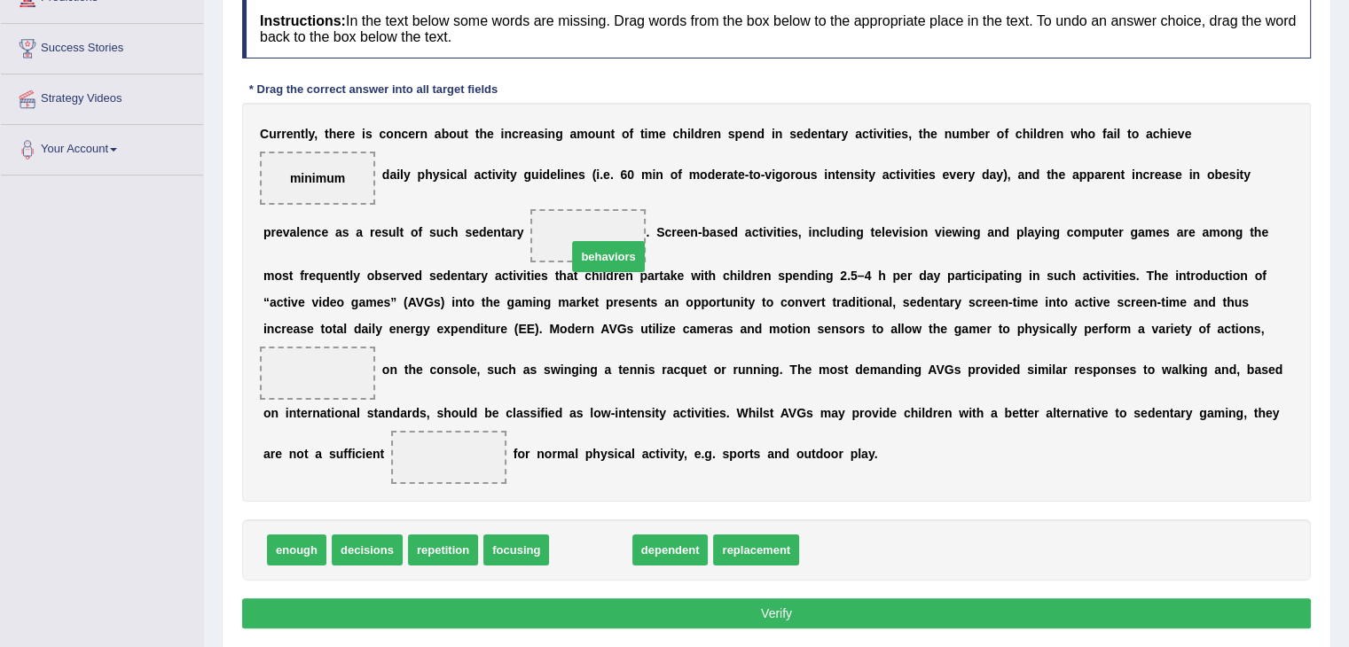
drag, startPoint x: 592, startPoint y: 552, endPoint x: 599, endPoint y: 231, distance: 321.1
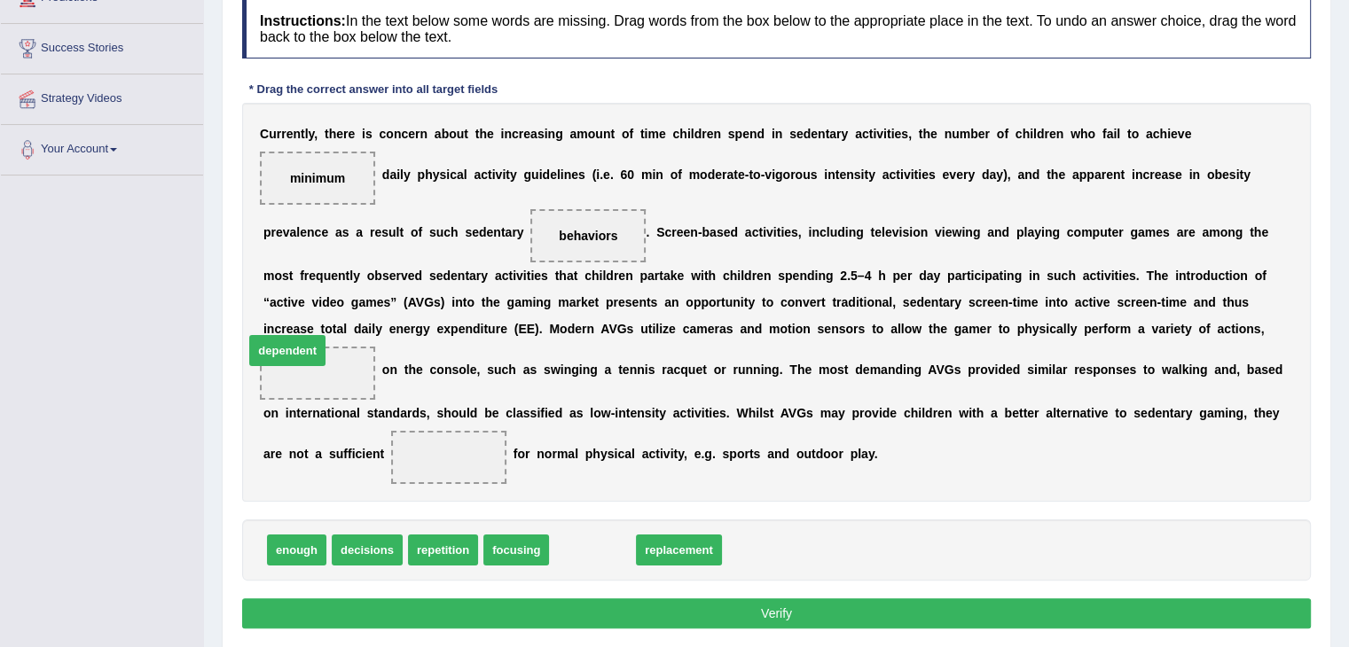
drag, startPoint x: 589, startPoint y: 549, endPoint x: 284, endPoint y: 349, distance: 364.5
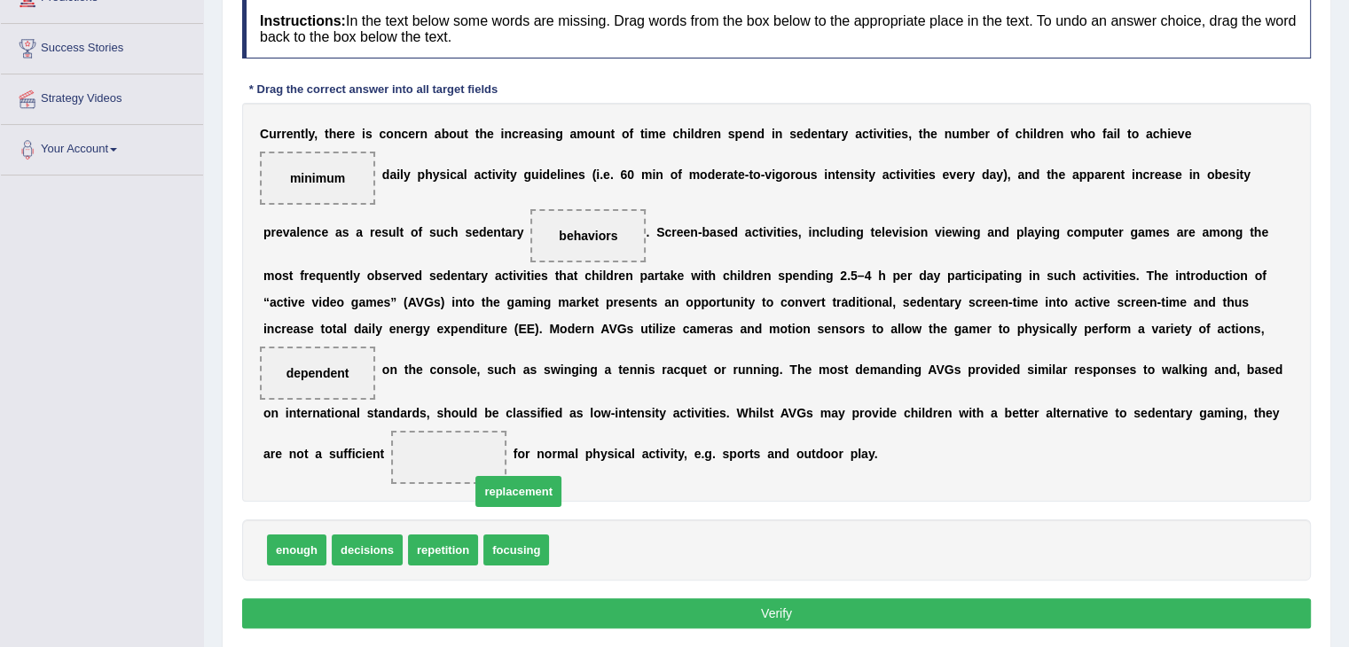
drag, startPoint x: 583, startPoint y: 546, endPoint x: 467, endPoint y: 462, distance: 142.8
click at [796, 607] on button "Verify" at bounding box center [776, 614] width 1069 height 30
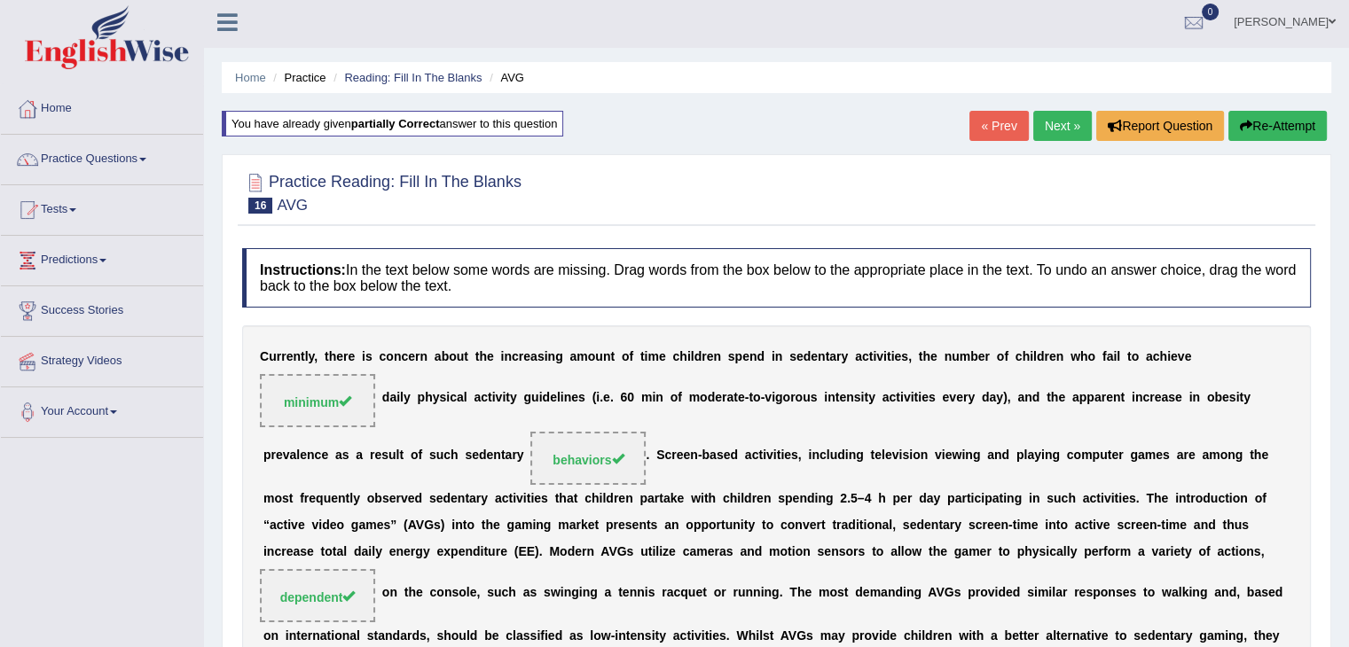
scroll to position [0, 0]
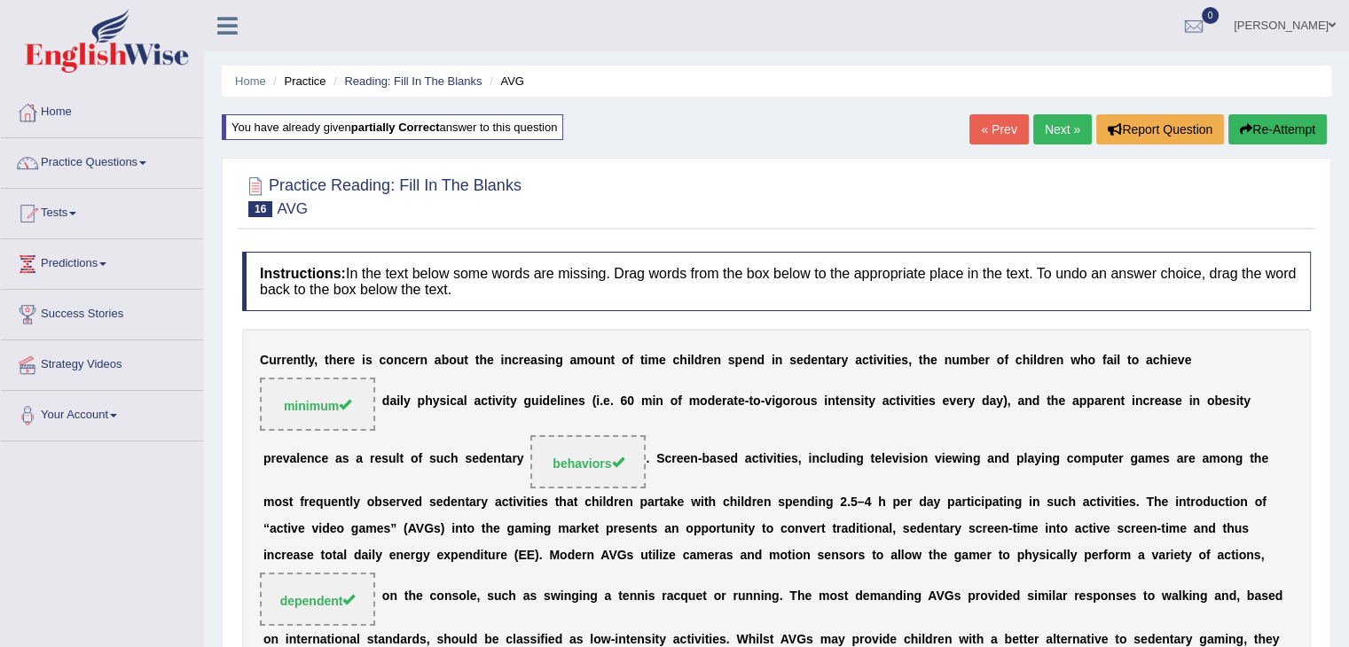
click at [1054, 130] on link "Next »" at bounding box center [1062, 129] width 59 height 30
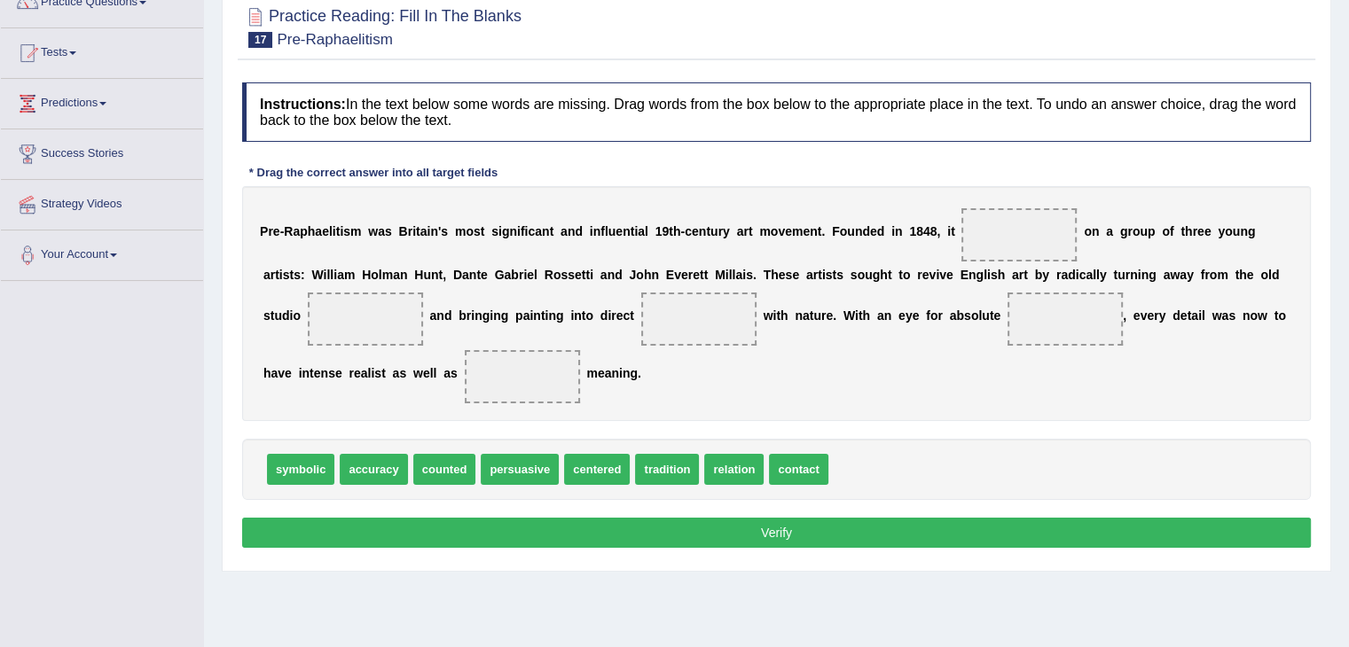
scroll to position [177, 0]
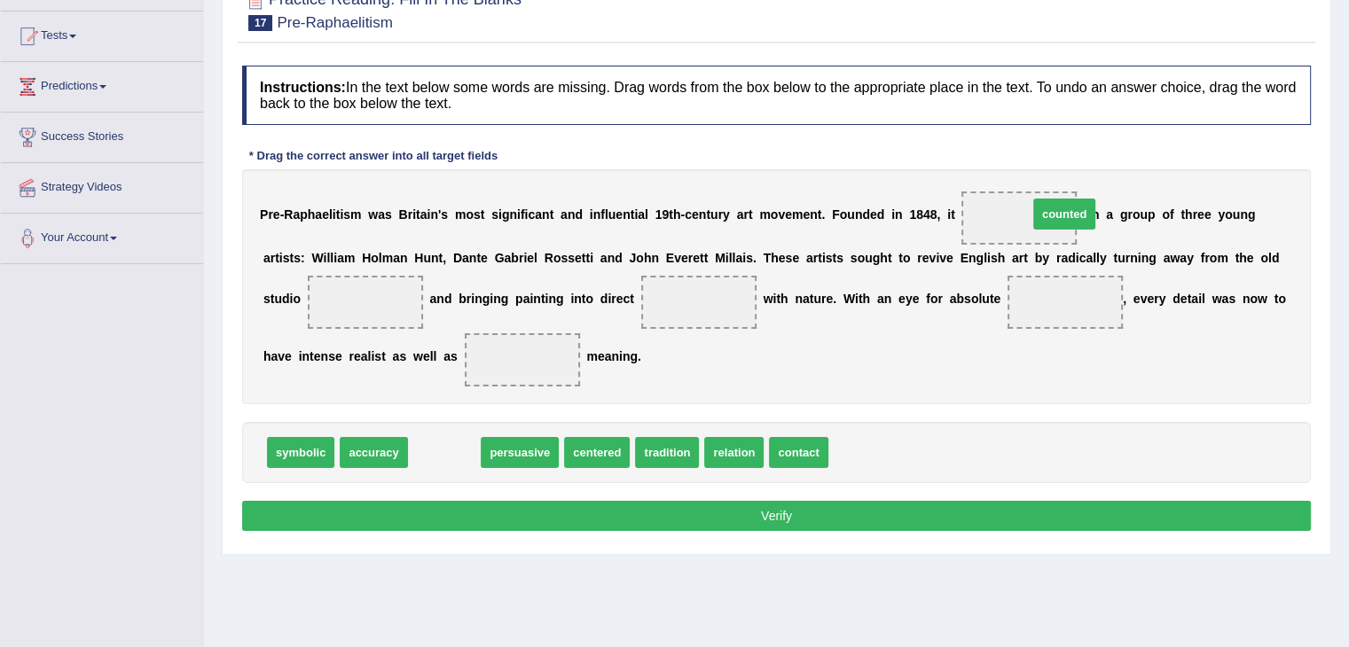
drag, startPoint x: 443, startPoint y: 450, endPoint x: 1032, endPoint y: 206, distance: 637.7
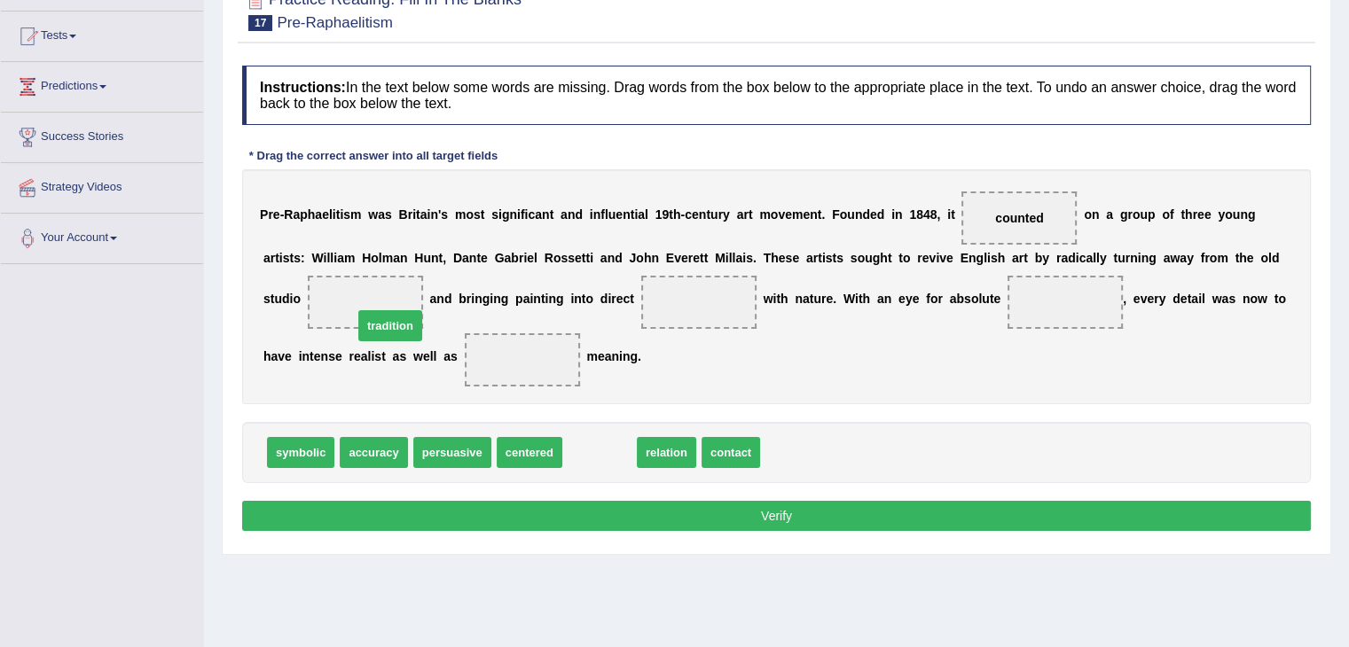
drag, startPoint x: 601, startPoint y: 446, endPoint x: 372, endPoint y: 294, distance: 275.0
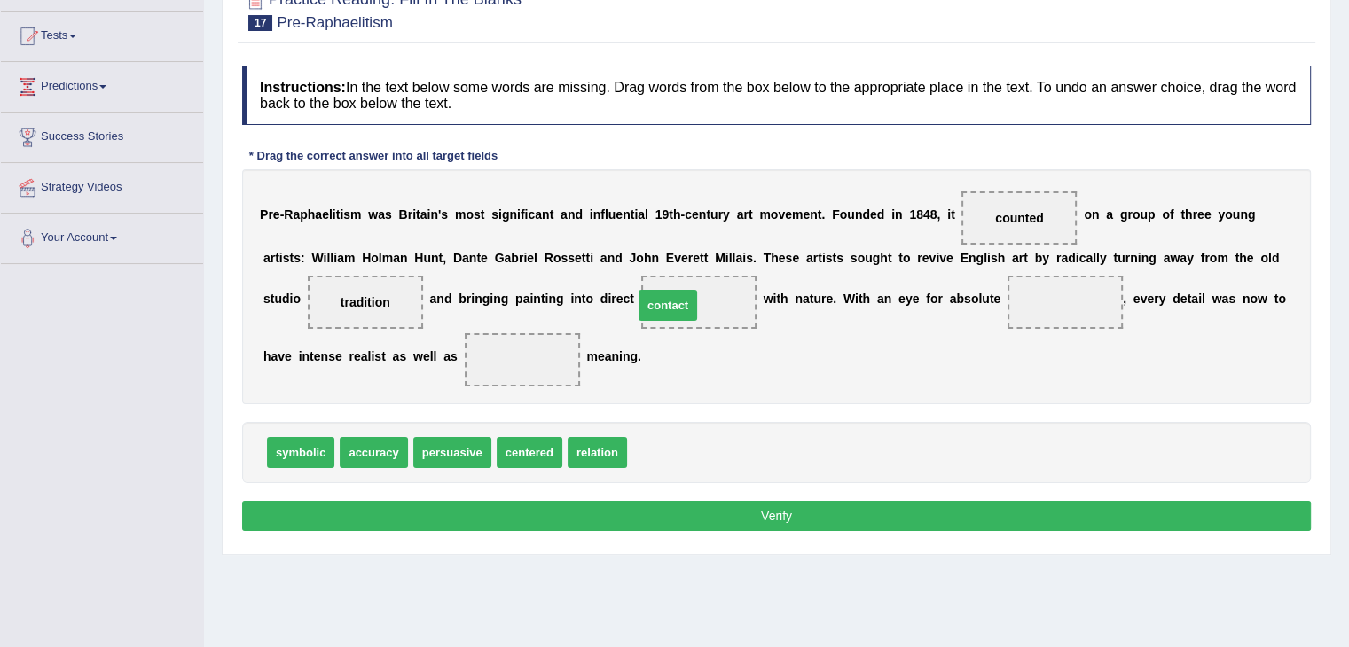
drag, startPoint x: 678, startPoint y: 448, endPoint x: 684, endPoint y: 301, distance: 147.3
drag, startPoint x: 376, startPoint y: 299, endPoint x: 1070, endPoint y: 299, distance: 694.4
drag, startPoint x: 543, startPoint y: 451, endPoint x: 380, endPoint y: 300, distance: 222.1
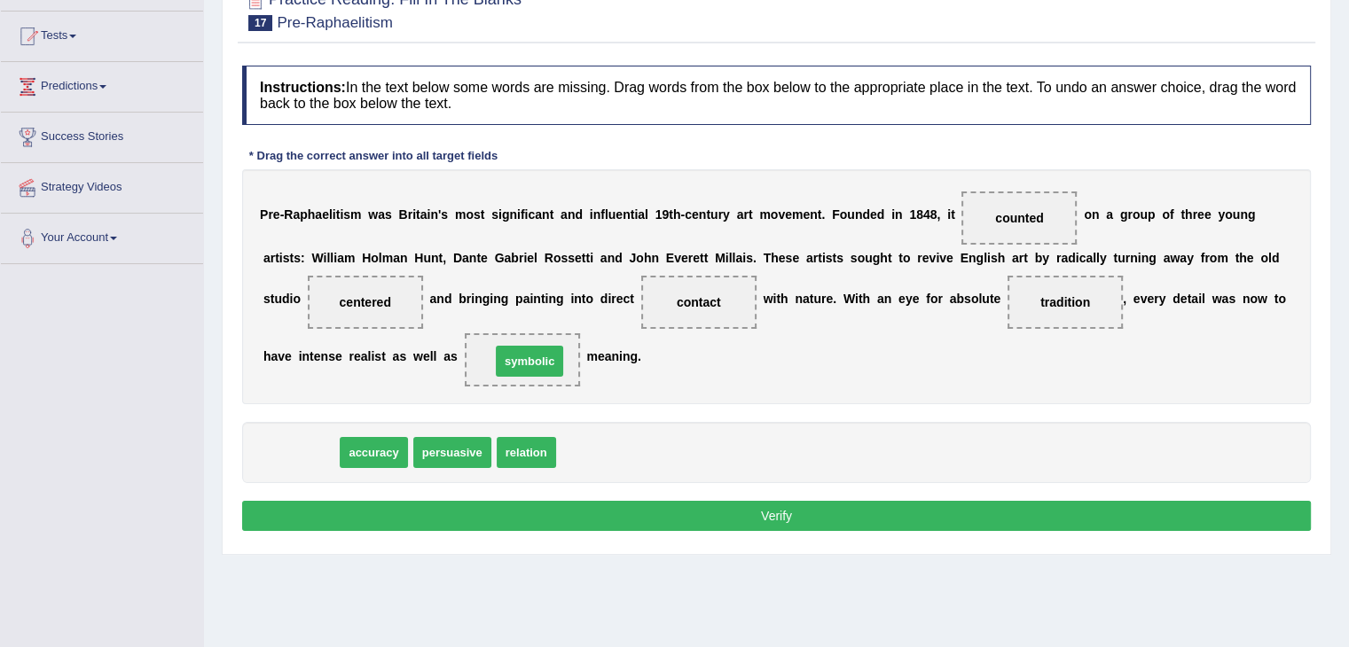
drag, startPoint x: 304, startPoint y: 448, endPoint x: 533, endPoint y: 356, distance: 246.4
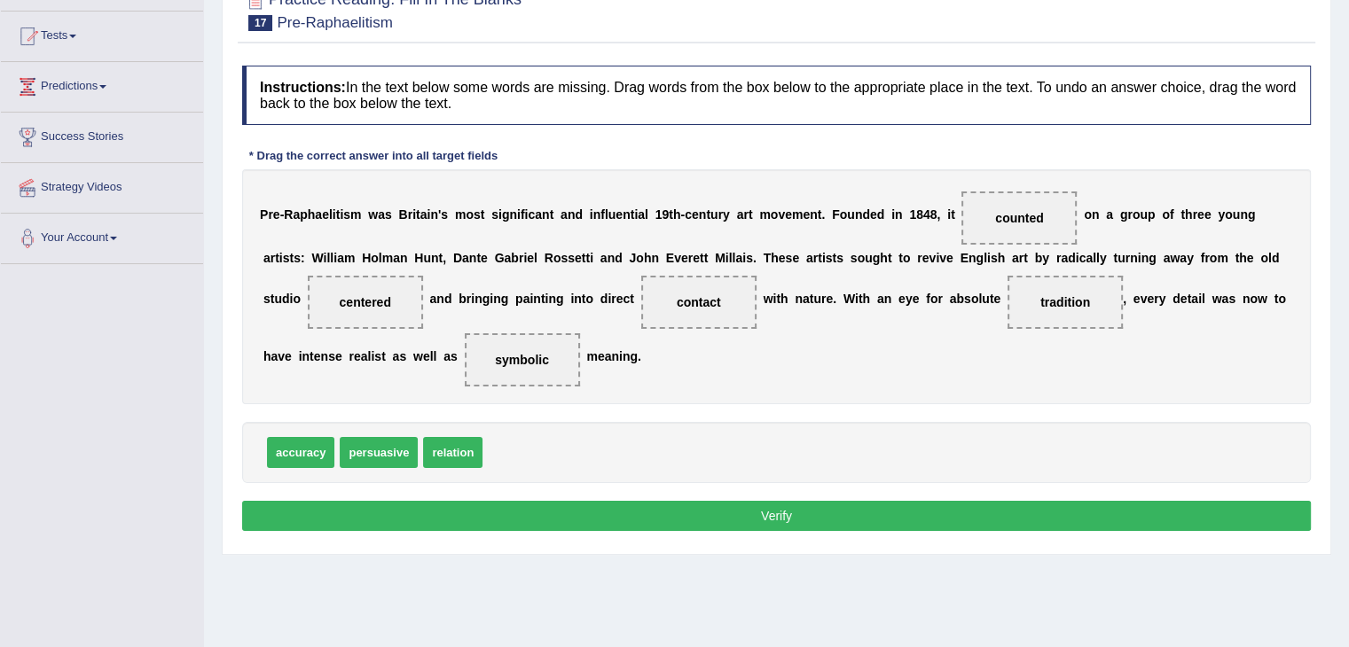
click at [812, 513] on button "Verify" at bounding box center [776, 516] width 1069 height 30
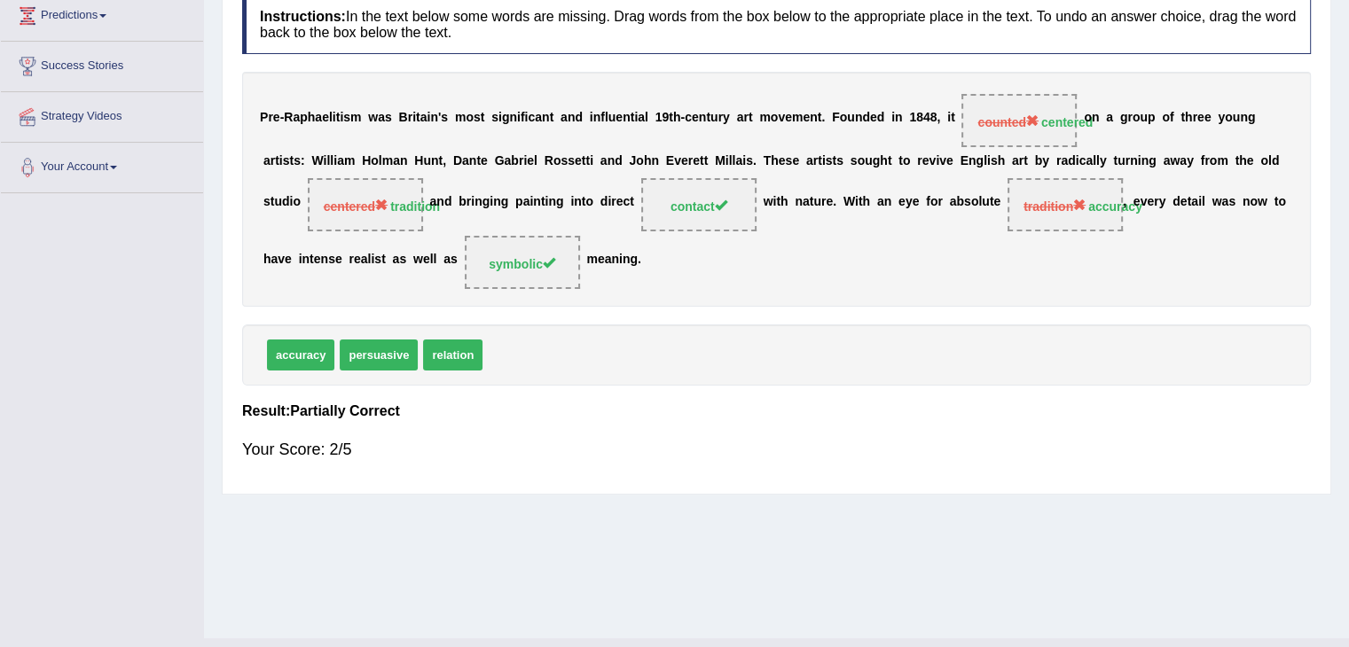
scroll to position [106, 0]
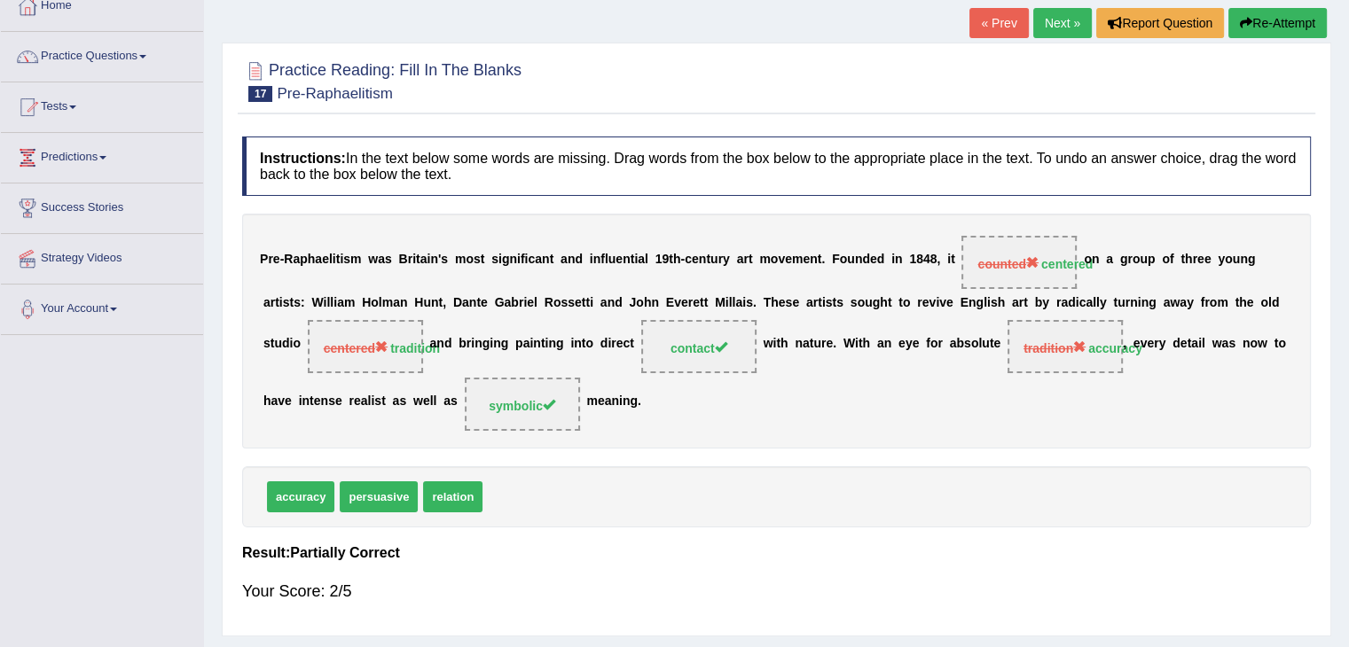
click at [1268, 19] on button "Re-Attempt" at bounding box center [1277, 23] width 98 height 30
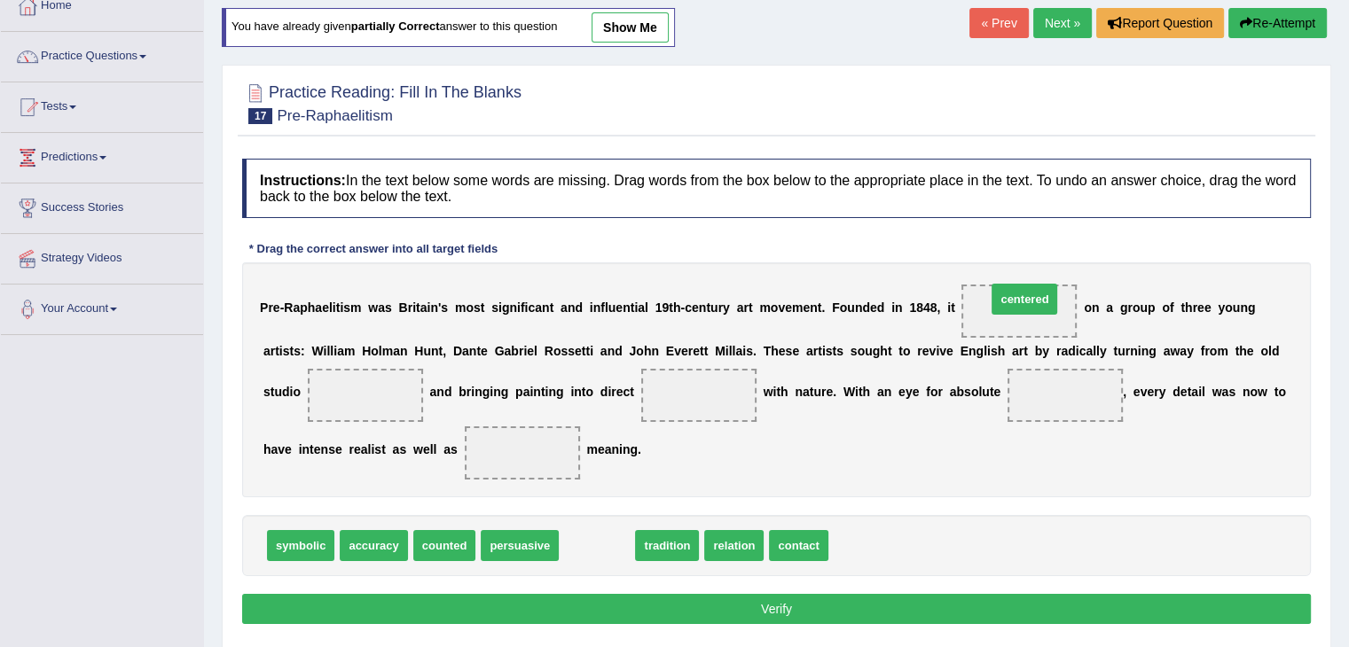
drag, startPoint x: 598, startPoint y: 541, endPoint x: 1025, endPoint y: 294, distance: 493.4
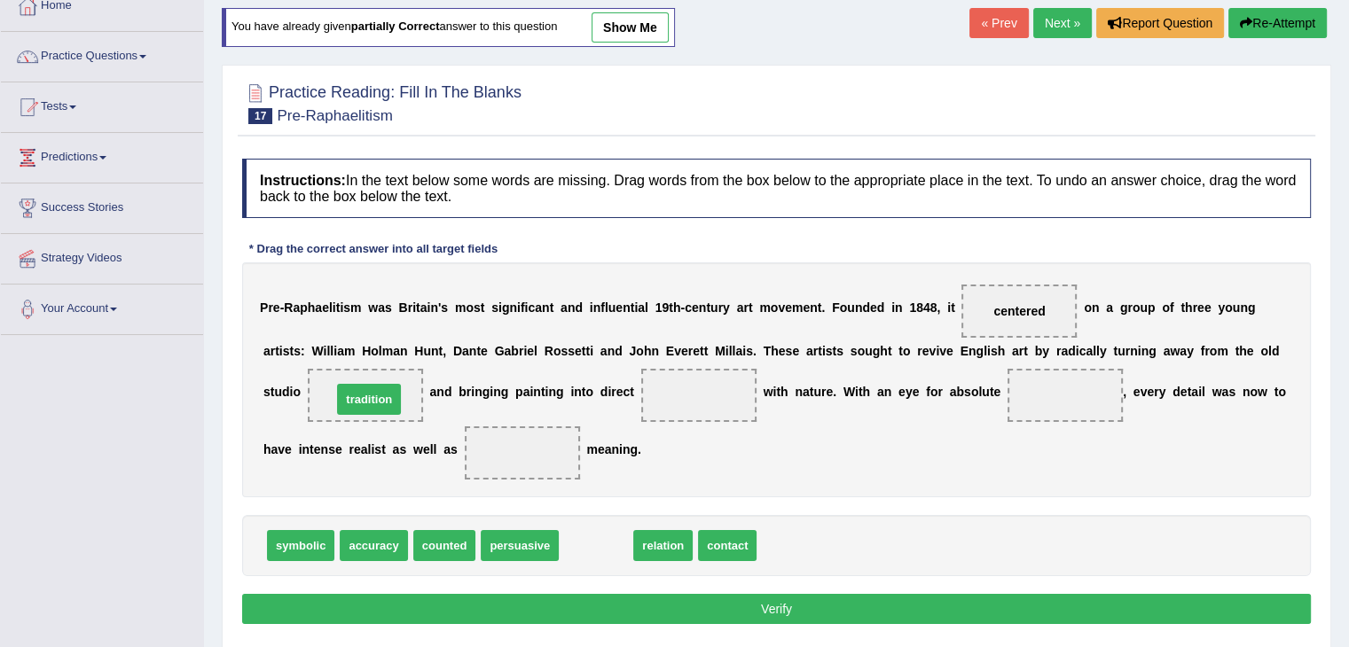
drag, startPoint x: 596, startPoint y: 540, endPoint x: 368, endPoint y: 395, distance: 270.4
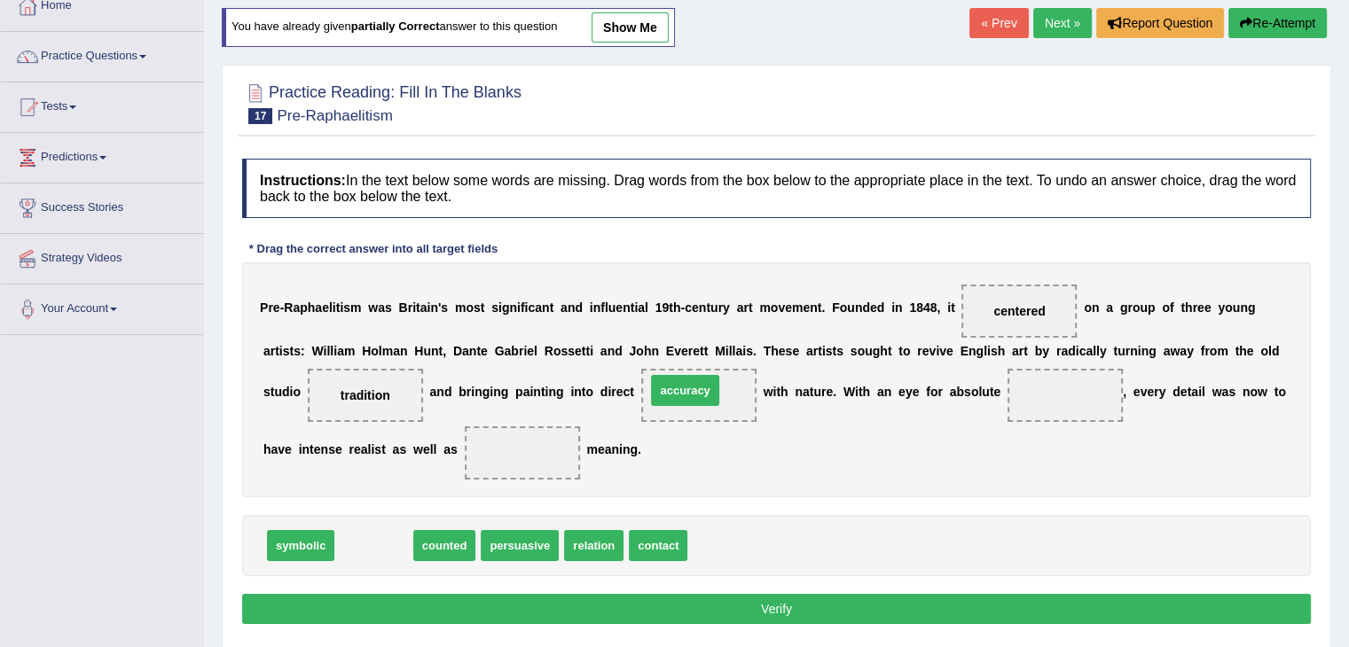
drag, startPoint x: 383, startPoint y: 538, endPoint x: 694, endPoint y: 384, distance: 347.4
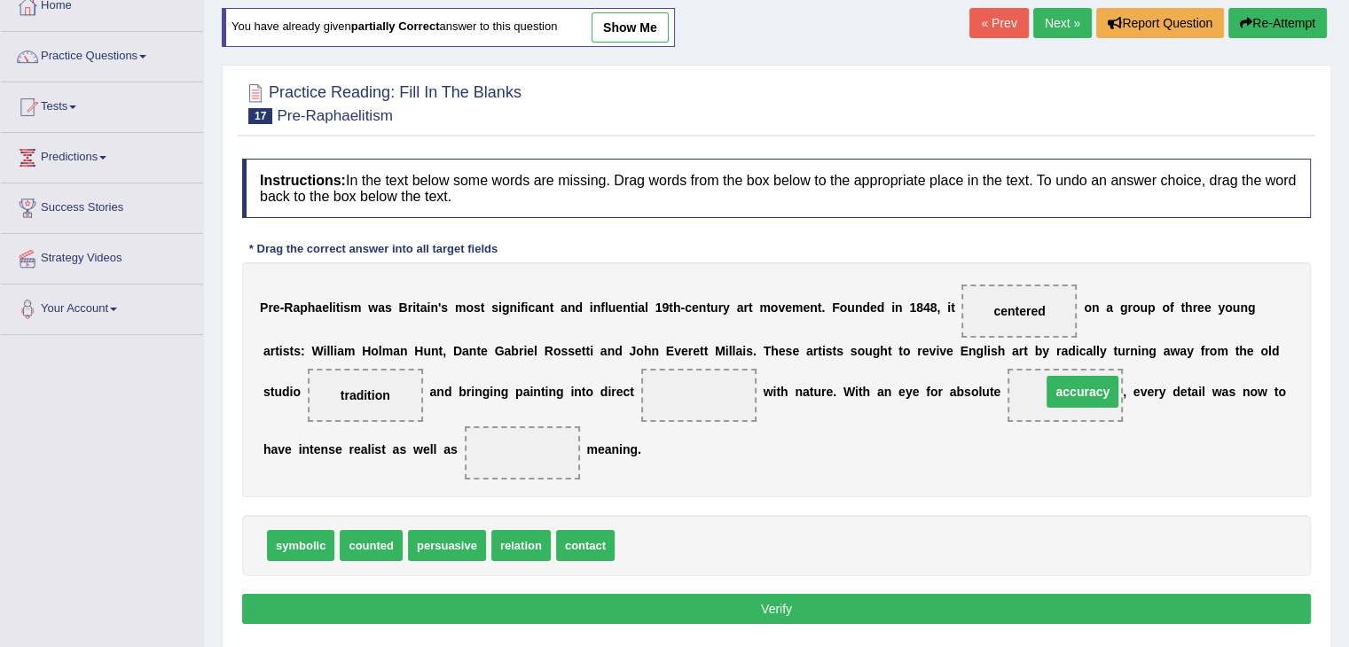
drag, startPoint x: 694, startPoint y: 388, endPoint x: 1077, endPoint y: 384, distance: 382.2
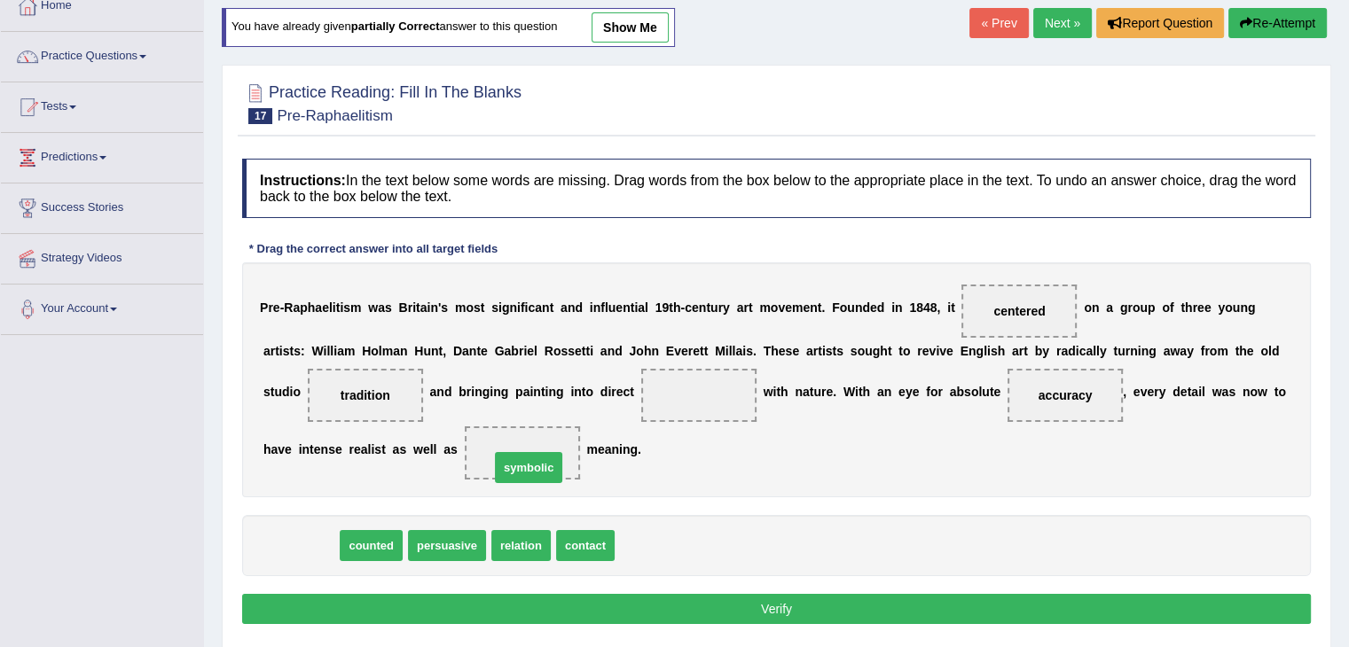
drag, startPoint x: 294, startPoint y: 543, endPoint x: 522, endPoint y: 466, distance: 240.6
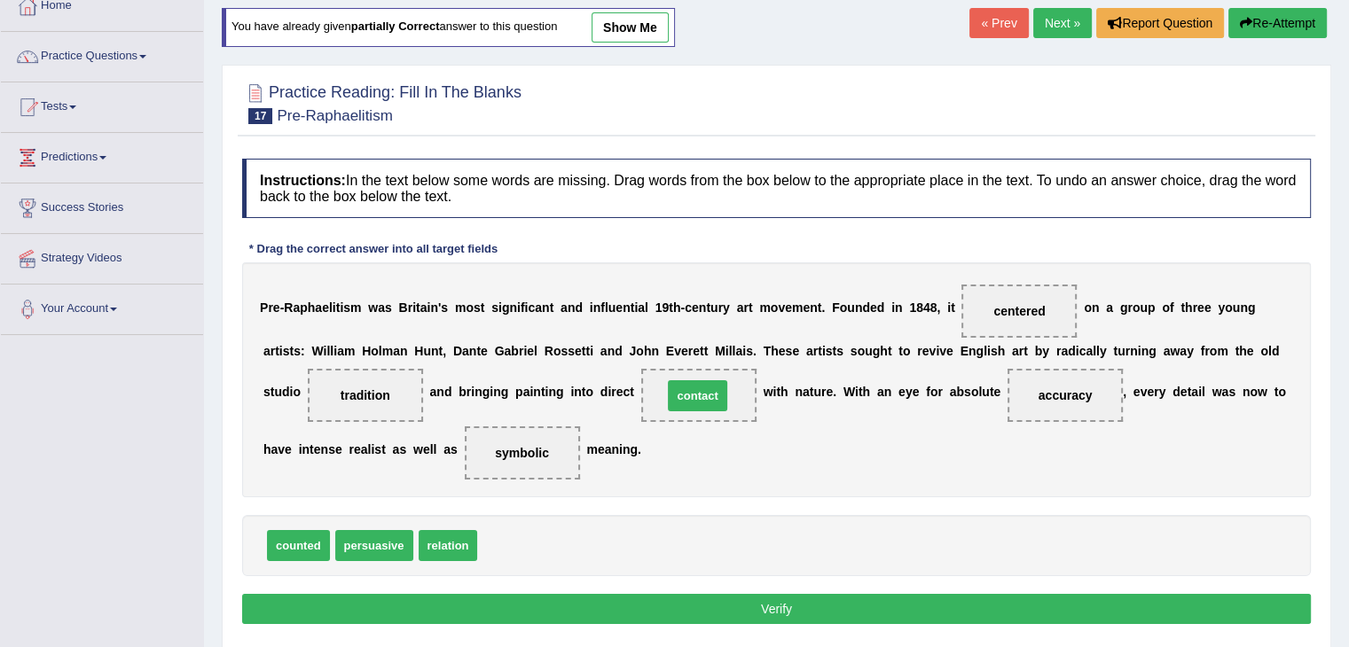
drag, startPoint x: 507, startPoint y: 540, endPoint x: 693, endPoint y: 390, distance: 238.4
drag, startPoint x: 439, startPoint y: 546, endPoint x: 706, endPoint y: 384, distance: 312.4
click at [802, 599] on button "Verify" at bounding box center [776, 609] width 1069 height 30
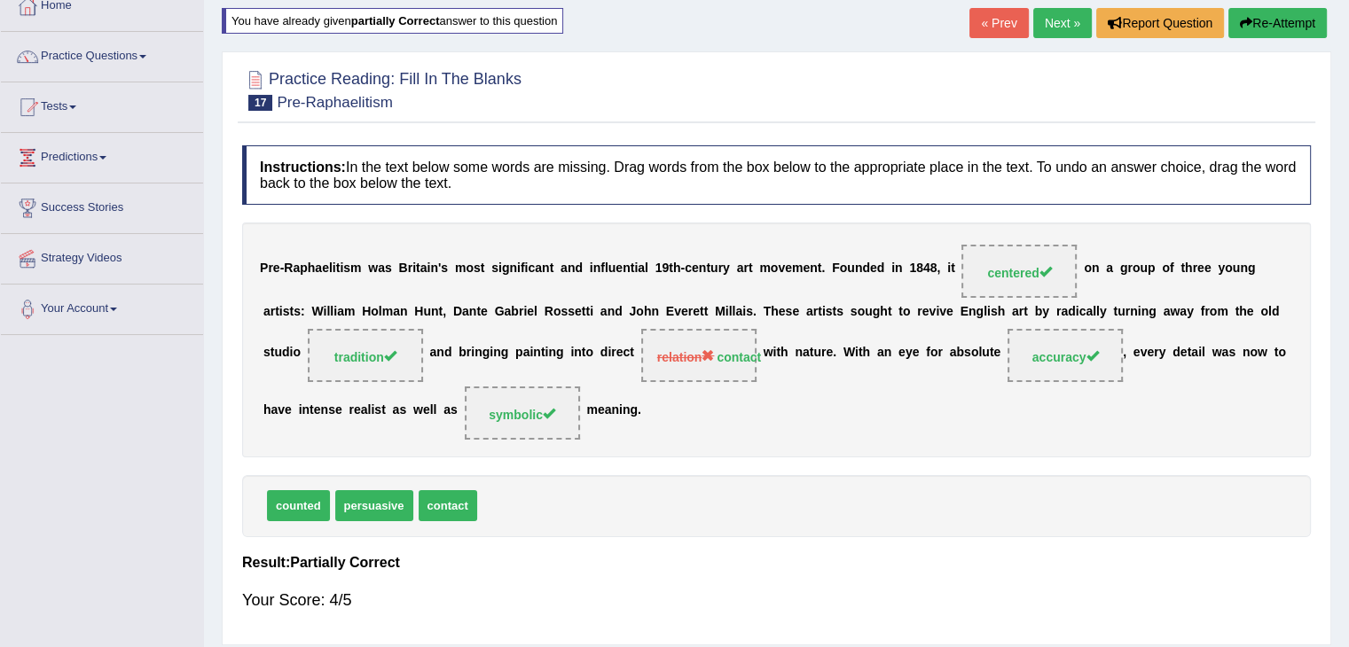
click at [1288, 15] on button "Re-Attempt" at bounding box center [1277, 23] width 98 height 30
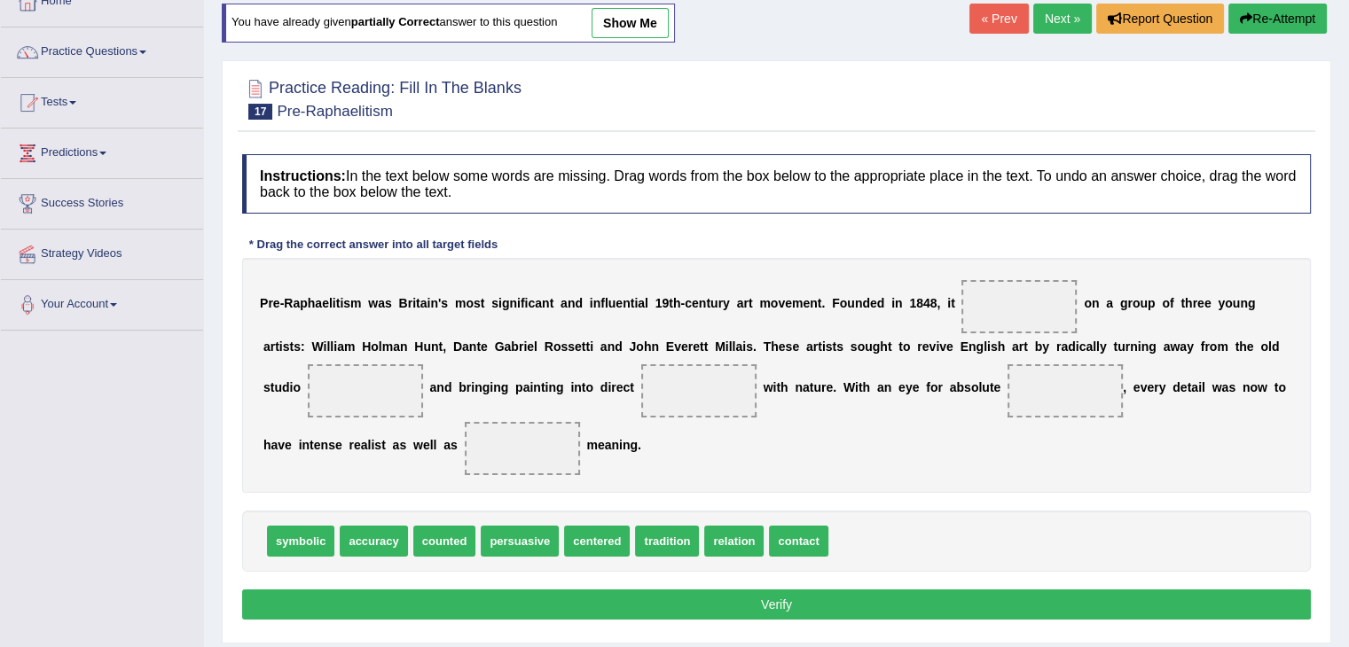
scroll to position [106, 0]
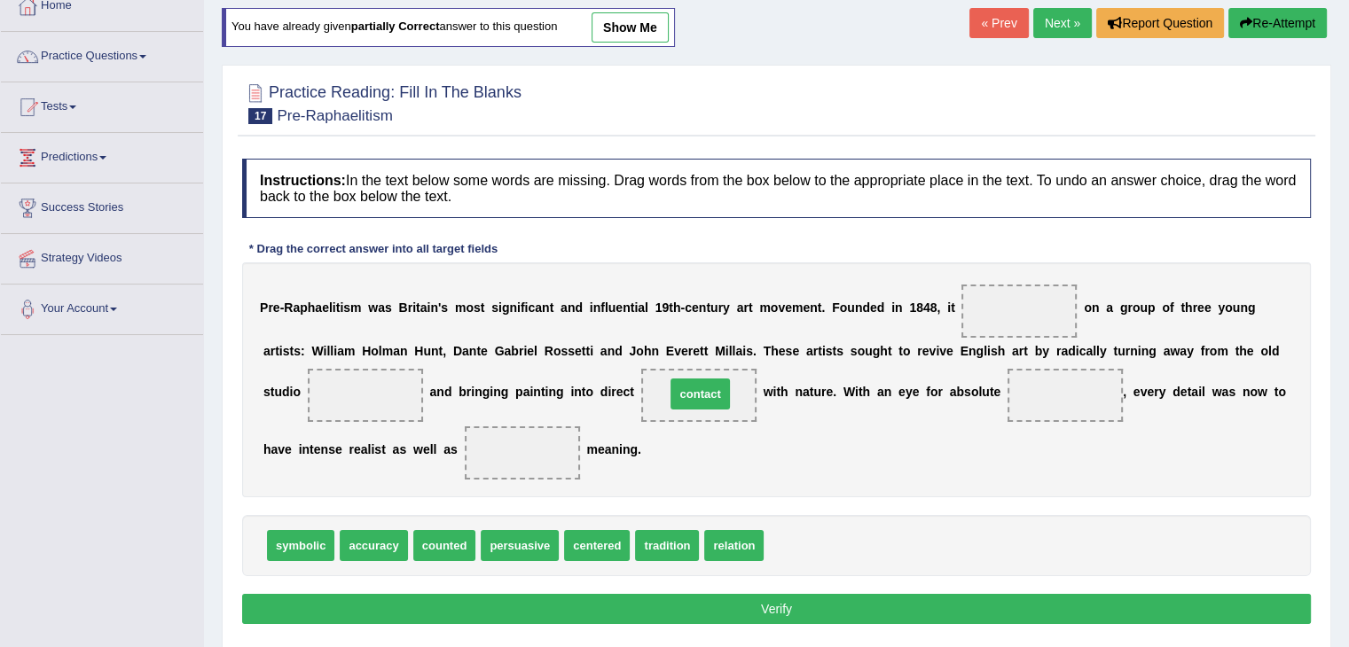
drag, startPoint x: 796, startPoint y: 543, endPoint x: 698, endPoint y: 391, distance: 180.8
drag, startPoint x: 734, startPoint y: 538, endPoint x: 1074, endPoint y: 377, distance: 376.0
drag, startPoint x: 1073, startPoint y: 380, endPoint x: 912, endPoint y: 547, distance: 232.7
click at [912, 547] on div "Instructions: In the text below some words are missing. Drag words from the box…" at bounding box center [776, 394] width 1077 height 489
drag, startPoint x: 1062, startPoint y: 393, endPoint x: 780, endPoint y: 545, distance: 320.6
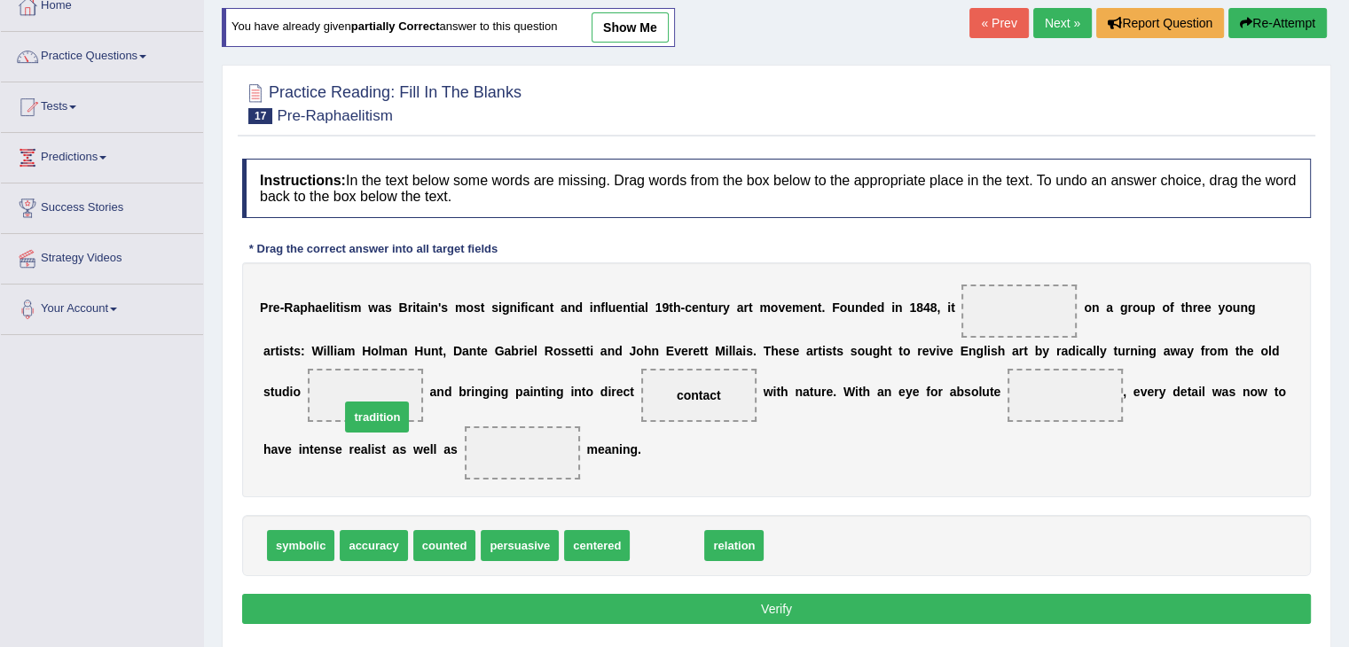
drag, startPoint x: 660, startPoint y: 540, endPoint x: 369, endPoint y: 411, distance: 318.4
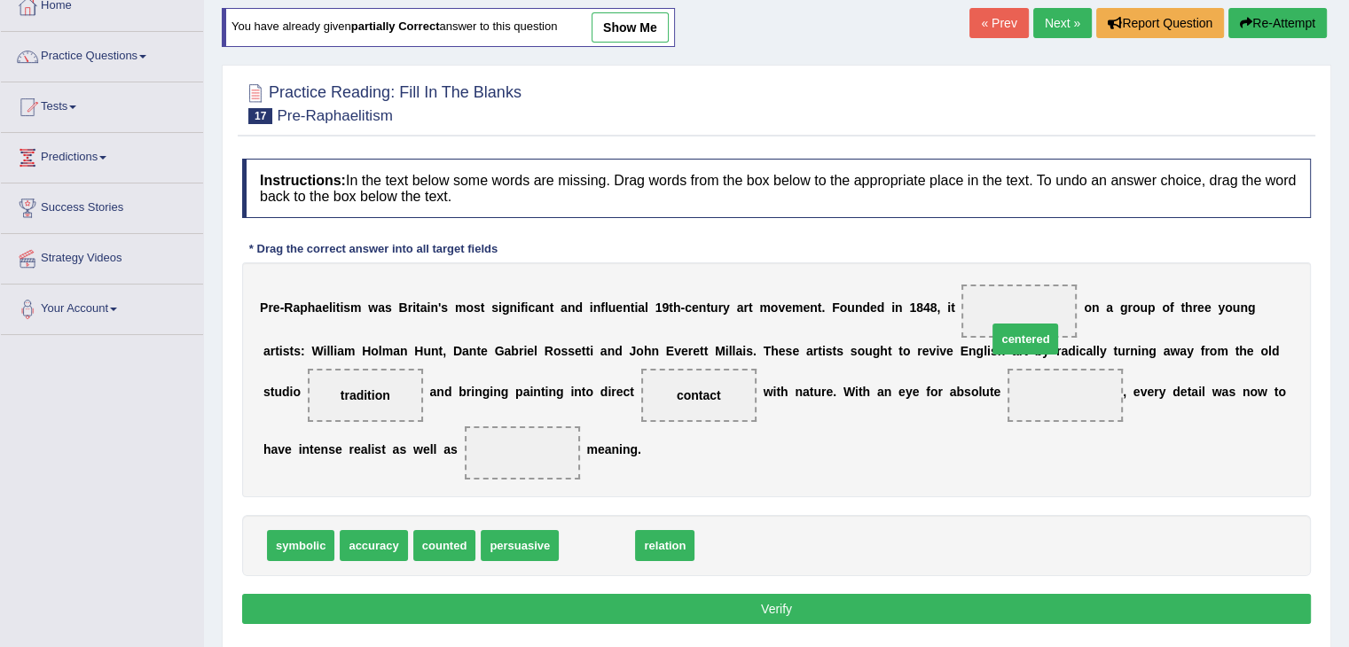
drag, startPoint x: 591, startPoint y: 538, endPoint x: 1020, endPoint y: 310, distance: 486.0
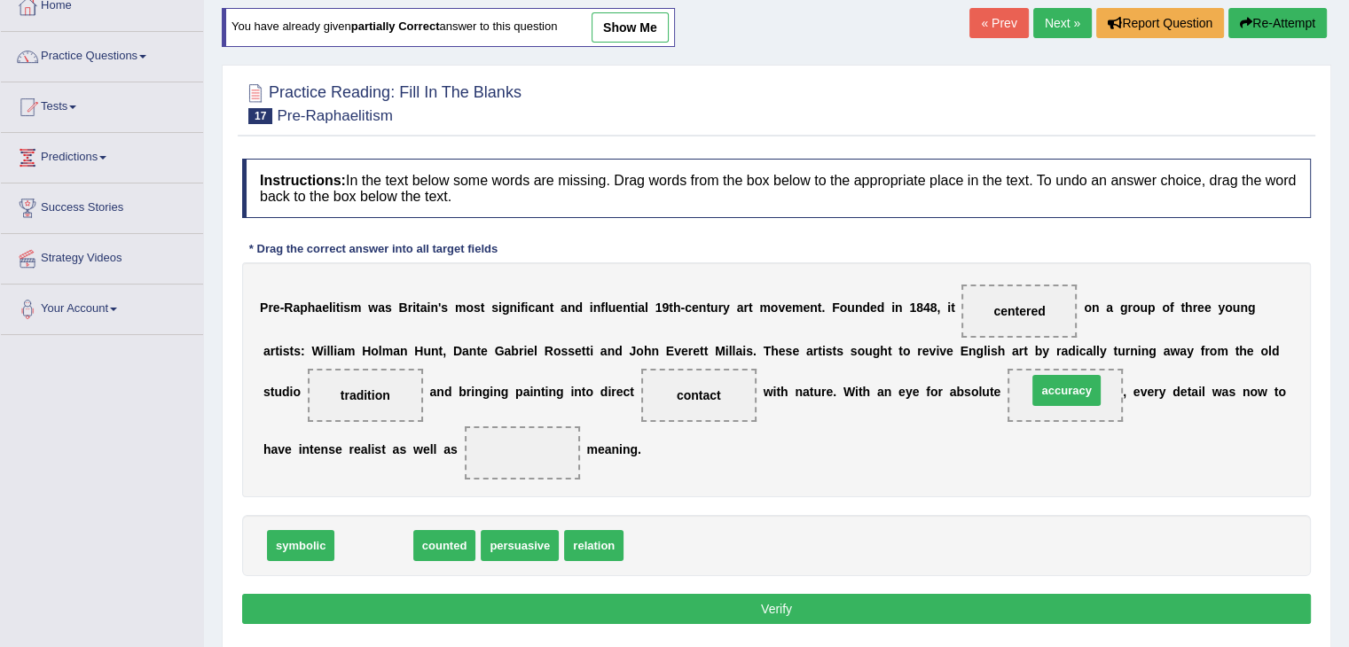
drag, startPoint x: 368, startPoint y: 546, endPoint x: 1061, endPoint y: 391, distance: 709.8
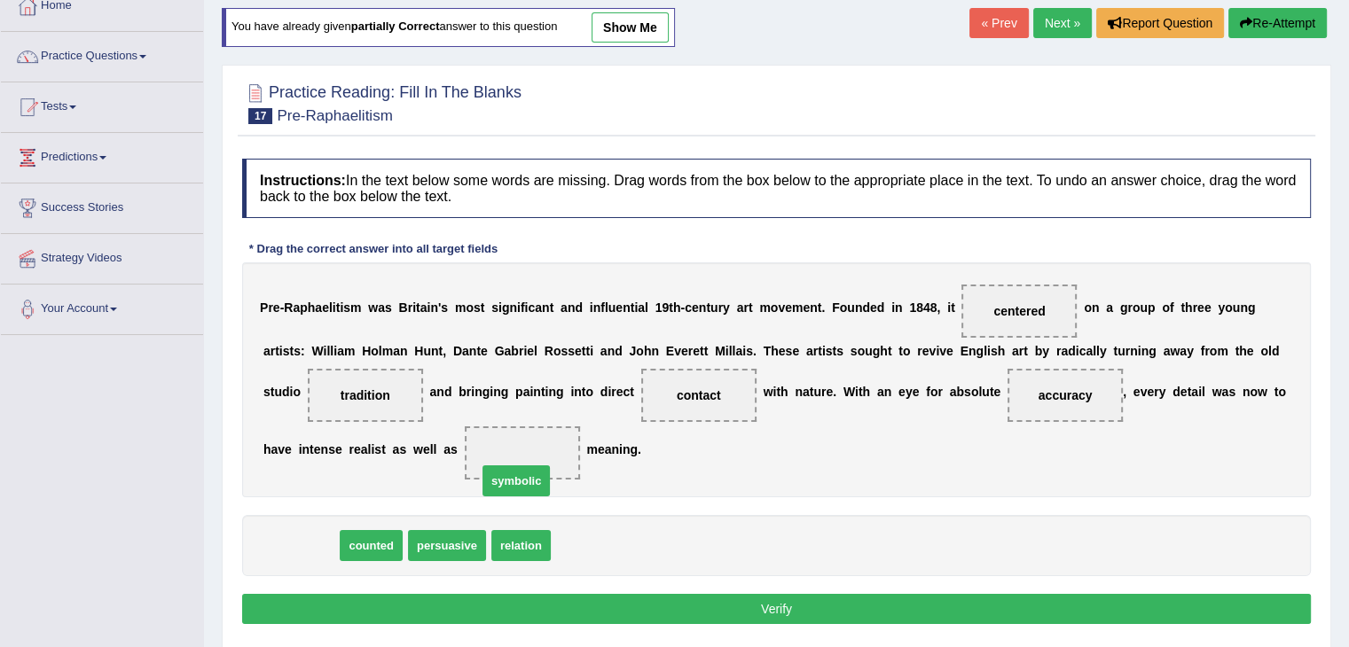
drag, startPoint x: 297, startPoint y: 544, endPoint x: 522, endPoint y: 468, distance: 237.5
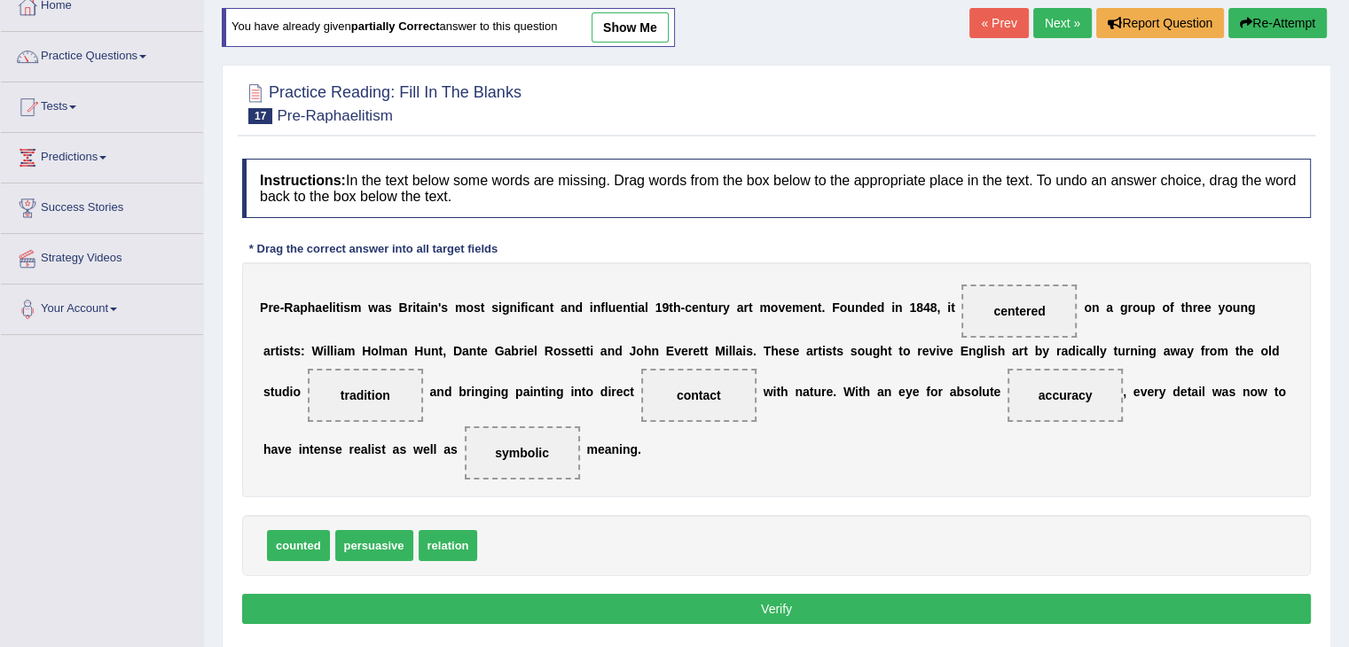
click at [830, 604] on button "Verify" at bounding box center [776, 609] width 1069 height 30
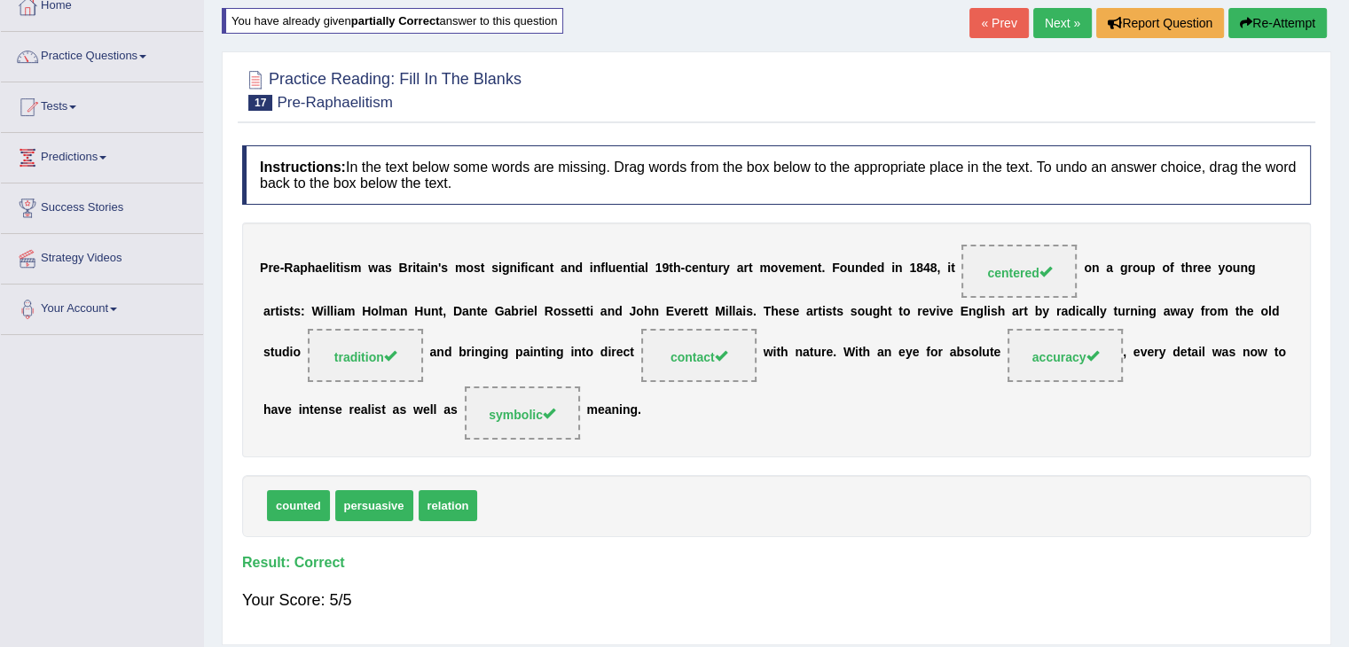
click at [1059, 24] on link "Next »" at bounding box center [1062, 23] width 59 height 30
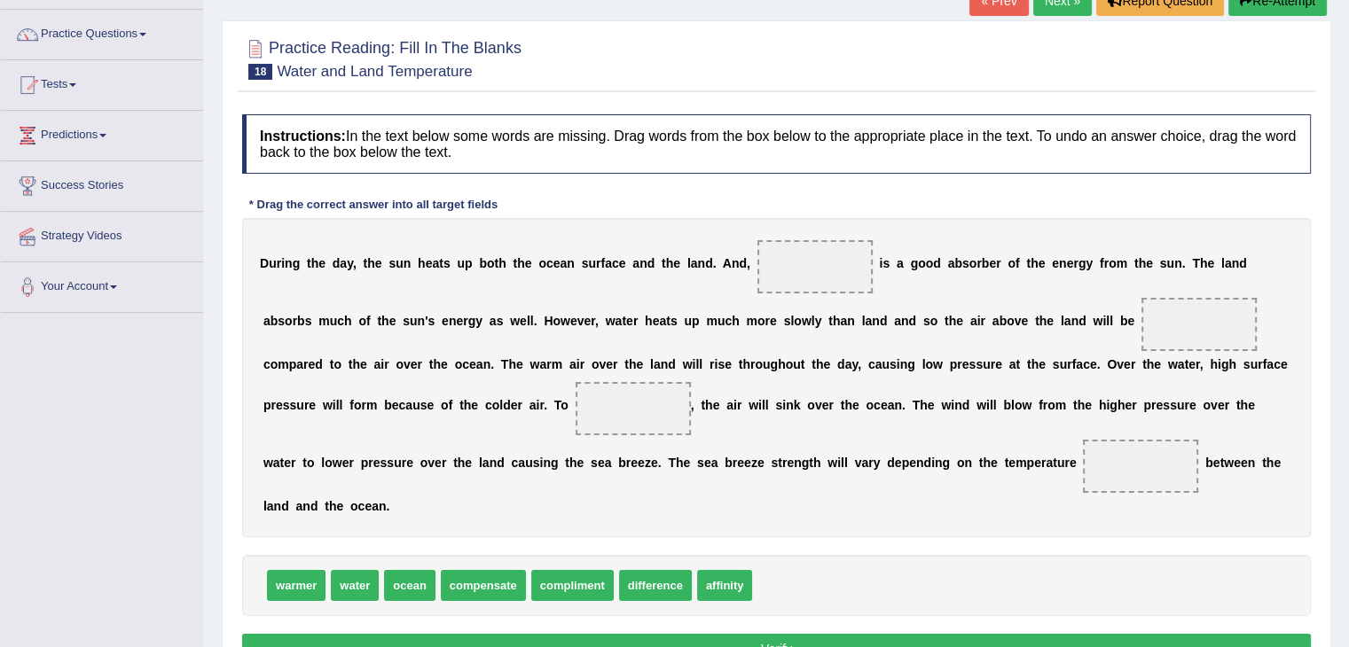
scroll to position [177, 0]
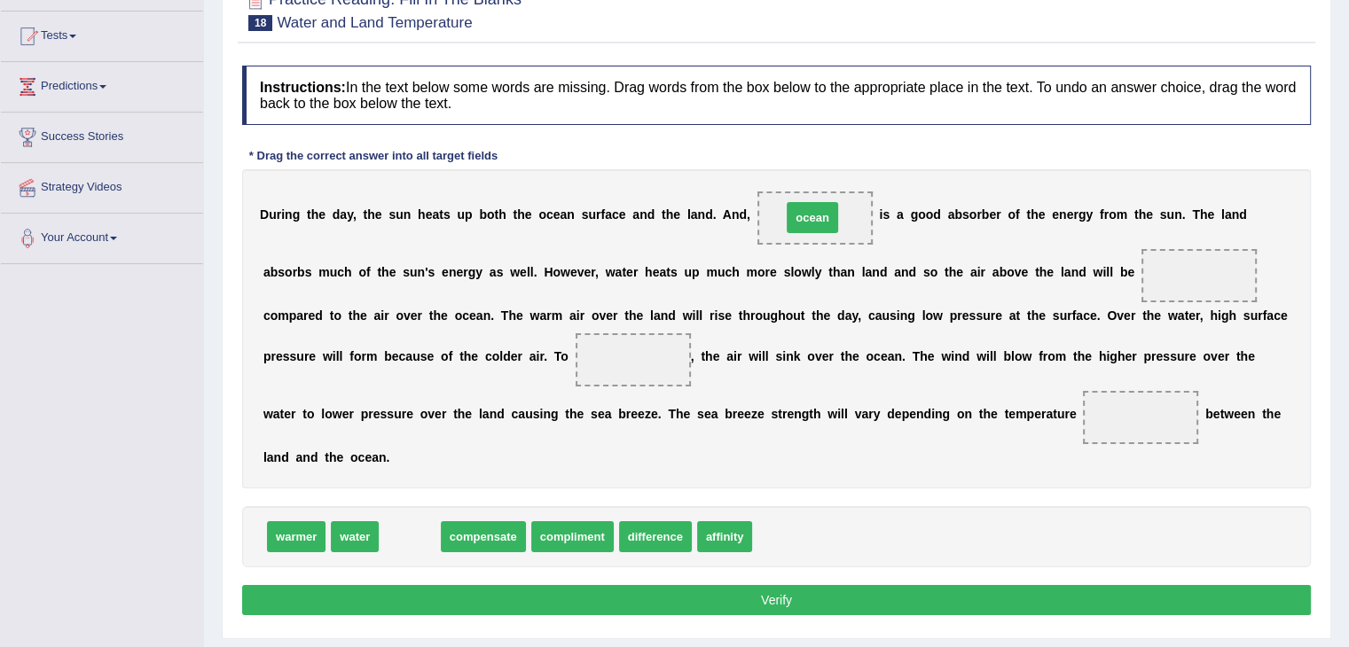
drag, startPoint x: 414, startPoint y: 533, endPoint x: 819, endPoint y: 211, distance: 517.6
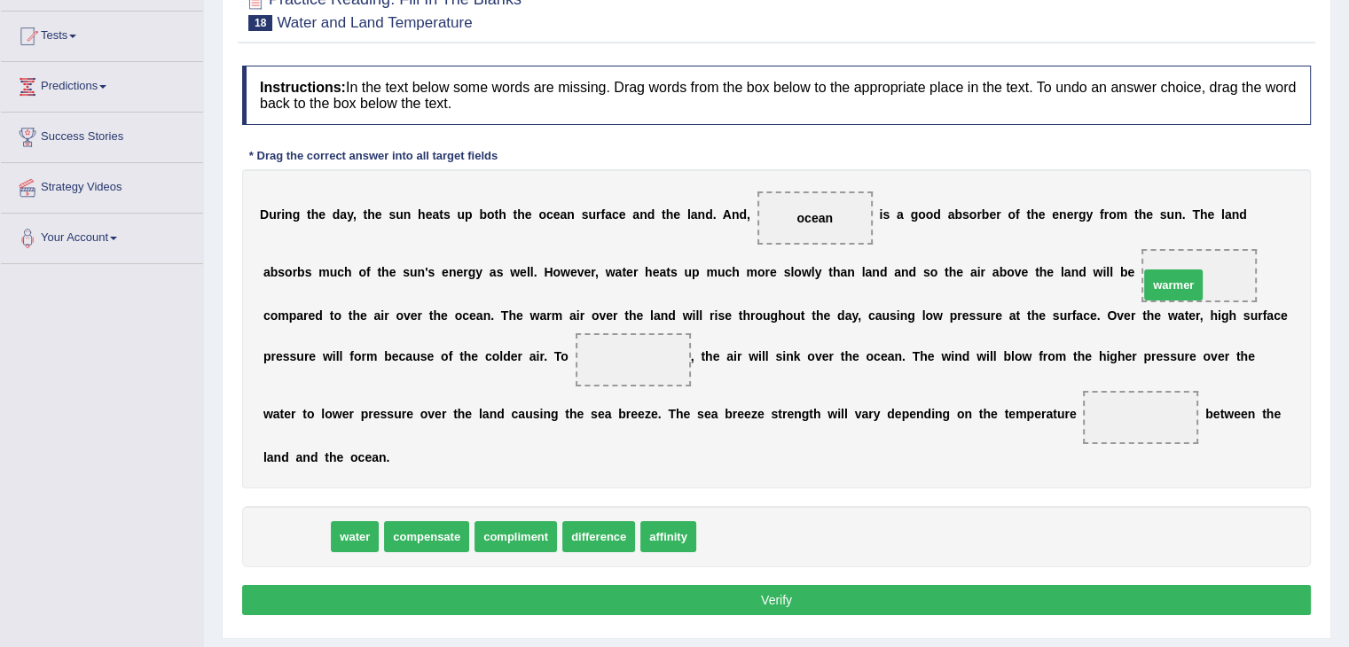
drag, startPoint x: 301, startPoint y: 537, endPoint x: 1178, endPoint y: 285, distance: 912.5
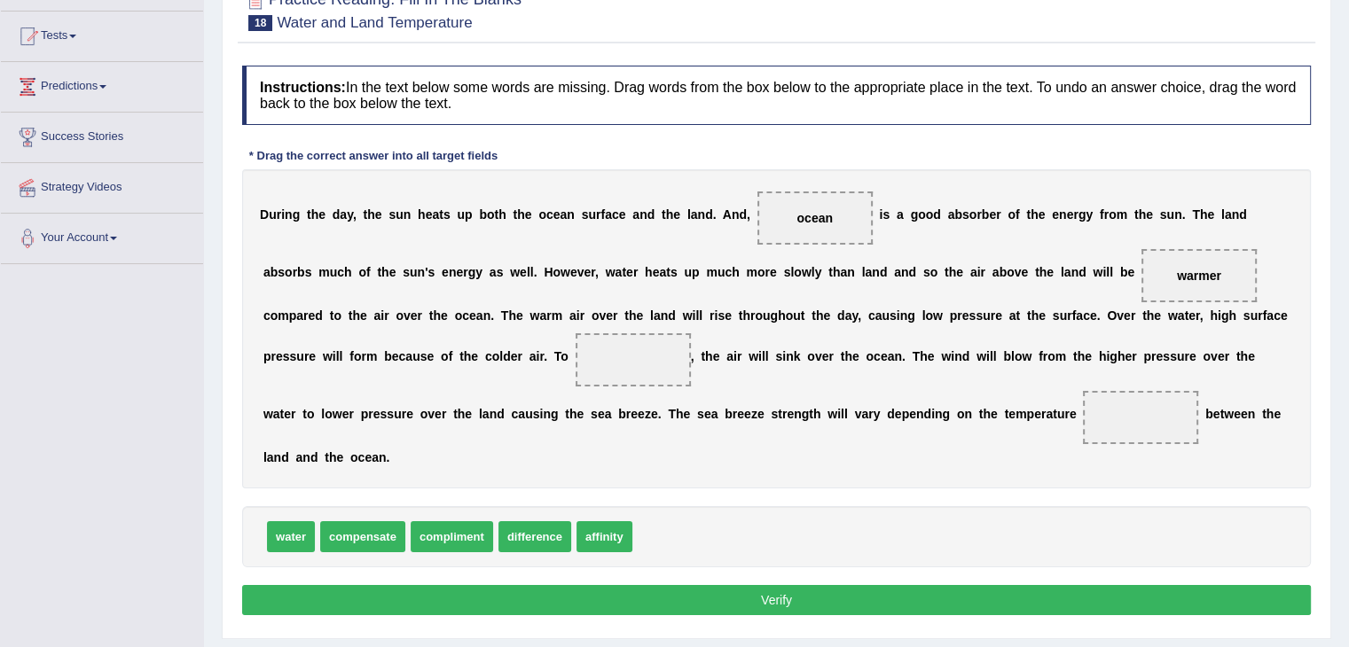
click at [372, 537] on span "compensate" at bounding box center [362, 536] width 85 height 31
drag, startPoint x: 550, startPoint y: 543, endPoint x: 1170, endPoint y: 422, distance: 631.5
click at [366, 537] on span "compensate" at bounding box center [362, 536] width 85 height 31
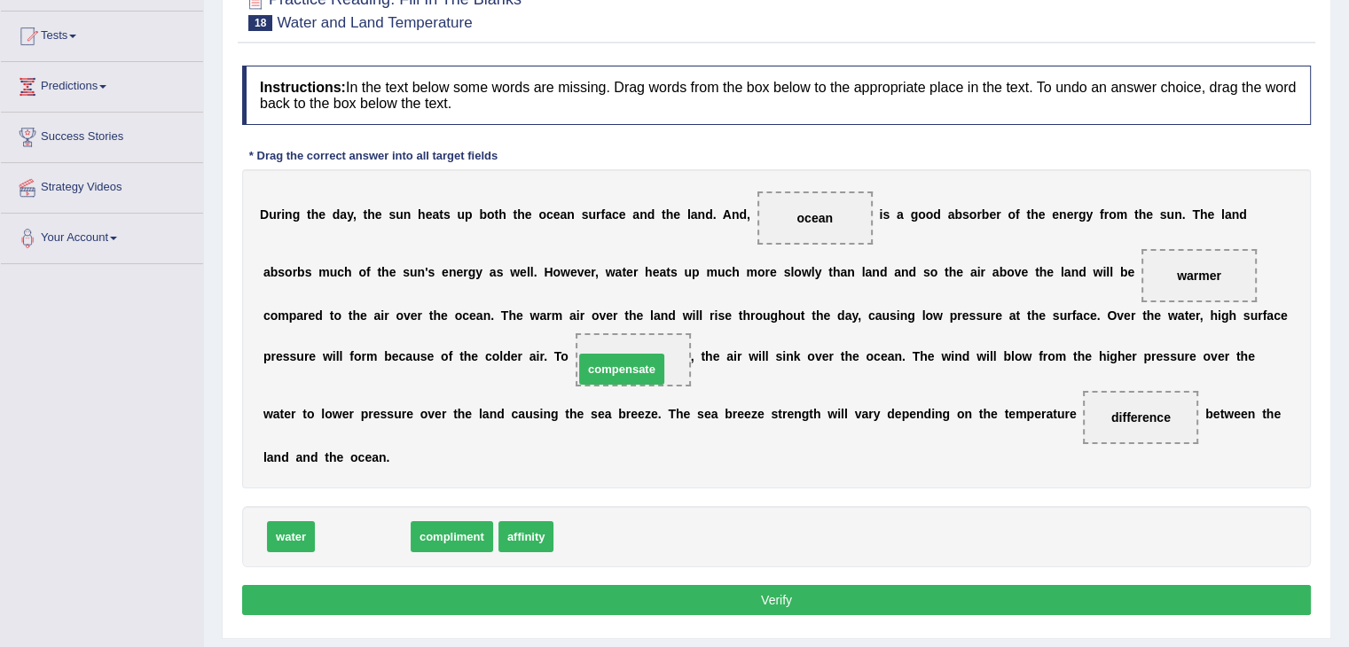
drag, startPoint x: 383, startPoint y: 532, endPoint x: 642, endPoint y: 364, distance: 308.5
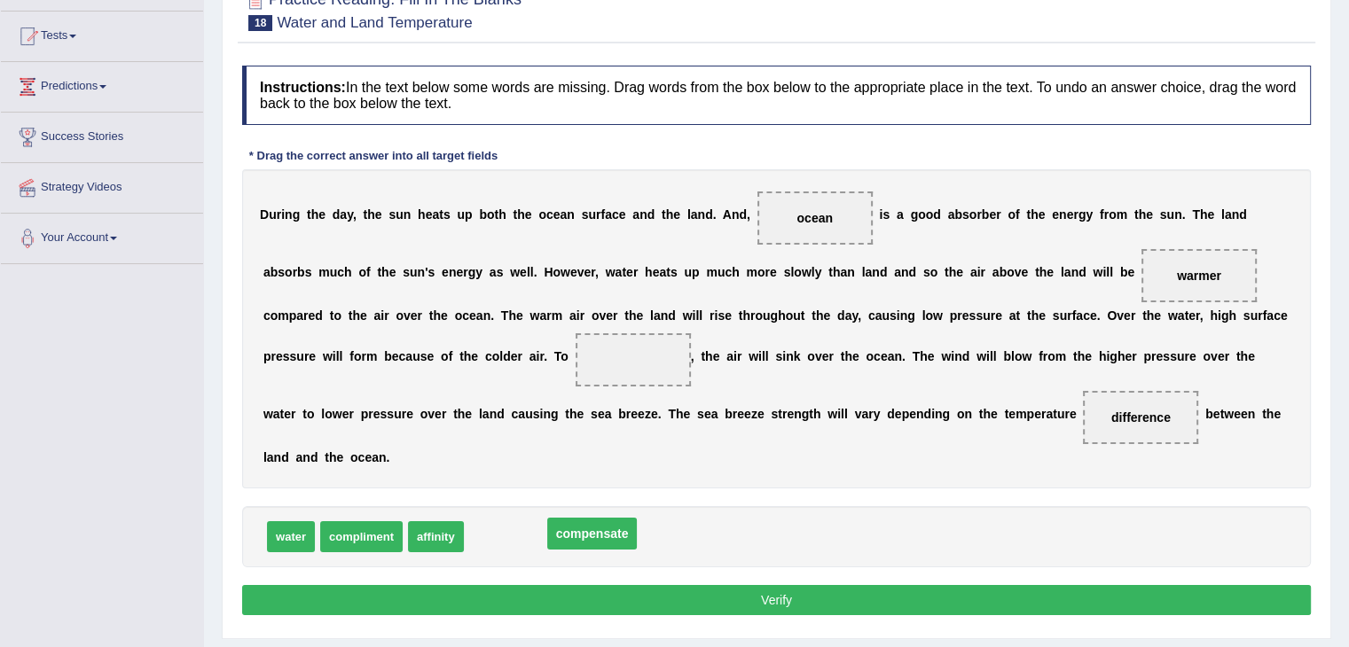
drag, startPoint x: 629, startPoint y: 359, endPoint x: 583, endPoint y: 533, distance: 179.8
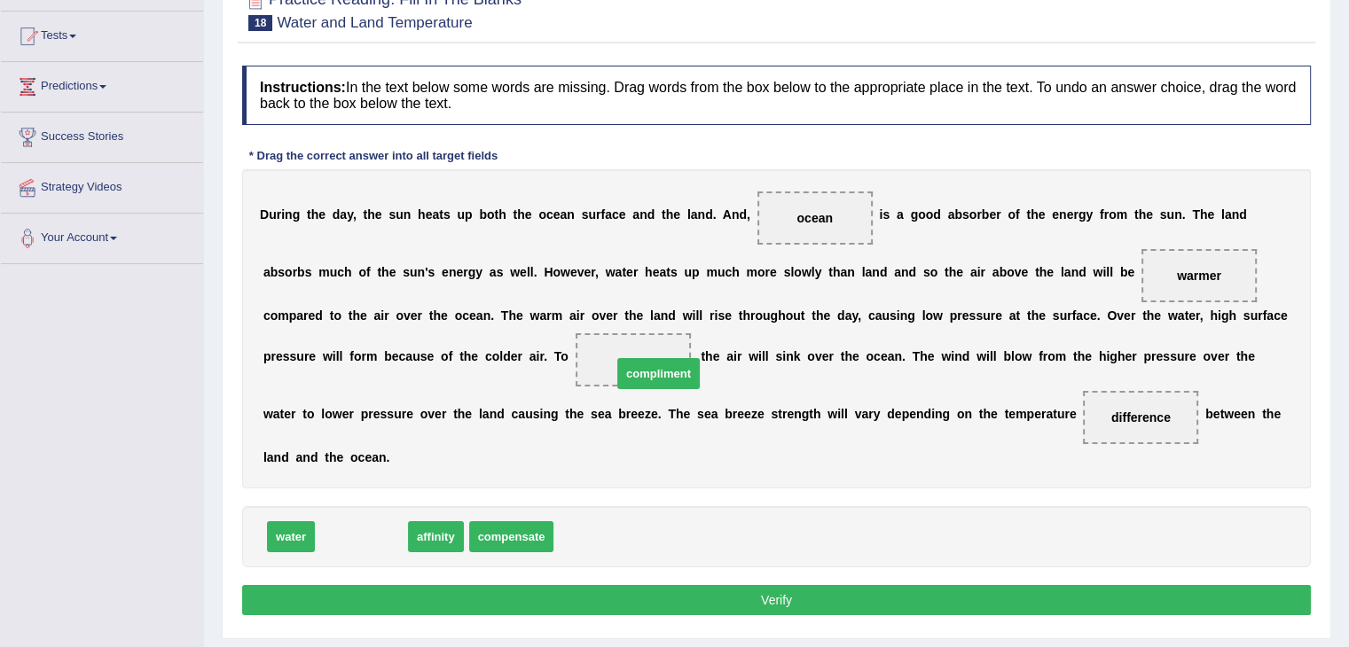
drag, startPoint x: 364, startPoint y: 533, endPoint x: 662, endPoint y: 370, distance: 338.9
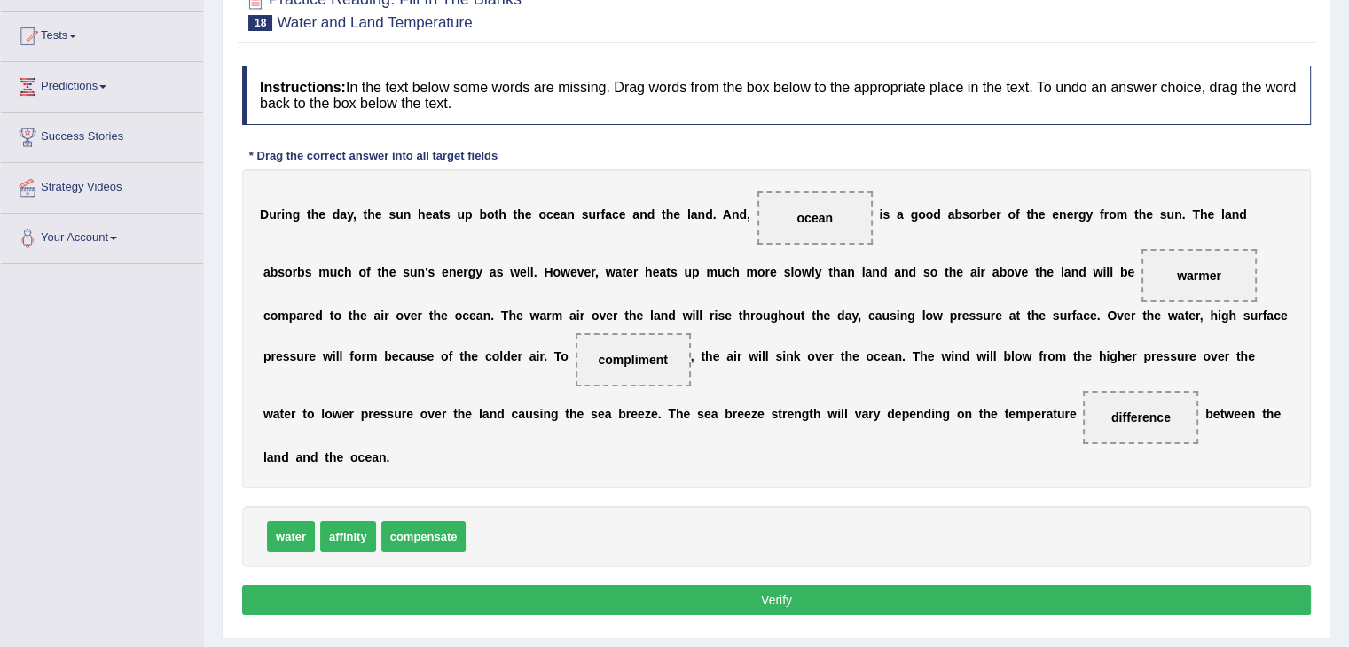
click at [791, 596] on button "Verify" at bounding box center [776, 600] width 1069 height 30
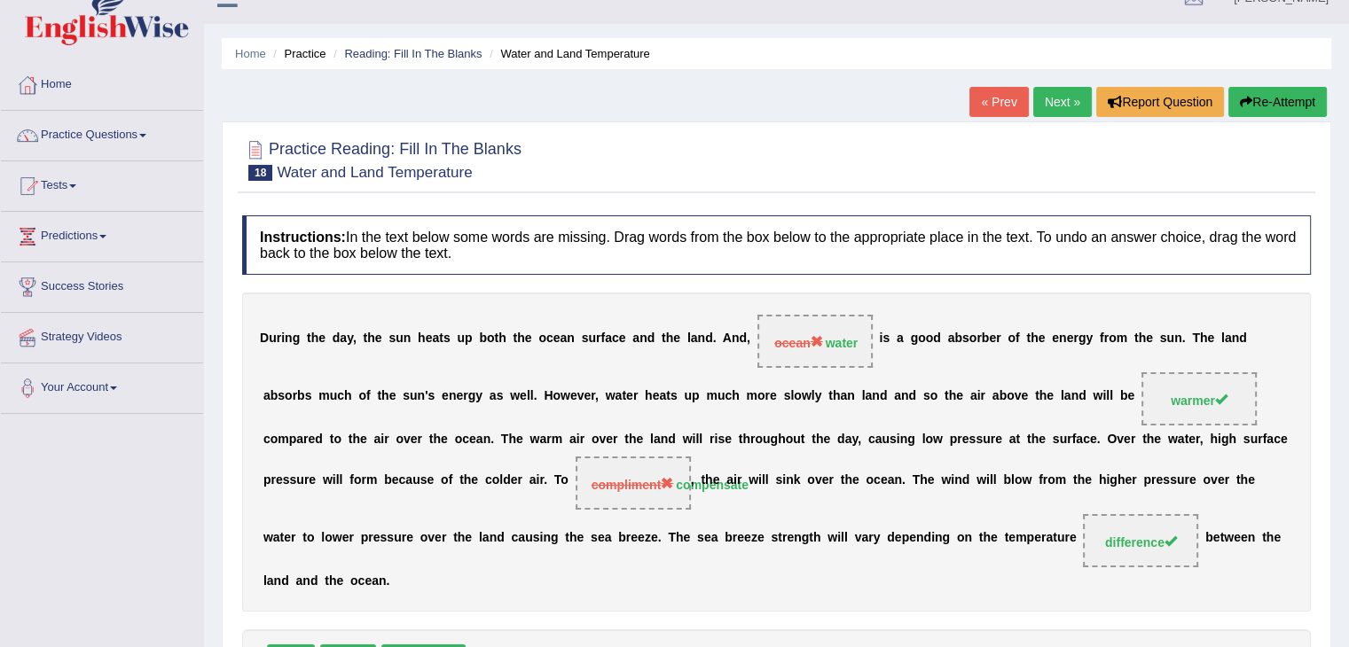
scroll to position [0, 0]
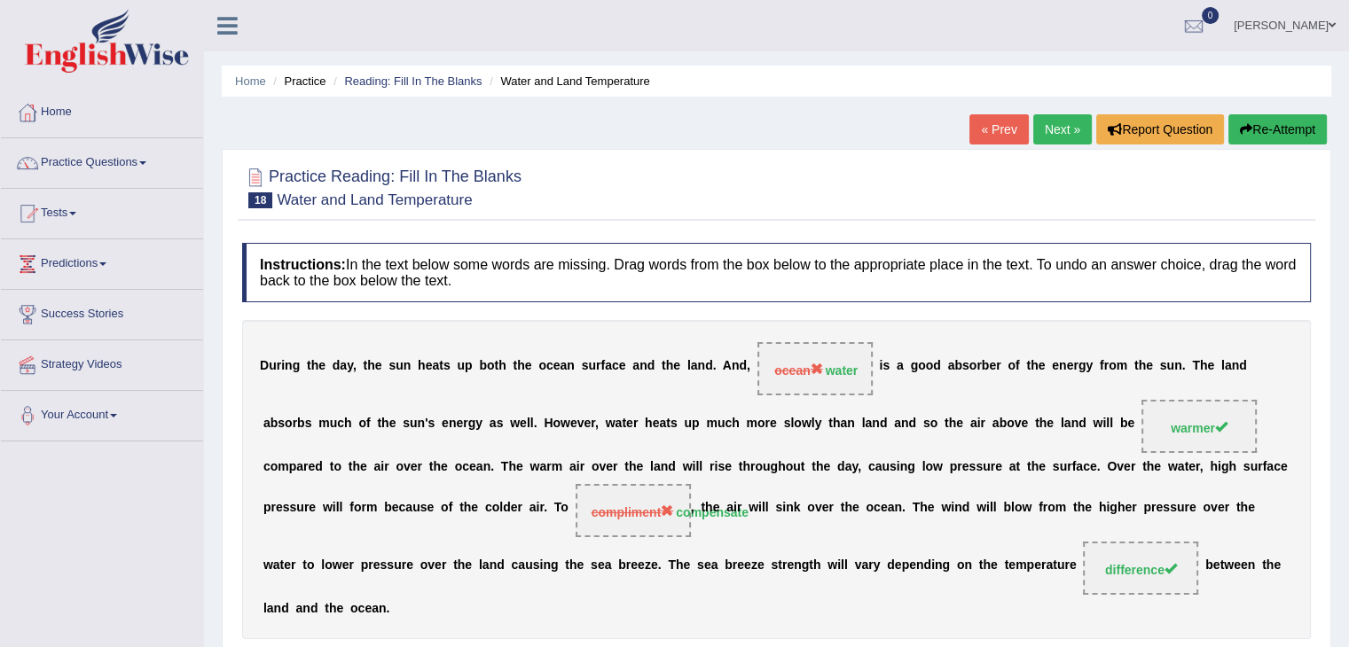
click at [1281, 125] on button "Re-Attempt" at bounding box center [1277, 129] width 98 height 30
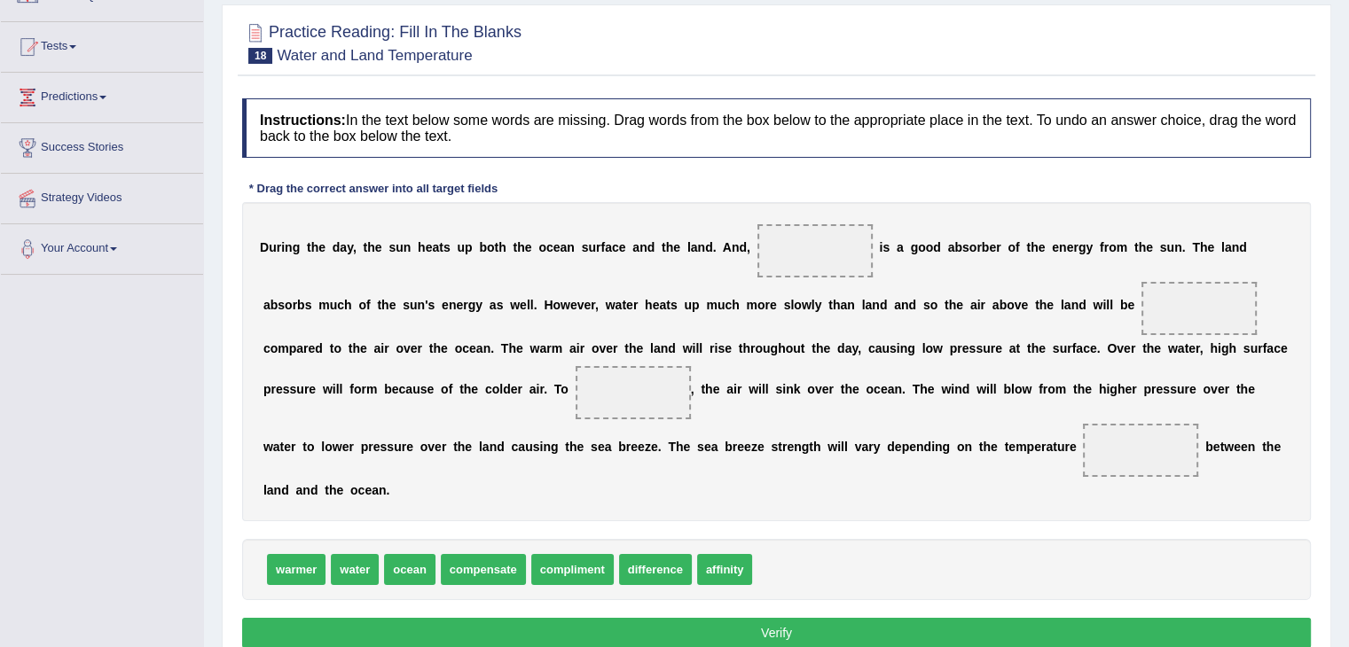
scroll to position [177, 0]
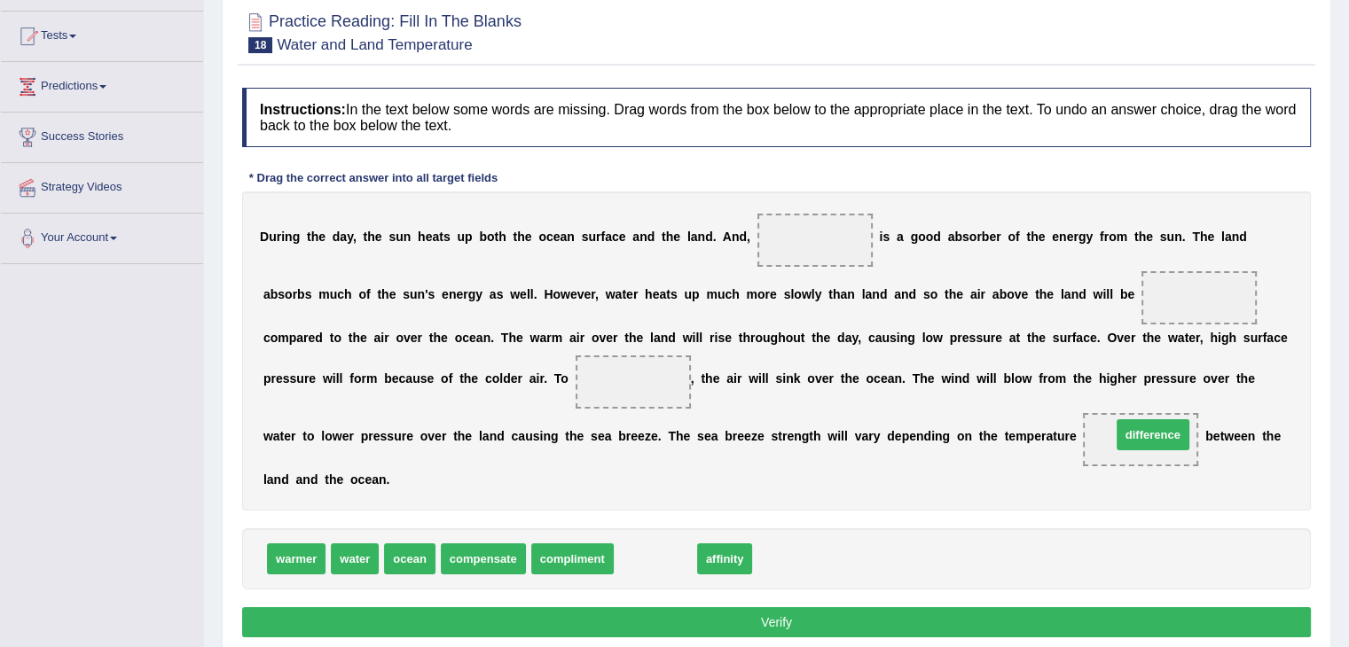
drag, startPoint x: 651, startPoint y: 558, endPoint x: 1150, endPoint y: 434, distance: 514.5
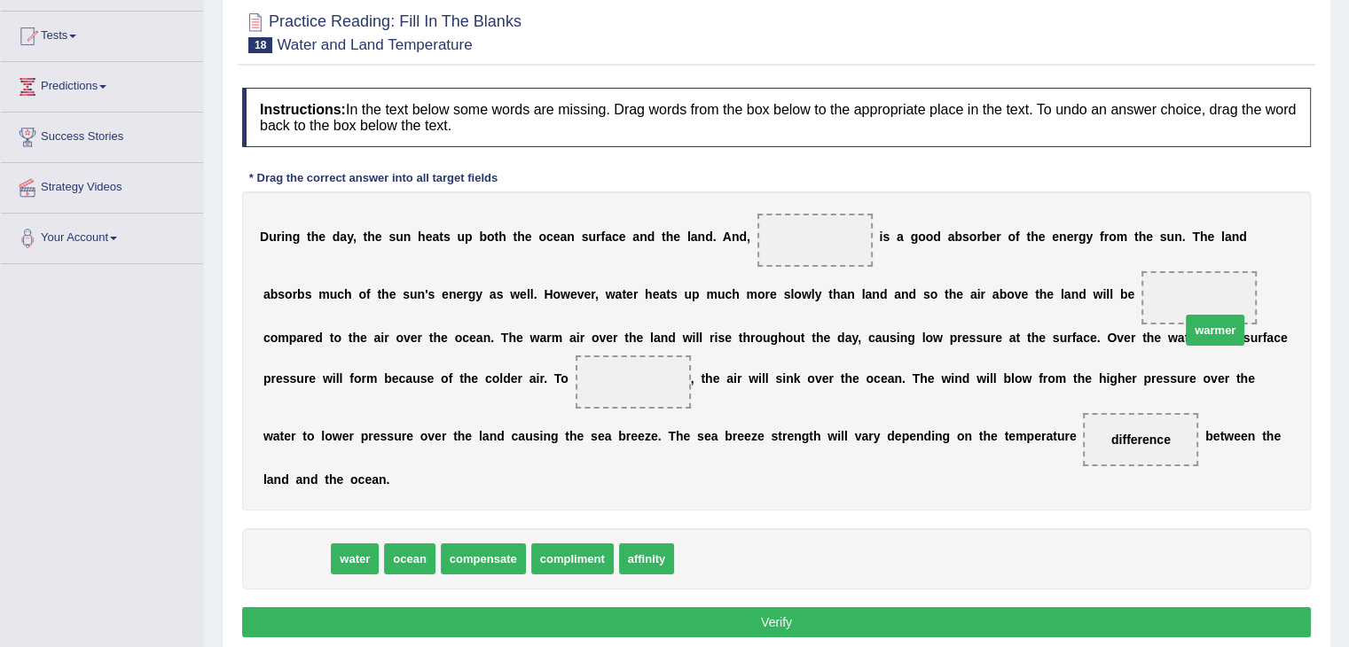
drag, startPoint x: 294, startPoint y: 556, endPoint x: 1210, endPoint y: 312, distance: 947.1
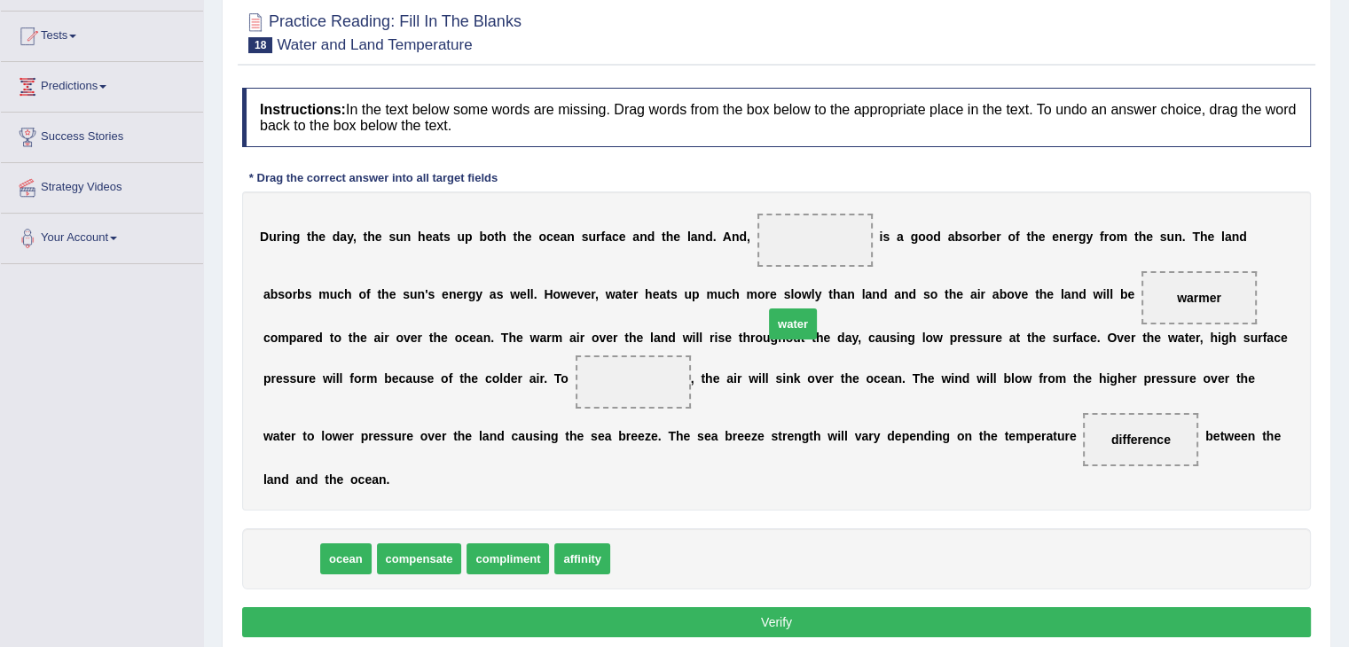
drag, startPoint x: 294, startPoint y: 555, endPoint x: 801, endPoint y: 256, distance: 588.7
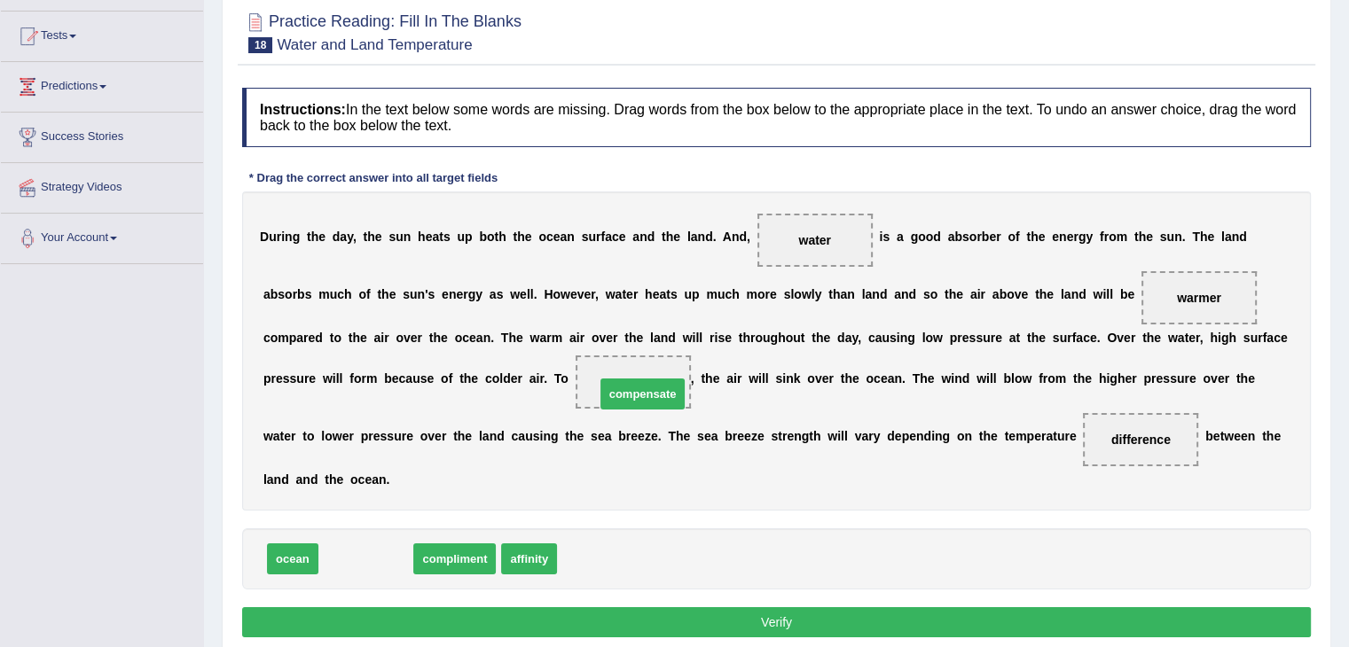
drag, startPoint x: 368, startPoint y: 557, endPoint x: 645, endPoint y: 390, distance: 323.0
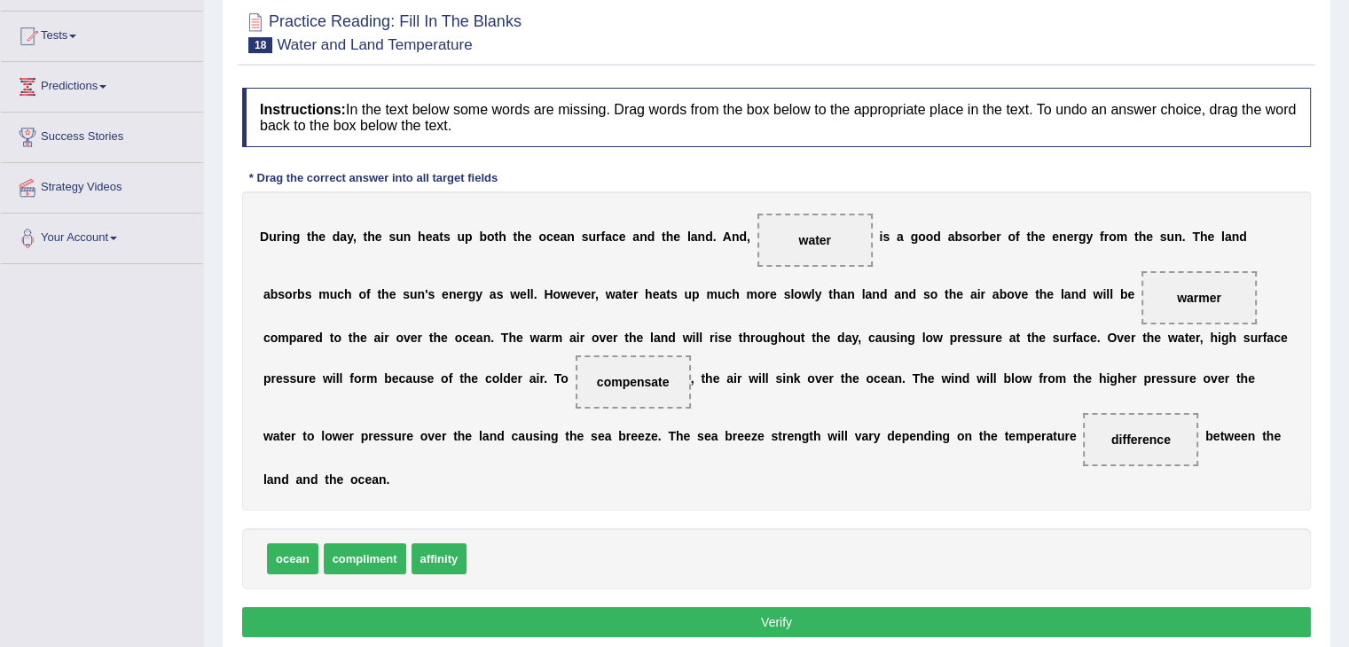
click at [787, 622] on button "Verify" at bounding box center [776, 622] width 1069 height 30
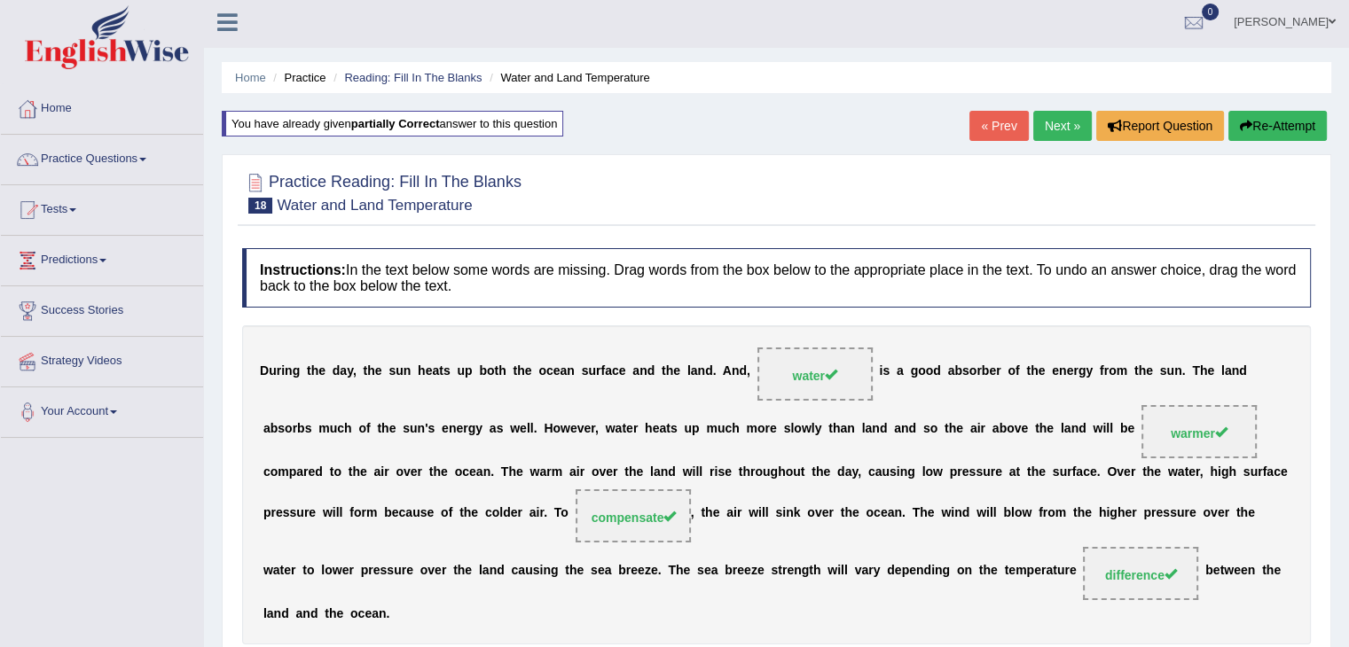
scroll to position [0, 0]
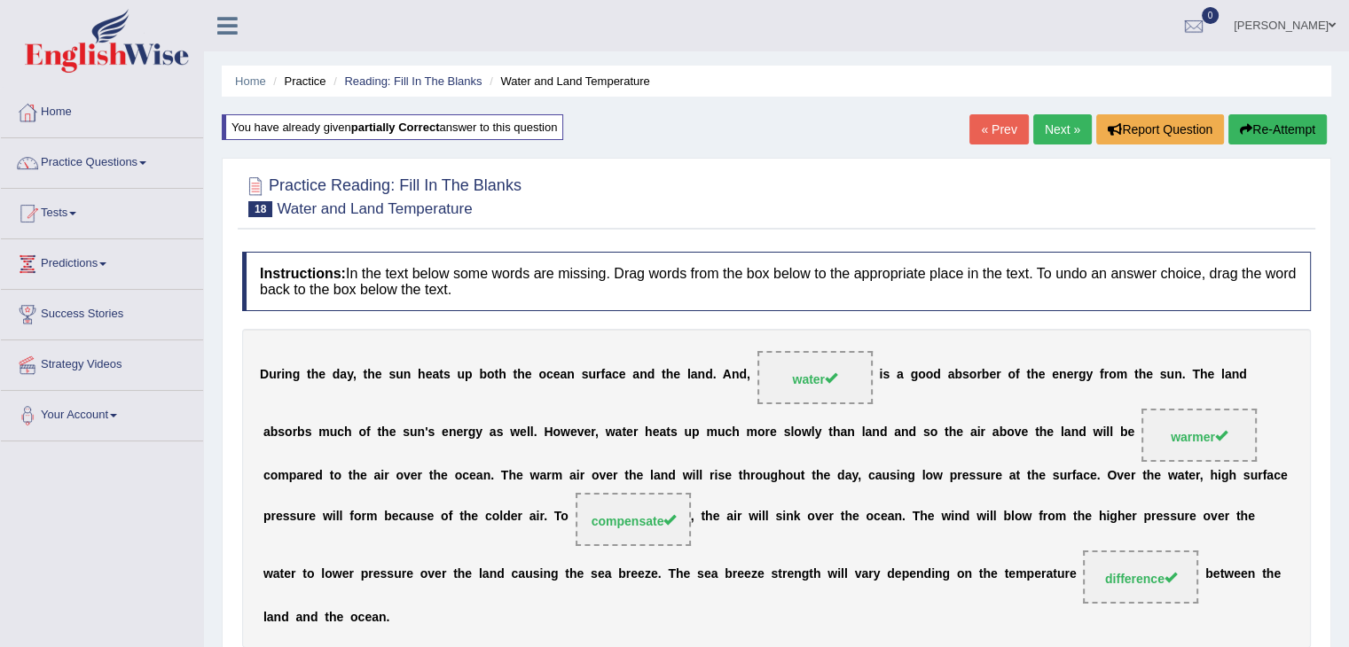
click at [1060, 130] on link "Next »" at bounding box center [1062, 129] width 59 height 30
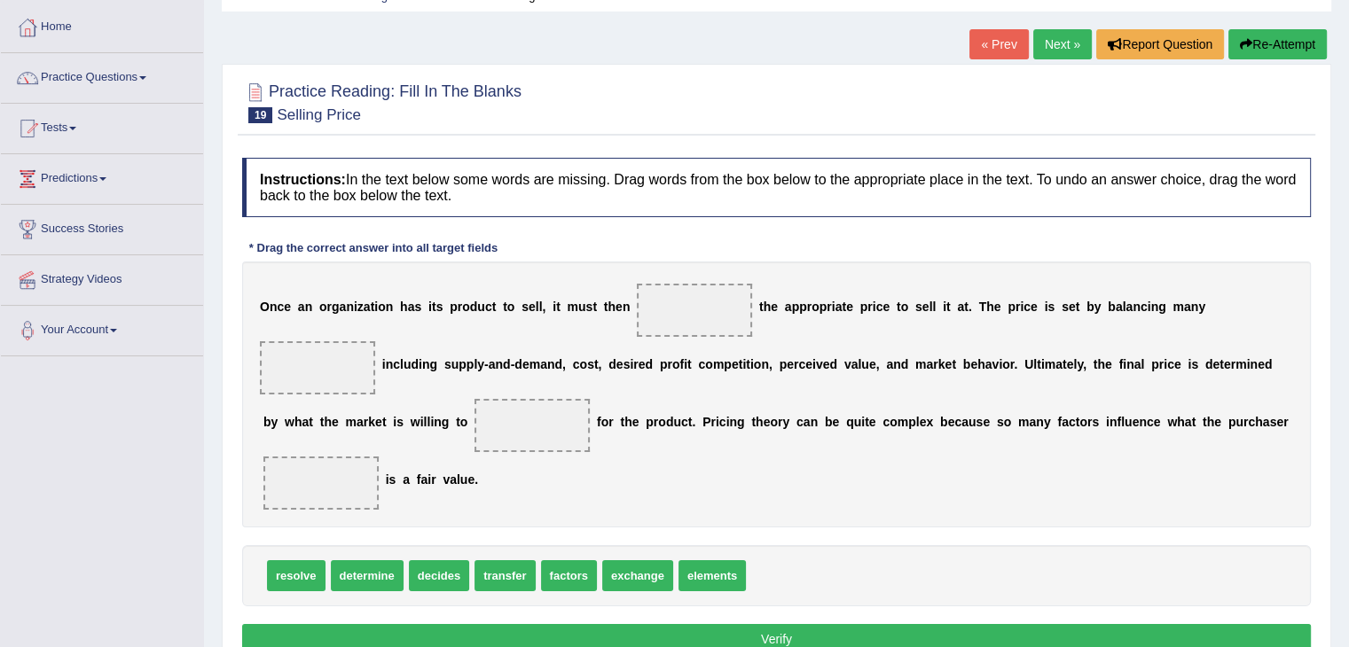
scroll to position [89, 0]
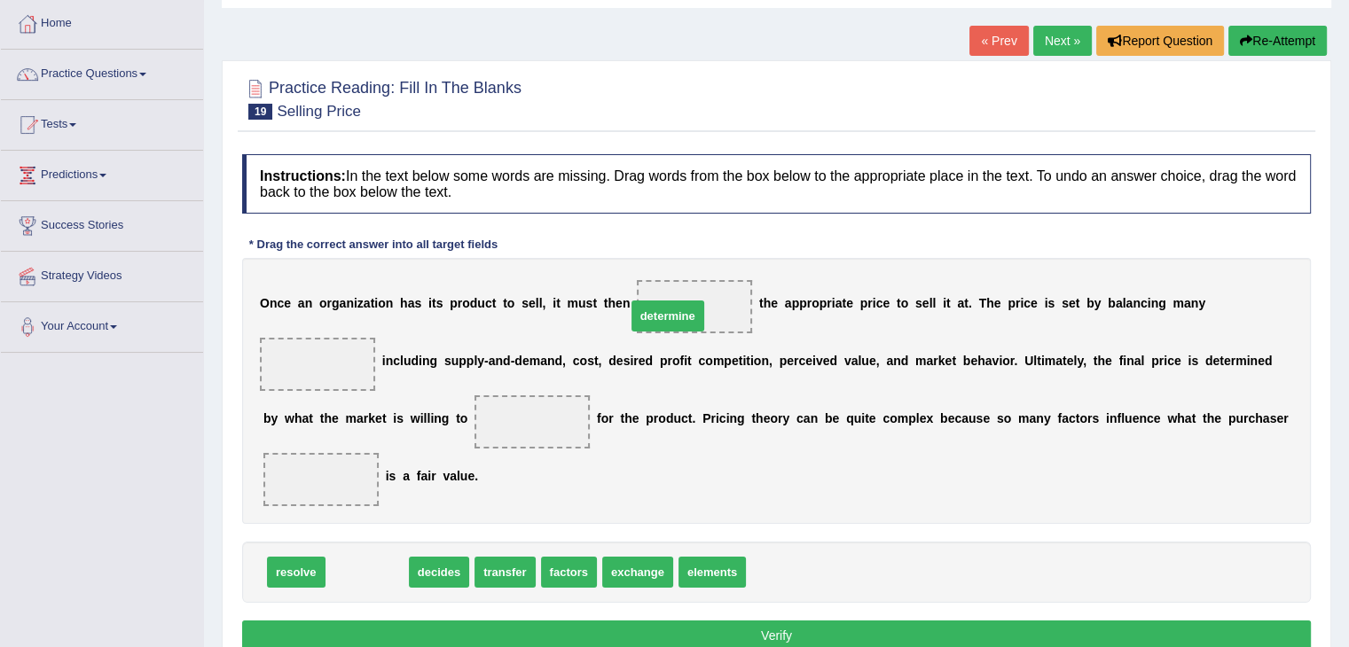
drag, startPoint x: 377, startPoint y: 569, endPoint x: 694, endPoint y: 295, distance: 419.4
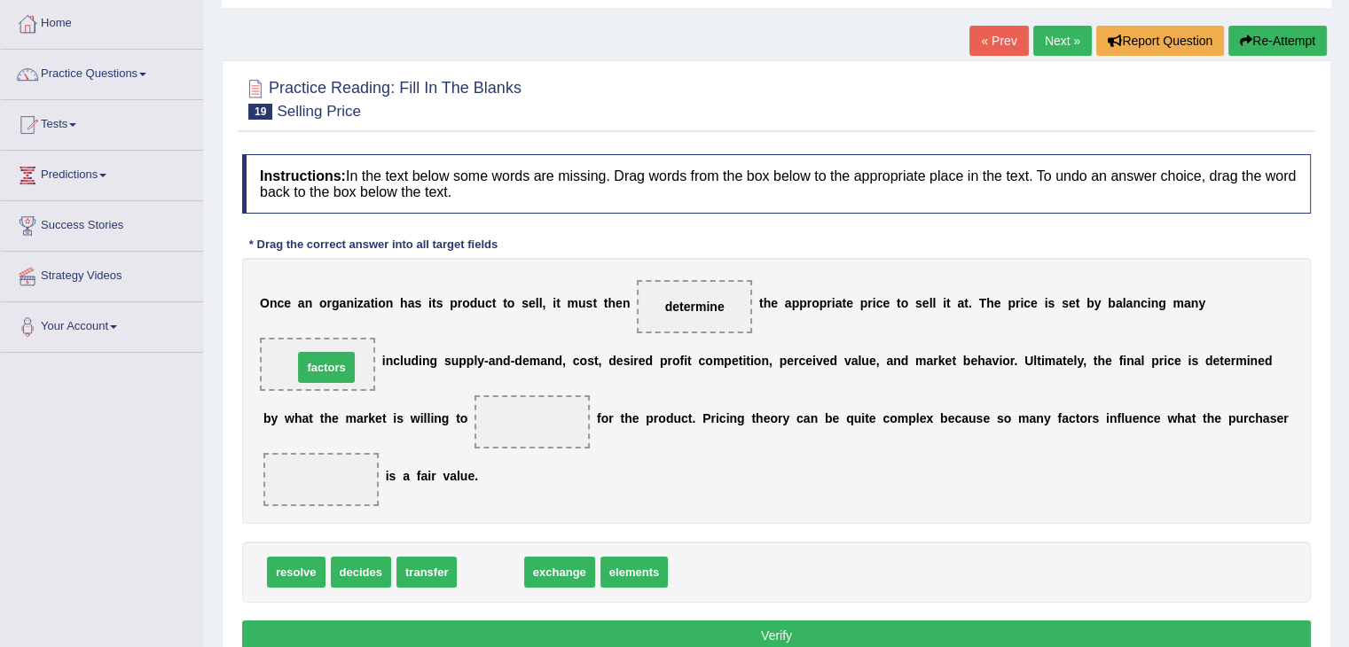
drag, startPoint x: 492, startPoint y: 572, endPoint x: 328, endPoint y: 367, distance: 262.4
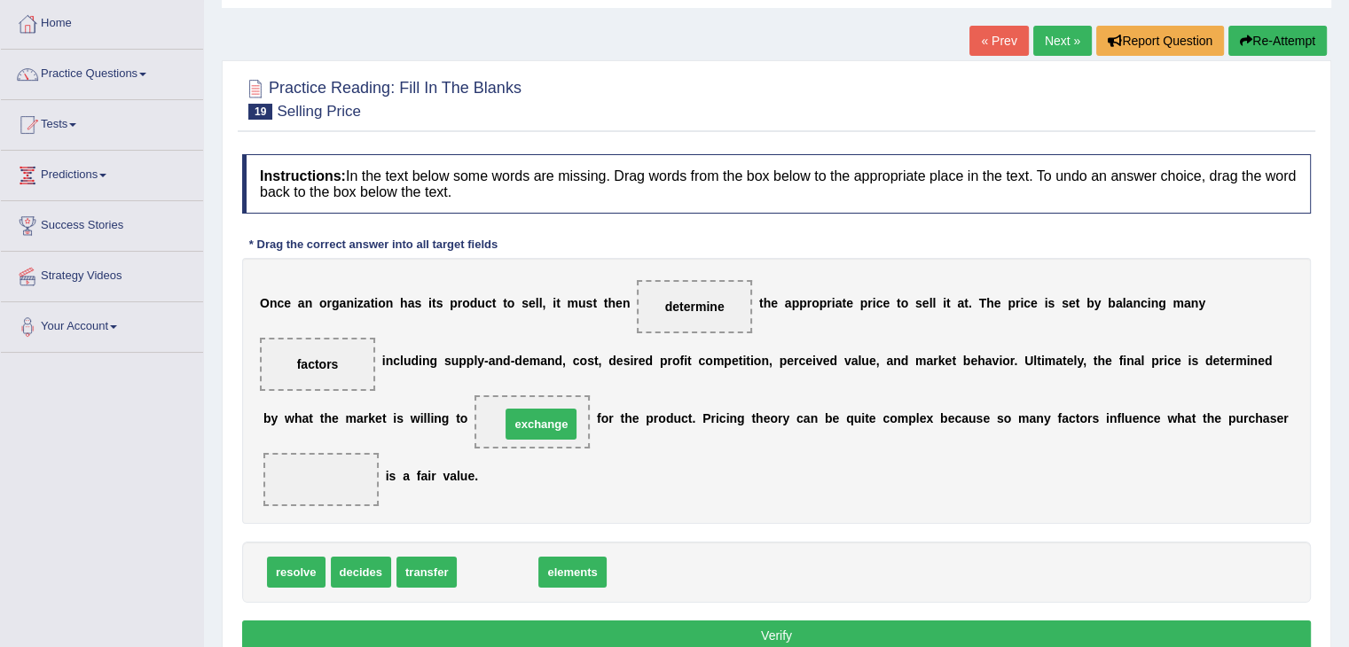
drag, startPoint x: 489, startPoint y: 568, endPoint x: 532, endPoint y: 419, distance: 154.3
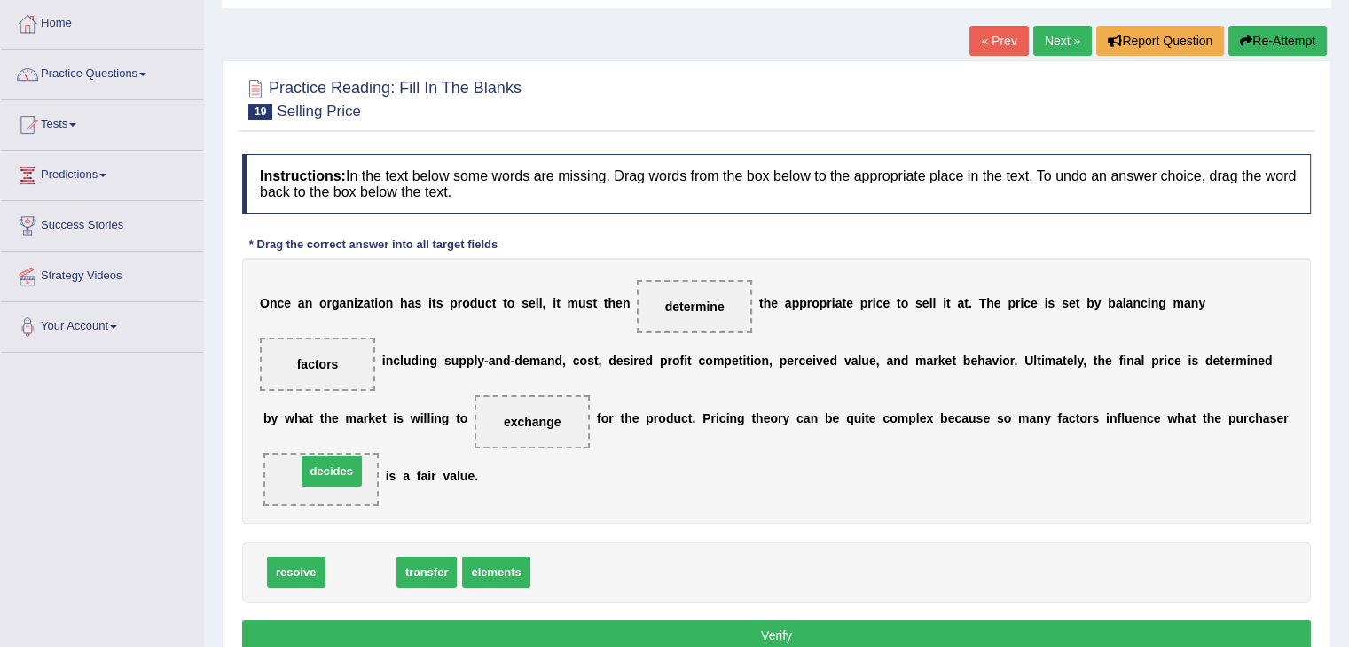
drag, startPoint x: 366, startPoint y: 568, endPoint x: 327, endPoint y: 441, distance: 133.5
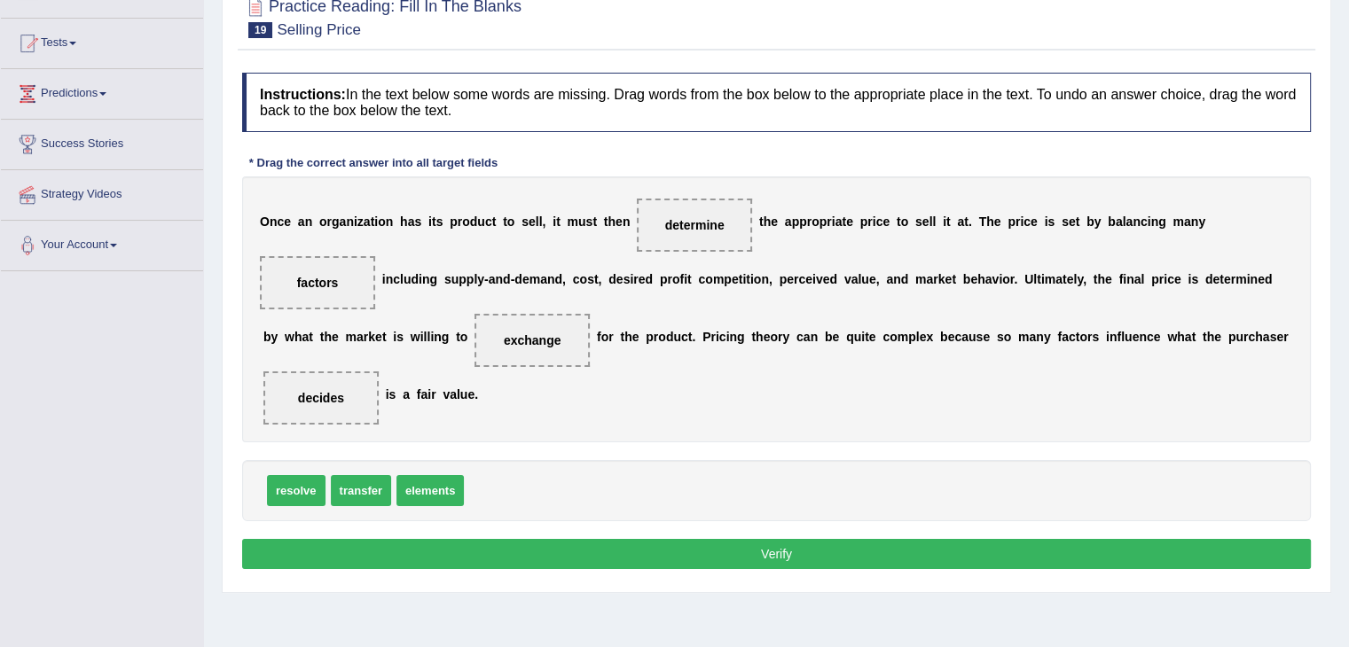
scroll to position [177, 0]
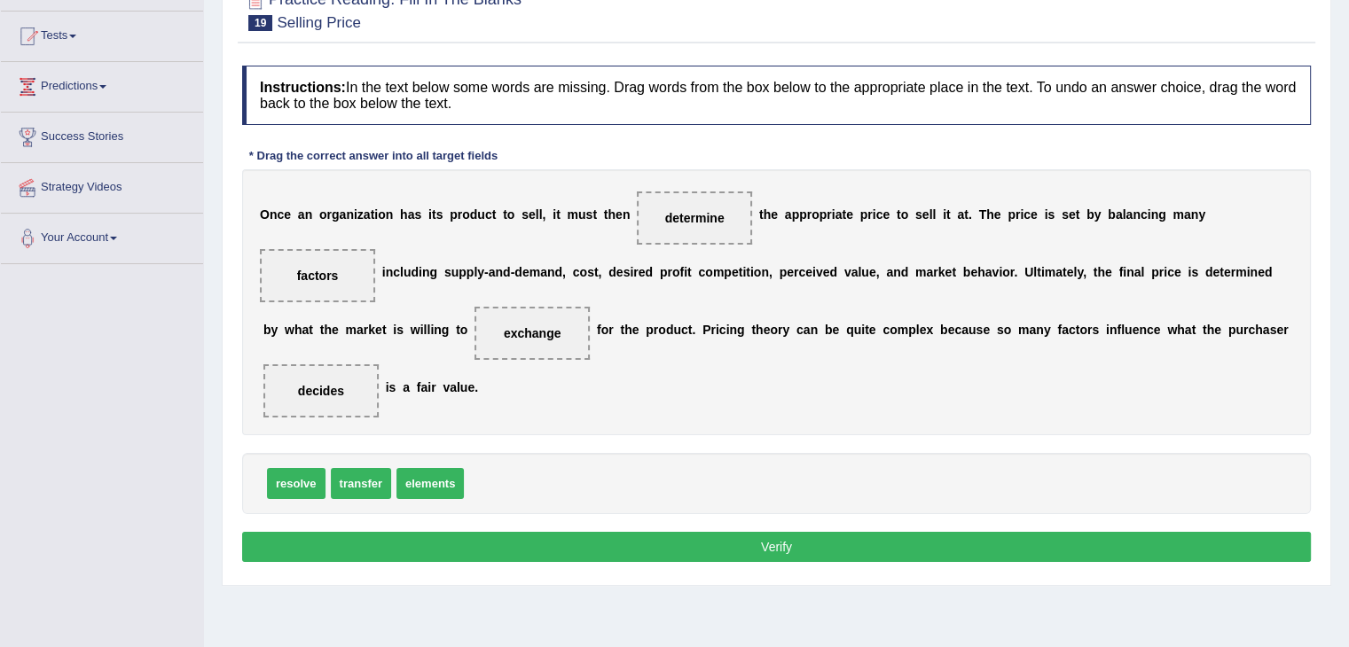
click at [839, 544] on button "Verify" at bounding box center [776, 547] width 1069 height 30
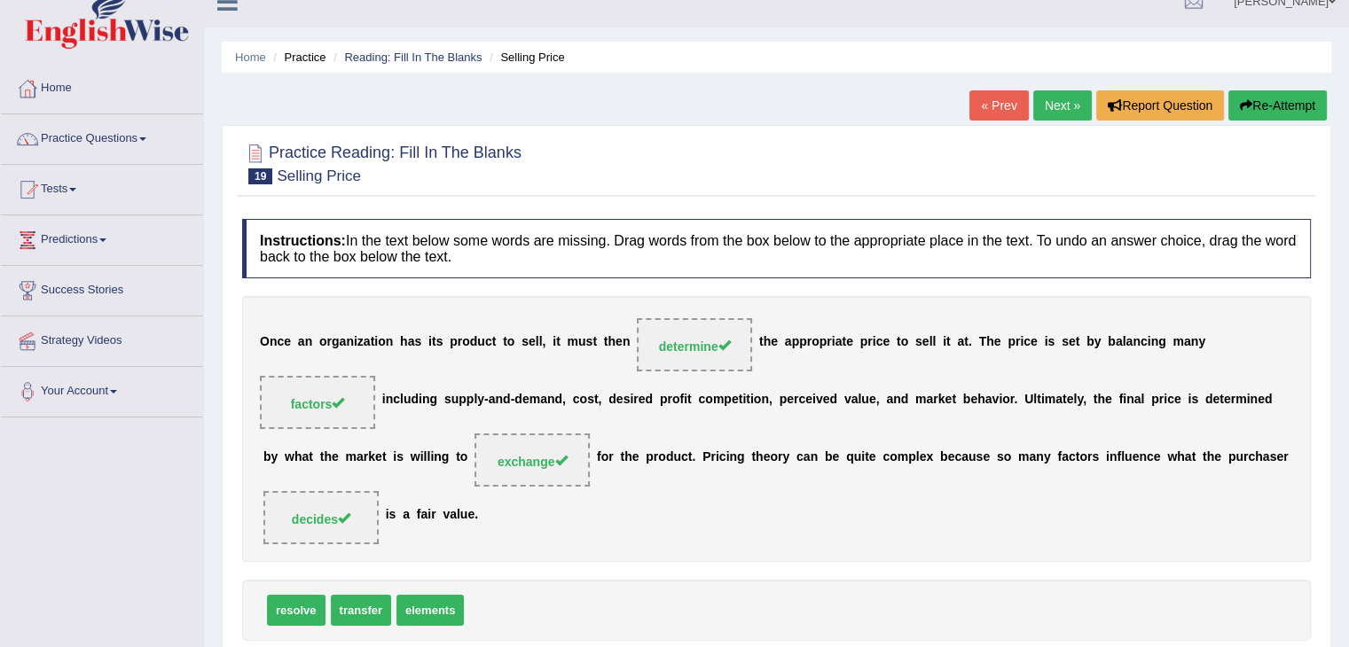
scroll to position [0, 0]
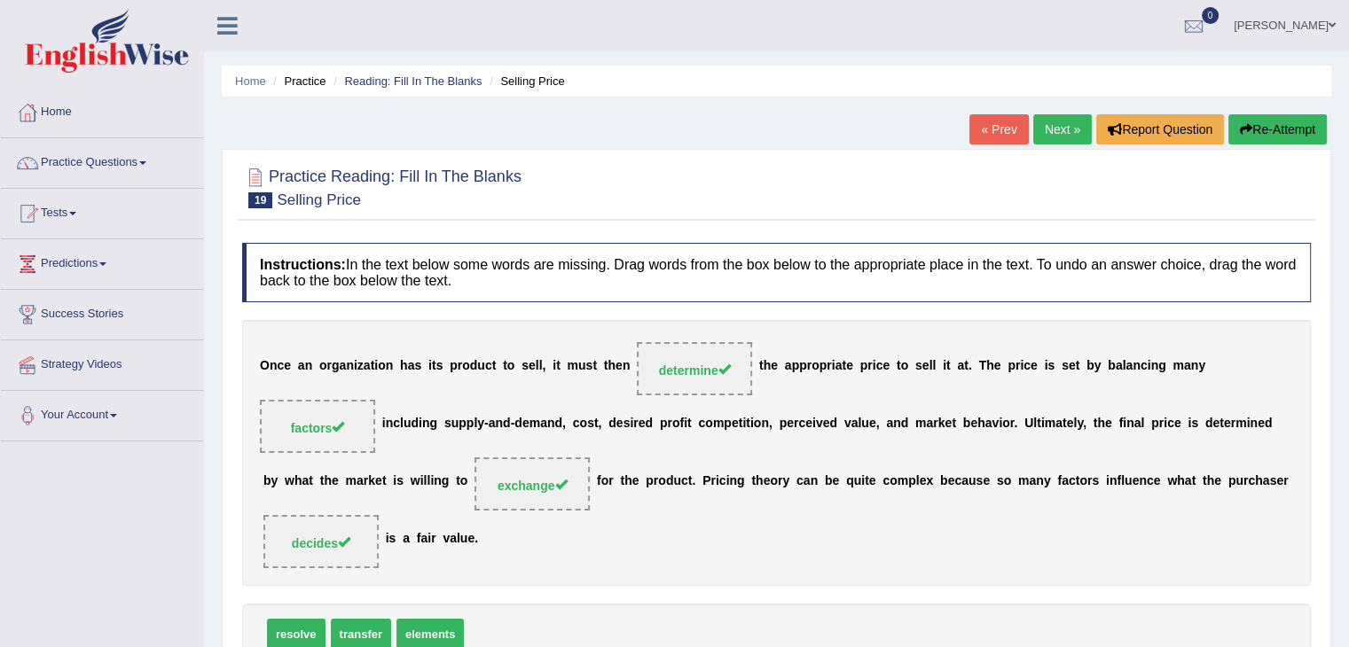
click at [1045, 131] on link "Next »" at bounding box center [1062, 129] width 59 height 30
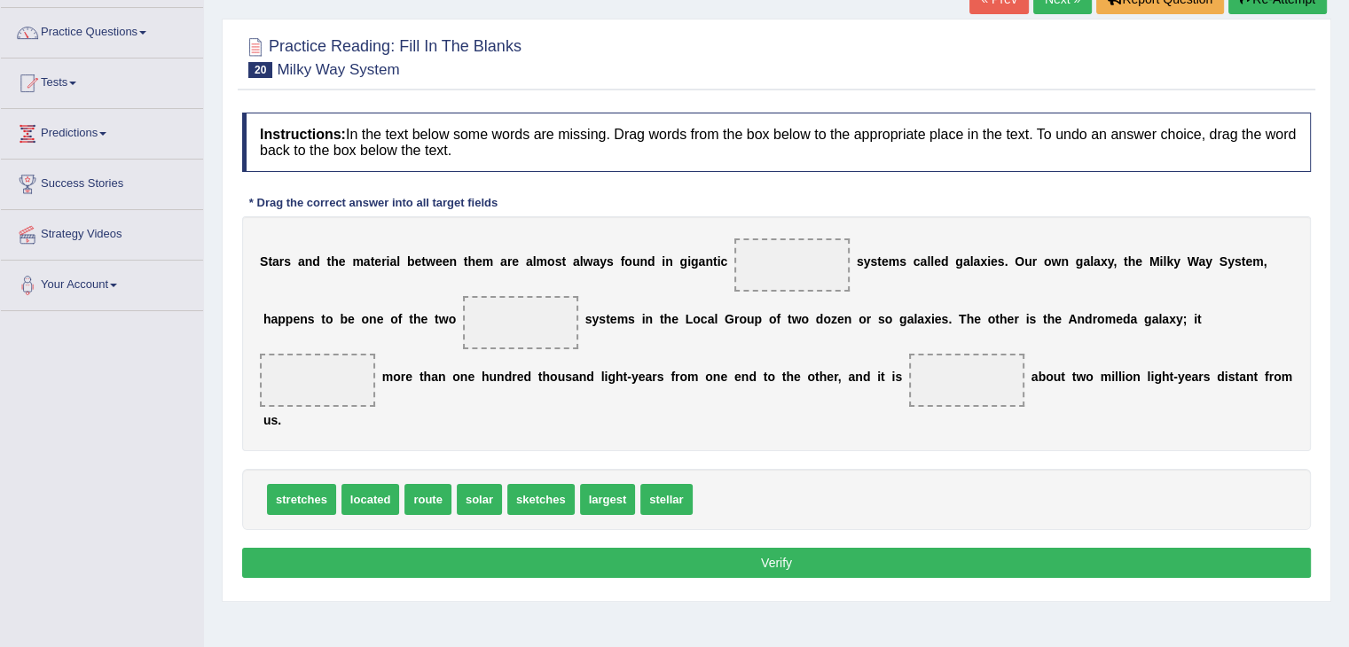
scroll to position [177, 0]
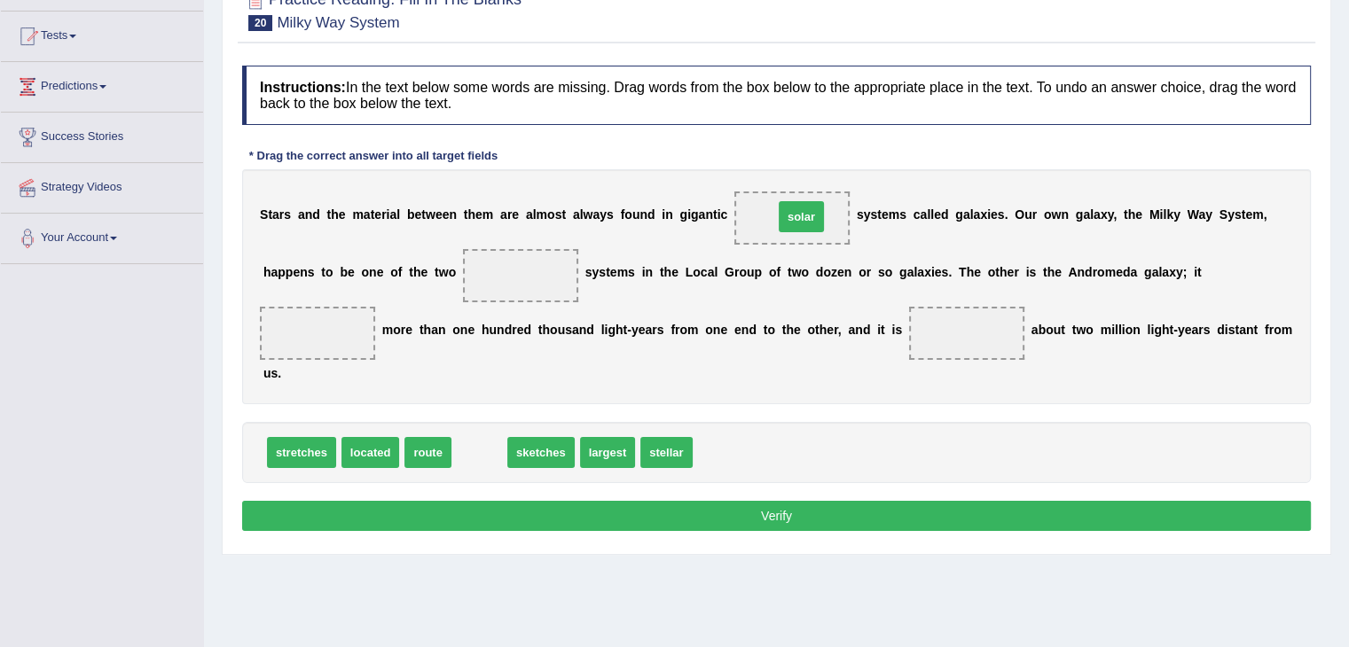
drag, startPoint x: 482, startPoint y: 454, endPoint x: 803, endPoint y: 218, distance: 399.1
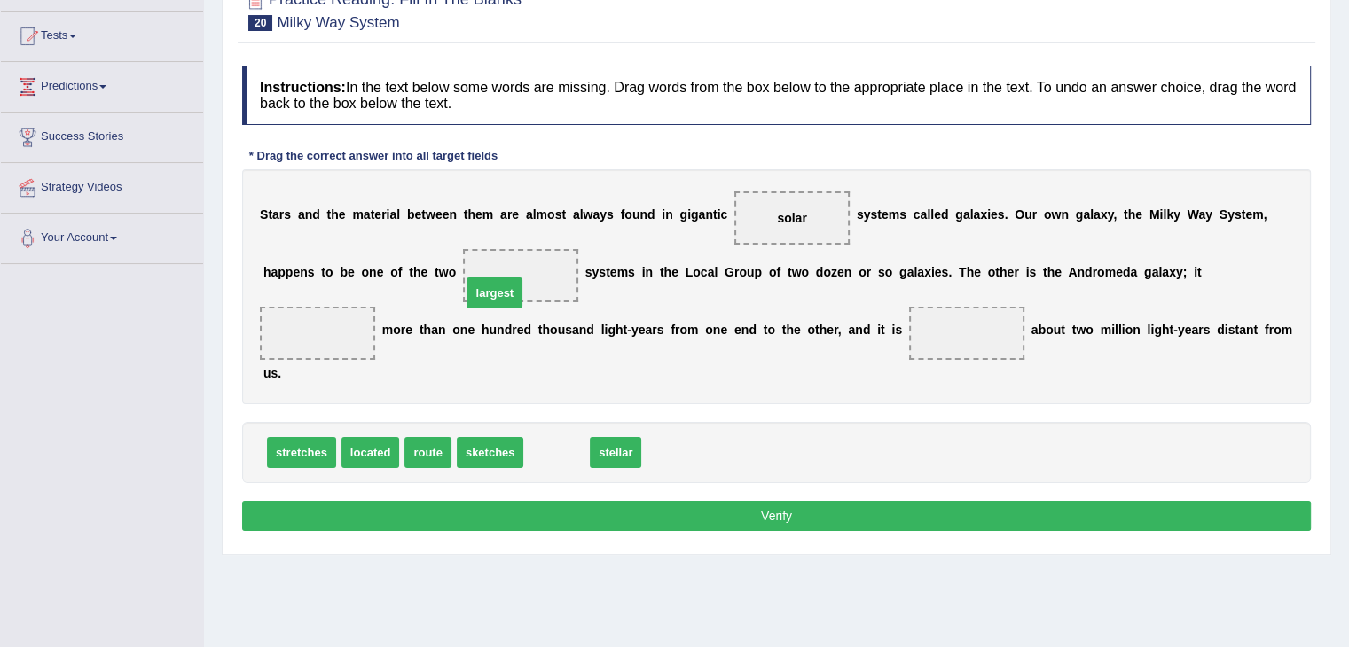
drag, startPoint x: 562, startPoint y: 450, endPoint x: 513, endPoint y: 278, distance: 178.0
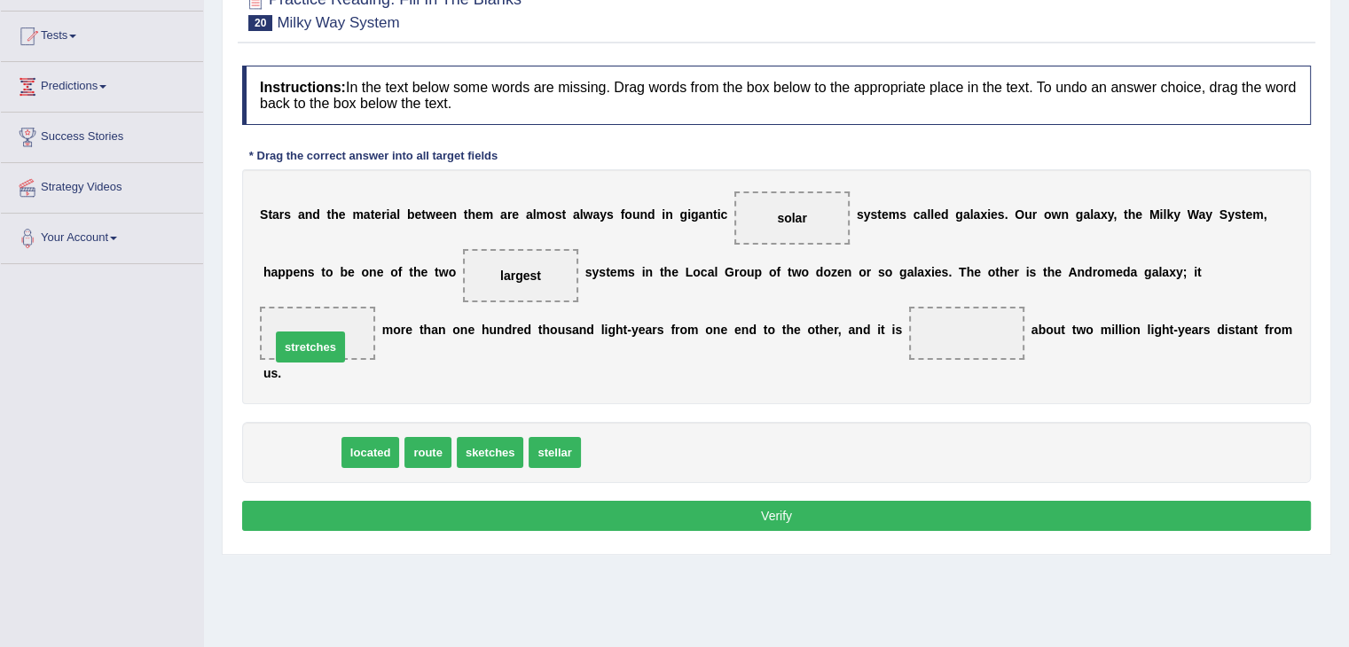
drag, startPoint x: 317, startPoint y: 450, endPoint x: 326, endPoint y: 342, distance: 108.6
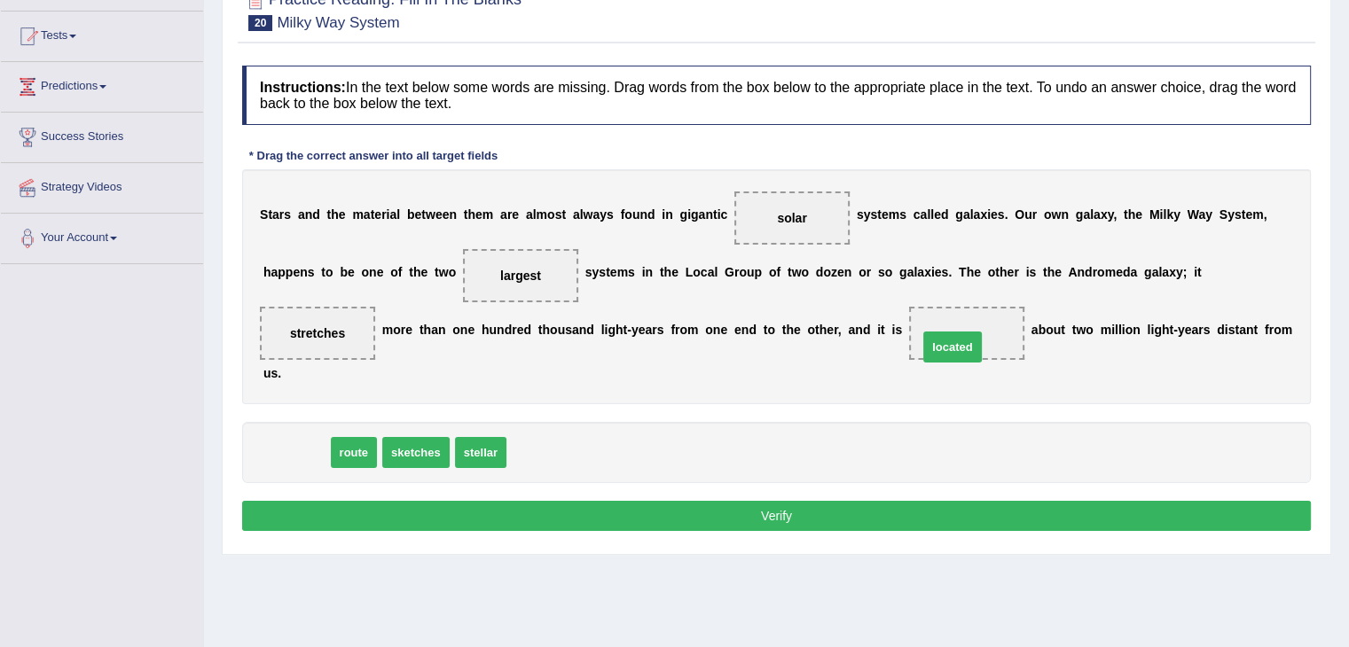
drag, startPoint x: 309, startPoint y: 447, endPoint x: 967, endPoint y: 341, distance: 666.4
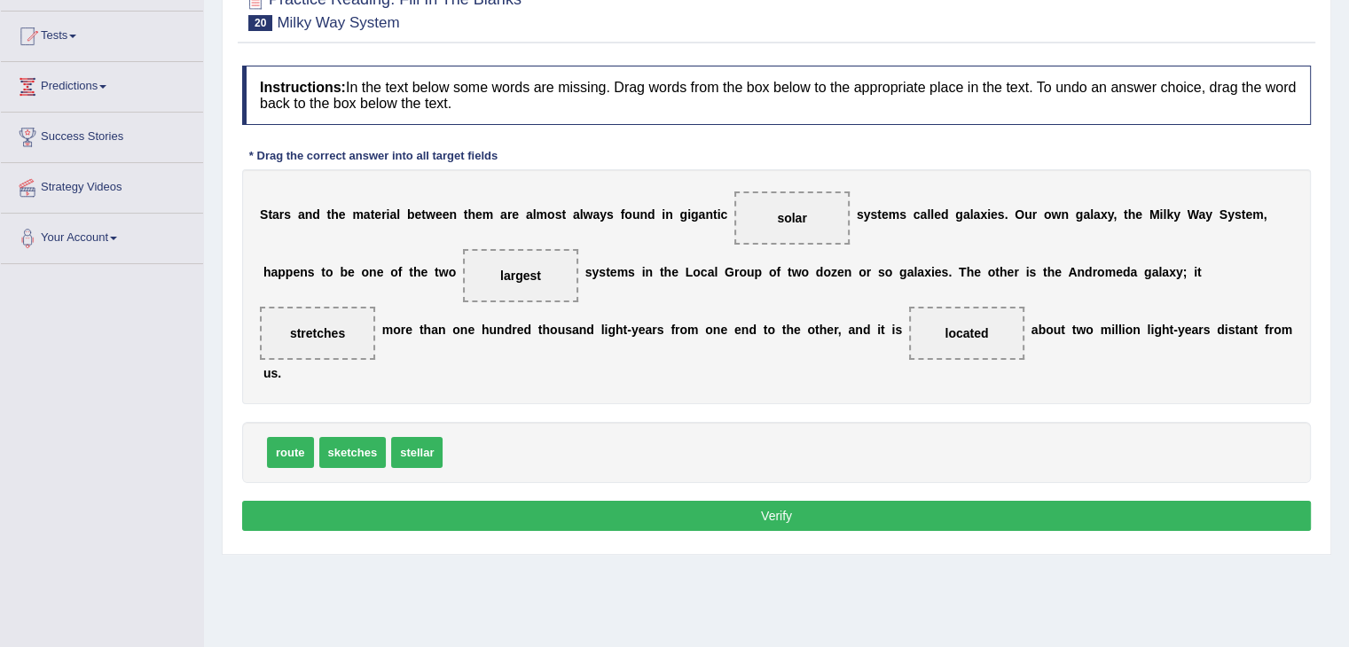
click at [850, 514] on button "Verify" at bounding box center [776, 516] width 1069 height 30
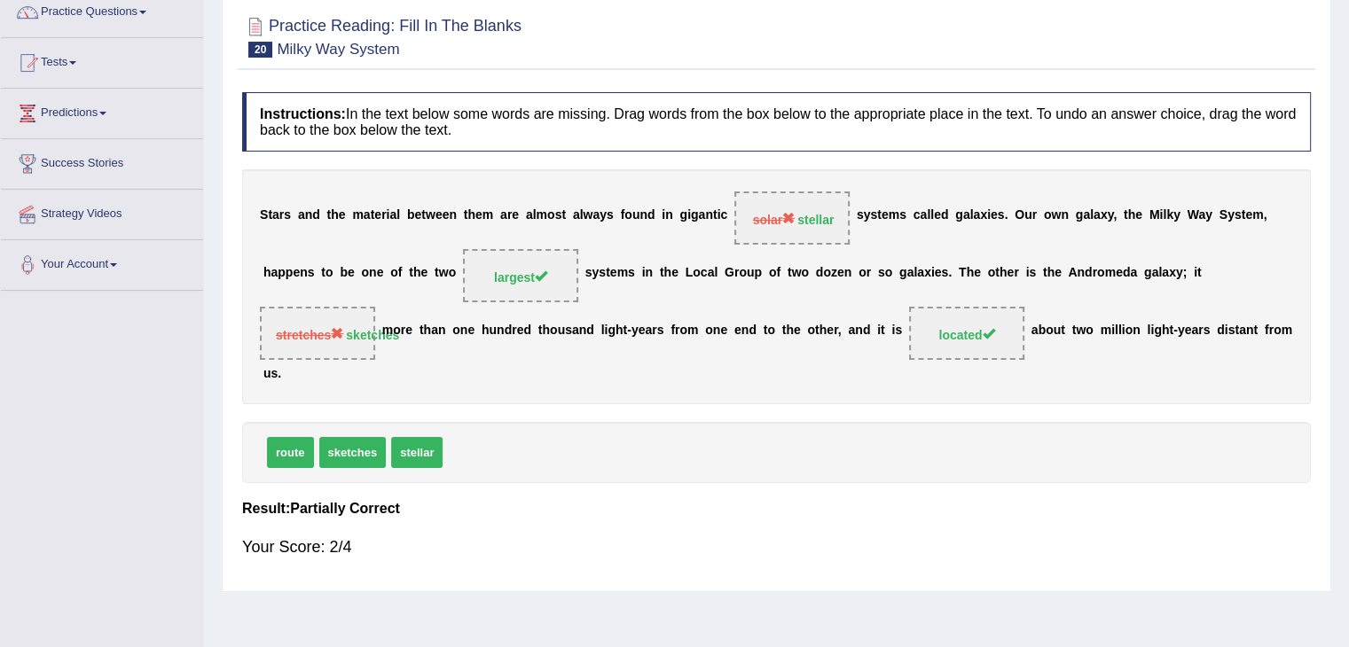
scroll to position [89, 0]
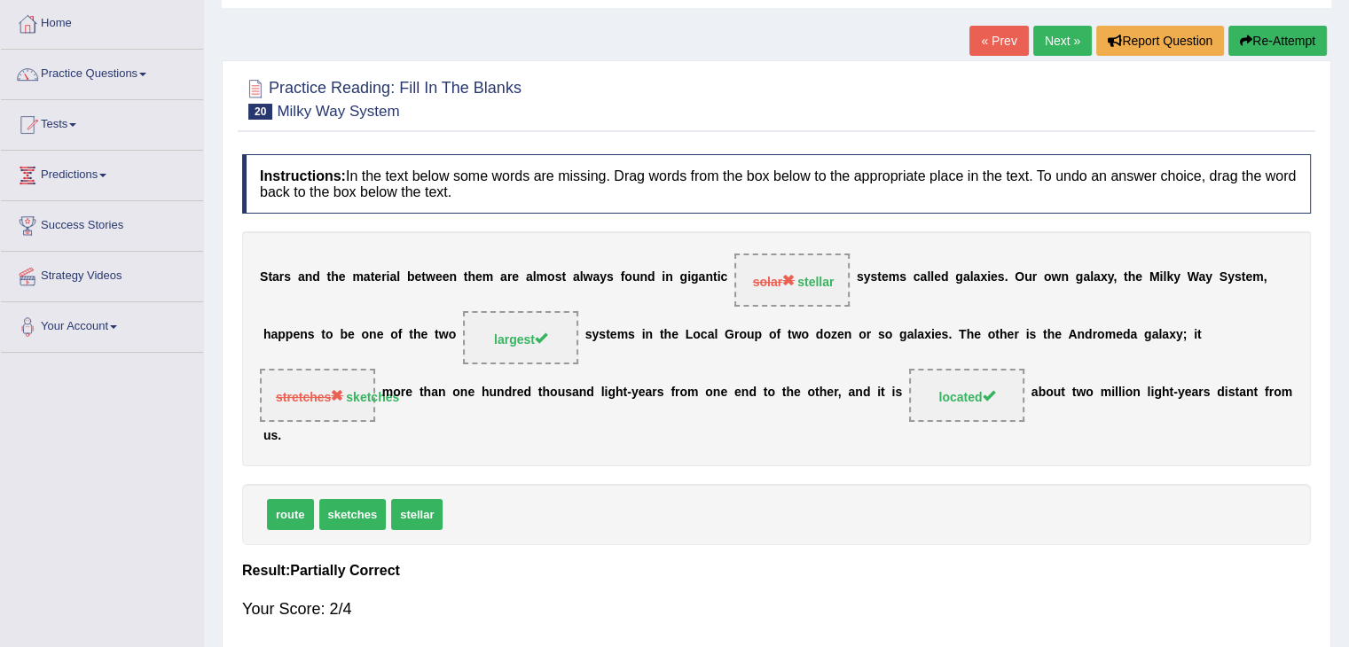
click at [1286, 41] on button "Re-Attempt" at bounding box center [1277, 41] width 98 height 30
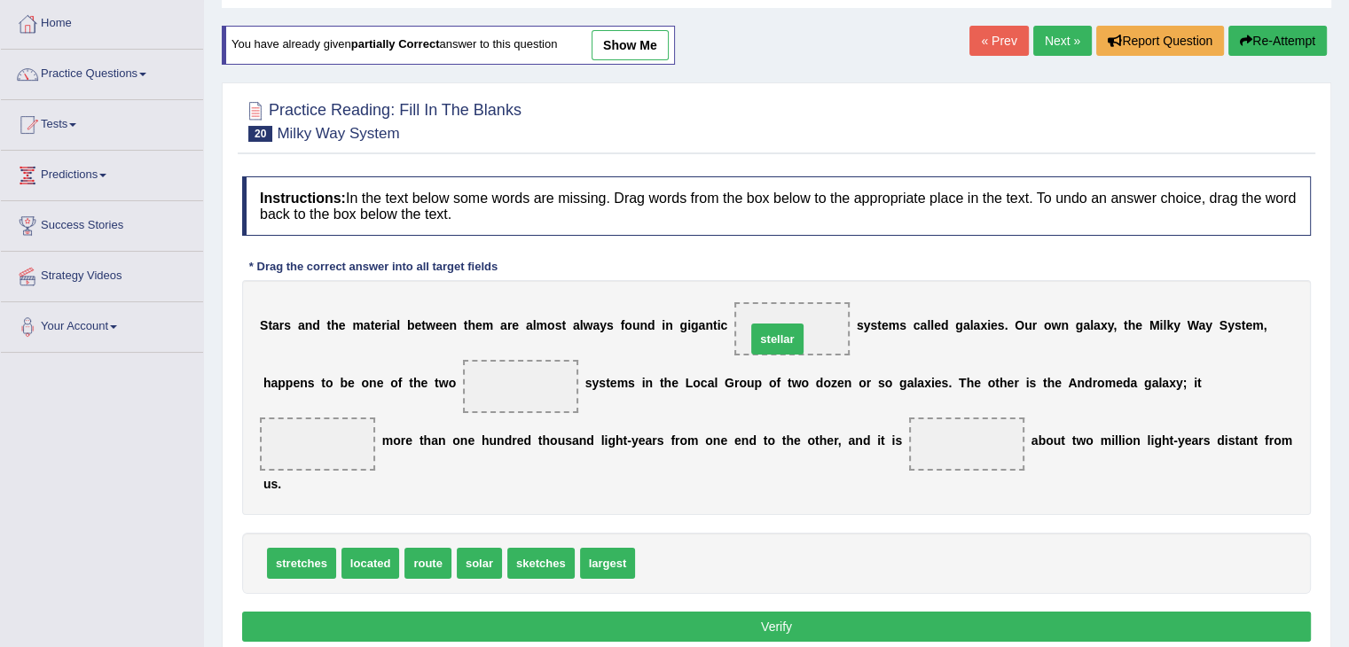
drag, startPoint x: 666, startPoint y: 556, endPoint x: 777, endPoint y: 331, distance: 251.0
drag, startPoint x: 594, startPoint y: 555, endPoint x: 532, endPoint y: 365, distance: 199.7
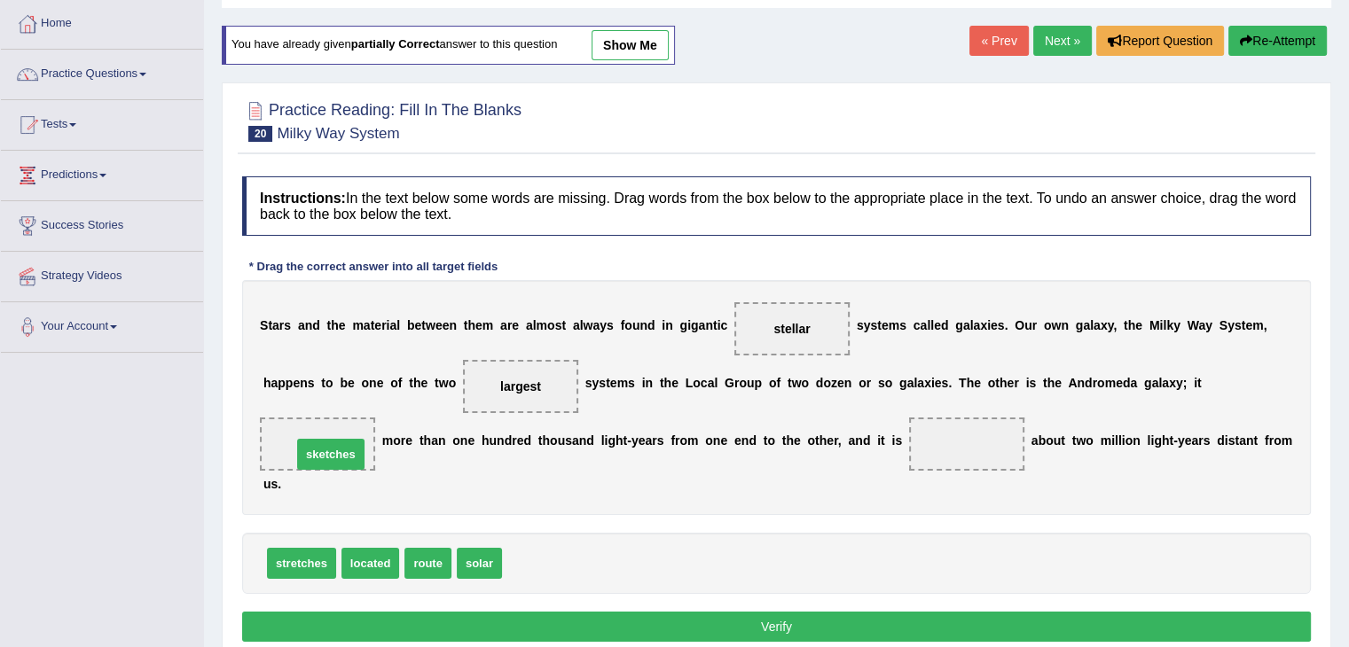
drag, startPoint x: 530, startPoint y: 558, endPoint x: 320, endPoint y: 449, distance: 236.8
drag, startPoint x: 373, startPoint y: 563, endPoint x: 959, endPoint y: 458, distance: 594.6
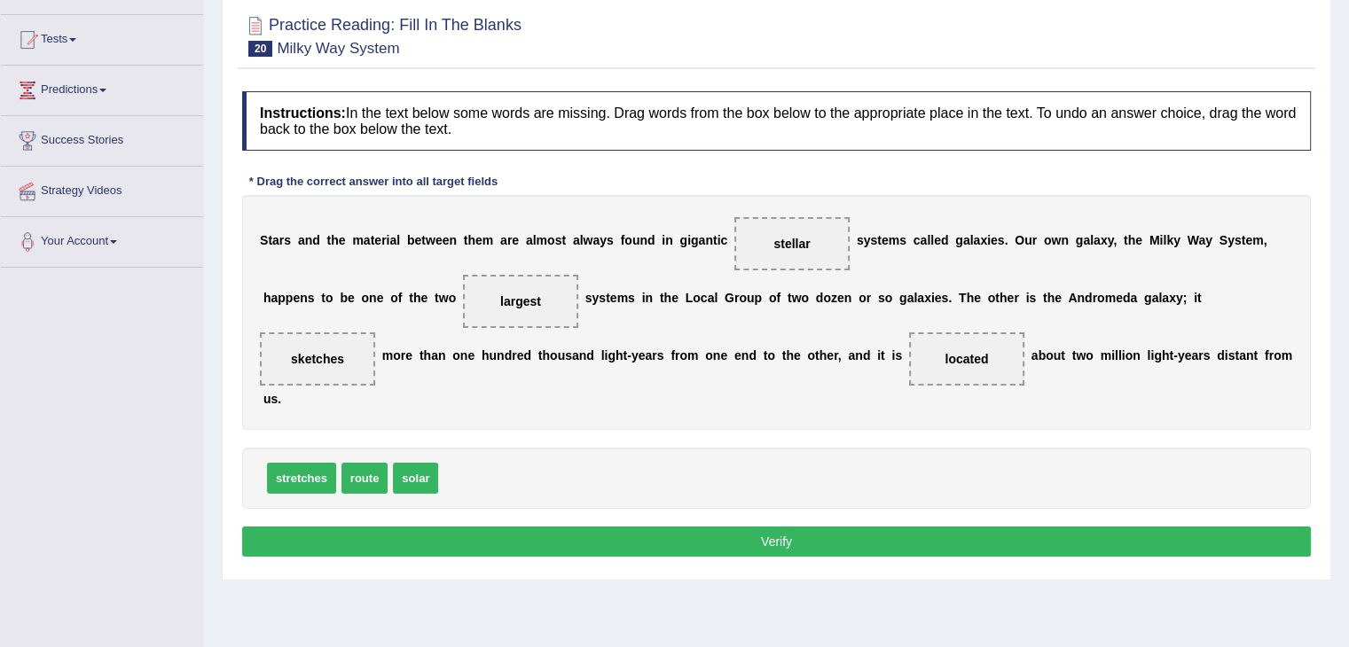
scroll to position [177, 0]
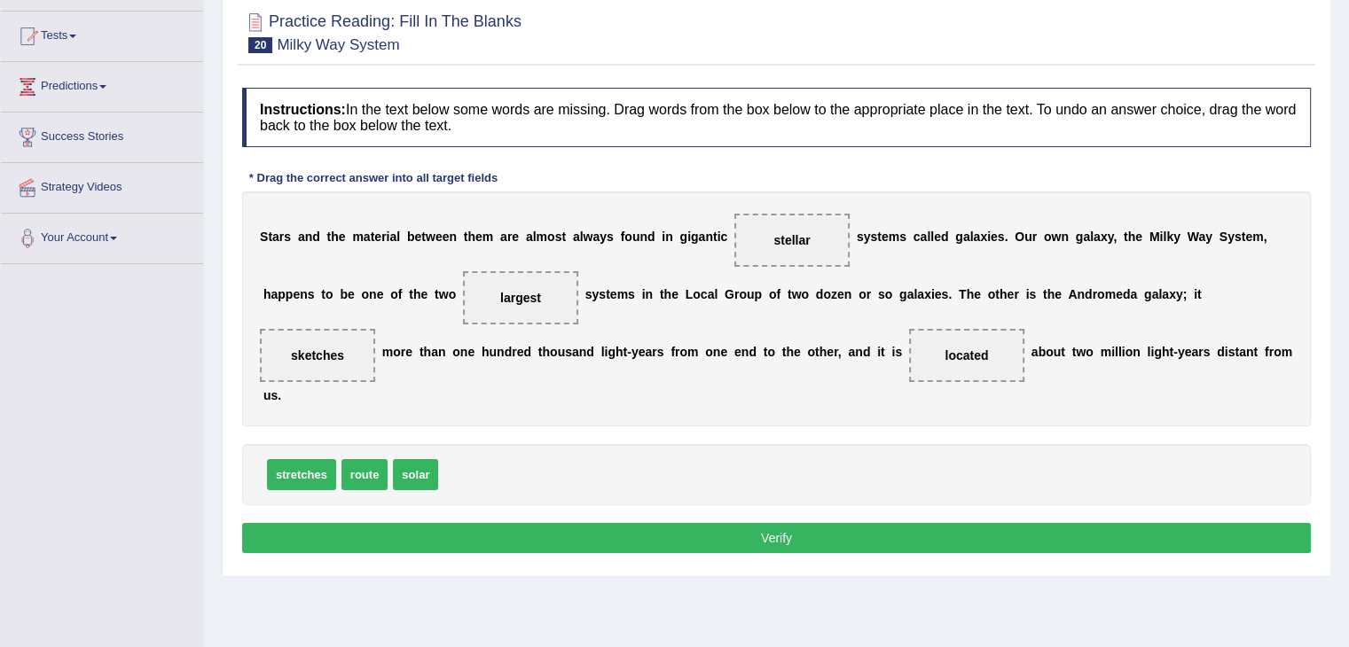
click at [802, 537] on button "Verify" at bounding box center [776, 538] width 1069 height 30
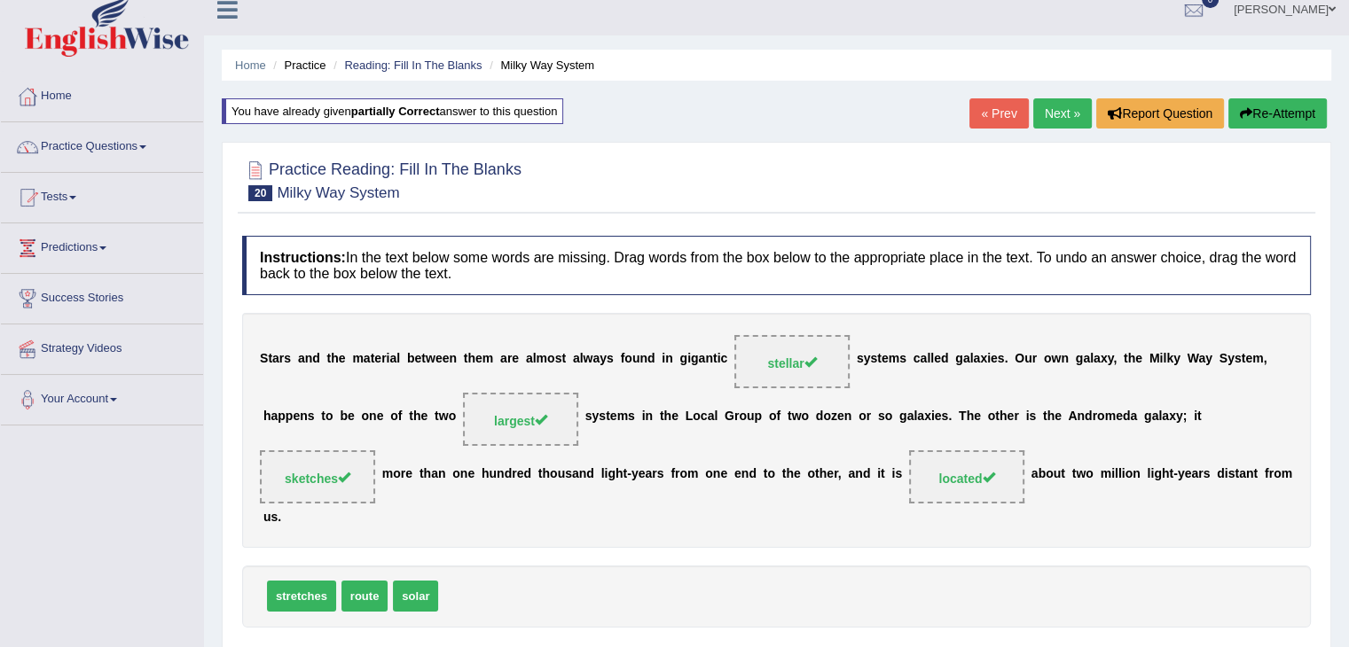
scroll to position [0, 0]
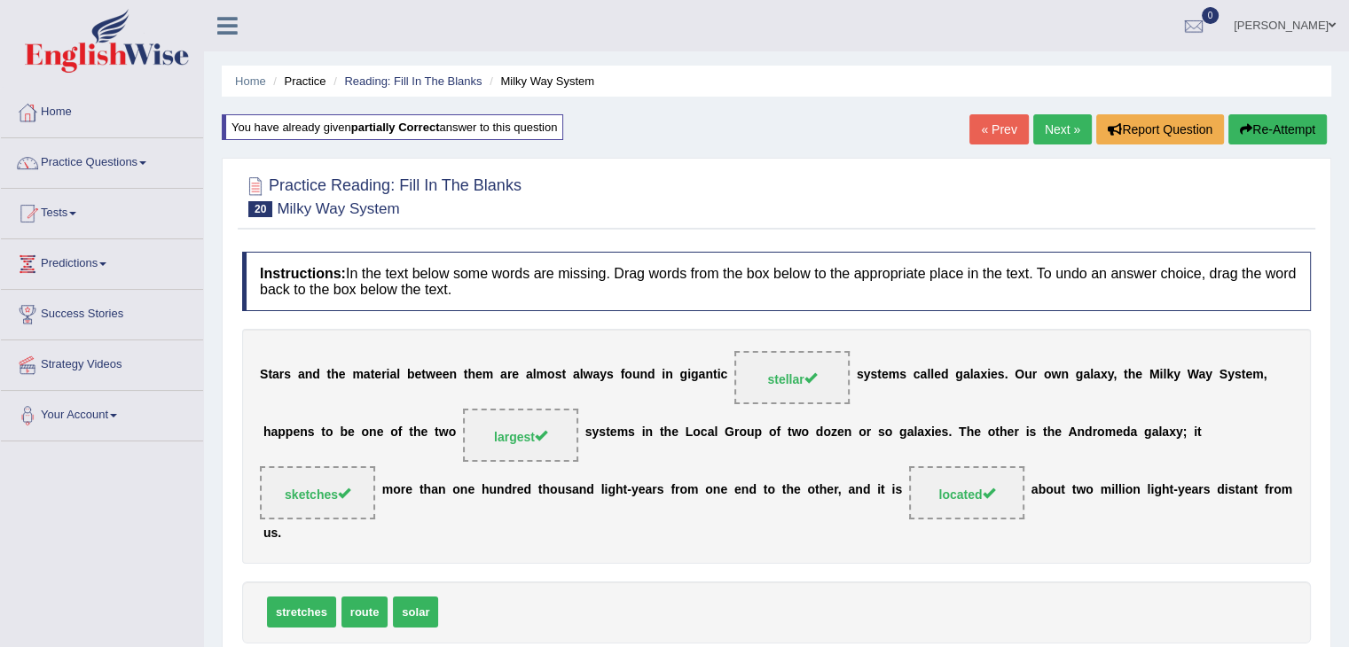
click at [1054, 130] on link "Next »" at bounding box center [1062, 129] width 59 height 30
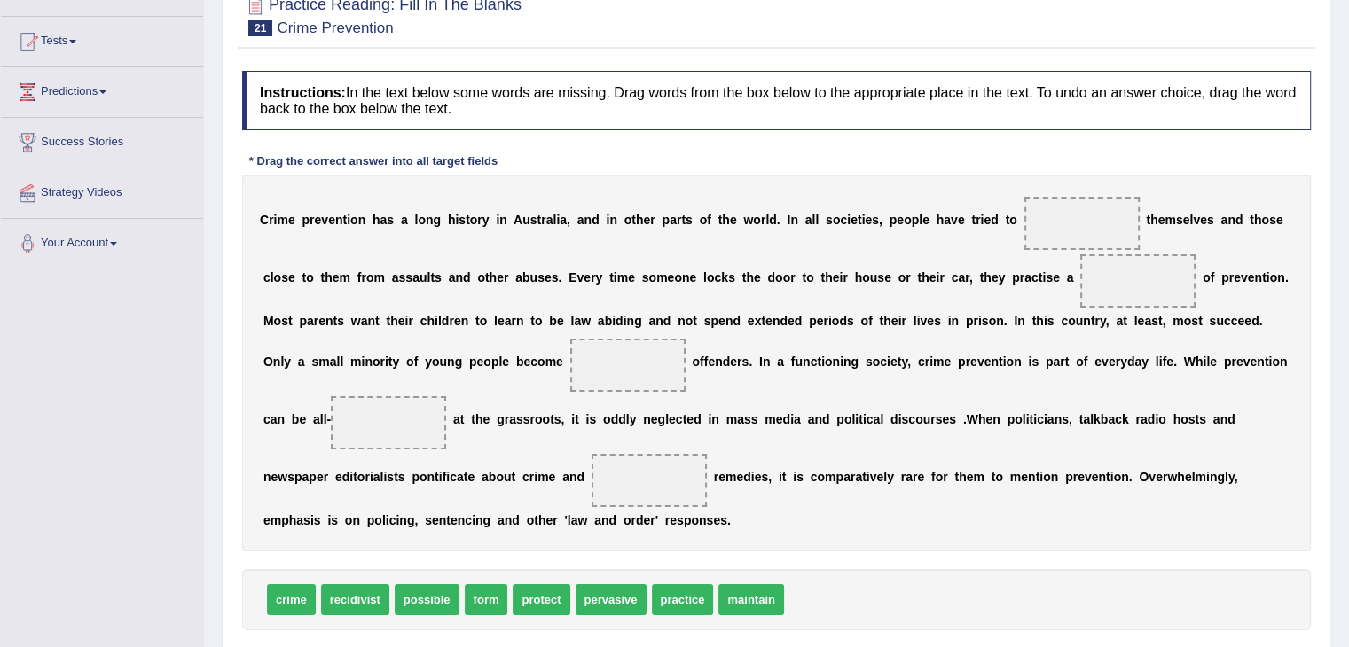
scroll to position [177, 0]
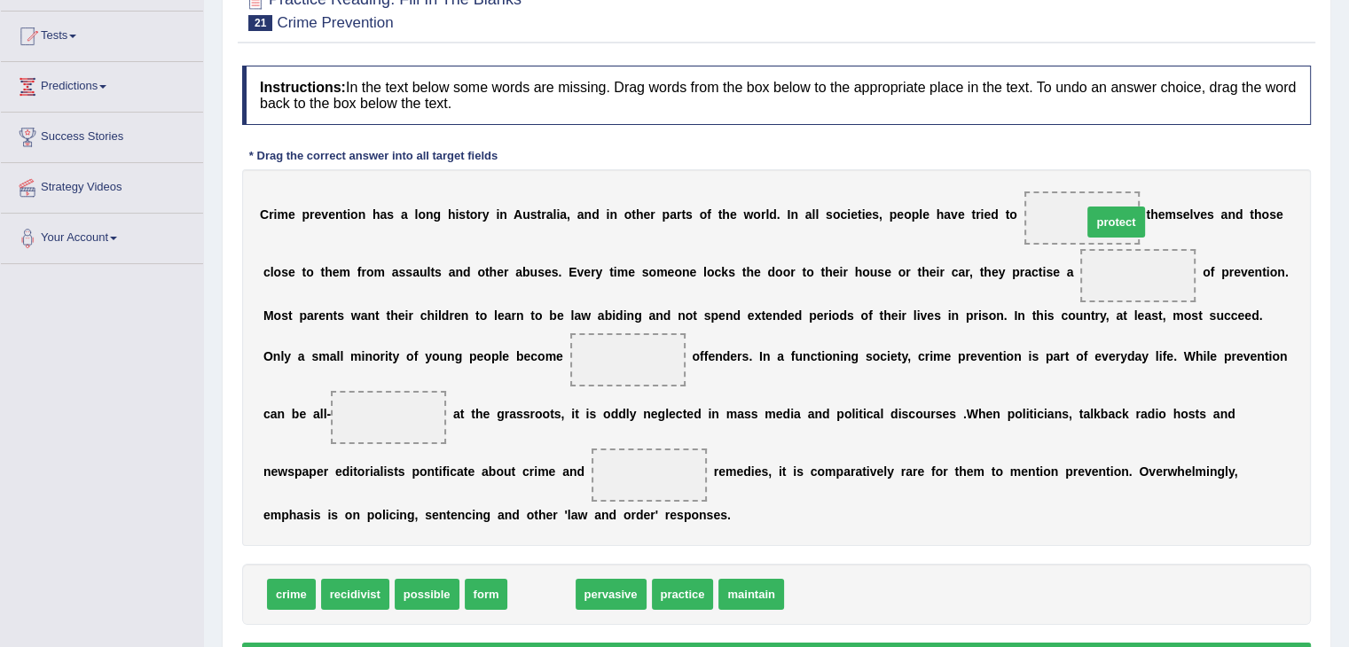
drag, startPoint x: 541, startPoint y: 594, endPoint x: 1117, endPoint y: 222, distance: 686.3
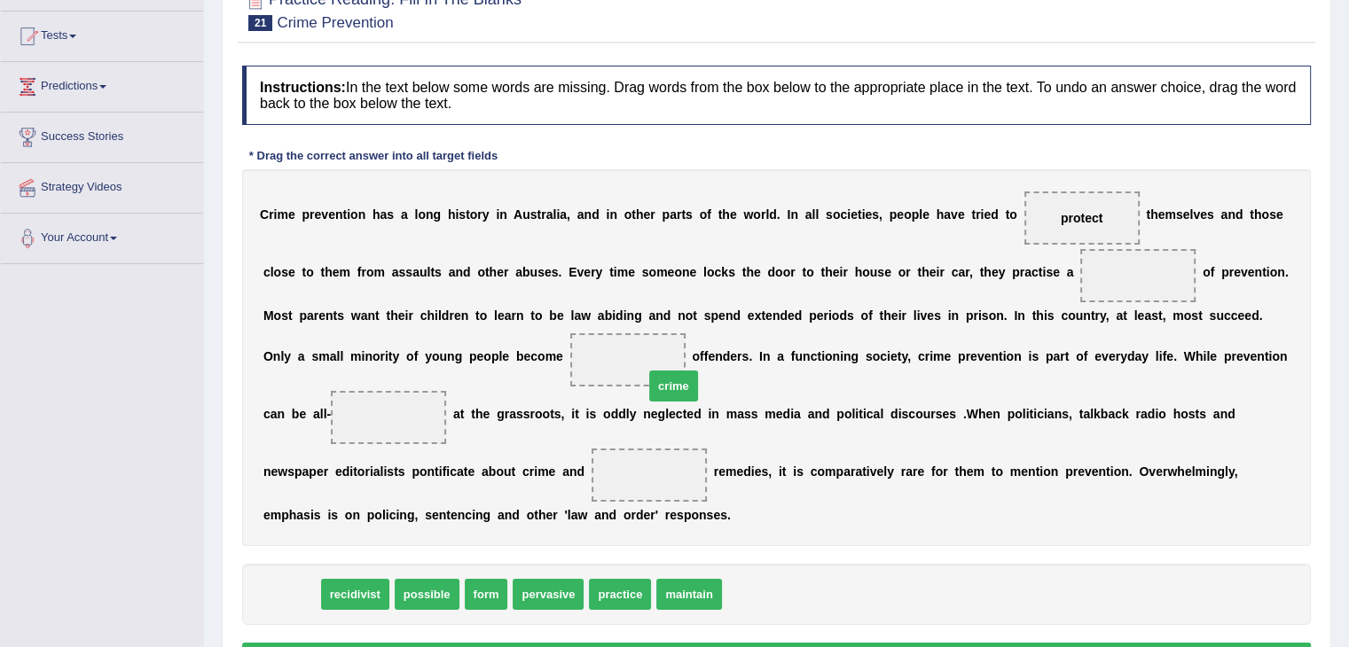
drag, startPoint x: 294, startPoint y: 591, endPoint x: 658, endPoint y: 364, distance: 429.9
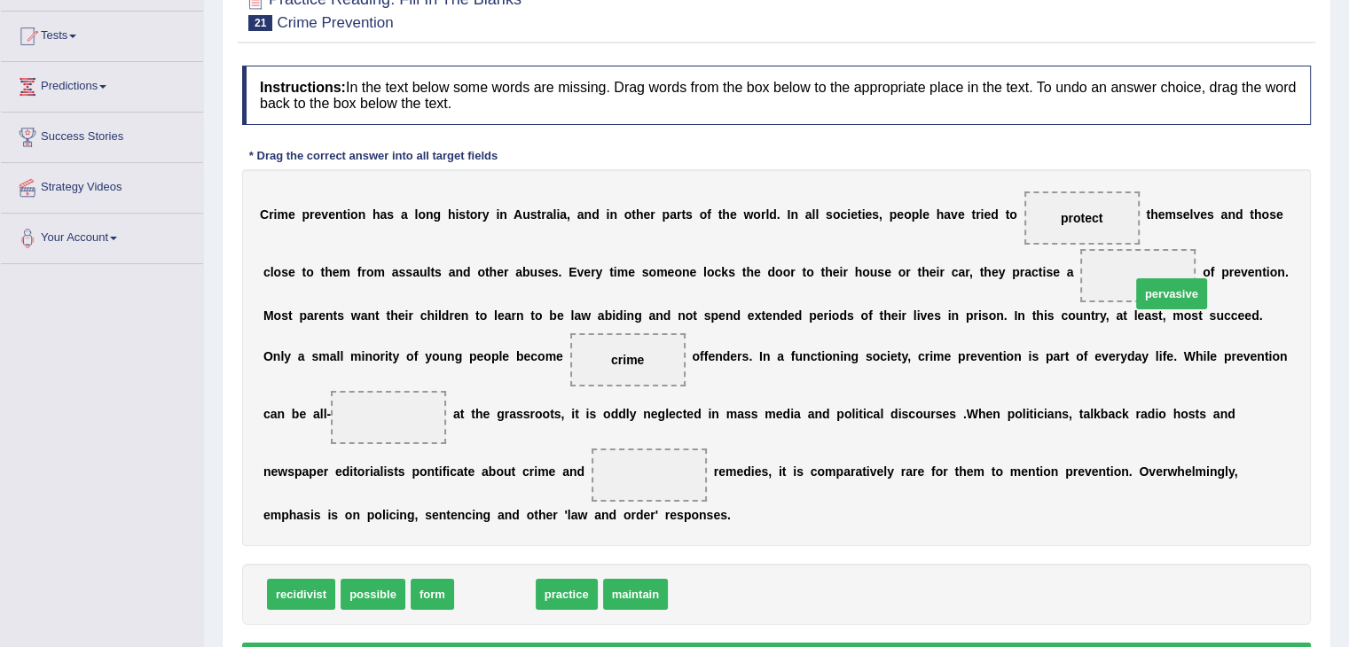
drag, startPoint x: 493, startPoint y: 594, endPoint x: 1170, endPoint y: 288, distance: 742.6
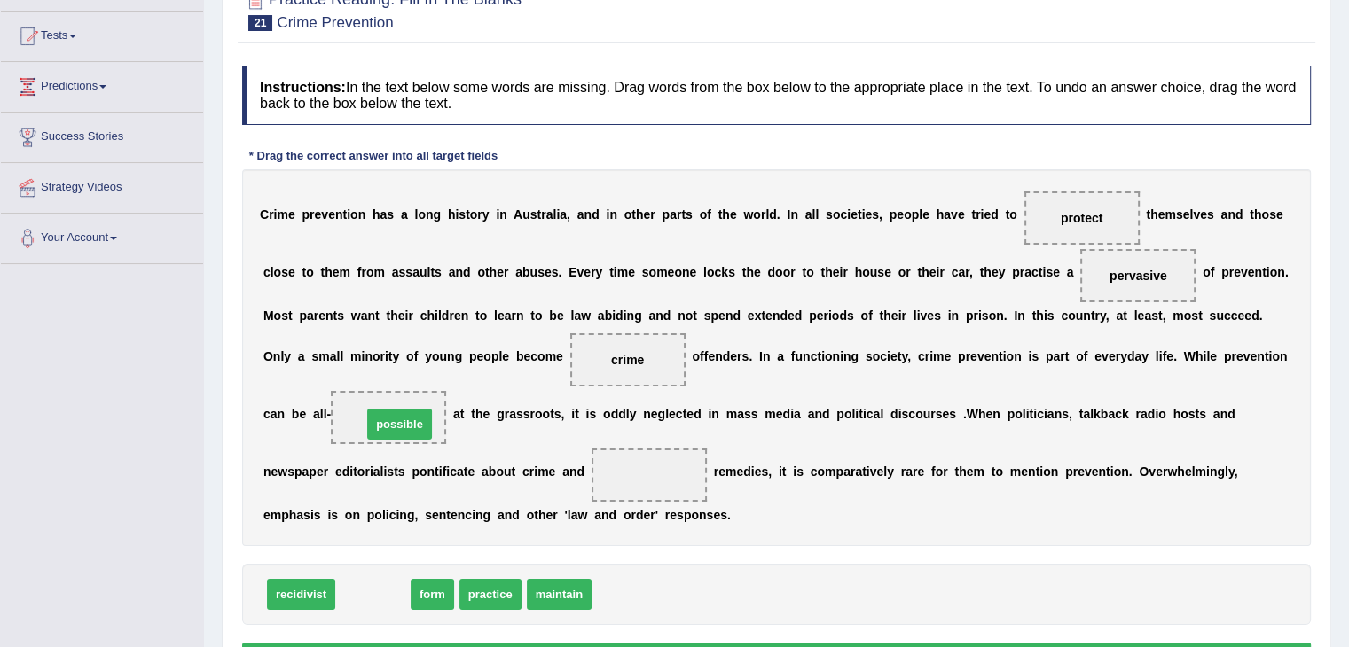
drag, startPoint x: 375, startPoint y: 585, endPoint x: 401, endPoint y: 413, distance: 174.0
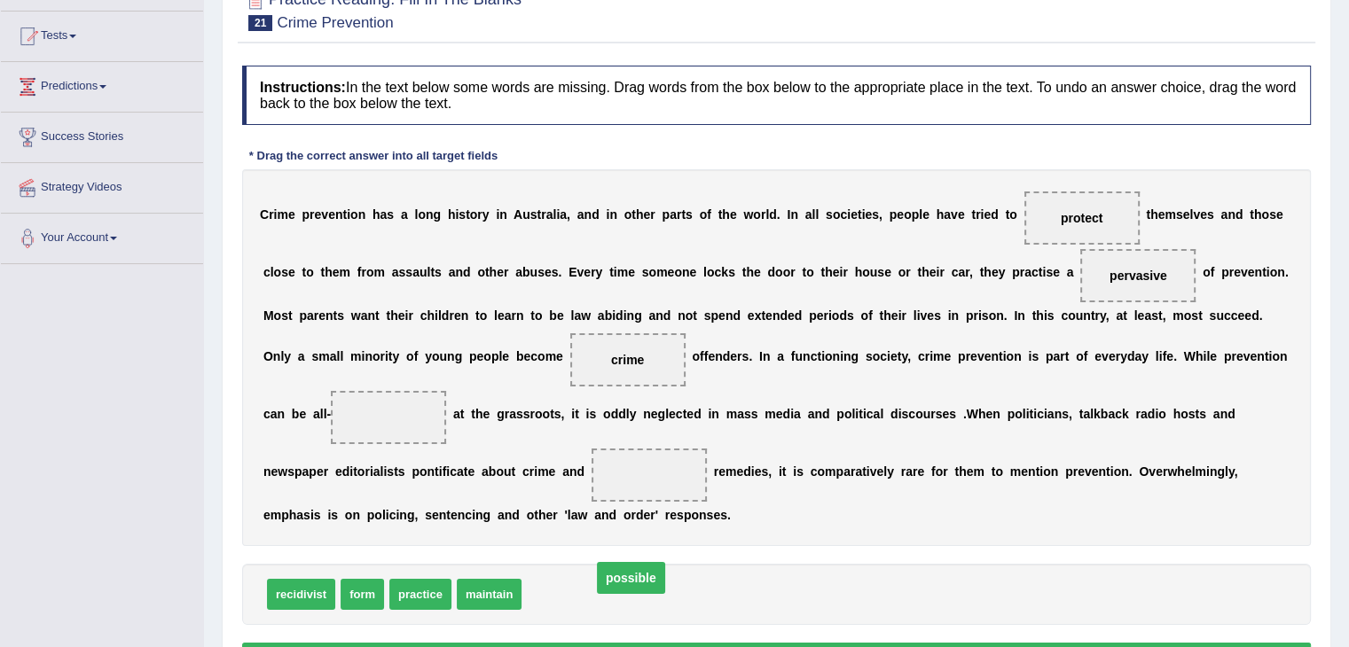
drag, startPoint x: 380, startPoint y: 408, endPoint x: 626, endPoint y: 591, distance: 306.1
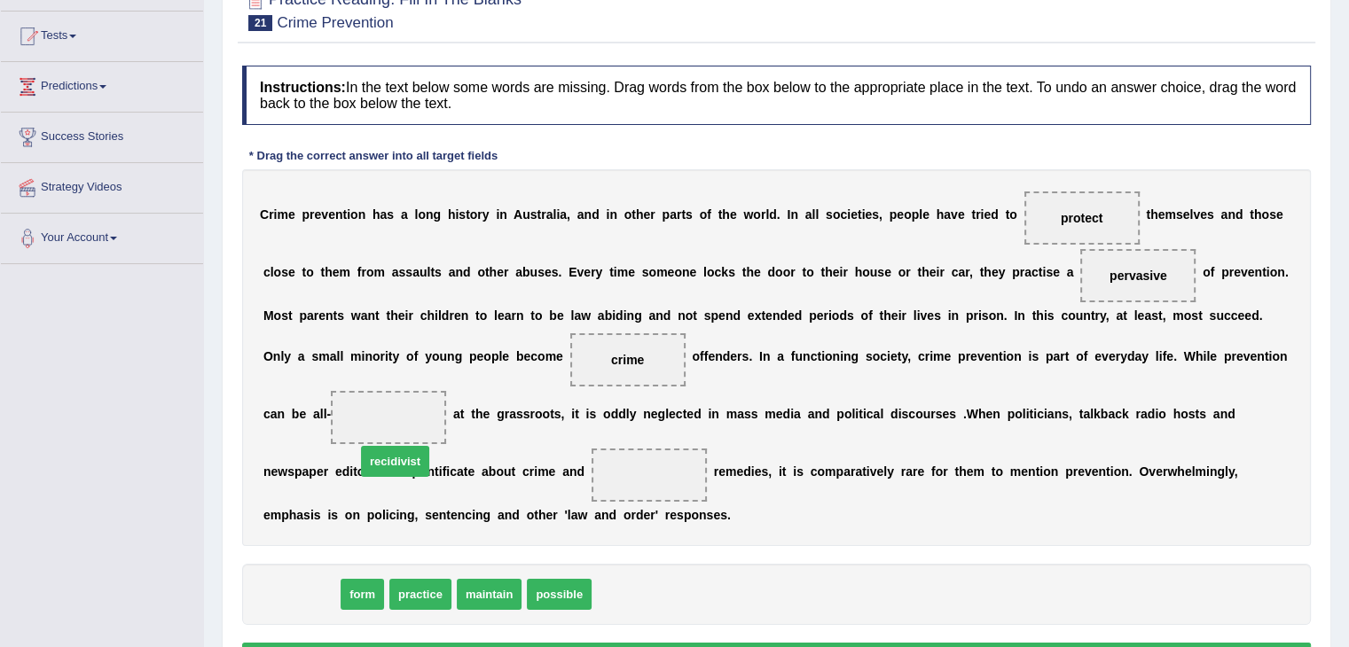
drag, startPoint x: 304, startPoint y: 591, endPoint x: 399, endPoint y: 431, distance: 186.5
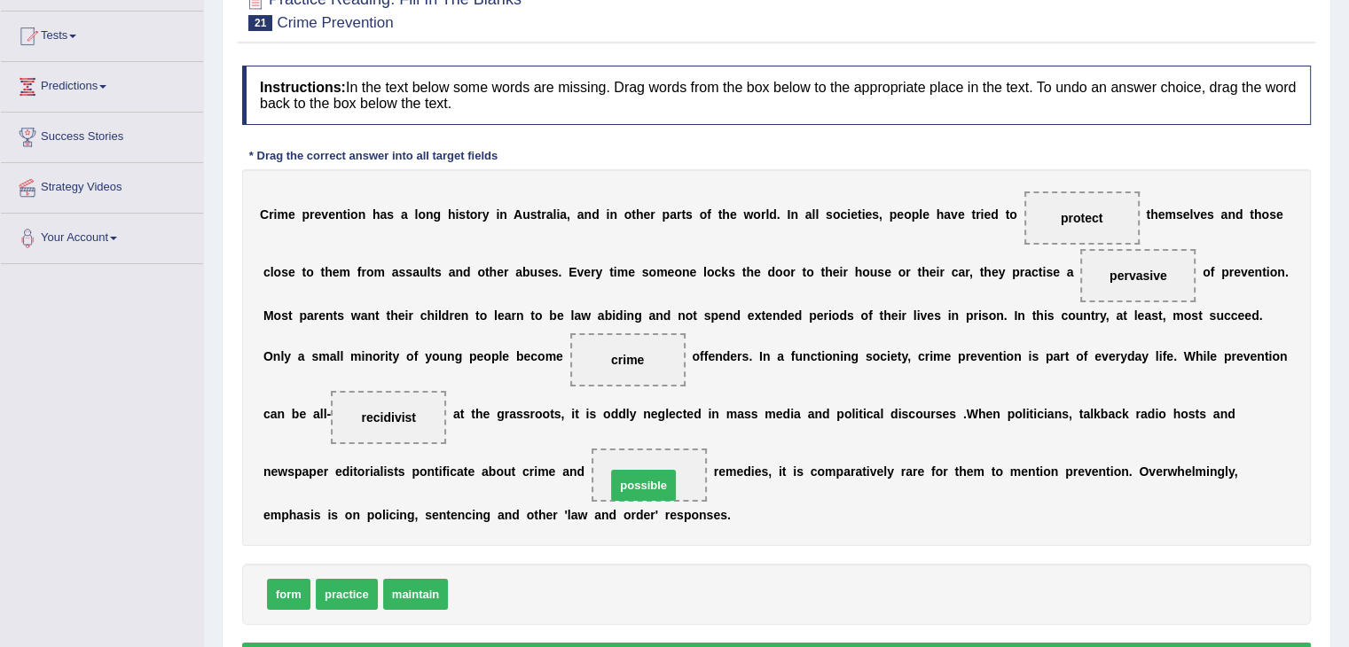
drag, startPoint x: 495, startPoint y: 592, endPoint x: 653, endPoint y: 483, distance: 191.9
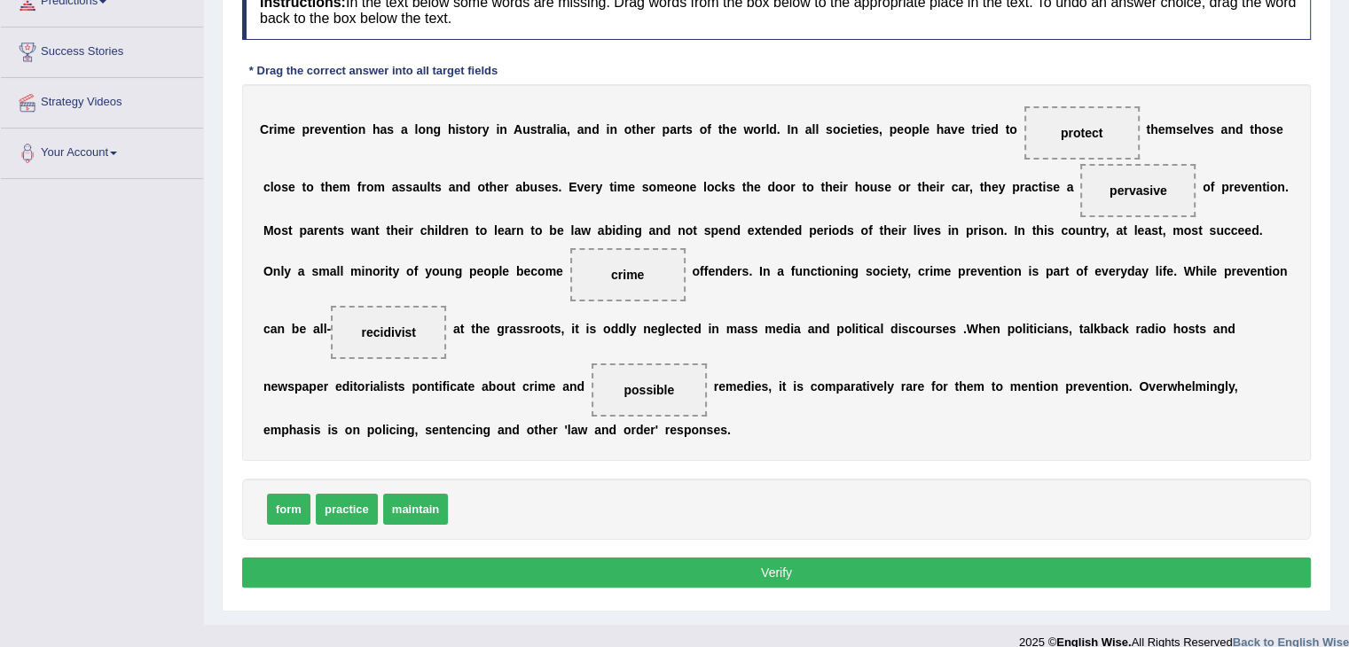
scroll to position [266, 0]
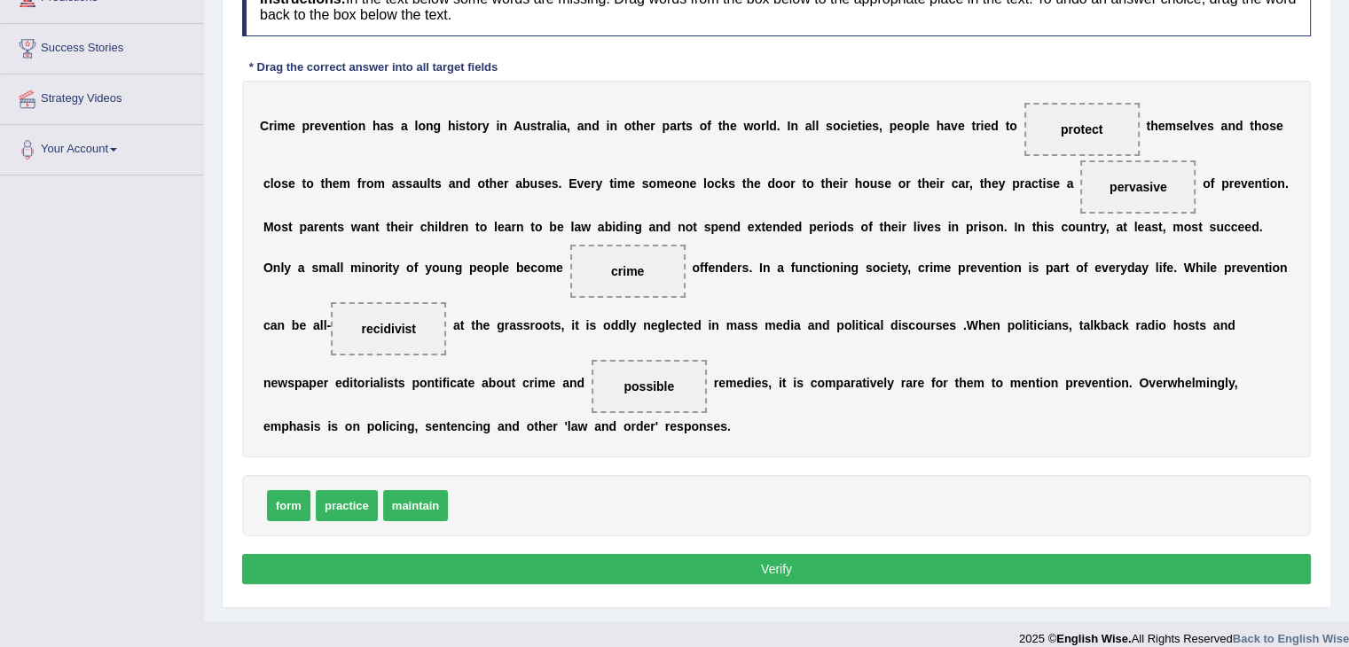
click at [765, 563] on button "Verify" at bounding box center [776, 569] width 1069 height 30
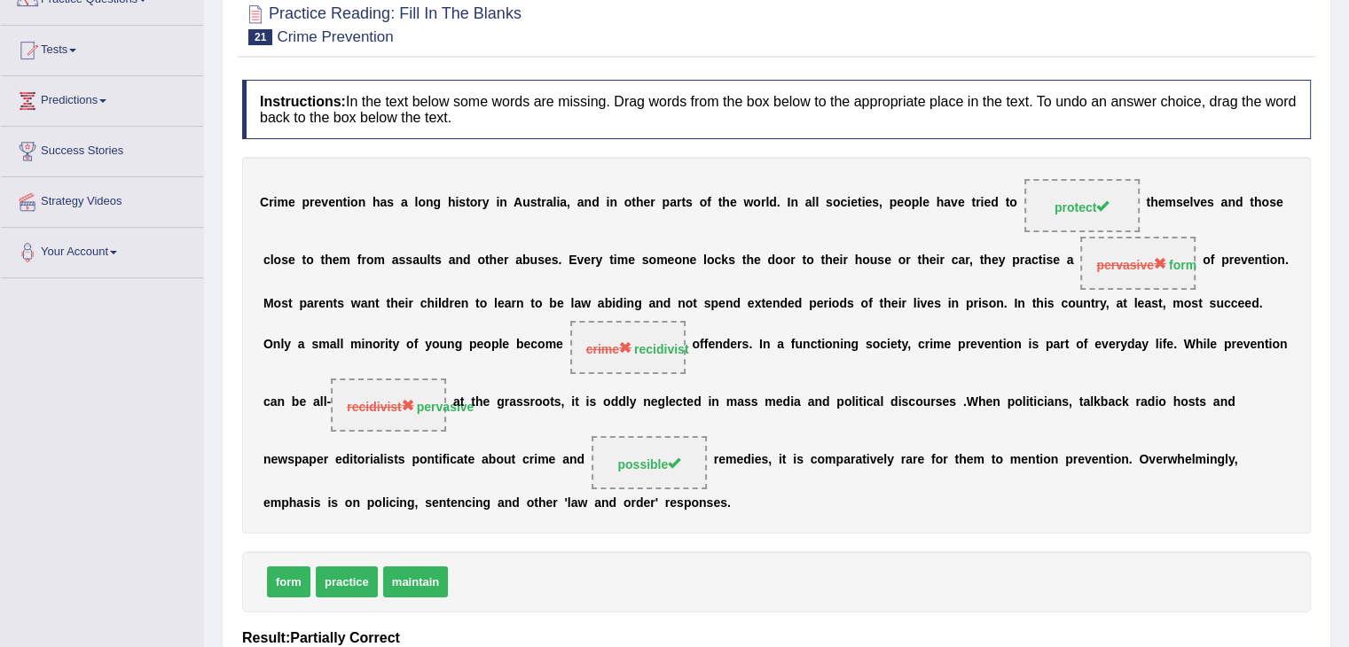
scroll to position [89, 0]
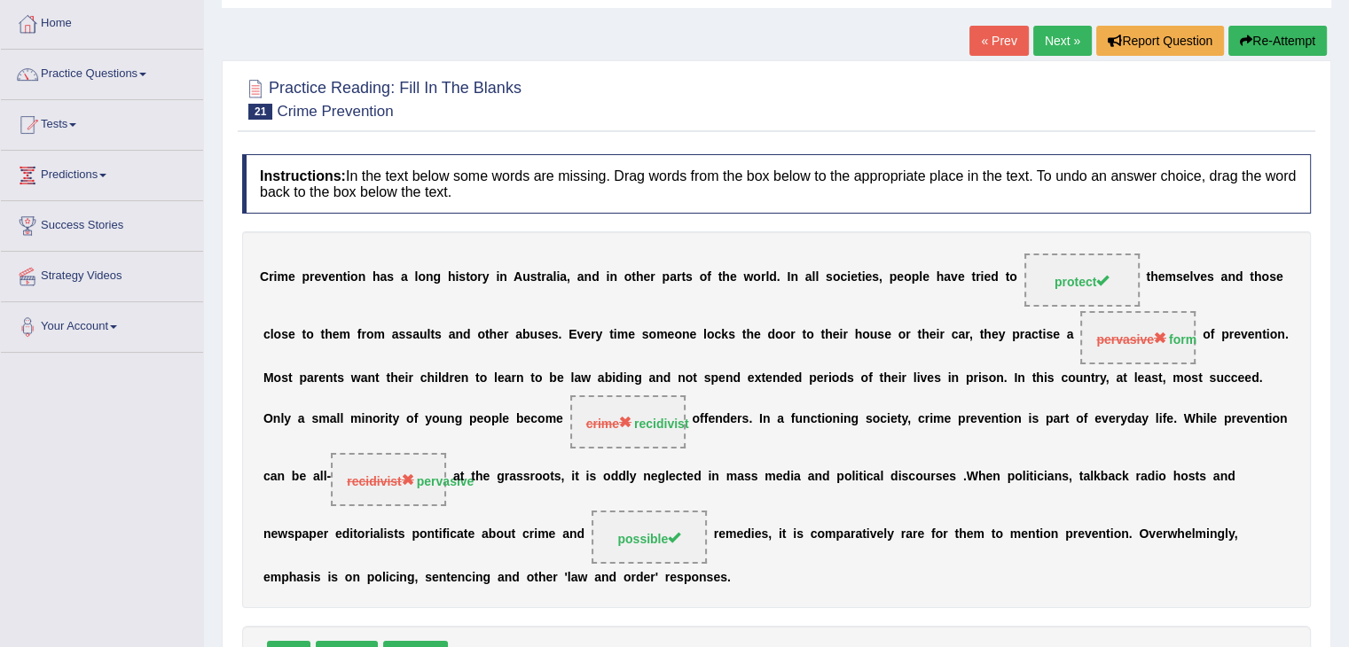
click at [1265, 41] on button "Re-Attempt" at bounding box center [1277, 41] width 98 height 30
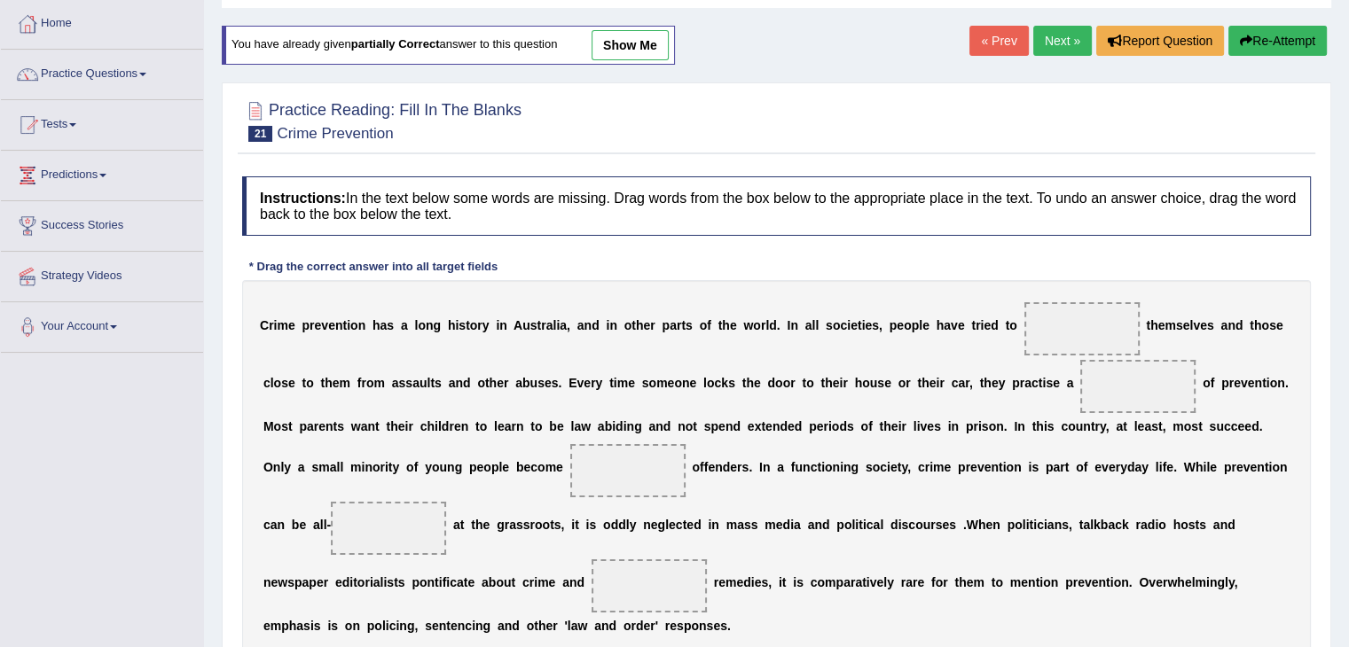
scroll to position [177, 0]
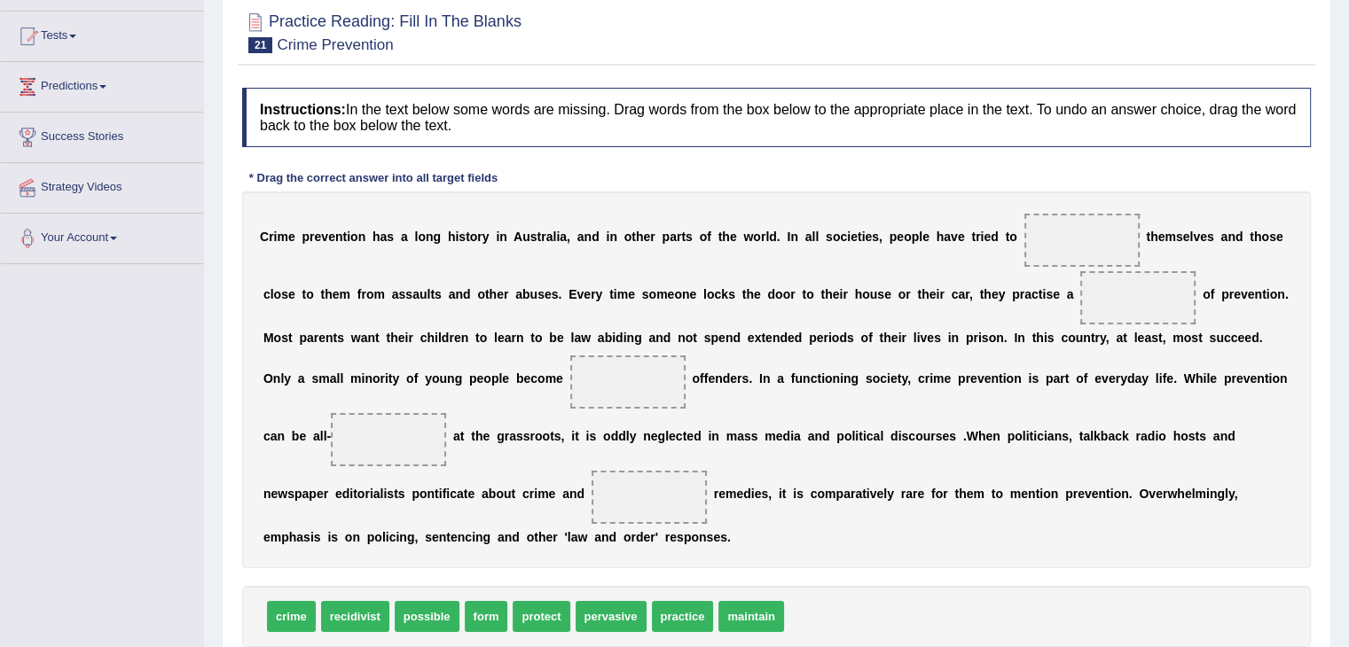
click at [1094, 231] on span at bounding box center [1081, 240] width 115 height 53
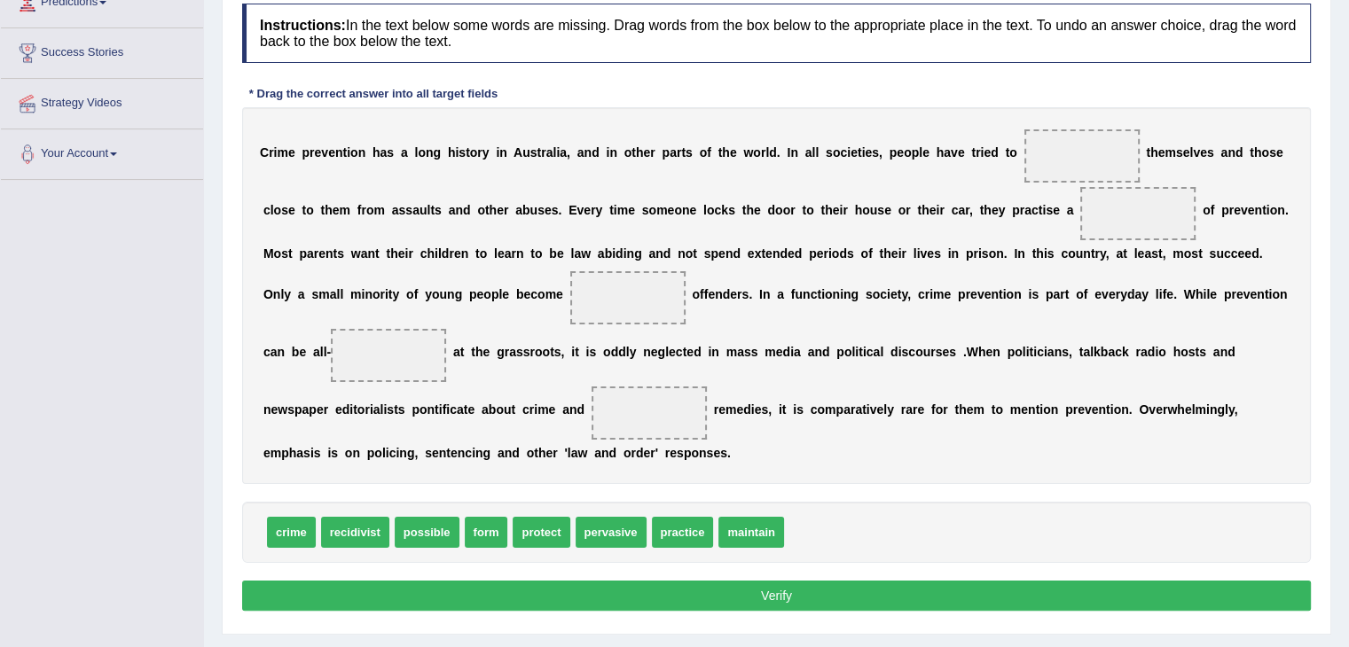
scroll to position [266, 0]
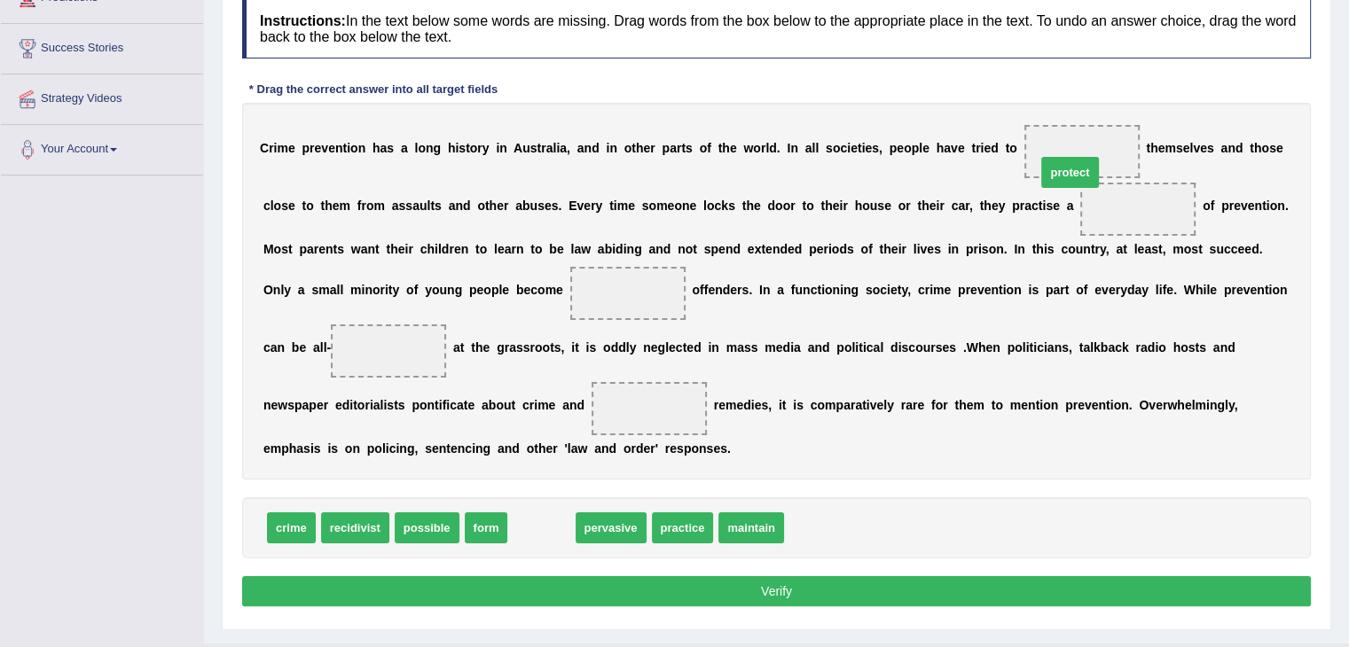
drag, startPoint x: 538, startPoint y: 526, endPoint x: 1067, endPoint y: 170, distance: 637.0
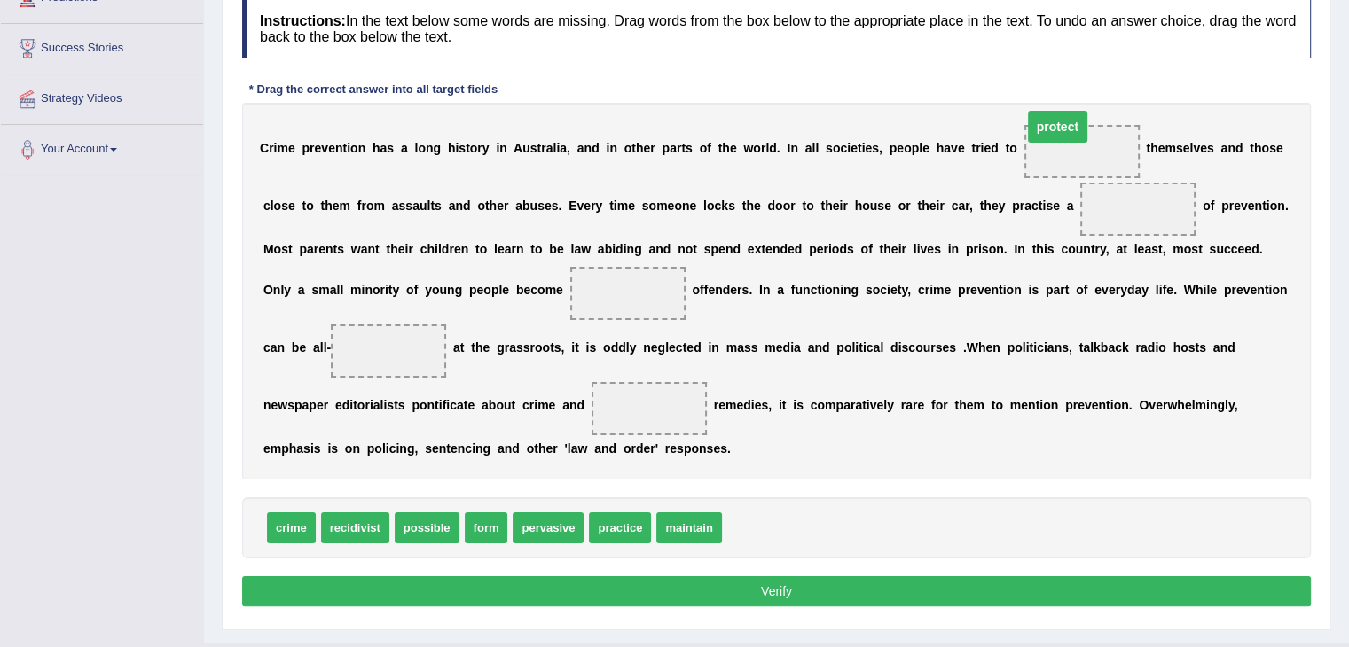
drag, startPoint x: 1143, startPoint y: 204, endPoint x: 1062, endPoint y: 121, distance: 115.4
drag, startPoint x: 482, startPoint y: 526, endPoint x: 1131, endPoint y: 214, distance: 720.3
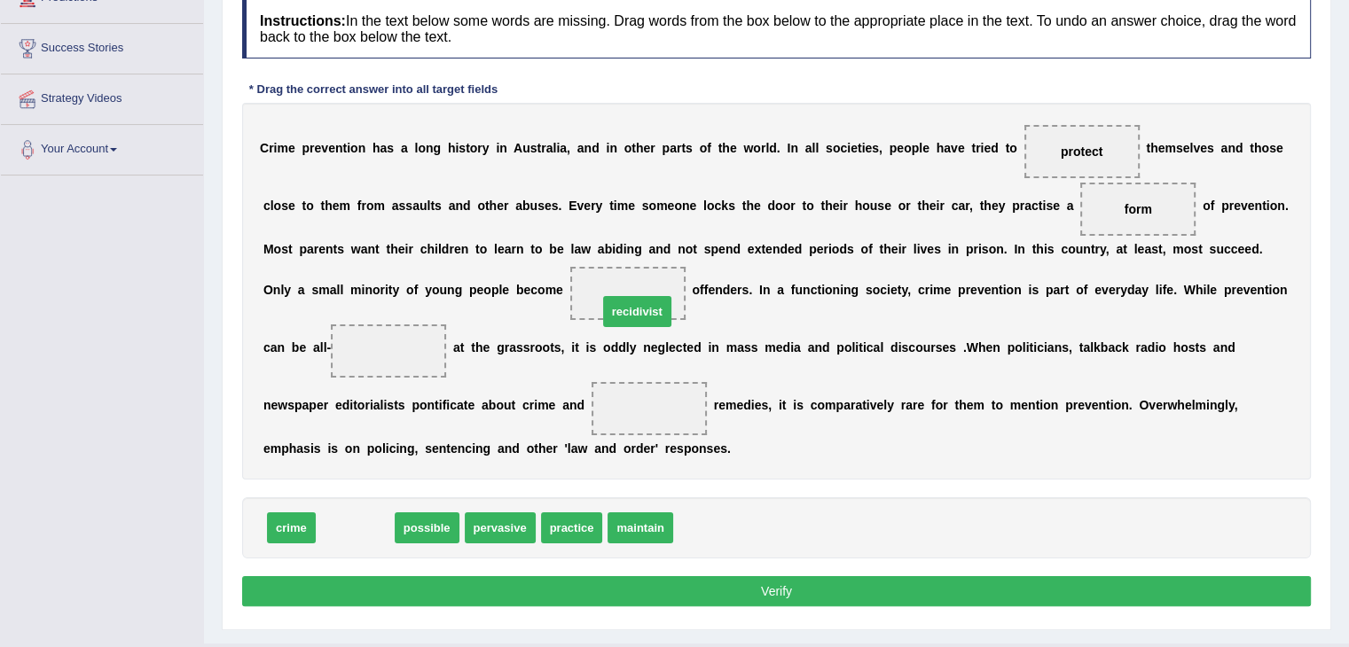
drag, startPoint x: 355, startPoint y: 526, endPoint x: 637, endPoint y: 309, distance: 355.5
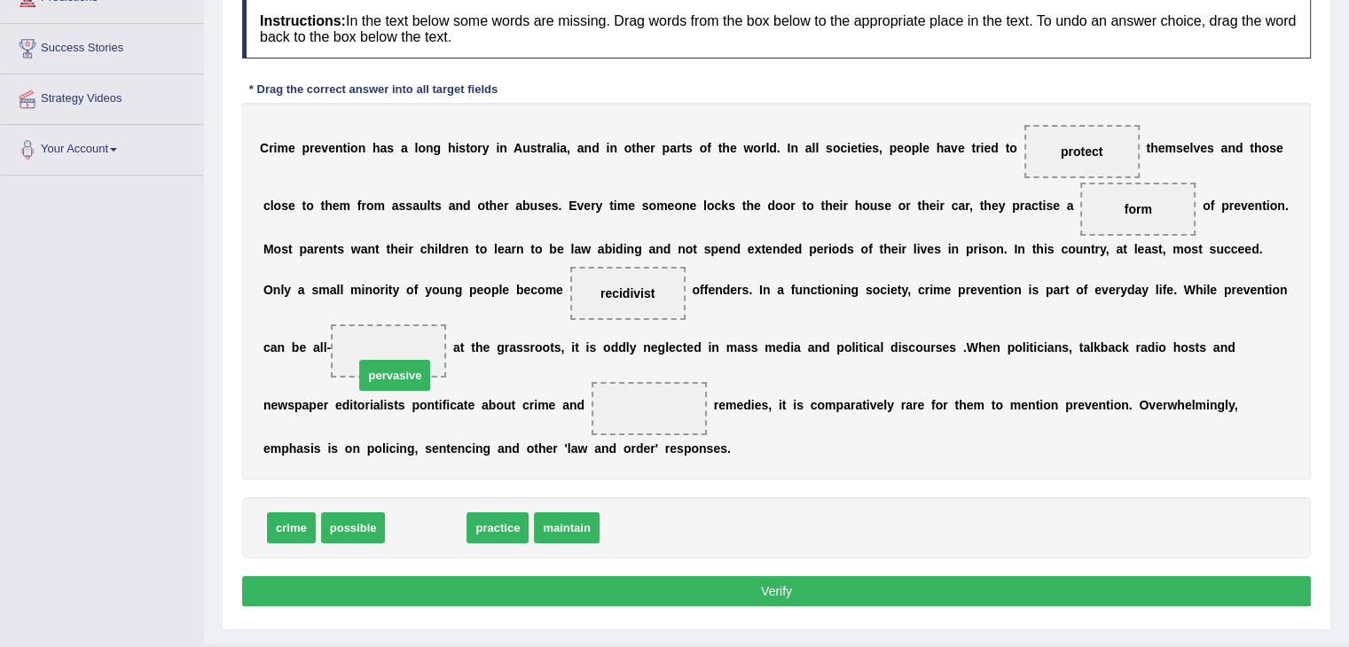
drag, startPoint x: 425, startPoint y: 522, endPoint x: 390, endPoint y: 362, distance: 164.2
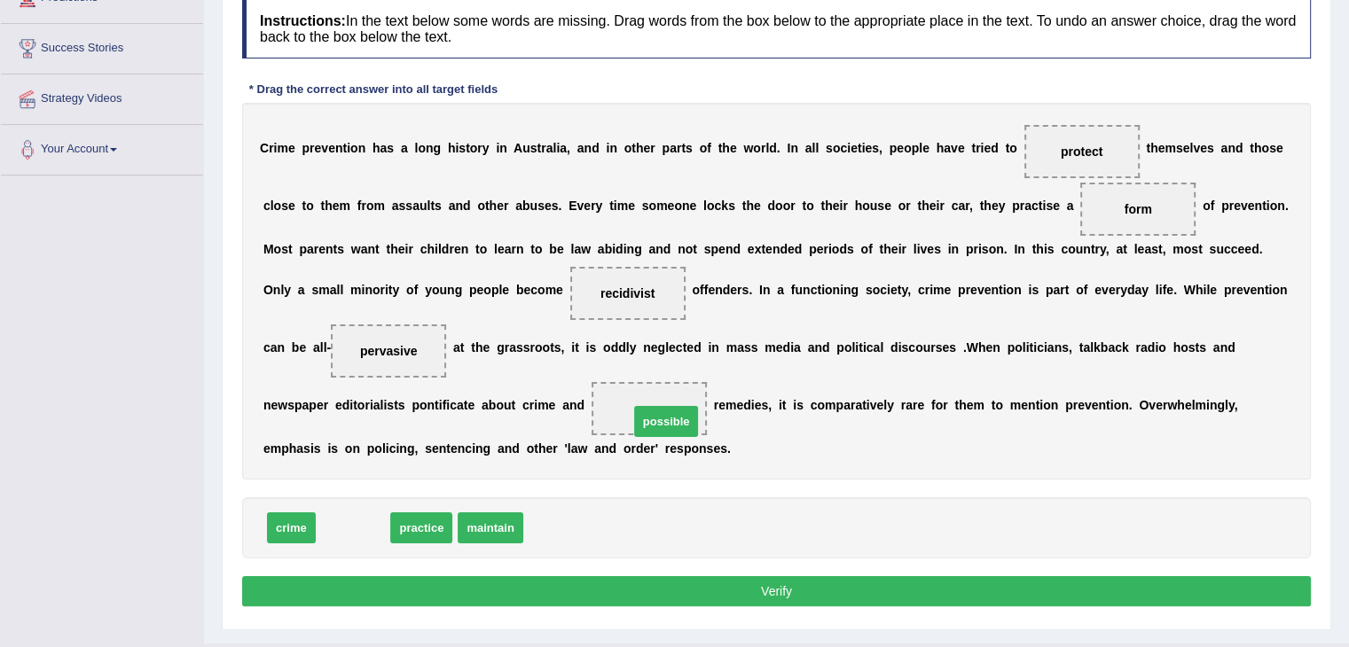
drag, startPoint x: 358, startPoint y: 526, endPoint x: 673, endPoint y: 418, distance: 332.9
click at [801, 584] on button "Verify" at bounding box center [776, 591] width 1069 height 30
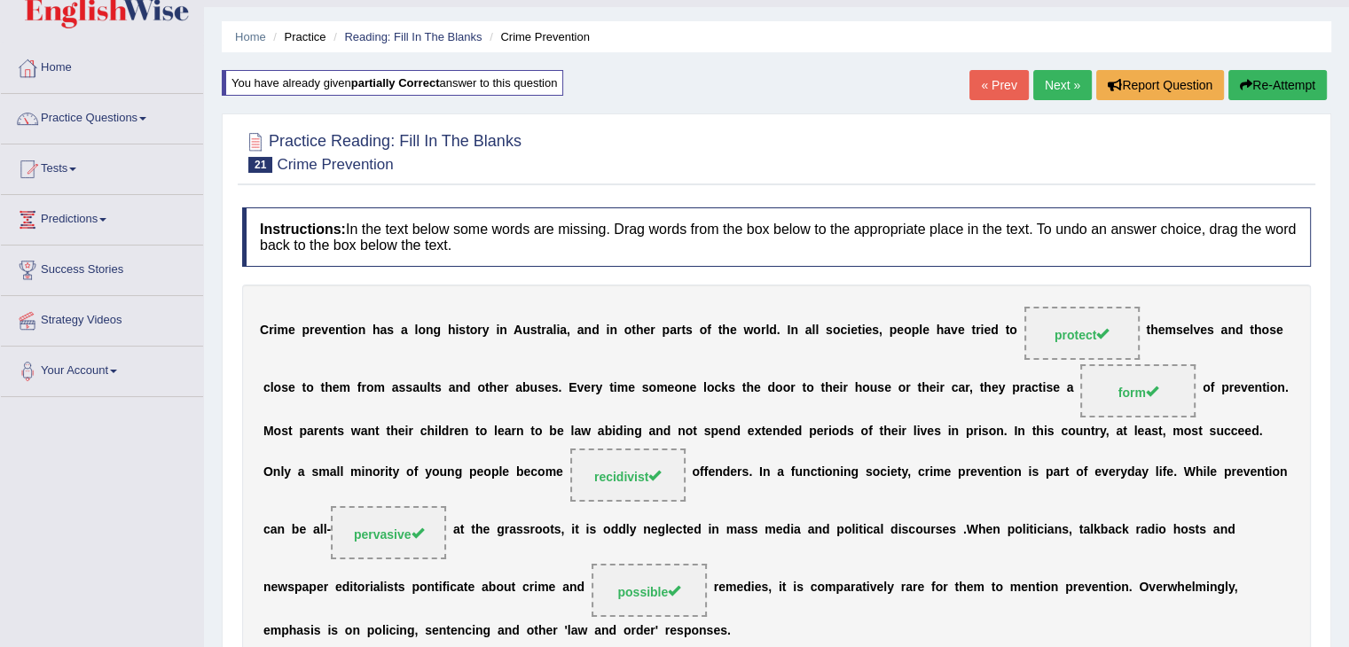
scroll to position [0, 0]
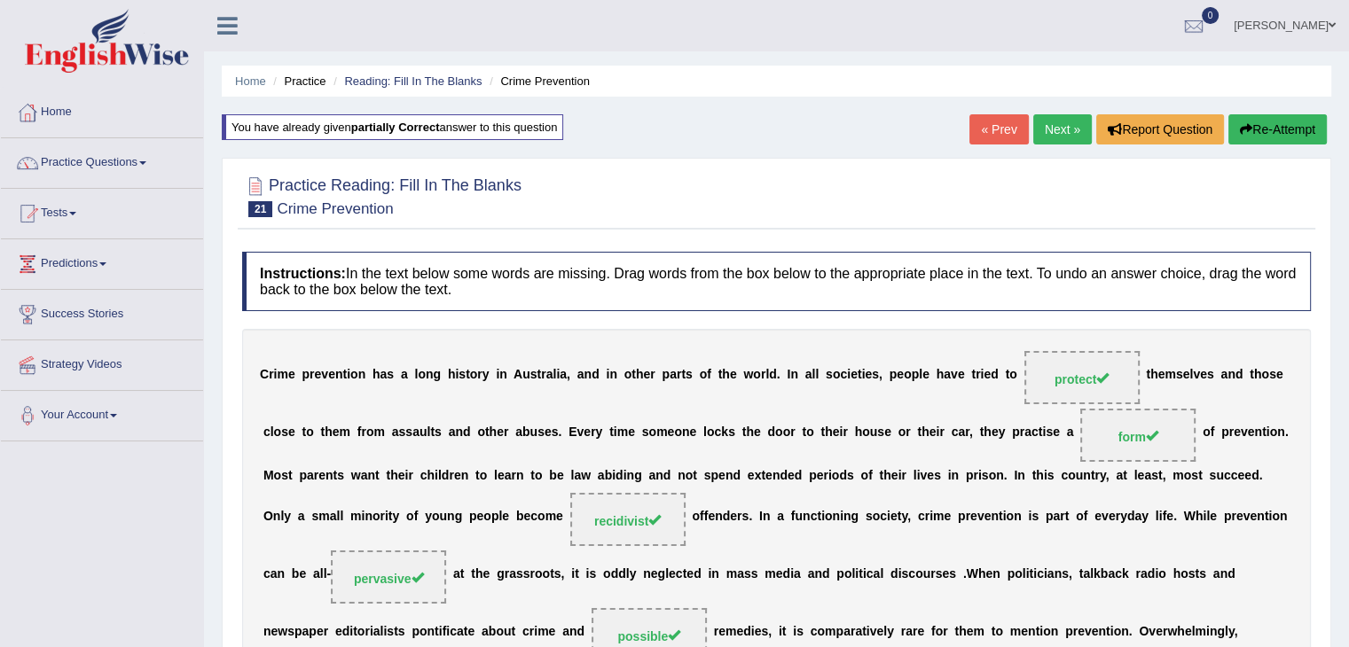
click at [1060, 135] on link "Next »" at bounding box center [1062, 129] width 59 height 30
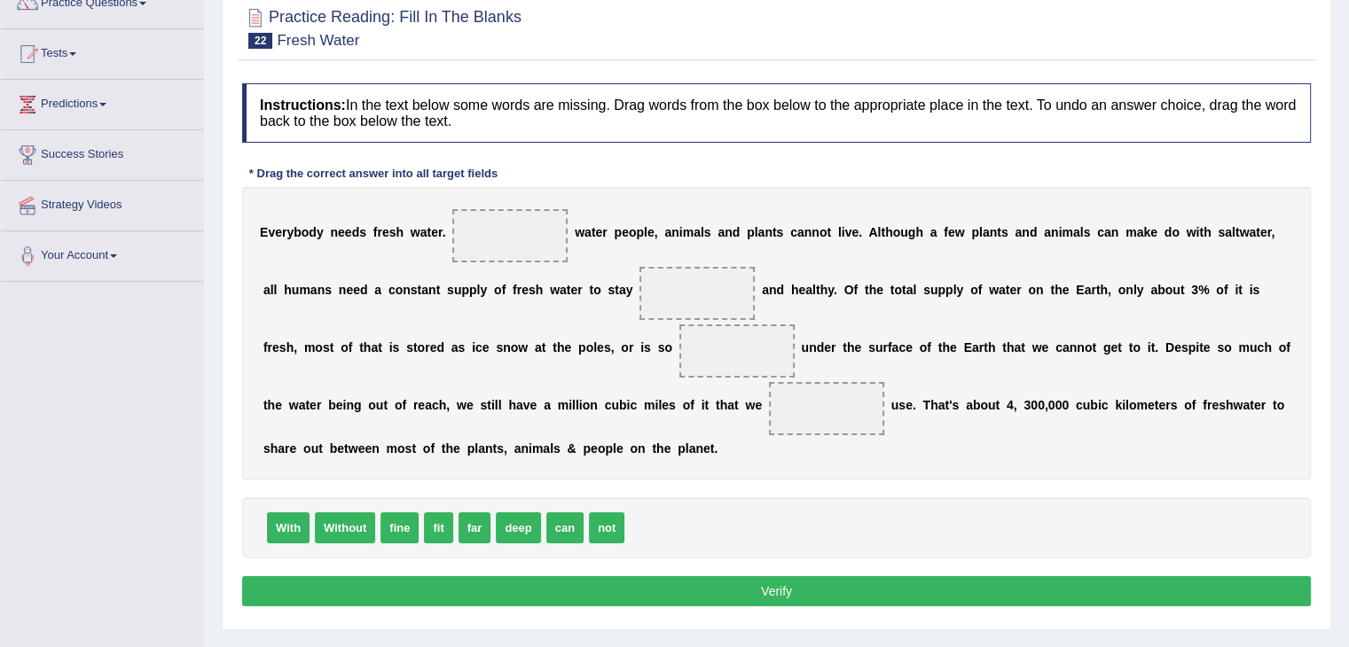
scroll to position [177, 0]
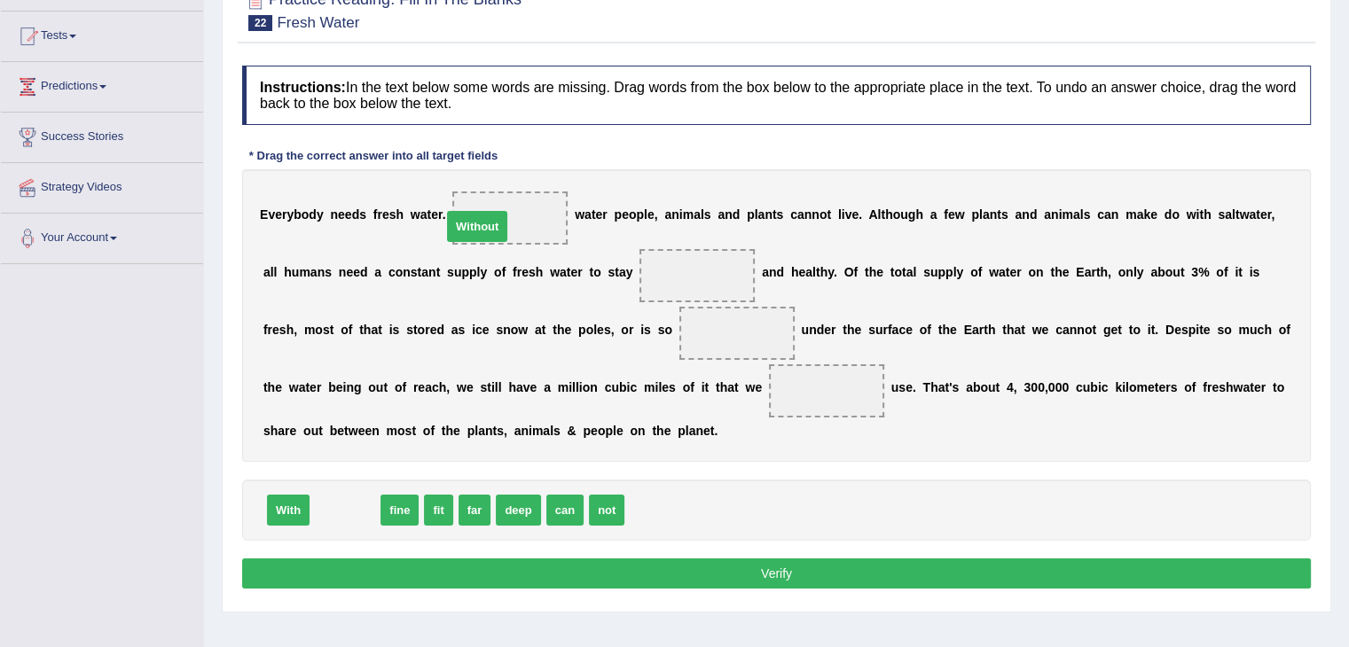
drag, startPoint x: 352, startPoint y: 508, endPoint x: 484, endPoint y: 224, distance: 313.0
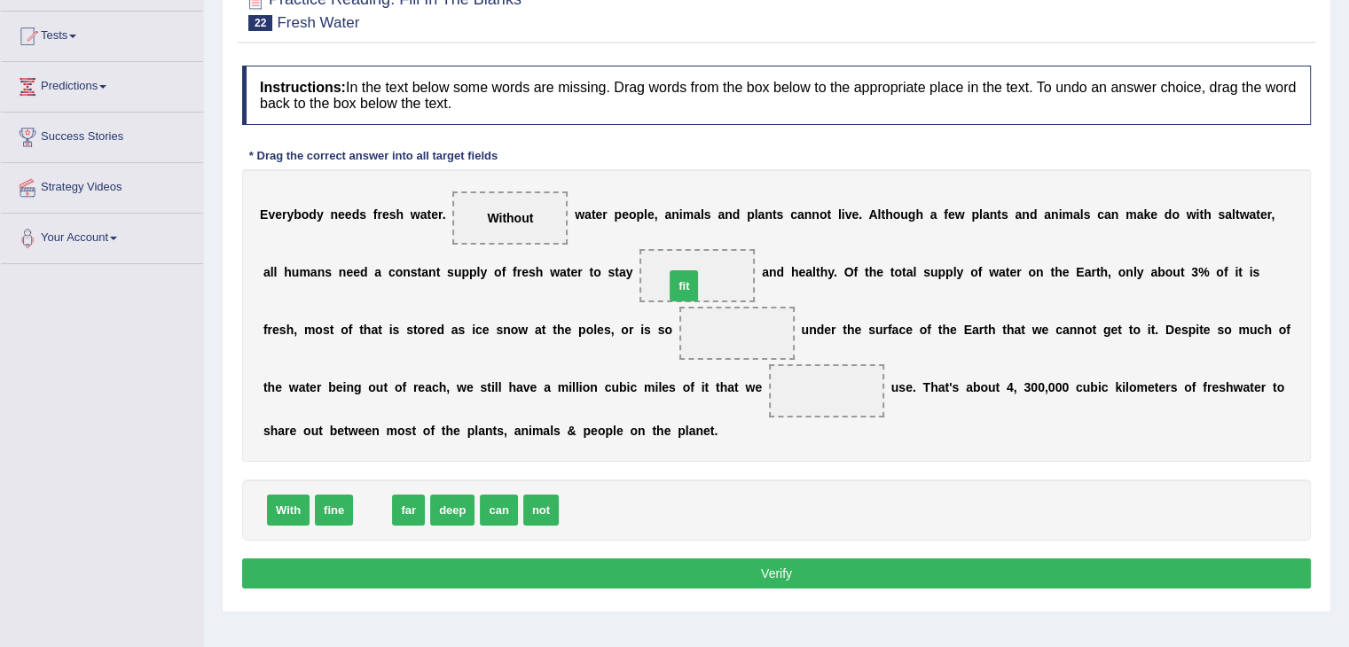
drag, startPoint x: 372, startPoint y: 510, endPoint x: 684, endPoint y: 286, distance: 383.7
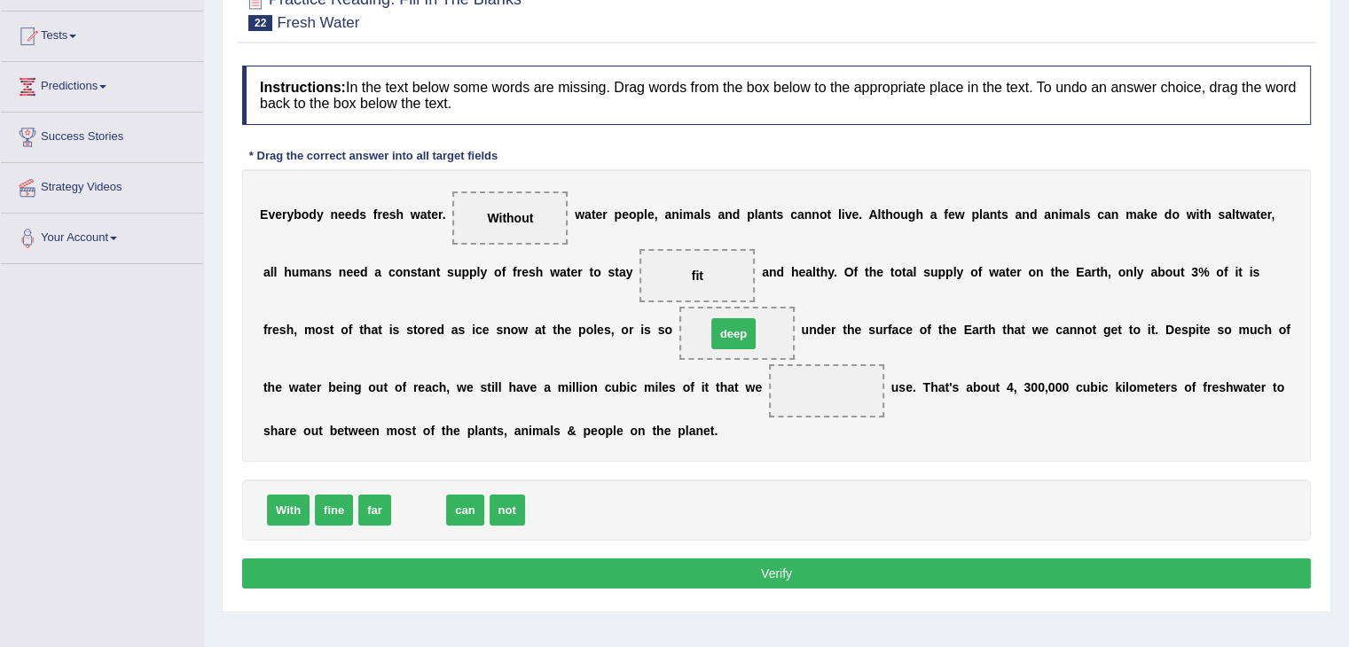
drag, startPoint x: 415, startPoint y: 507, endPoint x: 730, endPoint y: 331, distance: 360.9
drag, startPoint x: 411, startPoint y: 505, endPoint x: 825, endPoint y: 398, distance: 426.7
click at [1006, 433] on div "E v e r y b o d y n e e d s f r e s h w a t e r . Without w a t e r p e o p l e…" at bounding box center [776, 315] width 1069 height 293
click at [875, 567] on button "Verify" at bounding box center [776, 574] width 1069 height 30
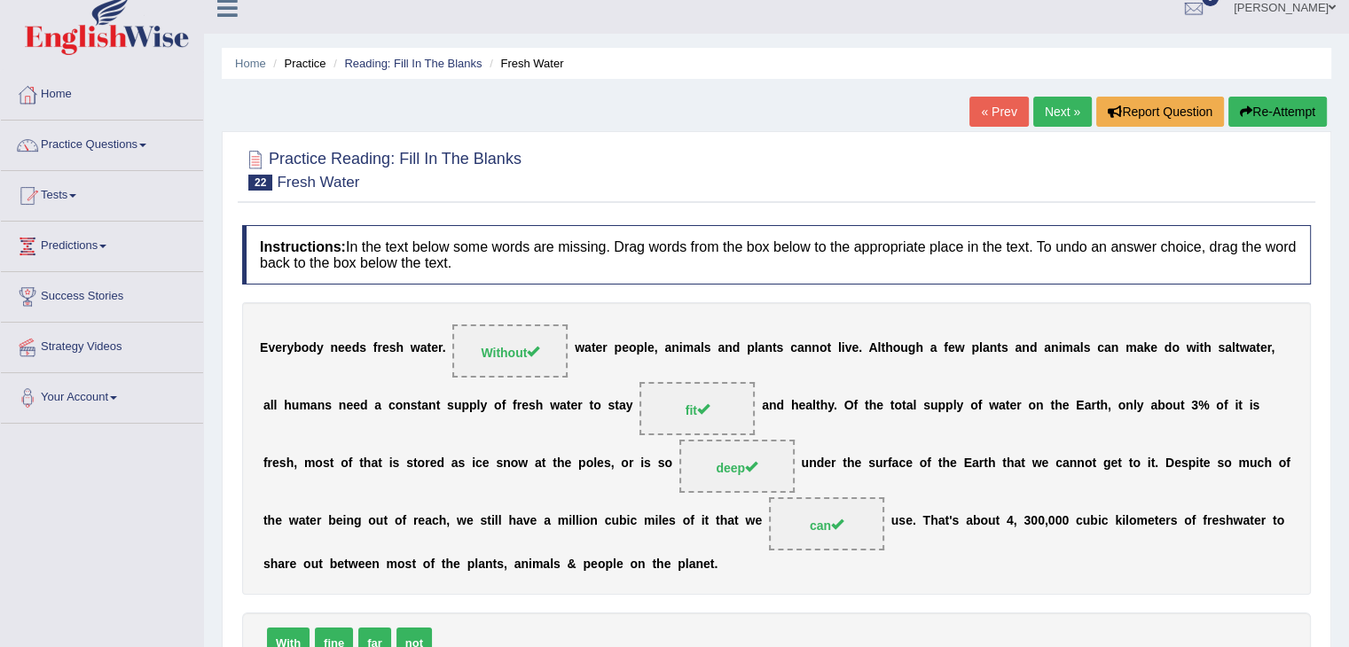
scroll to position [0, 0]
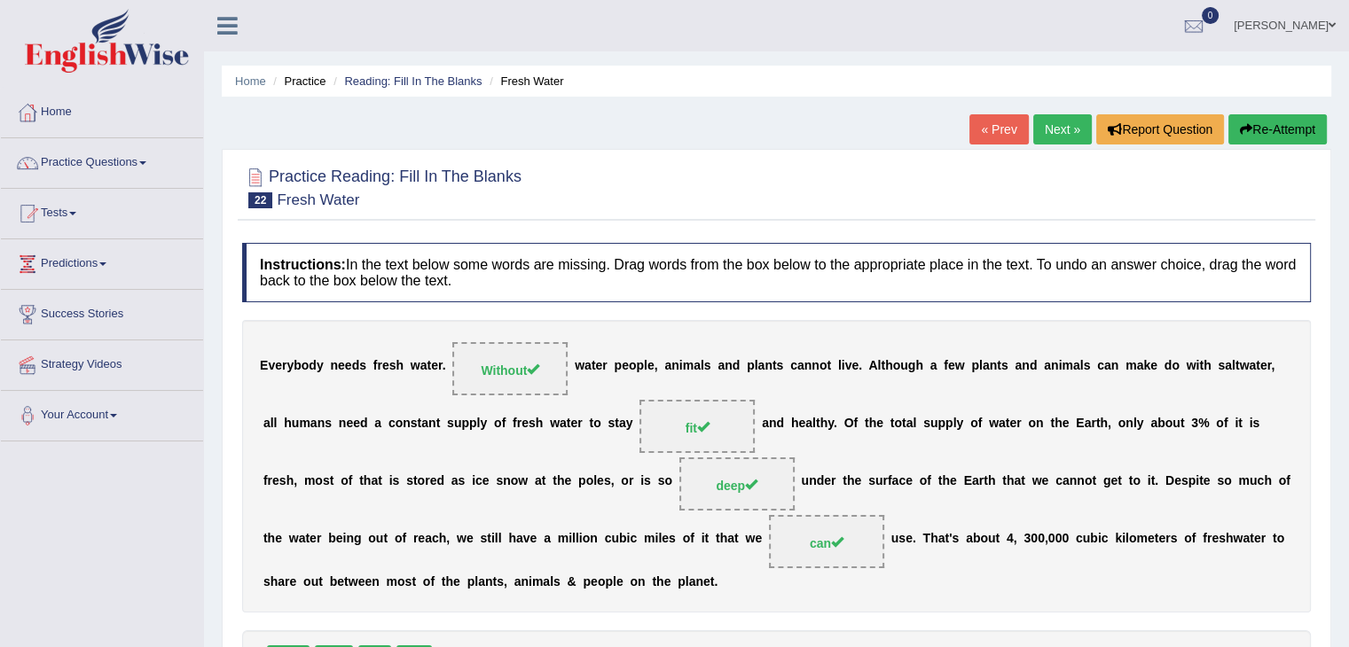
click at [1062, 133] on link "Next »" at bounding box center [1062, 129] width 59 height 30
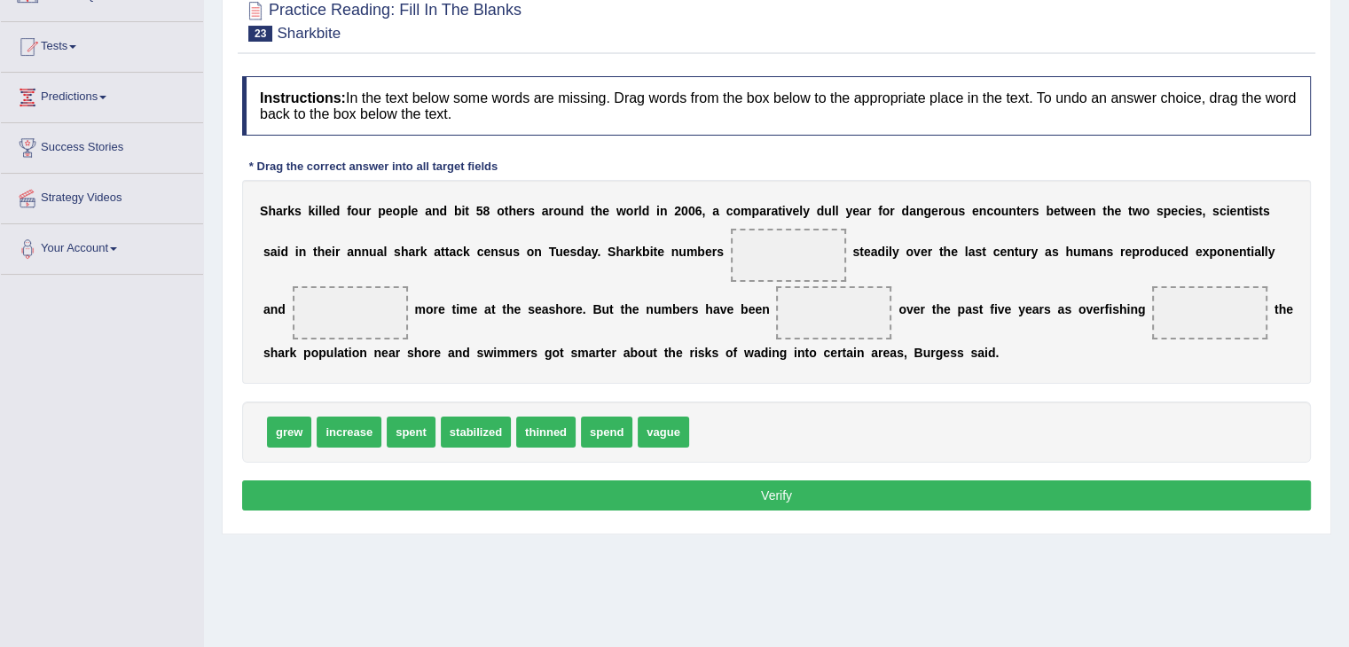
scroll to position [177, 0]
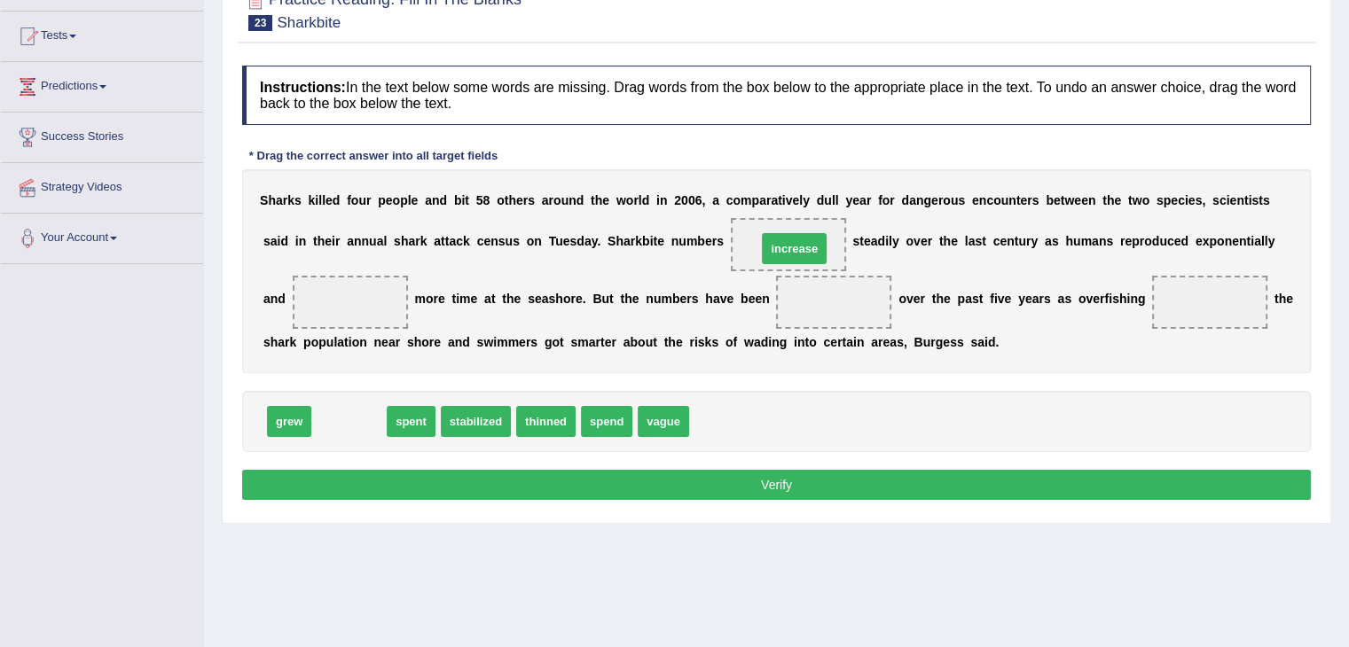
drag, startPoint x: 350, startPoint y: 418, endPoint x: 795, endPoint y: 245, distance: 477.6
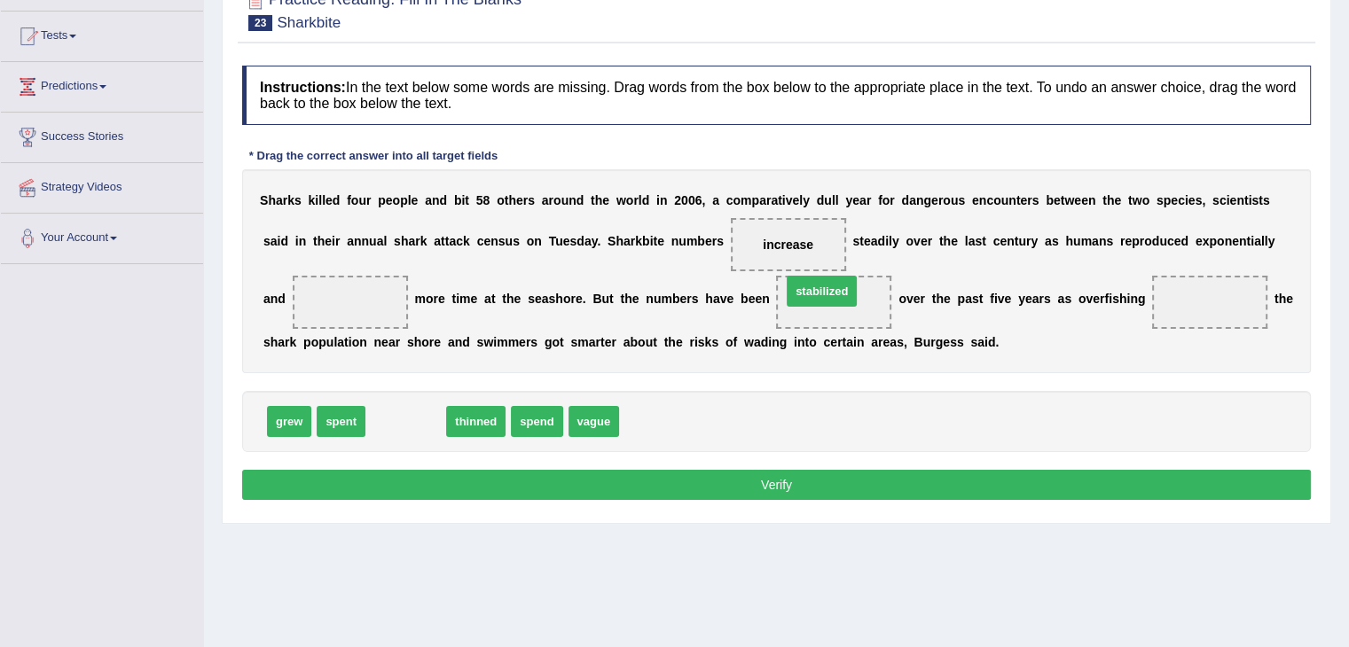
drag, startPoint x: 403, startPoint y: 418, endPoint x: 819, endPoint y: 287, distance: 435.9
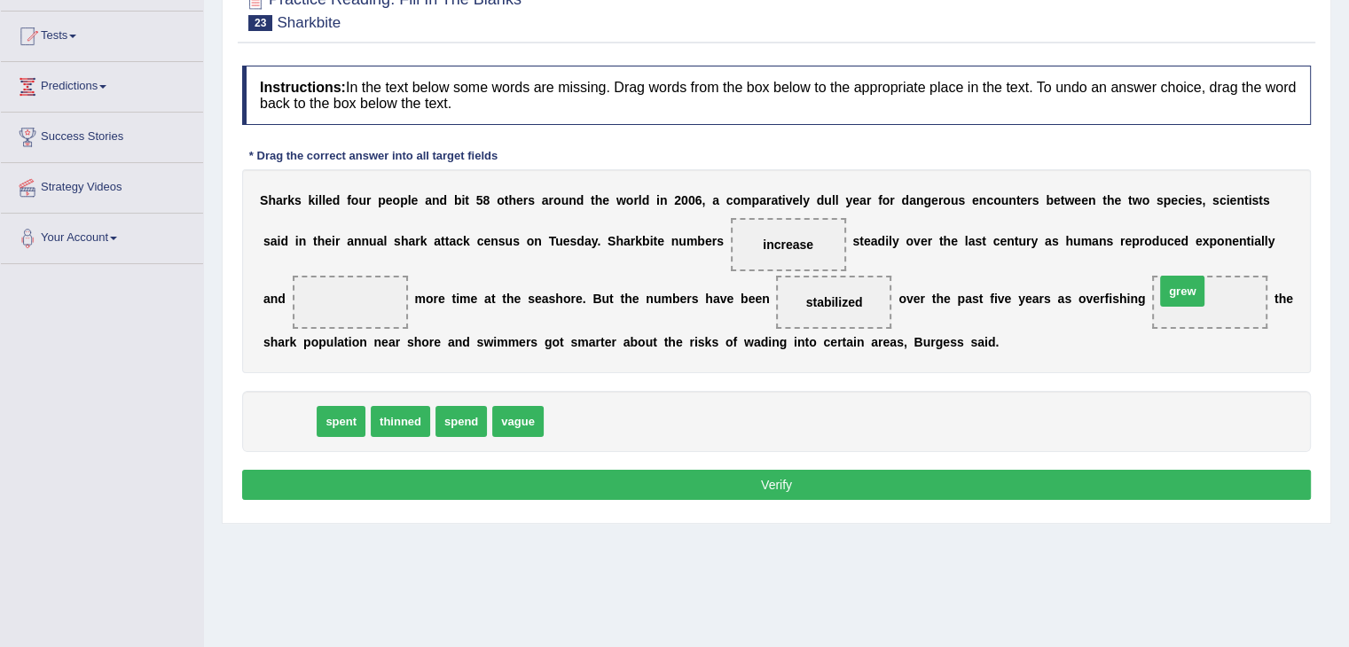
drag, startPoint x: 291, startPoint y: 419, endPoint x: 1192, endPoint y: 300, distance: 908.9
click at [1124, 412] on div "spent thinned spend vague" at bounding box center [776, 421] width 1069 height 61
click at [285, 423] on span "spent" at bounding box center [291, 421] width 49 height 31
drag, startPoint x: 287, startPoint y: 416, endPoint x: 344, endPoint y: 287, distance: 140.6
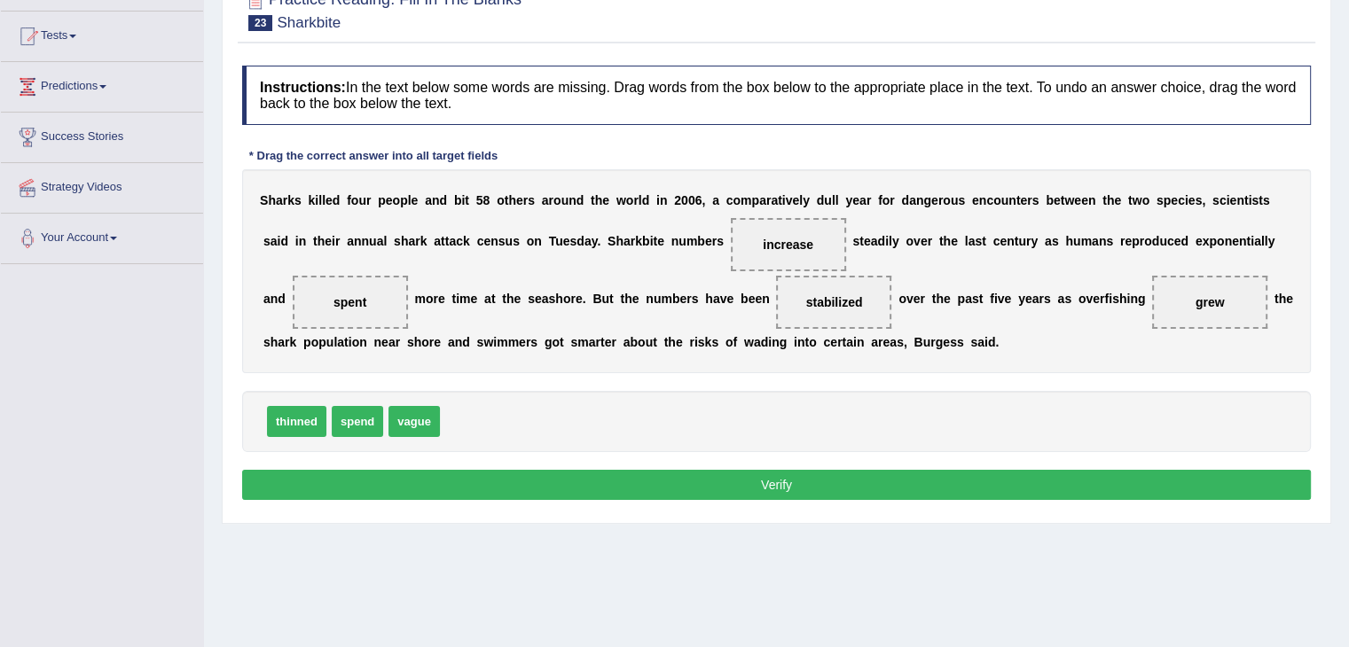
click at [869, 484] on button "Verify" at bounding box center [776, 485] width 1069 height 30
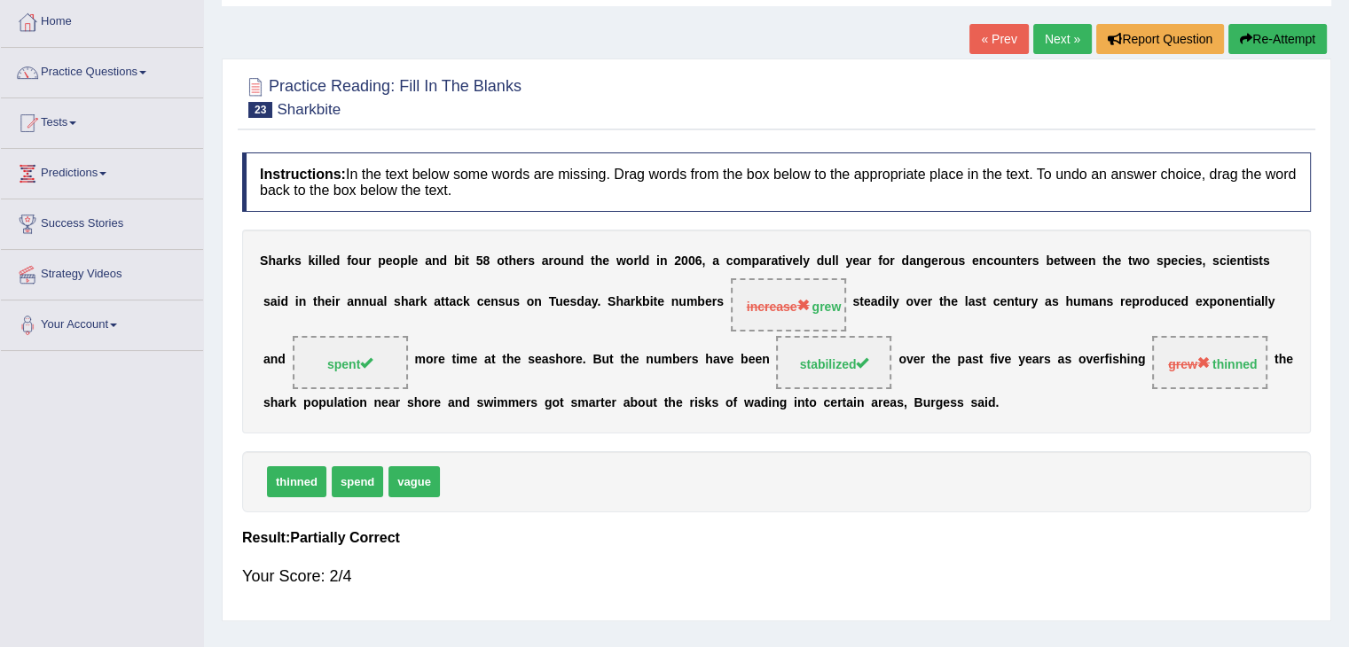
scroll to position [89, 0]
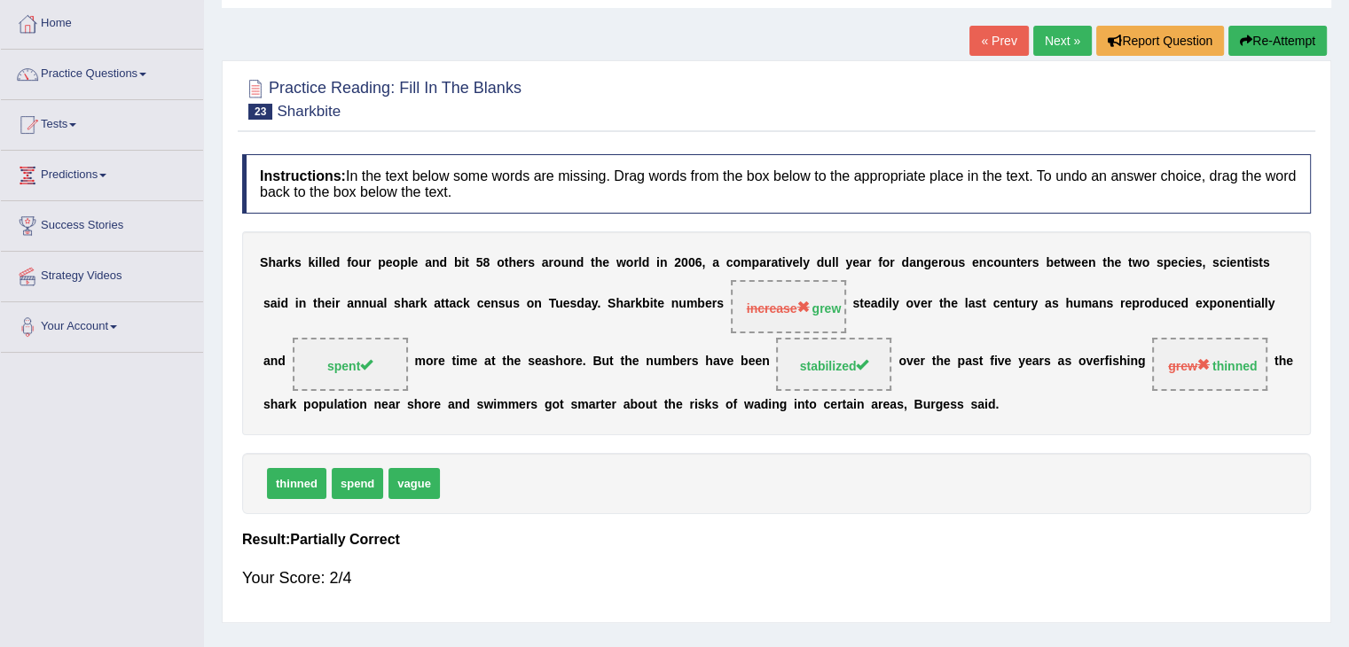
click at [1285, 42] on button "Re-Attempt" at bounding box center [1277, 41] width 98 height 30
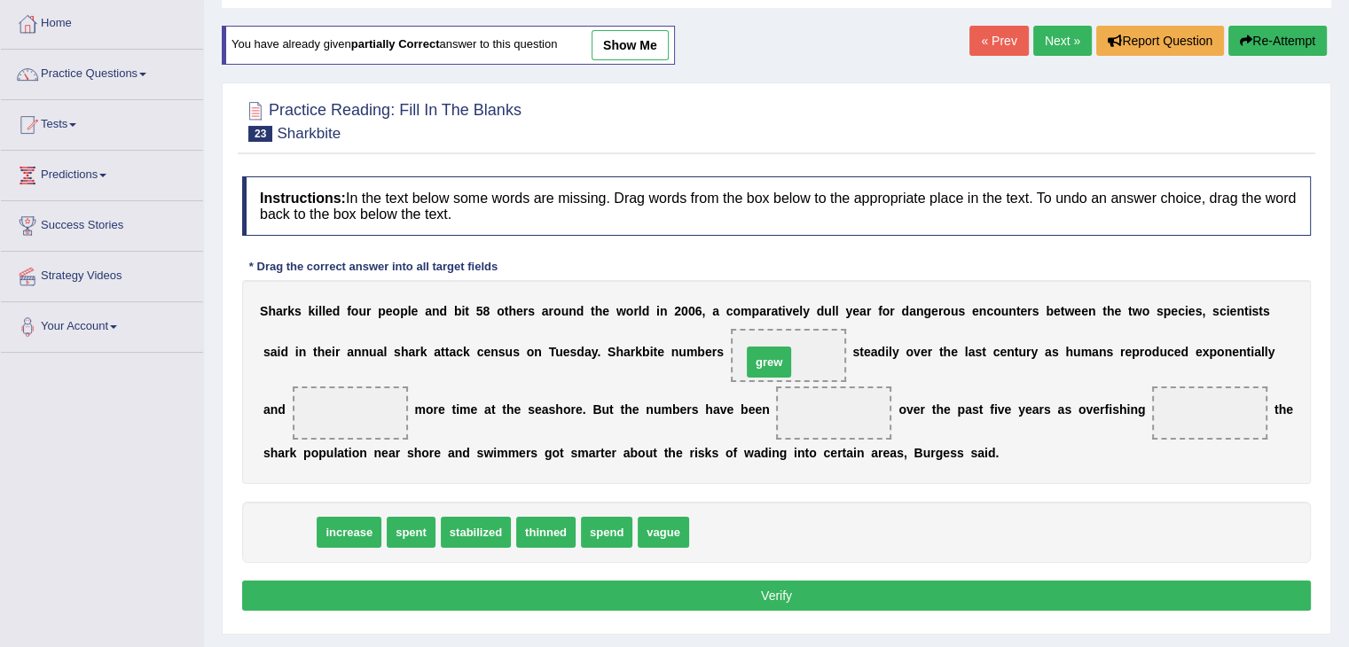
drag, startPoint x: 285, startPoint y: 527, endPoint x: 766, endPoint y: 354, distance: 511.6
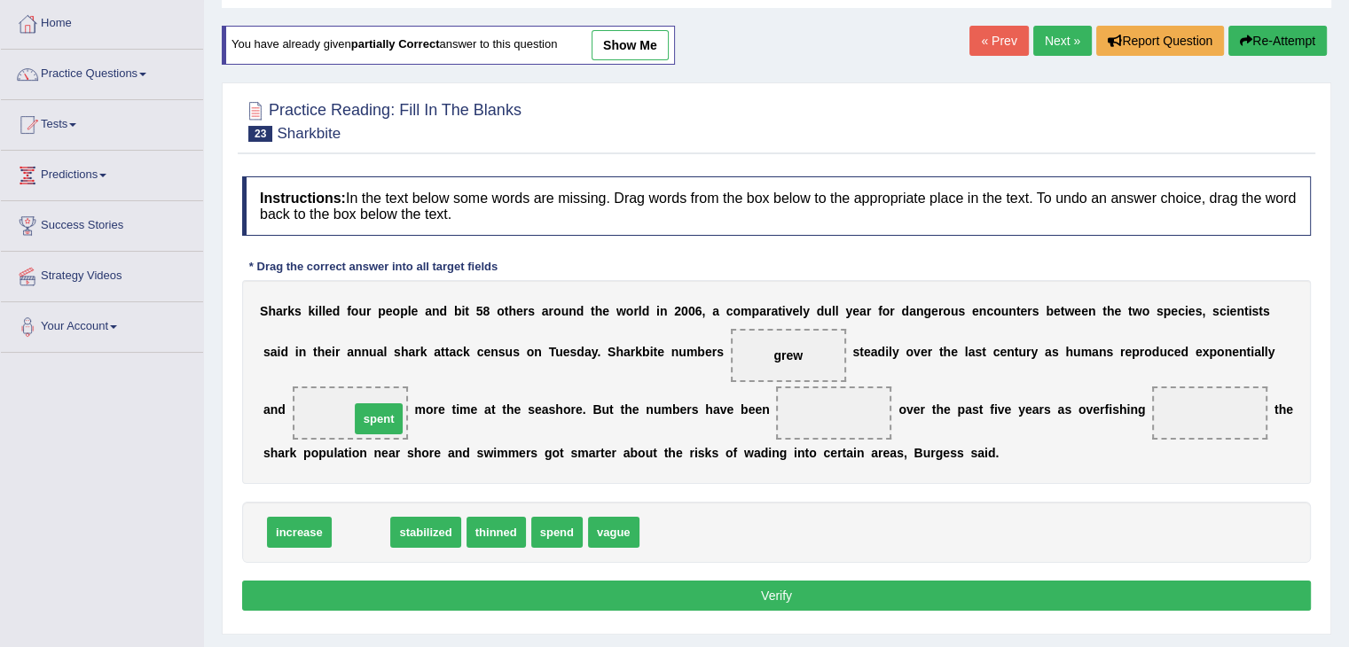
drag, startPoint x: 363, startPoint y: 530, endPoint x: 380, endPoint y: 413, distance: 118.4
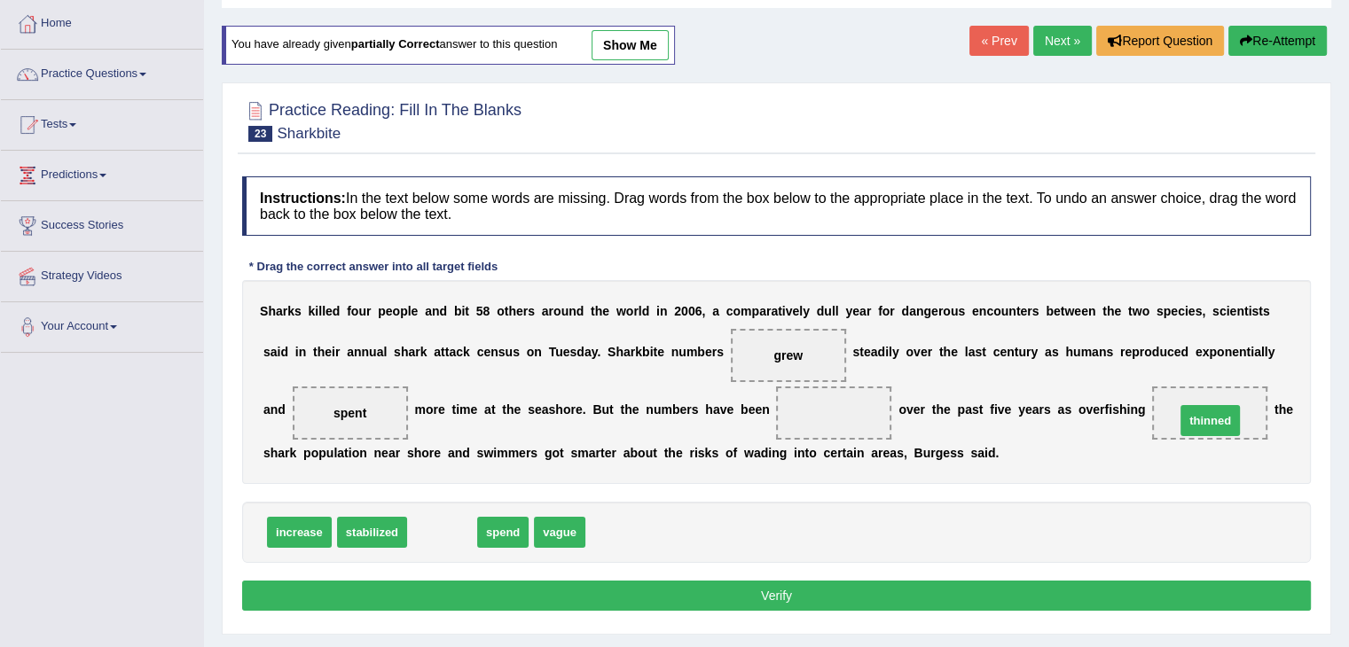
drag, startPoint x: 442, startPoint y: 529, endPoint x: 1210, endPoint y: 418, distance: 776.1
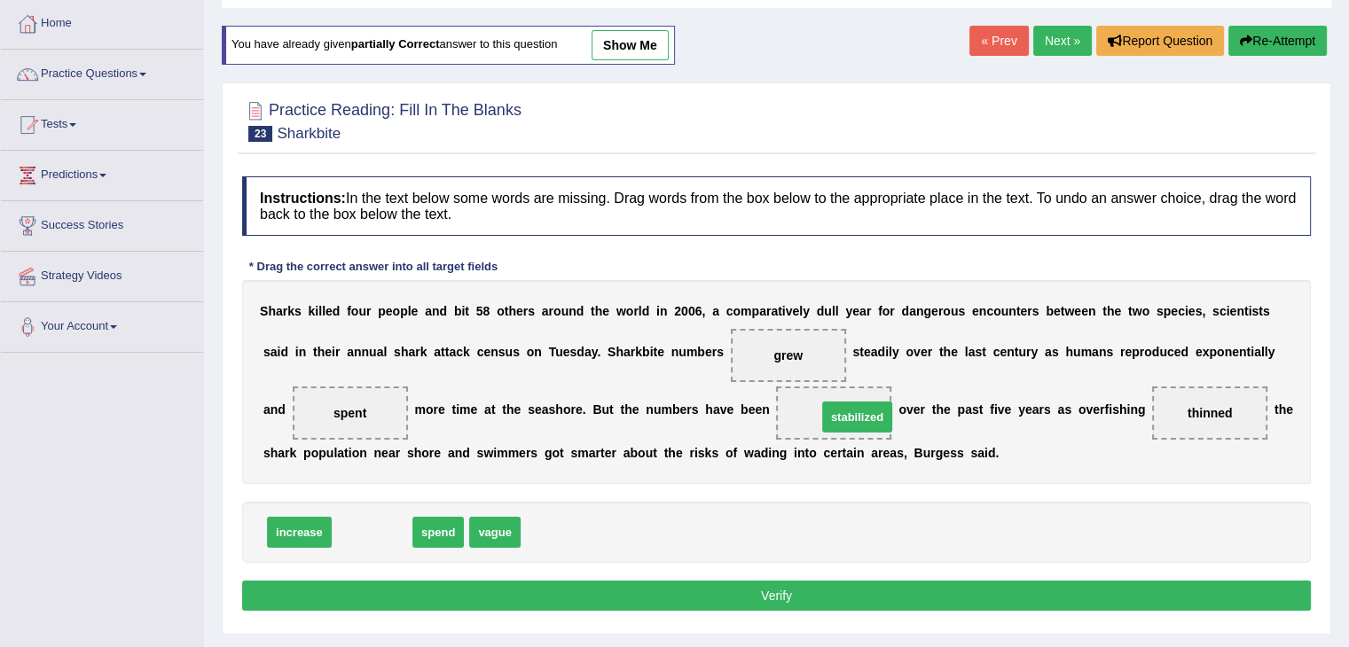
drag, startPoint x: 372, startPoint y: 527, endPoint x: 858, endPoint y: 411, distance: 498.8
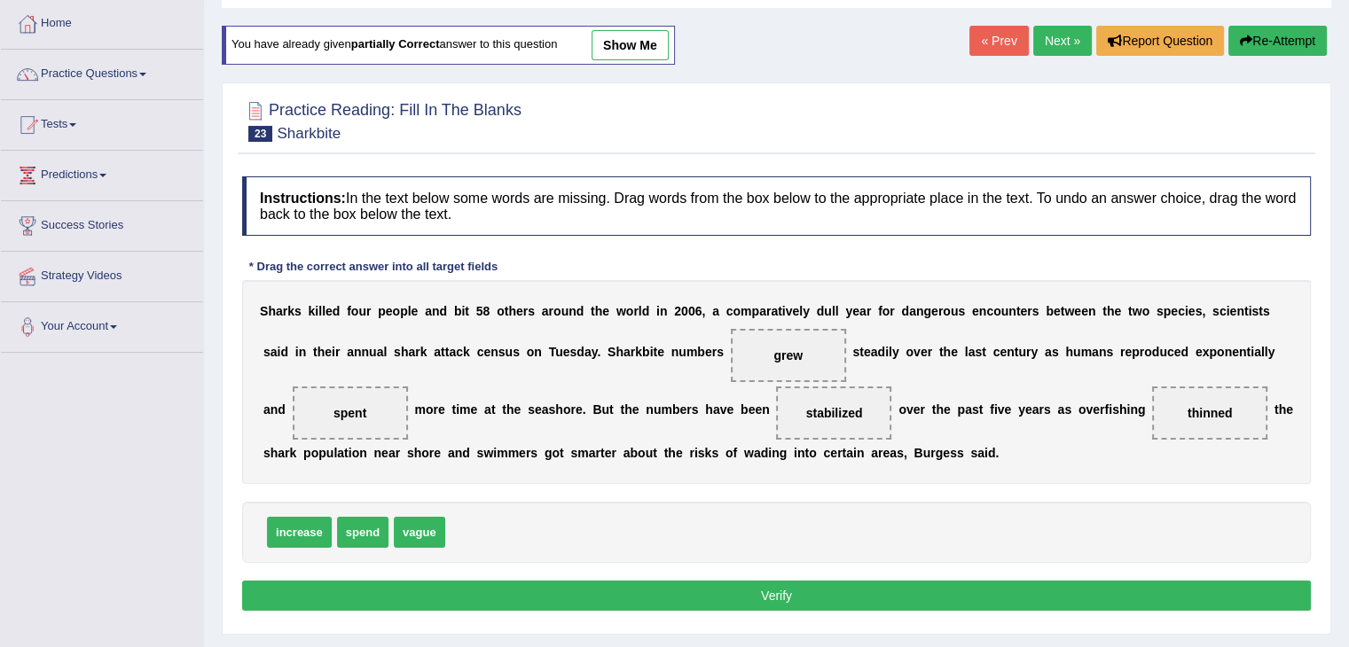
click at [810, 591] on button "Verify" at bounding box center [776, 596] width 1069 height 30
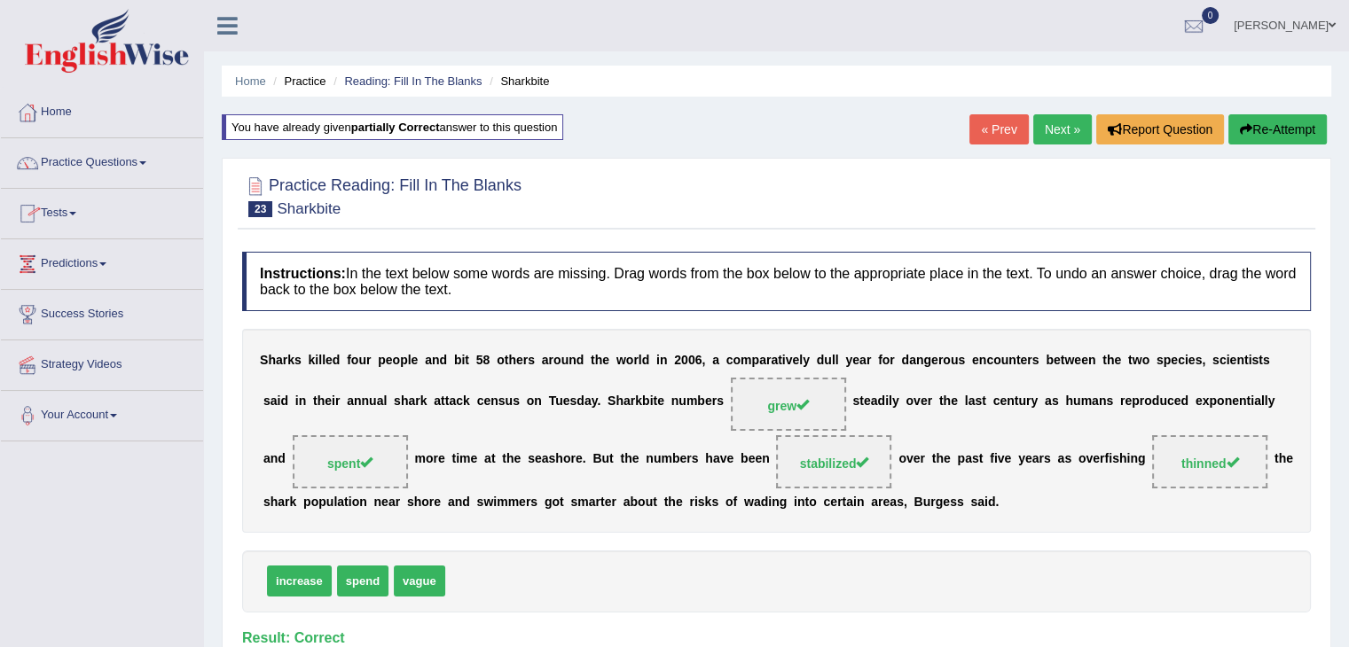
click at [156, 159] on link "Practice Questions" at bounding box center [102, 160] width 202 height 44
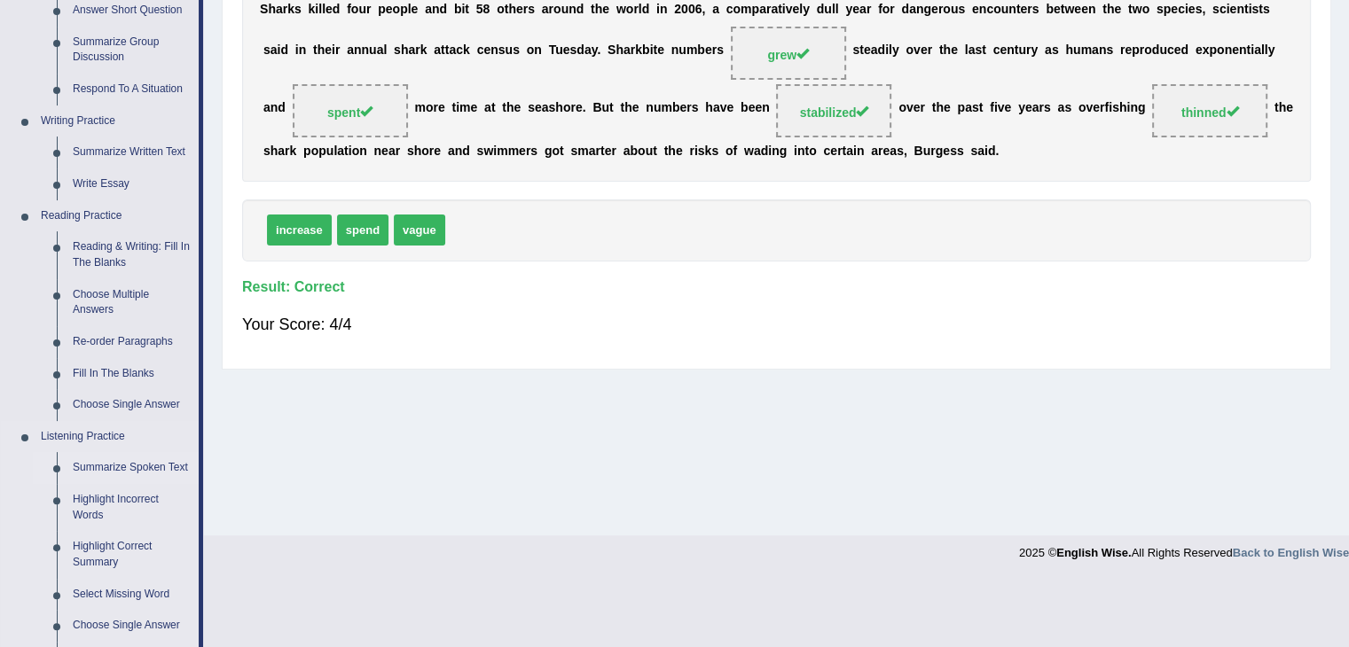
scroll to position [355, 0]
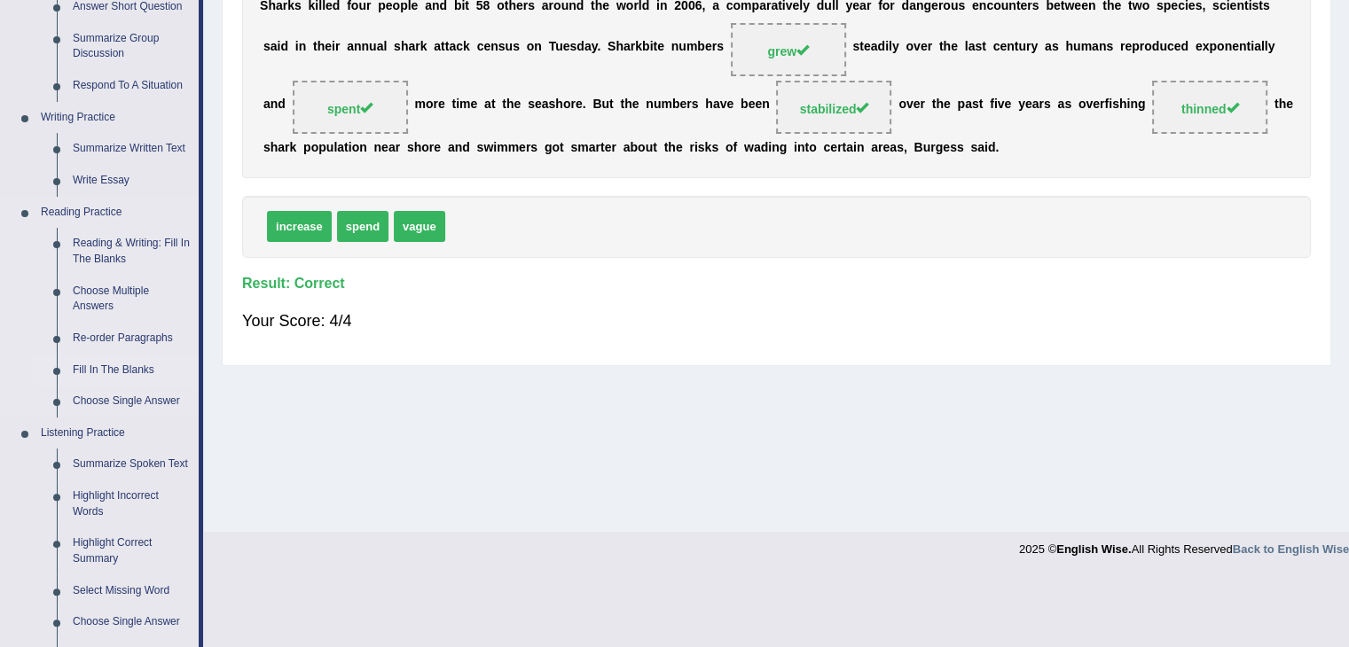
click at [111, 368] on link "Fill In The Blanks" at bounding box center [132, 371] width 134 height 32
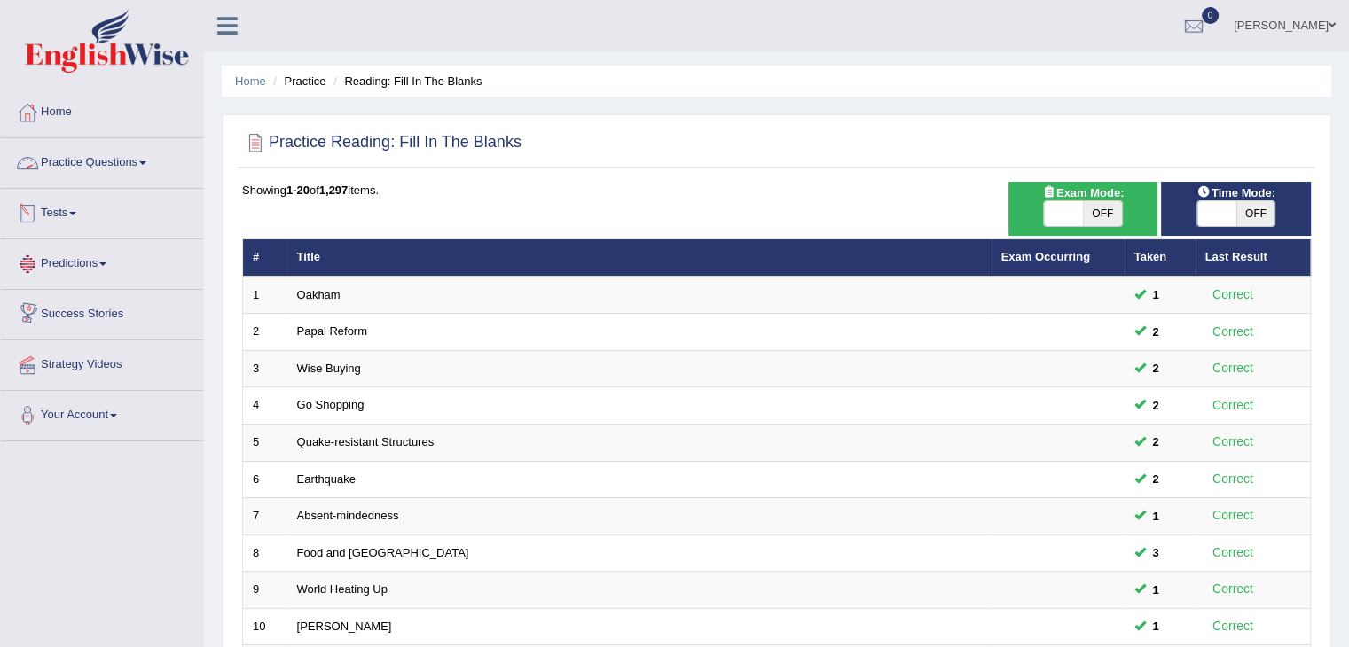
click at [162, 159] on link "Practice Questions" at bounding box center [102, 160] width 202 height 44
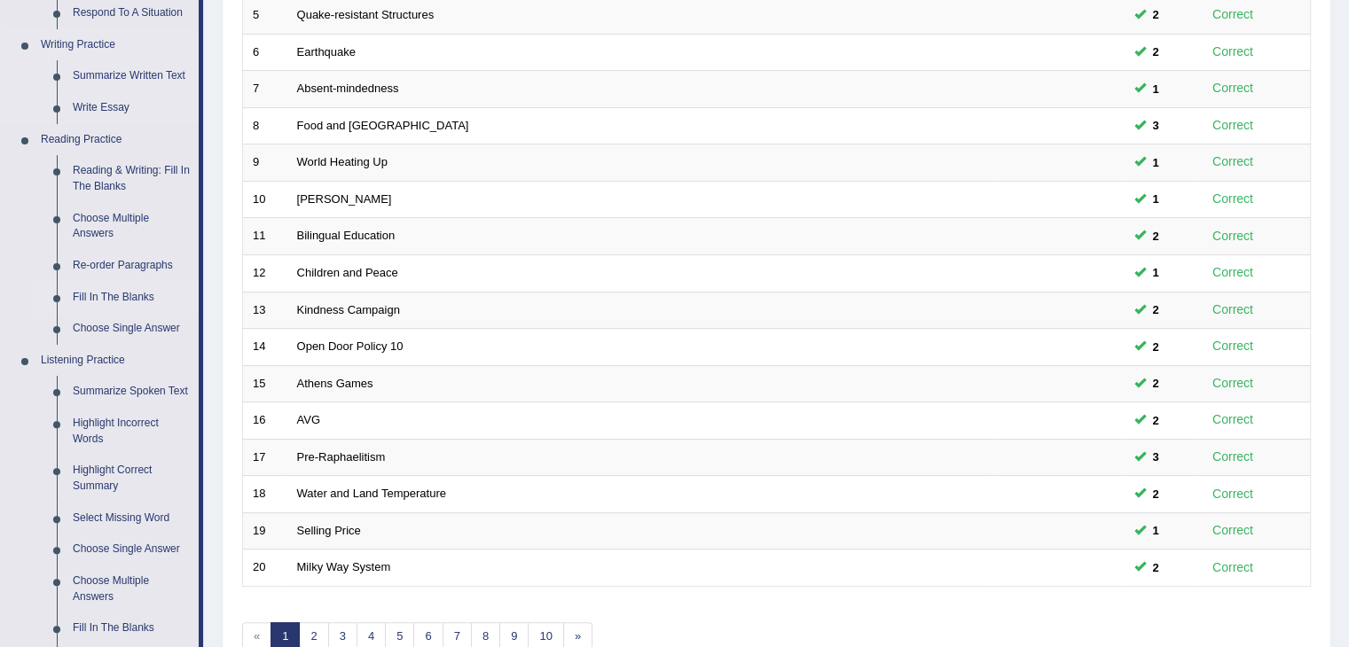
scroll to position [443, 0]
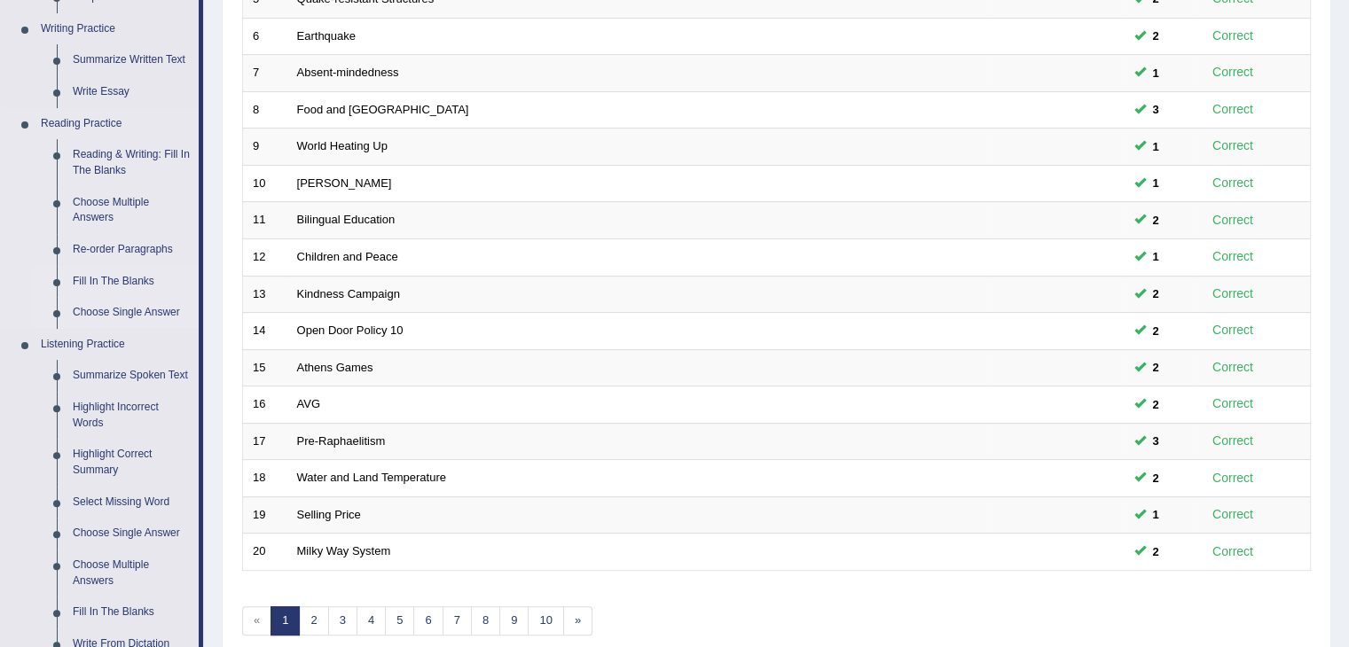
click at [118, 309] on link "Choose Single Answer" at bounding box center [132, 313] width 134 height 32
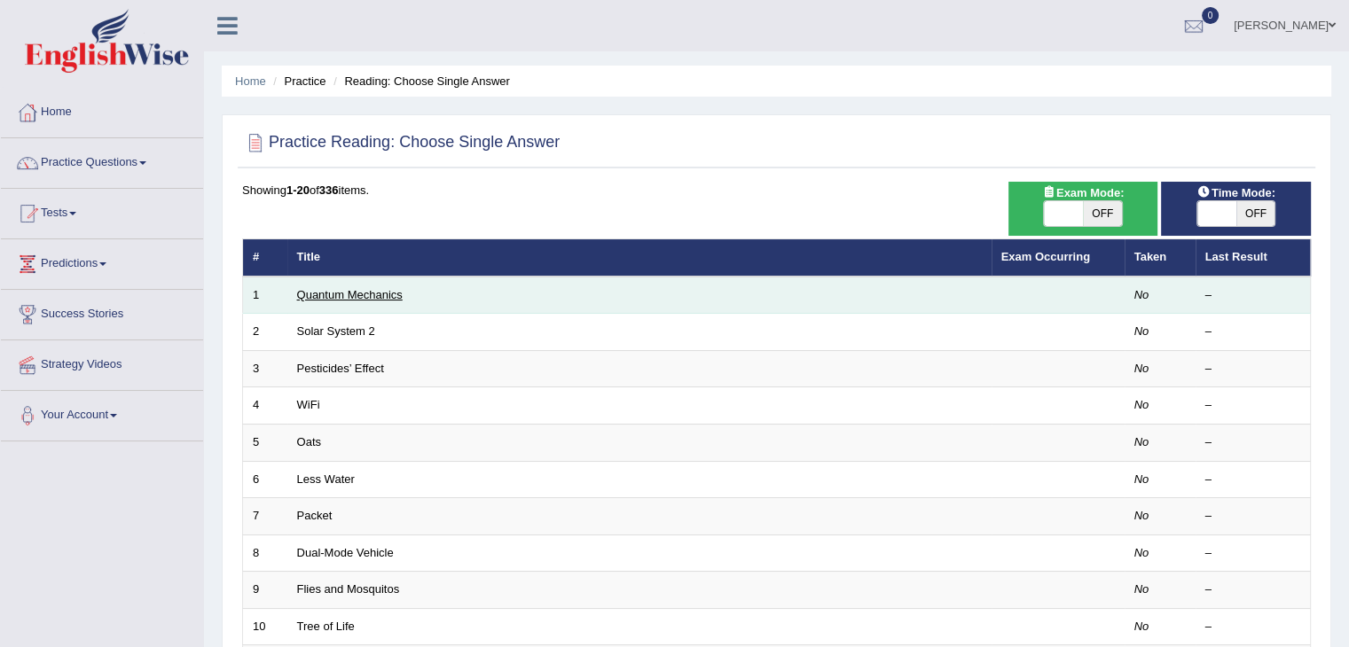
click at [393, 295] on link "Quantum Mechanics" at bounding box center [350, 294] width 106 height 13
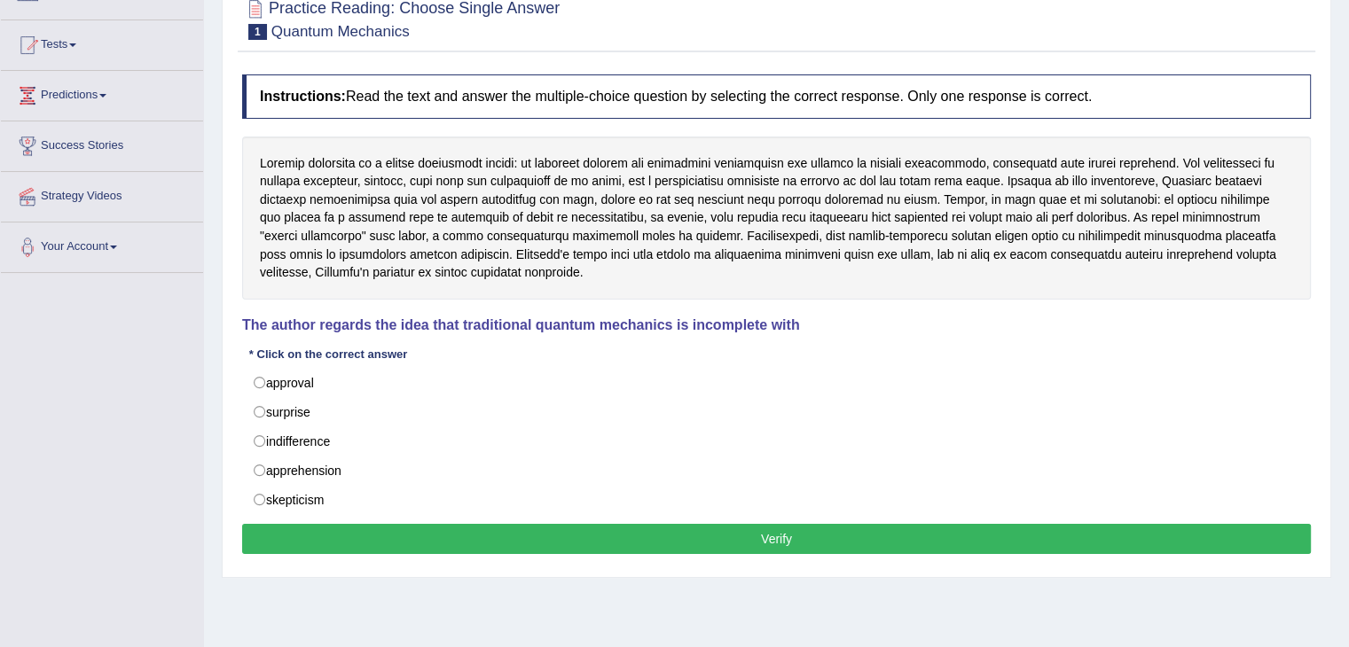
scroll to position [177, 0]
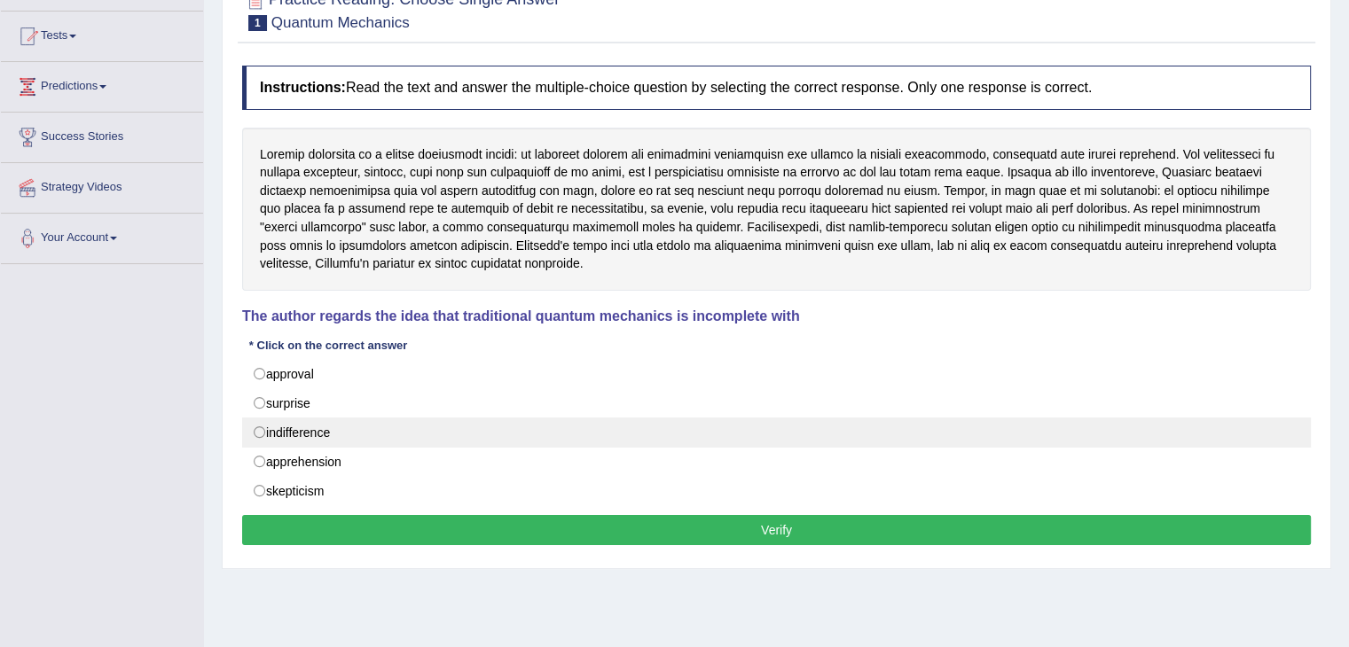
click at [286, 427] on label "indifference" at bounding box center [776, 433] width 1069 height 30
radio input "true"
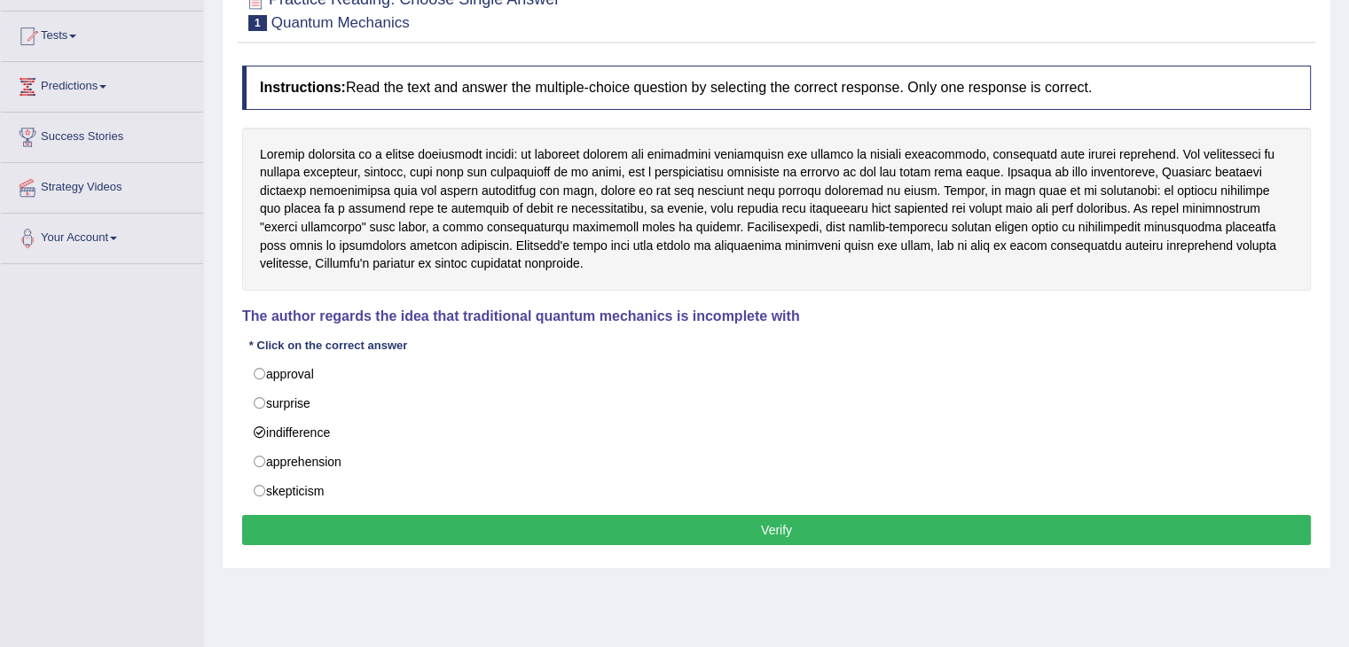
click at [773, 529] on button "Verify" at bounding box center [776, 530] width 1069 height 30
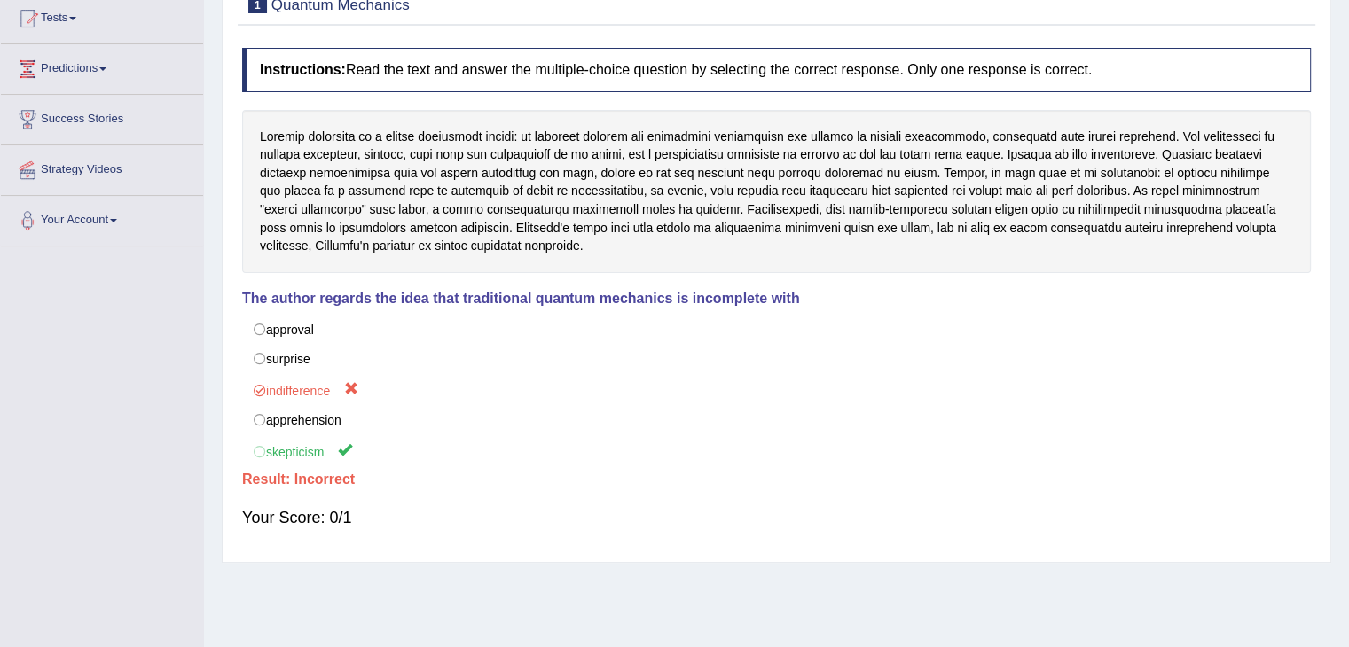
scroll to position [18, 0]
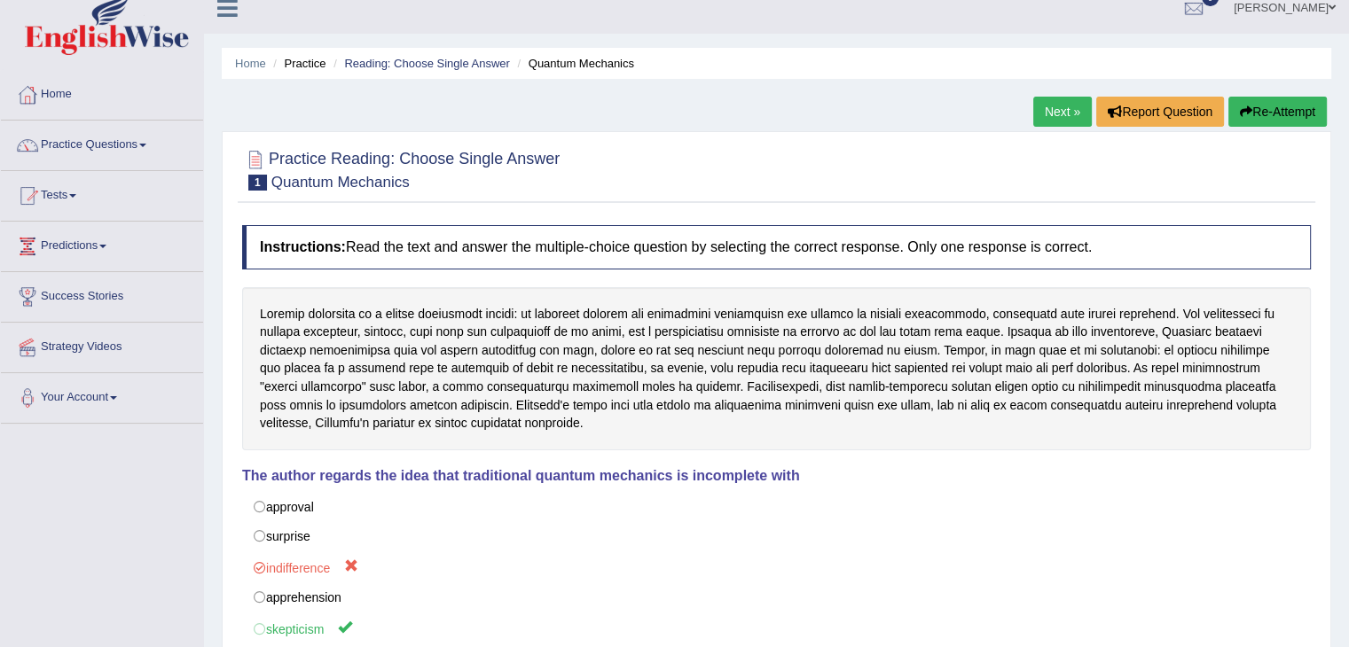
click at [1046, 114] on link "Next »" at bounding box center [1062, 112] width 59 height 30
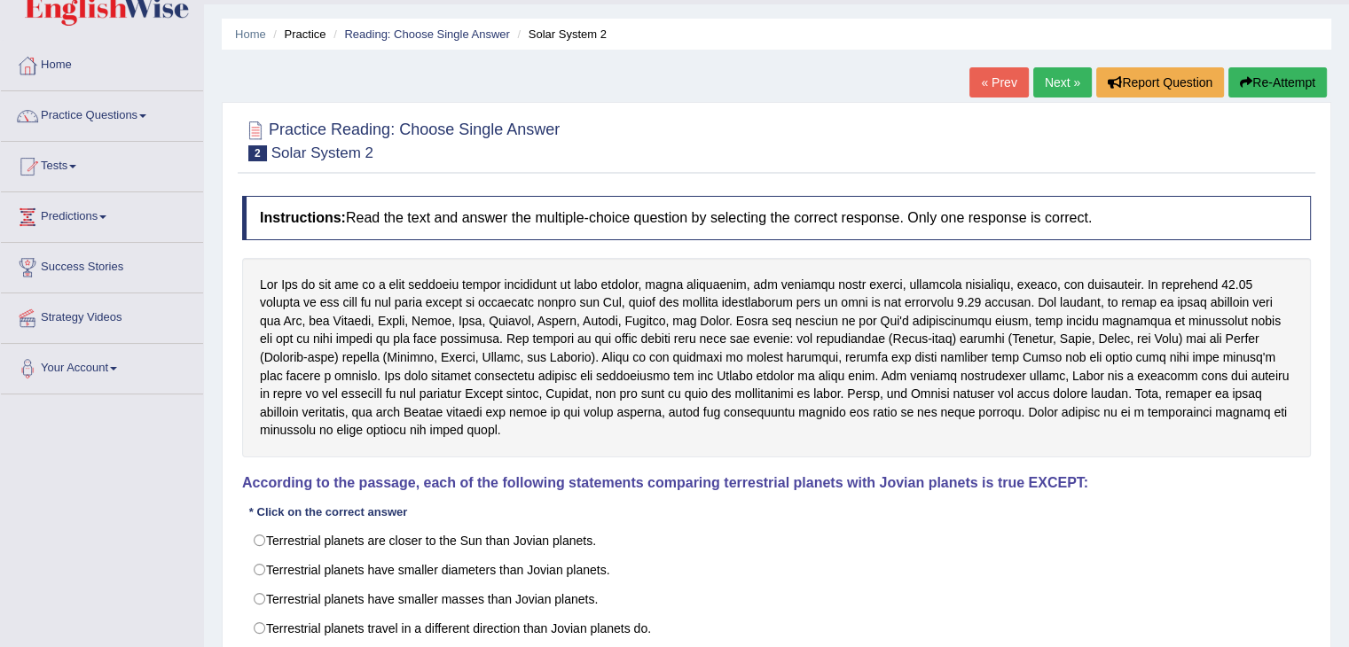
scroll to position [177, 0]
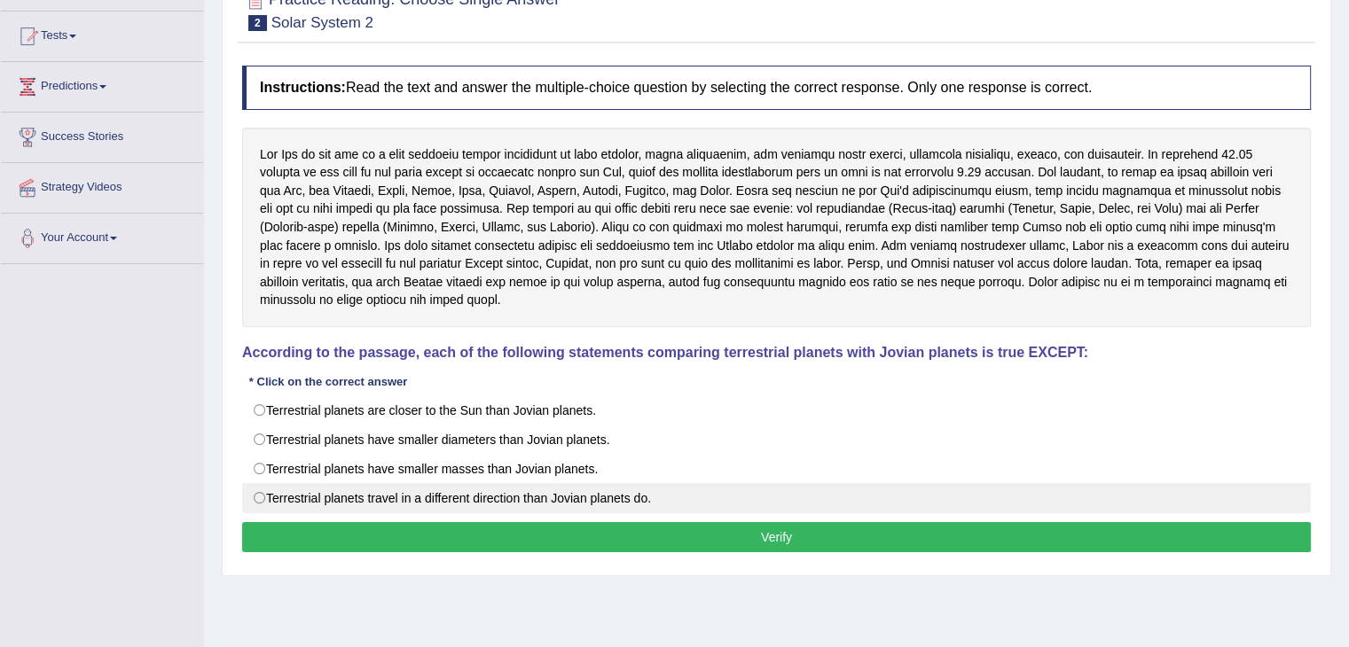
click at [258, 483] on label "Terrestrial planets travel in a different direction than Jovian planets do." at bounding box center [776, 498] width 1069 height 30
radio input "true"
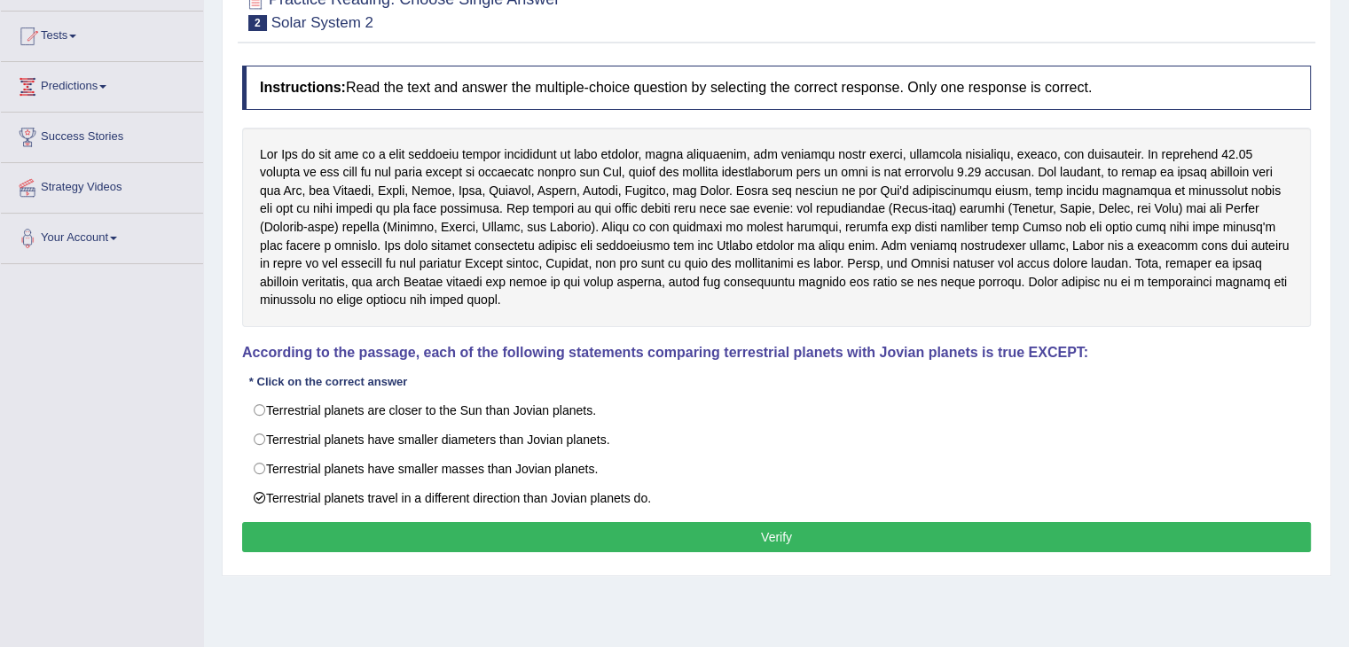
click at [764, 522] on button "Verify" at bounding box center [776, 537] width 1069 height 30
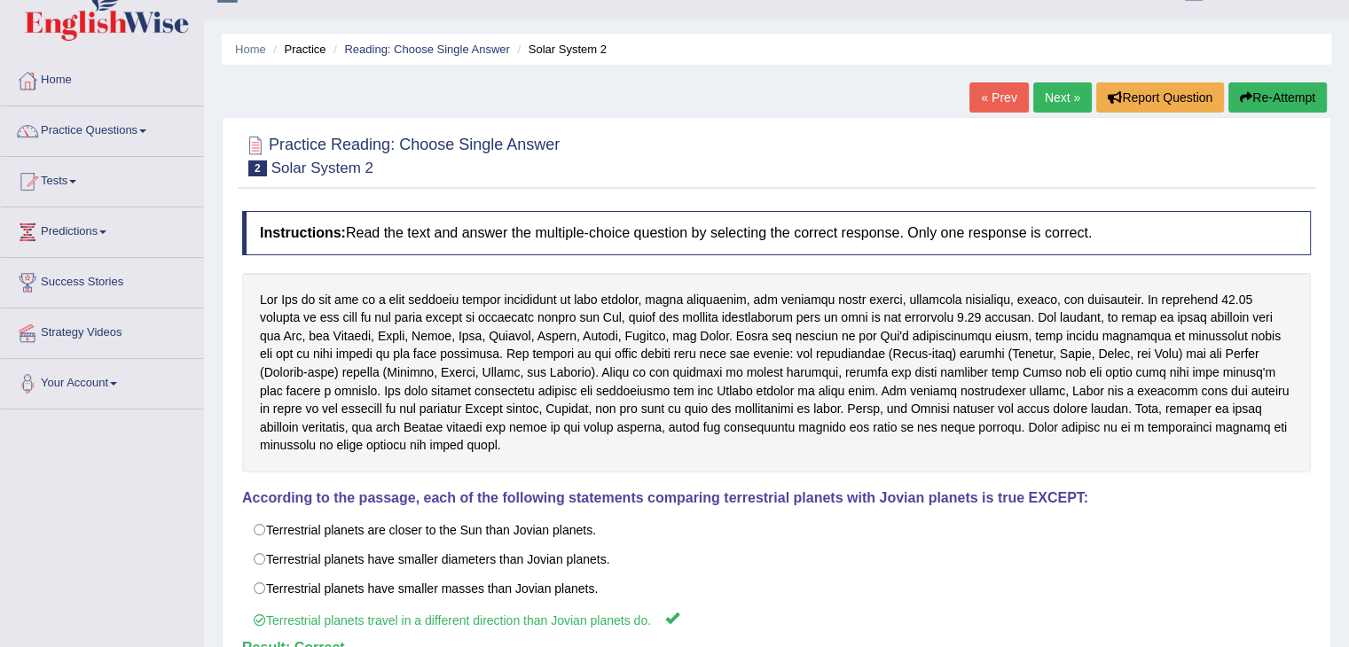
scroll to position [0, 0]
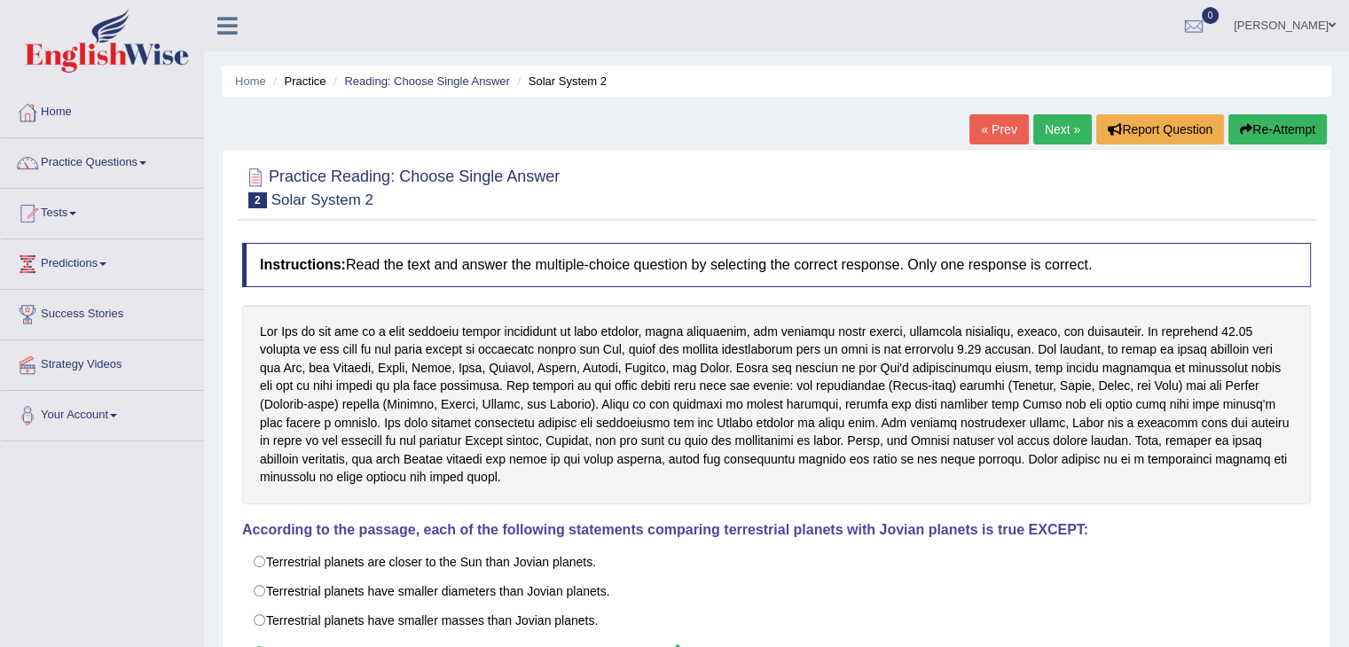
click at [1061, 121] on link "Next »" at bounding box center [1062, 129] width 59 height 30
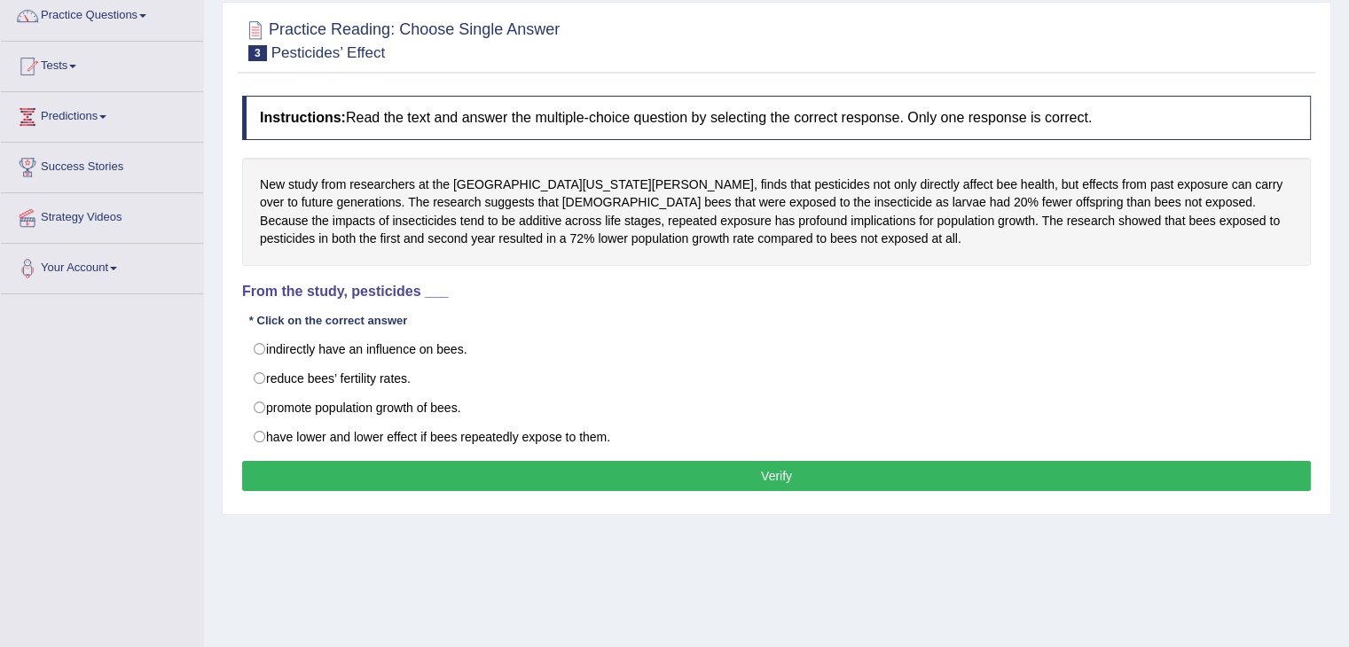
scroll to position [177, 0]
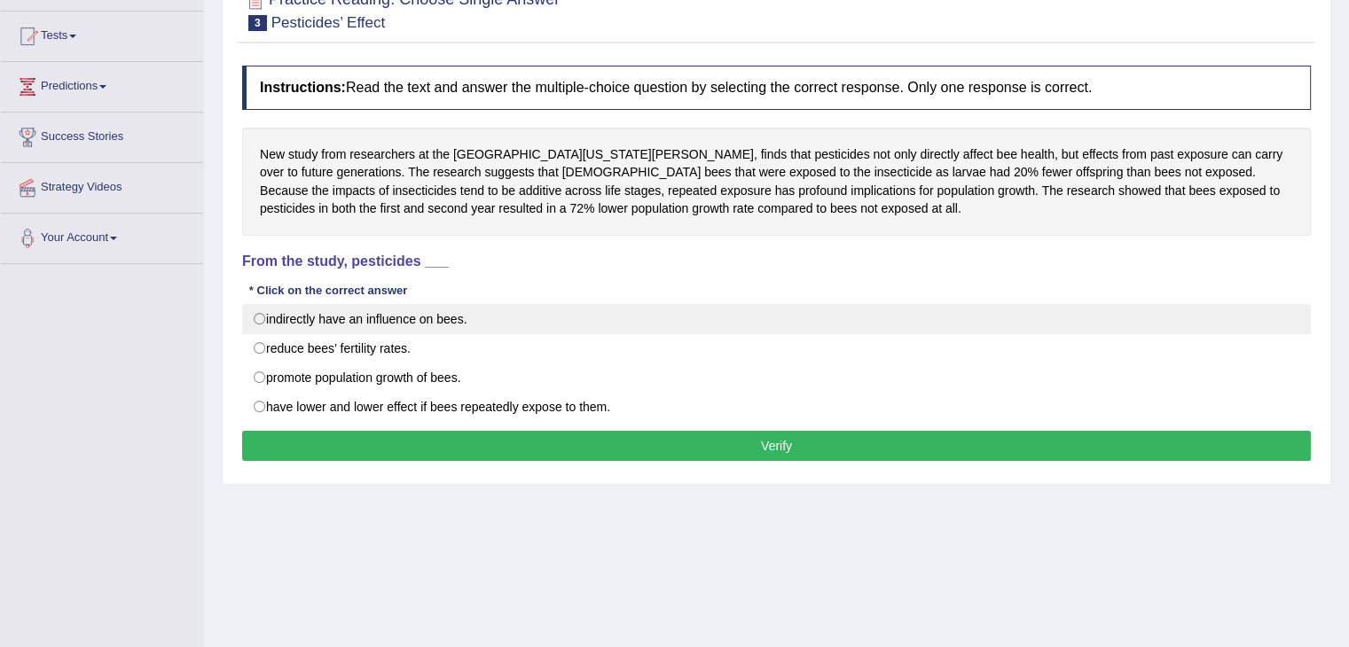
click at [256, 316] on label "indirectly have an influence on bees." at bounding box center [776, 319] width 1069 height 30
radio input "true"
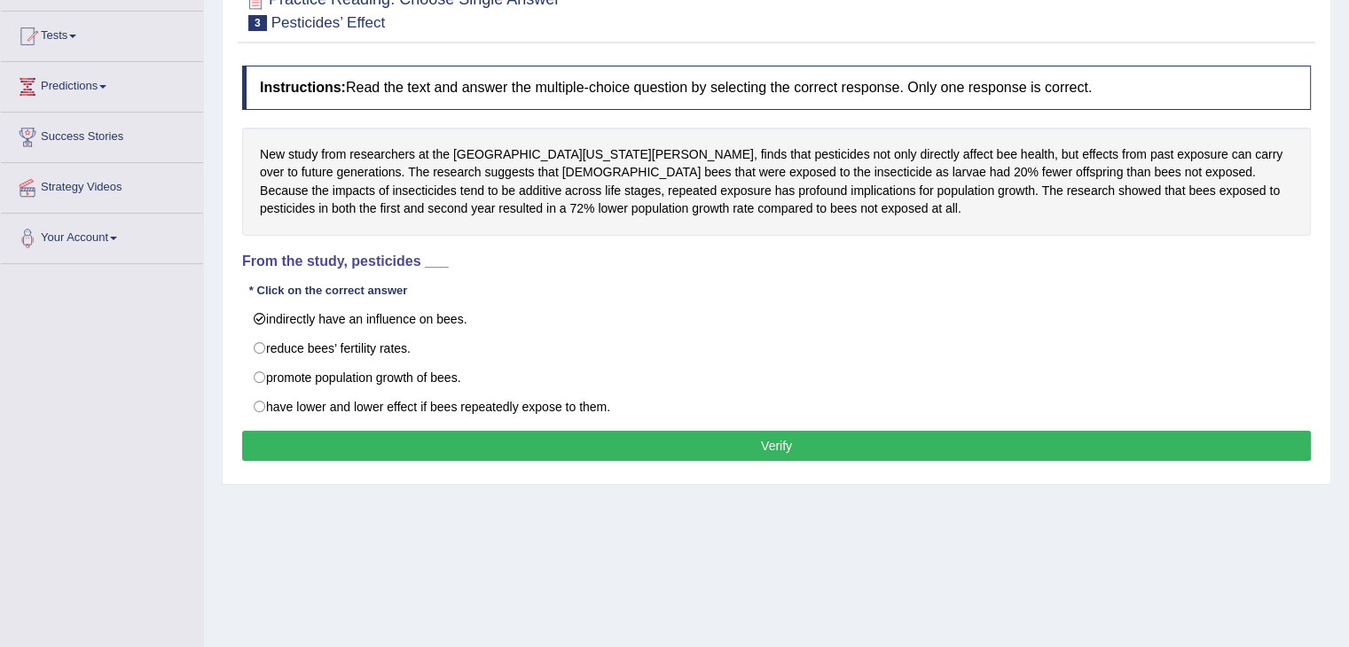
click at [711, 451] on button "Verify" at bounding box center [776, 446] width 1069 height 30
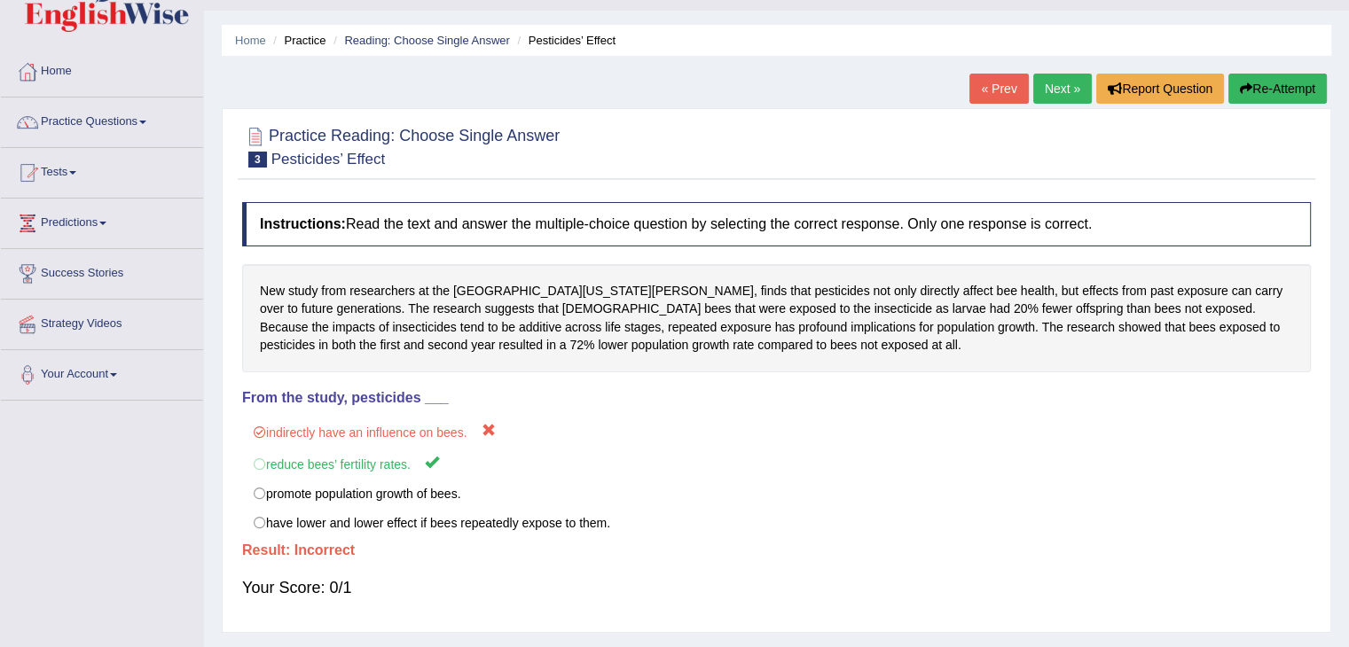
scroll to position [0, 0]
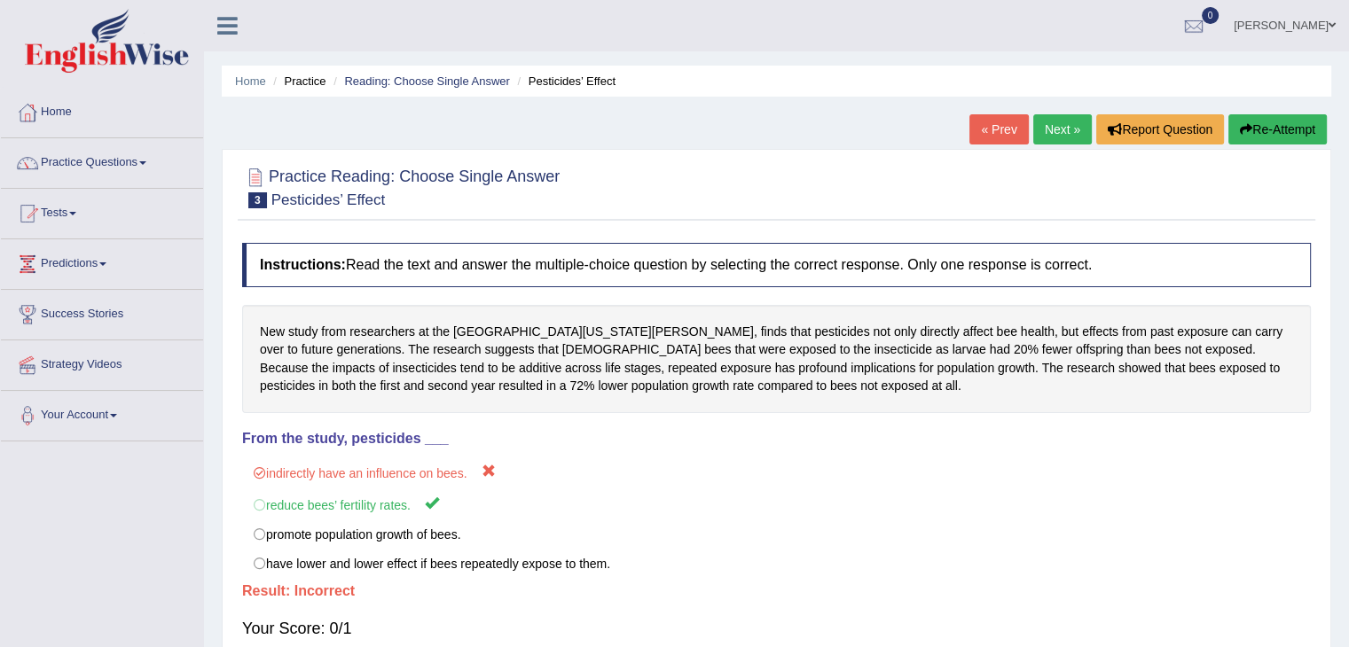
click at [1046, 121] on link "Next »" at bounding box center [1062, 129] width 59 height 30
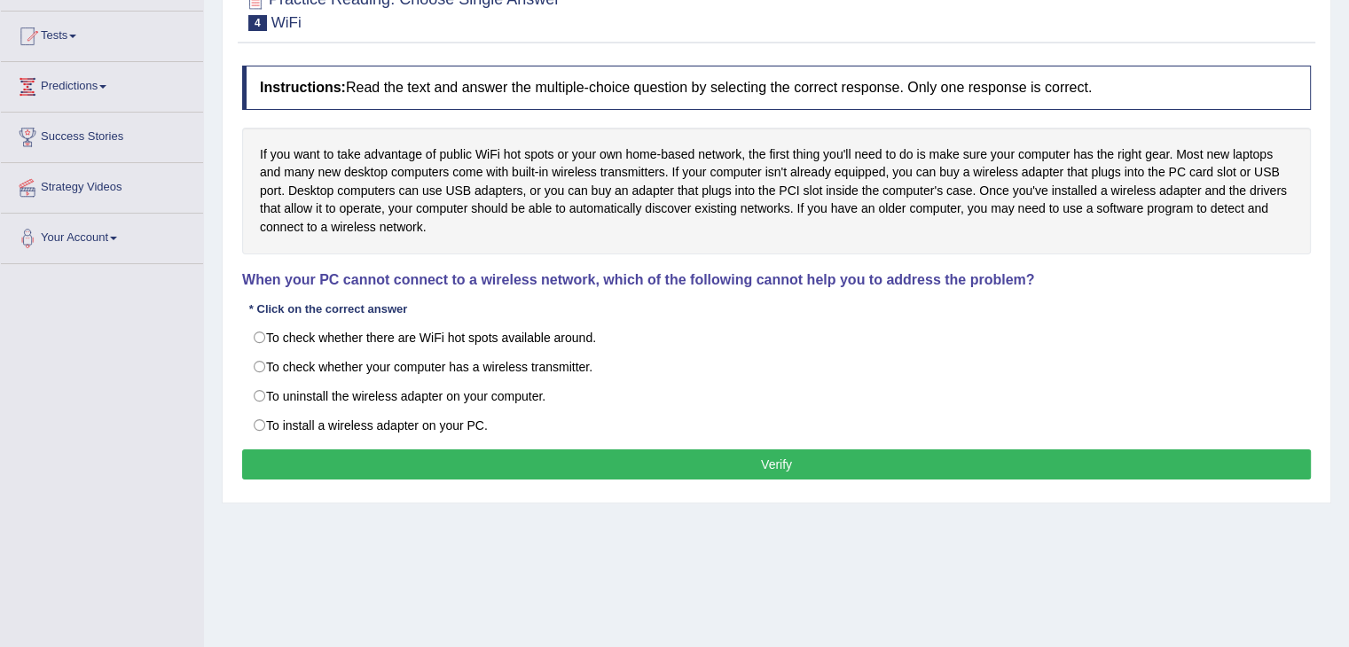
scroll to position [200, 0]
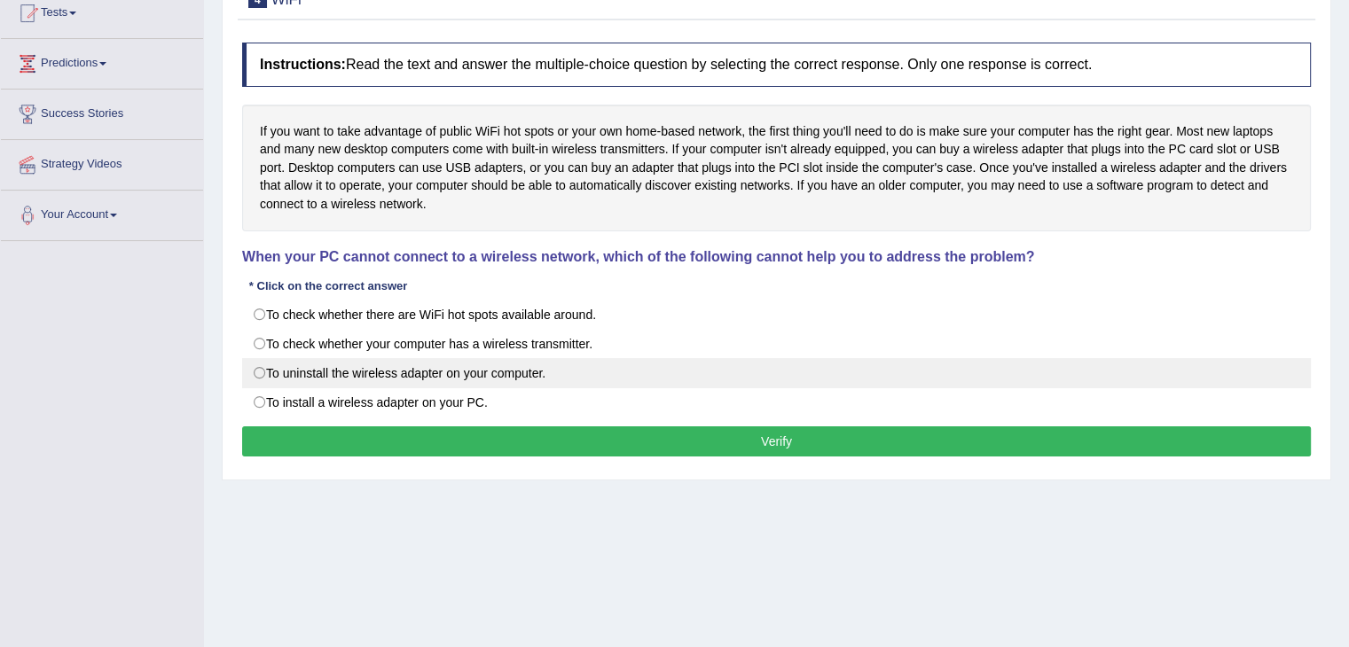
click at [262, 368] on label "To uninstall the wireless adapter on your computer." at bounding box center [776, 373] width 1069 height 30
radio input "true"
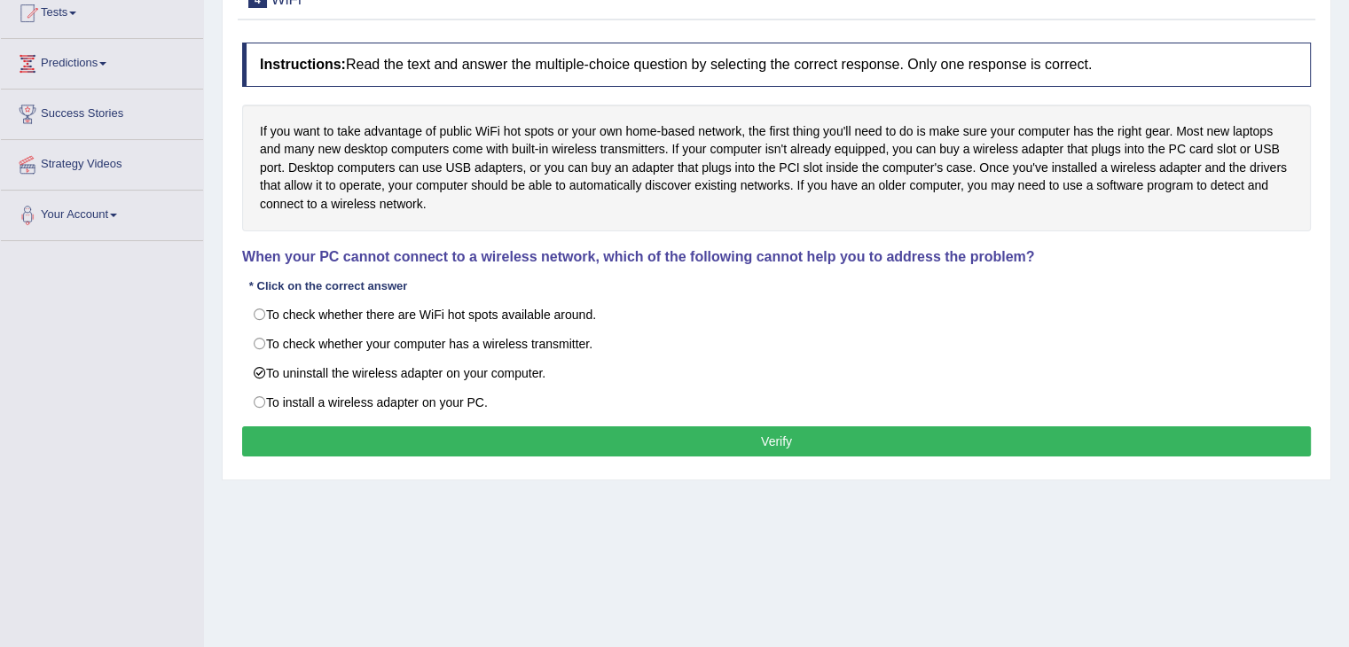
click at [692, 432] on button "Verify" at bounding box center [776, 442] width 1069 height 30
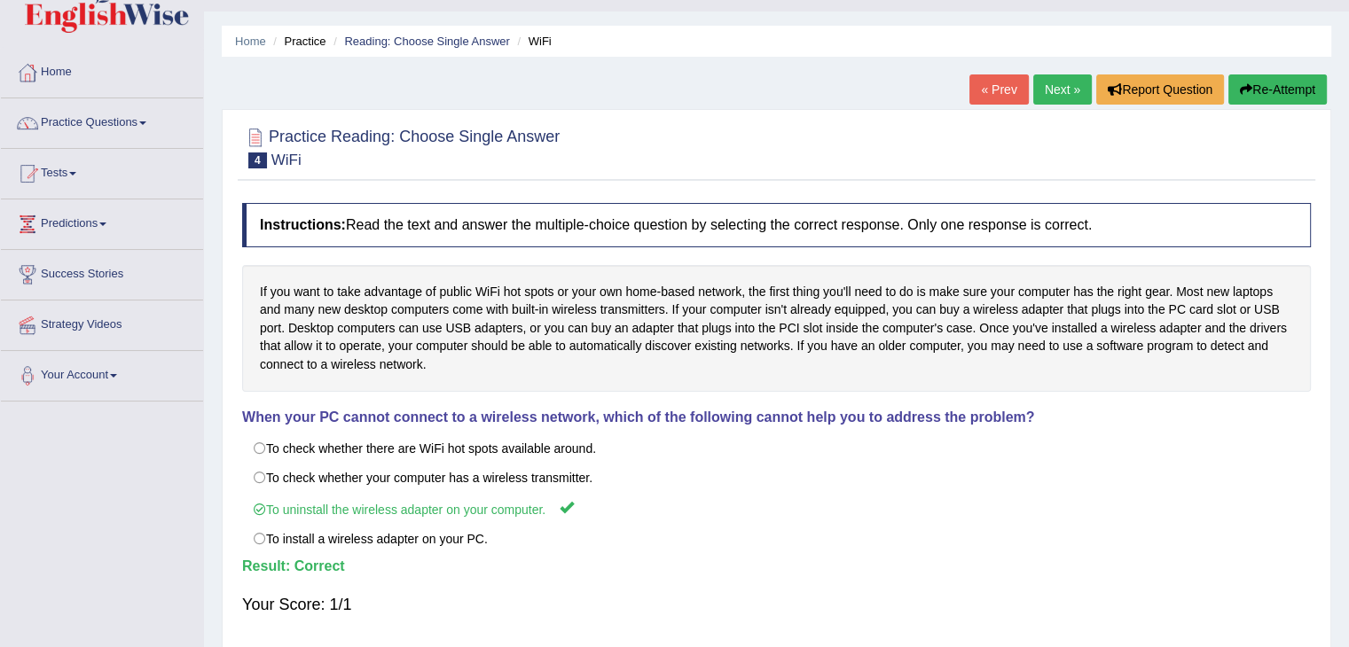
scroll to position [23, 0]
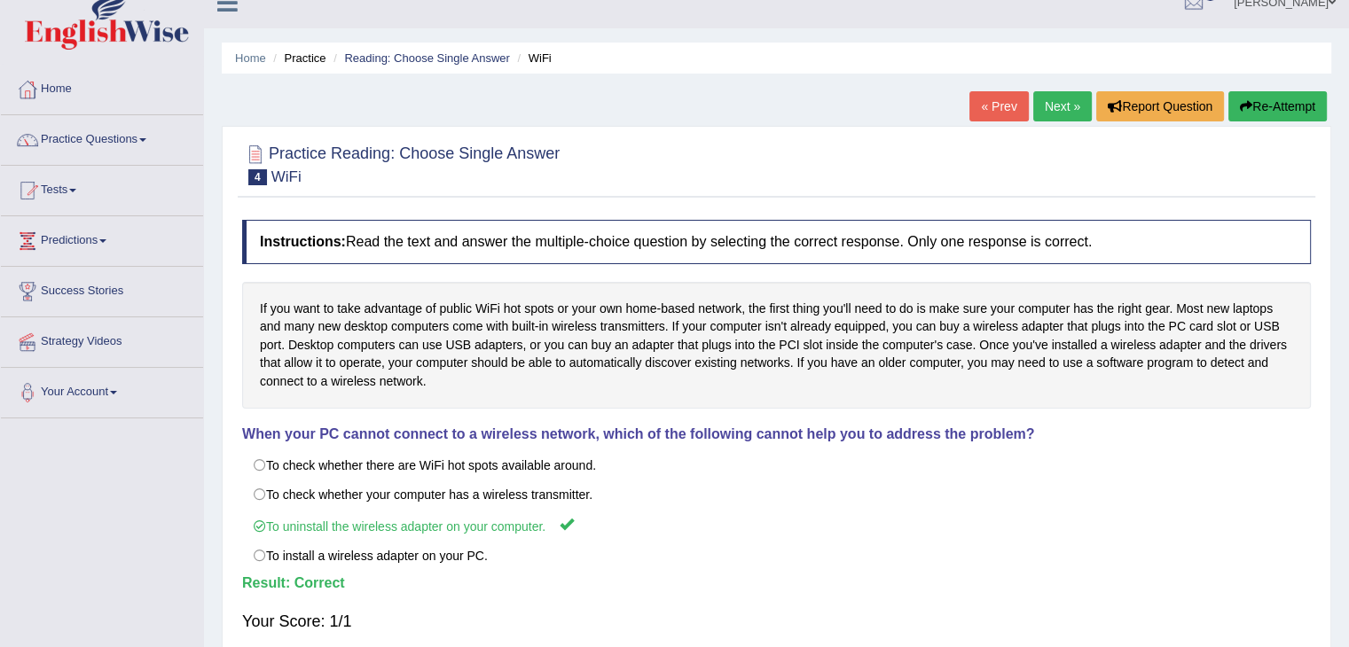
click at [1050, 97] on link "Next »" at bounding box center [1062, 106] width 59 height 30
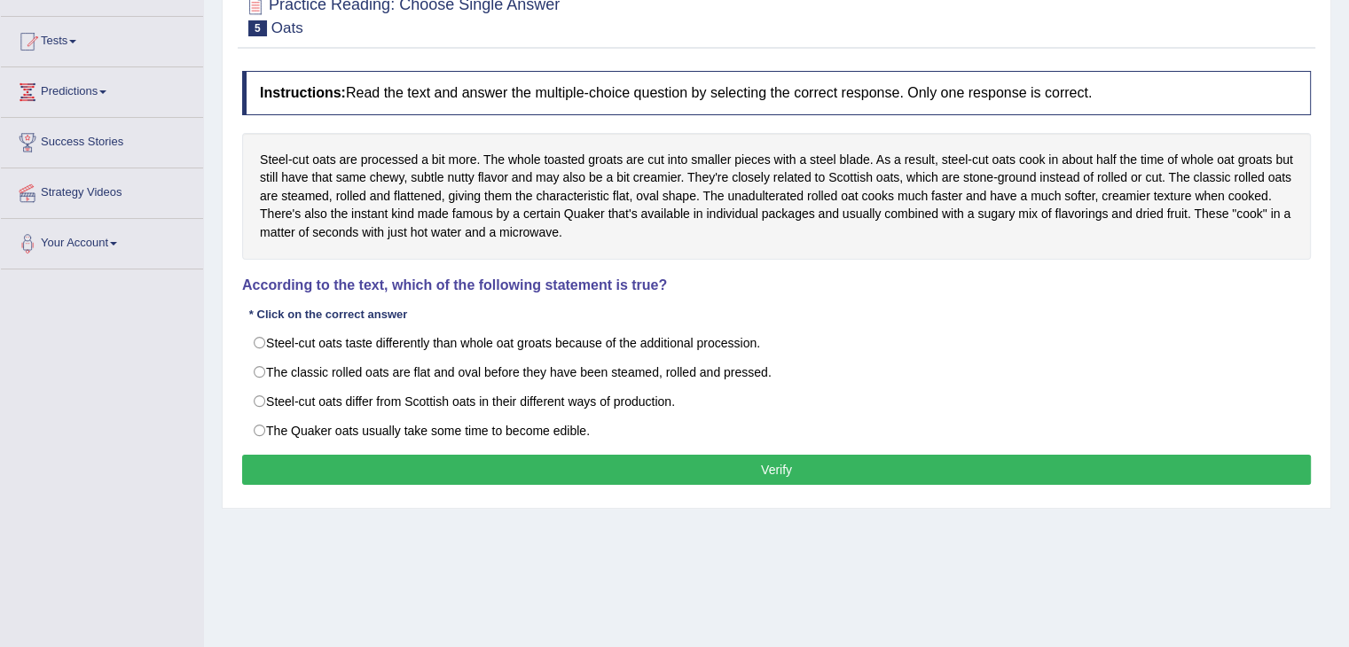
scroll to position [177, 0]
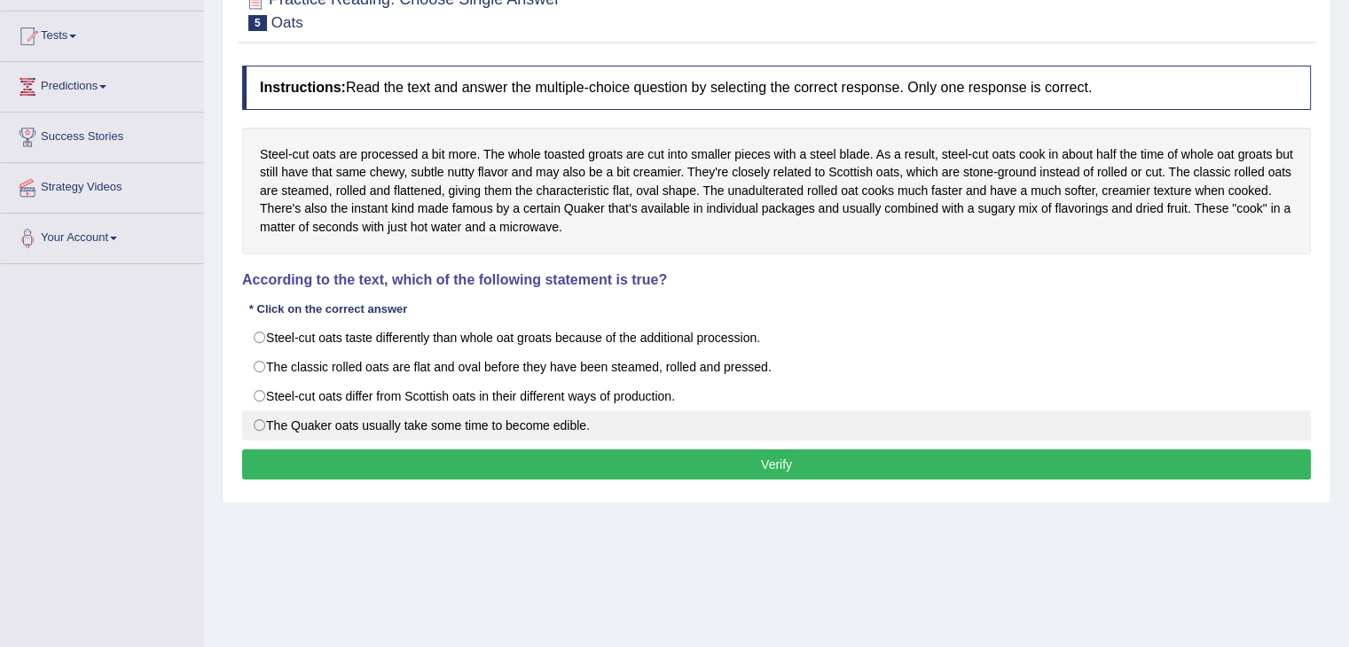
click at [264, 426] on label "The Quaker oats usually take some time to become edible." at bounding box center [776, 426] width 1069 height 30
radio input "true"
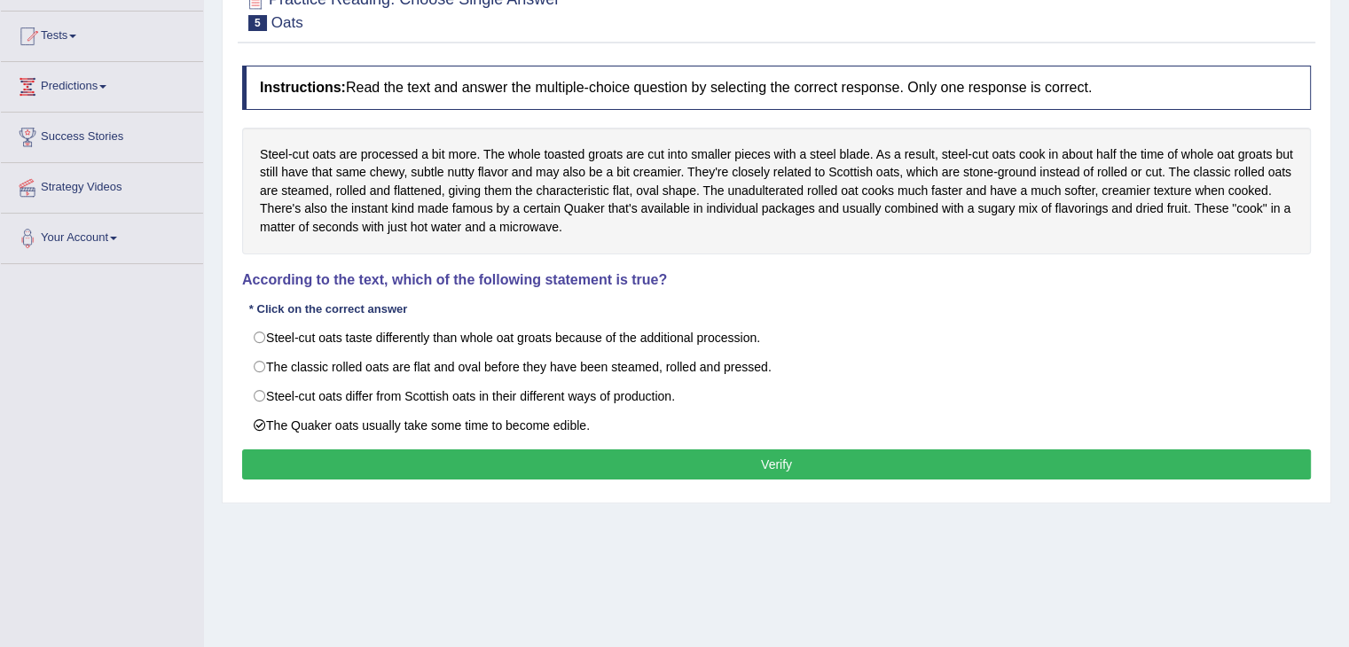
click at [618, 460] on button "Verify" at bounding box center [776, 465] width 1069 height 30
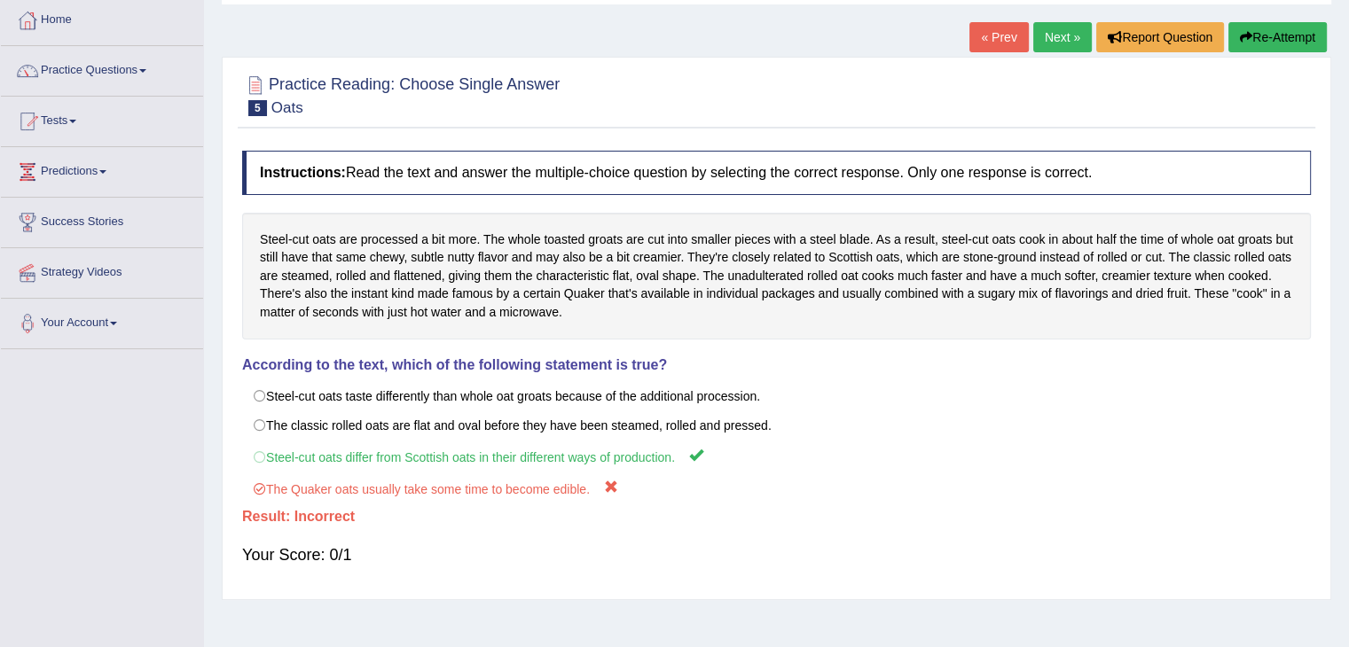
scroll to position [89, 0]
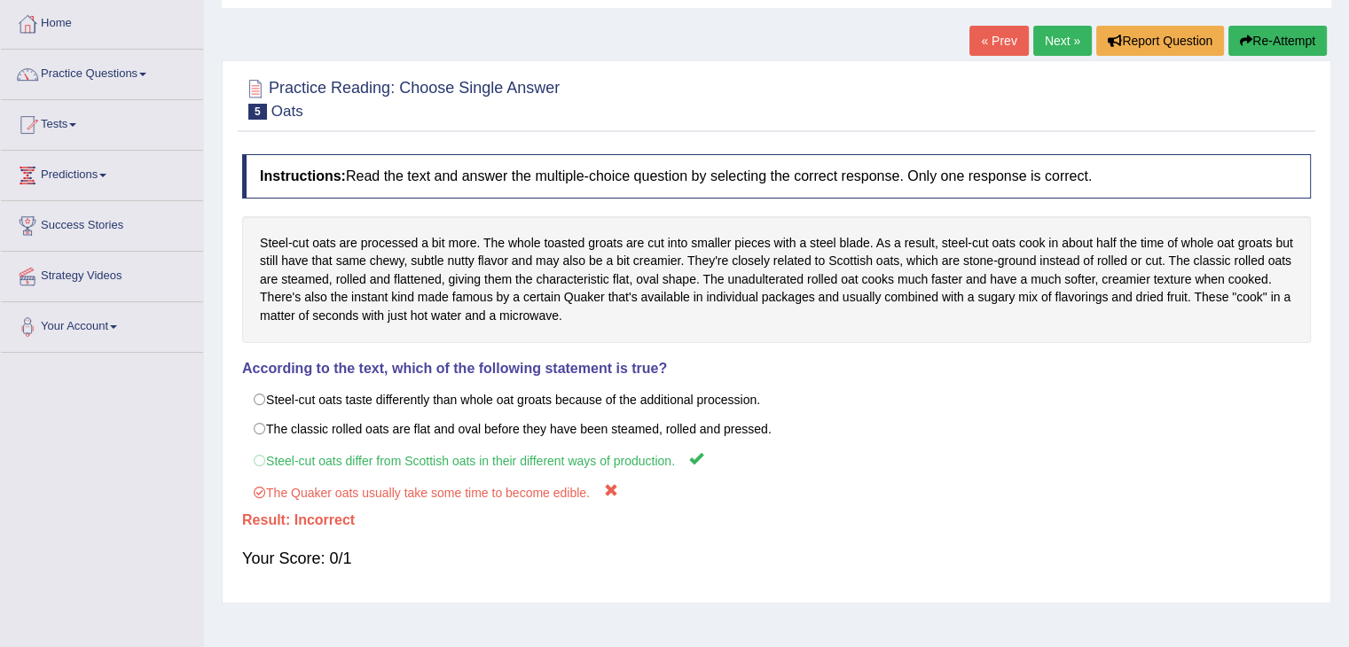
click at [1302, 38] on button "Re-Attempt" at bounding box center [1277, 41] width 98 height 30
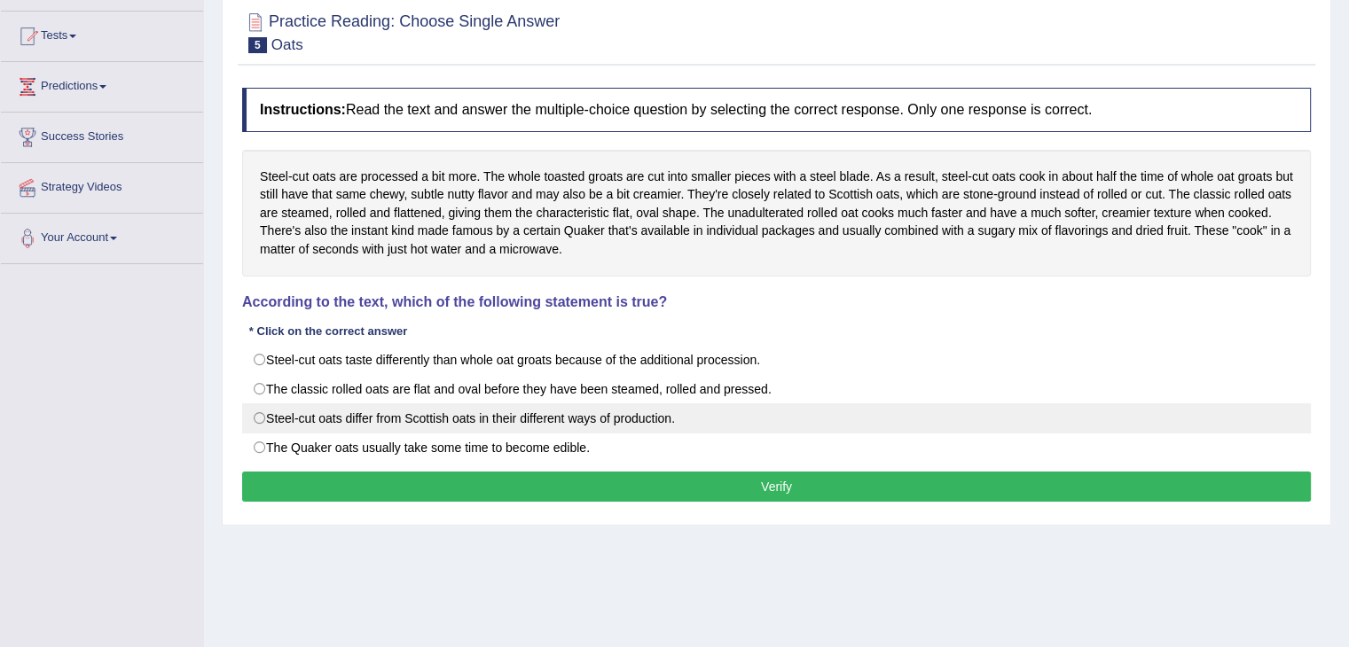
click at [398, 413] on label "Steel-cut oats differ from Scottish oats in their different ways of production." at bounding box center [776, 418] width 1069 height 30
radio input "true"
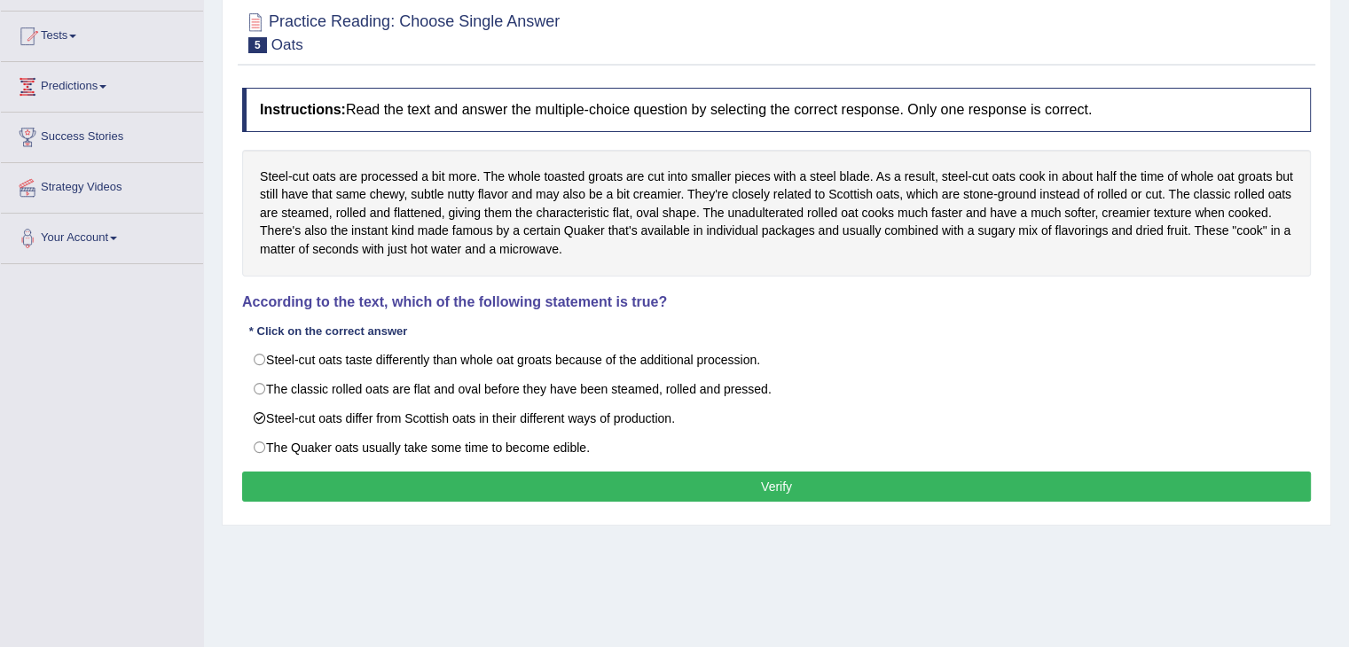
click at [741, 483] on button "Verify" at bounding box center [776, 487] width 1069 height 30
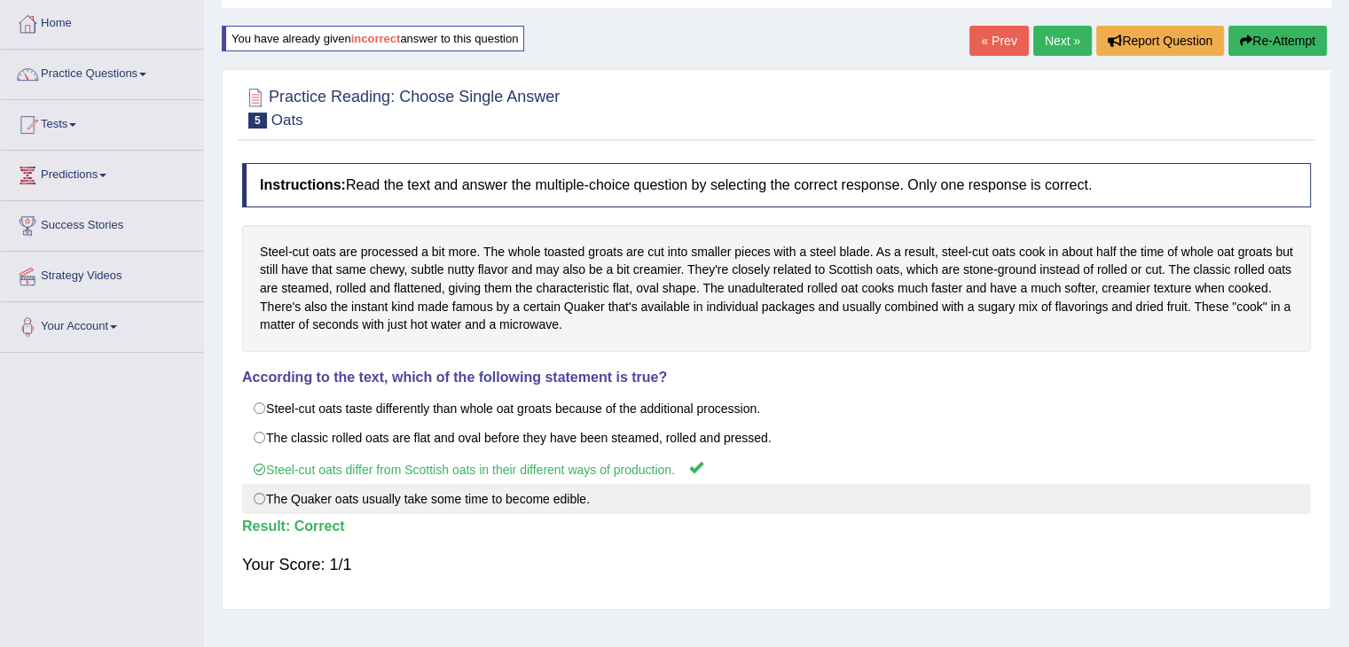
scroll to position [89, 0]
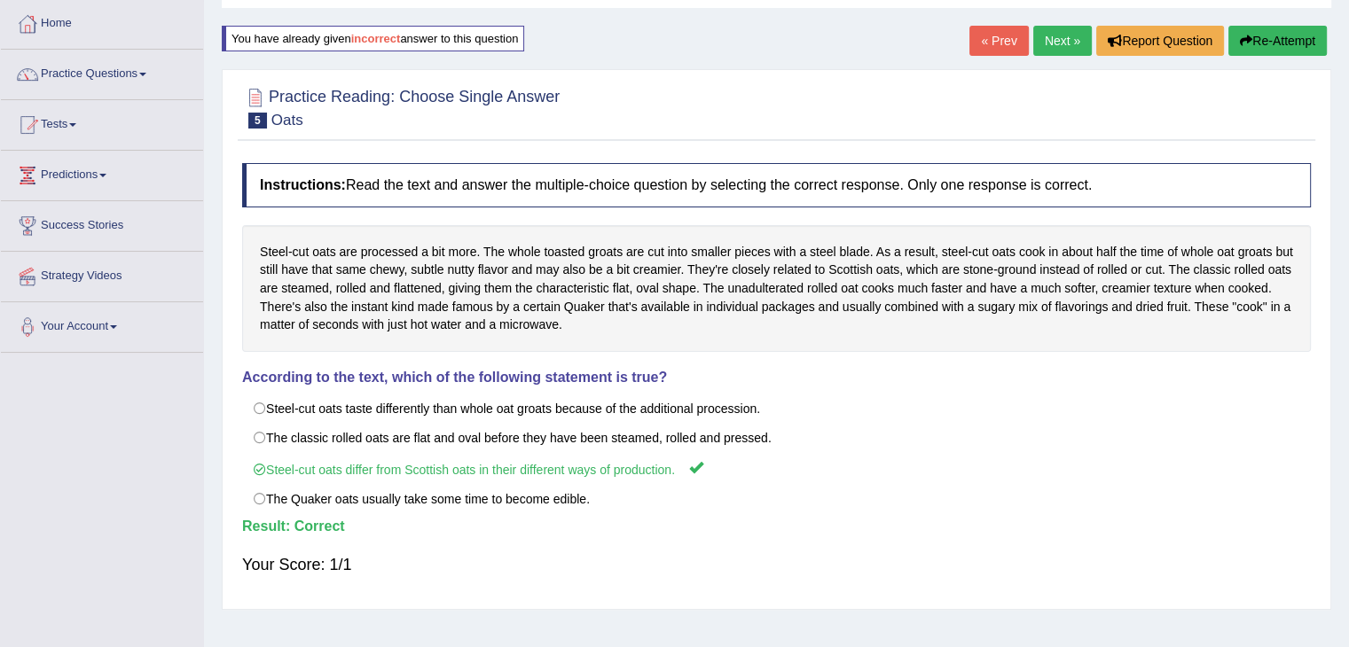
click at [1054, 43] on link "Next »" at bounding box center [1062, 41] width 59 height 30
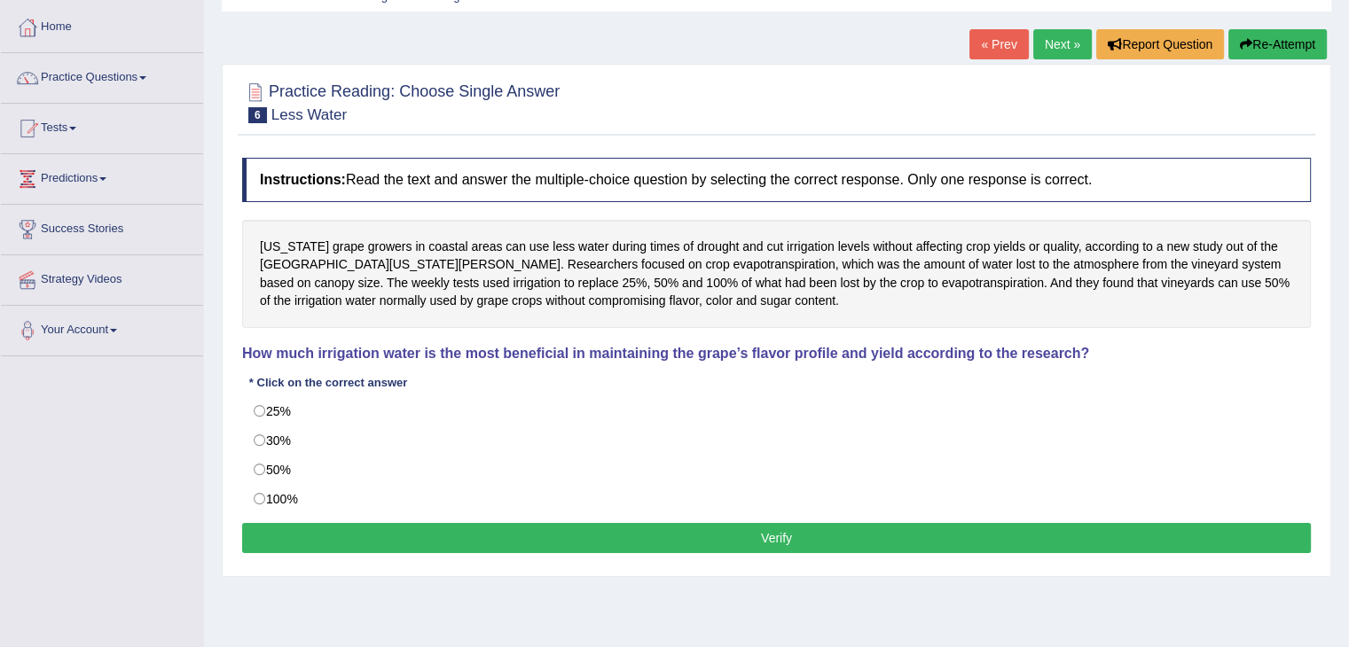
scroll to position [89, 0]
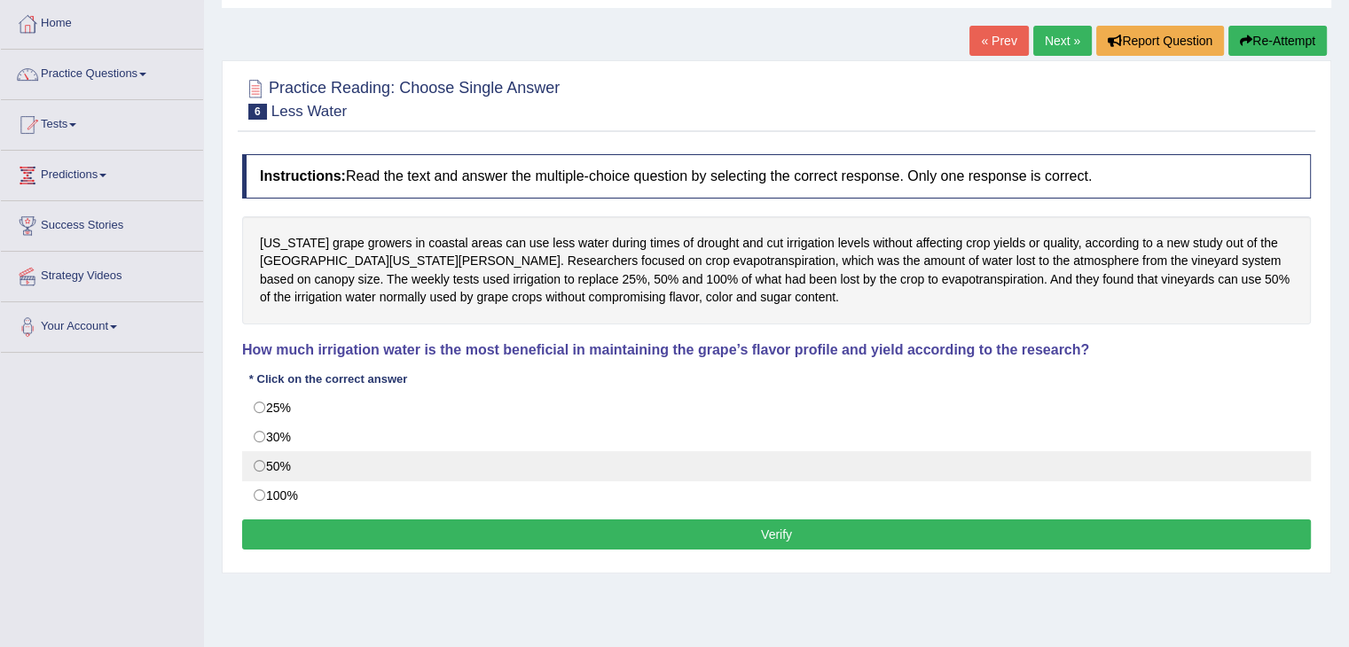
click at [259, 464] on label "50%" at bounding box center [776, 466] width 1069 height 30
radio input "true"
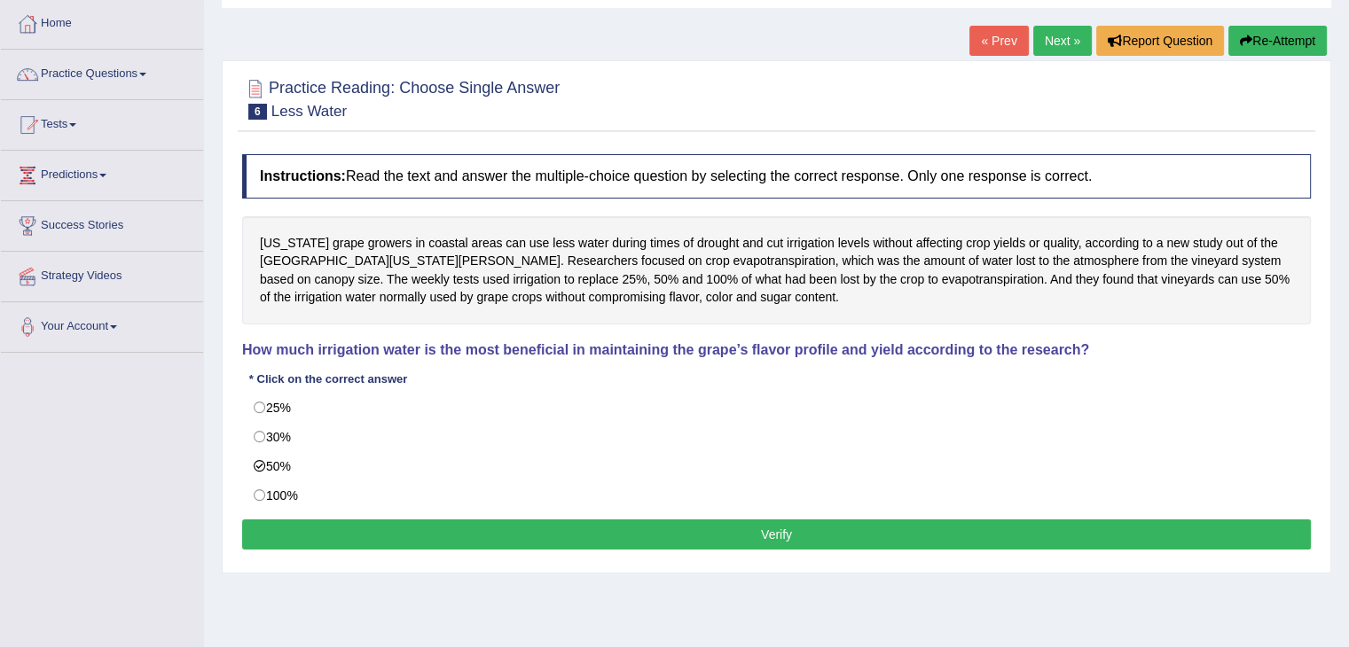
click at [748, 526] on button "Verify" at bounding box center [776, 535] width 1069 height 30
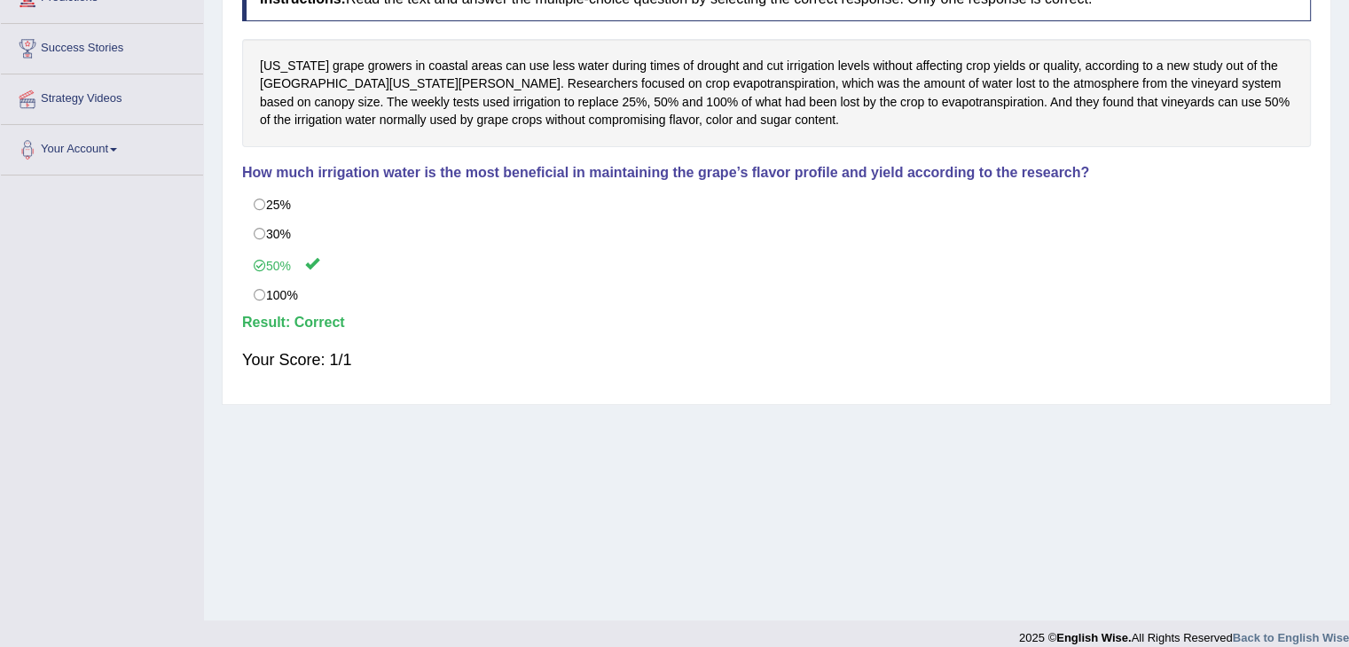
scroll to position [0, 0]
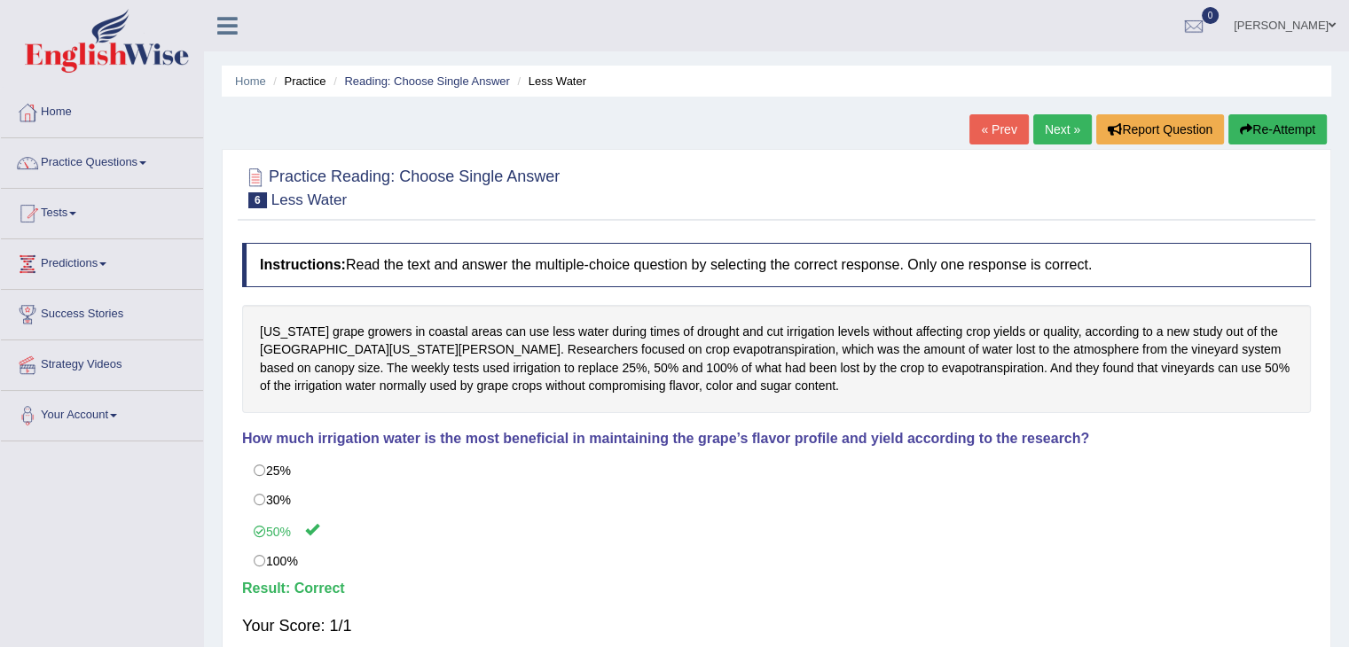
click at [1065, 125] on link "Next »" at bounding box center [1062, 129] width 59 height 30
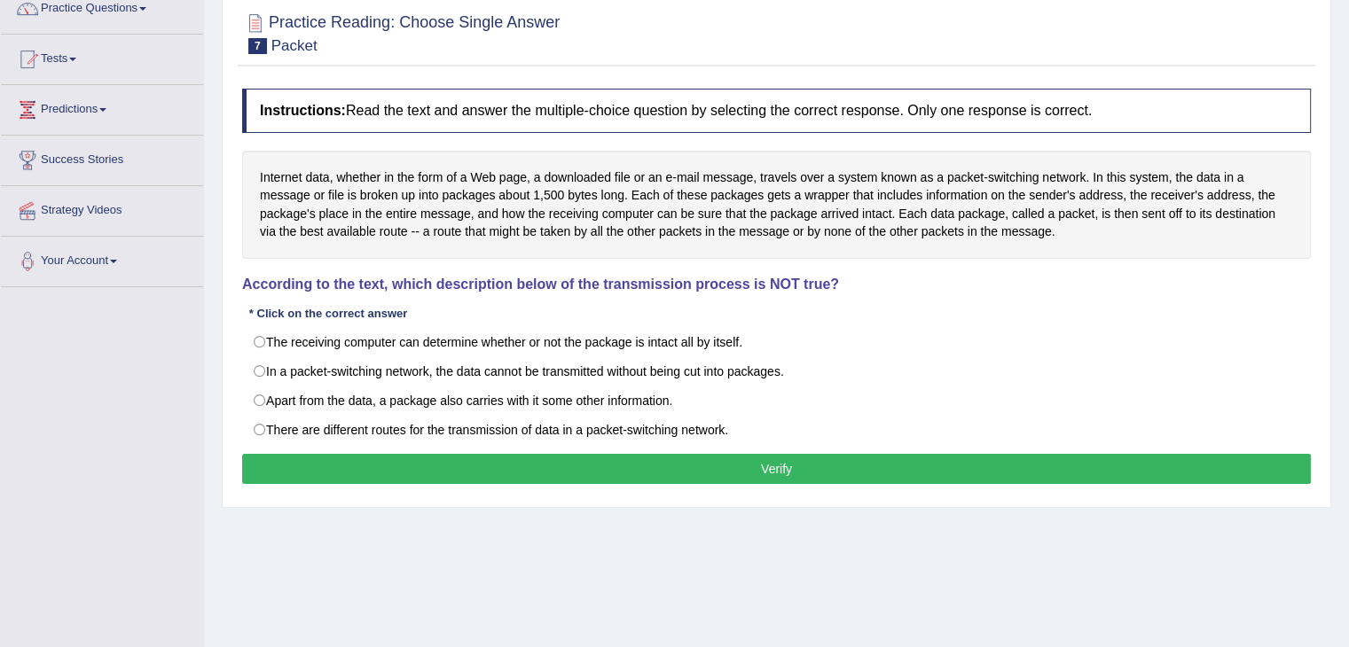
scroll to position [177, 0]
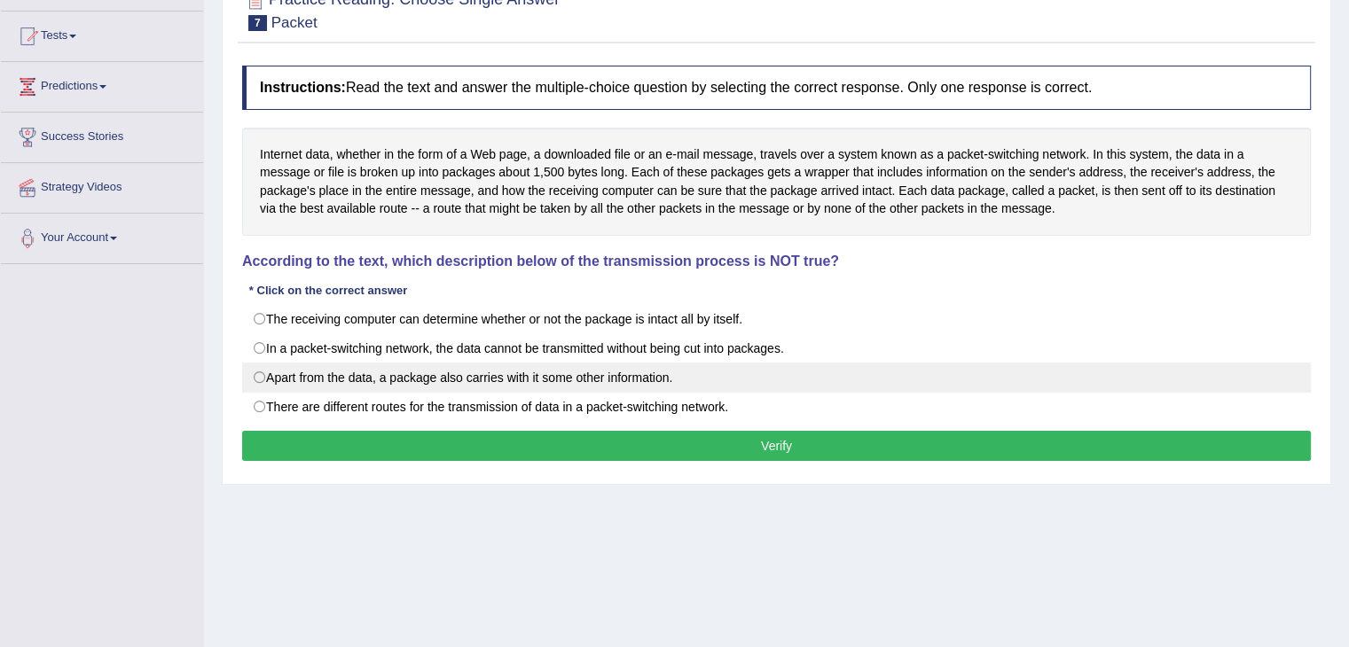
click at [312, 381] on label "Apart from the data, a package also carries with it some other information." at bounding box center [776, 378] width 1069 height 30
radio input "true"
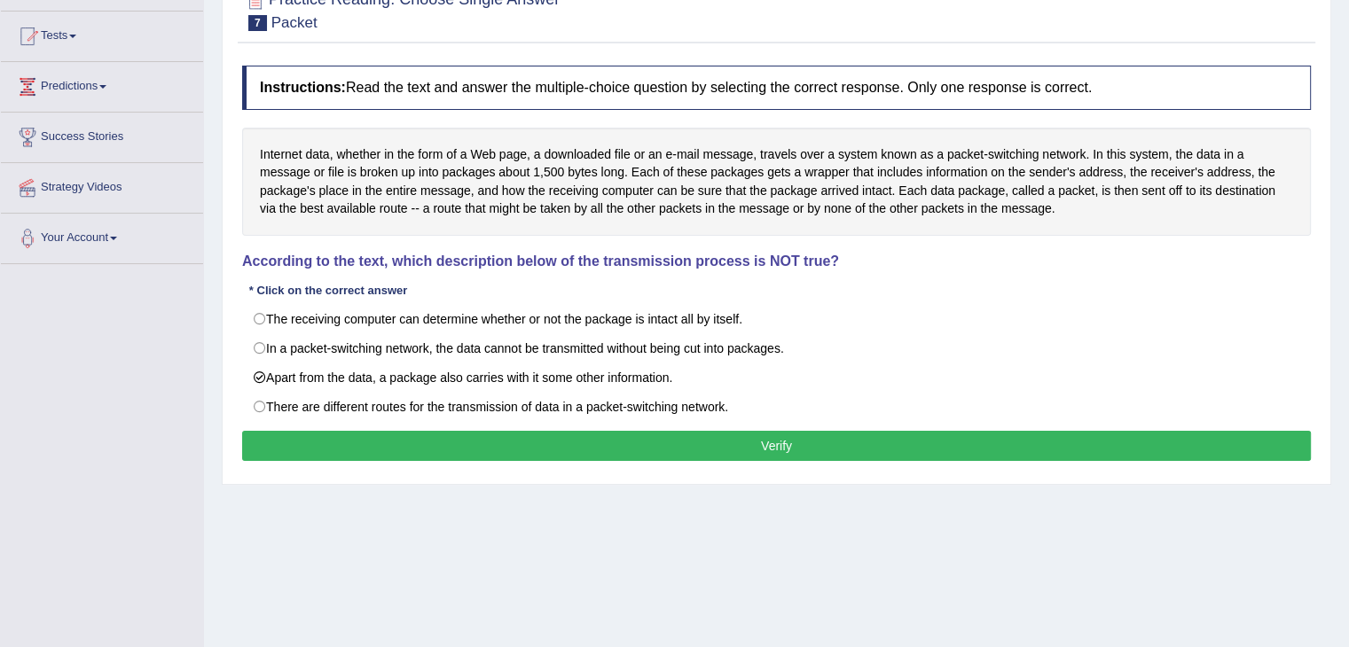
click at [532, 451] on button "Verify" at bounding box center [776, 446] width 1069 height 30
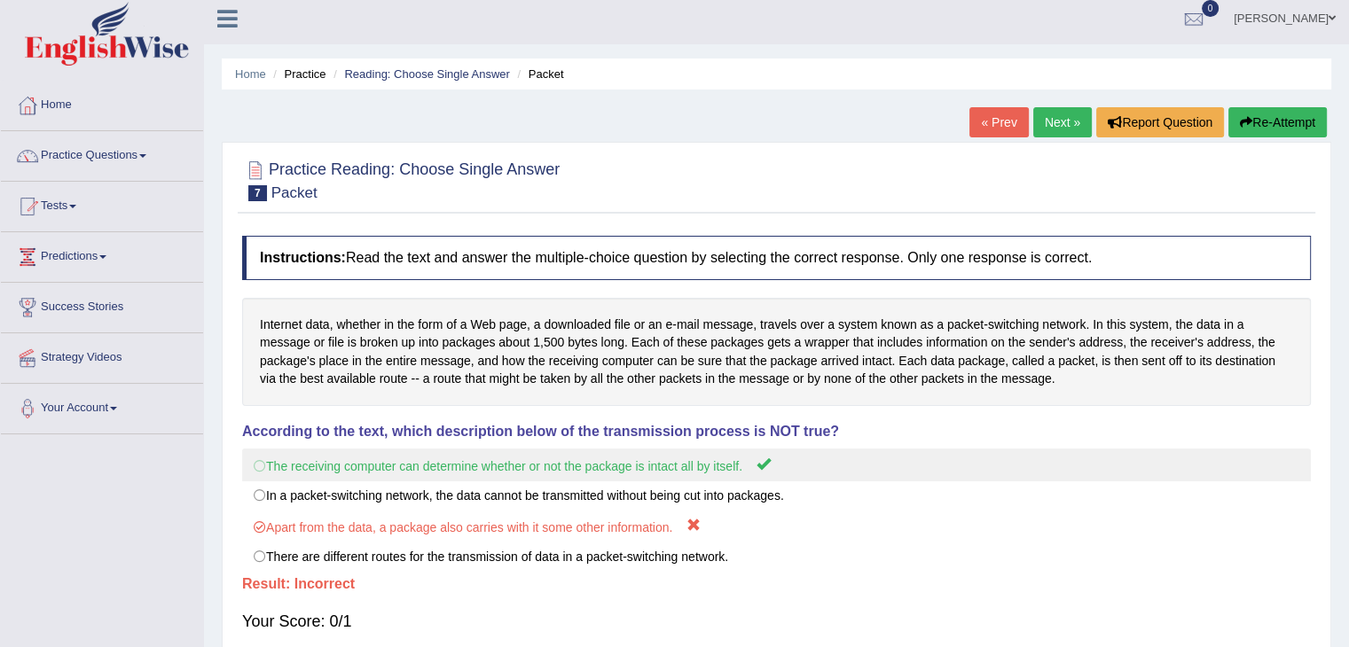
scroll to position [0, 0]
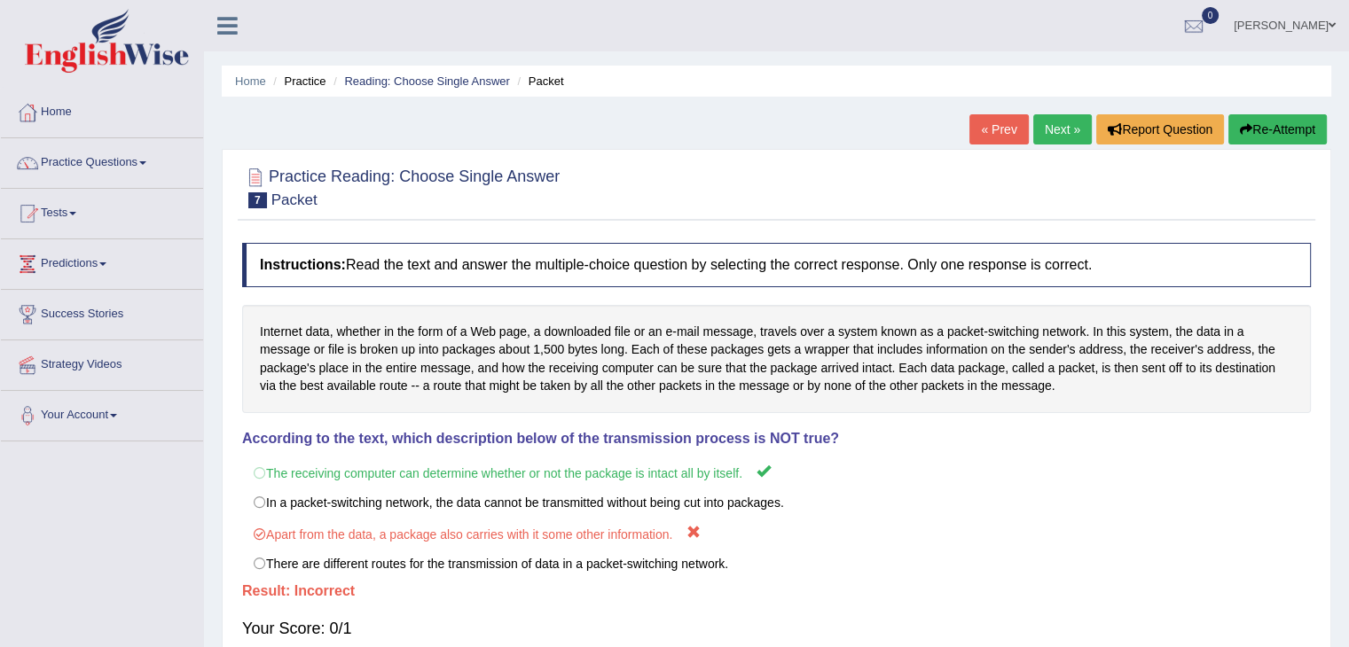
click at [1265, 123] on button "Re-Attempt" at bounding box center [1277, 129] width 98 height 30
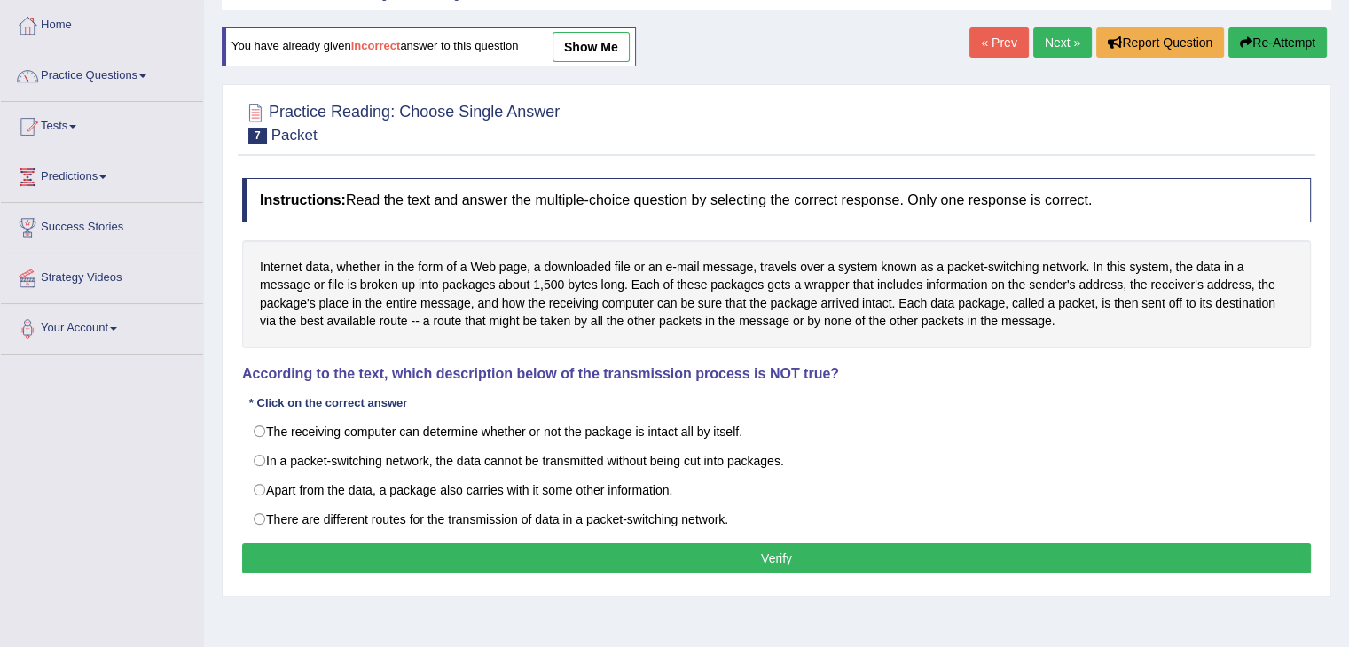
scroll to position [89, 0]
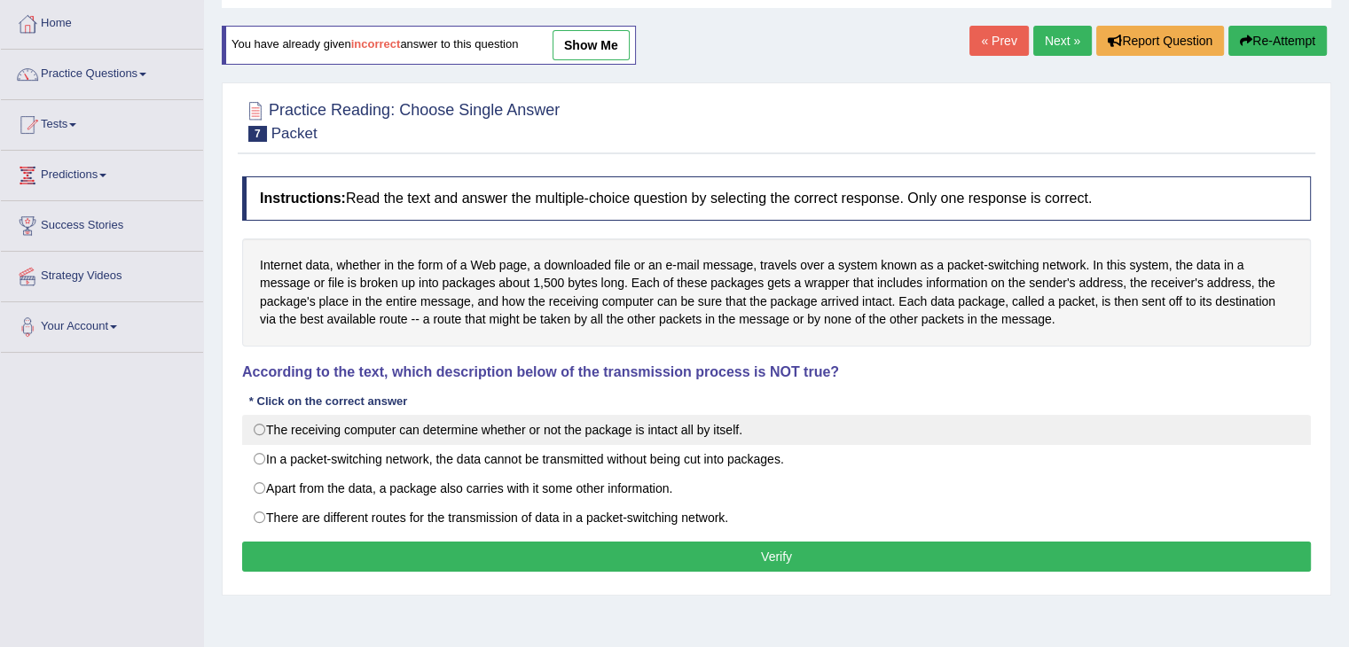
click at [524, 429] on label "The receiving computer can determine whether or not the package is intact all b…" at bounding box center [776, 430] width 1069 height 30
radio input "true"
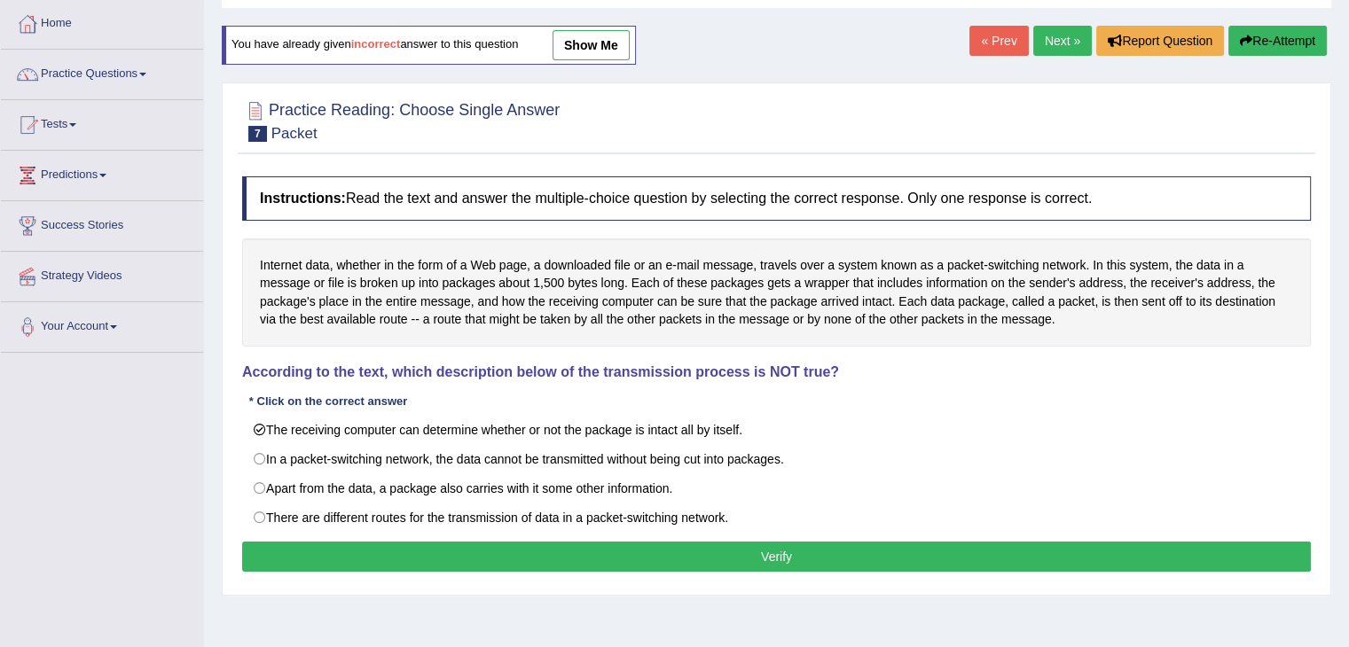
click at [712, 552] on button "Verify" at bounding box center [776, 557] width 1069 height 30
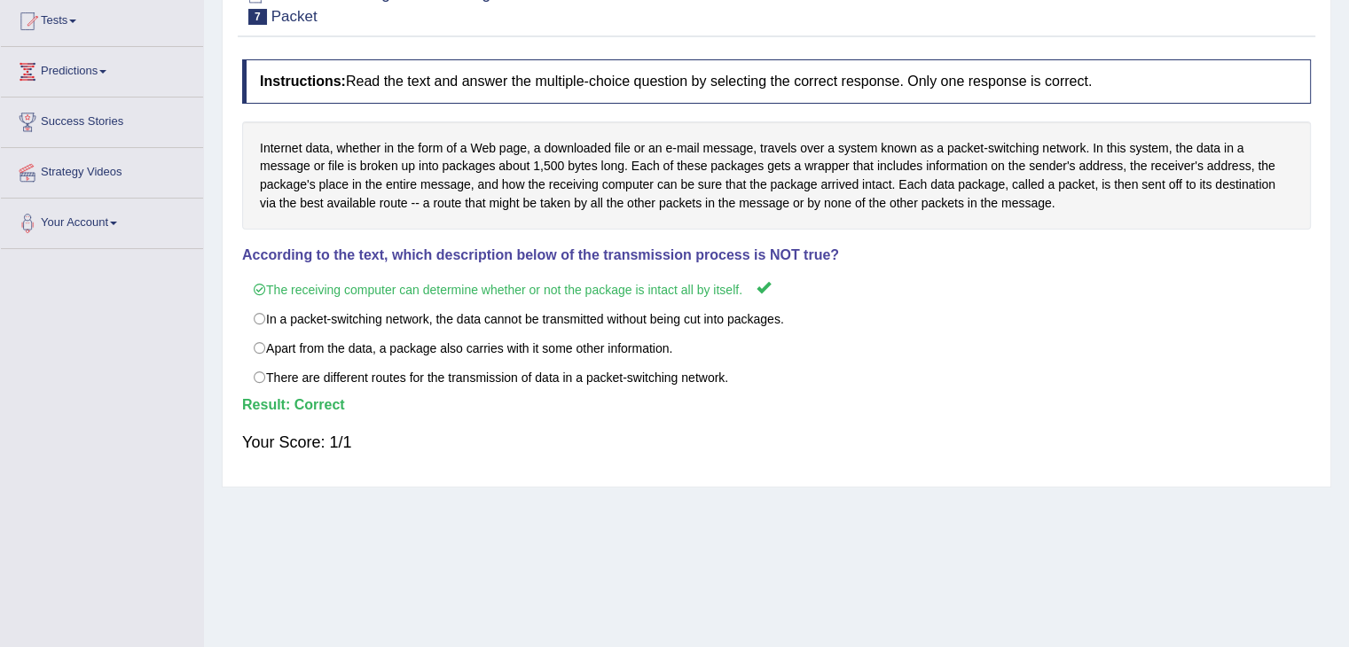
scroll to position [18, 0]
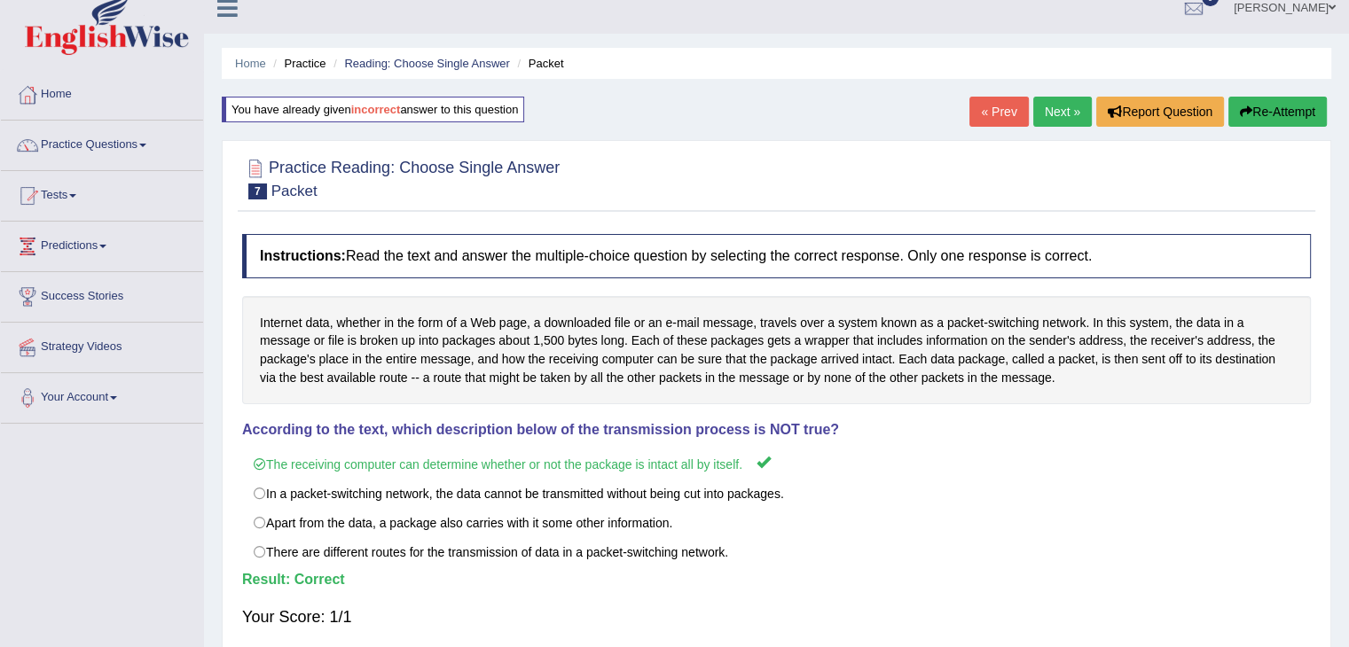
click at [1050, 115] on link "Next »" at bounding box center [1062, 112] width 59 height 30
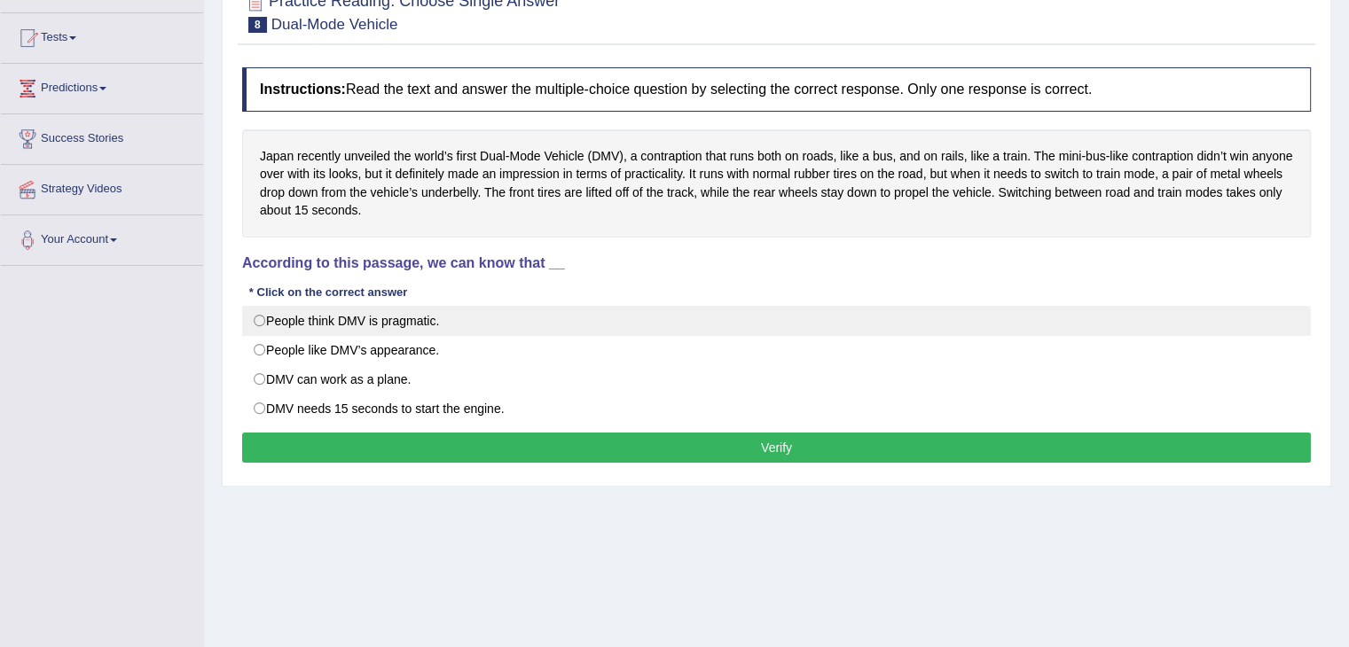
scroll to position [177, 0]
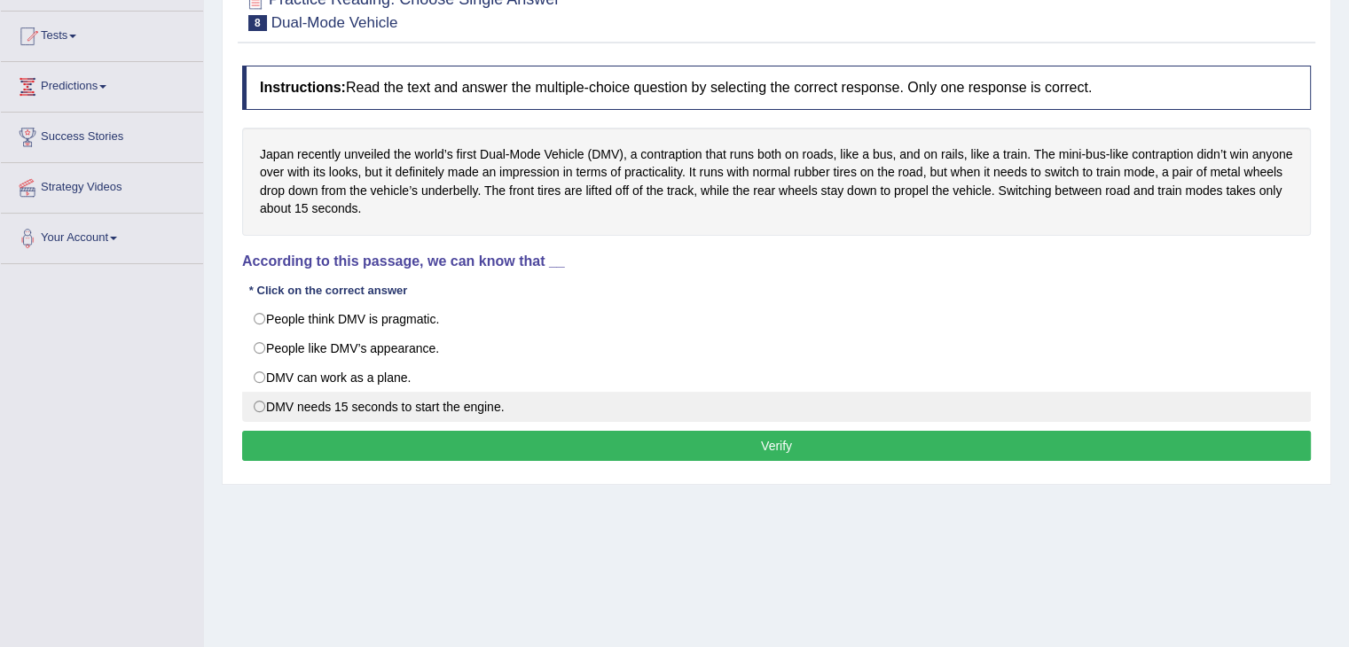
click at [328, 400] on label "DMV needs 15 seconds to start the engine." at bounding box center [776, 407] width 1069 height 30
radio input "true"
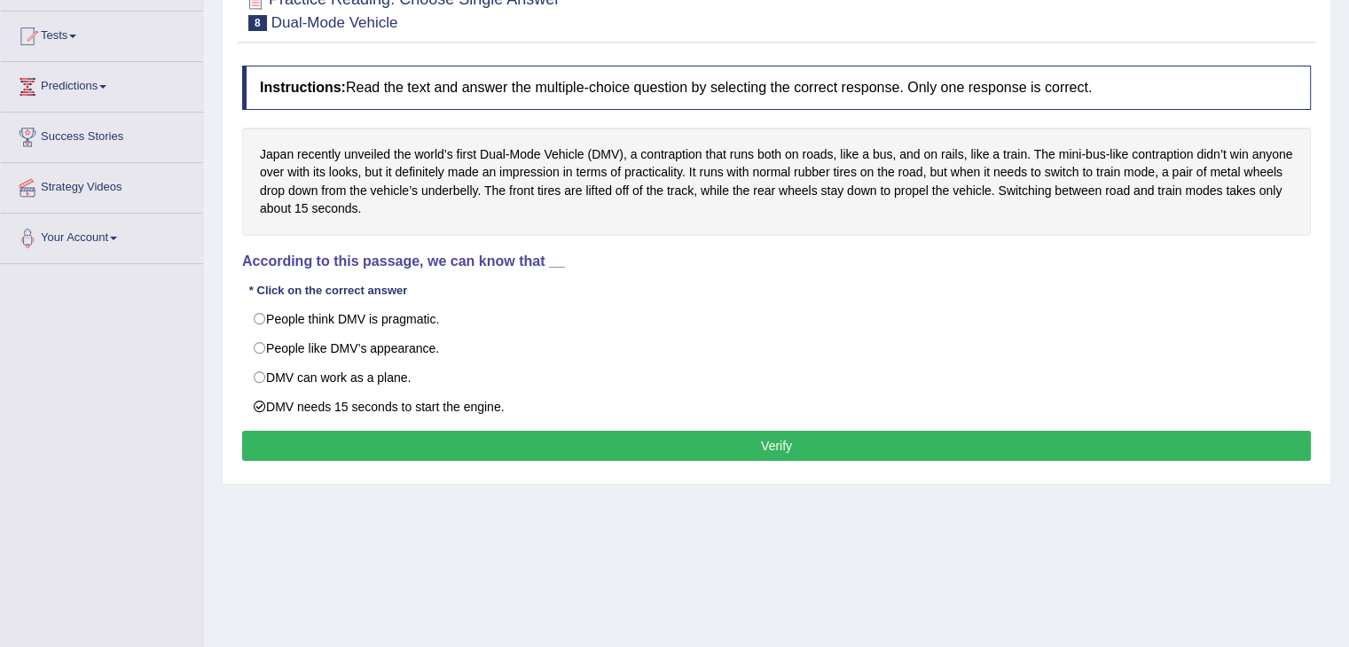
click at [791, 442] on button "Verify" at bounding box center [776, 446] width 1069 height 30
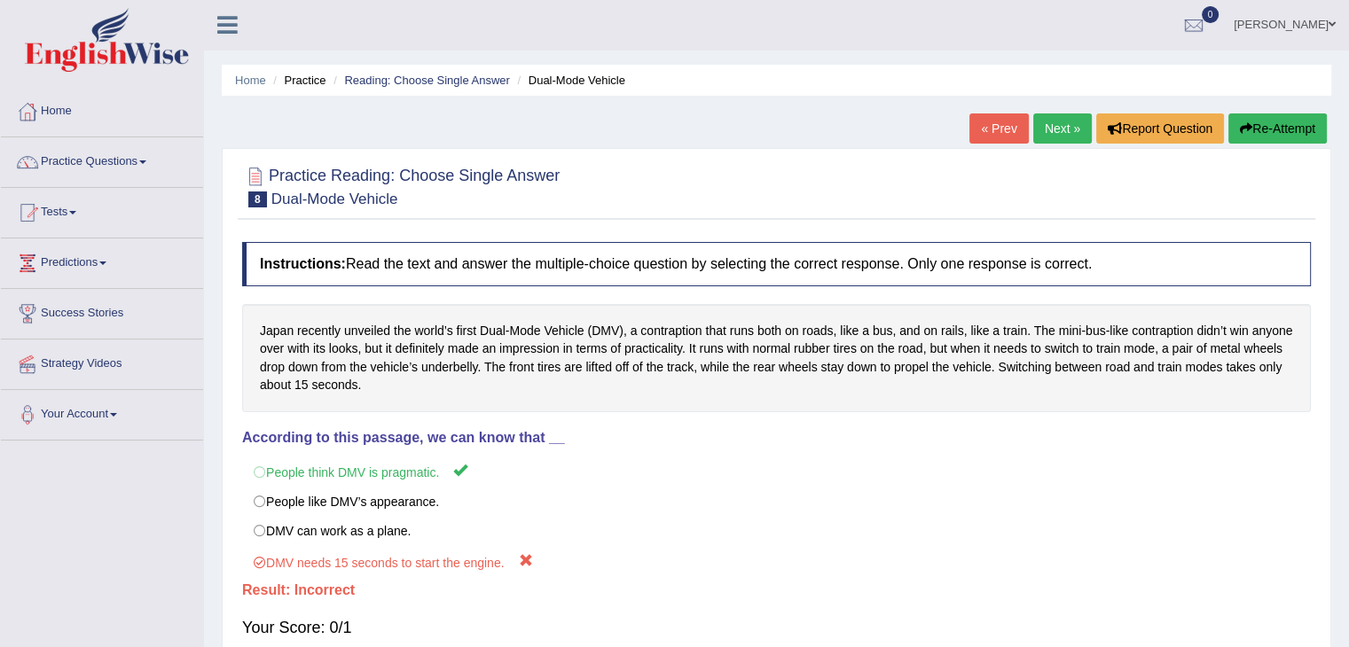
scroll to position [0, 0]
click at [1252, 126] on button "Re-Attempt" at bounding box center [1277, 129] width 98 height 30
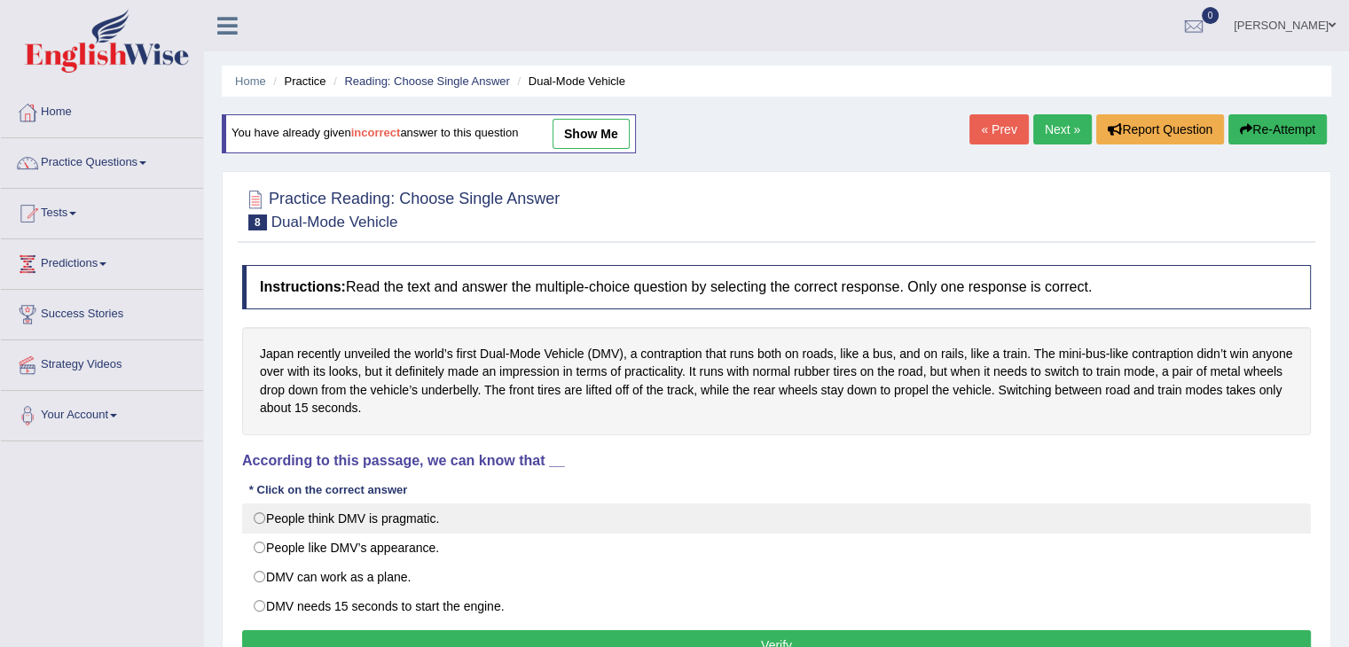
click at [302, 509] on label "People think DMV is pragmatic." at bounding box center [776, 519] width 1069 height 30
radio input "true"
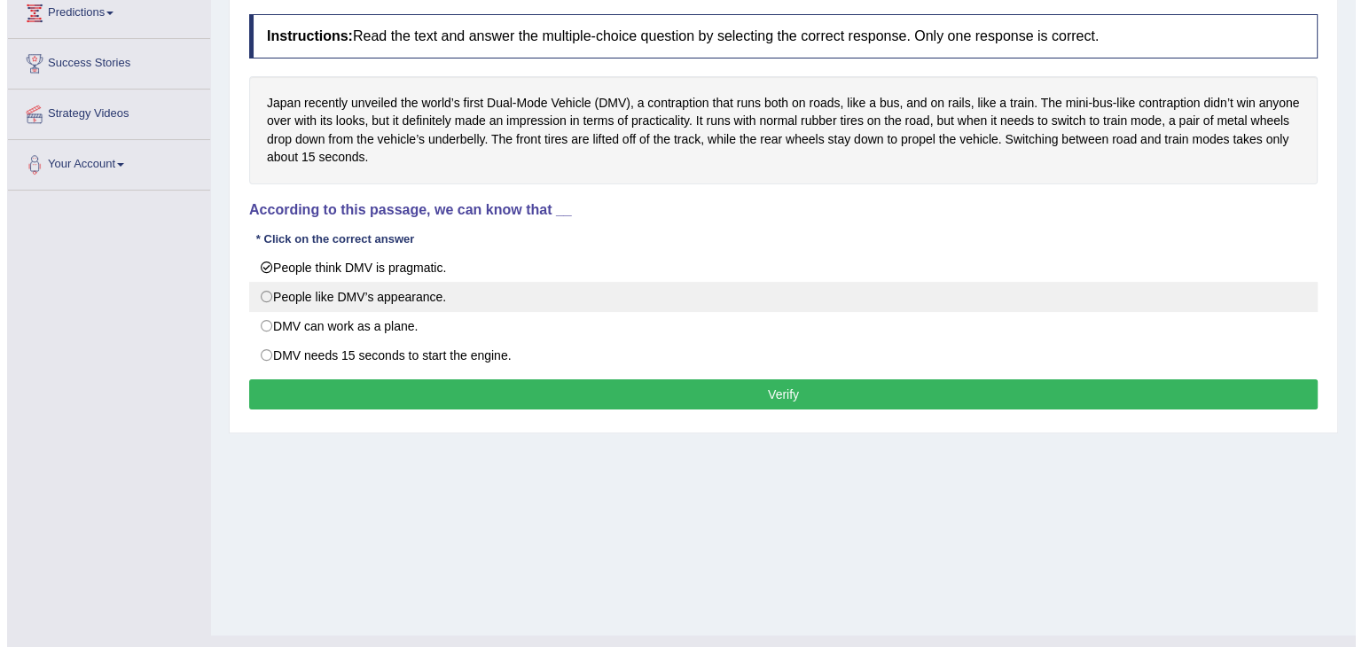
scroll to position [266, 0]
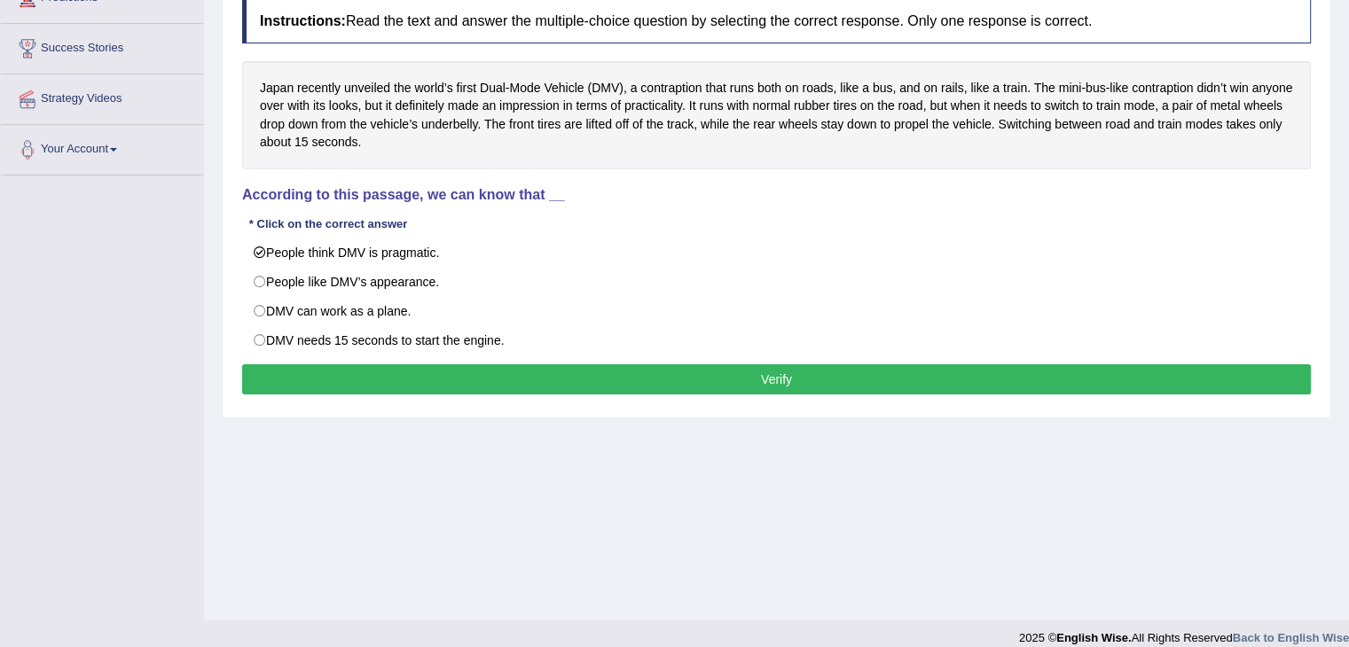
click at [667, 382] on button "Verify" at bounding box center [776, 379] width 1069 height 30
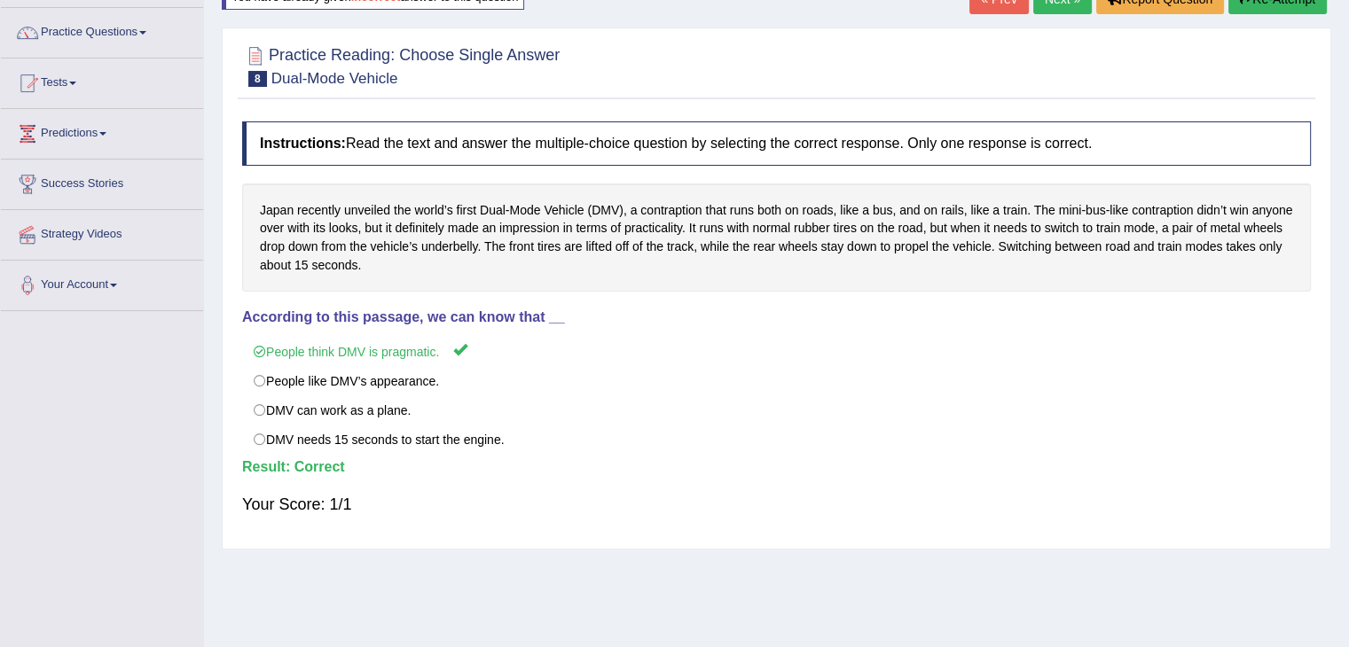
scroll to position [89, 0]
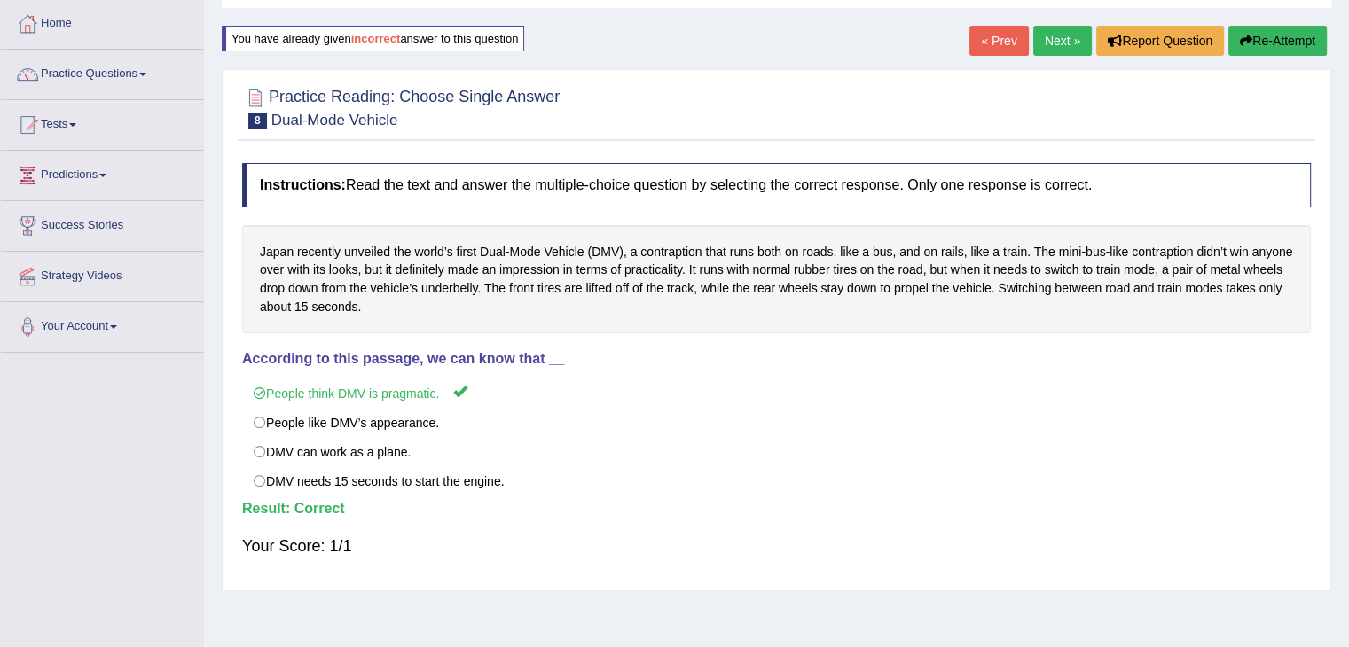
click at [1056, 36] on link "Next »" at bounding box center [1062, 41] width 59 height 30
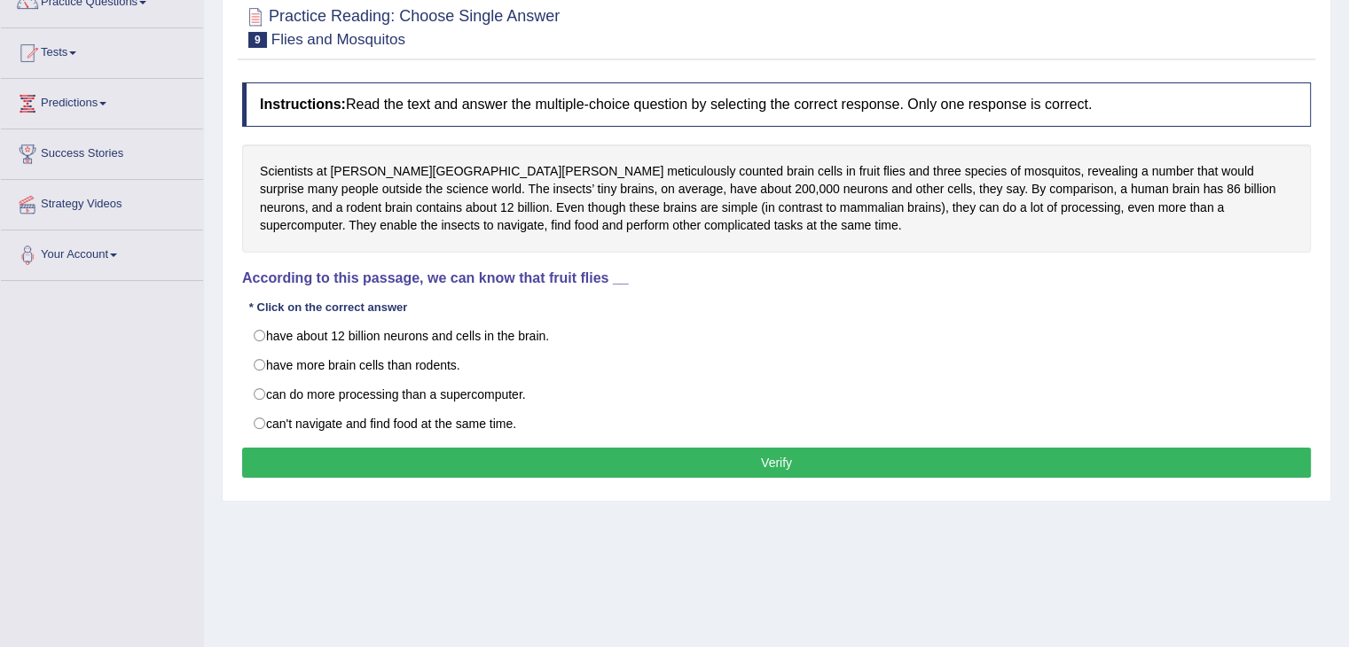
scroll to position [177, 0]
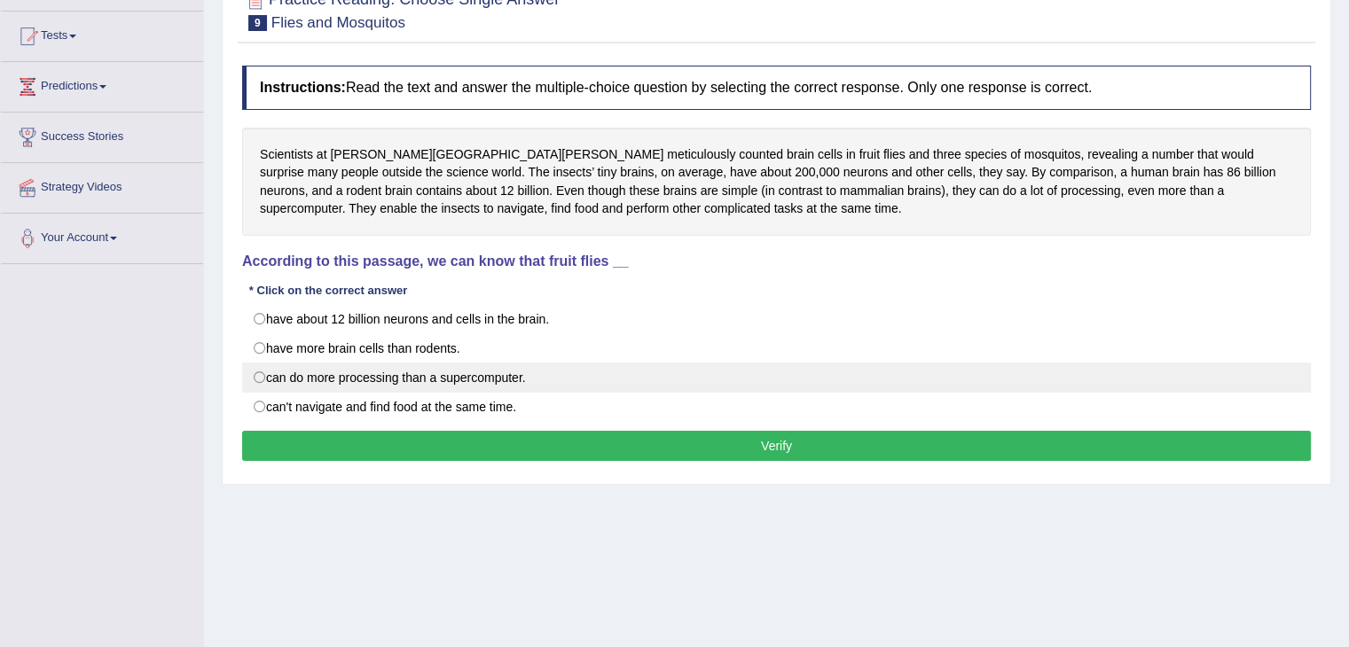
click at [276, 377] on label "can do more processing than a supercomputer." at bounding box center [776, 378] width 1069 height 30
radio input "true"
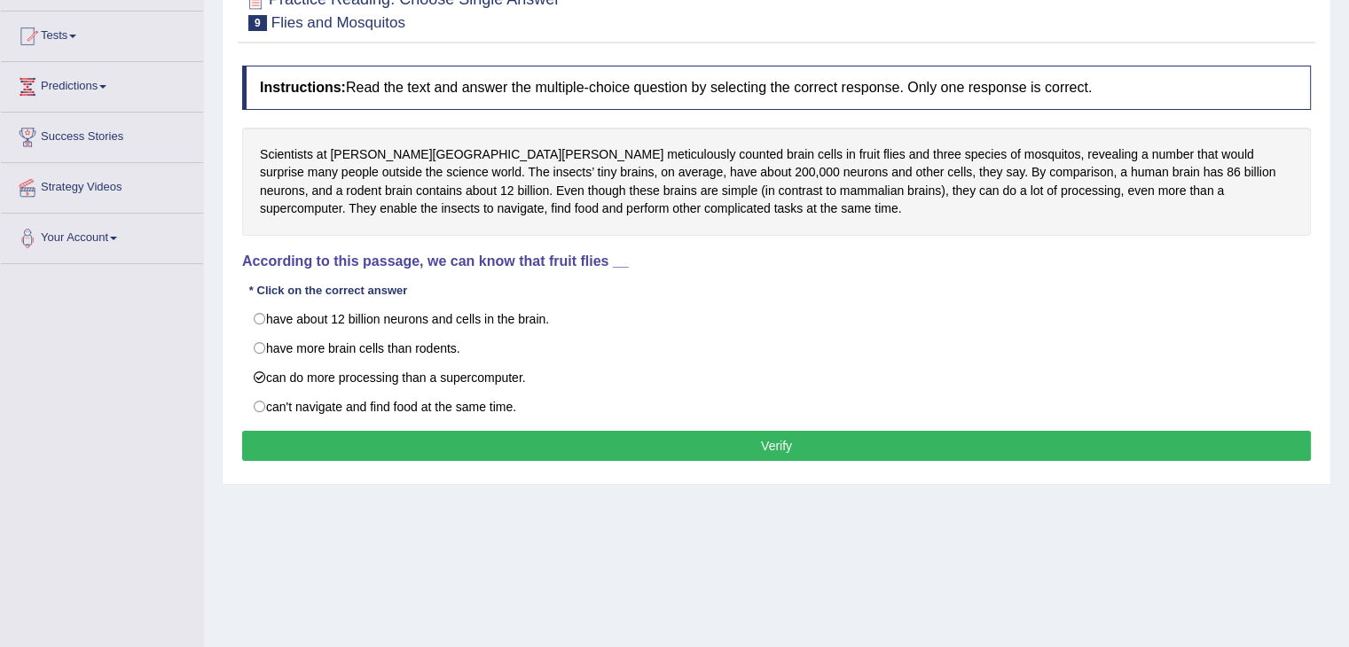
click at [612, 435] on button "Verify" at bounding box center [776, 446] width 1069 height 30
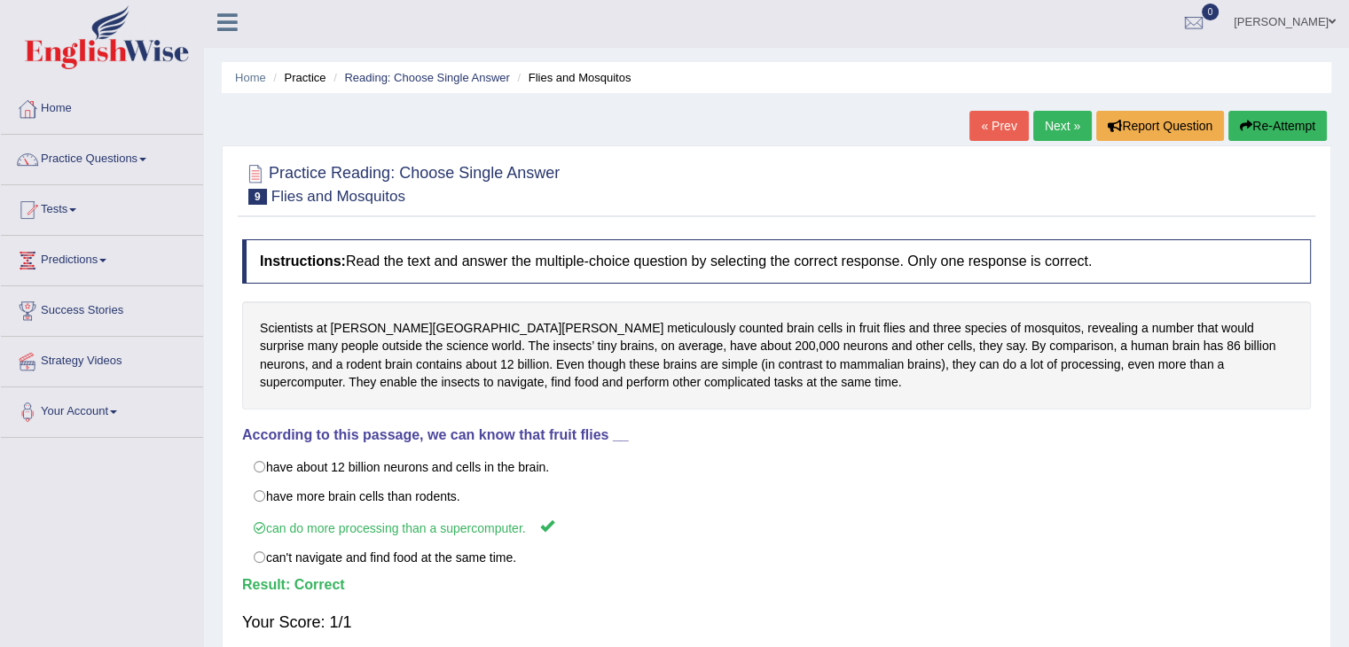
scroll to position [0, 0]
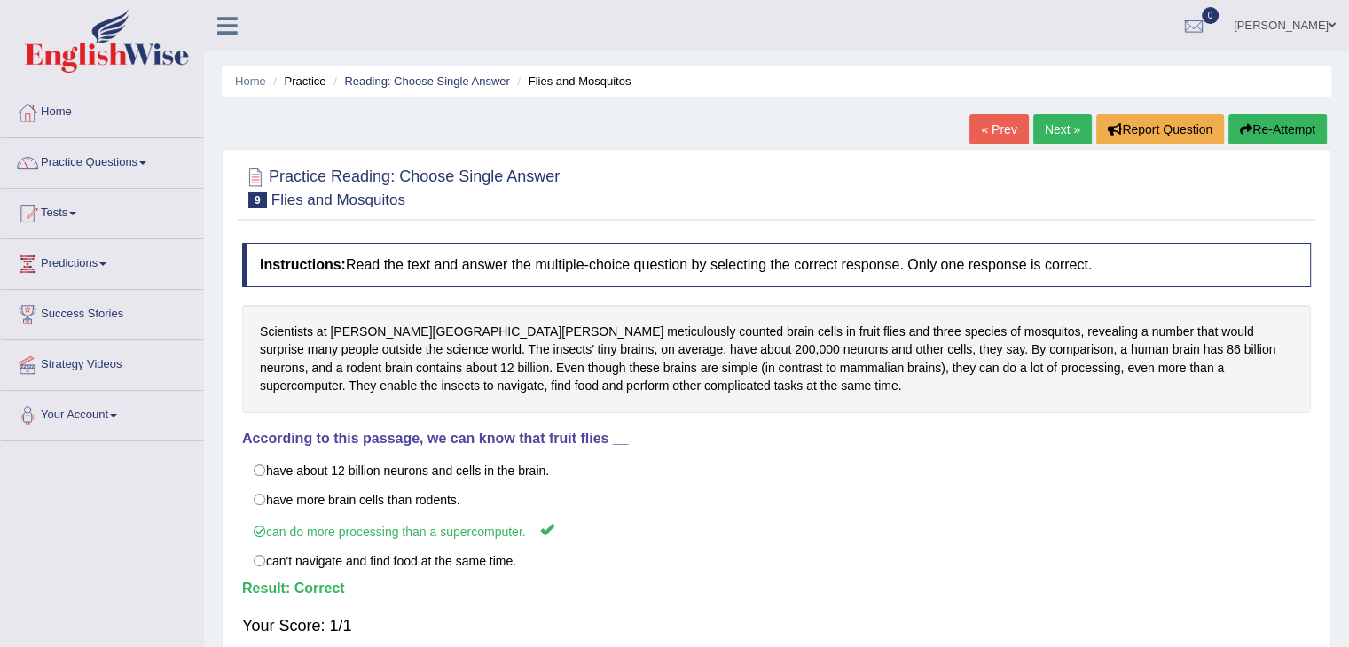
click at [1057, 133] on link "Next »" at bounding box center [1062, 129] width 59 height 30
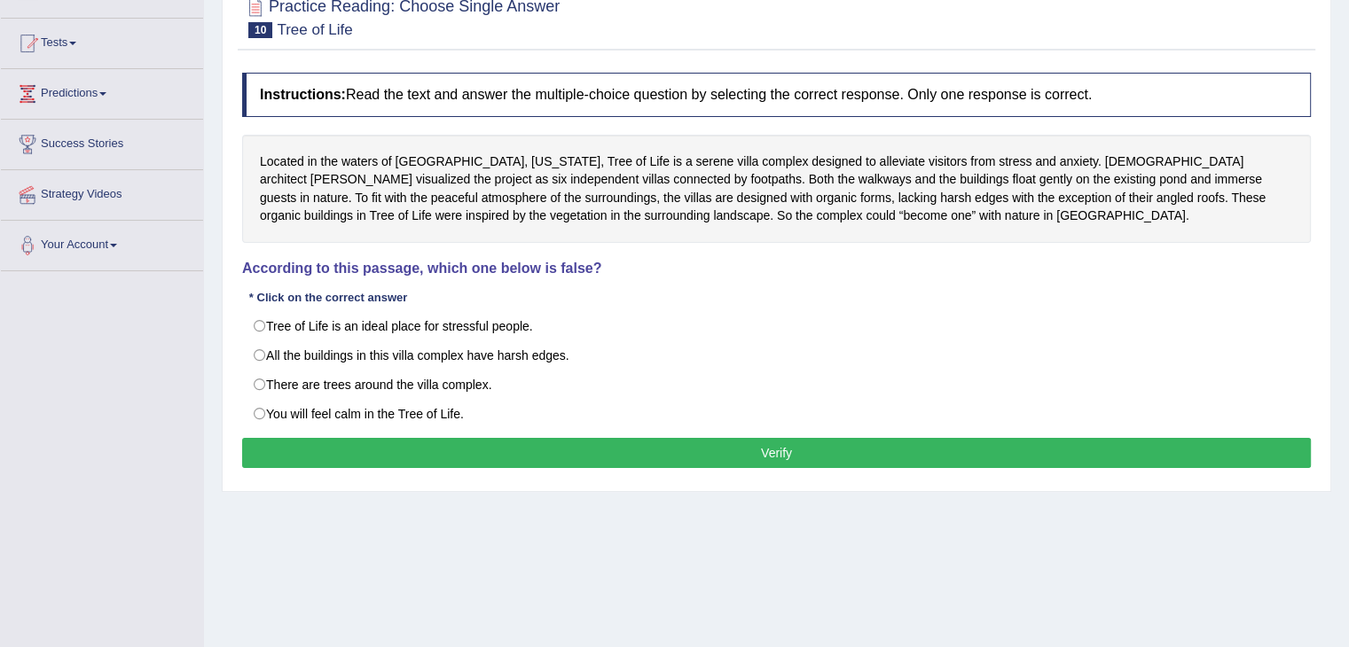
scroll to position [177, 0]
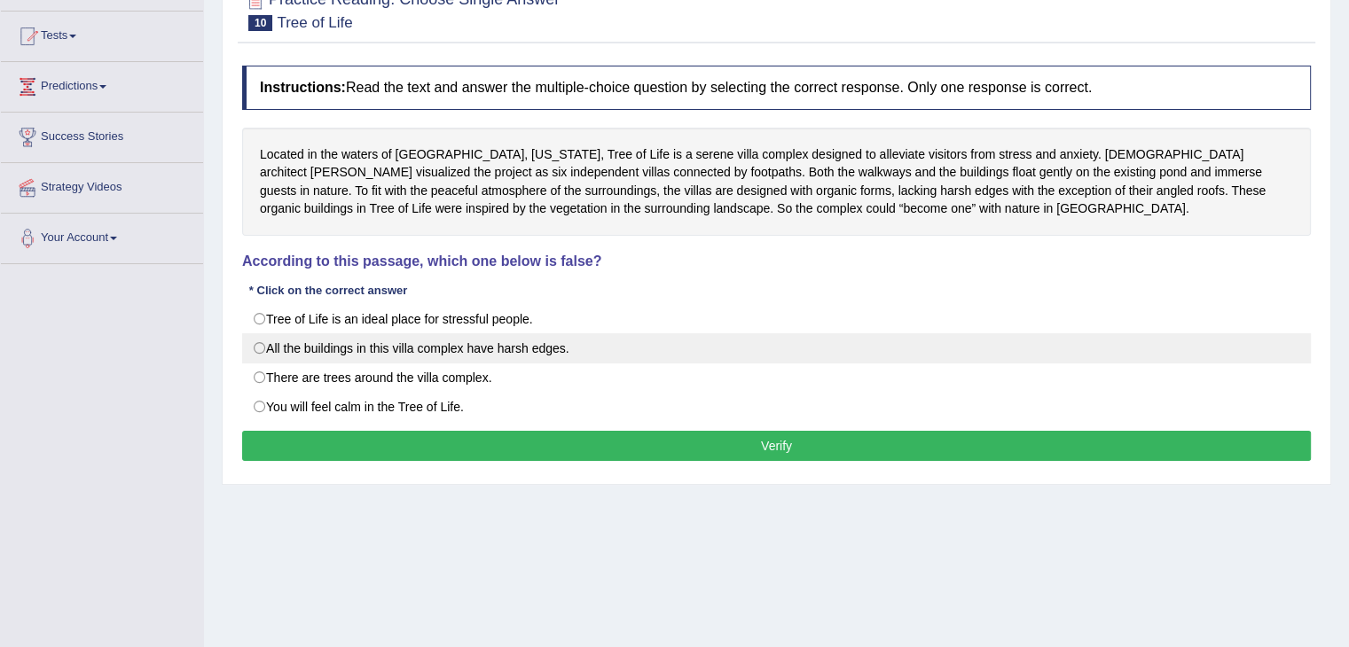
click at [303, 350] on label "All the buildings in this villa complex have harsh edges." at bounding box center [776, 348] width 1069 height 30
radio input "true"
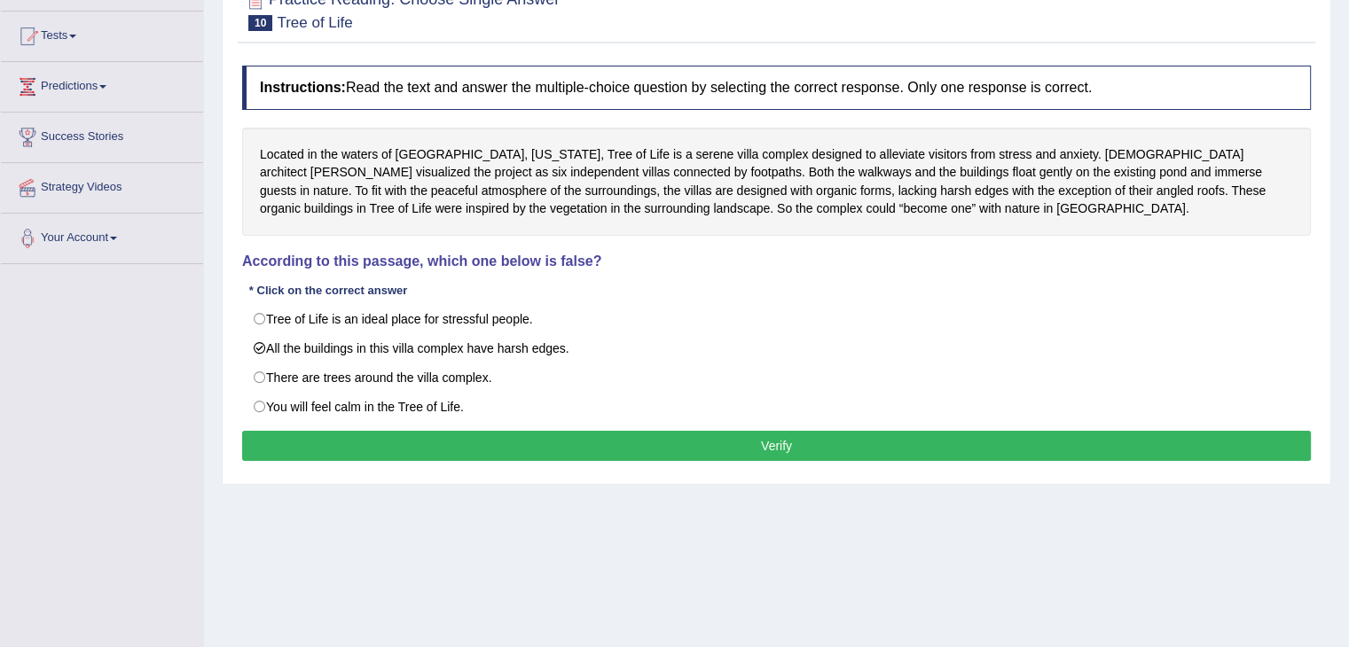
click at [757, 443] on button "Verify" at bounding box center [776, 446] width 1069 height 30
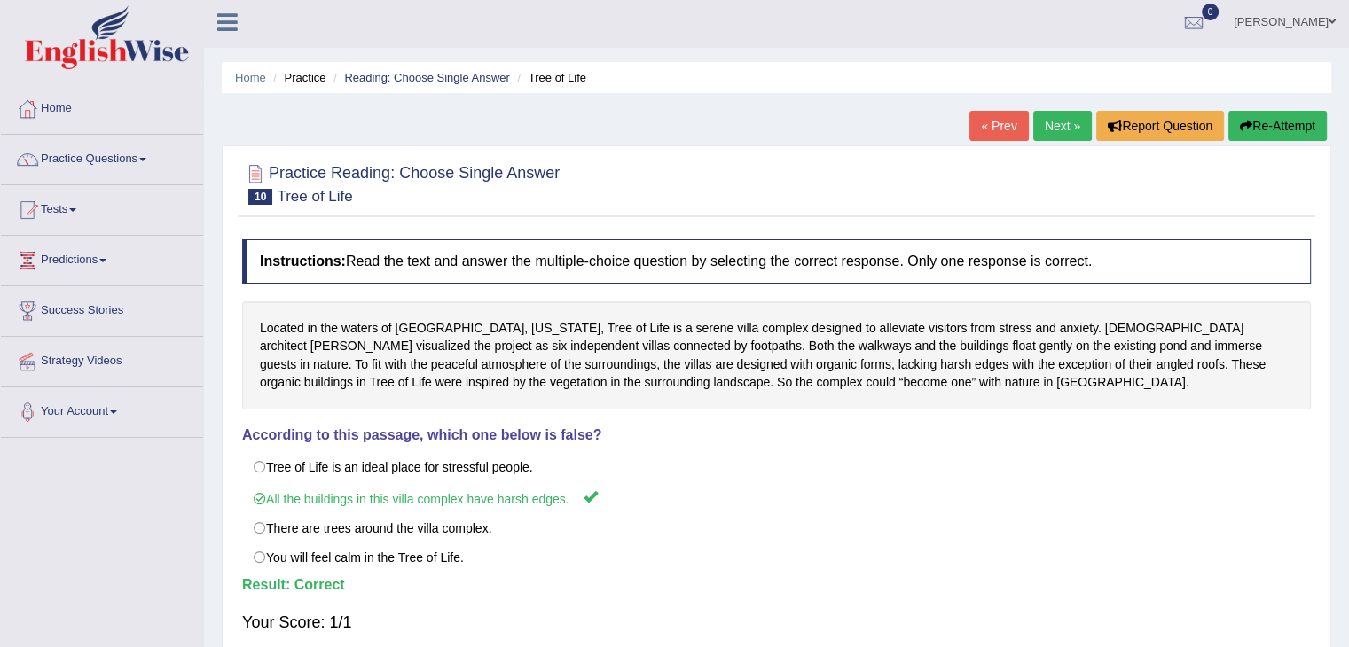
scroll to position [0, 0]
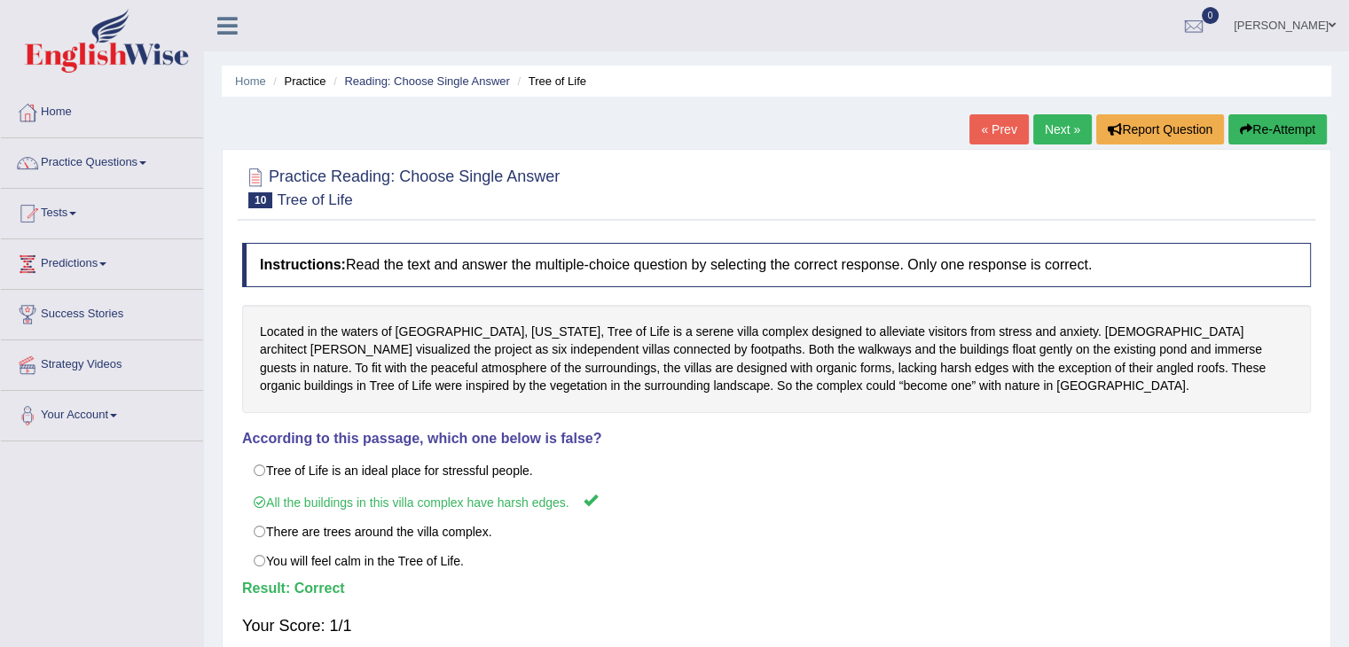
click at [1068, 139] on link "Next »" at bounding box center [1062, 129] width 59 height 30
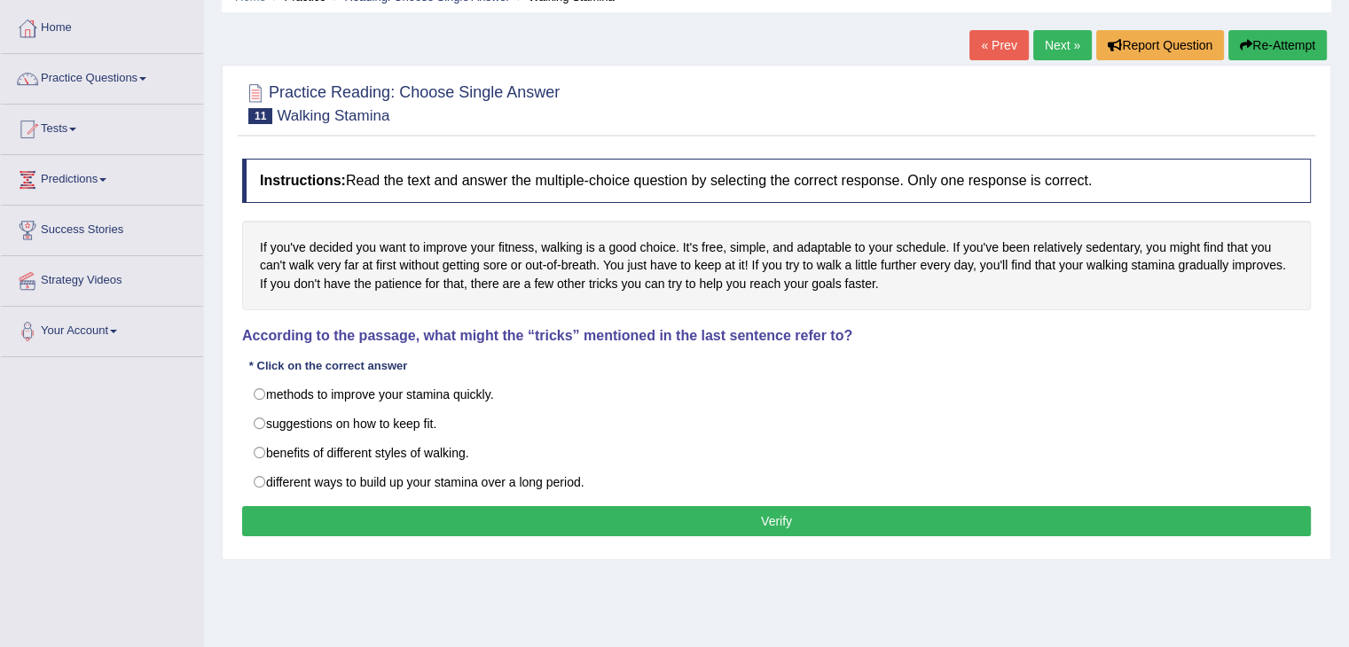
scroll to position [89, 0]
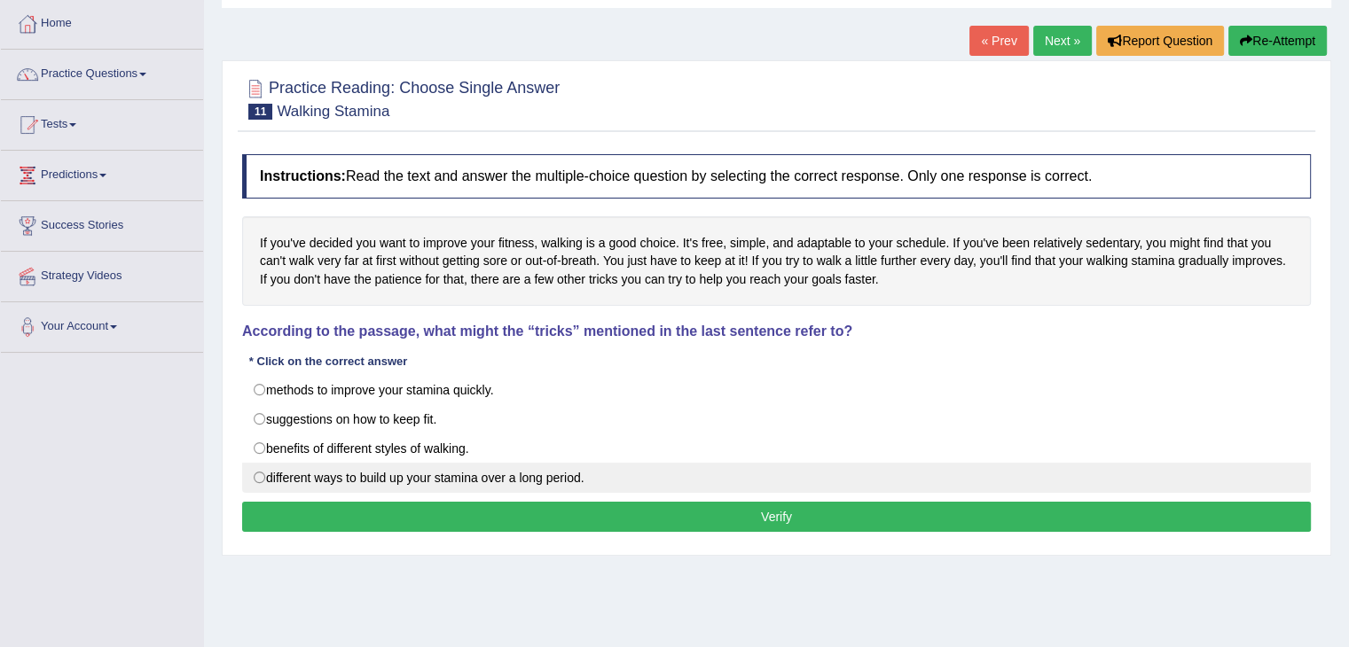
click at [287, 480] on label "different ways to build up your stamina over a long period." at bounding box center [776, 478] width 1069 height 30
radio input "true"
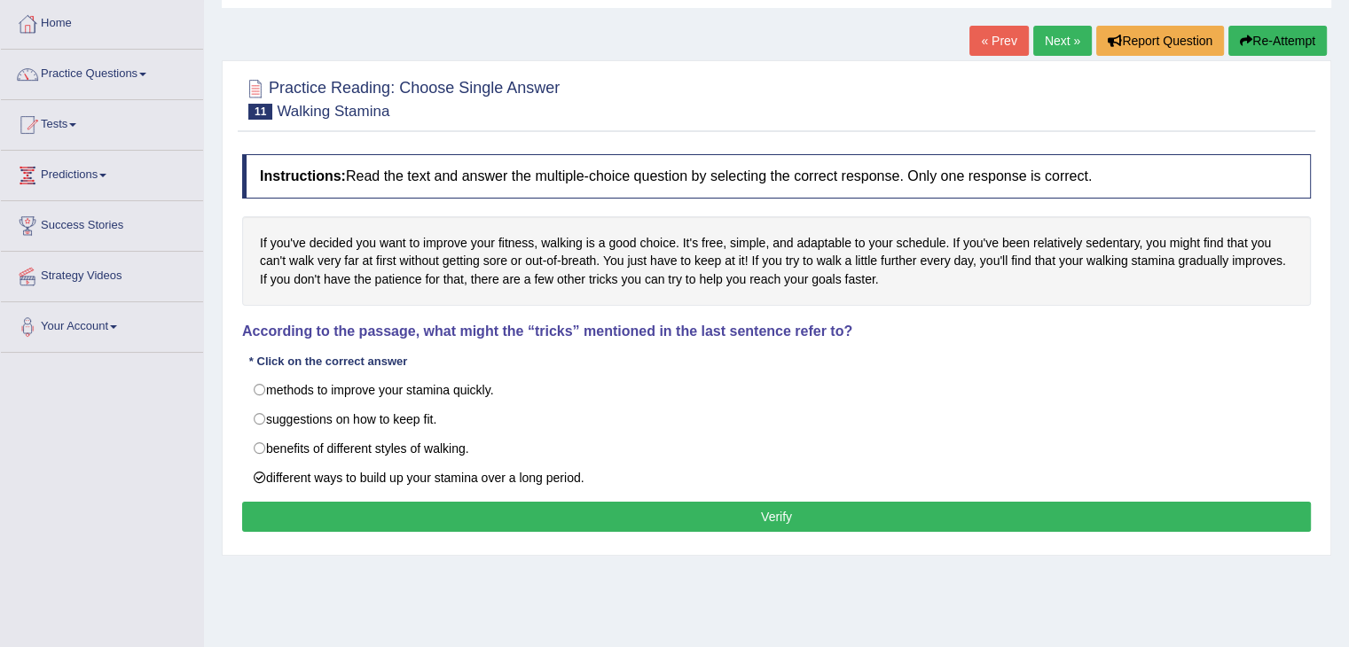
click at [819, 517] on button "Verify" at bounding box center [776, 517] width 1069 height 30
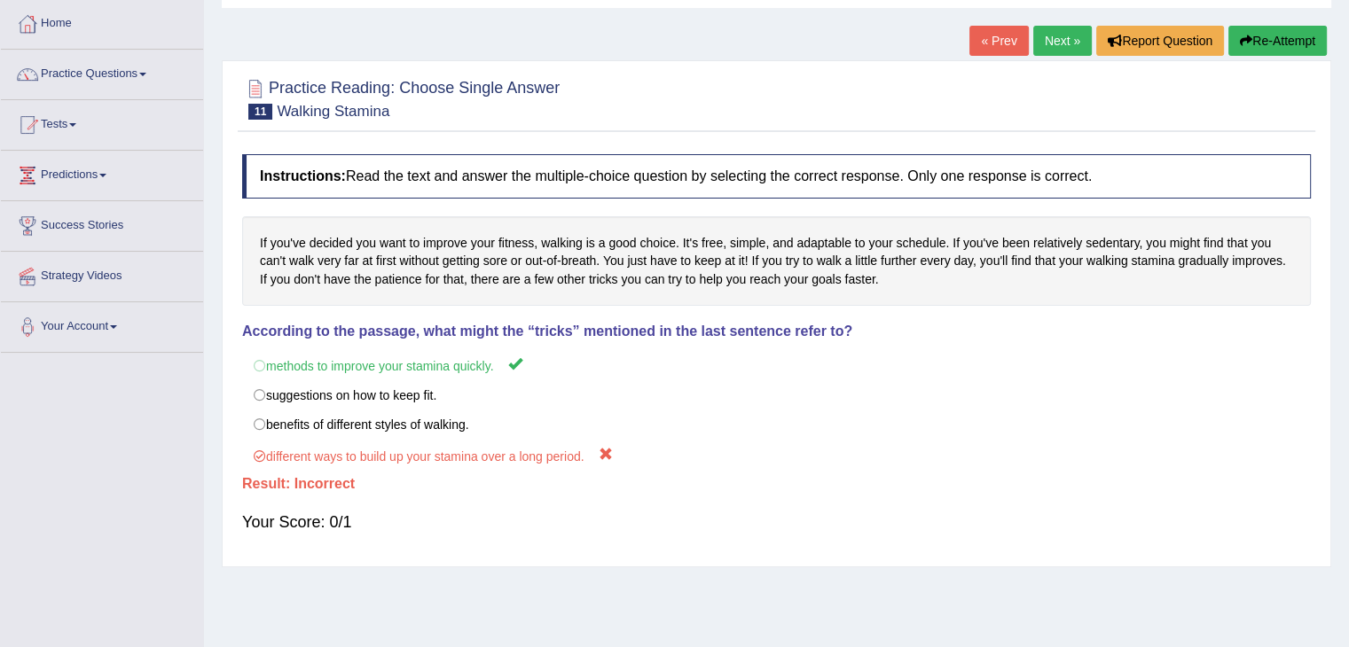
click at [1277, 39] on button "Re-Attempt" at bounding box center [1277, 41] width 98 height 30
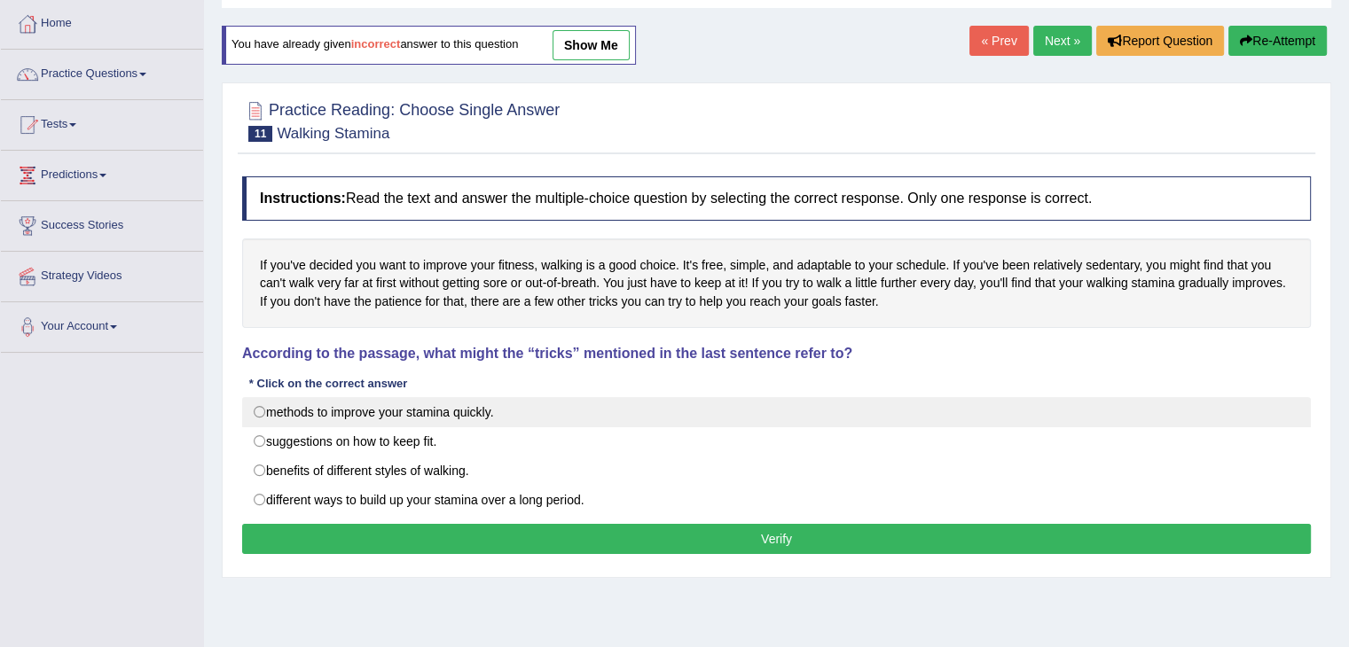
click at [383, 410] on label "methods to improve your stamina quickly." at bounding box center [776, 412] width 1069 height 30
radio input "true"
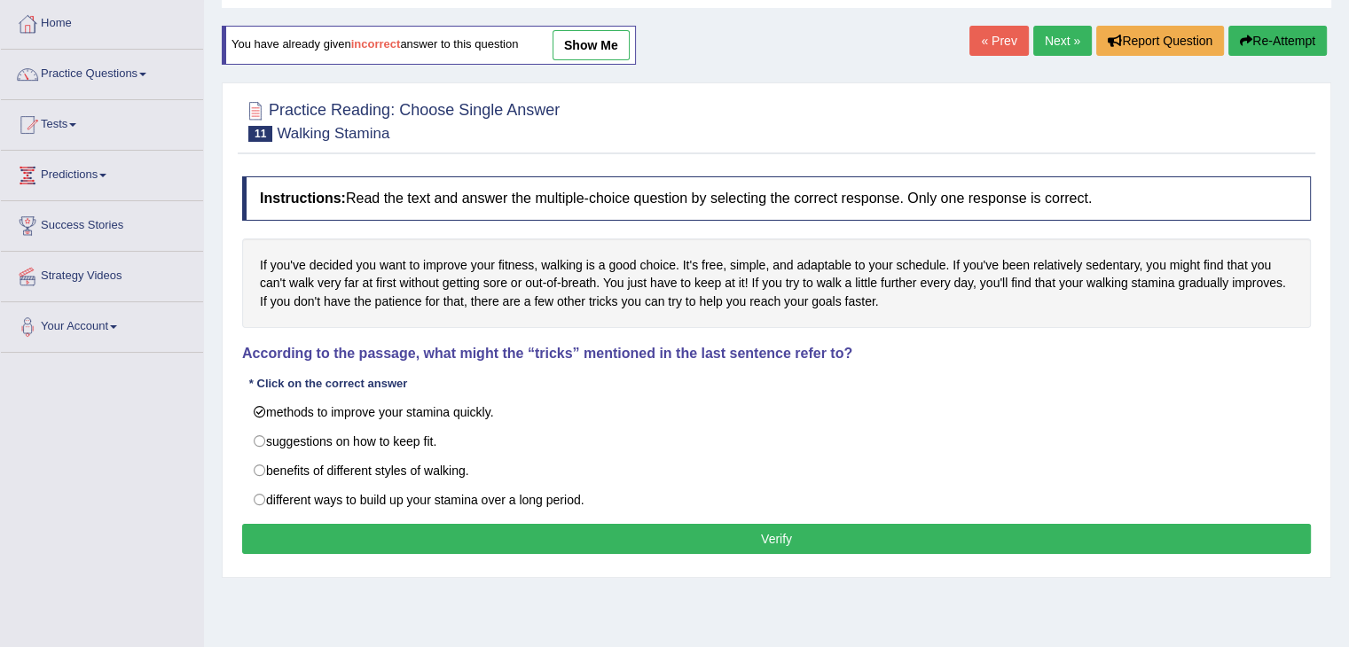
click at [844, 547] on button "Verify" at bounding box center [776, 539] width 1069 height 30
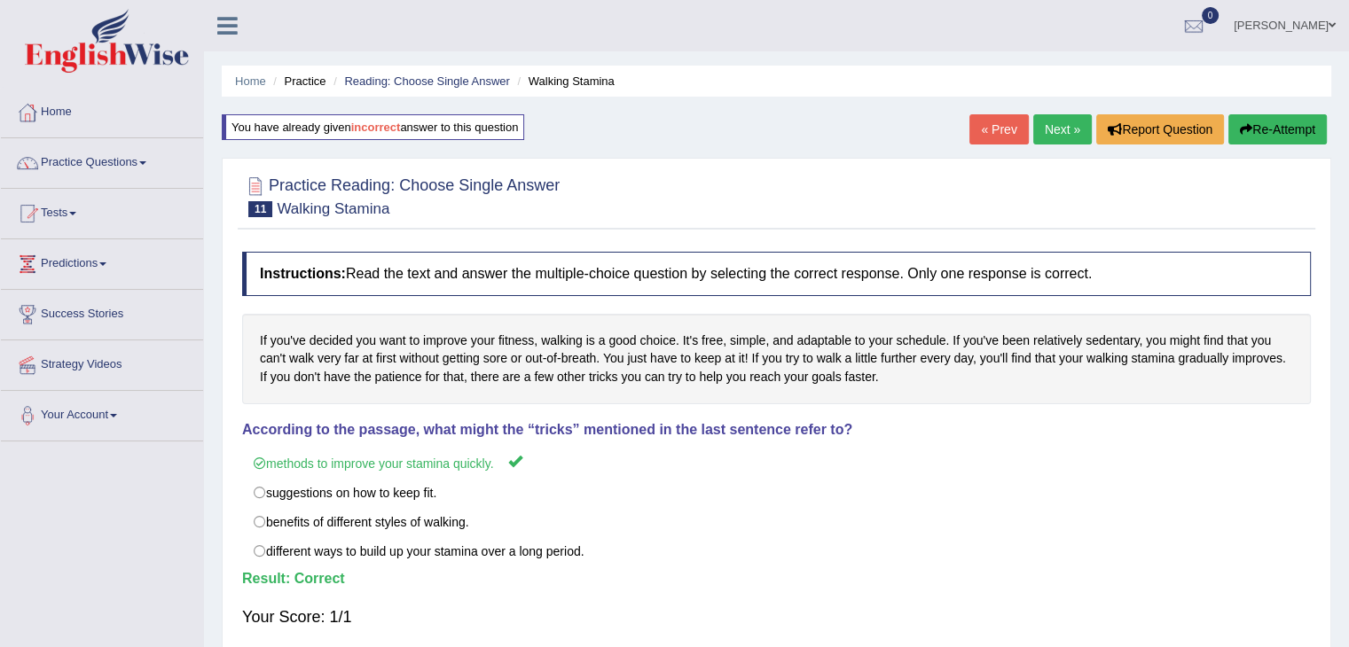
click at [1050, 129] on link "Next »" at bounding box center [1062, 129] width 59 height 30
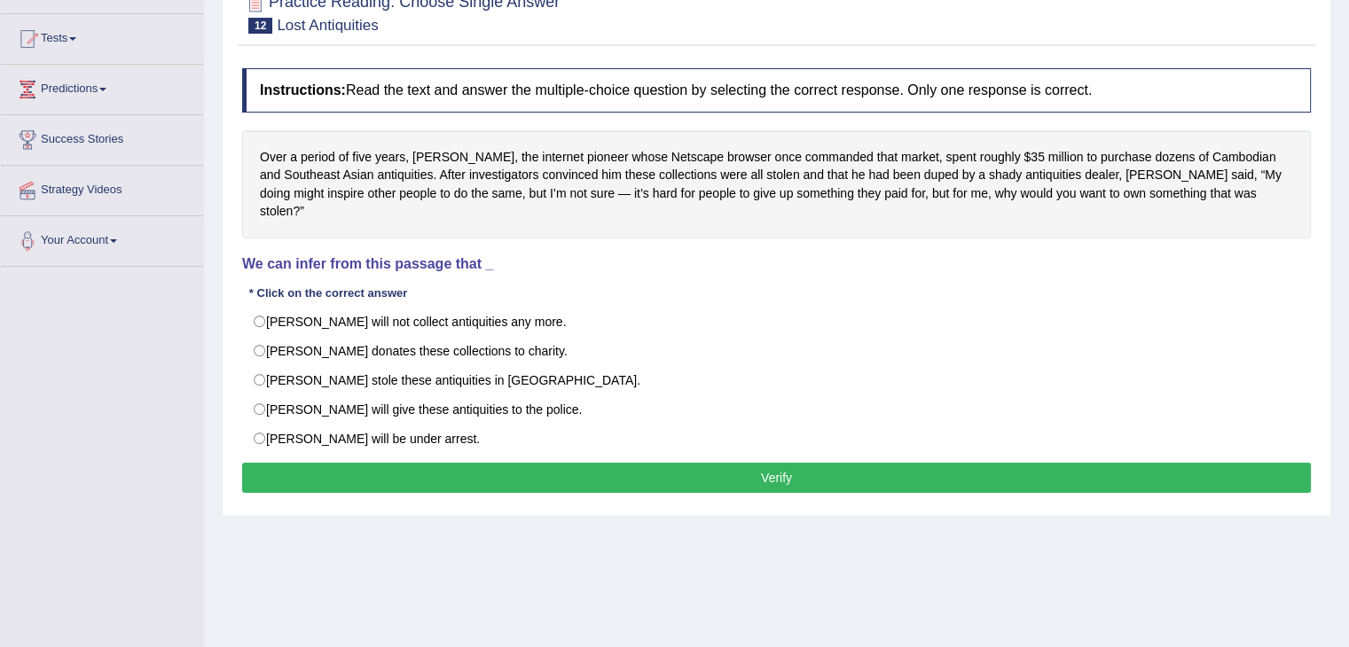
scroll to position [177, 0]
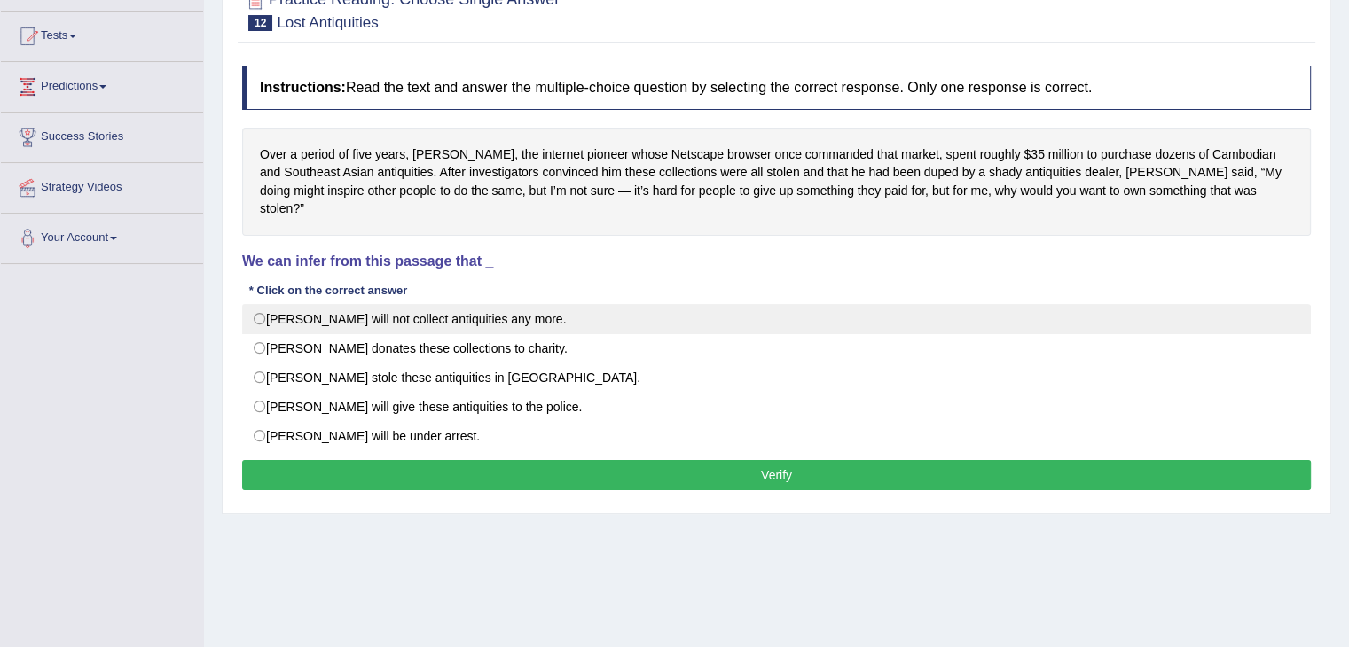
click at [273, 304] on label "Mr. Clark will not collect antiquities any more." at bounding box center [776, 319] width 1069 height 30
radio input "true"
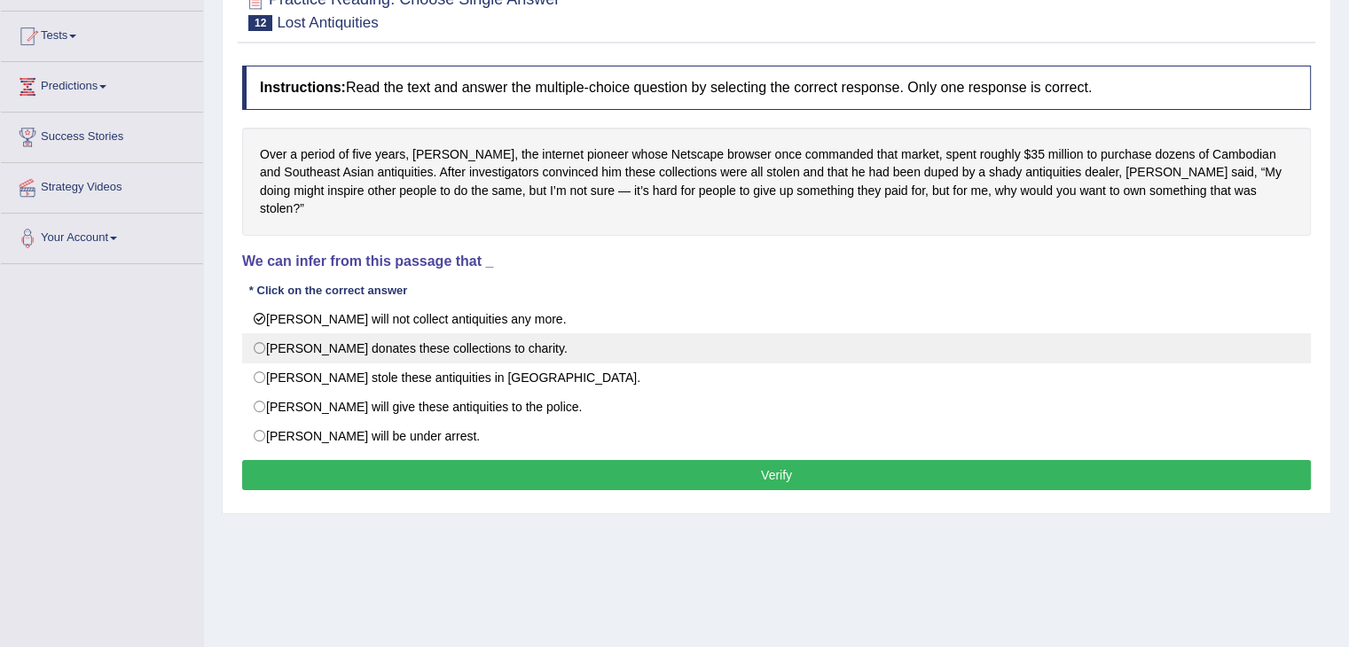
click at [283, 333] on label "Mr. Clark donates these collections to charity." at bounding box center [776, 348] width 1069 height 30
radio input "true"
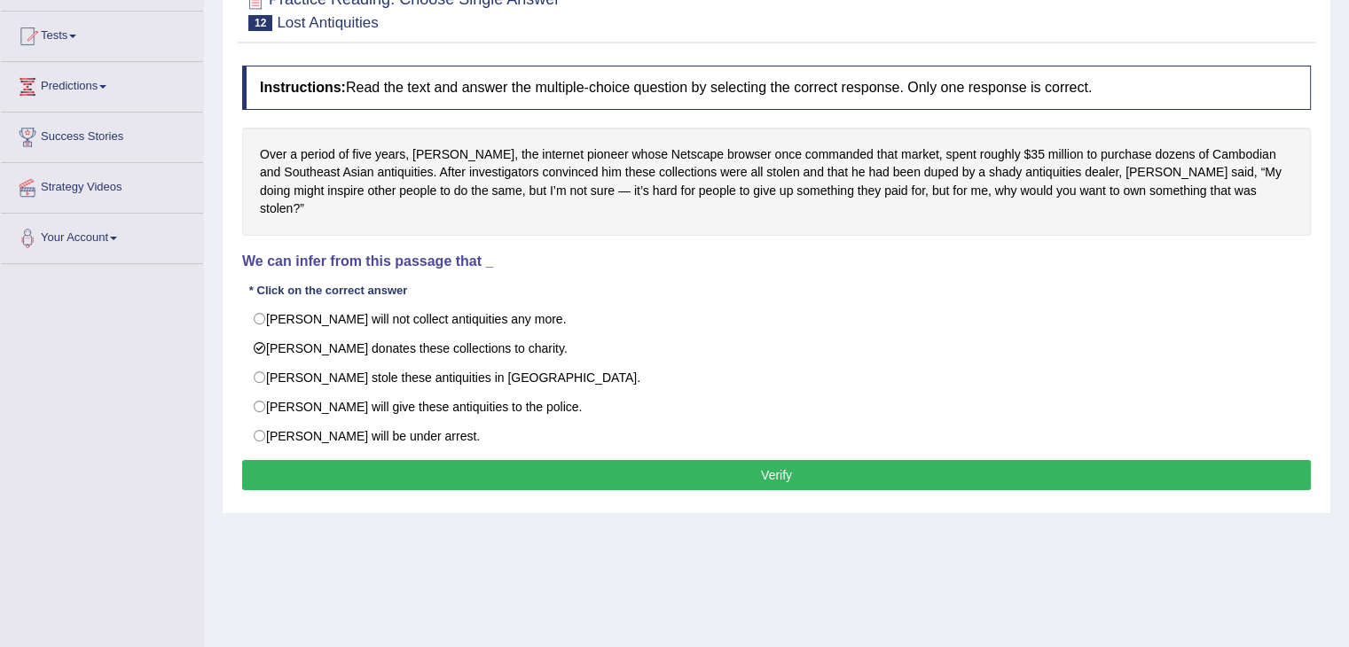
click at [678, 460] on button "Verify" at bounding box center [776, 475] width 1069 height 30
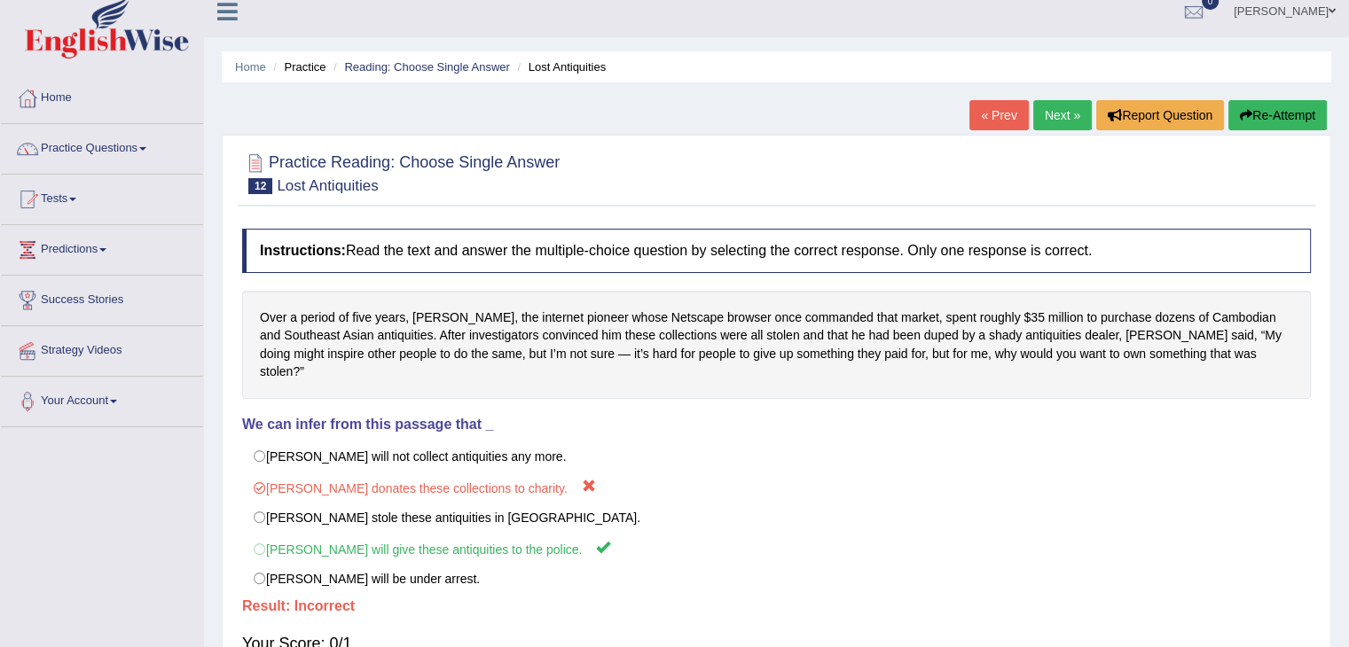
scroll to position [0, 0]
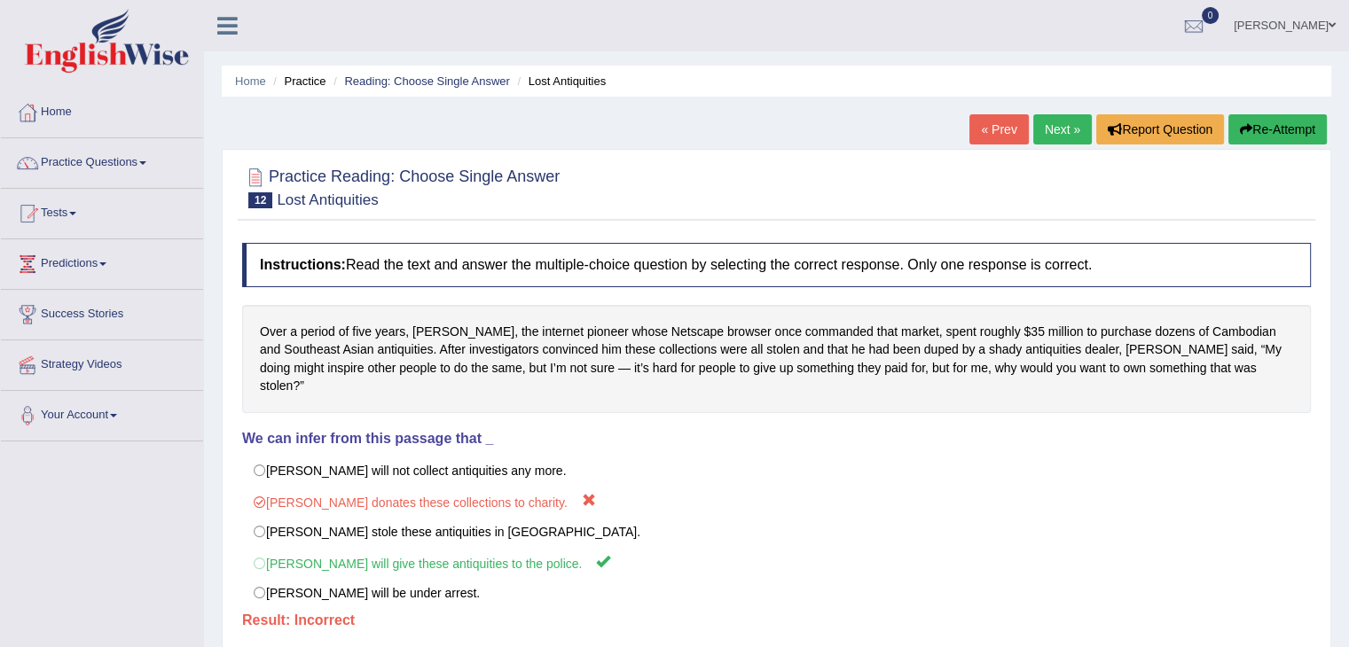
click at [1265, 125] on button "Re-Attempt" at bounding box center [1277, 129] width 98 height 30
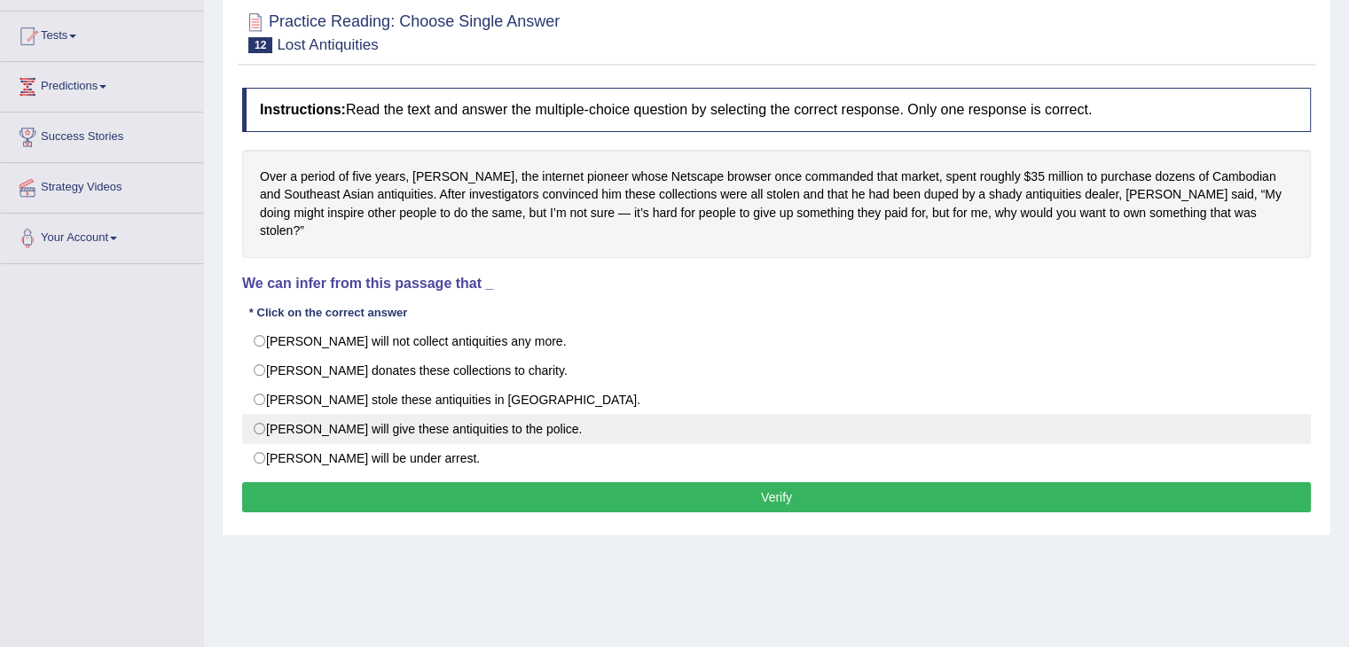
click at [320, 414] on label "Mr. Clark will give these antiquities to the police." at bounding box center [776, 429] width 1069 height 30
radio input "true"
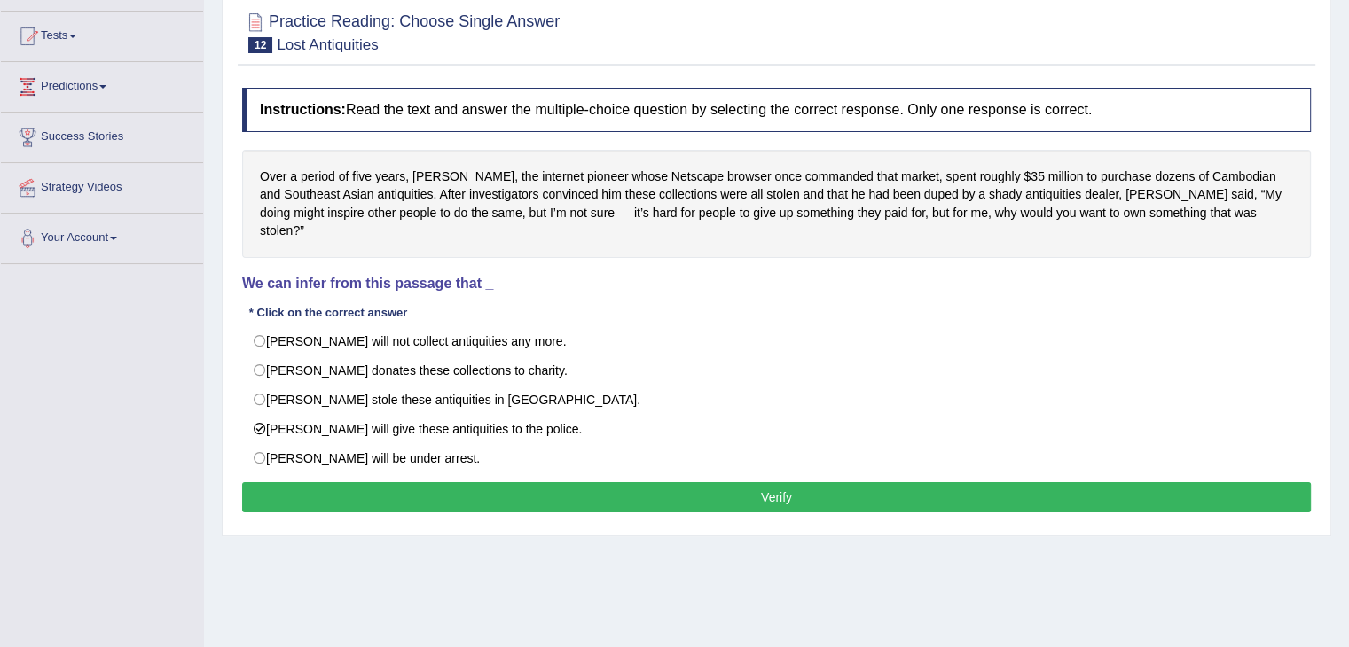
click at [788, 482] on button "Verify" at bounding box center [776, 497] width 1069 height 30
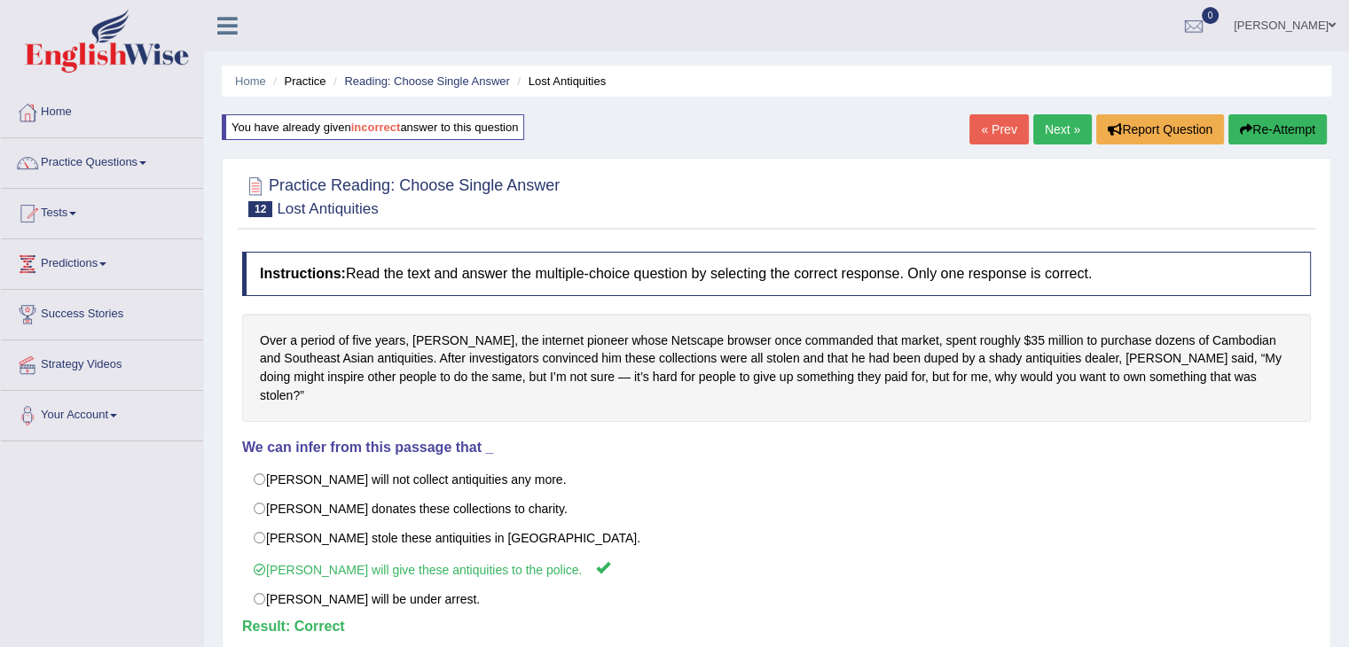
click at [1057, 136] on link "Next »" at bounding box center [1062, 129] width 59 height 30
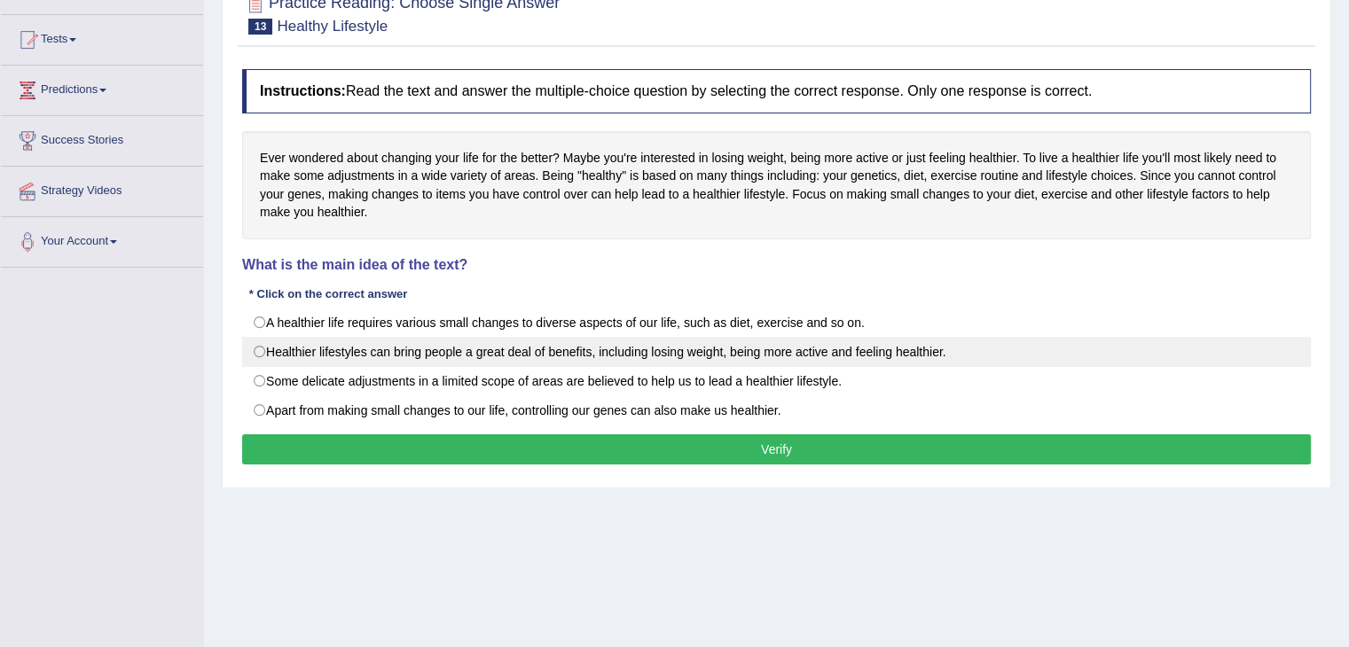
scroll to position [177, 0]
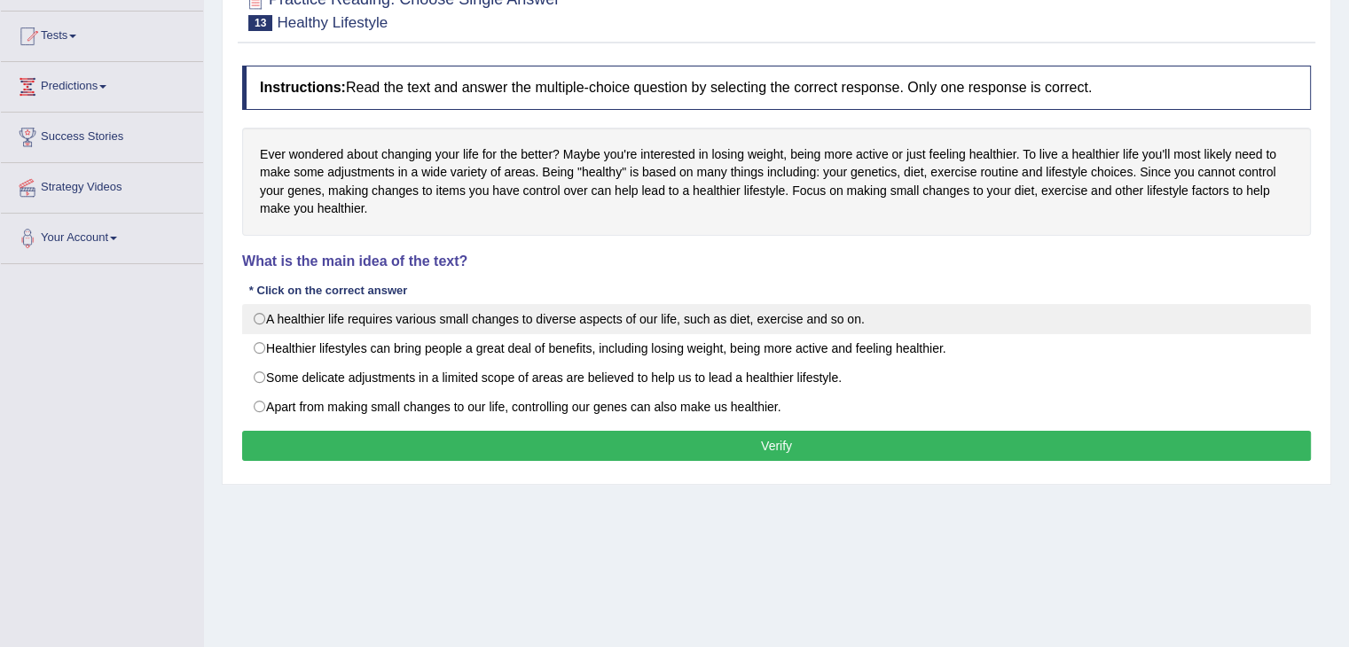
click at [259, 317] on label "A healthier life requires various small changes to diverse aspects of our life,…" at bounding box center [776, 319] width 1069 height 30
radio input "true"
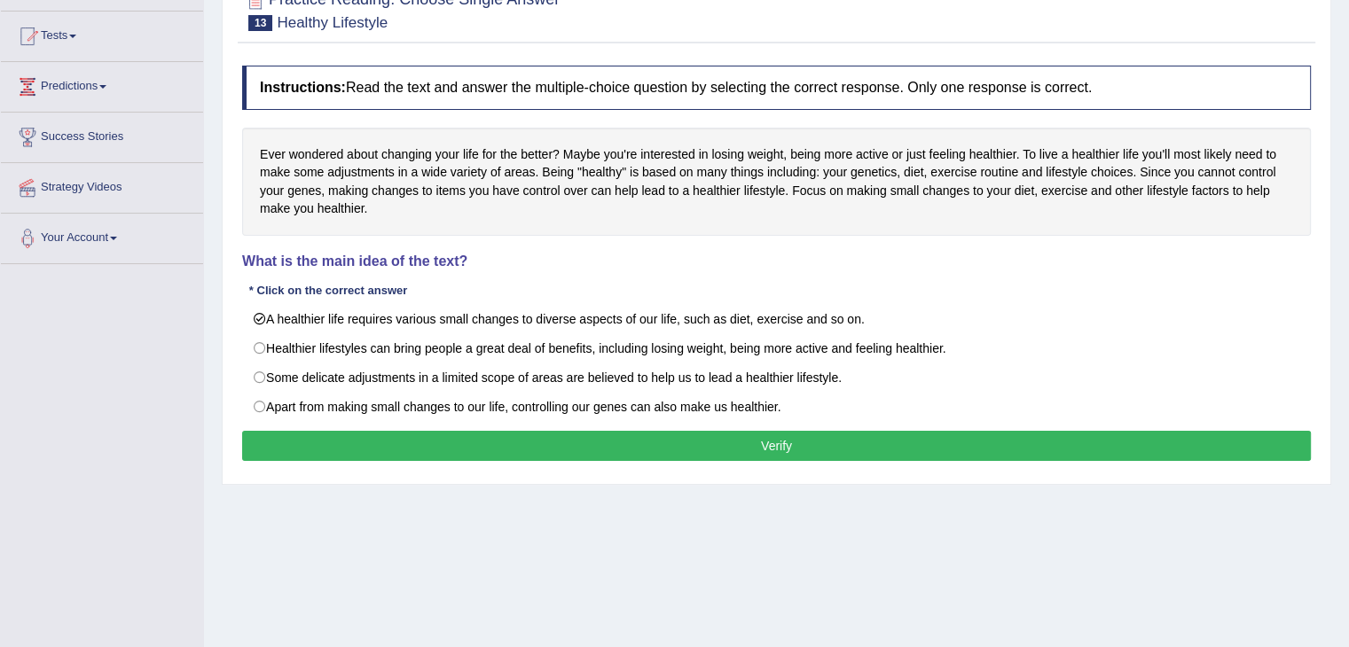
click at [766, 444] on button "Verify" at bounding box center [776, 446] width 1069 height 30
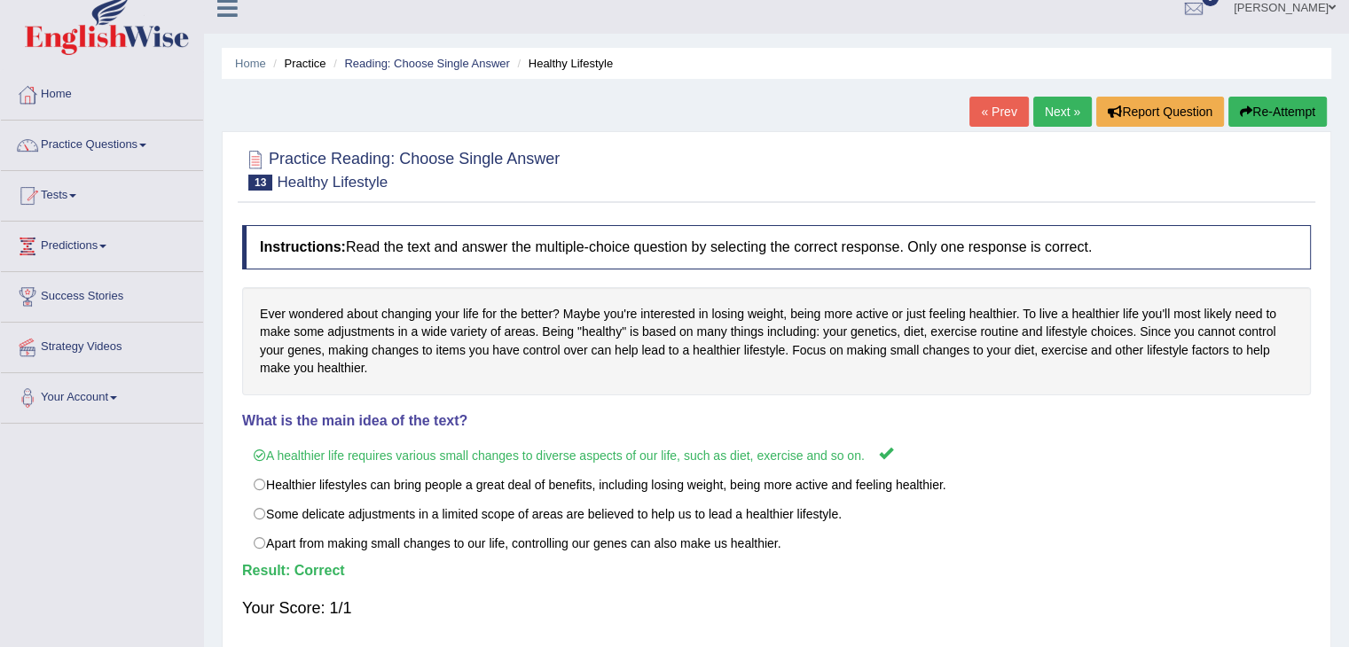
scroll to position [0, 0]
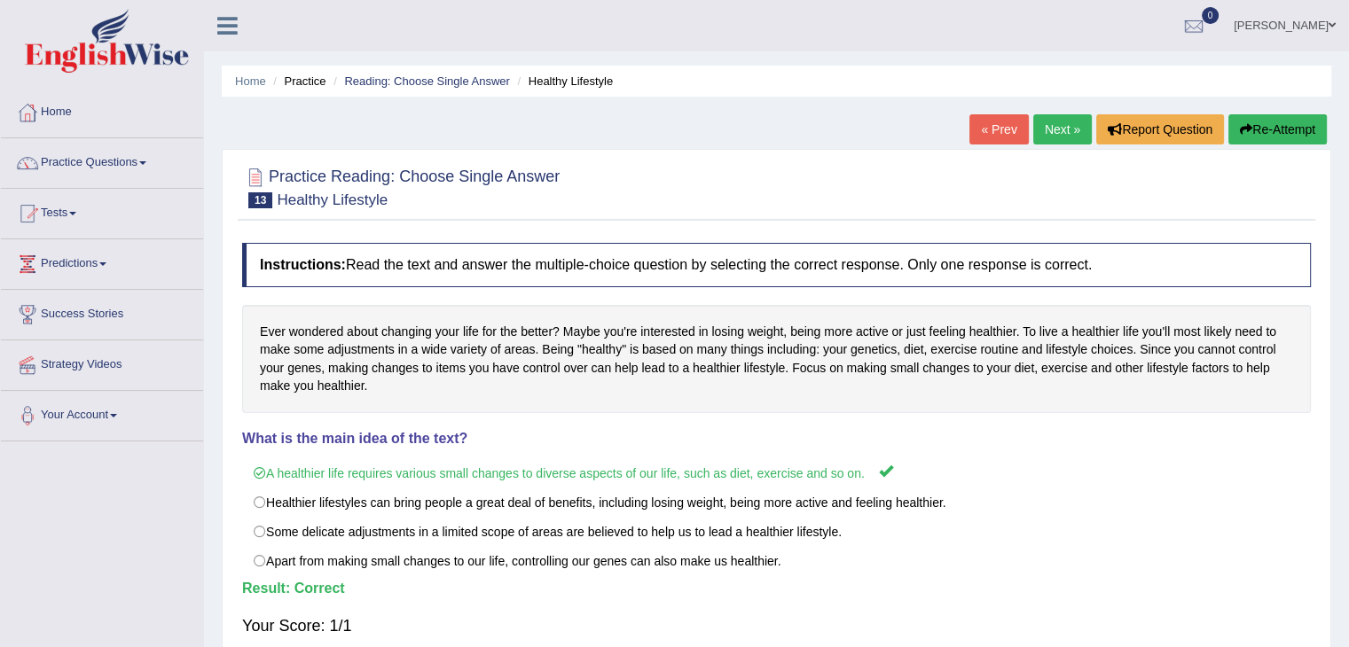
click at [1056, 127] on link "Next »" at bounding box center [1062, 129] width 59 height 30
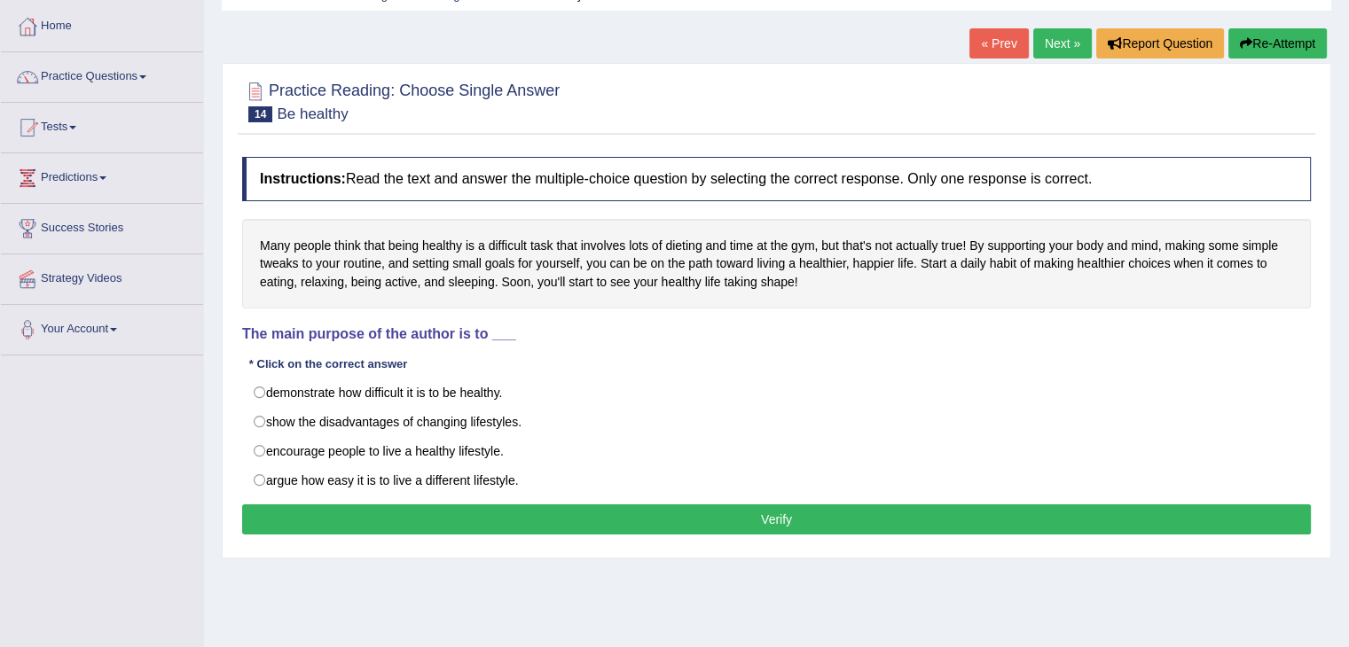
scroll to position [89, 0]
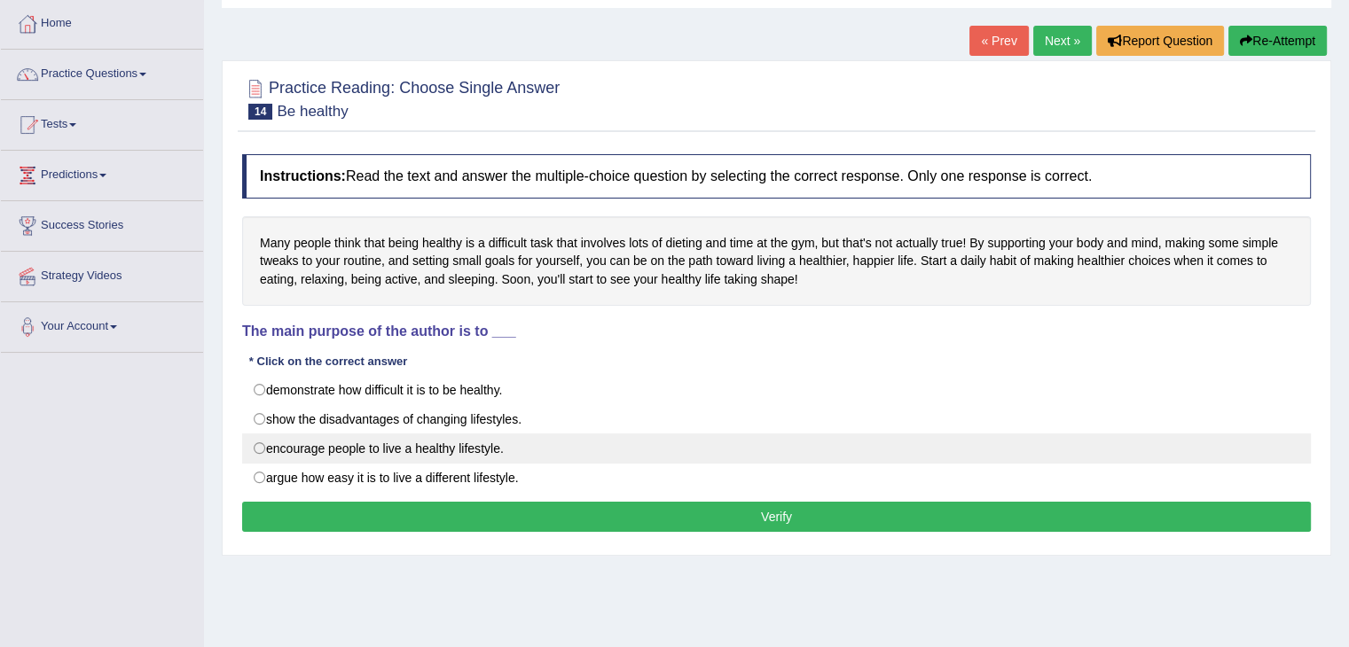
click at [382, 452] on label "encourage people to live a healthy lifestyle." at bounding box center [776, 449] width 1069 height 30
radio input "true"
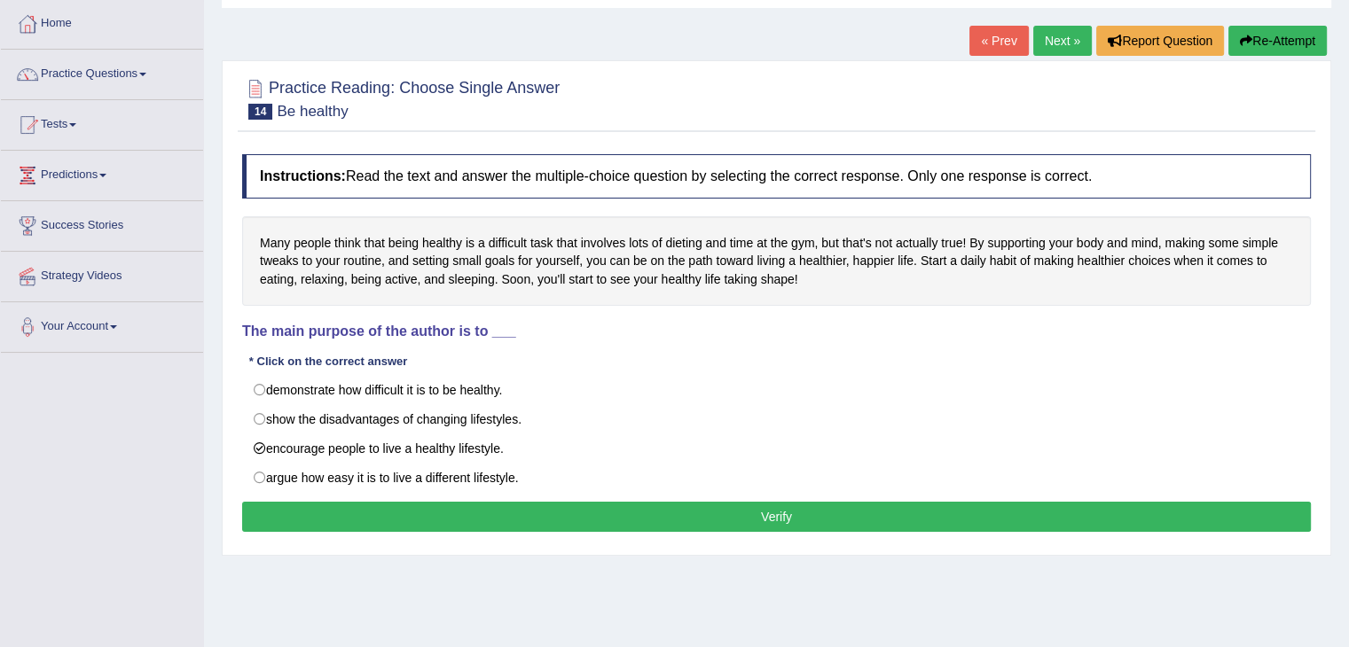
click at [679, 510] on button "Verify" at bounding box center [776, 517] width 1069 height 30
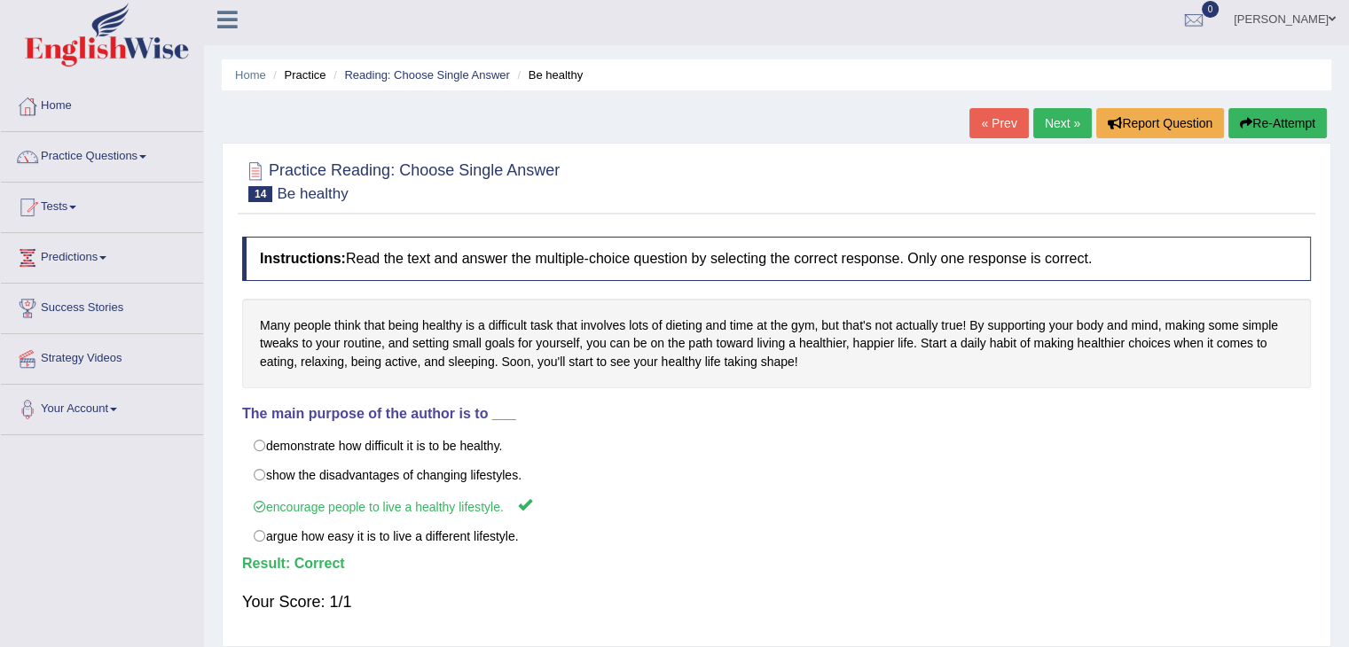
scroll to position [0, 0]
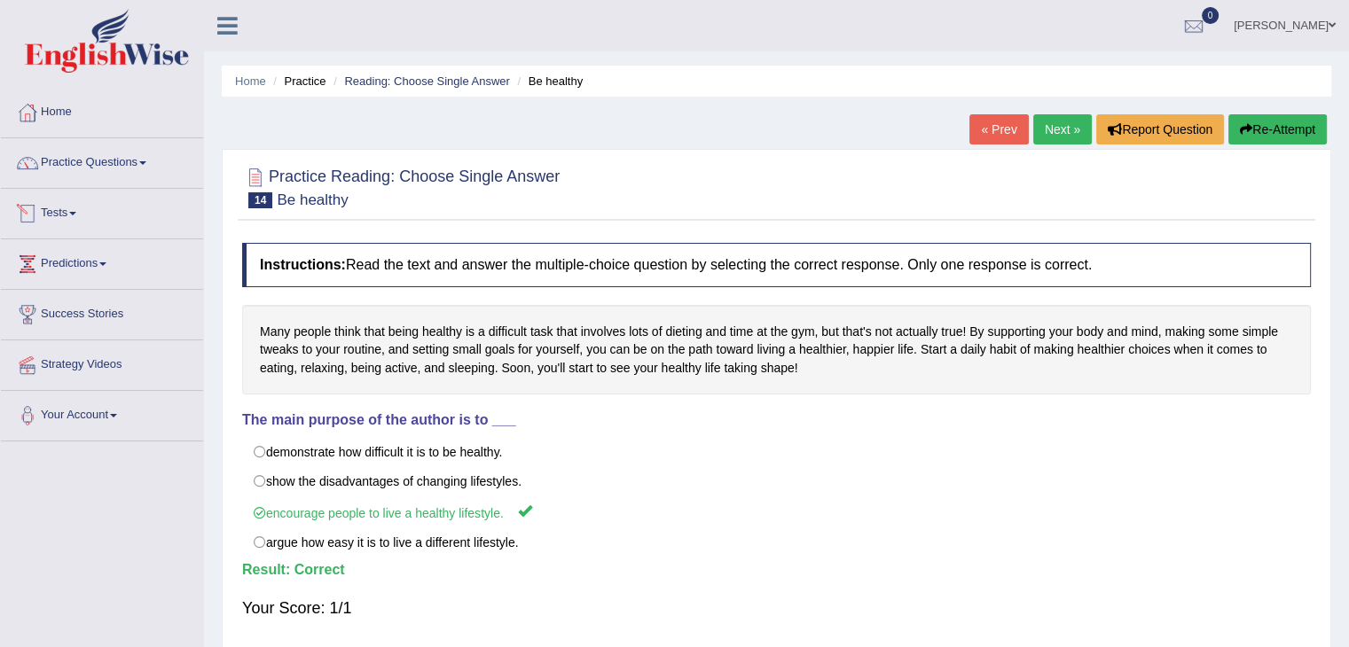
click at [80, 208] on link "Tests" at bounding box center [102, 211] width 202 height 44
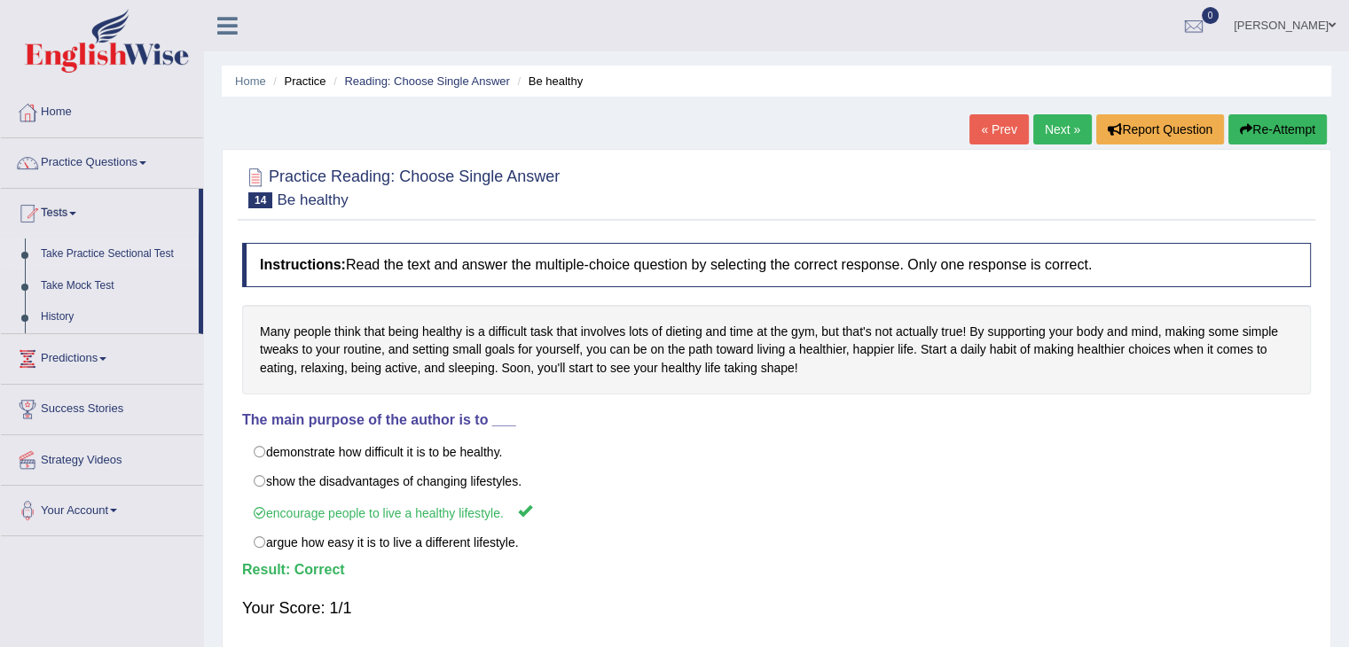
click at [130, 255] on link "Take Practice Sectional Test" at bounding box center [116, 255] width 166 height 32
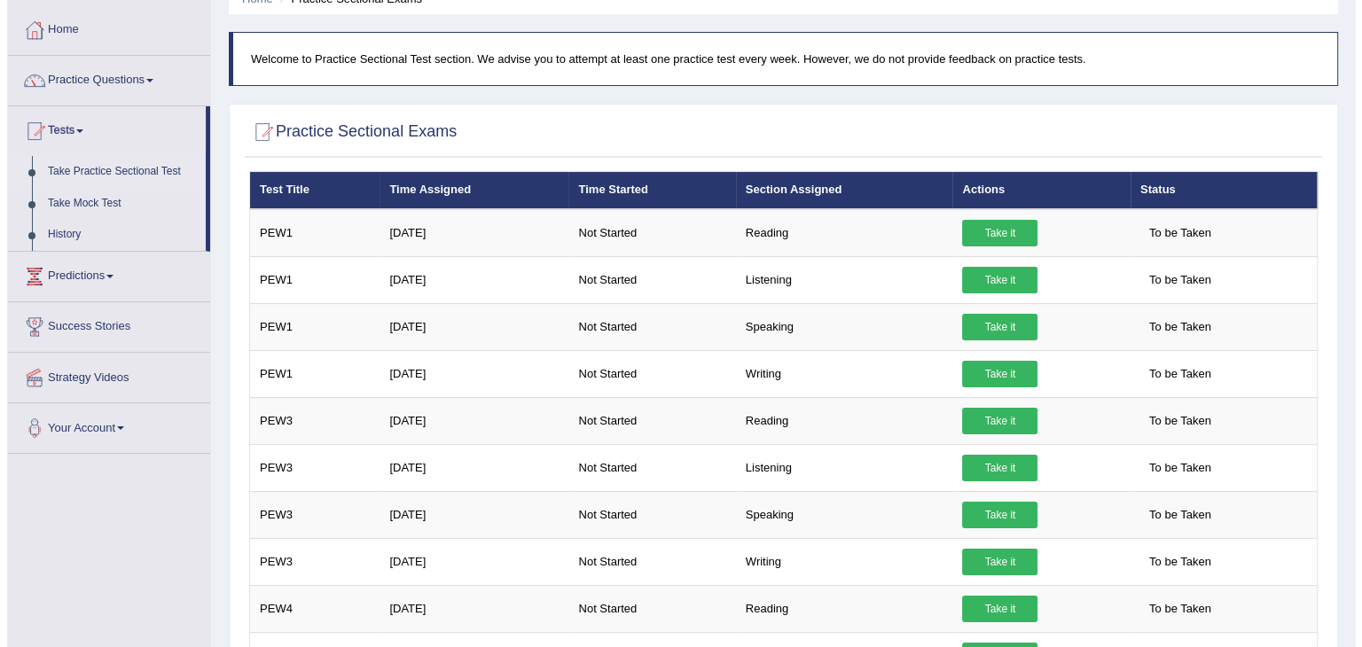
scroll to position [89, 0]
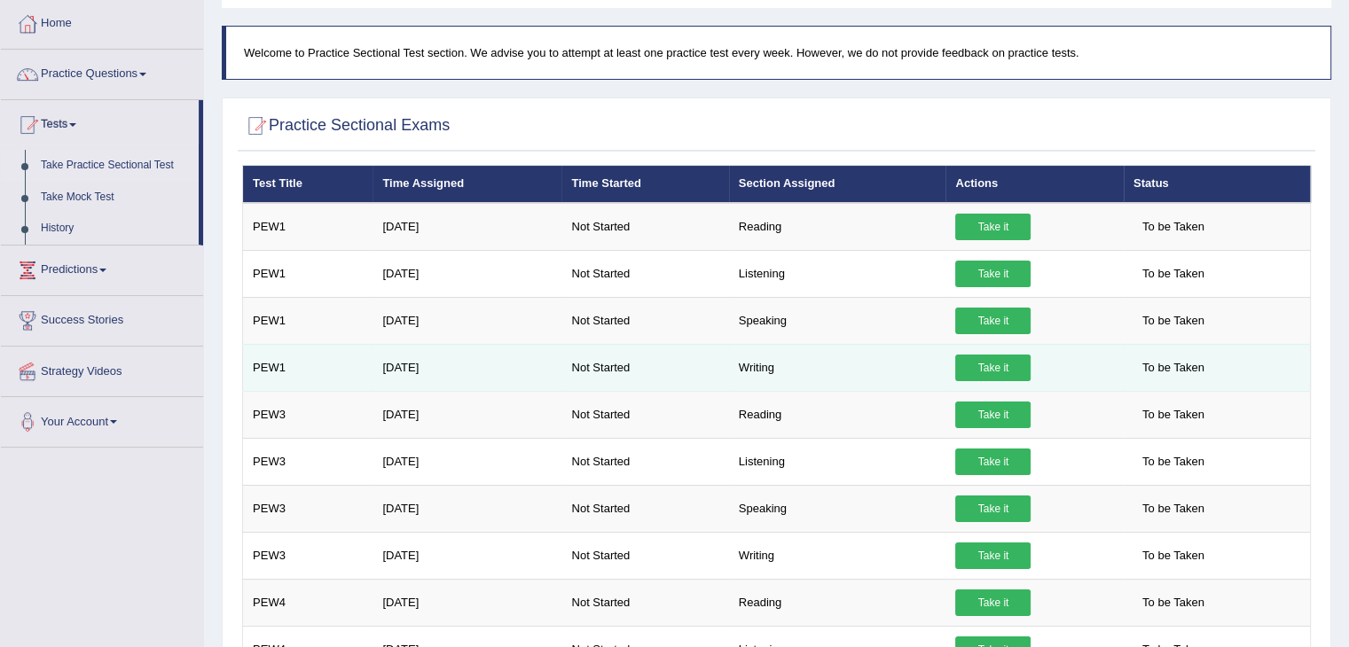
click at [990, 360] on link "Take it" at bounding box center [992, 368] width 75 height 27
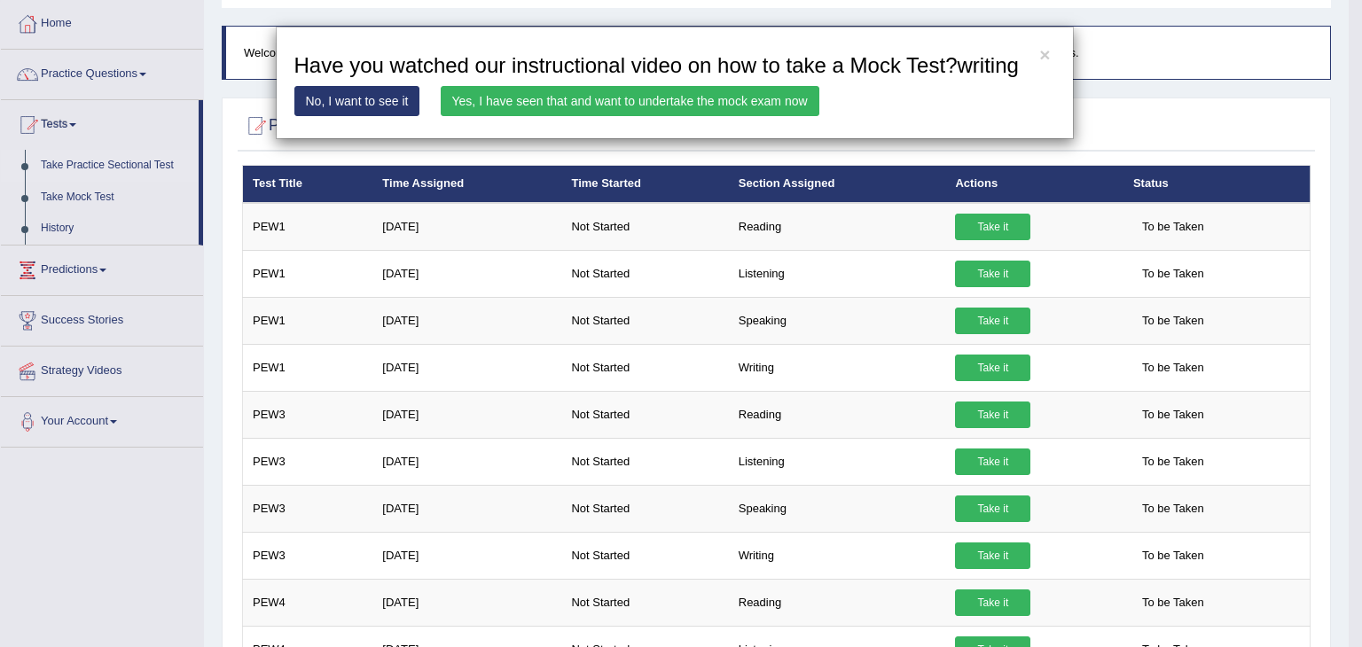
click at [510, 106] on link "Yes, I have seen that and want to undertake the mock exam now" at bounding box center [630, 101] width 379 height 30
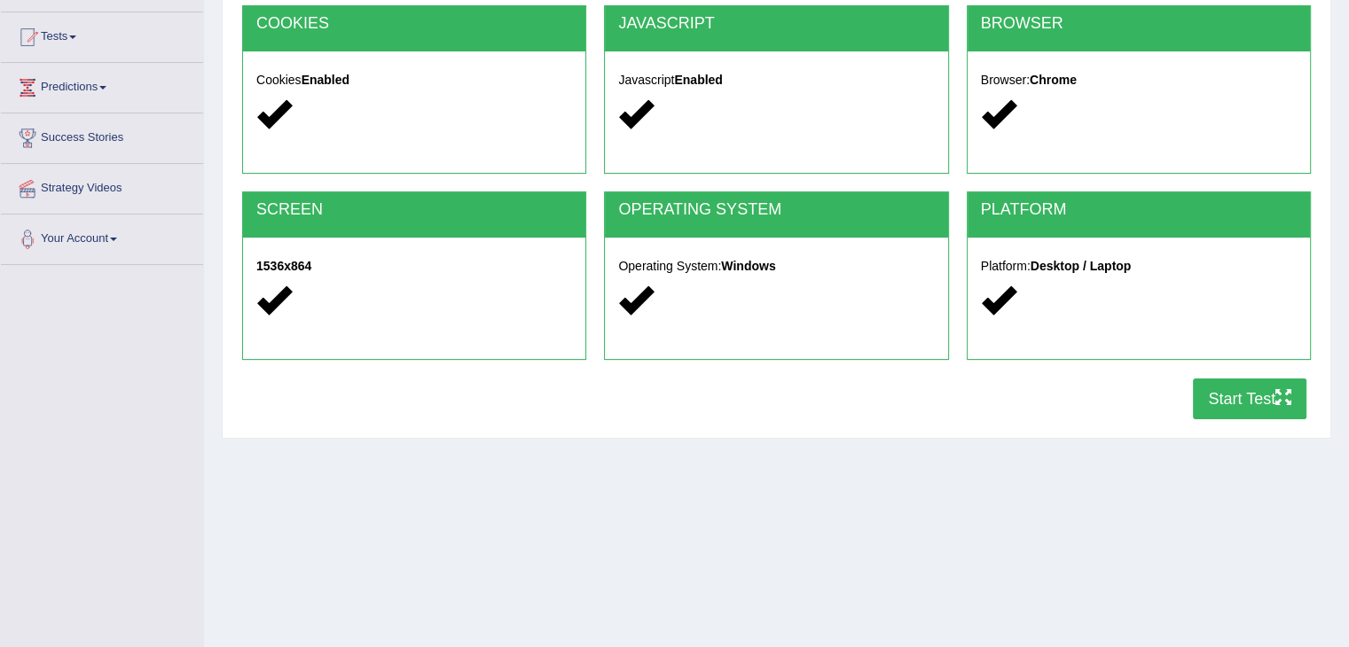
scroll to position [177, 0]
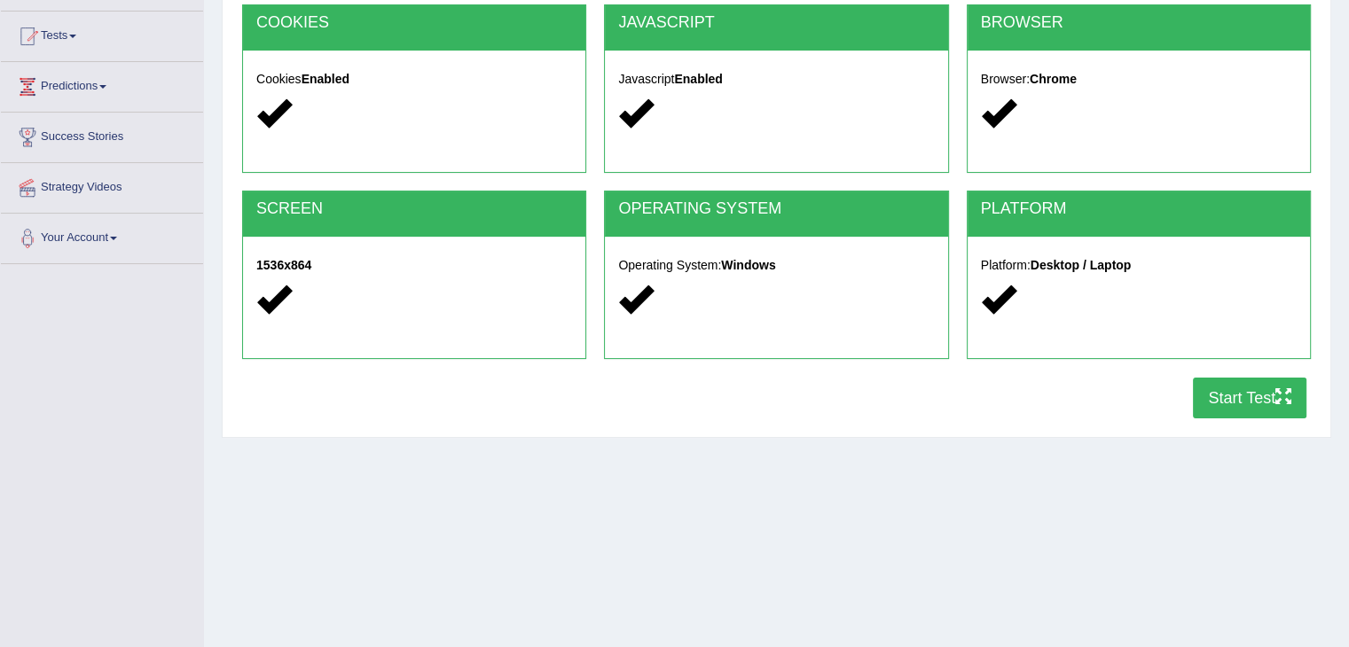
click at [1224, 396] on button "Start Test" at bounding box center [1250, 398] width 114 height 41
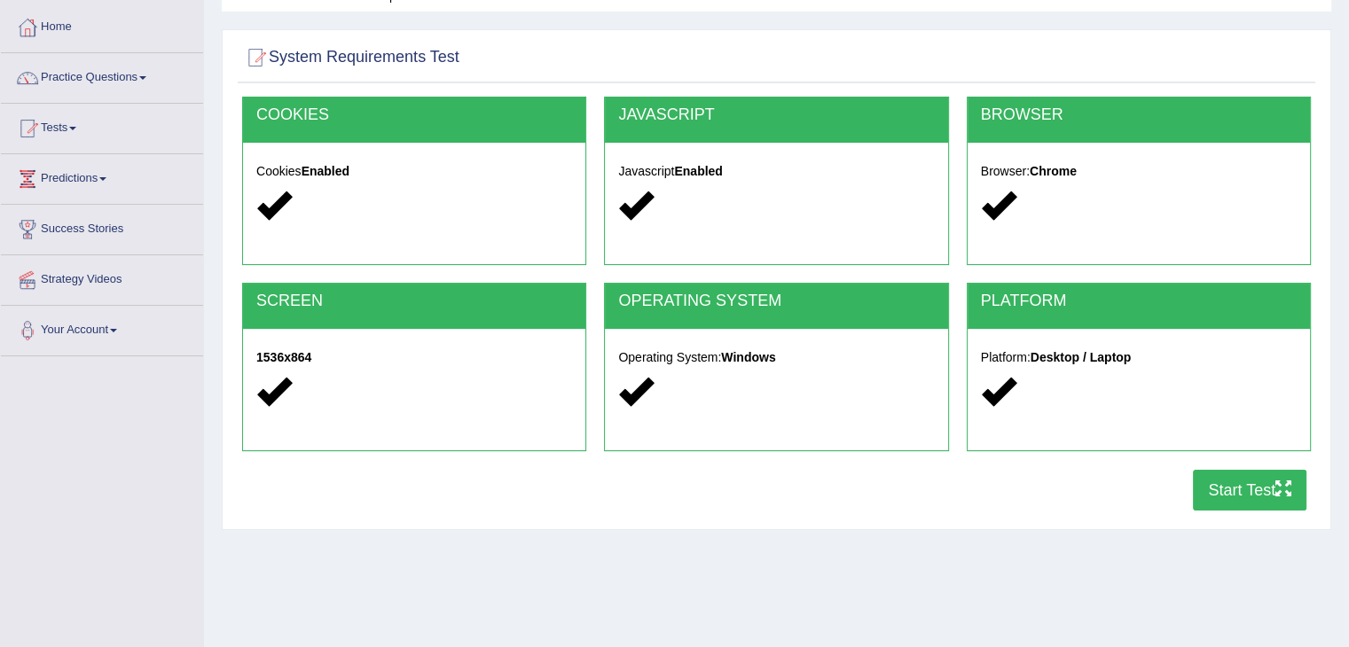
scroll to position [89, 0]
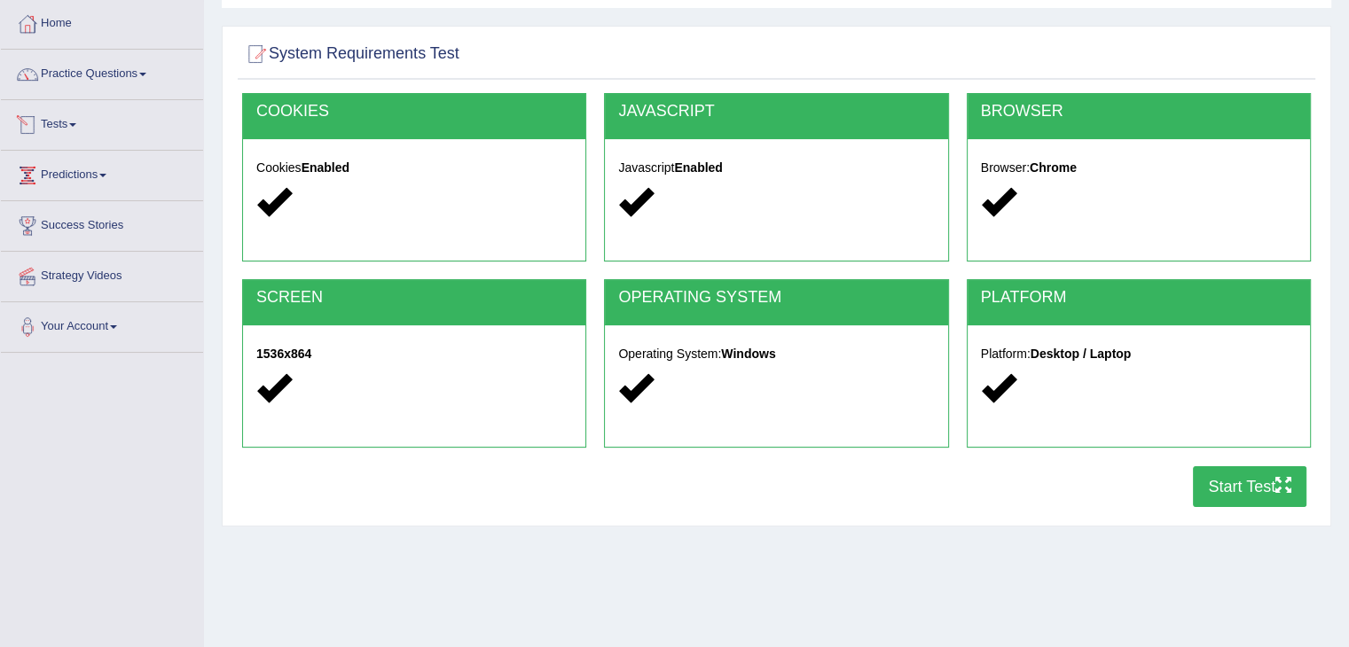
click at [70, 118] on link "Tests" at bounding box center [102, 122] width 202 height 44
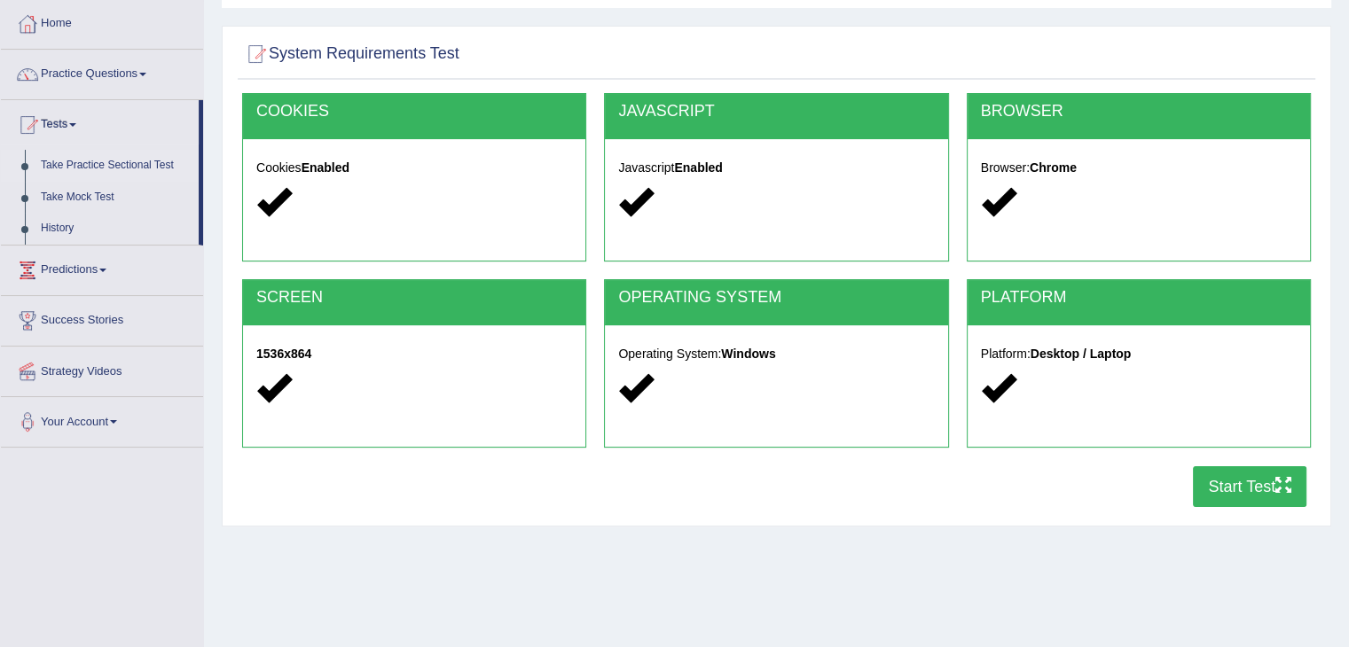
click at [87, 166] on link "Take Practice Sectional Test" at bounding box center [116, 166] width 166 height 32
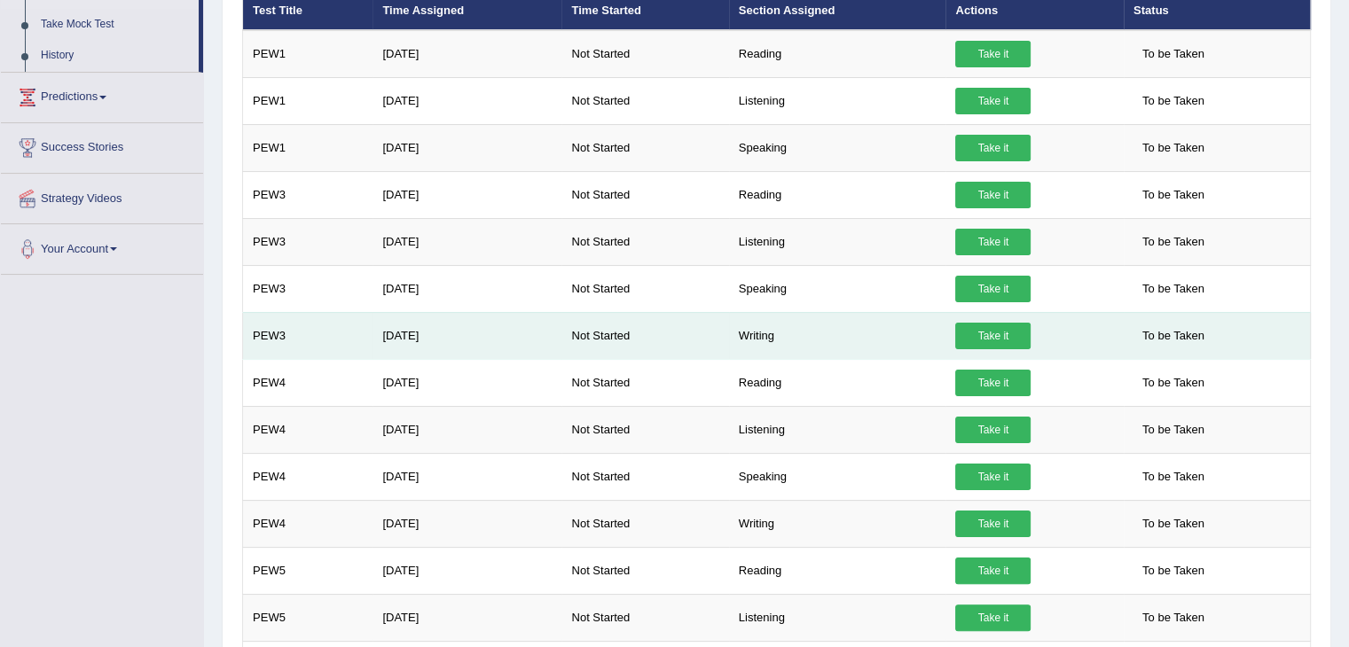
scroll to position [266, 0]
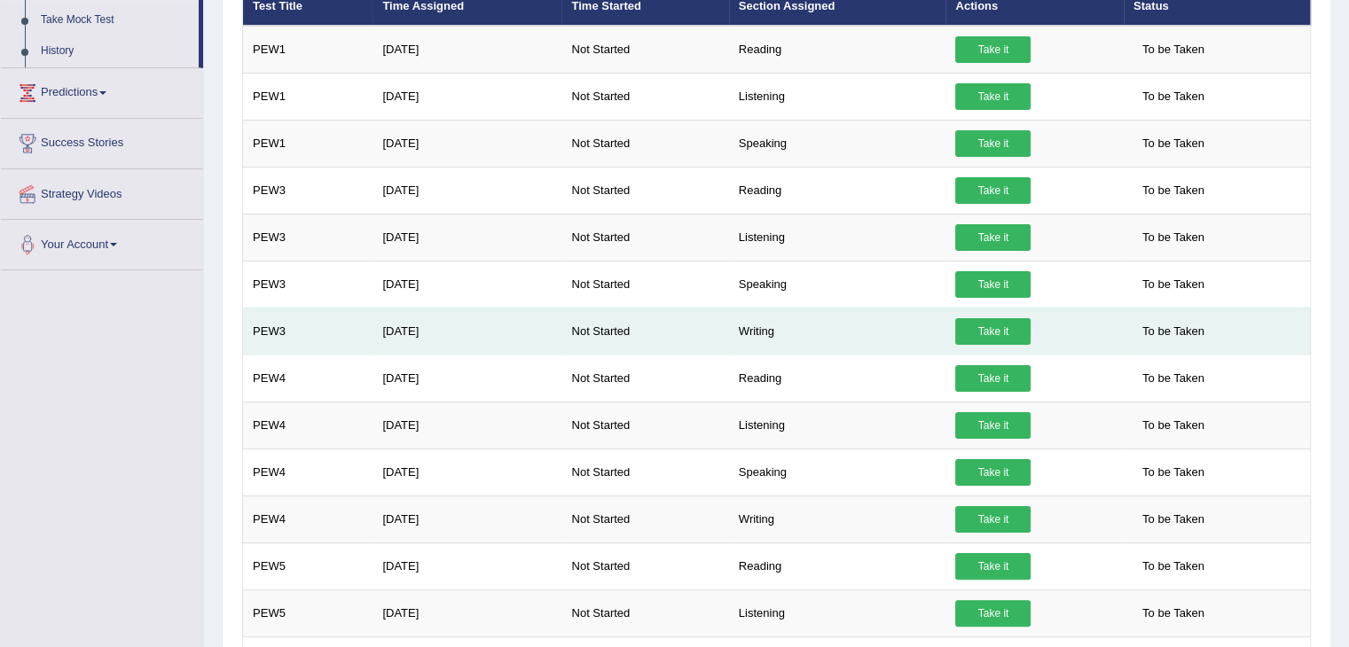
click at [481, 341] on td "Sep 17, 2025" at bounding box center [466, 331] width 189 height 47
click at [1001, 324] on link "Take it" at bounding box center [992, 331] width 75 height 27
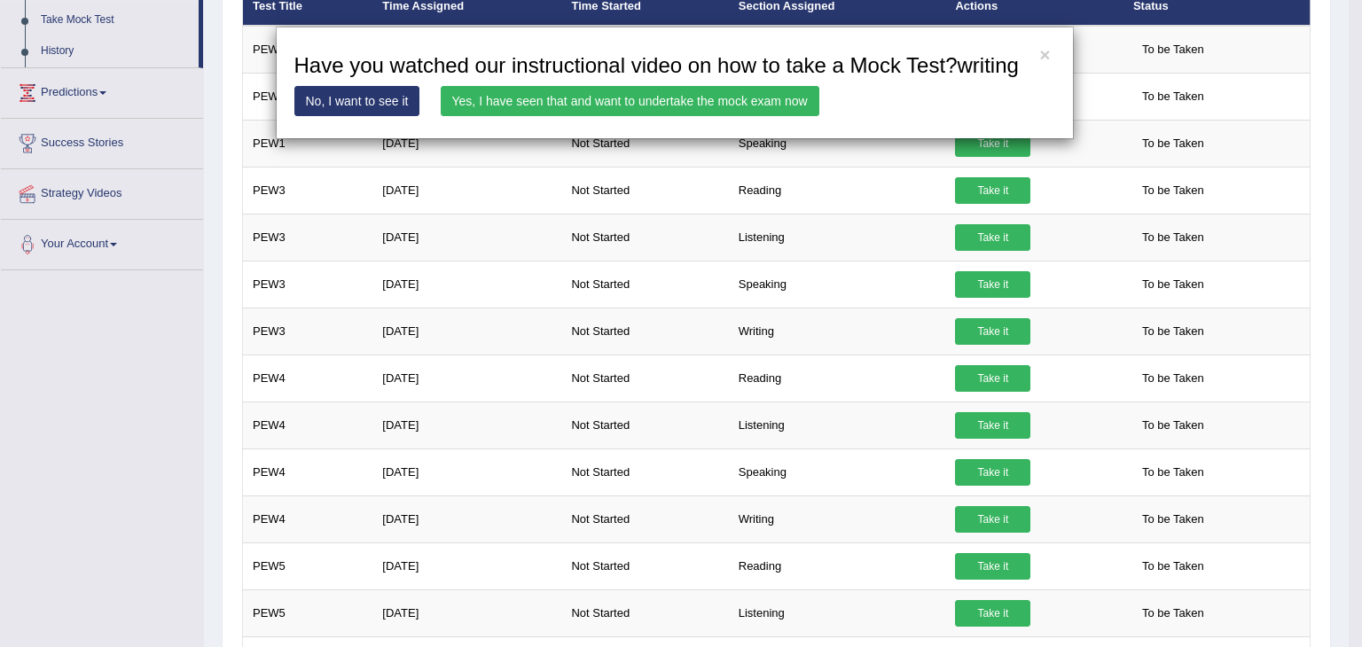
click at [360, 104] on link "No, I want to see it" at bounding box center [357, 101] width 126 height 30
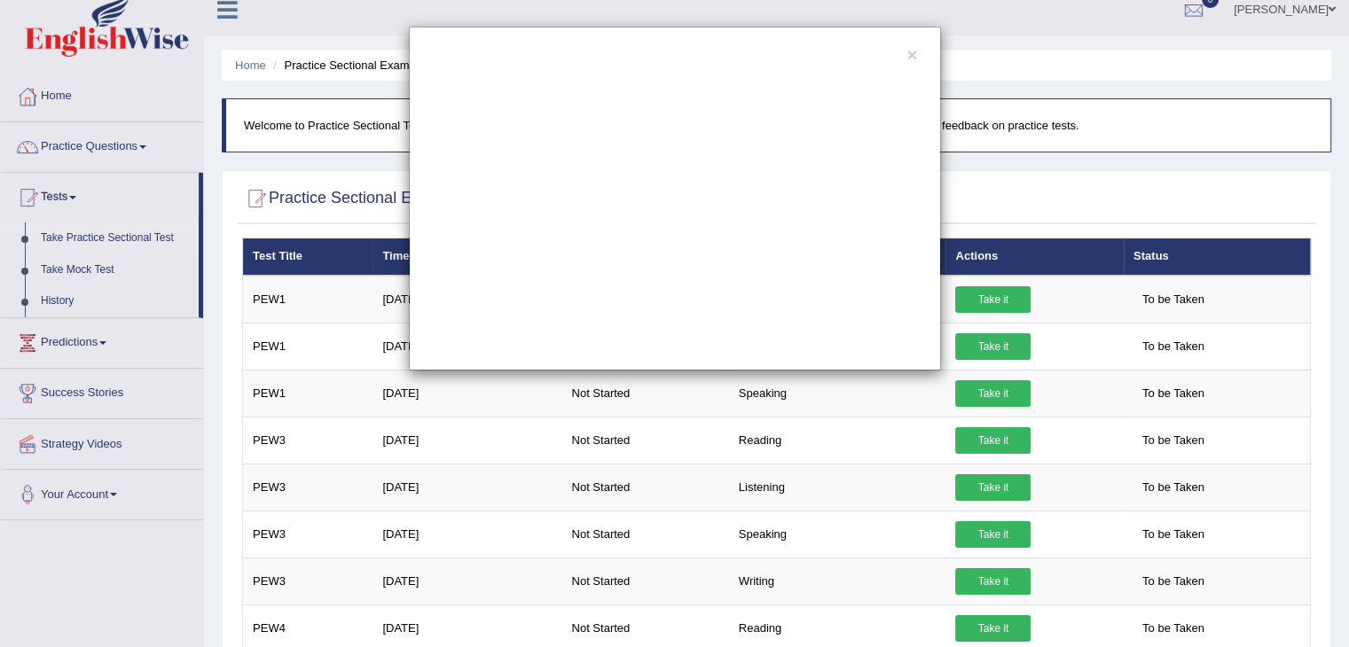
scroll to position [13, 0]
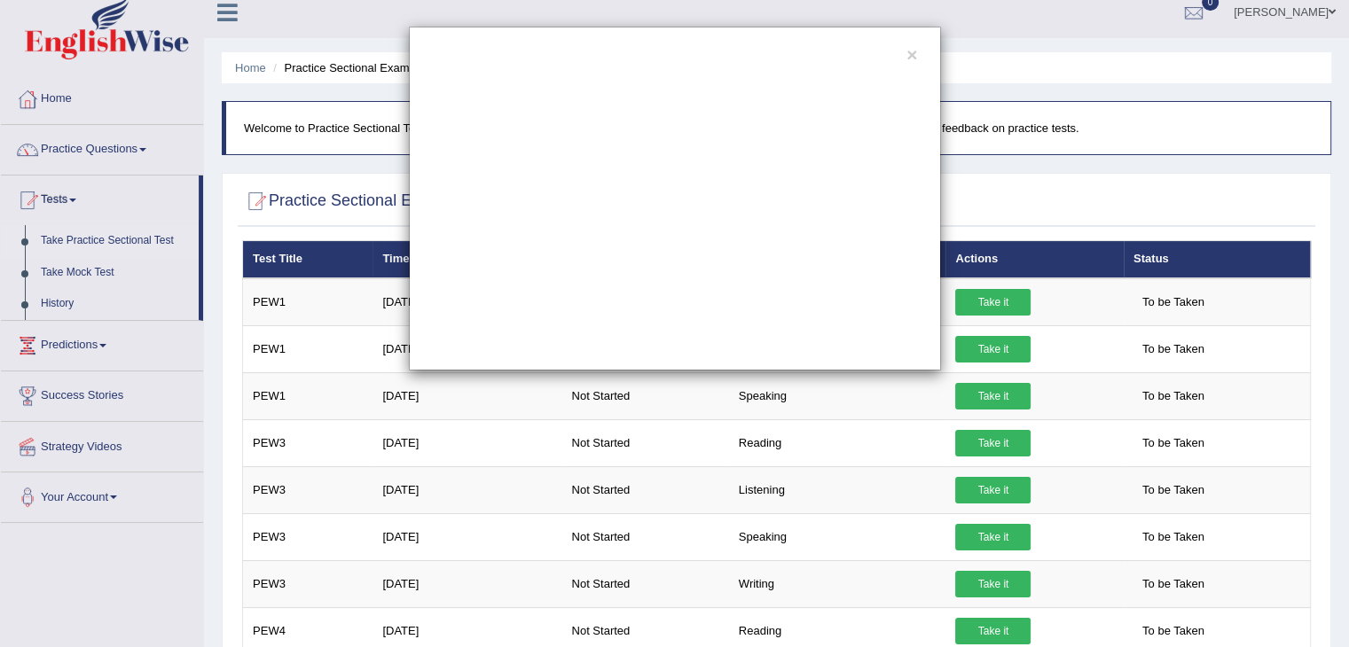
click at [94, 239] on div "×" at bounding box center [674, 199] width 1349 height 344
click at [30, 237] on div "×" at bounding box center [674, 199] width 1349 height 344
click at [911, 54] on button "×" at bounding box center [911, 54] width 11 height 19
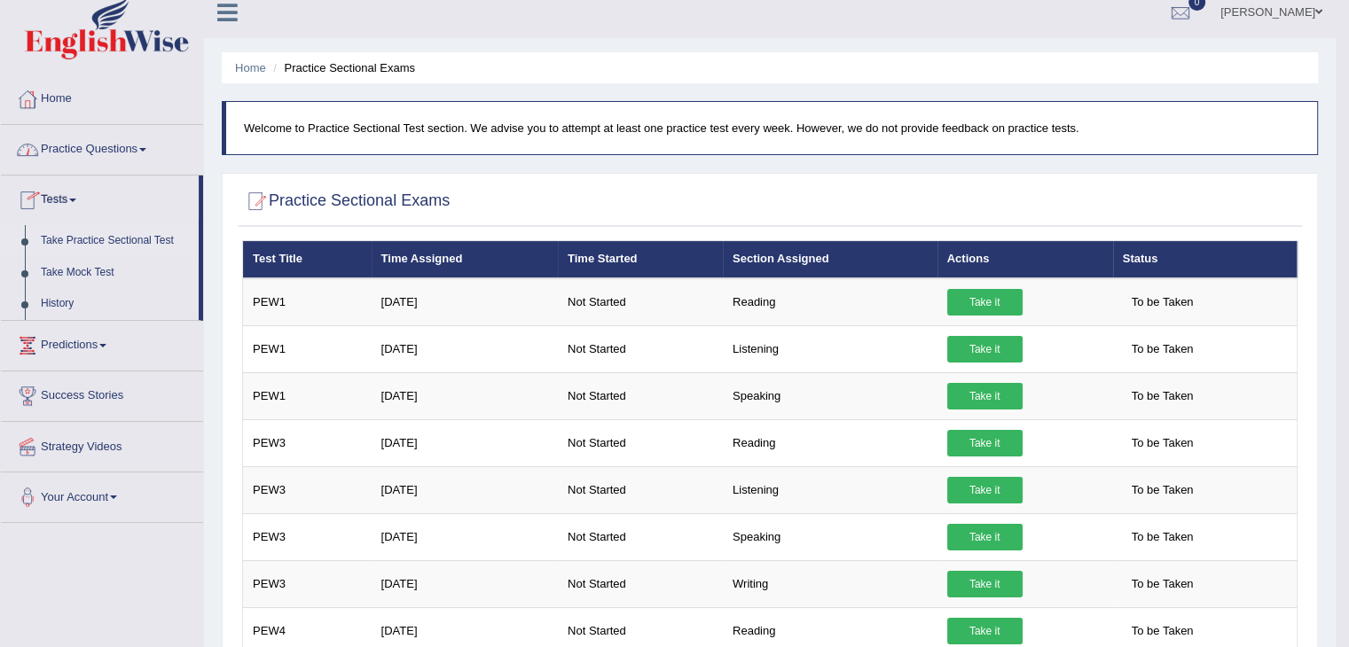
click at [146, 148] on span at bounding box center [142, 150] width 7 height 4
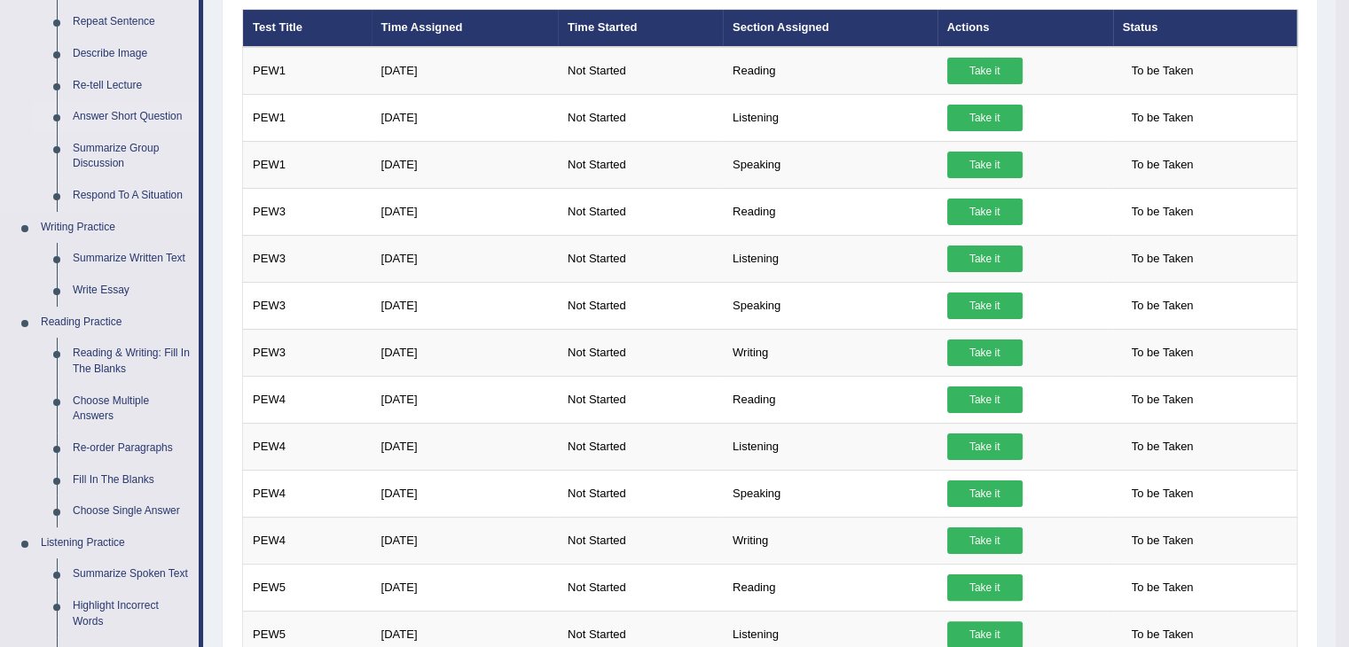
scroll to position [266, 0]
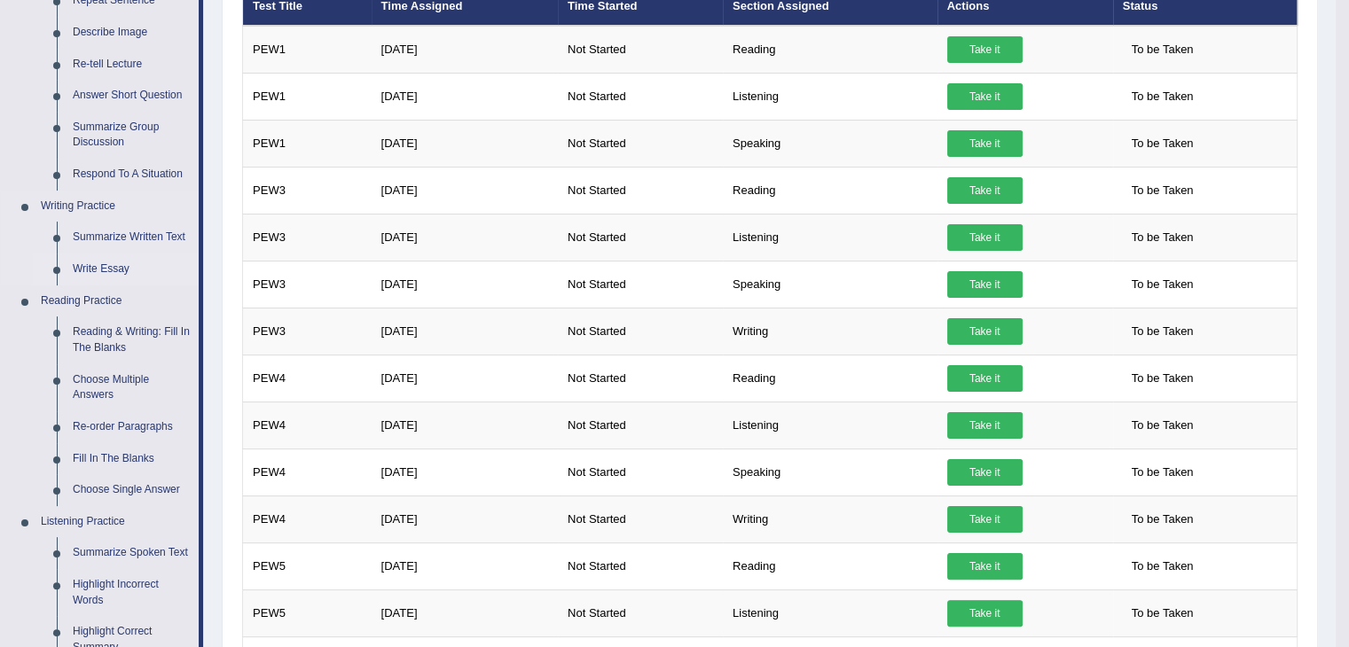
click at [112, 267] on link "Write Essay" at bounding box center [132, 270] width 134 height 32
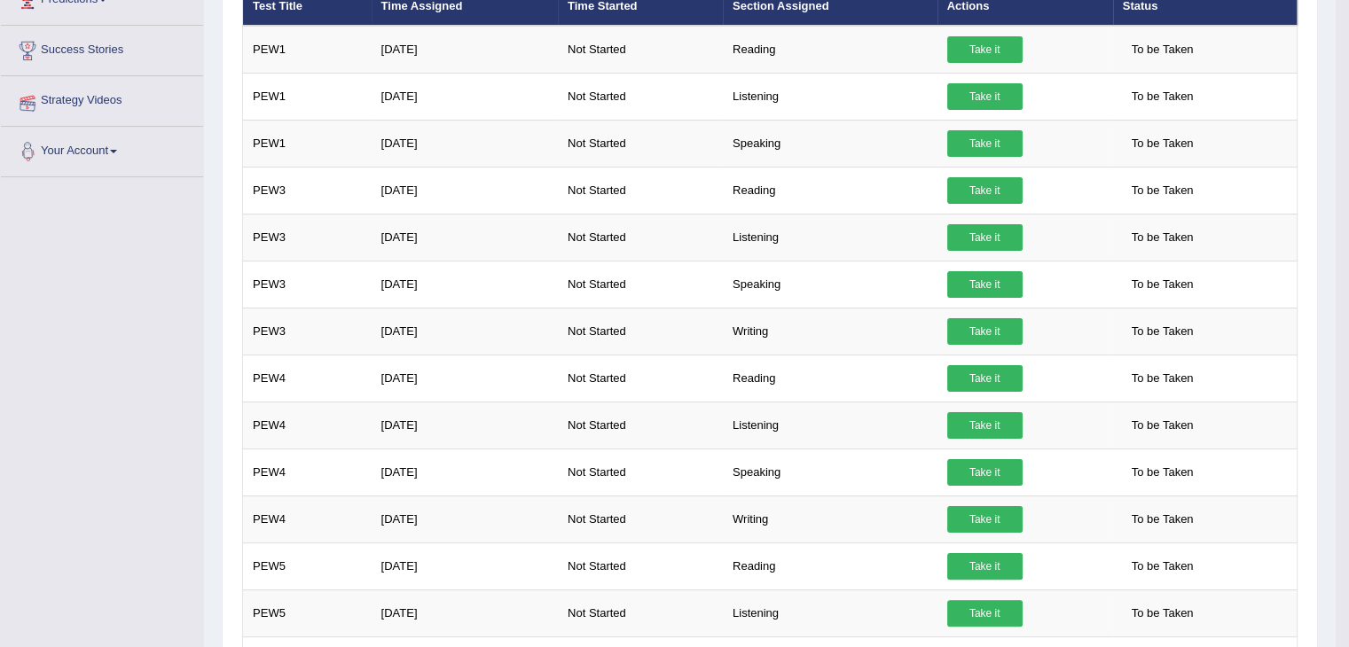
scroll to position [281, 0]
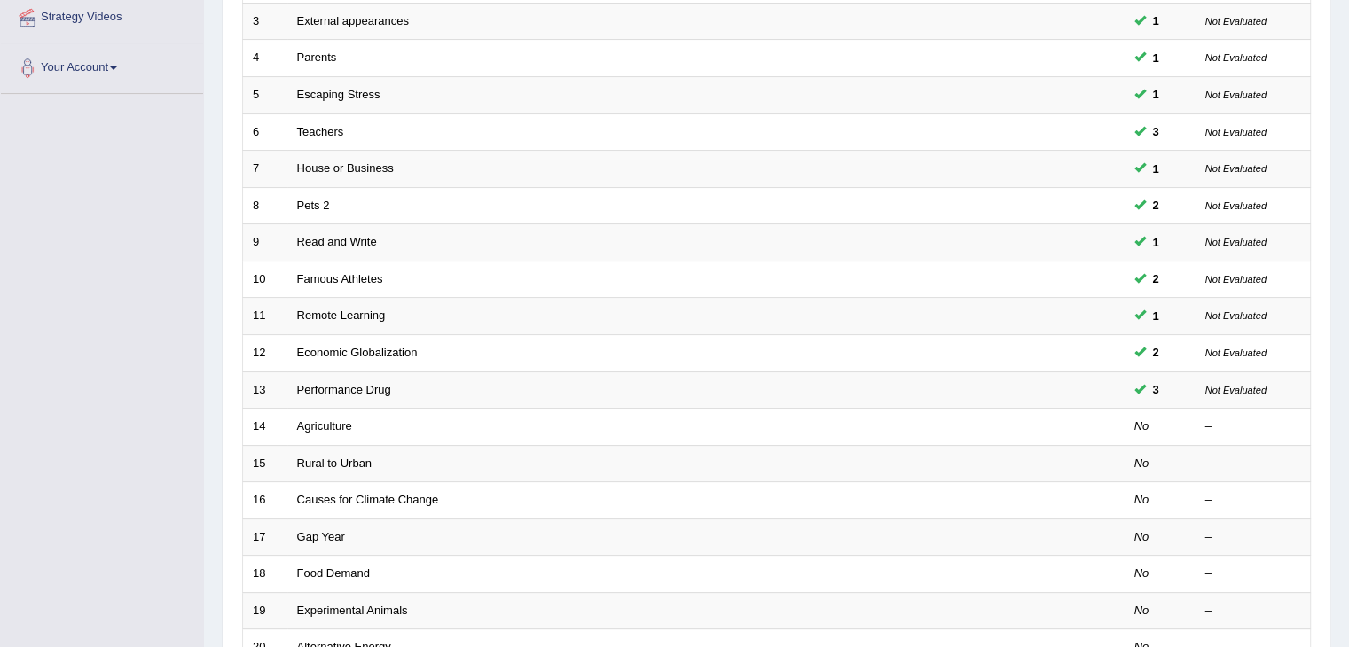
scroll to position [355, 0]
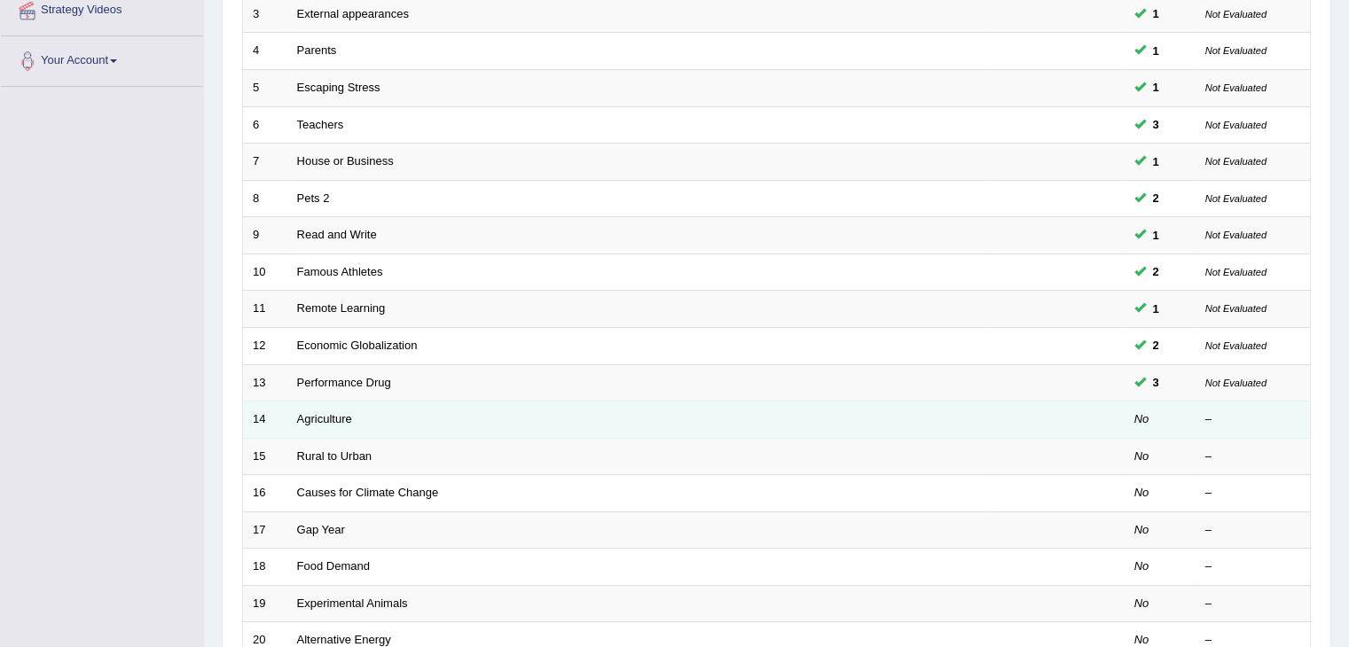
click at [369, 420] on td "Agriculture" at bounding box center [639, 420] width 704 height 37
click at [325, 416] on link "Agriculture" at bounding box center [324, 418] width 55 height 13
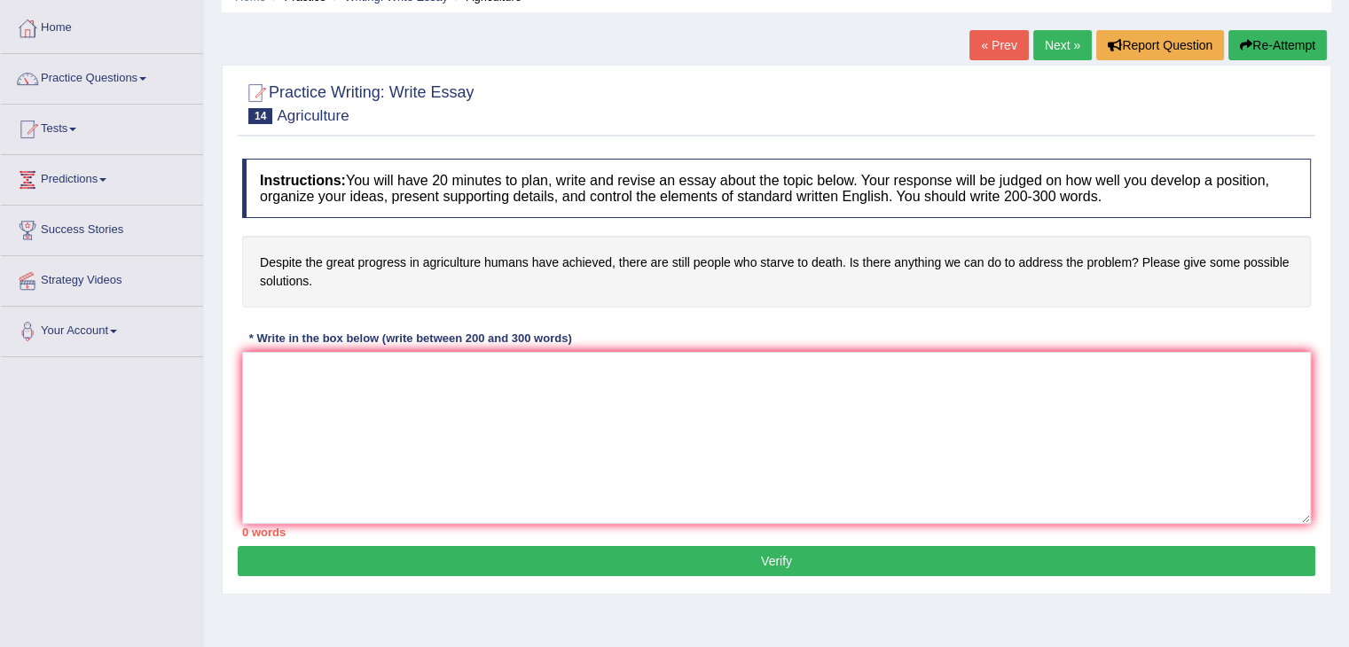
scroll to position [89, 0]
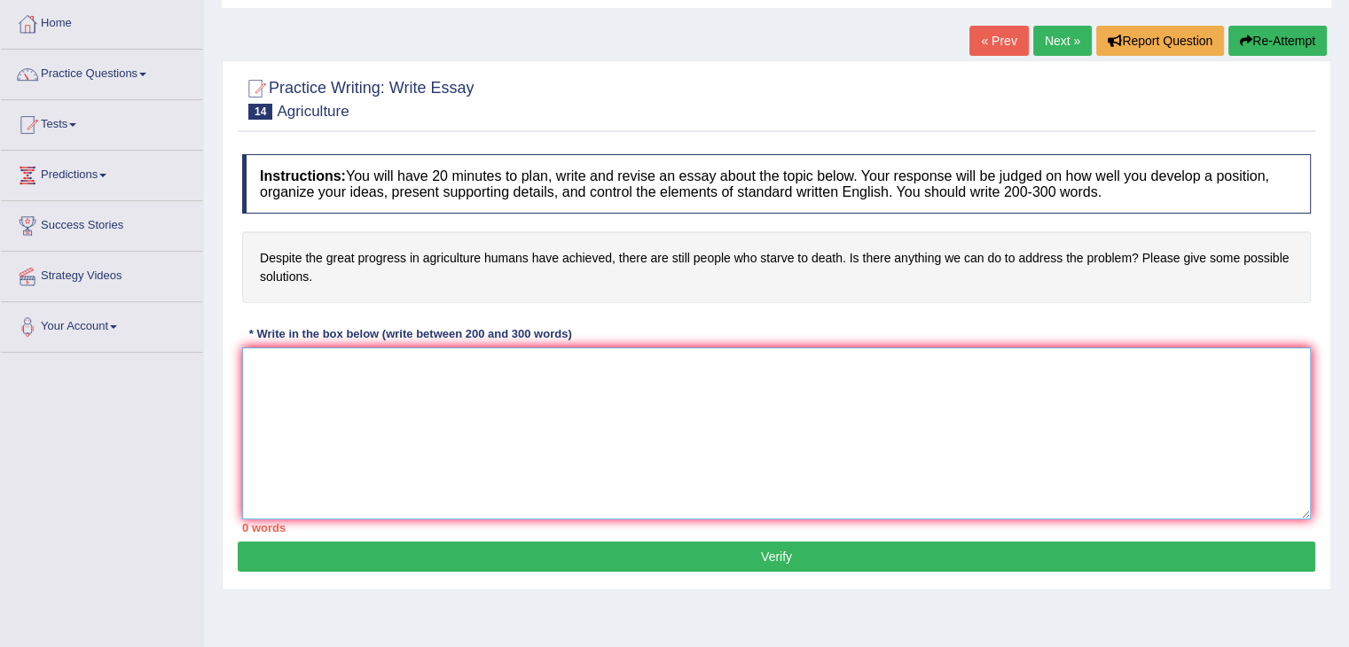
click at [491, 384] on textarea at bounding box center [776, 434] width 1069 height 172
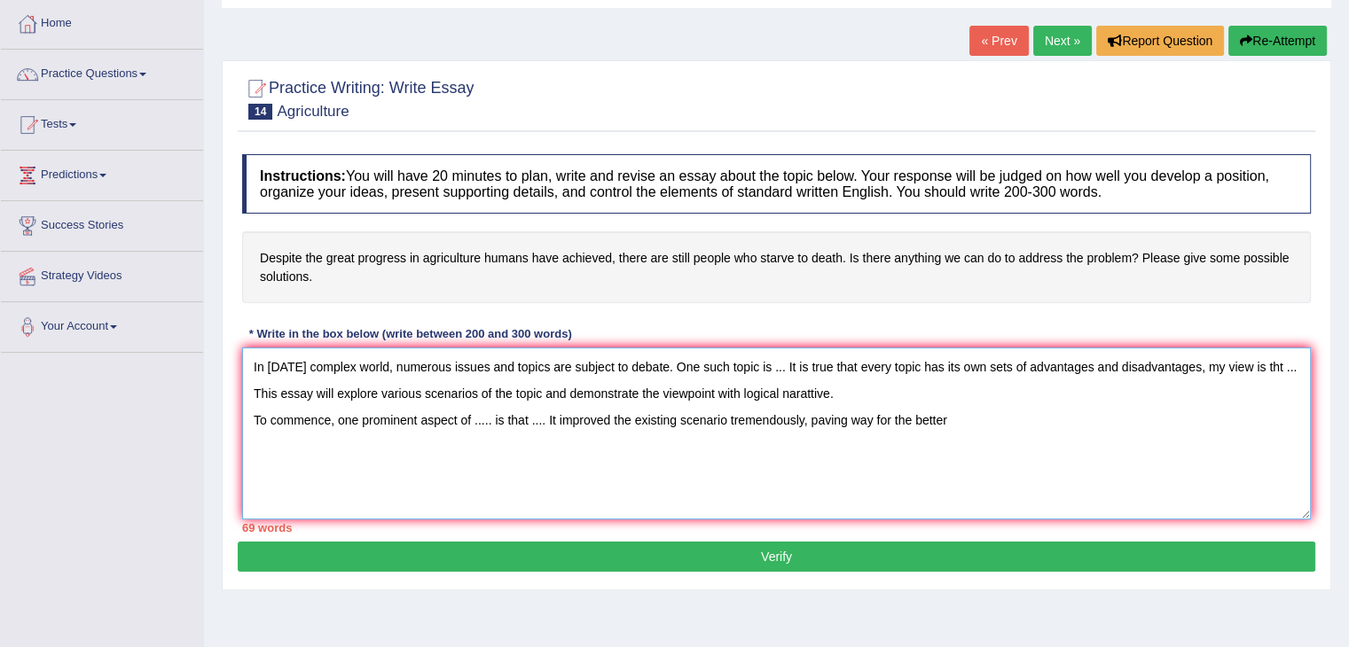
click at [878, 416] on textarea "In [DATE] complex world, numerous issues and topics are subject to debate. One …" at bounding box center [776, 434] width 1069 height 172
click at [1016, 423] on textarea "In today's complex world, numerous issues and topics are subject to debate. One…" at bounding box center [776, 434] width 1069 height 172
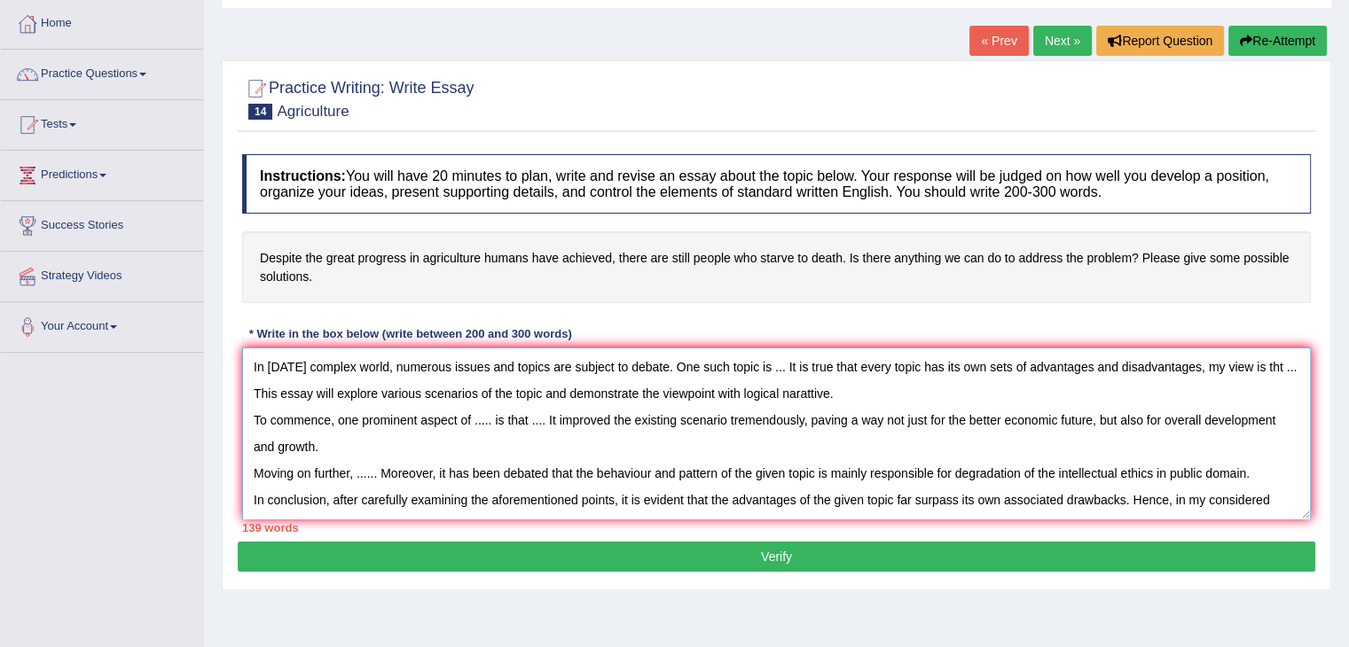
scroll to position [14, 0]
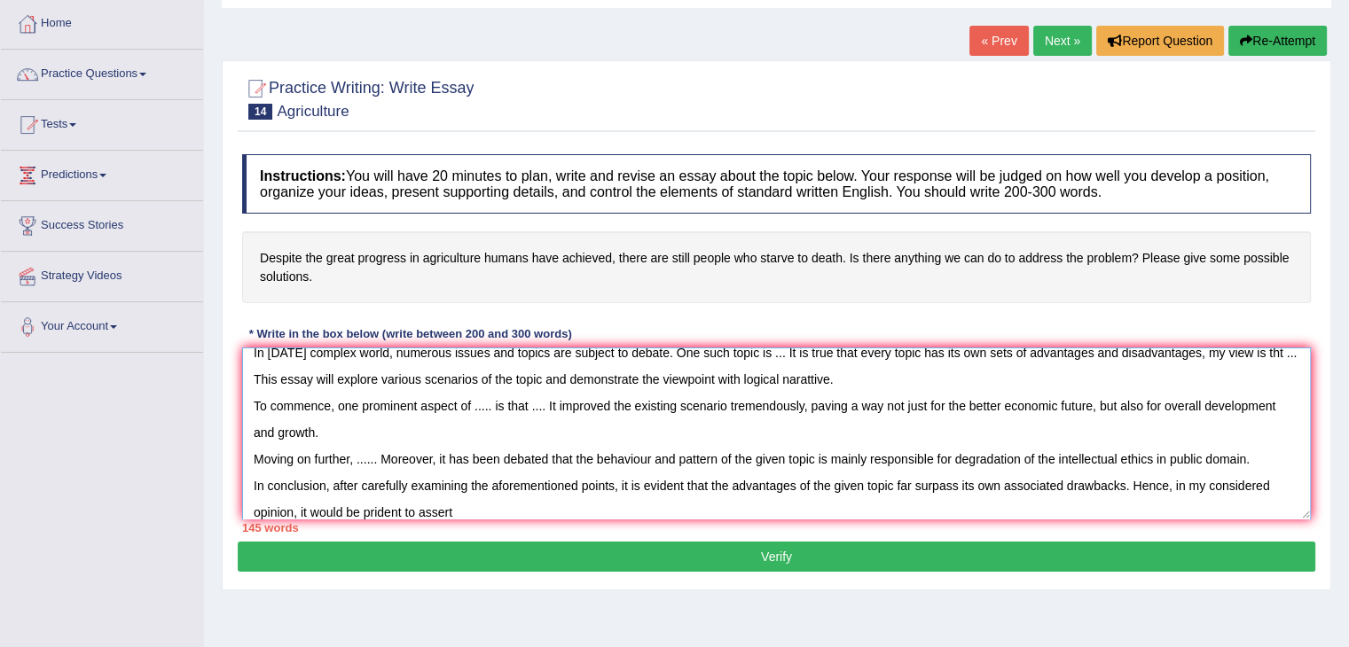
click at [380, 508] on textarea "In today's complex world, numerous issues and topics are subject to debate. One…" at bounding box center [776, 434] width 1069 height 172
click at [467, 507] on textarea "In today's complex world, numerous issues and topics are subject to debate. One…" at bounding box center [776, 434] width 1069 height 172
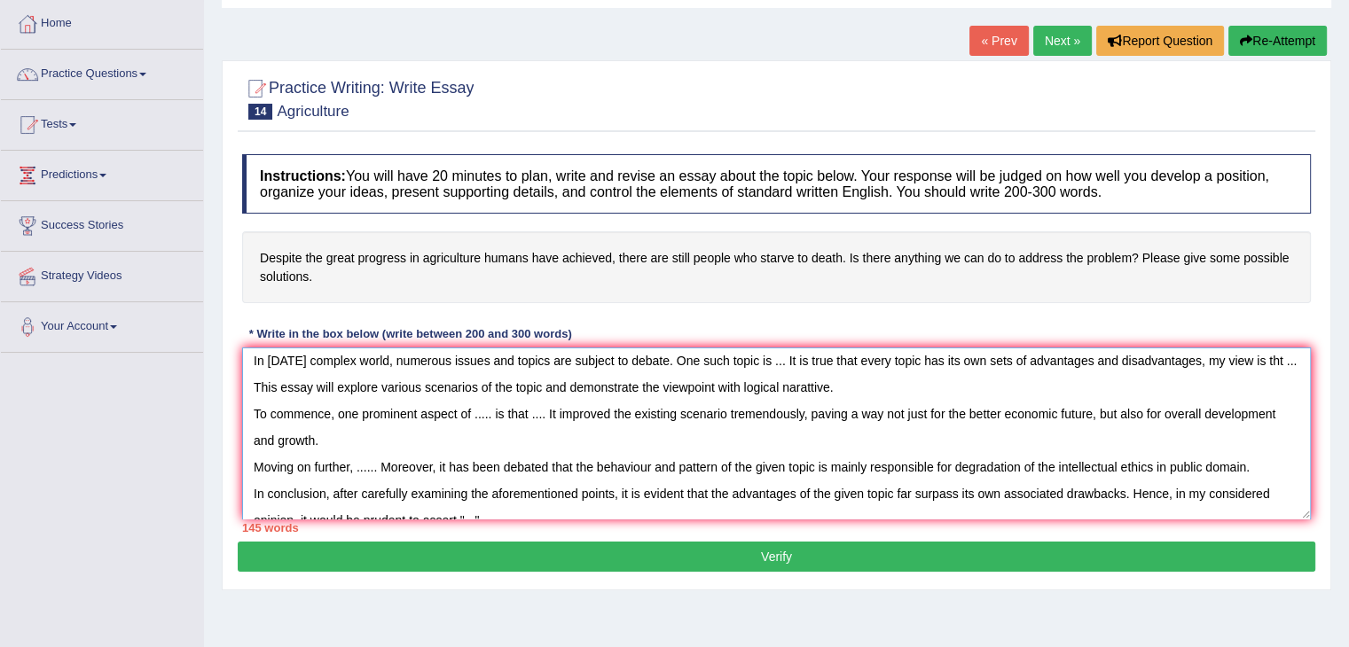
scroll to position [0, 0]
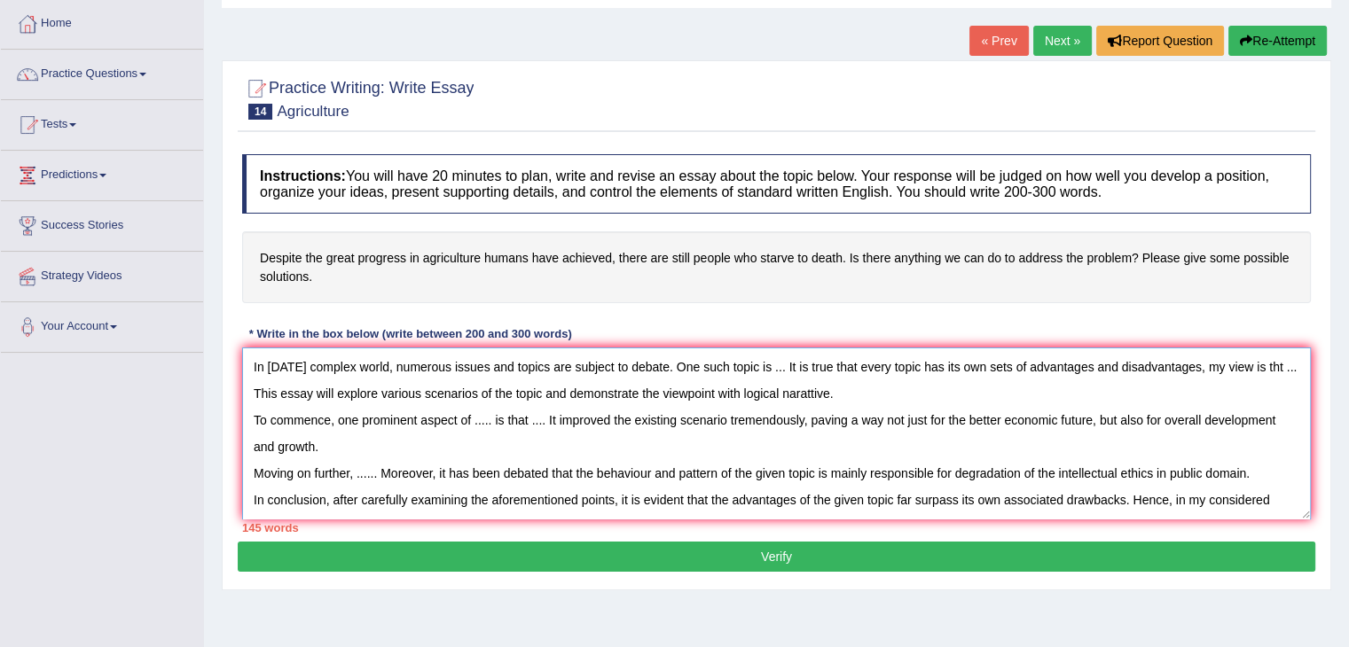
click at [783, 371] on textarea "In today's complex world, numerous issues and topics are subject to debate. One…" at bounding box center [776, 434] width 1069 height 172
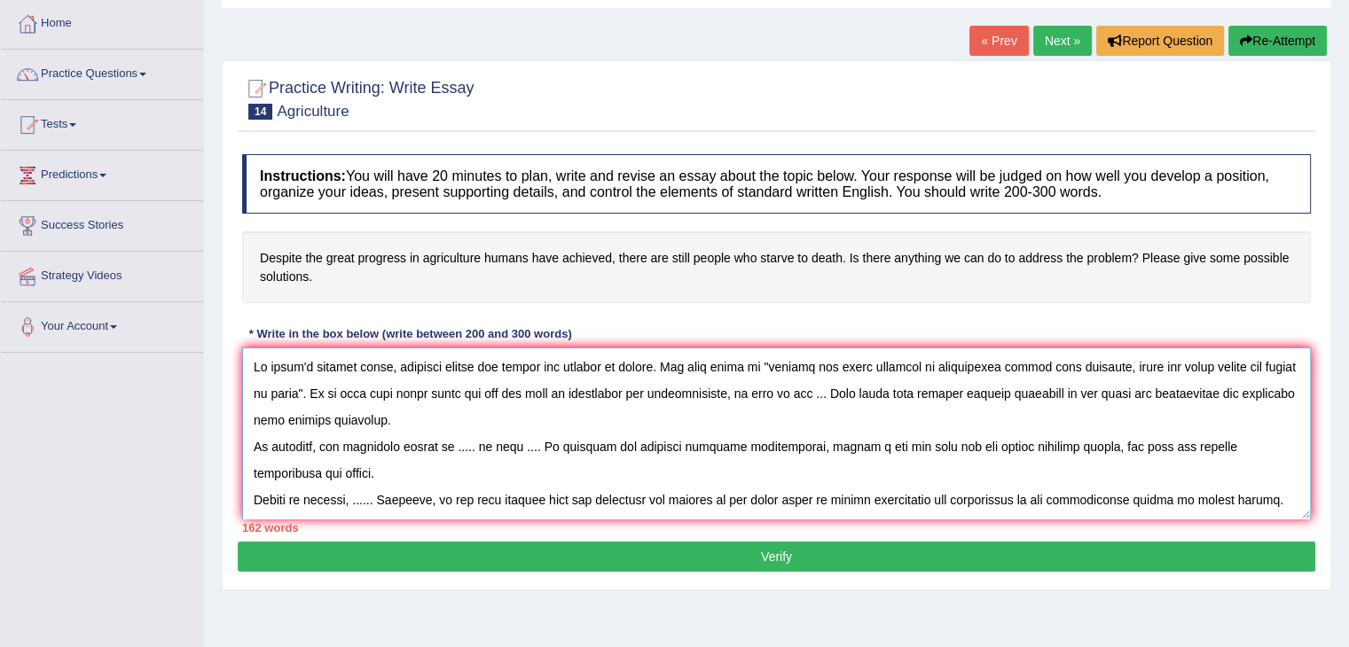
click at [840, 391] on textarea at bounding box center [776, 434] width 1069 height 172
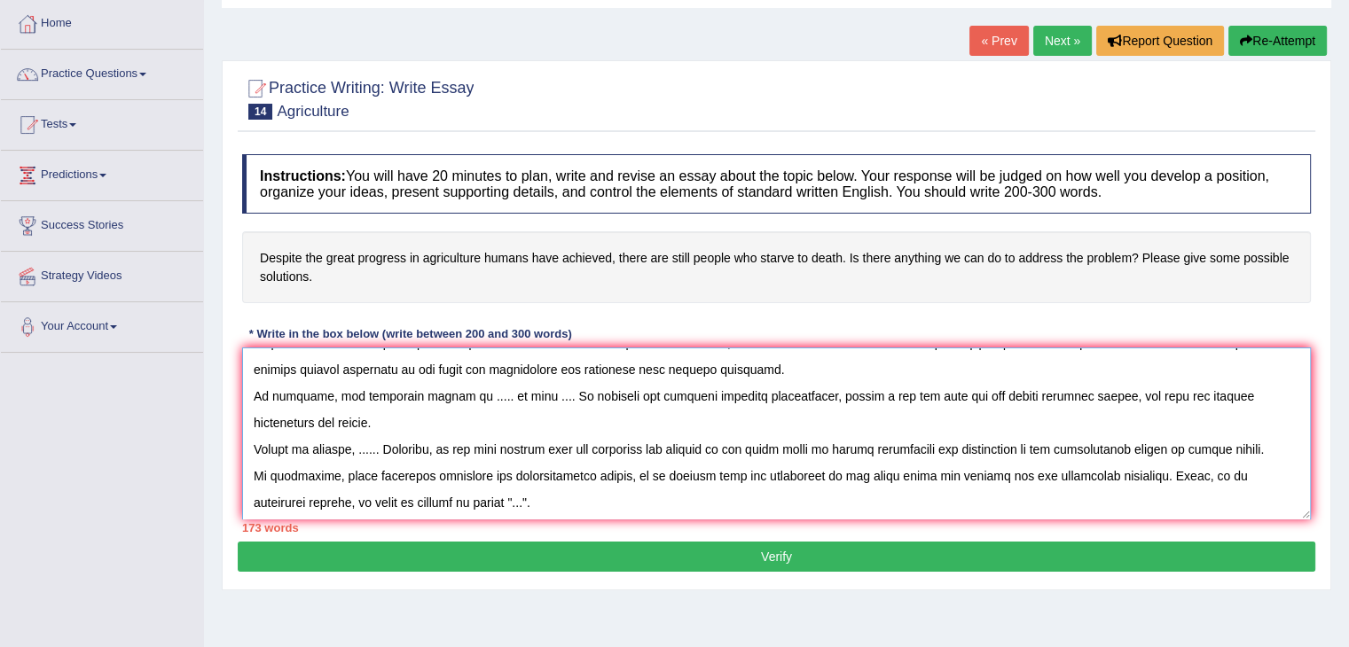
scroll to position [53, 0]
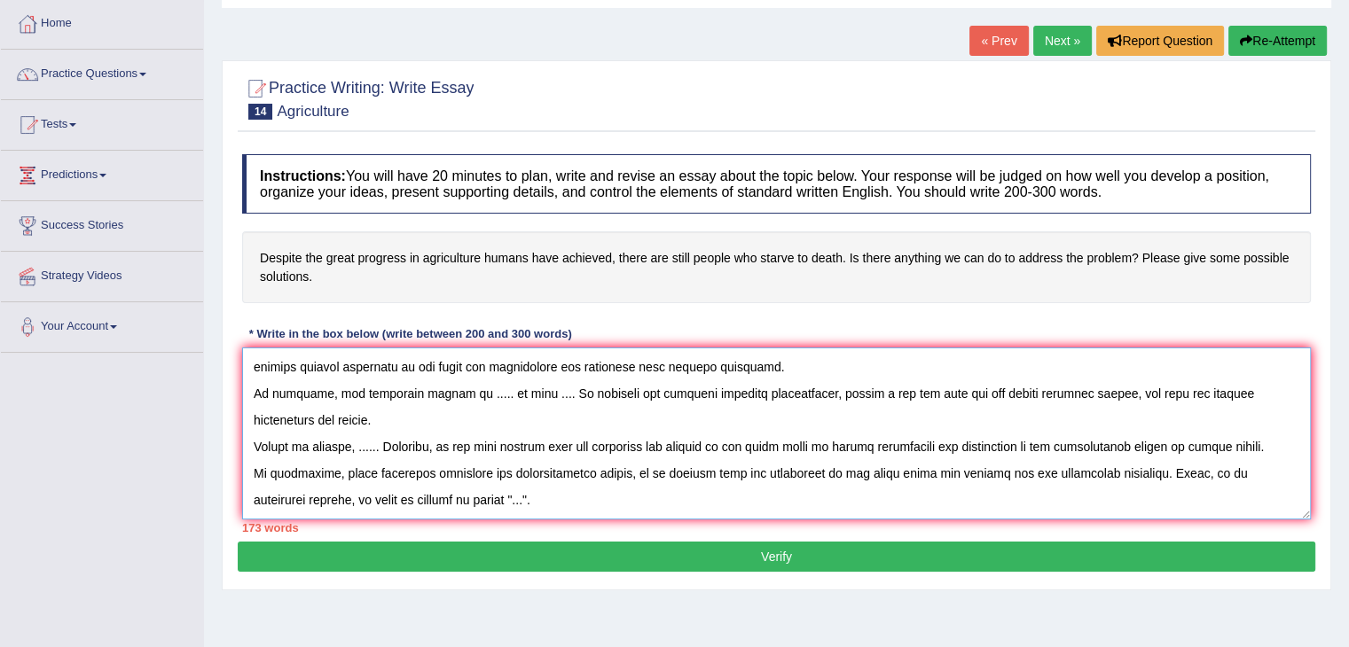
click at [488, 392] on textarea at bounding box center [776, 434] width 1069 height 172
click at [479, 388] on textarea at bounding box center [776, 434] width 1069 height 172
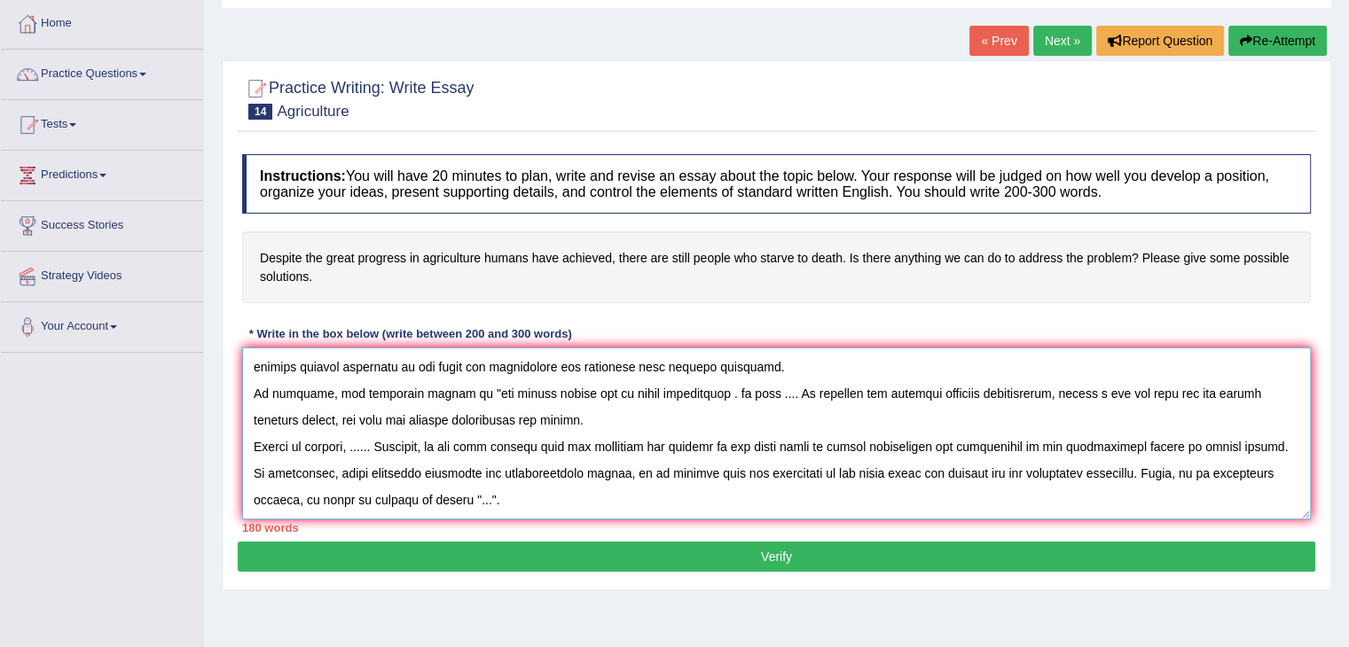
click at [594, 389] on textarea at bounding box center [776, 434] width 1069 height 172
drag, startPoint x: 590, startPoint y: 389, endPoint x: 724, endPoint y: 388, distance: 133.9
click at [724, 388] on textarea at bounding box center [776, 434] width 1069 height 172
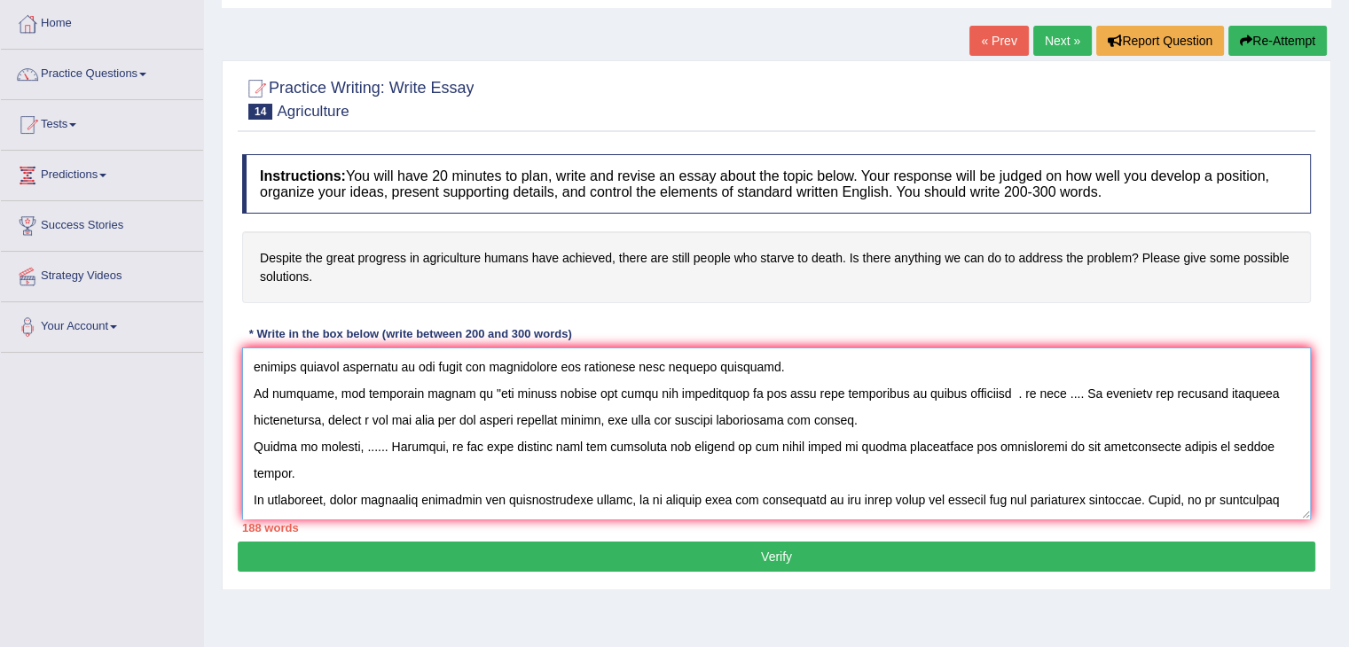
drag, startPoint x: 481, startPoint y: 395, endPoint x: 996, endPoint y: 402, distance: 515.3
click at [996, 402] on textarea at bounding box center [776, 434] width 1069 height 172
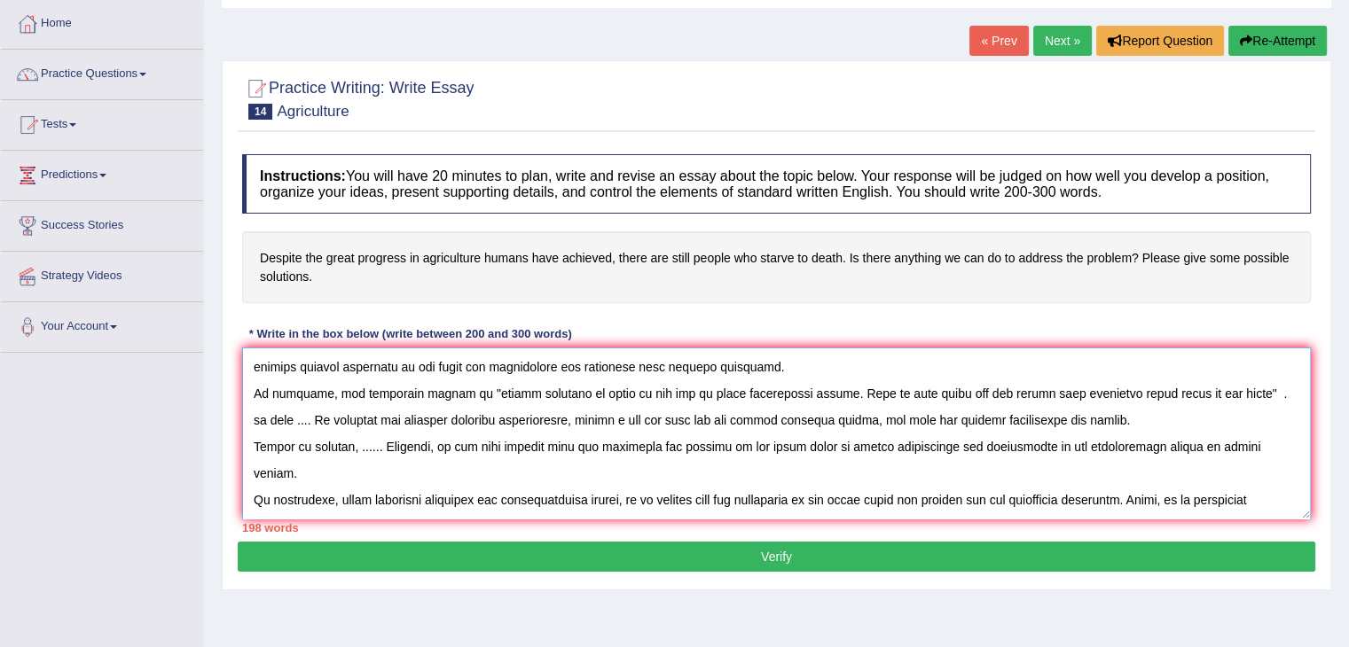
click at [1227, 454] on textarea at bounding box center [776, 434] width 1069 height 172
click at [633, 391] on textarea at bounding box center [776, 434] width 1069 height 172
click at [616, 391] on textarea at bounding box center [776, 434] width 1069 height 172
click at [657, 396] on textarea at bounding box center [776, 434] width 1069 height 172
click at [1245, 385] on textarea at bounding box center [776, 434] width 1069 height 172
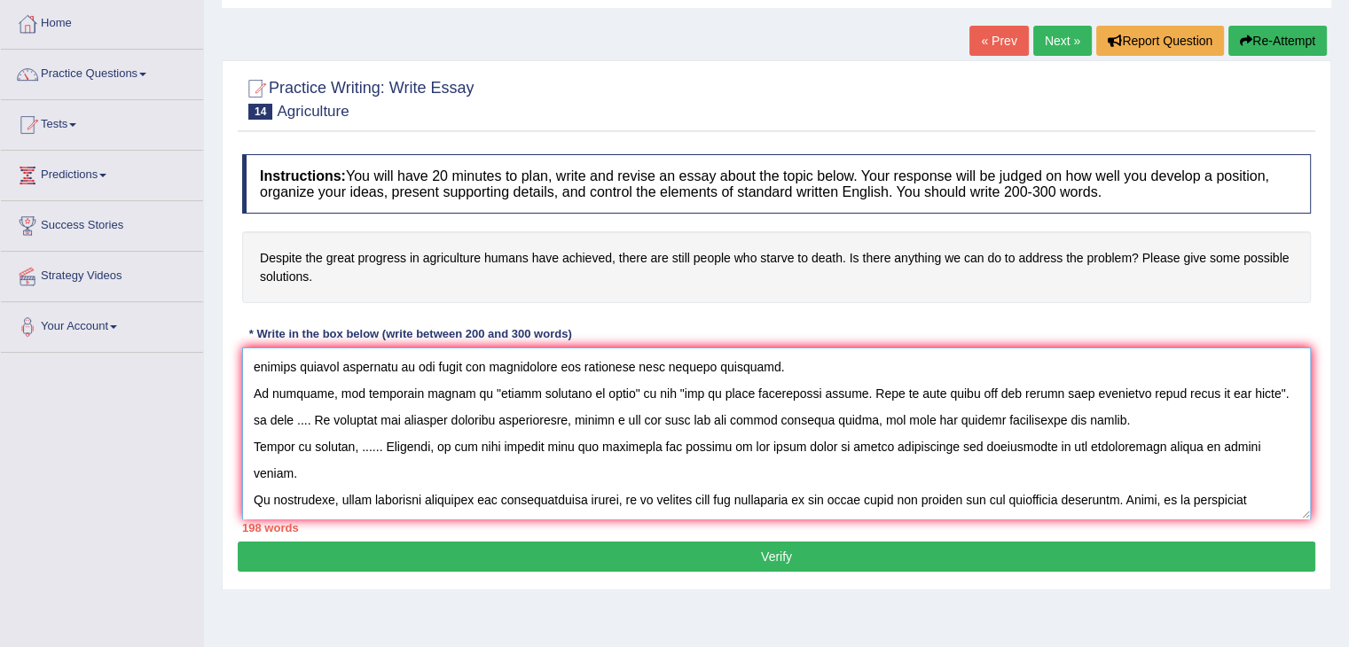
drag, startPoint x: 1252, startPoint y: 391, endPoint x: 294, endPoint y: 413, distance: 958.0
click at [294, 413] on textarea at bounding box center [776, 434] width 1069 height 172
click at [355, 443] on textarea at bounding box center [776, 434] width 1069 height 172
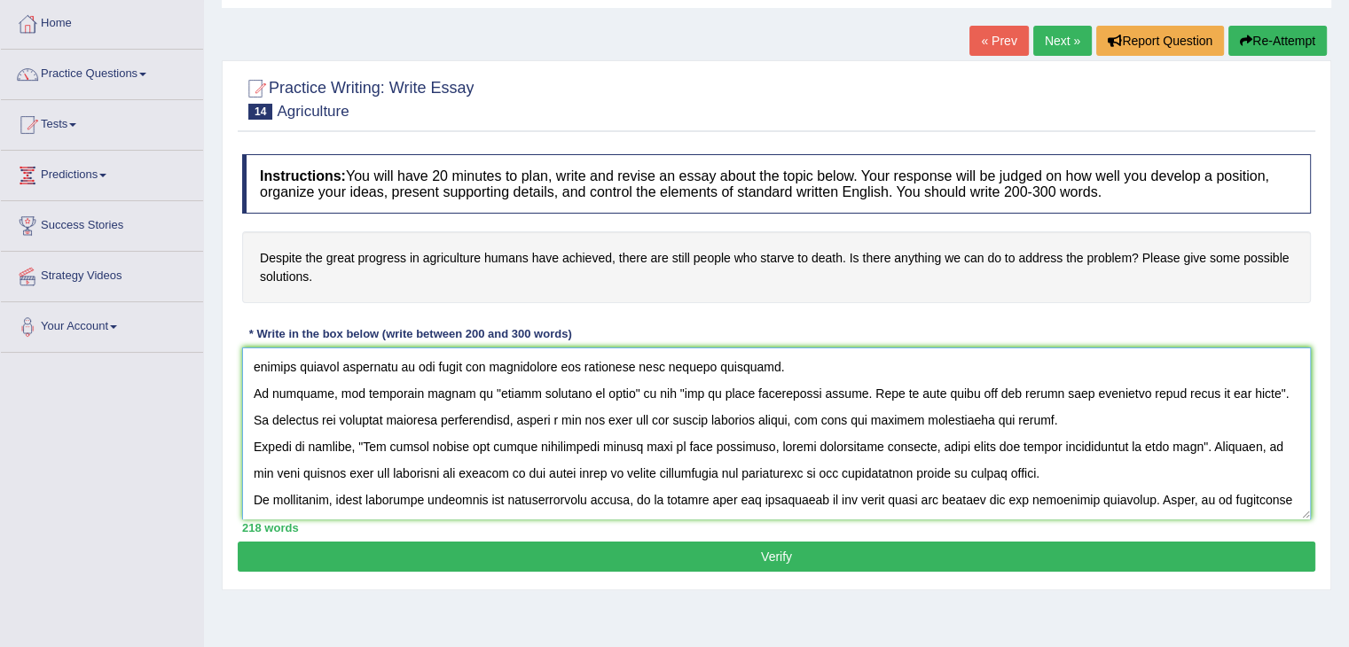
drag, startPoint x: 781, startPoint y: 441, endPoint x: 812, endPoint y: 451, distance: 32.8
click at [781, 441] on textarea at bounding box center [776, 434] width 1069 height 172
click at [780, 443] on textarea at bounding box center [776, 434] width 1069 height 172
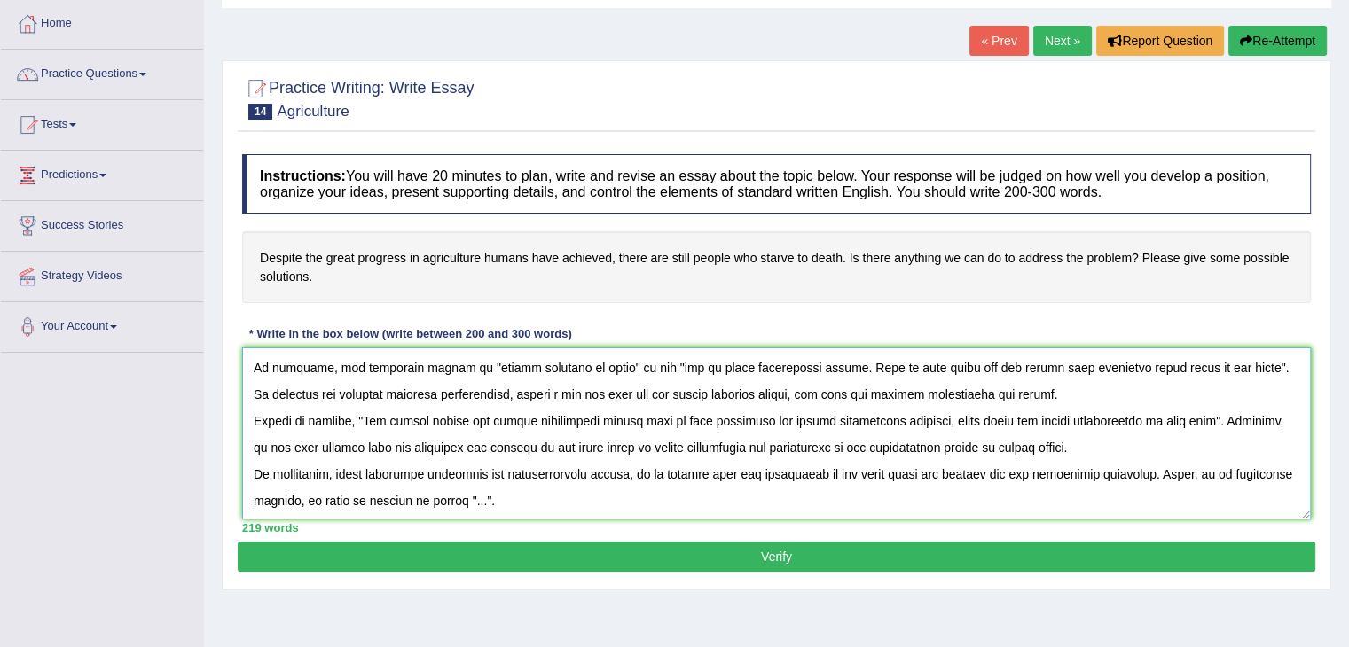
scroll to position [80, 0]
click at [471, 499] on textarea at bounding box center [776, 434] width 1069 height 172
click at [466, 496] on textarea at bounding box center [776, 434] width 1069 height 172
click at [569, 494] on textarea at bounding box center [776, 434] width 1069 height 172
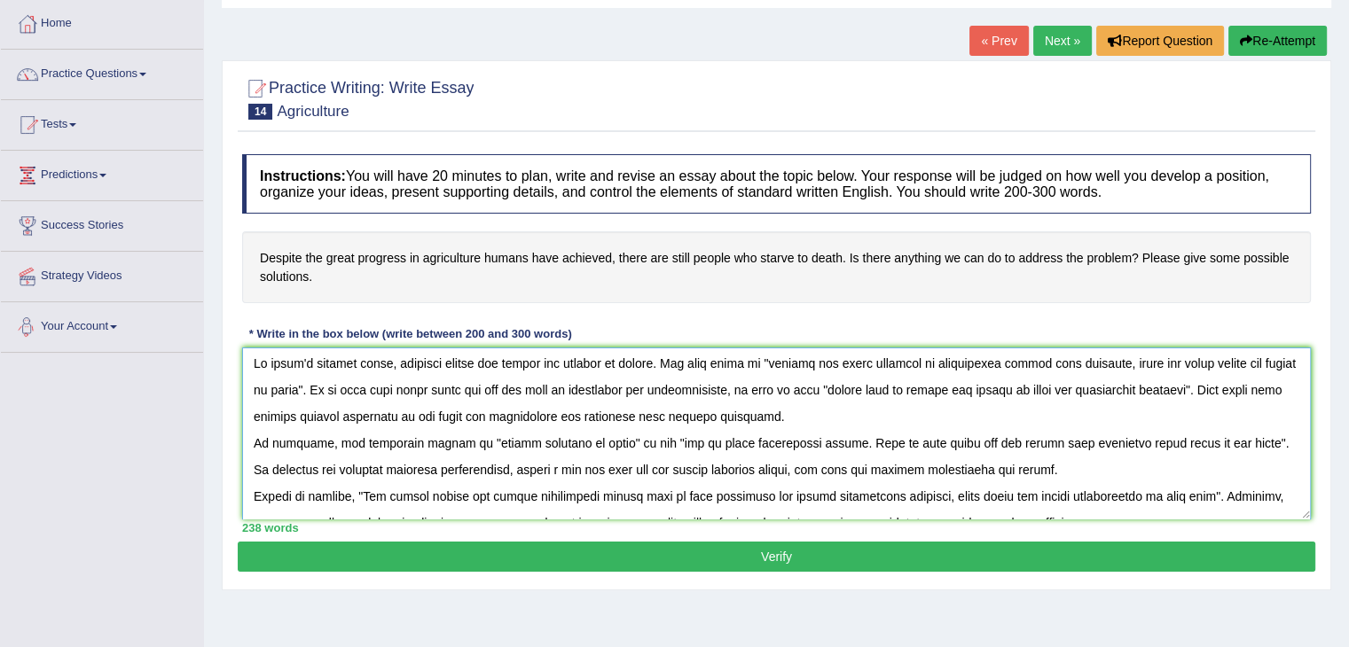
scroll to position [0, 0]
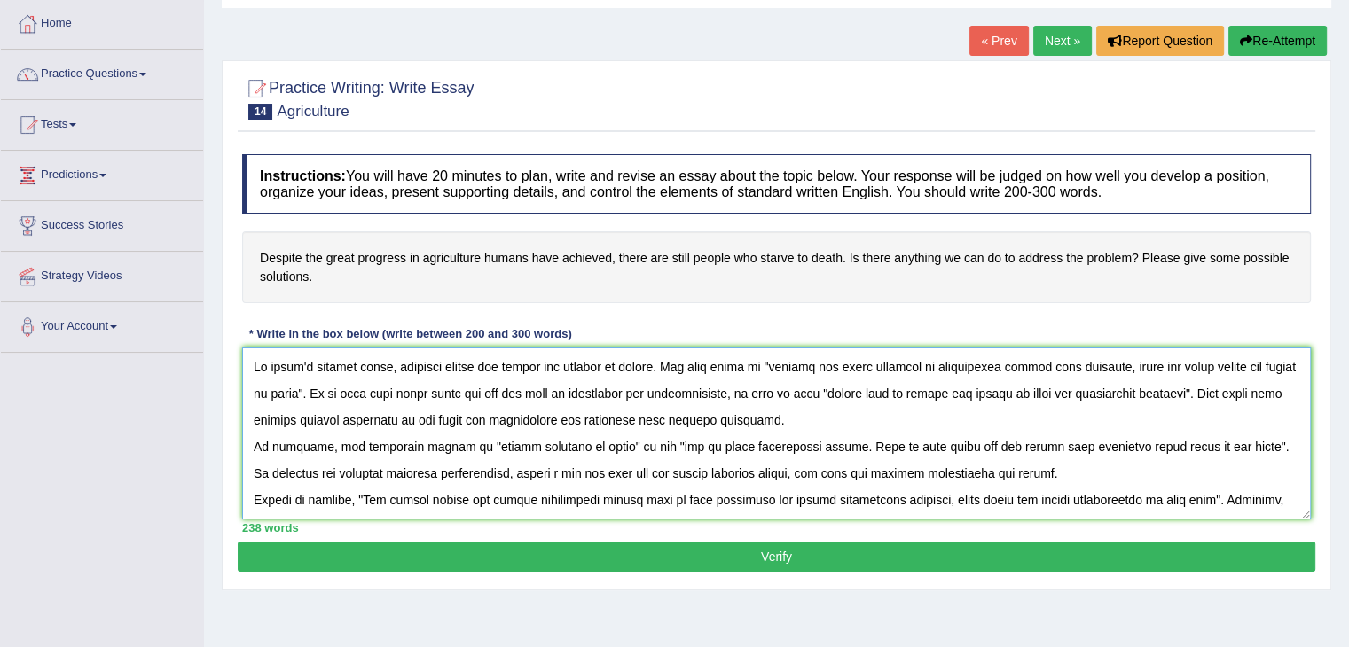
click at [972, 389] on textarea at bounding box center [776, 434] width 1069 height 172
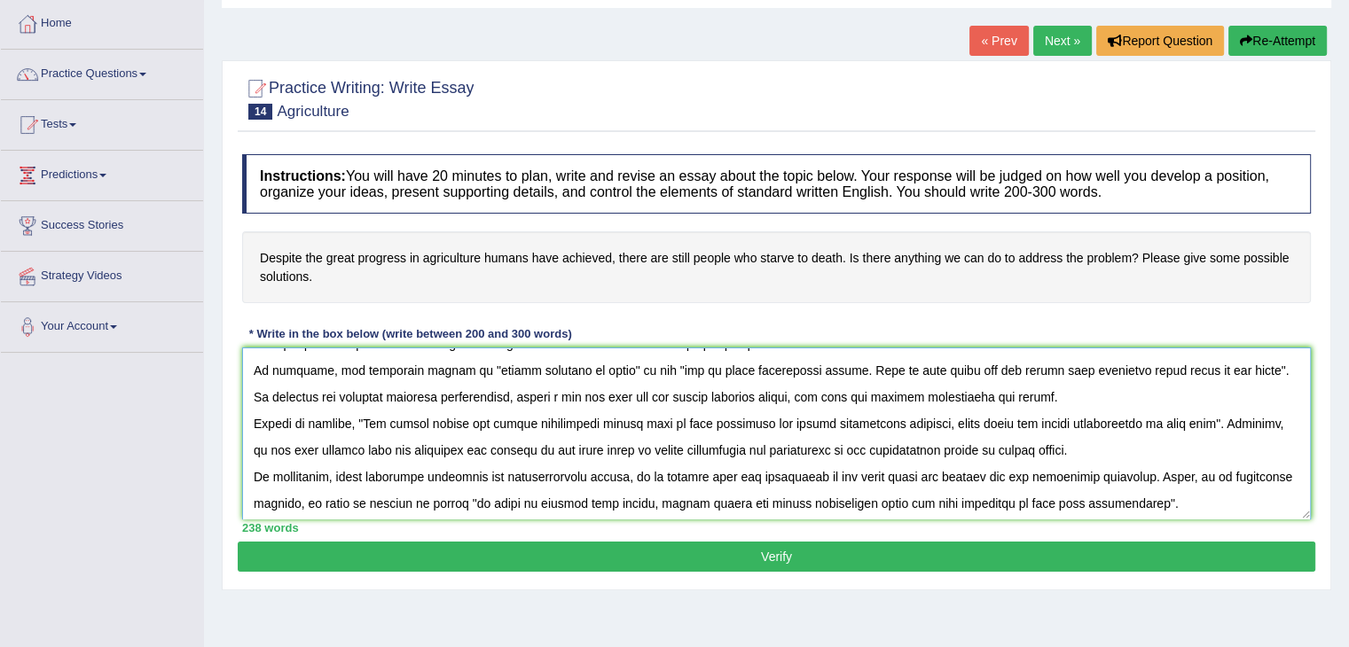
scroll to position [80, 0]
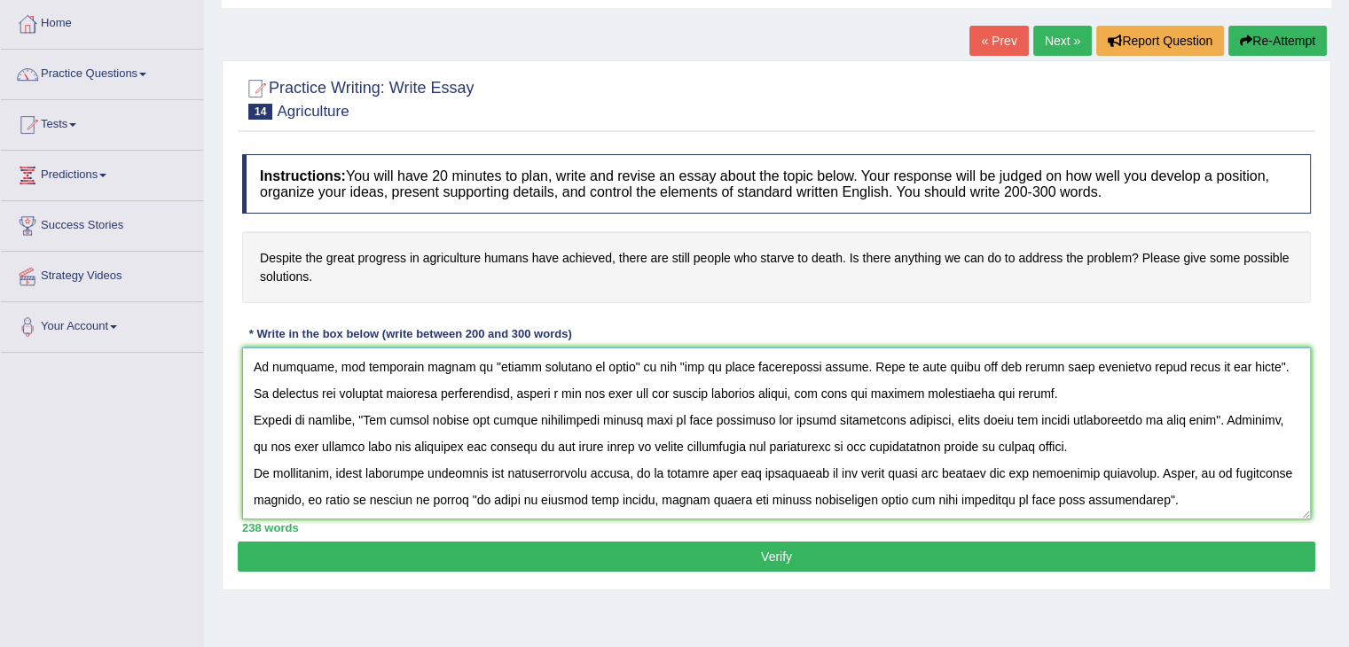
click at [1031, 363] on textarea at bounding box center [776, 434] width 1069 height 172
click at [1222, 416] on textarea at bounding box center [776, 434] width 1069 height 172
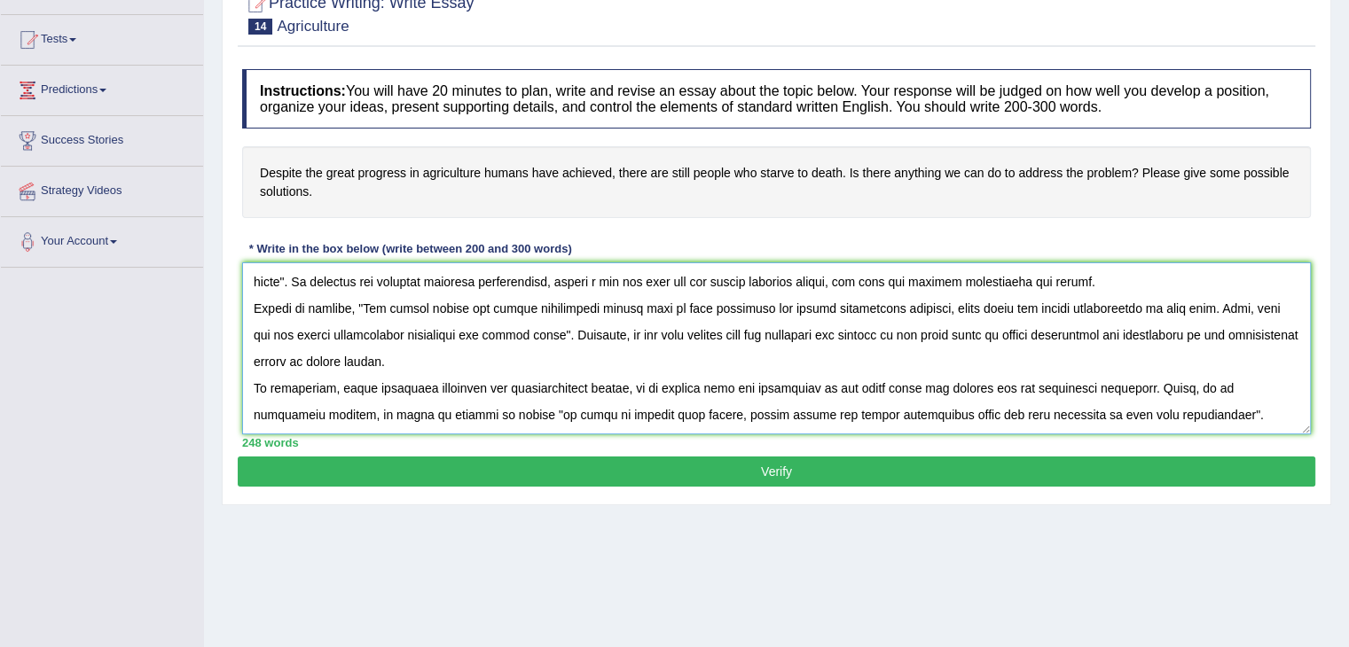
scroll to position [177, 0]
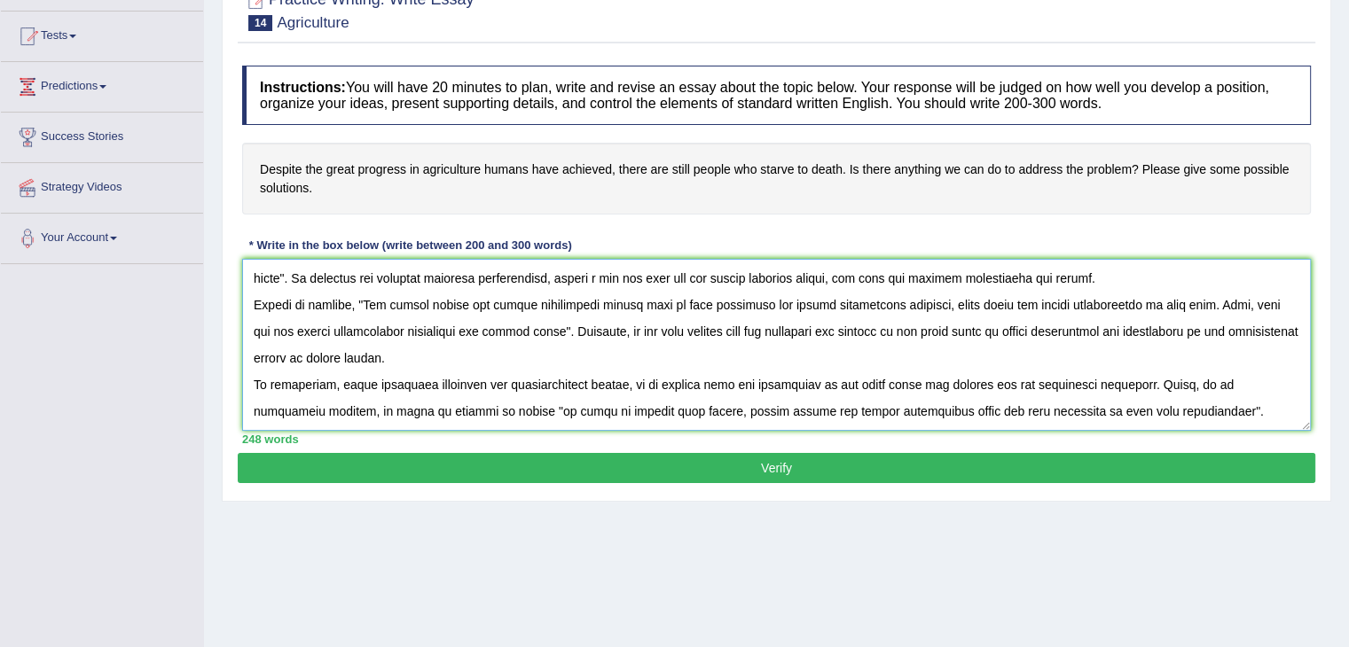
click at [628, 406] on textarea at bounding box center [776, 345] width 1069 height 172
type textarea "In today's complex world, numerous issues and topics are subject to debate. One…"
click at [787, 466] on button "Verify" at bounding box center [776, 468] width 1077 height 30
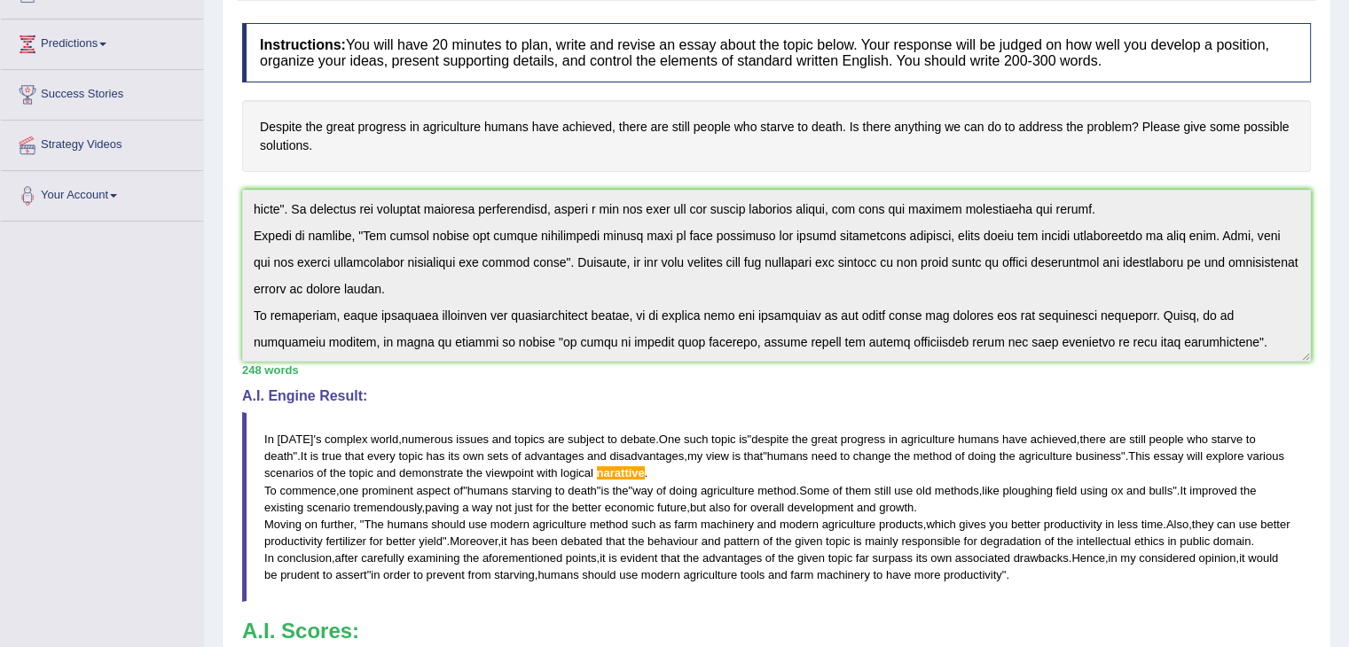
scroll to position [89, 0]
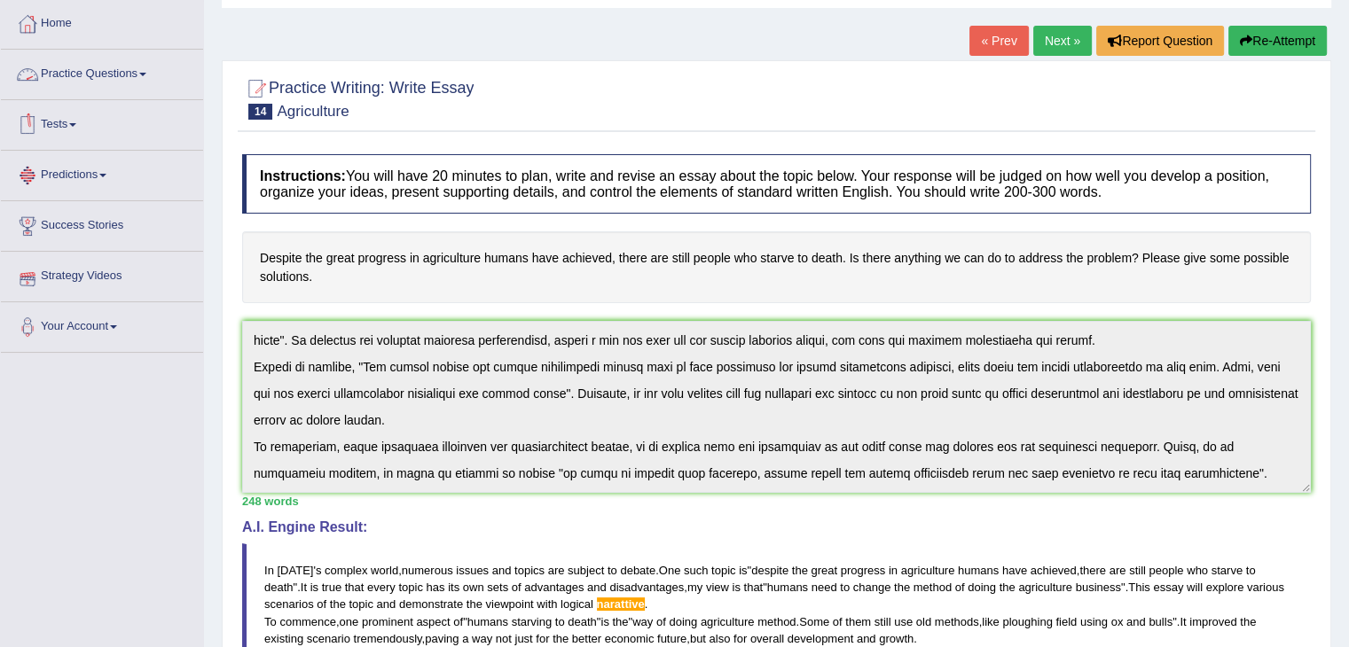
click at [150, 75] on link "Practice Questions" at bounding box center [102, 72] width 202 height 44
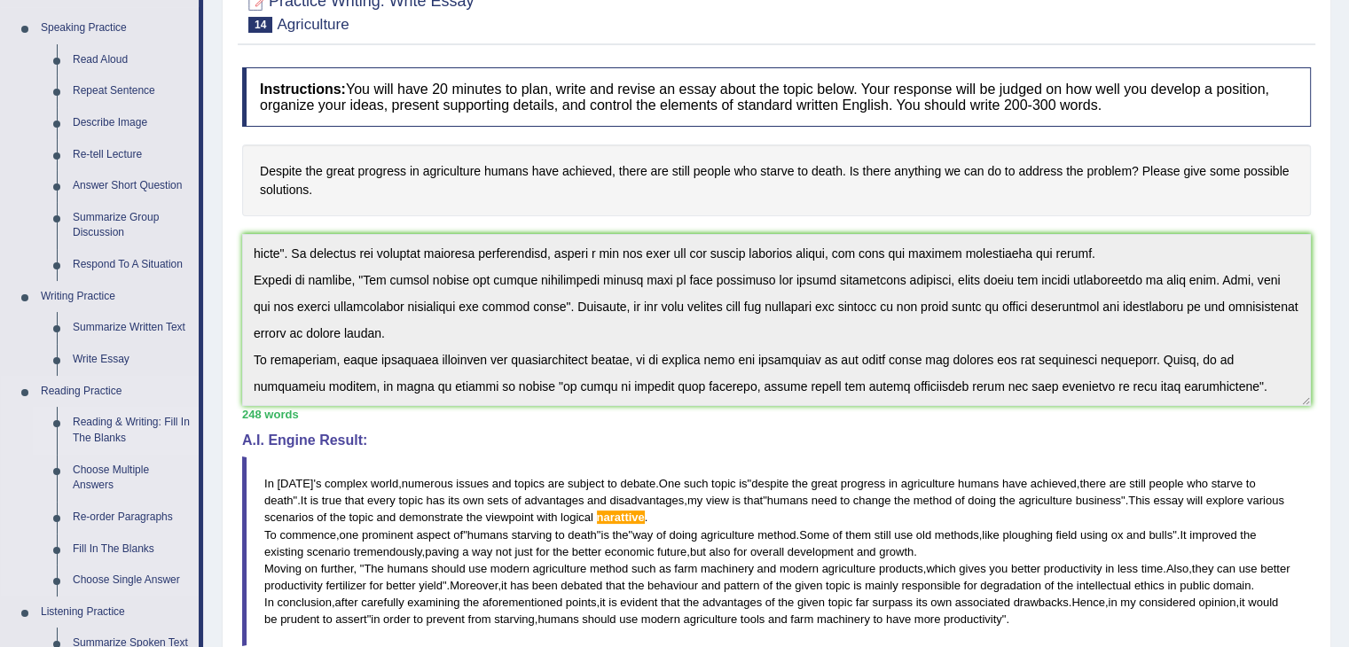
scroll to position [177, 0]
click at [103, 358] on link "Write Essay" at bounding box center [132, 358] width 134 height 32
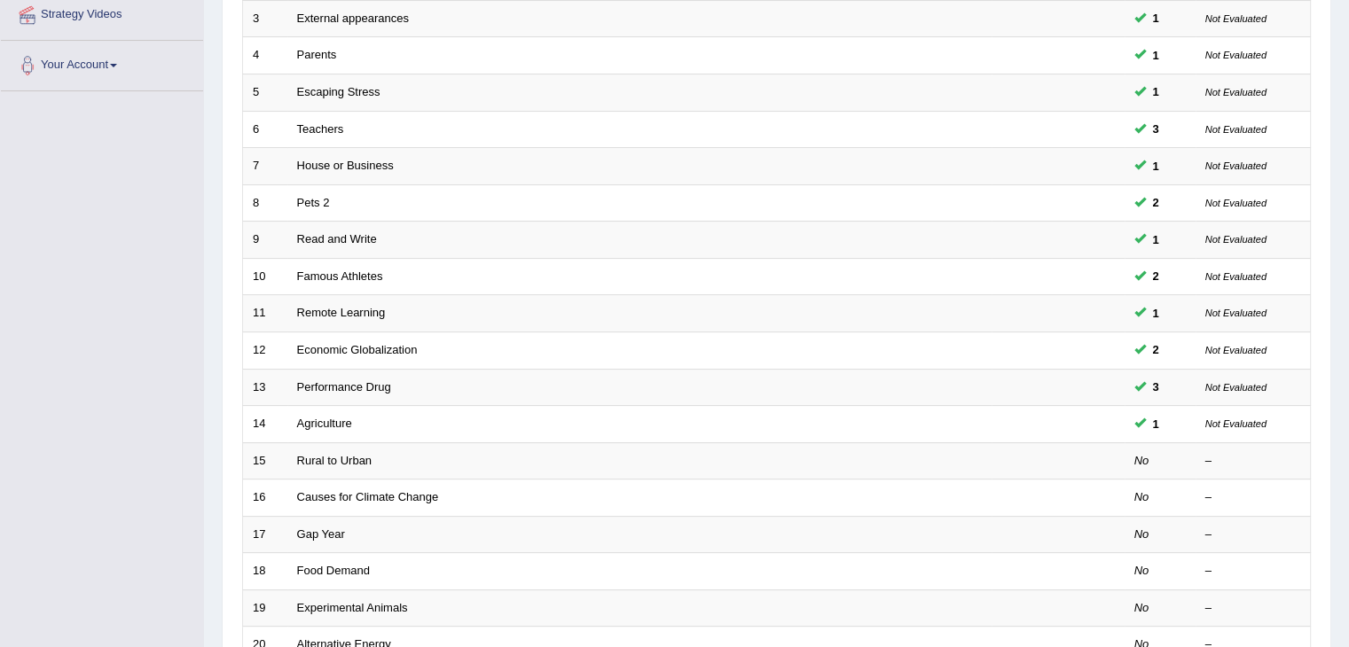
scroll to position [355, 0]
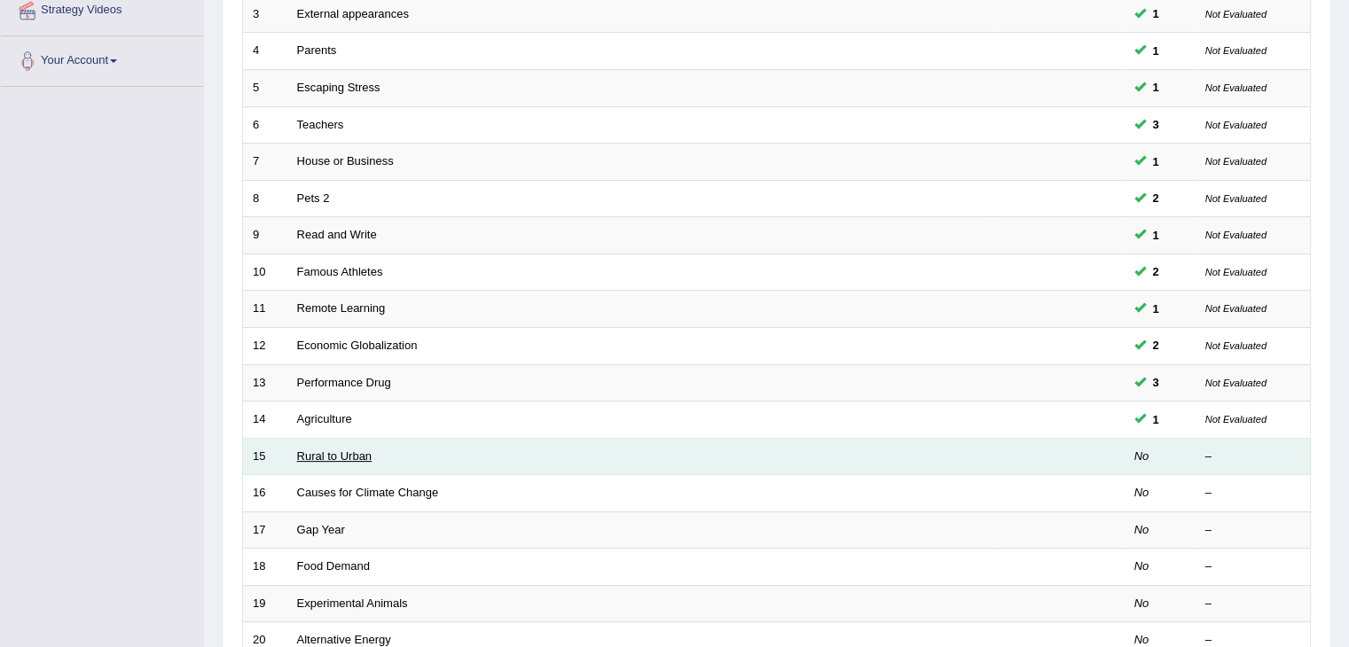
click at [331, 455] on link "Rural to Urban" at bounding box center [334, 456] width 75 height 13
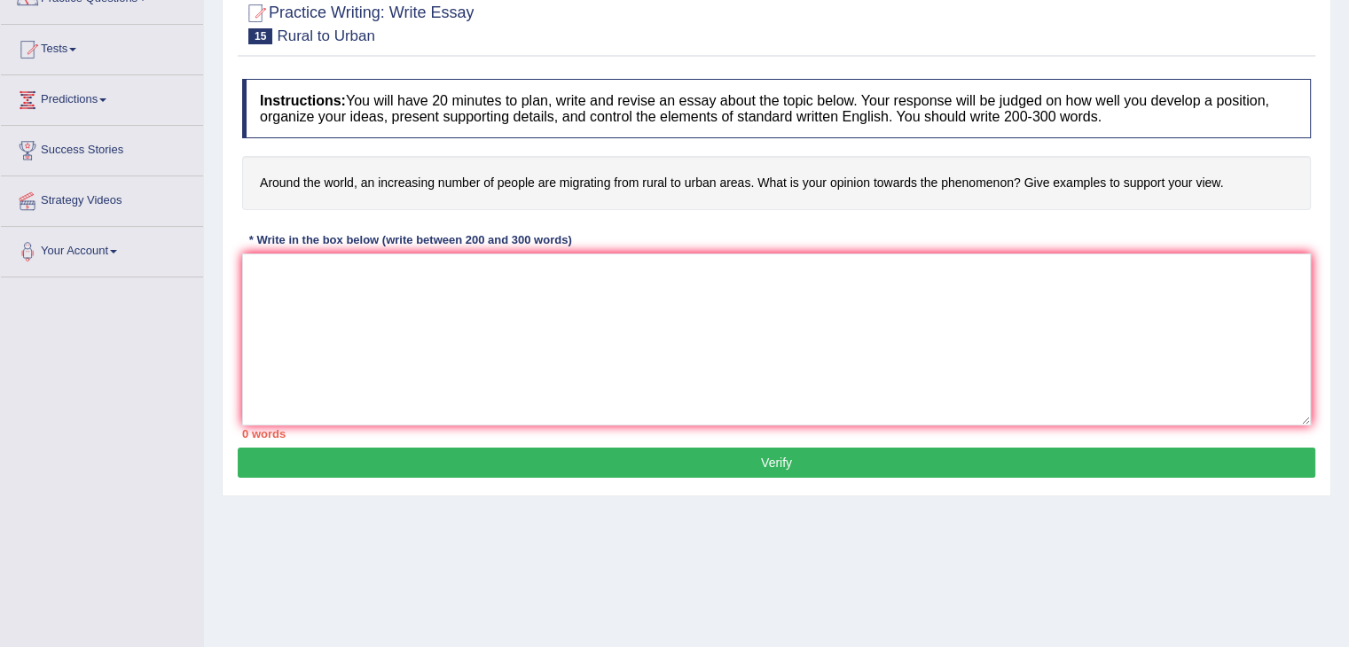
scroll to position [177, 0]
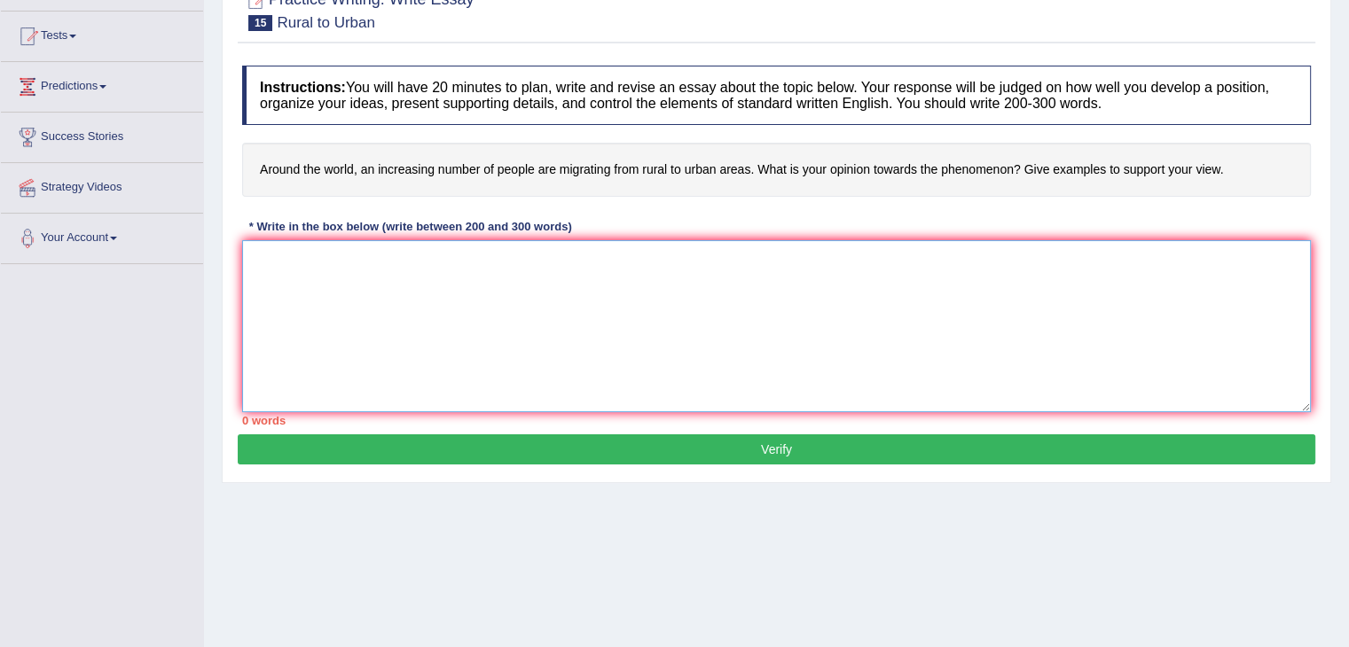
click at [436, 267] on textarea at bounding box center [776, 326] width 1069 height 172
paste textarea "n [DATE] complex world, numerous issues and topics are subject to debate. One s…"
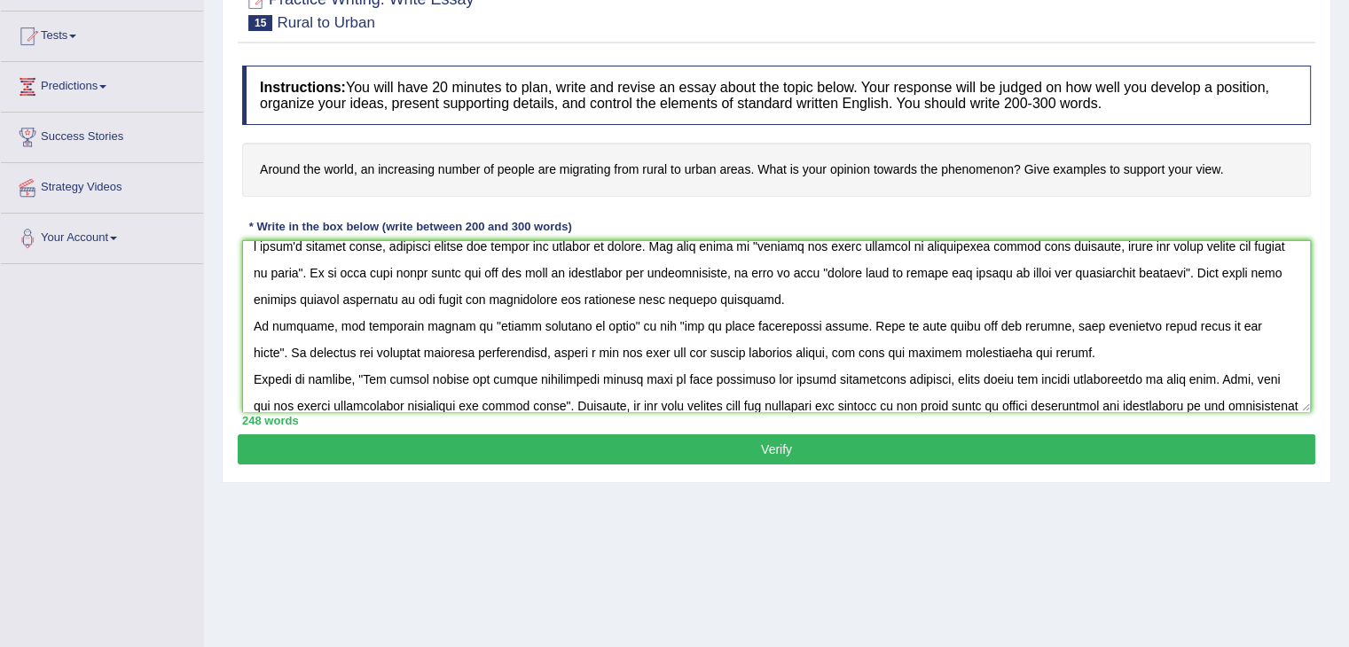
scroll to position [0, 0]
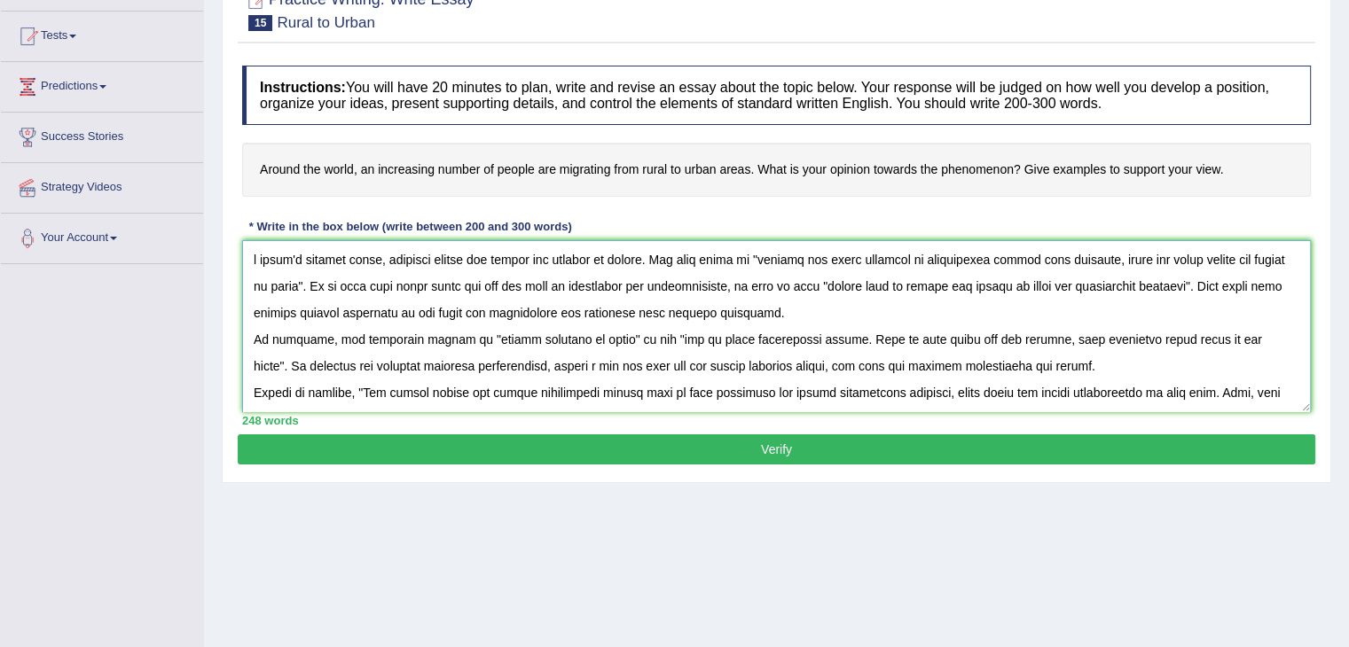
drag, startPoint x: 778, startPoint y: 257, endPoint x: 333, endPoint y: 273, distance: 444.6
click at [333, 273] on textarea at bounding box center [776, 326] width 1069 height 172
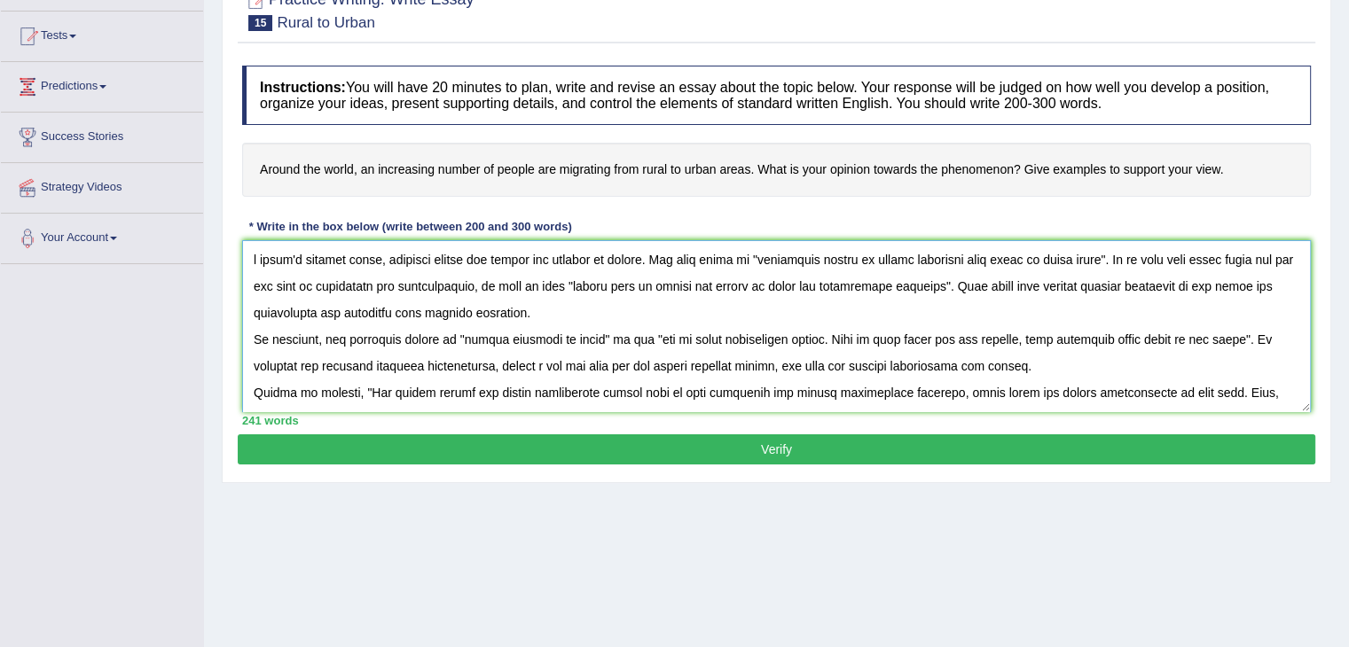
drag, startPoint x: 629, startPoint y: 282, endPoint x: 1007, endPoint y: 286, distance: 378.7
click at [1007, 286] on textarea at bounding box center [776, 326] width 1069 height 172
click at [975, 334] on textarea at bounding box center [776, 326] width 1069 height 172
click at [800, 286] on textarea at bounding box center [776, 326] width 1069 height 172
click at [802, 286] on textarea at bounding box center [776, 326] width 1069 height 172
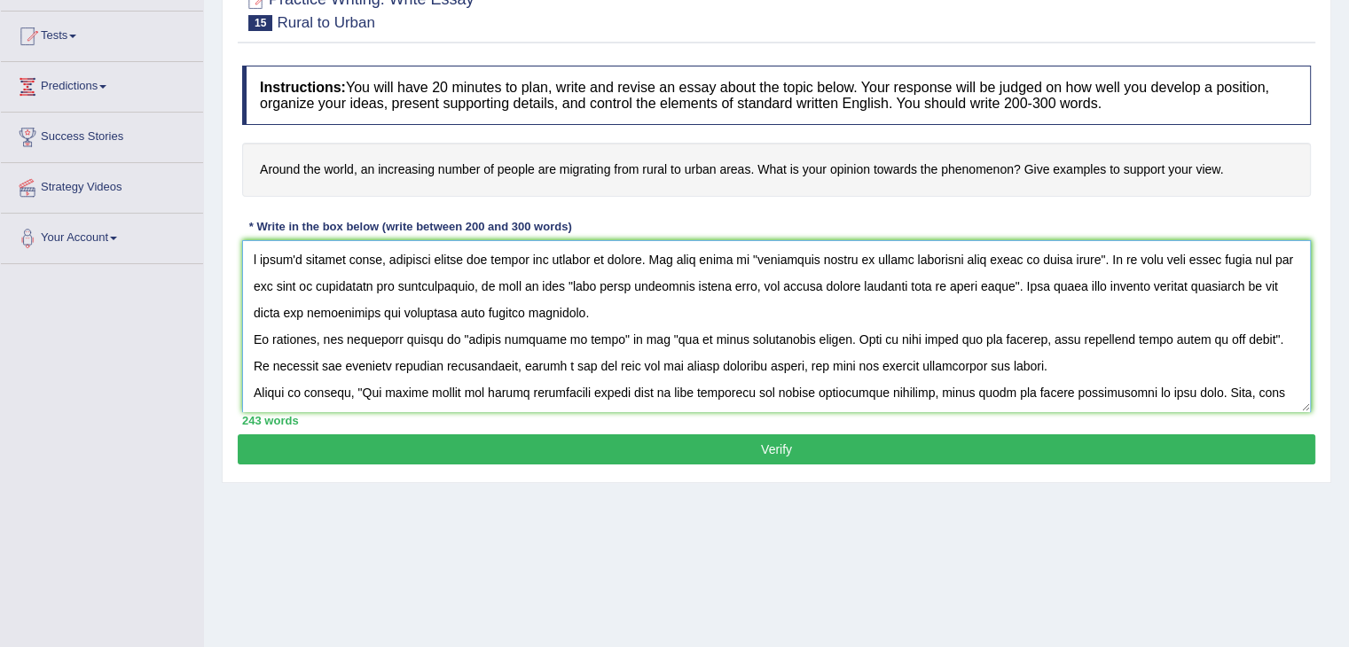
click at [844, 339] on textarea at bounding box center [776, 326] width 1069 height 172
click at [966, 278] on textarea at bounding box center [776, 326] width 1069 height 172
click at [957, 350] on textarea at bounding box center [776, 326] width 1069 height 172
click at [944, 281] on textarea at bounding box center [776, 326] width 1069 height 172
click at [993, 373] on textarea at bounding box center [776, 326] width 1069 height 172
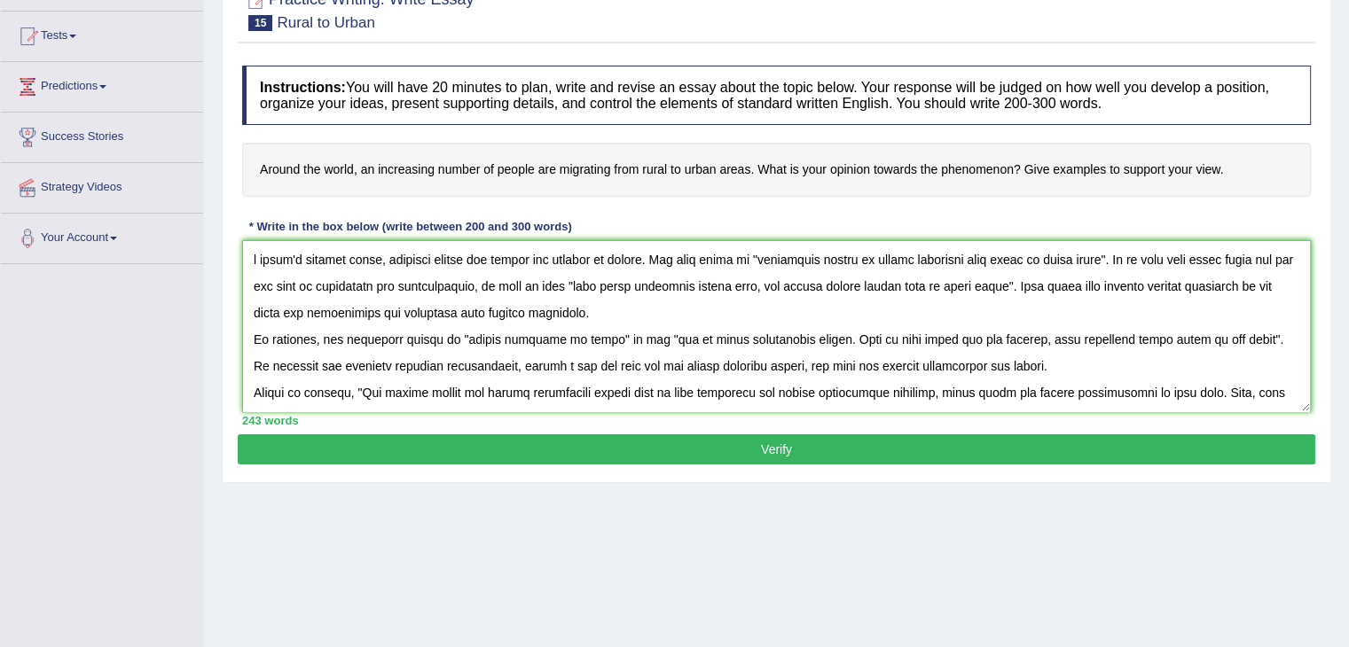
drag, startPoint x: 480, startPoint y: 335, endPoint x: 618, endPoint y: 328, distance: 138.5
click at [618, 328] on textarea at bounding box center [776, 326] width 1069 height 172
click at [630, 337] on textarea at bounding box center [776, 326] width 1069 height 172
drag, startPoint x: 646, startPoint y: 337, endPoint x: 1227, endPoint y: 339, distance: 581.7
click at [1227, 339] on textarea at bounding box center [776, 326] width 1069 height 172
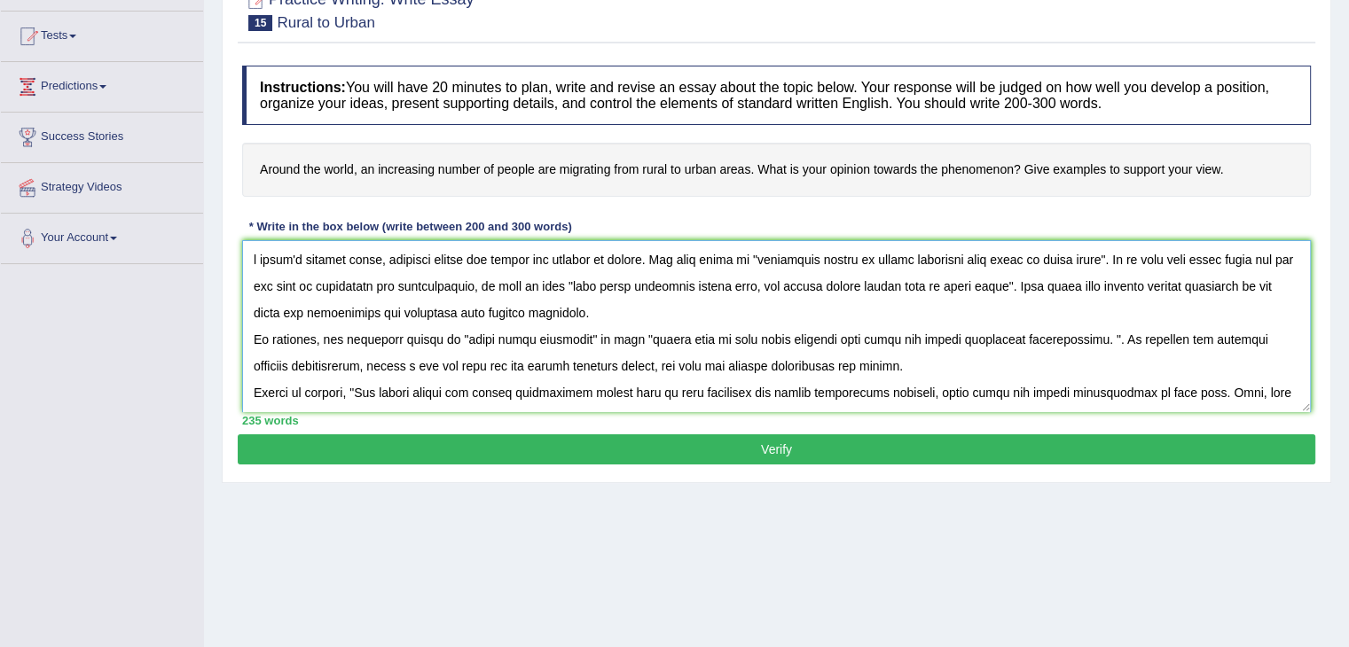
click at [830, 339] on textarea at bounding box center [776, 326] width 1069 height 172
click at [833, 381] on textarea at bounding box center [776, 326] width 1069 height 172
click at [1101, 336] on textarea at bounding box center [776, 326] width 1069 height 172
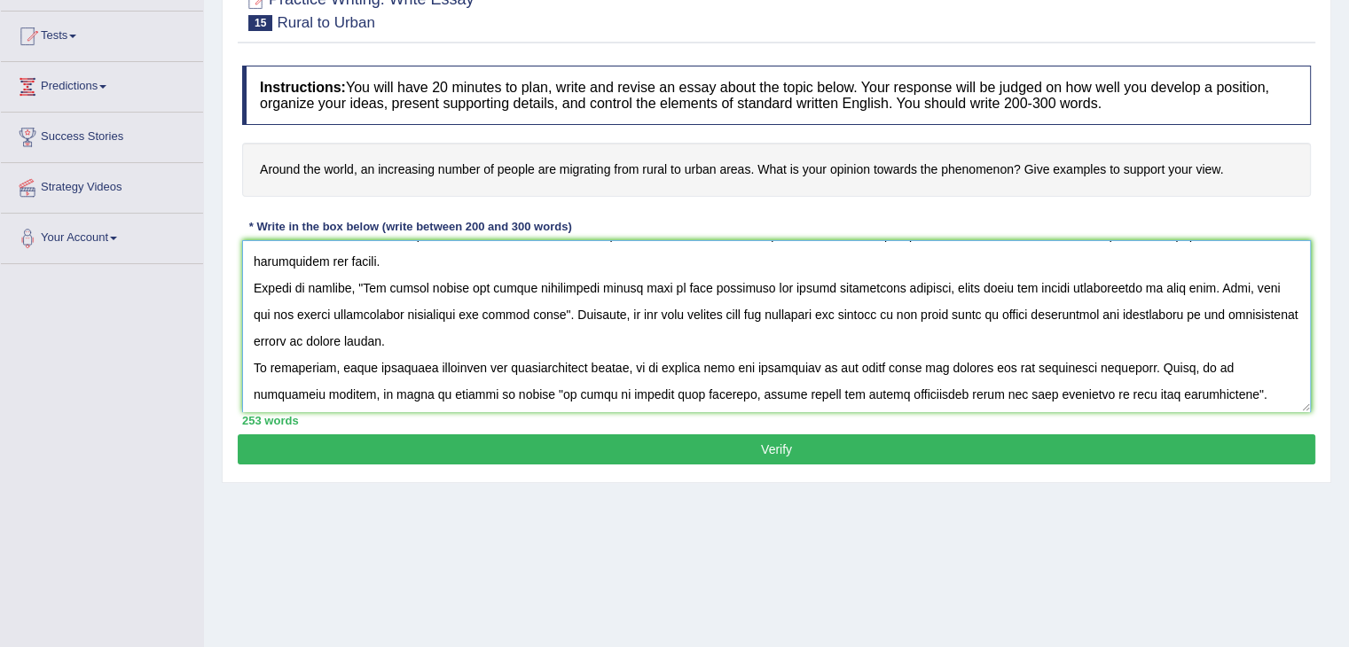
scroll to position [132, 0]
drag, startPoint x: 365, startPoint y: 285, endPoint x: 525, endPoint y: 313, distance: 162.1
click at [525, 313] on textarea at bounding box center [776, 326] width 1069 height 172
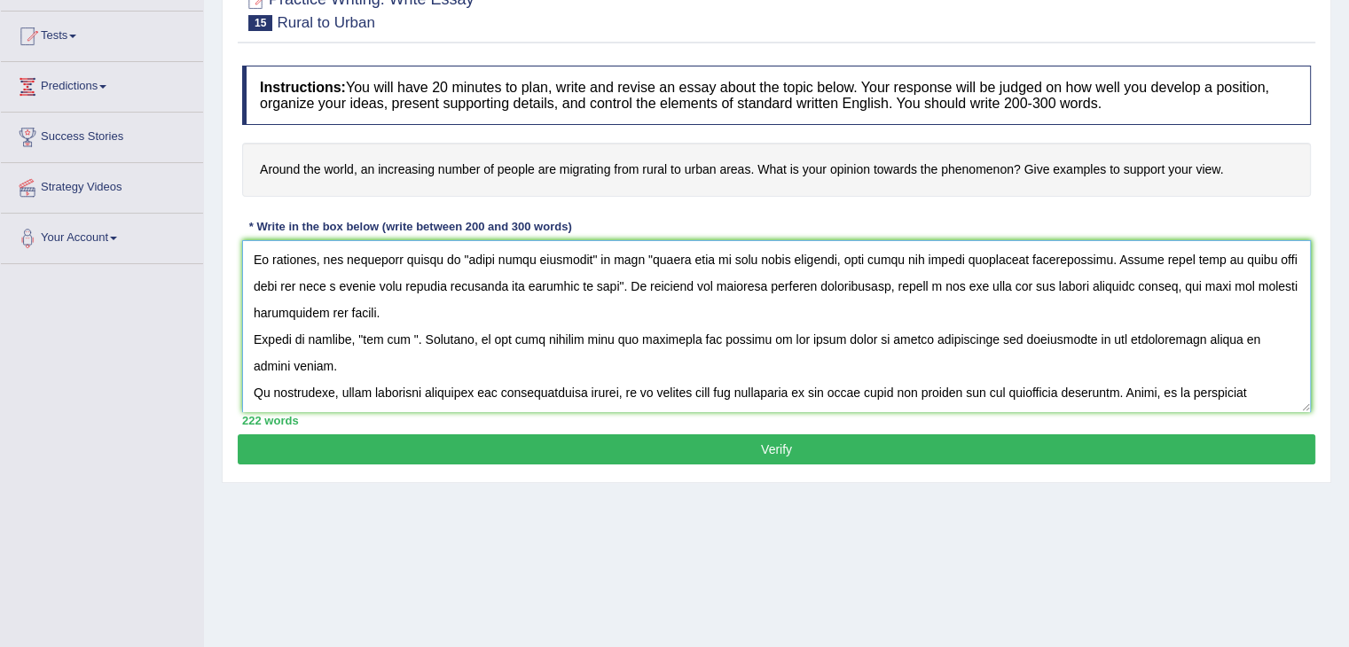
scroll to position [106, 0]
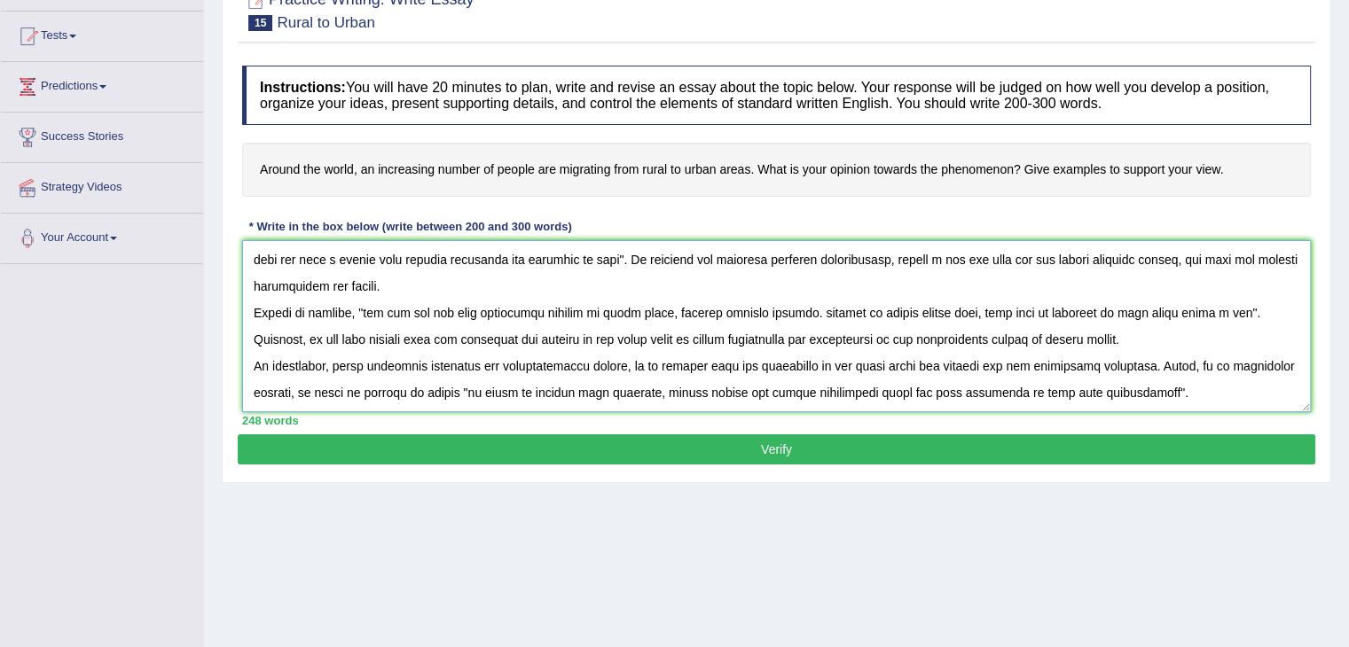
click at [822, 309] on textarea at bounding box center [776, 326] width 1069 height 172
click at [1236, 310] on textarea at bounding box center [776, 326] width 1069 height 172
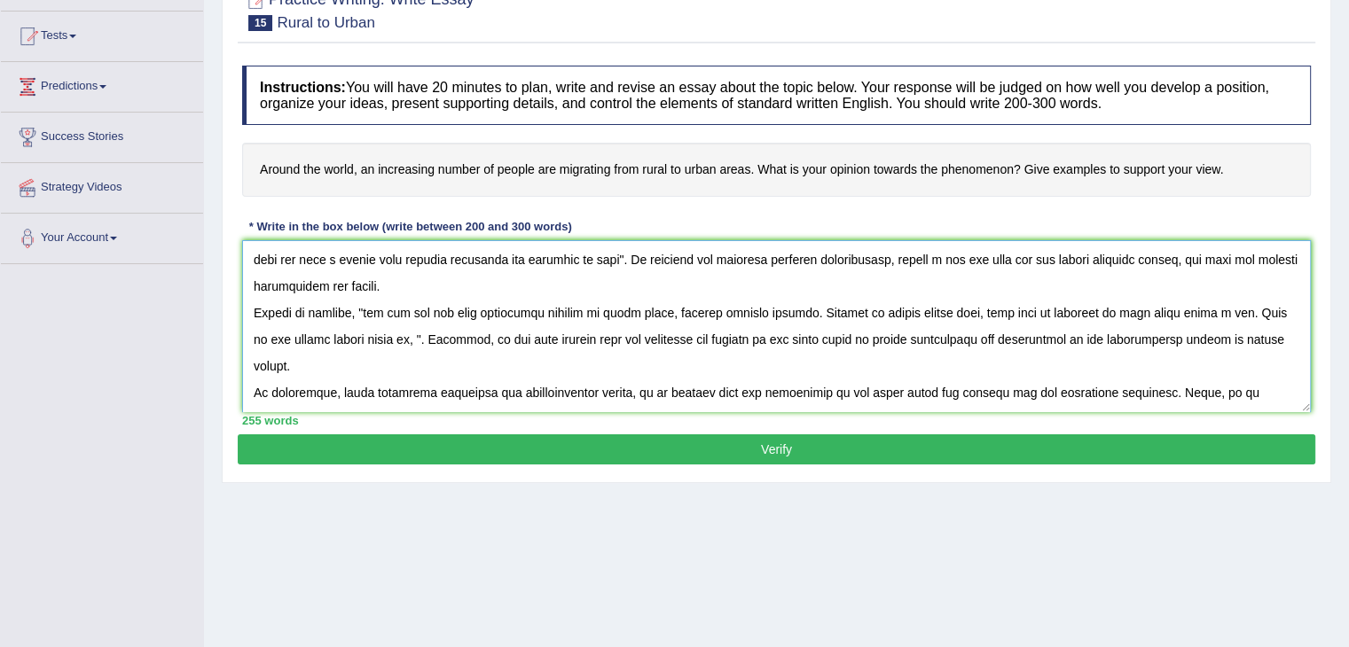
scroll to position [132, 0]
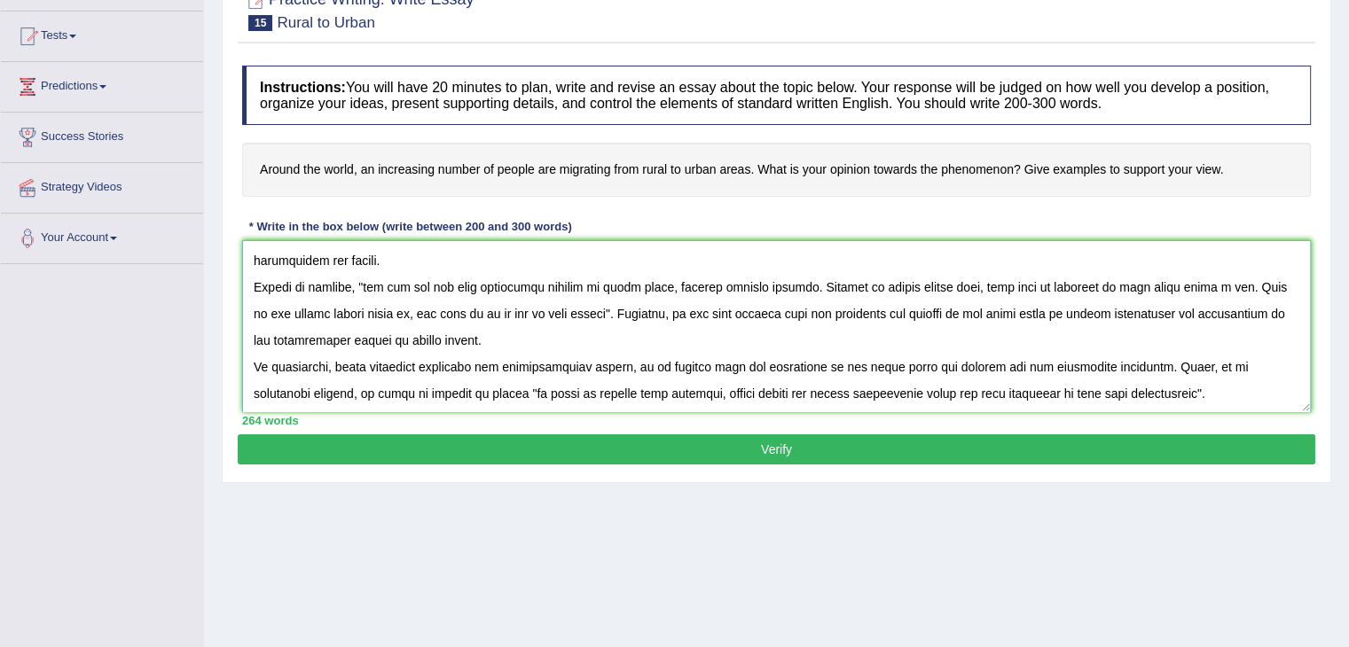
click at [685, 341] on textarea at bounding box center [776, 326] width 1069 height 172
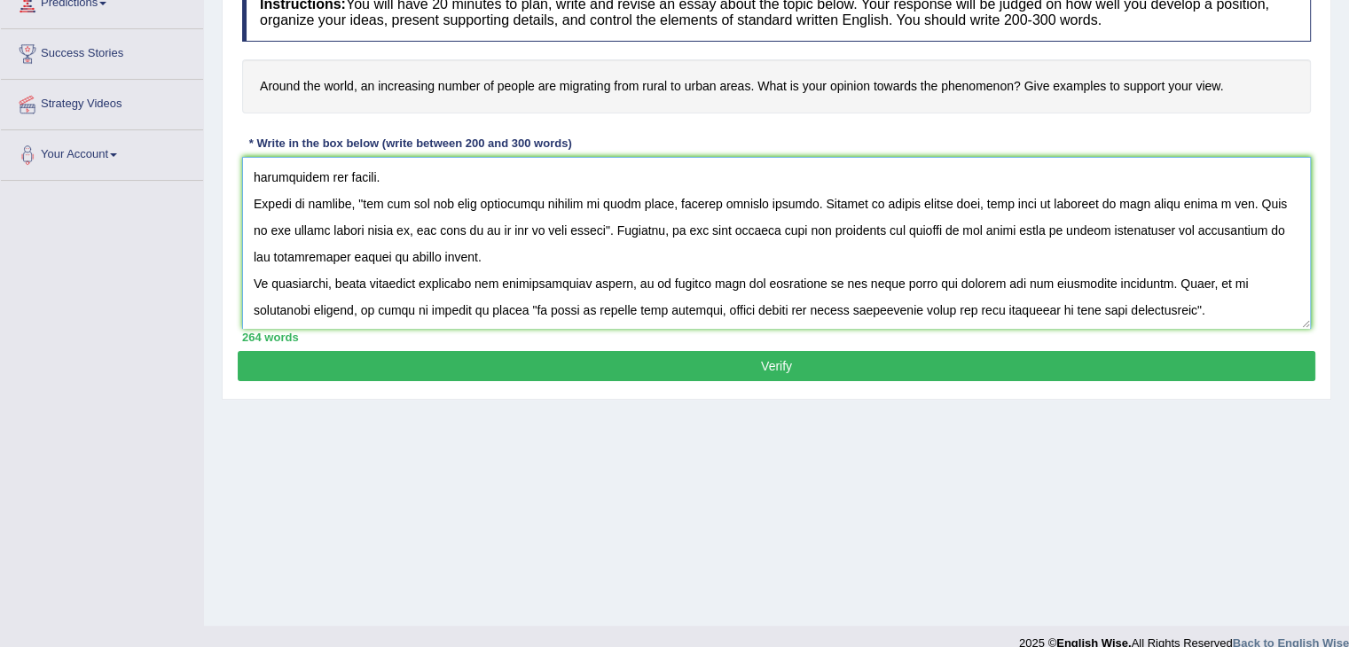
scroll to position [266, 0]
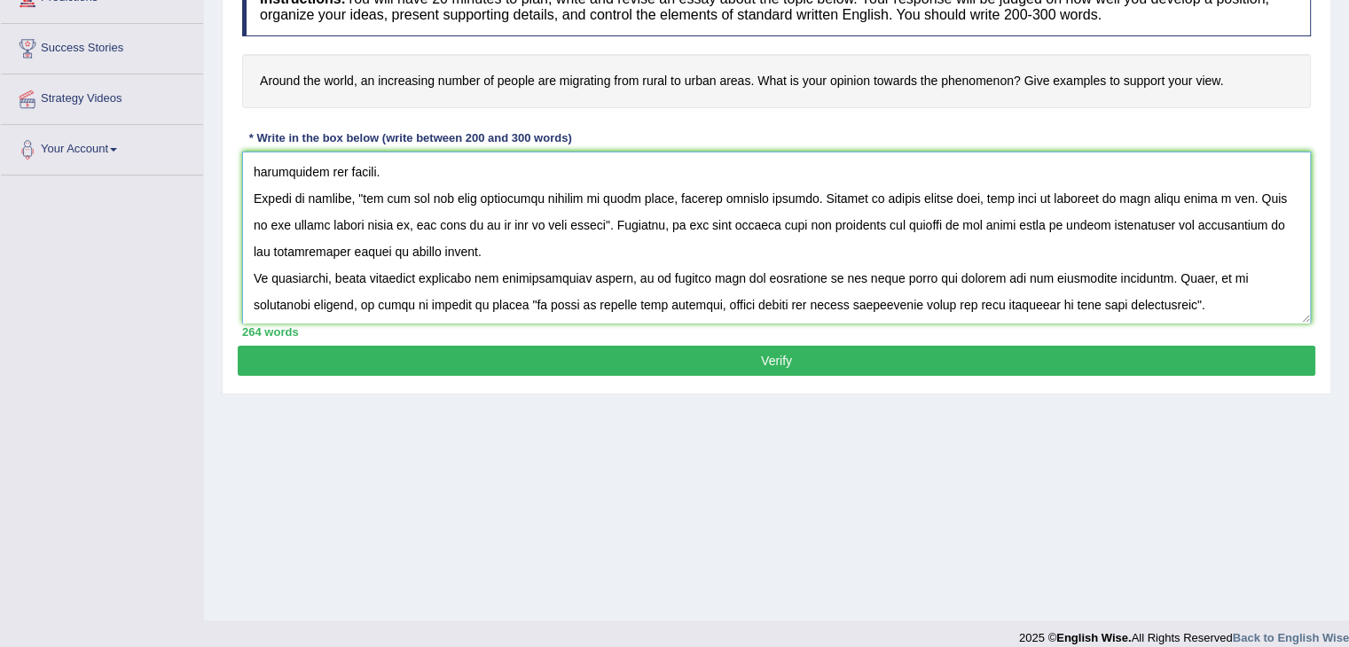
drag, startPoint x: 465, startPoint y: 300, endPoint x: 1148, endPoint y: 292, distance: 682.9
click at [1148, 292] on textarea at bounding box center [776, 238] width 1069 height 172
click at [693, 457] on div "Home Practice Writing: Write Essay Rural to Urban « Prev Next » Report Question…" at bounding box center [776, 177] width 1145 height 887
click at [898, 303] on textarea at bounding box center [776, 238] width 1069 height 172
click at [617, 301] on textarea at bounding box center [776, 238] width 1069 height 172
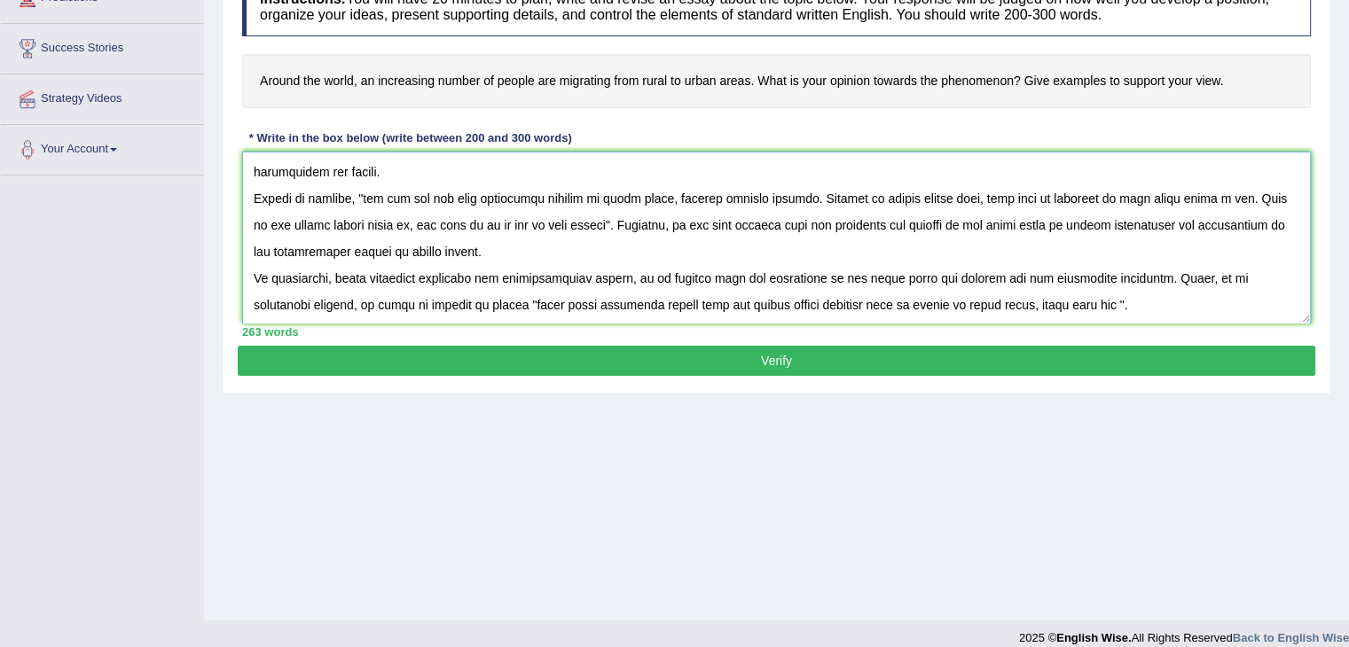
click at [646, 298] on textarea at bounding box center [776, 238] width 1069 height 172
click at [1054, 303] on textarea at bounding box center [776, 238] width 1069 height 172
type textarea "n [DATE] complex world, numerous issues and topics are subject to debate. One s…"
click at [597, 485] on div "Home Practice Writing: Write Essay Rural to Urban « Prev Next » Report Question…" at bounding box center [776, 177] width 1145 height 887
click at [766, 359] on button "Verify" at bounding box center [776, 361] width 1077 height 30
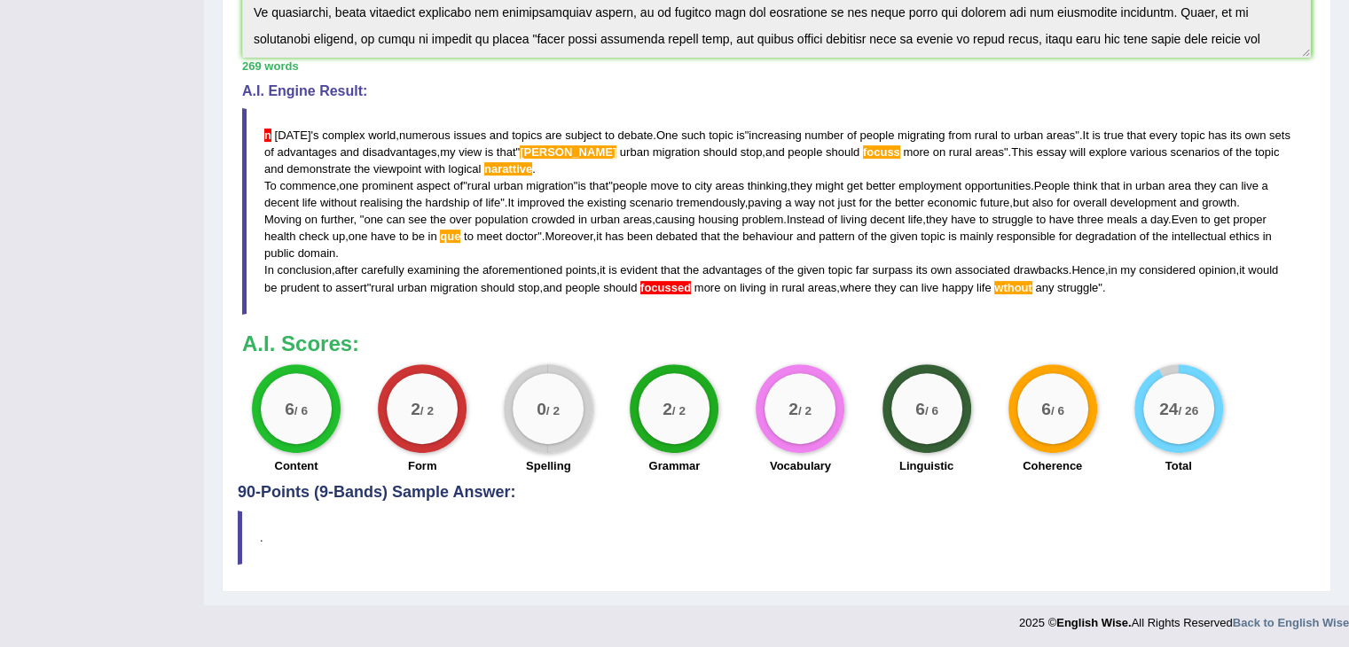
scroll to position [507, 0]
drag, startPoint x: 263, startPoint y: 132, endPoint x: 485, endPoint y: 170, distance: 225.0
click at [485, 170] on blockquote "n today ' s complex world , numerous issues and topics are subject to debate . …" at bounding box center [776, 210] width 1069 height 207
click at [294, 121] on blockquote "n today ' s complex world , numerous issues and topics are subject to debate . …" at bounding box center [776, 210] width 1069 height 207
click at [262, 125] on blockquote "n today ' s complex world , numerous issues and topics are subject to debate . …" at bounding box center [776, 210] width 1069 height 207
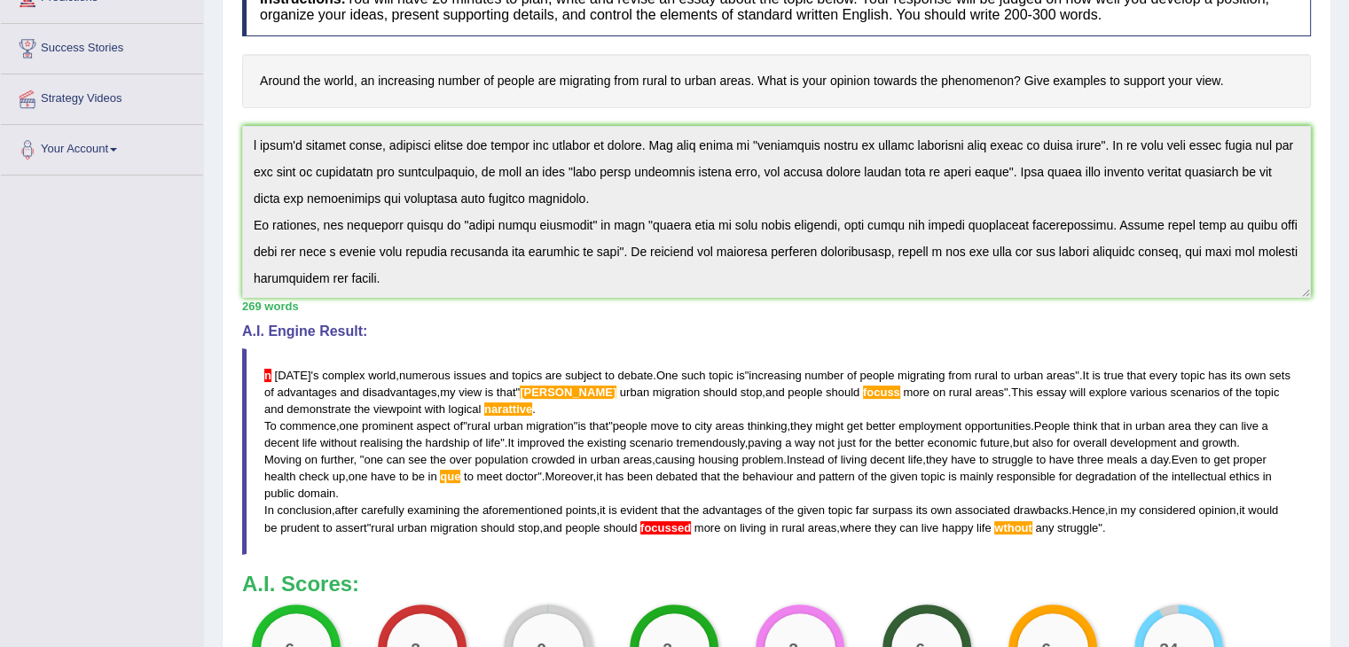
scroll to position [0, 0]
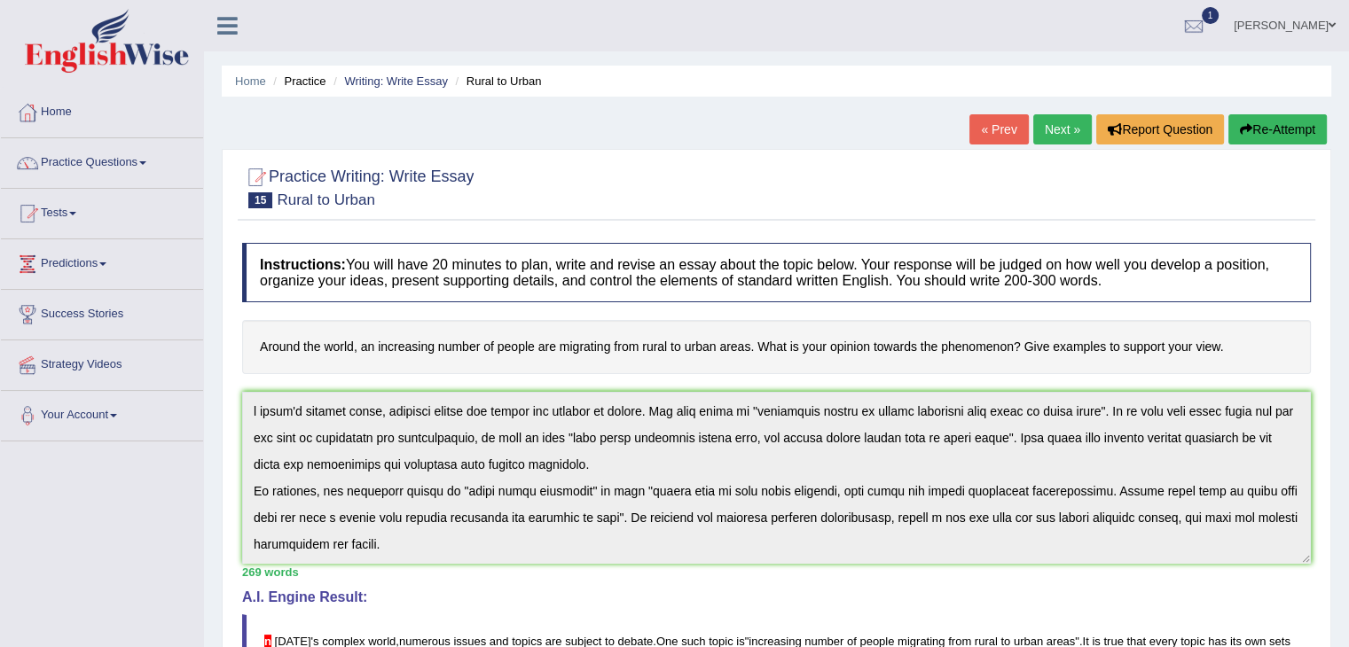
click at [238, 384] on div "Instructions: You will have 20 minutes to plan, write and revise an essay about…" at bounding box center [776, 612] width 1077 height 756
click at [1284, 129] on button "Re-Attempt" at bounding box center [1277, 129] width 98 height 30
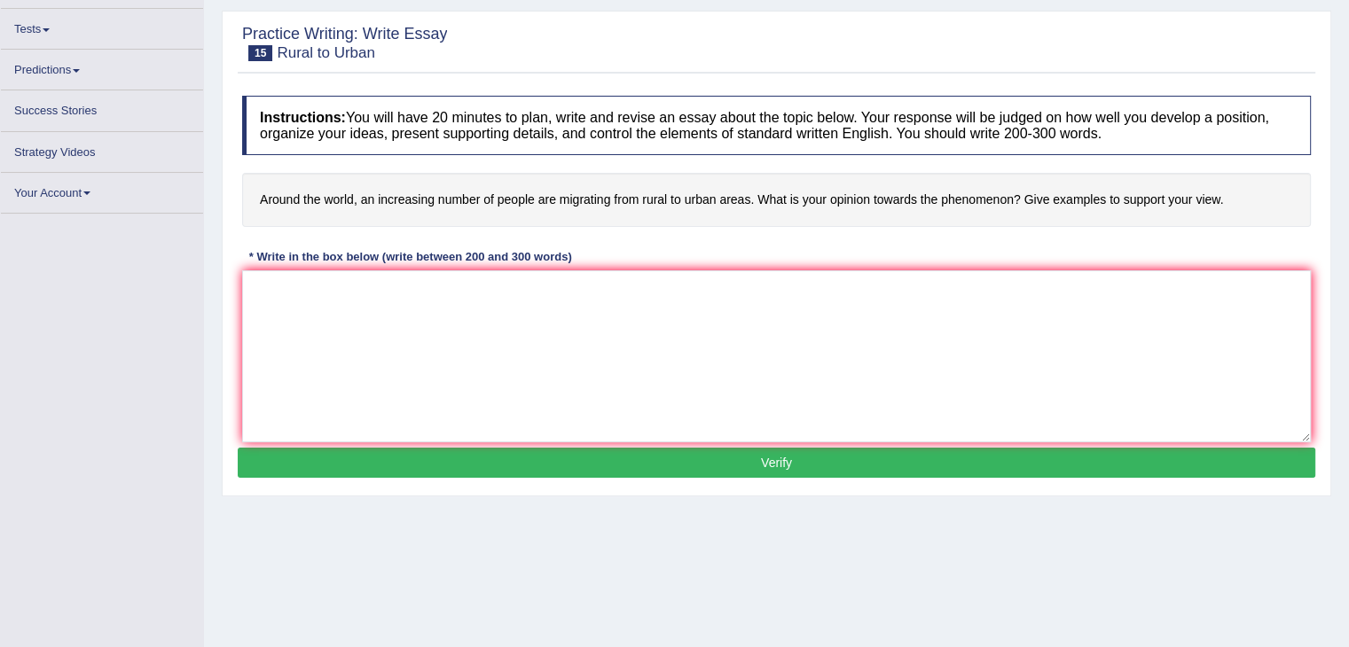
scroll to position [177, 0]
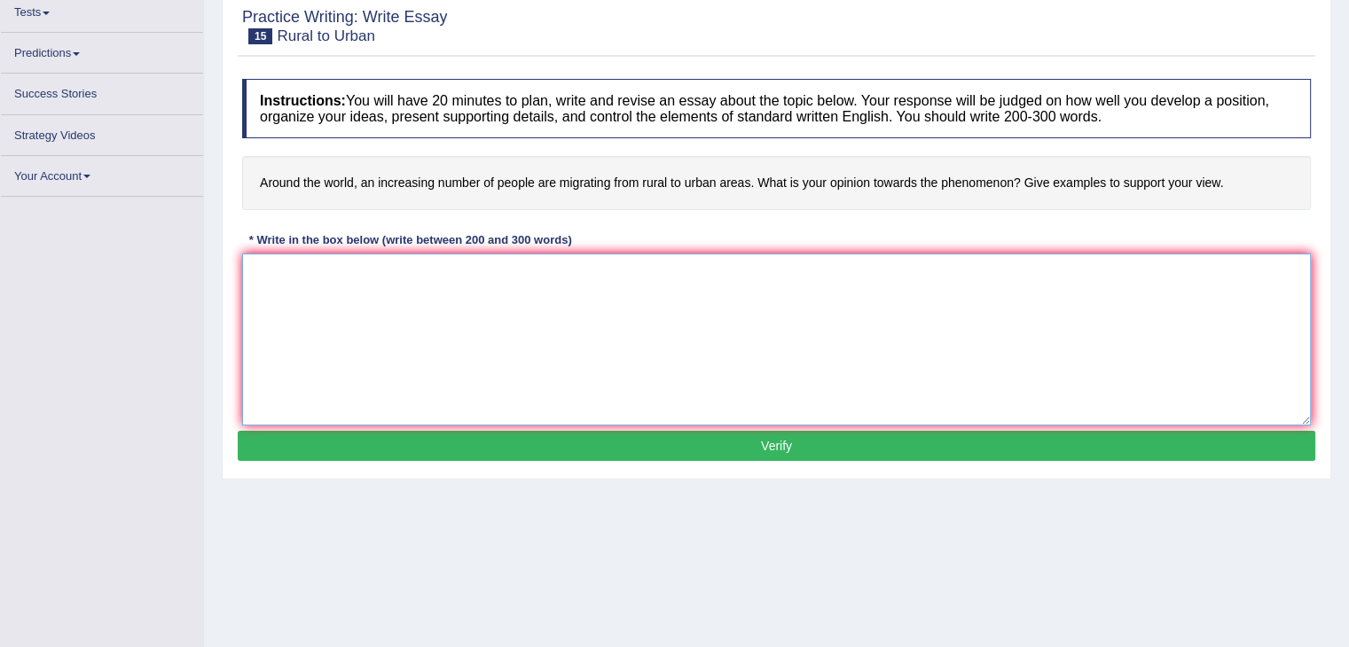
click at [320, 281] on textarea at bounding box center [776, 340] width 1069 height 172
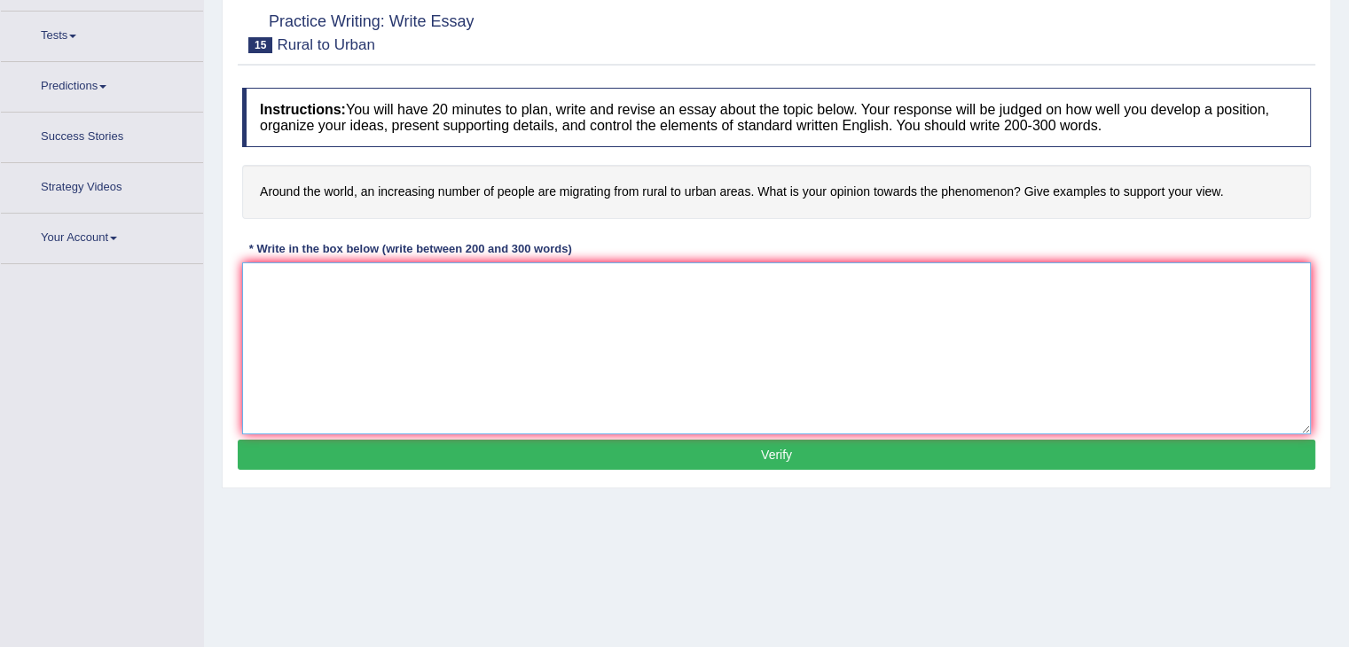
scroll to position [200, 0]
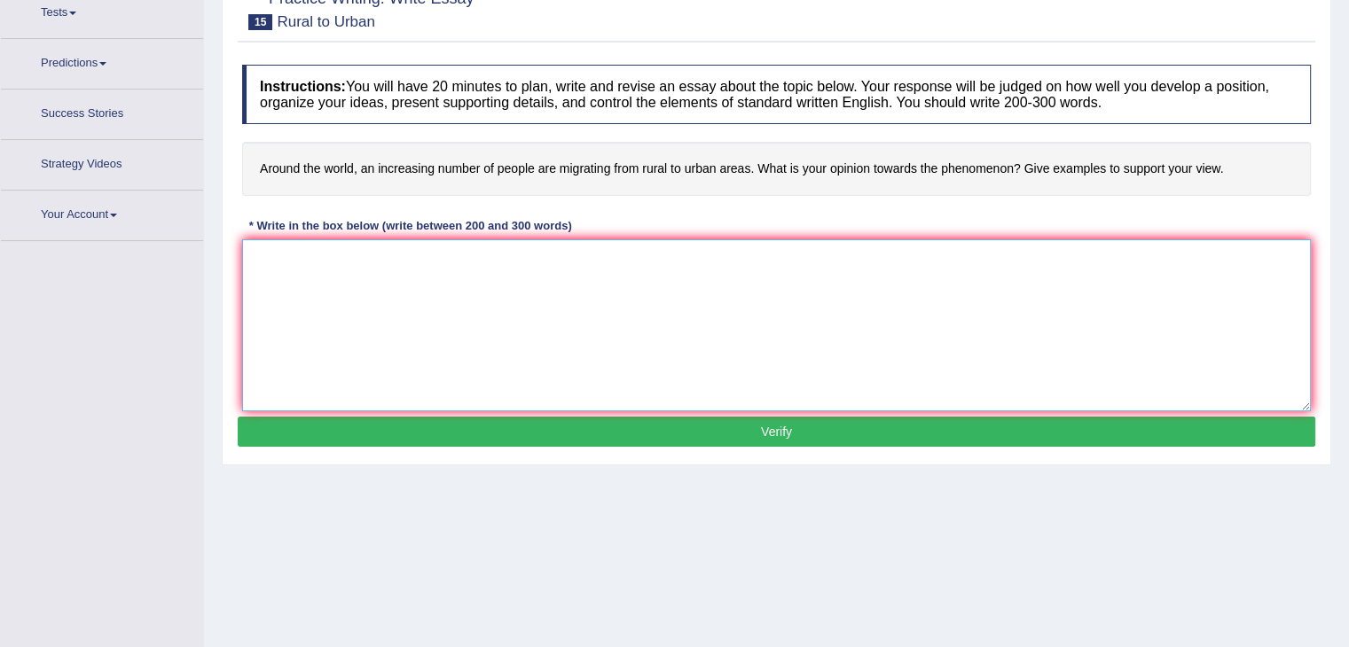
paste textarea "n [DATE] complex world, numerous issues and topics are subject to debate. One s…"
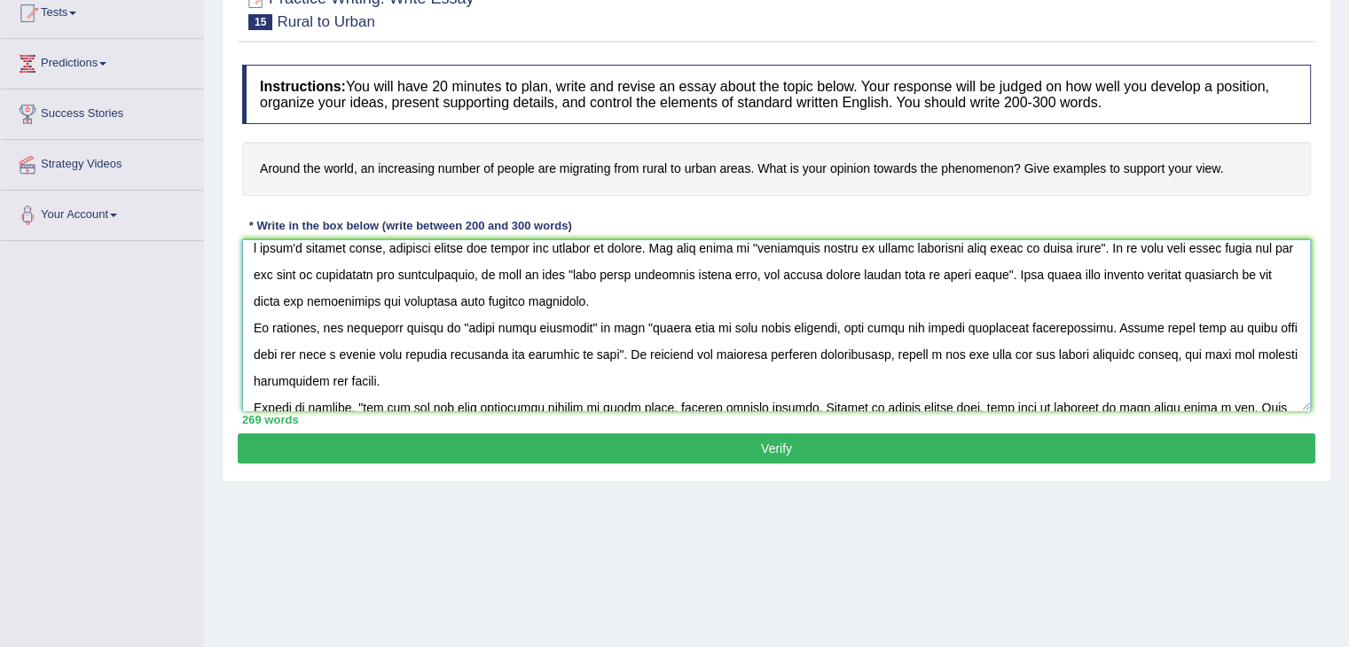
scroll to position [0, 0]
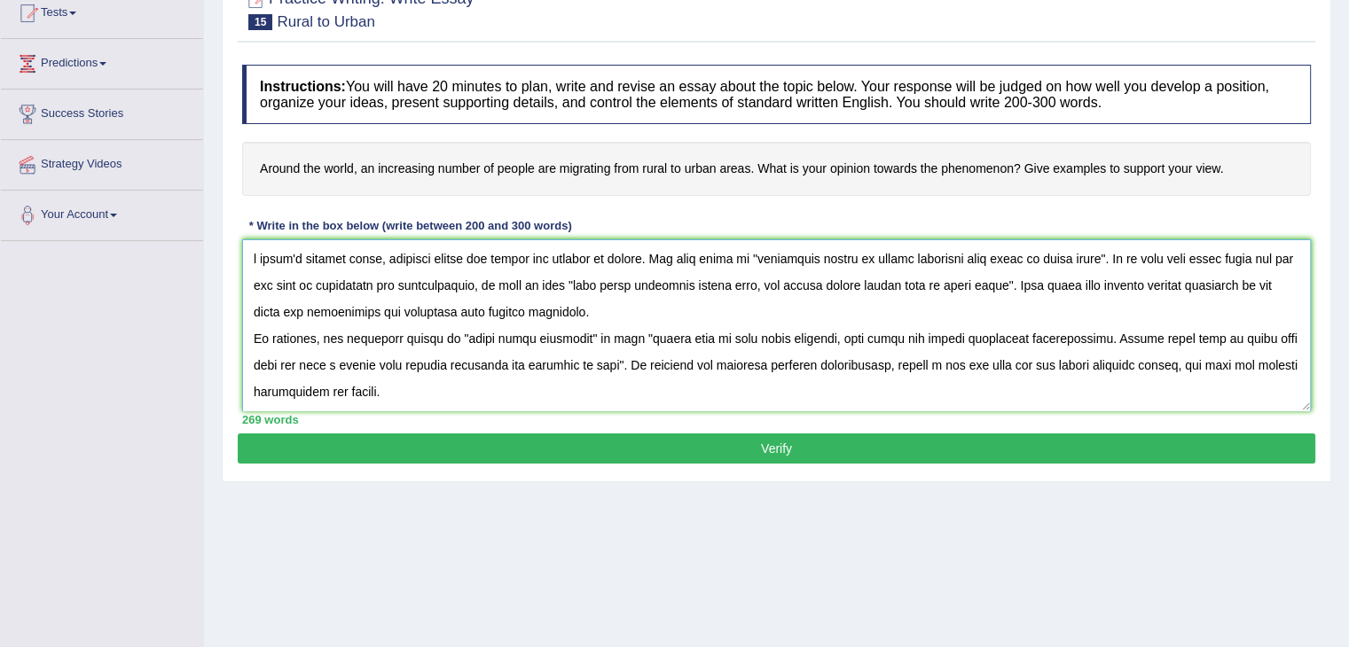
click at [250, 252] on textarea at bounding box center [776, 325] width 1069 height 172
click at [638, 285] on textarea at bounding box center [776, 325] width 1069 height 172
click at [953, 281] on textarea at bounding box center [776, 325] width 1069 height 172
click at [1059, 306] on textarea at bounding box center [776, 325] width 1069 height 172
click at [639, 306] on textarea at bounding box center [776, 325] width 1069 height 172
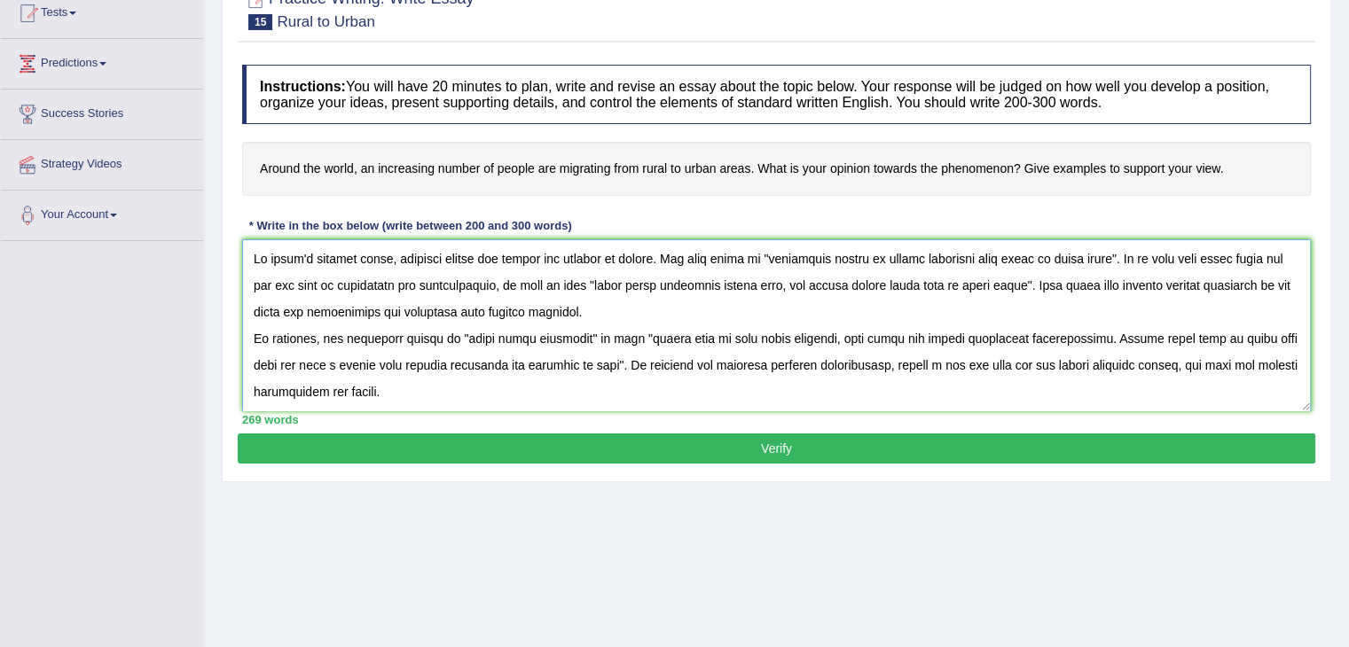
click at [661, 342] on textarea at bounding box center [776, 325] width 1069 height 172
click at [628, 307] on textarea at bounding box center [776, 325] width 1069 height 172
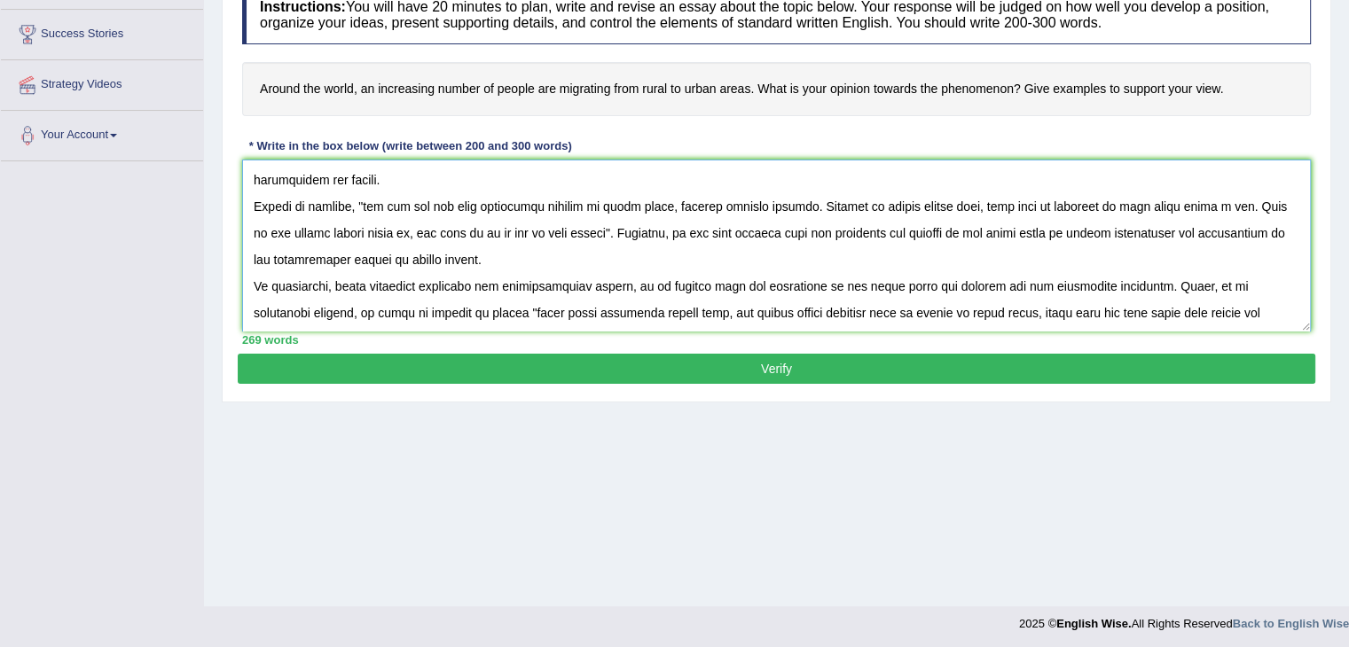
scroll to position [284, 0]
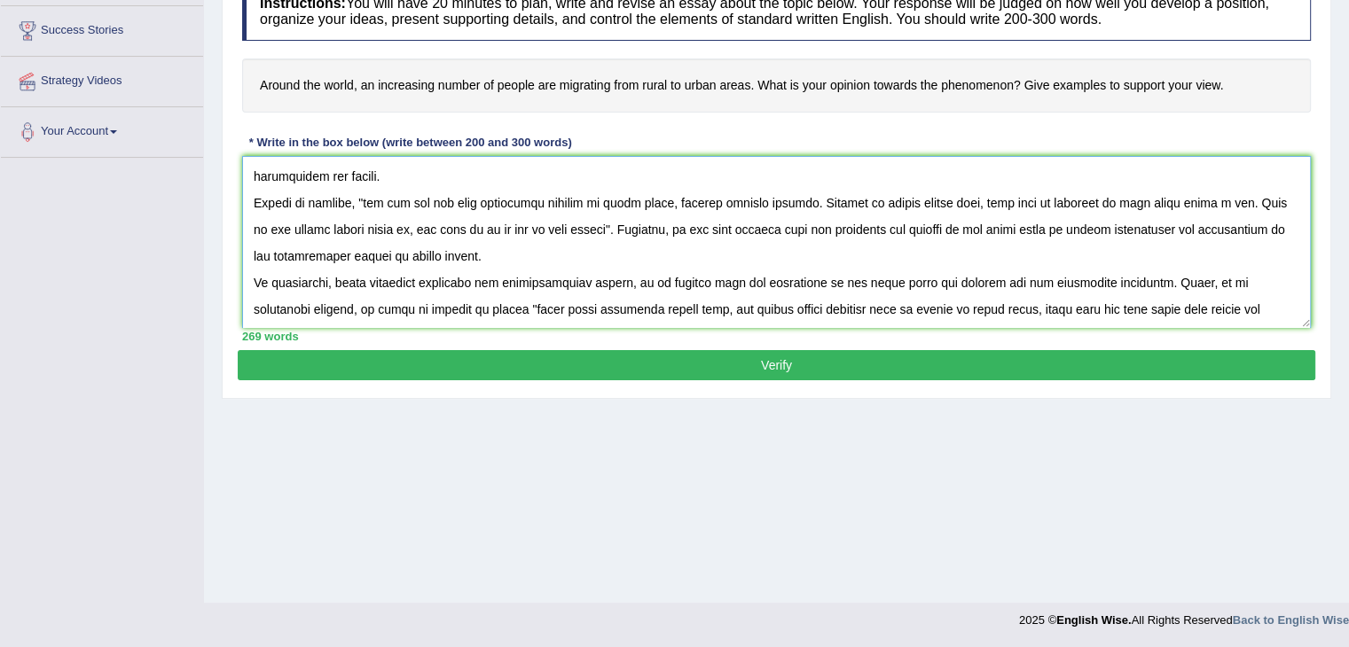
drag, startPoint x: 759, startPoint y: 307, endPoint x: 807, endPoint y: 306, distance: 47.9
click at [807, 306] on textarea at bounding box center [776, 242] width 1069 height 172
click at [875, 307] on textarea at bounding box center [776, 242] width 1069 height 172
click at [1085, 309] on textarea at bounding box center [776, 242] width 1069 height 172
type textarea "In [DATE] complex world, numerous issues and topics are subject to debate. One …"
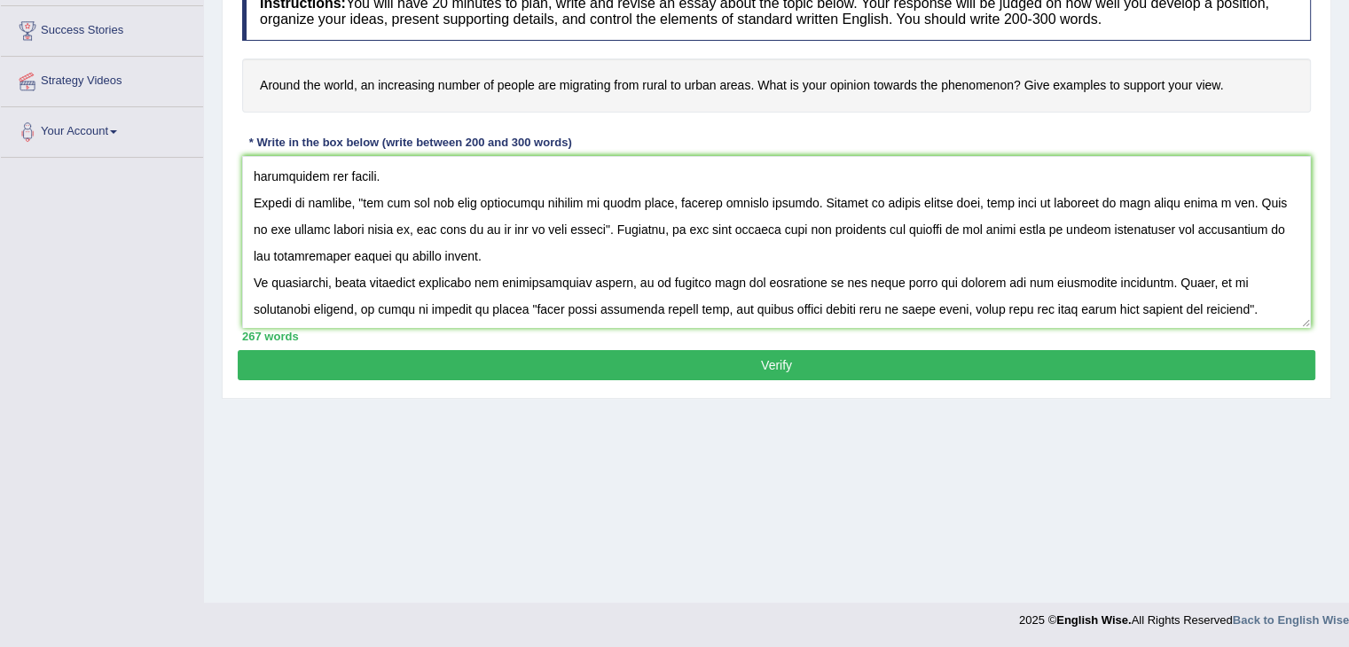
click at [795, 364] on button "Verify" at bounding box center [776, 365] width 1077 height 30
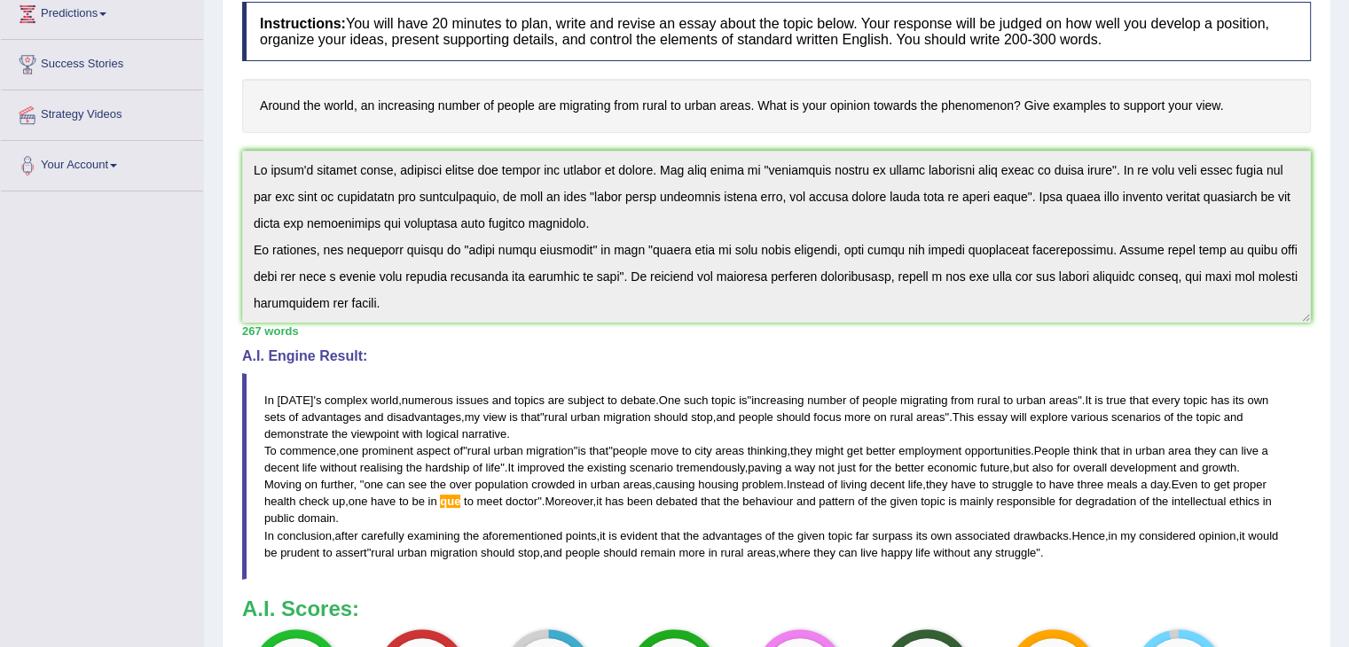
scroll to position [133, 0]
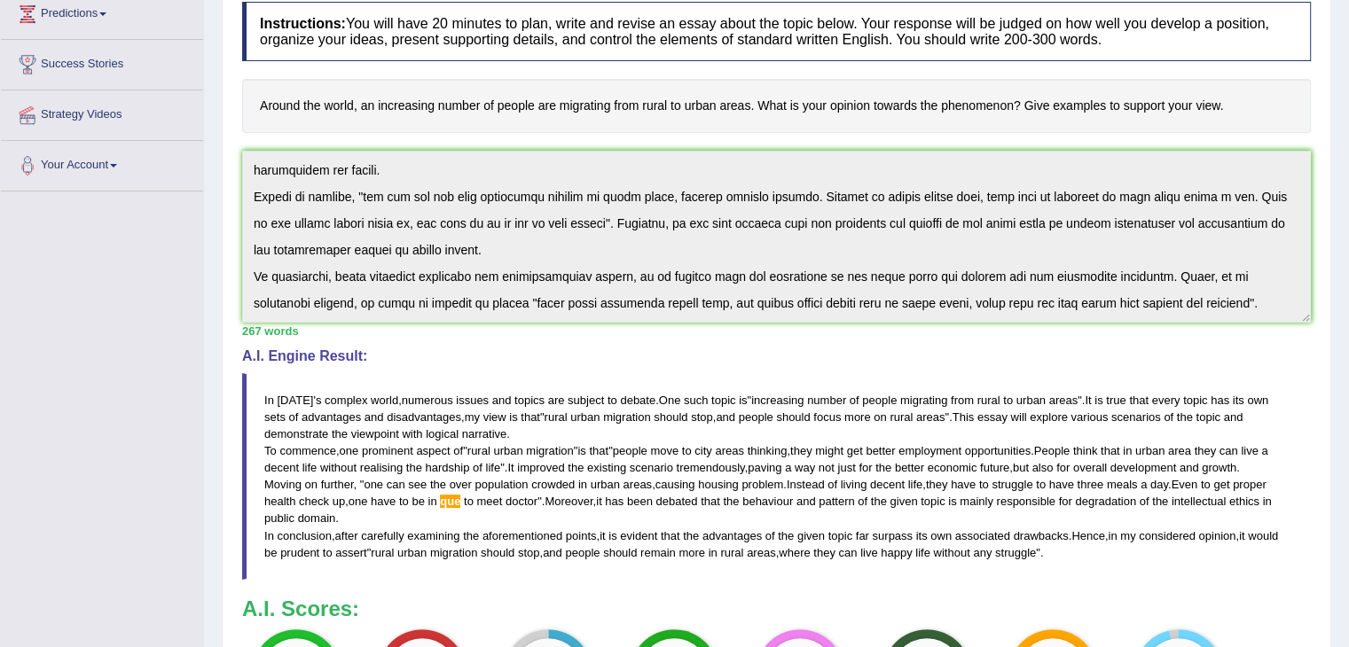
click at [1328, 309] on div "Practice Writing: Write Essay 15 Rural to Urban Instructions: You will have 20 …" at bounding box center [776, 383] width 1109 height 950
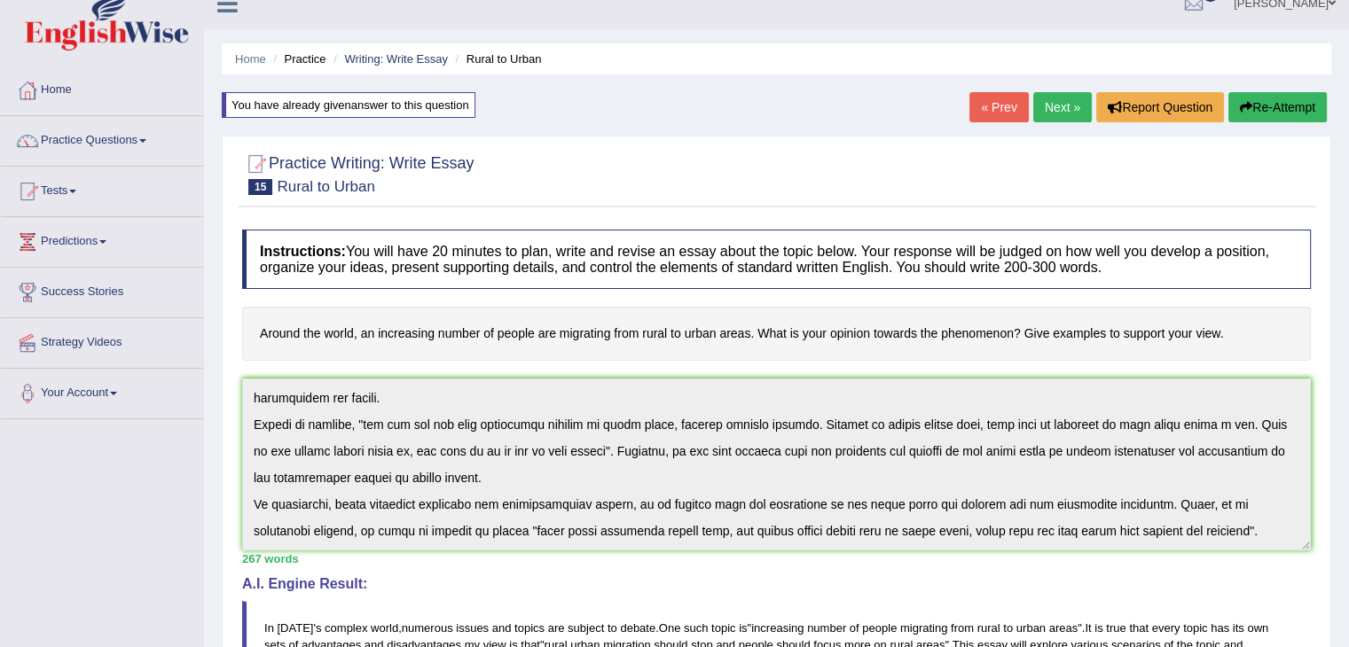
scroll to position [0, 0]
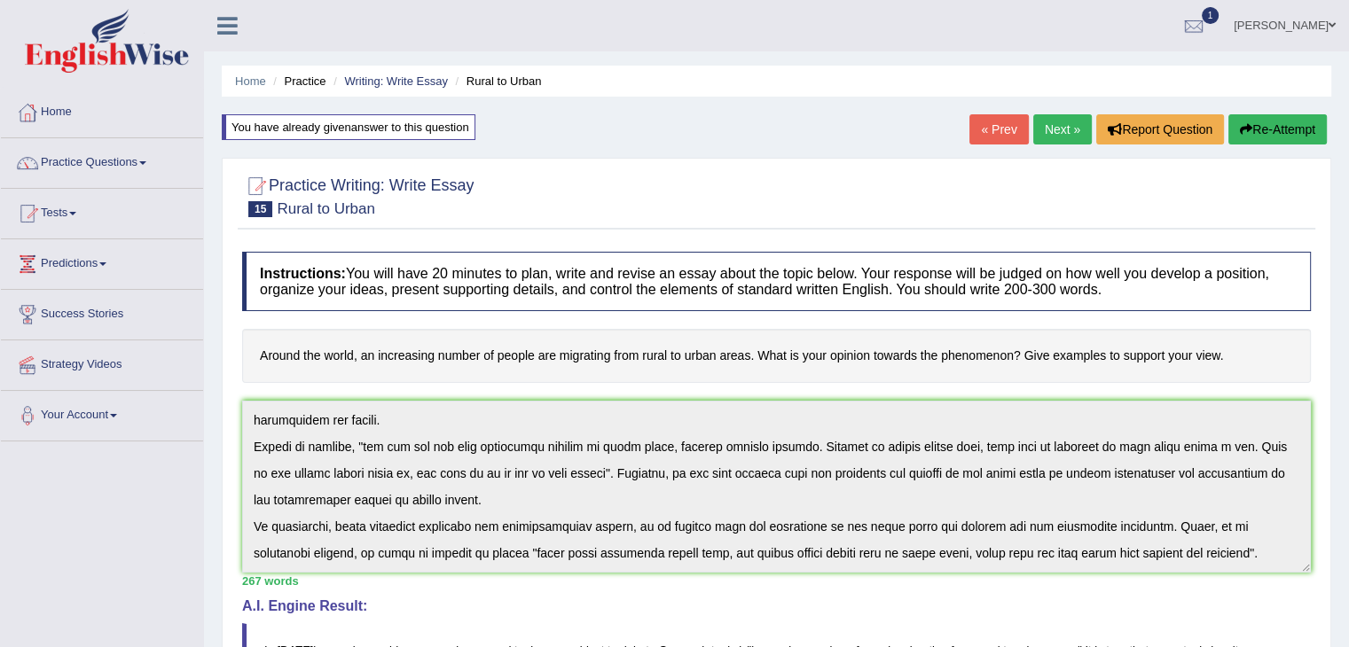
click at [1275, 122] on button "Re-Attempt" at bounding box center [1277, 129] width 98 height 30
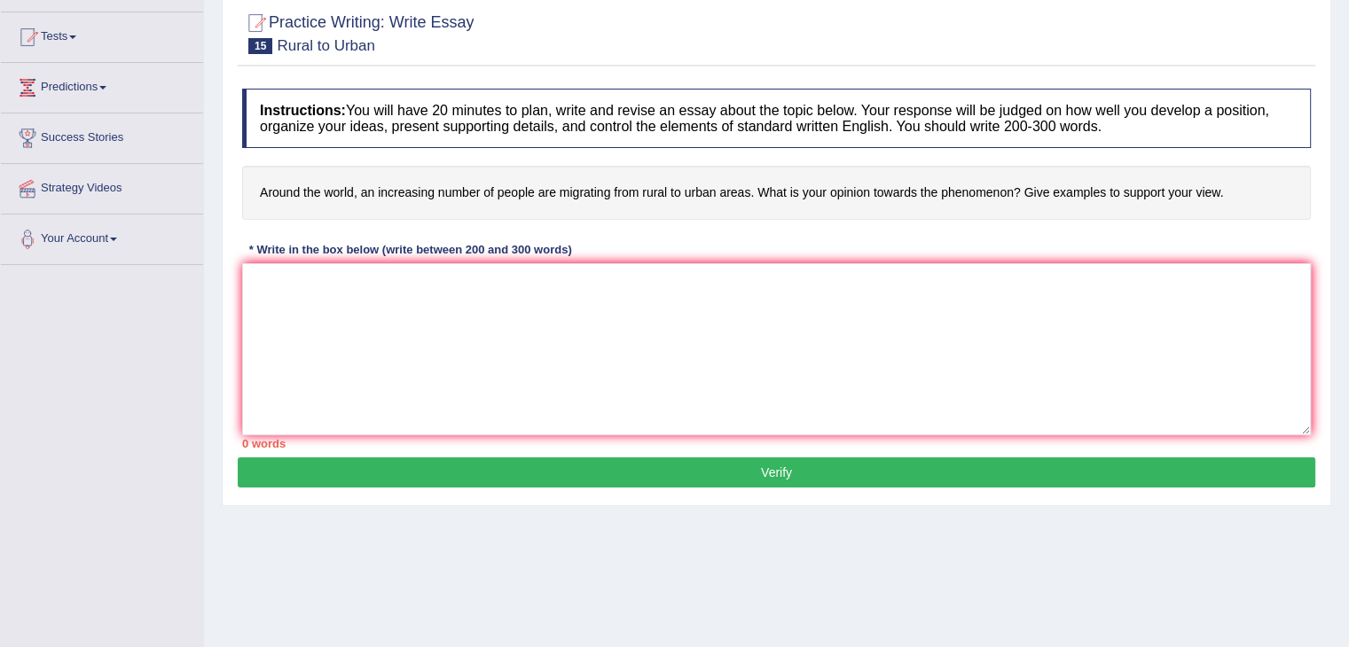
scroll to position [177, 0]
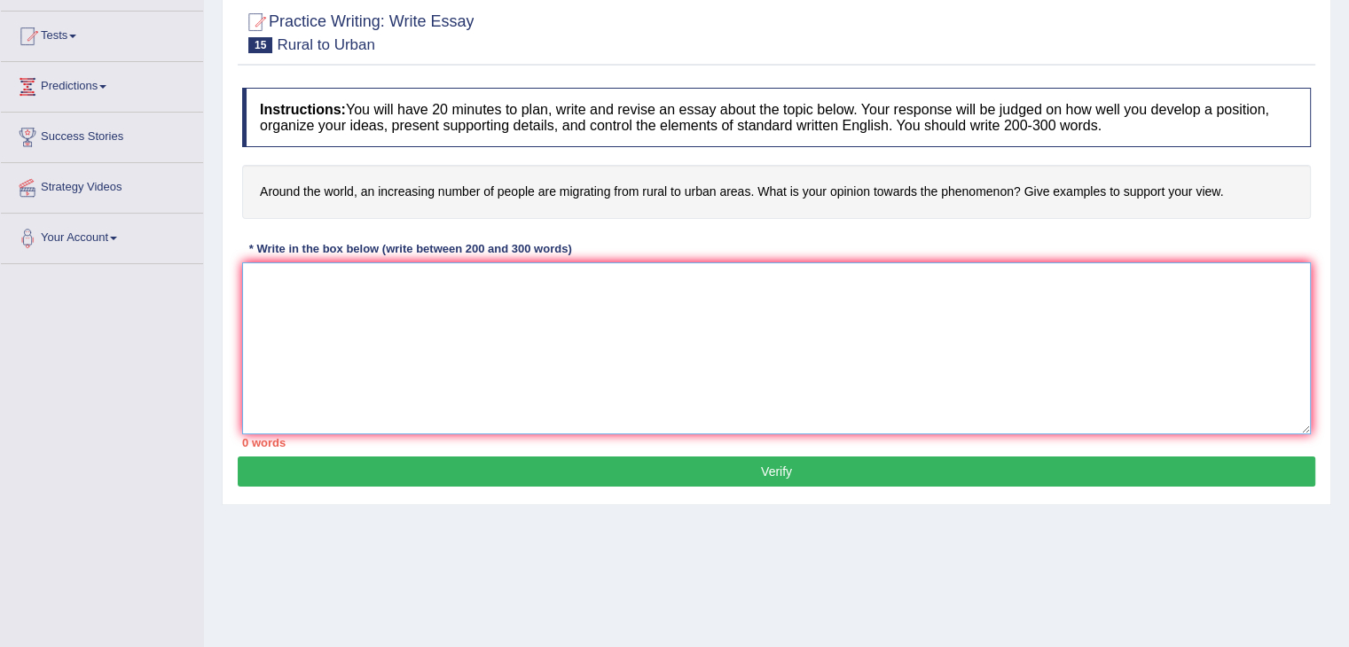
click at [529, 310] on textarea at bounding box center [776, 348] width 1069 height 172
paste textarea "In [DATE] complex world, numerous issues and topics are subject to debate. One …"
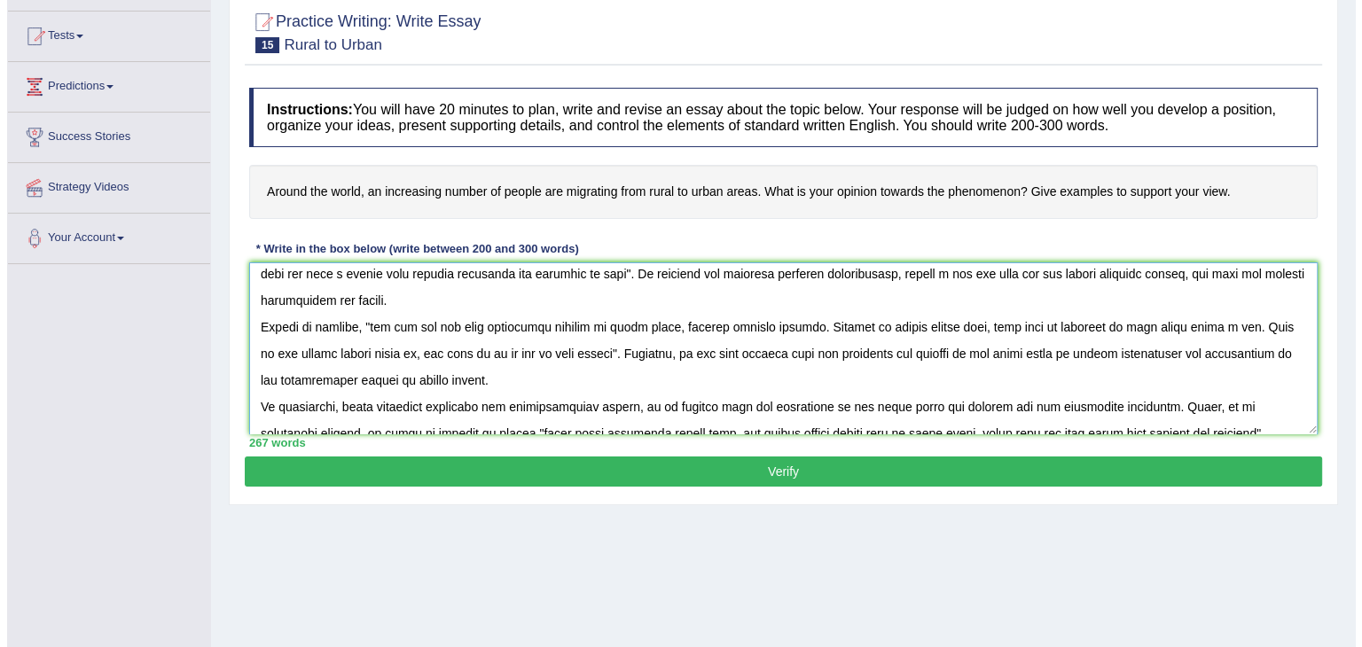
scroll to position [132, 0]
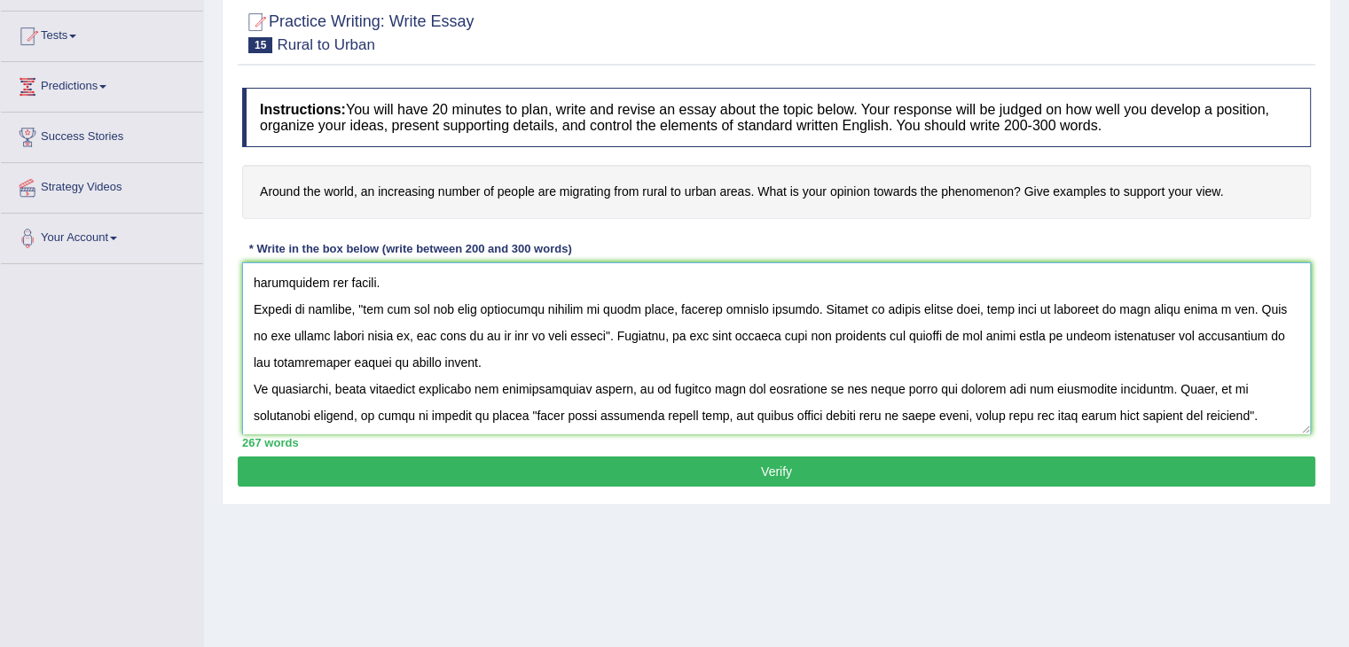
click at [525, 335] on textarea at bounding box center [776, 348] width 1069 height 172
type textarea "In [DATE] complex world, numerous issues and topics are subject to debate. One …"
click at [784, 472] on button "Verify" at bounding box center [776, 472] width 1077 height 30
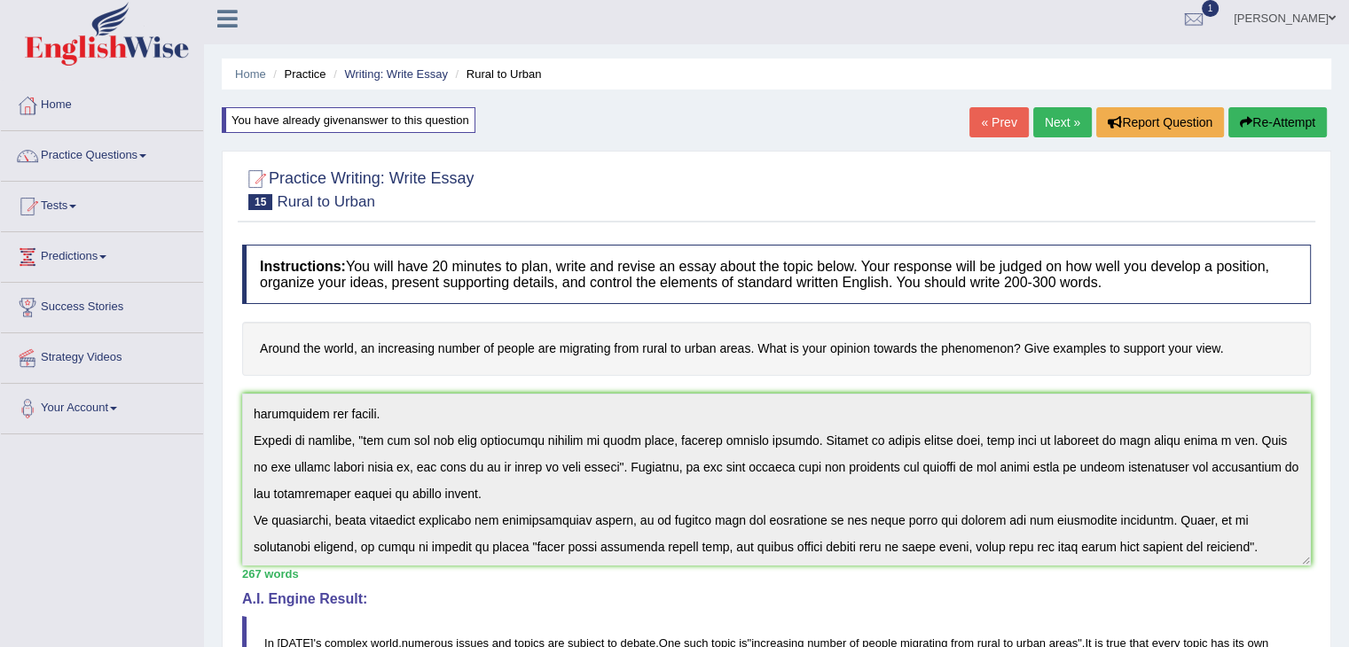
scroll to position [0, 0]
